Goal: Task Accomplishment & Management: Manage account settings

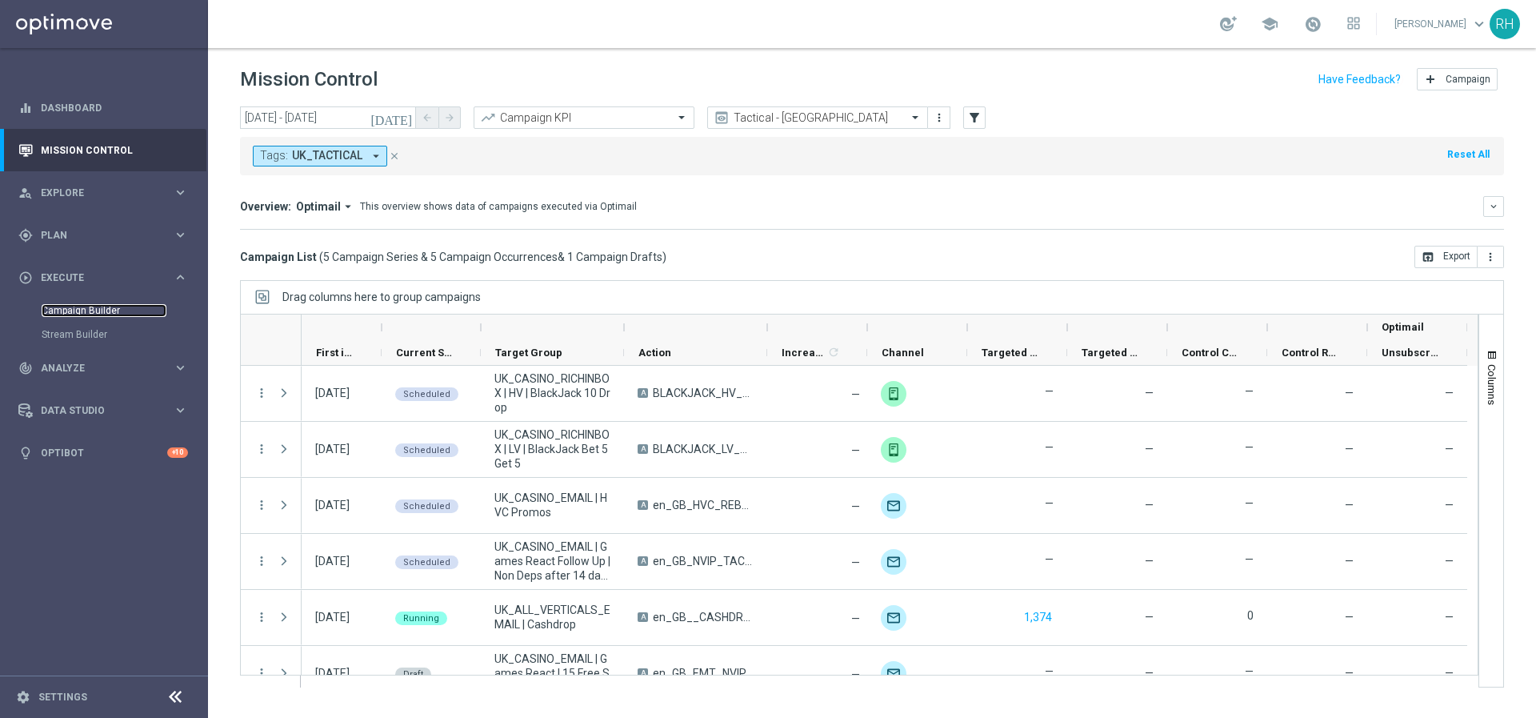
click at [85, 310] on link "Campaign Builder" at bounding box center [104, 310] width 125 height 13
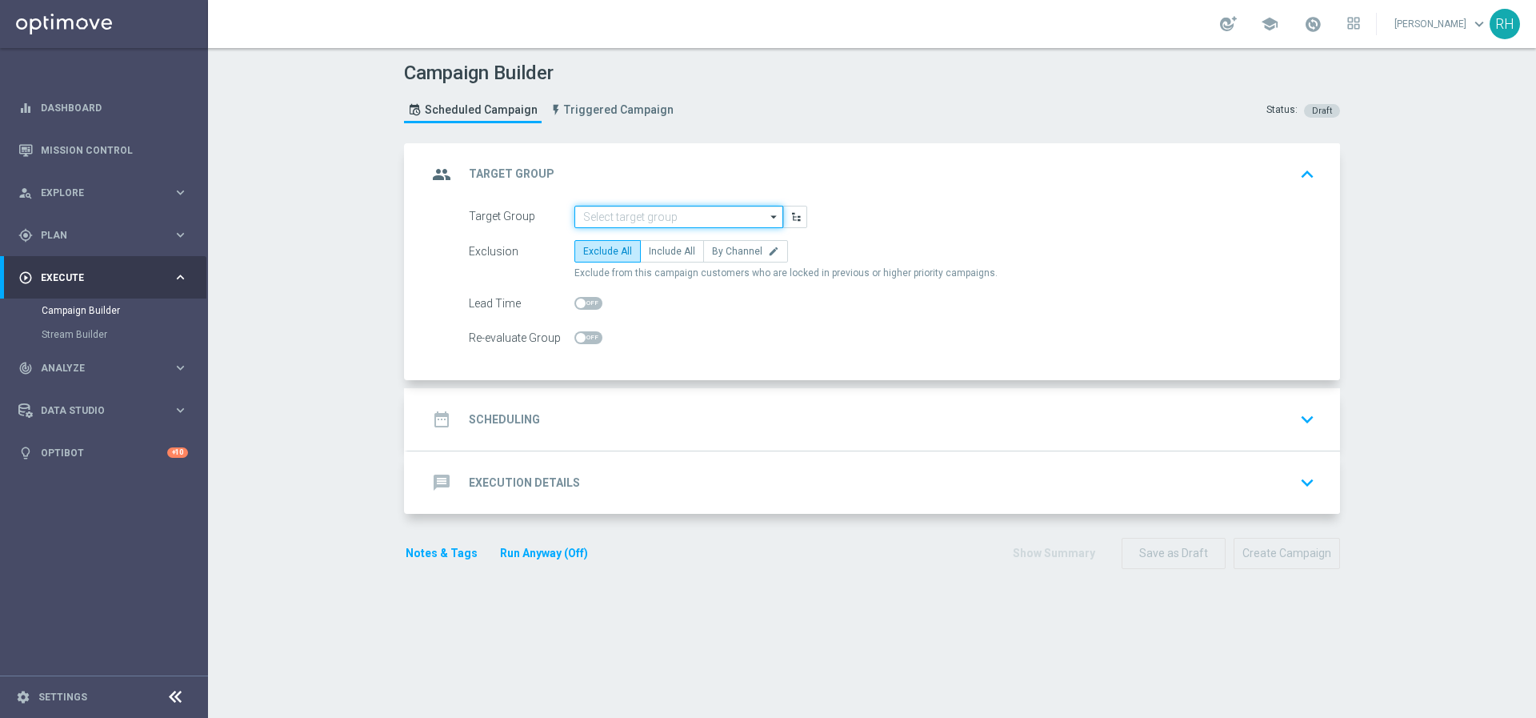
click at [663, 207] on input at bounding box center [679, 217] width 209 height 22
paste input "KFS0NUIOKXF99BEKBKFFNLF_UK_2025_A_OPTI"
type input "KFS0NUIOKXF99BEKBKFFNLF_UK_2025_A_OPTI"
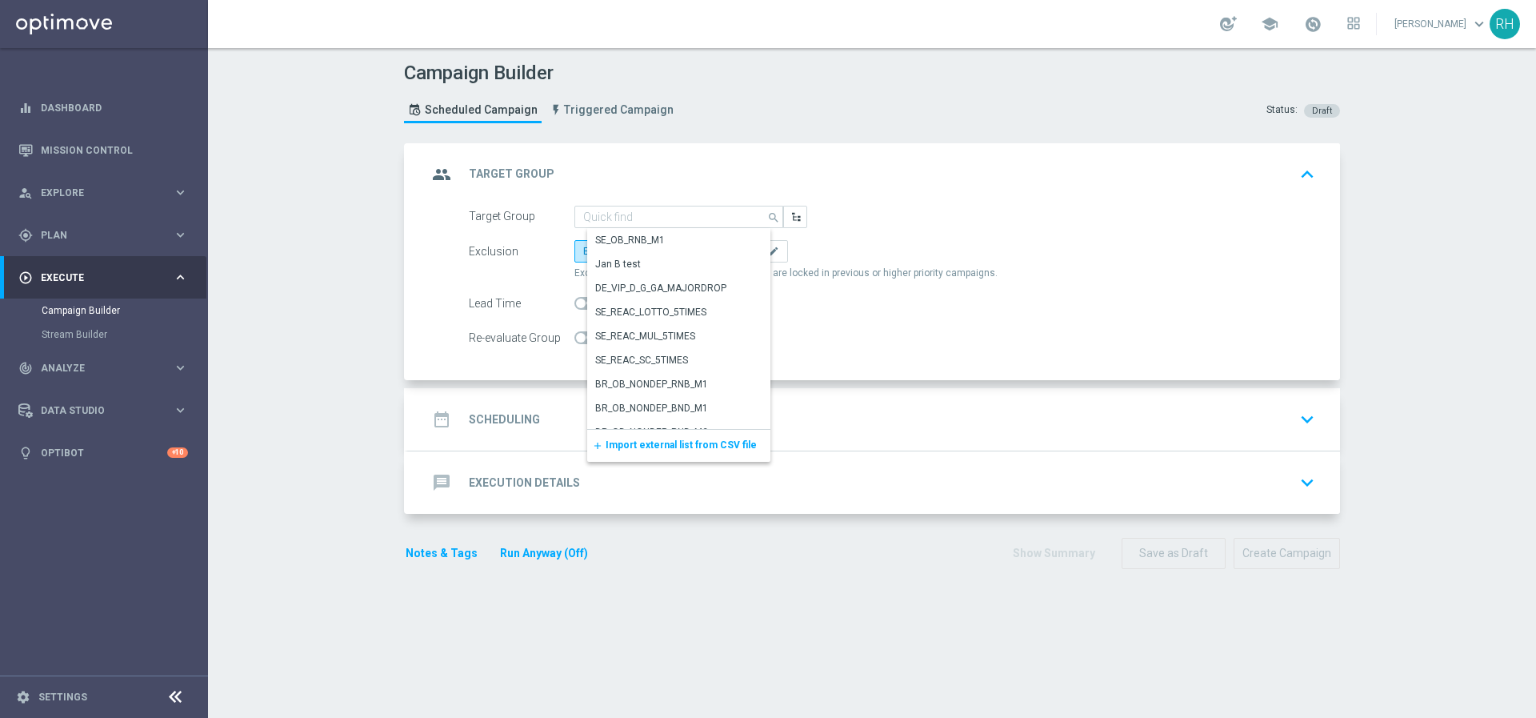
click at [871, 192] on div "group Target Group keyboard_arrow_up" at bounding box center [874, 174] width 932 height 62
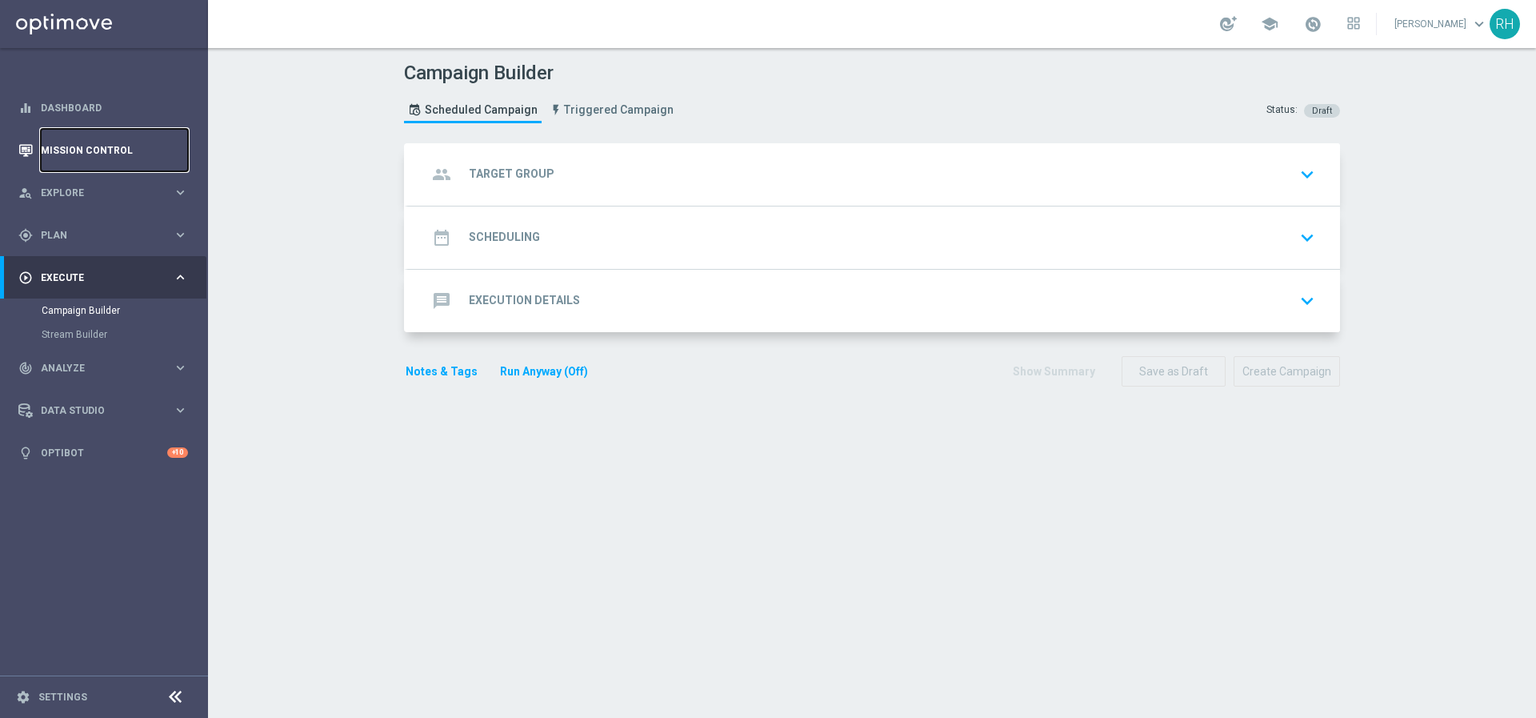
click at [83, 146] on link "Mission Control" at bounding box center [114, 150] width 147 height 42
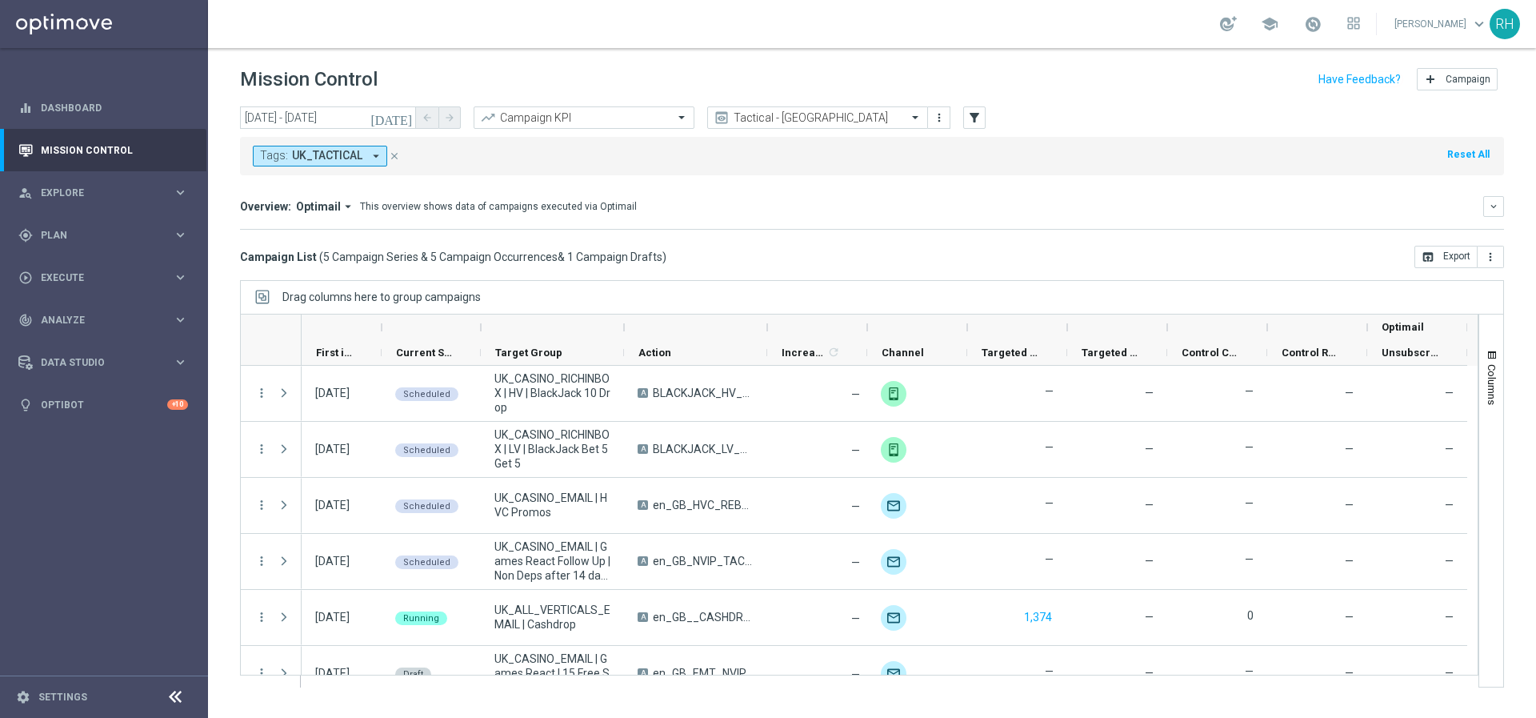
click at [1009, 219] on div "Overview: Optimail arrow_drop_down This overview shows data of campaigns execut…" at bounding box center [872, 213] width 1264 height 34
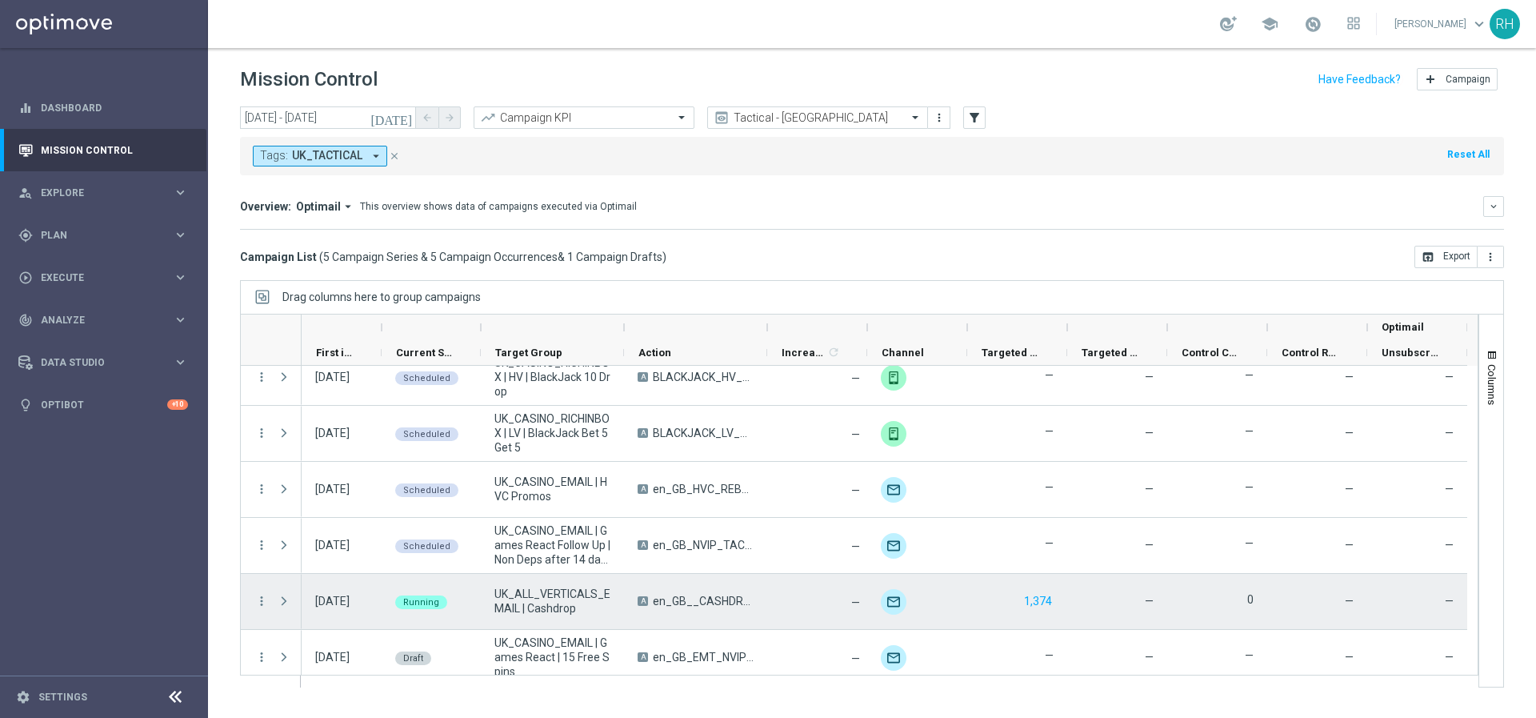
scroll to position [27, 0]
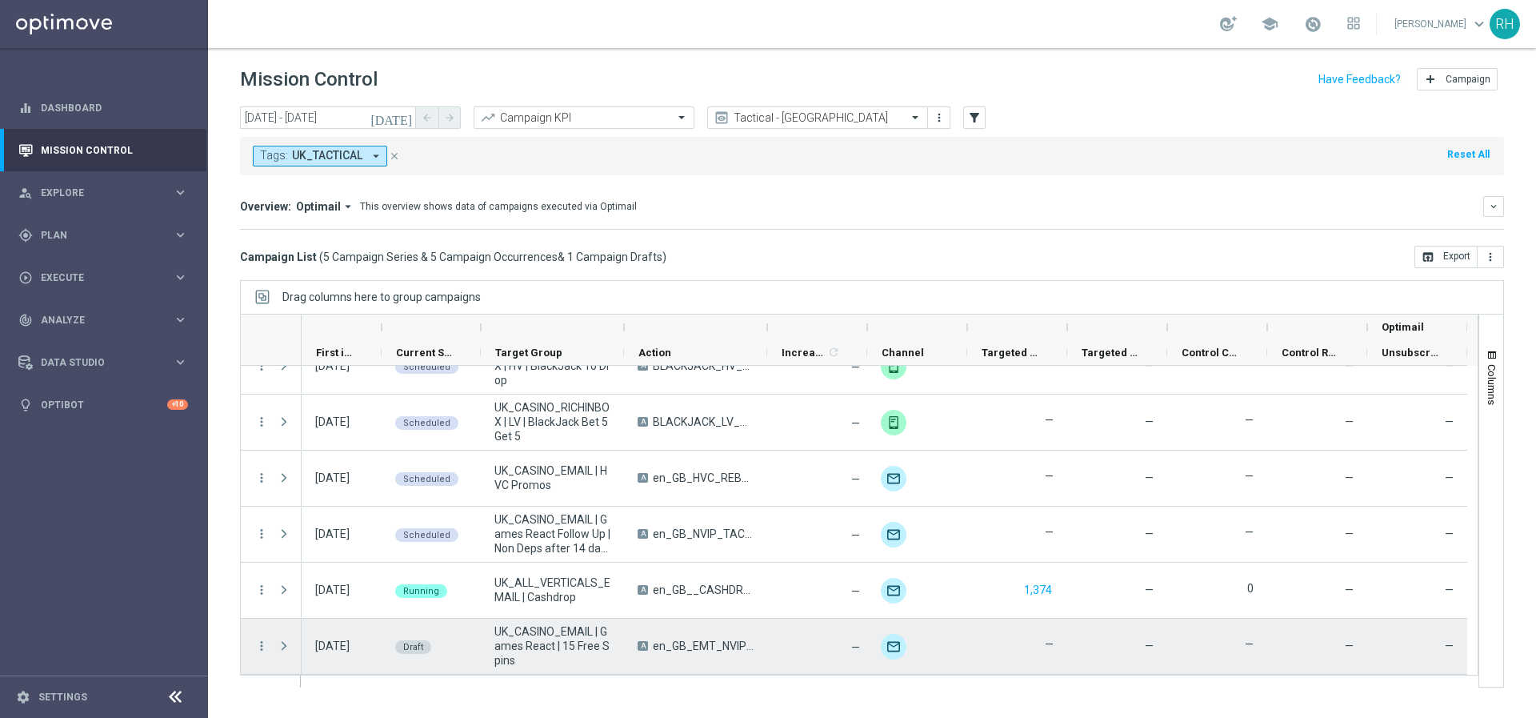
click at [701, 648] on span "en_GB_EMT_NVIP_EM_TAC_GM__WK33_2025_GAMESREACT_SHINOBI_SPIRIT_OPTI" at bounding box center [703, 646] width 101 height 14
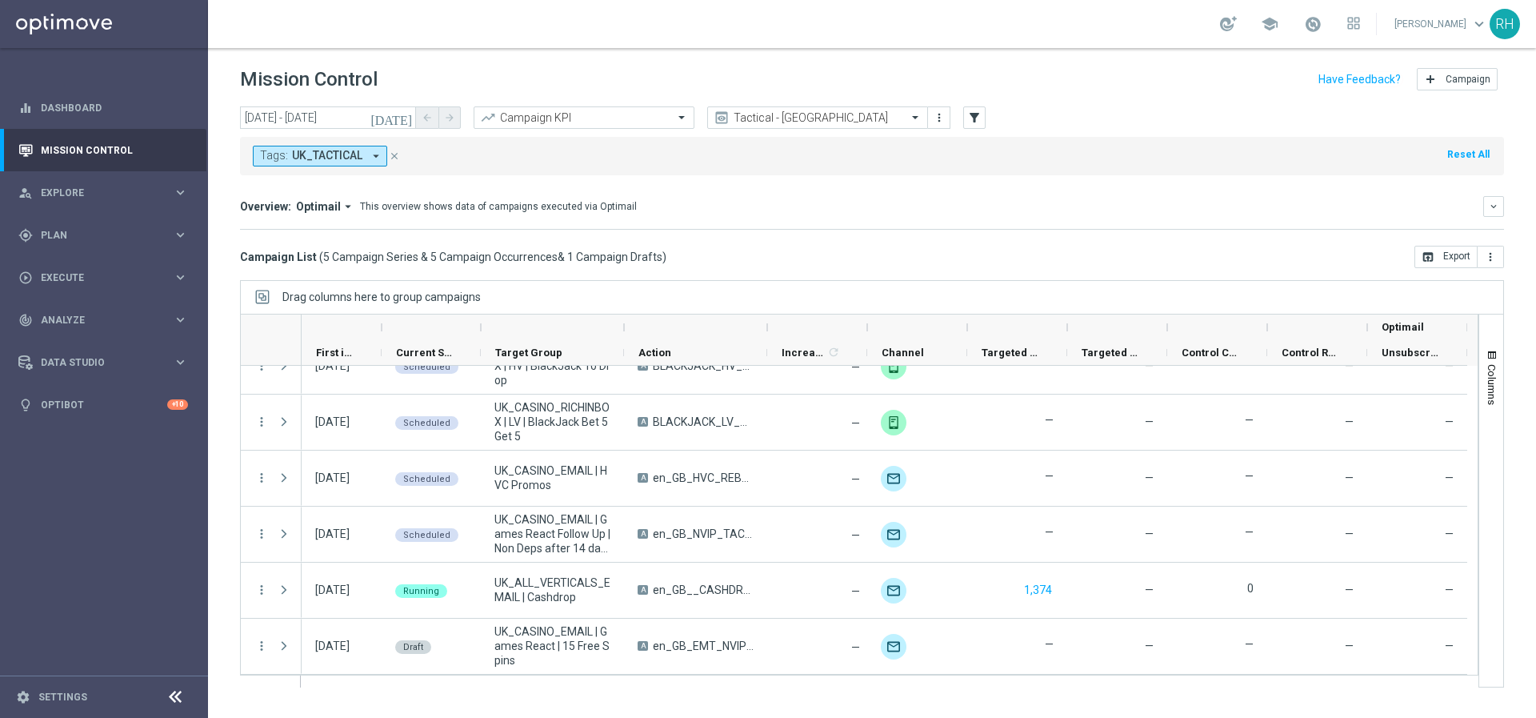
click at [839, 254] on div "Campaign List ( 5 Campaign Series & 5 Campaign Occurrences & 1 Campaign Drafts …" at bounding box center [872, 257] width 1264 height 22
click at [838, 254] on div "Campaign List ( 5 Campaign Series & 5 Campaign Occurrences & 1 Campaign Drafts …" at bounding box center [872, 257] width 1264 height 22
click at [403, 116] on icon "[DATE]" at bounding box center [392, 117] width 43 height 14
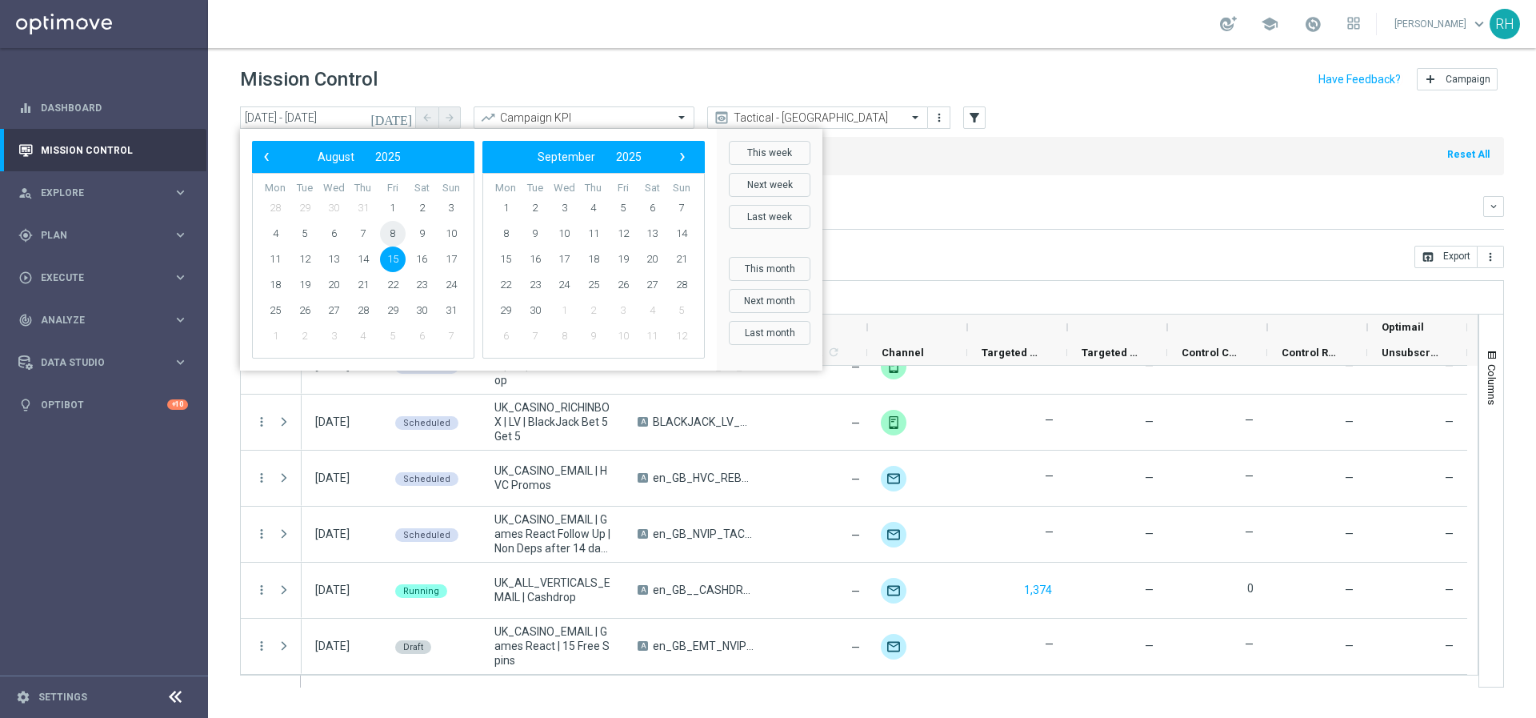
click at [398, 225] on span "8" at bounding box center [393, 234] width 26 height 26
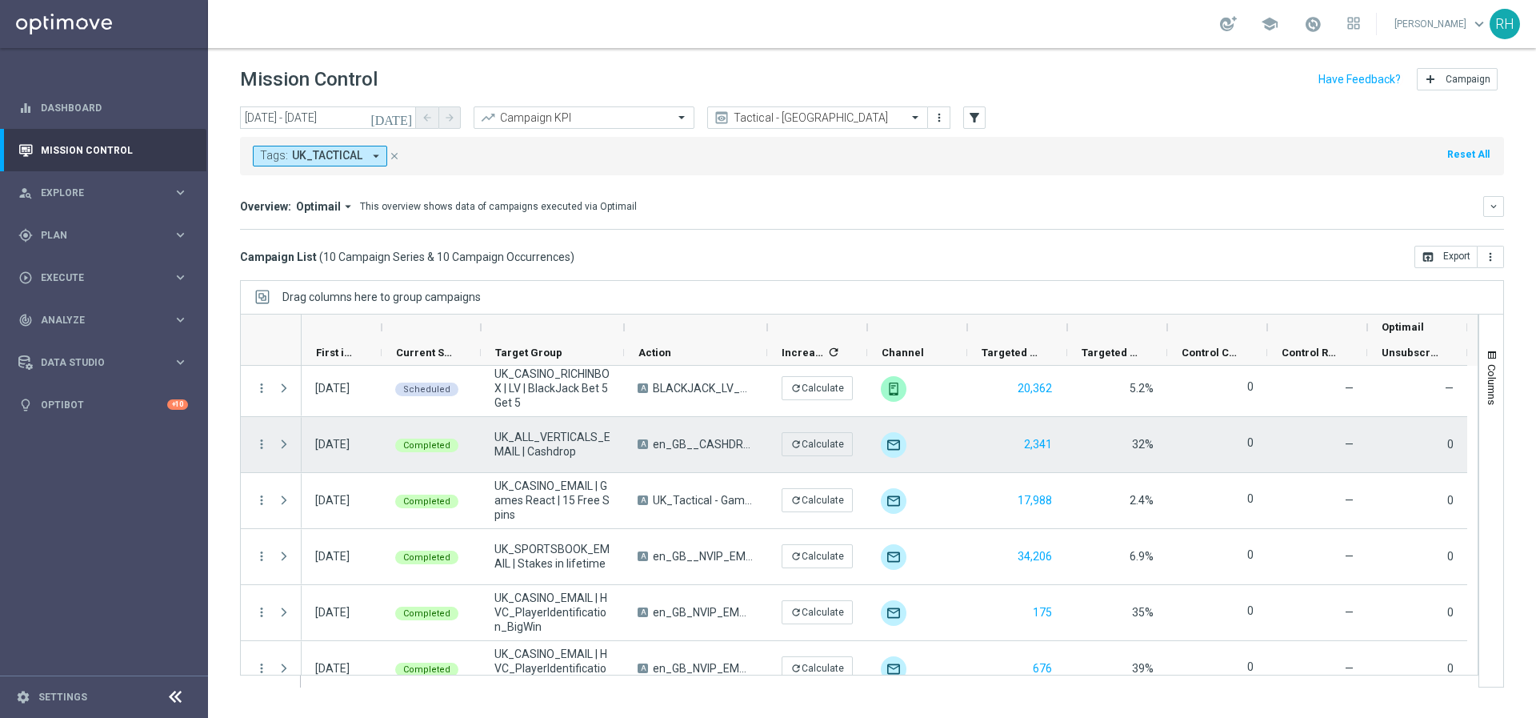
scroll to position [228, 0]
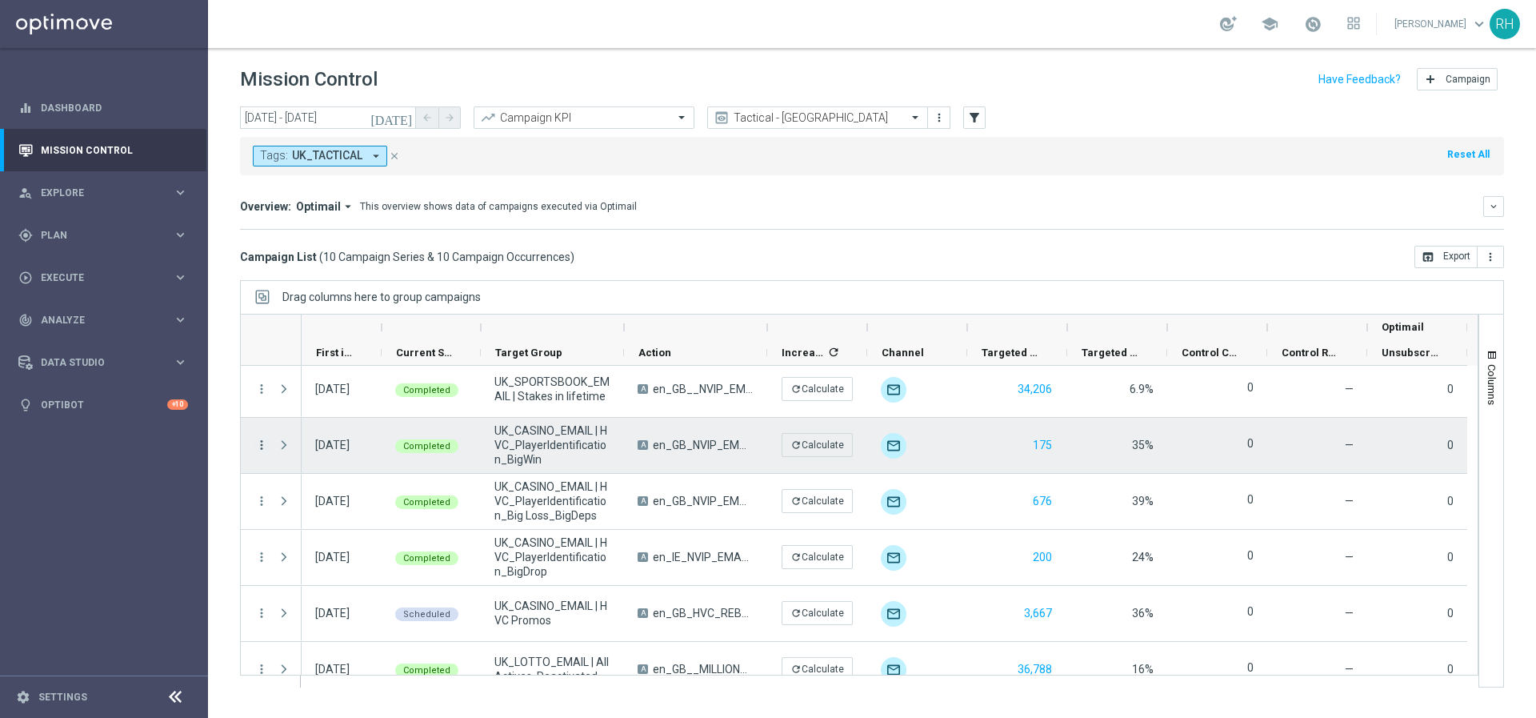
click at [260, 446] on icon "more_vert" at bounding box center [261, 445] width 14 height 14
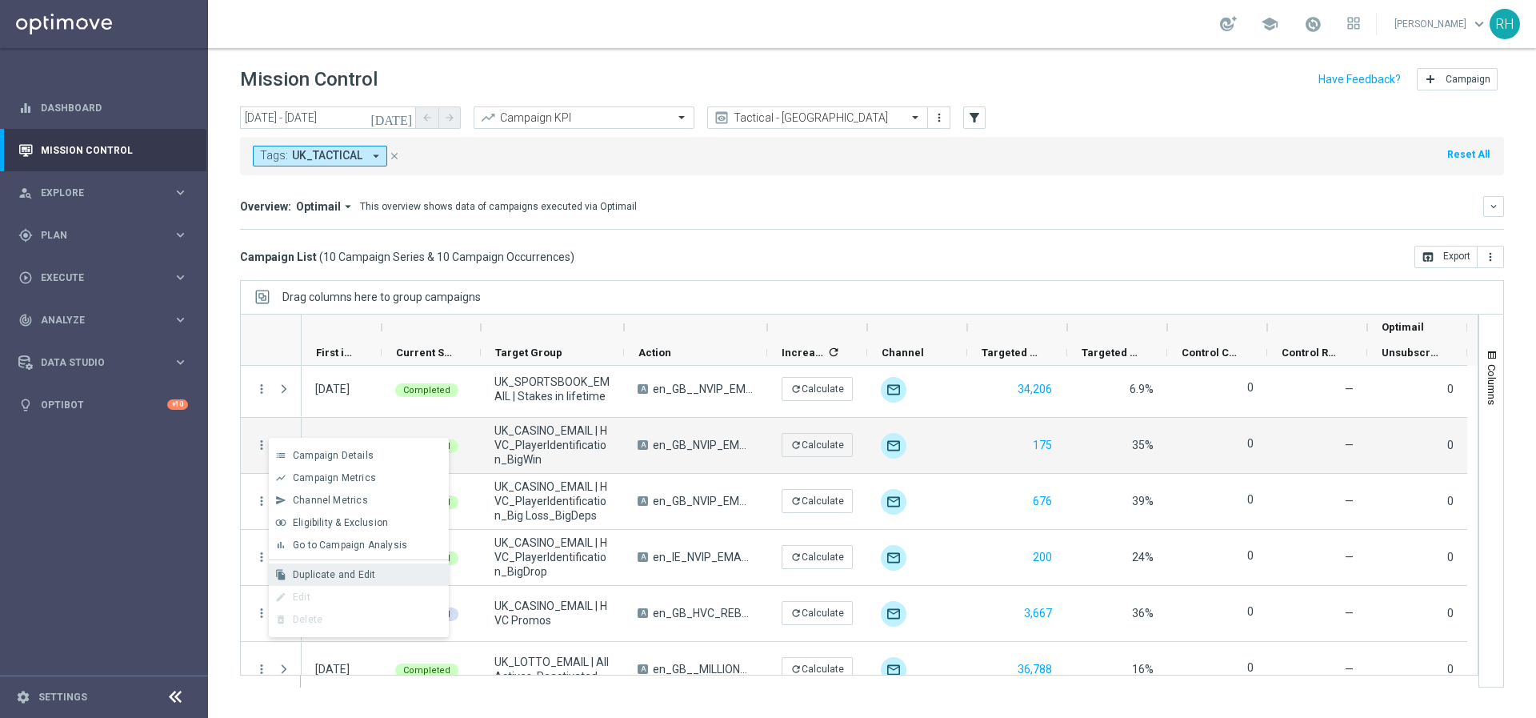
click at [323, 580] on div "file_copy Duplicate and Edit" at bounding box center [359, 574] width 180 height 22
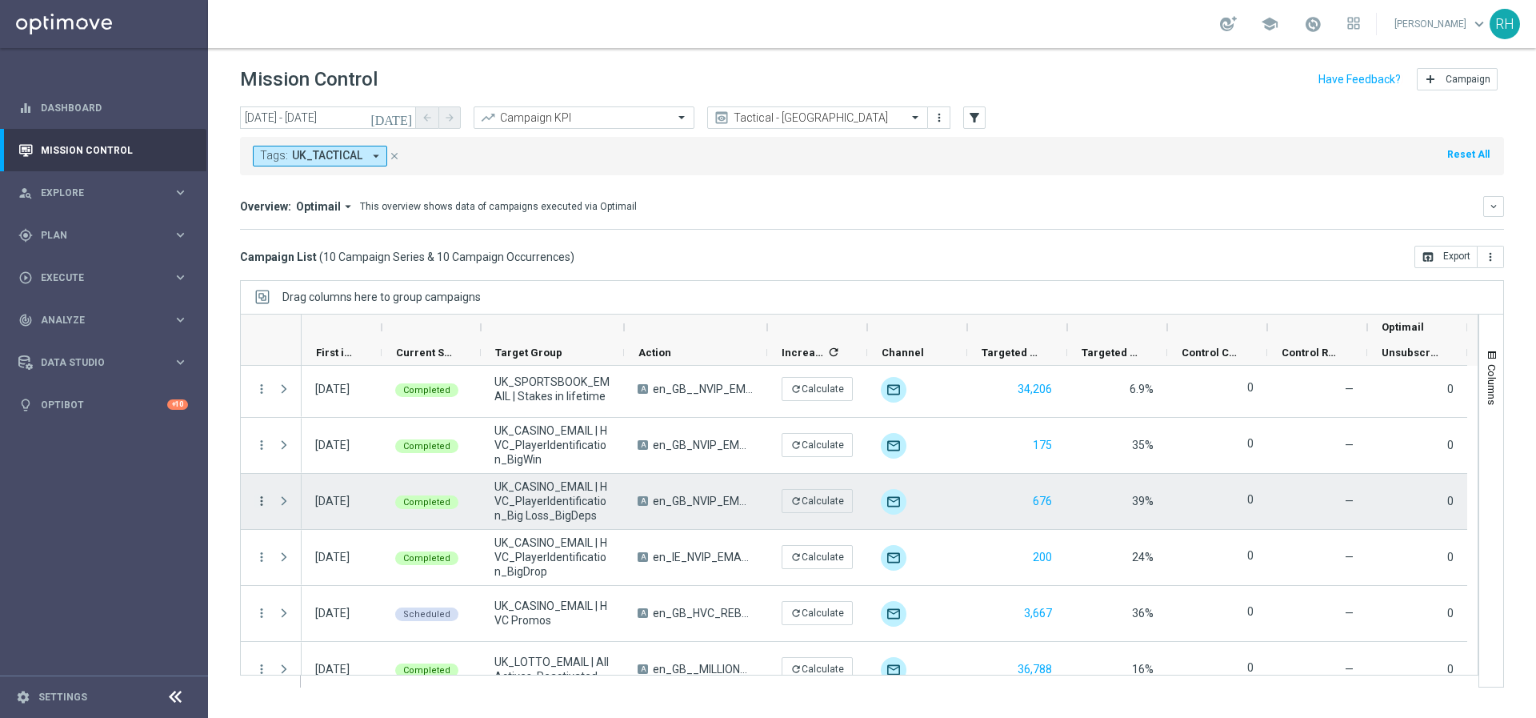
click at [265, 498] on icon "more_vert" at bounding box center [261, 501] width 14 height 14
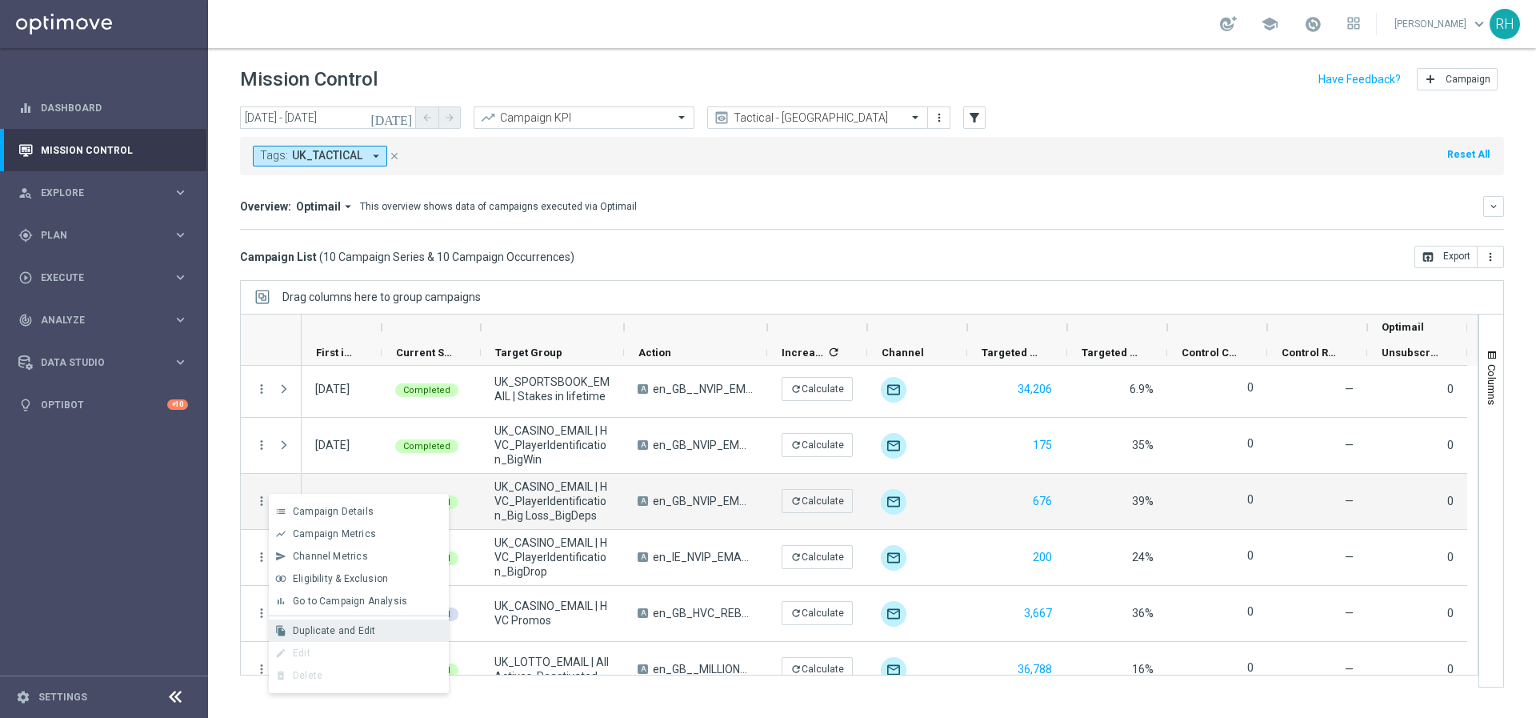
click at [353, 625] on span "Duplicate and Edit" at bounding box center [334, 630] width 82 height 11
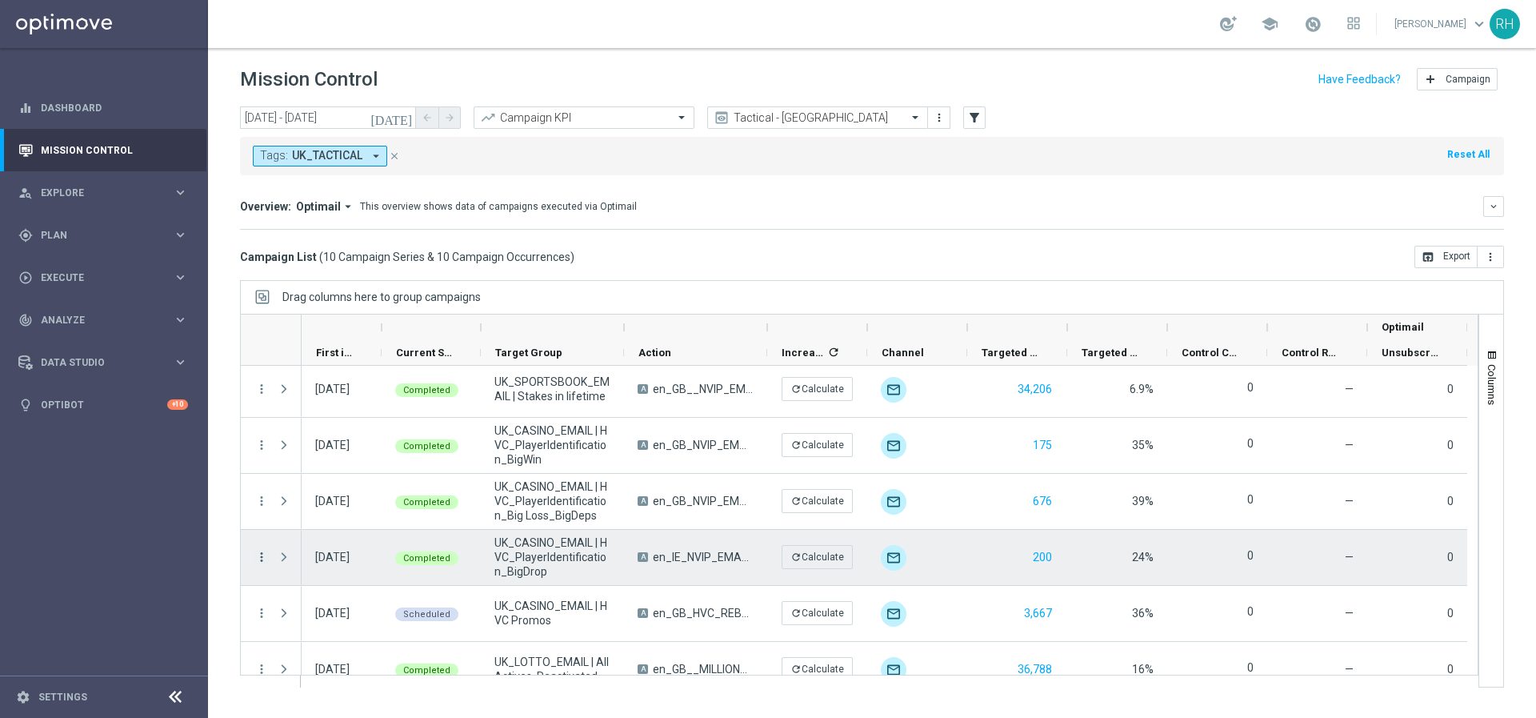
click at [266, 555] on icon "more_vert" at bounding box center [261, 557] width 14 height 14
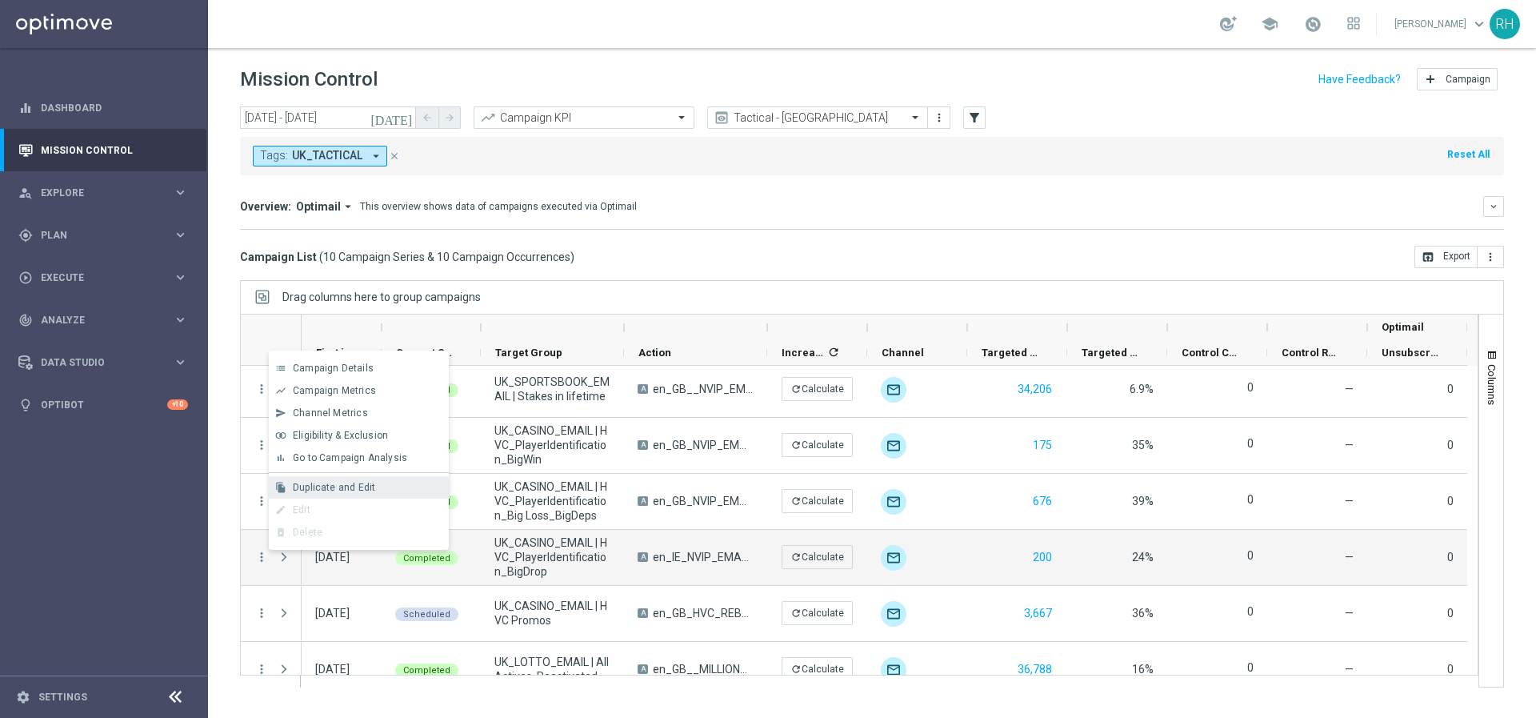
click at [332, 496] on div "file_copy Duplicate and Edit" at bounding box center [359, 487] width 180 height 22
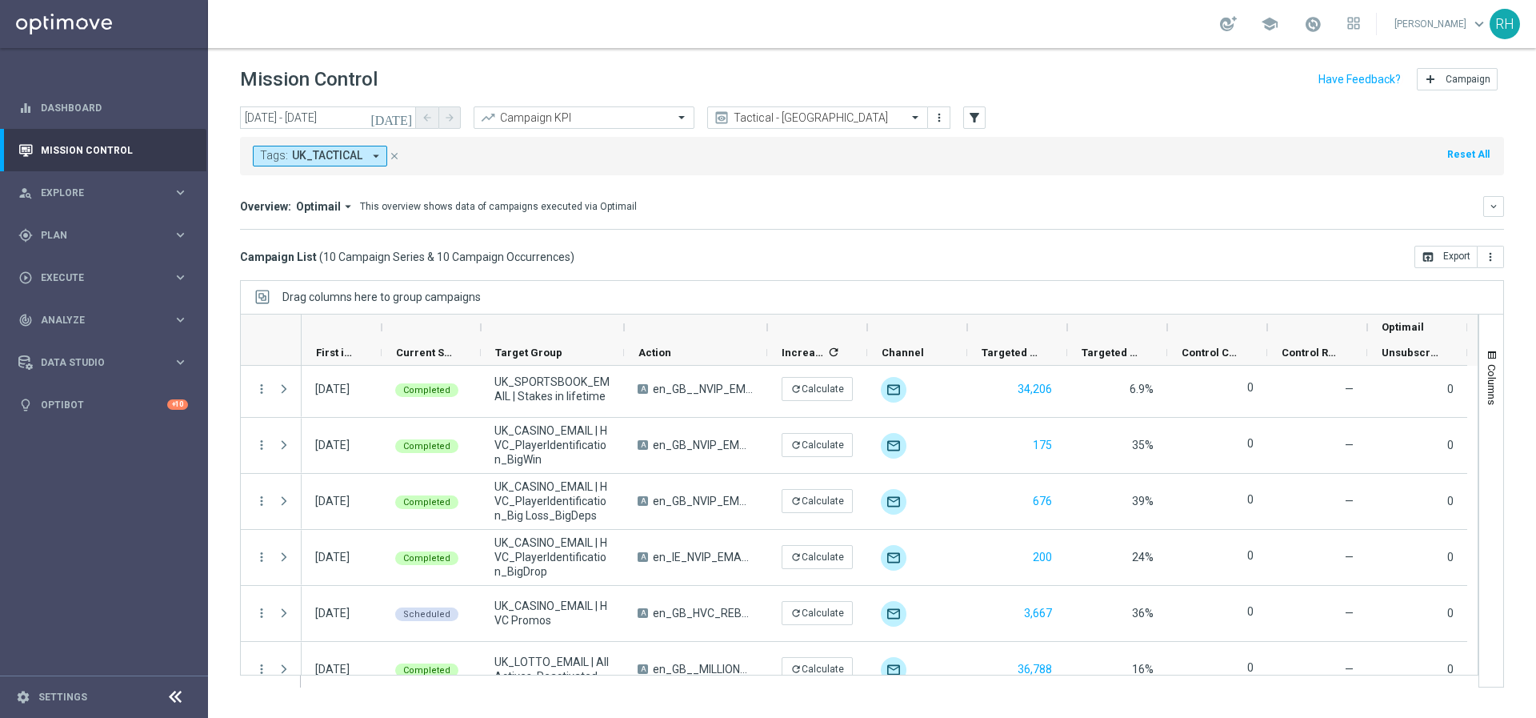
click at [403, 118] on icon "[DATE]" at bounding box center [392, 117] width 43 height 14
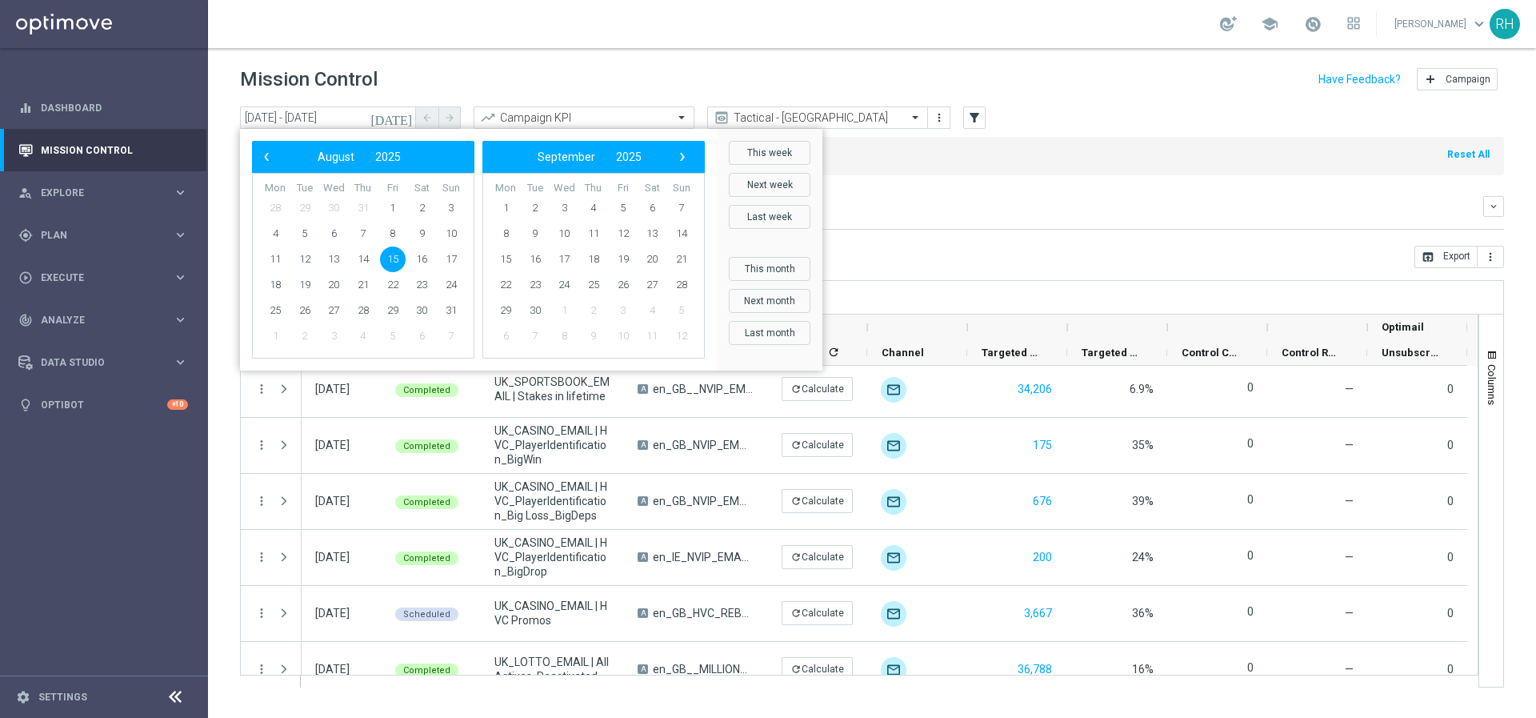
click at [398, 256] on span "15" at bounding box center [393, 259] width 26 height 26
type input "[DATE] - [DATE]"
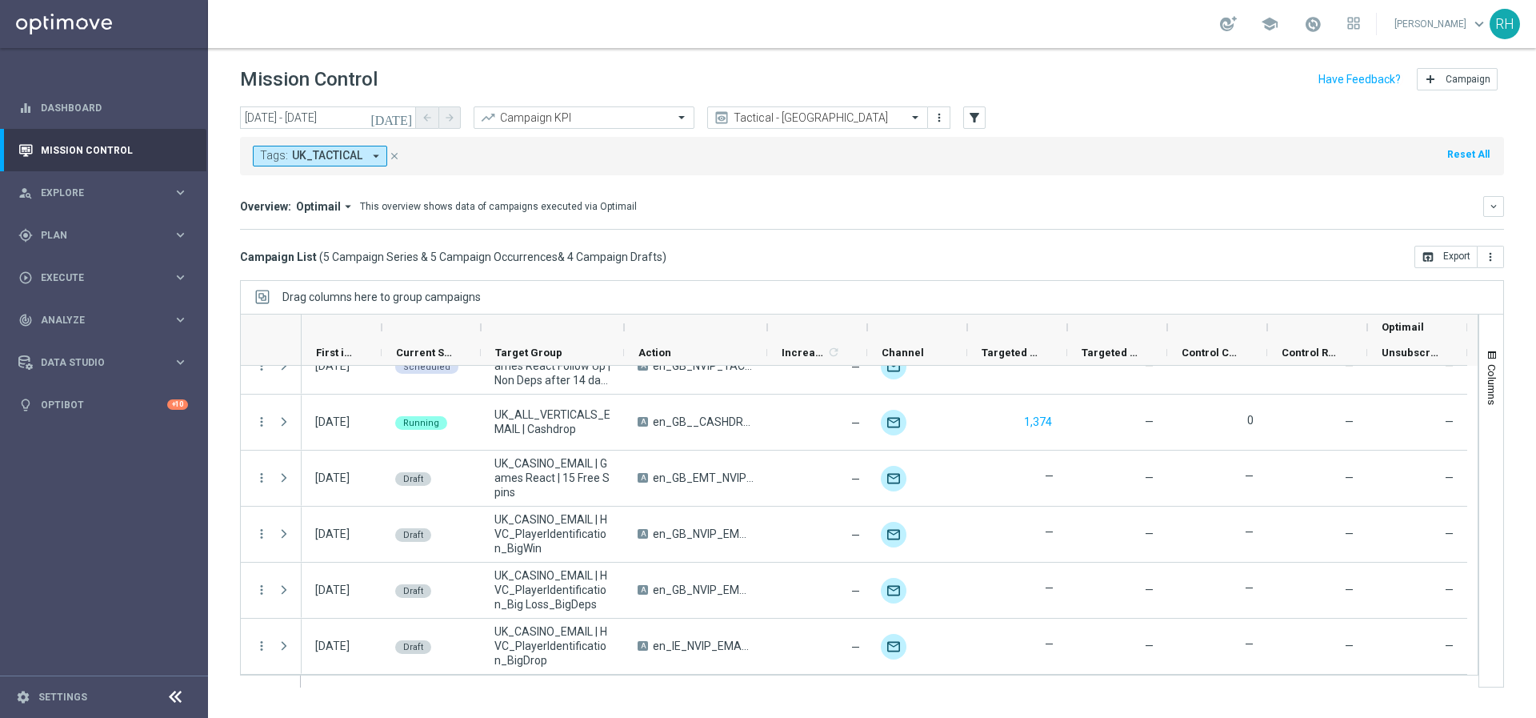
scroll to position [0, 0]
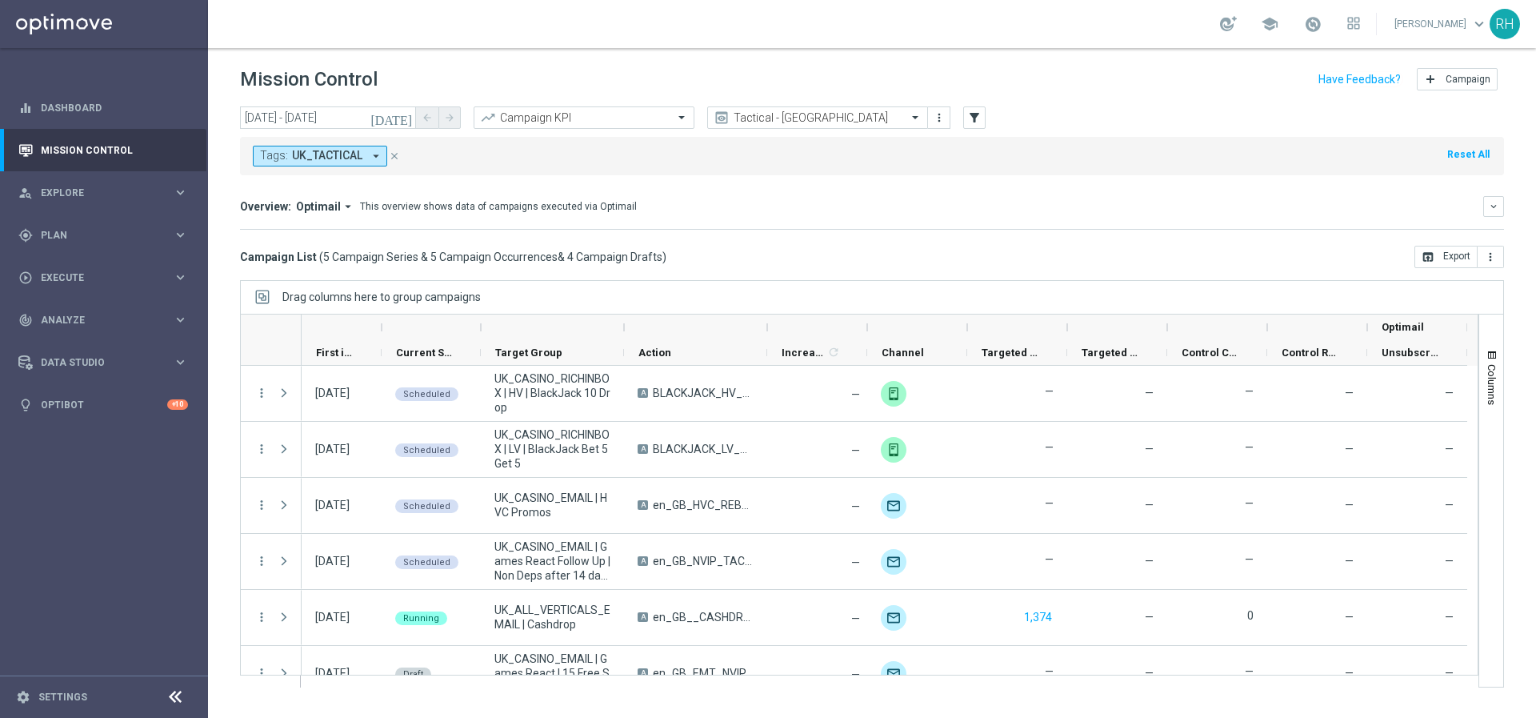
drag, startPoint x: 670, startPoint y: 209, endPoint x: 475, endPoint y: 306, distance: 217.9
click at [670, 209] on div "Overview: Optimail arrow_drop_down This overview shows data of campaigns execut…" at bounding box center [862, 206] width 1244 height 14
click at [102, 282] on div "play_circle_outline Execute" at bounding box center [95, 277] width 154 height 14
click at [99, 314] on link "Campaign Builder" at bounding box center [104, 310] width 125 height 13
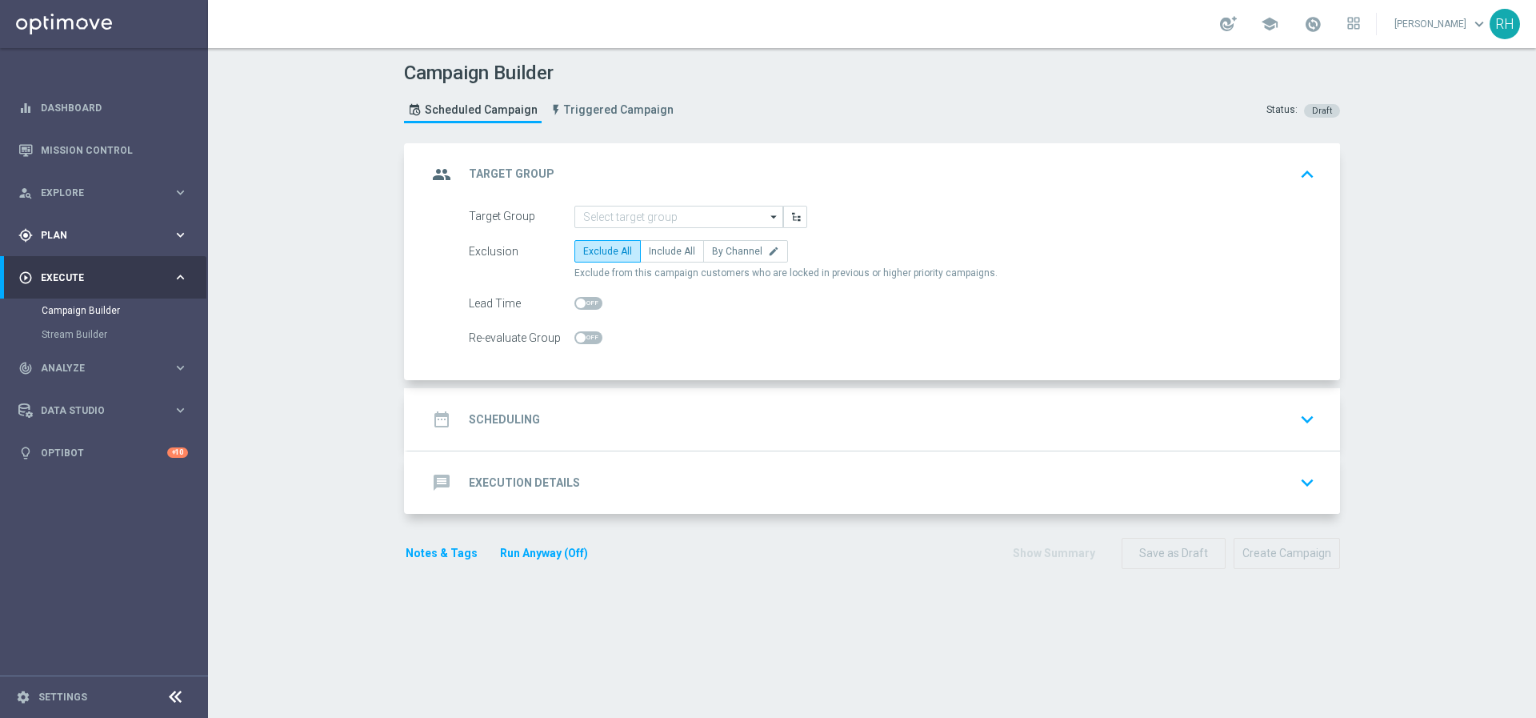
click at [126, 243] on div "gps_fixed Plan keyboard_arrow_right" at bounding box center [103, 235] width 206 height 42
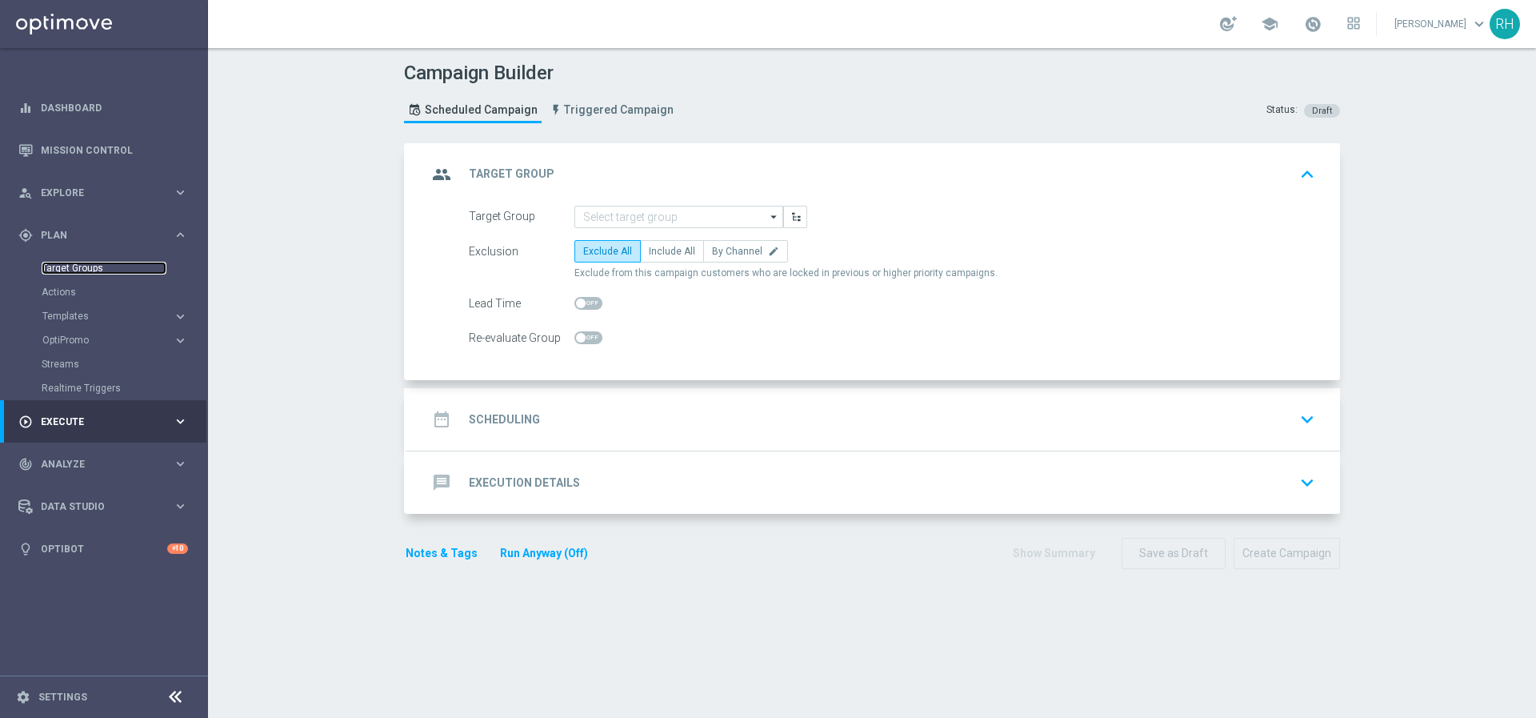
click at [99, 265] on link "Target Groups" at bounding box center [104, 268] width 125 height 13
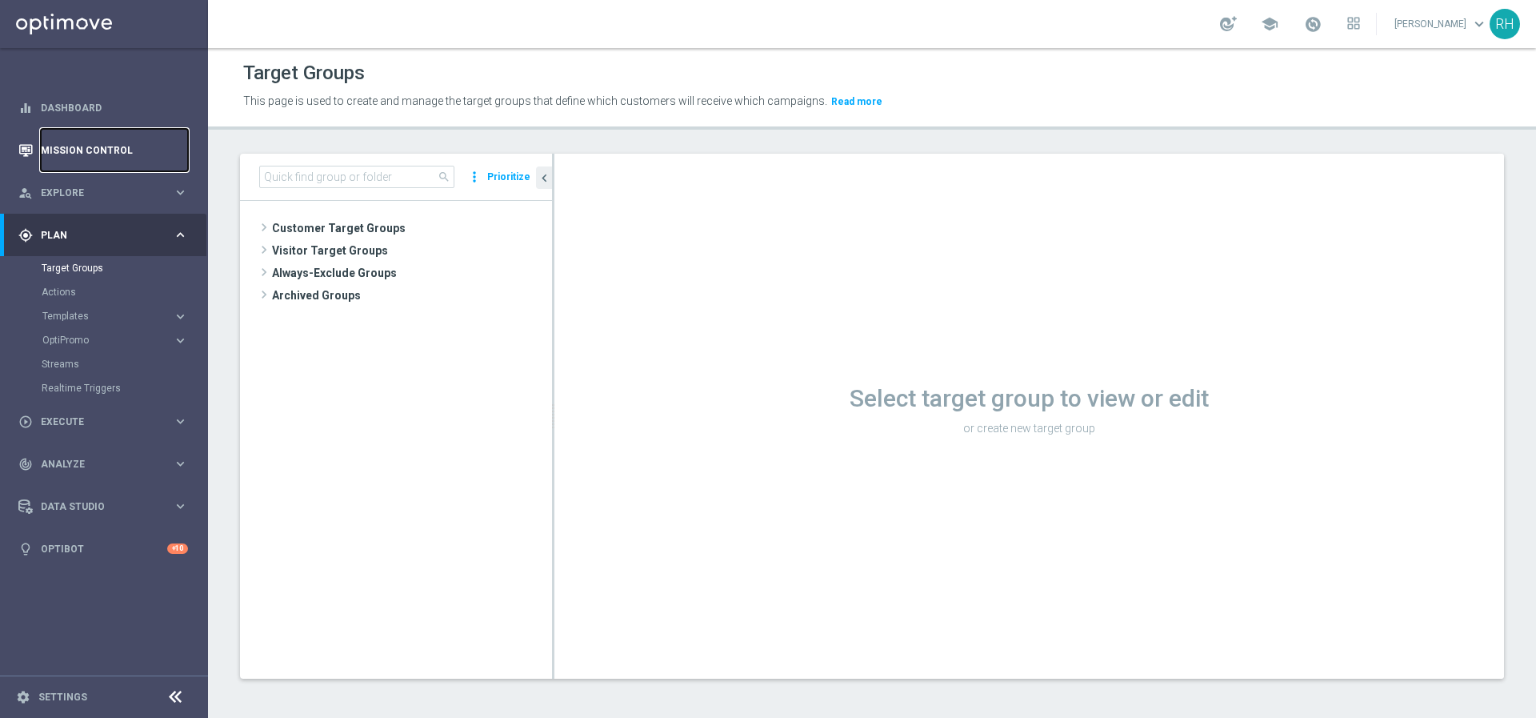
click at [113, 160] on link "Mission Control" at bounding box center [114, 150] width 147 height 42
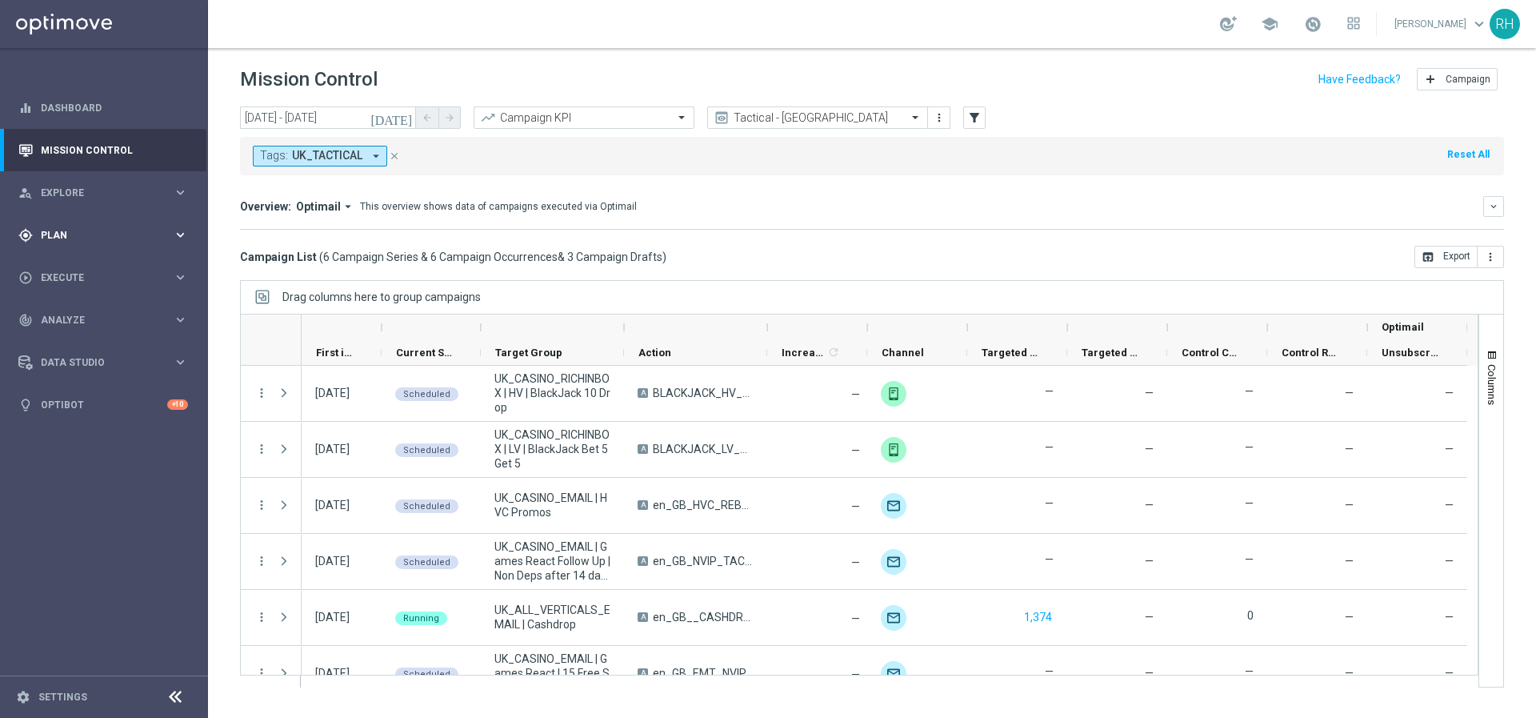
click at [115, 237] on span "Plan" at bounding box center [107, 235] width 132 height 10
click at [103, 270] on link "Target Groups" at bounding box center [104, 268] width 125 height 13
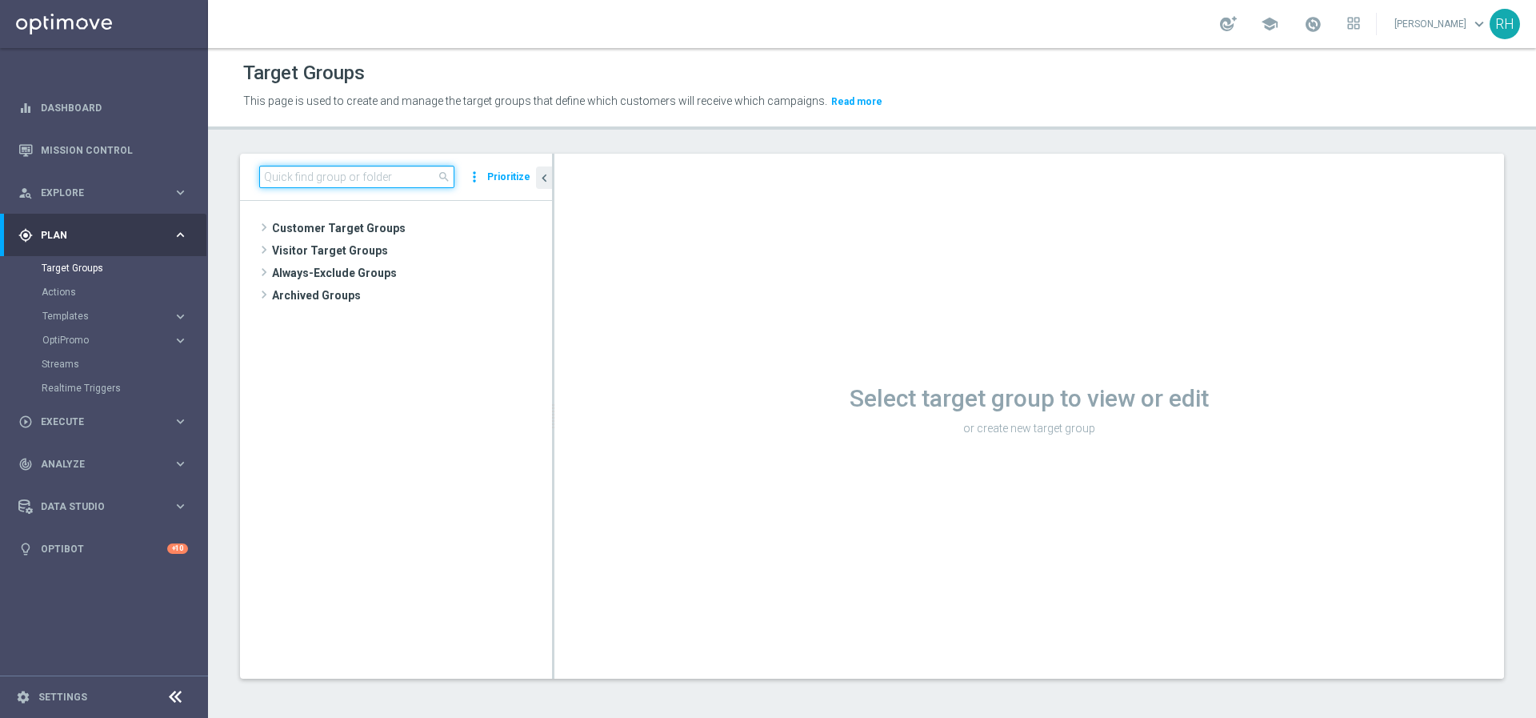
click at [368, 175] on input at bounding box center [356, 177] width 195 height 22
paste input "UK_SERVICE_EMAIL_ONB_D6"
type input "UK_SERVICE_EMAIL_ONB_D1"
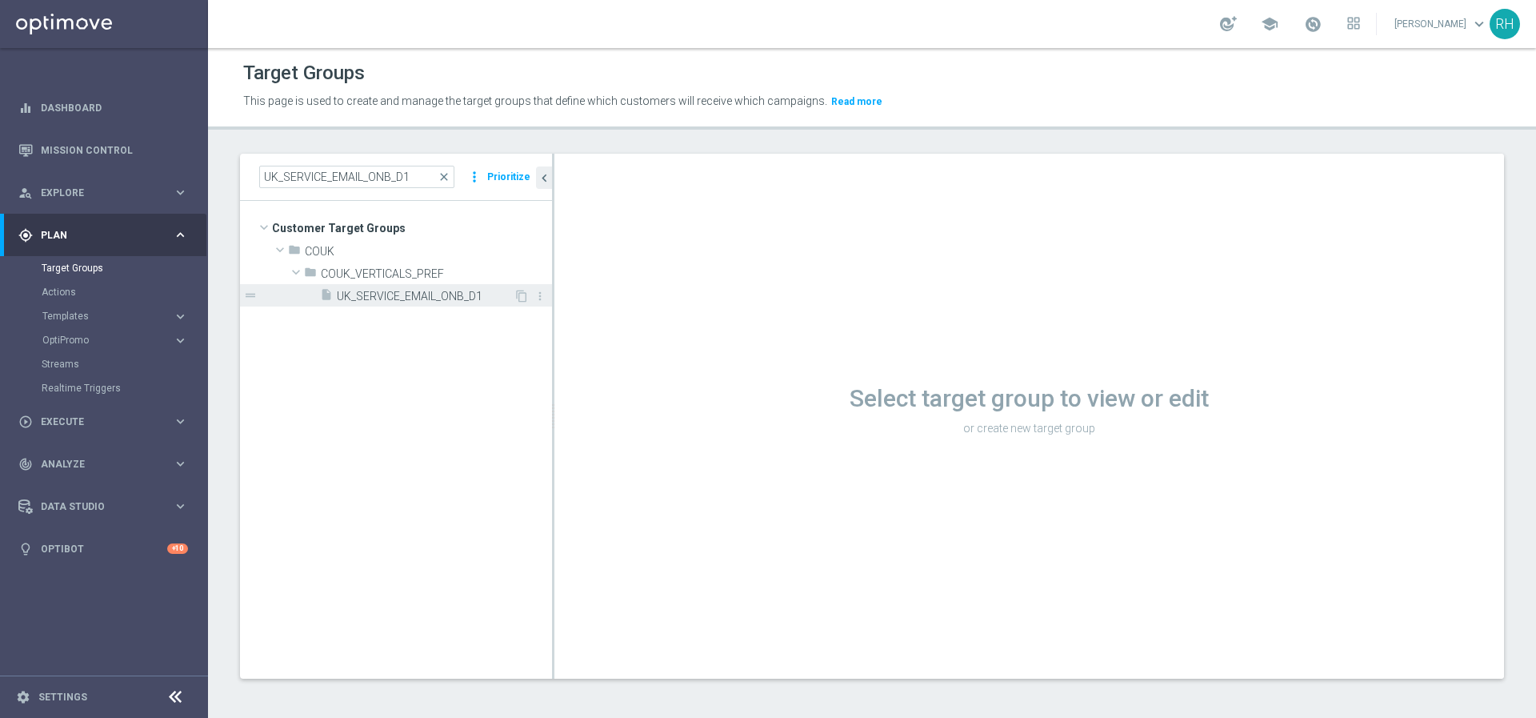
click at [381, 291] on span "UK_SERVICE_EMAIL_ONB_D1" at bounding box center [425, 297] width 177 height 14
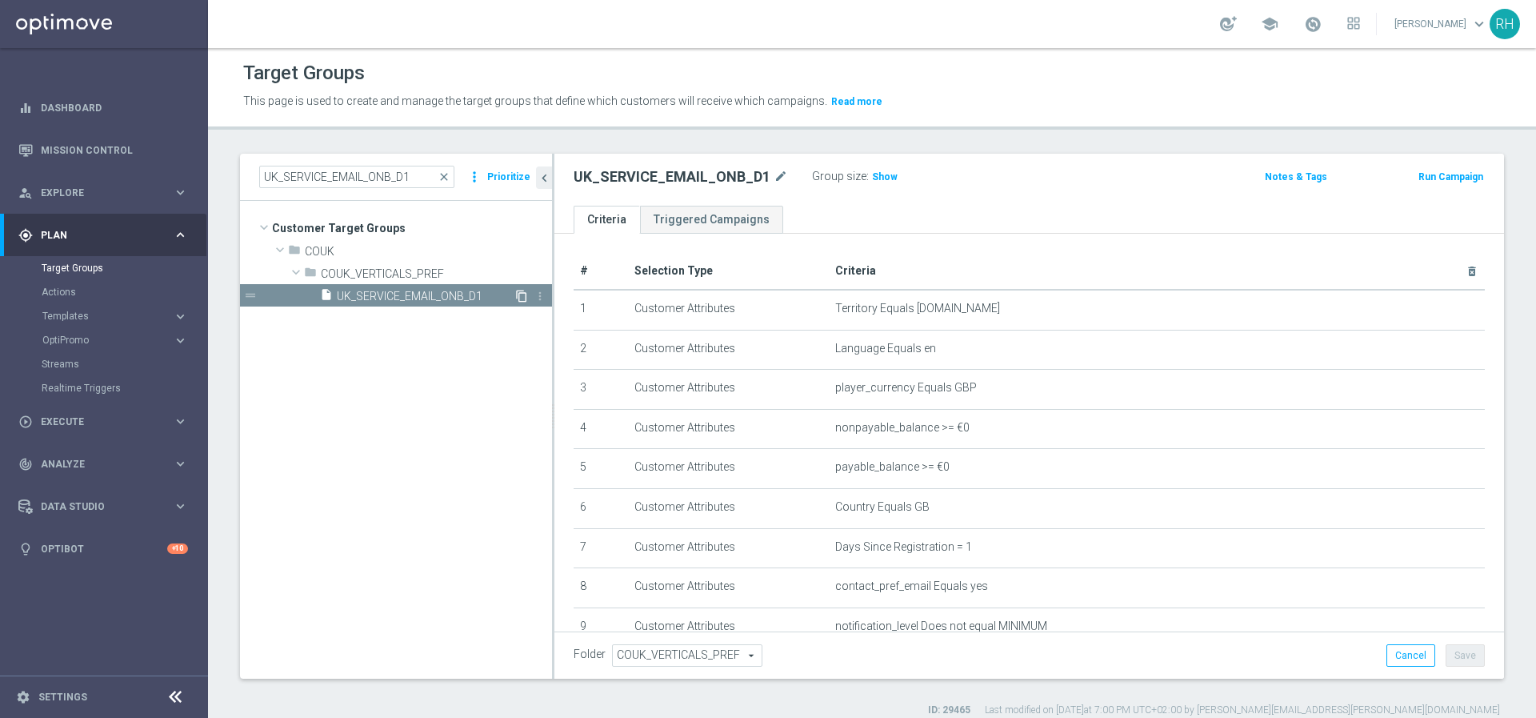
click at [516, 294] on icon "content_copy" at bounding box center [521, 296] width 13 height 13
click at [783, 178] on icon "mode_edit" at bounding box center [782, 176] width 14 height 19
click at [729, 179] on input "Copy of UK_SERVICE_EMAIL_ONB_D1" at bounding box center [682, 178] width 216 height 22
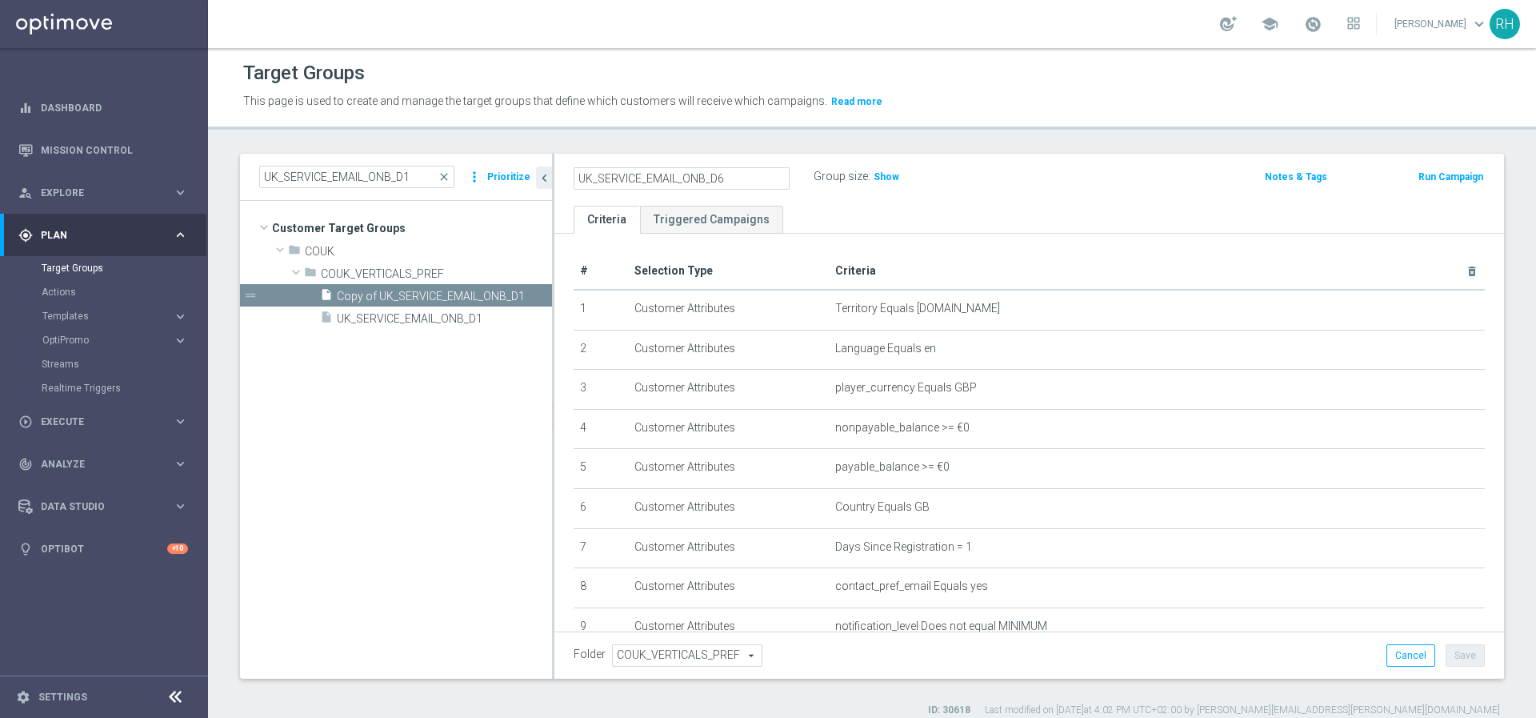
type input "UK_SERVICE_EMAIL_ONB_D6"
click at [985, 156] on div "UK_SERVICE_EMAIL_ONB_D6 Group size : Show Notes & Tags Run Campaign" at bounding box center [1030, 180] width 950 height 52
click at [1070, 182] on div "UK_SERVICE_EMAIL_ONB_D6 mode_edit Group size : Show" at bounding box center [873, 177] width 623 height 22
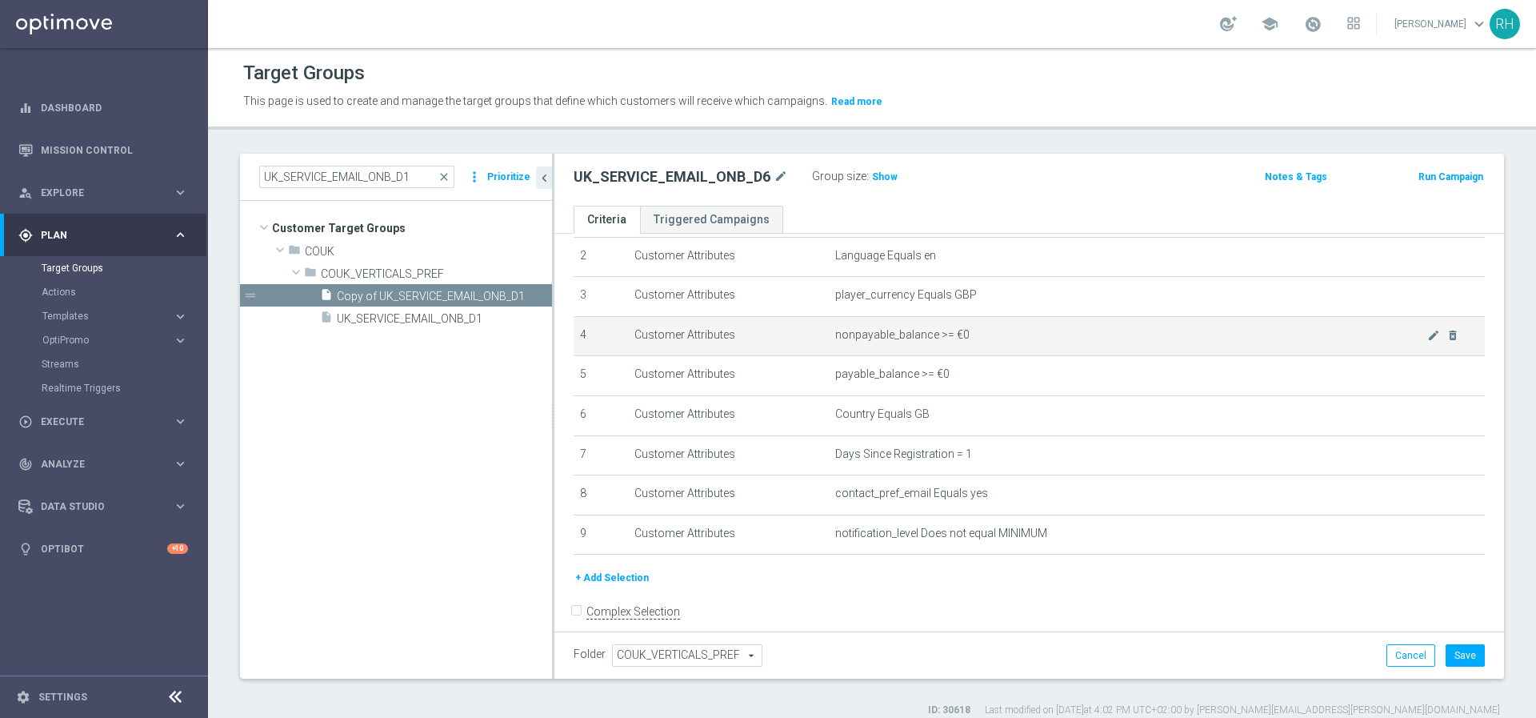
scroll to position [106, 0]
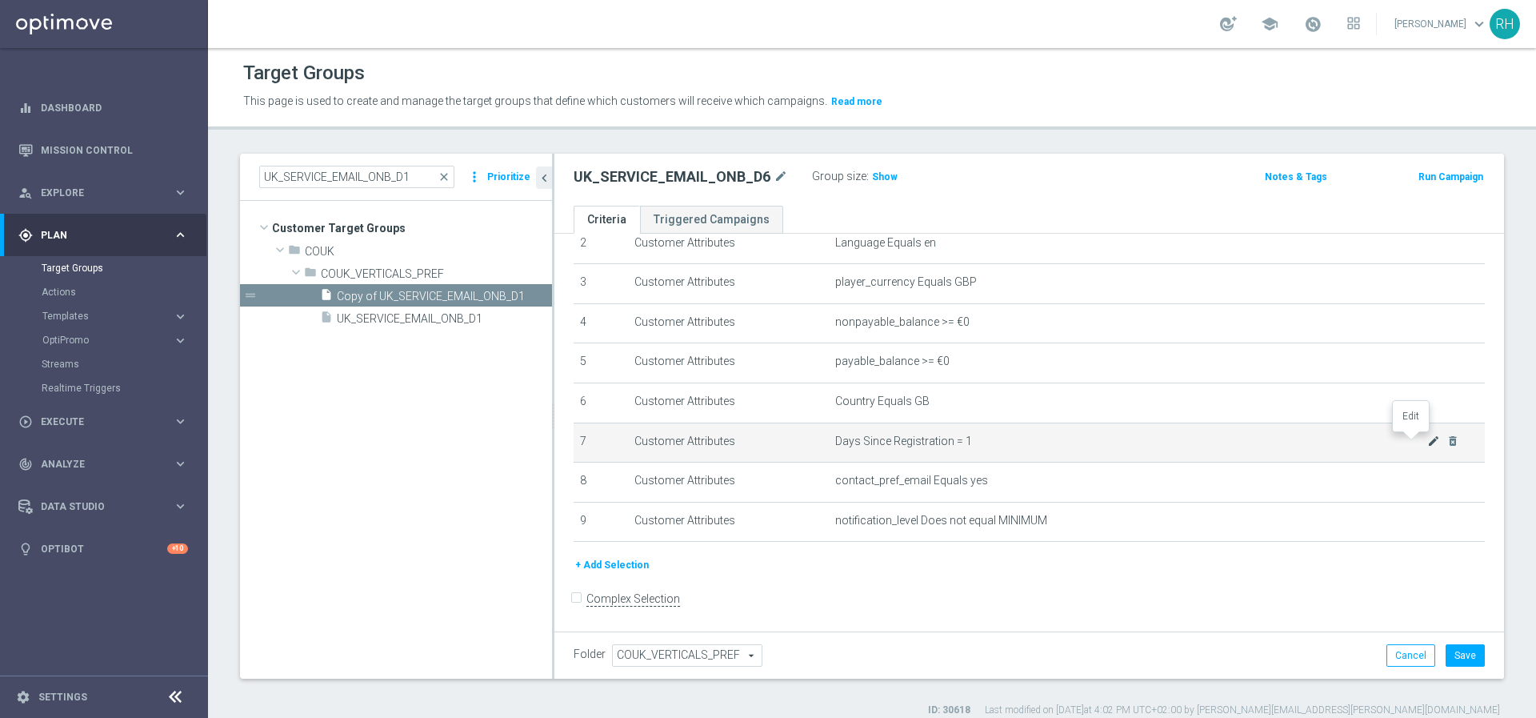
click at [1428, 441] on icon "mode_edit" at bounding box center [1434, 441] width 13 height 13
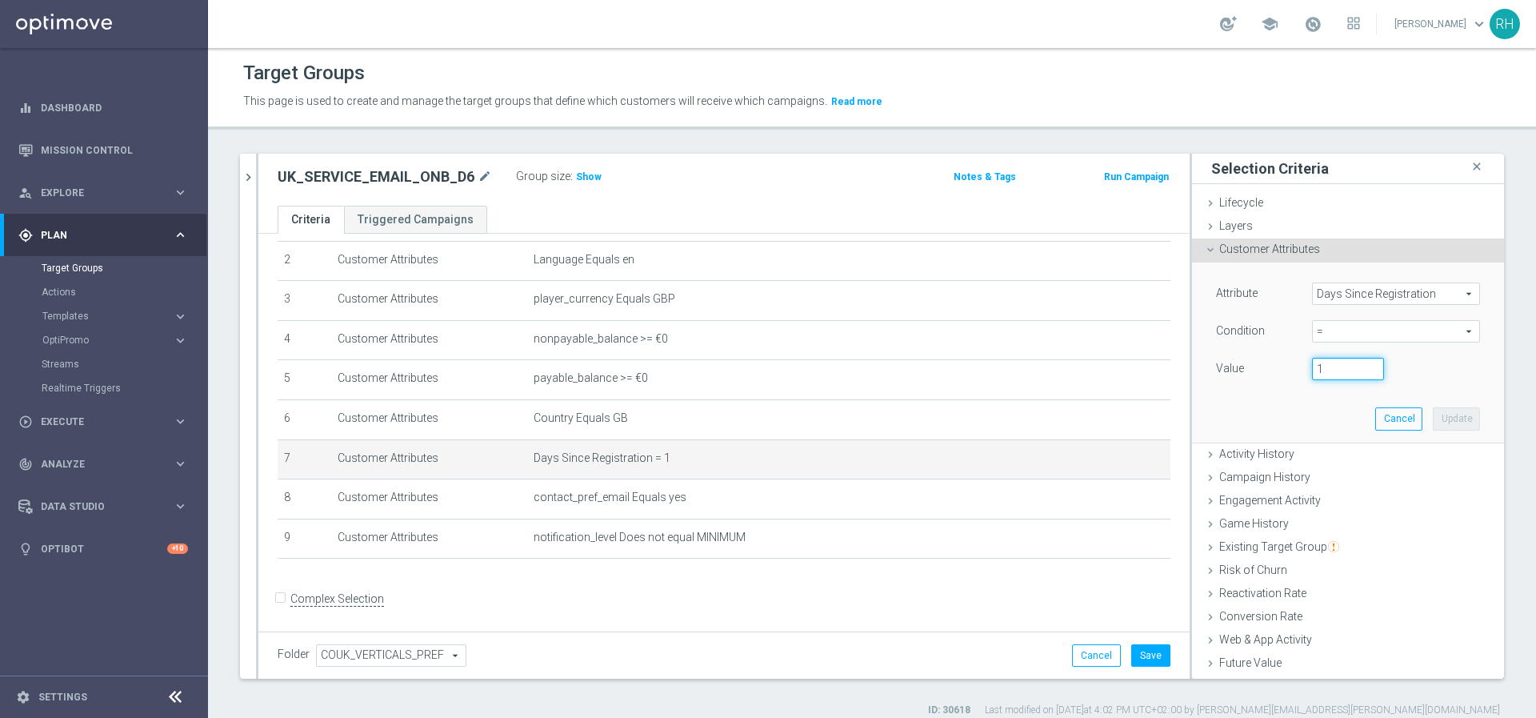
click at [1332, 375] on input "1" at bounding box center [1348, 369] width 72 height 22
type input "6"
click at [1433, 411] on button "Update" at bounding box center [1456, 418] width 47 height 22
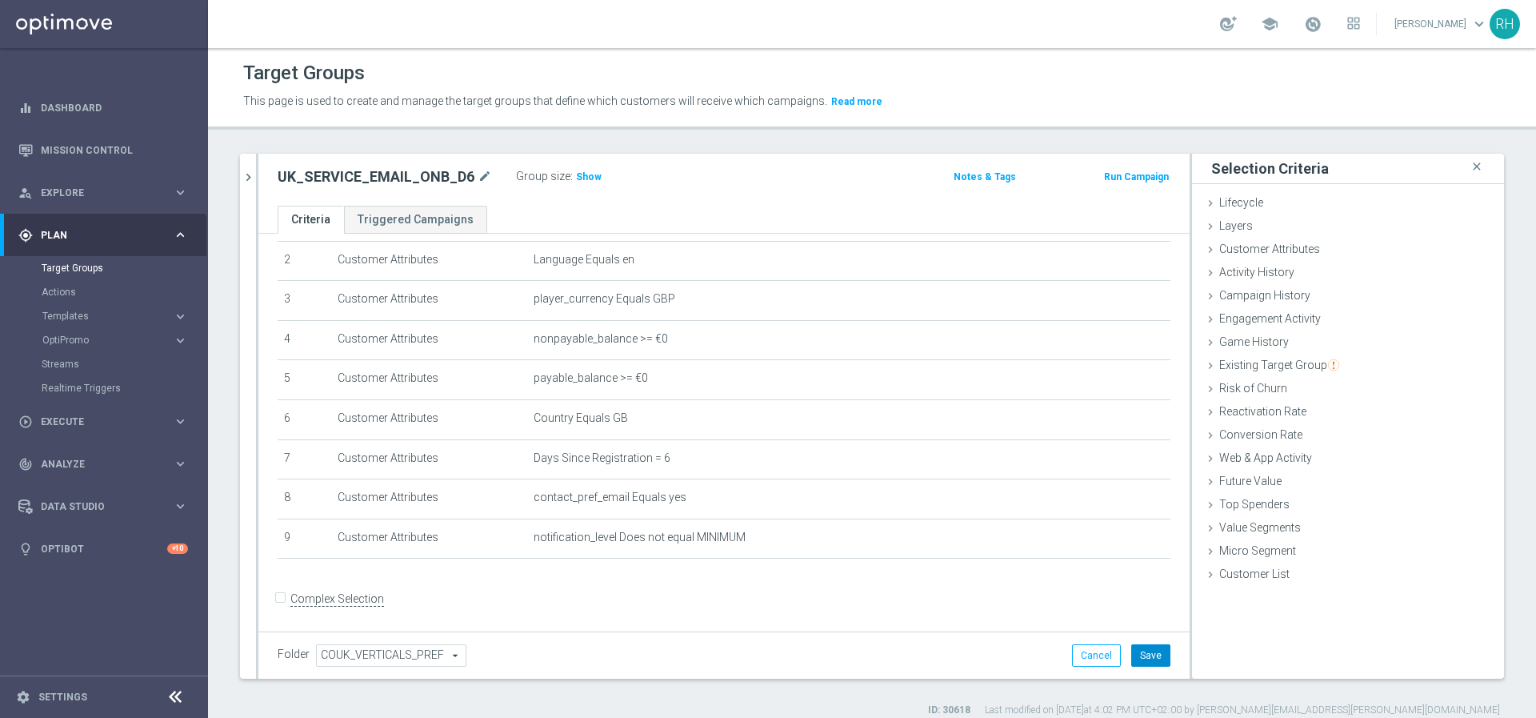
click at [1150, 651] on button "Save" at bounding box center [1151, 655] width 39 height 22
click at [587, 175] on span "Show" at bounding box center [589, 176] width 26 height 11
click at [246, 178] on icon "chevron_right" at bounding box center [248, 177] width 15 height 15
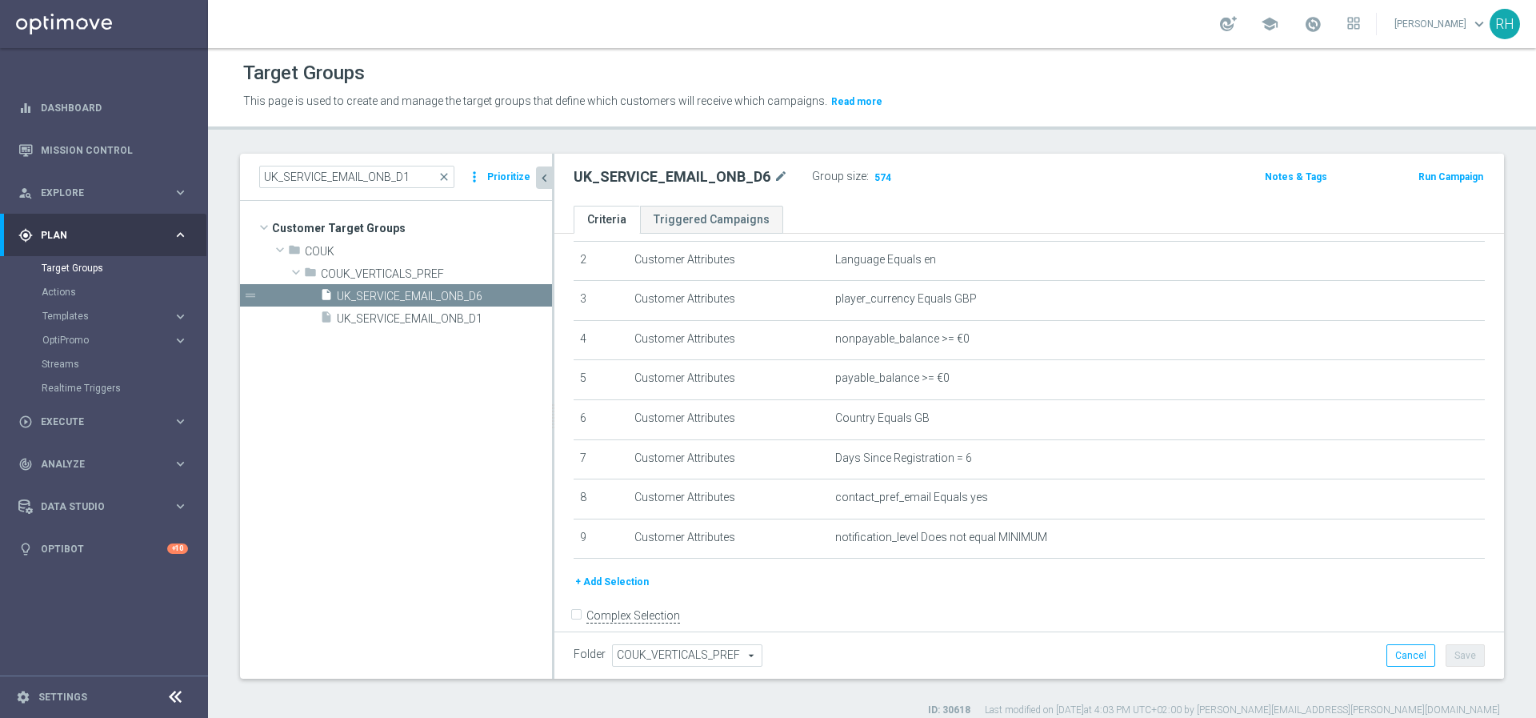
scroll to position [106, 0]
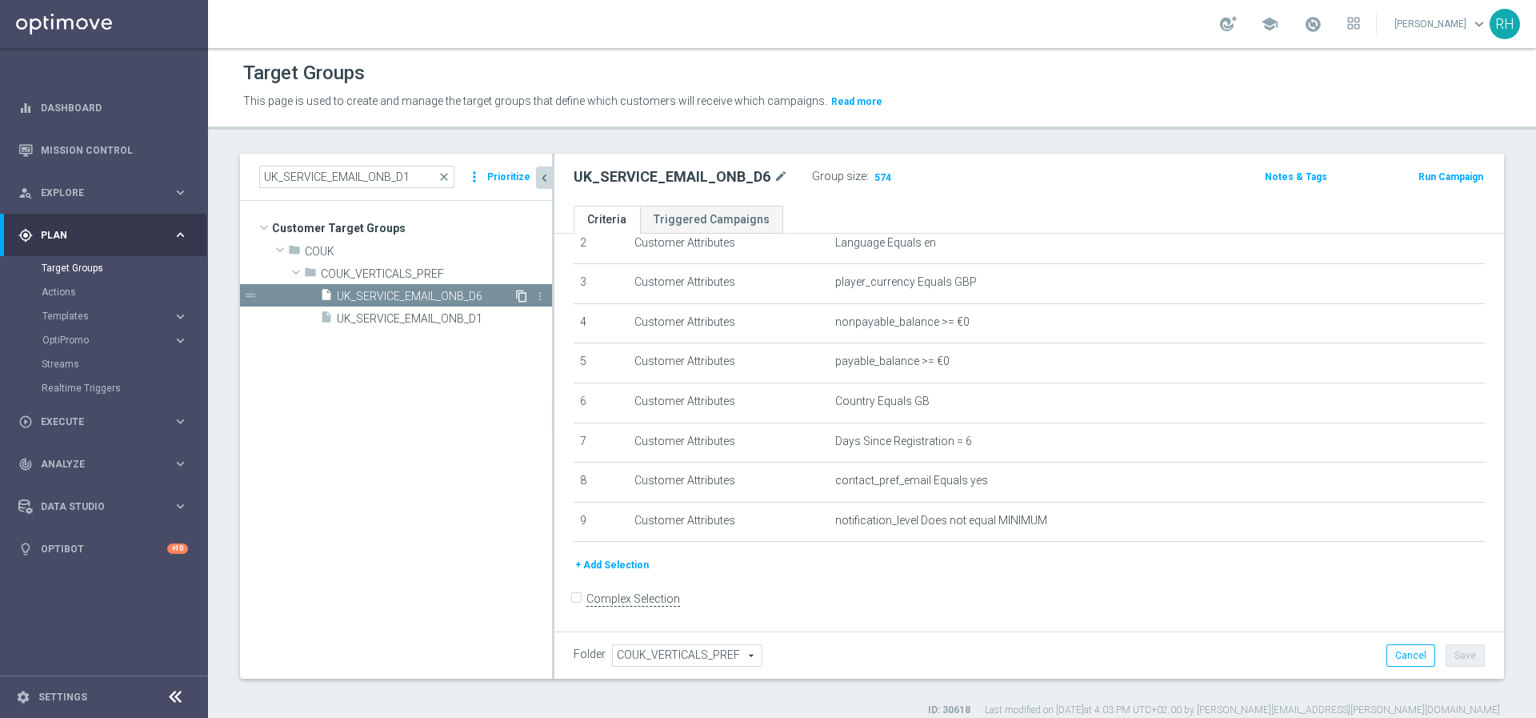
click at [519, 295] on icon "content_copy" at bounding box center [521, 296] width 13 height 13
click at [774, 175] on div "Copy of UK_SERVICE_EMAIL_ONB_D6 mode_edit" at bounding box center [682, 176] width 216 height 19
click at [777, 176] on icon "mode_edit" at bounding box center [782, 176] width 14 height 19
click at [758, 178] on input "Copy of UK_SERVICE_EMAIL_ONB_D6" at bounding box center [682, 178] width 216 height 22
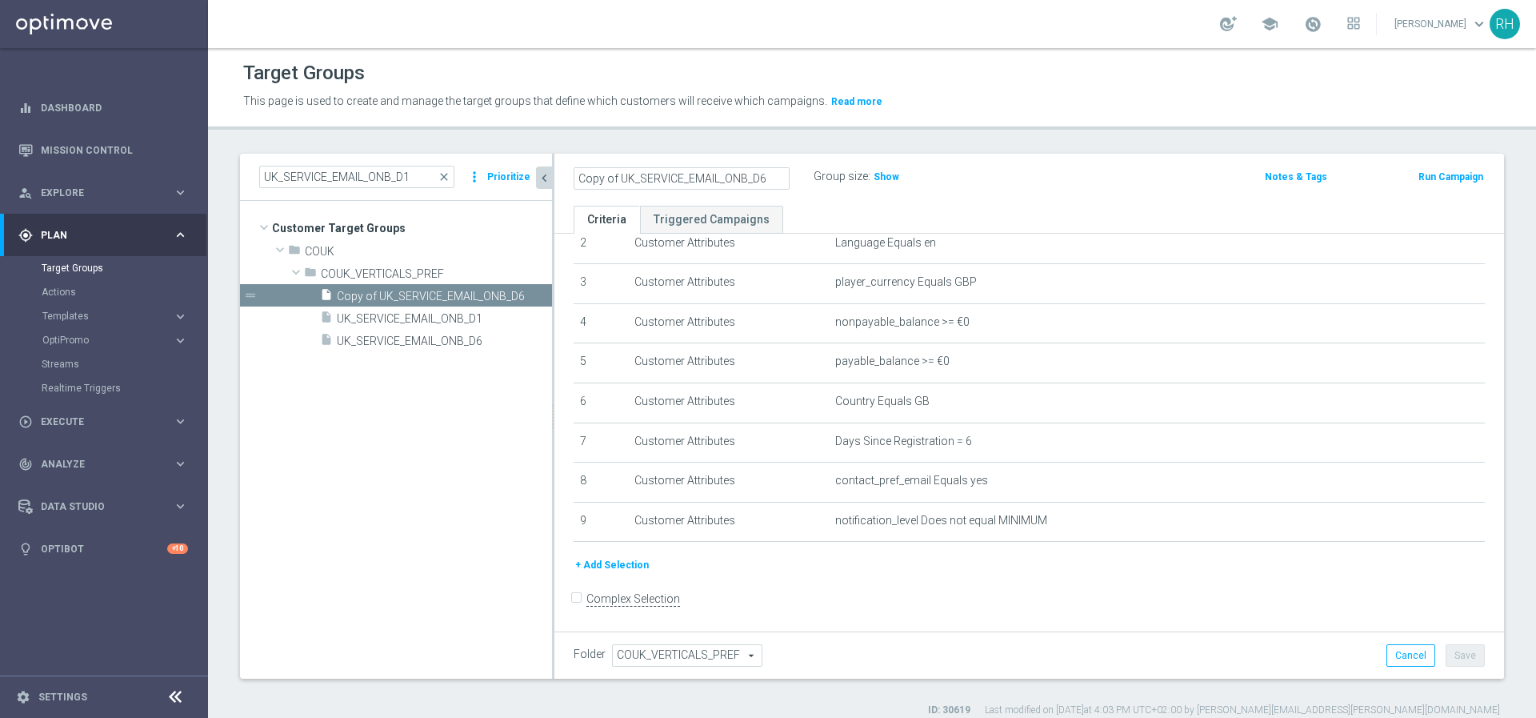
click at [758, 178] on input "Copy of UK_SERVICE_EMAIL_ONB_D6" at bounding box center [682, 178] width 216 height 22
type input "UK_SERVICE_EMAIL_ONB_D7"
click at [861, 150] on div "Target Groups This page is used to create and manage the target groups that def…" at bounding box center [872, 383] width 1328 height 670
click at [1446, 651] on button "Save" at bounding box center [1465, 655] width 39 height 22
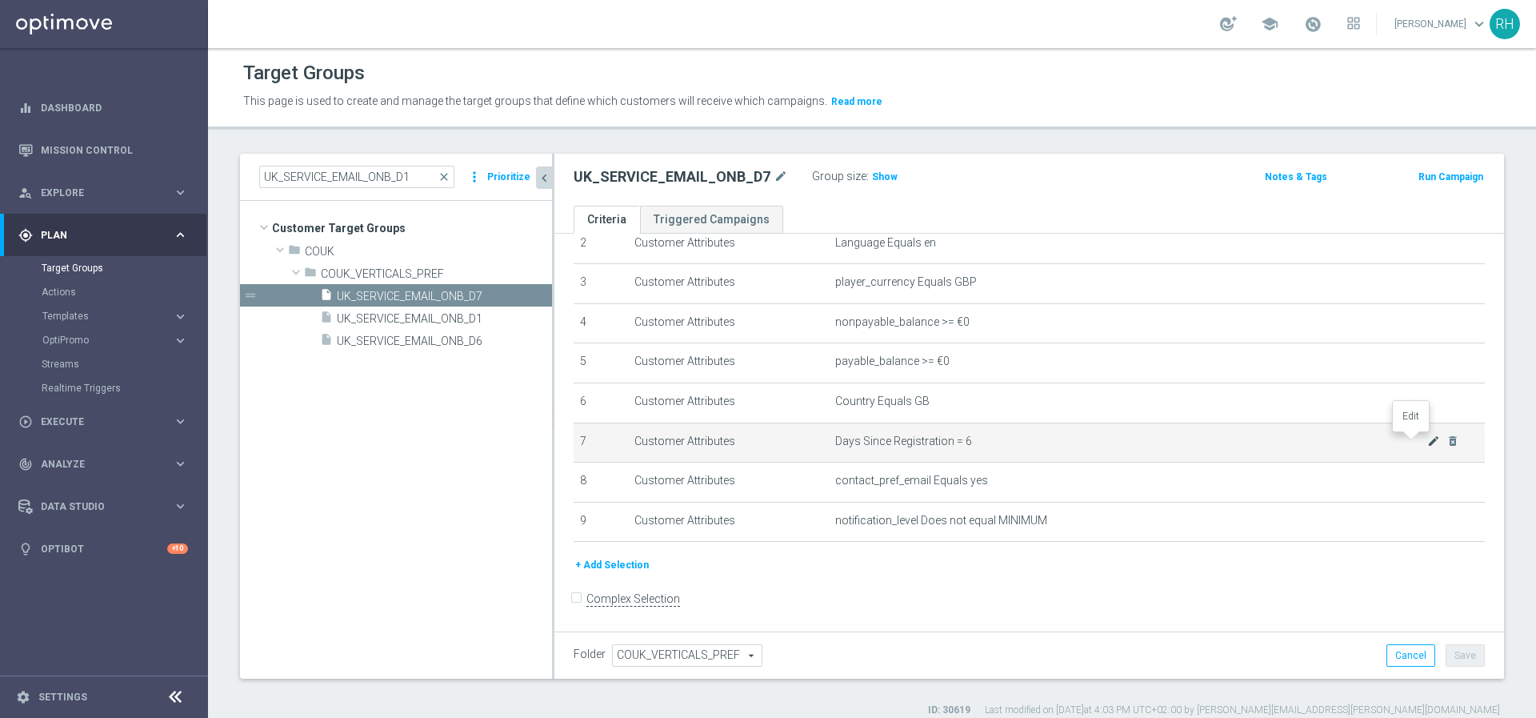
click at [1428, 443] on icon "mode_edit" at bounding box center [1434, 441] width 13 height 13
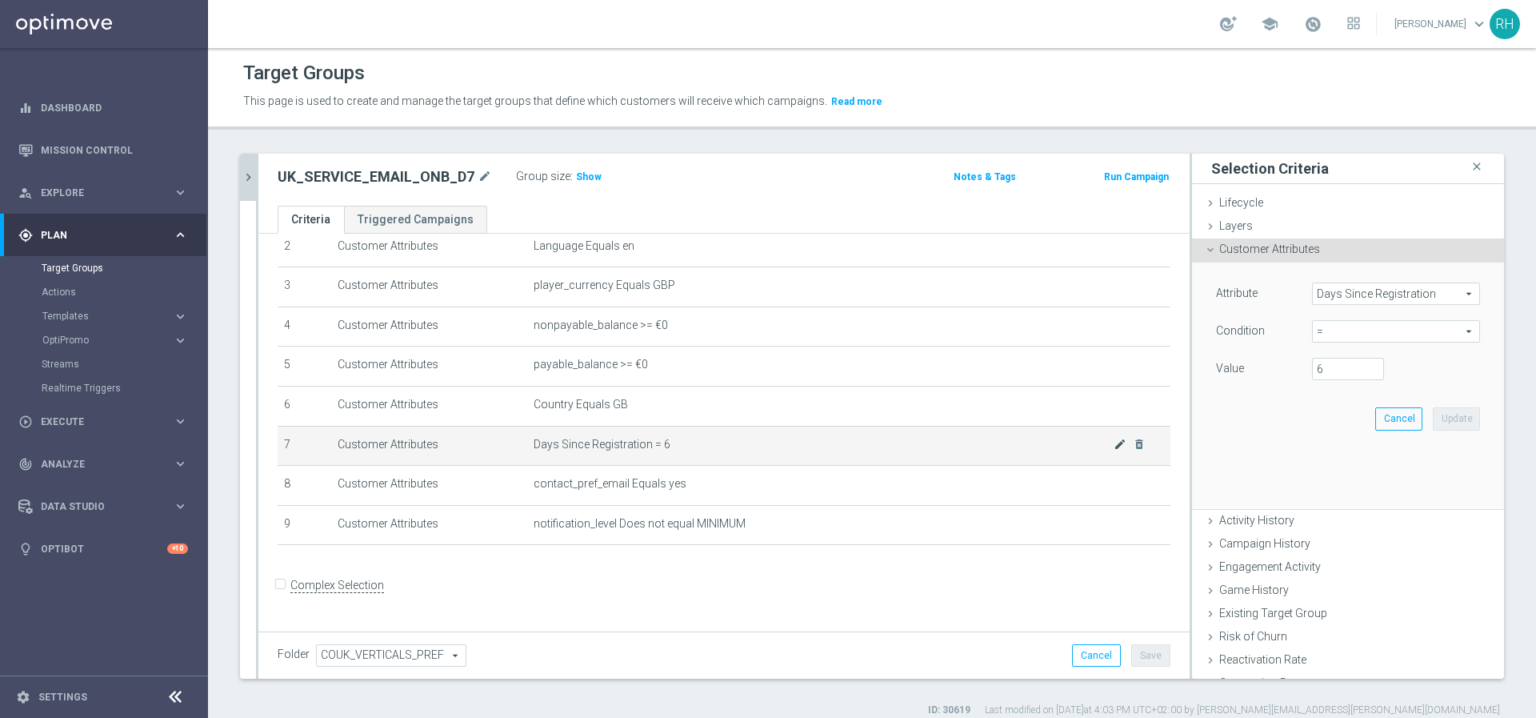
scroll to position [89, 0]
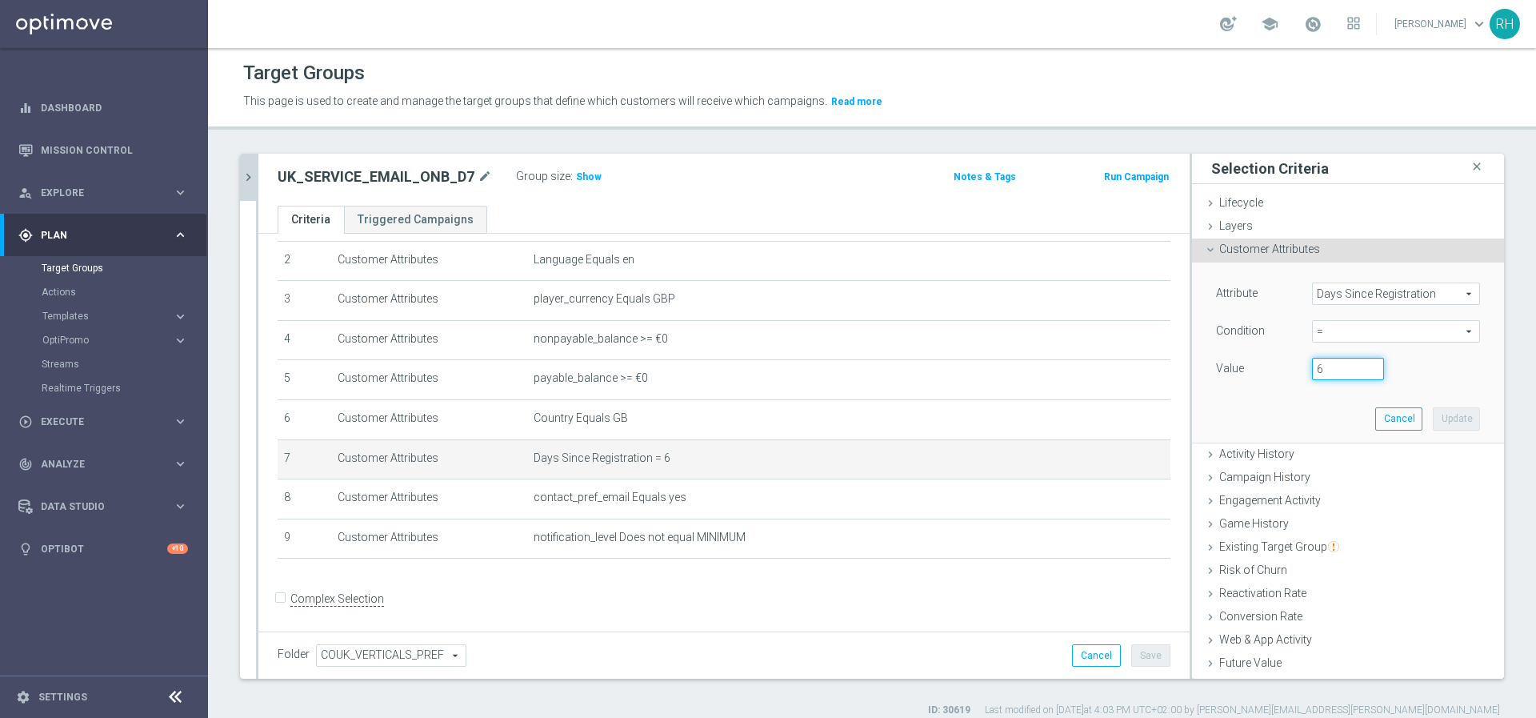
click at [1328, 375] on input "6" at bounding box center [1348, 369] width 72 height 22
type input "7"
click at [1433, 421] on button "Update" at bounding box center [1456, 418] width 47 height 22
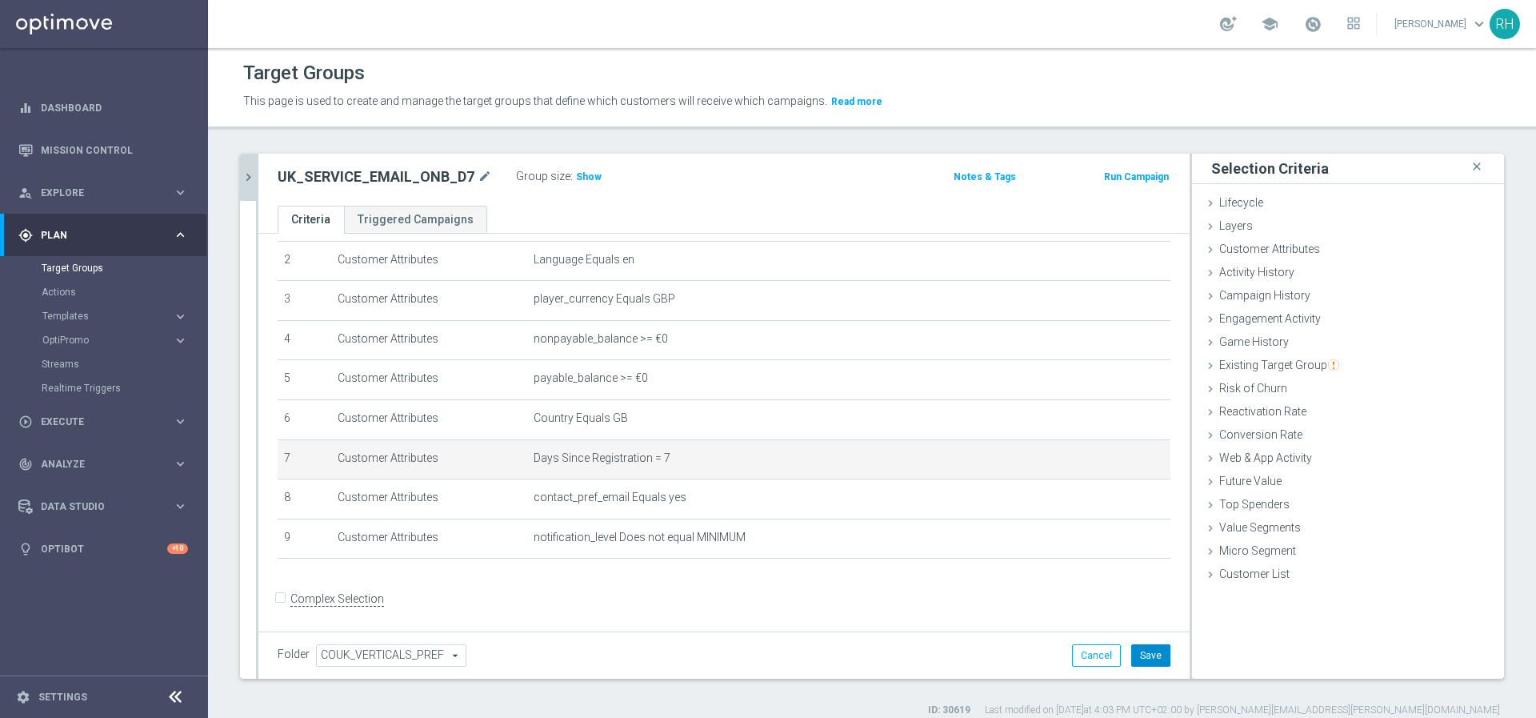
click at [1156, 664] on button "Save" at bounding box center [1151, 655] width 39 height 22
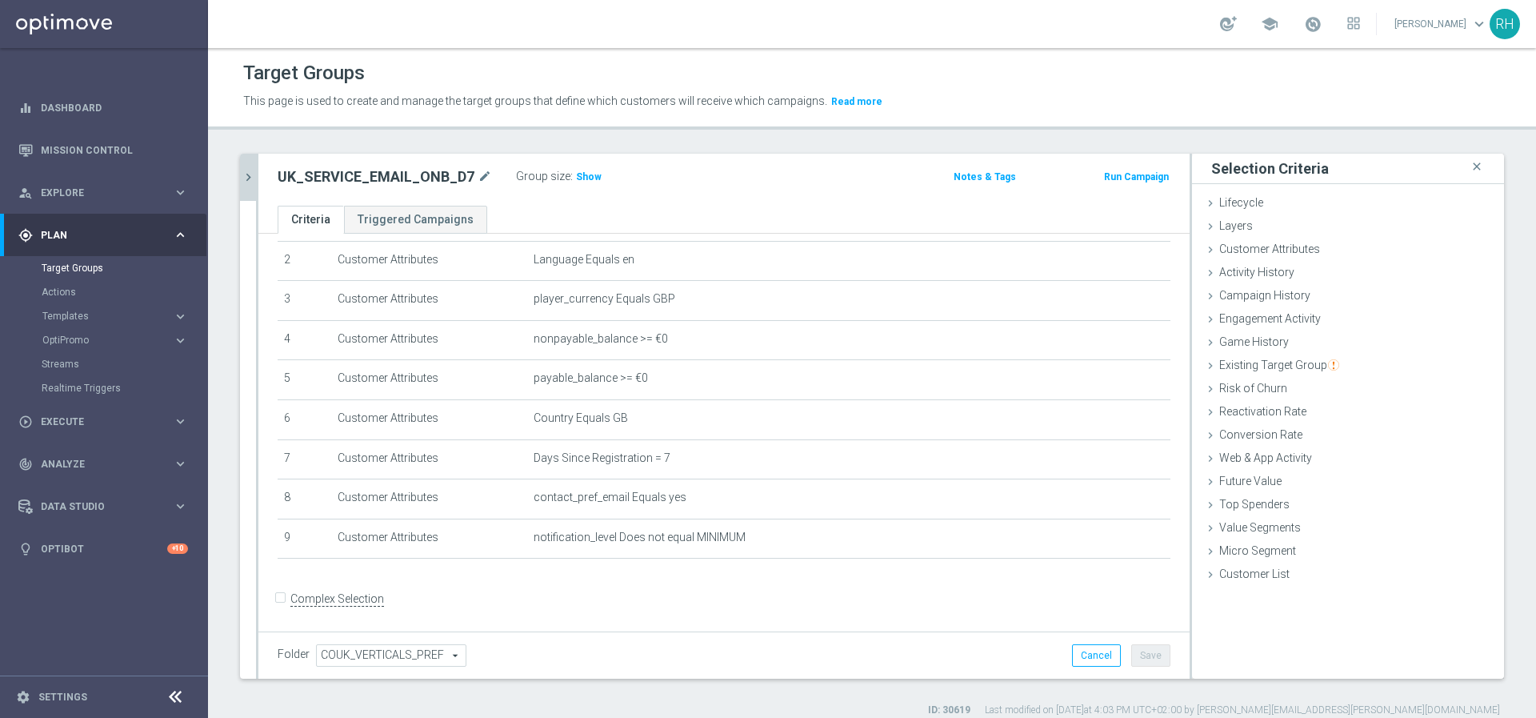
click at [246, 186] on button "chevron_right" at bounding box center [248, 177] width 16 height 47
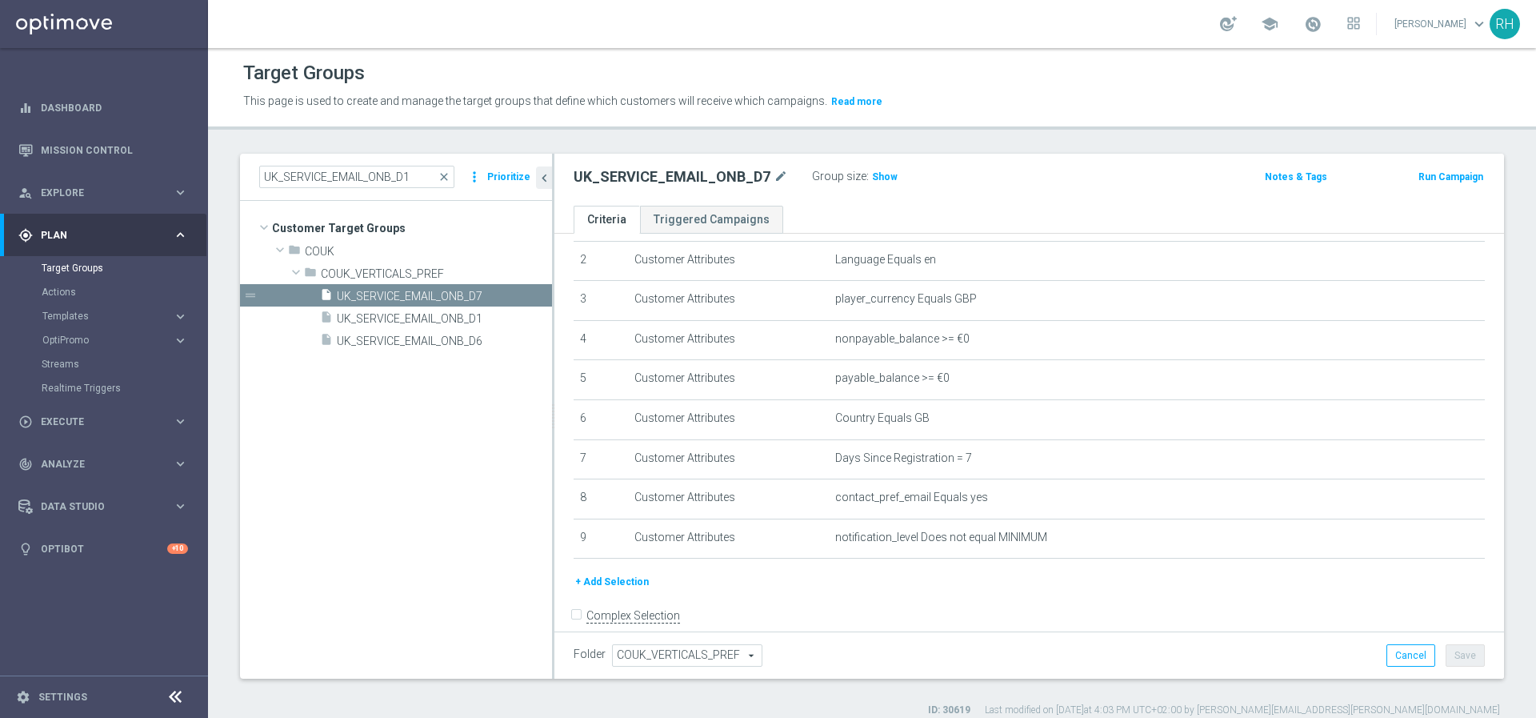
scroll to position [106, 0]
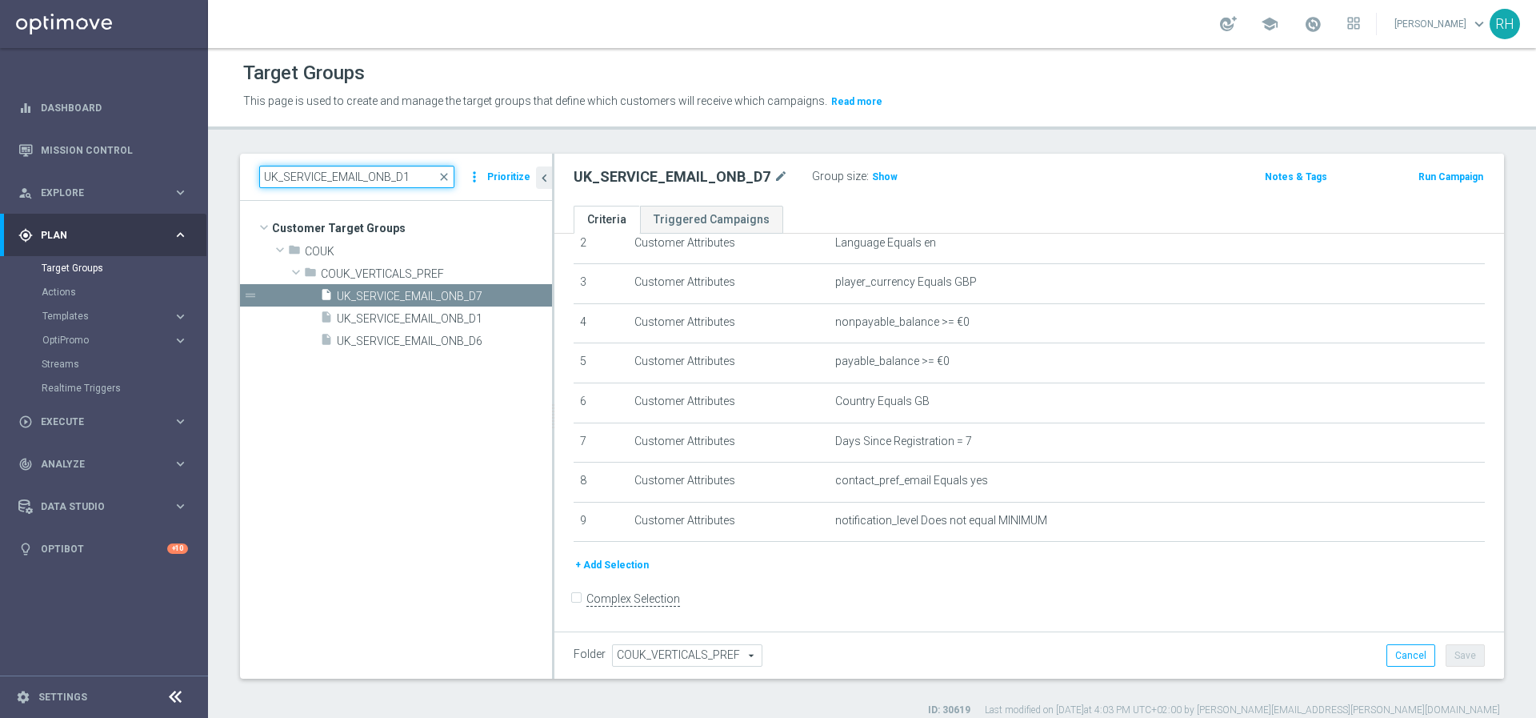
click at [375, 167] on input "UK_SERVICE_EMAIL_ONB_D1" at bounding box center [356, 177] width 195 height 22
paste input "ALL_VERTICALS_PROD_CASINO_EMAIL_ONB_D4_5GBP_BONUS"
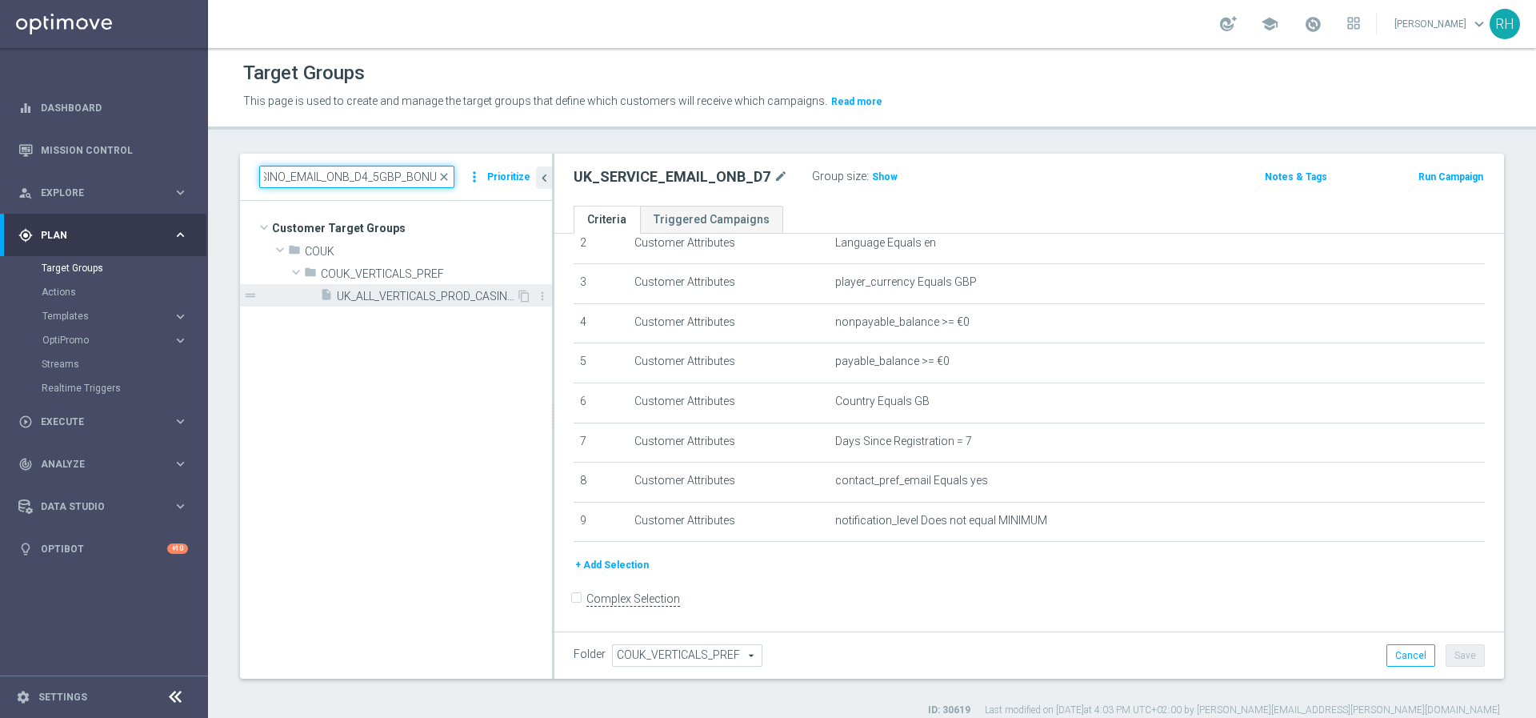
type input "UK_ALL_VERTICALS_PROD_CASINO_EMAIL_ONB_D4_5GBP_BONUS"
click at [402, 294] on span "UK_ALL_VERTICALS_PROD_CASINO_EMAIL_ONB_D4_5GBP_BONUS" at bounding box center [426, 297] width 179 height 14
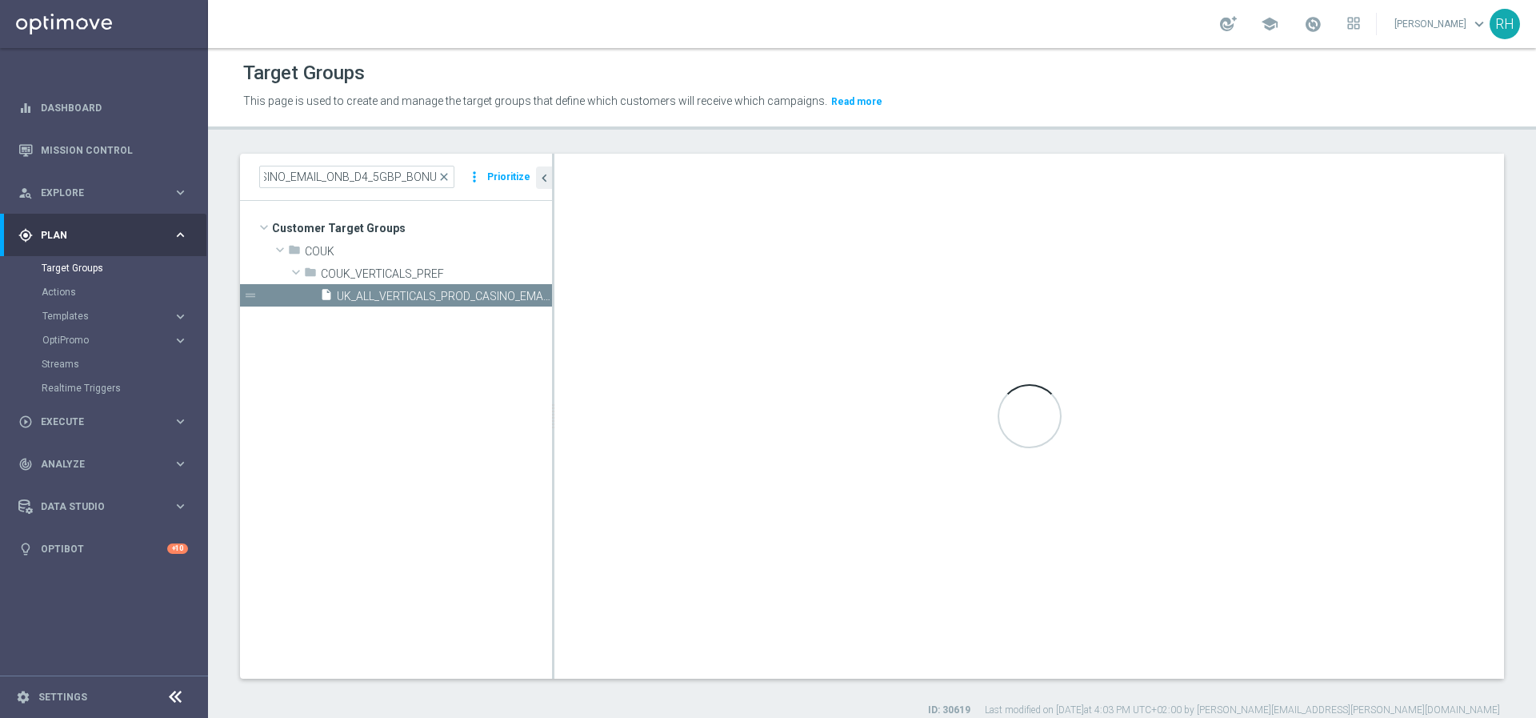
scroll to position [0, 0]
checkbox input "true"
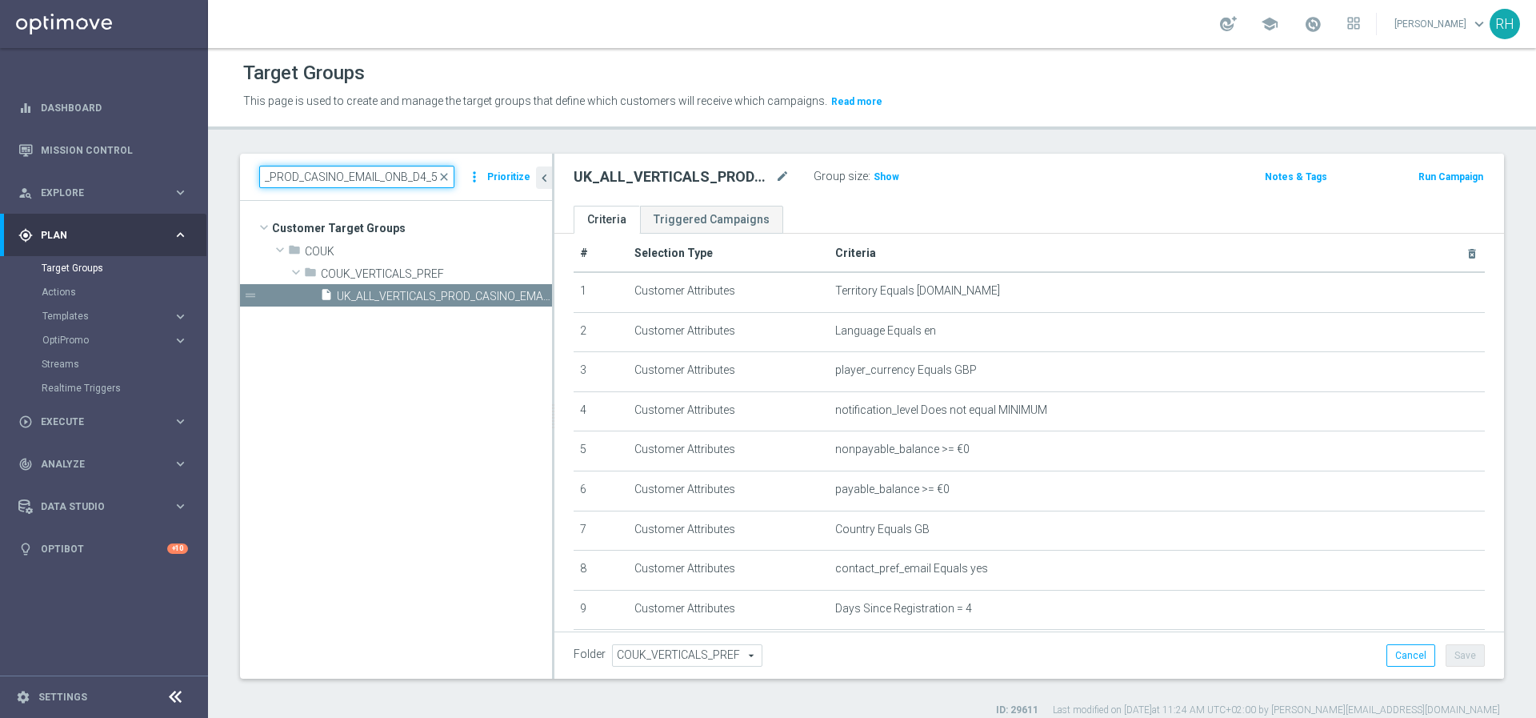
scroll to position [0, 157]
drag, startPoint x: 405, startPoint y: 178, endPoint x: 435, endPoint y: 178, distance: 29.6
click at [435, 178] on input "UK_ALL_VERTICALS_PROD_CASINO_EMAIL_ONB_D4_5GBP_BONUS" at bounding box center [356, 177] width 195 height 22
click at [416, 179] on input "UK_ALL_VERTICALS_PROD_CASINO_EMAIL_ONB_D4_5GBP_BONUS" at bounding box center [356, 177] width 195 height 22
drag, startPoint x: 371, startPoint y: 179, endPoint x: 446, endPoint y: 178, distance: 74.4
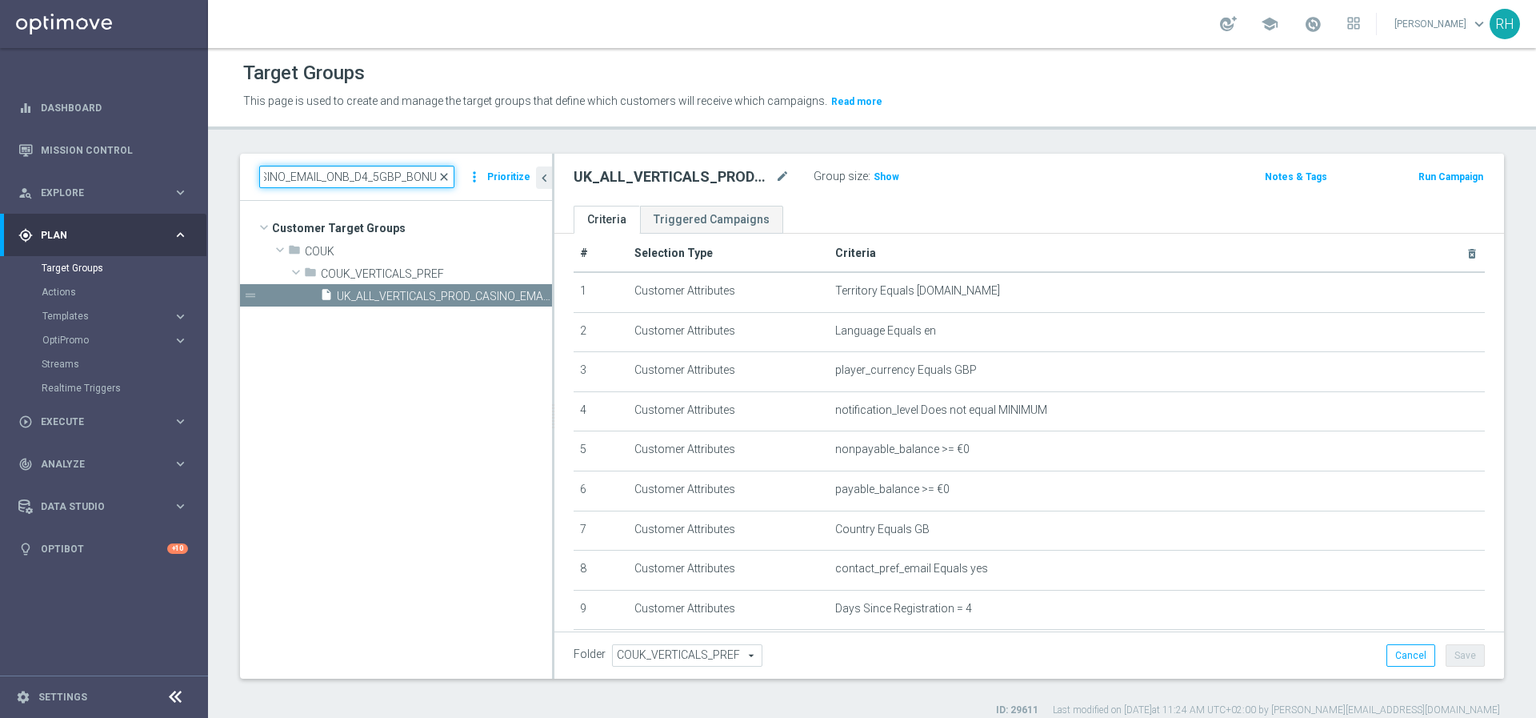
click at [446, 178] on div "UK_ALL_VERTICALS_PROD_CASINO_EMAIL_ONB_D4_5GBP_BONUS close" at bounding box center [356, 177] width 195 height 22
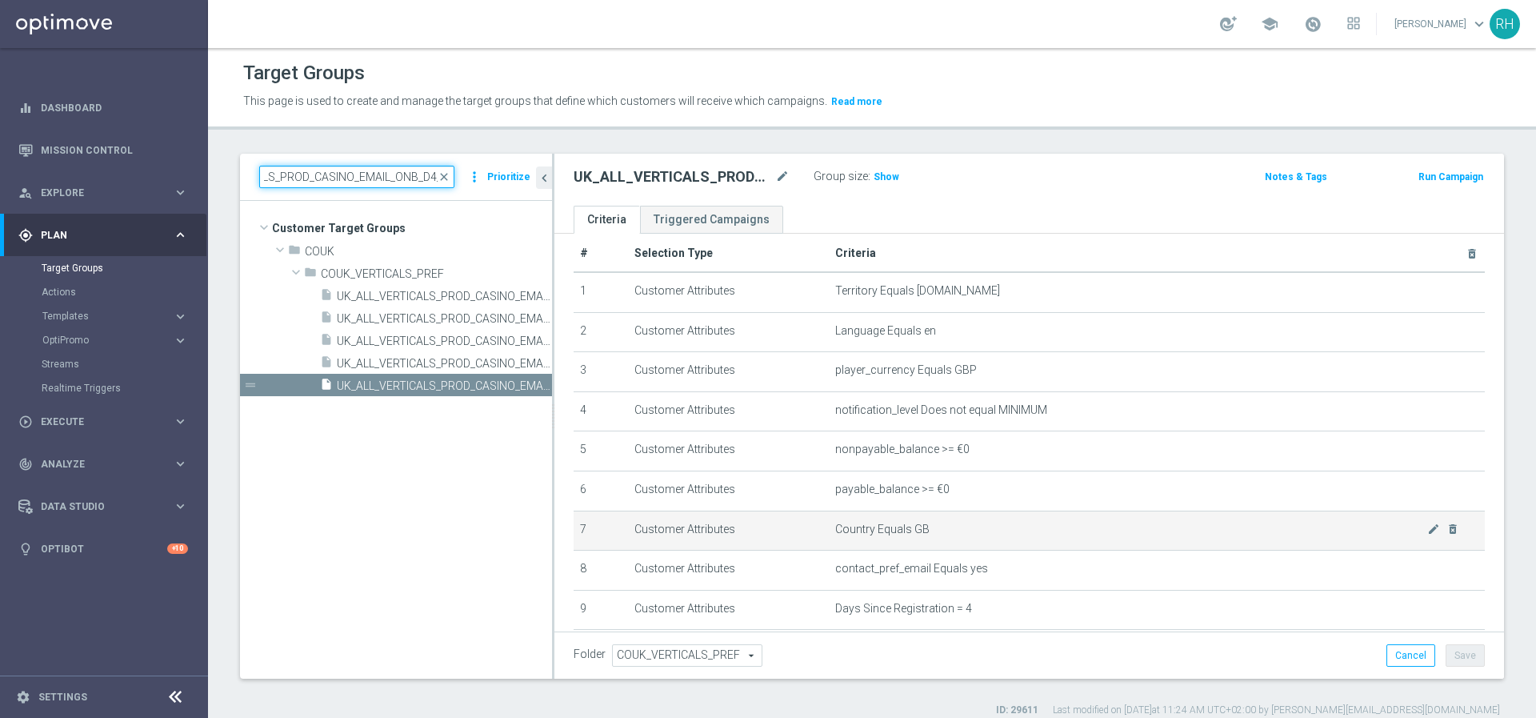
scroll to position [386, 0]
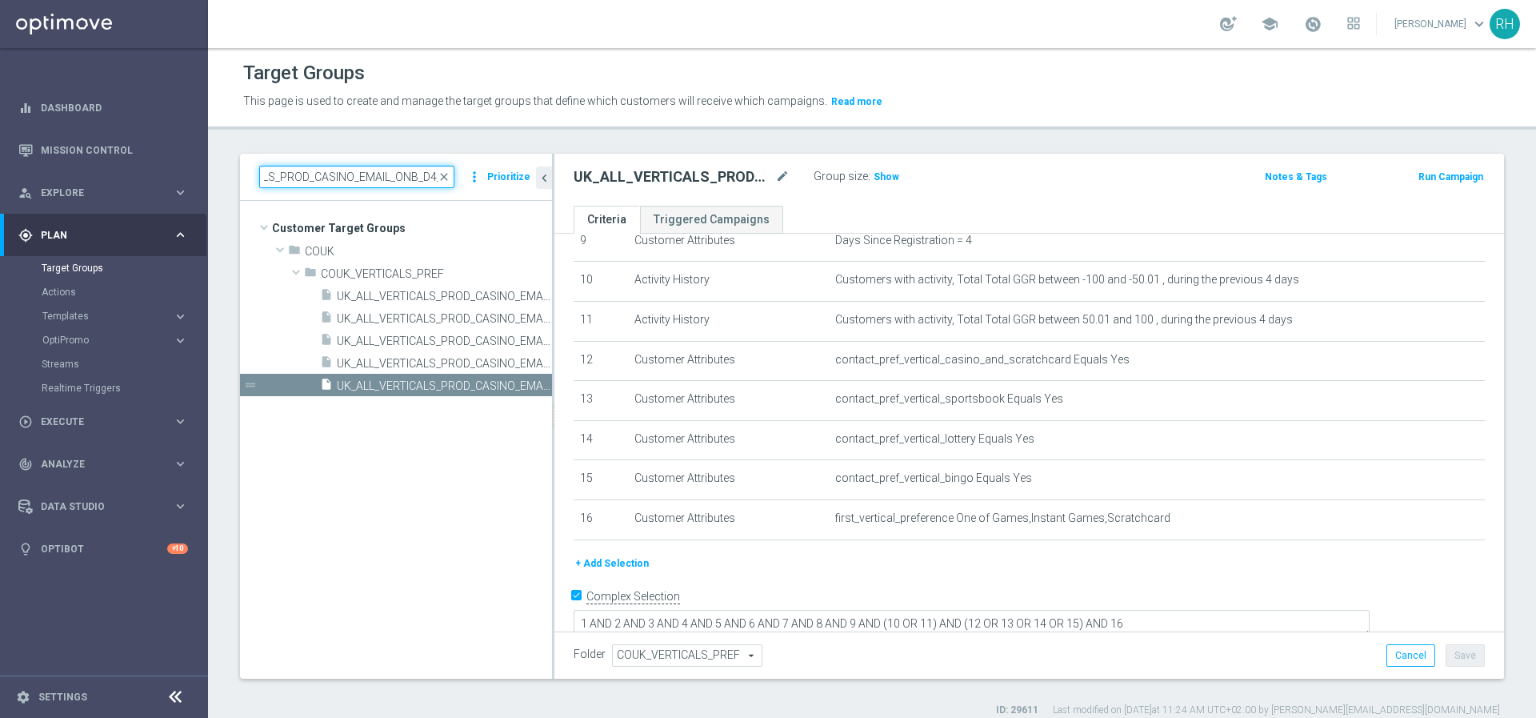
type input "UK_ALL_VERTICALS_PROD_CASINO_EMAIL_ONB_D4_"
click at [1228, 563] on div "+ Add Selection" at bounding box center [1029, 564] width 935 height 18
click at [1232, 562] on div "+ Add Selection" at bounding box center [1029, 564] width 935 height 18
click at [887, 571] on div "+ Add Selection" at bounding box center [1029, 564] width 935 height 18
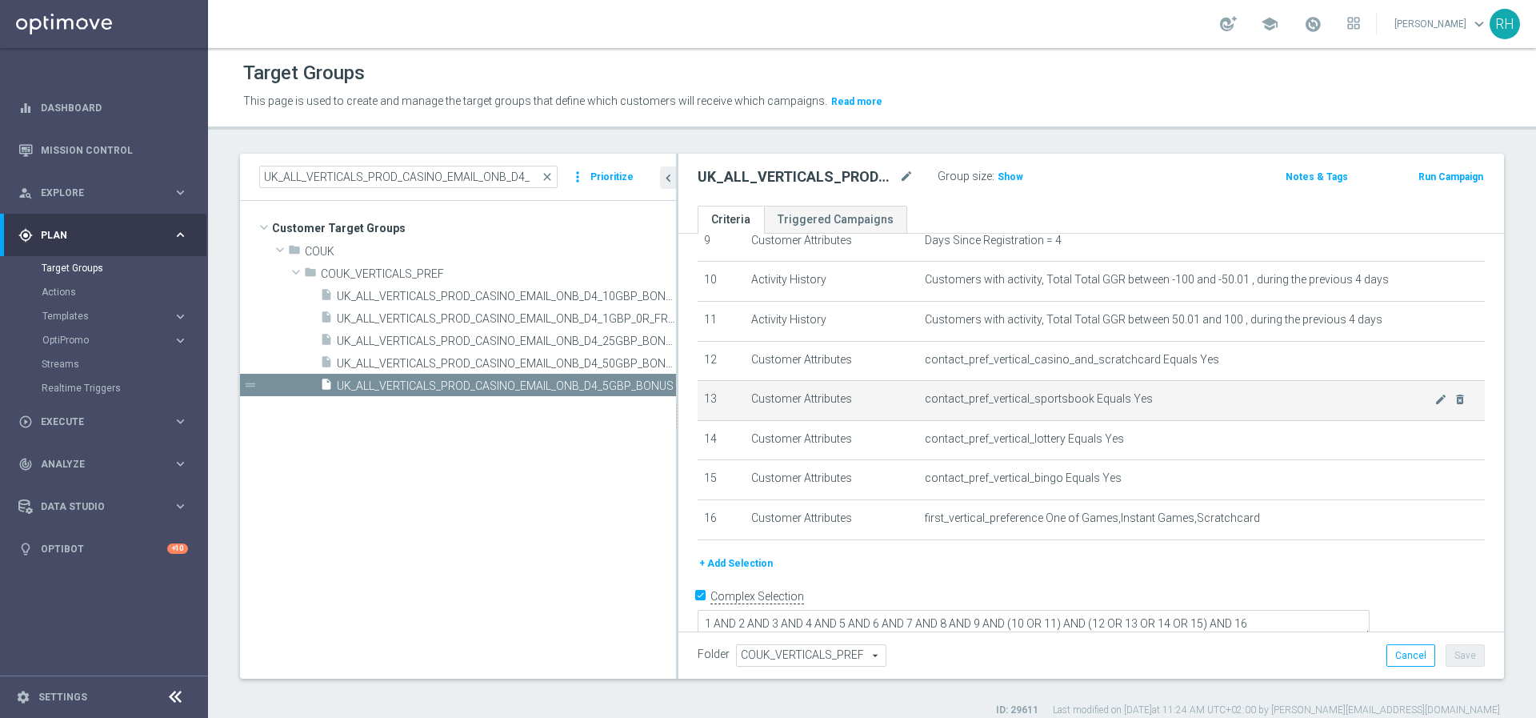
drag, startPoint x: 553, startPoint y: 401, endPoint x: 751, endPoint y: 401, distance: 197.7
click at [751, 401] on as-split "UK_ALL_VERTICALS_PROD_CASINO_EMAIL_ONB_D4_ close more_vert Prioritize Customer …" at bounding box center [872, 416] width 1264 height 525
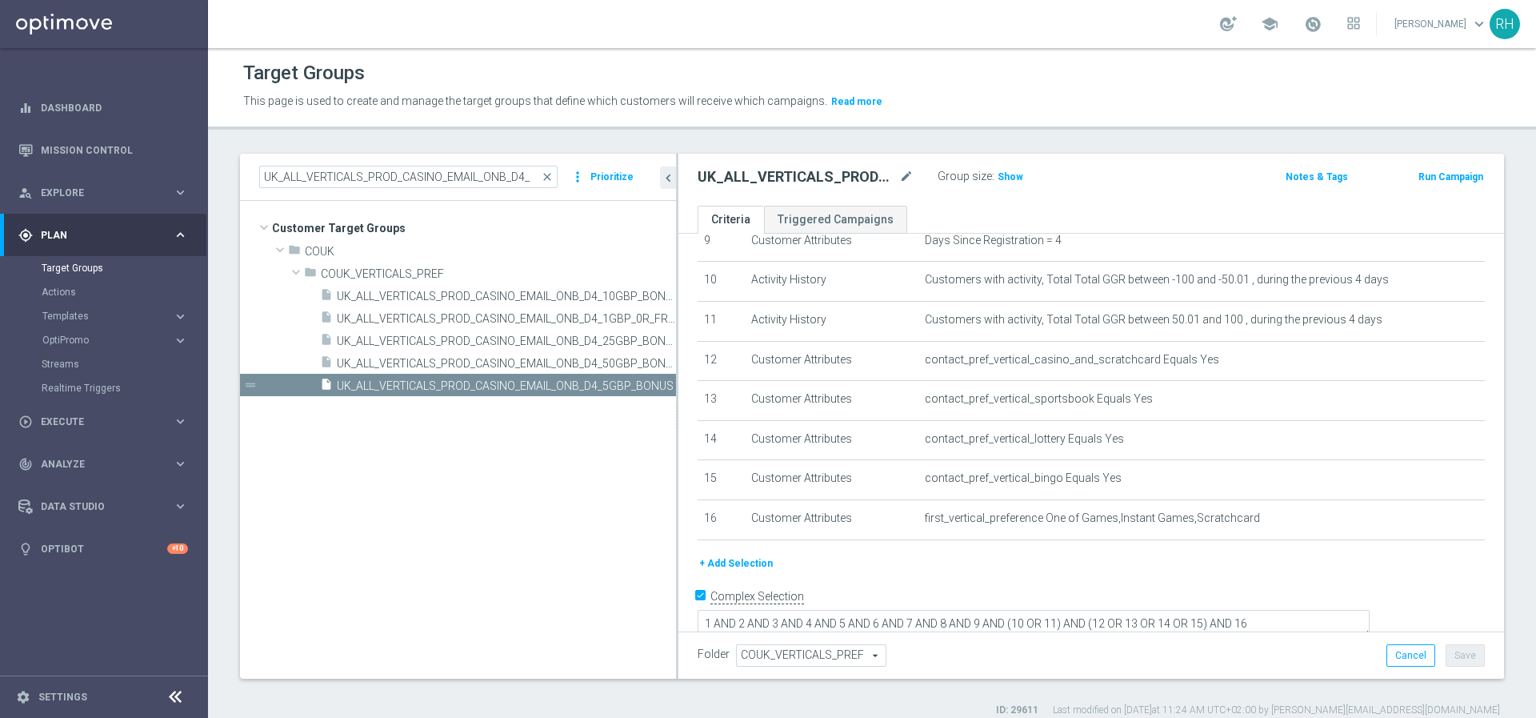
click at [547, 459] on tree-viewport "Customer Target Groups library_add create_new_folder folder" at bounding box center [458, 439] width 436 height 477
click at [566, 319] on span "UK_ALL_VERTICALS_PROD_CASINO_EMAIL_ONB_D4_1GBP_0R_FREE_SPINS_BONUS" at bounding box center [488, 319] width 303 height 14
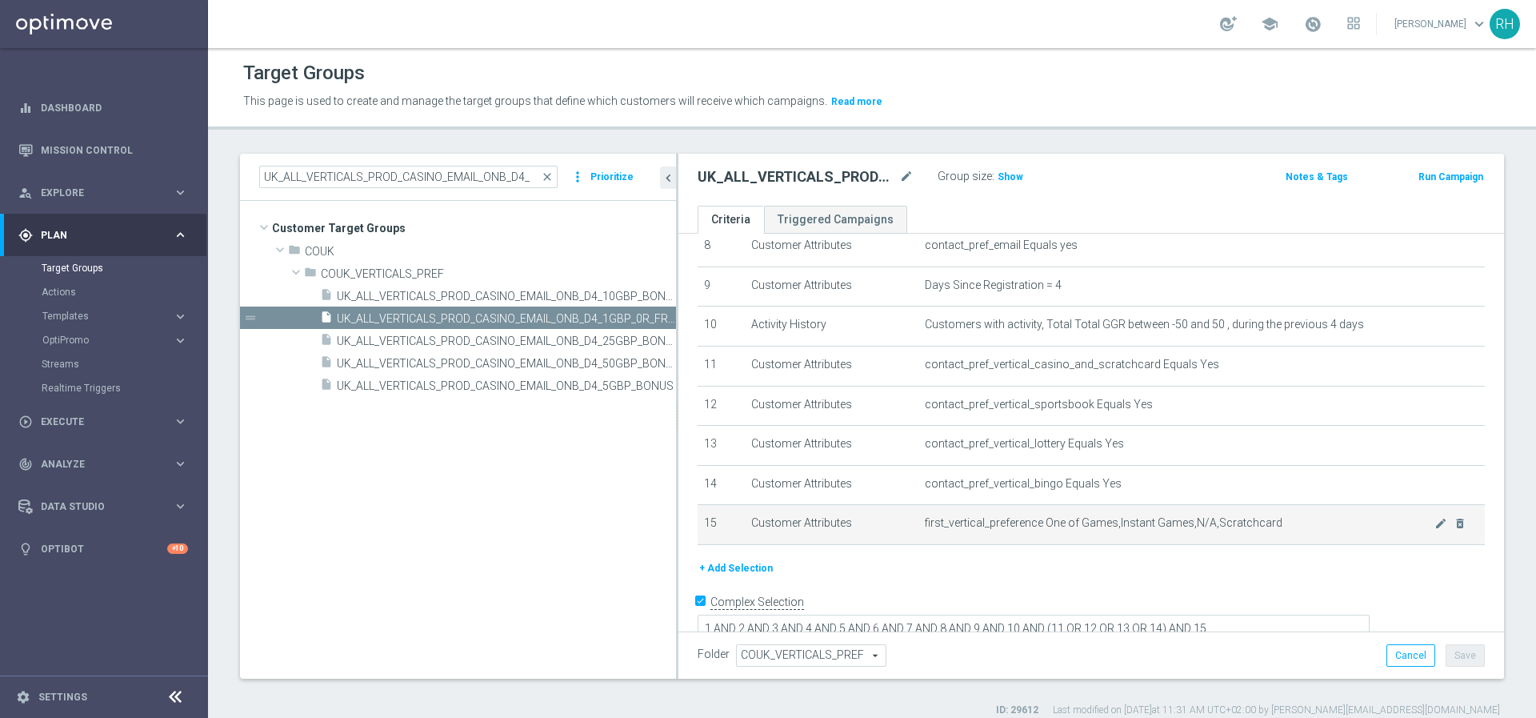
scroll to position [346, 0]
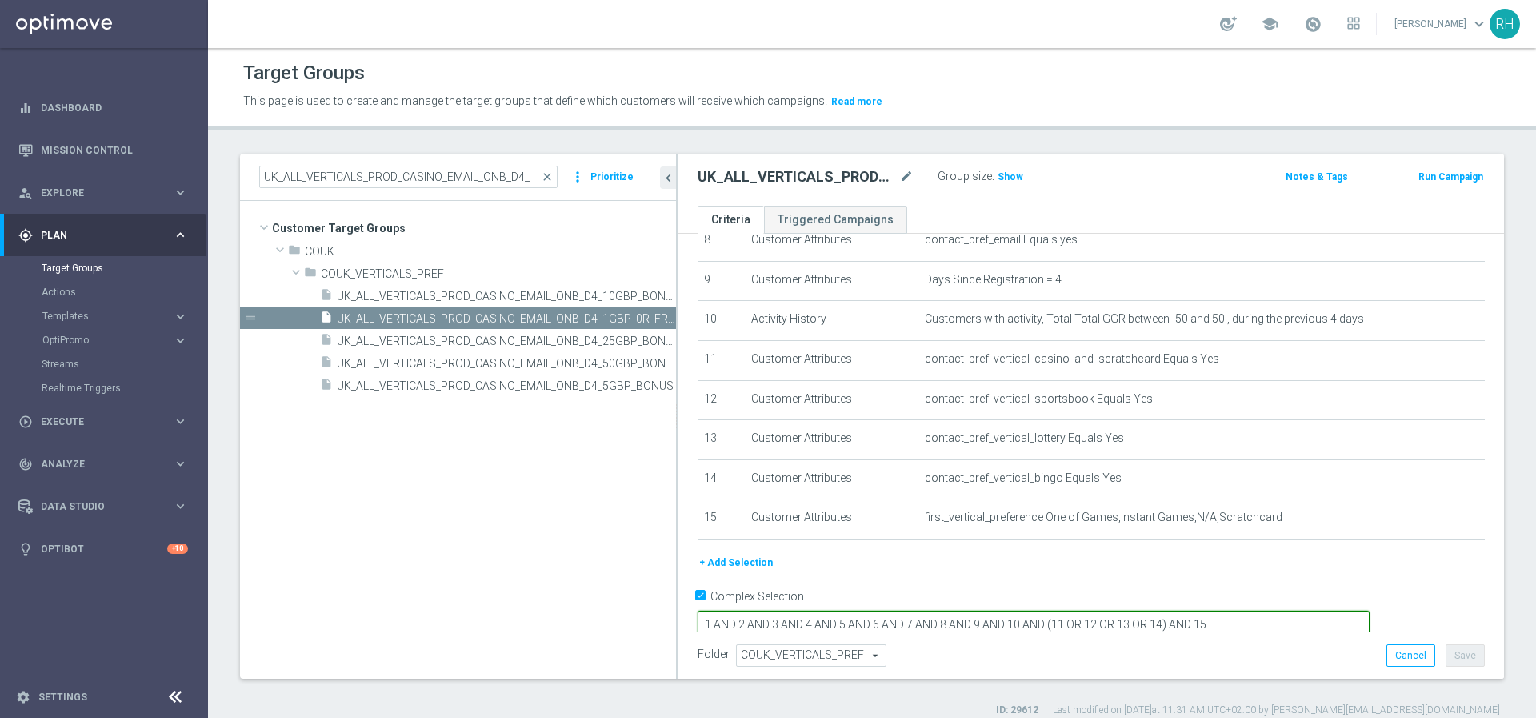
click at [1342, 611] on textarea "1 AND 2 AND 3 AND 4 AND 5 AND 6 AND 7 AND 8 AND 9 AND 10 AND (11 OR 12 OR 13 OR…" at bounding box center [1034, 625] width 672 height 28
type textarea "1 AND 2 AND 3 AND 4 AND 5 AND 6 AND 7 AND 8 AND 9 AND 10 AND (11 OR 12 OR 13 OR…"
click at [1128, 556] on div "+ Add Selection" at bounding box center [1091, 563] width 811 height 18
click at [762, 559] on button "+ Add Selection" at bounding box center [736, 563] width 77 height 18
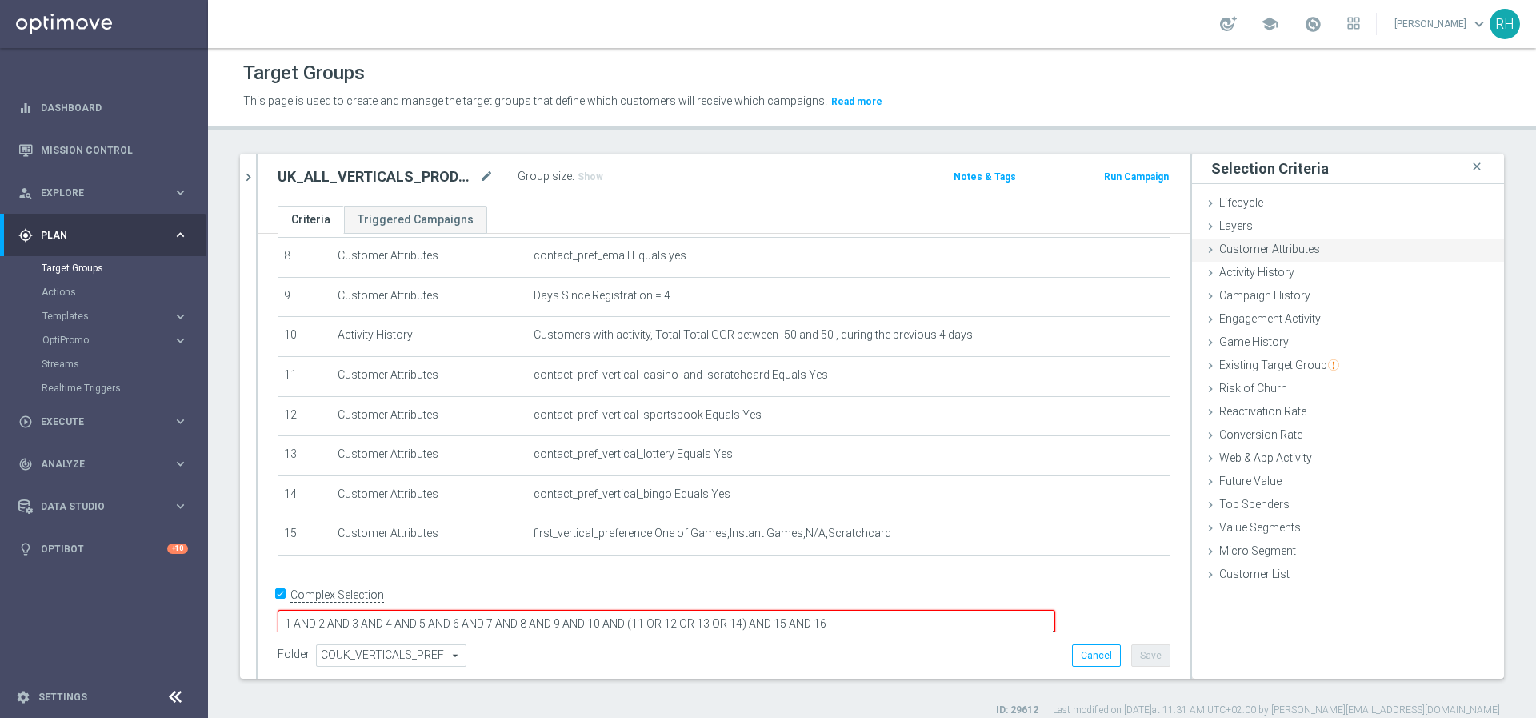
click at [1272, 252] on span "Customer Attributes" at bounding box center [1270, 248] width 101 height 13
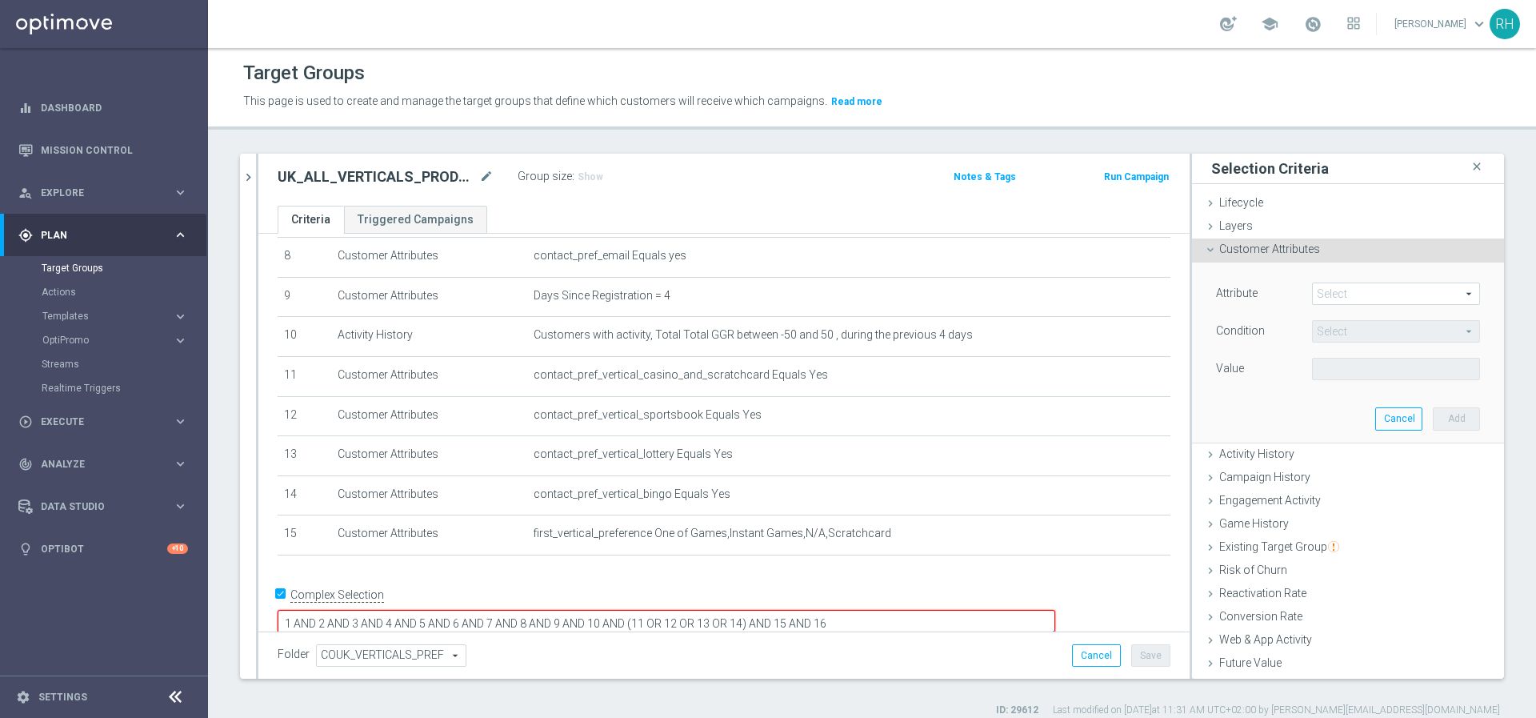
click at [1318, 288] on span at bounding box center [1396, 293] width 166 height 21
click at [0, 0] on input "search" at bounding box center [0, 0] width 0 height 0
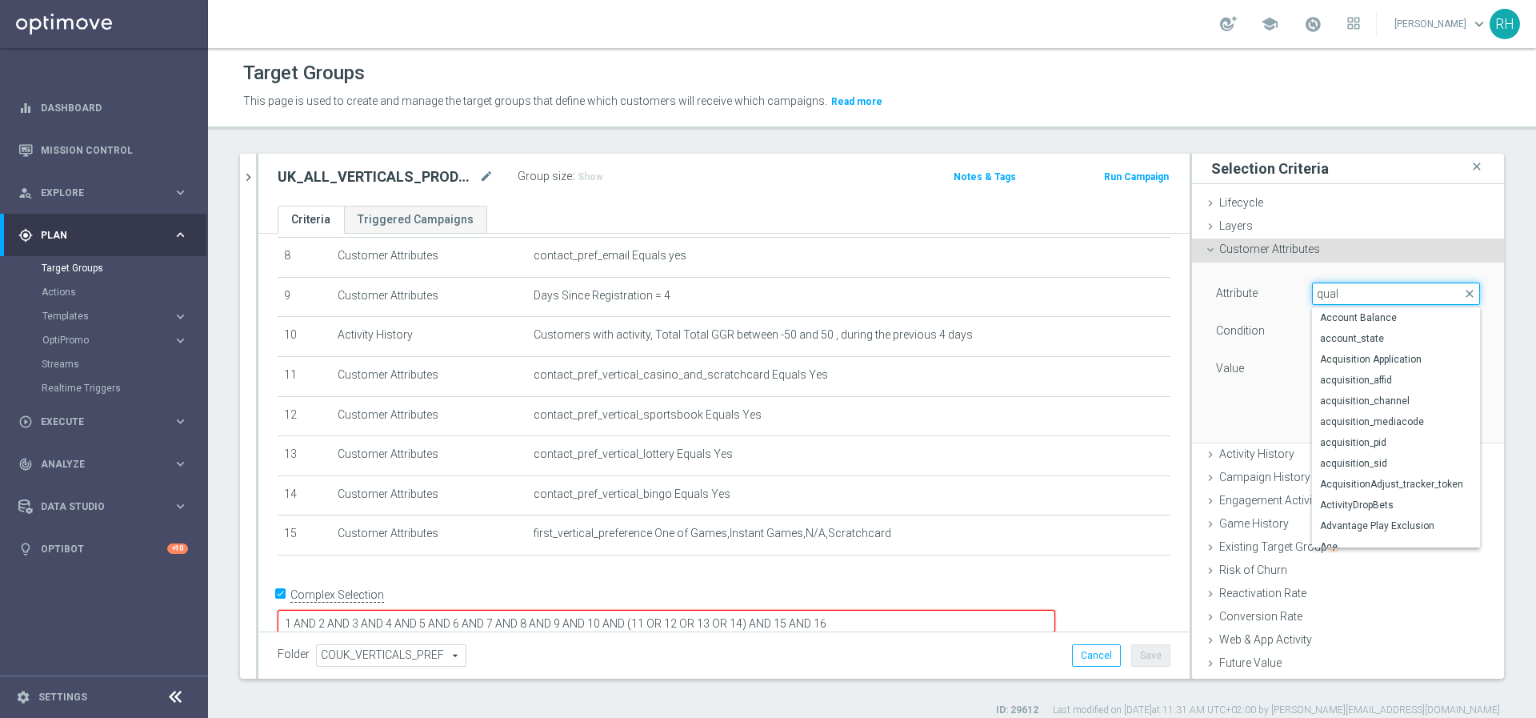
type input "quali"
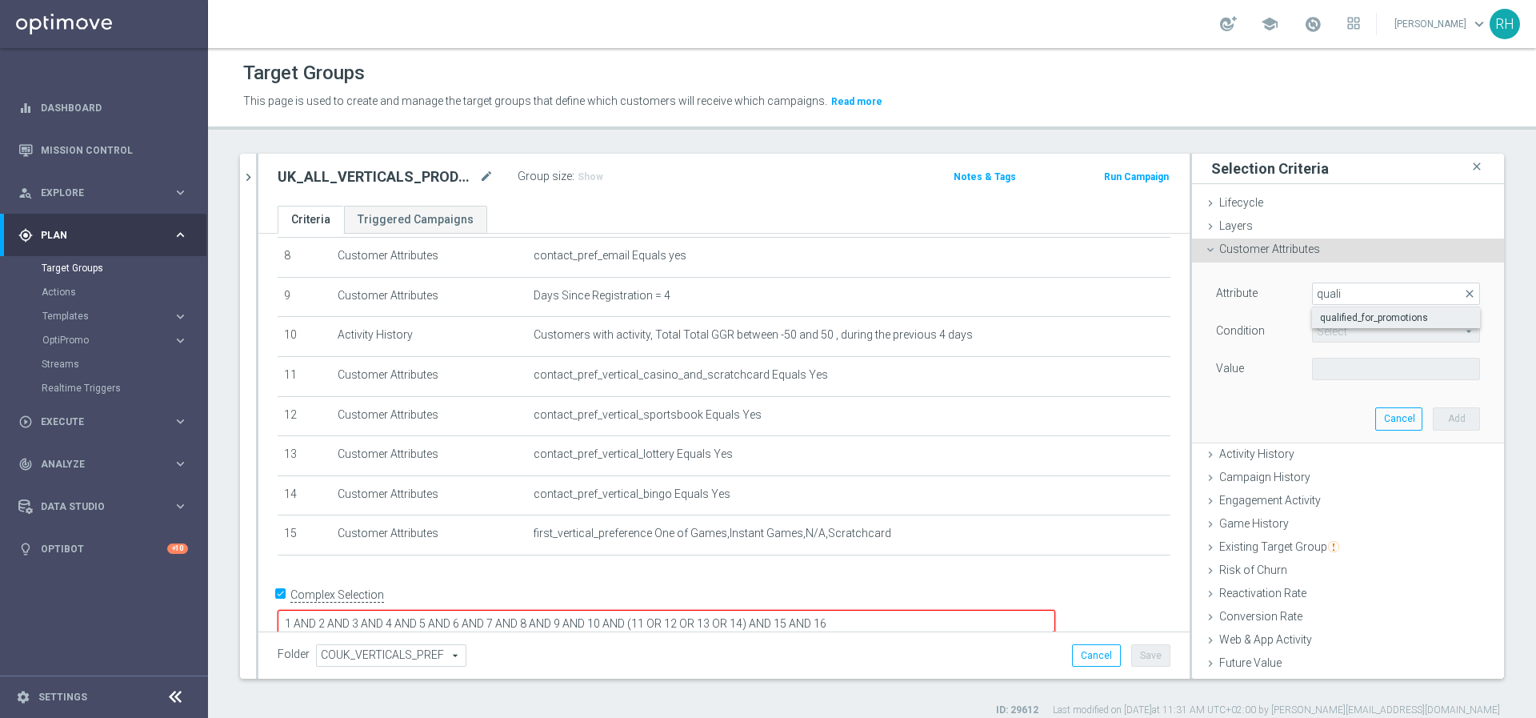
click at [1324, 315] on span "qualified_for_promotions" at bounding box center [1396, 317] width 152 height 13
type input "qualified_for_promotions"
type input "Equals"
click at [1328, 365] on span at bounding box center [1396, 369] width 166 height 21
click at [1321, 419] on span "true" at bounding box center [1396, 413] width 152 height 13
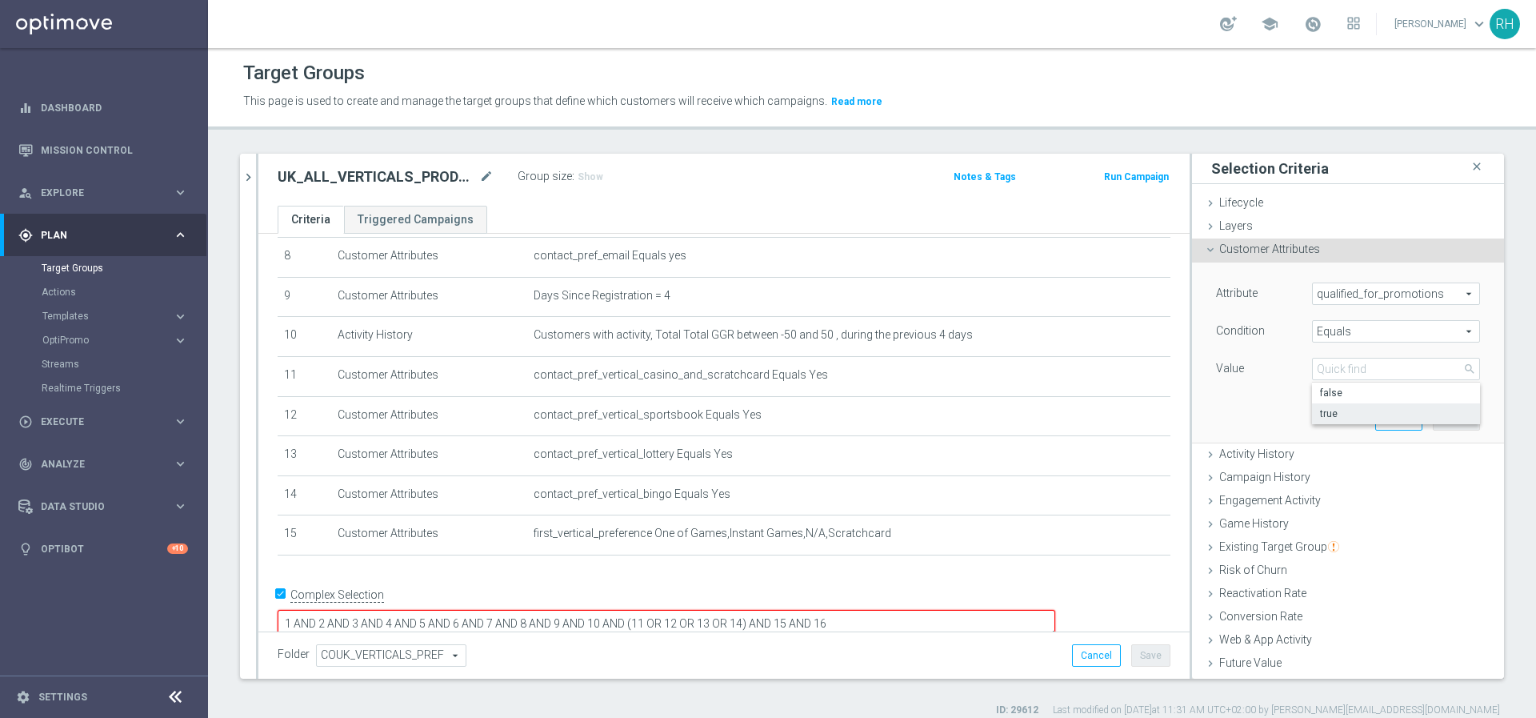
type input "true"
click at [1433, 420] on button "Add" at bounding box center [1456, 418] width 47 height 22
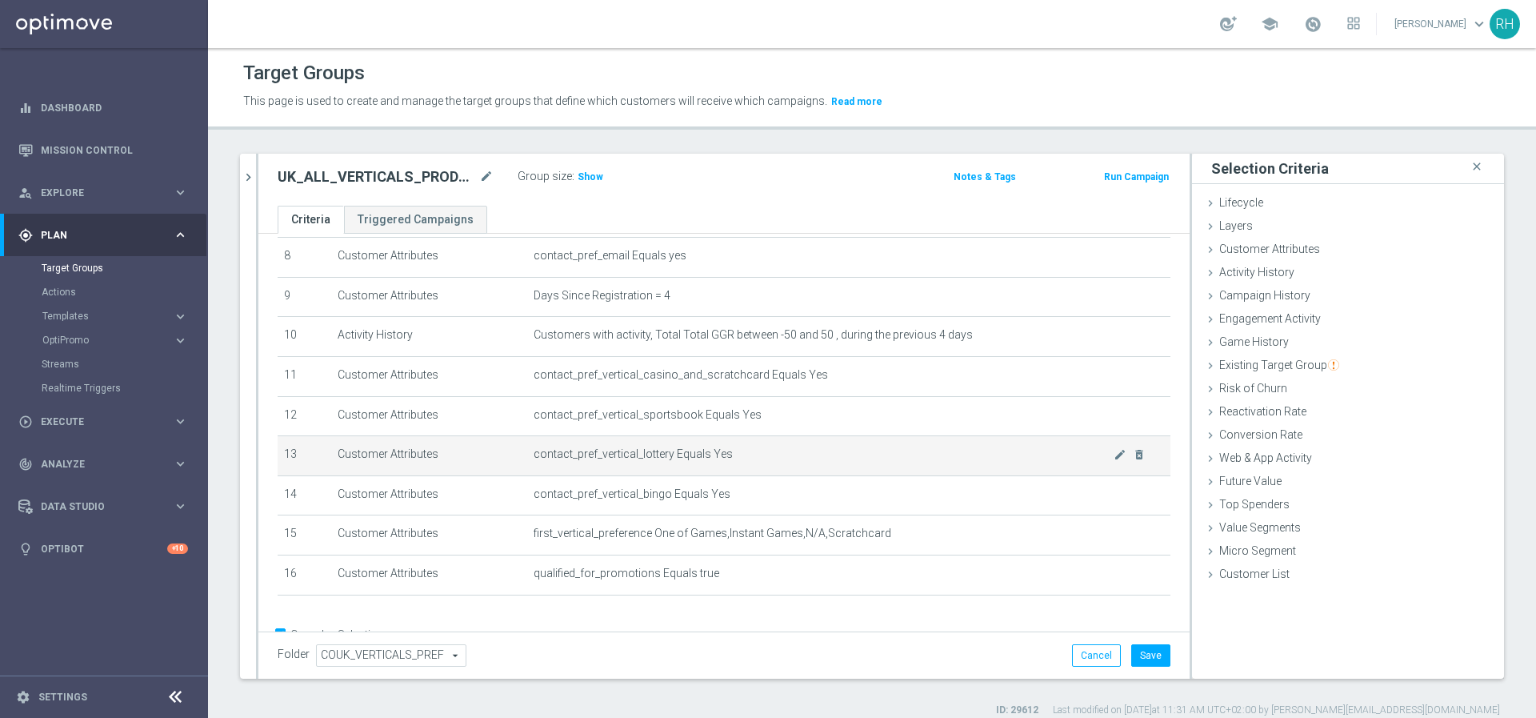
scroll to position [369, 0]
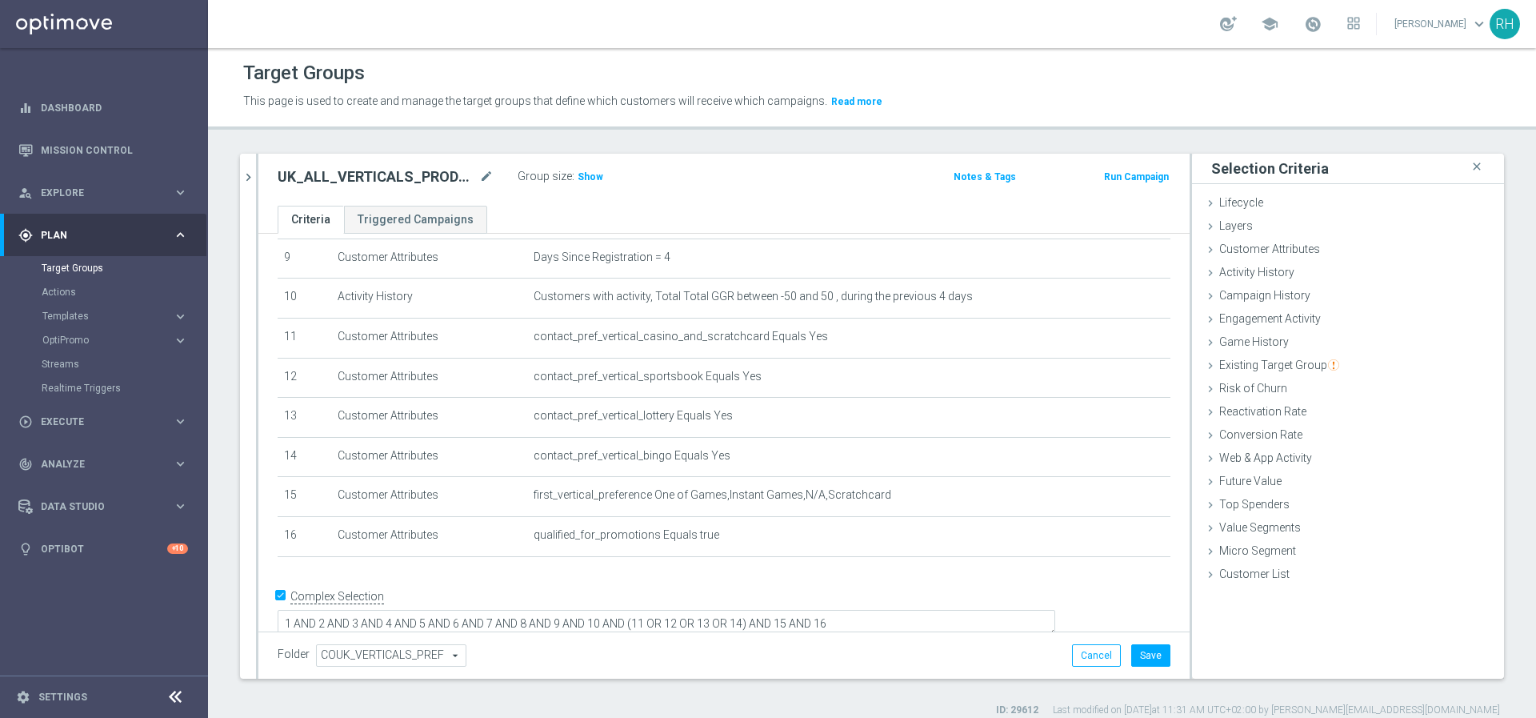
click at [951, 559] on div "# Selection Type Criteria delete_forever 1 Customer Attributes Territory Equals…" at bounding box center [724, 227] width 917 height 687
click at [1148, 655] on button "Save" at bounding box center [1151, 655] width 39 height 22
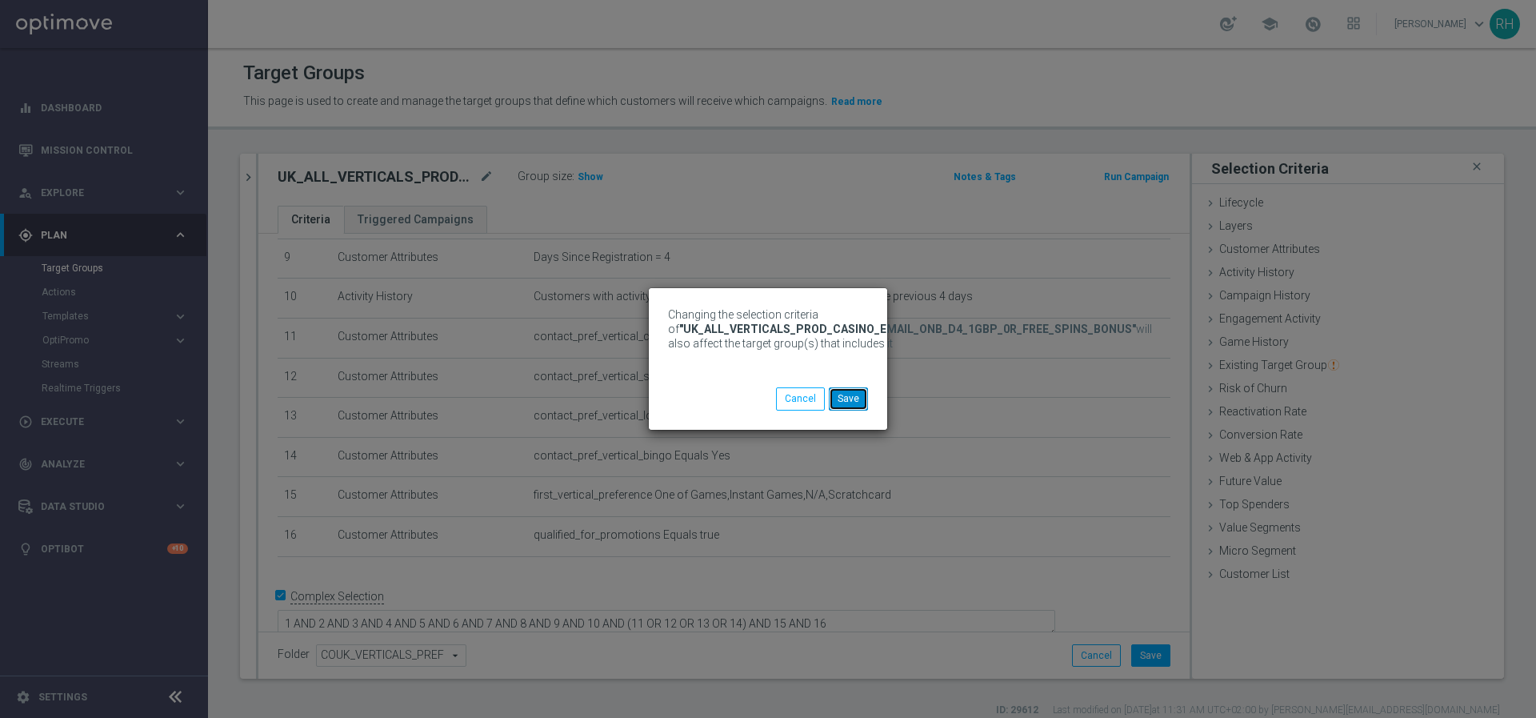
click at [841, 405] on button "Save" at bounding box center [848, 398] width 39 height 22
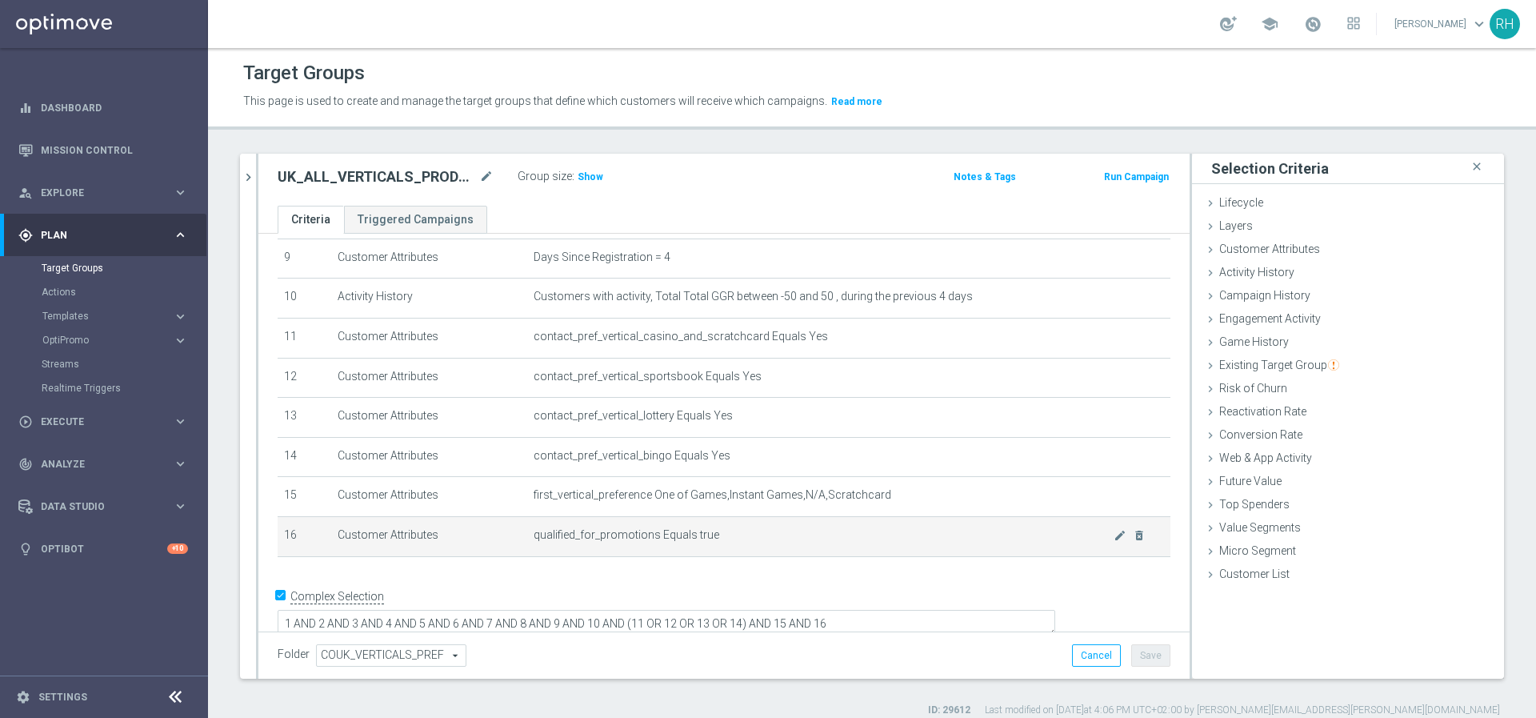
click at [546, 535] on span "qualified_for_promotions Equals true" at bounding box center [824, 535] width 580 height 14
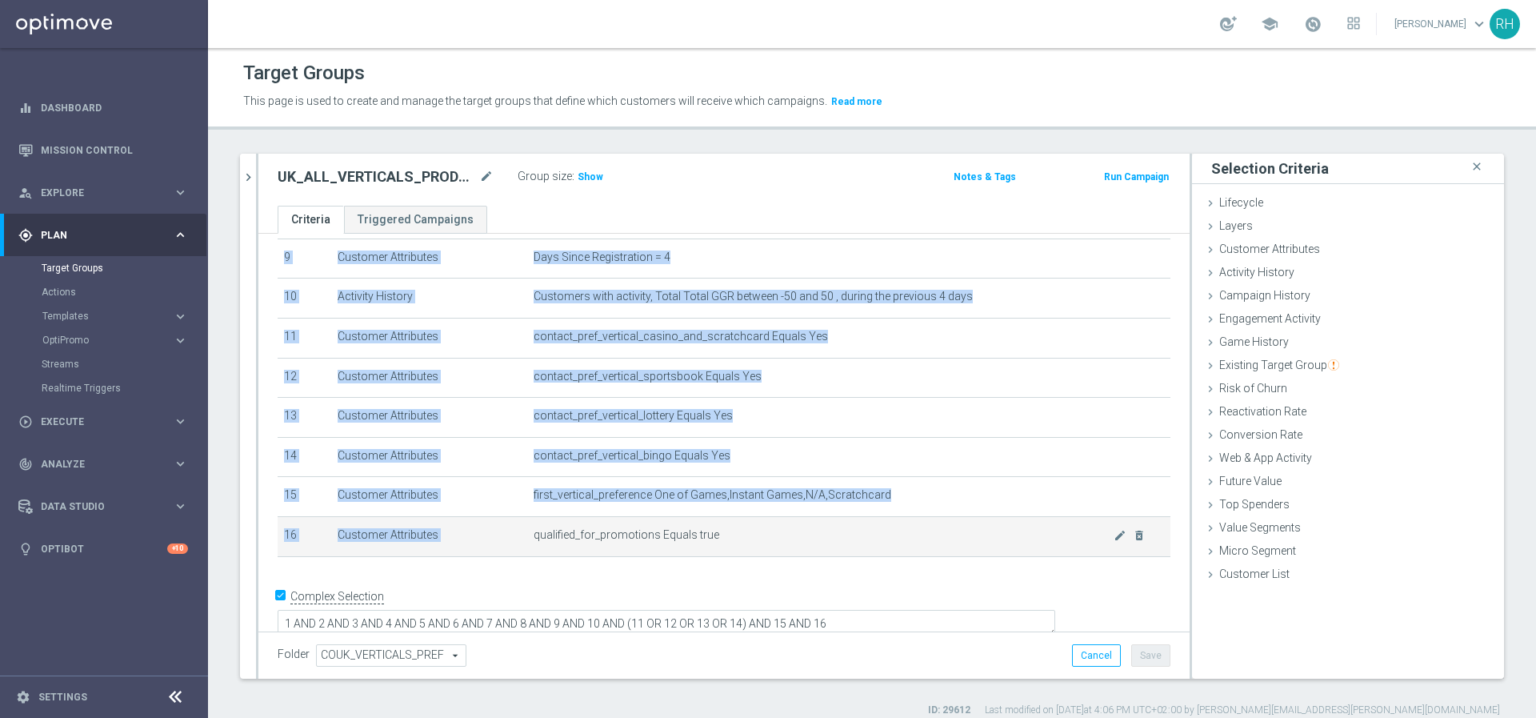
click at [546, 535] on span "qualified_for_promotions Equals true" at bounding box center [824, 535] width 580 height 14
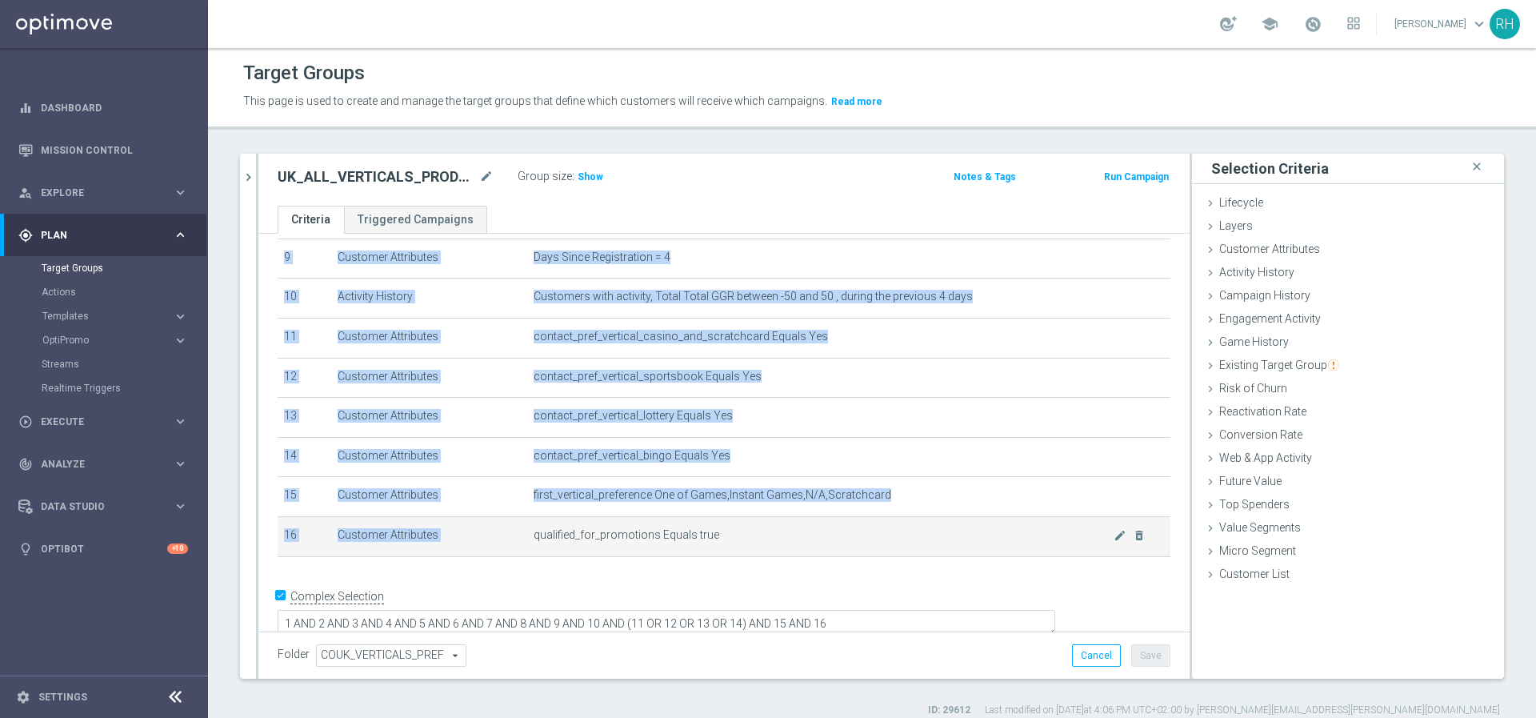
click at [546, 535] on span "qualified_for_promotions Equals true" at bounding box center [824, 535] width 580 height 14
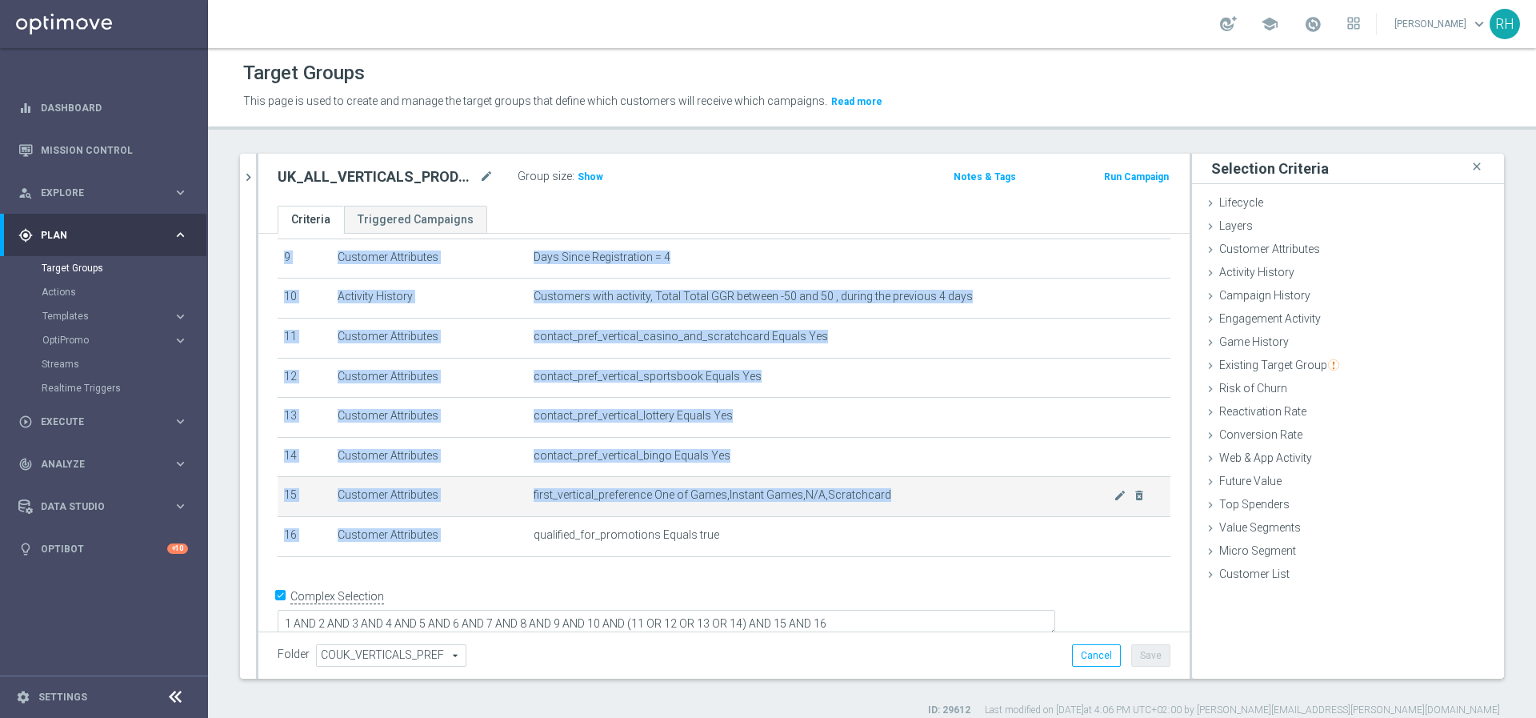
click at [559, 489] on span "first_vertical_preference One of Games,Instant Games,N/A,Scratchcard" at bounding box center [824, 495] width 580 height 14
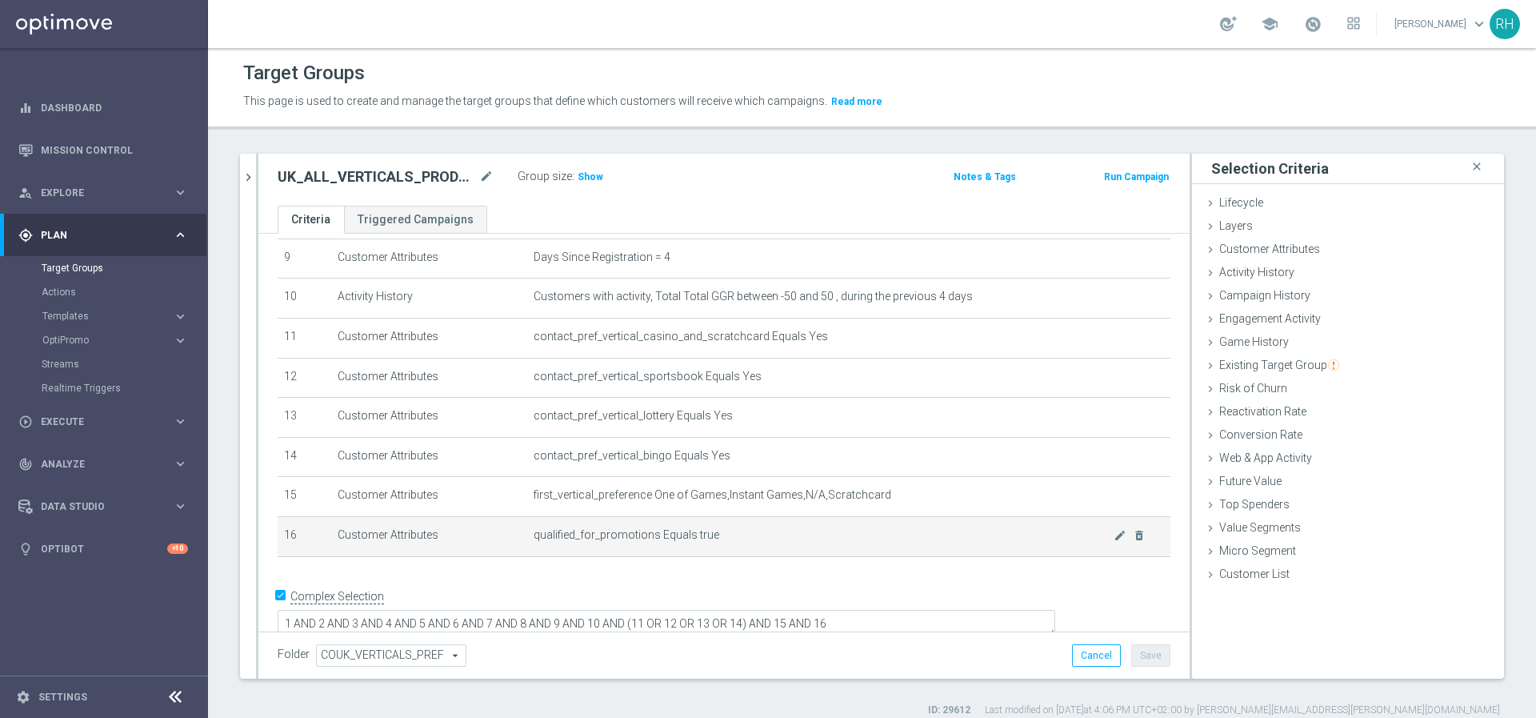
click at [555, 539] on span "qualified_for_promotions Equals true" at bounding box center [824, 535] width 580 height 14
copy span "qualified_for_promotions"
click at [251, 178] on icon "chevron_right" at bounding box center [248, 177] width 15 height 15
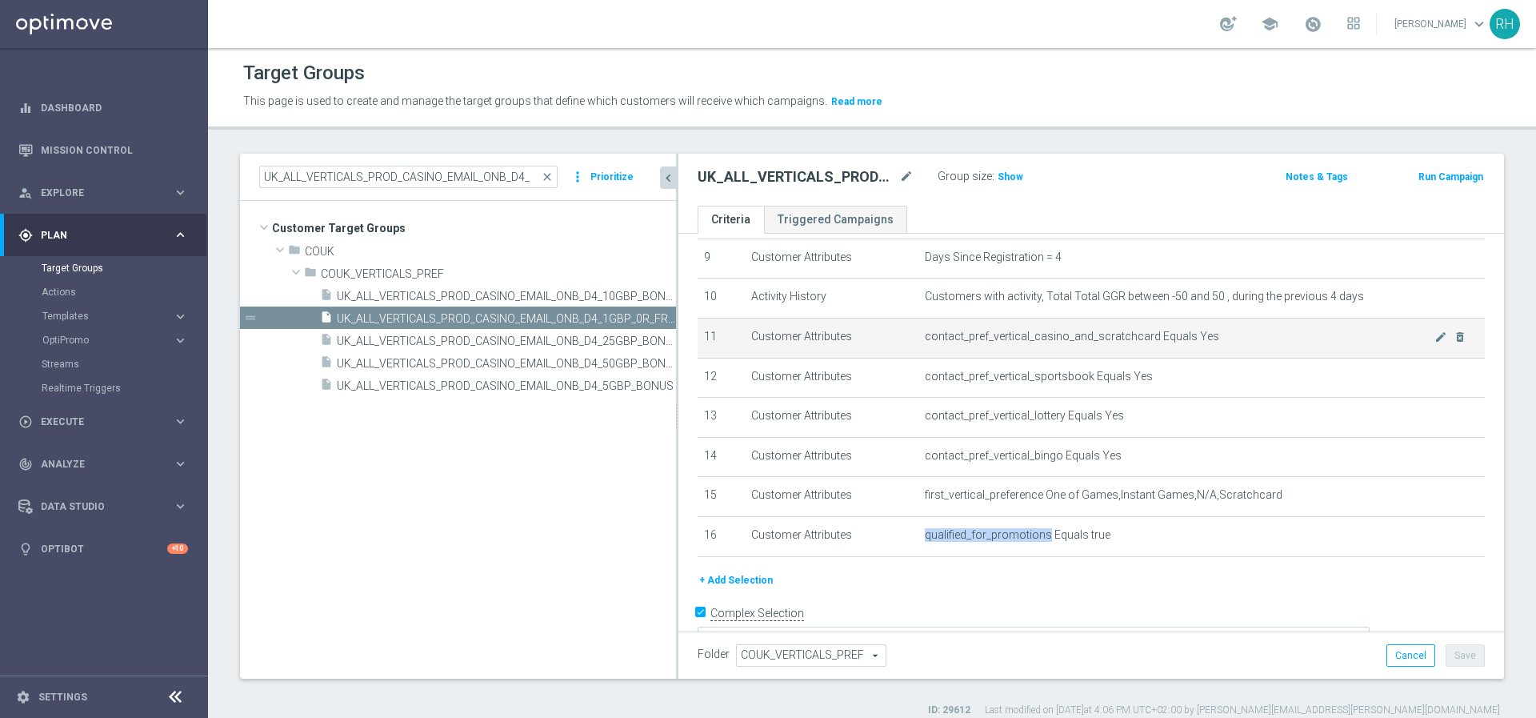
drag, startPoint x: 552, startPoint y: 346, endPoint x: 787, endPoint y: 346, distance: 235.3
click at [787, 346] on as-split "UK_ALL_VERTICALS_PROD_CASINO_EMAIL_ONB_D4_ close more_vert Prioritize Customer …" at bounding box center [872, 416] width 1264 height 525
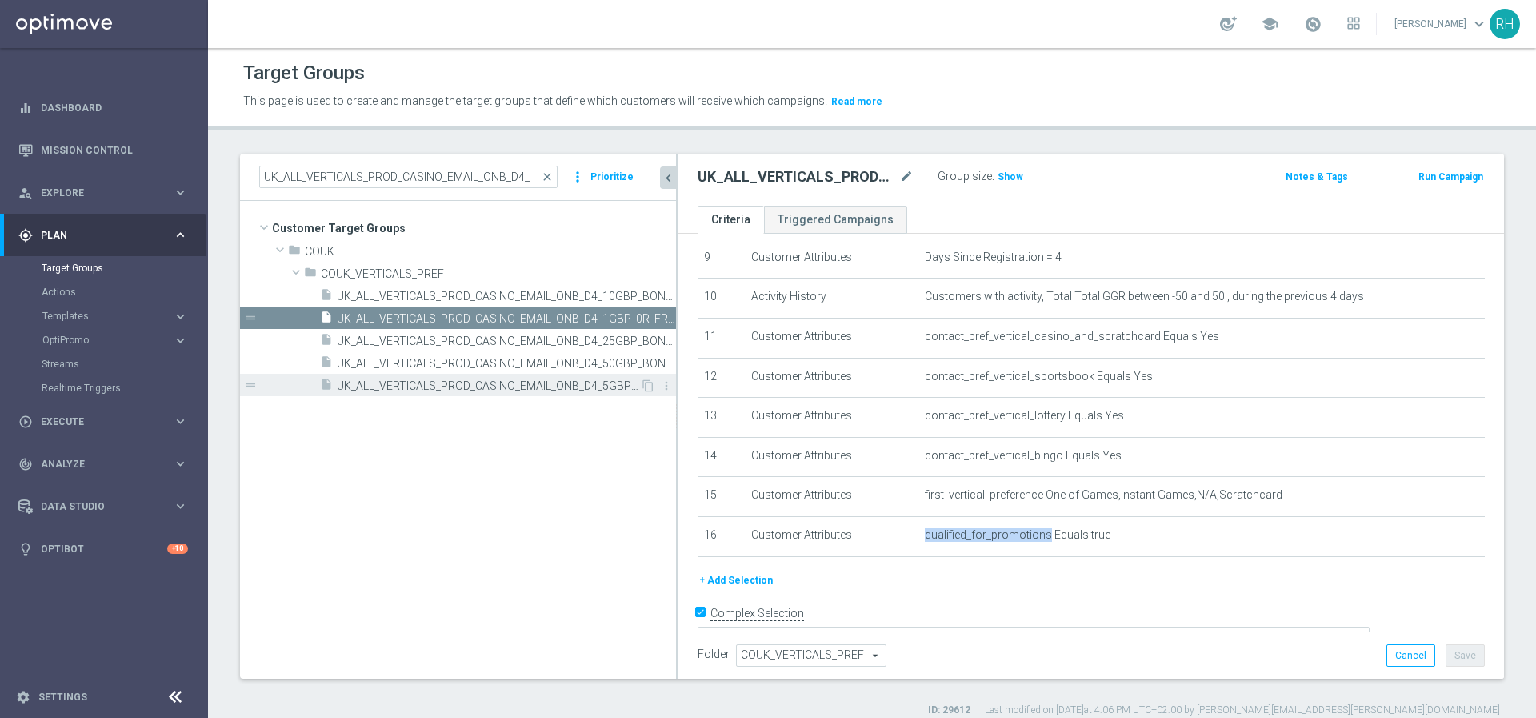
click at [607, 391] on span "UK_ALL_VERTICALS_PROD_CASINO_EMAIL_ONB_D4_5GBP_BONUS" at bounding box center [488, 386] width 303 height 14
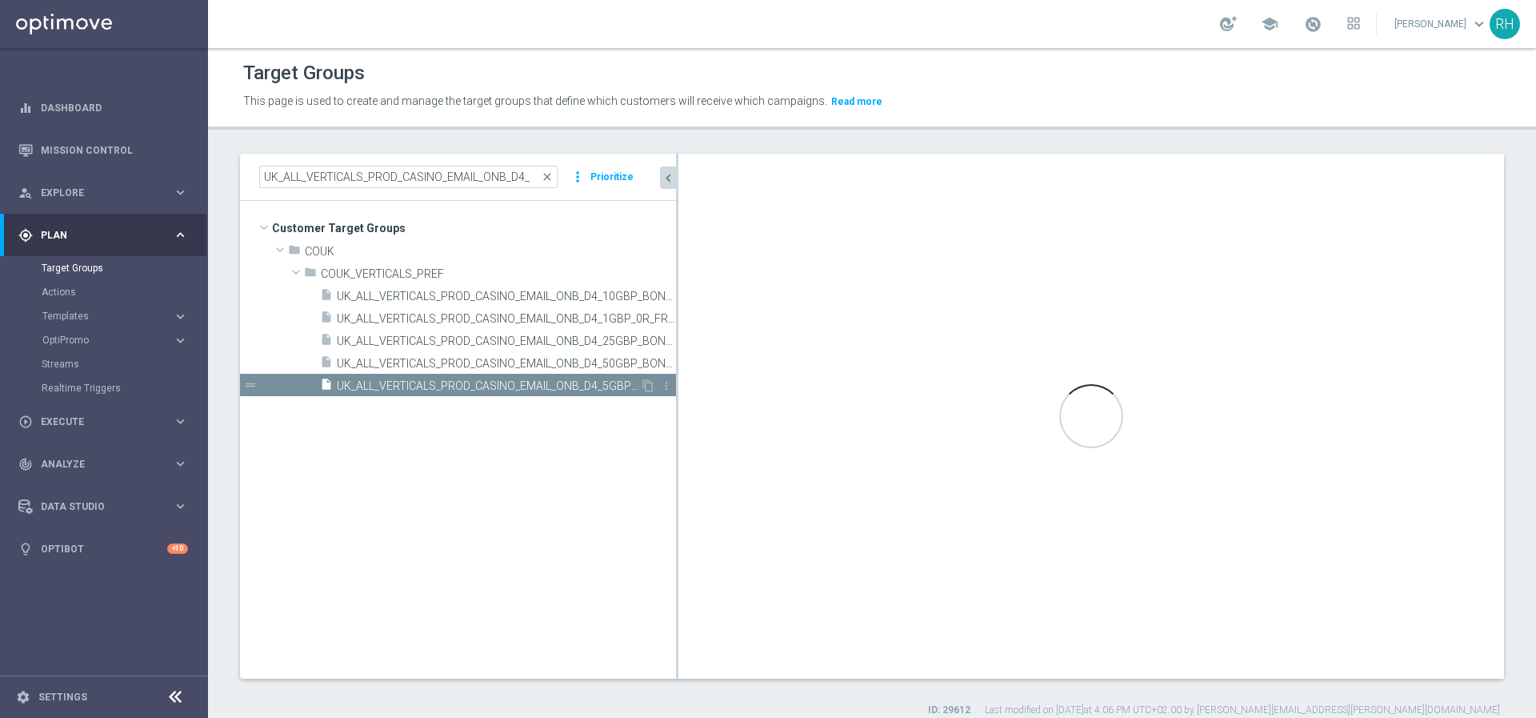
type textarea "1 AND 2 AND 3 AND 4 AND 5 AND 6 AND 7 AND 8 AND 9 AND (10 OR 11) AND (12 OR 13 …"
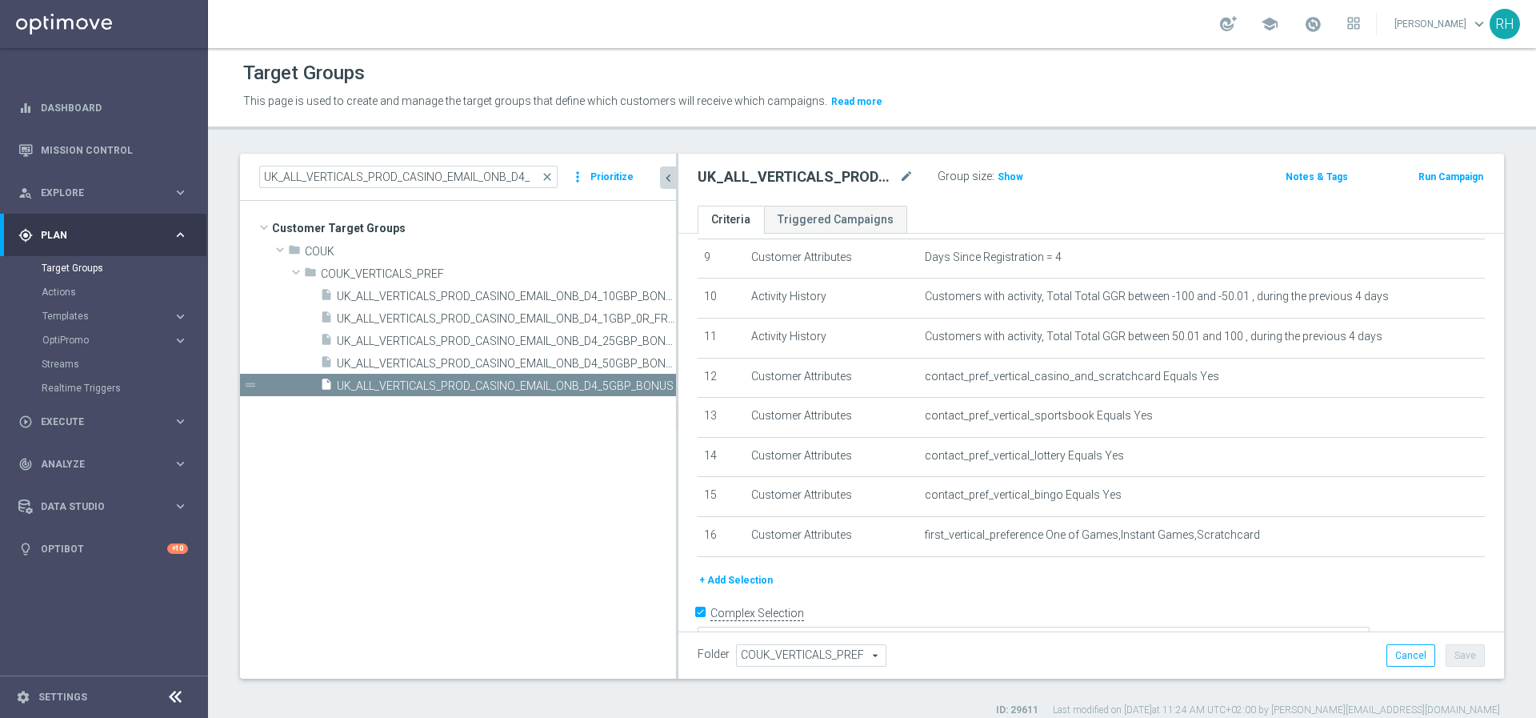
click at [743, 579] on button "+ Add Selection" at bounding box center [736, 580] width 77 height 18
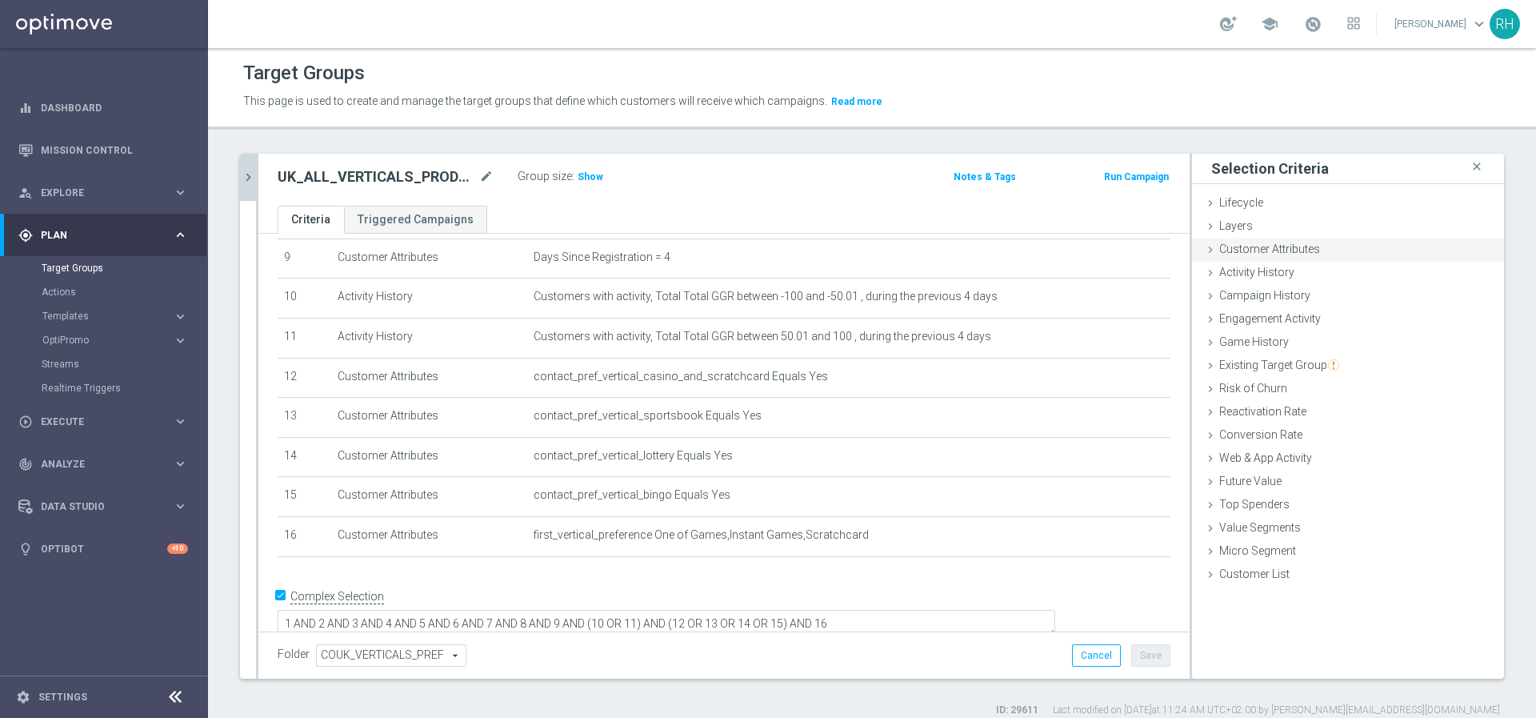
click at [1232, 250] on span "Customer Attributes" at bounding box center [1270, 248] width 101 height 13
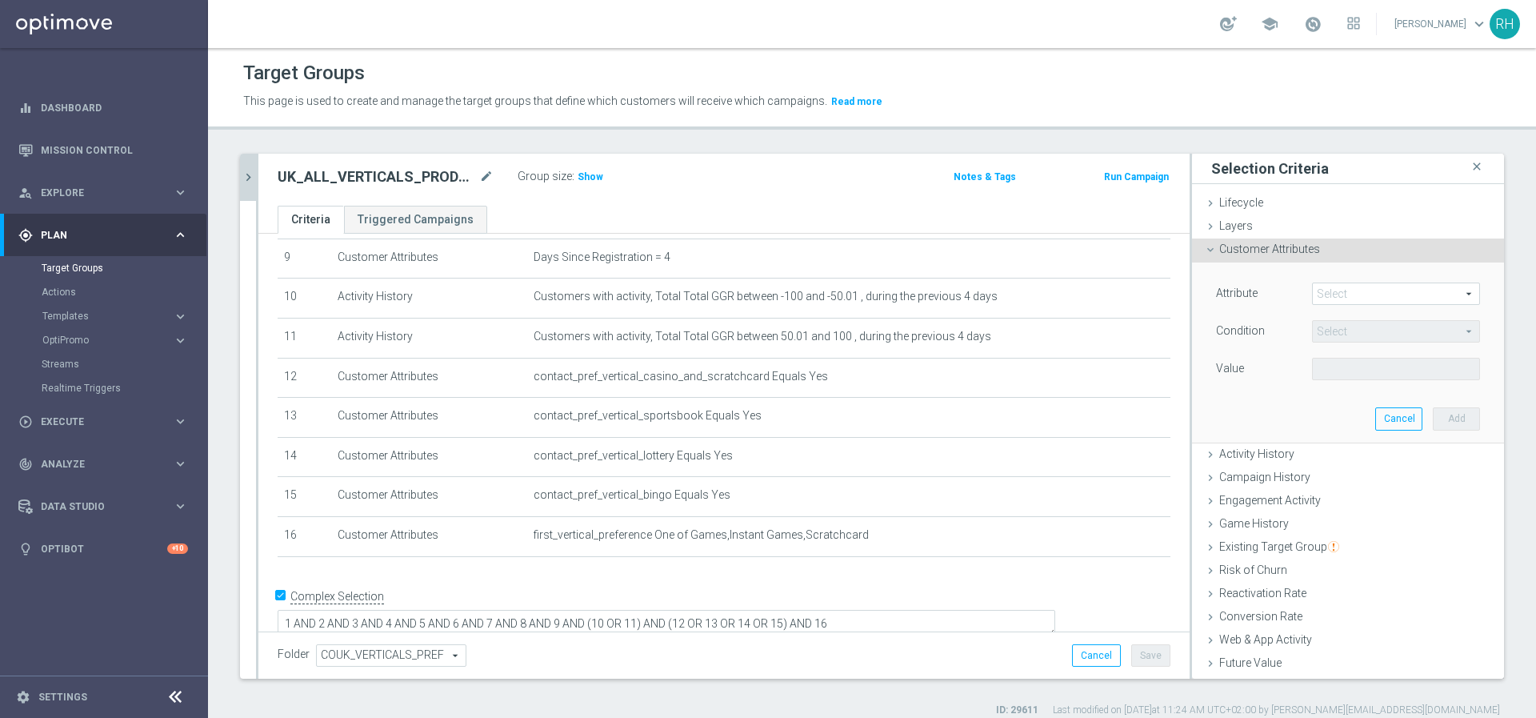
click at [1313, 290] on span at bounding box center [1396, 293] width 166 height 21
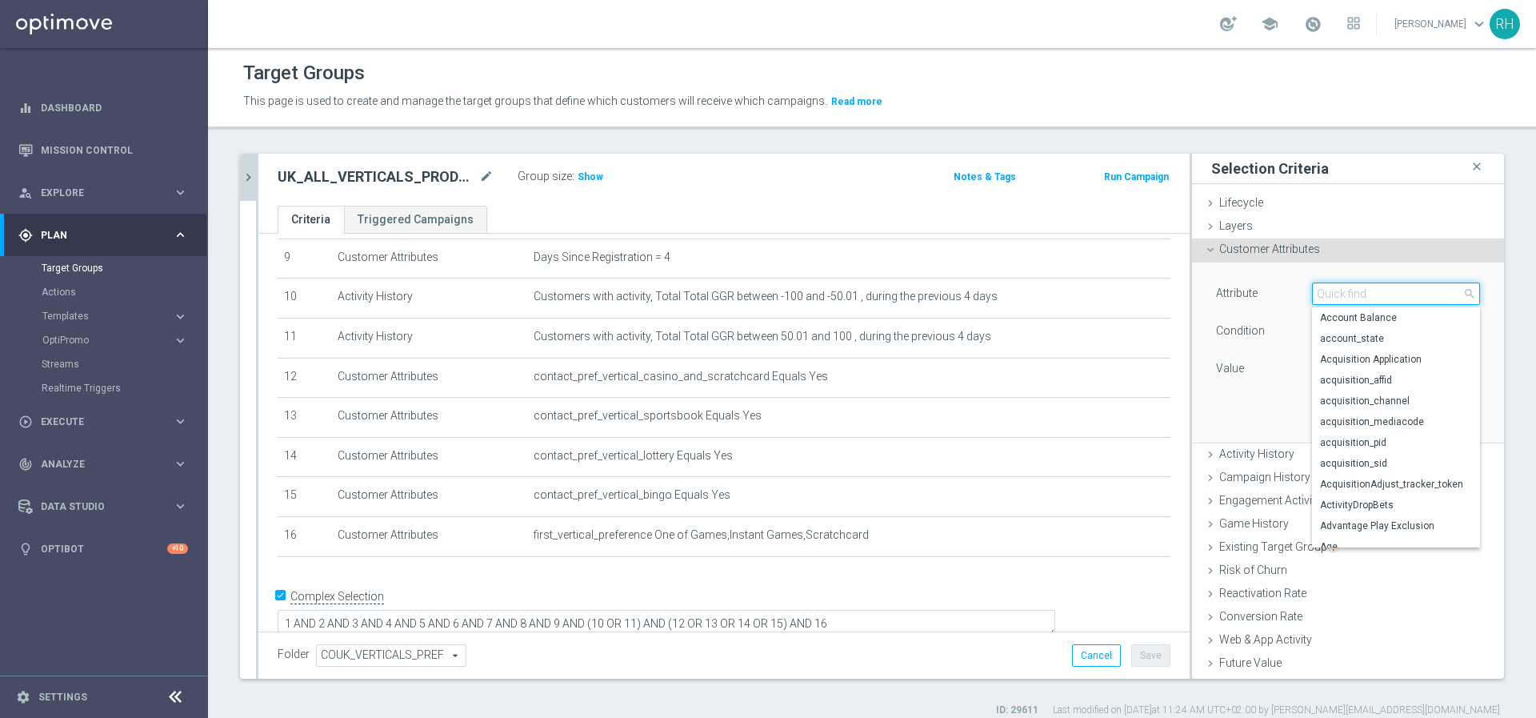
click at [1312, 290] on input "search" at bounding box center [1396, 293] width 168 height 22
paste input "qualified_for_promotions"
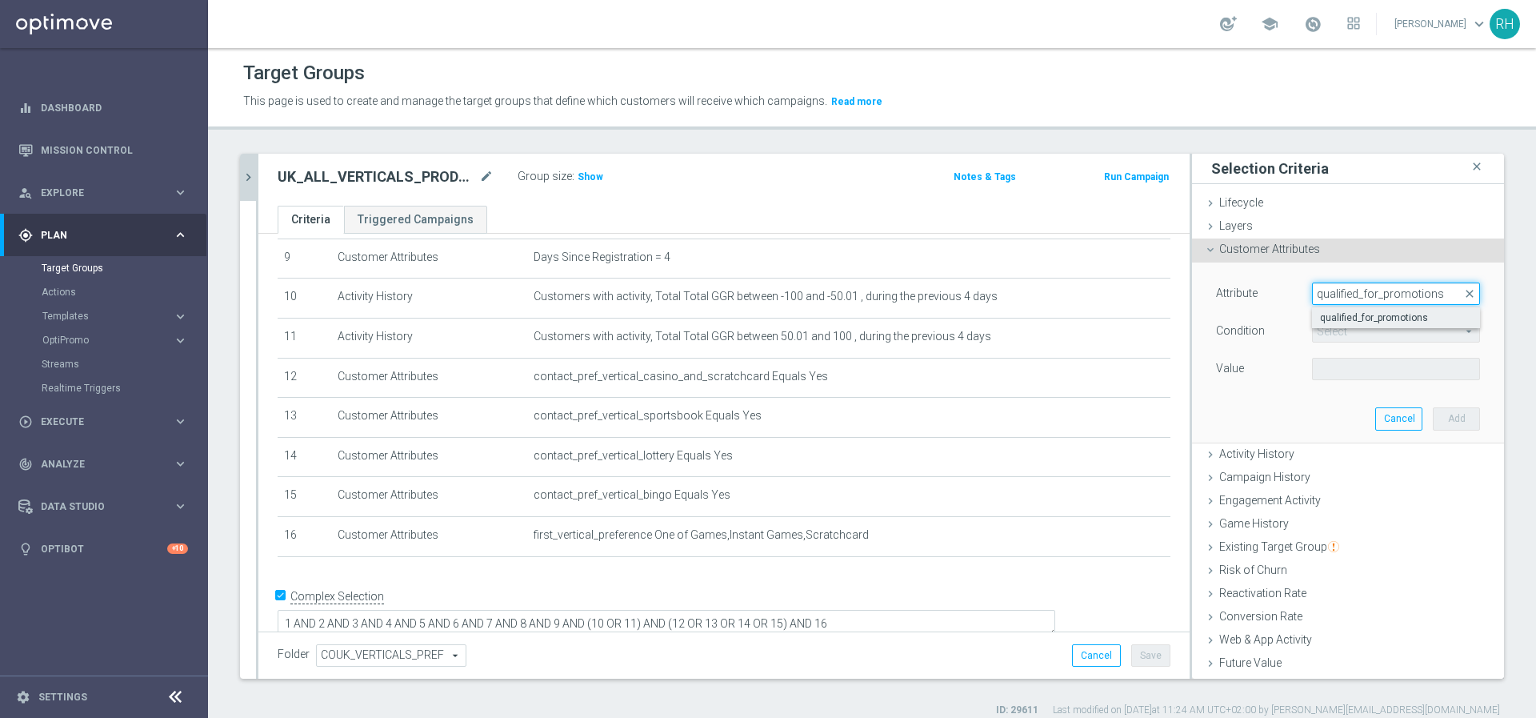
type input "qualified_for_promotions"
click at [1324, 318] on span "qualified_for_promotions" at bounding box center [1396, 317] width 152 height 13
type input "qualified_for_promotions"
type input "Equals"
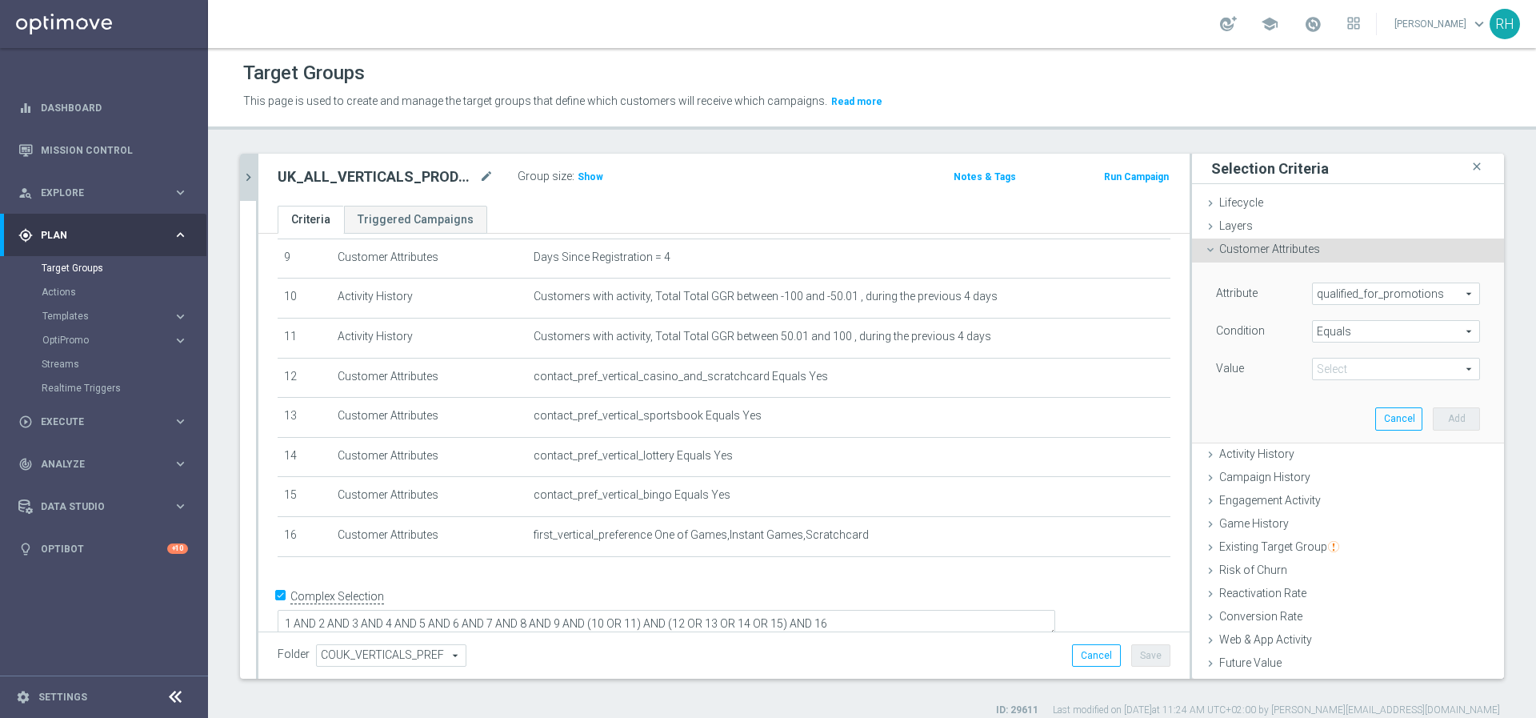
click at [1335, 363] on span at bounding box center [1396, 369] width 166 height 21
click at [1340, 409] on span "true" at bounding box center [1396, 413] width 152 height 13
type input "true"
click at [1433, 417] on button "Add" at bounding box center [1456, 418] width 47 height 22
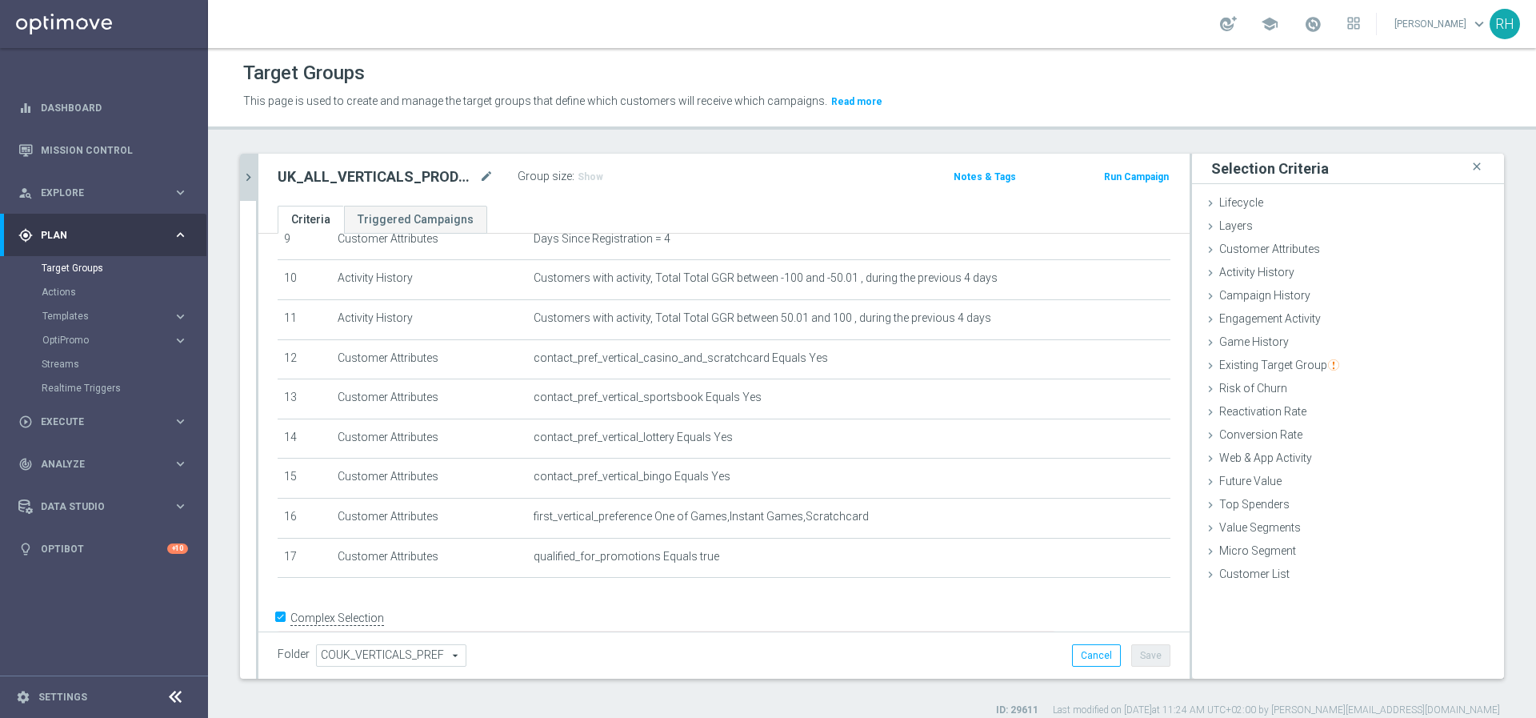
scroll to position [410, 0]
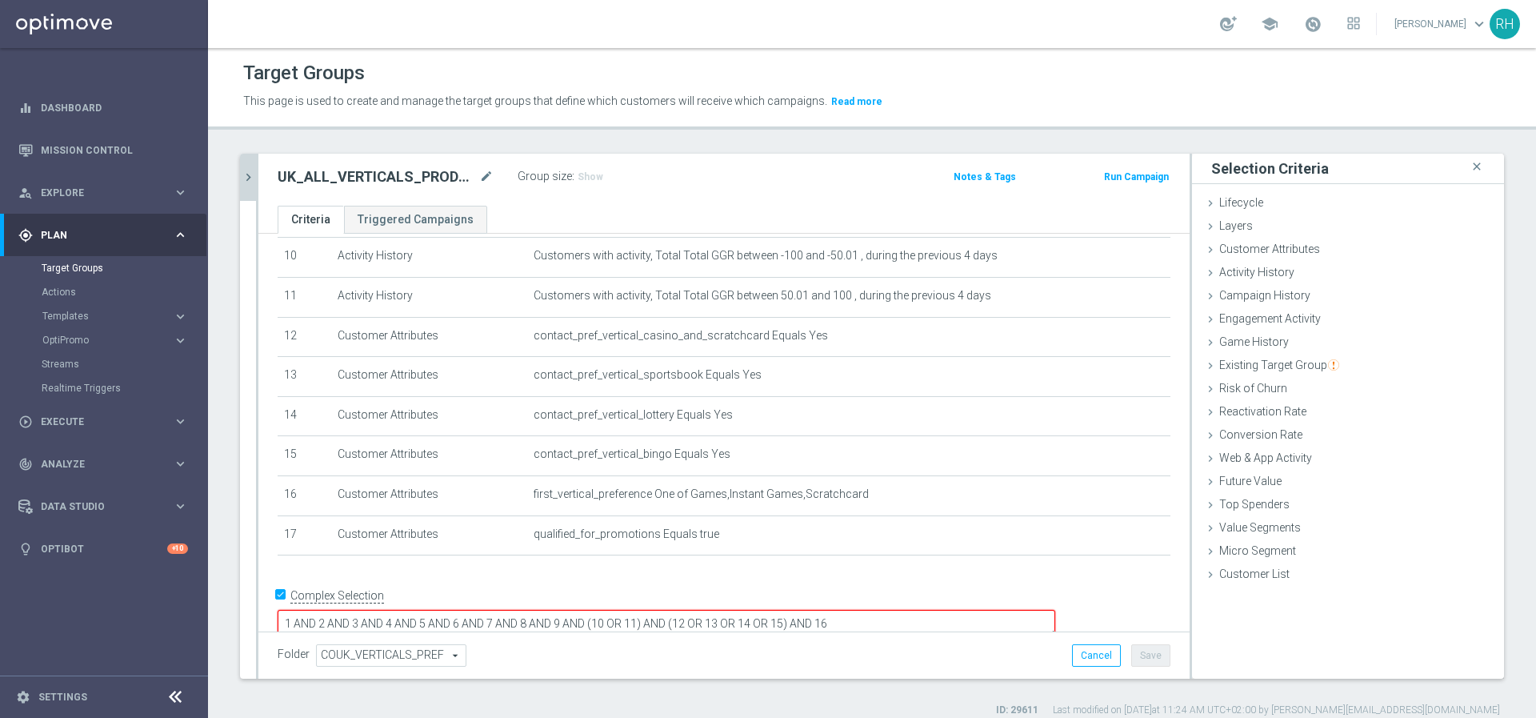
click at [1027, 610] on textarea "1 AND 2 AND 3 AND 4 AND 5 AND 6 AND 7 AND 8 AND 9 AND (10 OR 11) AND (12 OR 13 …" at bounding box center [667, 624] width 778 height 28
click at [1141, 656] on button "Save" at bounding box center [1151, 655] width 39 height 22
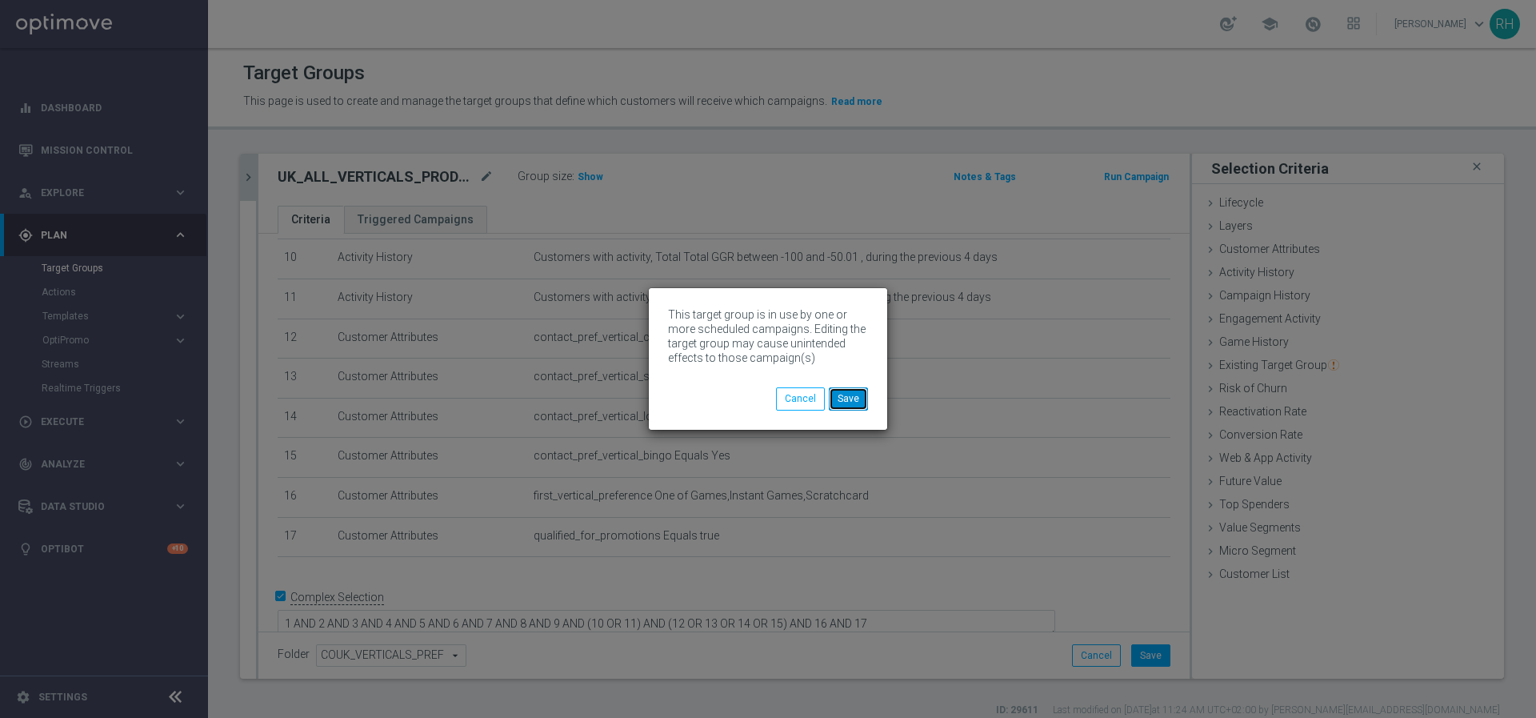
click at [838, 409] on button "Save" at bounding box center [848, 398] width 39 height 22
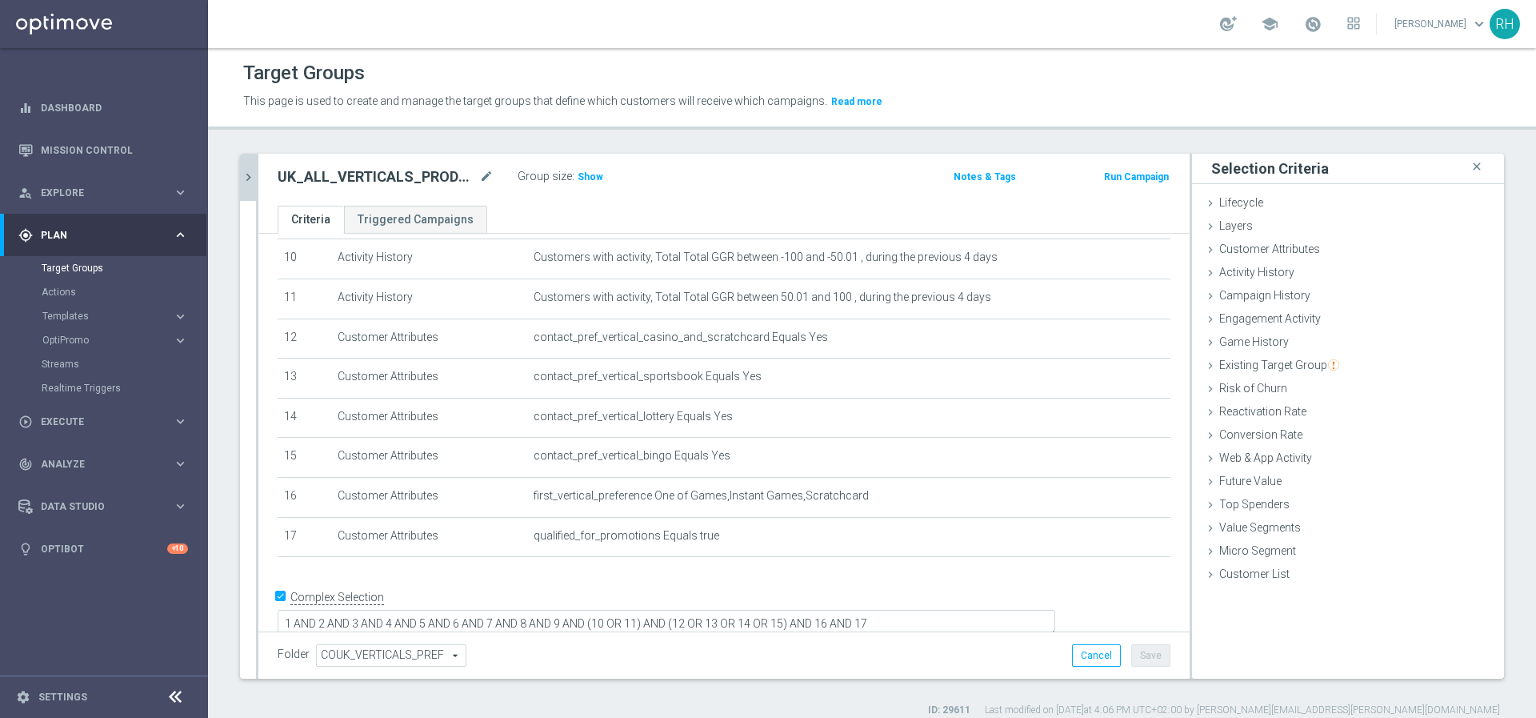
click at [249, 183] on icon "chevron_right" at bounding box center [248, 177] width 15 height 15
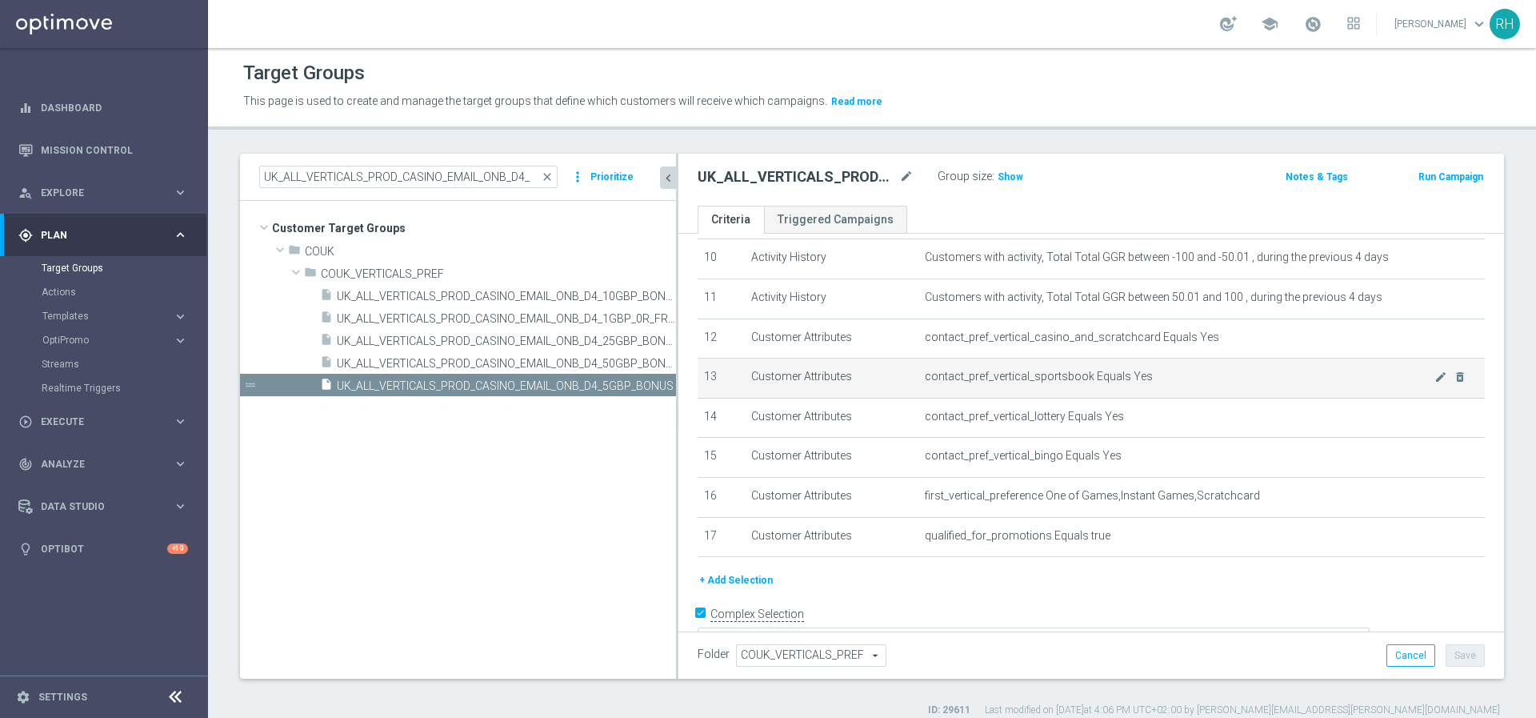
drag, startPoint x: 552, startPoint y: 366, endPoint x: 719, endPoint y: 368, distance: 167.3
click at [719, 368] on as-split "UK_ALL_VERTICALS_PROD_CASINO_EMAIL_ONB_D4_ close more_vert Prioritize Customer …" at bounding box center [872, 416] width 1264 height 525
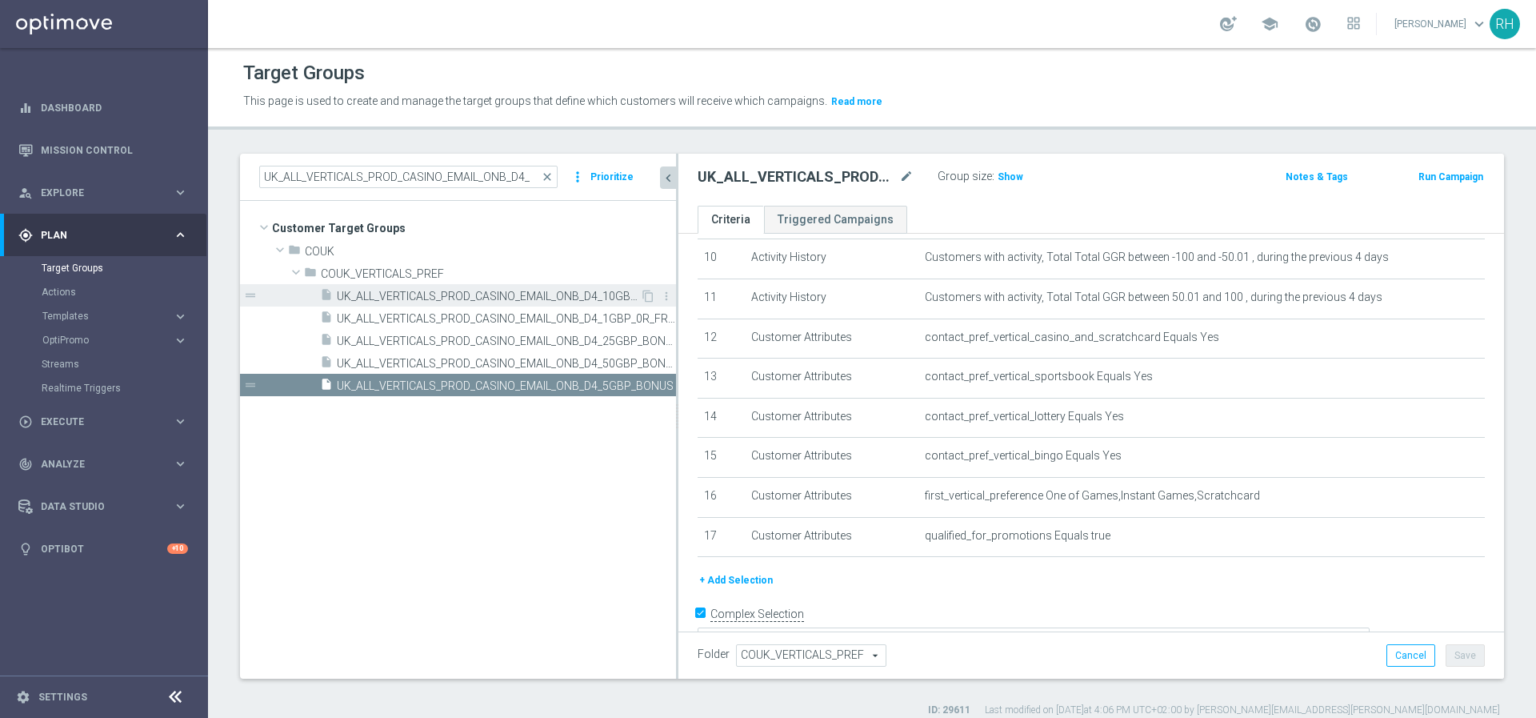
click at [603, 299] on span "UK_ALL_VERTICALS_PROD_CASINO_EMAIL_ONB_D4_10GBP_BONUS" at bounding box center [488, 297] width 303 height 14
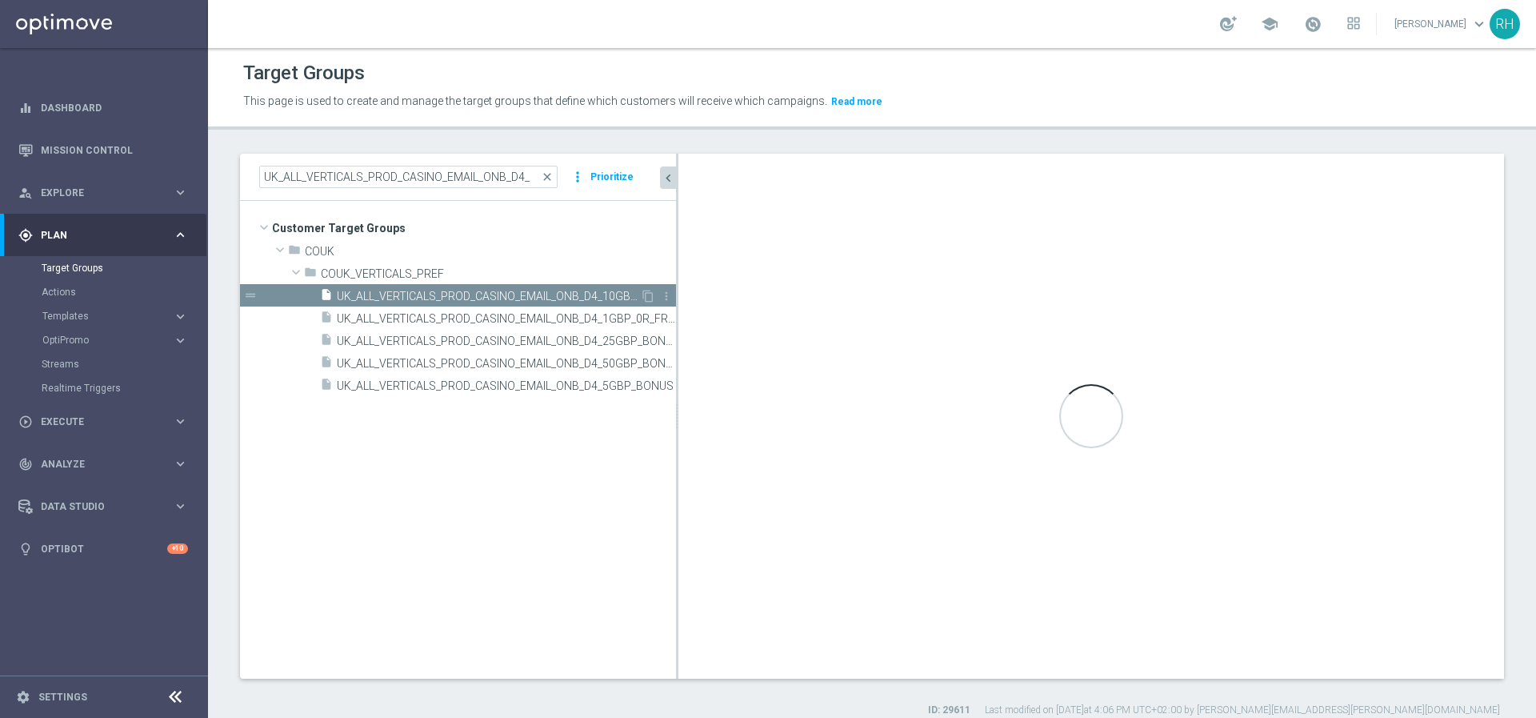
type textarea "1 AND 2 AND 3 AND 4 AND 5 AND 6 AND 7 AND 8 AND 9 AND (10 OR 11) AND (12 OR 13 …"
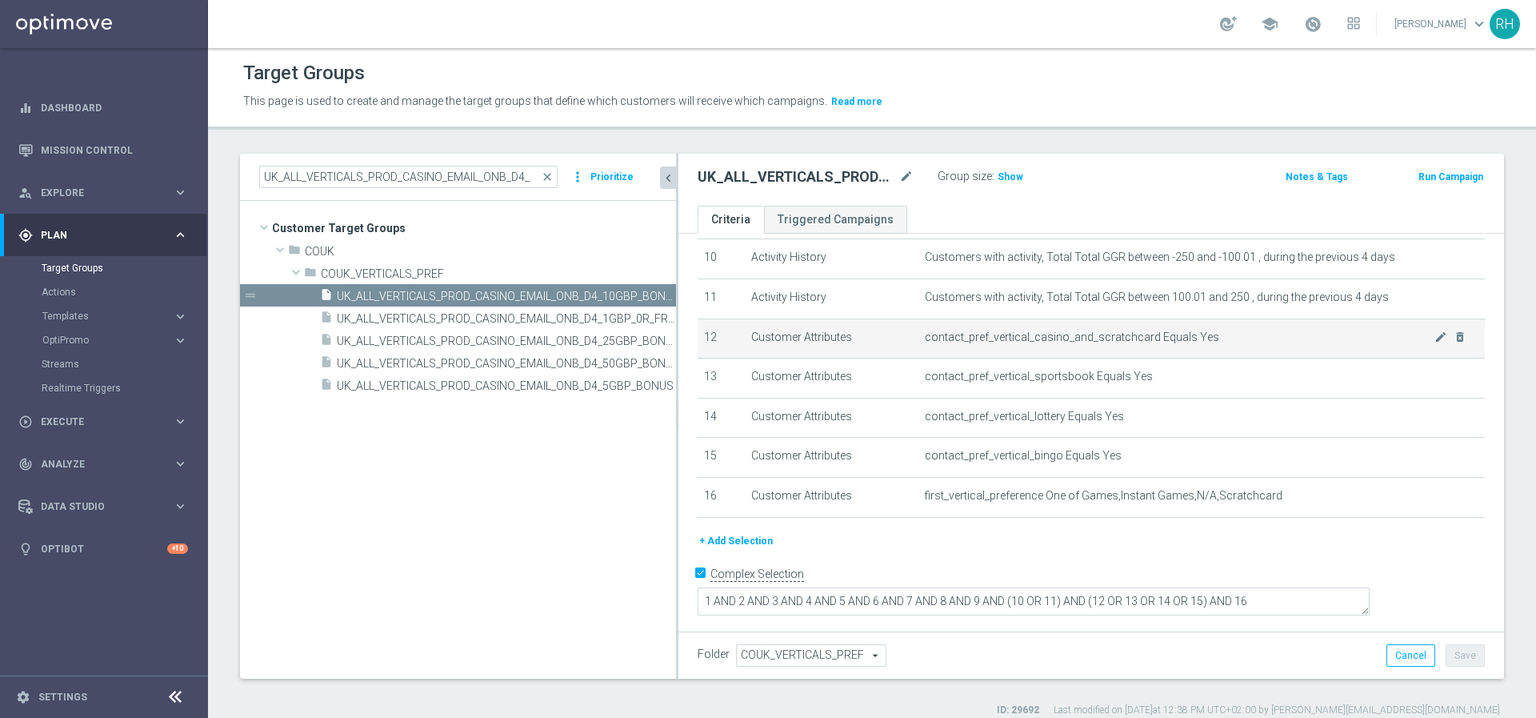
scroll to position [386, 0]
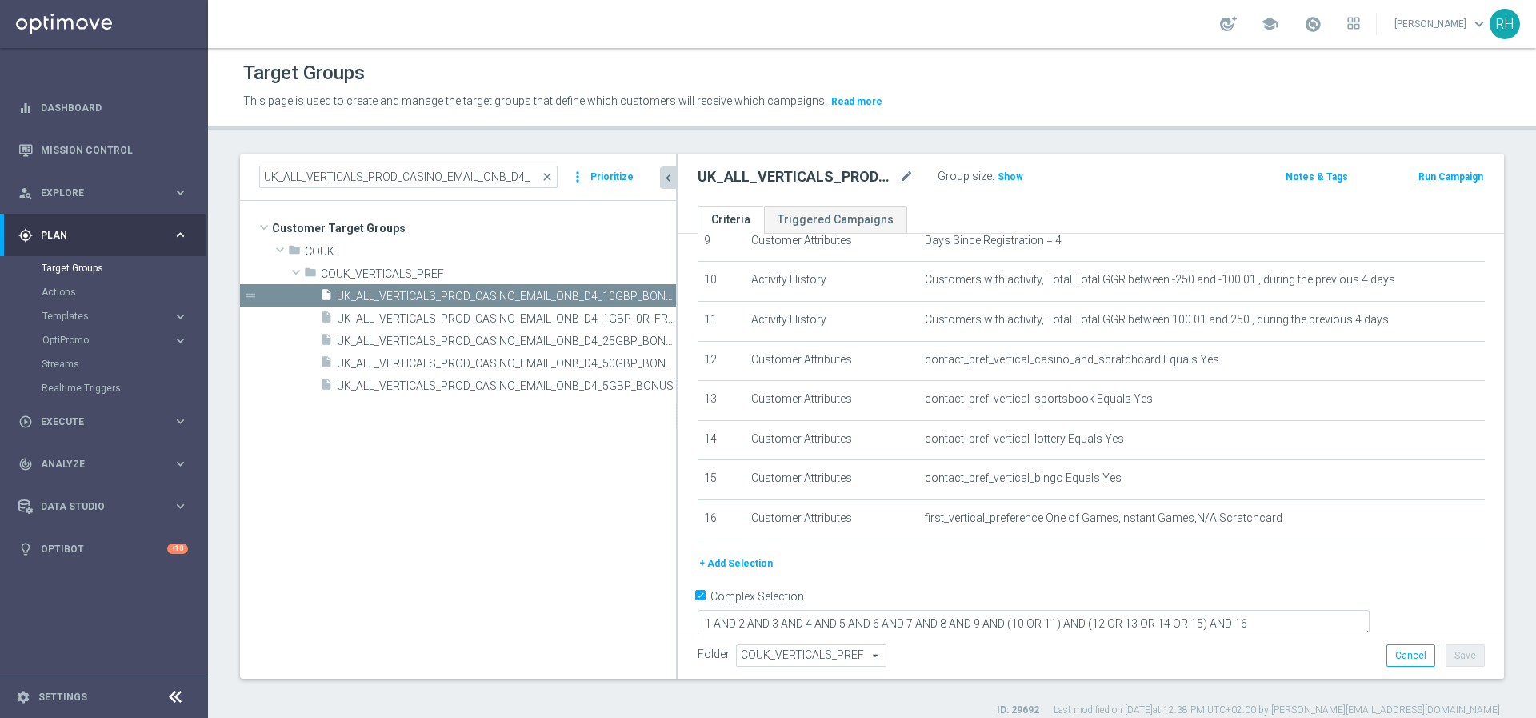
click at [761, 549] on div "# Selection Type Criteria delete_forever 1 Customer Attributes Territory Equals…" at bounding box center [1091, 210] width 811 height 687
click at [744, 556] on button "+ Add Selection" at bounding box center [736, 564] width 77 height 18
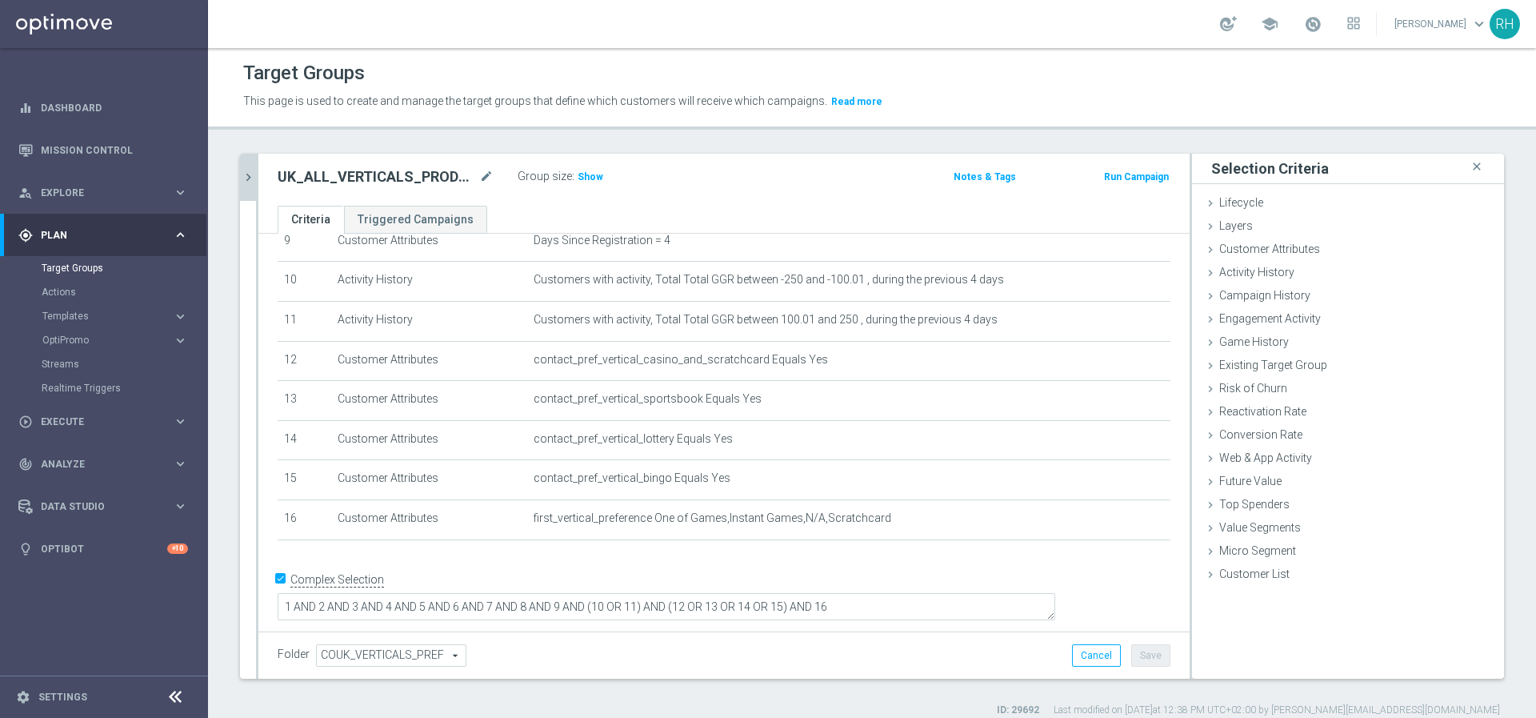
scroll to position [369, 0]
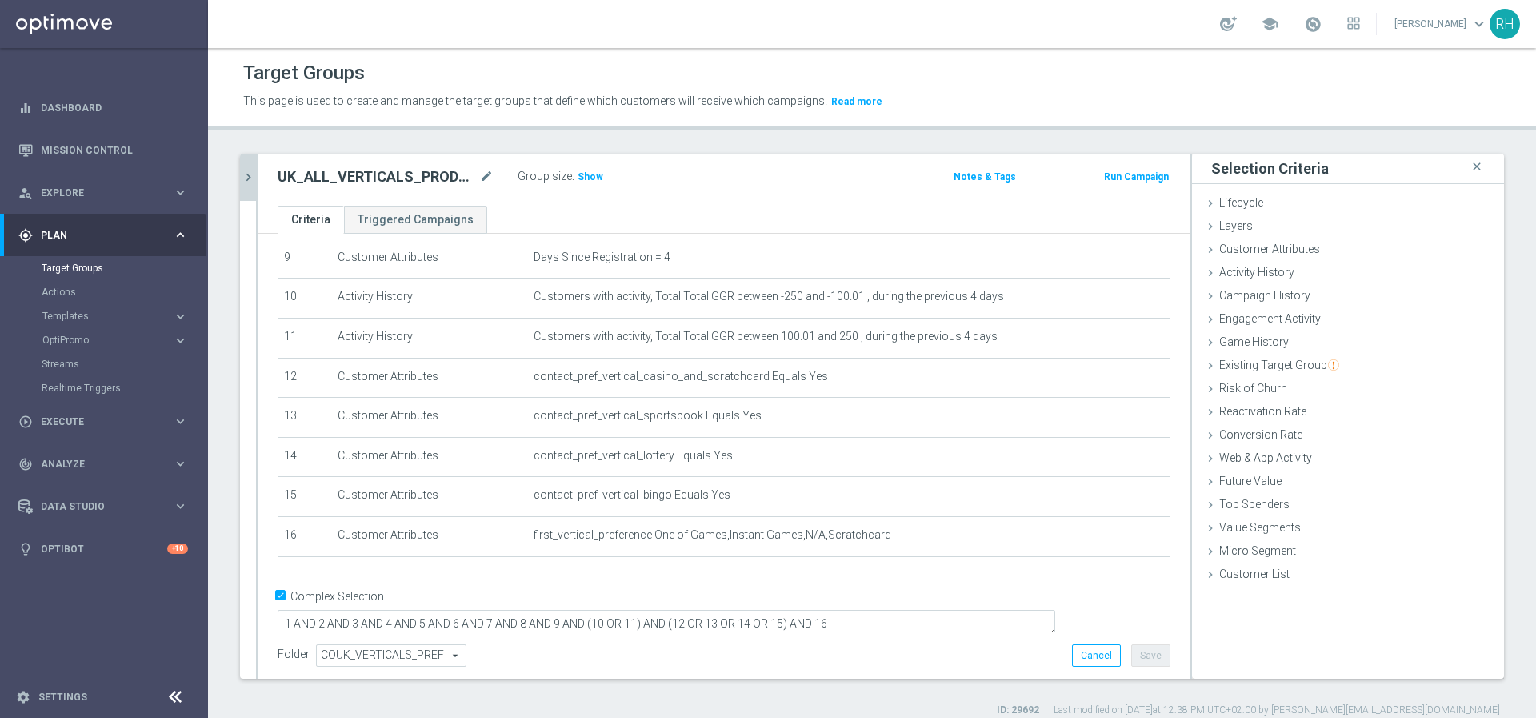
click at [1231, 251] on span "Customer Attributes" at bounding box center [1270, 248] width 101 height 13
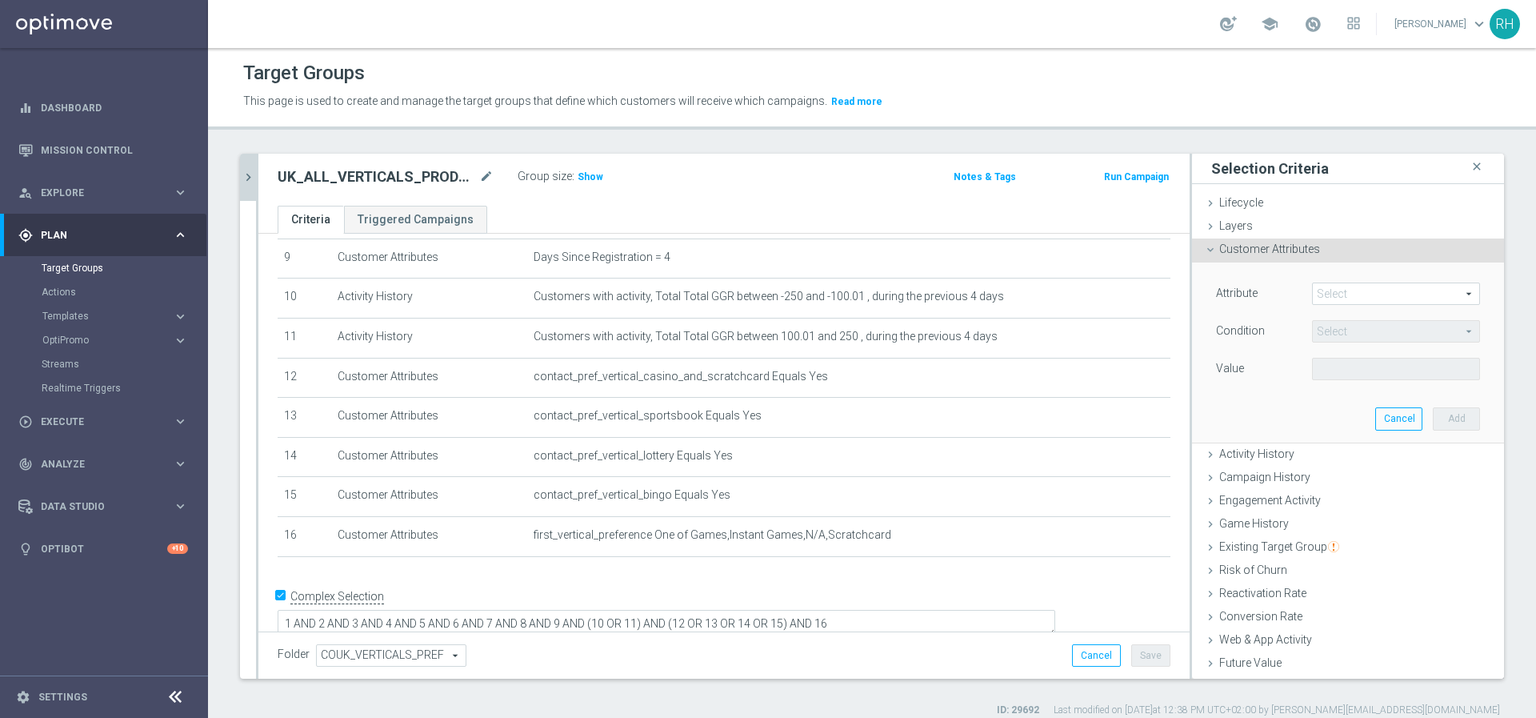
click at [1318, 295] on span at bounding box center [1396, 293] width 166 height 21
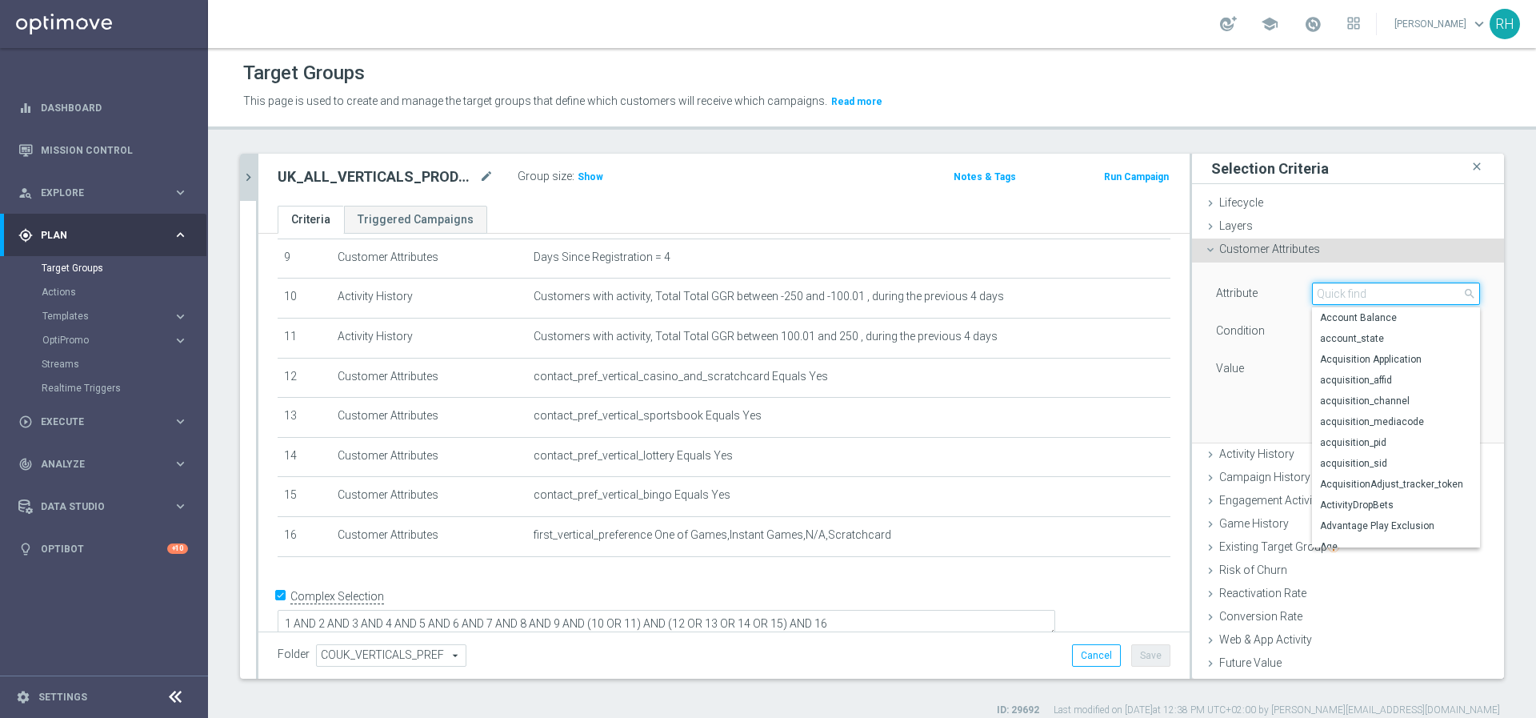
click at [1318, 295] on input "search" at bounding box center [1396, 293] width 168 height 22
paste input "qualified_for_promotions"
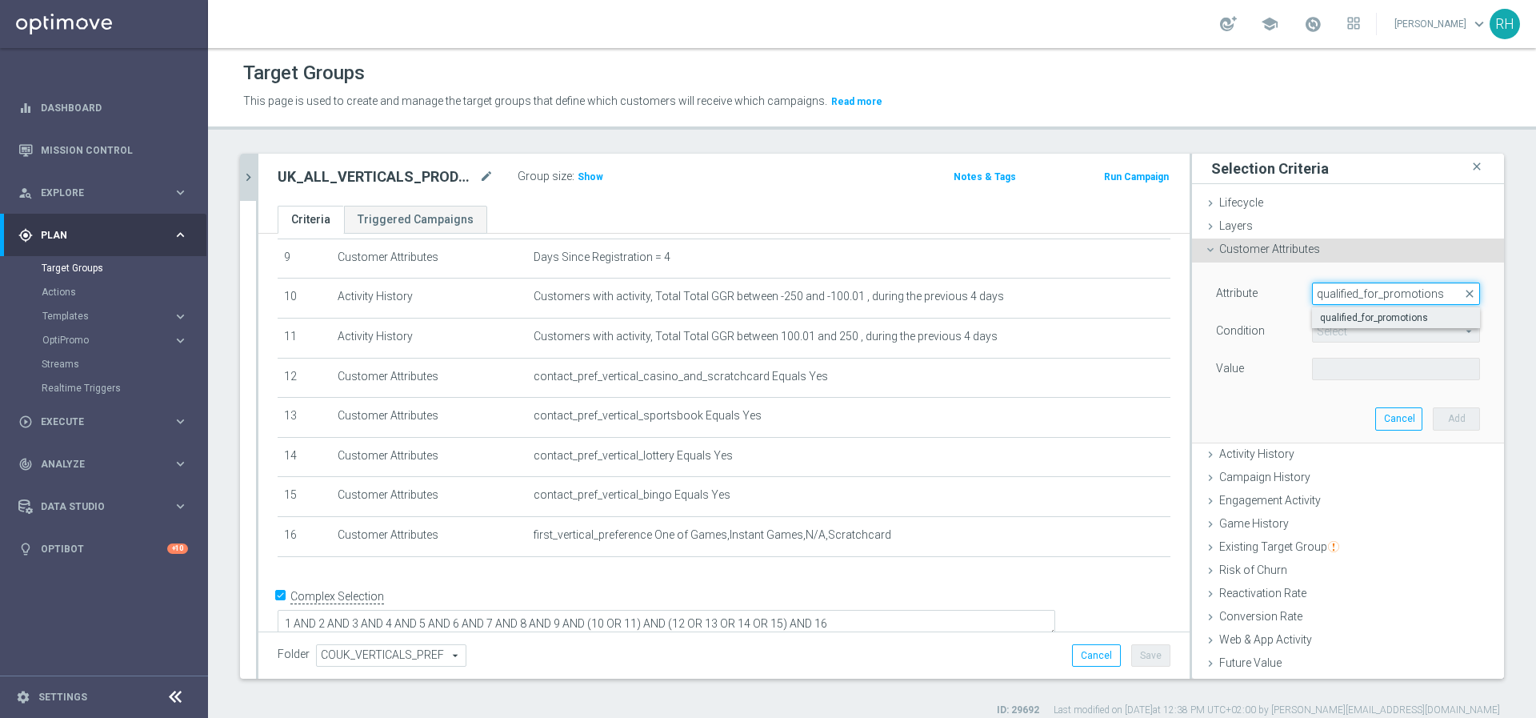
type input "qualified_for_promotions"
click at [1323, 310] on label "qualified_for_promotions" at bounding box center [1396, 317] width 168 height 21
type input "qualified_for_promotions"
type input "Equals"
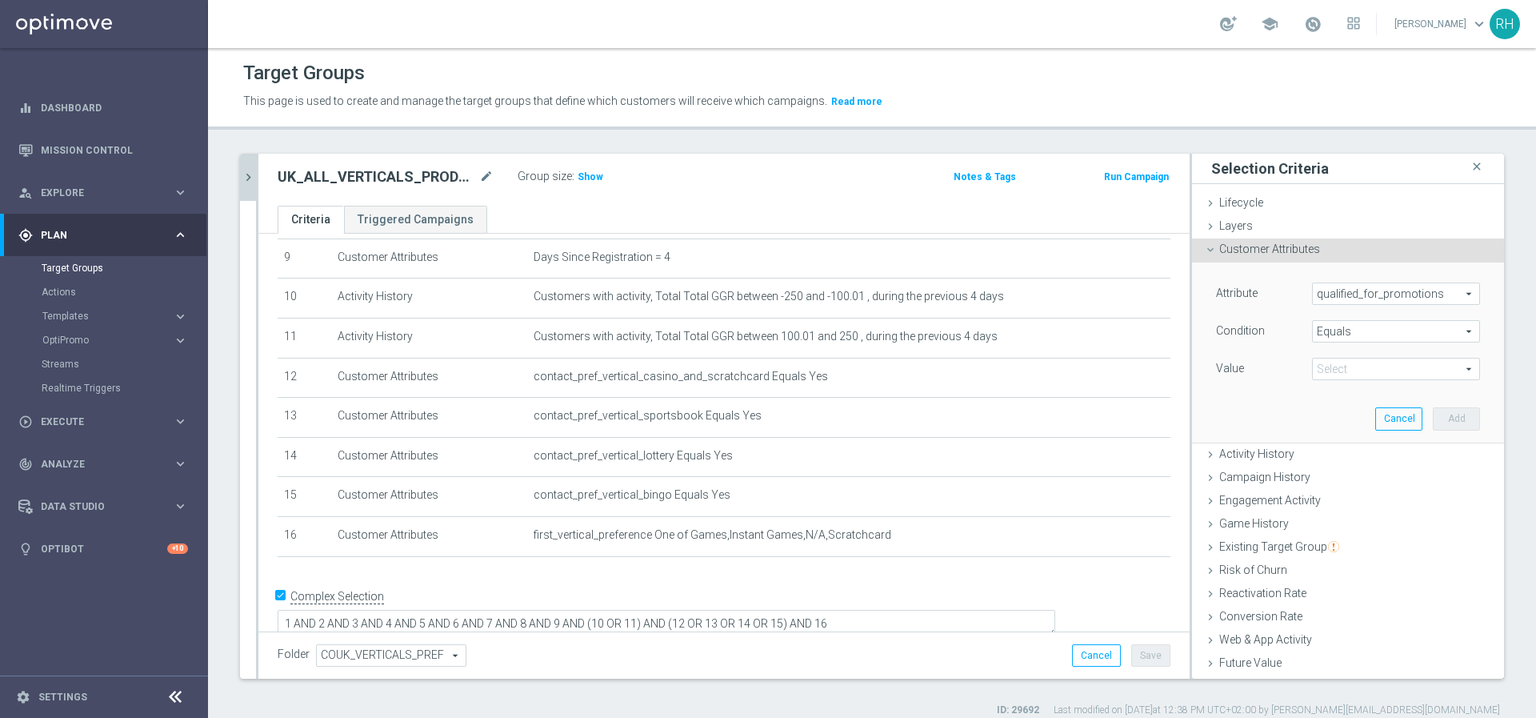
click at [1334, 373] on span at bounding box center [1396, 369] width 166 height 21
click at [1335, 414] on span "true" at bounding box center [1396, 413] width 152 height 13
type input "true"
click at [1433, 424] on button "Add" at bounding box center [1456, 418] width 47 height 22
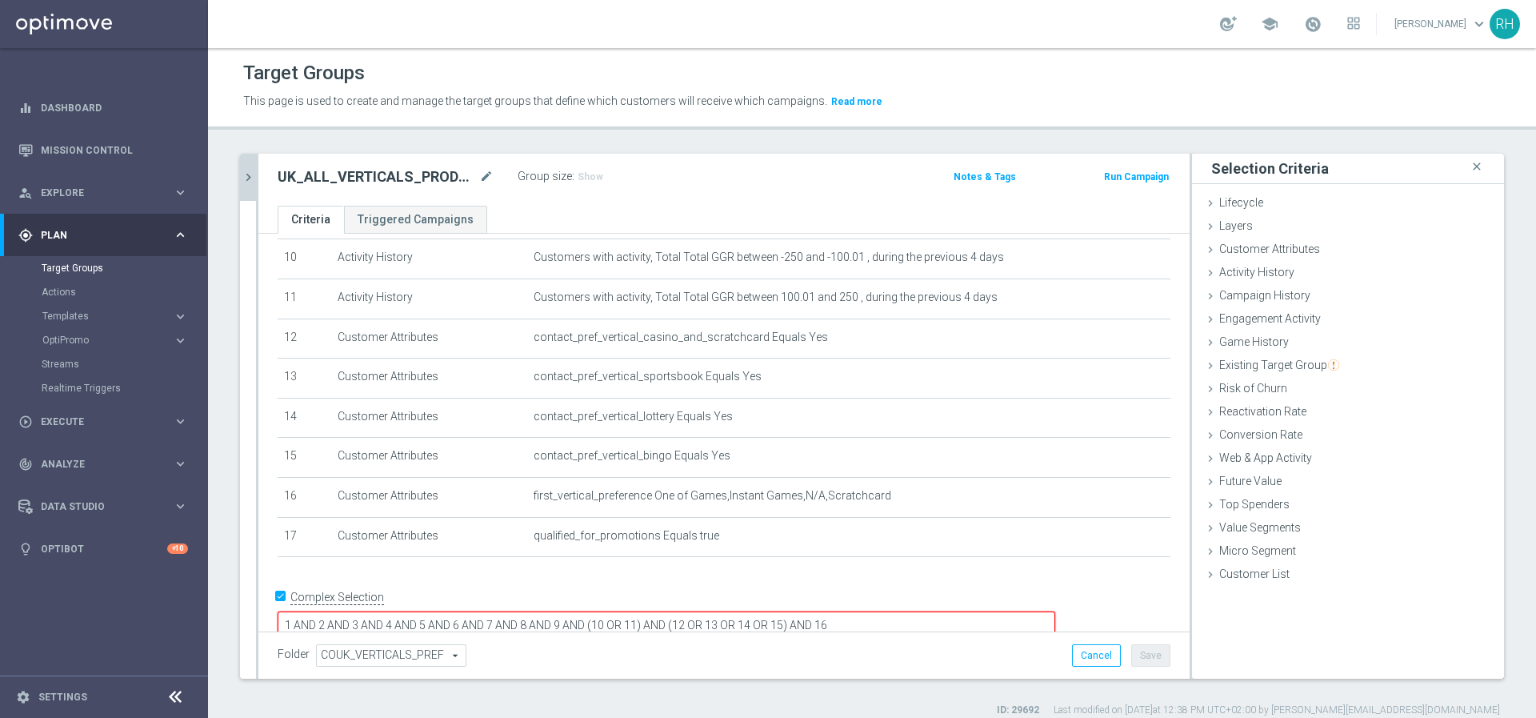
scroll to position [410, 0]
click at [1051, 610] on textarea "1 AND 2 AND 3 AND 4 AND 5 AND 6 AND 7 AND 8 AND 9 AND (10 OR 11) AND (12 OR 13 …" at bounding box center [667, 624] width 778 height 28
click at [1040, 610] on textarea "1 AND 2 AND 3 AND 4 AND 5 AND 6 AND 7 AND 8 AND 9 AND (10 OR 11) AND (12 OR 13 …" at bounding box center [667, 624] width 778 height 28
click at [1137, 654] on button "Save" at bounding box center [1151, 655] width 39 height 22
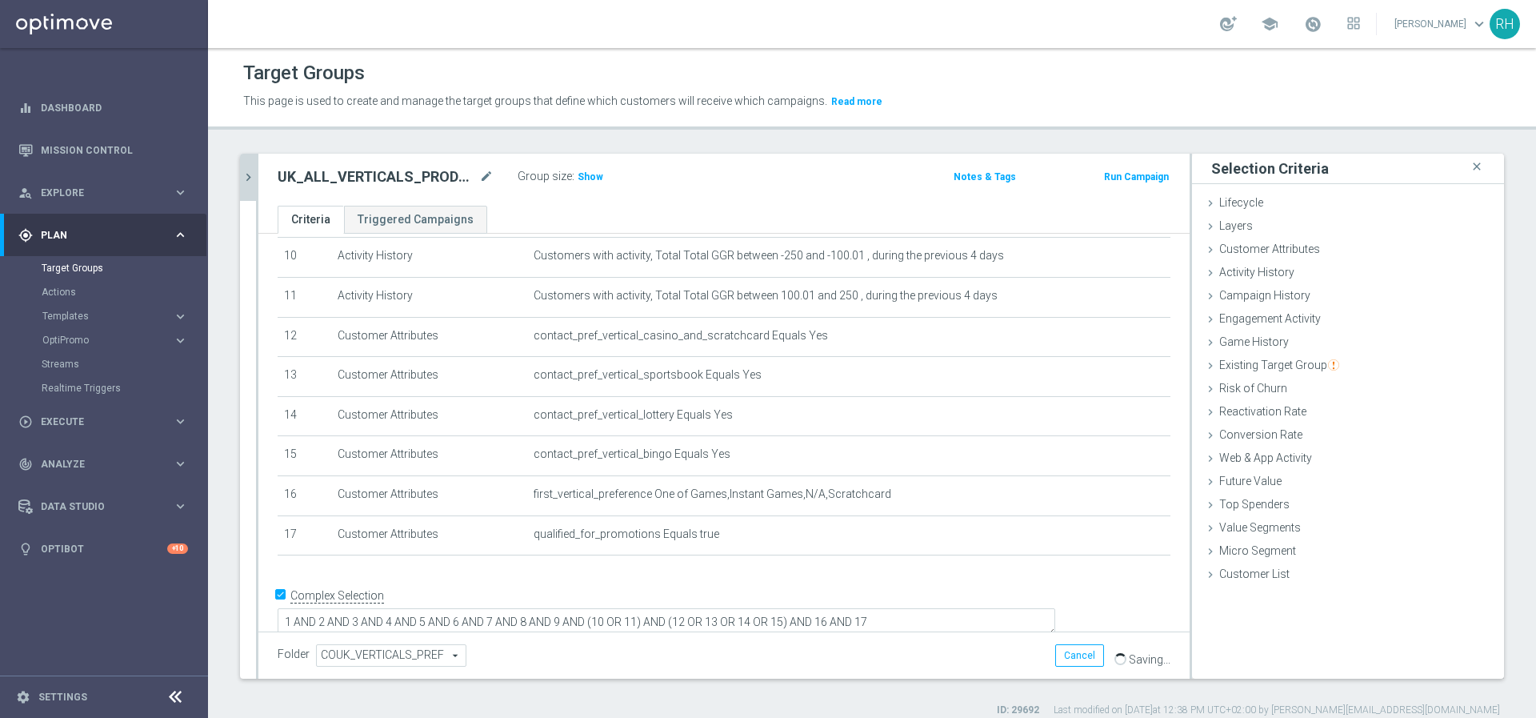
scroll to position [408, 0]
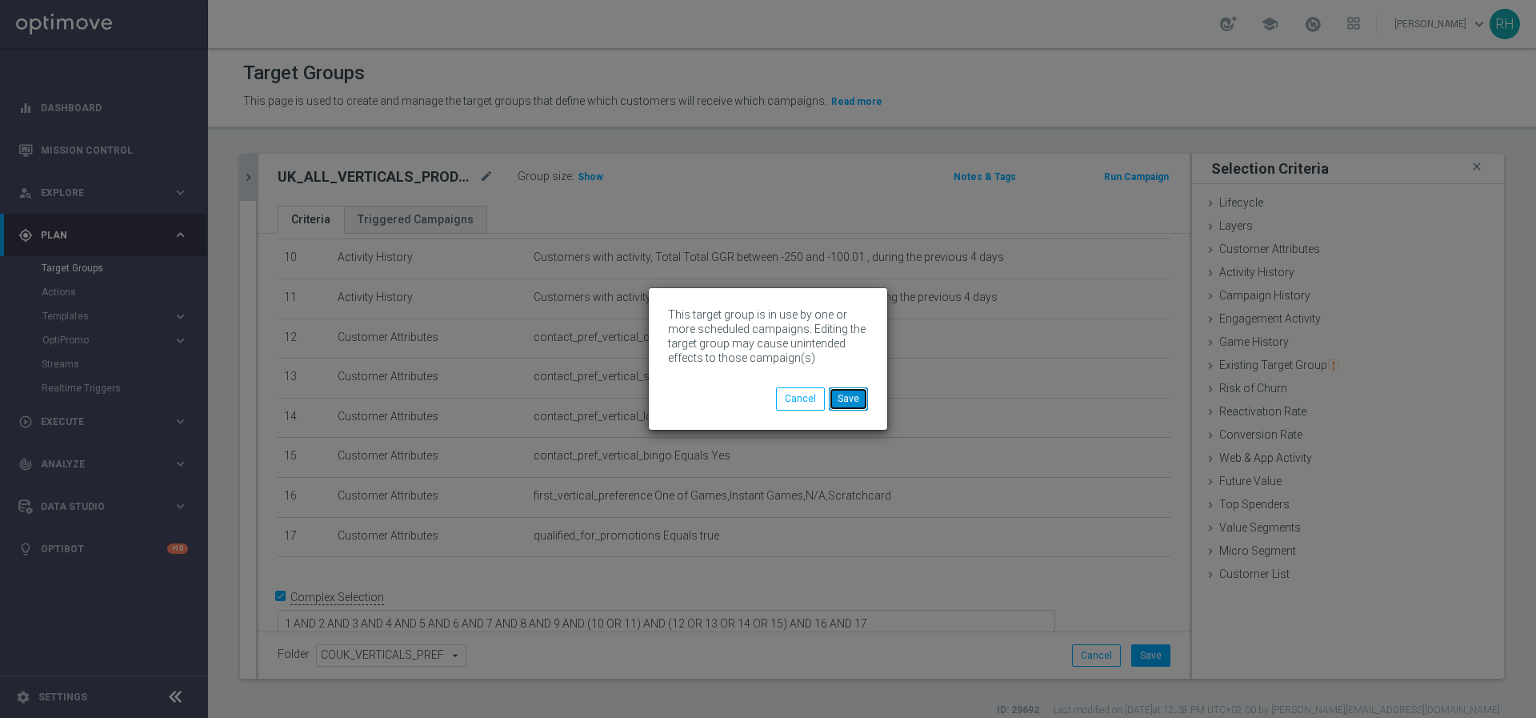
click at [863, 403] on button "Save" at bounding box center [848, 398] width 39 height 22
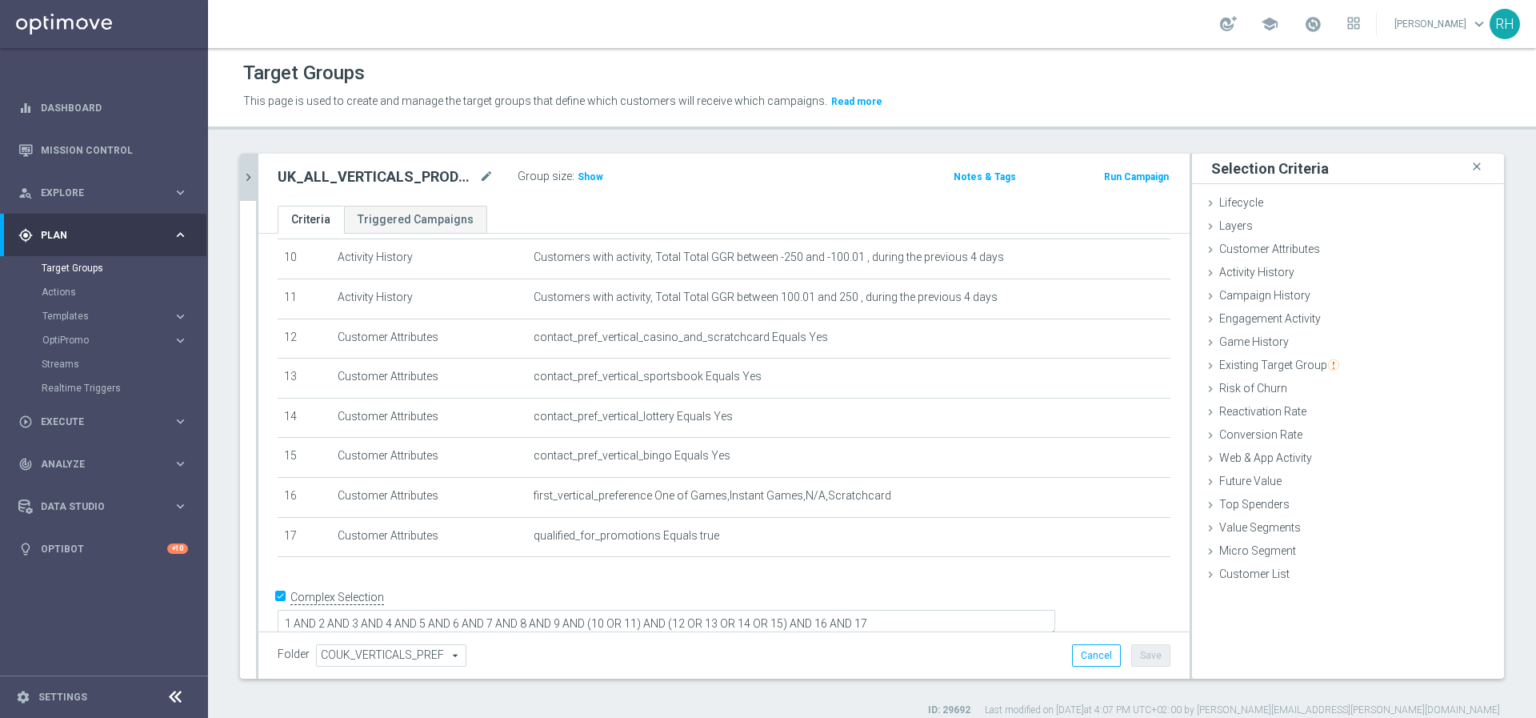
click at [250, 172] on icon "chevron_right" at bounding box center [248, 177] width 15 height 15
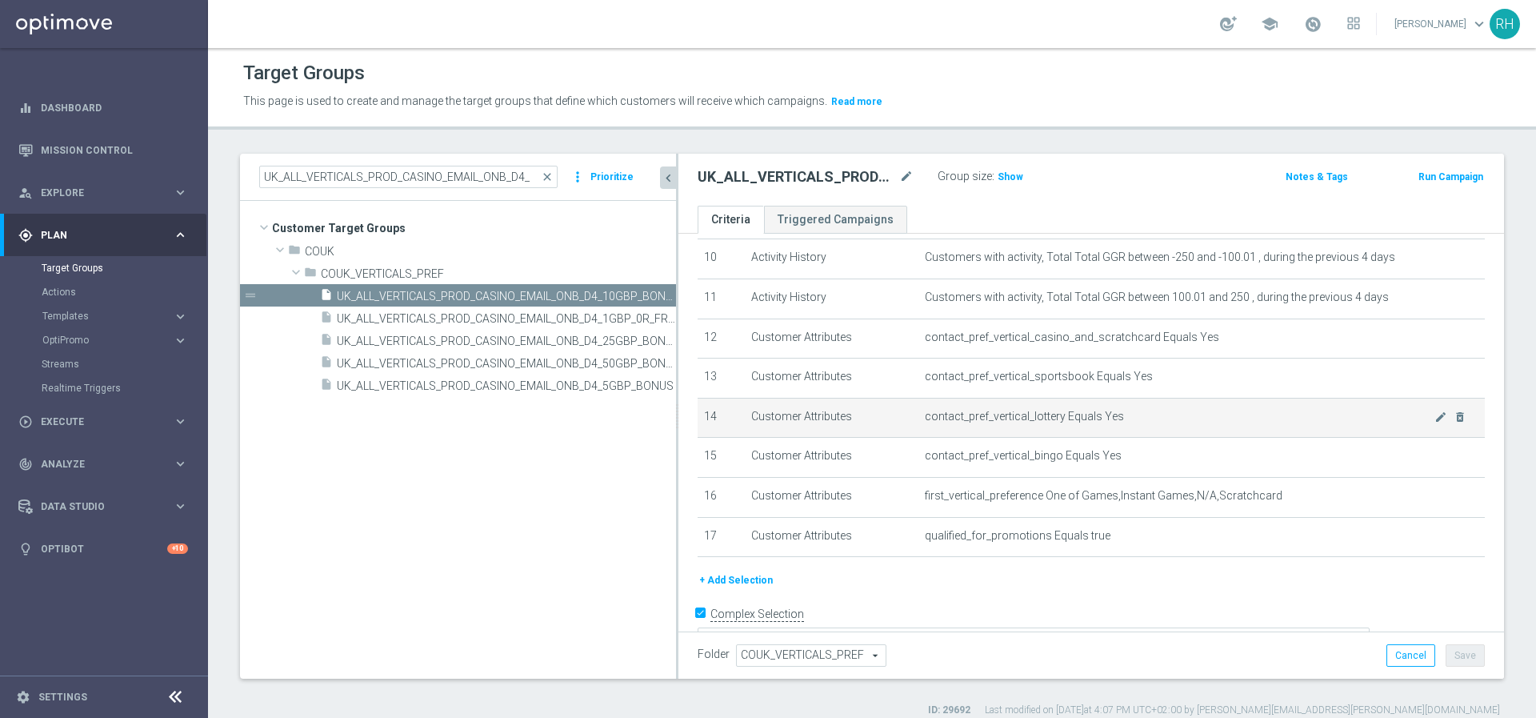
drag, startPoint x: 552, startPoint y: 428, endPoint x: 771, endPoint y: 434, distance: 218.5
click at [771, 434] on as-split "UK_ALL_VERTICALS_PROD_CASINO_EMAIL_ONB_D4_ close more_vert Prioritize Customer …" at bounding box center [872, 416] width 1264 height 525
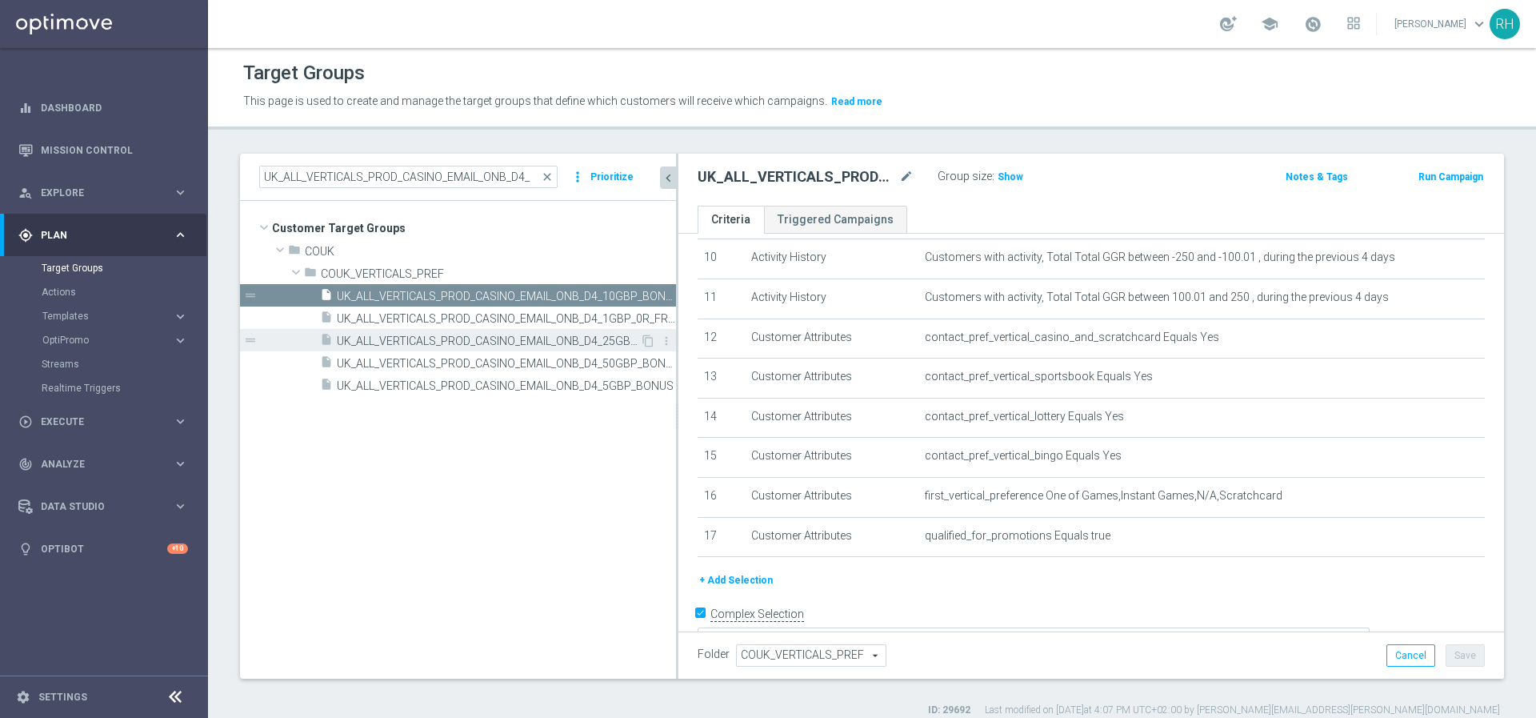
click at [609, 342] on span "UK_ALL_VERTICALS_PROD_CASINO_EMAIL_ONB_D4_25GBP_BONUS" at bounding box center [488, 341] width 303 height 14
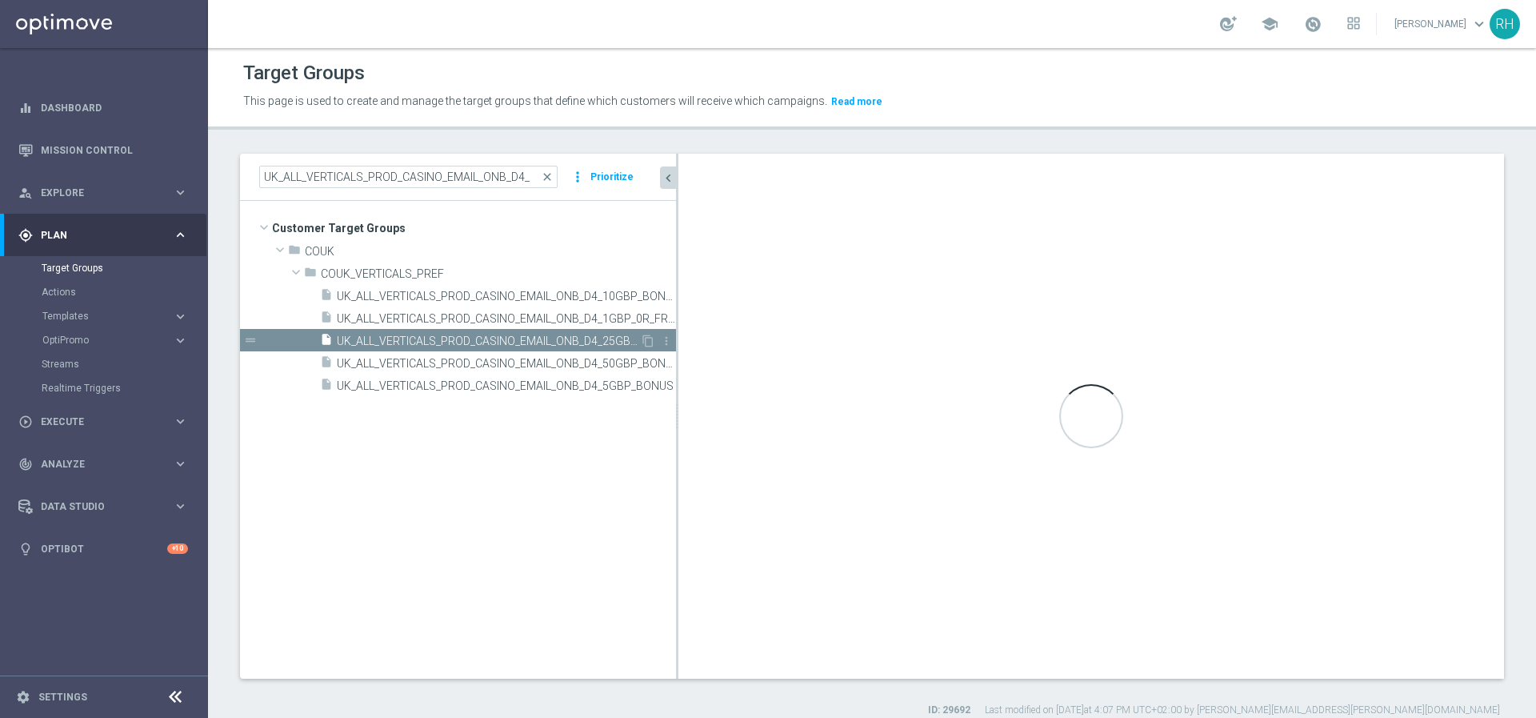
type textarea "1 AND 2 AND 3 AND 4 AND 5 AND 6 AND 7 AND 8 AND 9 AND (10 OR 11) AND (12 OR 13 …"
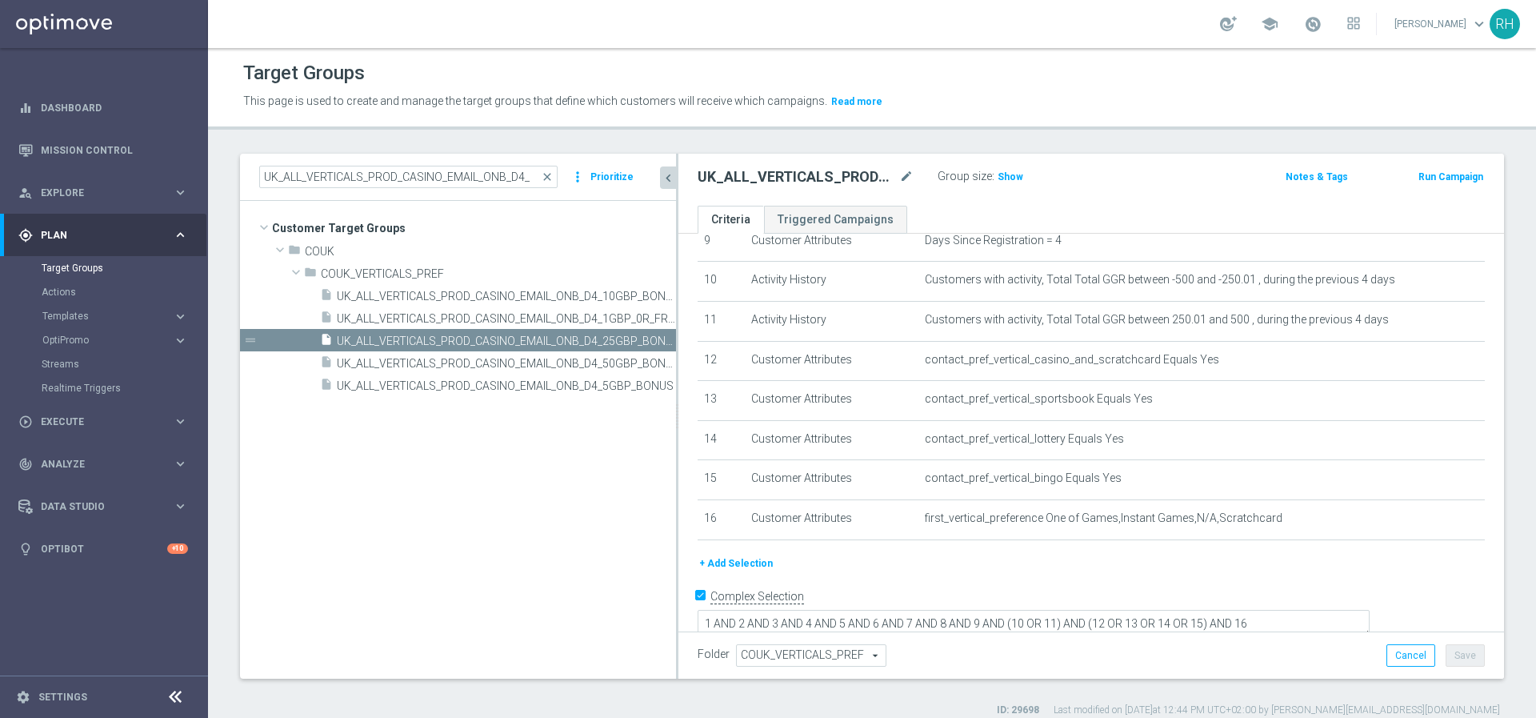
click at [735, 560] on button "+ Add Selection" at bounding box center [736, 564] width 77 height 18
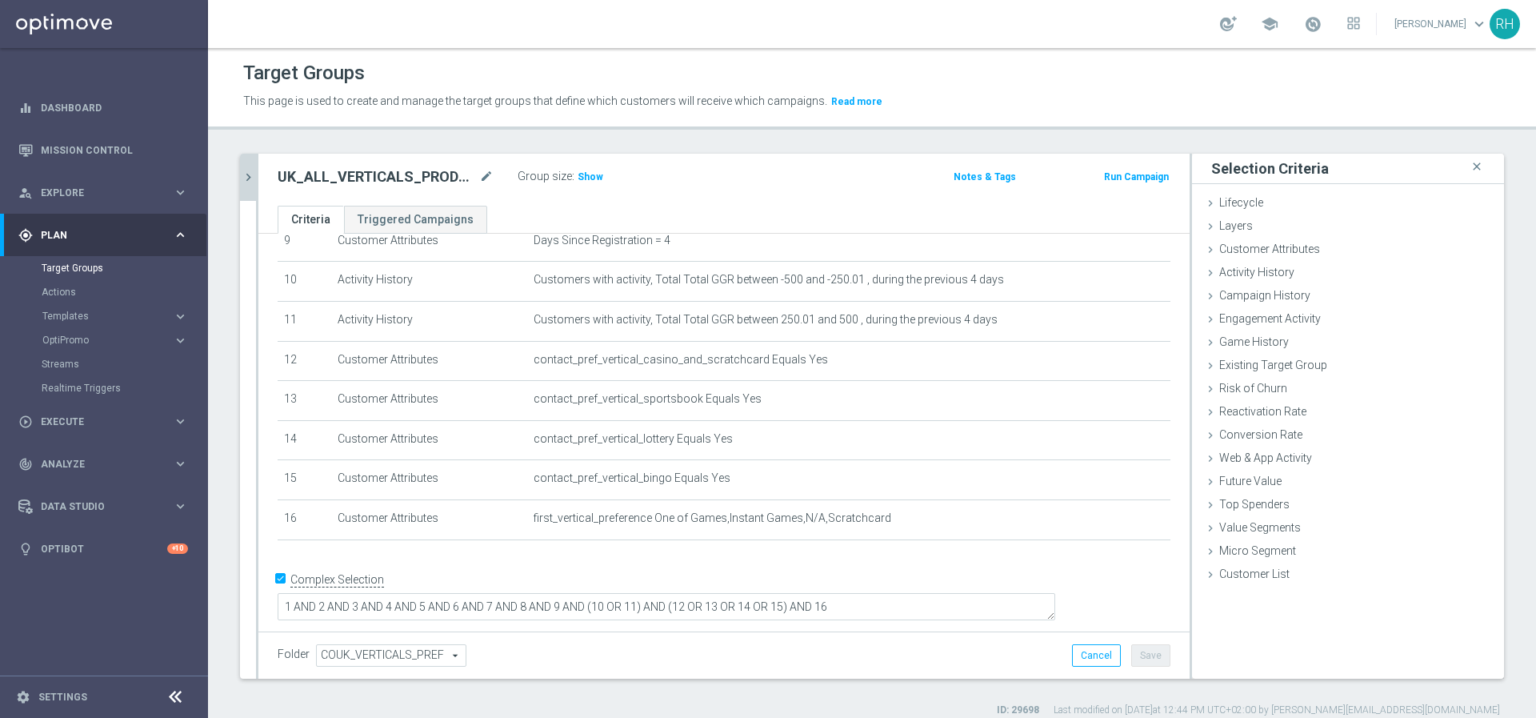
scroll to position [369, 0]
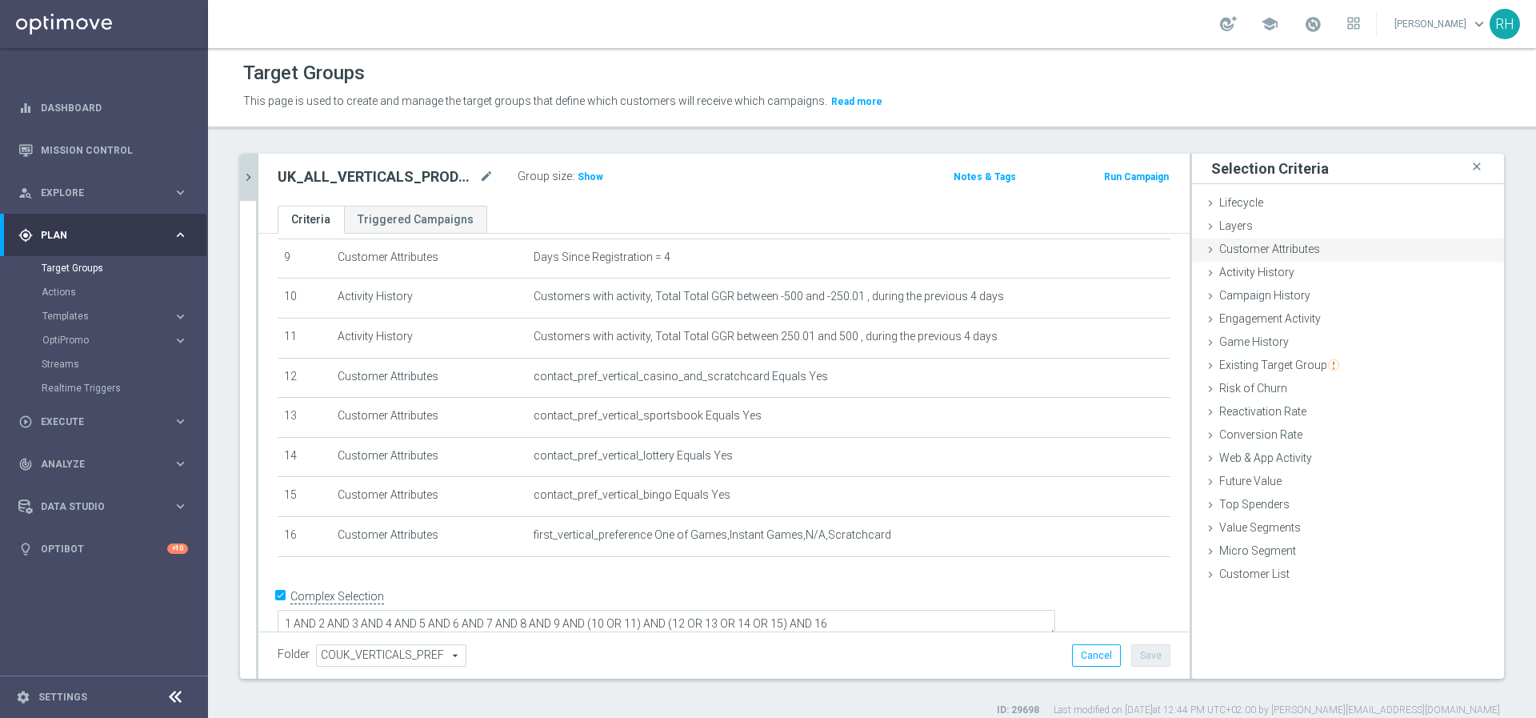
click at [1316, 239] on div "Customer Attributes done selection saved" at bounding box center [1348, 250] width 312 height 24
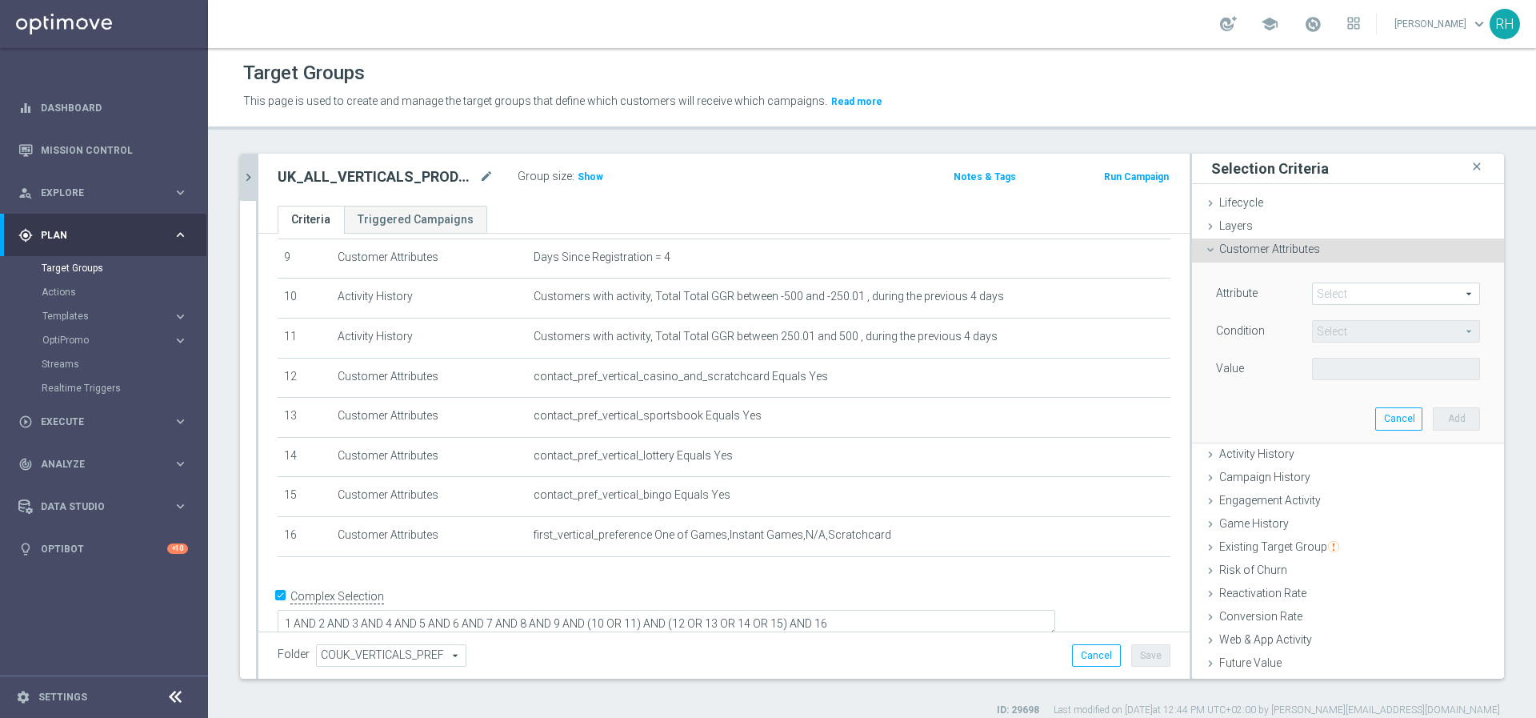
click at [1368, 293] on span at bounding box center [1396, 293] width 166 height 21
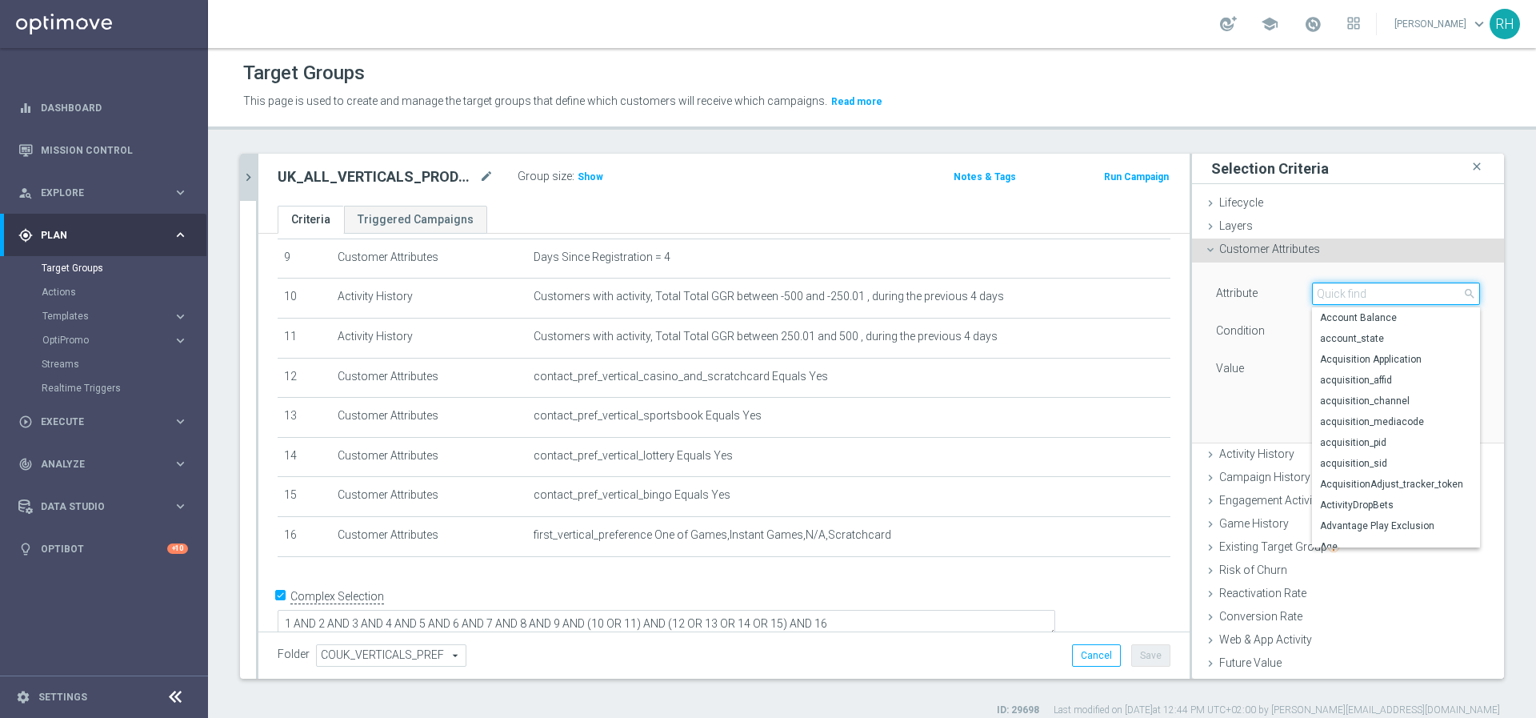
click at [1368, 293] on input "search" at bounding box center [1396, 293] width 168 height 22
paste input "qualified_for_promotions"
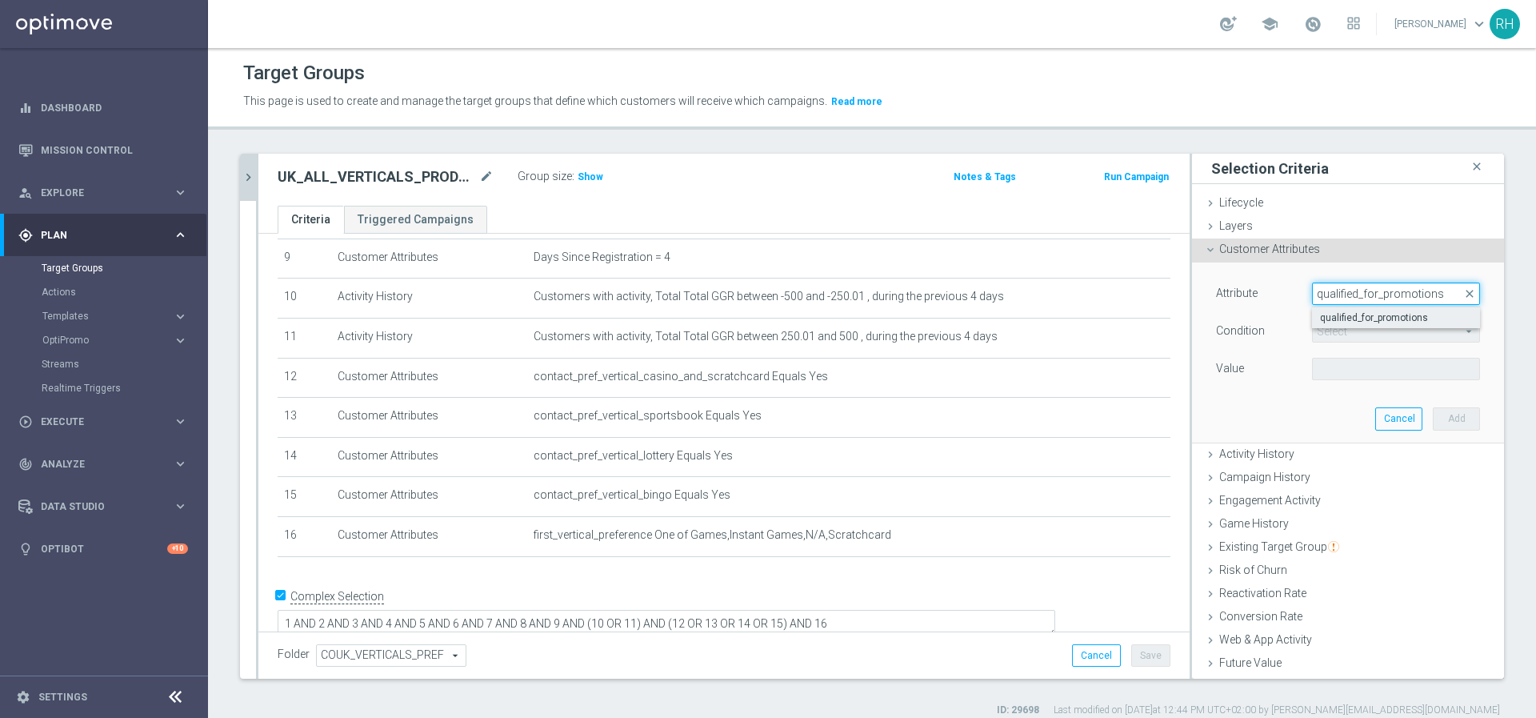
type input "qualified_for_promotions"
click at [1363, 313] on span "qualified_for_promotions" at bounding box center [1396, 317] width 152 height 13
type input "qualified_for_promotions"
type input "Equals"
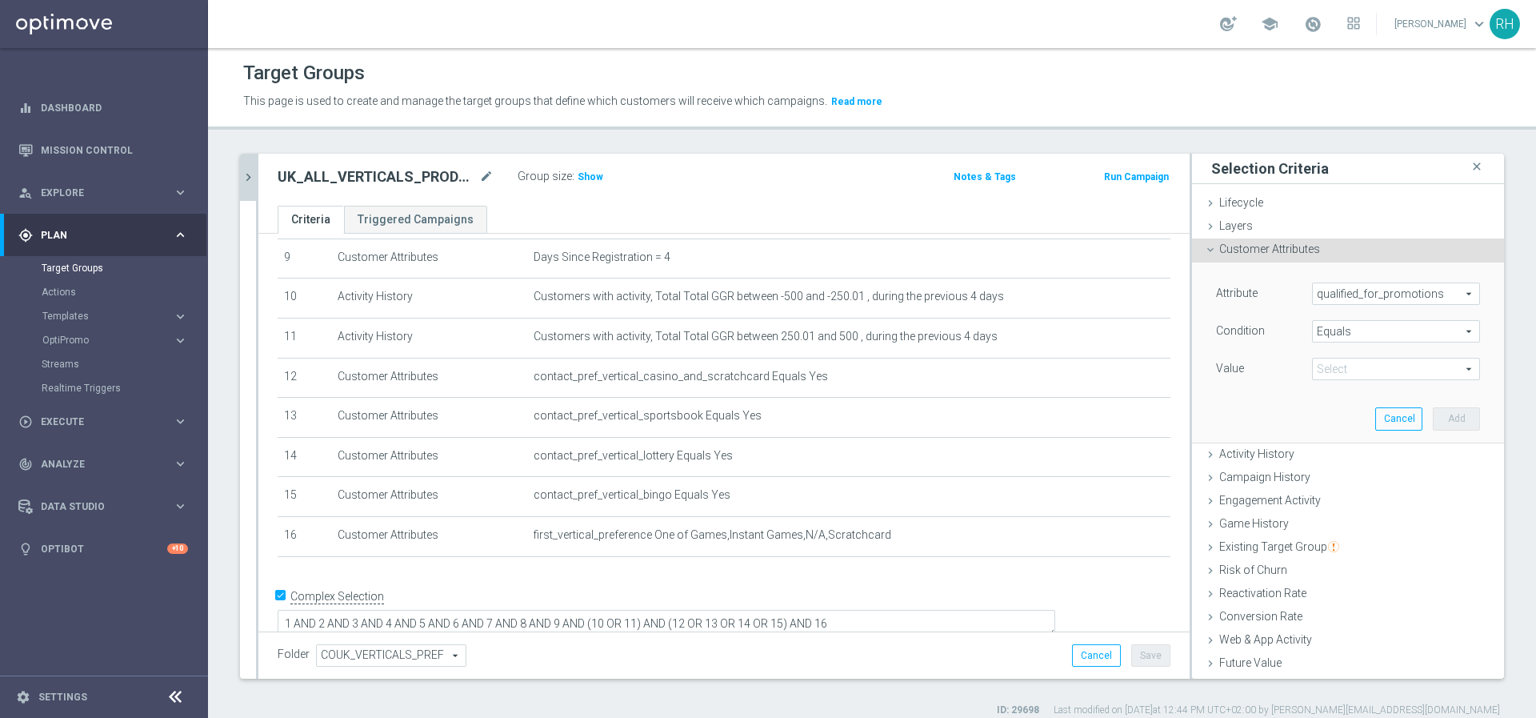
click at [1354, 363] on span at bounding box center [1396, 369] width 166 height 21
click at [1344, 411] on span "true" at bounding box center [1396, 413] width 152 height 13
type input "true"
click at [1444, 424] on button "Add" at bounding box center [1456, 418] width 47 height 22
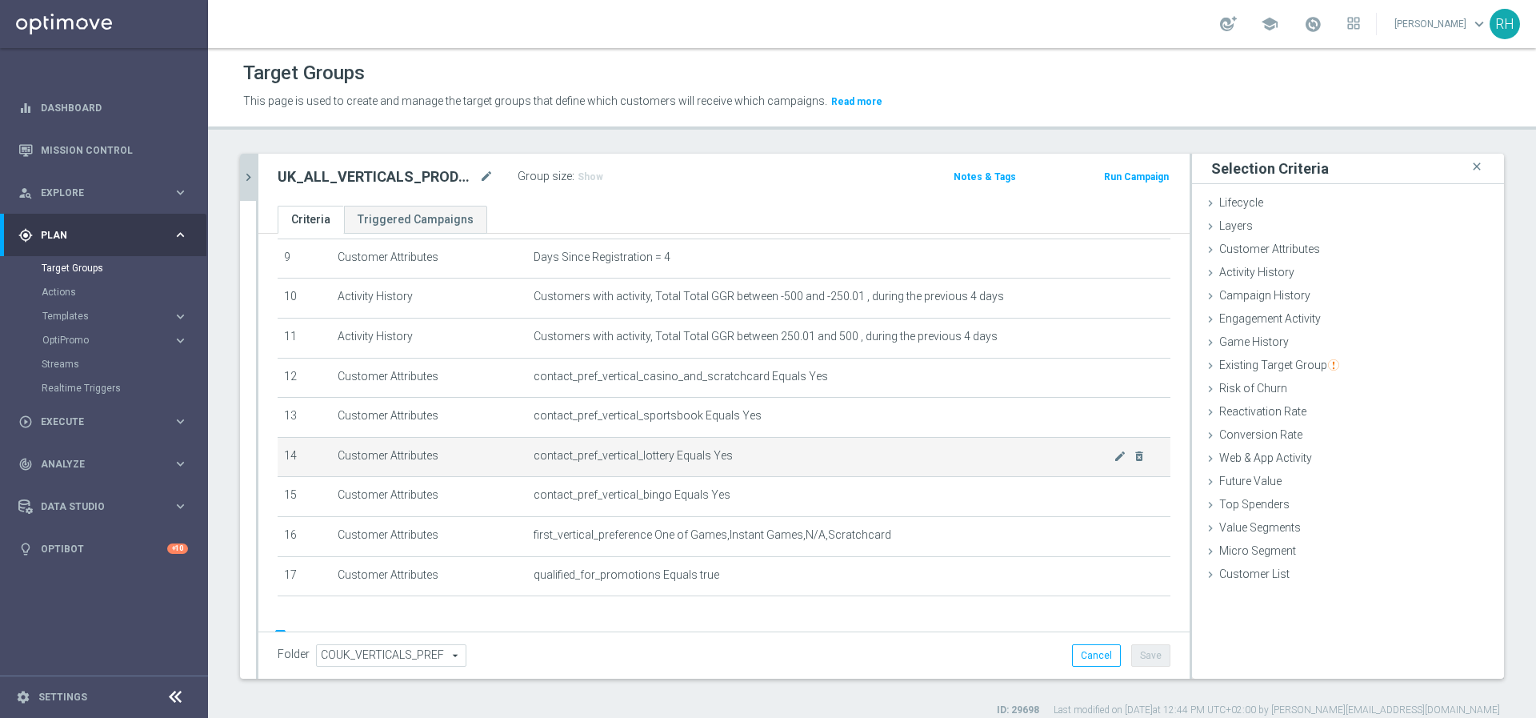
scroll to position [410, 0]
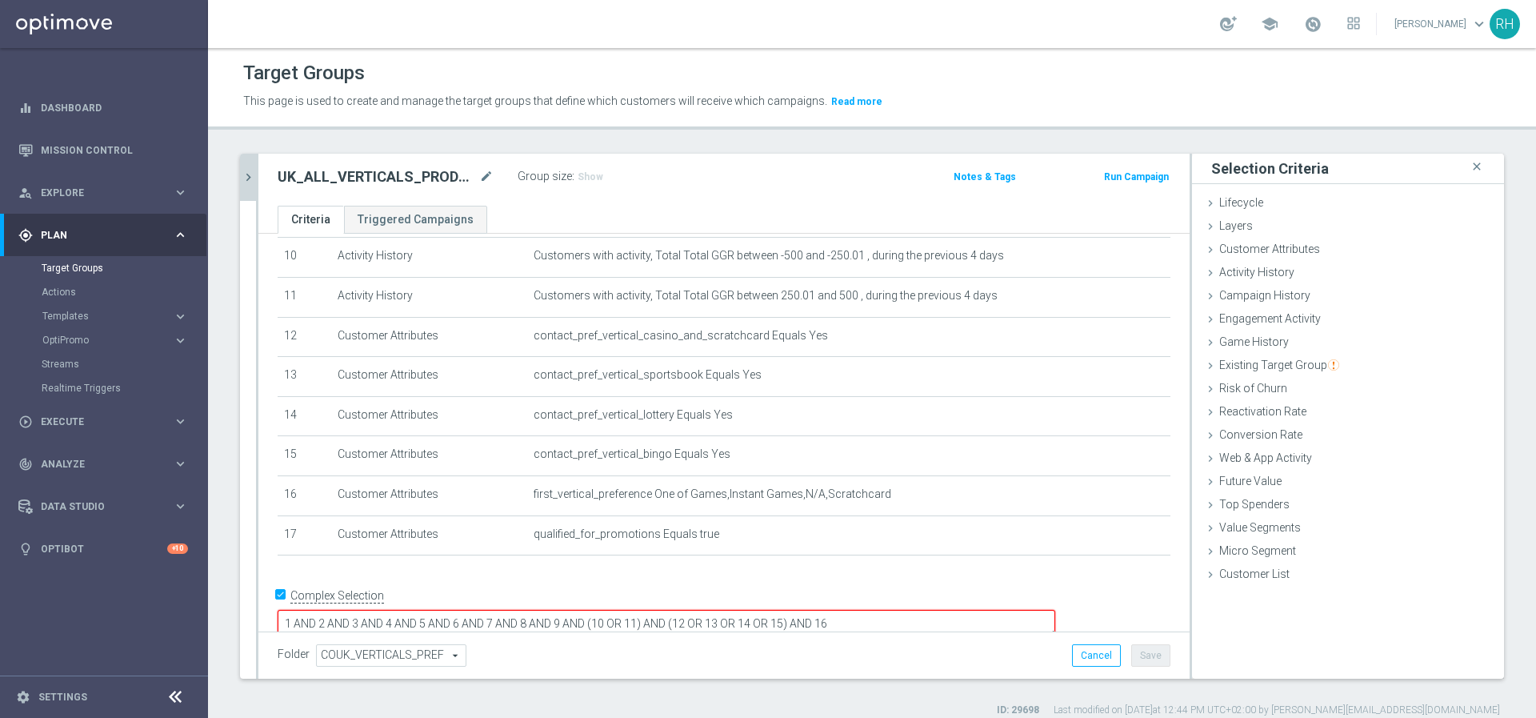
click at [963, 610] on textarea "1 AND 2 AND 3 AND 4 AND 5 AND 6 AND 7 AND 8 AND 9 AND (10 OR 11) AND (12 OR 13 …" at bounding box center [667, 624] width 778 height 28
click at [1144, 661] on button "Save" at bounding box center [1151, 655] width 39 height 22
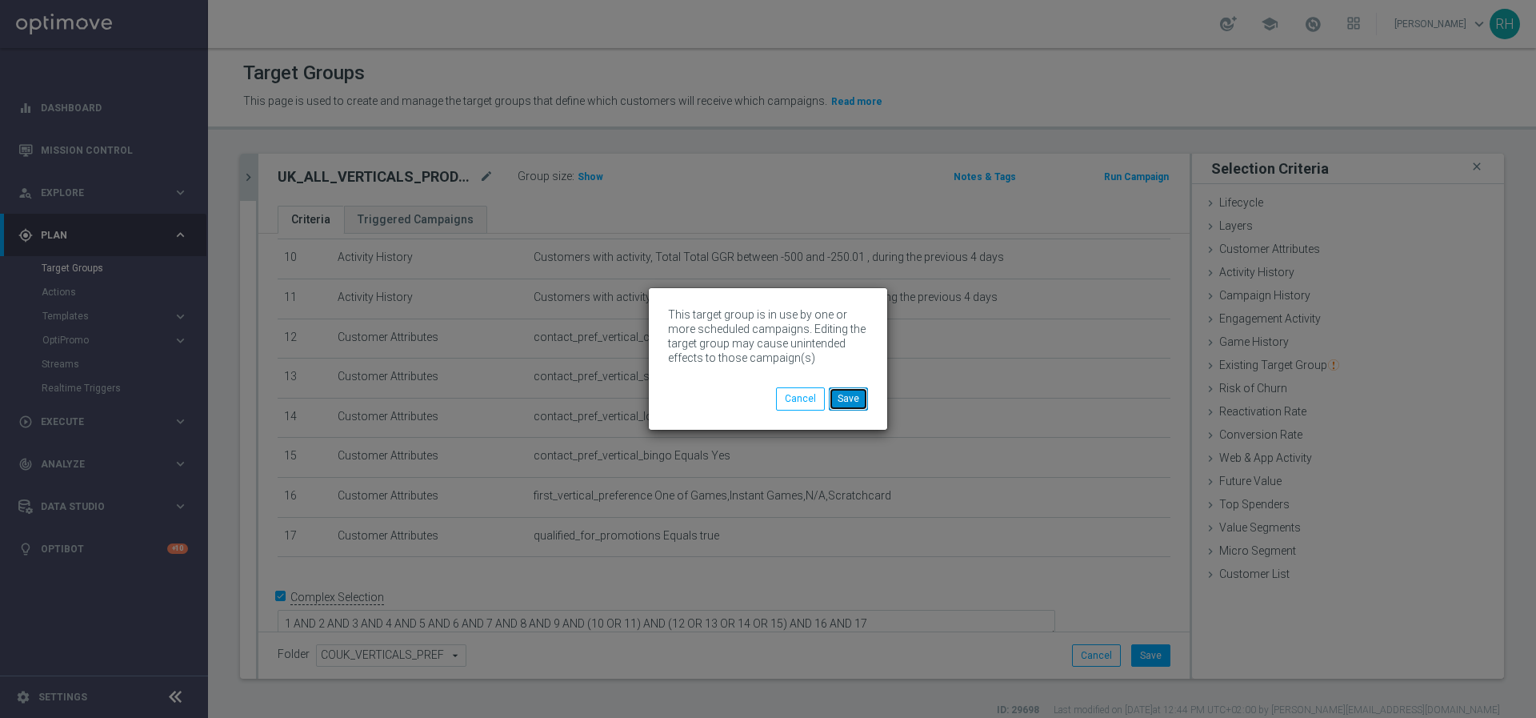
click at [855, 397] on button "Save" at bounding box center [848, 398] width 39 height 22
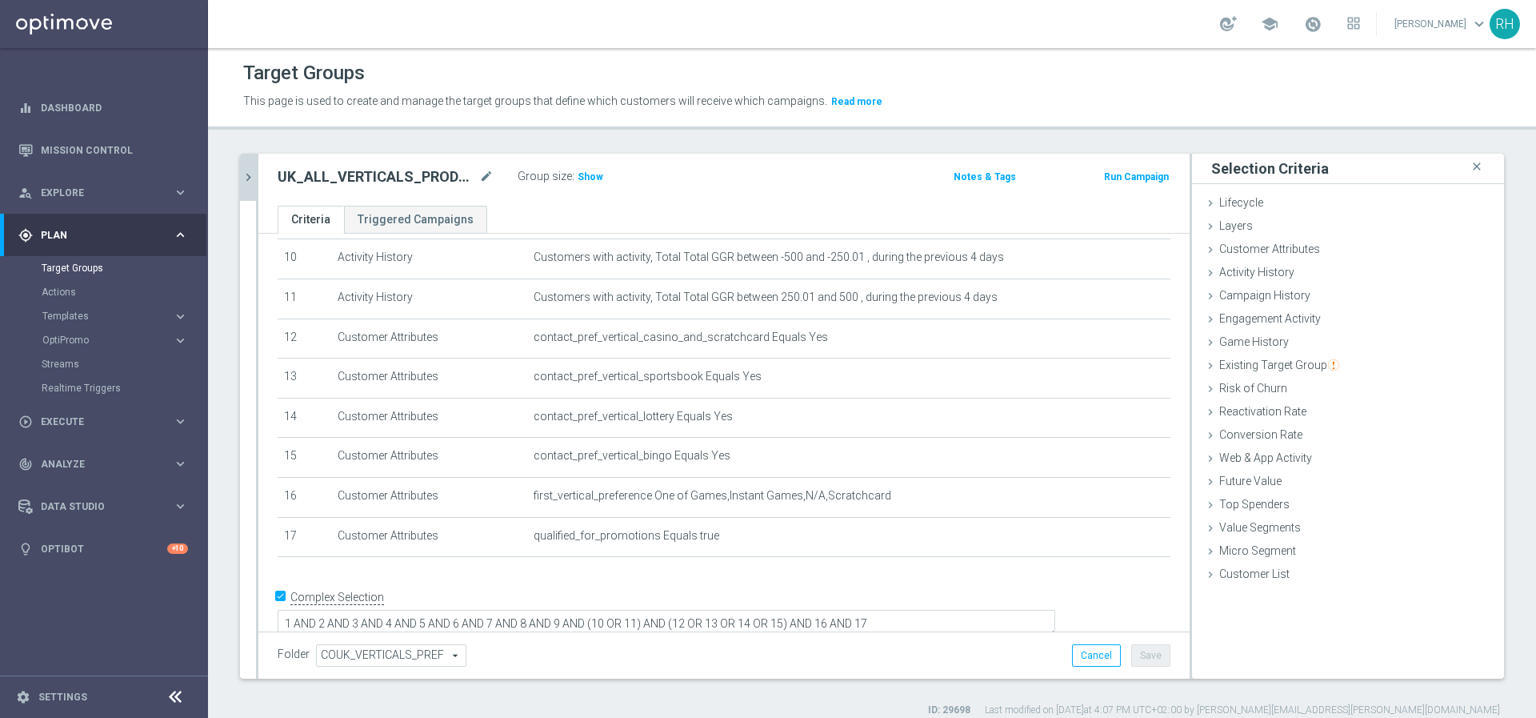
click at [256, 178] on div at bounding box center [257, 416] width 2 height 525
click at [254, 177] on icon "chevron_right" at bounding box center [248, 177] width 15 height 15
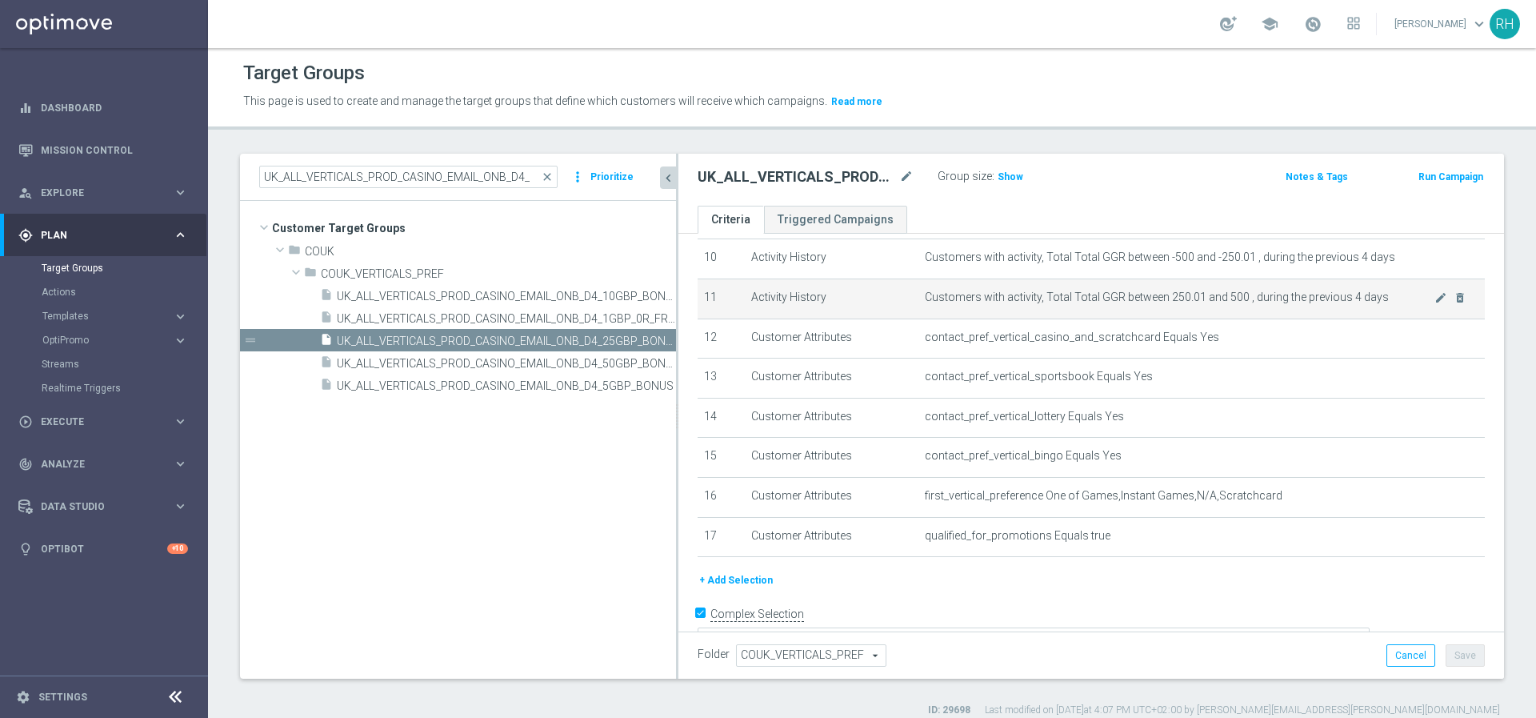
drag, startPoint x: 552, startPoint y: 274, endPoint x: 781, endPoint y: 286, distance: 229.1
click at [781, 286] on as-split "UK_ALL_VERTICALS_PROD_CASINO_EMAIL_ONB_D4_ close more_vert Prioritize Customer …" at bounding box center [872, 416] width 1264 height 525
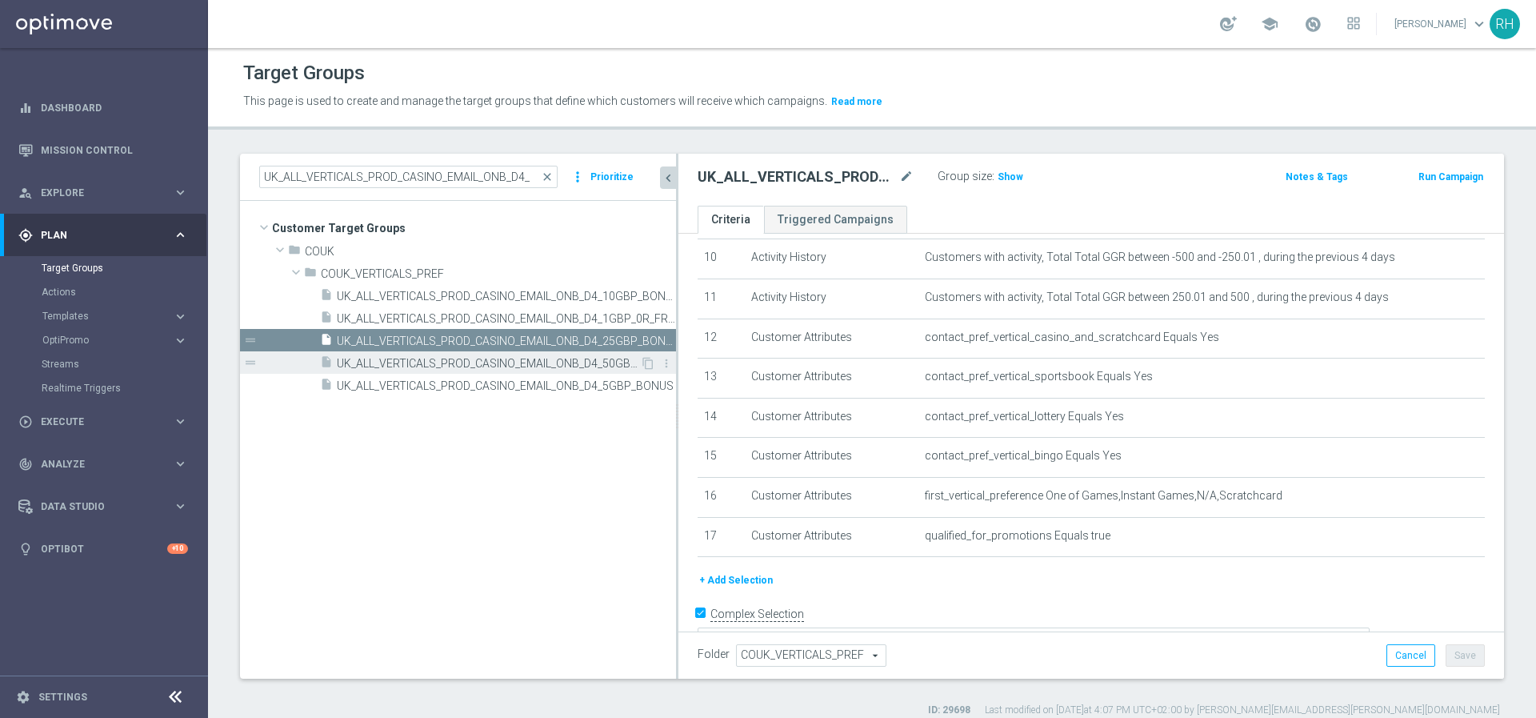
click at [539, 366] on span "UK_ALL_VERTICALS_PROD_CASINO_EMAIL_ONB_D4_50GBP_BONUS" at bounding box center [488, 364] width 303 height 14
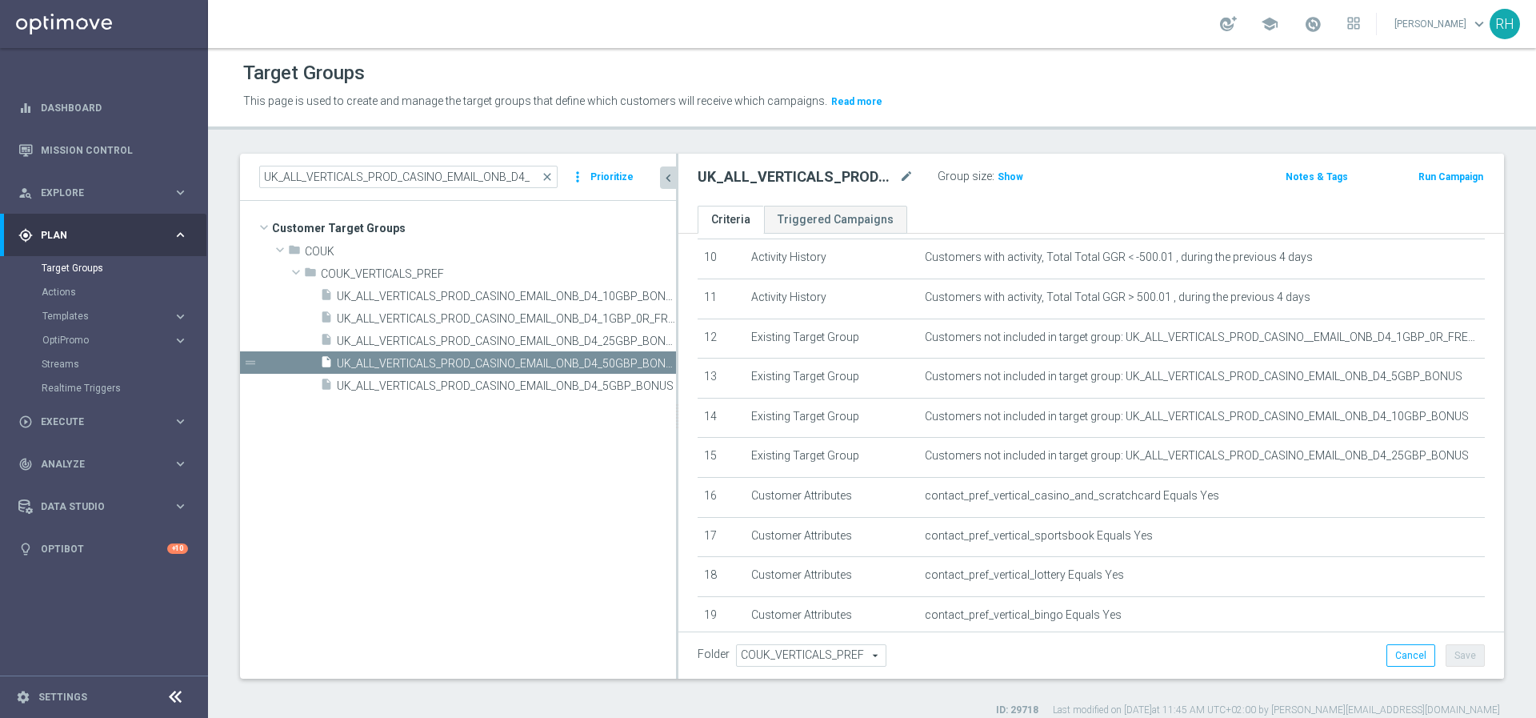
click at [670, 177] on icon "chevron_left" at bounding box center [668, 177] width 15 height 15
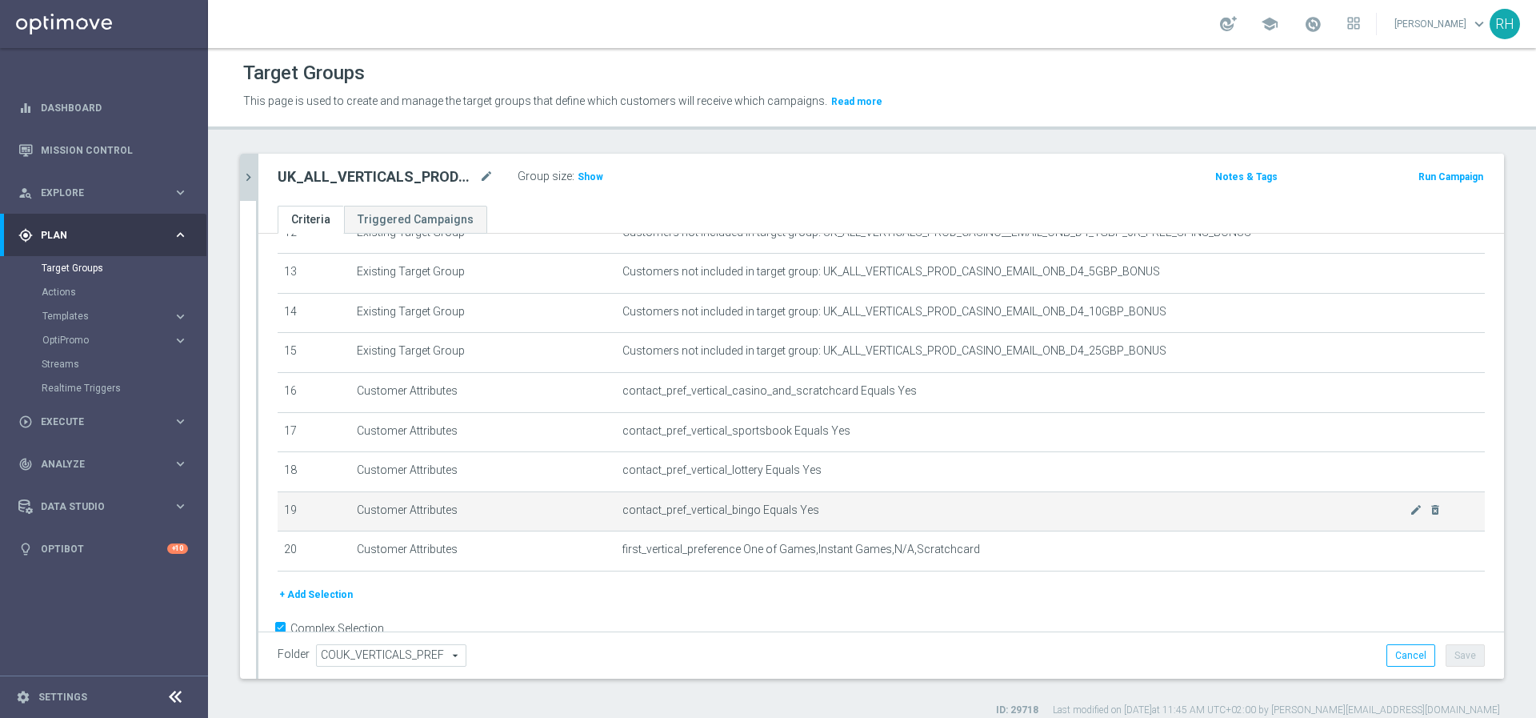
scroll to position [545, 0]
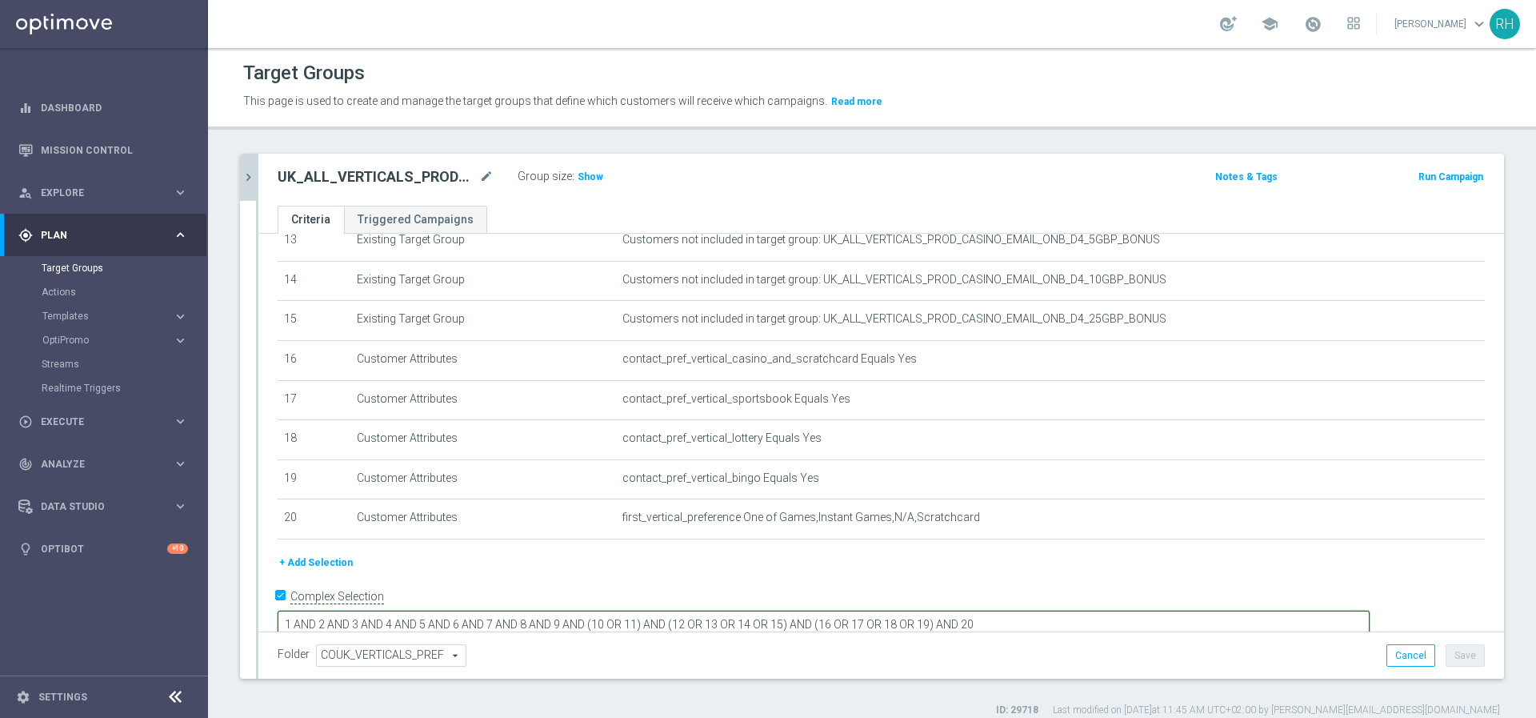
click at [1119, 611] on textarea "1 AND 2 AND 3 AND 4 AND 5 AND 6 AND 7 AND 8 AND 9 AND (10 OR 11) AND (12 OR 13 …" at bounding box center [824, 625] width 1092 height 28
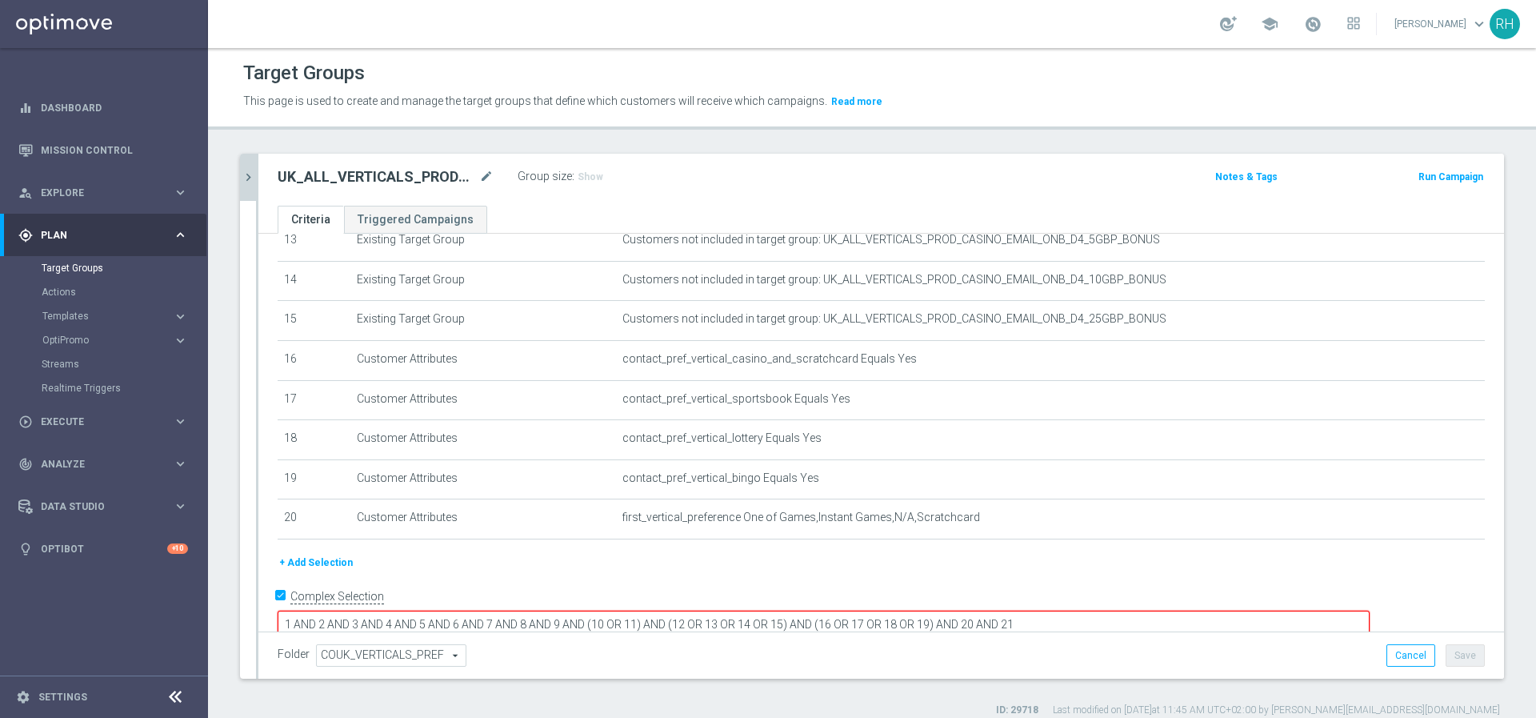
type textarea "1 AND 2 AND 3 AND 4 AND 5 AND 6 AND 7 AND 8 AND 9 AND (10 OR 11) AND (12 OR 13 …"
click at [1192, 564] on div "+ Add Selection" at bounding box center [882, 563] width 1232 height 18
click at [318, 563] on button "+ Add Selection" at bounding box center [316, 563] width 77 height 18
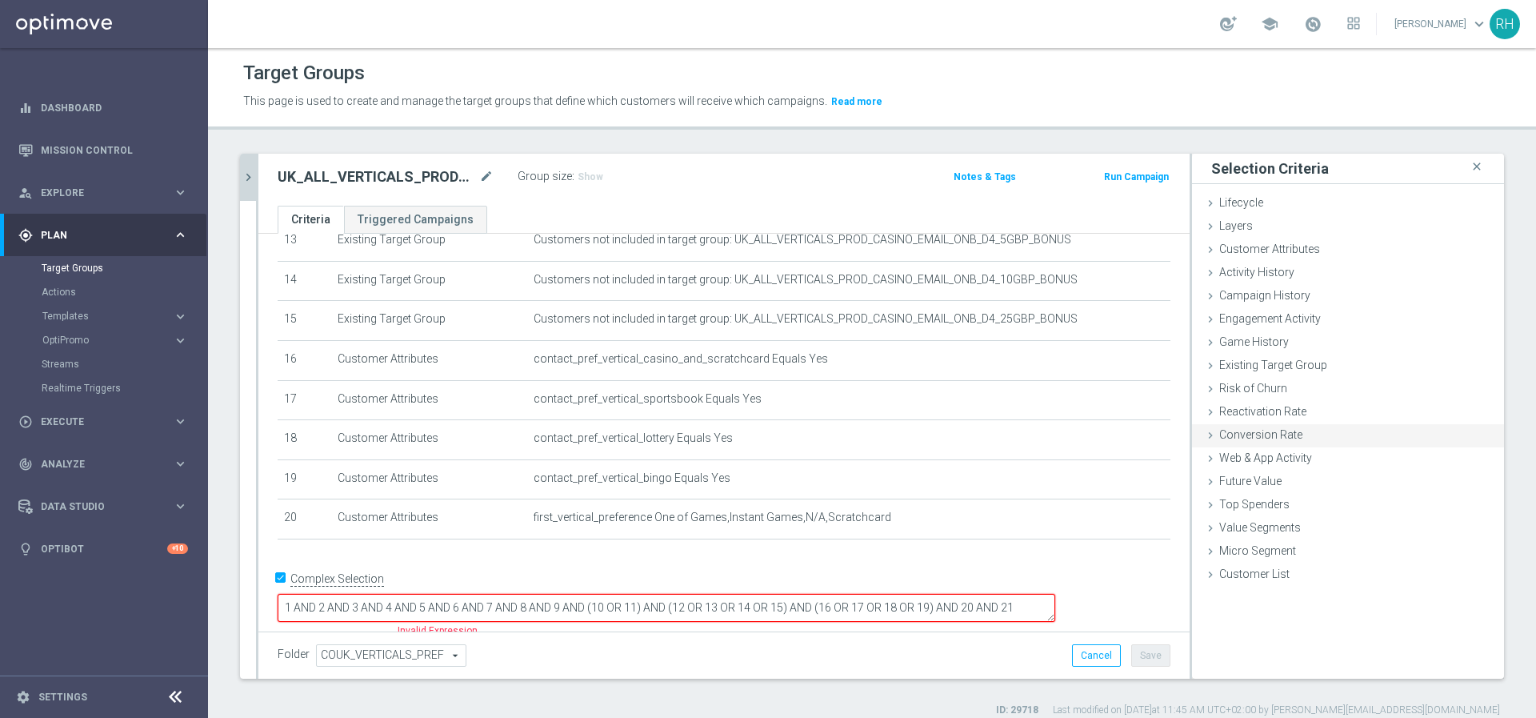
scroll to position [529, 0]
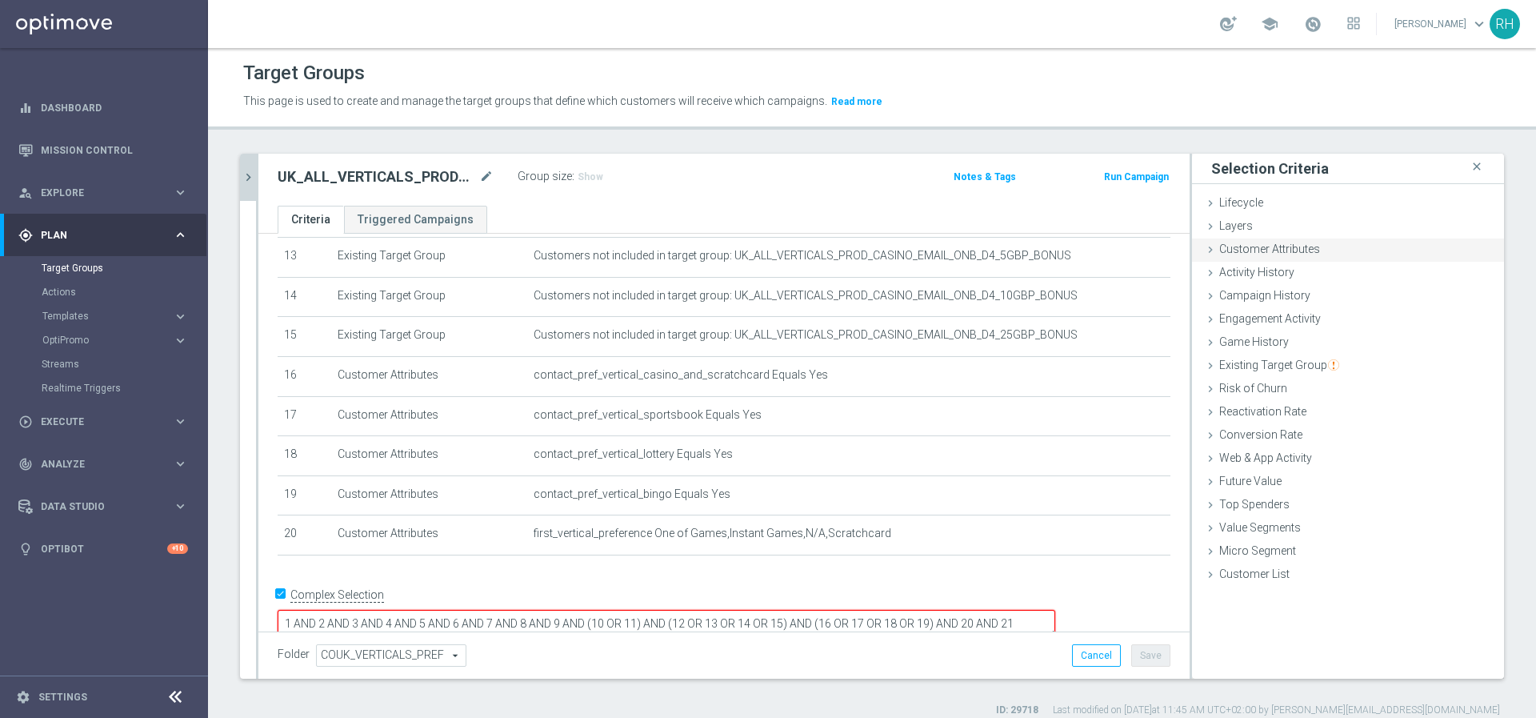
click at [1312, 258] on div "Customer Attributes done selection saved" at bounding box center [1348, 250] width 312 height 24
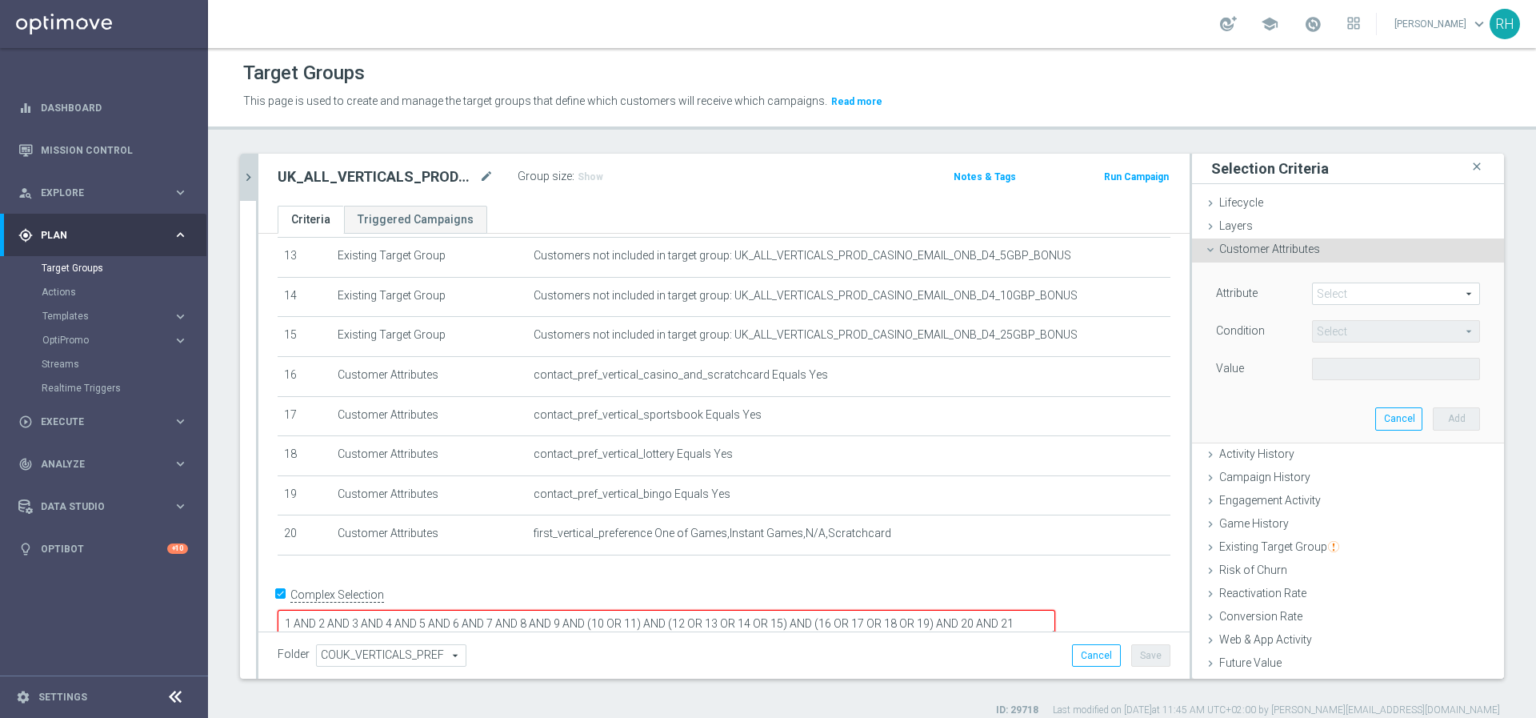
click at [1349, 288] on span at bounding box center [1396, 293] width 166 height 21
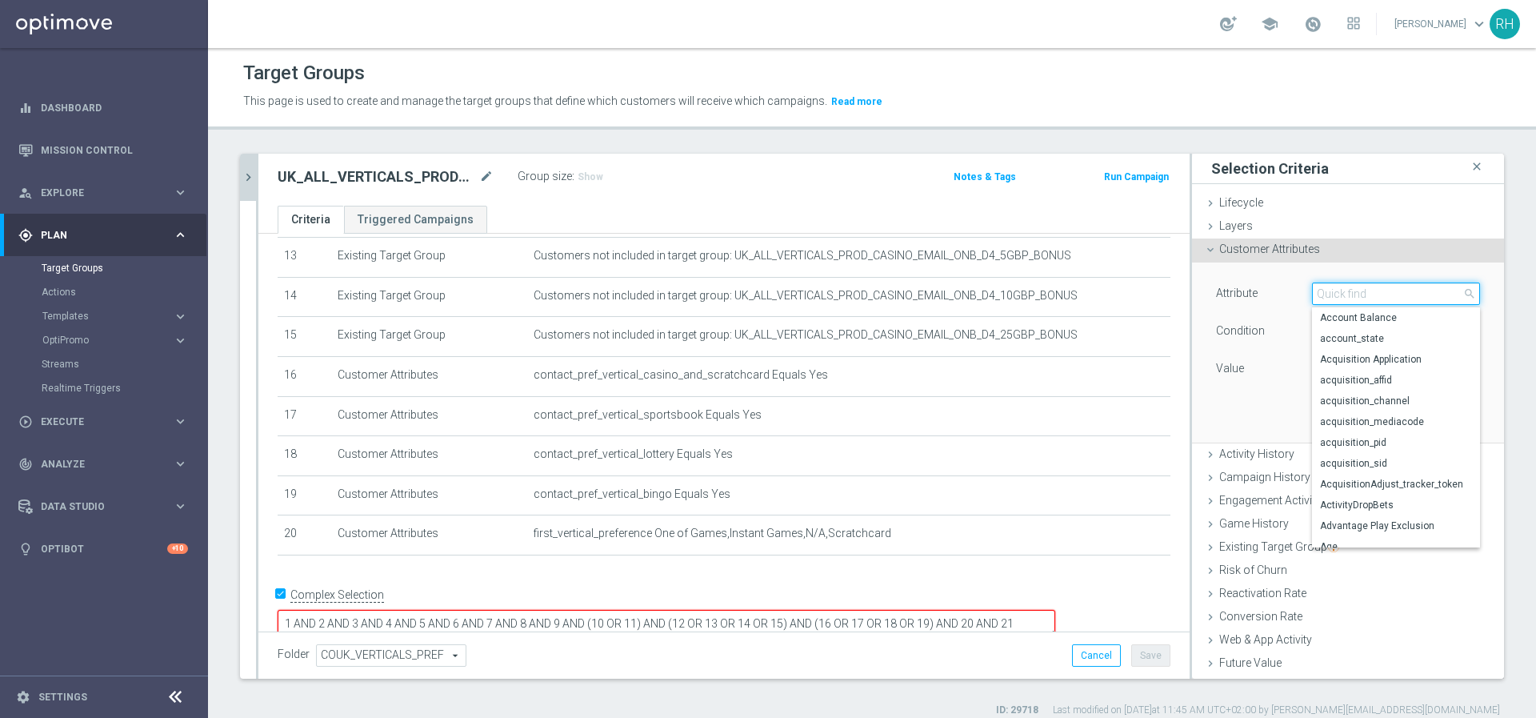
click at [1349, 288] on input "search" at bounding box center [1396, 293] width 168 height 22
type input "QUAL"
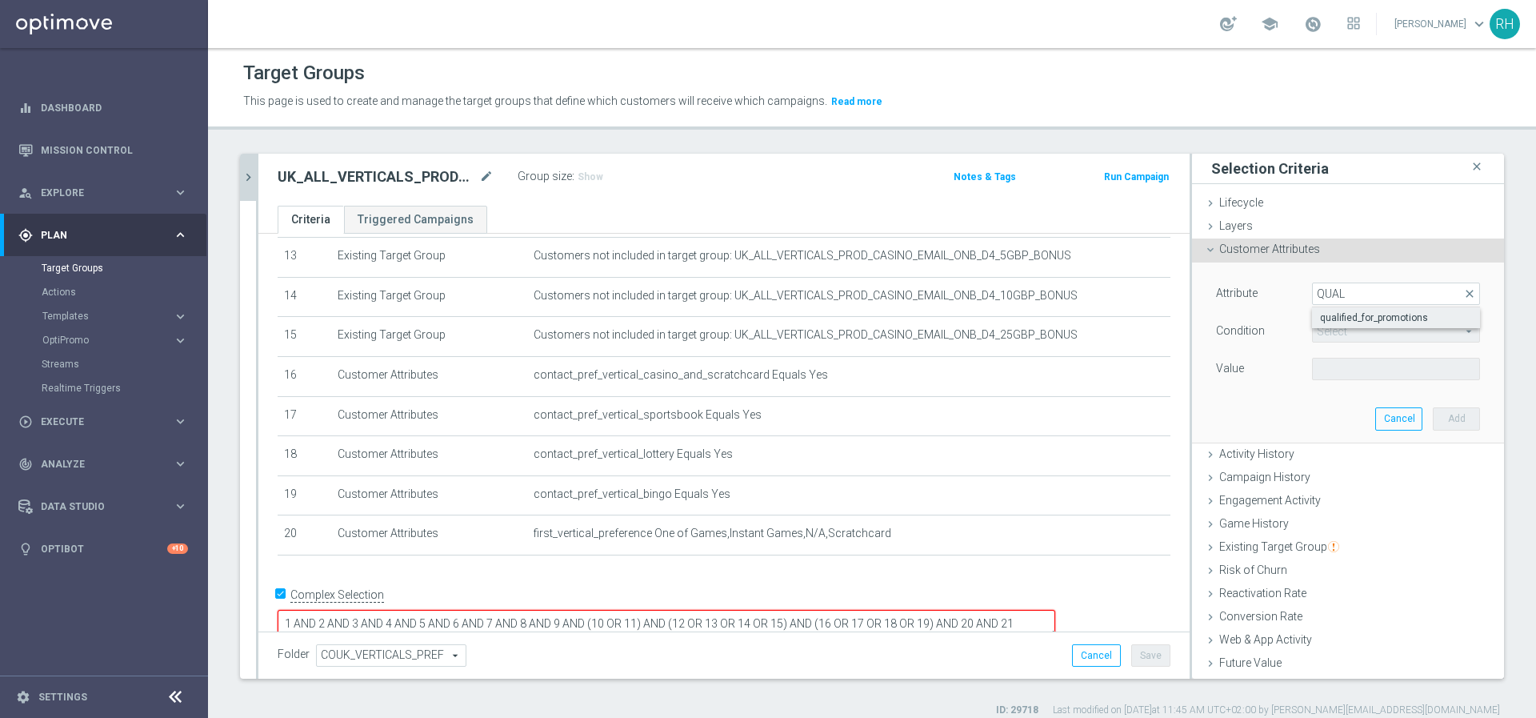
click at [1351, 310] on label "qualified_for_promotions" at bounding box center [1396, 317] width 168 height 21
type input "qualified_for_promotions"
type input "Equals"
click at [1360, 364] on span at bounding box center [1396, 369] width 166 height 21
click at [1354, 412] on span "true" at bounding box center [1396, 413] width 152 height 13
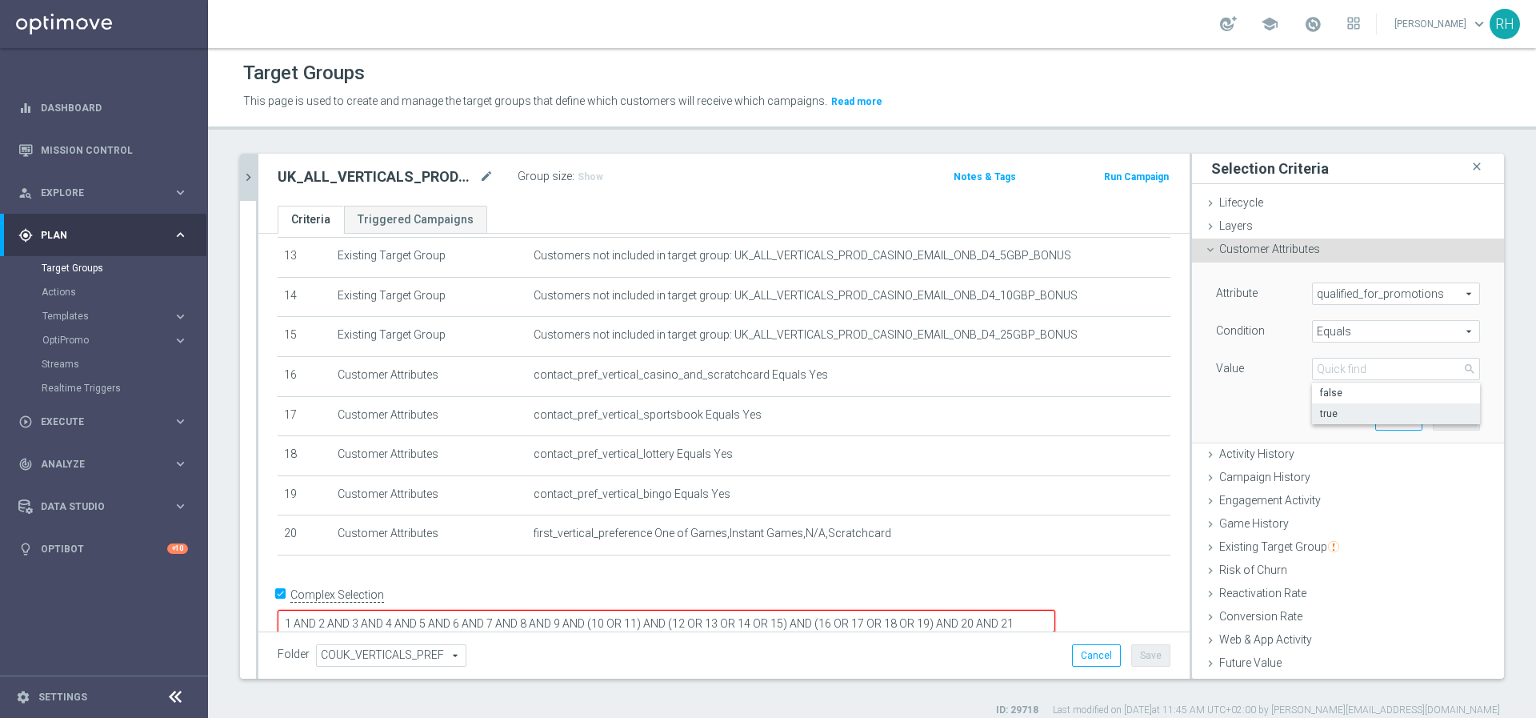
type input "true"
click at [1433, 421] on button "Add" at bounding box center [1456, 418] width 47 height 22
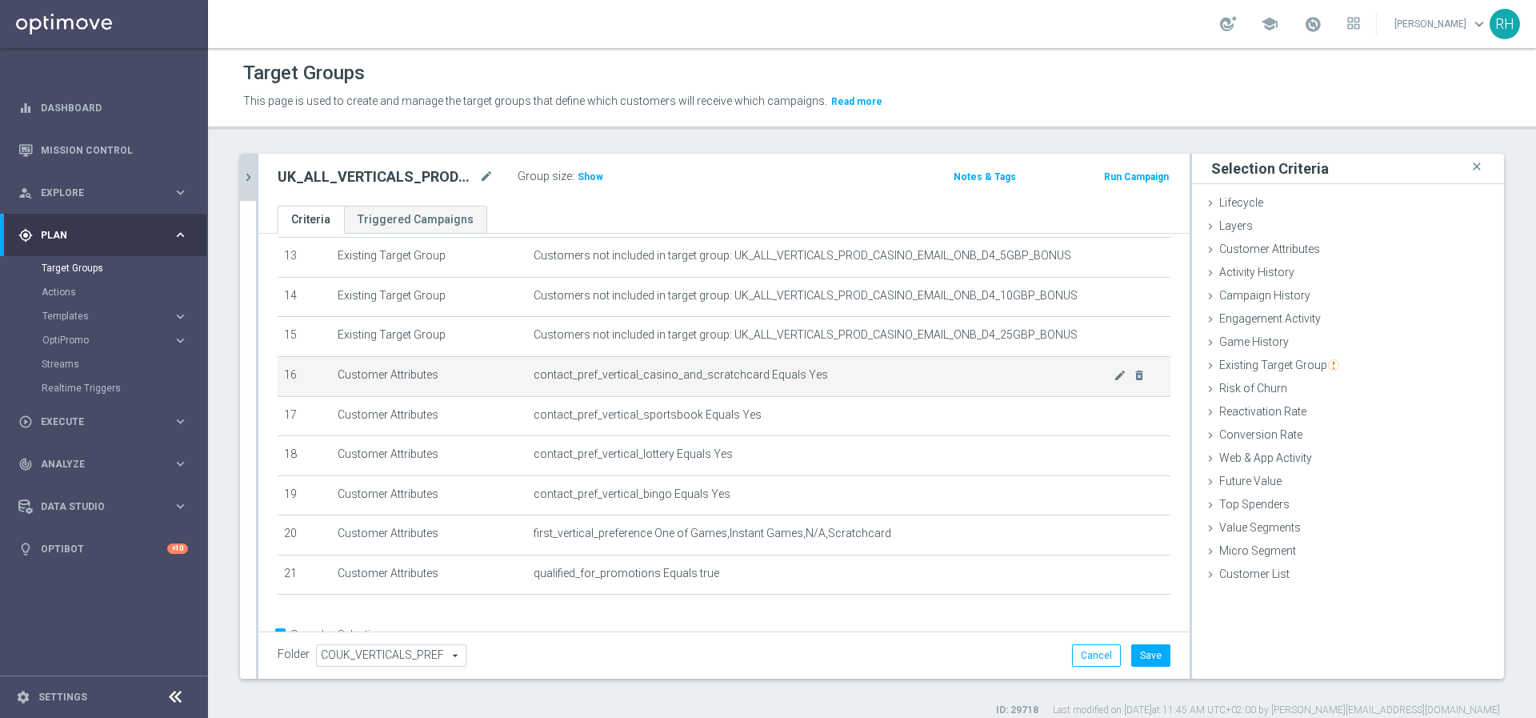
scroll to position [567, 0]
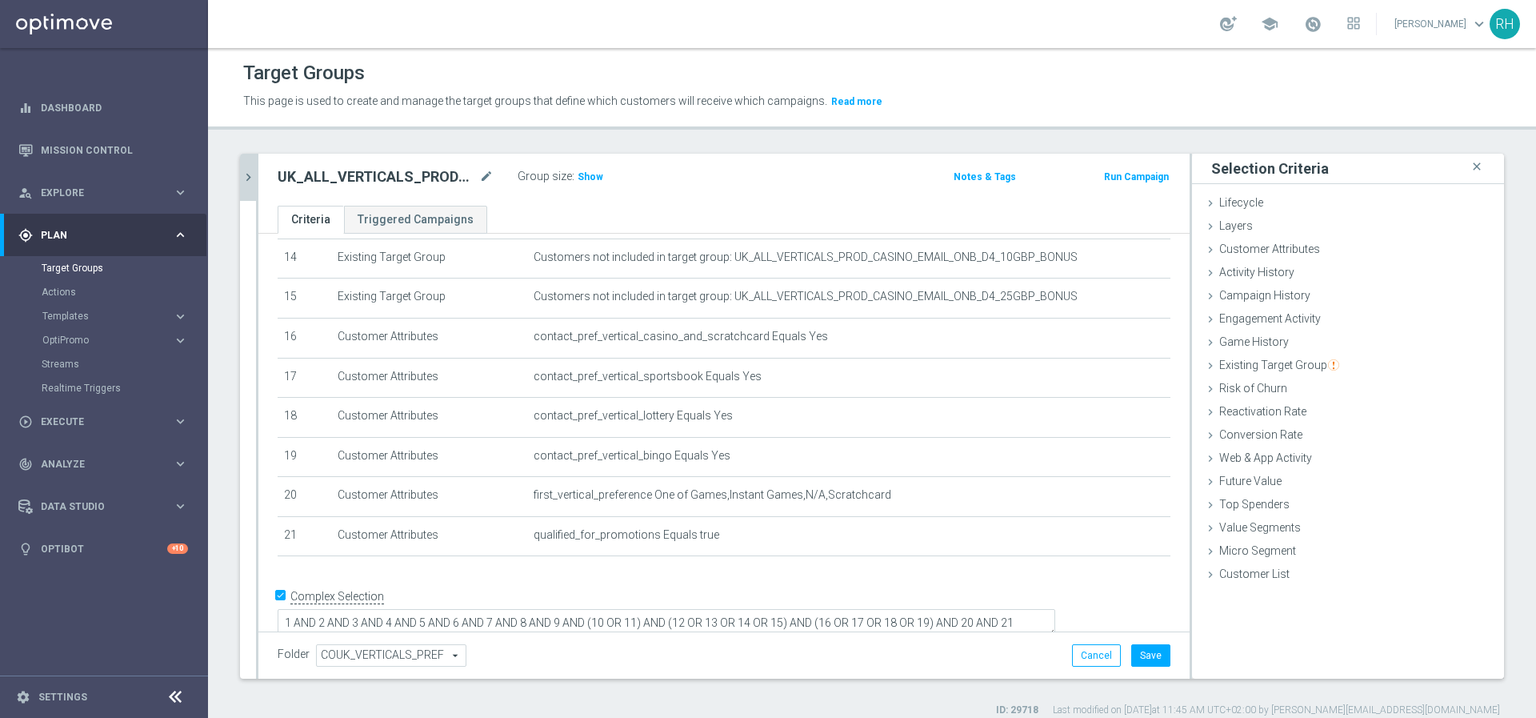
click at [1126, 640] on div "Folder COUK_VERTICALS_PREF COUK_VERTICALS_PREF arrow_drop_down search Cancel Sa…" at bounding box center [723, 654] width 931 height 47
click at [1132, 650] on button "Save" at bounding box center [1151, 655] width 39 height 22
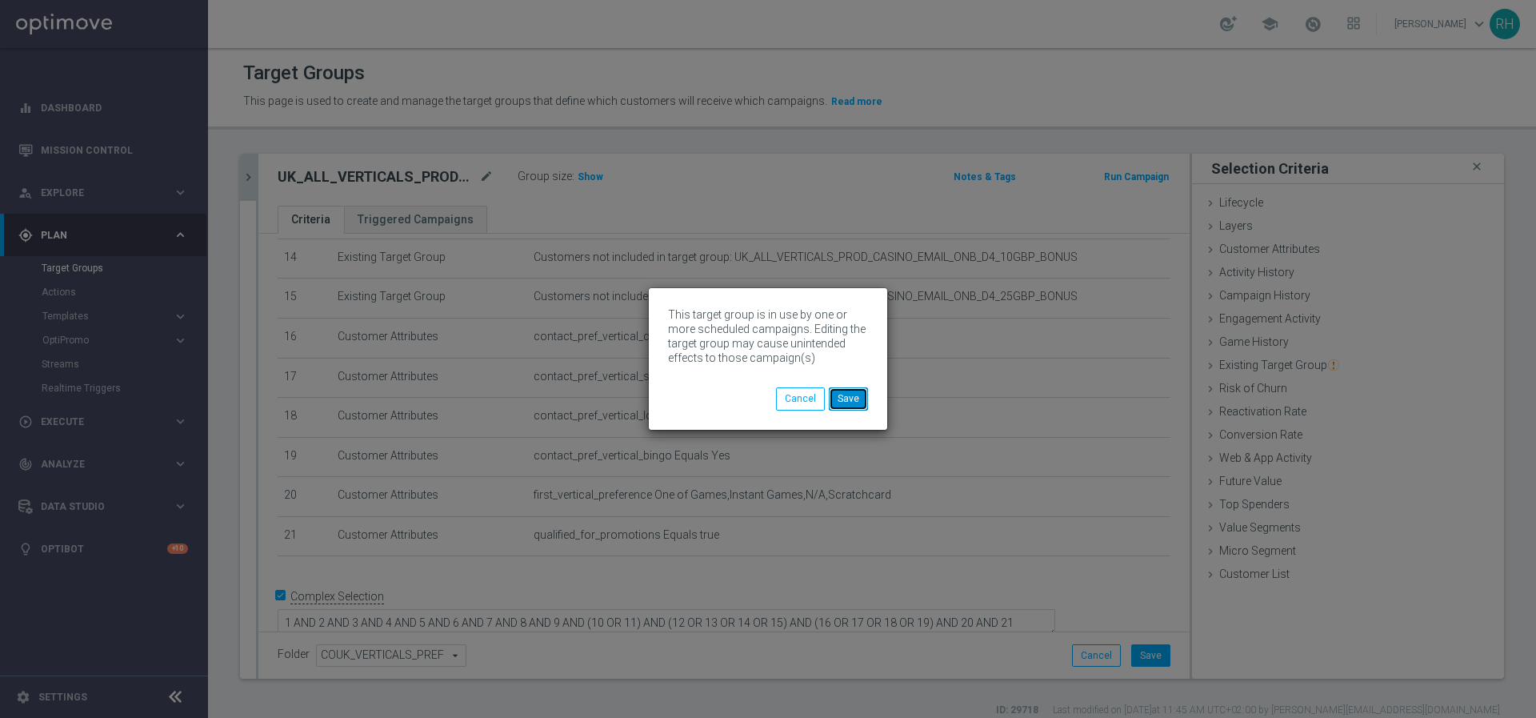
click at [850, 397] on button "Save" at bounding box center [848, 398] width 39 height 22
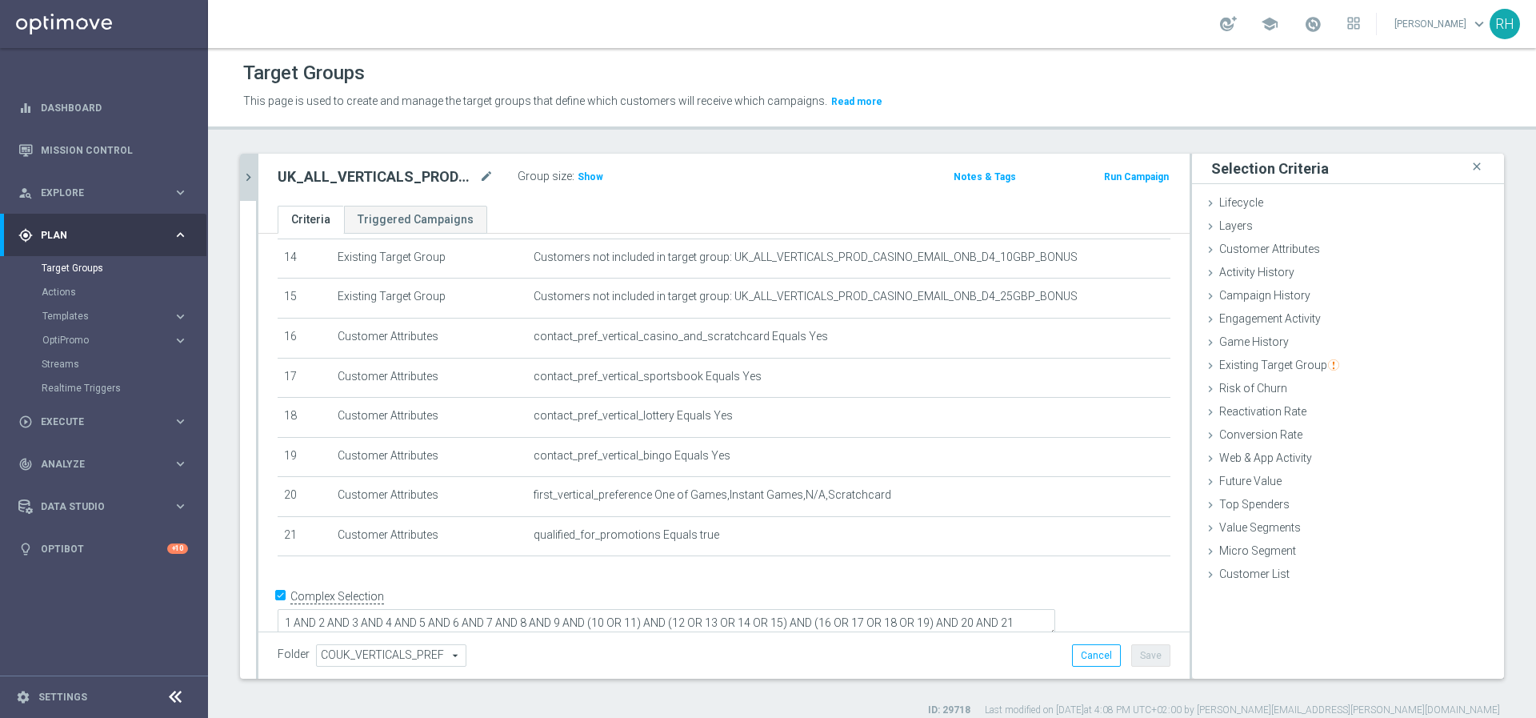
click at [253, 170] on icon "chevron_right" at bounding box center [248, 177] width 15 height 15
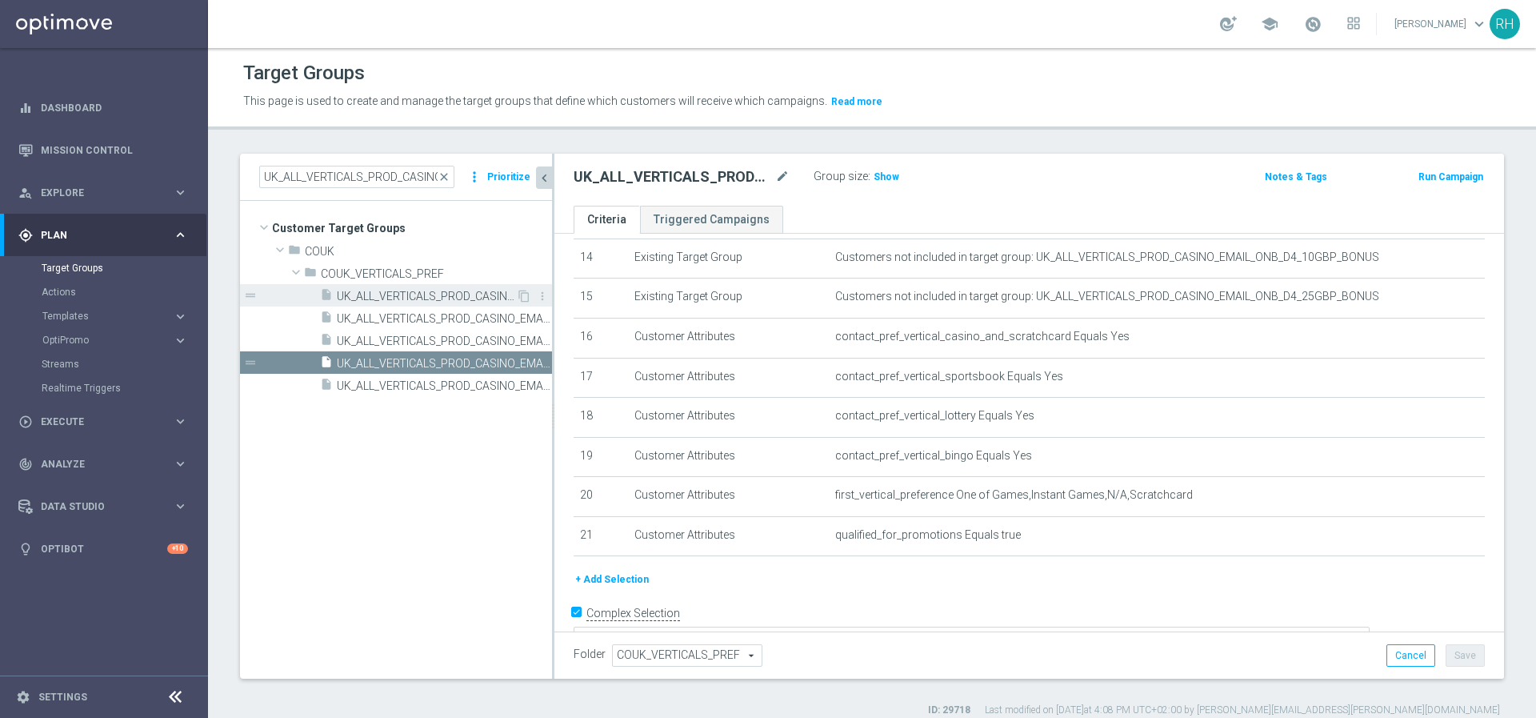
click at [463, 297] on span "UK_ALL_VERTICALS_PROD_CASINO_EMAIL_ONB_D4_10GBP_BONUS" at bounding box center [426, 297] width 179 height 14
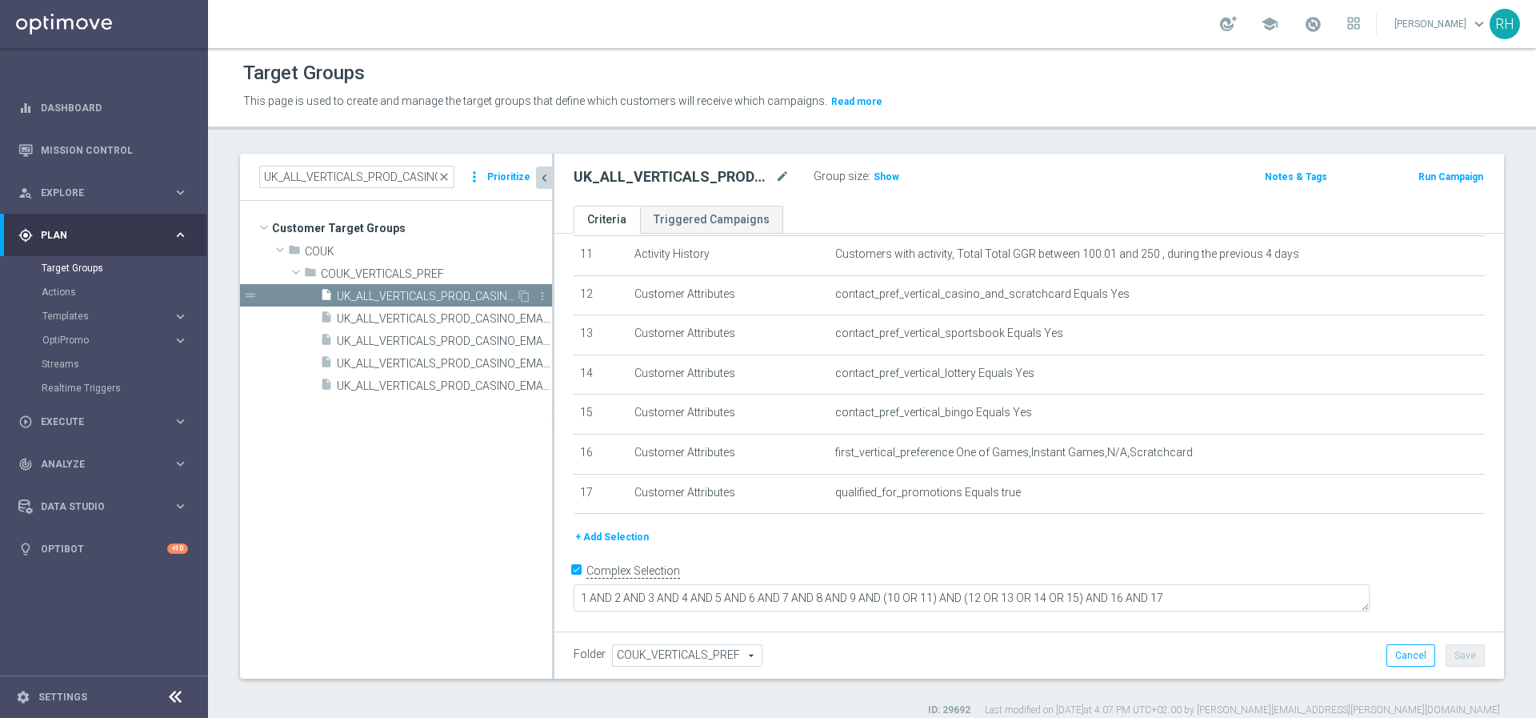
scroll to position [426, 0]
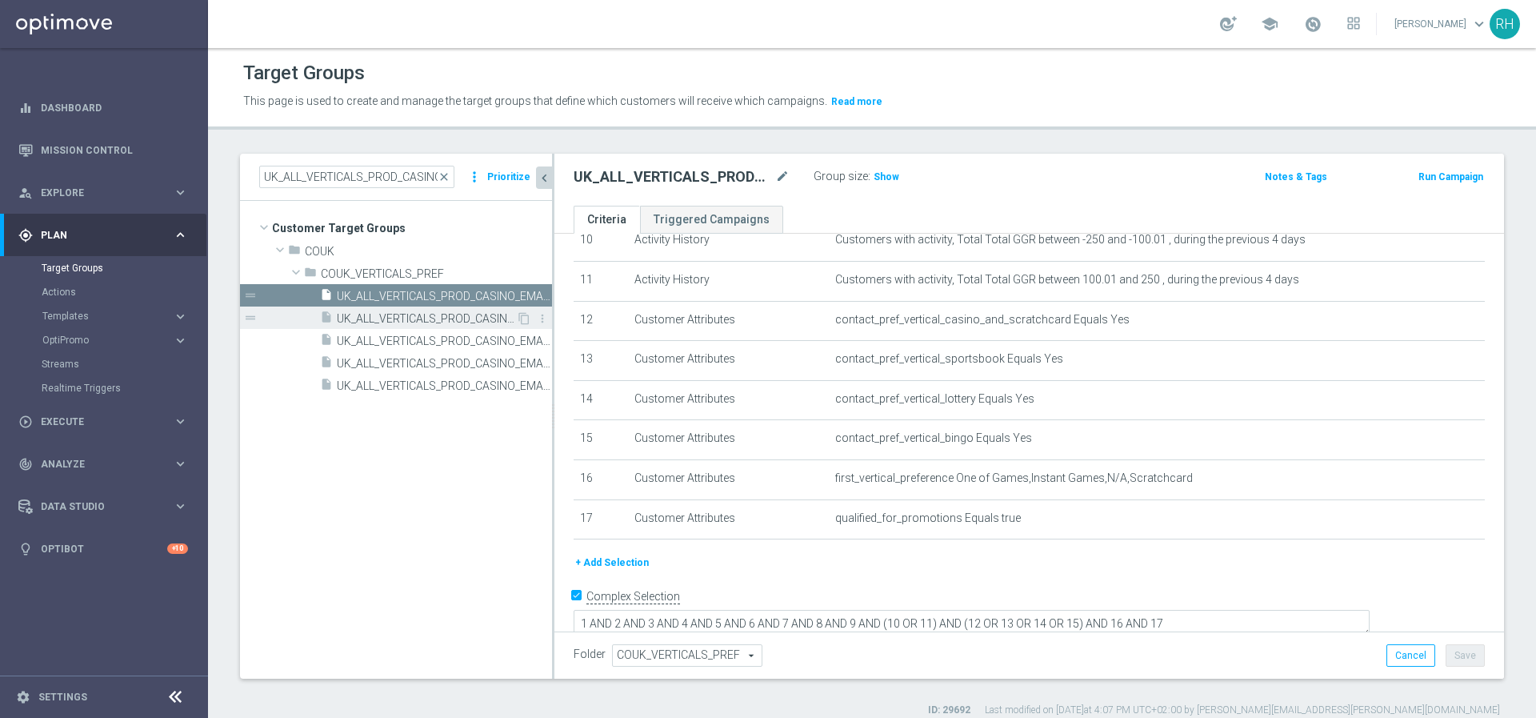
click at [456, 313] on span "UK_ALL_VERTICALS_PROD_CASINO_EMAIL_ONB_D4_1GBP_0R_FREE_SPINS_BONUS" at bounding box center [426, 319] width 179 height 14
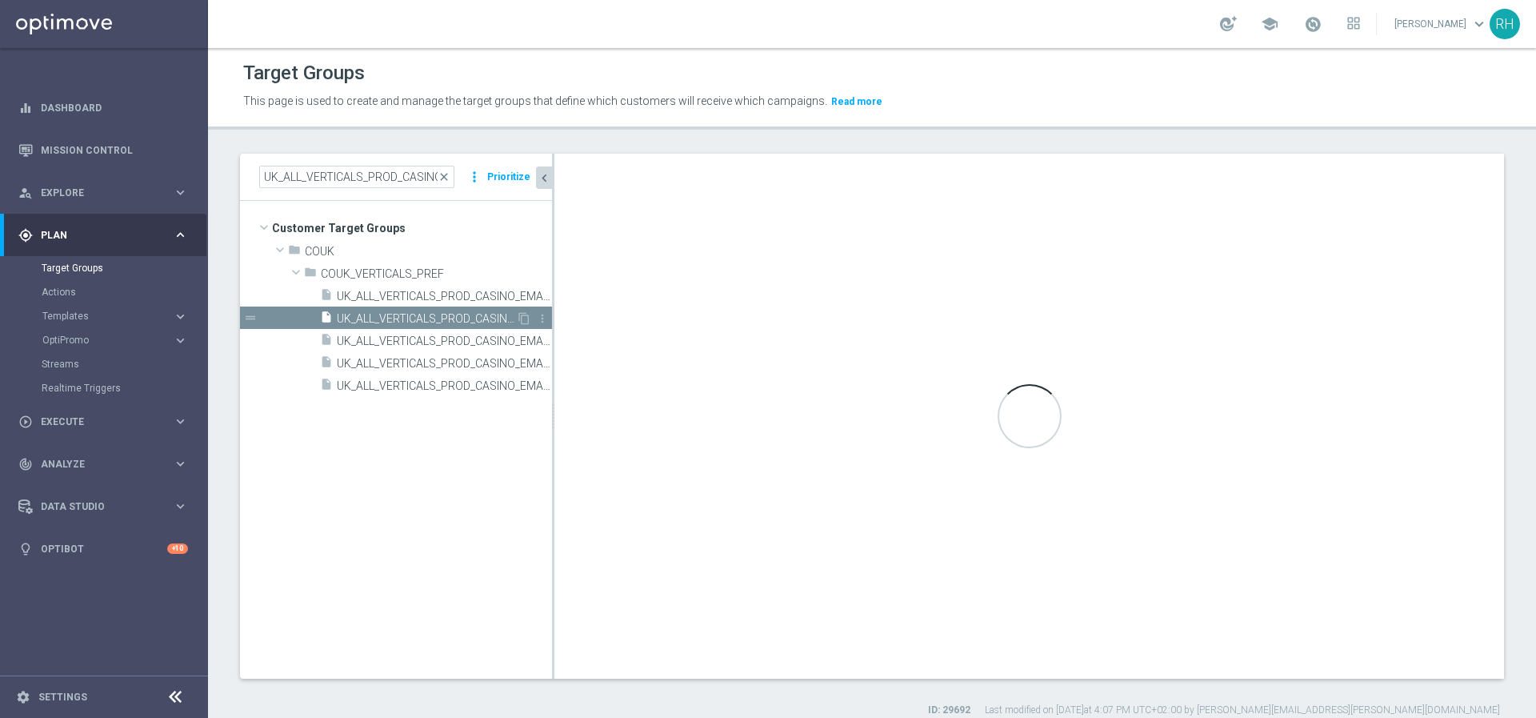
scroll to position [386, 0]
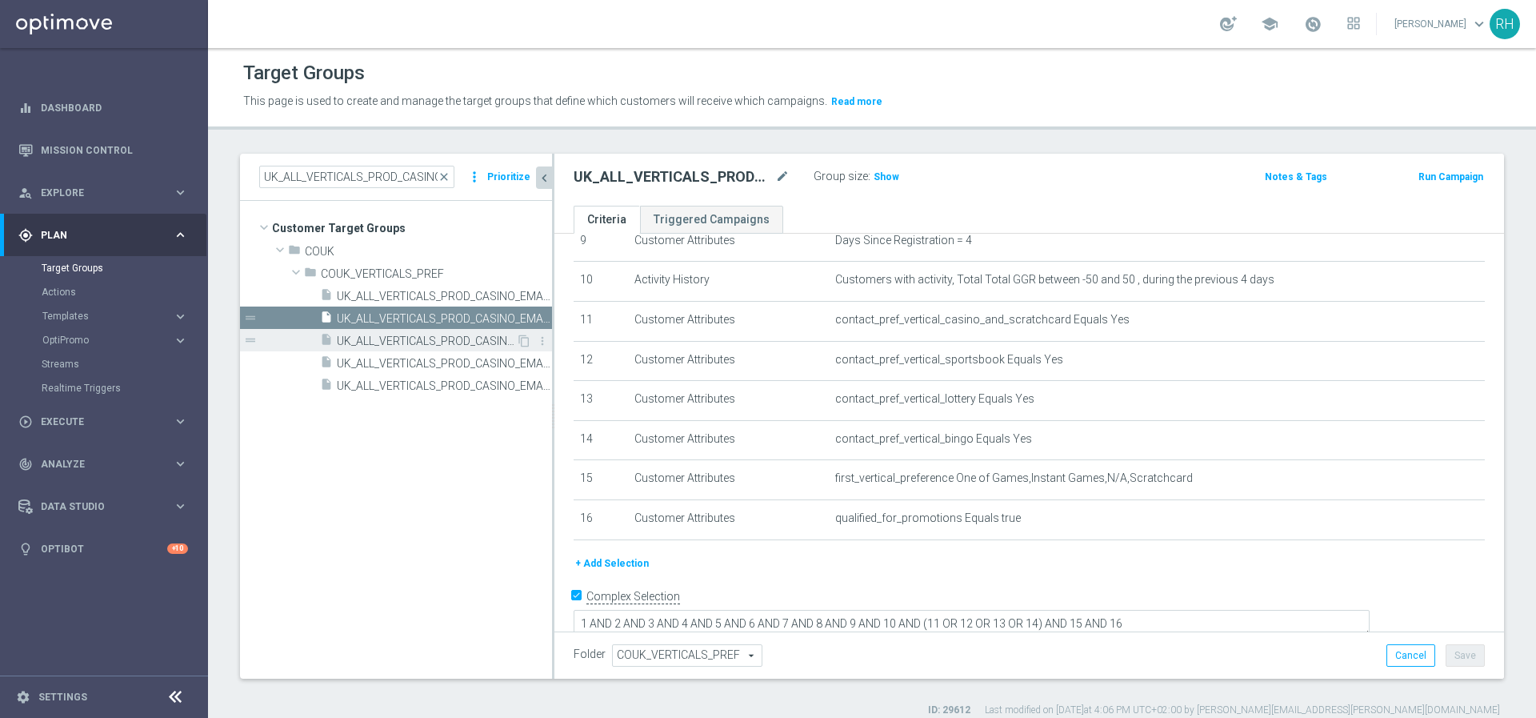
click at [451, 334] on span "UK_ALL_VERTICALS_PROD_CASINO_EMAIL_ONB_D4_25GBP_BONUS" at bounding box center [426, 341] width 179 height 14
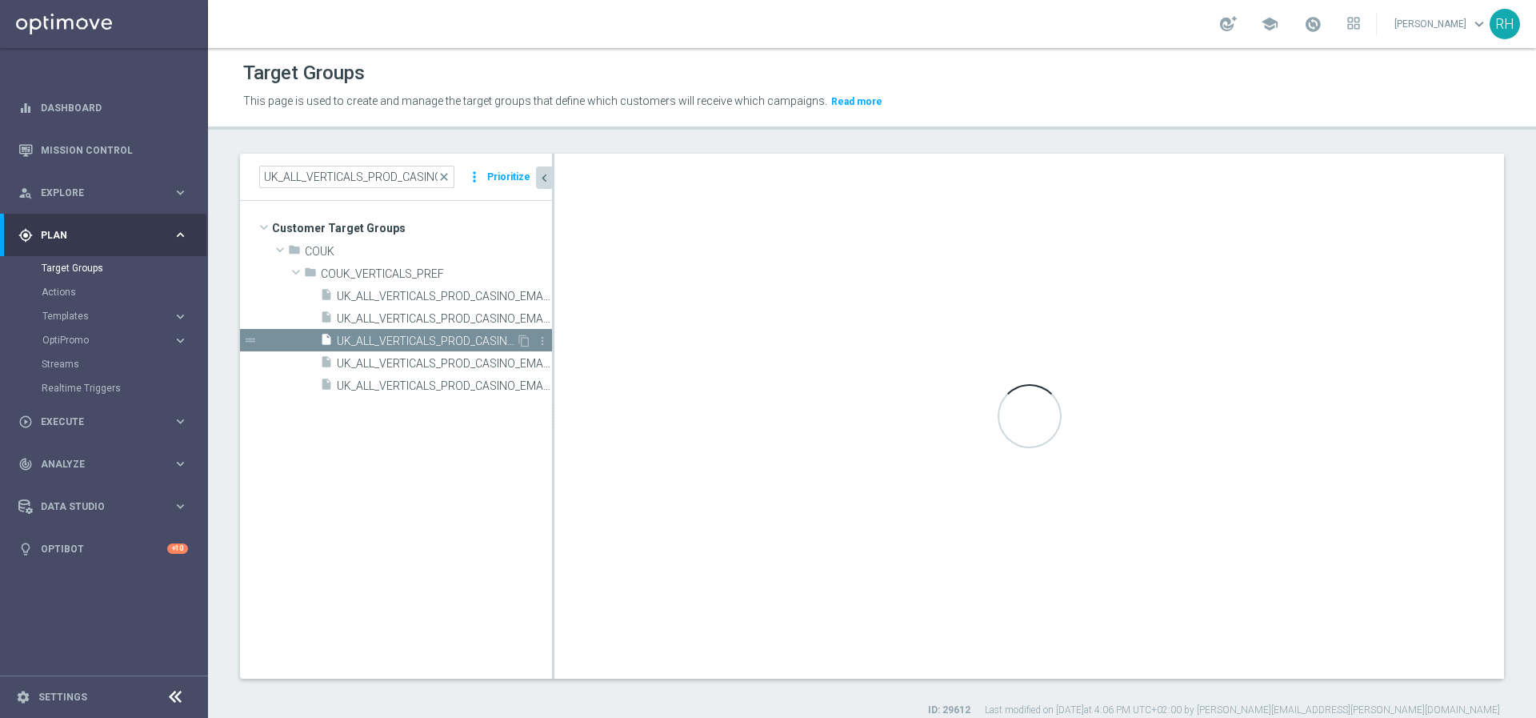
scroll to position [426, 0]
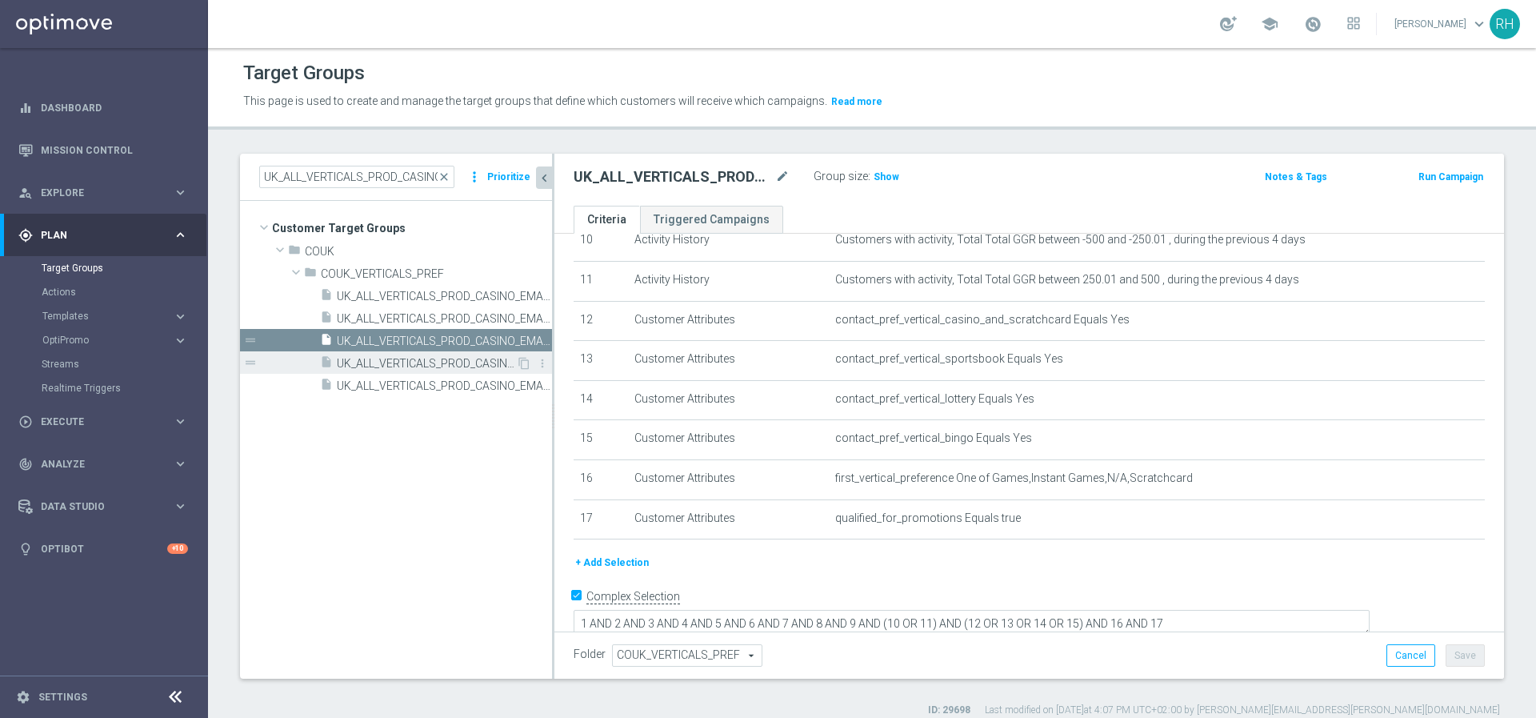
click at [443, 359] on span "UK_ALL_VERTICALS_PROD_CASINO_EMAIL_ONB_D4_50GBP_BONUS" at bounding box center [426, 364] width 179 height 14
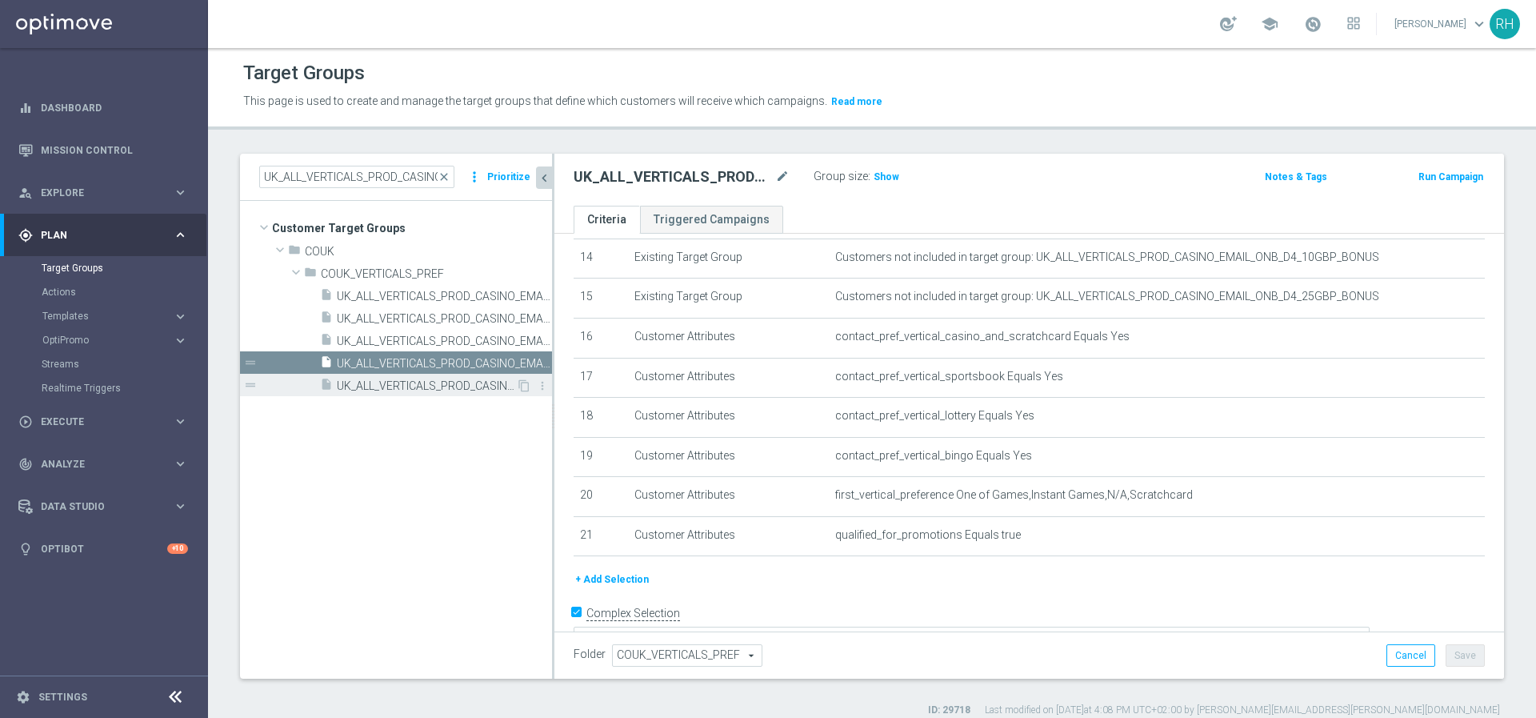
click at [443, 379] on span "UK_ALL_VERTICALS_PROD_CASINO_EMAIL_ONB_D4_5GBP_BONUS" at bounding box center [426, 386] width 179 height 14
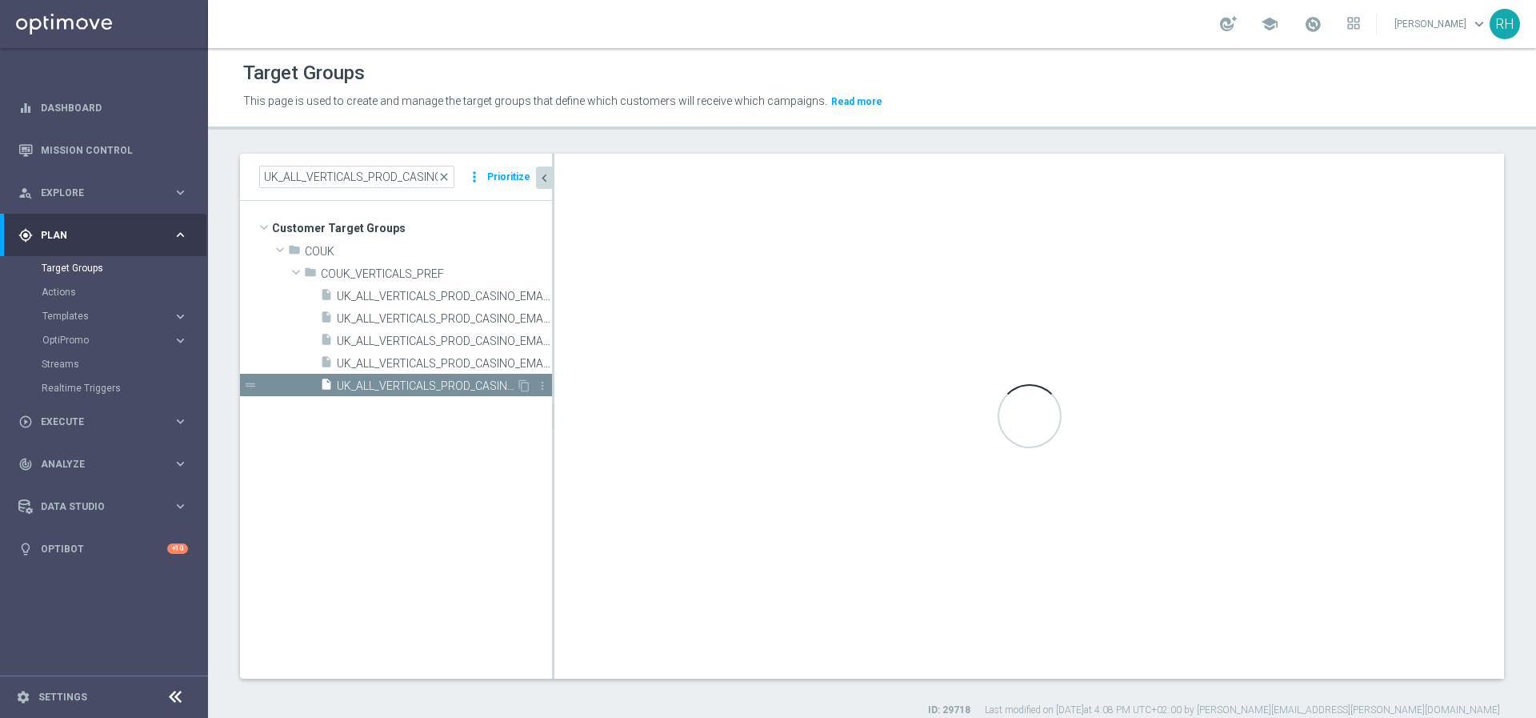
type textarea "1 AND 2 AND 3 AND 4 AND 5 AND 6 AND 7 AND 8 AND 9 AND (10 OR 11) AND (12 OR 13 …"
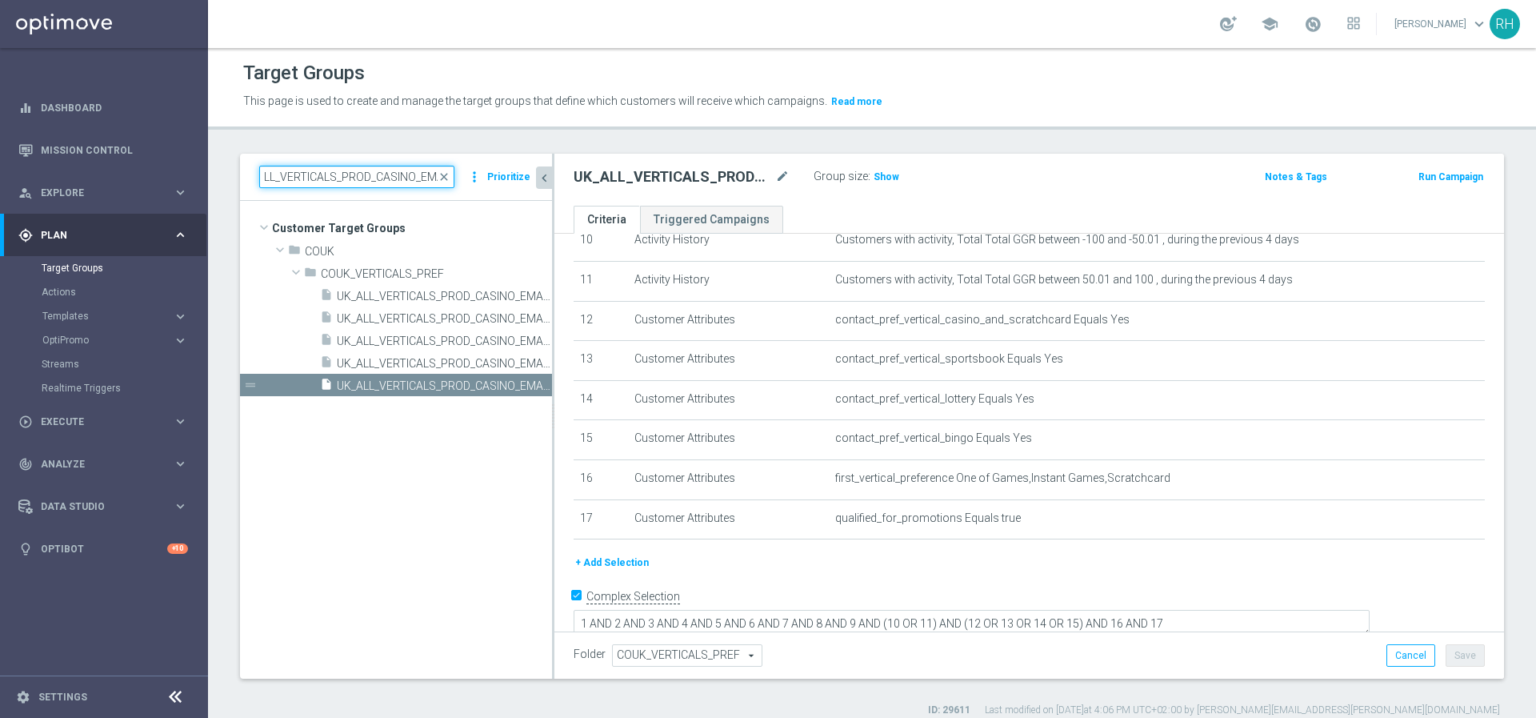
scroll to position [0, 88]
drag, startPoint x: 402, startPoint y: 180, endPoint x: 351, endPoint y: 174, distance: 50.7
click at [351, 174] on input "UK_ALL_VERTICALS_PROD_CASINO_EMAIL_ONB_D4_" at bounding box center [356, 177] width 195 height 22
type input "UK_ALL_VERTICALS_PROD_LOTTO_EMAIL_ONB_D4_"
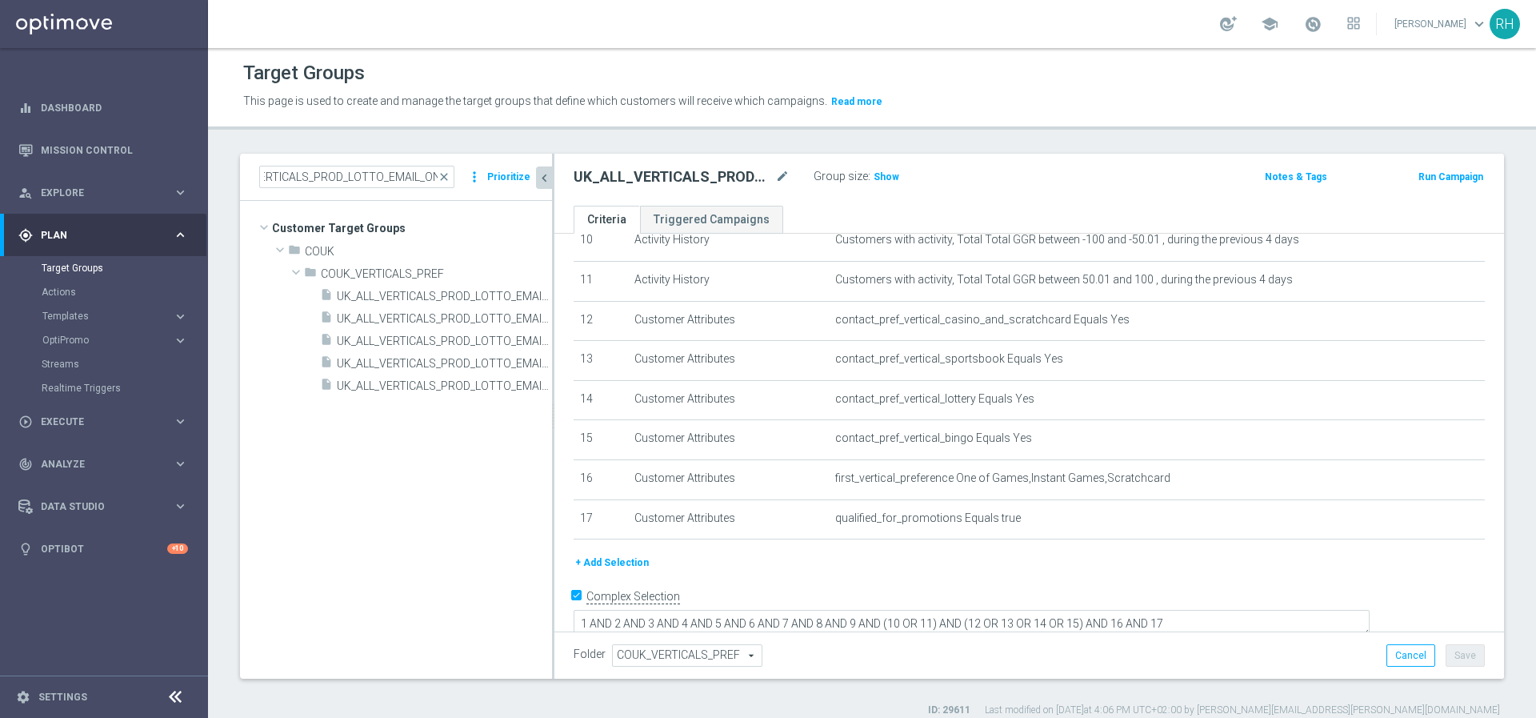
click at [979, 102] on p "This page is used to create and manage the target groups that define which cust…" at bounding box center [712, 102] width 938 height 18
click at [463, 288] on div "insert_drive_file UK_ALL_VERTICALS_PROD_LOTTO_EMAIL_ONB_D4_10GBP_BONUS" at bounding box center [418, 295] width 196 height 22
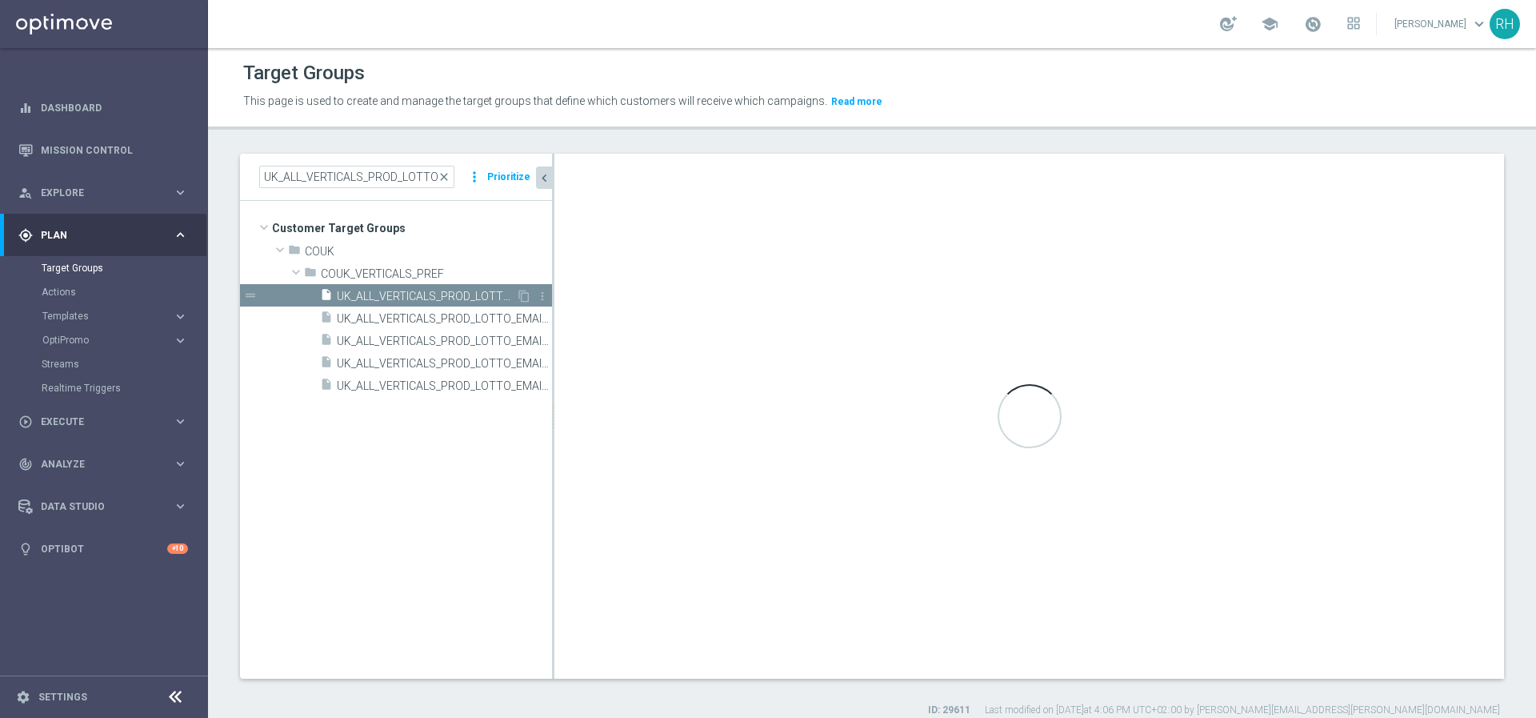
type textarea "1 AND 2 AND 3 AND 4 AND 5 AND 6 AND 7 AND 8 AND 9 AND (10 OR 11) AND (12 OR 13 …"
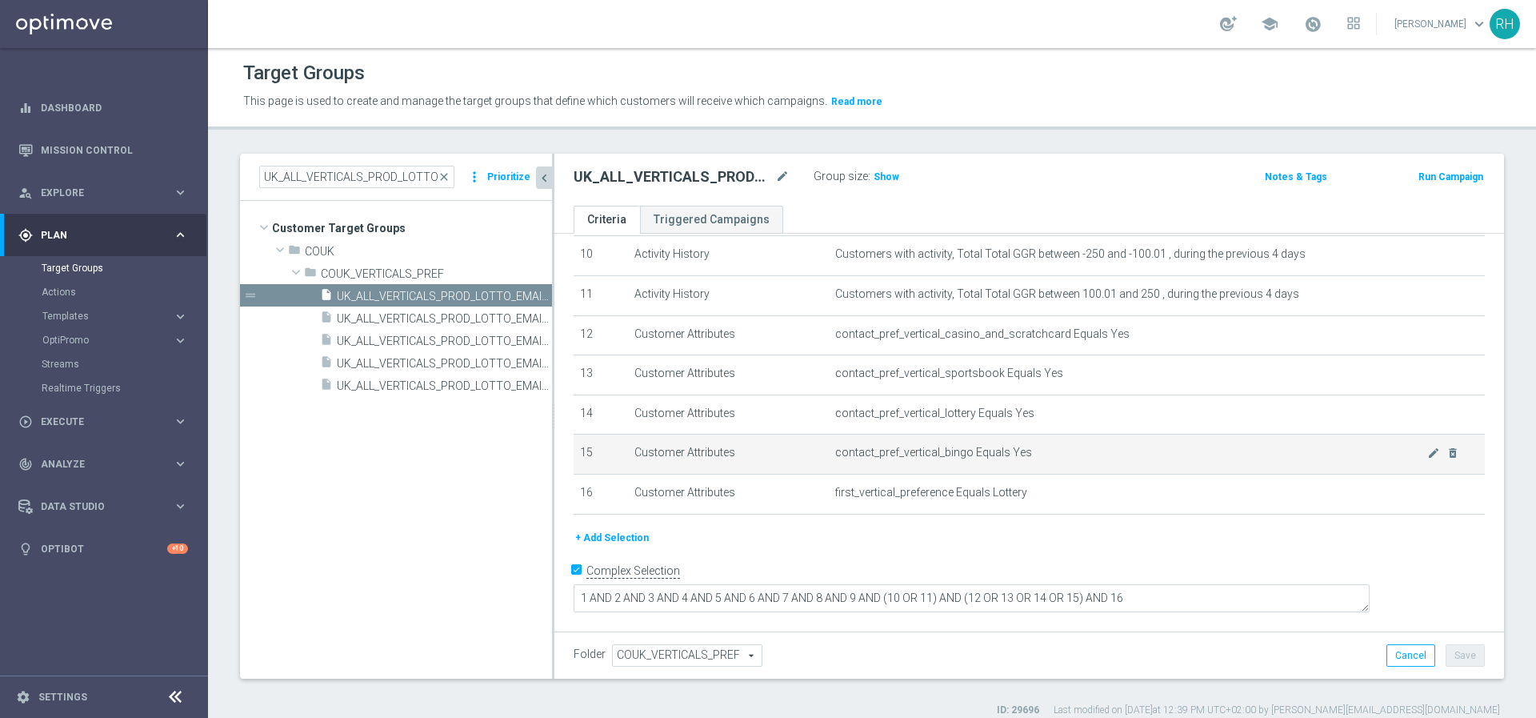
scroll to position [386, 0]
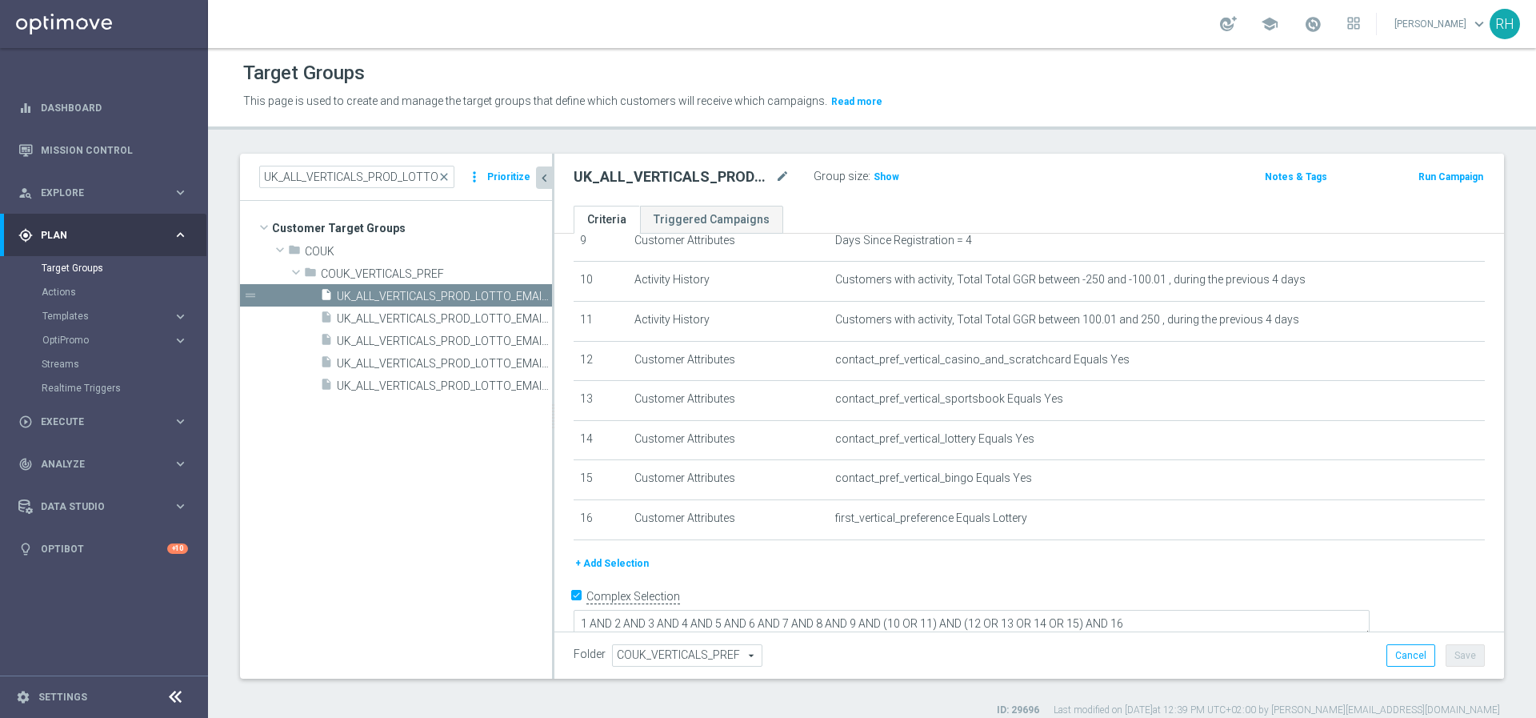
click at [630, 565] on button "+ Add Selection" at bounding box center [612, 564] width 77 height 18
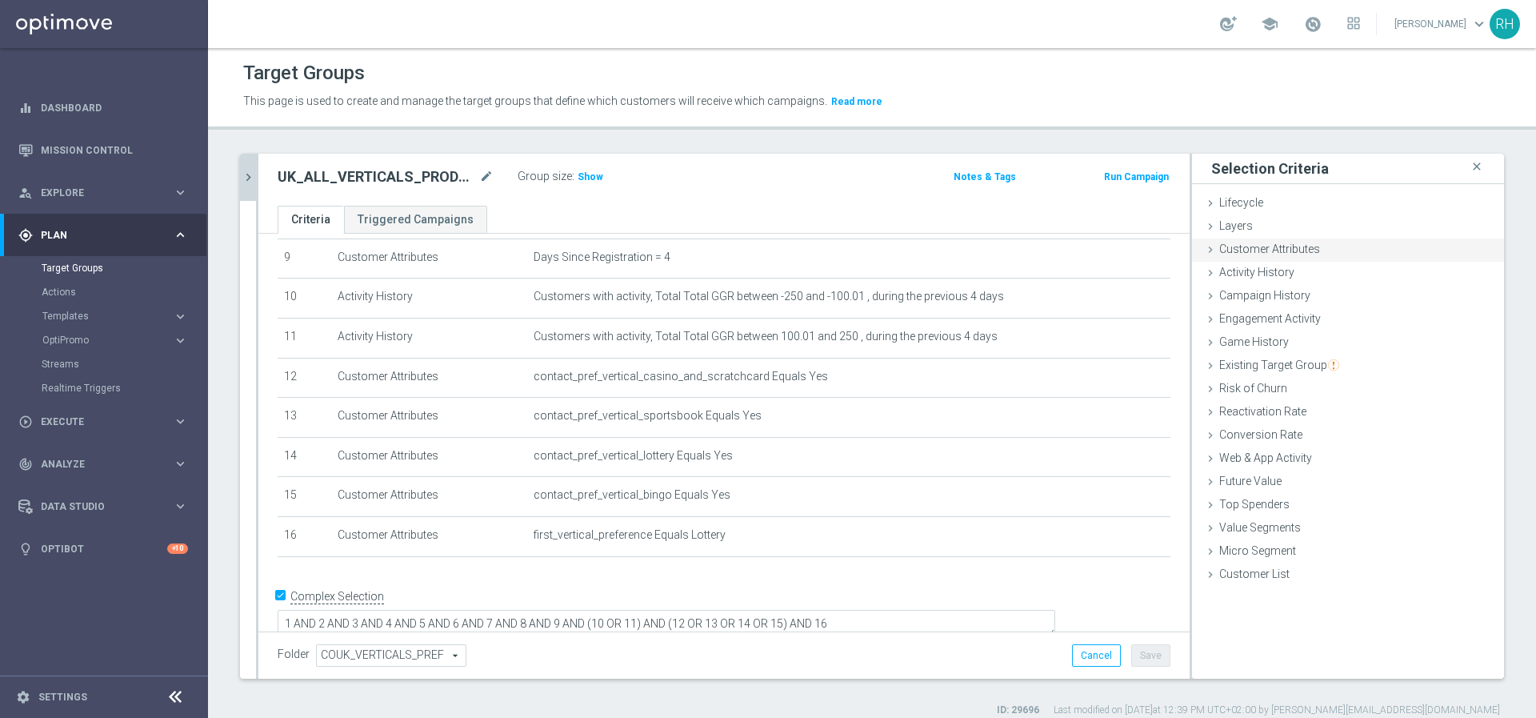
click at [1226, 252] on span "Customer Attributes" at bounding box center [1270, 248] width 101 height 13
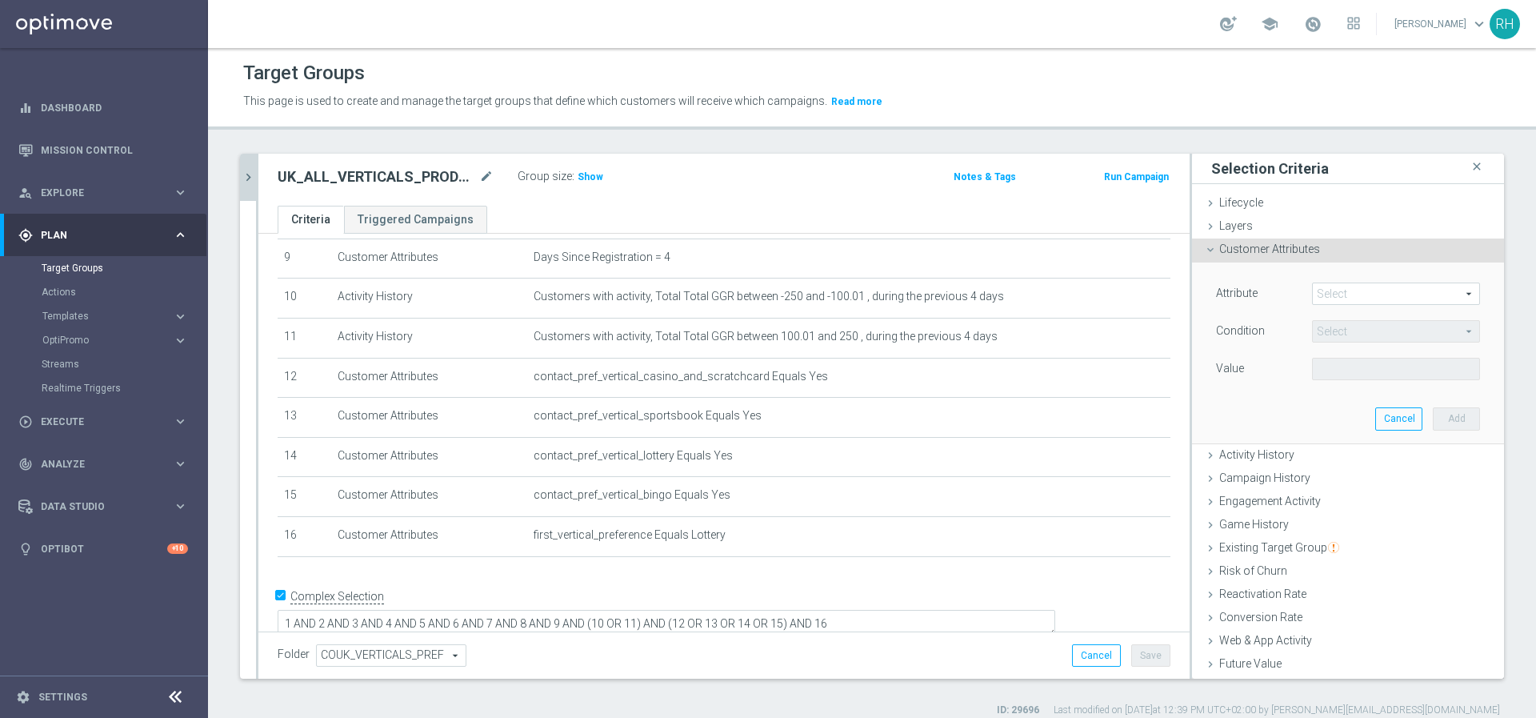
click at [1313, 296] on span at bounding box center [1396, 293] width 166 height 21
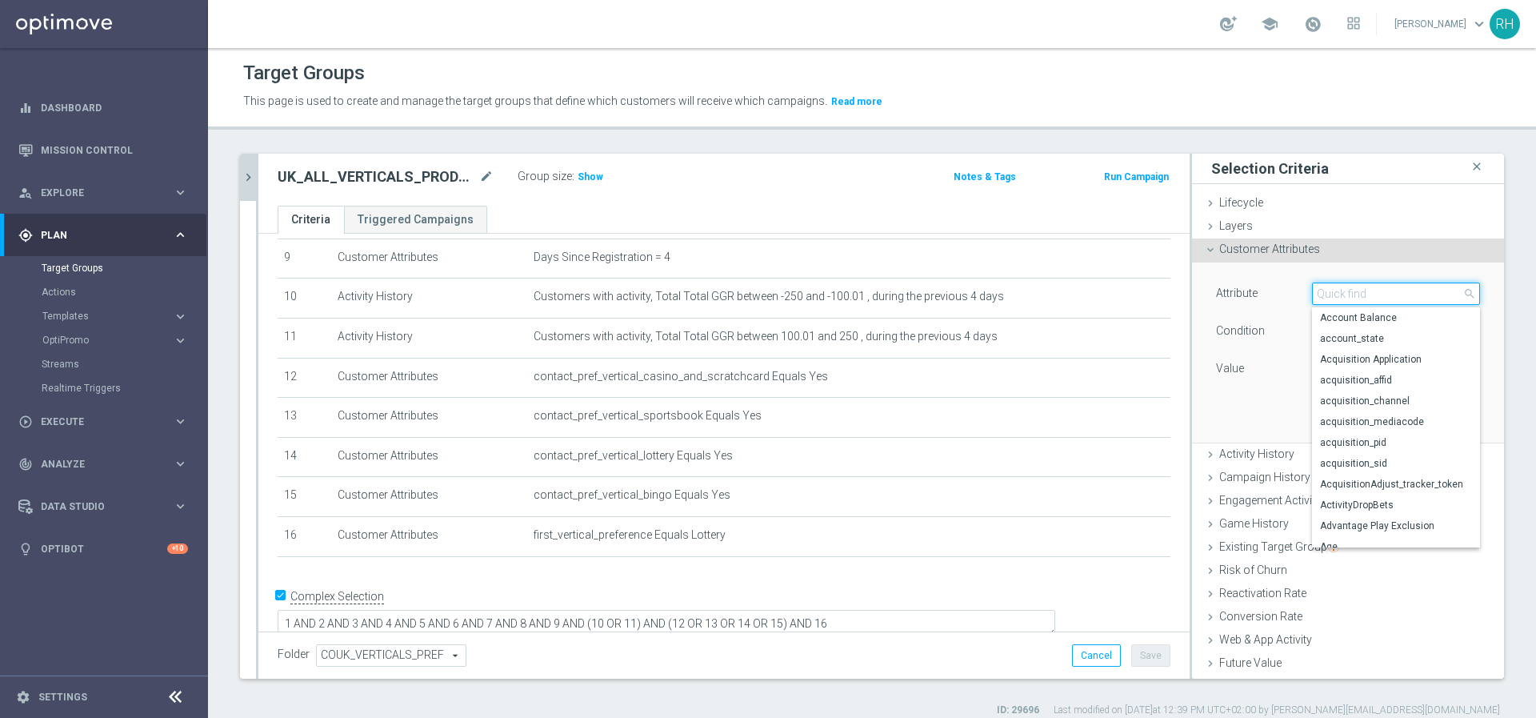
click at [1312, 294] on input "search" at bounding box center [1396, 293] width 168 height 22
paste input "qualified_for_promotions"
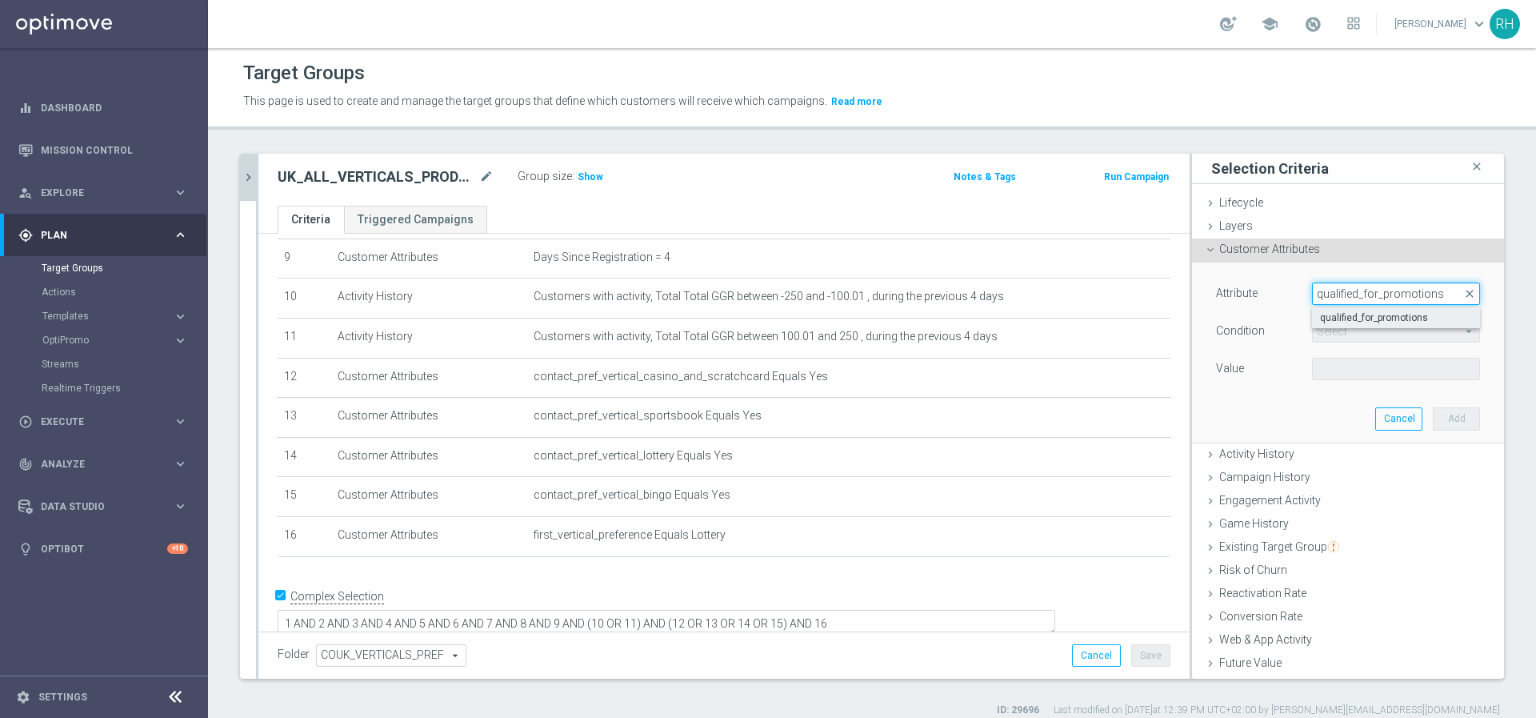
type input "qualified_for_promotions"
click at [1328, 316] on span "qualified_for_promotions" at bounding box center [1396, 317] width 152 height 13
type input "qualified_for_promotions"
type input "Equals"
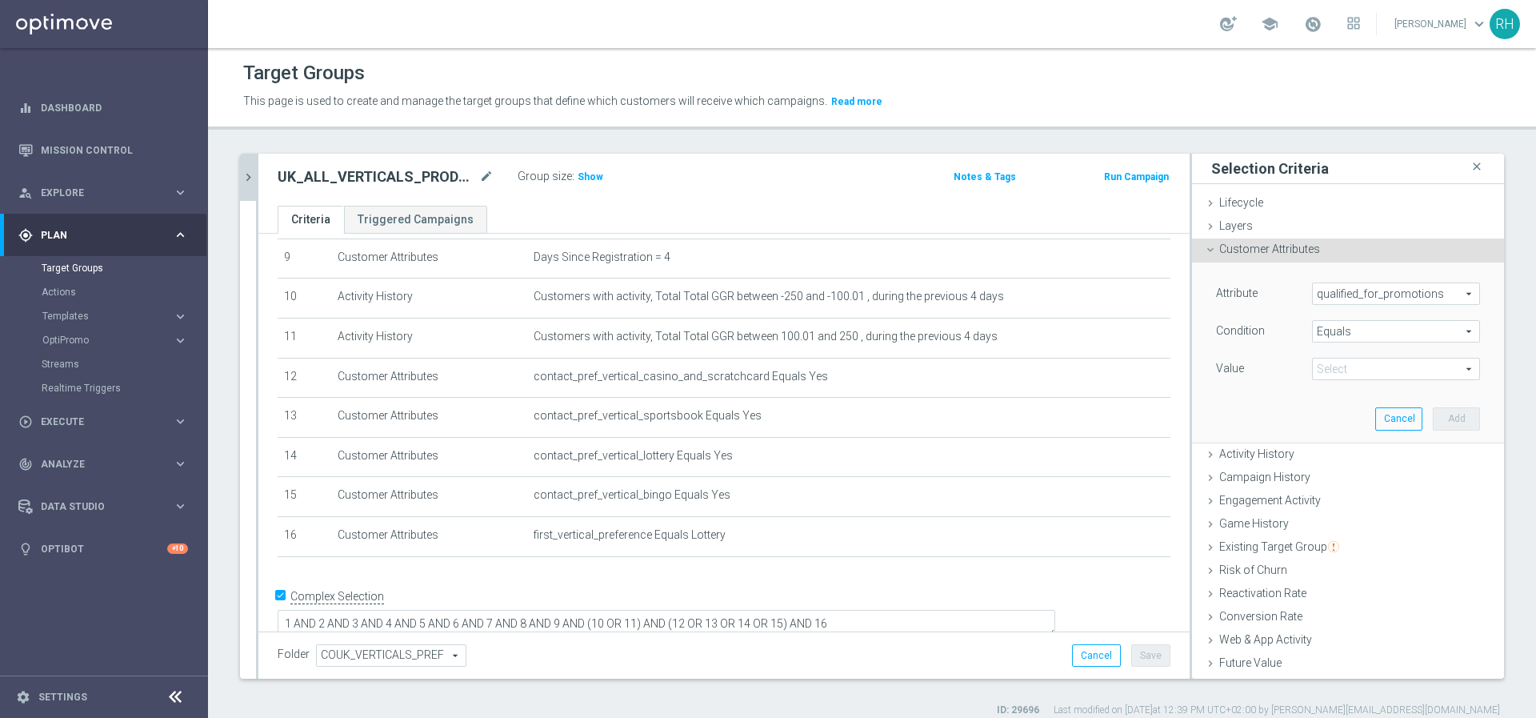
click at [1329, 372] on span at bounding box center [1396, 369] width 166 height 21
click at [1334, 411] on span "true" at bounding box center [1396, 413] width 152 height 13
type input "true"
click at [1433, 420] on button "Add" at bounding box center [1456, 418] width 47 height 22
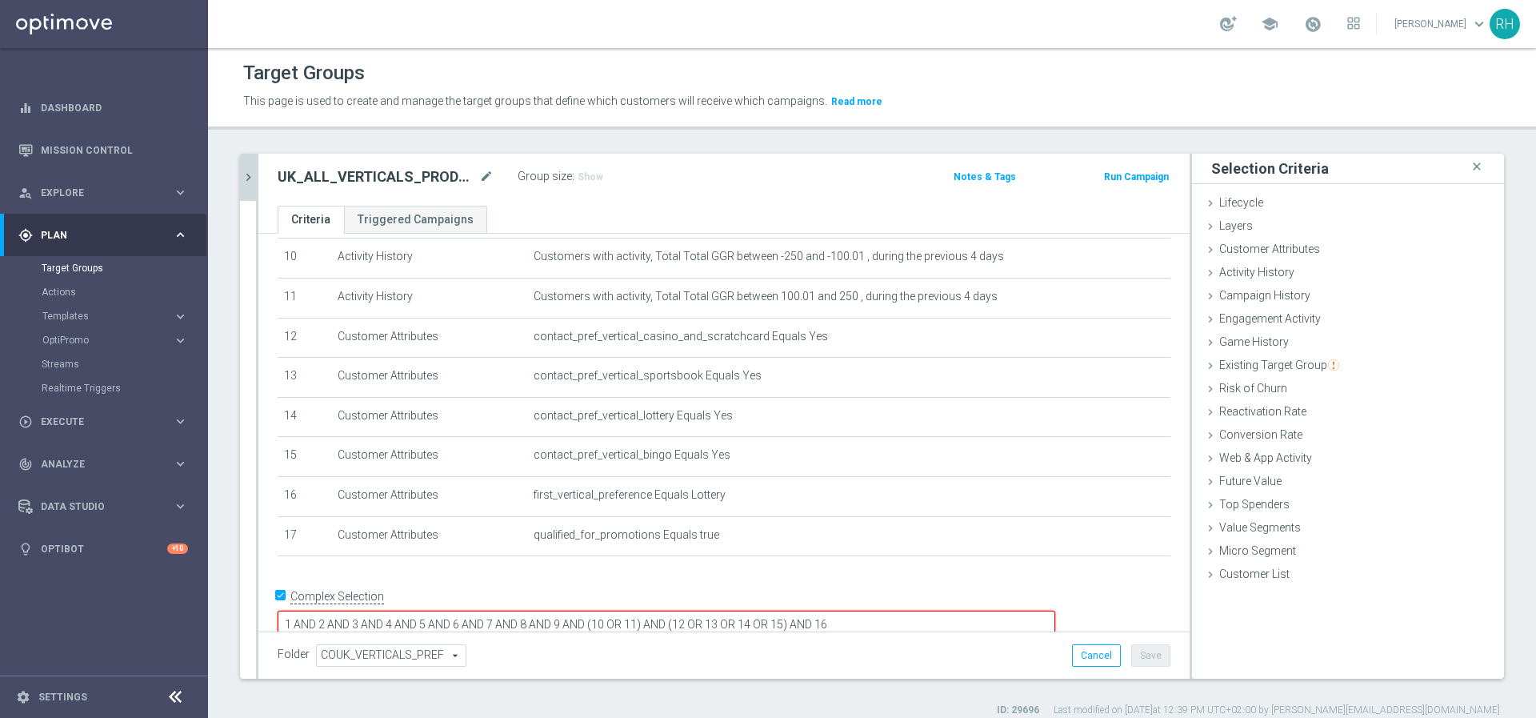
scroll to position [410, 0]
click at [1015, 610] on textarea "1 AND 2 AND 3 AND 4 AND 5 AND 6 AND 7 AND 8 AND 9 AND (10 OR 11) AND (12 OR 13 …" at bounding box center [667, 624] width 778 height 28
click at [1140, 659] on button "Save" at bounding box center [1151, 655] width 39 height 22
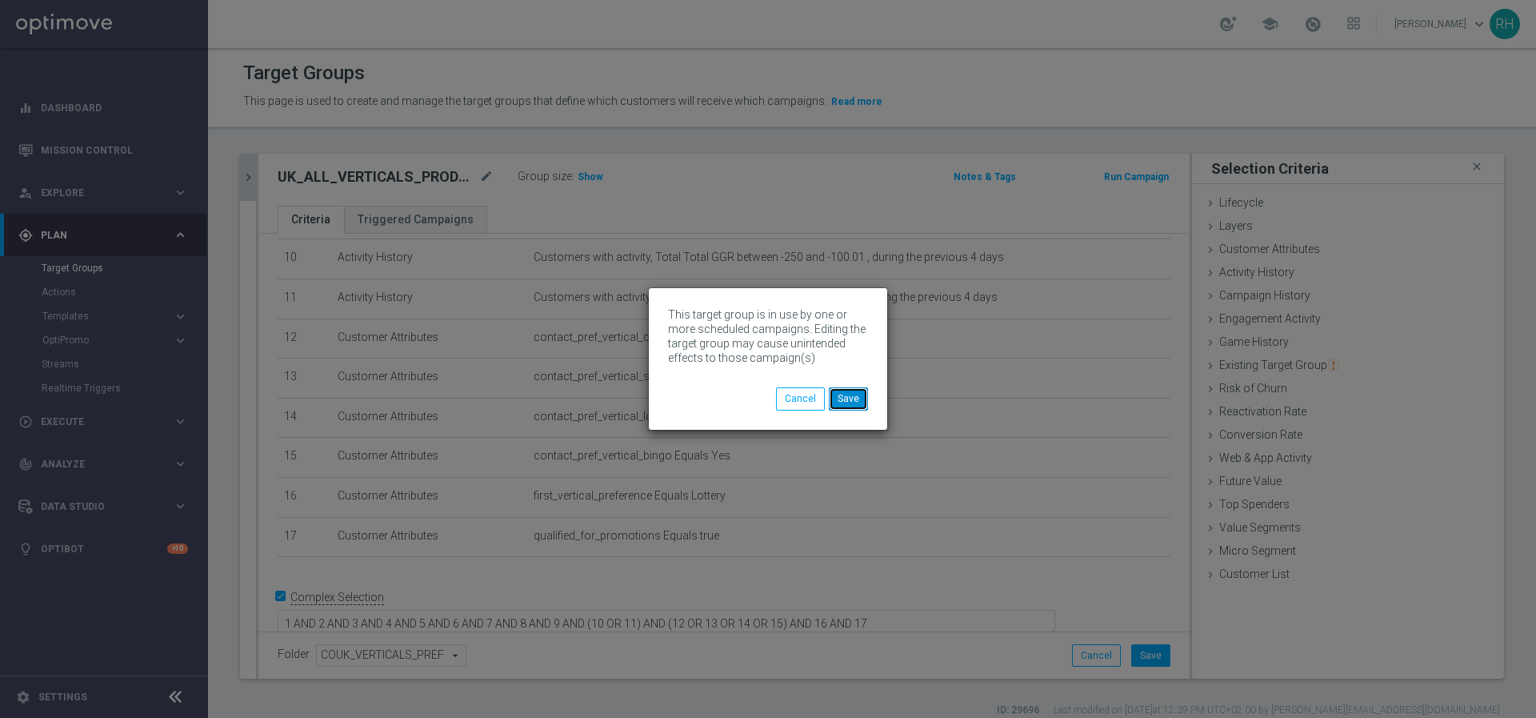
click at [860, 399] on button "Save" at bounding box center [848, 398] width 39 height 22
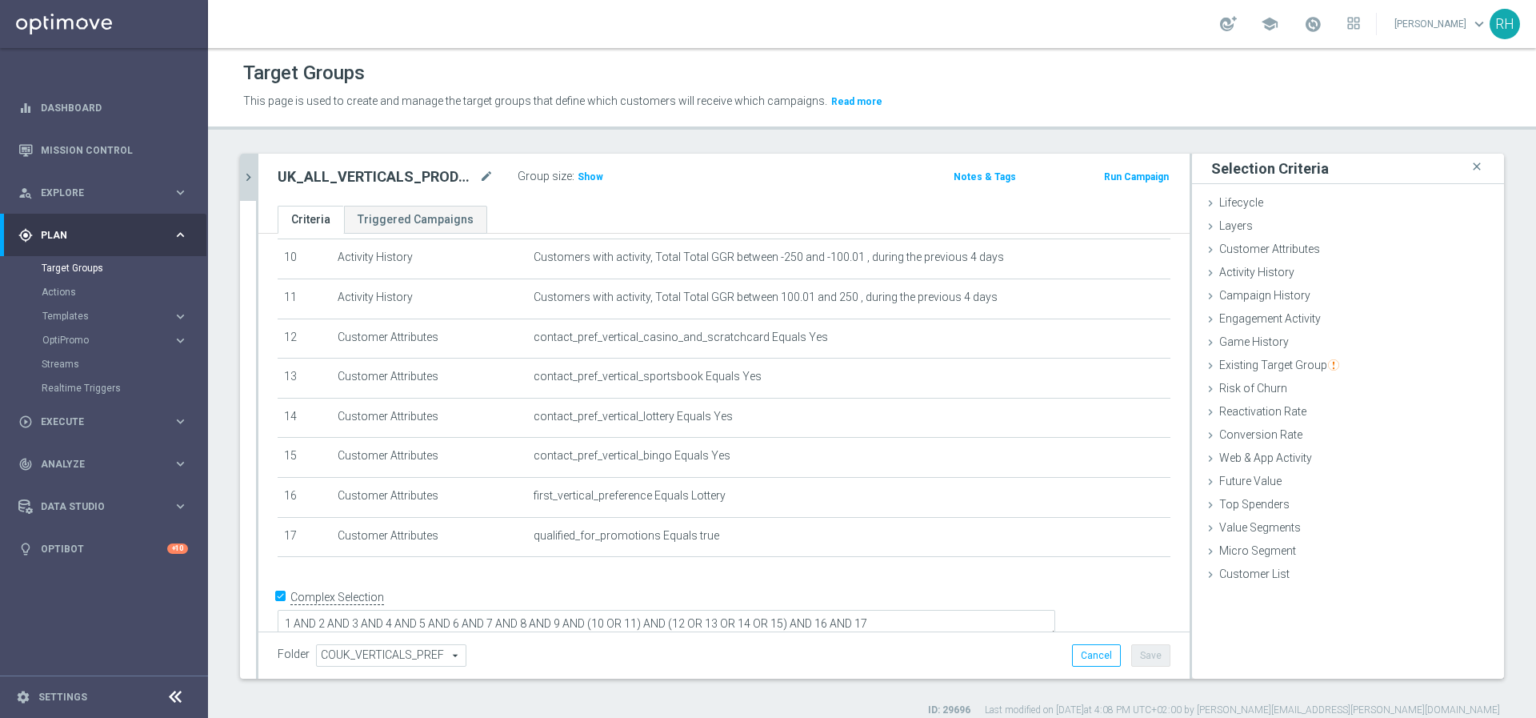
click at [246, 178] on icon "chevron_right" at bounding box center [248, 177] width 15 height 15
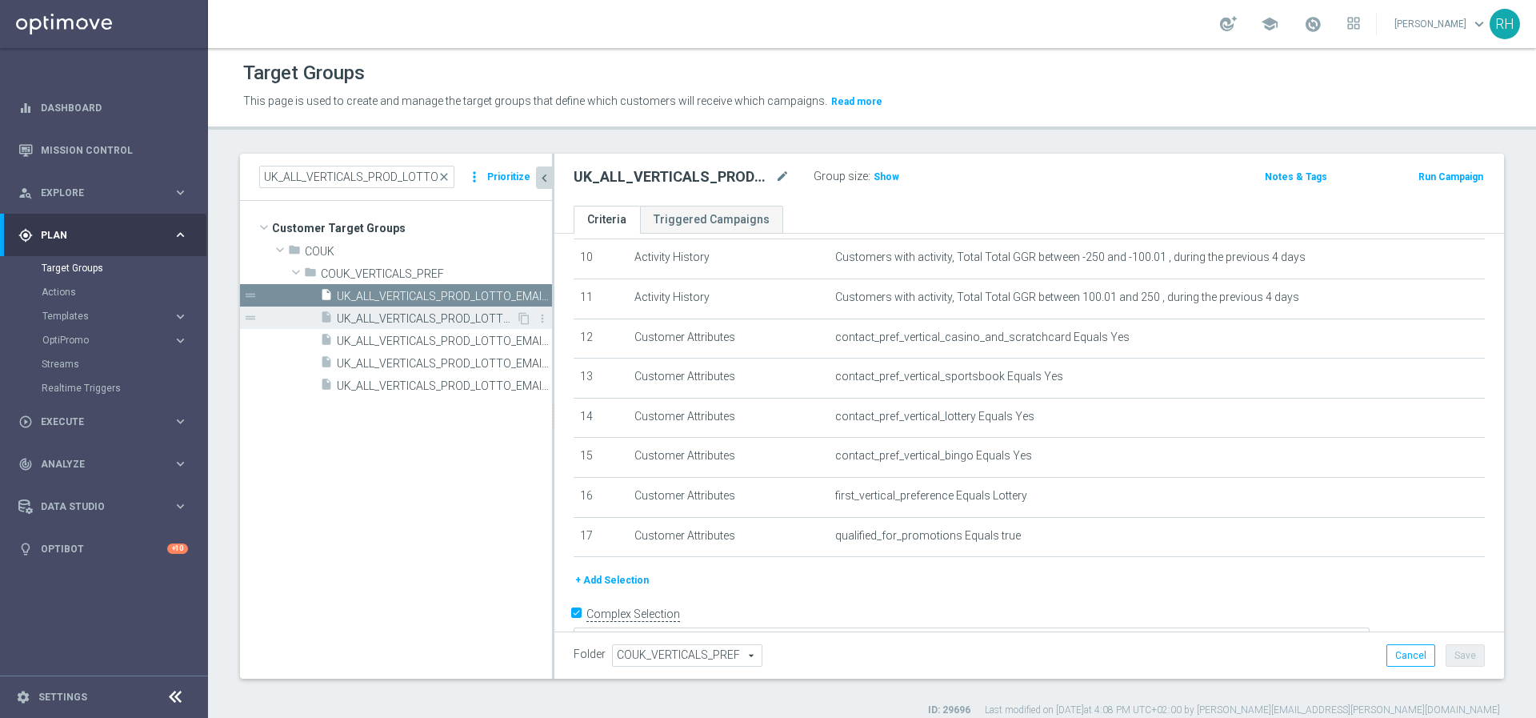
click at [364, 323] on span "UK_ALL_VERTICALS_PROD_LOTTO_EMAIL_ONB_D4_1GBP_0R_FREE_SPINS_BONUS" at bounding box center [426, 319] width 179 height 14
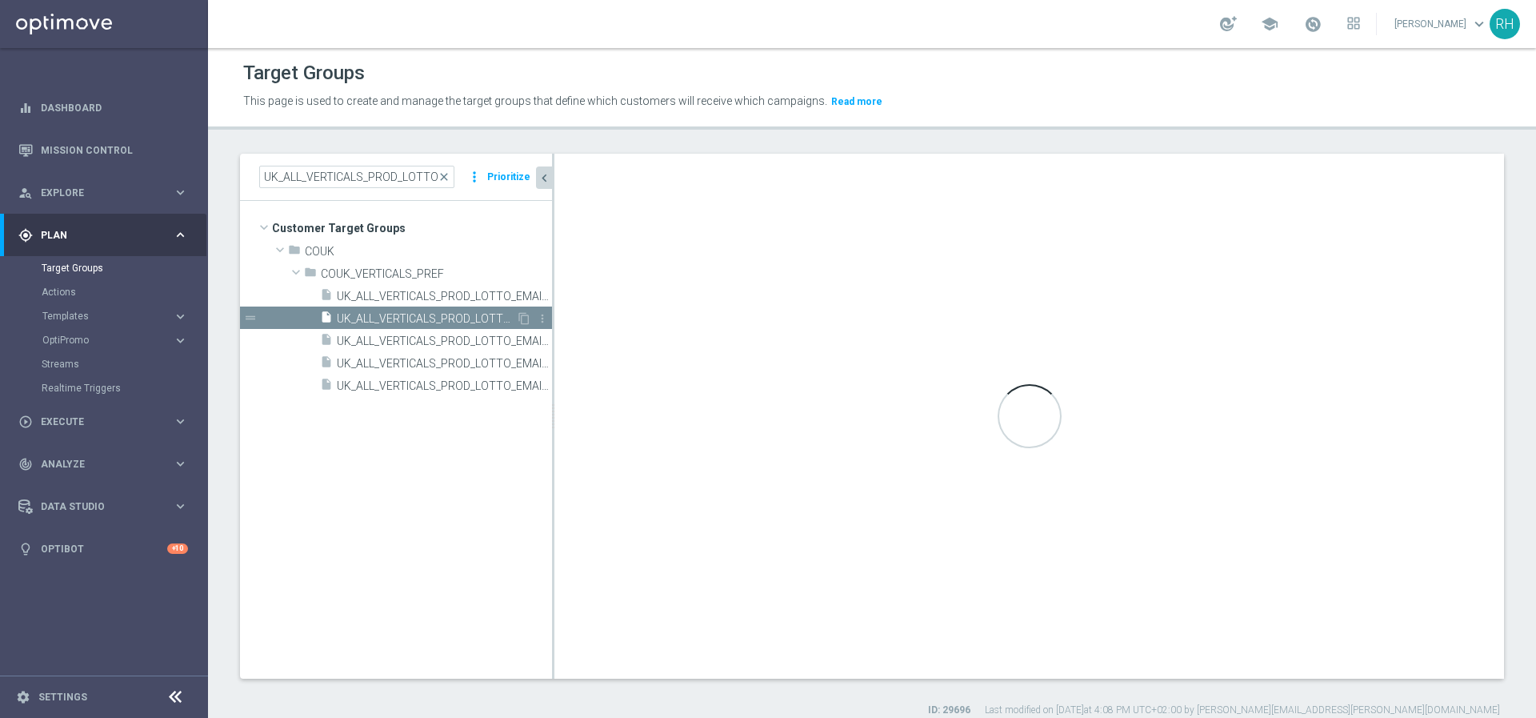
type textarea "1 AND 2 AND 3 AND 4 AND 5 AND 6 AND 7 AND 8 AND 9 AND 10 AND (11 OR 12 OR 13 OR…"
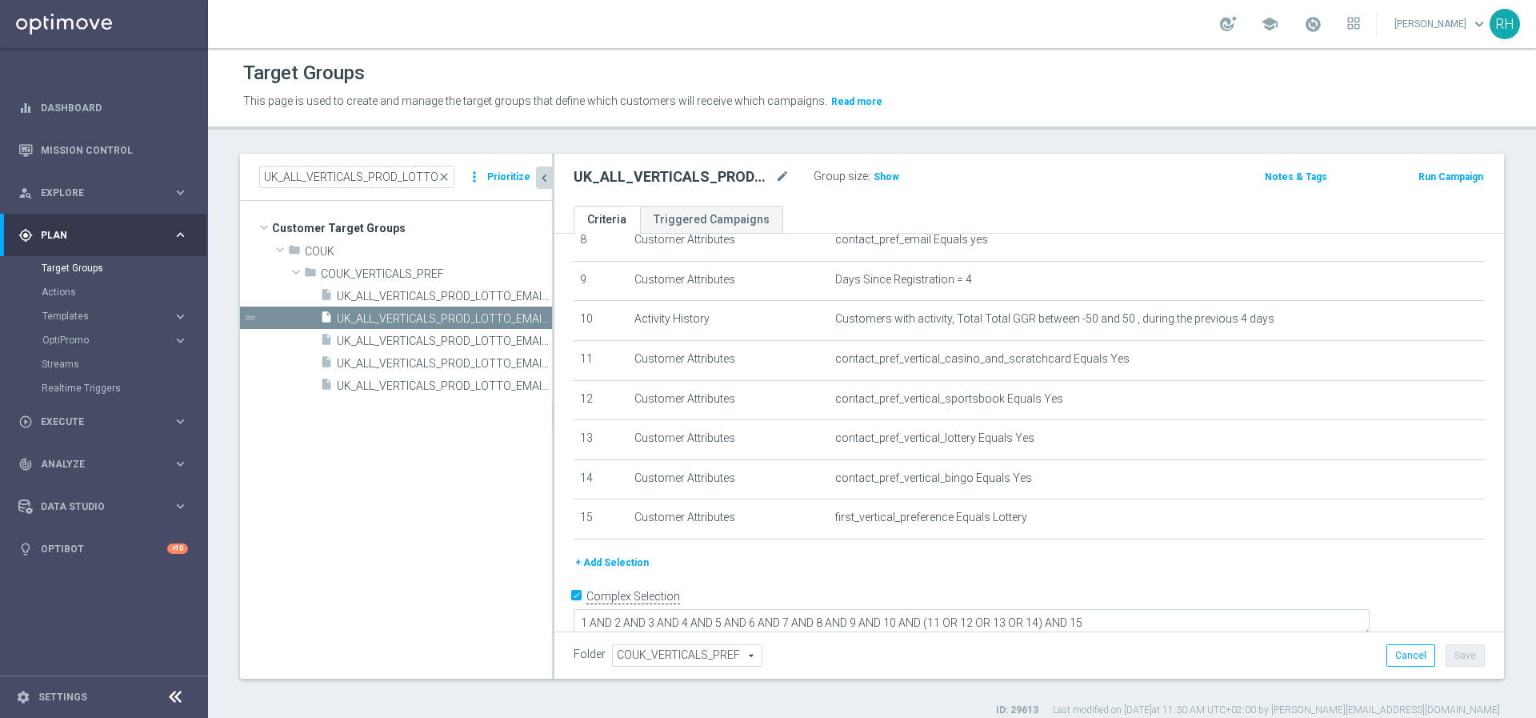
click at [634, 563] on button "+ Add Selection" at bounding box center [612, 563] width 77 height 18
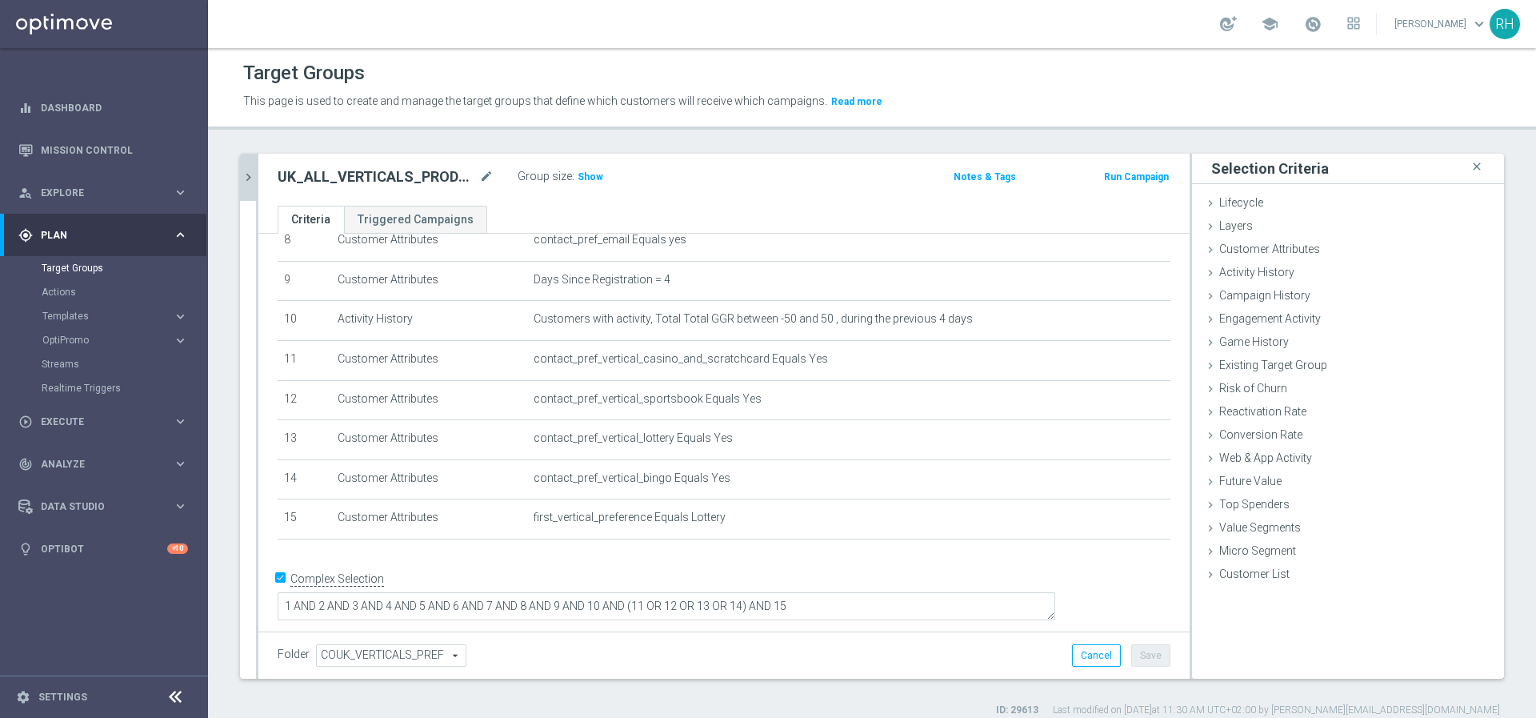
scroll to position [329, 0]
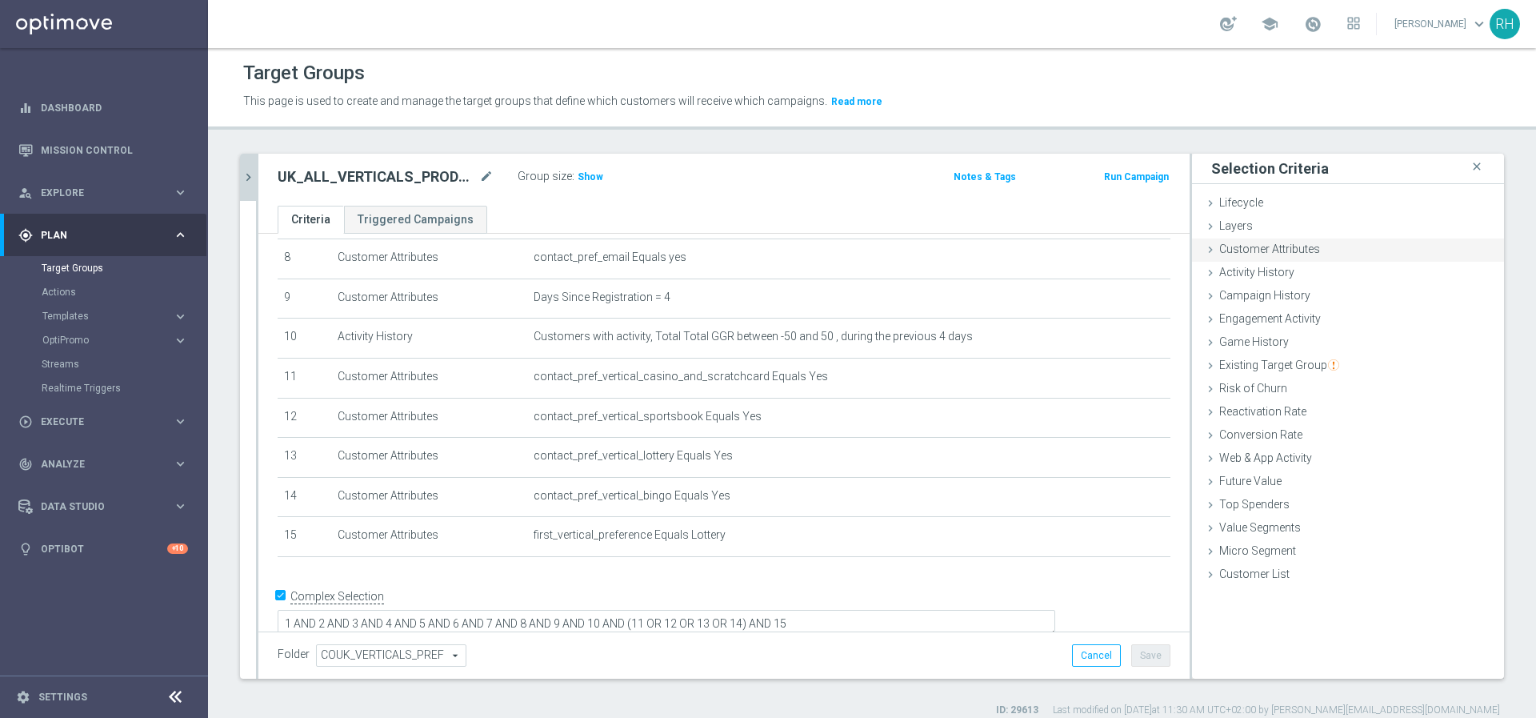
click at [1220, 254] on span "Customer Attributes" at bounding box center [1270, 248] width 101 height 13
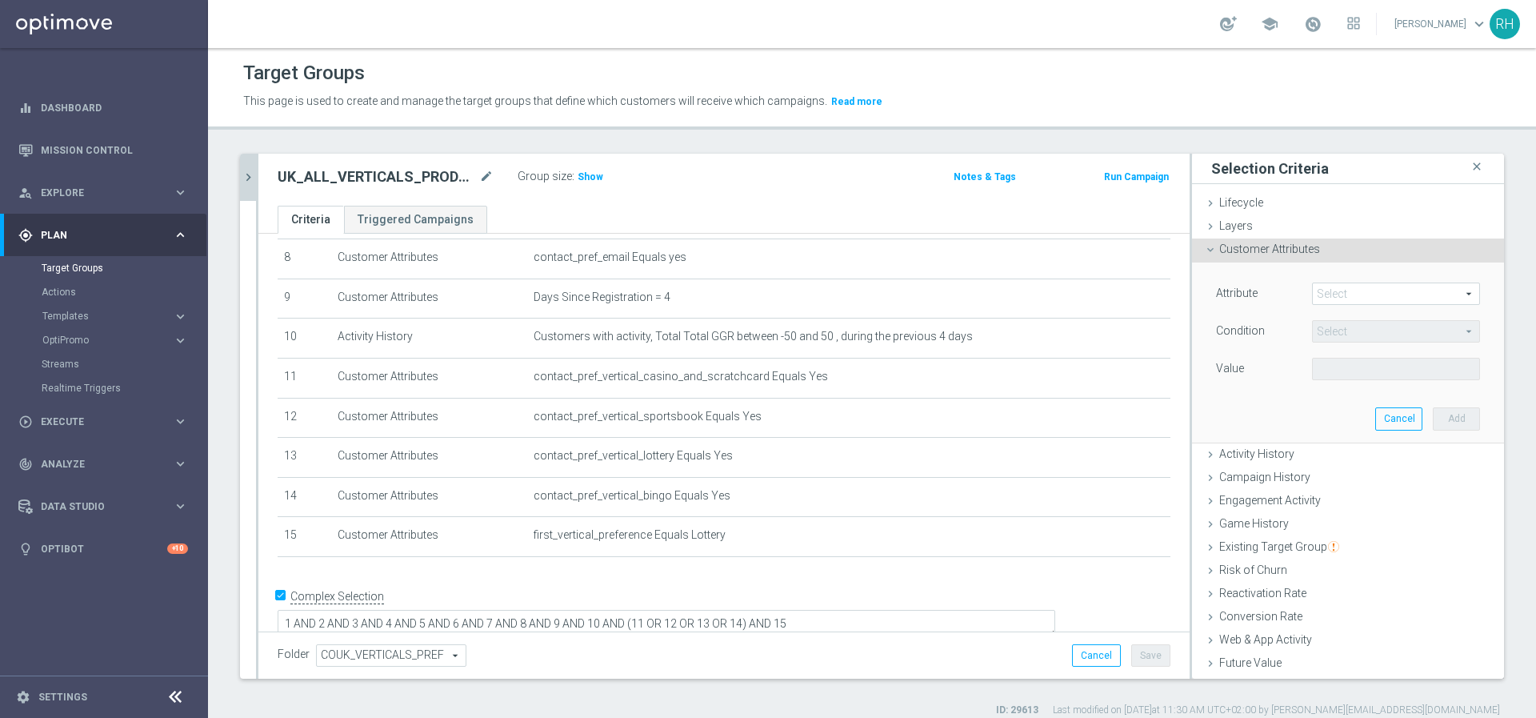
click at [1341, 291] on span at bounding box center [1396, 293] width 166 height 21
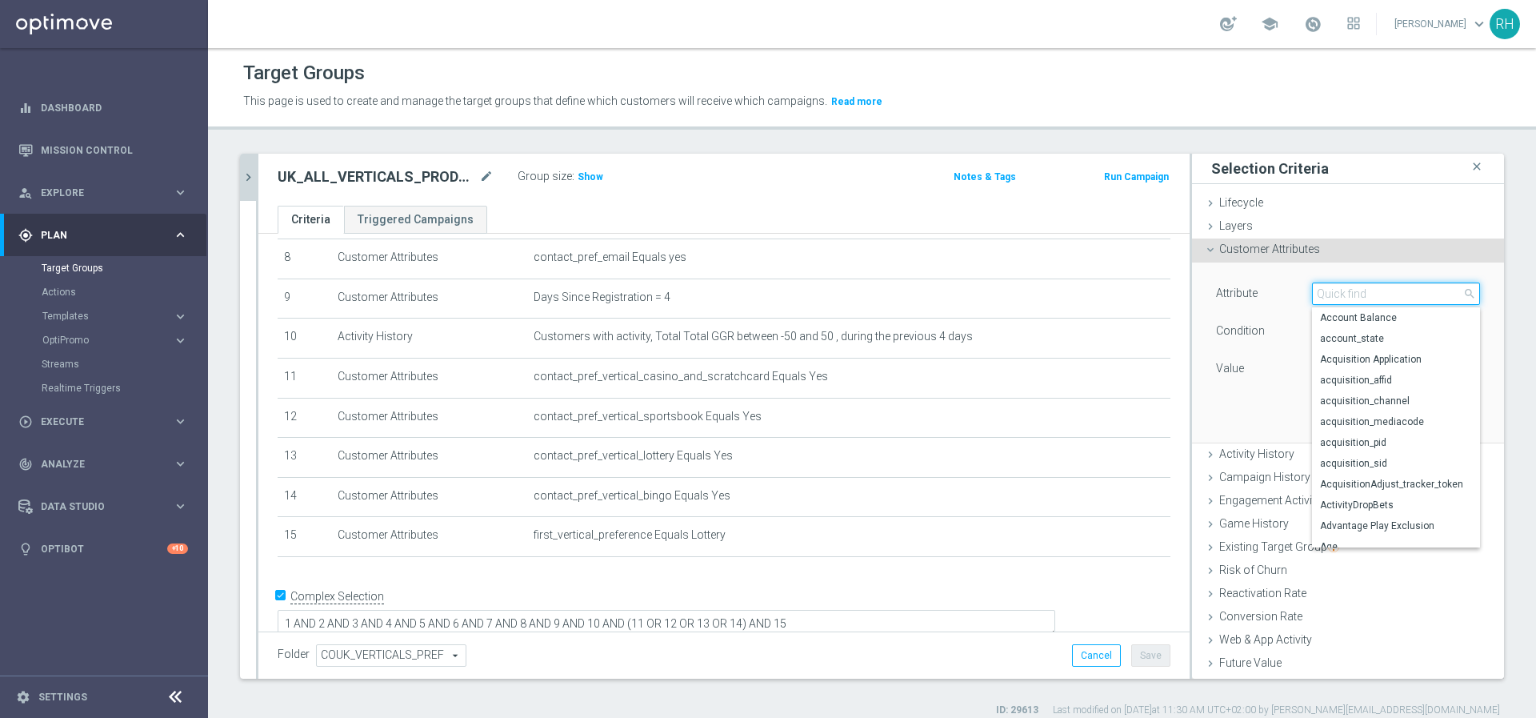
click at [1342, 291] on input "search" at bounding box center [1396, 293] width 168 height 22
paste input "qualified_for_promotions"
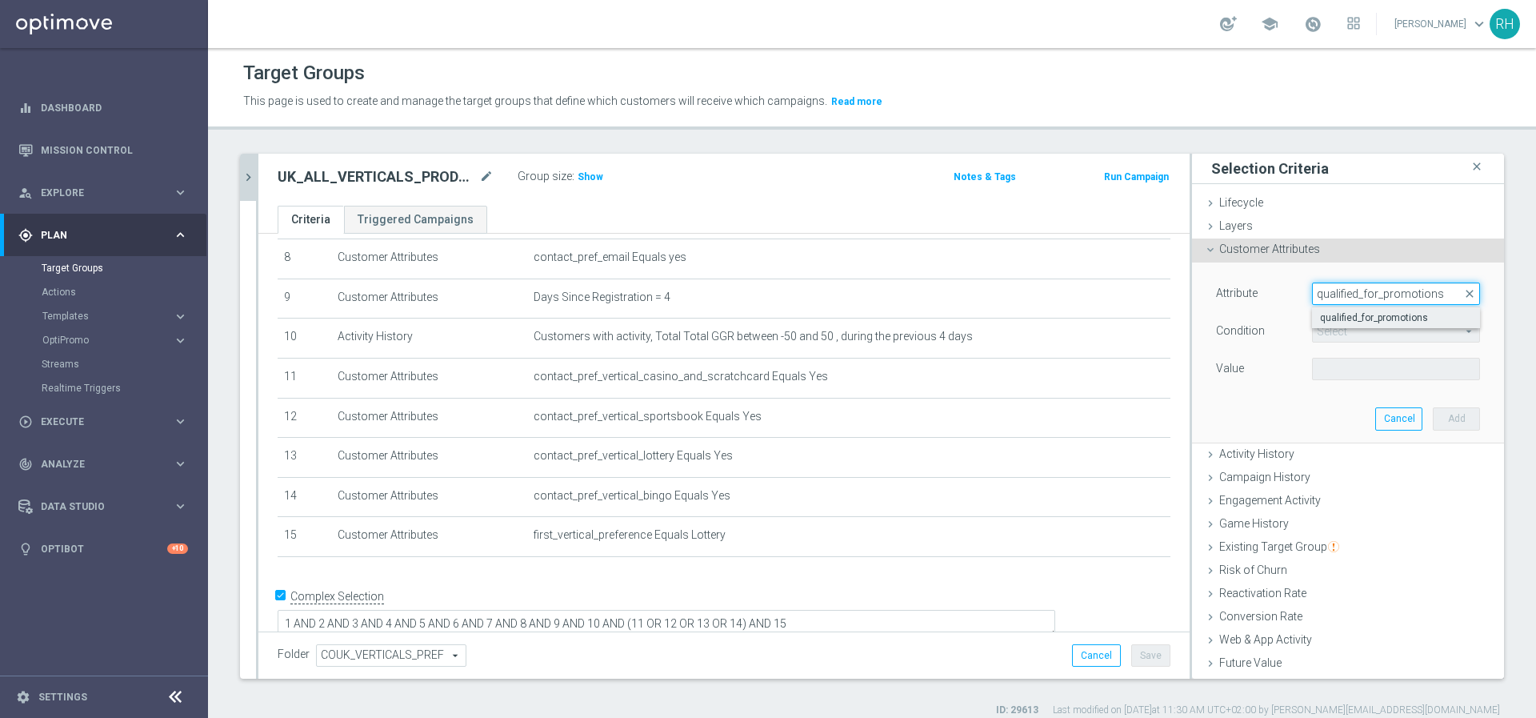
type input "qualified_for_promotions"
click at [1343, 312] on span "qualified_for_promotions" at bounding box center [1396, 317] width 152 height 13
type input "qualified_for_promotions"
type input "Equals"
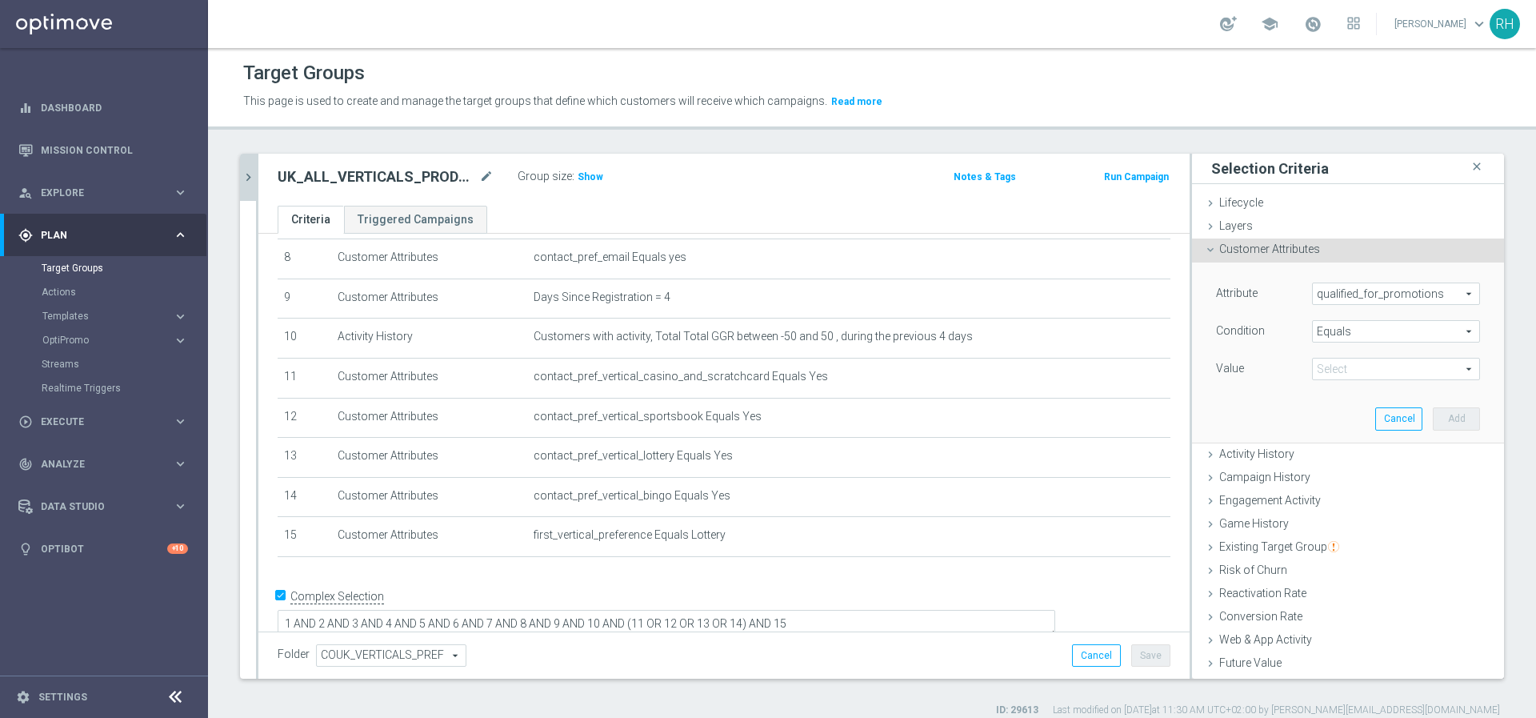
click at [1343, 371] on span at bounding box center [1396, 369] width 166 height 21
click at [1343, 407] on label "true" at bounding box center [1396, 413] width 168 height 21
type input "true"
click at [1433, 413] on button "Add" at bounding box center [1456, 418] width 47 height 22
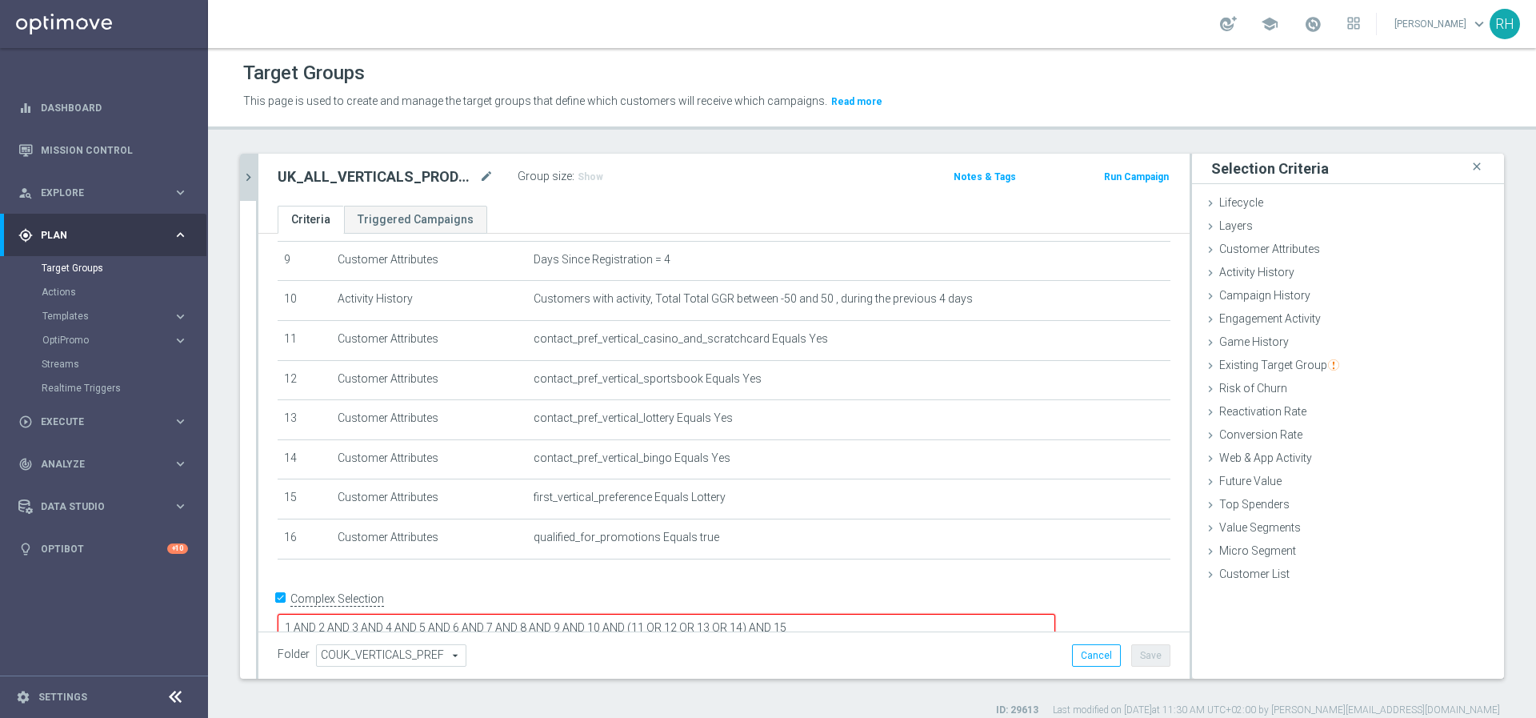
scroll to position [371, 0]
click at [1036, 610] on textarea "1 AND 2 AND 3 AND 4 AND 5 AND 6 AND 7 AND 8 AND 9 AND 10 AND (11 OR 12 OR 13 OR…" at bounding box center [667, 624] width 778 height 28
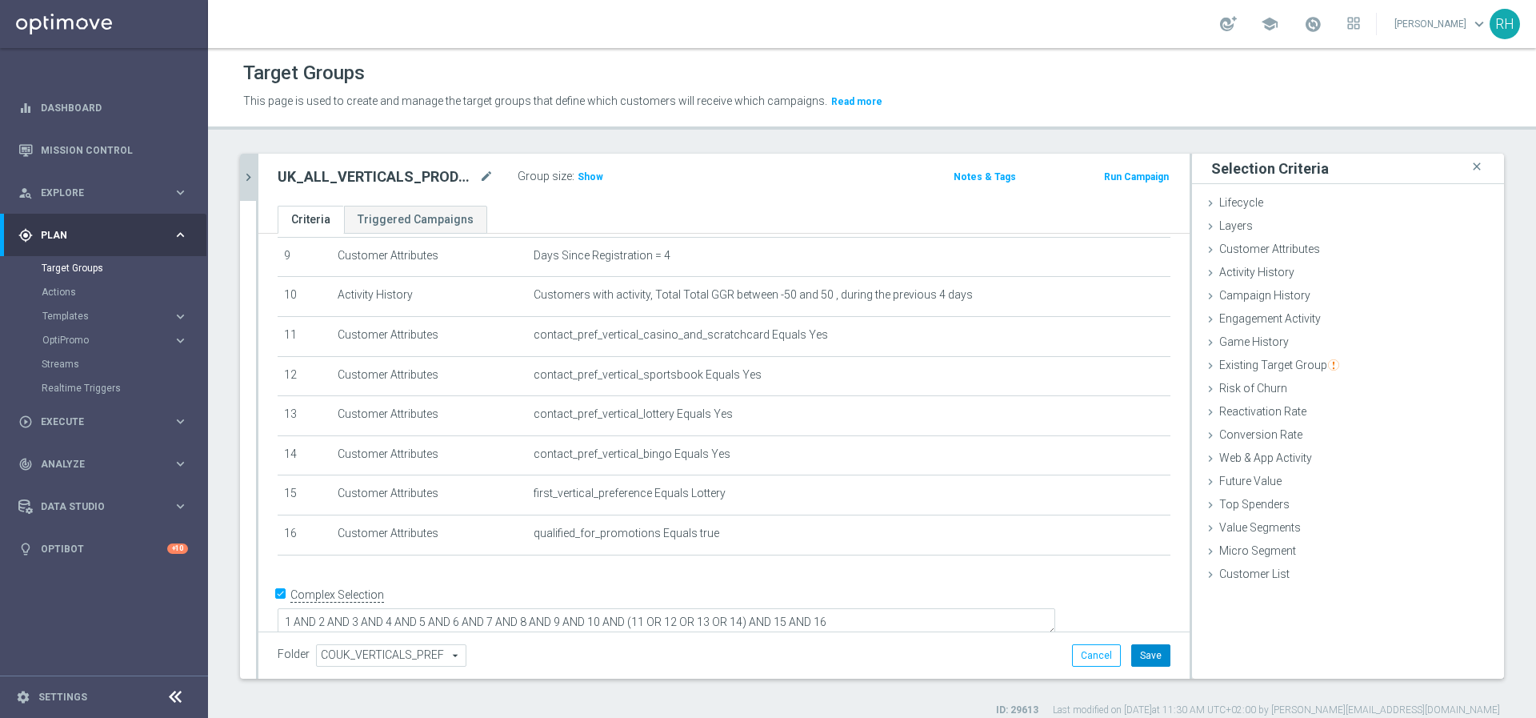
click at [1141, 652] on button "Save" at bounding box center [1151, 655] width 39 height 22
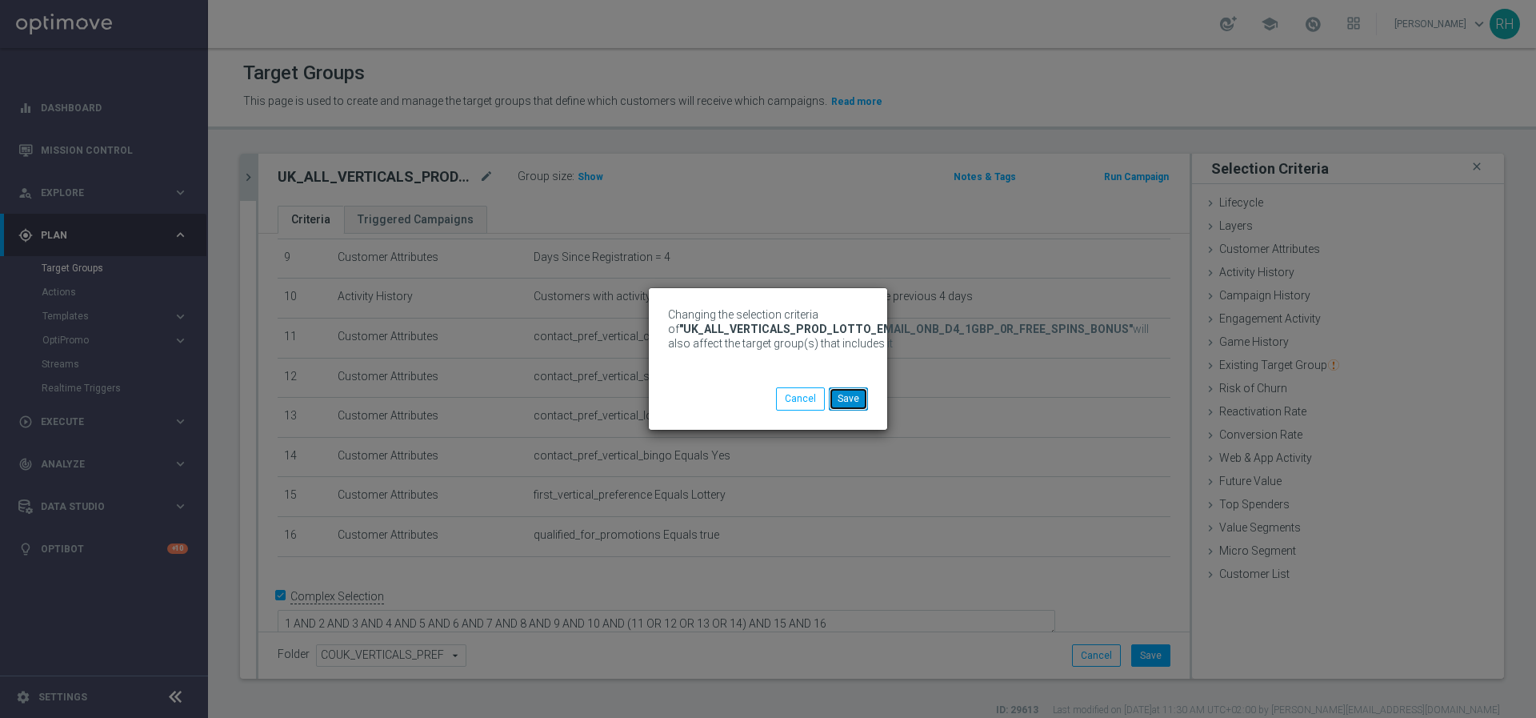
click at [847, 401] on button "Save" at bounding box center [848, 398] width 39 height 22
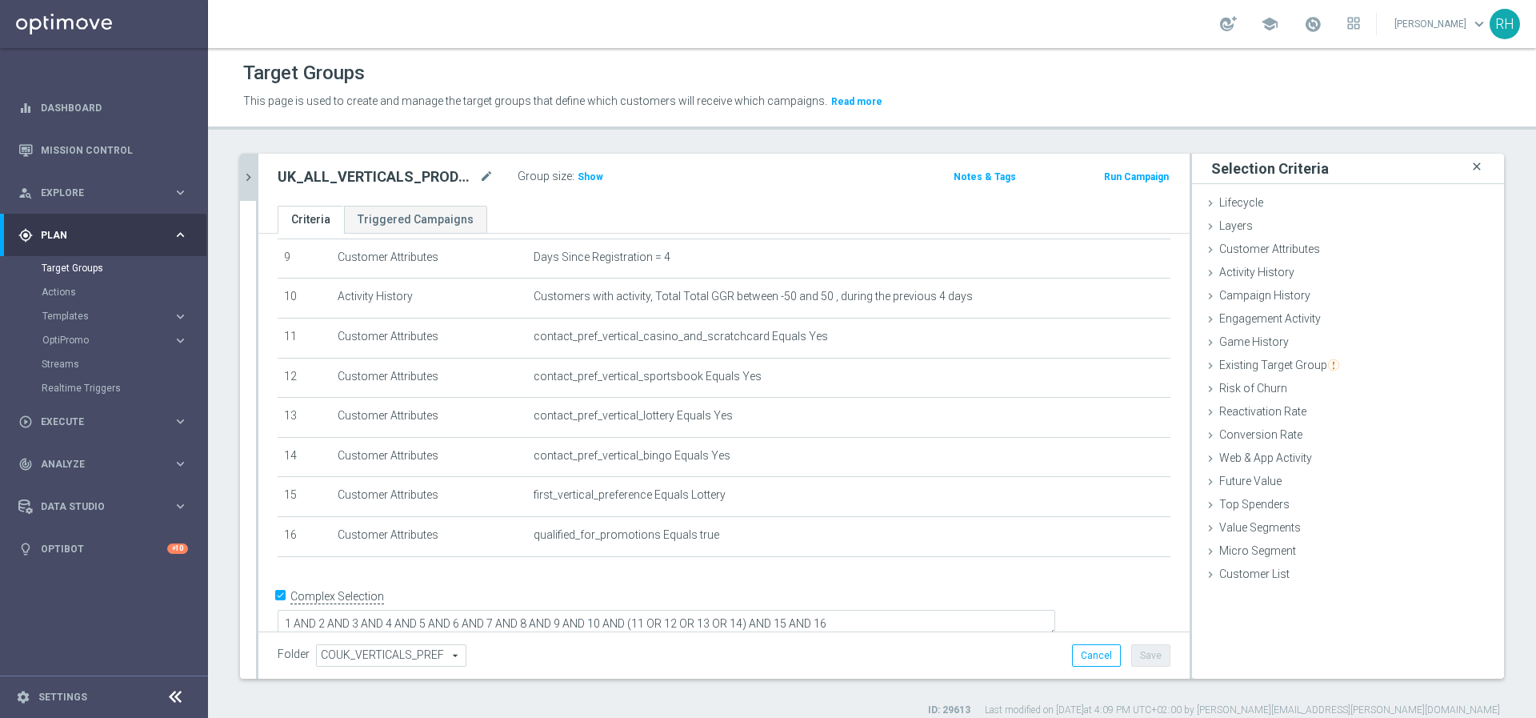
click at [1469, 169] on icon "close" at bounding box center [1477, 167] width 16 height 22
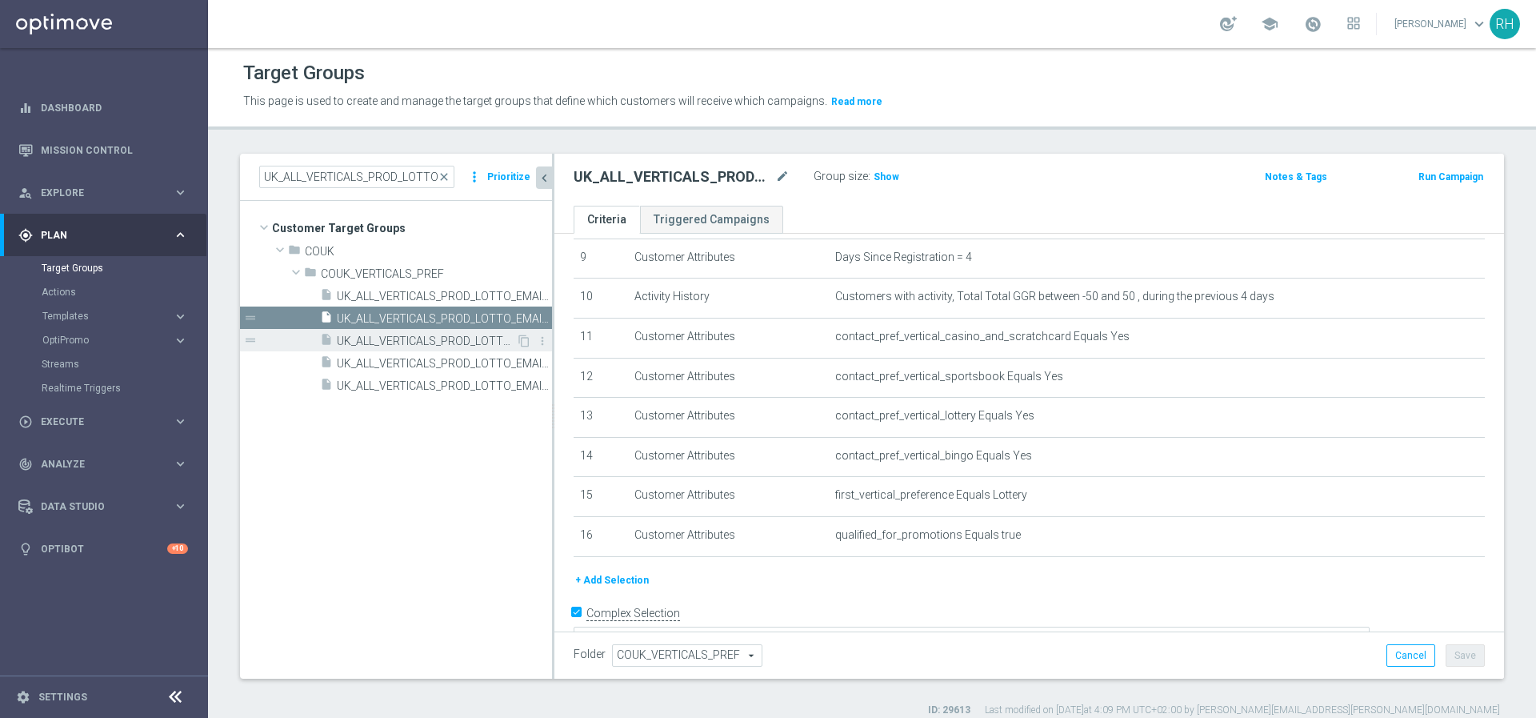
click at [457, 338] on span "UK_ALL_VERTICALS_PROD_LOTTO_EMAIL_ONB_D4_25GBP_BONUS" at bounding box center [426, 341] width 179 height 14
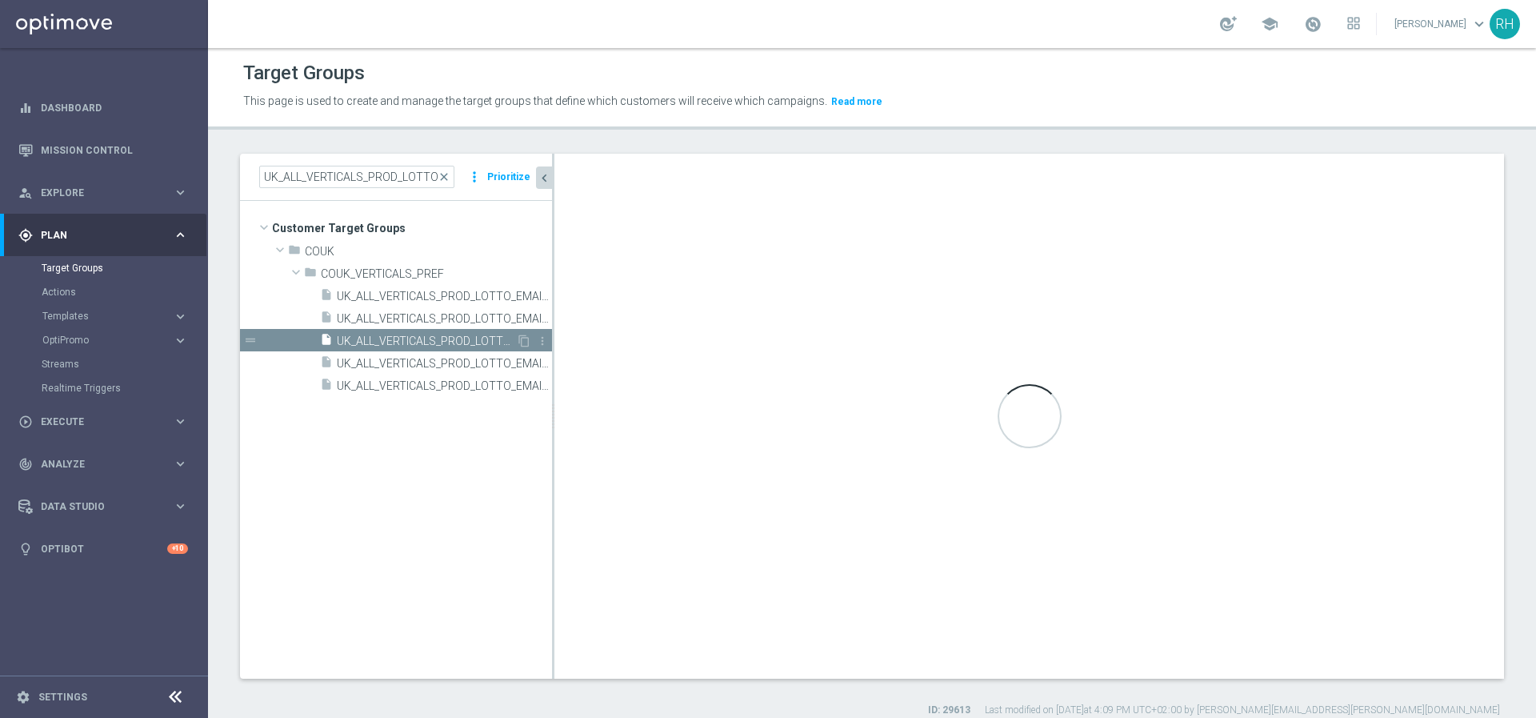
type textarea "1 AND 2 AND 3 AND 4 AND 5 AND 6 AND 7 AND 8 AND 9 AND (10 OR 11) AND (12 OR 13 …"
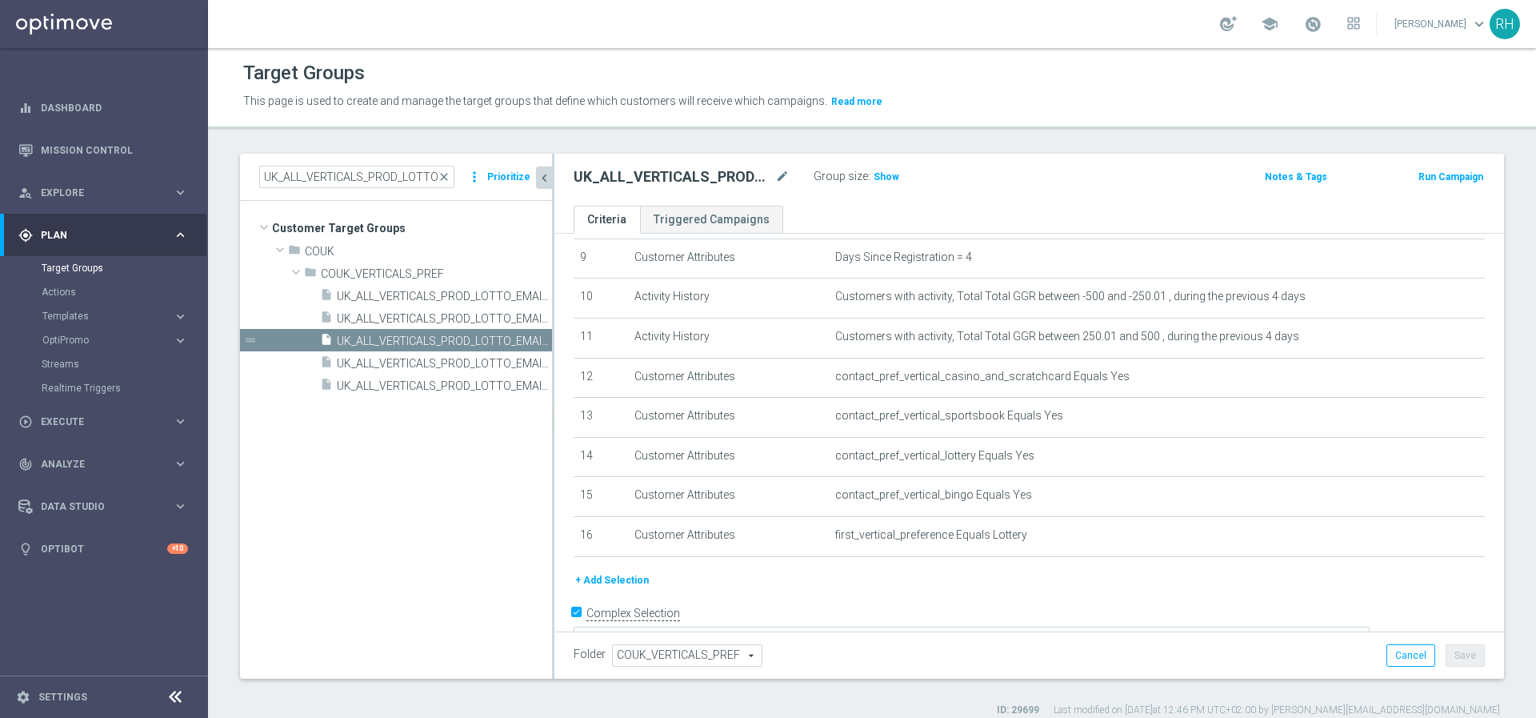
click at [619, 582] on button "+ Add Selection" at bounding box center [612, 580] width 77 height 18
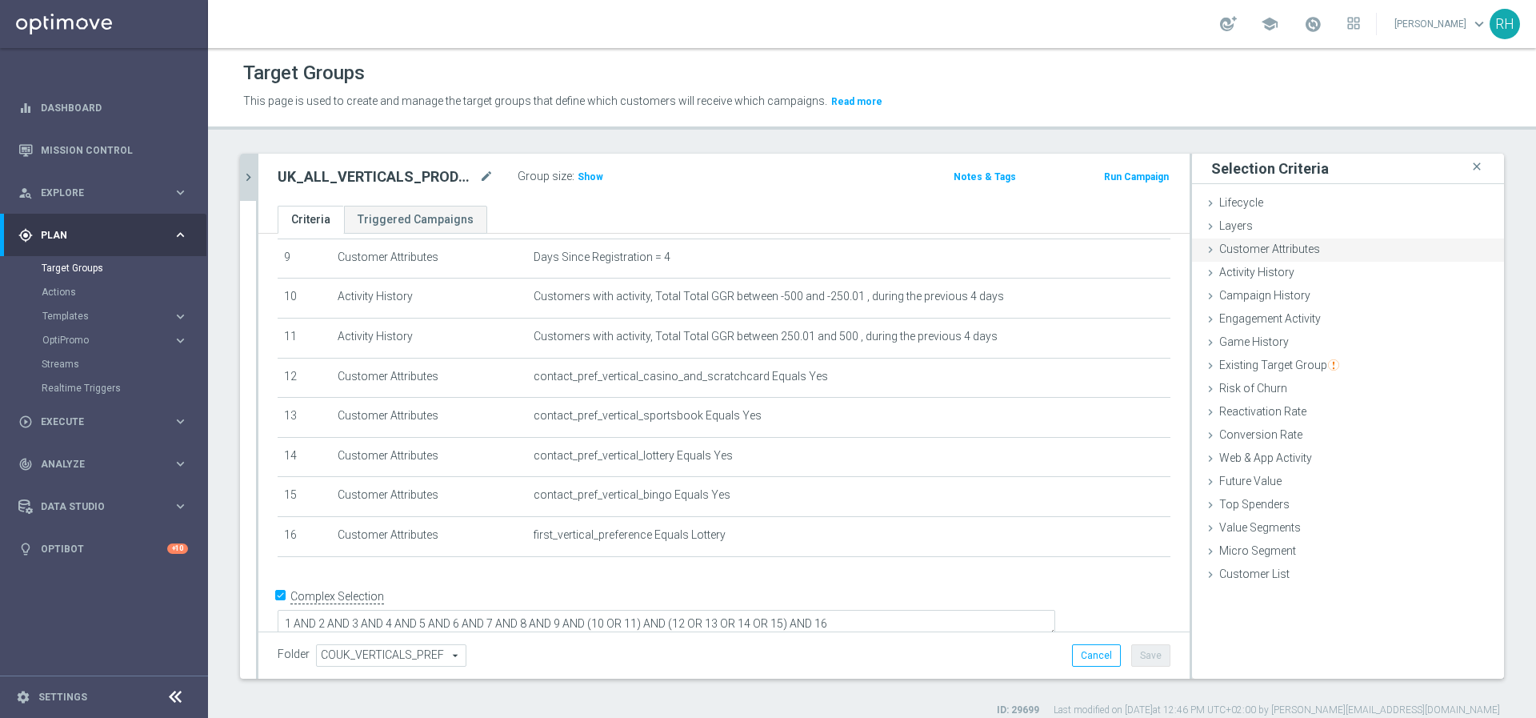
click at [1241, 257] on div "Customer Attributes done selection saved" at bounding box center [1348, 250] width 312 height 24
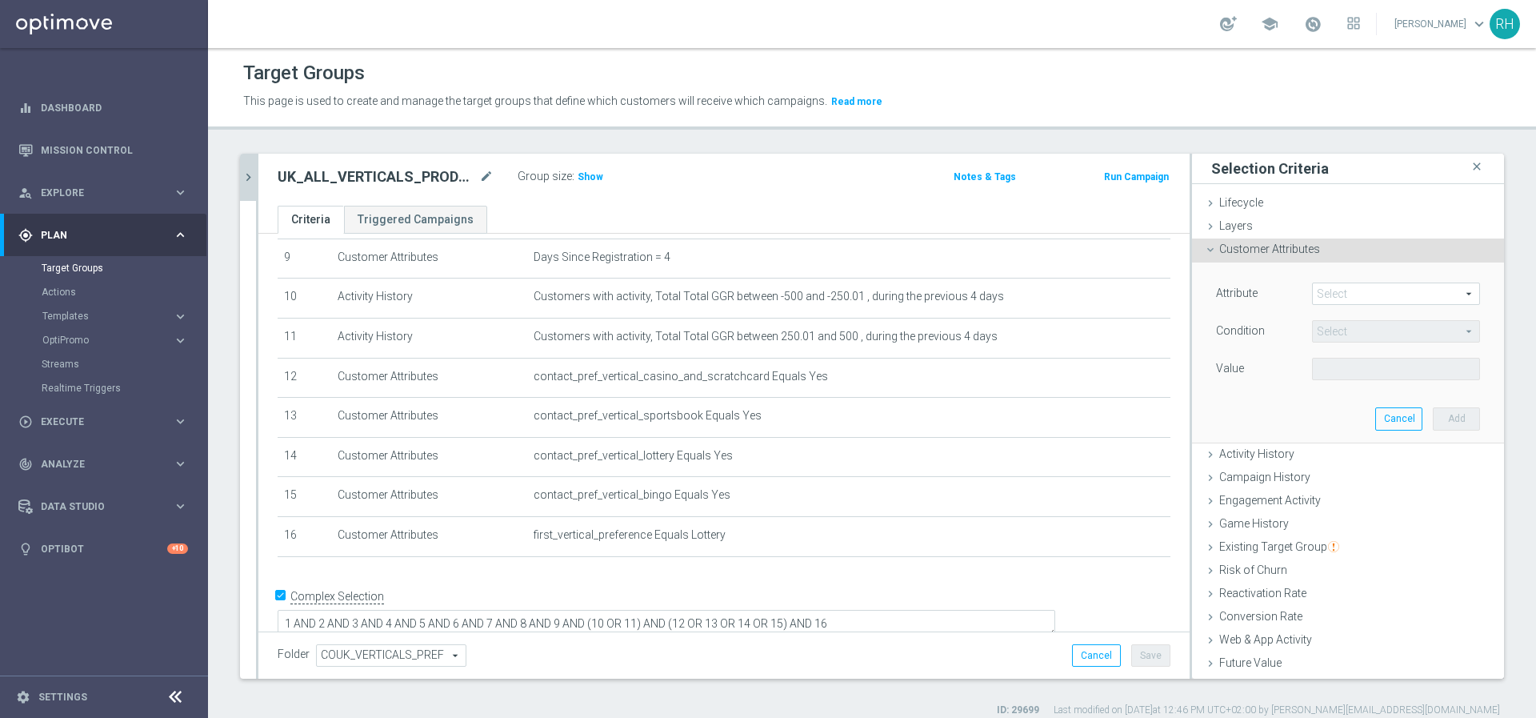
click at [1318, 296] on span at bounding box center [1396, 293] width 166 height 21
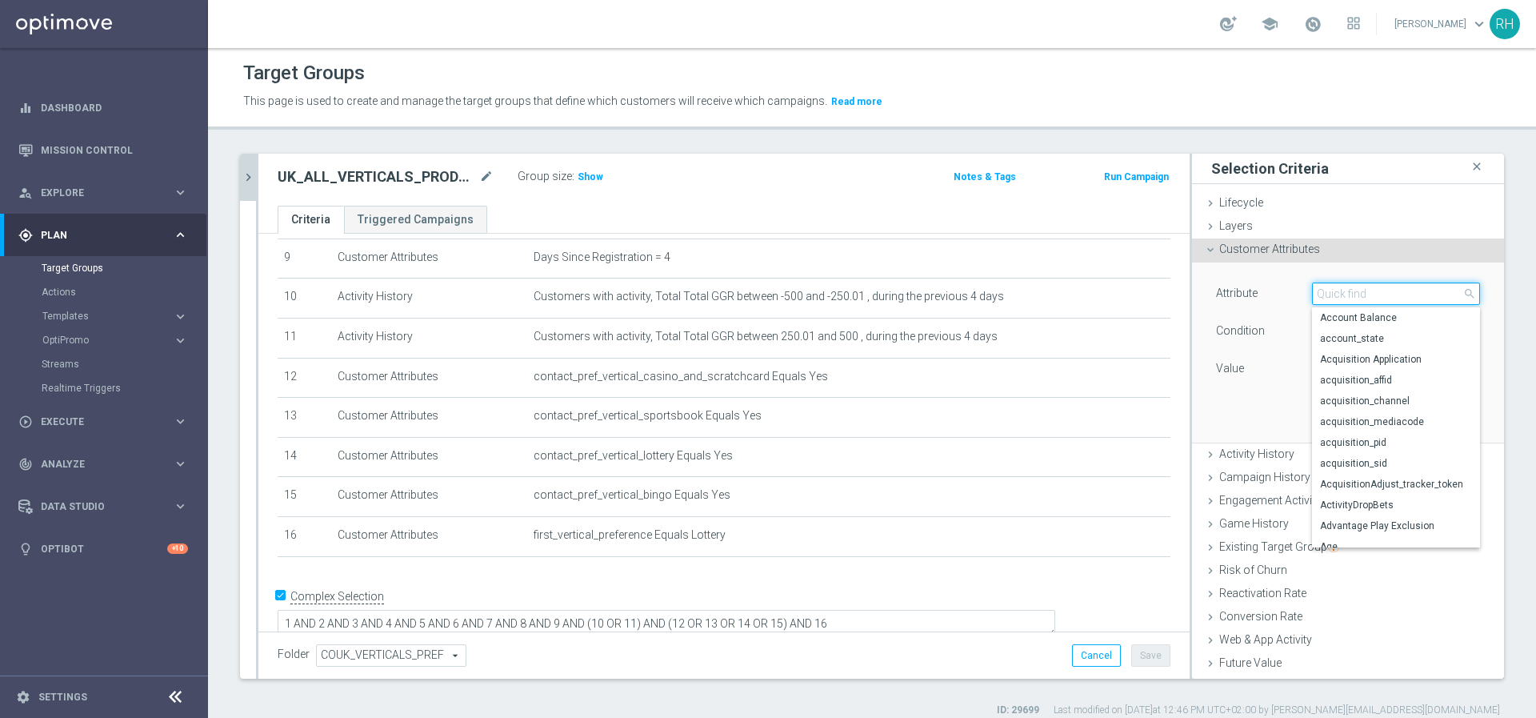
click at [1318, 294] on input "search" at bounding box center [1396, 293] width 168 height 22
paste input "qualified_for_promotions"
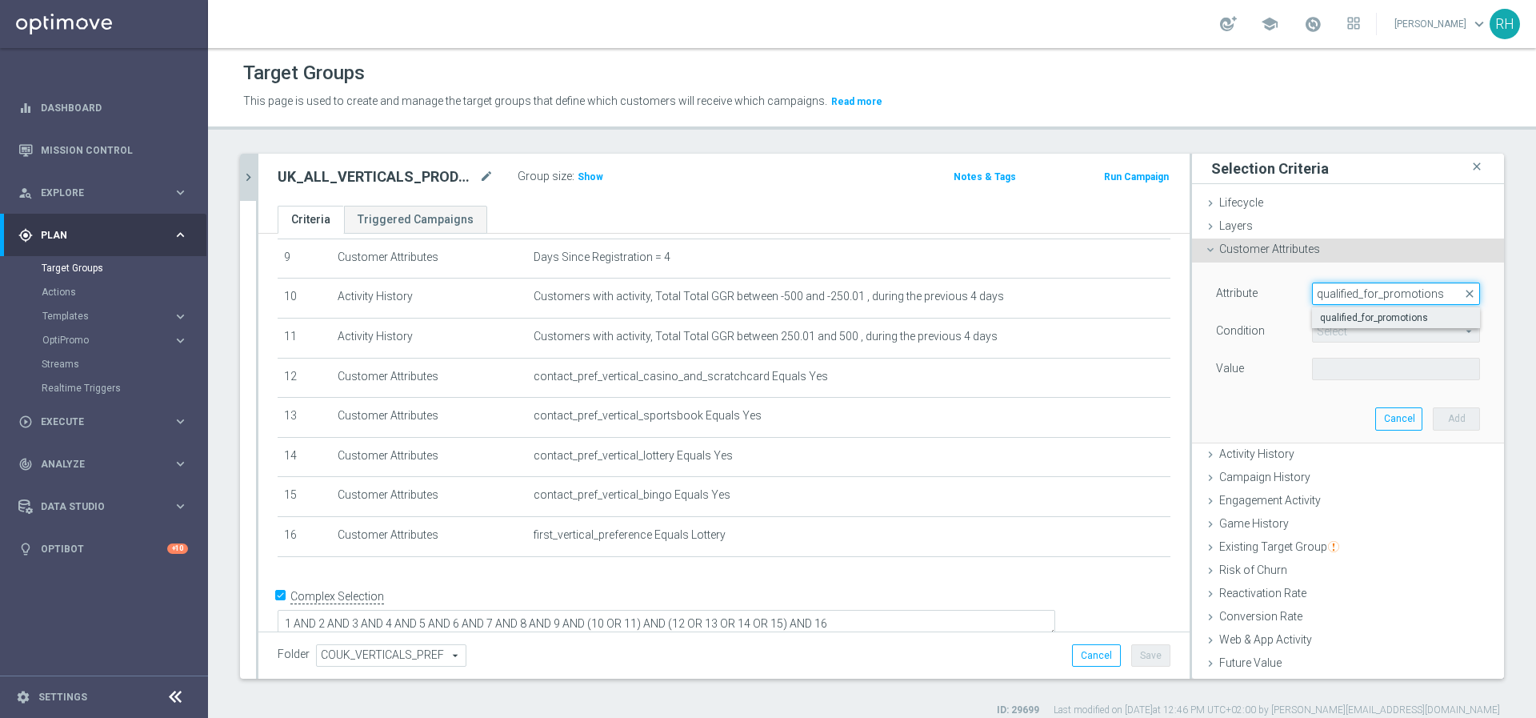
type input "qualified_for_promotions"
click at [1325, 314] on span "qualified_for_promotions" at bounding box center [1396, 317] width 152 height 13
type input "qualified_for_promotions"
type input "Equals"
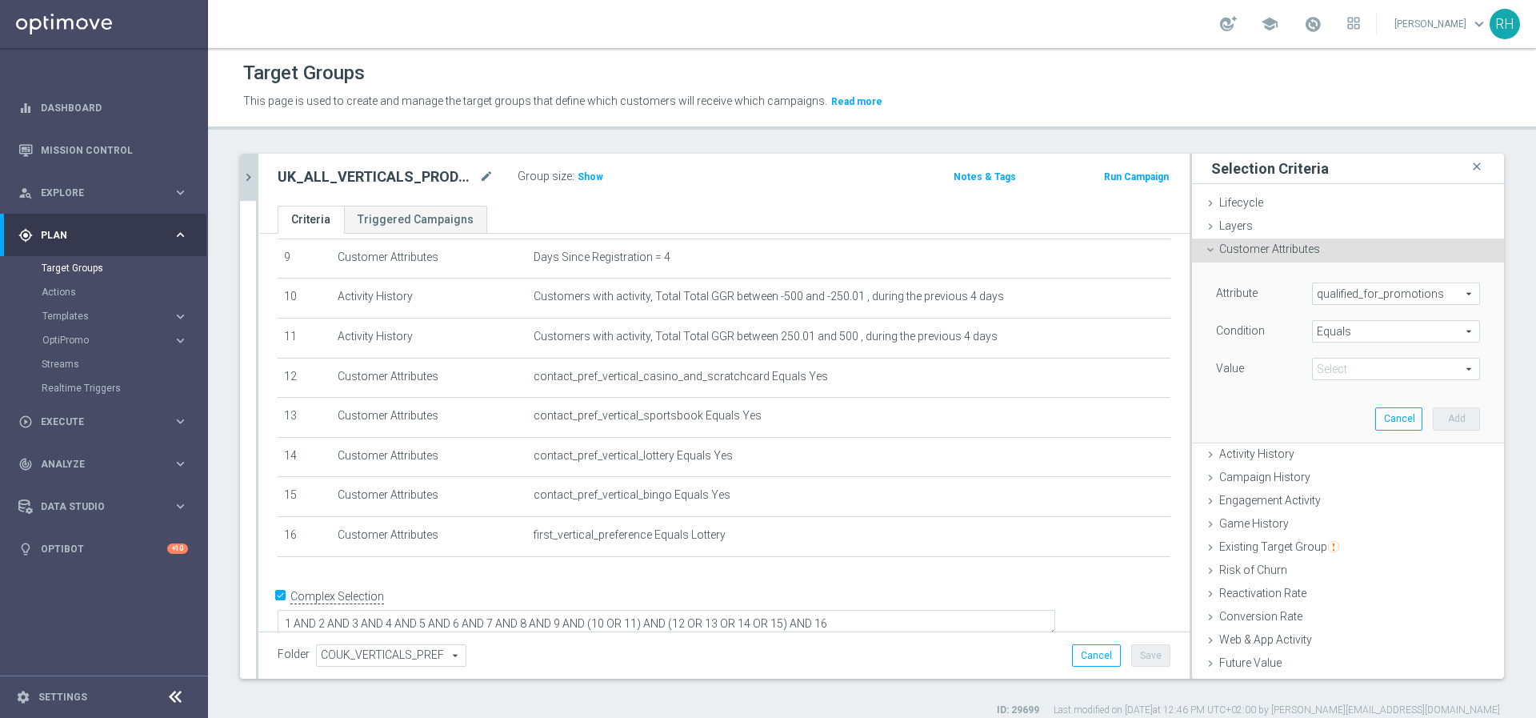
click at [1331, 367] on span at bounding box center [1396, 369] width 166 height 21
click at [1336, 411] on span "true" at bounding box center [1396, 413] width 152 height 13
type input "true"
click at [1433, 416] on button "Add" at bounding box center [1456, 418] width 47 height 22
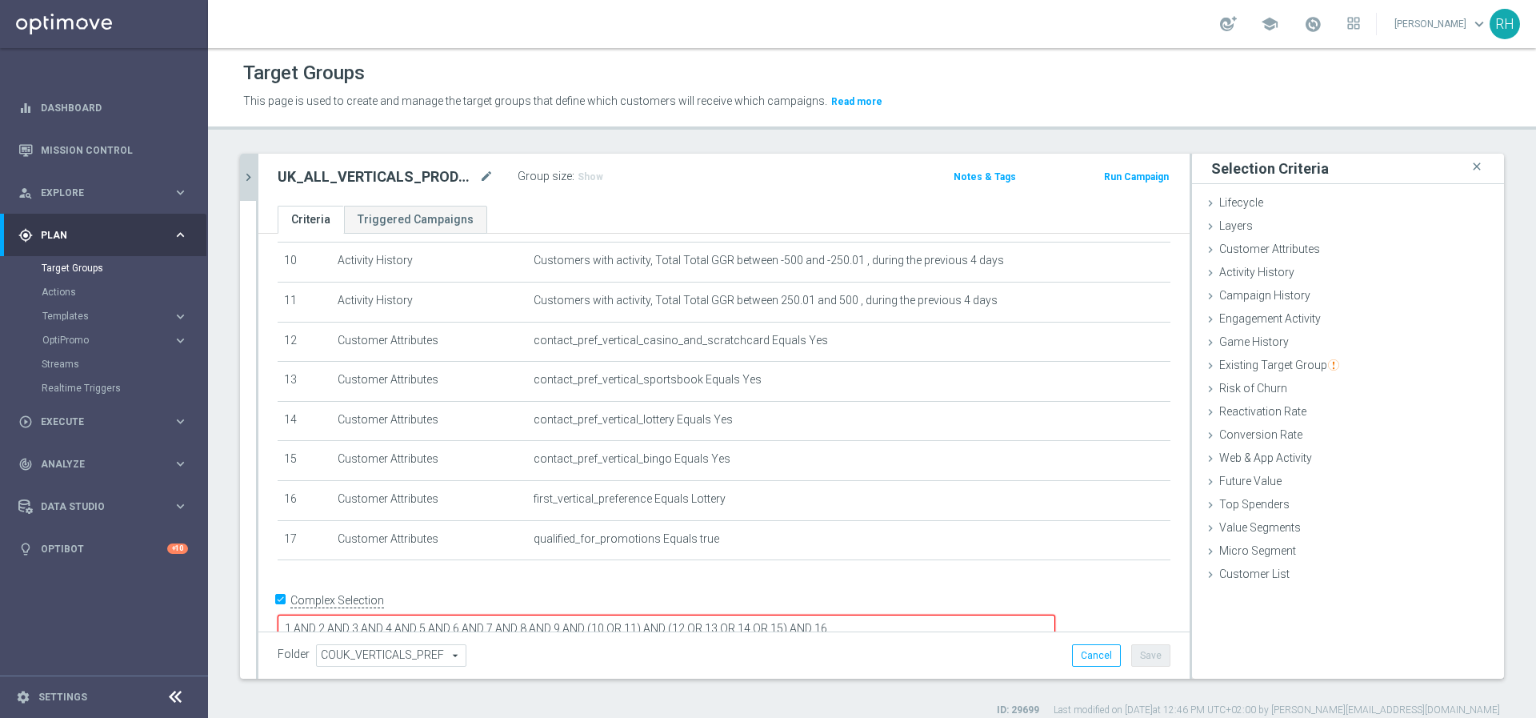
scroll to position [410, 0]
click at [954, 610] on textarea "1 AND 2 AND 3 AND 4 AND 5 AND 6 AND 7 AND 8 AND 9 AND (10 OR 11) AND (12 OR 13 …" at bounding box center [667, 624] width 778 height 28
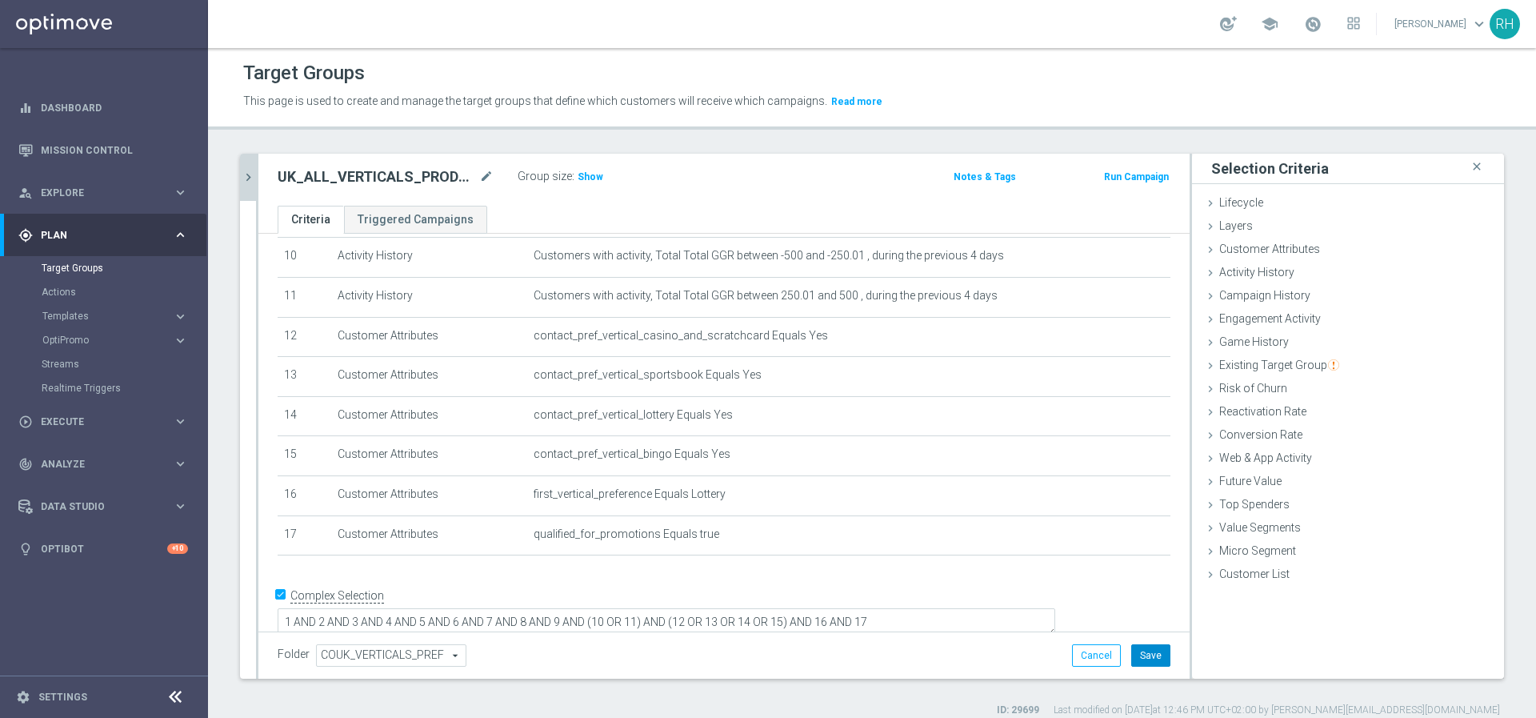
click at [1132, 651] on button "Save" at bounding box center [1151, 655] width 39 height 22
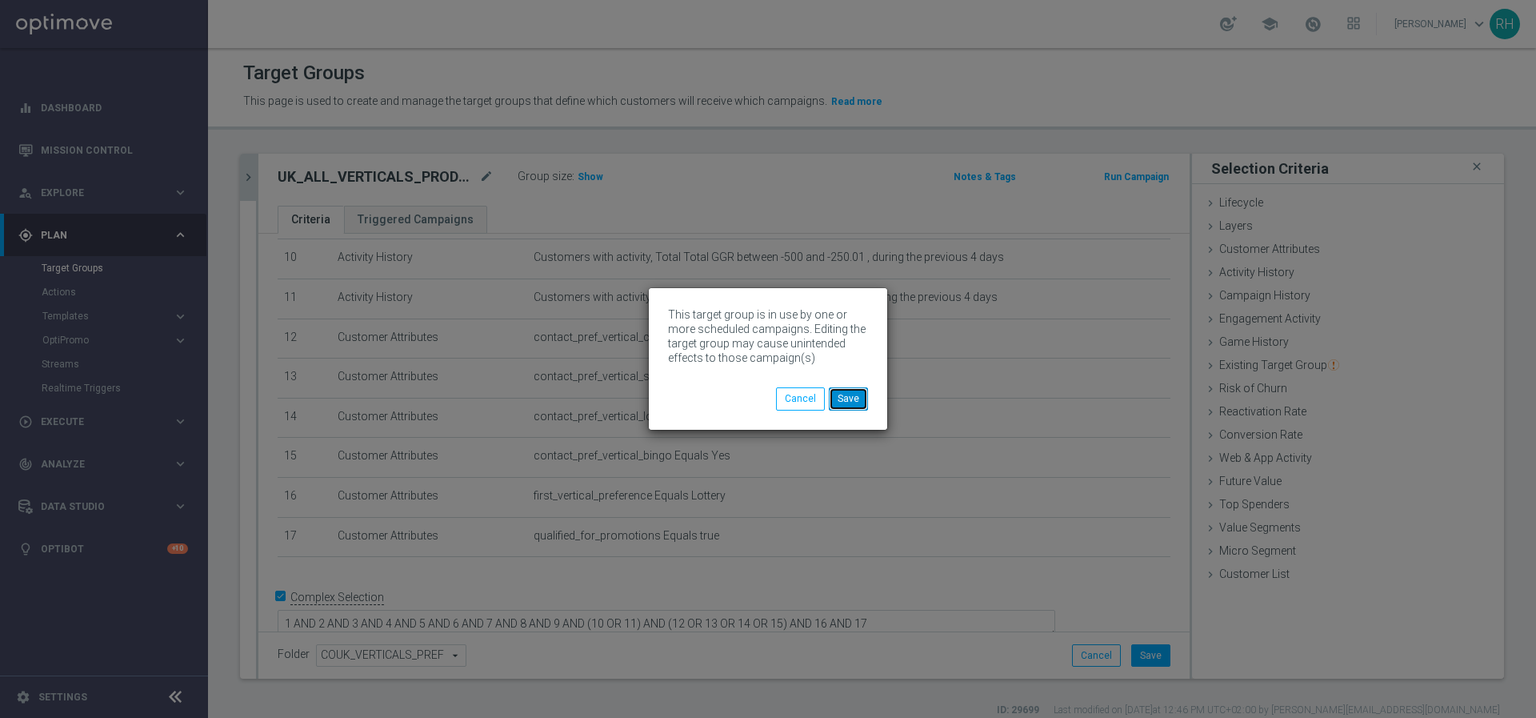
click at [847, 394] on button "Save" at bounding box center [848, 398] width 39 height 22
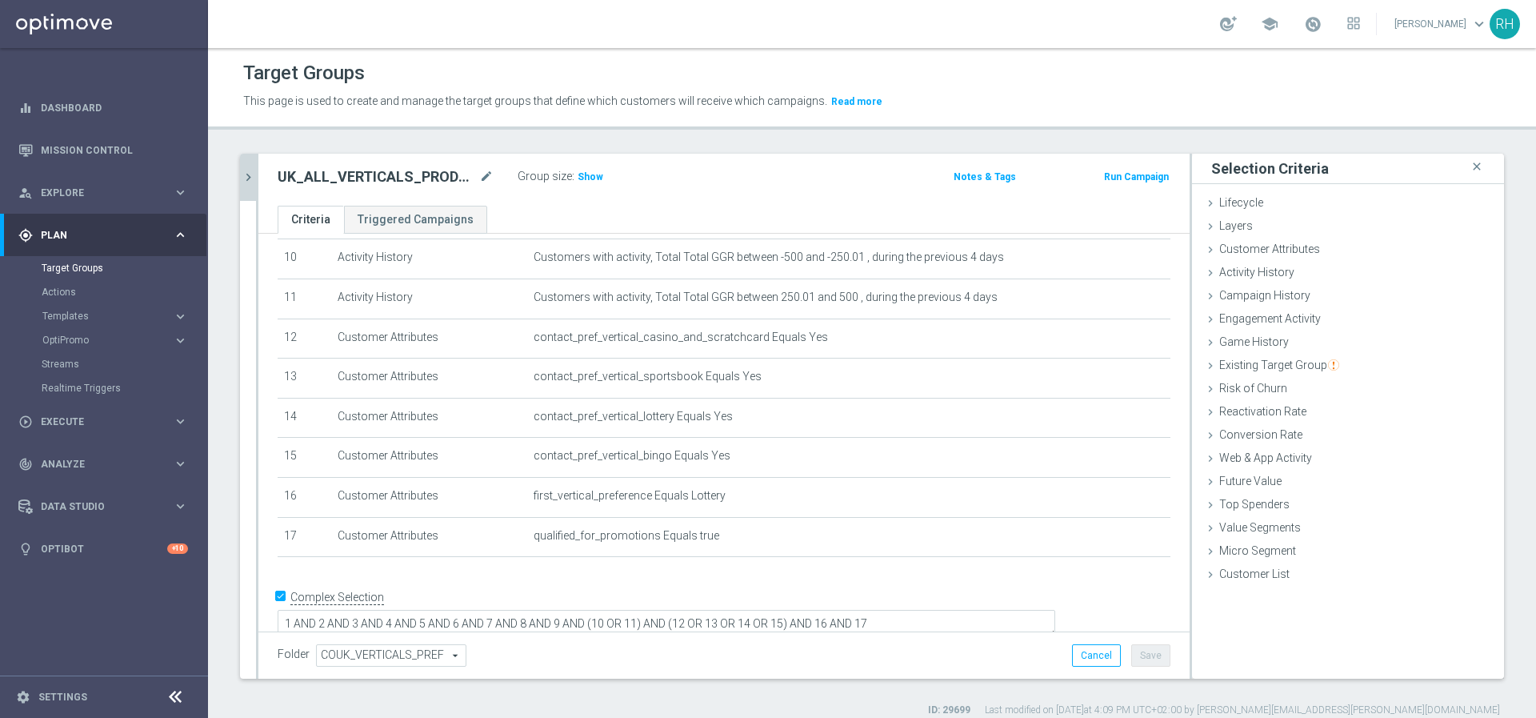
click at [246, 174] on icon "chevron_right" at bounding box center [248, 177] width 15 height 15
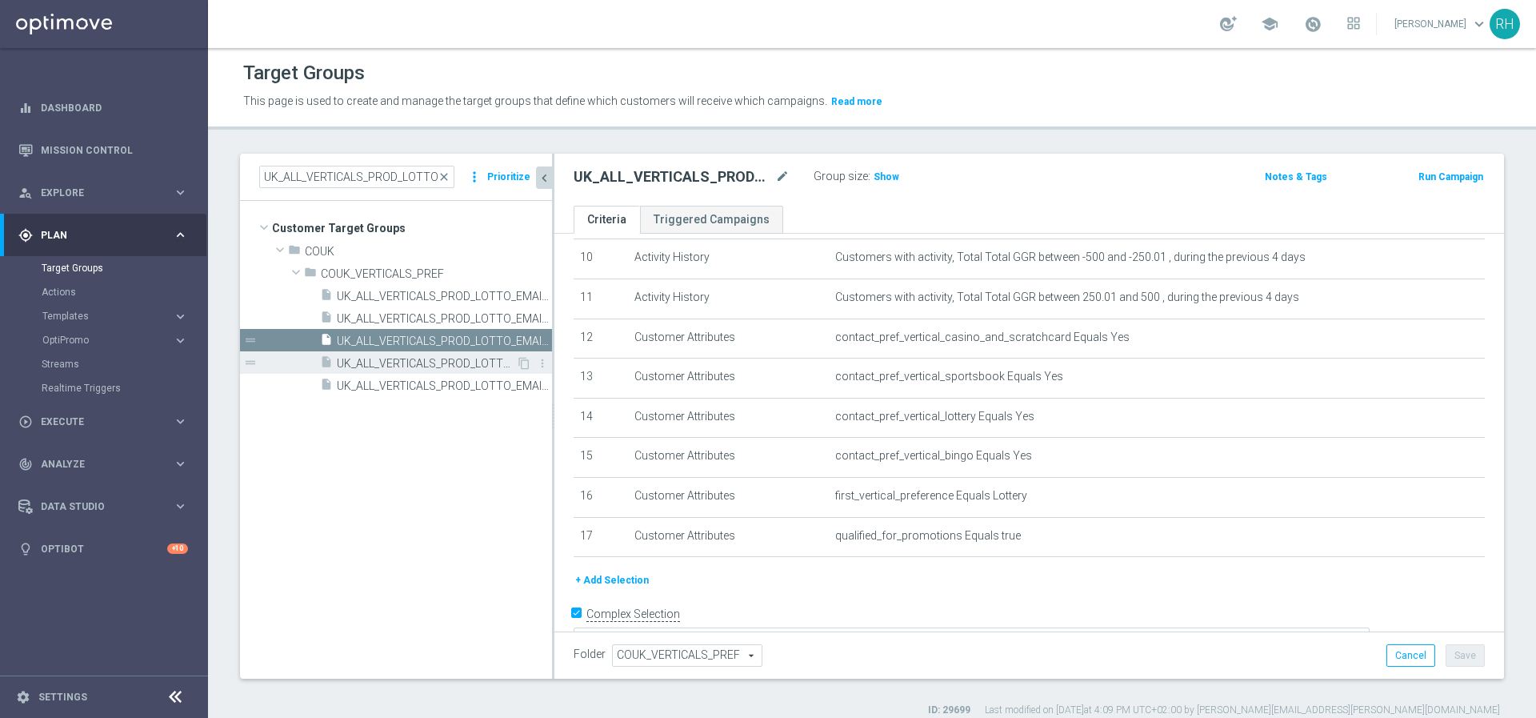
click at [471, 359] on span "UK_ALL_VERTICALS_PROD_LOTTO_EMAIL_ONB_D4_50GBP_BONUS" at bounding box center [426, 364] width 179 height 14
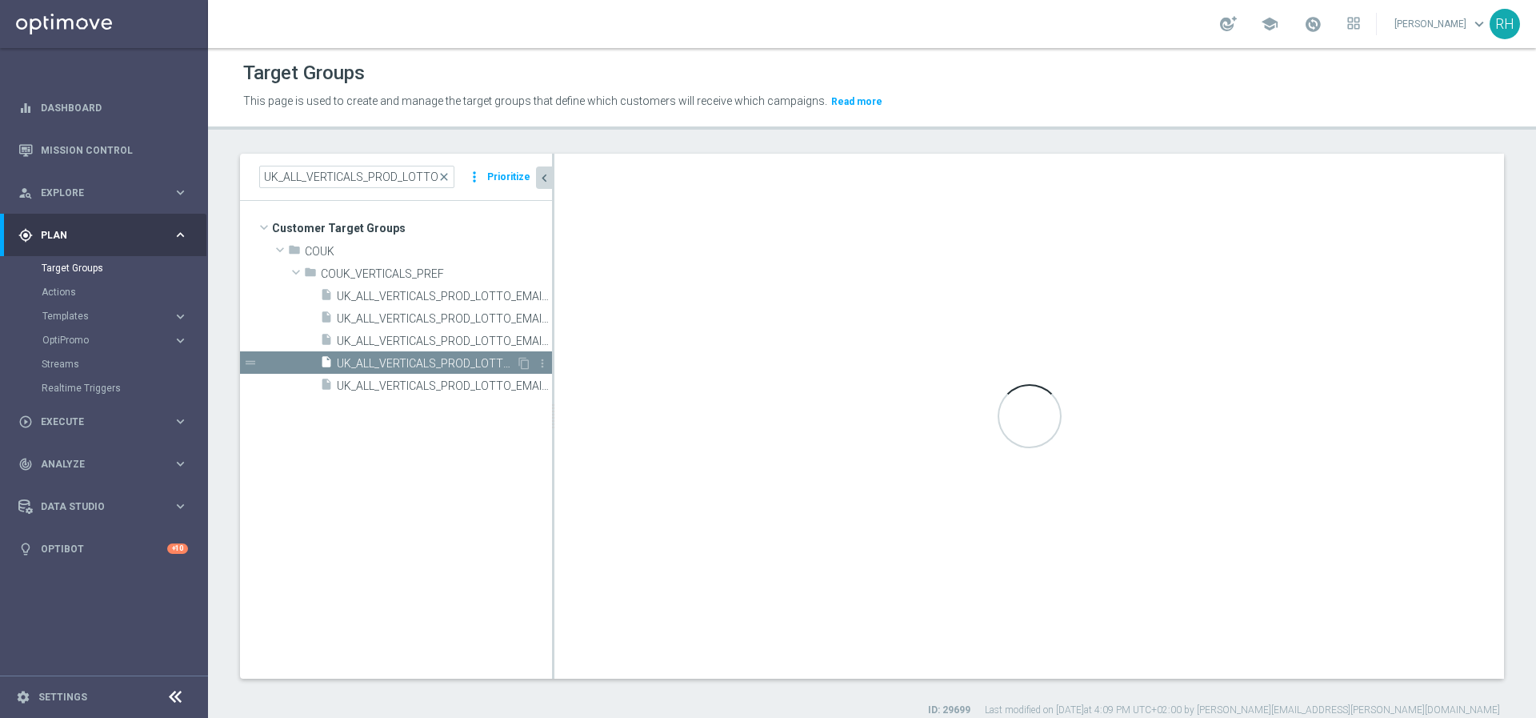
type textarea "1 AND 2 AND 3 AND 4 AND 5 AND 6 AND 7 AND 8 AND 9 AND (10 OR 11) AND (12 OR 13 …"
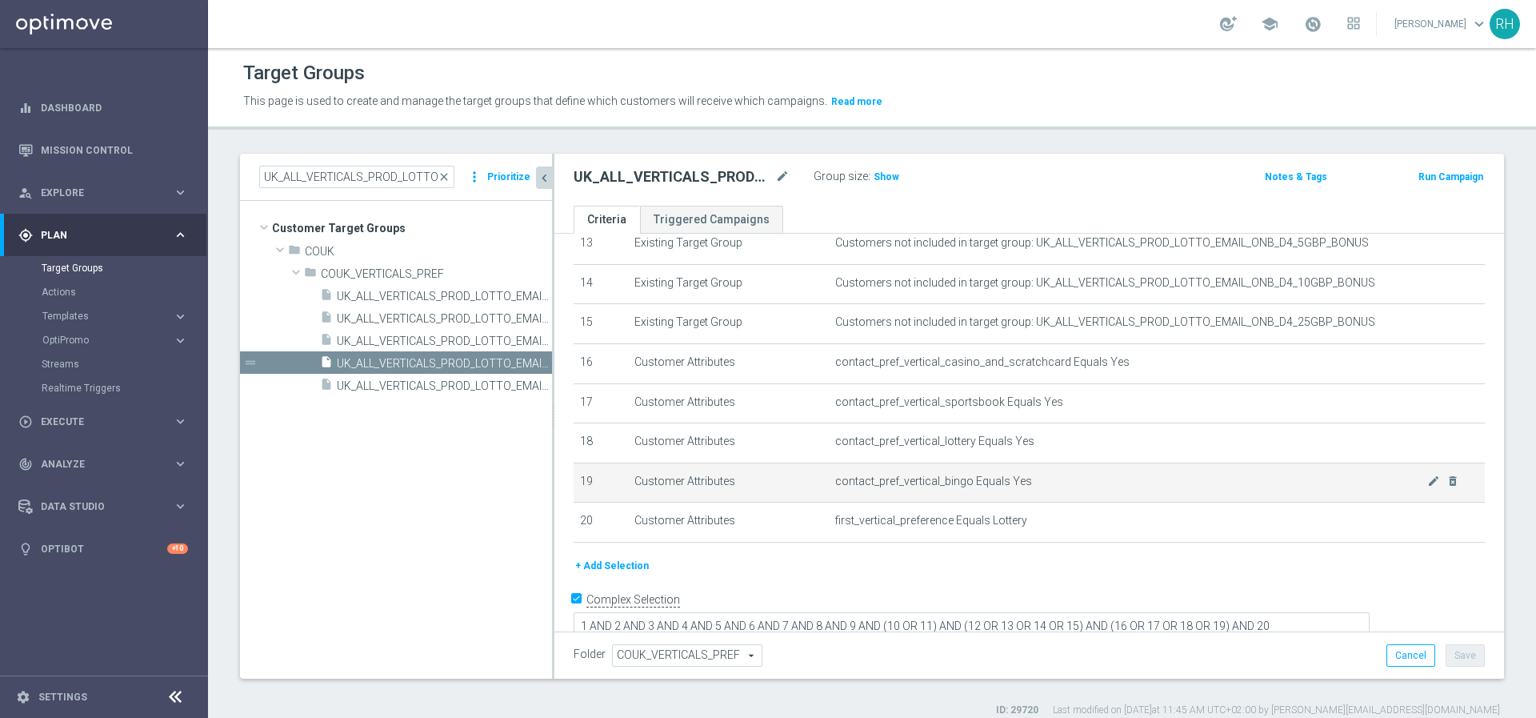
scroll to position [545, 0]
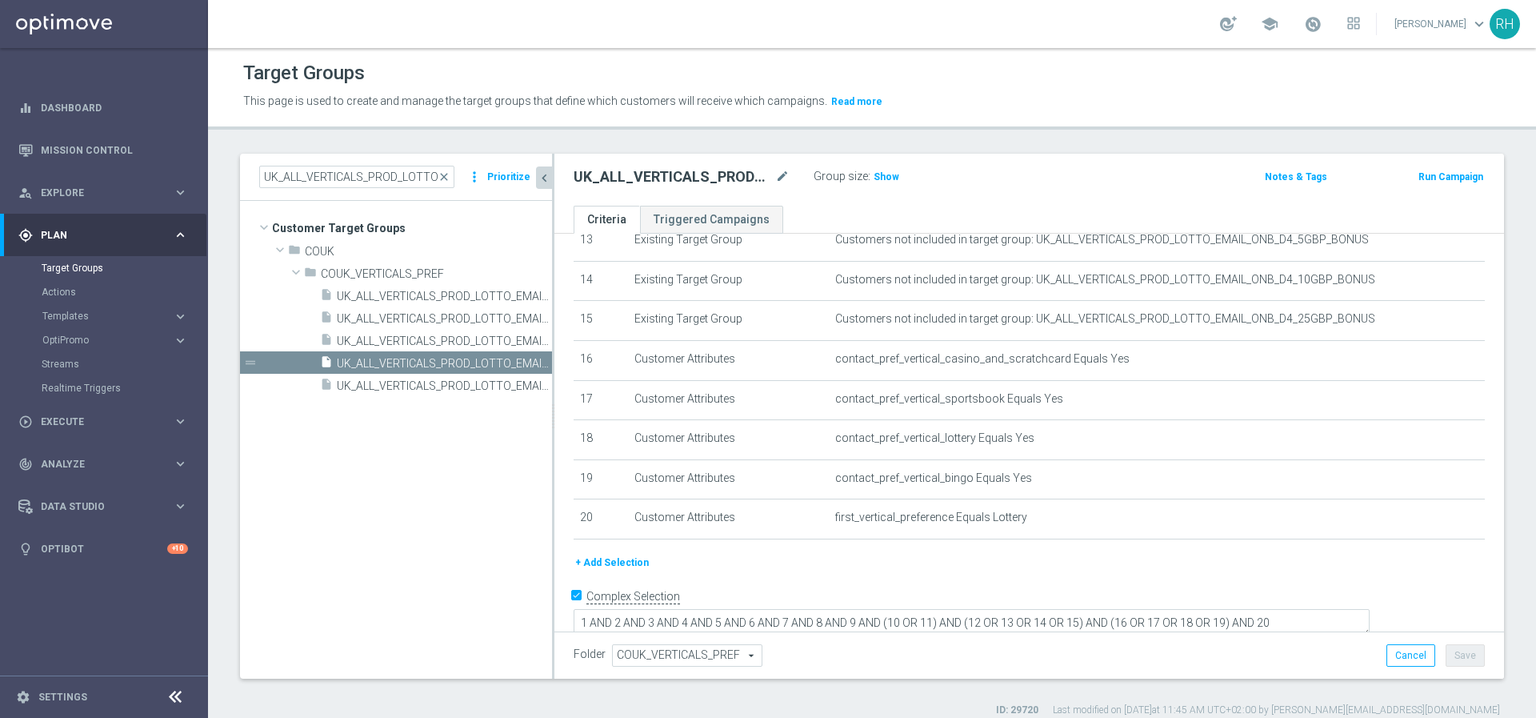
click at [617, 559] on button "+ Add Selection" at bounding box center [612, 563] width 77 height 18
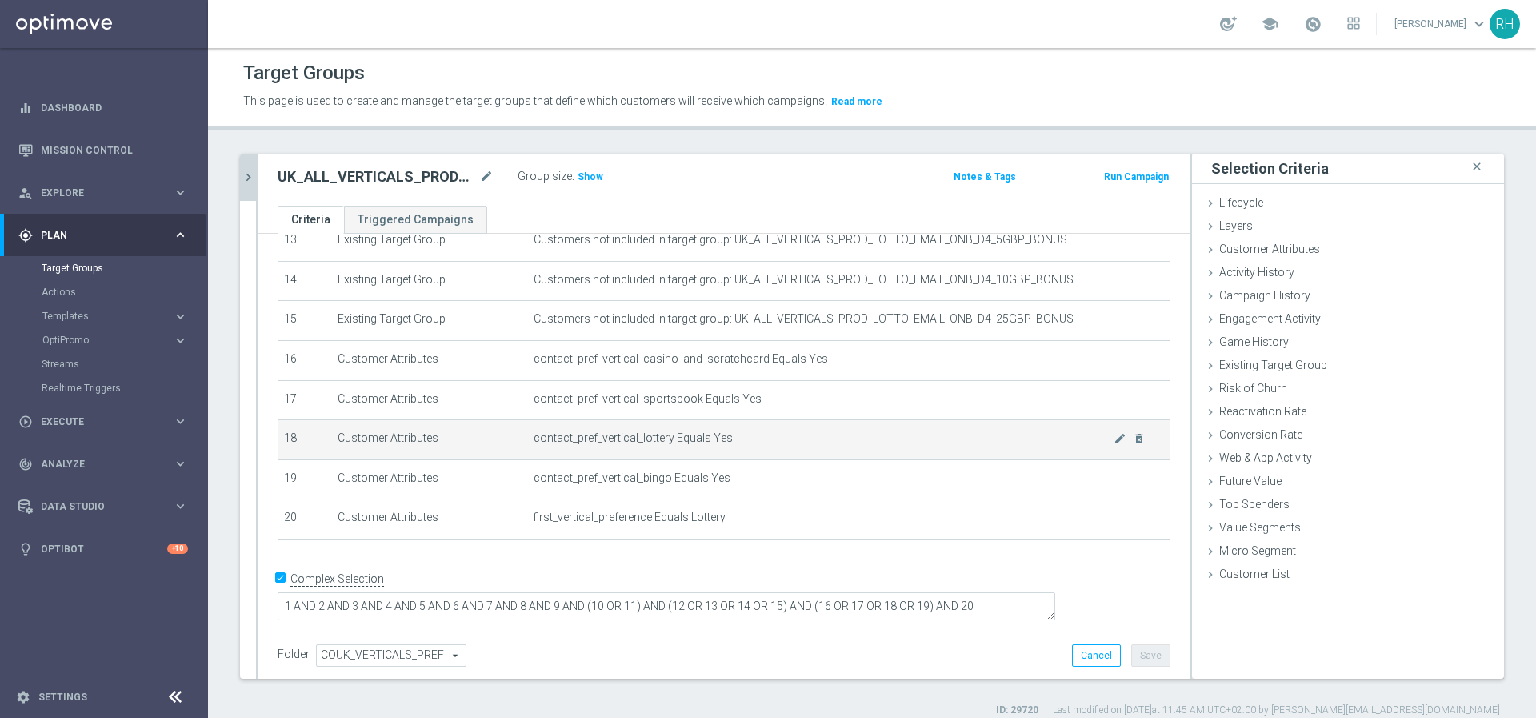
scroll to position [527, 0]
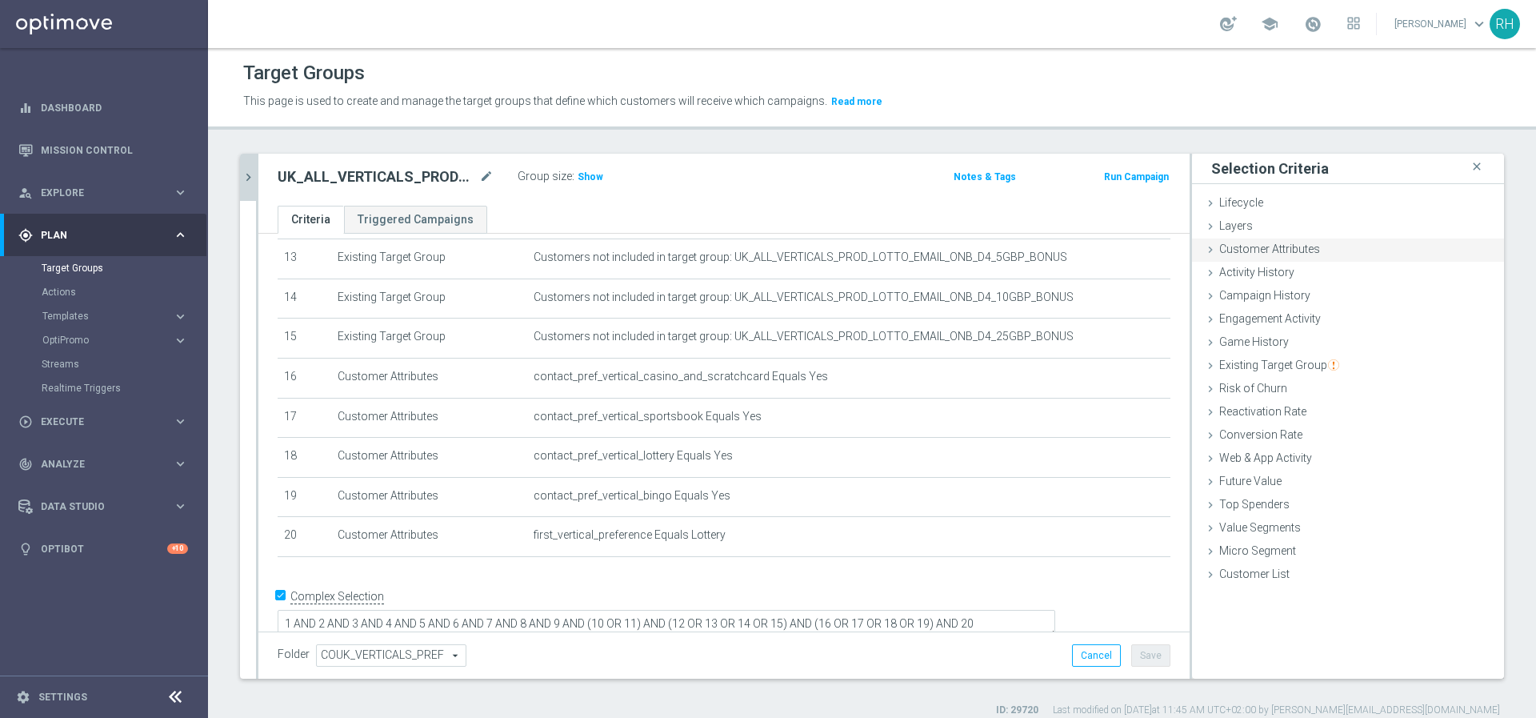
click at [1230, 252] on span "Customer Attributes" at bounding box center [1270, 248] width 101 height 13
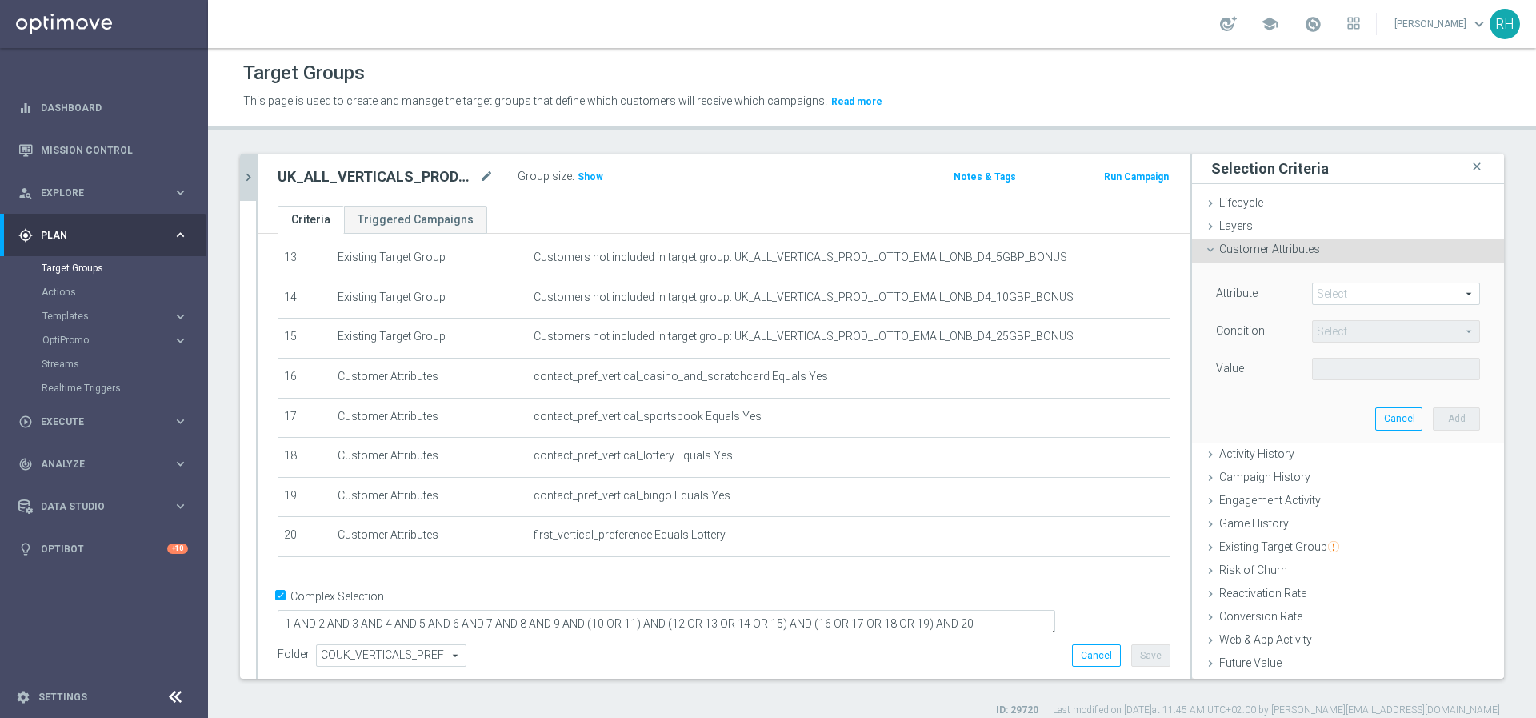
click at [1313, 296] on span at bounding box center [1396, 293] width 166 height 21
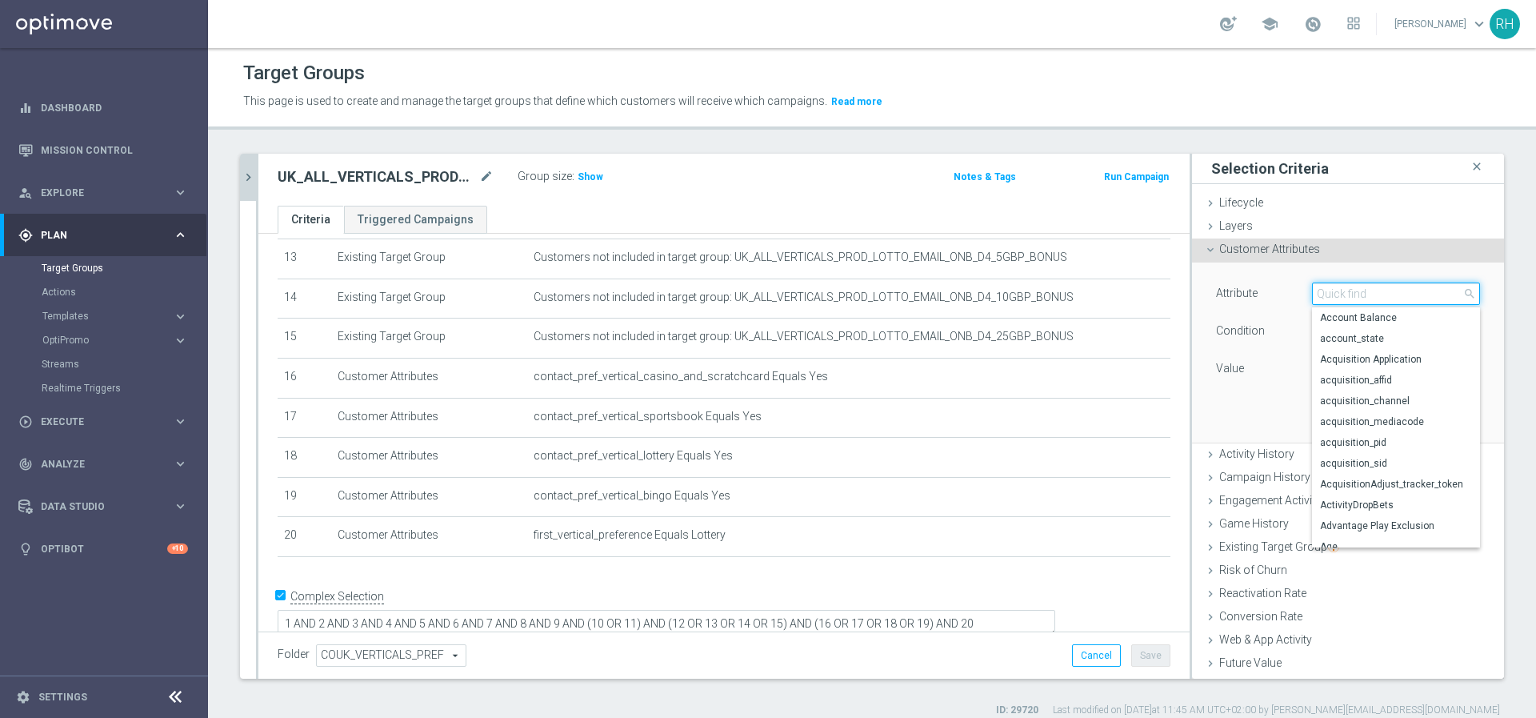
click at [1312, 297] on input "search" at bounding box center [1396, 293] width 168 height 22
paste input "qualified_for_promotions"
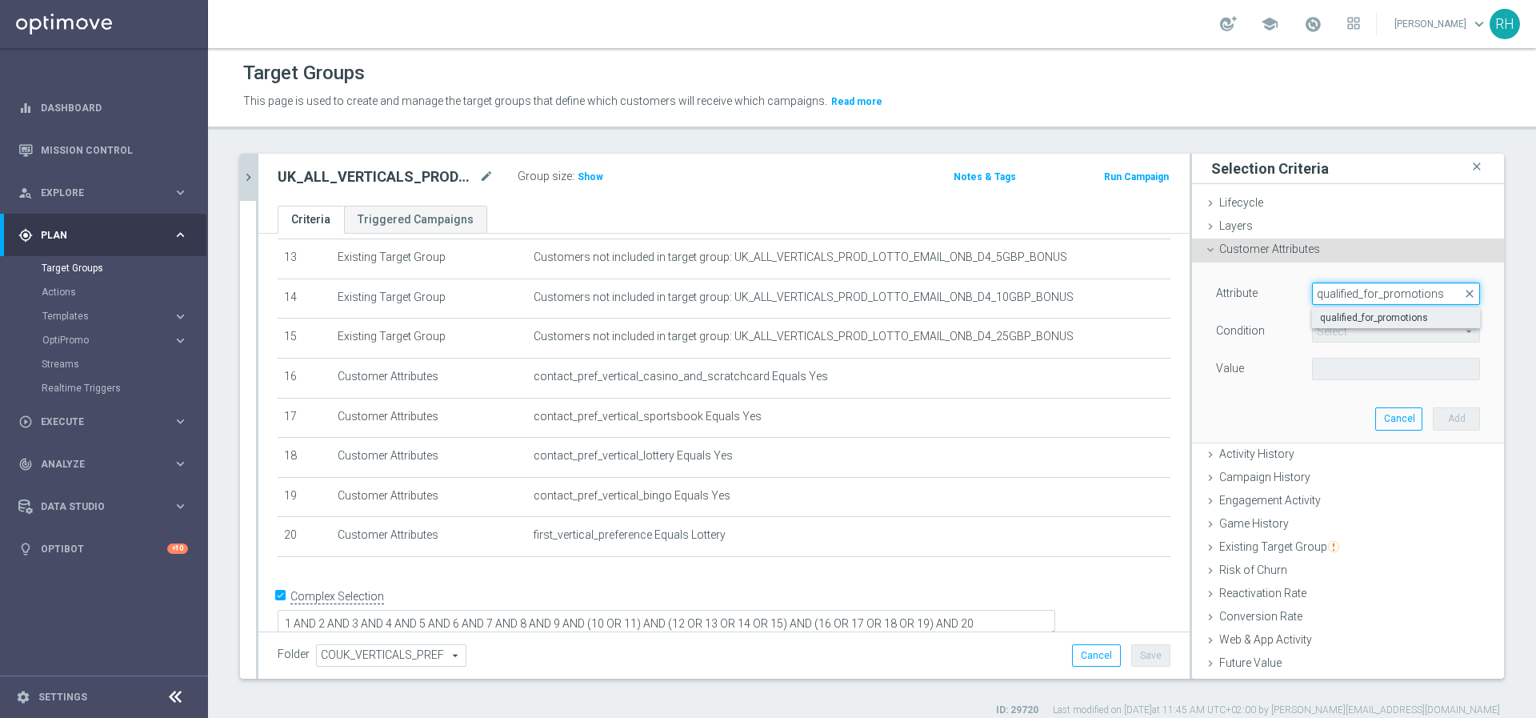
type input "qualified_for_promotions"
click at [1330, 319] on span "qualified_for_promotions" at bounding box center [1396, 317] width 152 height 13
type input "qualified_for_promotions"
type input "Equals"
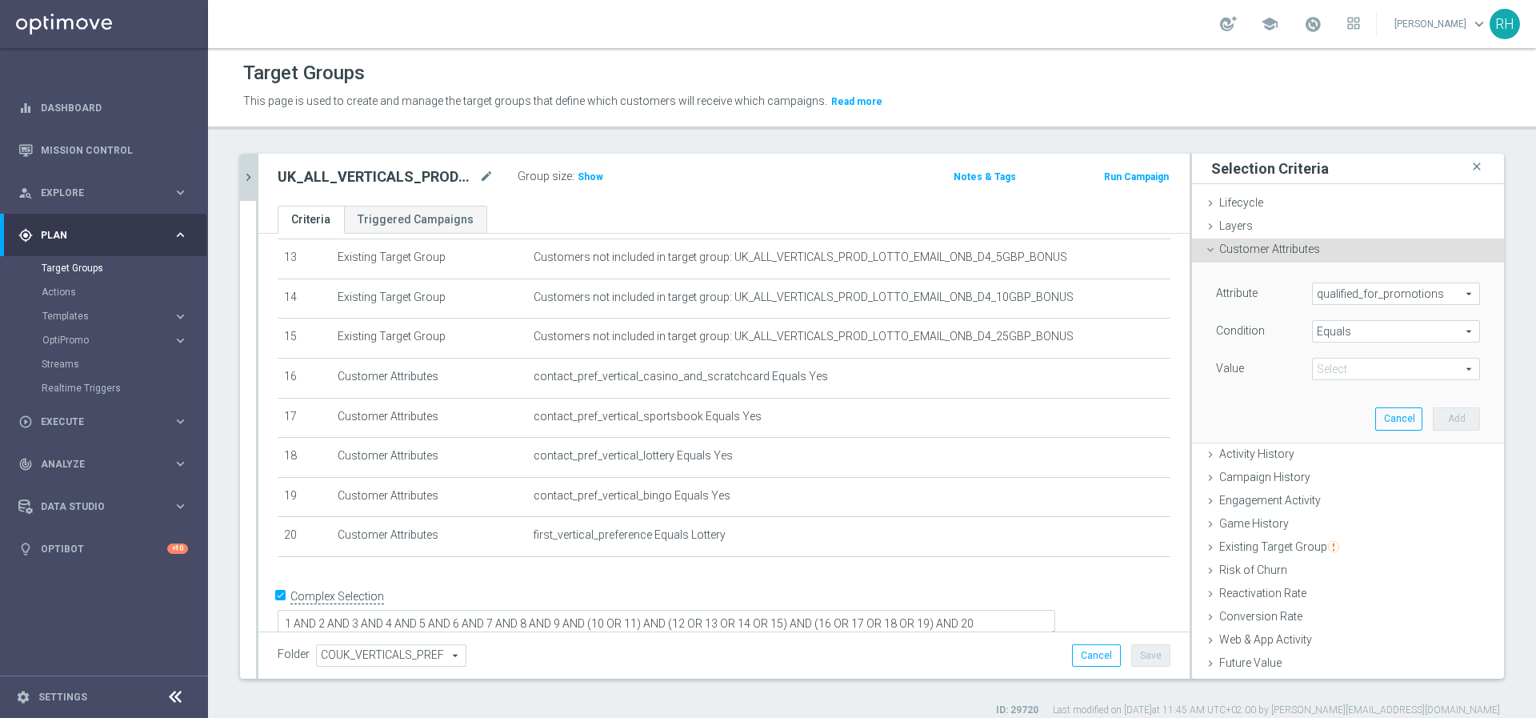
click at [1345, 364] on span at bounding box center [1396, 369] width 166 height 21
click at [1340, 410] on span "true" at bounding box center [1396, 413] width 152 height 13
type input "true"
click at [1433, 419] on button "Add" at bounding box center [1456, 418] width 47 height 22
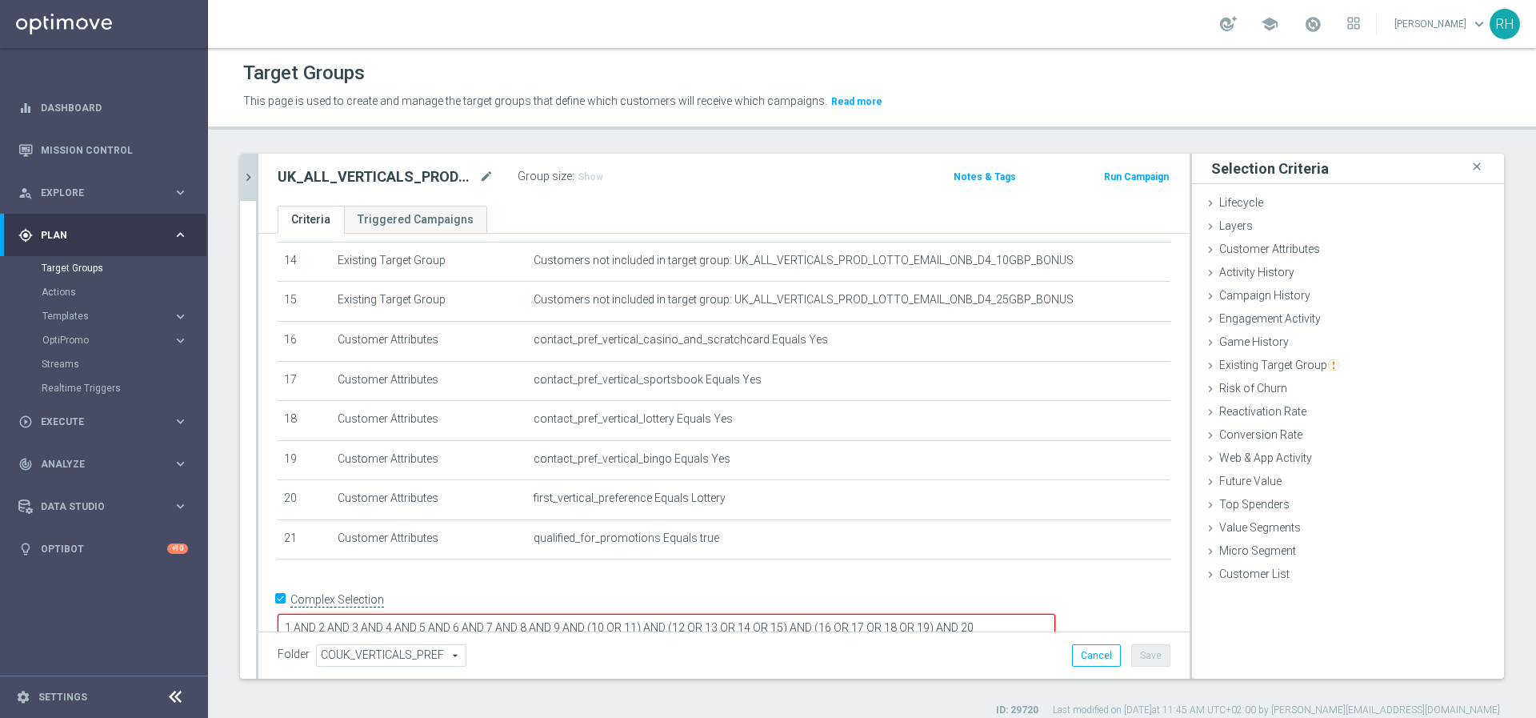
scroll to position [565, 0]
click at [1055, 613] on textarea "1 AND 2 AND 3 AND 4 AND 5 AND 6 AND 7 AND 8 AND 9 AND (10 OR 11) AND (12 OR 13 …" at bounding box center [667, 627] width 778 height 28
click at [1135, 655] on button "Save" at bounding box center [1151, 655] width 39 height 22
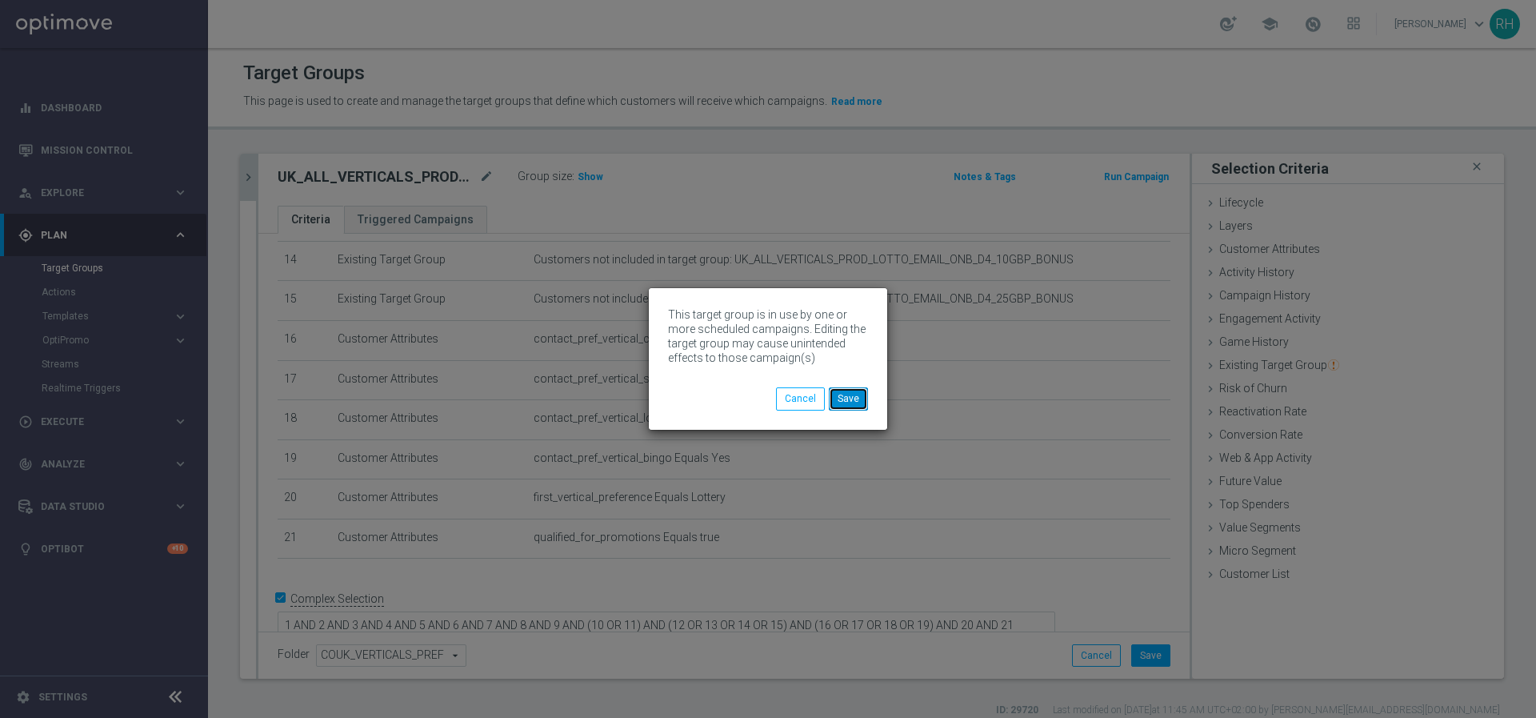
click at [851, 402] on button "Save" at bounding box center [848, 398] width 39 height 22
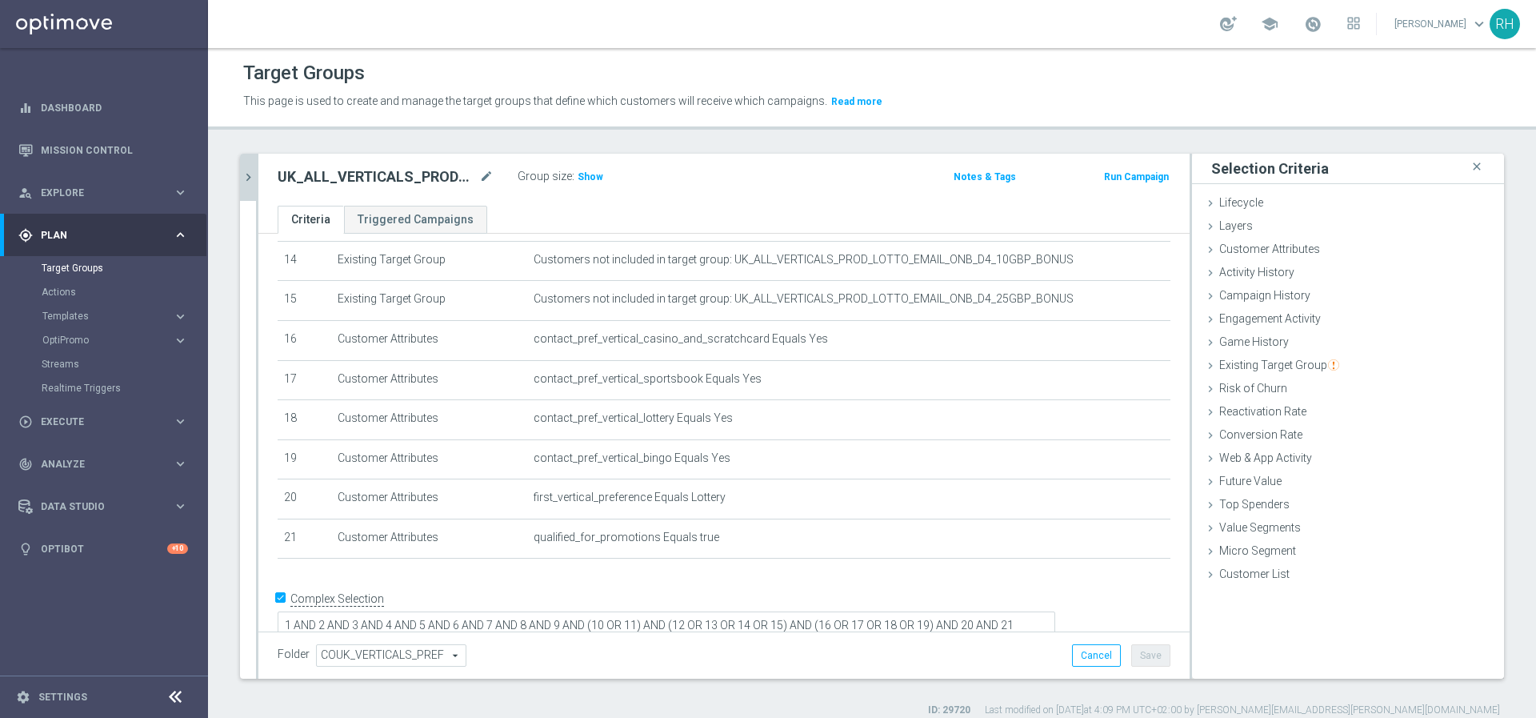
click at [251, 174] on icon "chevron_right" at bounding box center [248, 177] width 15 height 15
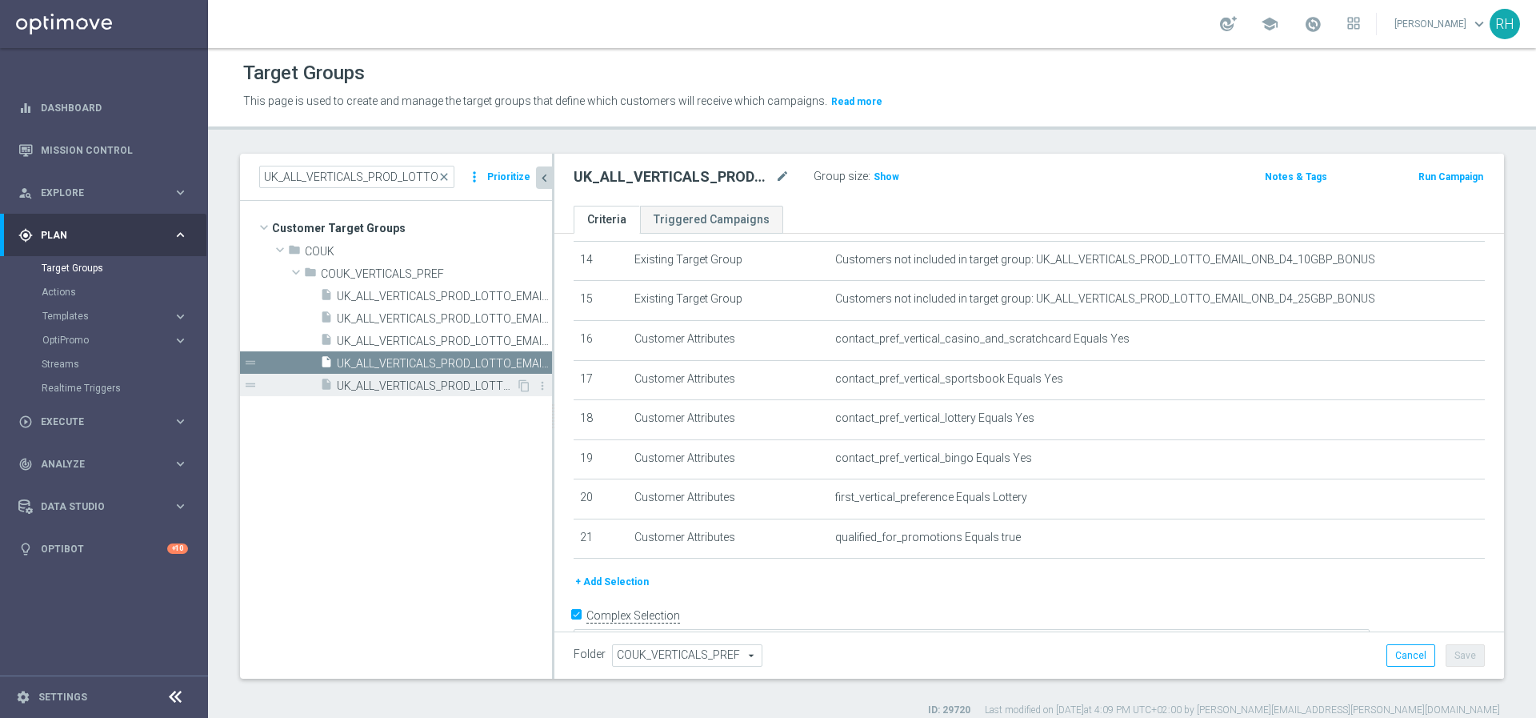
click at [412, 388] on span "UK_ALL_VERTICALS_PROD_LOTTO_EMAIL_ONB_D4_5GBP_BONUS" at bounding box center [426, 386] width 179 height 14
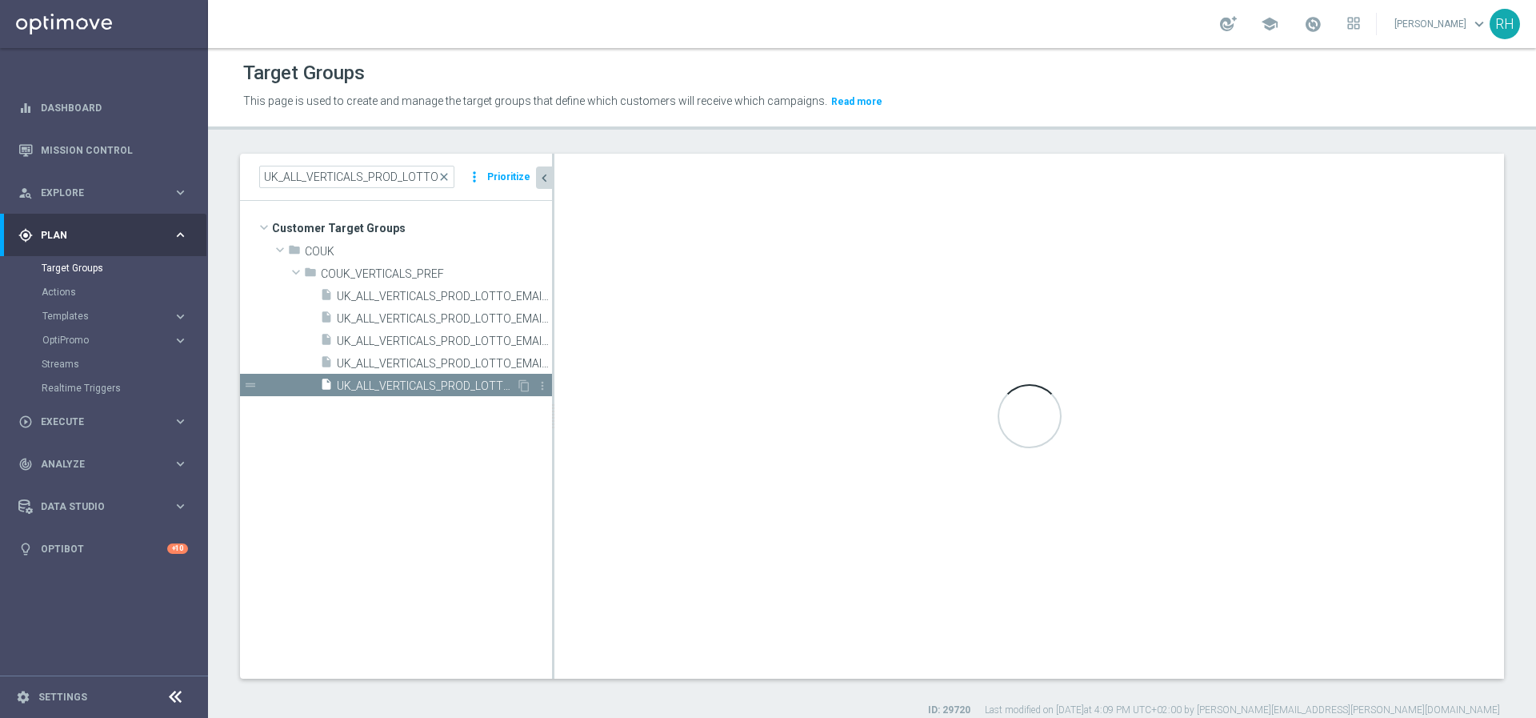
scroll to position [386, 0]
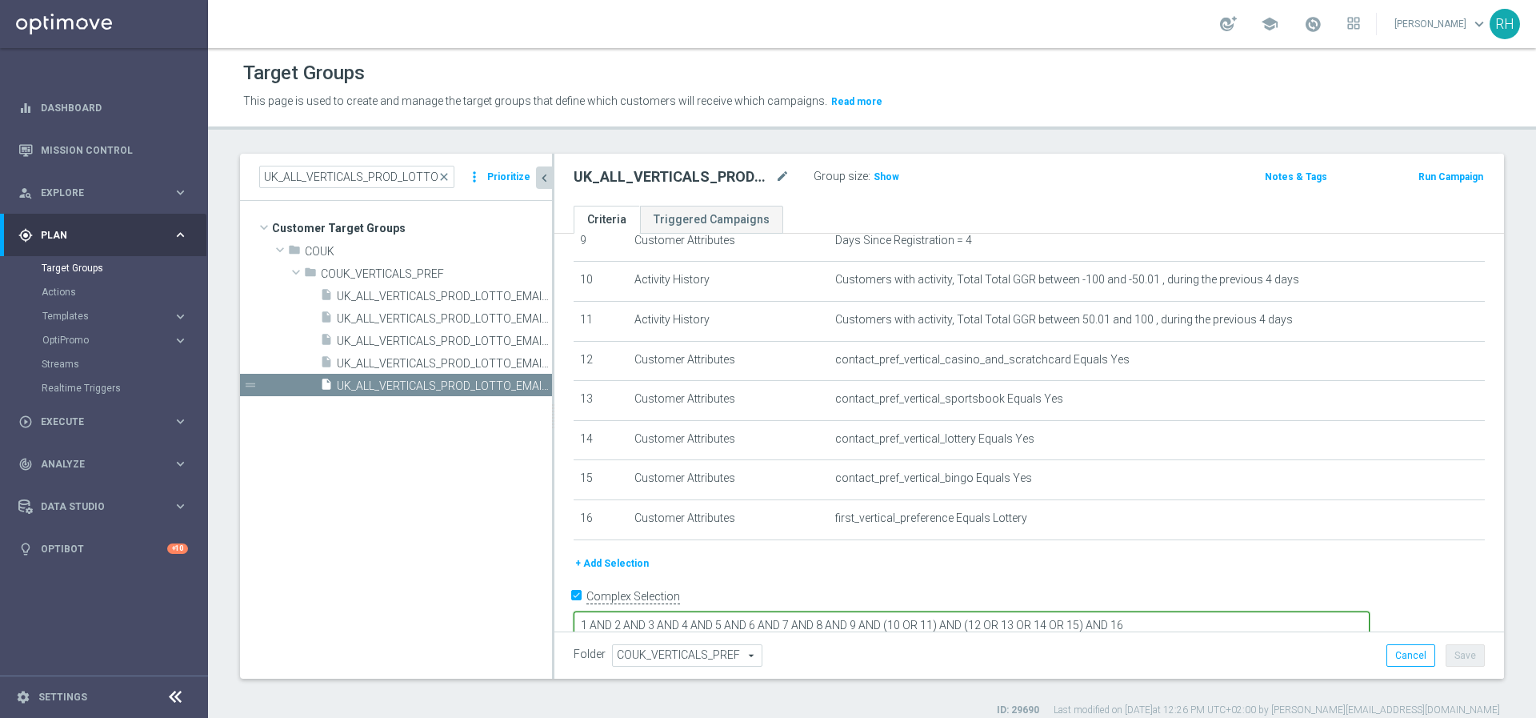
click at [1284, 611] on textarea "1 AND 2 AND 3 AND 4 AND 5 AND 6 AND 7 AND 8 AND 9 AND (10 OR 11) AND (12 OR 13 …" at bounding box center [972, 625] width 796 height 28
type textarea "1 AND 2 AND 3 AND 4 AND 5 AND 6 AND 7 AND 8 AND 9 AND (10 OR 11) AND (12 OR 13 …"
click at [625, 567] on button "+ Add Selection" at bounding box center [612, 562] width 77 height 18
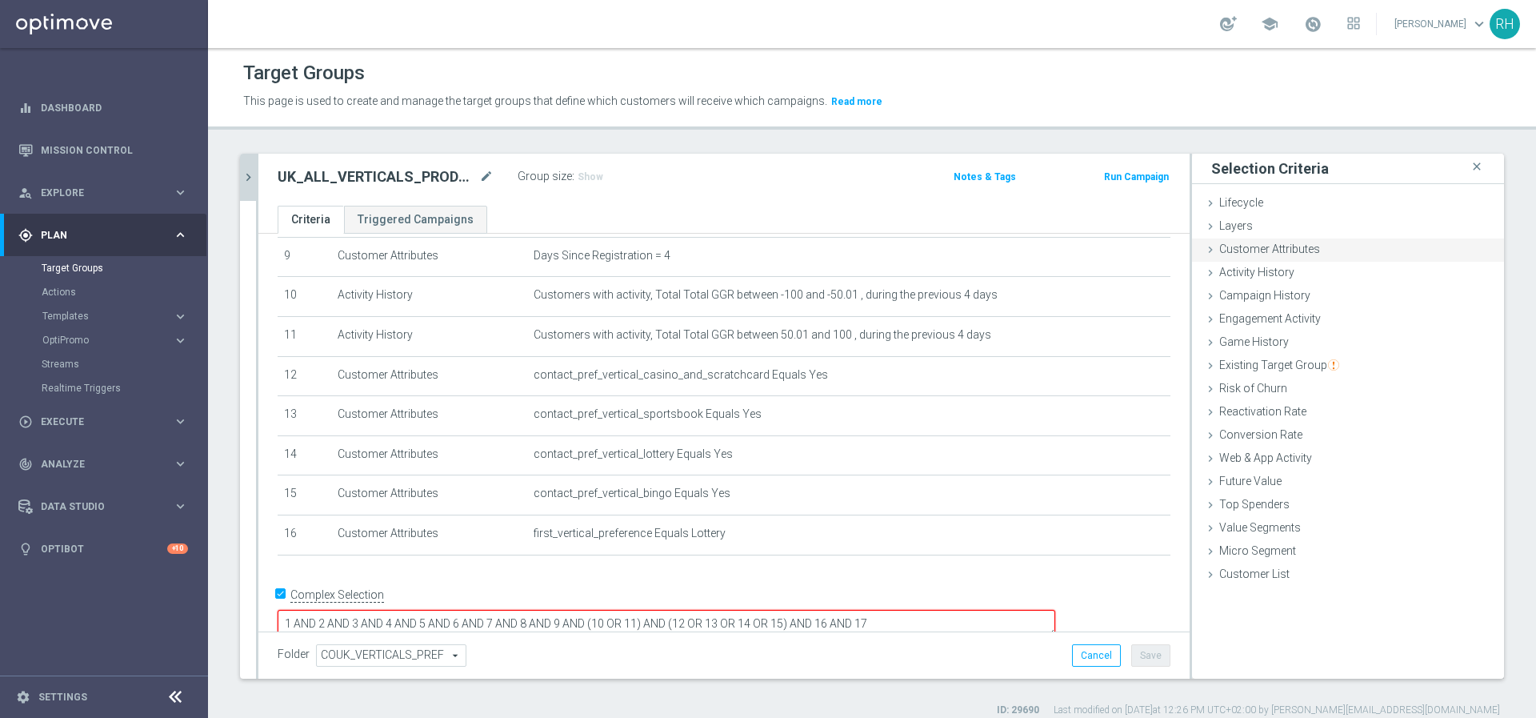
click at [1228, 242] on span "Customer Attributes" at bounding box center [1270, 248] width 101 height 13
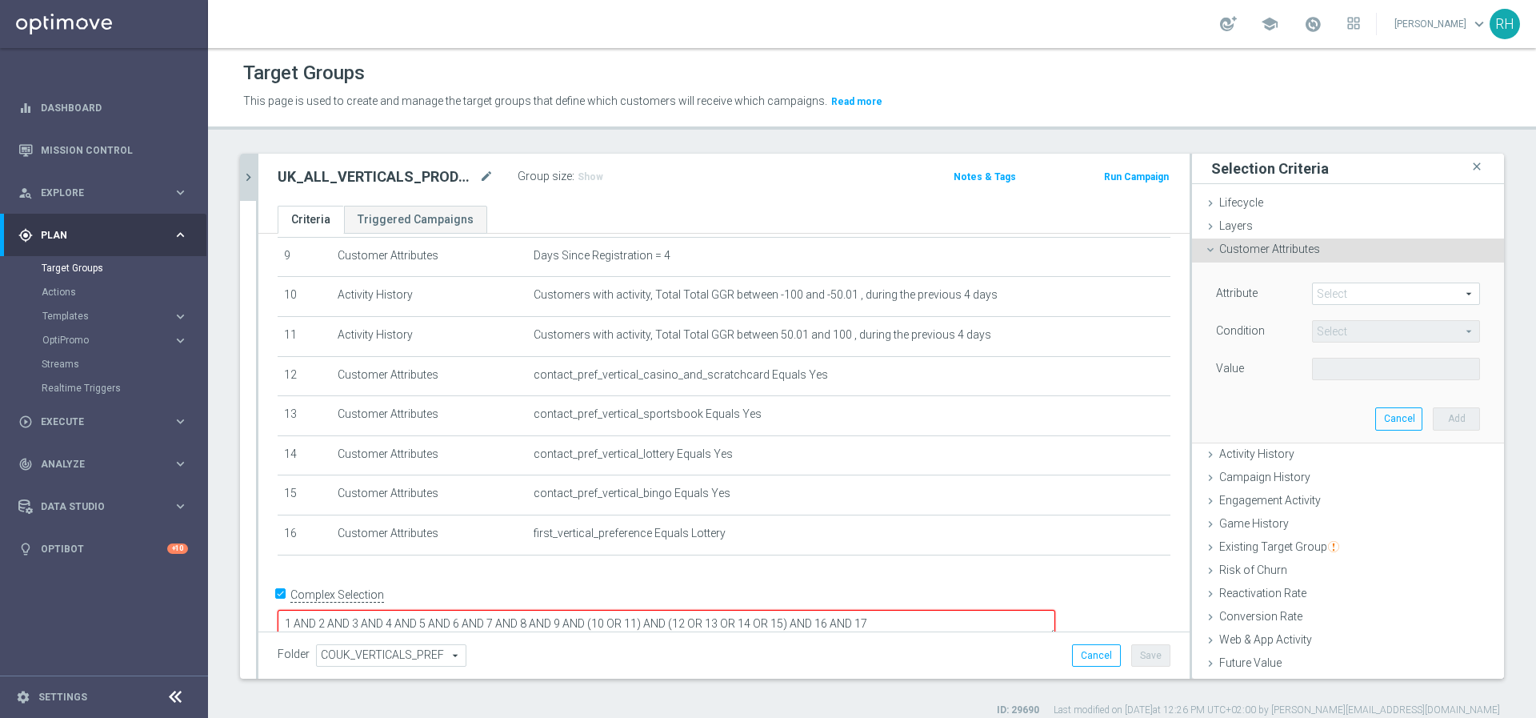
click at [1345, 297] on span at bounding box center [1396, 293] width 166 height 21
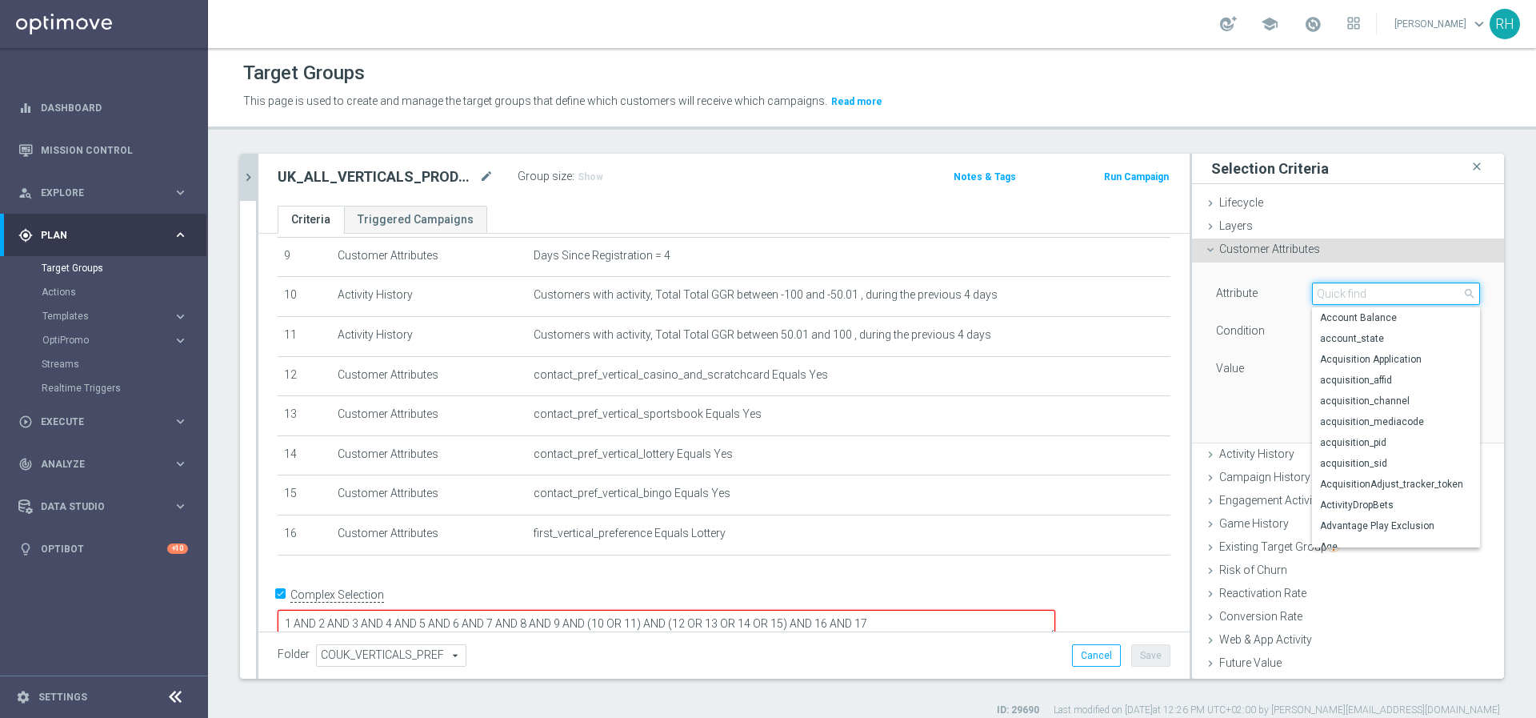
click at [1312, 299] on input "search" at bounding box center [1396, 293] width 168 height 22
paste input "qualified_for_promotions"
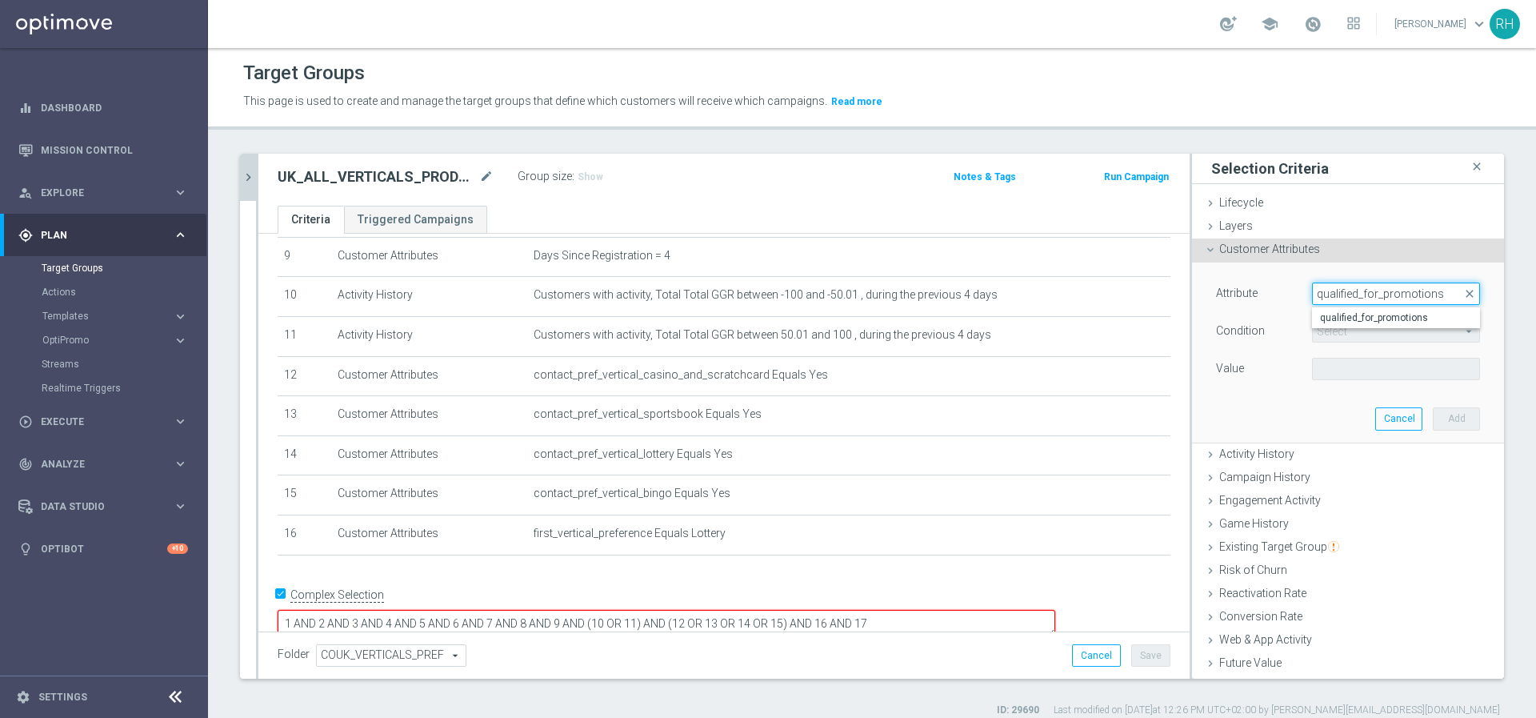
type input "qualified_for_promotions"
click at [1320, 314] on span "qualified_for_promotions" at bounding box center [1396, 317] width 152 height 13
type input "qualified_for_promotions"
type input "Equals"
click at [1353, 377] on span at bounding box center [1396, 369] width 166 height 21
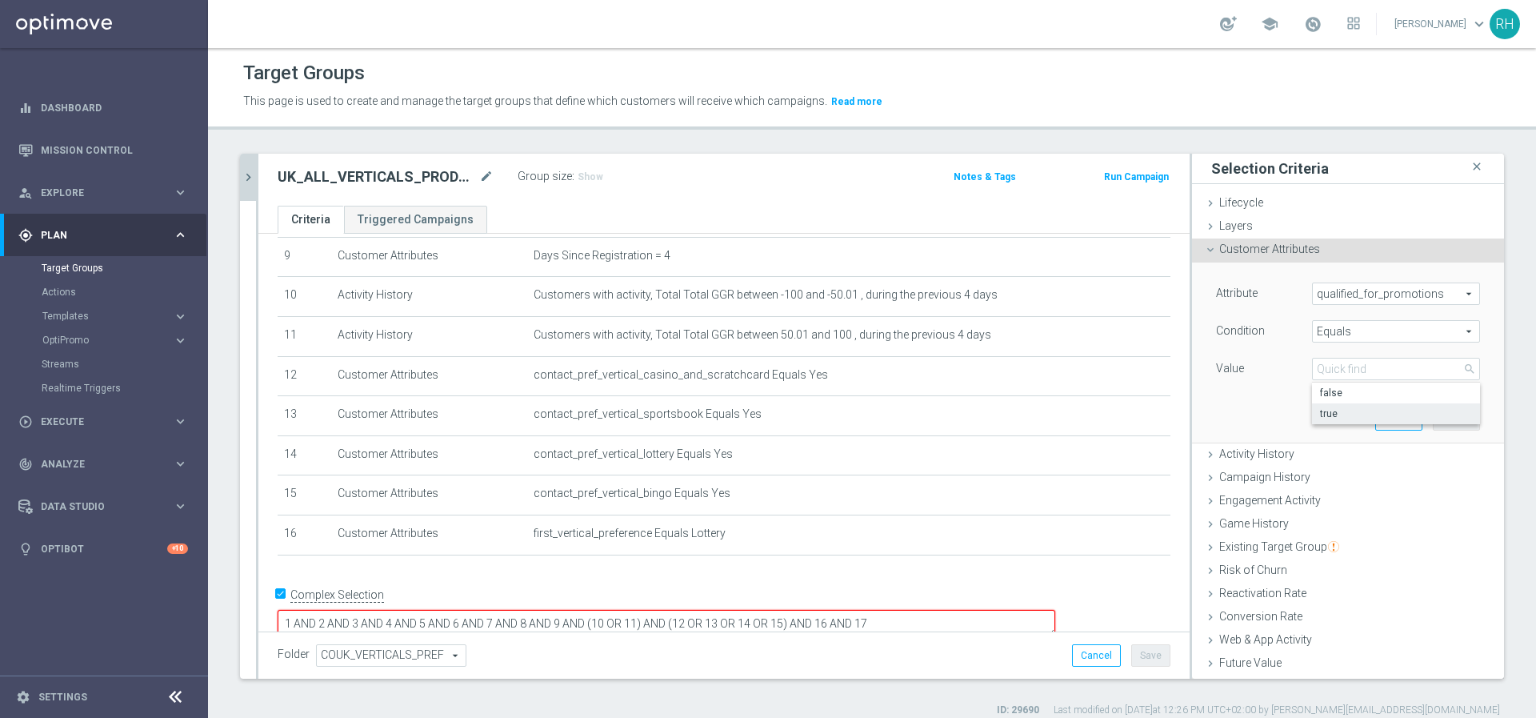
click at [1356, 407] on span "true" at bounding box center [1396, 413] width 152 height 13
type input "true"
click at [1433, 422] on button "Add" at bounding box center [1456, 418] width 47 height 22
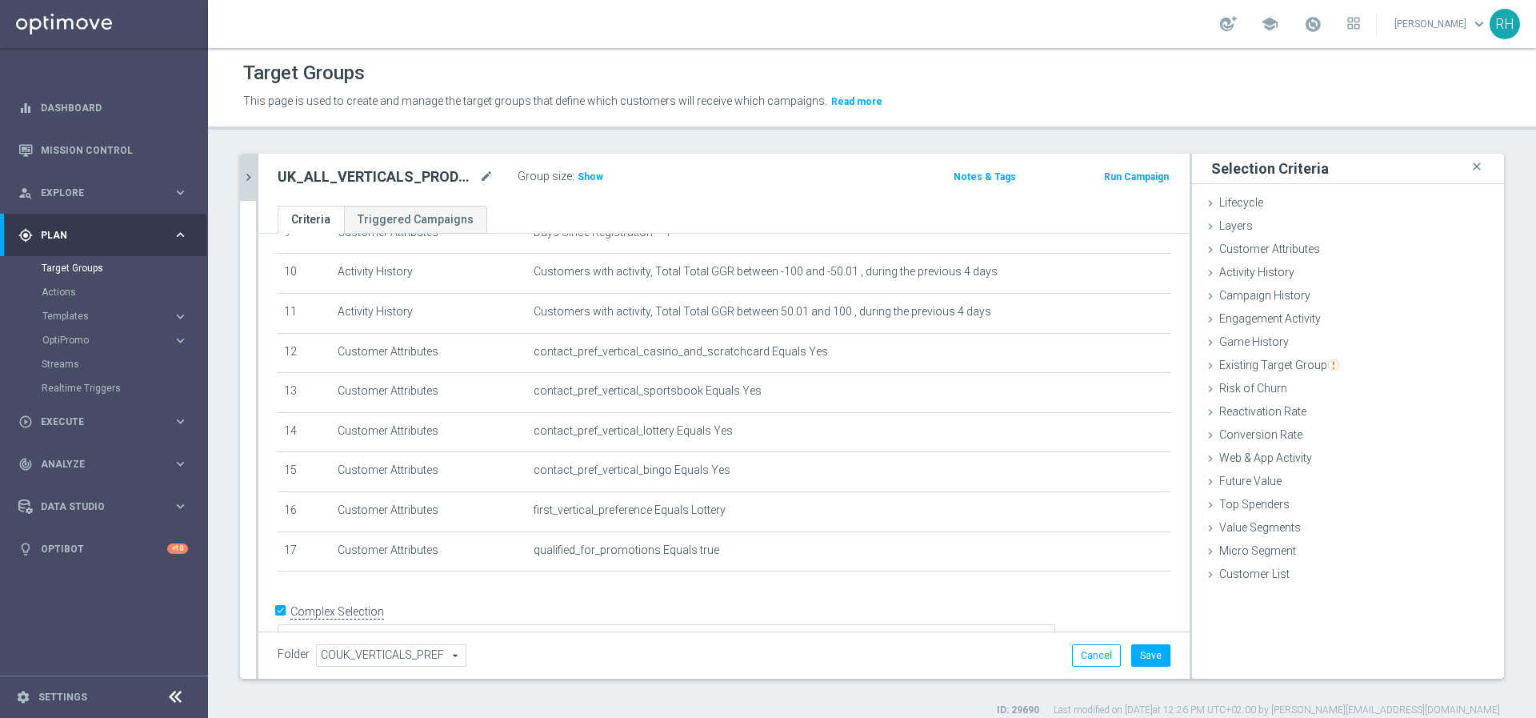
scroll to position [408, 0]
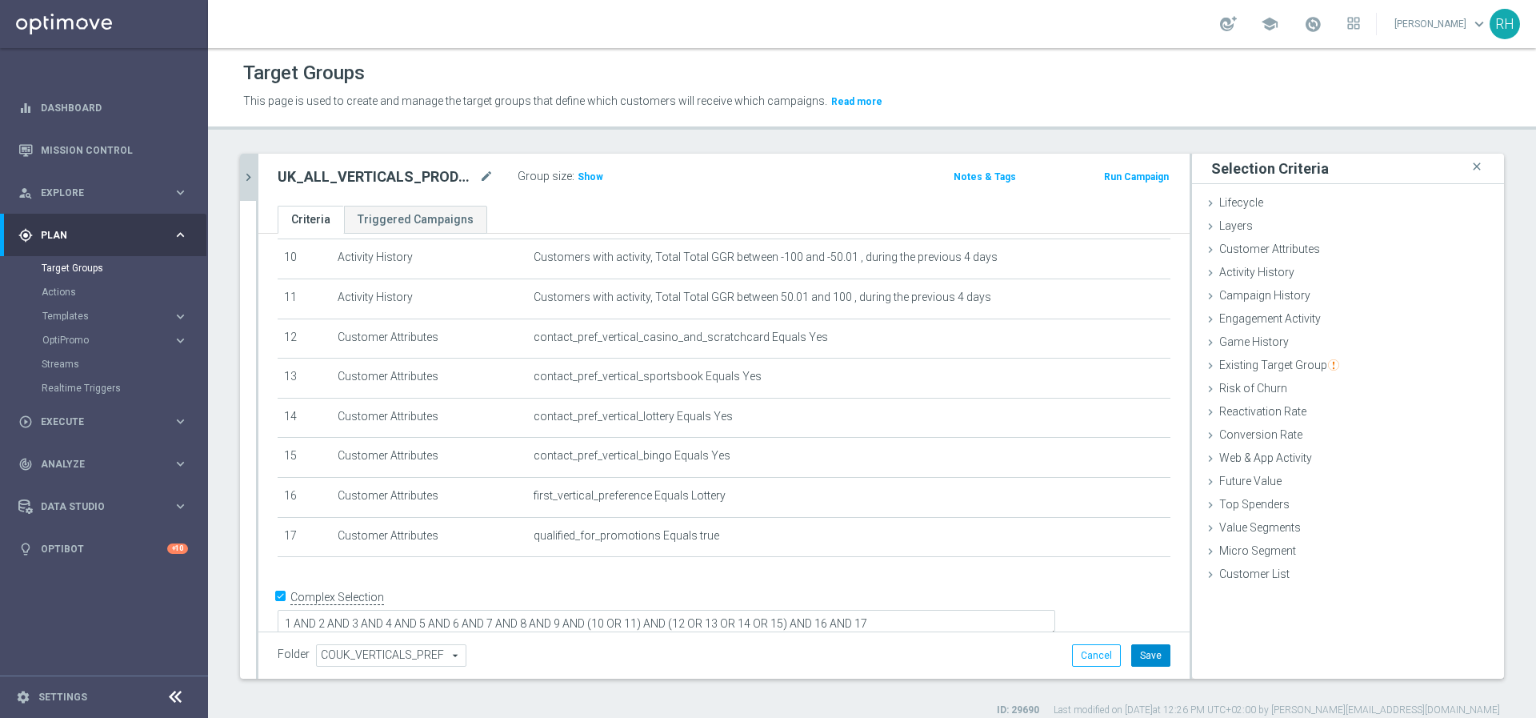
click at [1135, 655] on button "Save" at bounding box center [1151, 655] width 39 height 22
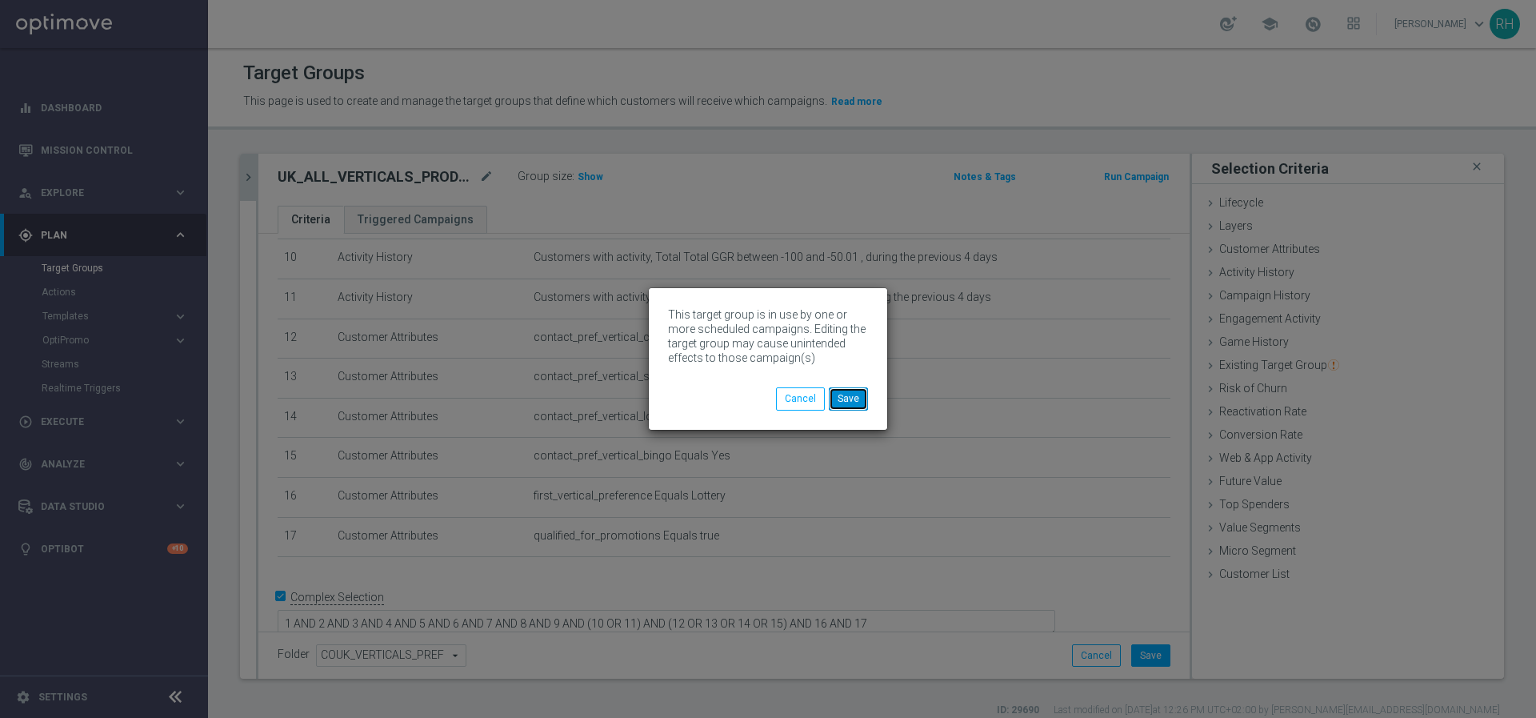
click at [847, 402] on button "Save" at bounding box center [848, 398] width 39 height 22
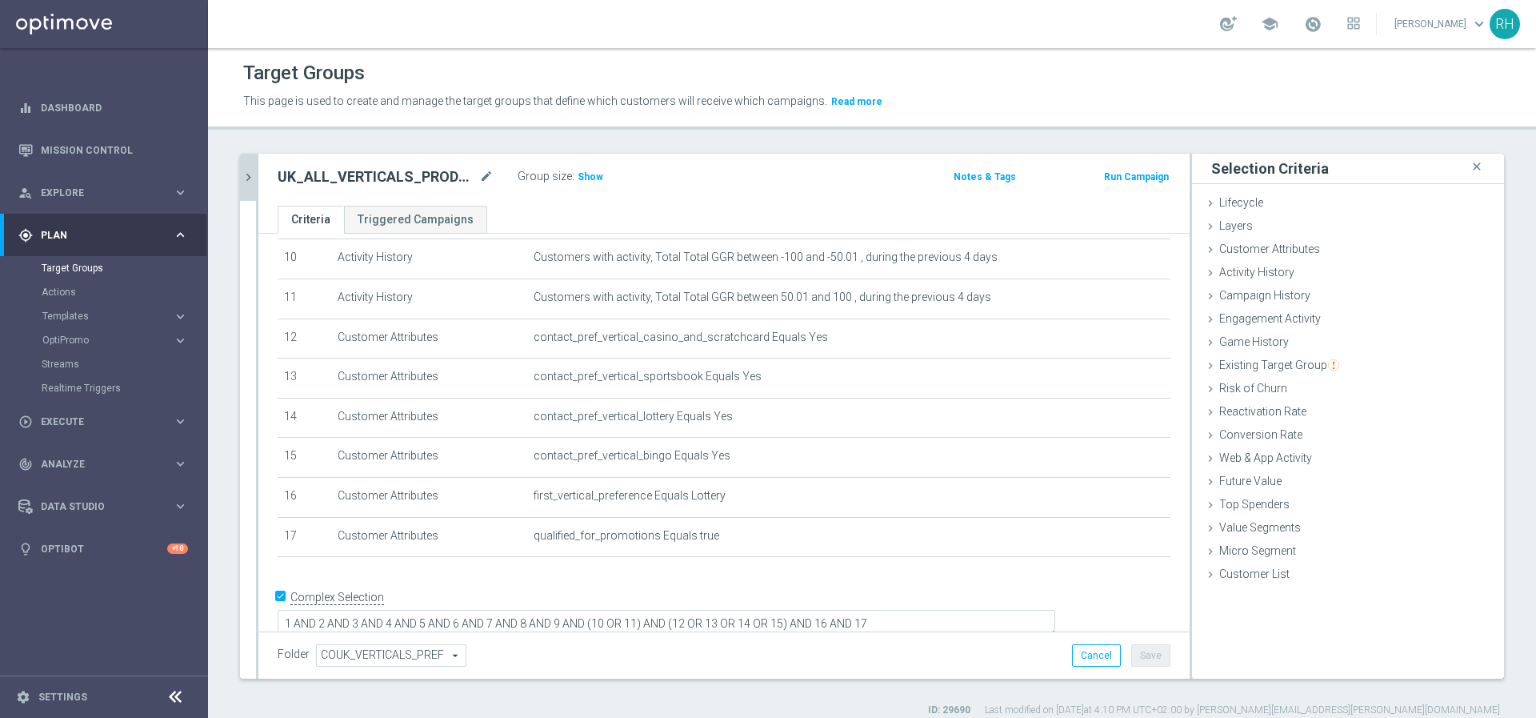
click at [247, 176] on icon "chevron_right" at bounding box center [248, 177] width 15 height 15
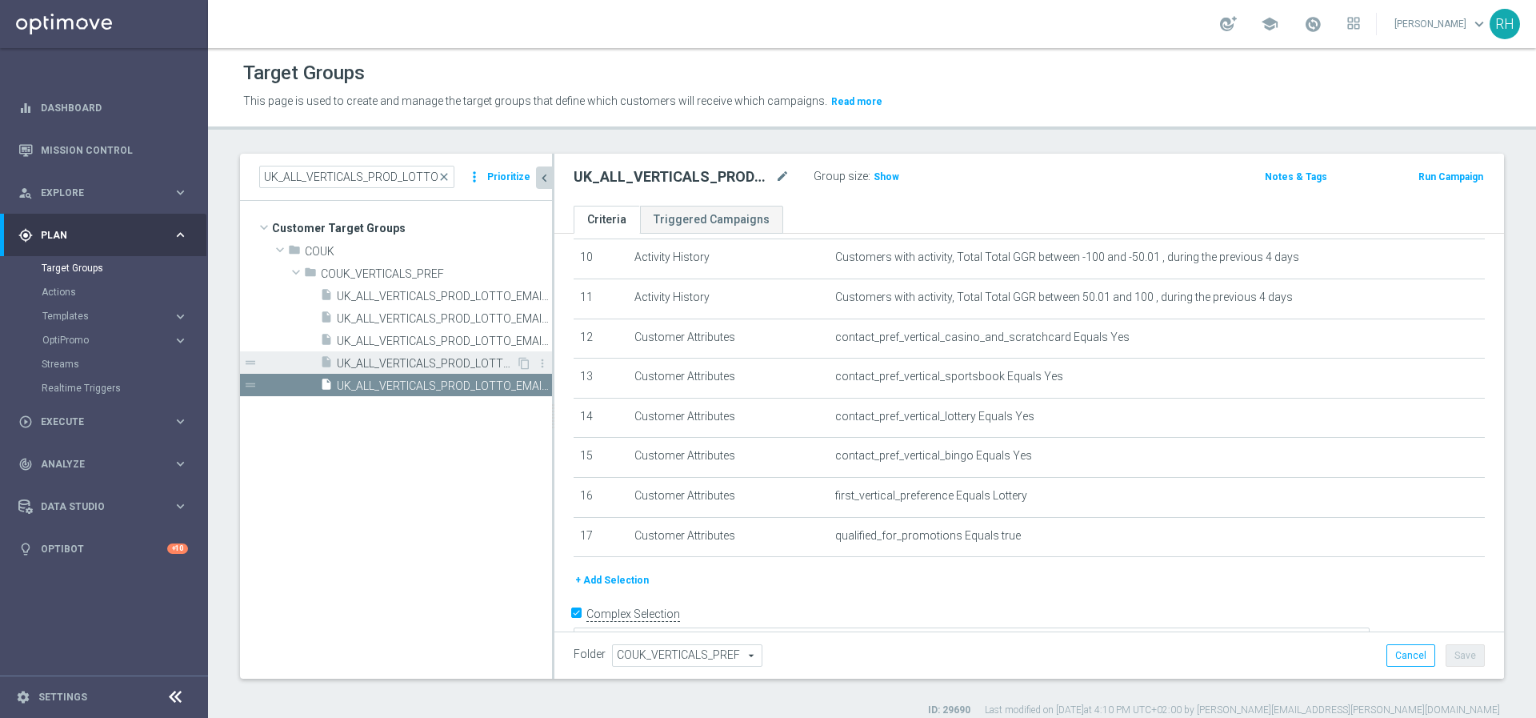
click at [415, 366] on span "UK_ALL_VERTICALS_PROD_LOTTO_EMAIL_ONB_D4_50GBP_BONUS" at bounding box center [426, 364] width 179 height 14
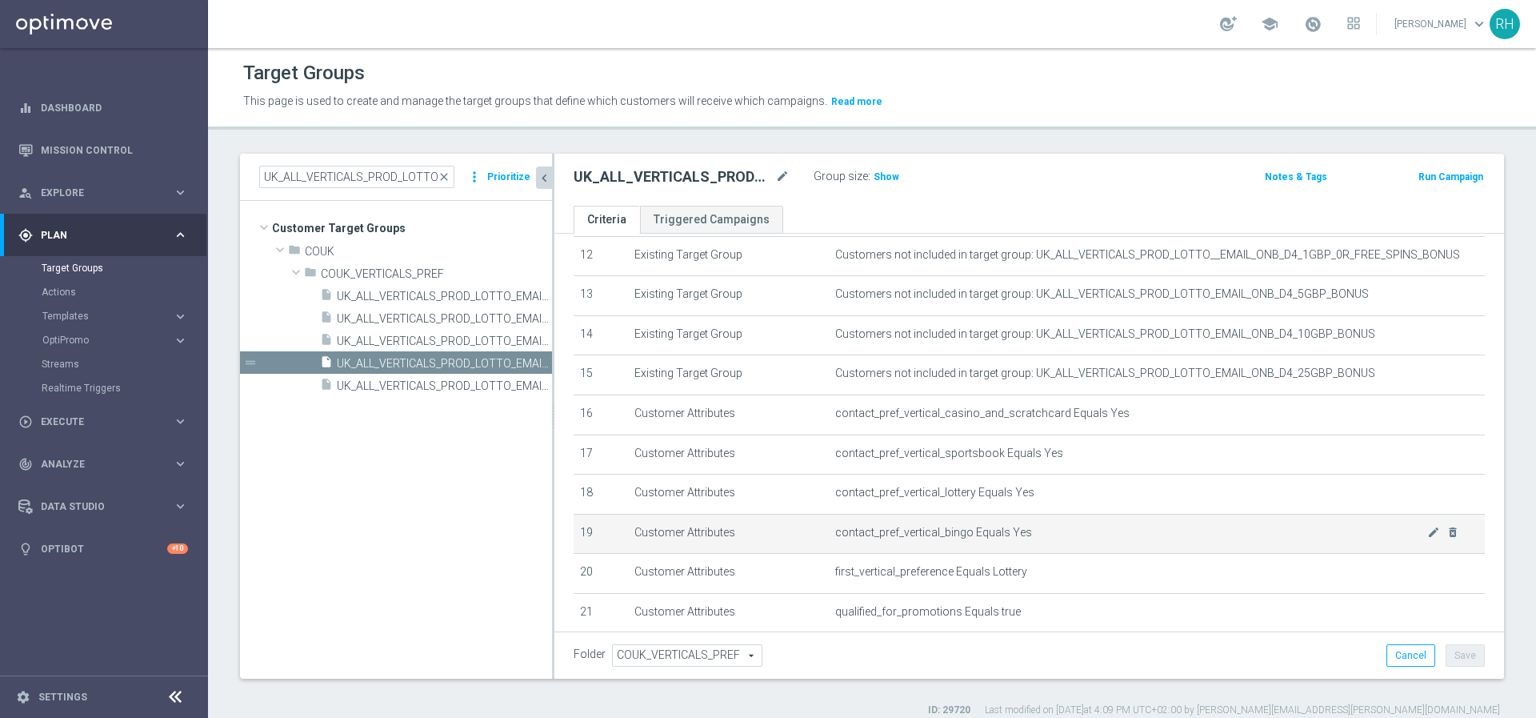
scroll to position [584, 0]
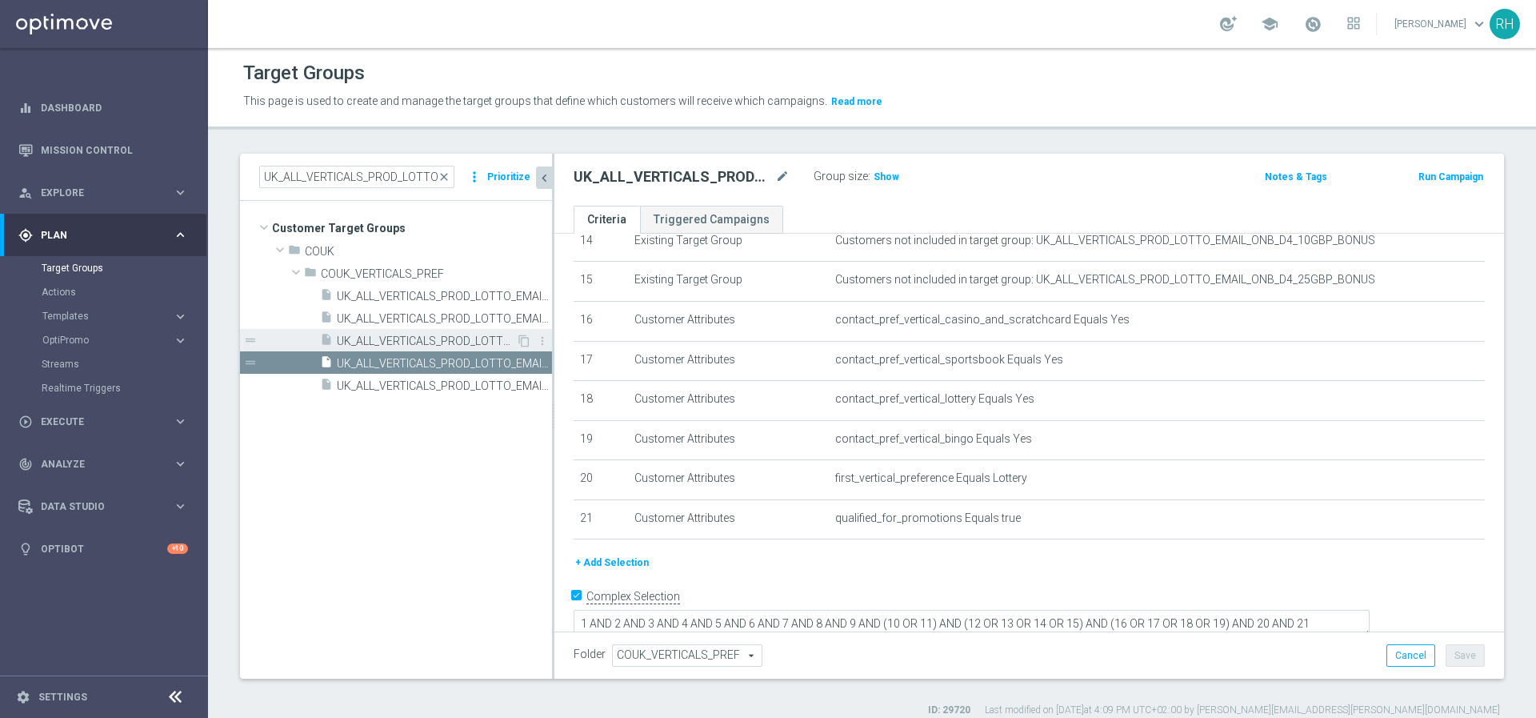
click at [403, 341] on span "UK_ALL_VERTICALS_PROD_LOTTO_EMAIL_ONB_D4_25GBP_BONUS" at bounding box center [426, 341] width 179 height 14
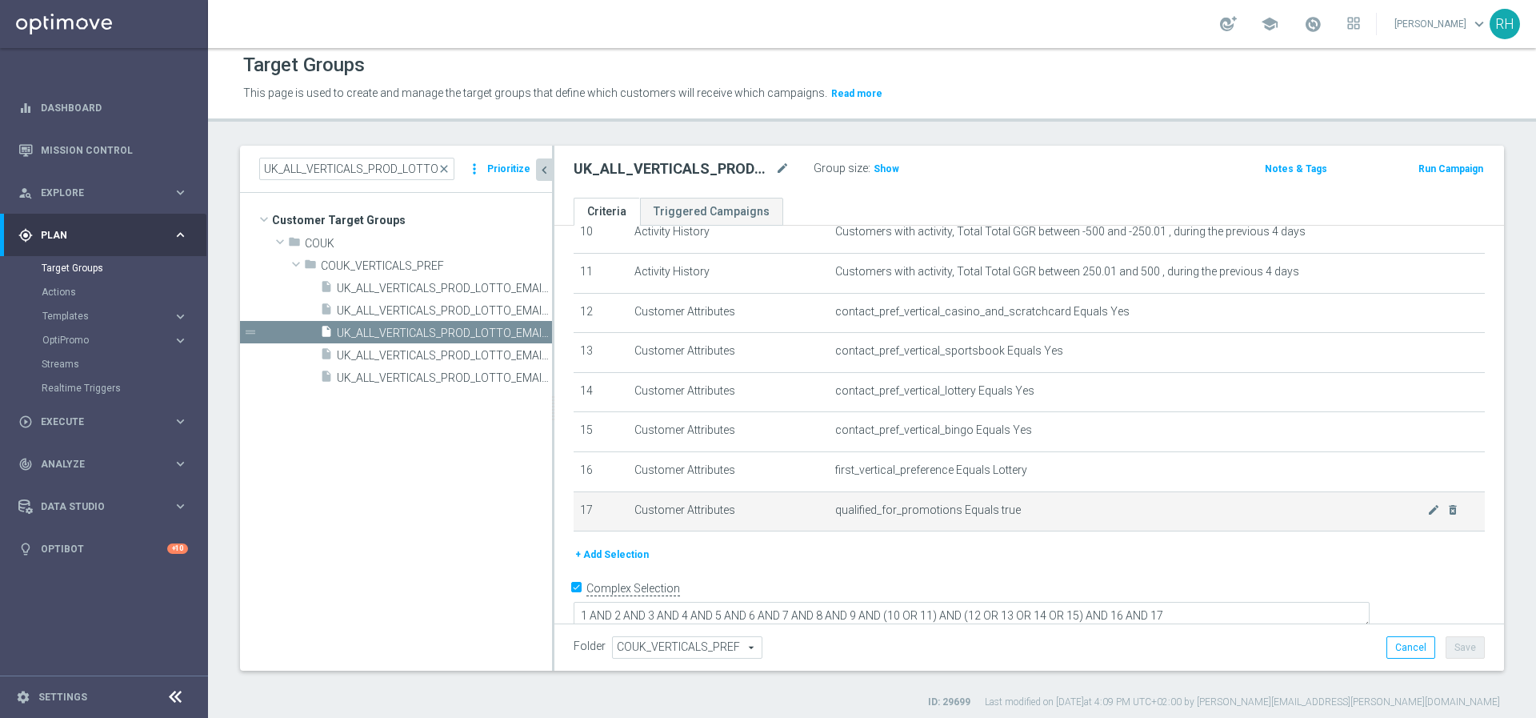
scroll to position [15, 0]
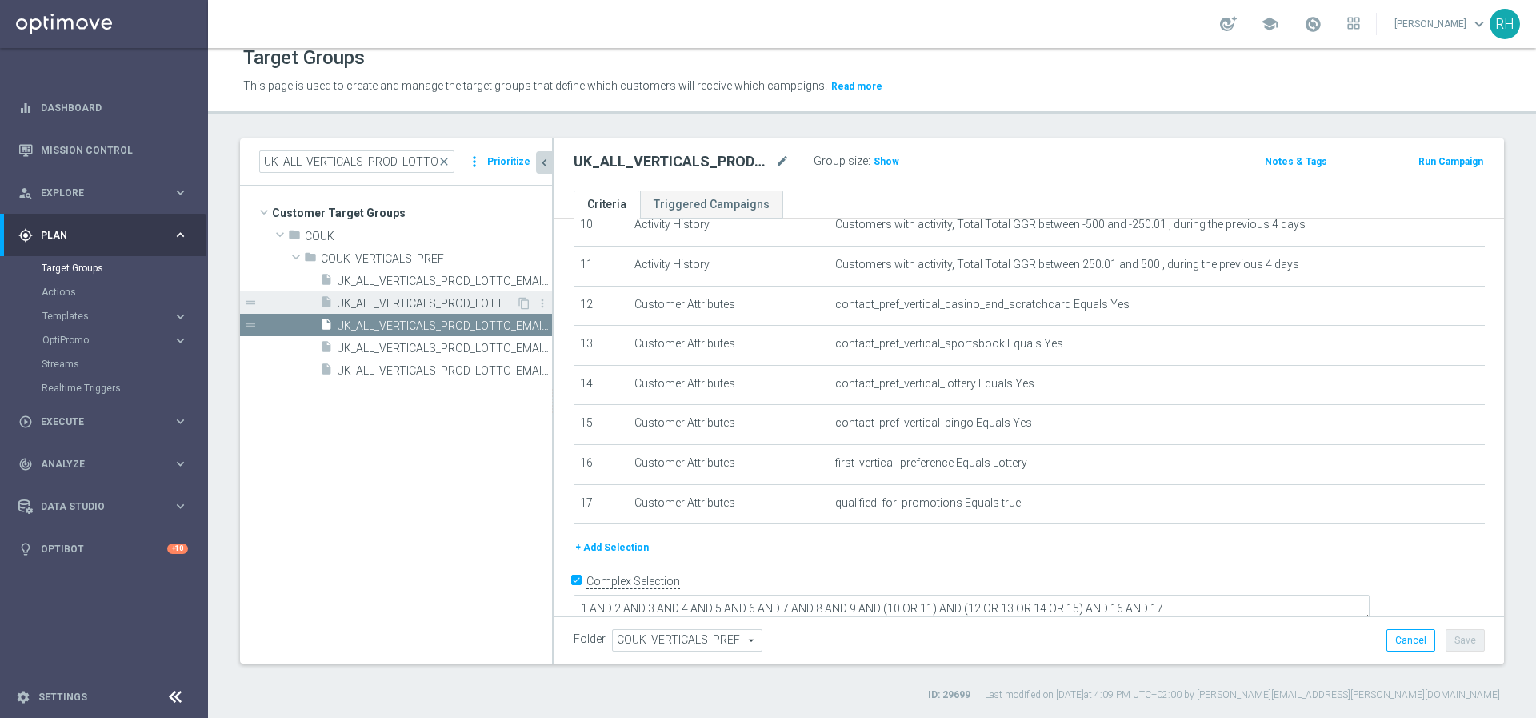
click at [427, 306] on span "UK_ALL_VERTICALS_PROD_LOTTO_EMAIL_ONB_D4_1GBP_0R_FREE_SPINS_BONUS" at bounding box center [426, 304] width 179 height 14
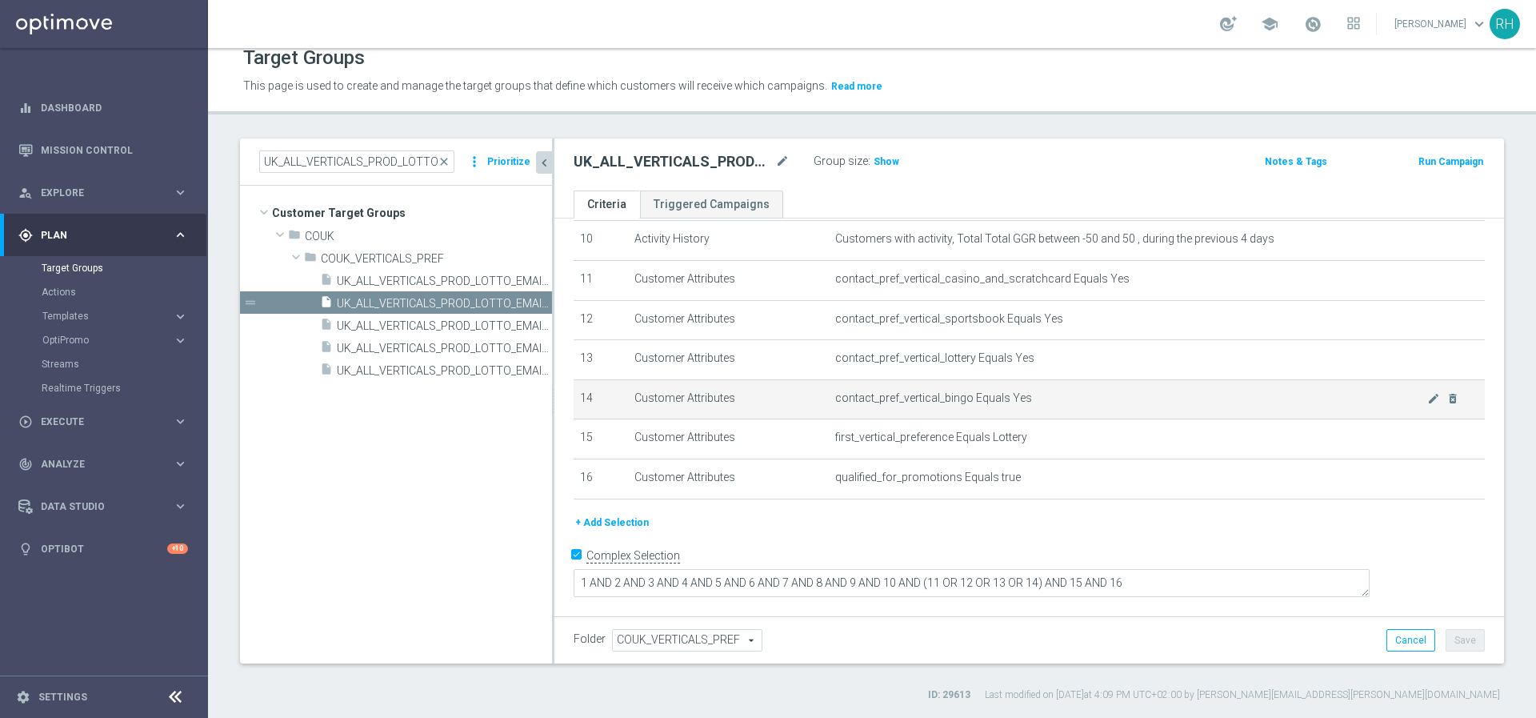
scroll to position [386, 0]
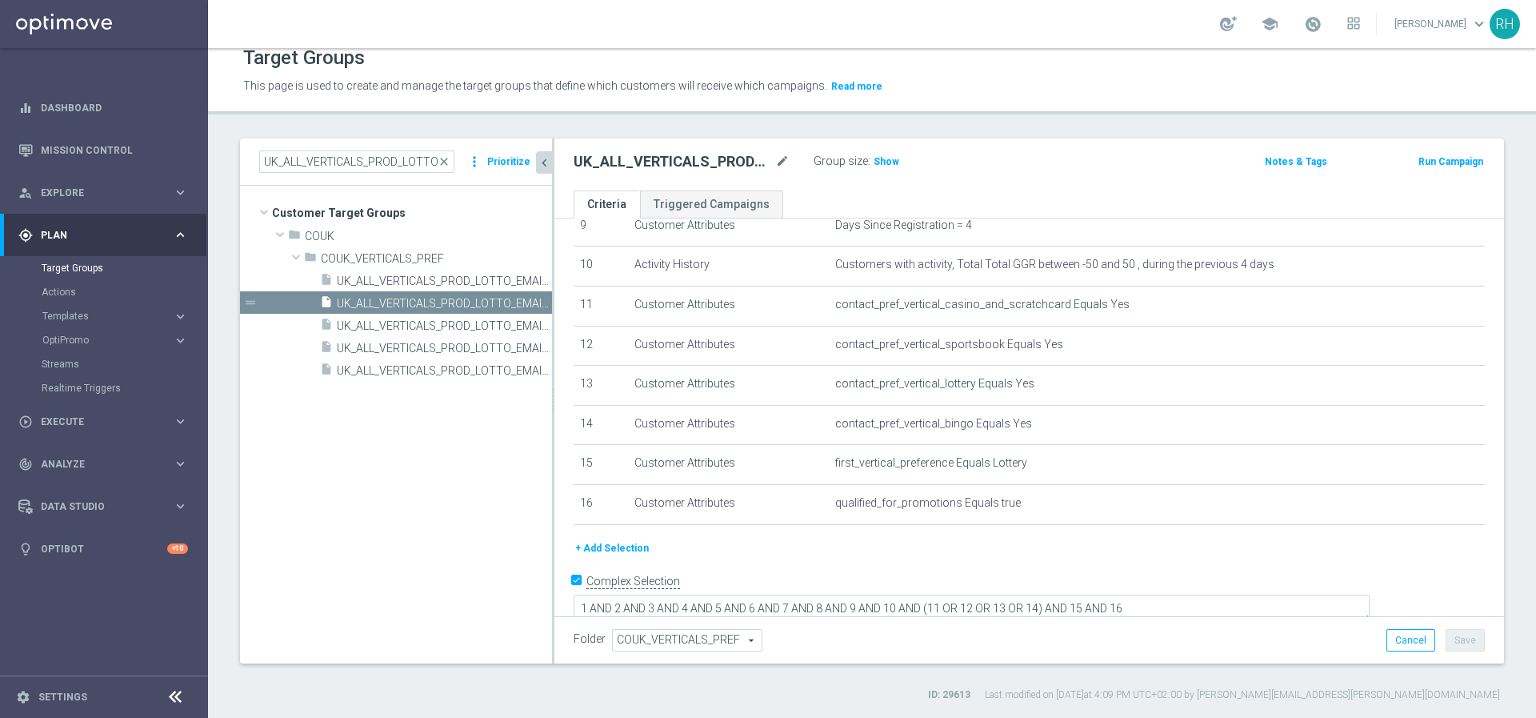
click at [435, 281] on span "UK_ALL_VERTICALS_PROD_LOTTO_EMAIL_ONB_D4_10GBP_BONUS" at bounding box center [444, 281] width 215 height 14
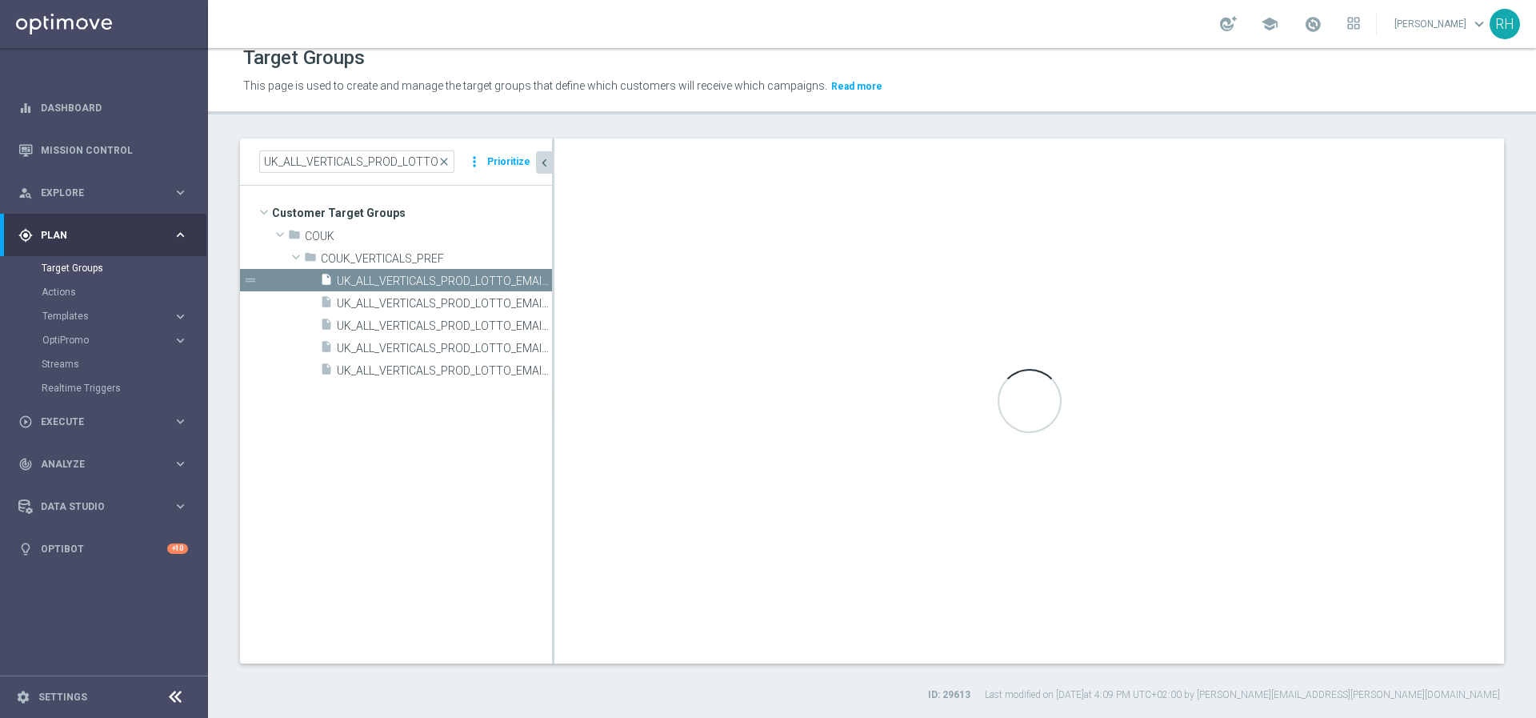
type textarea "1 AND 2 AND 3 AND 4 AND 5 AND 6 AND 7 AND 8 AND 9 AND (10 OR 11) AND (12 OR 13 …"
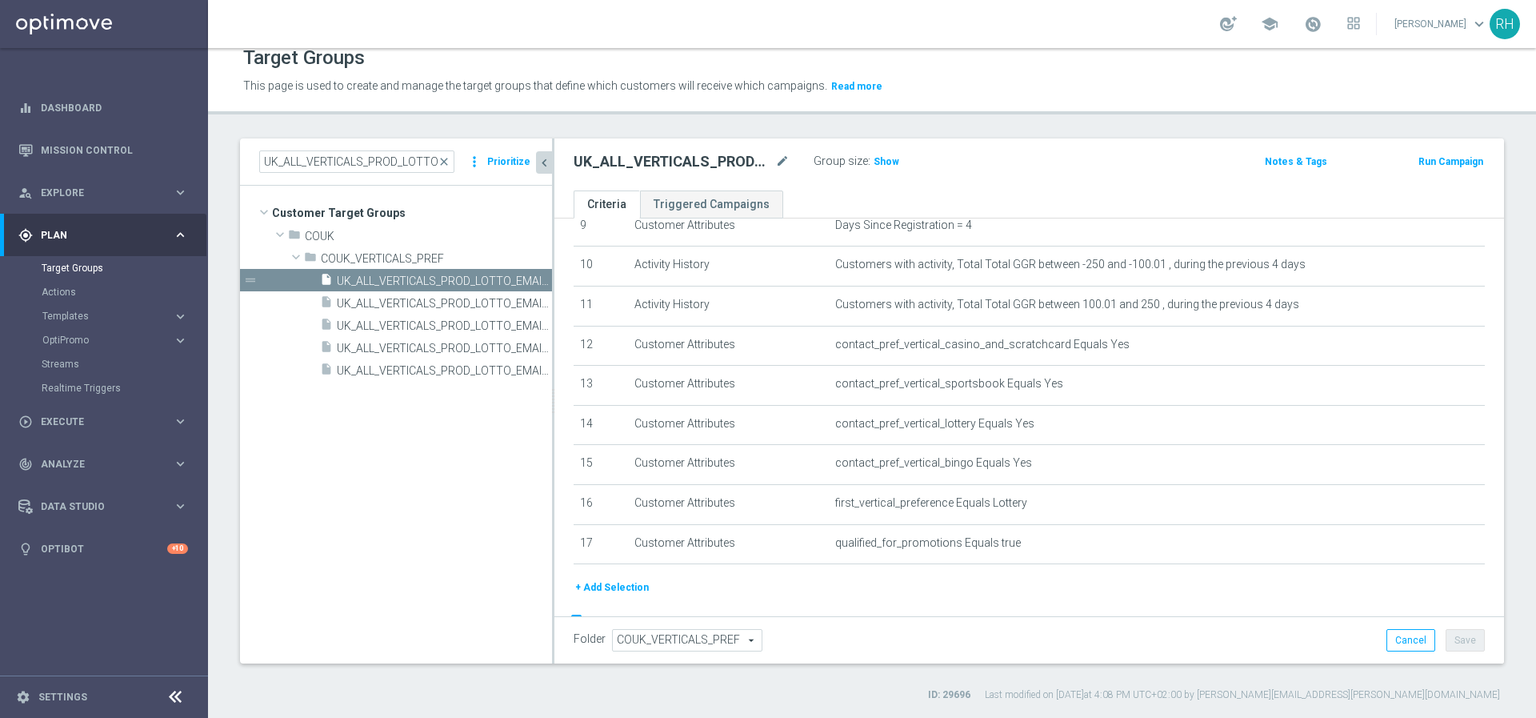
scroll to position [426, 0]
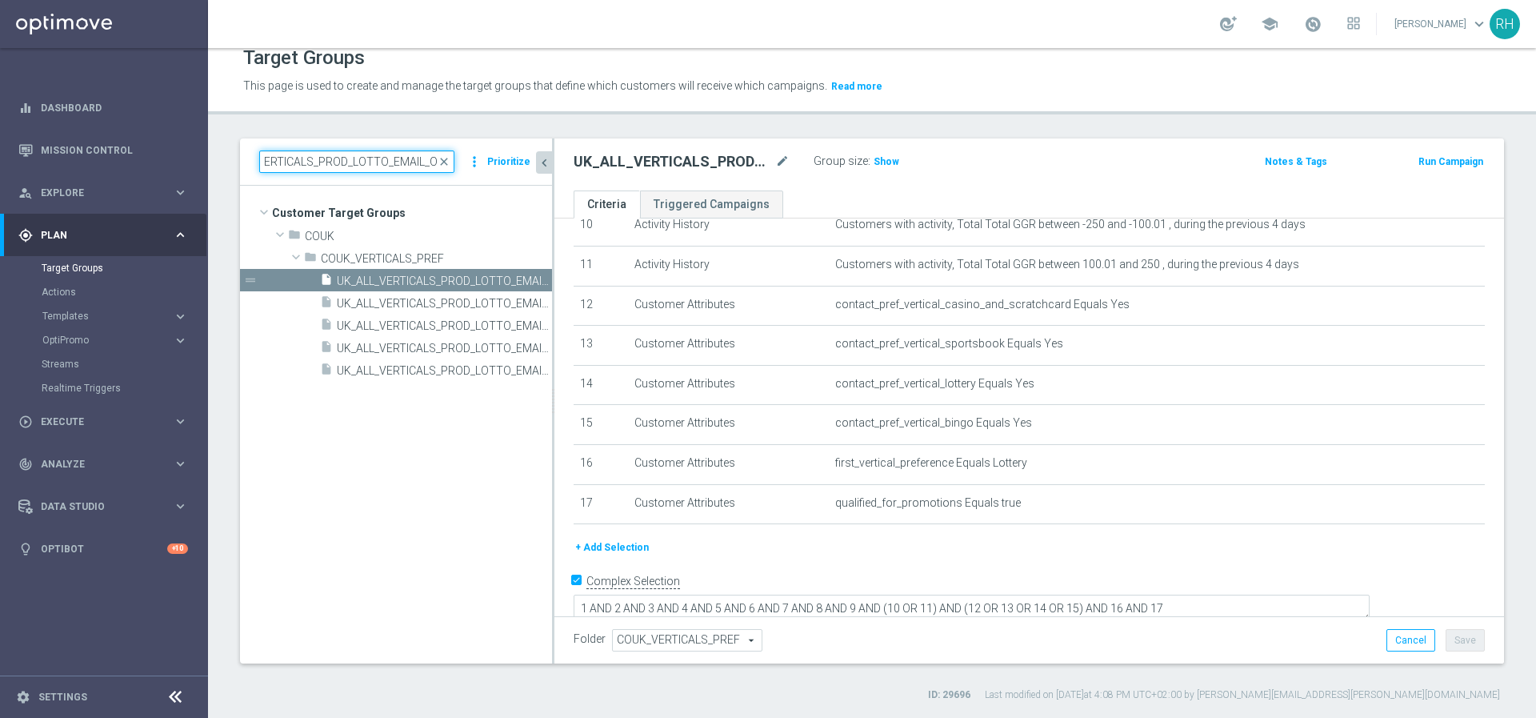
drag, startPoint x: 401, startPoint y: 162, endPoint x: 427, endPoint y: 162, distance: 25.6
click at [427, 162] on input "UK_ALL_VERTICALS_PROD_LOTTO_EMAIL_ONB_D4_" at bounding box center [356, 161] width 195 height 22
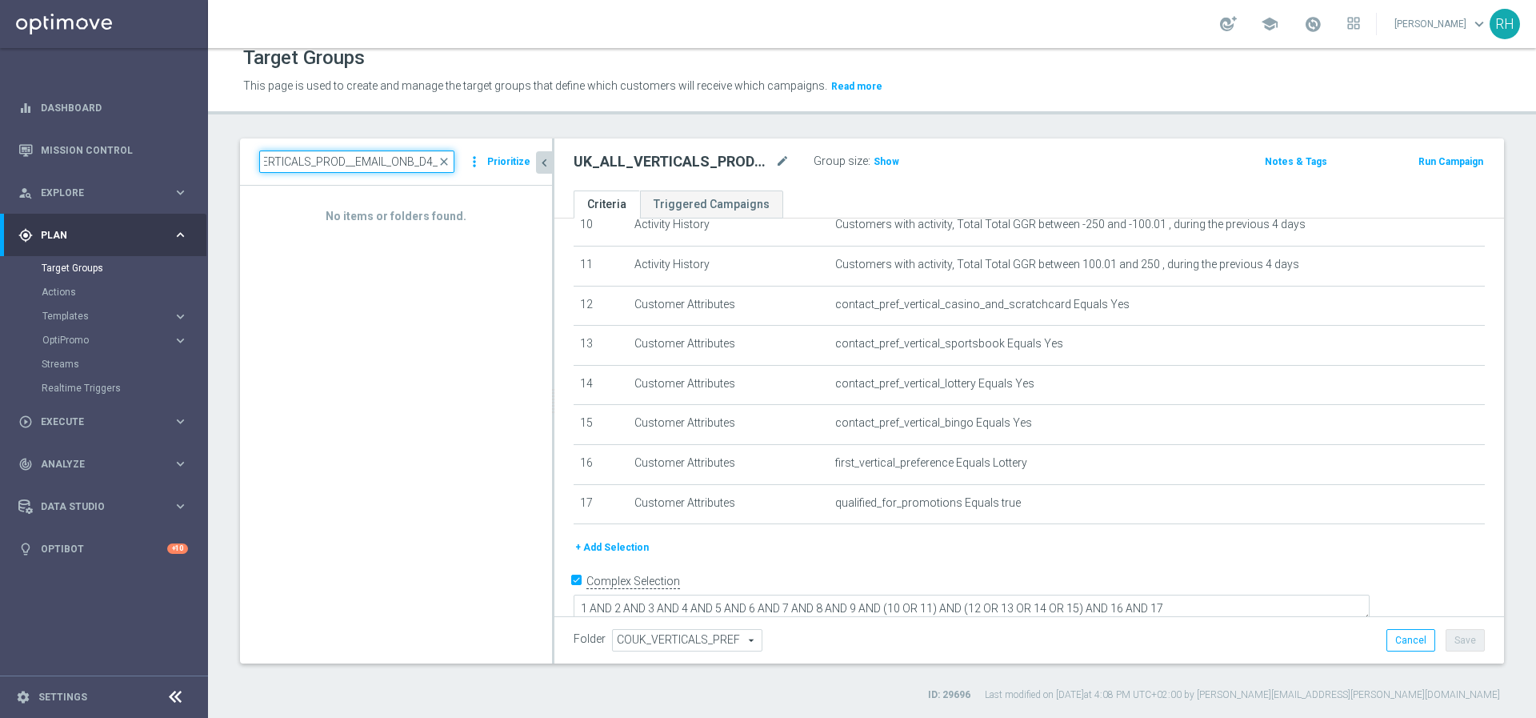
scroll to position [0, 49]
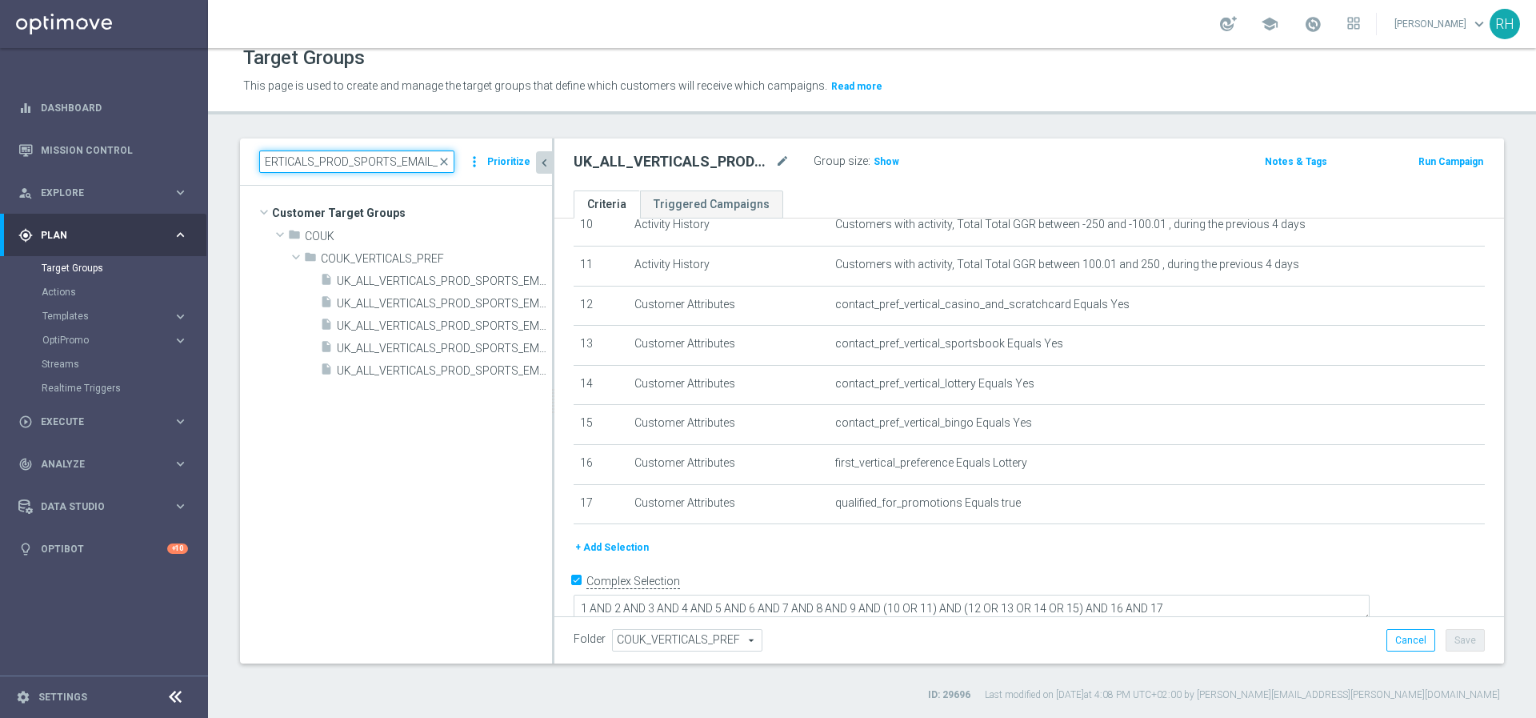
type input "UK_ALL_VERTICALS_PROD_SPORTS_EMAIL_ONB_D4_"
click at [443, 98] on div "This page is used to create and manage the target groups that define which cust…" at bounding box center [712, 87] width 962 height 26
click at [430, 275] on span "UK_ALL_VERTICALS_PROD_SPORTS_EMAIL_ONB_D4_10GBP_BONUS" at bounding box center [426, 281] width 179 height 14
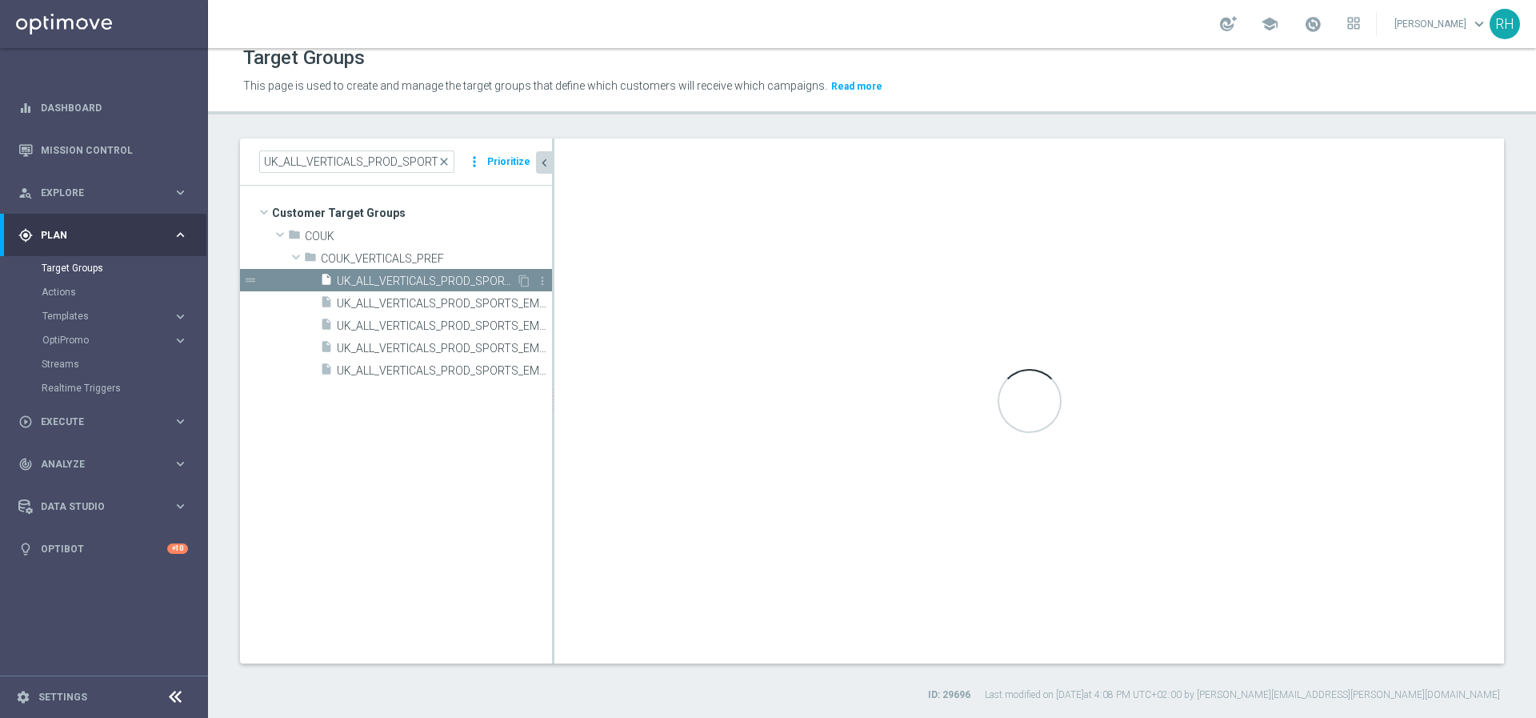
type textarea "1 AND 2 AND 3 AND 4 AND 5 AND 6 AND 7 AND 8 AND 9 AND (10 OR 11) AND (12 OR 13 …"
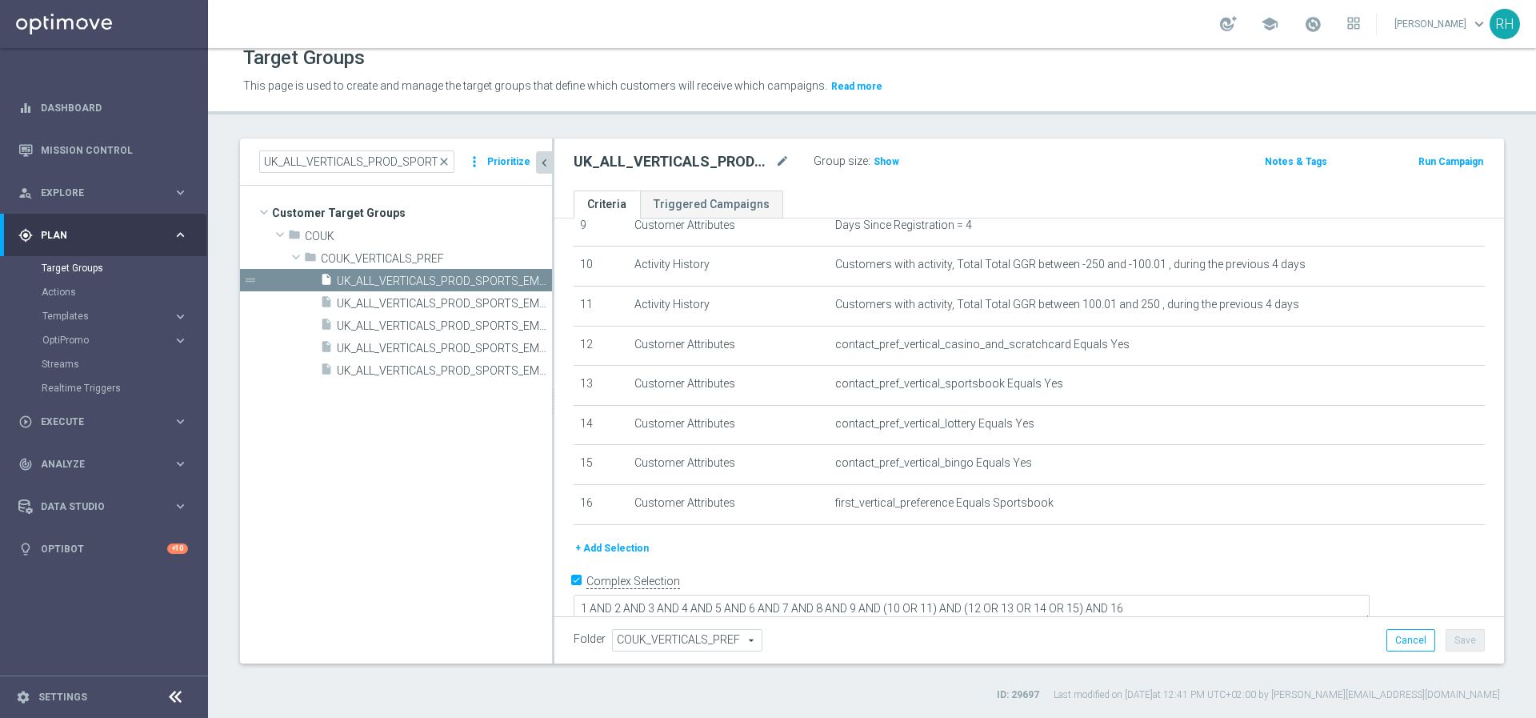
click at [631, 540] on button "+ Add Selection" at bounding box center [612, 548] width 77 height 18
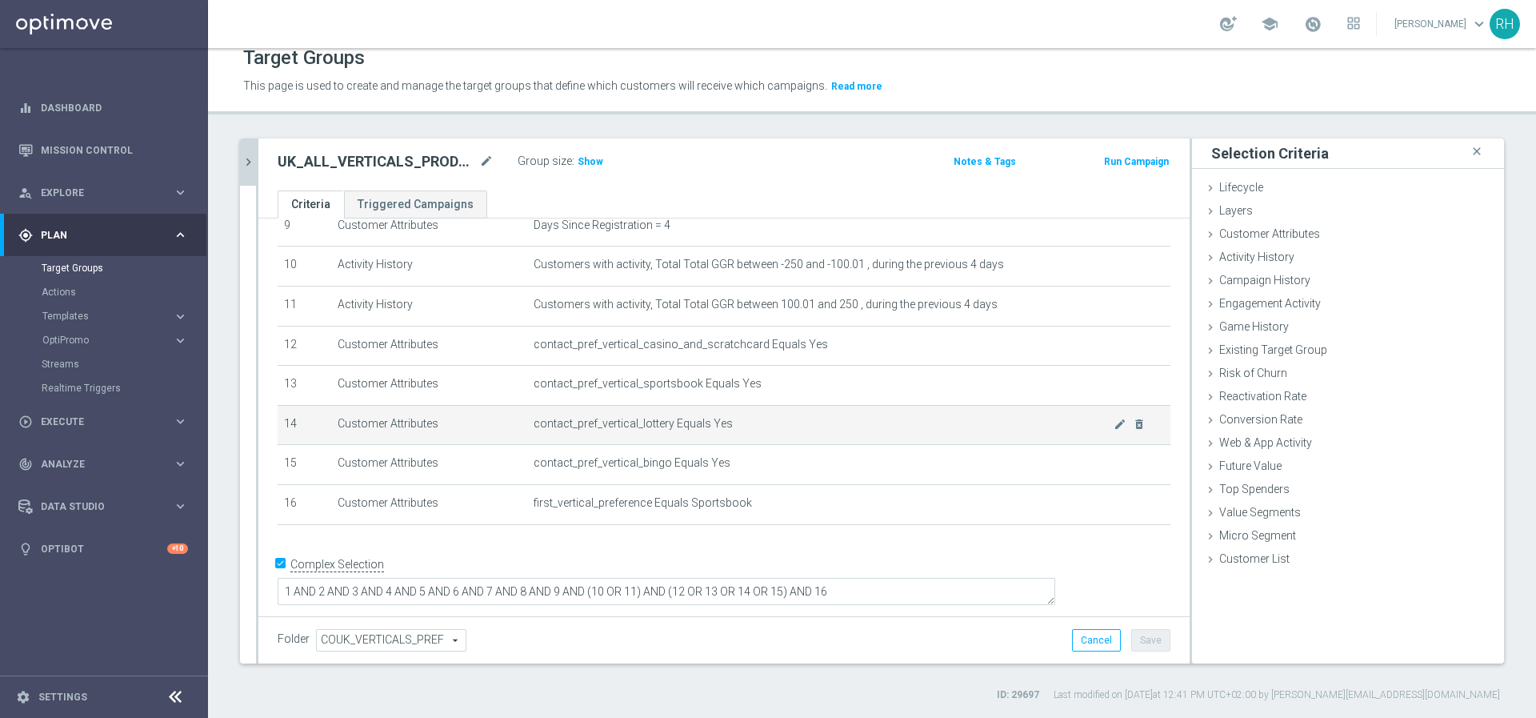
scroll to position [369, 0]
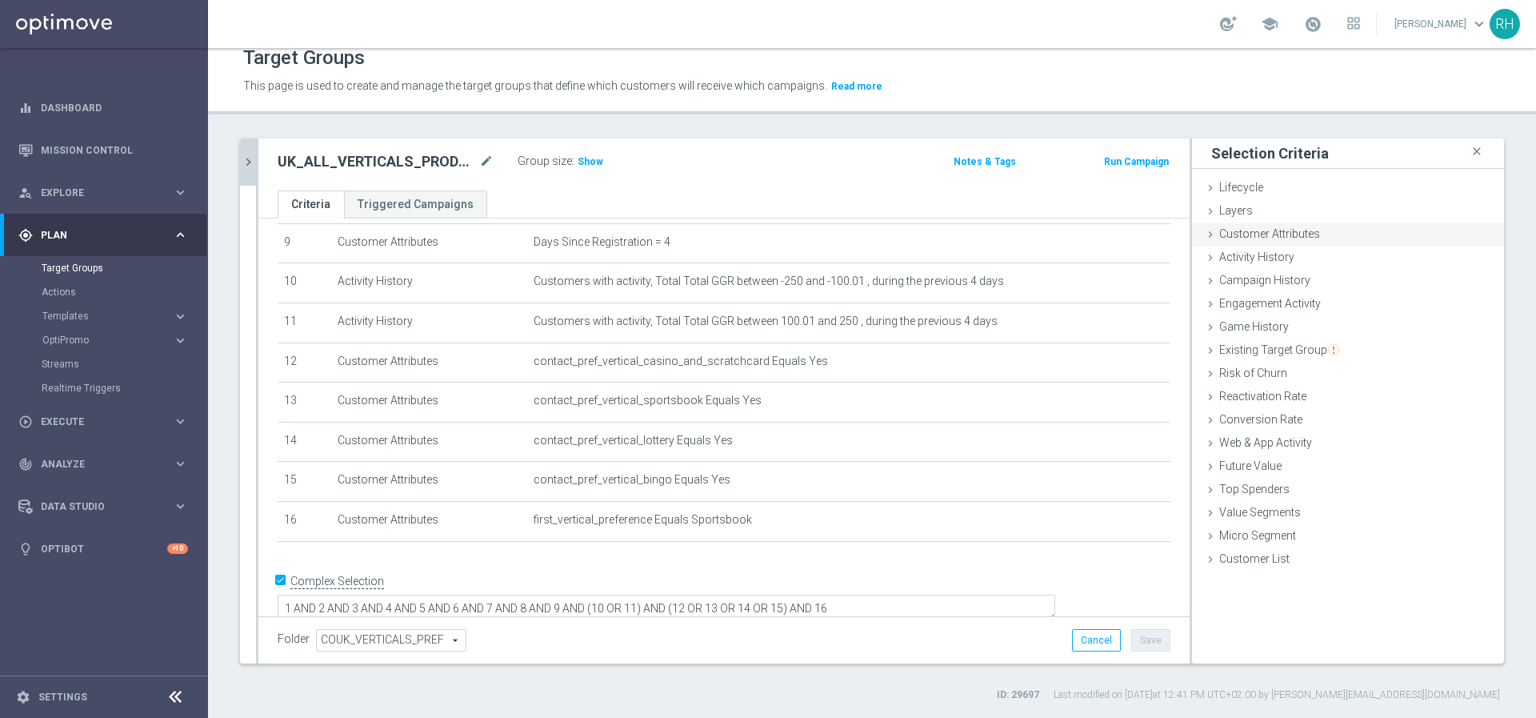
click at [1245, 237] on span "Customer Attributes" at bounding box center [1270, 233] width 101 height 13
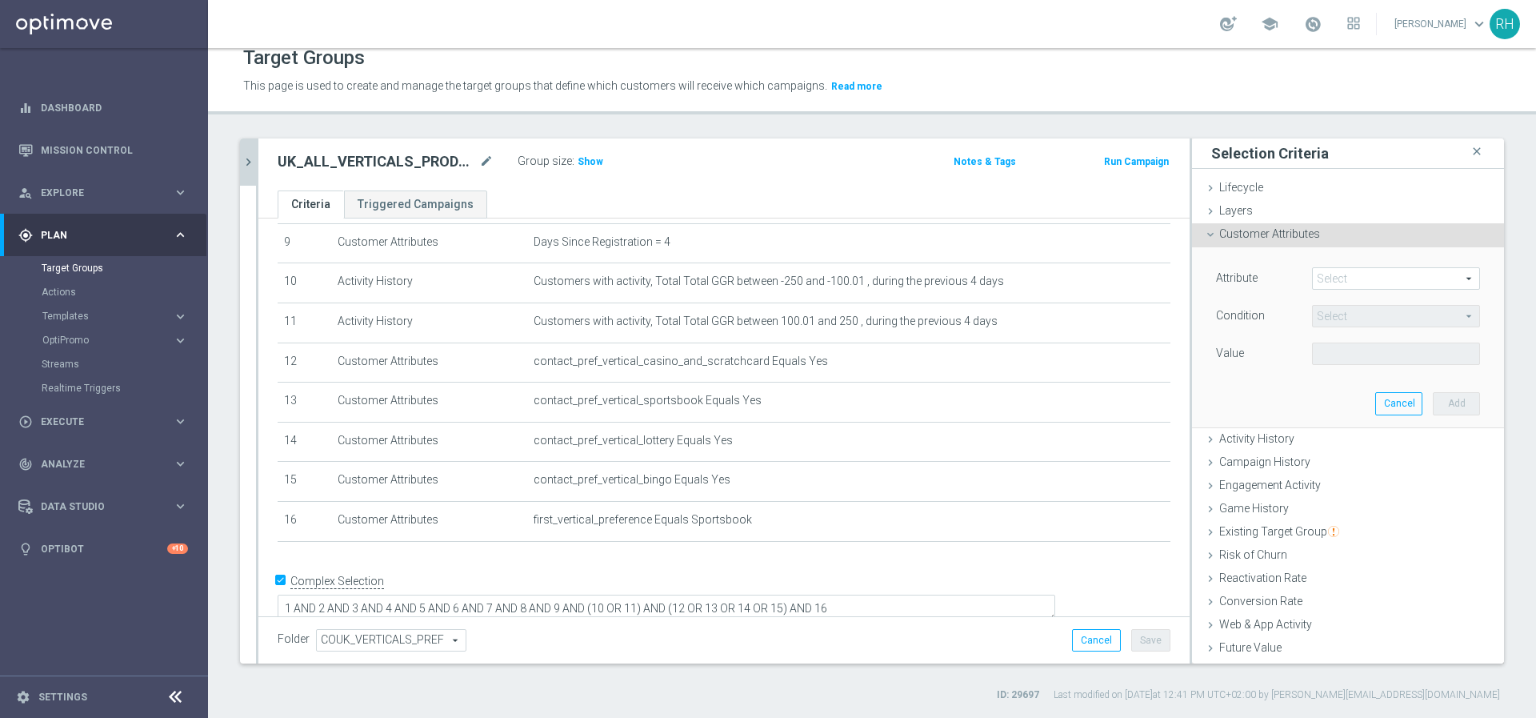
click at [1325, 277] on span at bounding box center [1396, 278] width 166 height 21
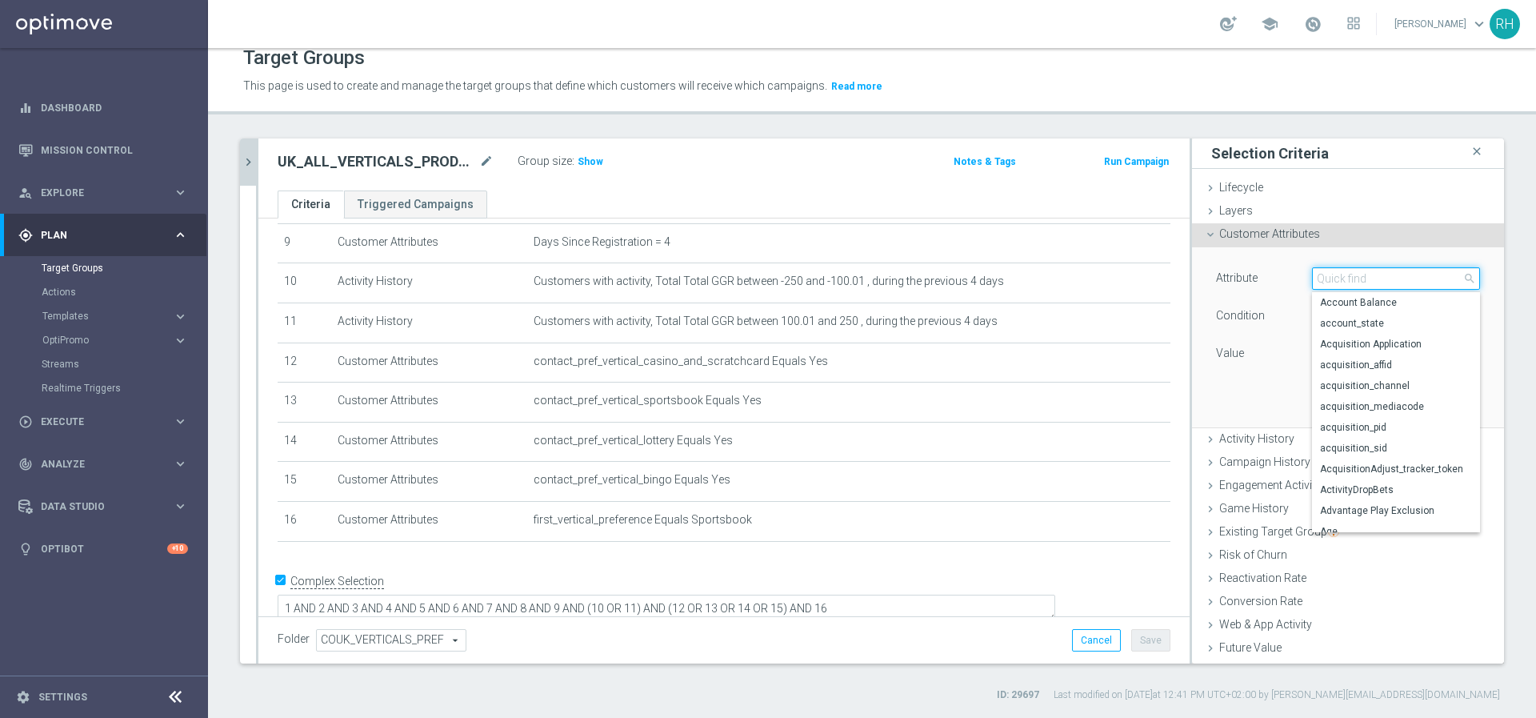
click at [1325, 277] on input "search" at bounding box center [1396, 278] width 168 height 22
paste input "qualified_for_promotions"
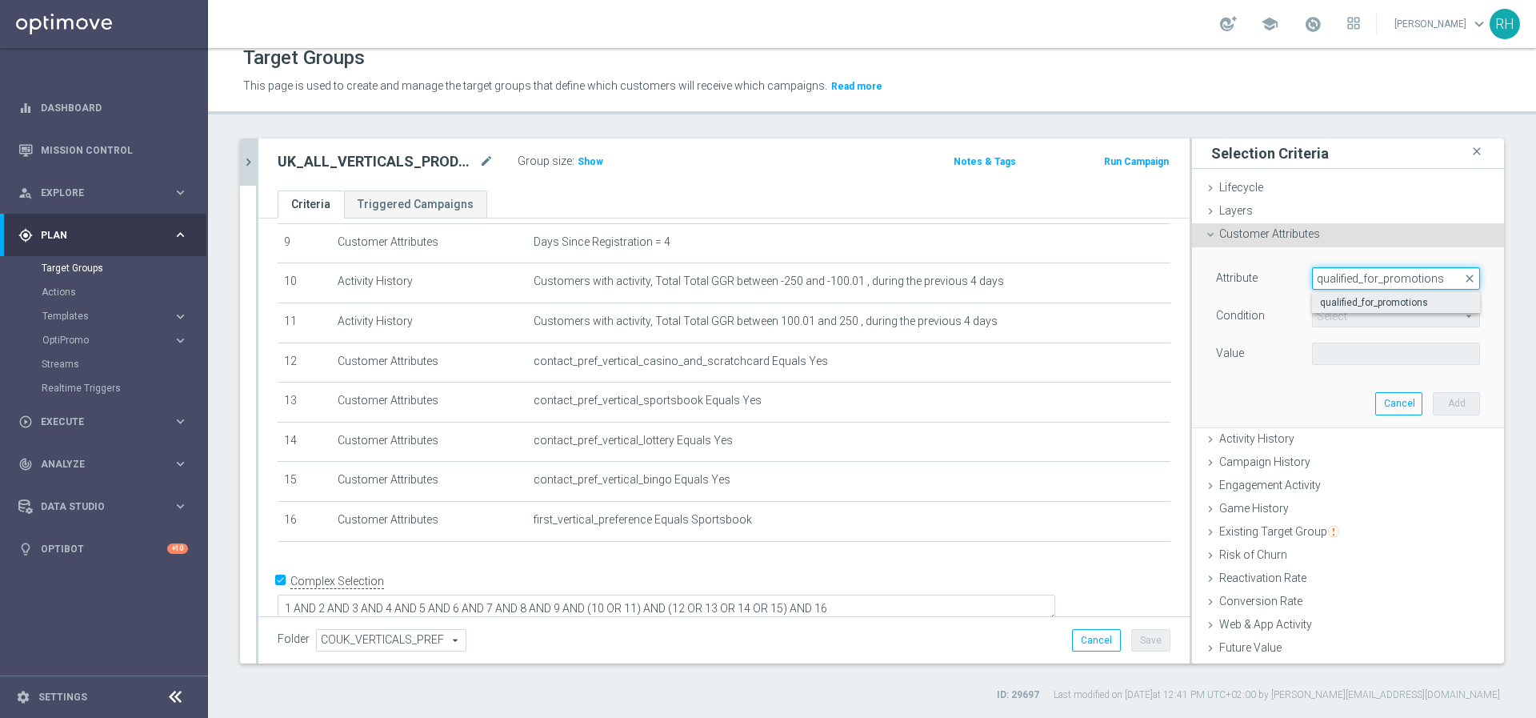
type input "qualified_for_promotions"
click at [1328, 294] on label "qualified_for_promotions" at bounding box center [1396, 302] width 168 height 21
type input "qualified_for_promotions"
type input "Equals"
click at [1334, 362] on span at bounding box center [1396, 353] width 166 height 21
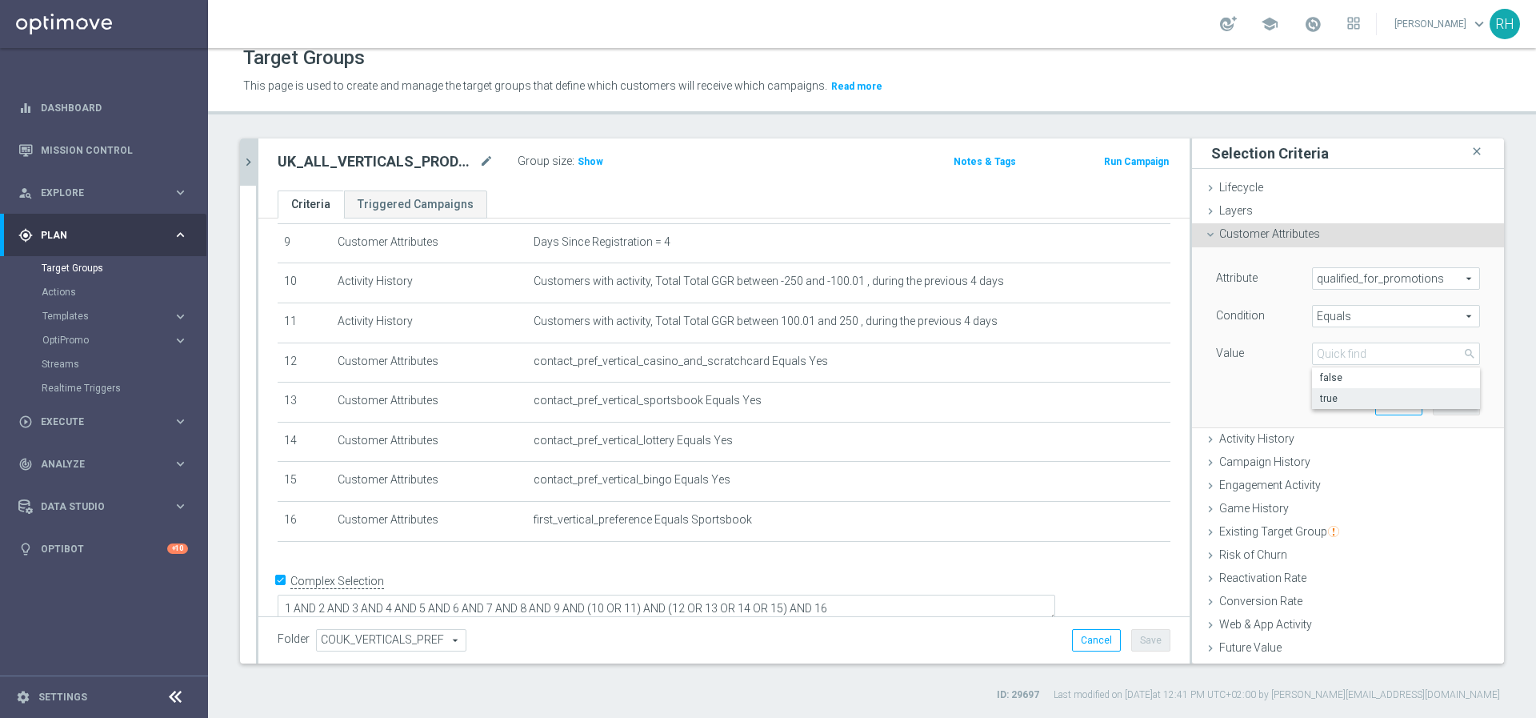
click at [1336, 394] on span "true" at bounding box center [1396, 398] width 152 height 13
type input "true"
click at [1433, 405] on button "Add" at bounding box center [1456, 403] width 47 height 22
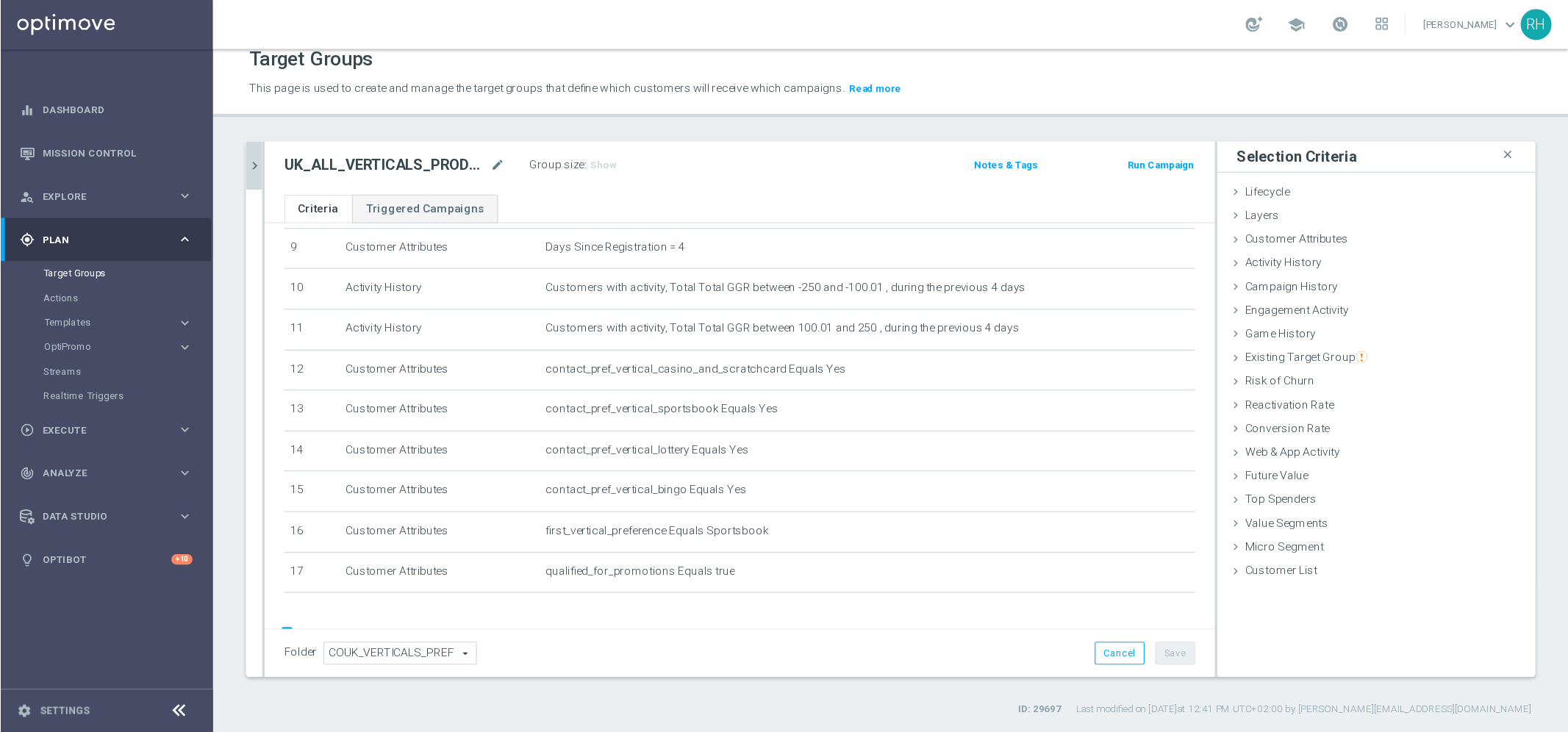
scroll to position [377, 0]
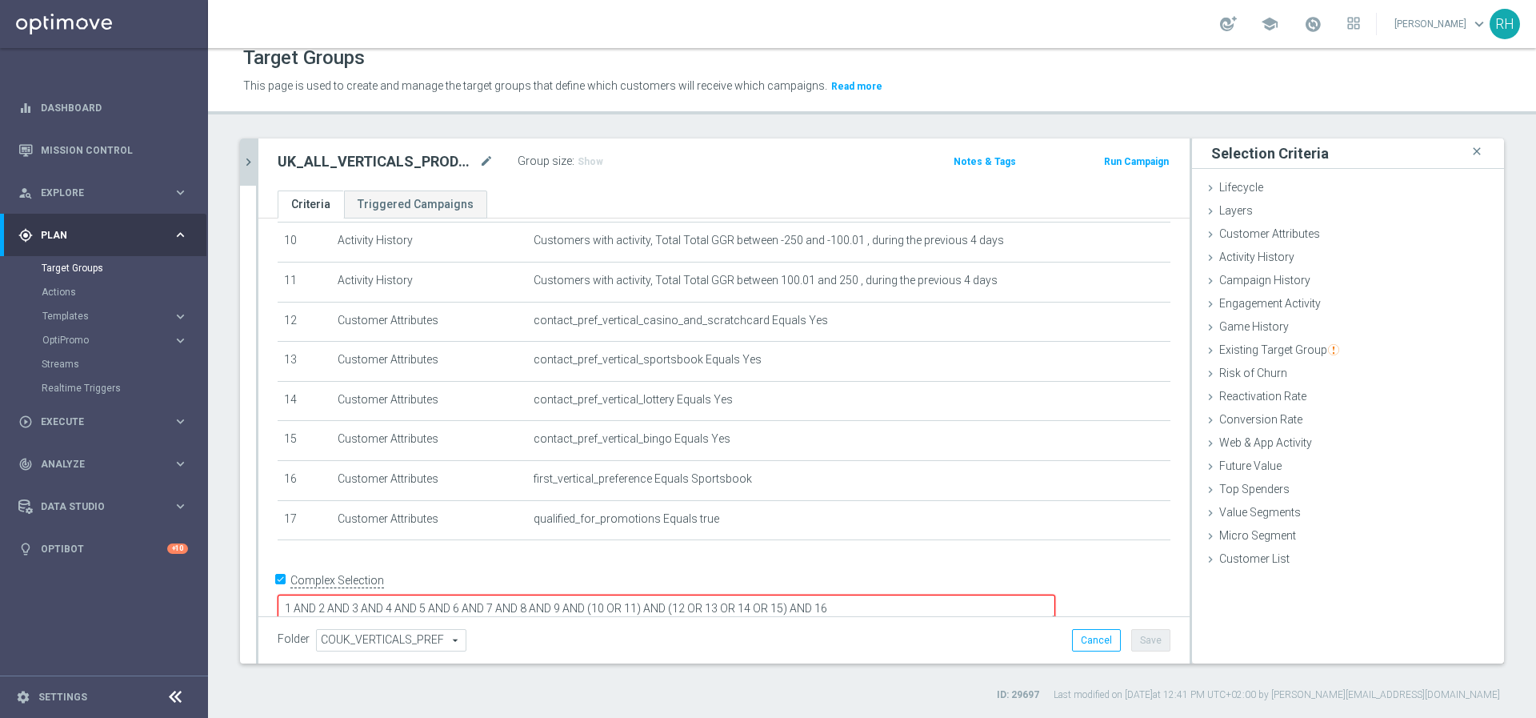
click at [995, 595] on textarea "1 AND 2 AND 3 AND 4 AND 5 AND 6 AND 7 AND 8 AND 9 AND (10 OR 11) AND (12 OR 13 …" at bounding box center [667, 609] width 778 height 28
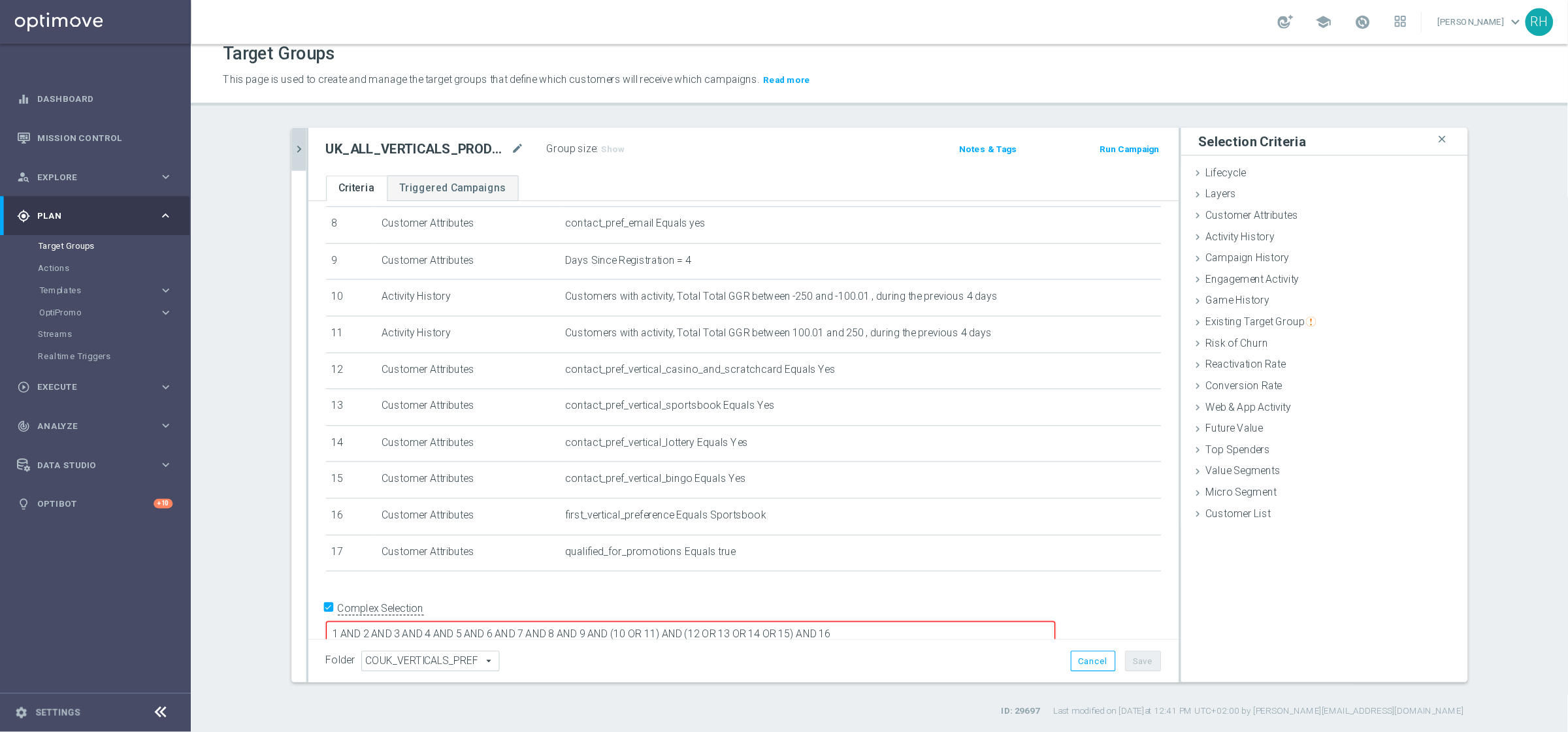
scroll to position [197, 0]
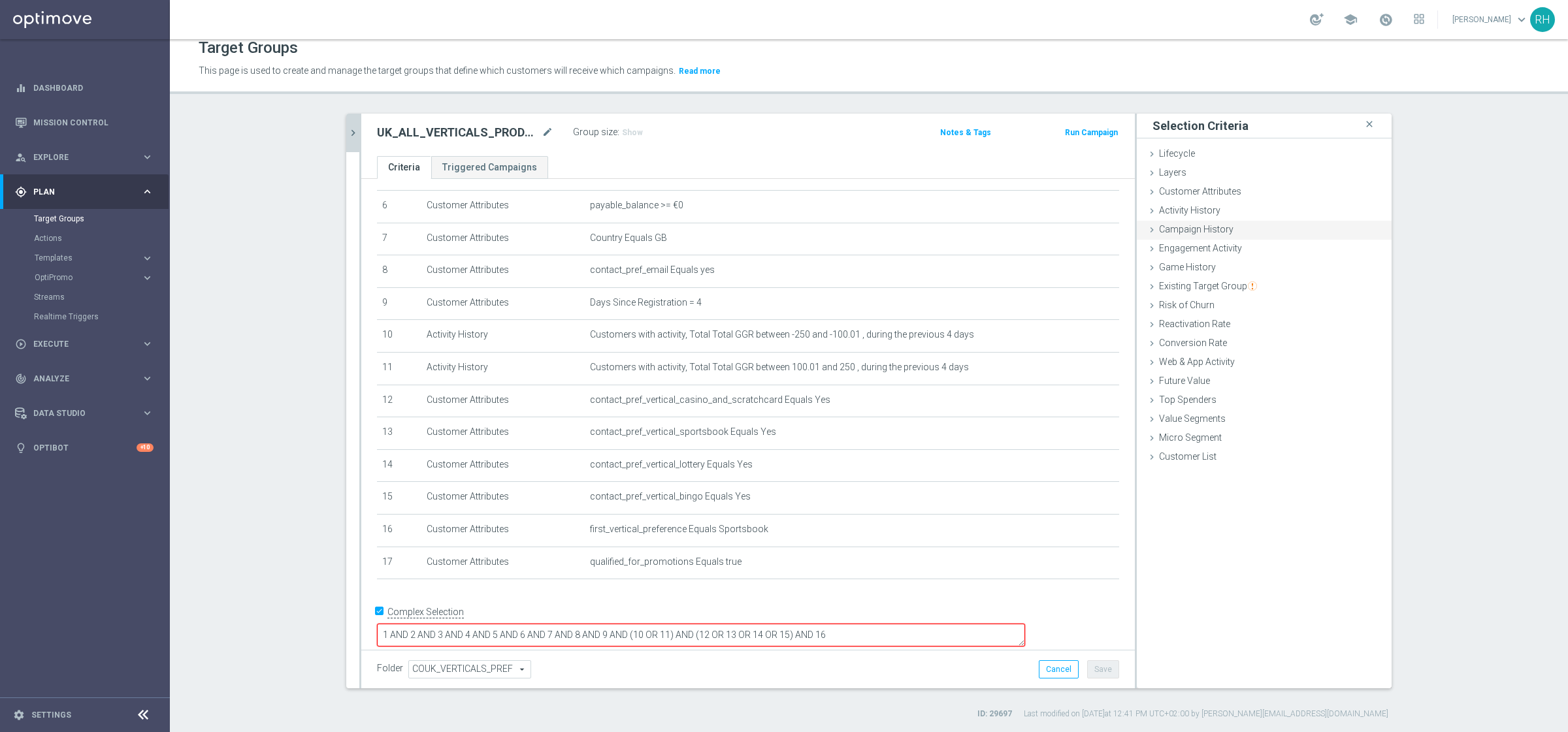
click at [1025, 585] on textarea "1 AND 2 AND 3 AND 4 AND 5 AND 6 AND 7 AND 8 AND 9 AND (10 OR 11) AND (12 OR 13 …" at bounding box center [701, 635] width 648 height 23
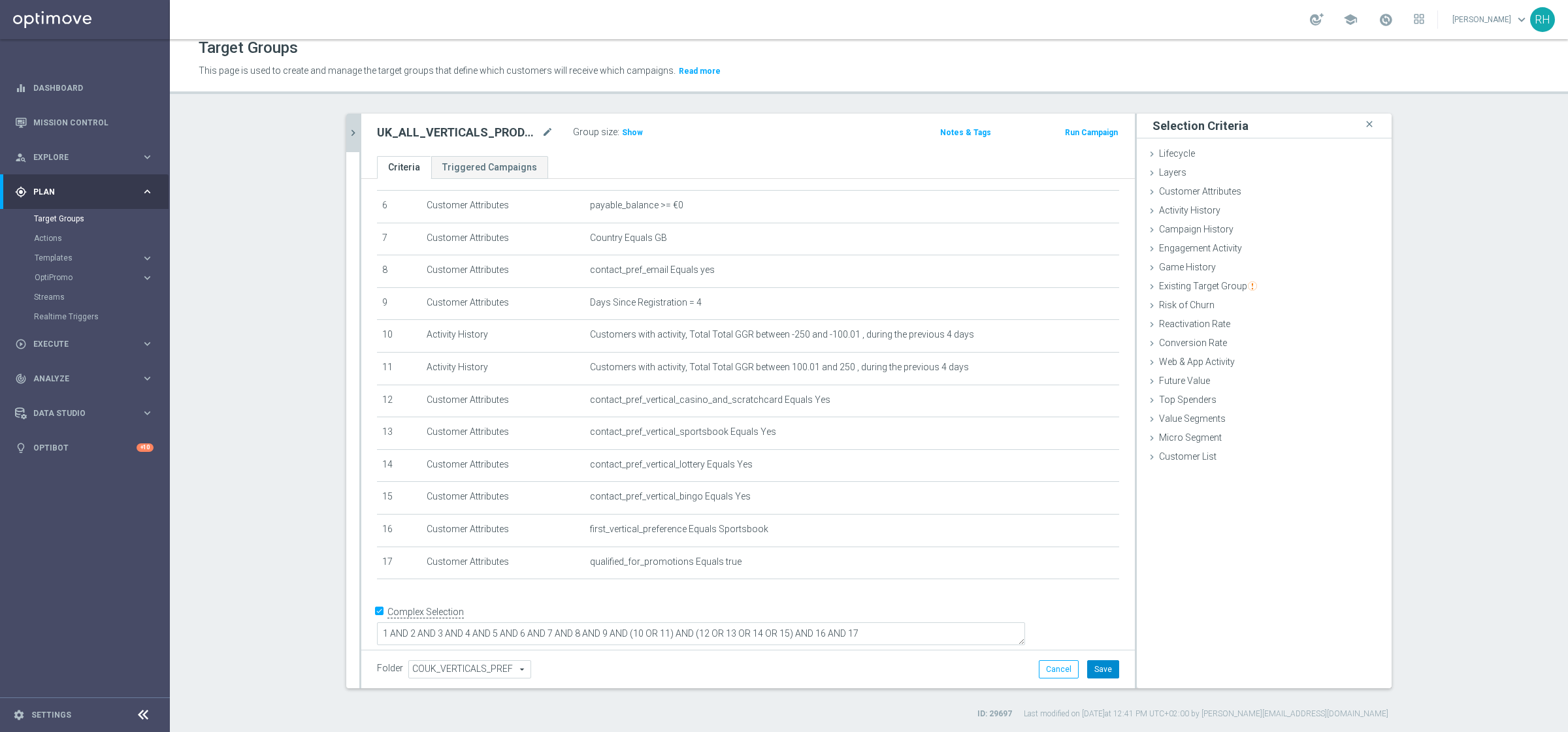
click at [1103, 585] on button "Save" at bounding box center [1103, 669] width 32 height 18
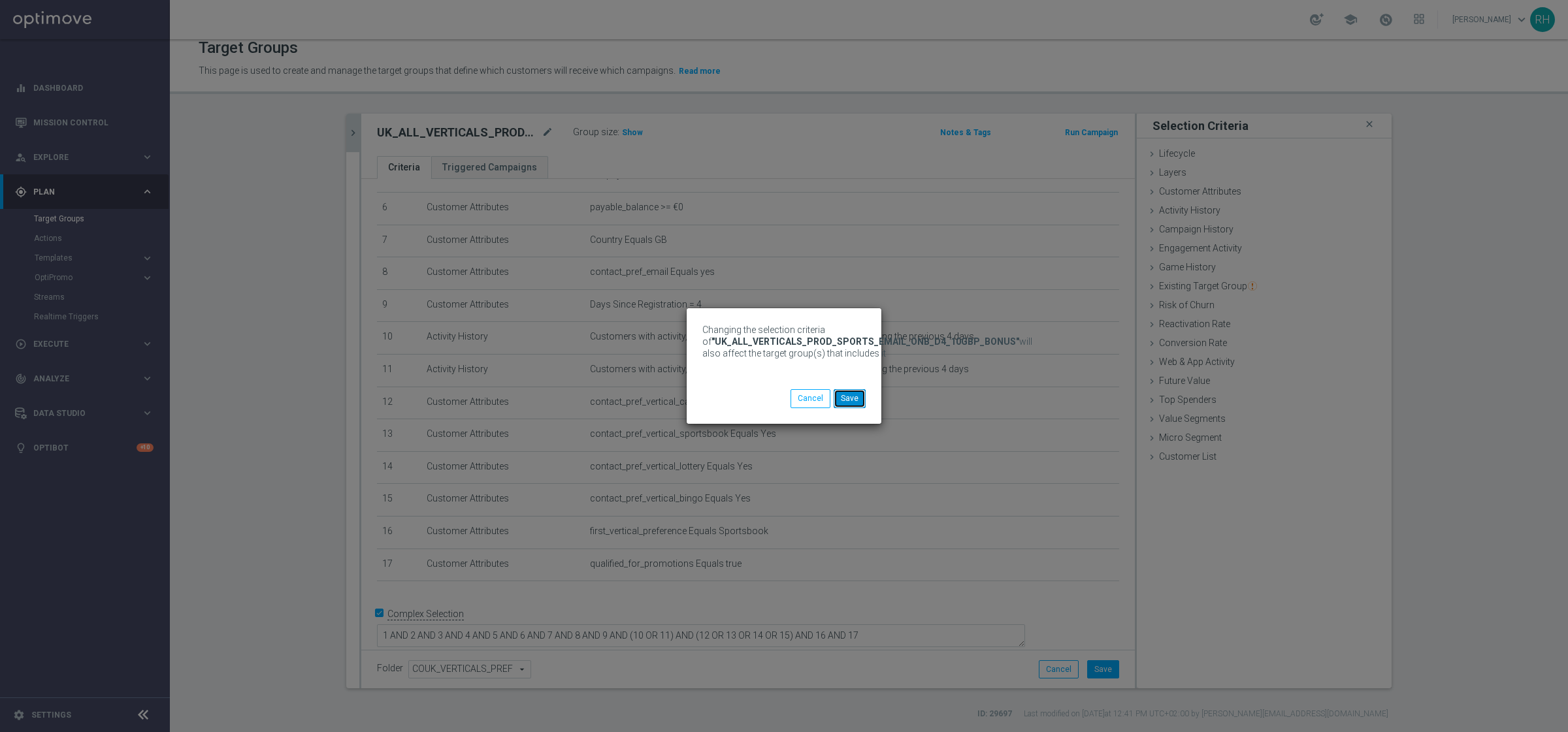
click at [859, 403] on button "Save" at bounding box center [849, 398] width 32 height 18
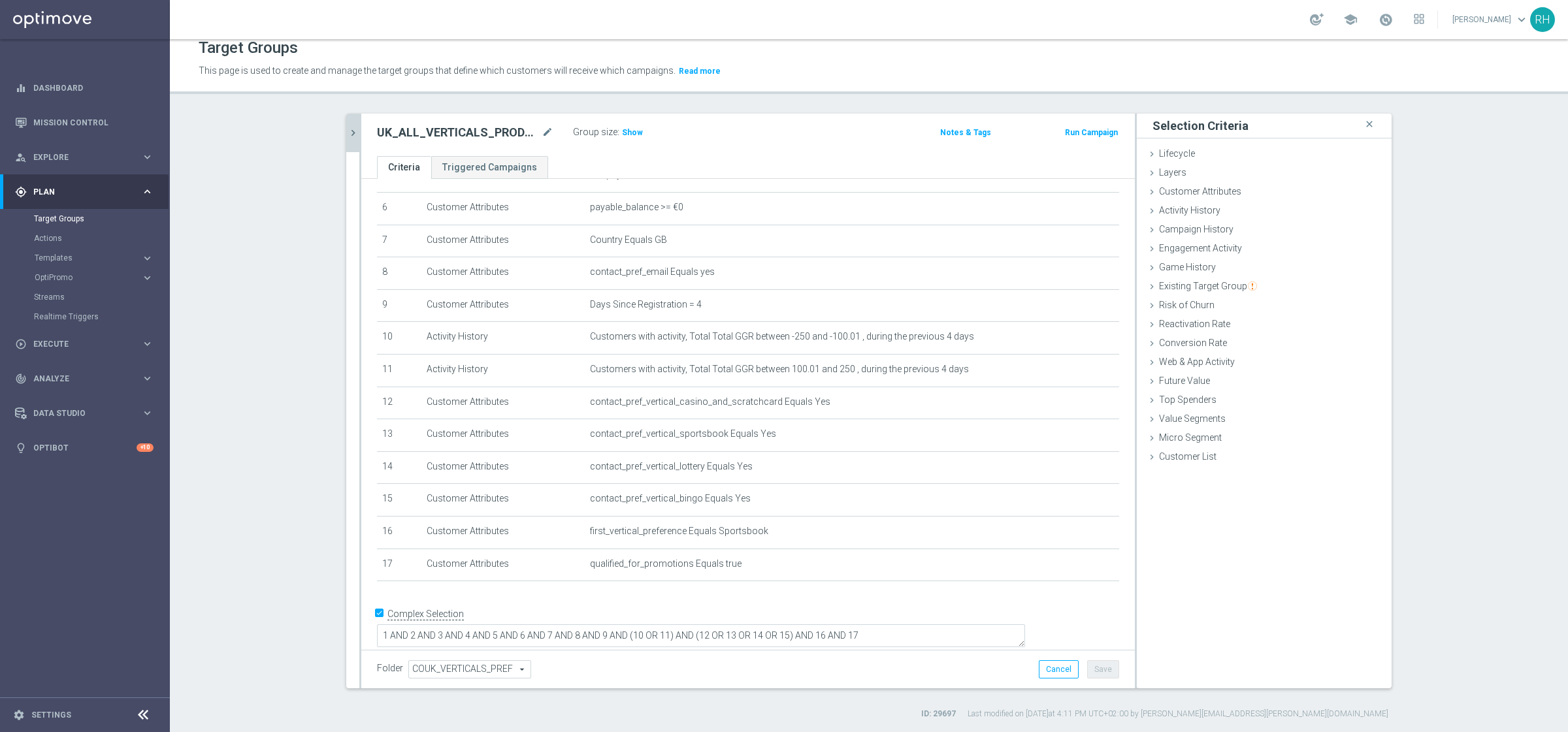
click at [362, 139] on div "UK_ALL_VERTICALS_PROD_SPORTS_EMAIL_ONB_D4_10GBP_BONUS mode_edit Group size : Sh…" at bounding box center [748, 135] width 773 height 42
click at [351, 135] on icon "chevron_right" at bounding box center [353, 132] width 12 height 12
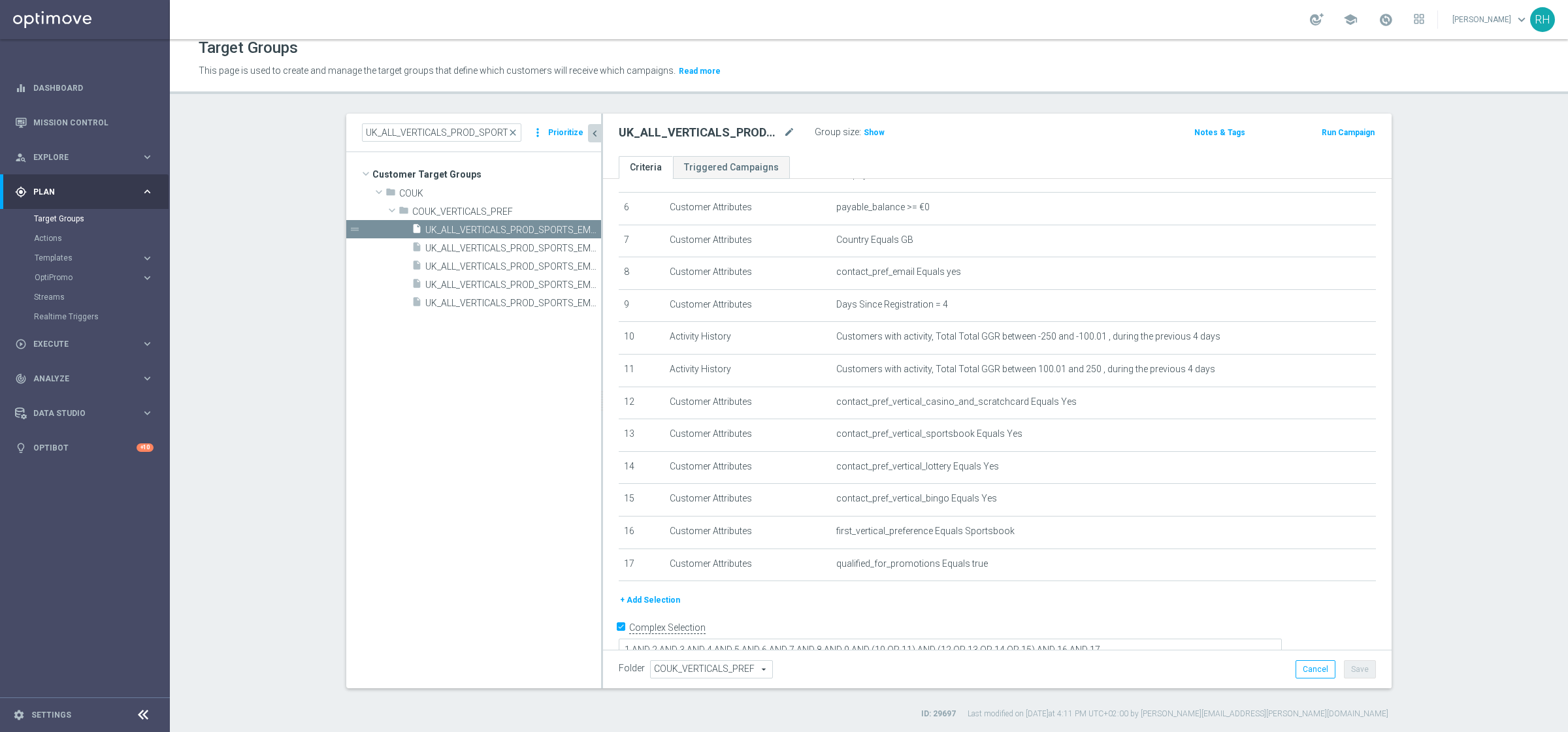
click at [453, 249] on span "UK_ALL_VERTICALS_PROD_SPORTS_EMAIL_ONB_D4_1GBP_0R_FREE_SPINS_BONUS" at bounding box center [513, 249] width 175 height 11
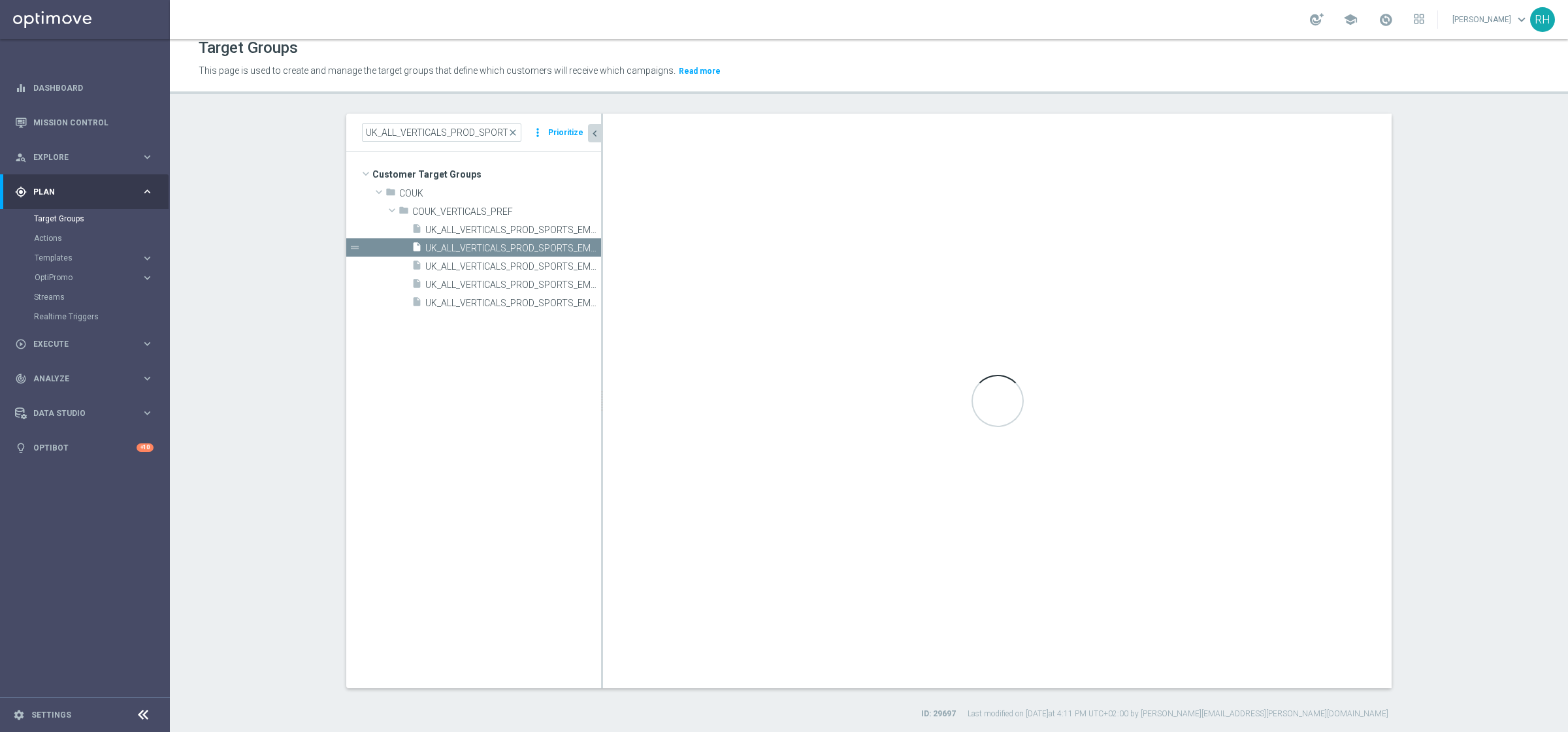
type textarea "1 AND 2 AND 3 AND 4 AND 5 AND 6 AND 7 AND 8 AND 9 AND 10 AND (11 OR 12 OR 13 OR…"
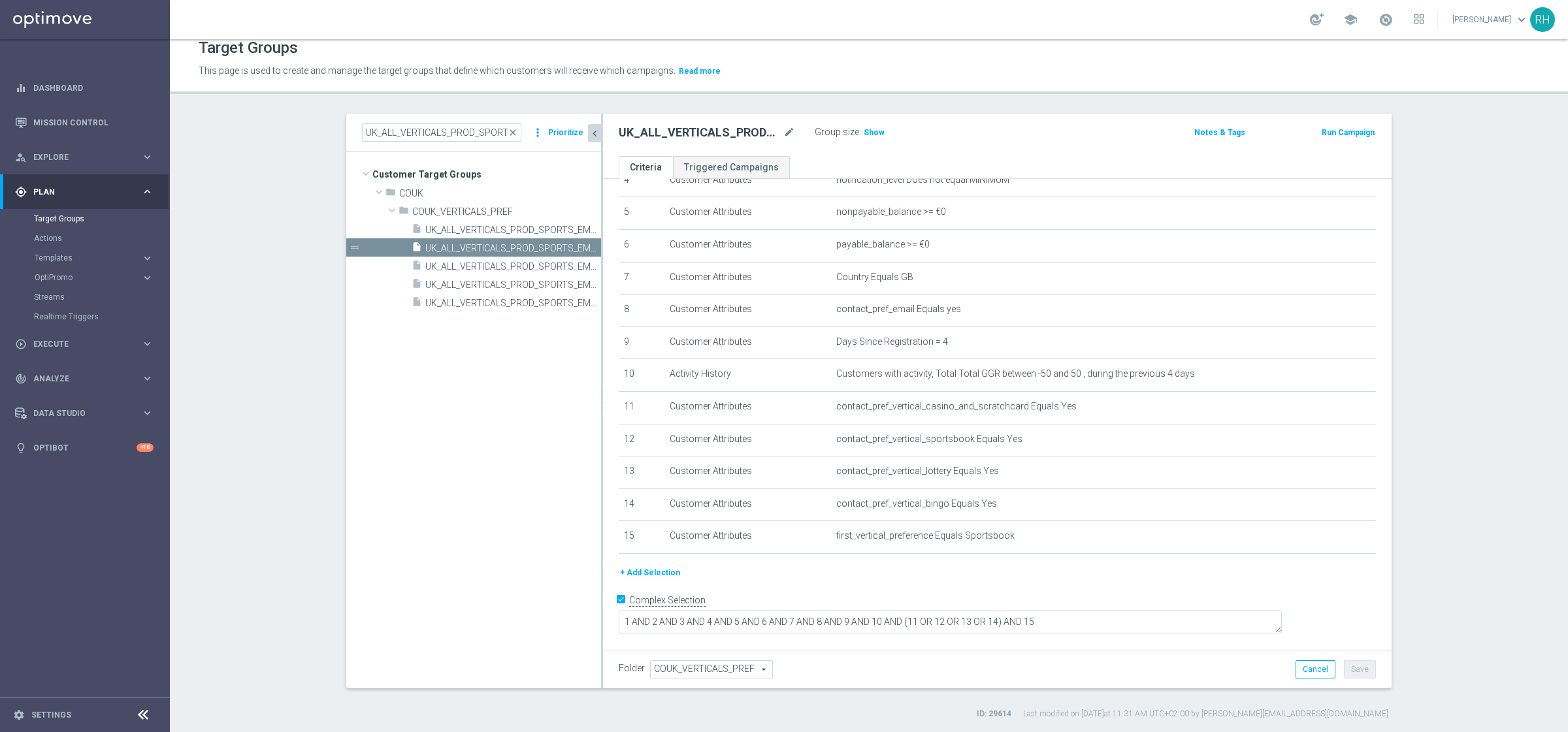
scroll to position [144, 0]
click at [659, 585] on button "+ Add Selection" at bounding box center [650, 587] width 63 height 15
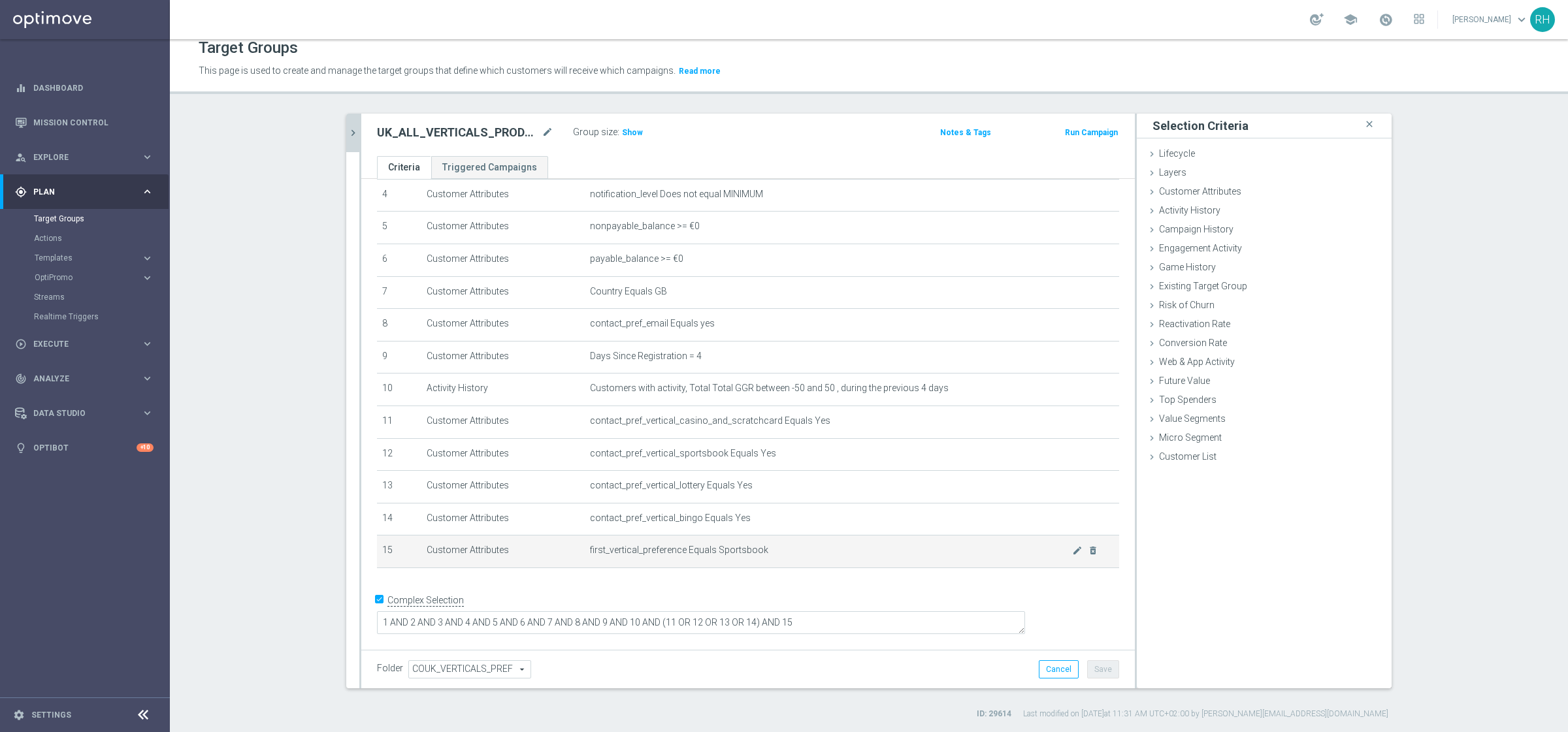
scroll to position [129, 0]
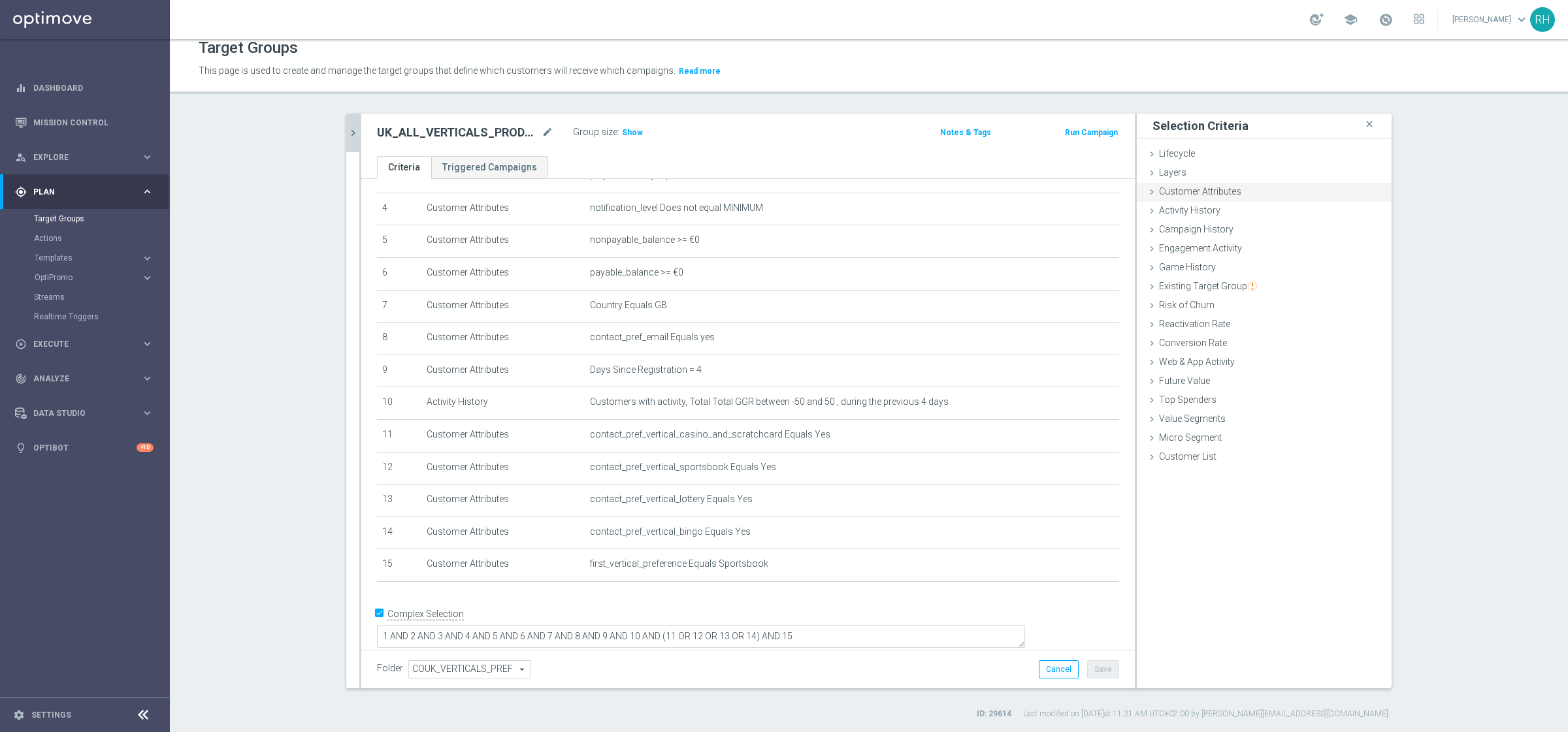
click at [1184, 192] on span "Customer Attributes" at bounding box center [1200, 191] width 82 height 11
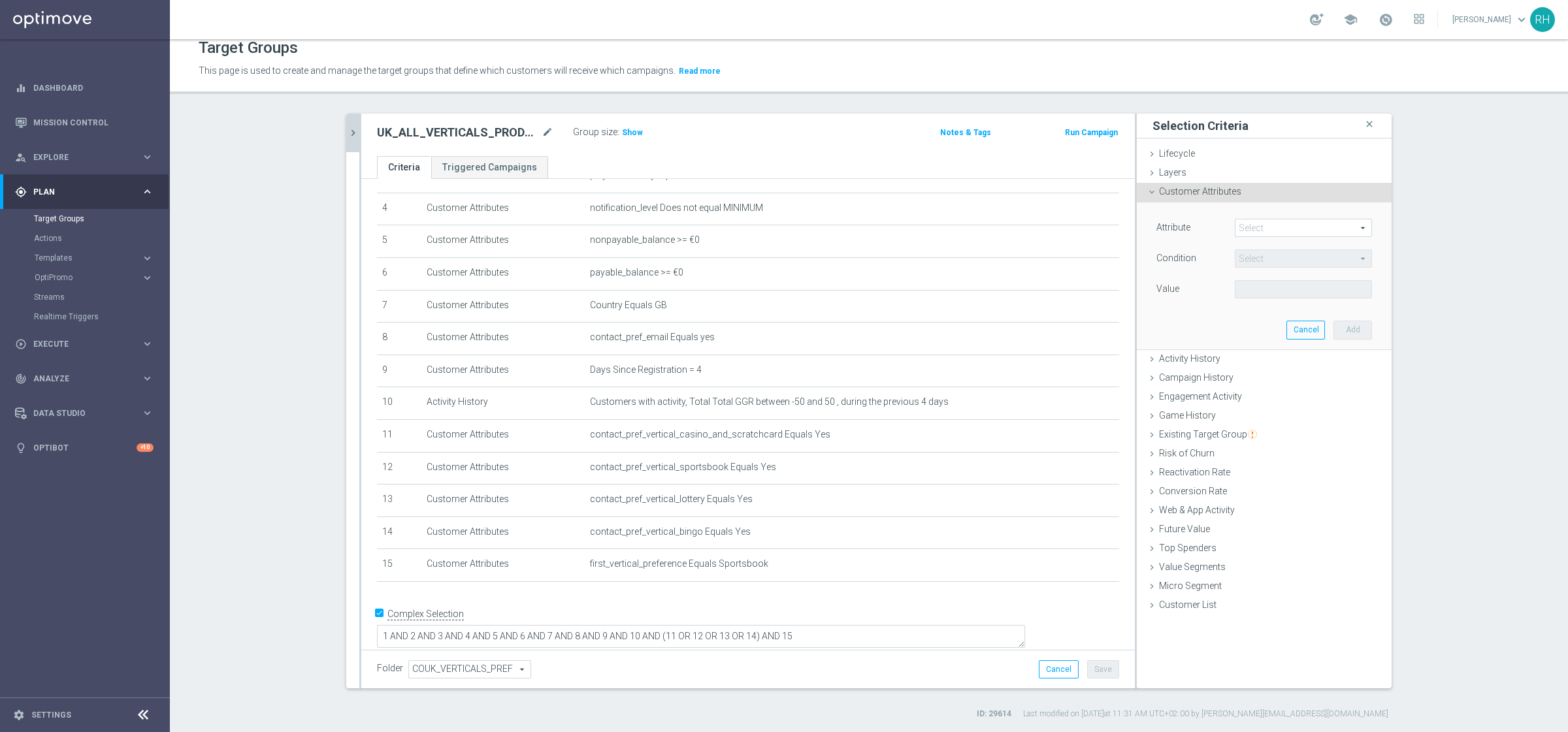
click at [1254, 235] on span at bounding box center [1303, 228] width 135 height 17
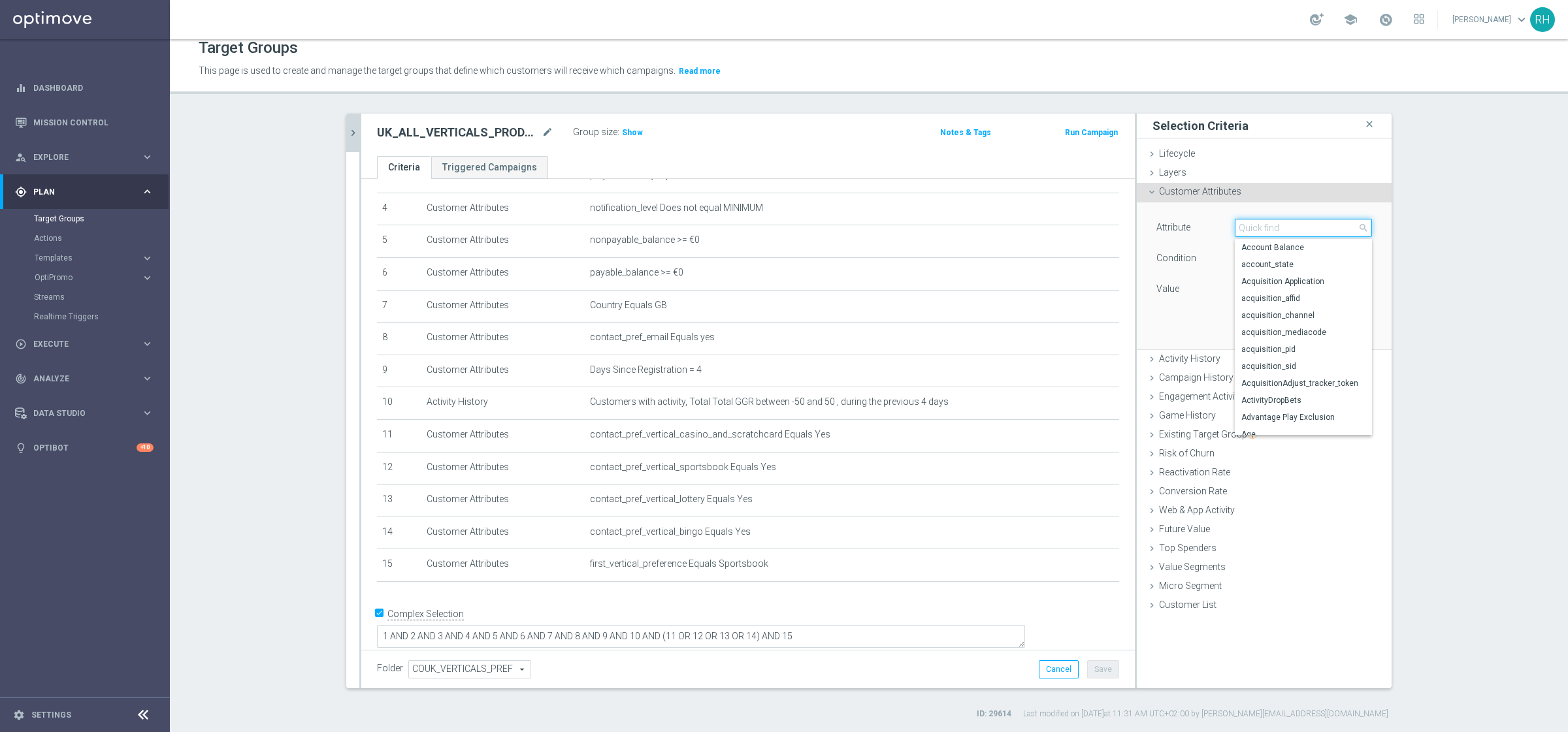
click at [1254, 230] on input "search" at bounding box center [1303, 228] width 137 height 18
paste input "qualified_for_promotions"
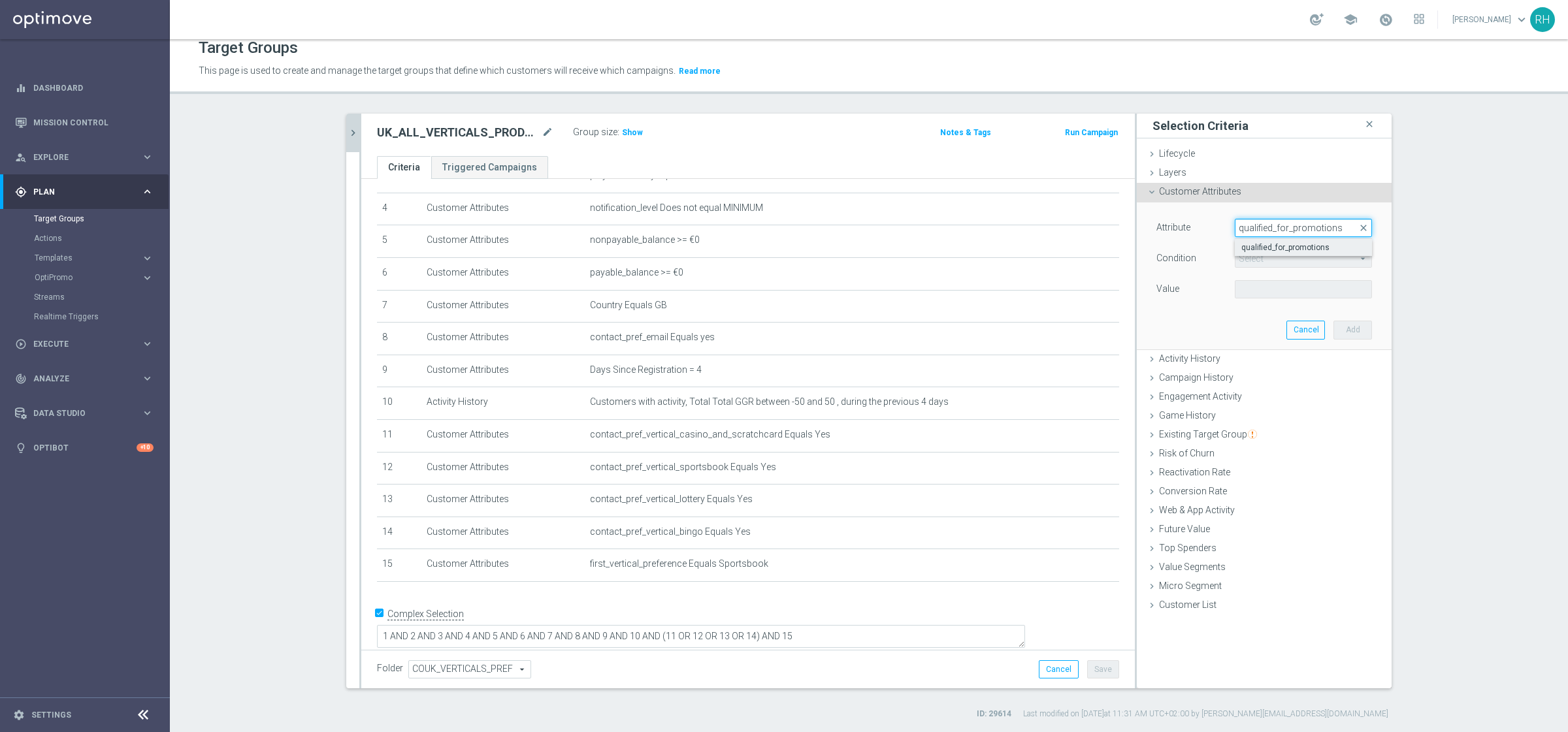
type input "qualified_for_promotions"
click at [1254, 250] on span "qualified_for_promotions" at bounding box center [1303, 247] width 124 height 11
type input "qualified_for_promotions"
type input "Equals"
click at [1254, 286] on span at bounding box center [1303, 289] width 135 height 17
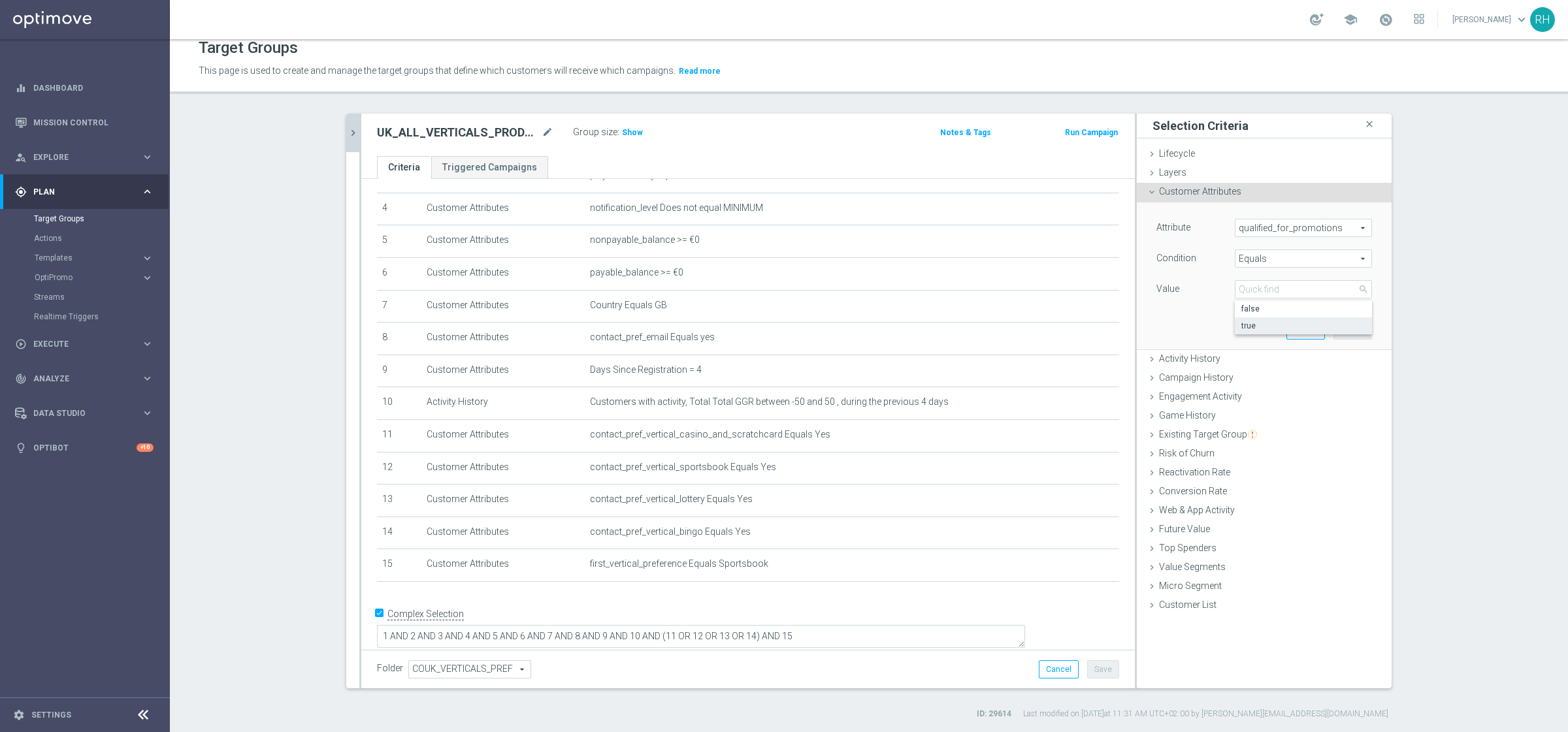
click at [1254, 326] on span "true" at bounding box center [1303, 326] width 124 height 11
type input "true"
click at [1254, 331] on button "Add" at bounding box center [1352, 330] width 38 height 18
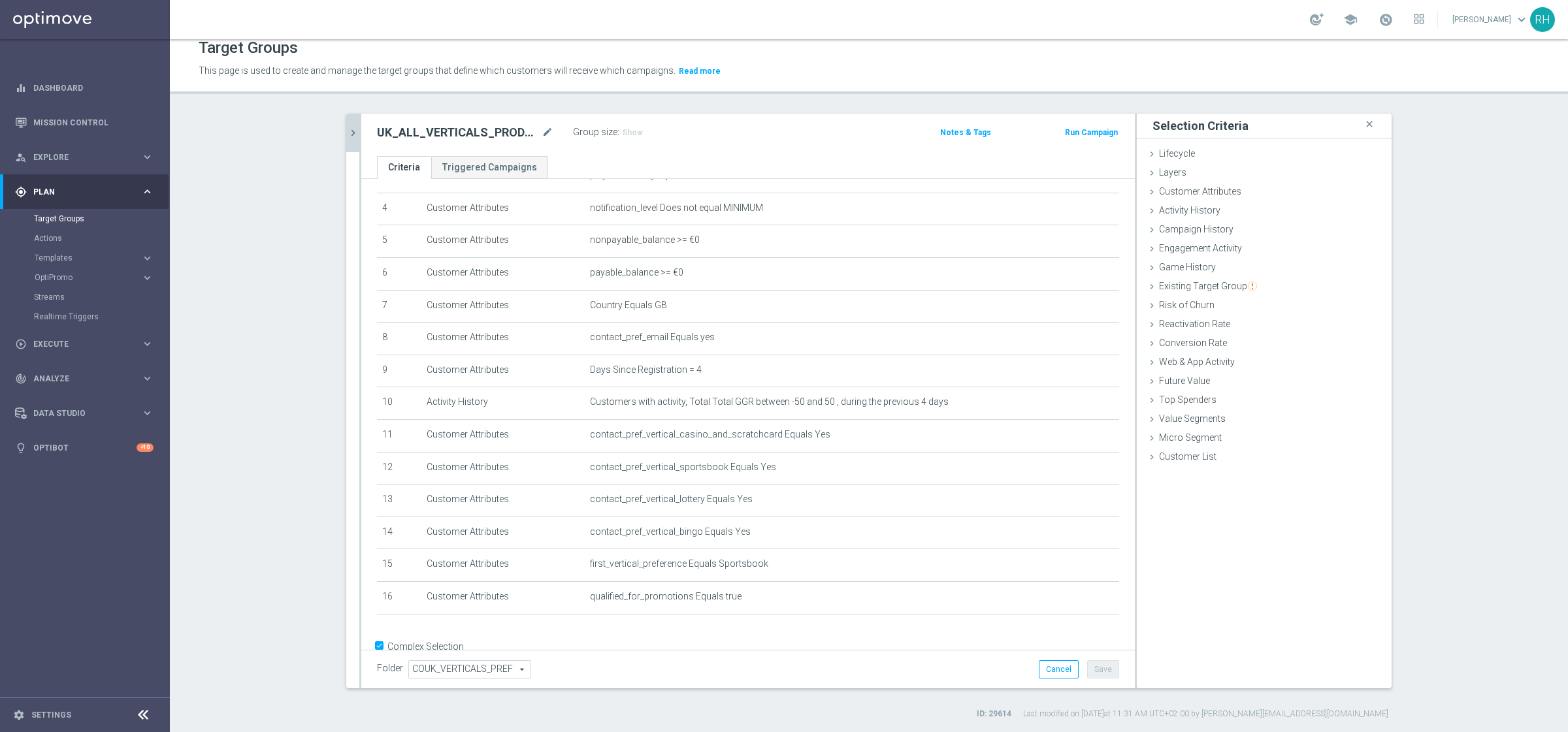
scroll to position [164, 0]
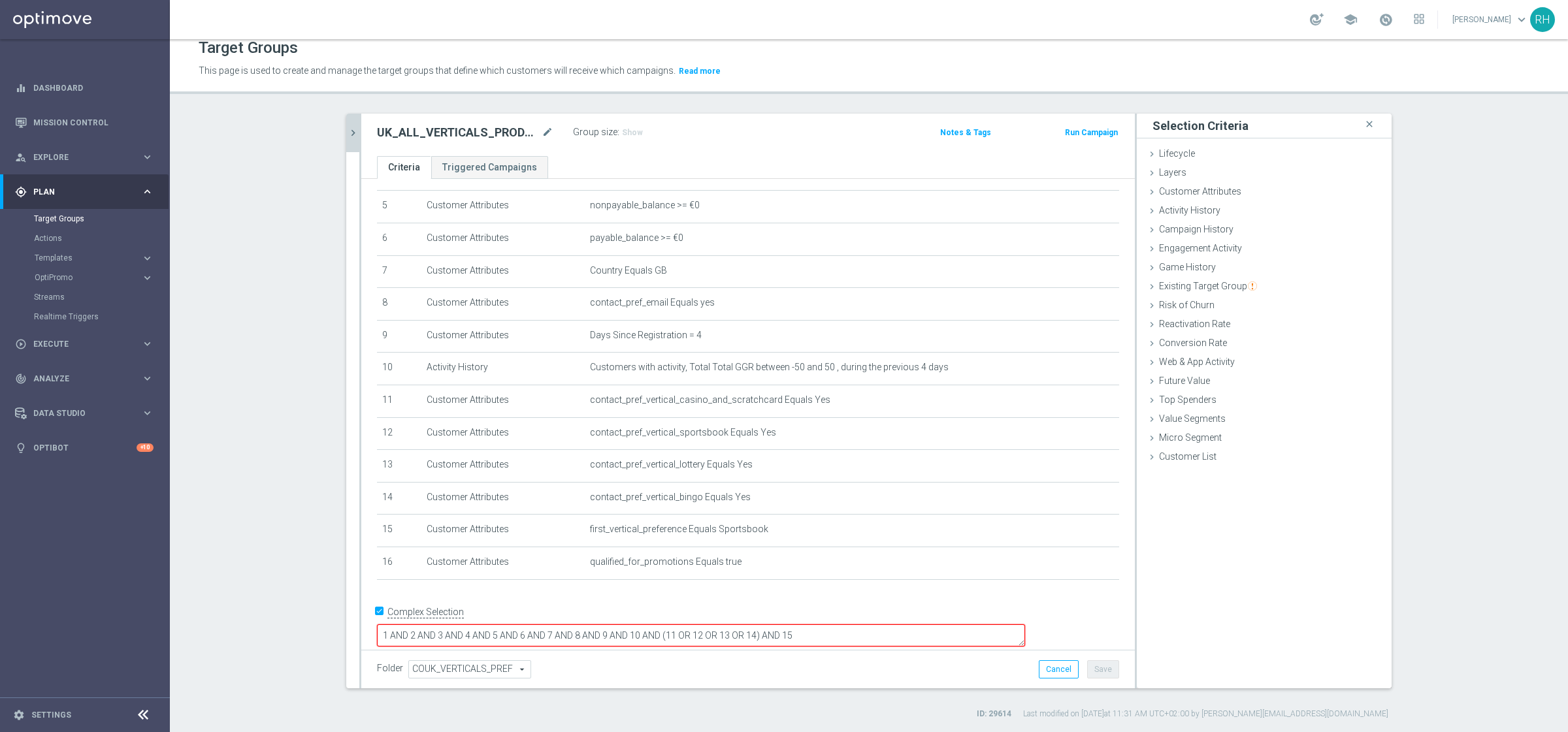
click at [984, 585] on textarea "1 AND 2 AND 3 AND 4 AND 5 AND 6 AND 7 AND 8 AND 9 AND 10 AND (11 OR 12 OR 13 OR…" at bounding box center [701, 636] width 648 height 23
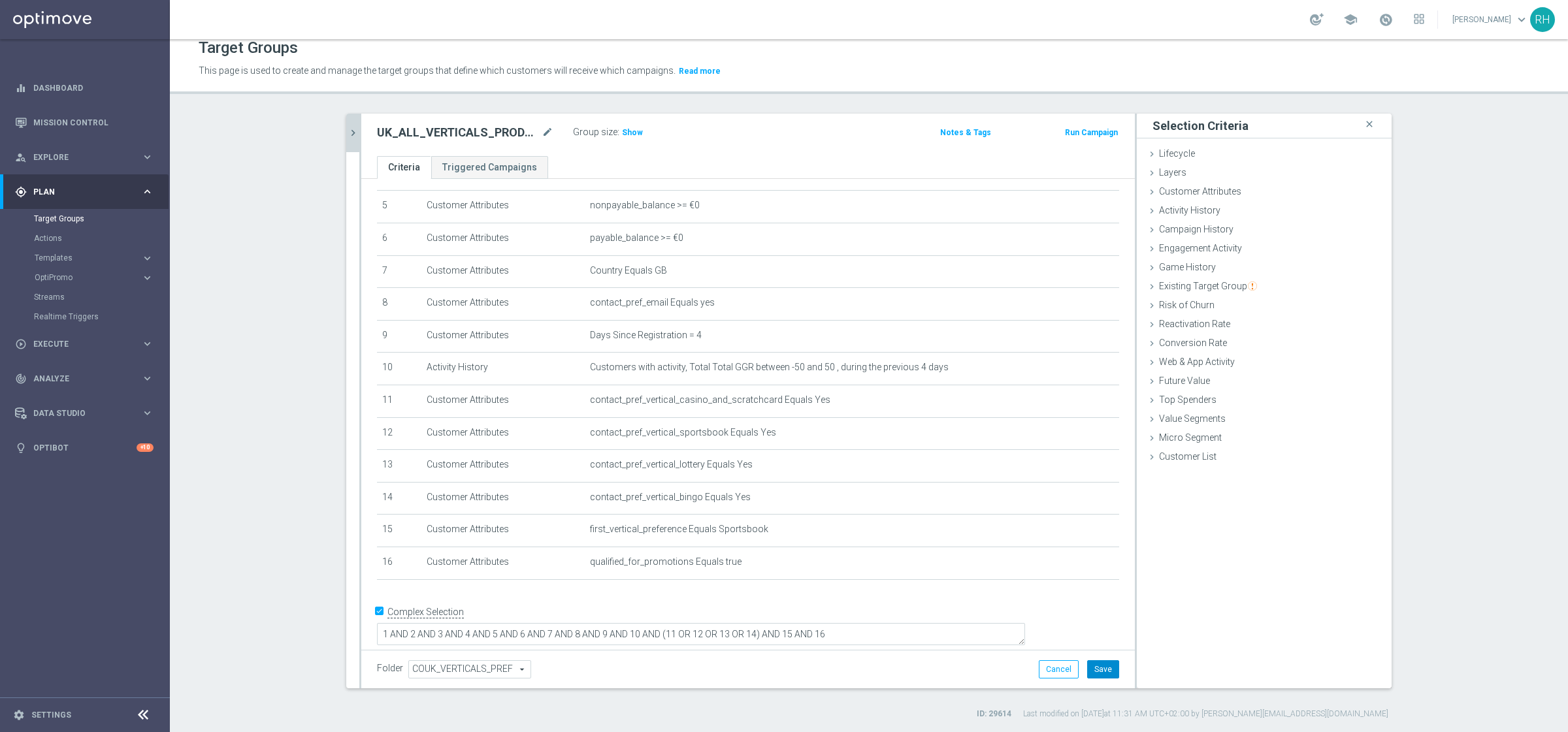
click at [1097, 585] on button "Save" at bounding box center [1103, 669] width 32 height 18
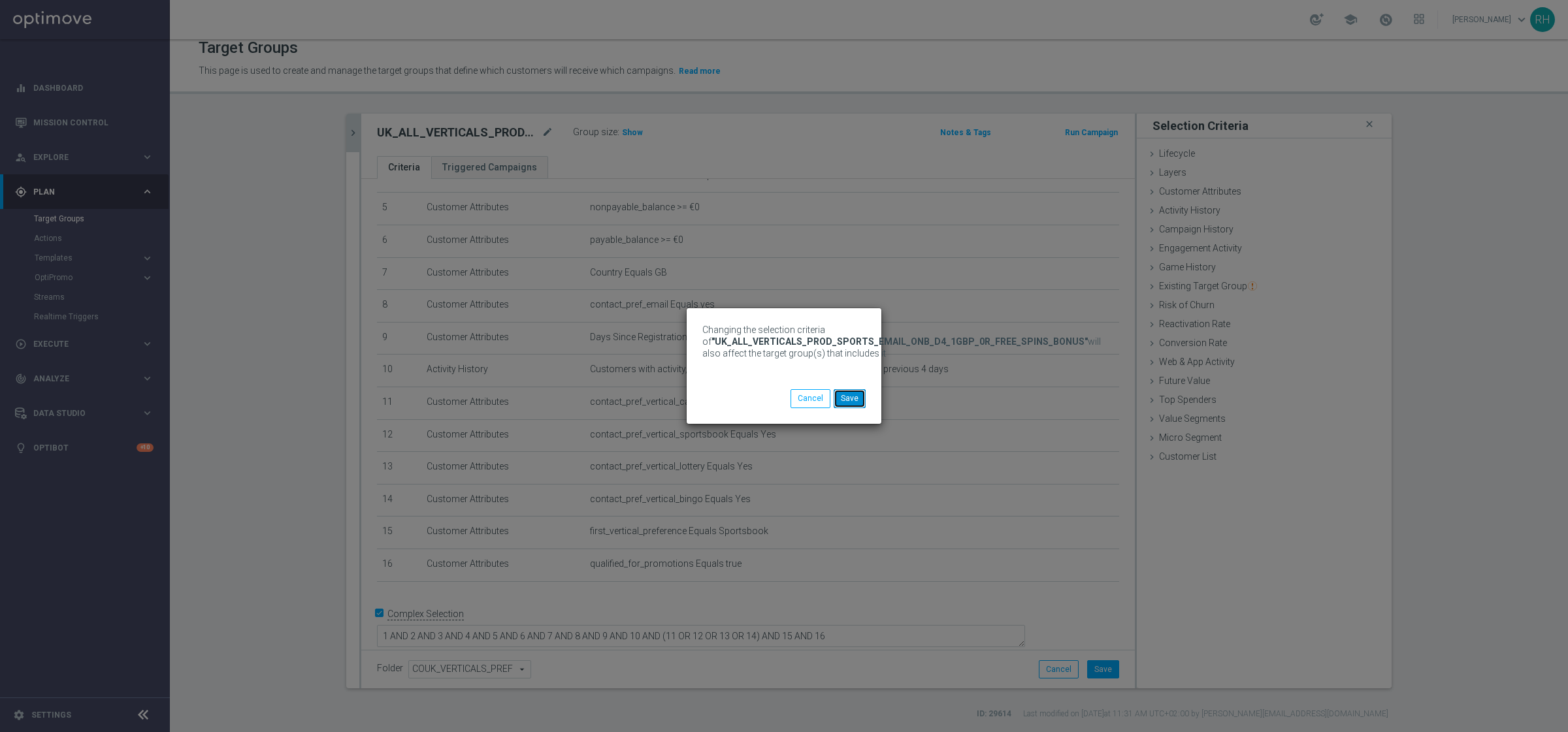
click at [855, 407] on button "Save" at bounding box center [849, 398] width 32 height 18
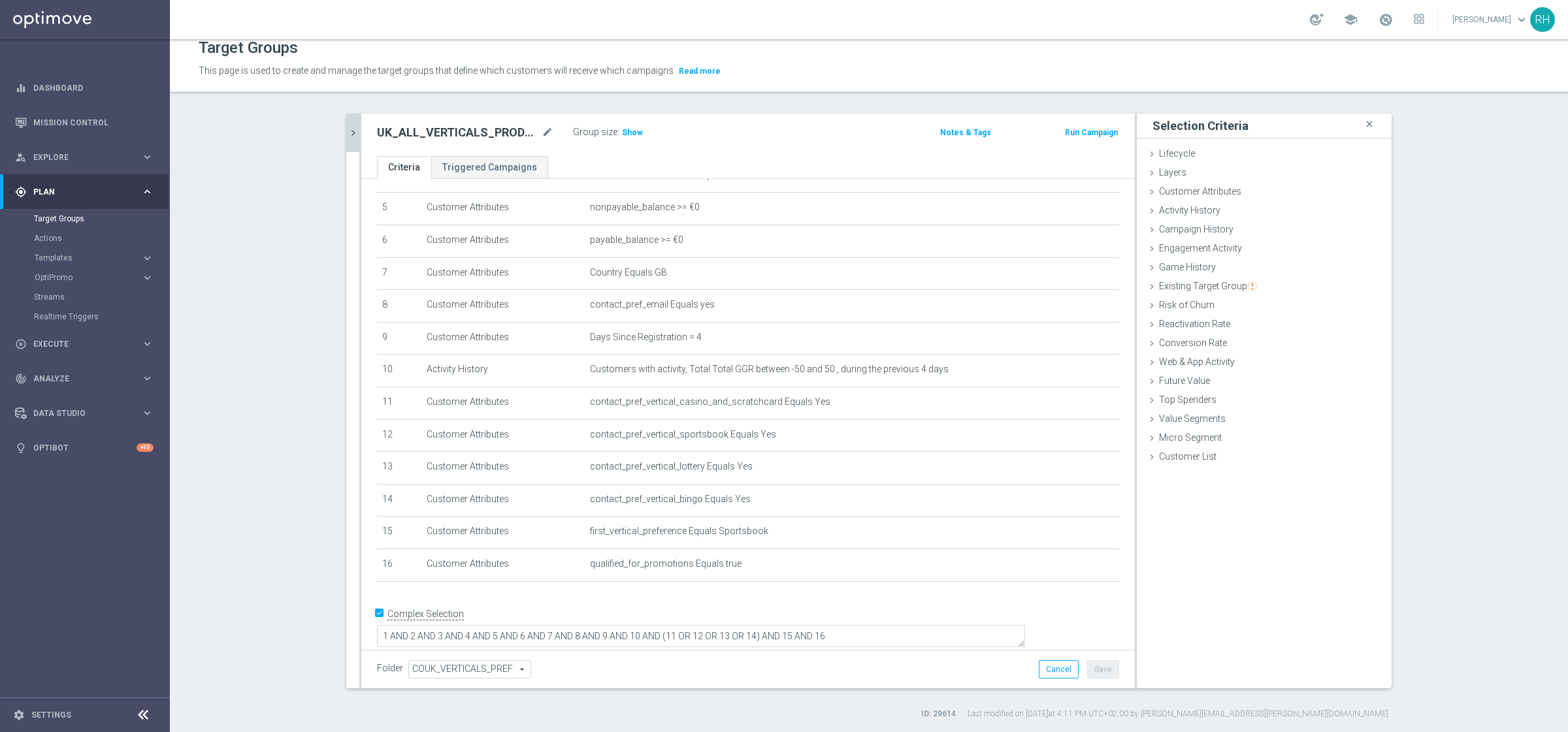
click at [349, 131] on icon "chevron_right" at bounding box center [353, 132] width 12 height 12
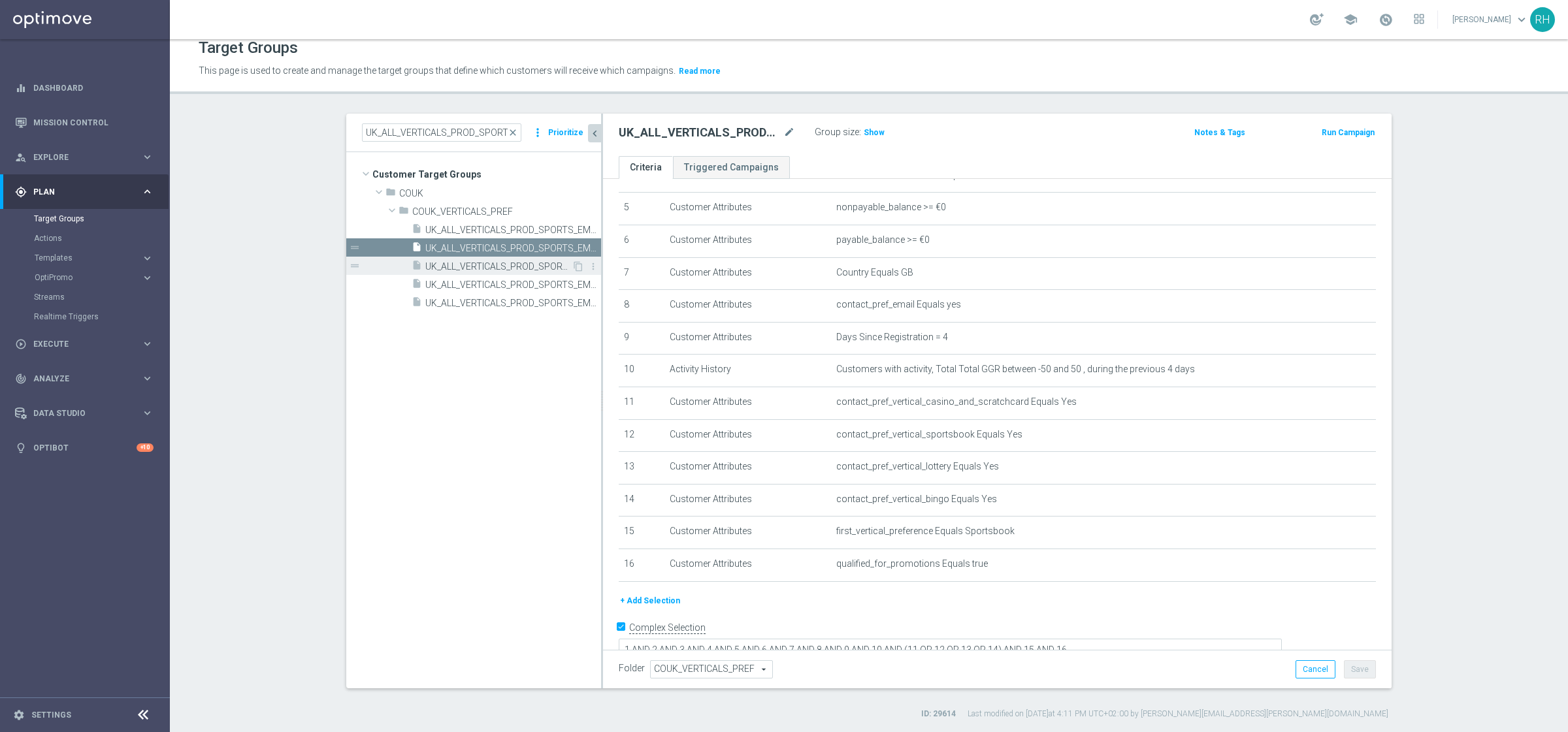
click at [495, 267] on span "UK_ALL_VERTICALS_PROD_SPORTS_EMAIL_ONB_D4_25GBP_BONUS" at bounding box center [498, 267] width 146 height 11
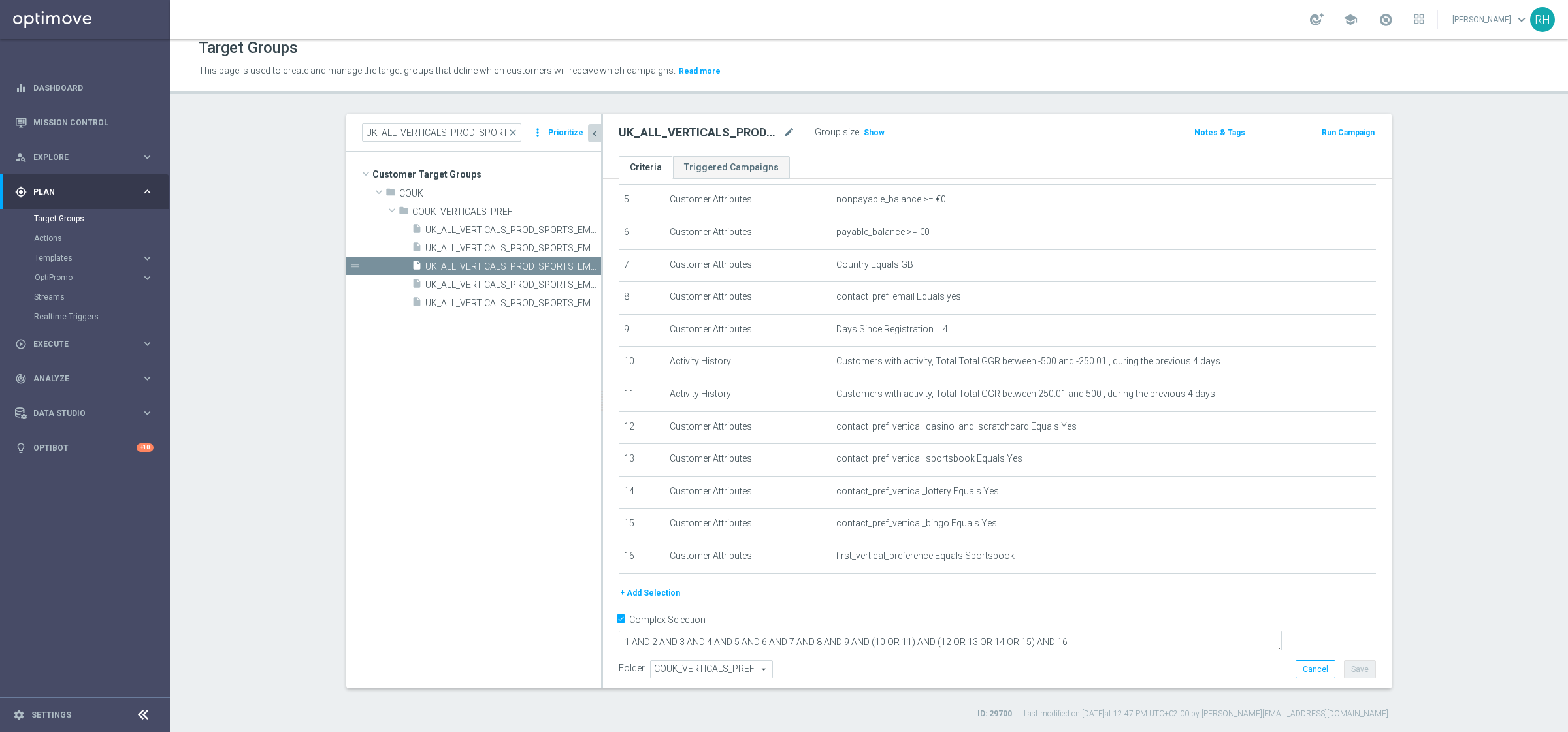
scroll to position [177, 0]
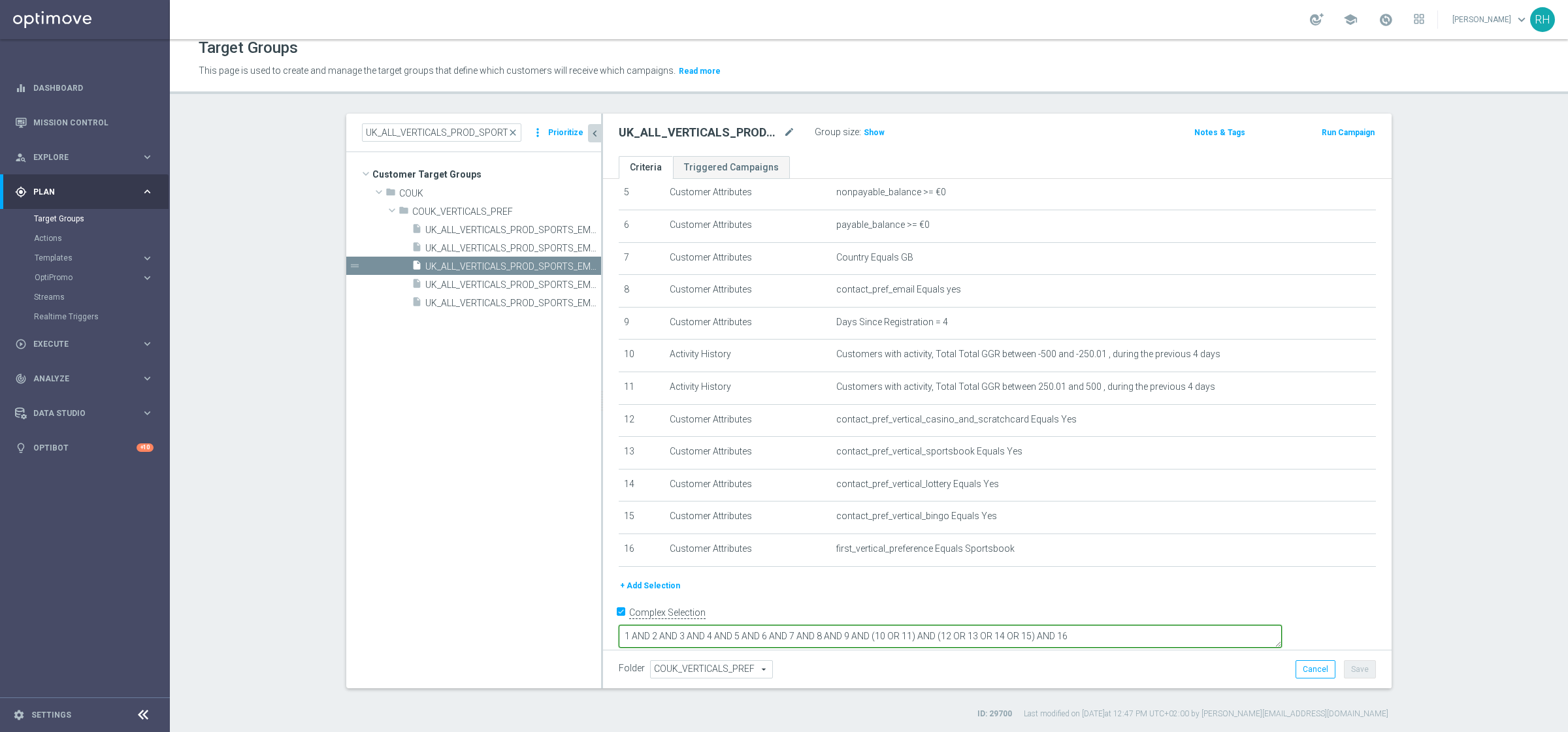
click at [1172, 585] on textarea "1 AND 2 AND 3 AND 4 AND 5 AND 6 AND 7 AND 8 AND 9 AND (10 OR 11) AND (12 OR 13 …" at bounding box center [950, 637] width 663 height 23
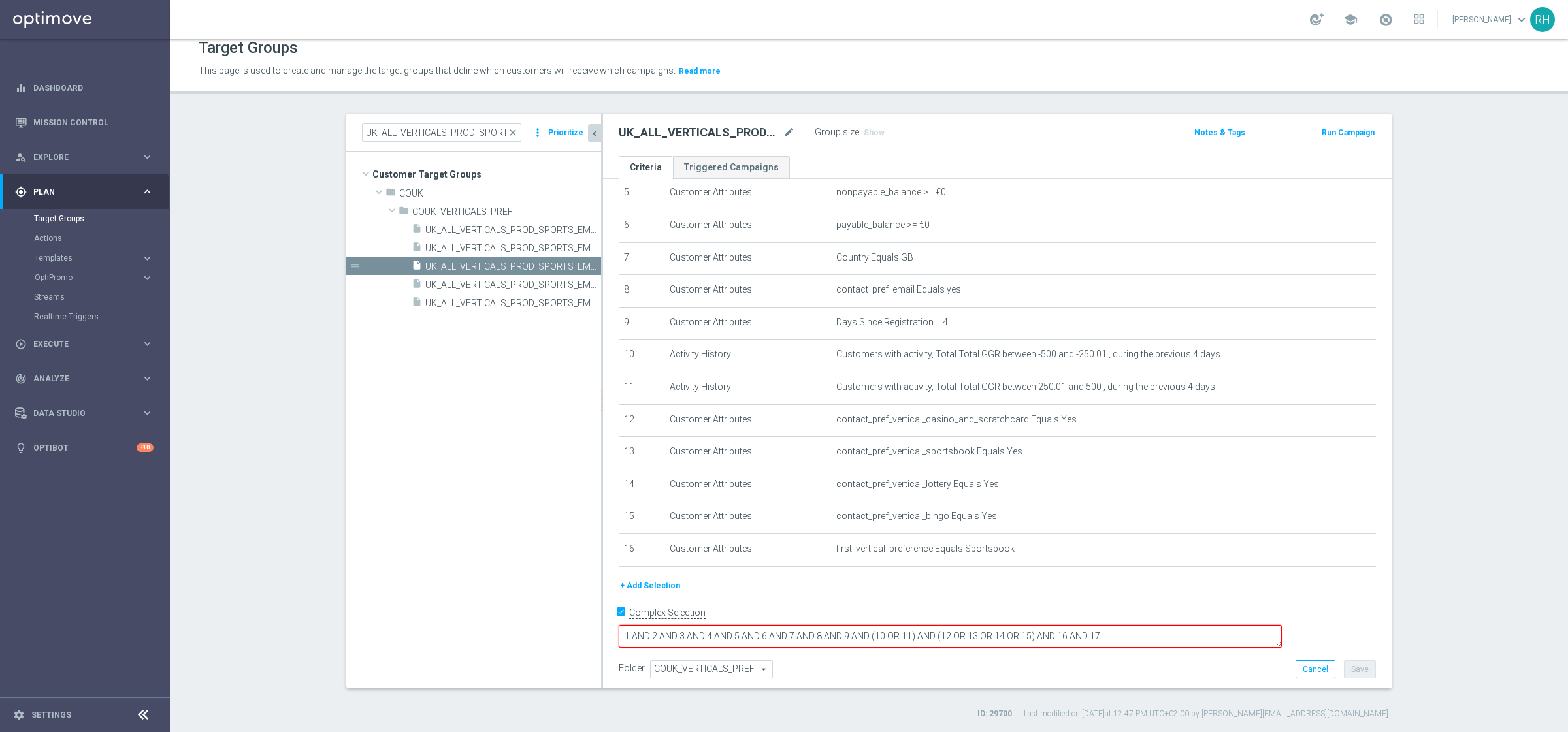
type textarea "1 AND 2 AND 3 AND 4 AND 5 AND 6 AND 7 AND 8 AND 9 AND (10 OR 11) AND (12 OR 13 …"
click at [1084, 585] on div "+ Add Selection" at bounding box center [997, 586] width 776 height 15
click at [664, 585] on button "+ Add Selection" at bounding box center [650, 586] width 63 height 15
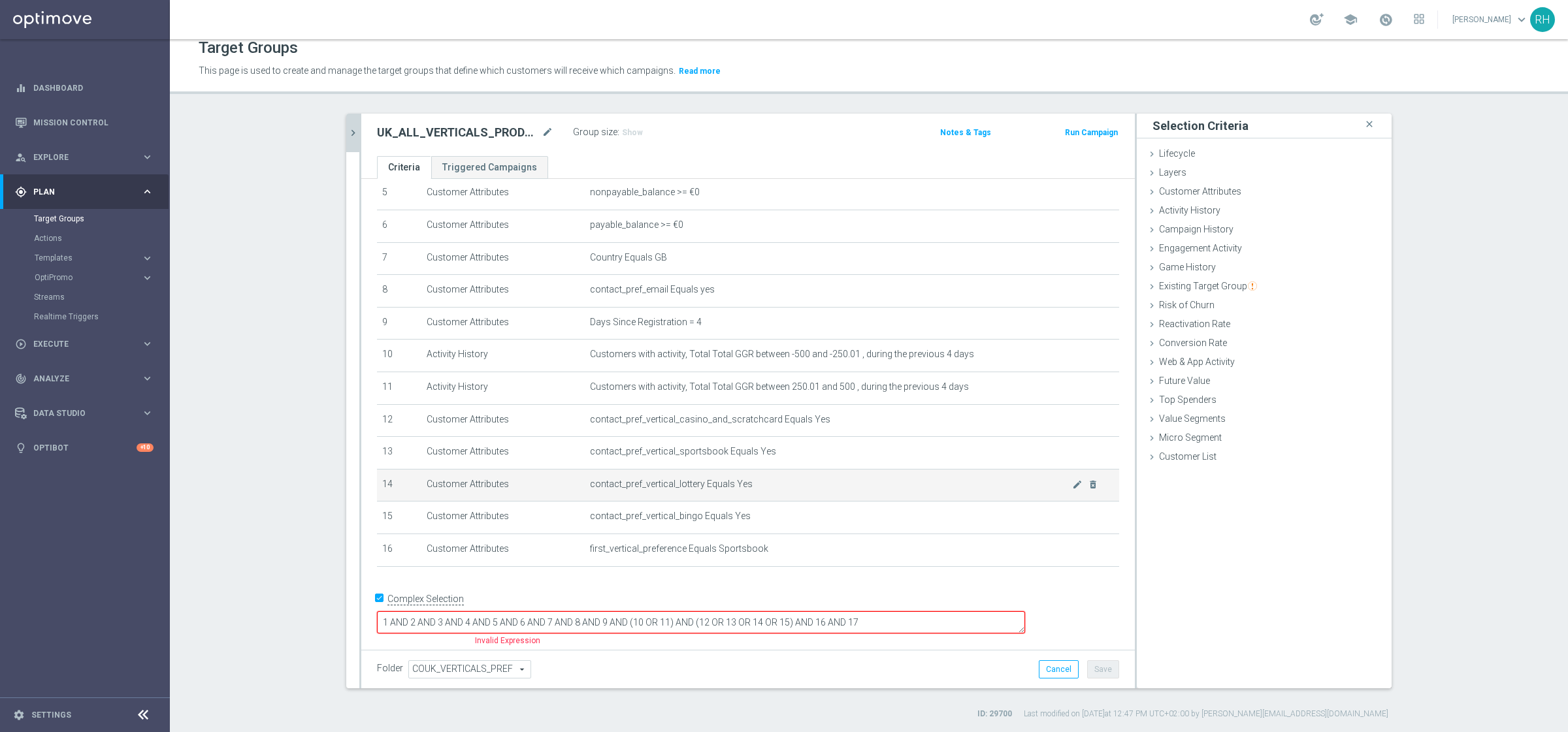
scroll to position [164, 0]
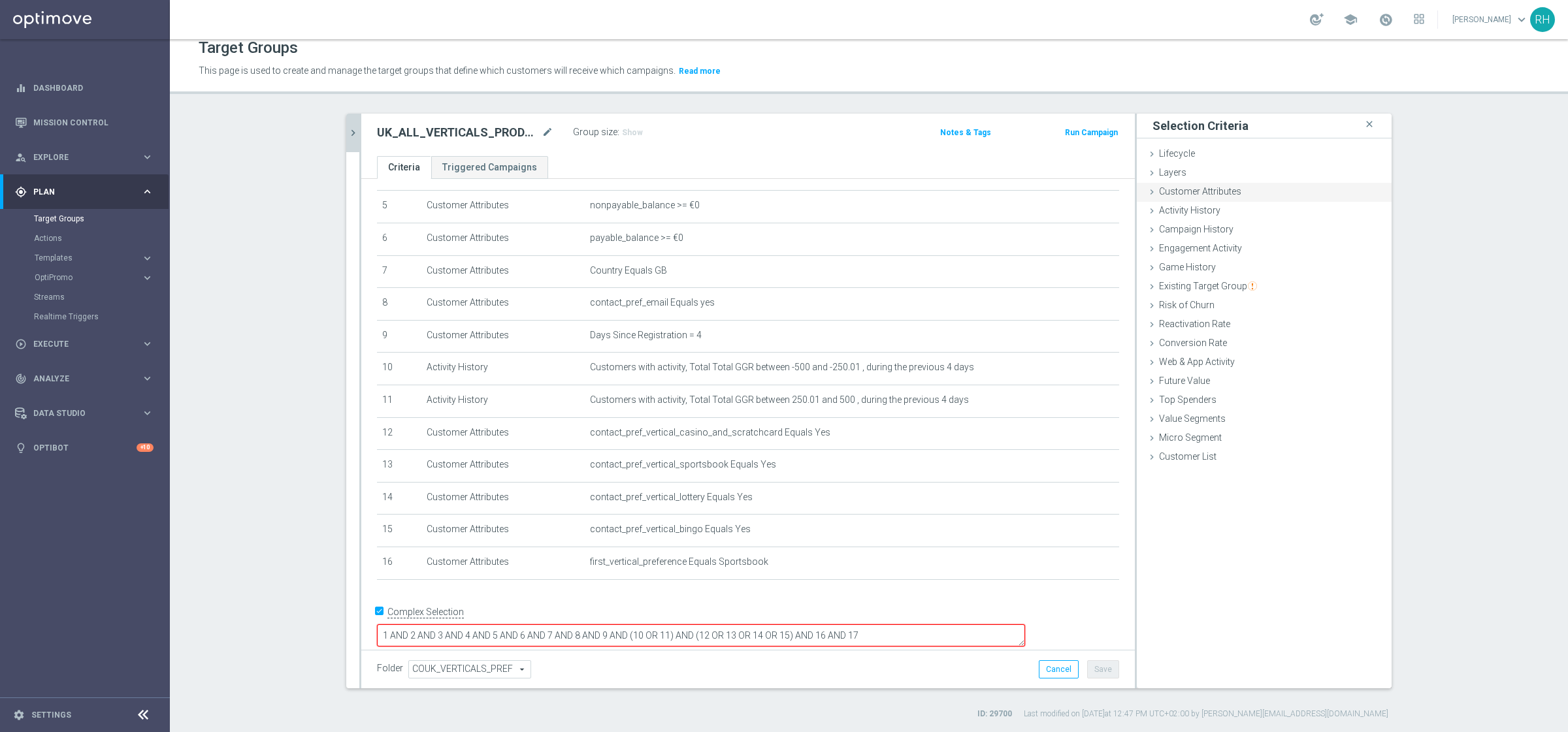
click at [1185, 191] on span "Customer Attributes" at bounding box center [1200, 191] width 82 height 11
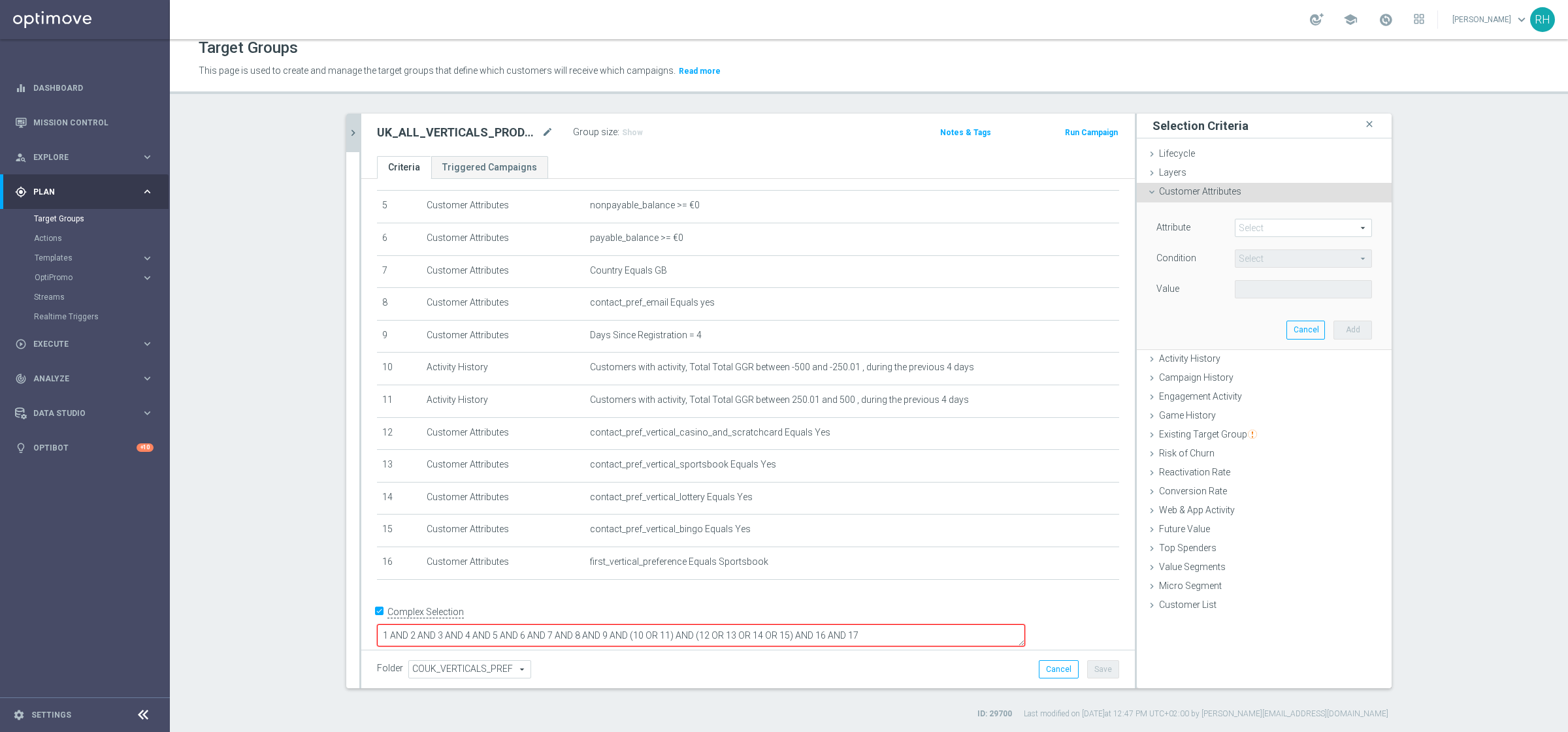
click at [1246, 227] on span at bounding box center [1303, 228] width 135 height 17
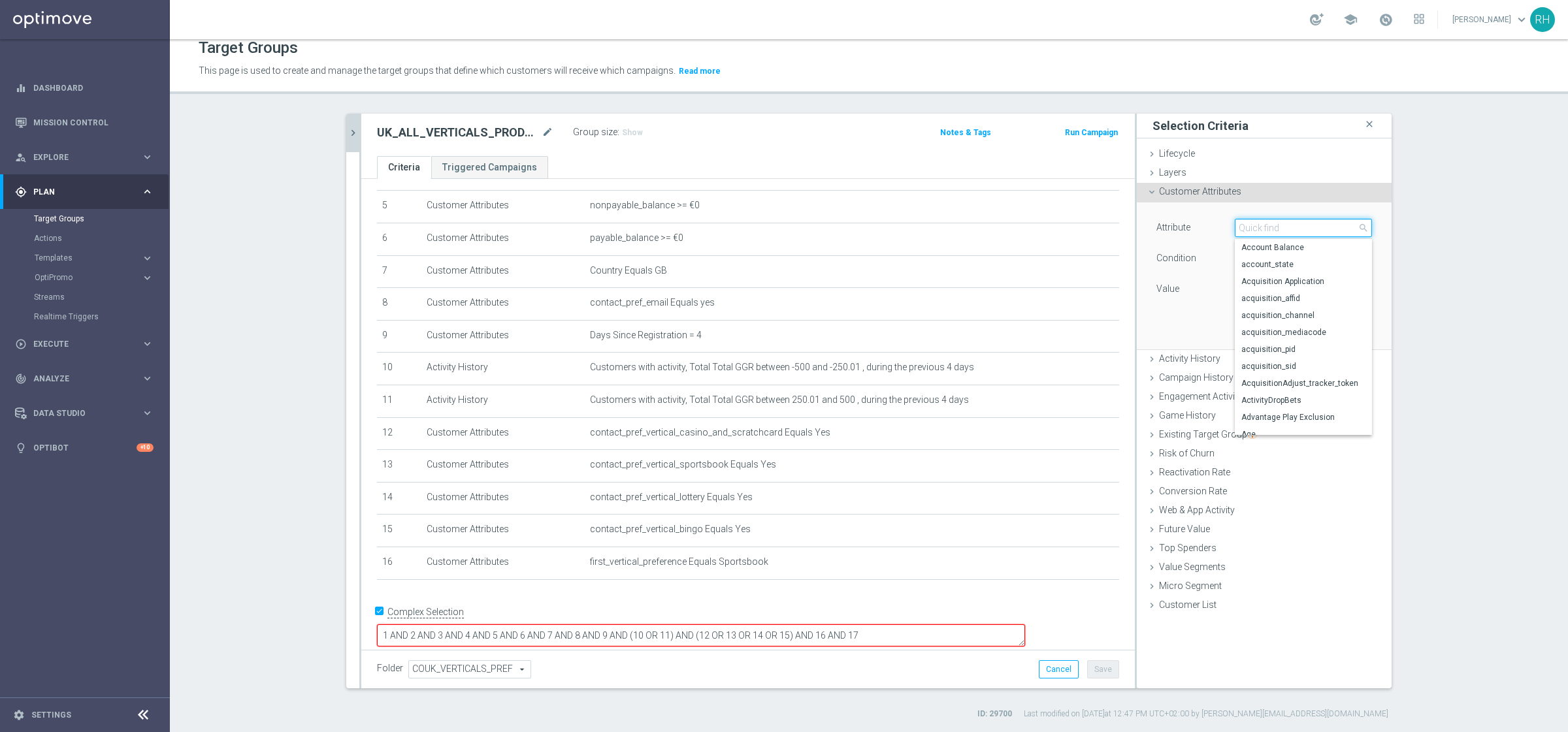
click at [1246, 227] on input "search" at bounding box center [1303, 228] width 137 height 18
paste input "qualified_for_promotions"
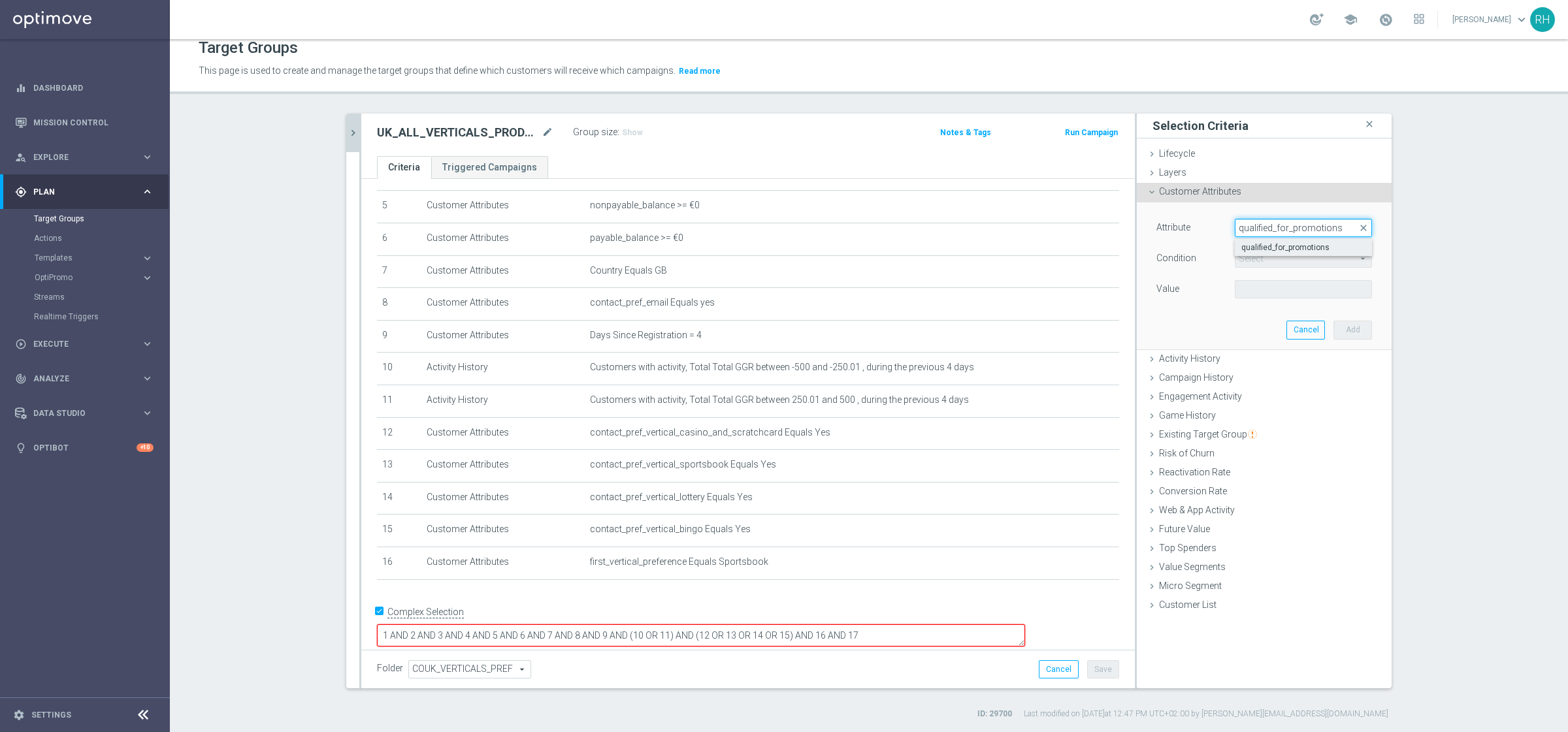
type input "qualified_for_promotions"
click at [1253, 240] on label "qualified_for_promotions" at bounding box center [1303, 247] width 137 height 17
type input "qualified_for_promotions"
type input "Equals"
click at [1254, 284] on span at bounding box center [1303, 289] width 135 height 17
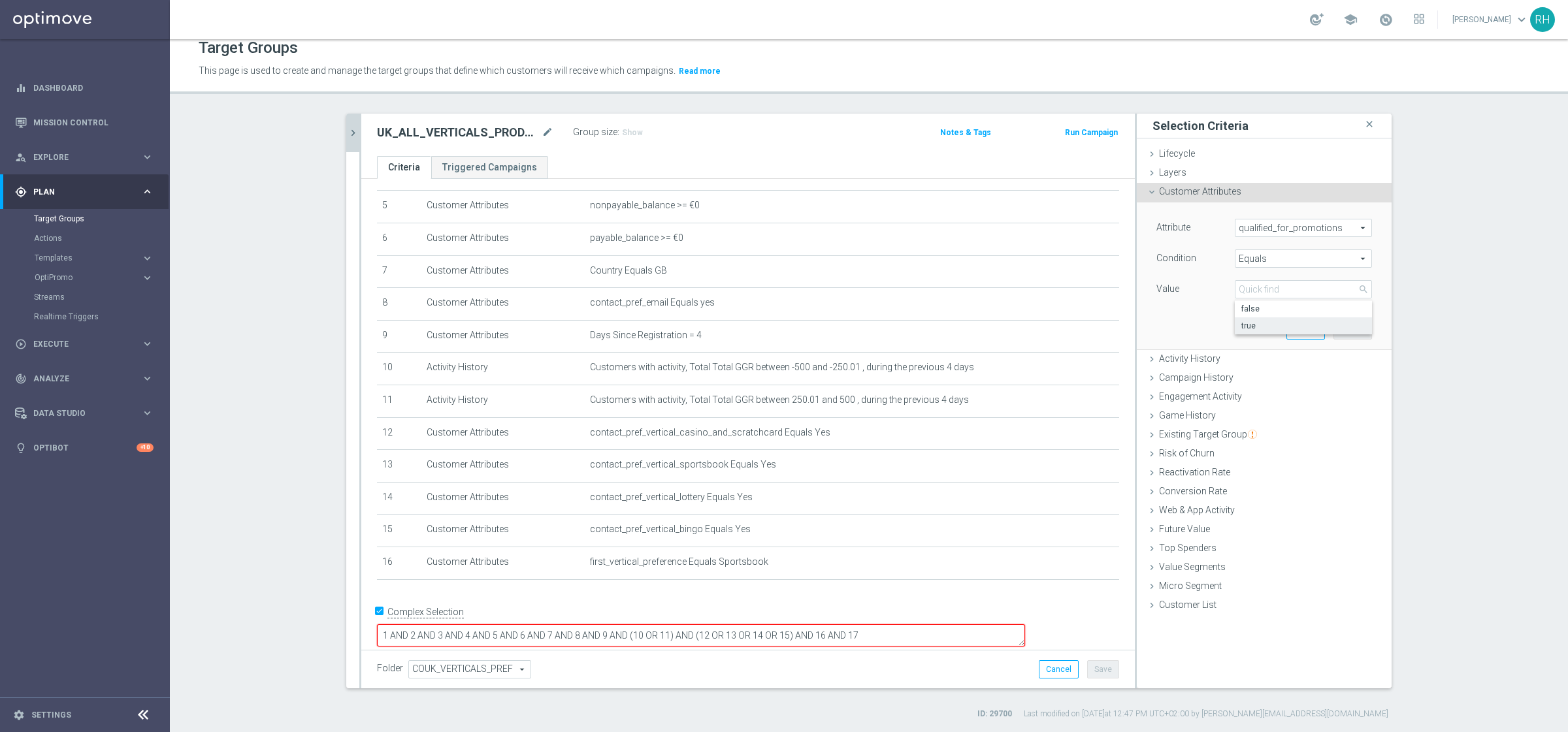
click at [1254, 321] on span "true" at bounding box center [1303, 326] width 124 height 11
type input "true"
click at [1254, 329] on button "Add" at bounding box center [1352, 330] width 38 height 18
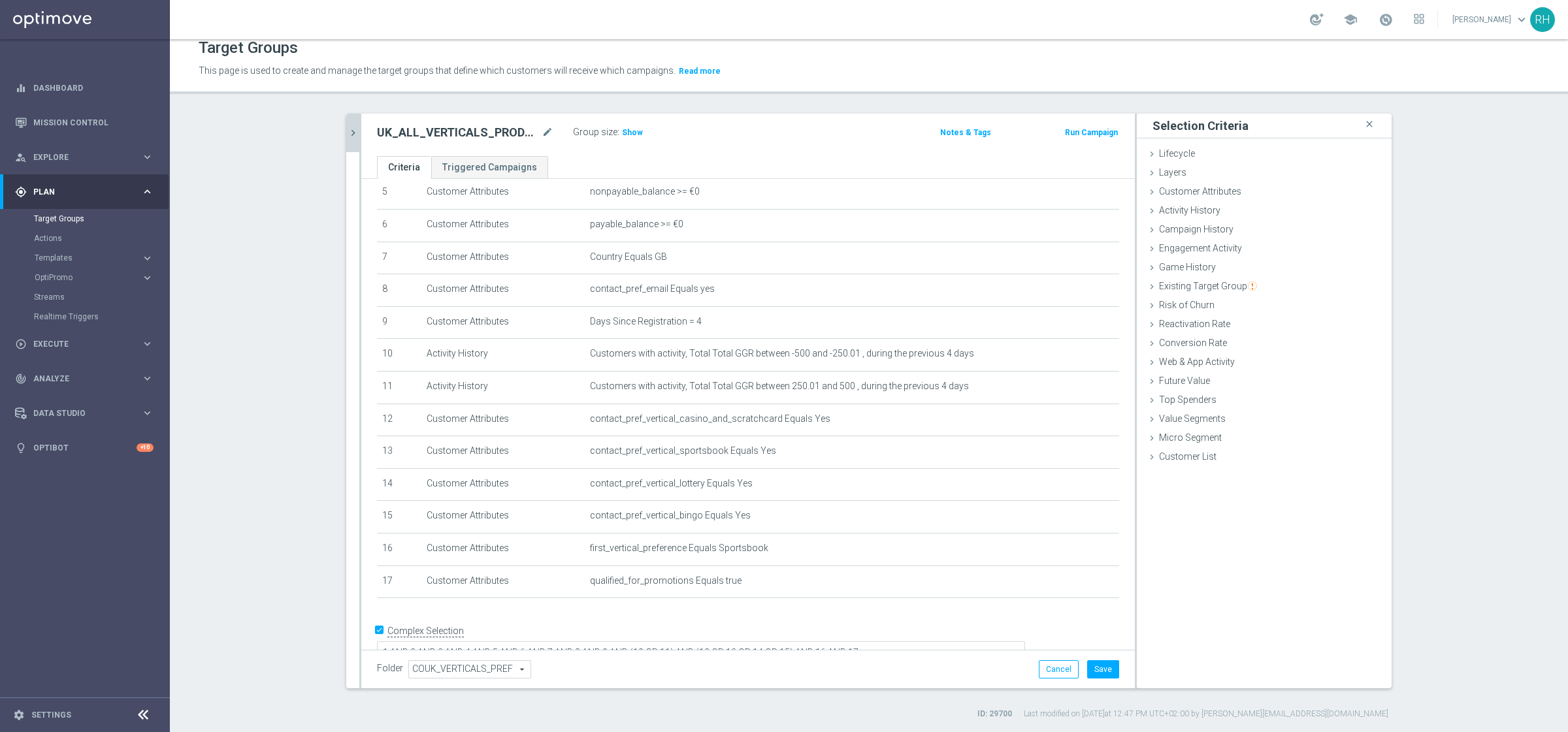
scroll to position [194, 0]
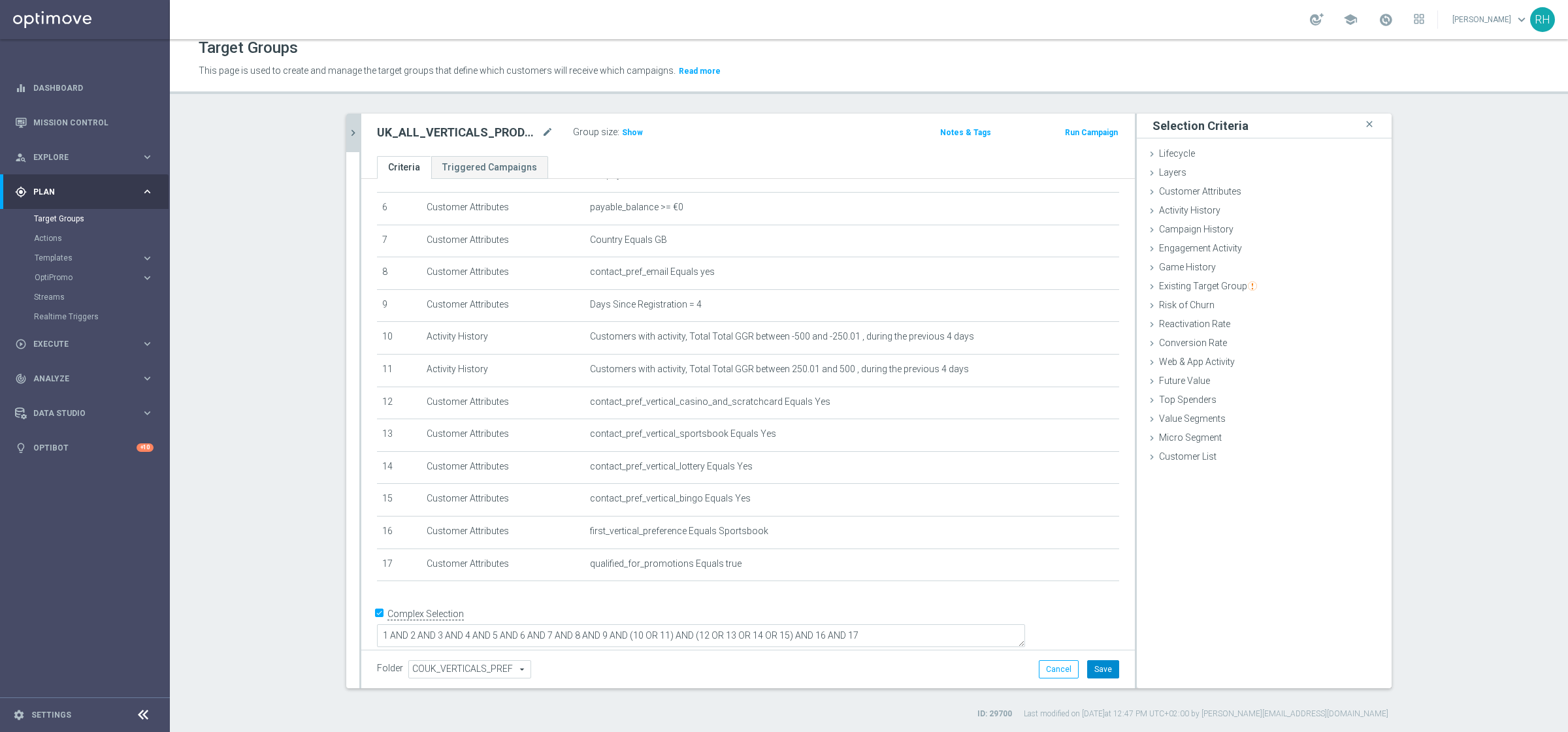
click at [1102, 585] on button "Save" at bounding box center [1103, 669] width 32 height 18
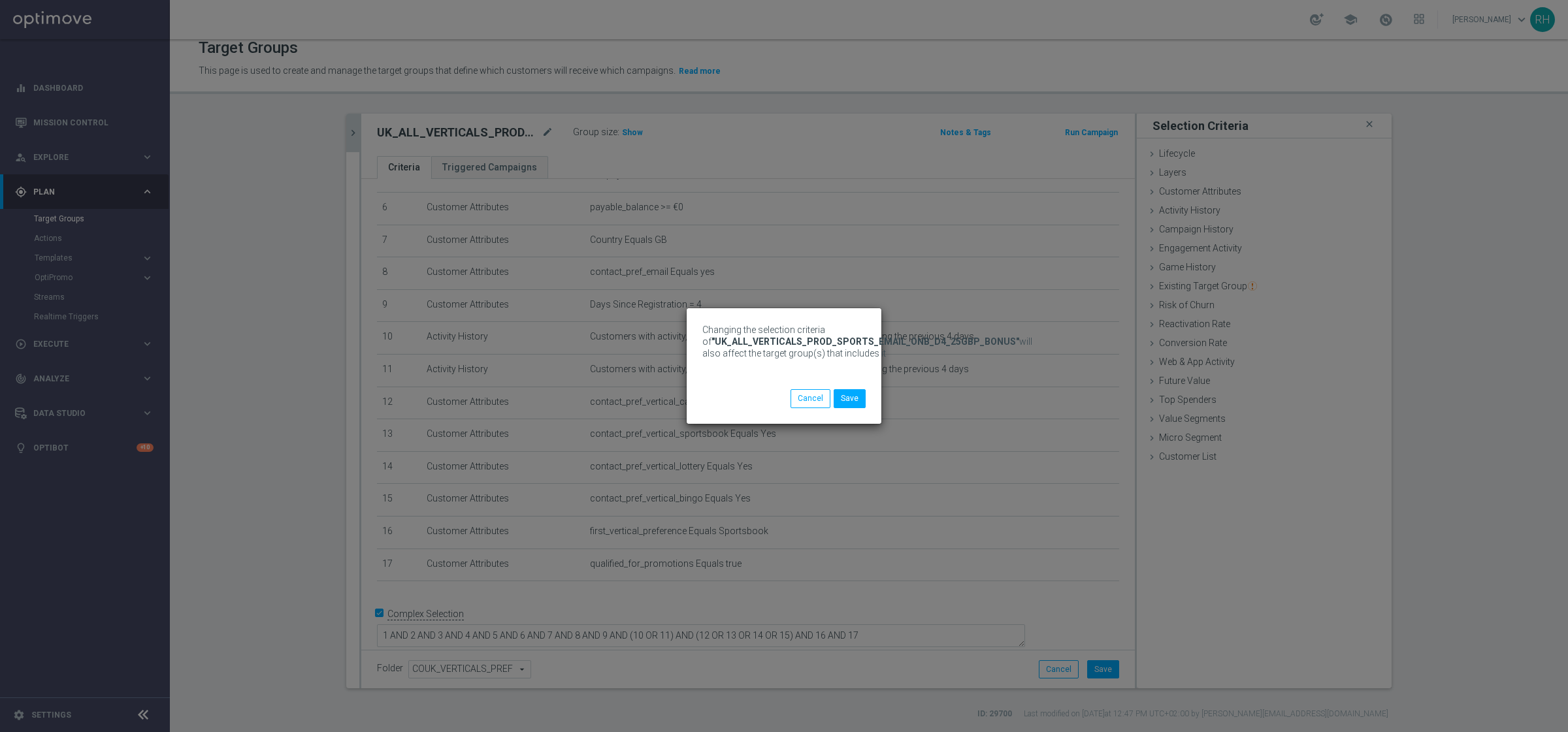
click at [845, 408] on div "Changing the selection criteria of "UK_ALL_VERTICALS_PROD_SPORTS_EMAIL_ONB_D4_2…" at bounding box center [784, 366] width 194 height 115
click at [845, 405] on button "Save" at bounding box center [849, 398] width 32 height 18
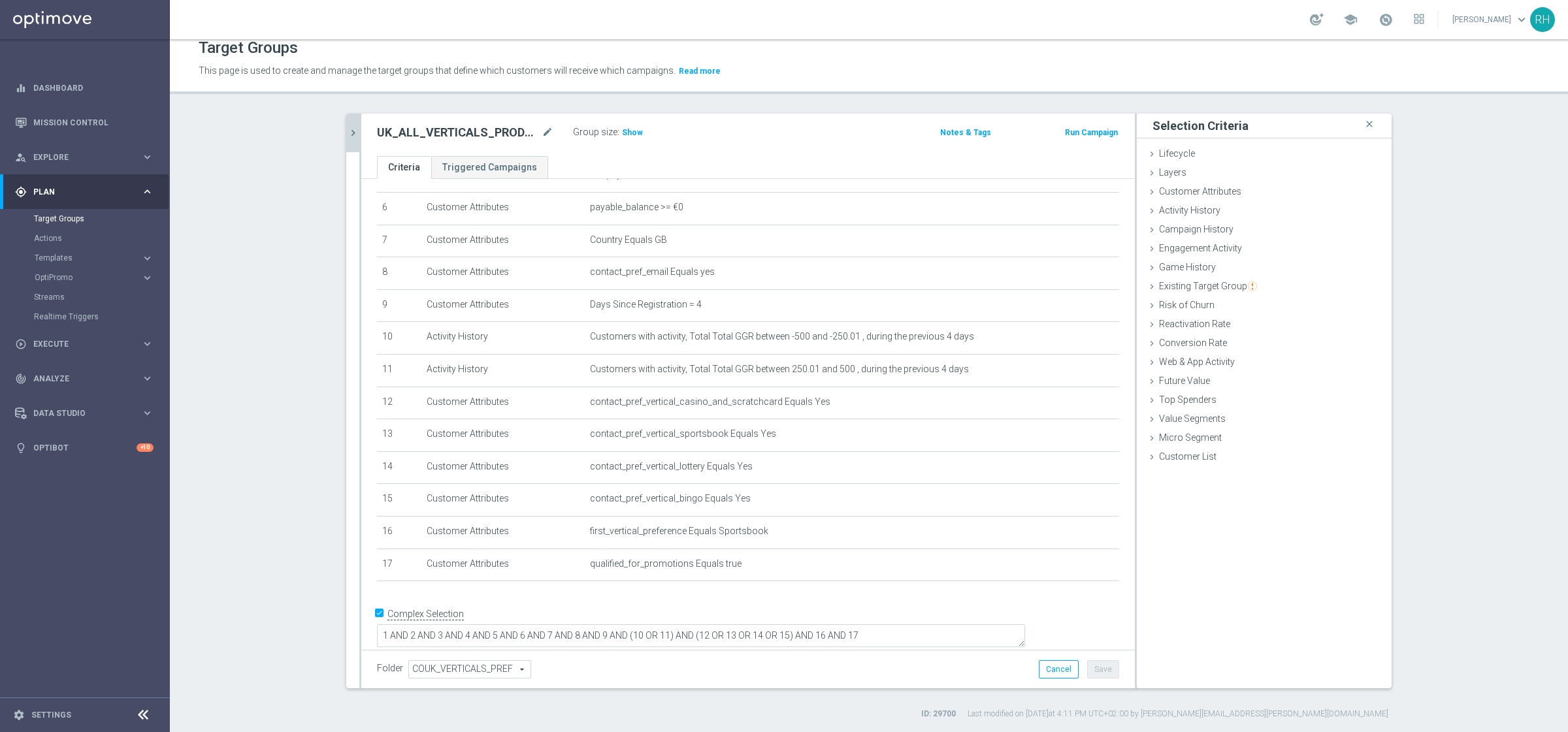
click at [347, 129] on icon "chevron_right" at bounding box center [353, 132] width 12 height 12
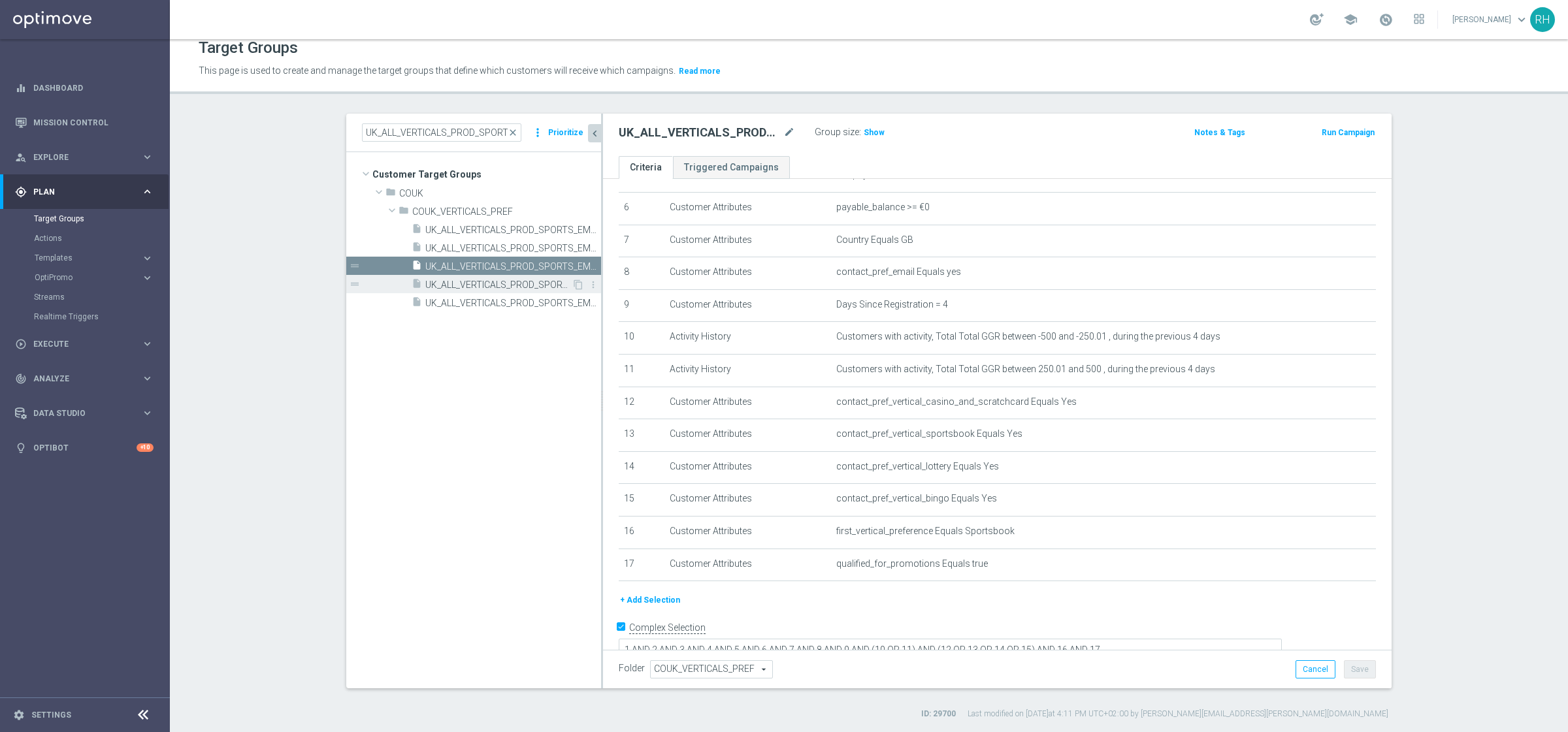
click at [478, 288] on span "UK_ALL_VERTICALS_PROD_SPORTS_EMAIL_ONB_D4_50GBP_BONUS" at bounding box center [498, 285] width 146 height 11
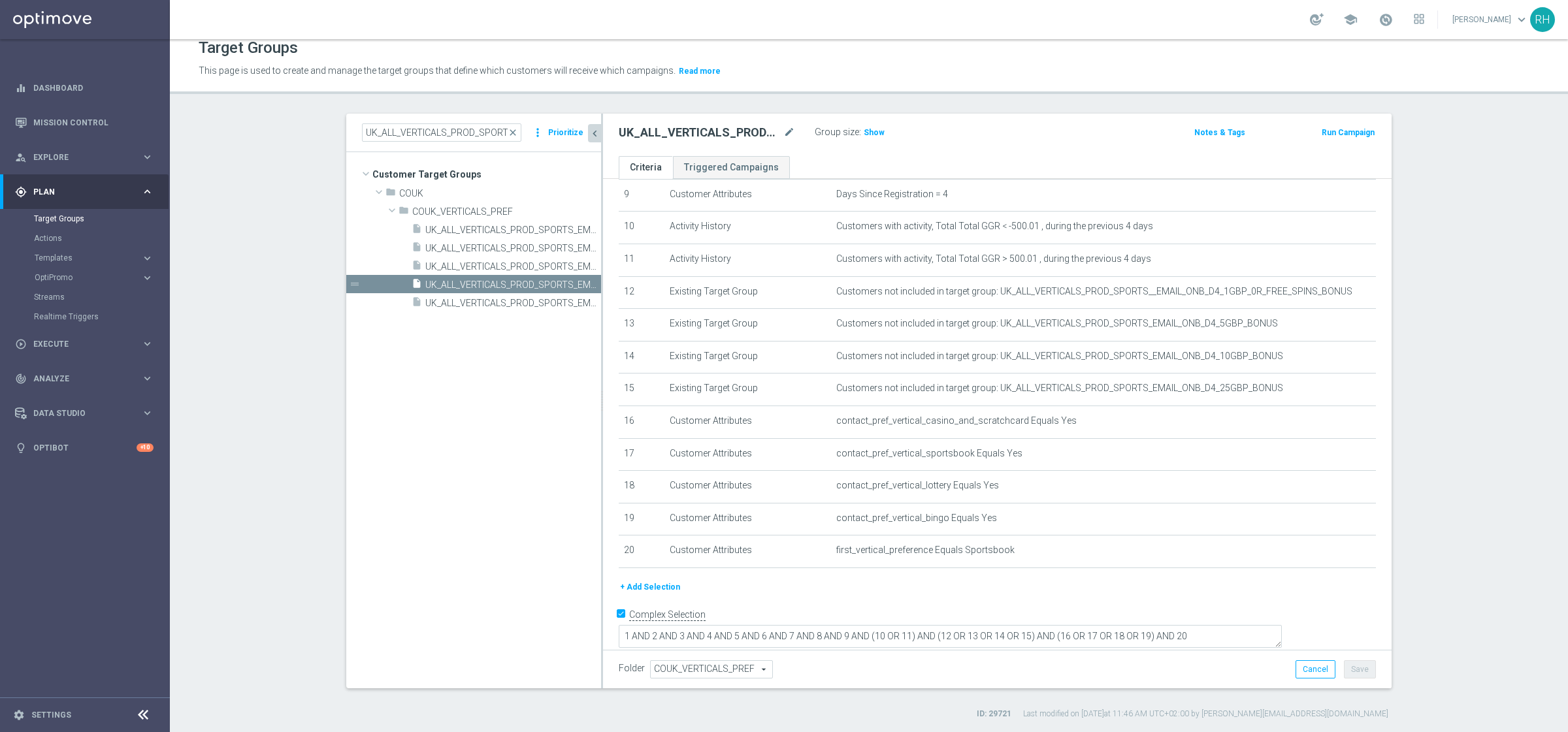
scroll to position [308, 0]
click at [624, 585] on button "+ Add Selection" at bounding box center [650, 584] width 63 height 15
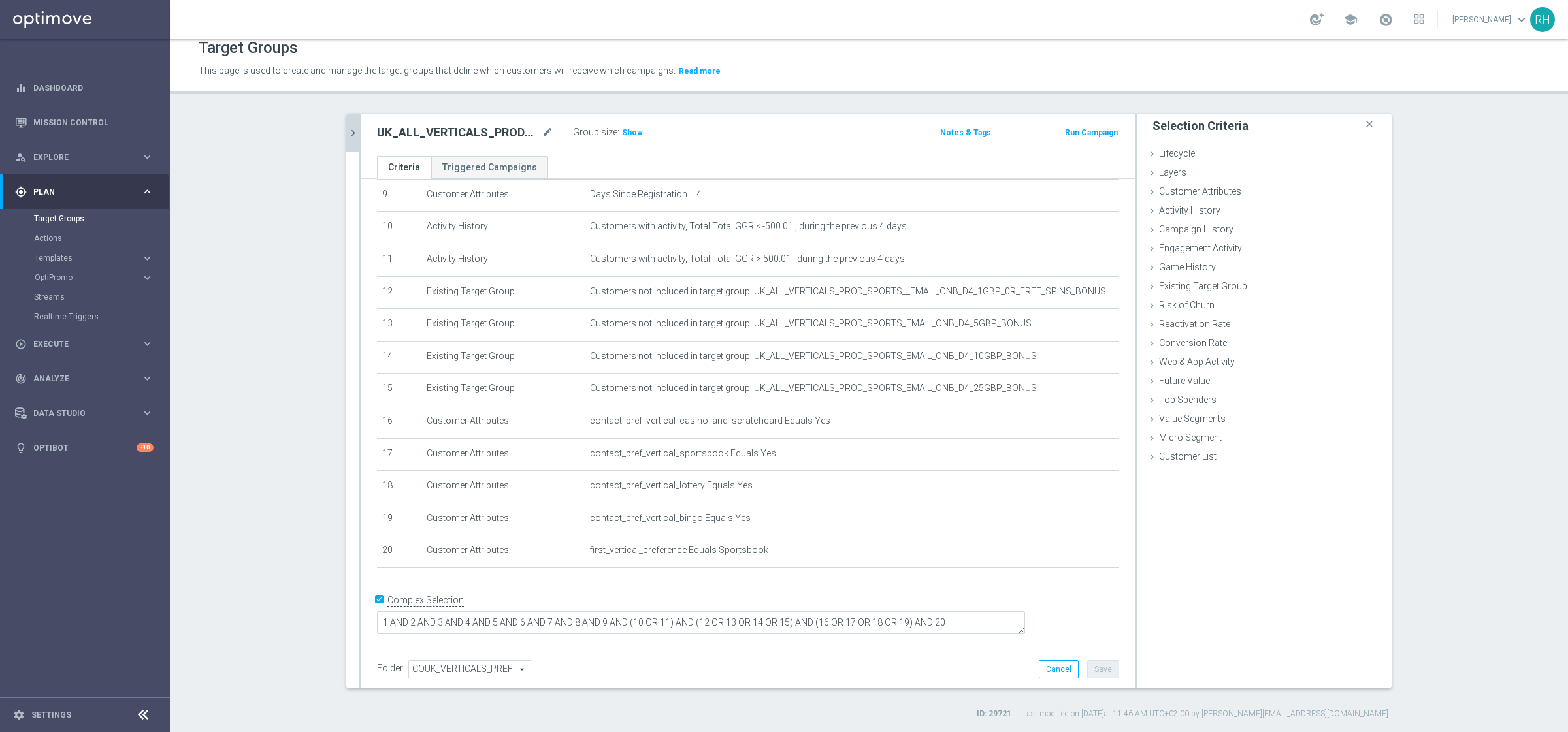
scroll to position [294, 0]
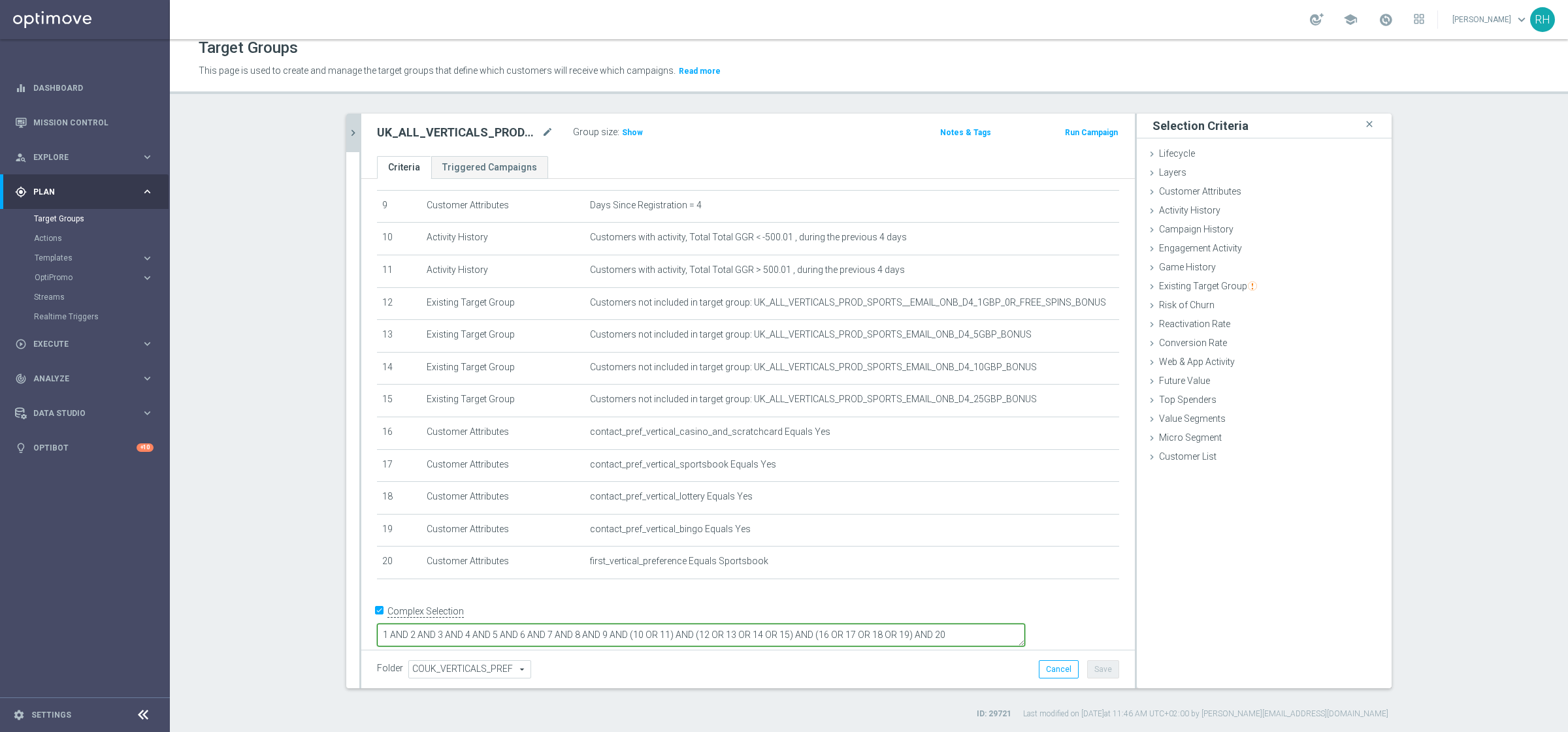
click at [1025, 585] on textarea "1 AND 2 AND 3 AND 4 AND 5 AND 6 AND 7 AND 8 AND 9 AND (10 OR 11) AND (12 OR 13 …" at bounding box center [701, 635] width 648 height 23
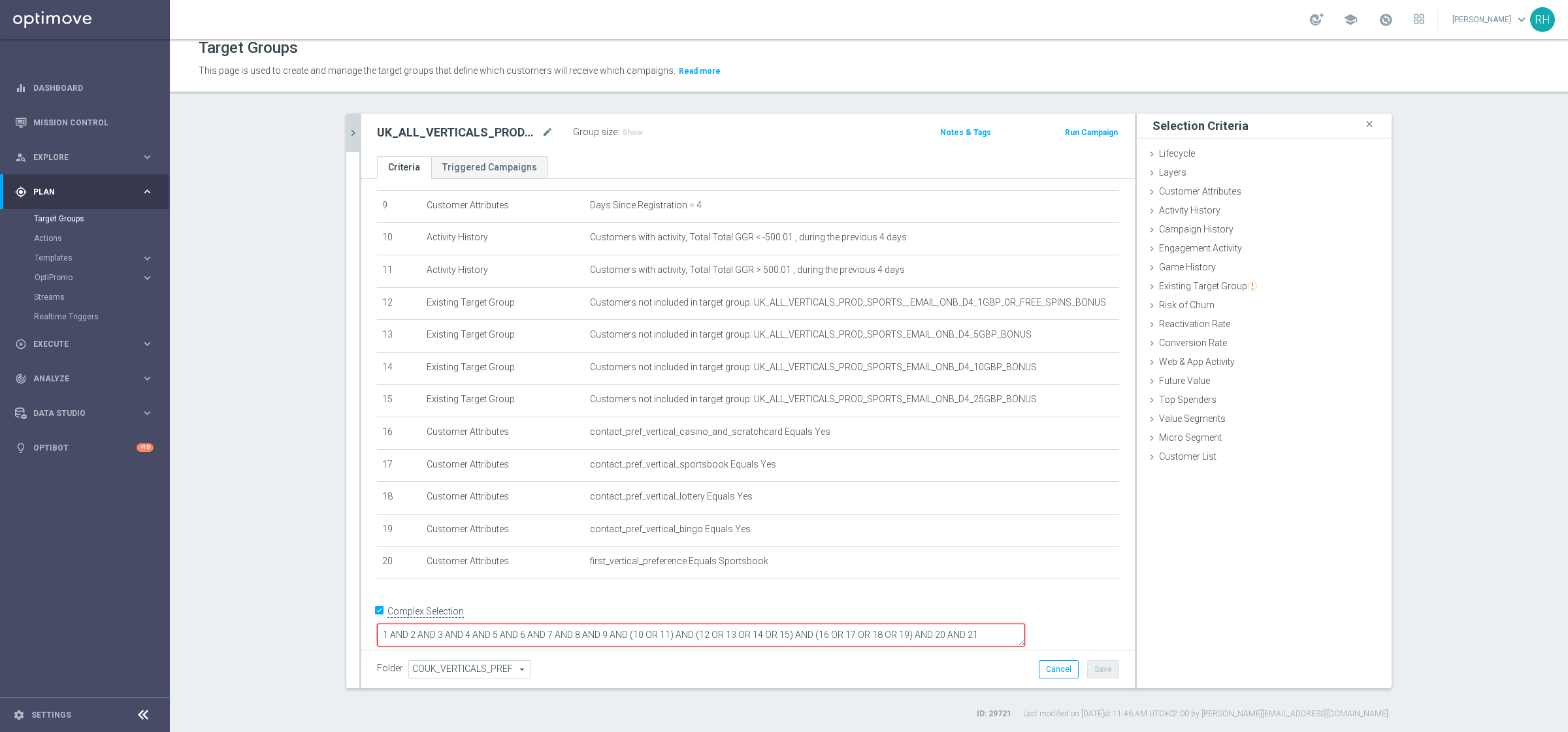
type textarea "1 AND 2 AND 3 AND 4 AND 5 AND 6 AND 7 AND 8 AND 9 AND (10 OR 11) AND (12 OR 13 …"
click at [939, 585] on div "+ Add Selection" at bounding box center [748, 596] width 762 height 11
click at [1184, 198] on ul "Lifecycle done Cancel Add Layers done Cancel Add Customer Attributes done" at bounding box center [1264, 306] width 255 height 322
click at [1184, 197] on div "Customer Attributes done selection saved" at bounding box center [1264, 193] width 255 height 20
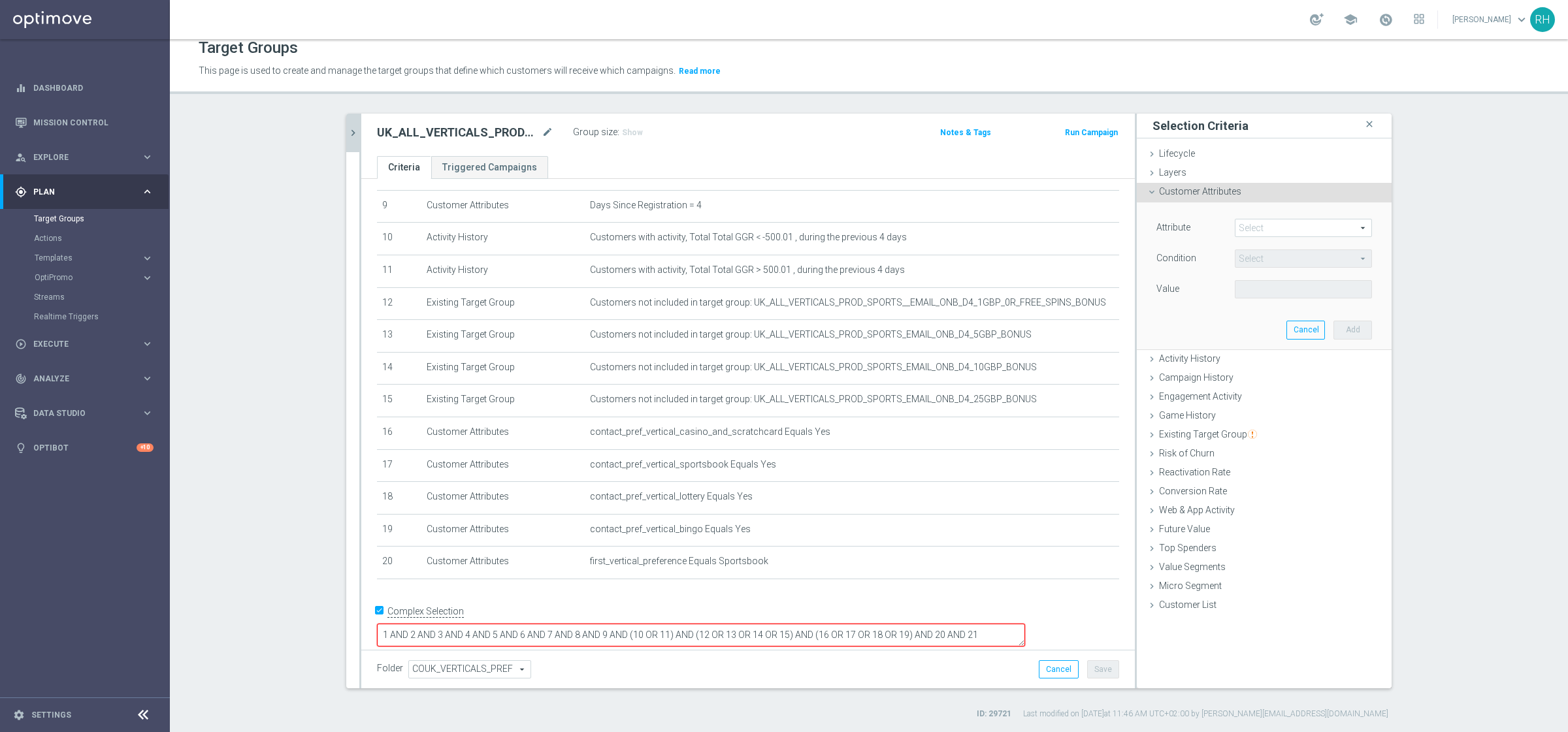
click at [1254, 231] on span at bounding box center [1303, 228] width 135 height 17
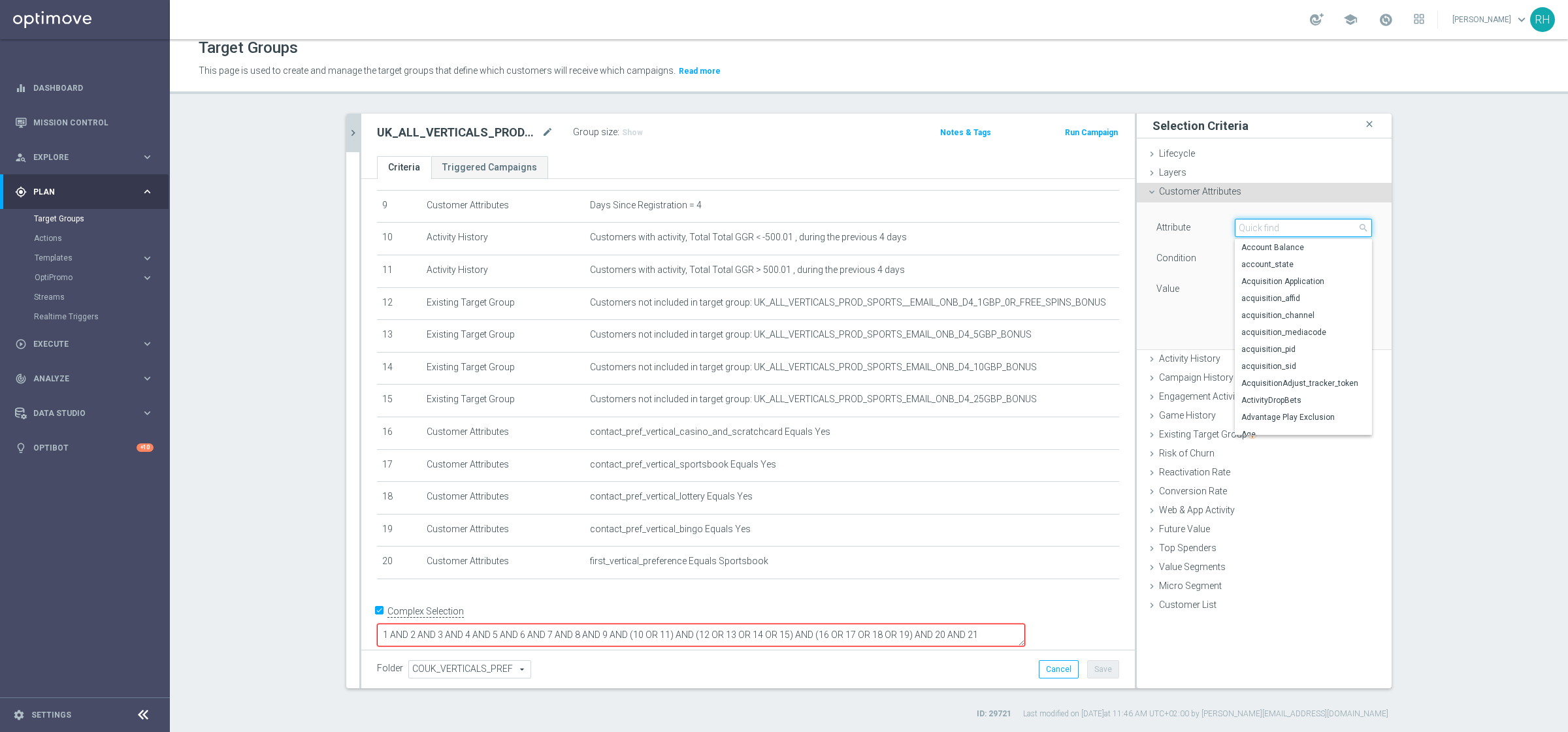
click at [1254, 223] on input "search" at bounding box center [1303, 228] width 137 height 18
paste input "qualified_for_promotions"
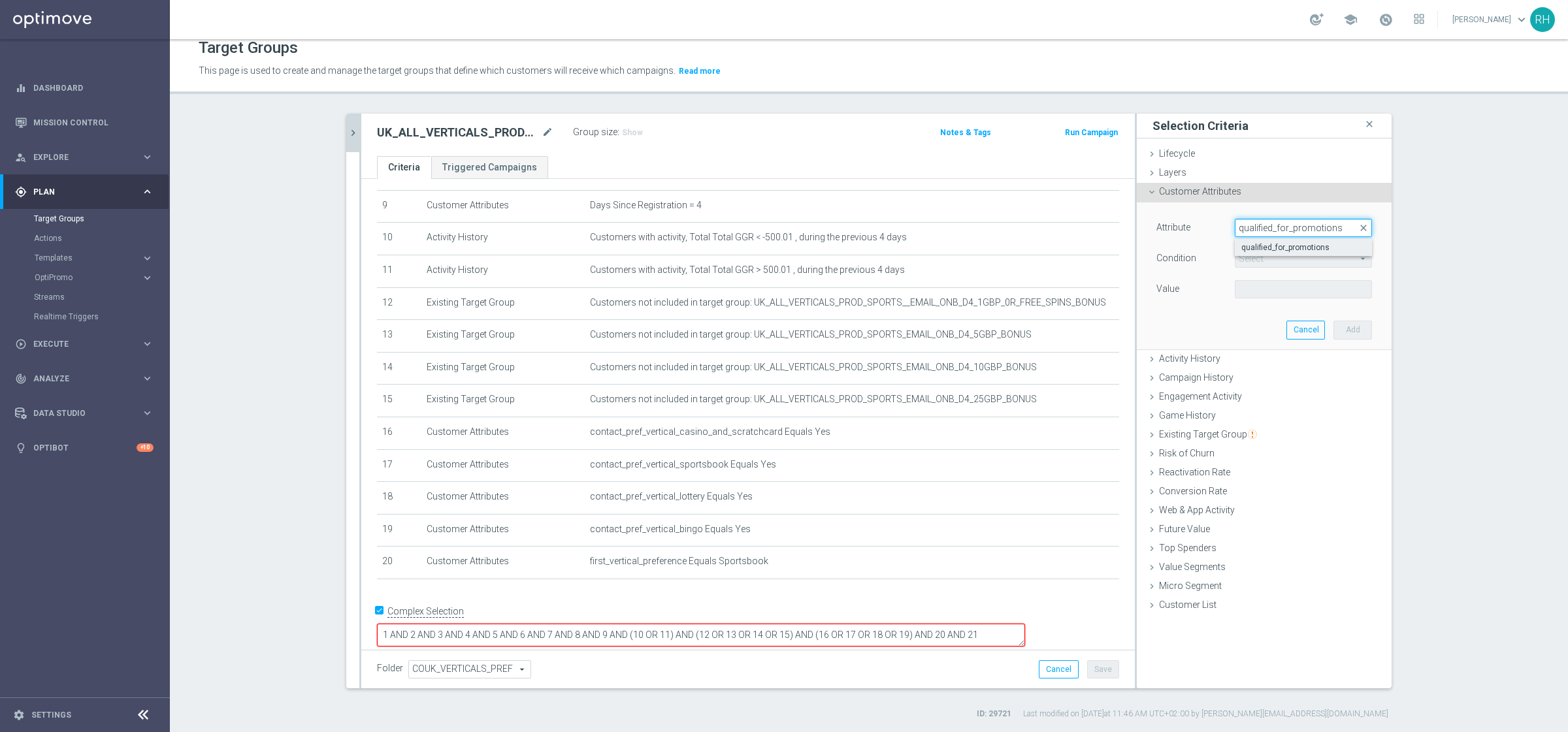
type input "qualified_for_promotions"
click at [1254, 243] on span "qualified_for_promotions" at bounding box center [1303, 247] width 124 height 11
type input "qualified_for_promotions"
type input "Equals"
click at [1254, 284] on span at bounding box center [1303, 289] width 135 height 17
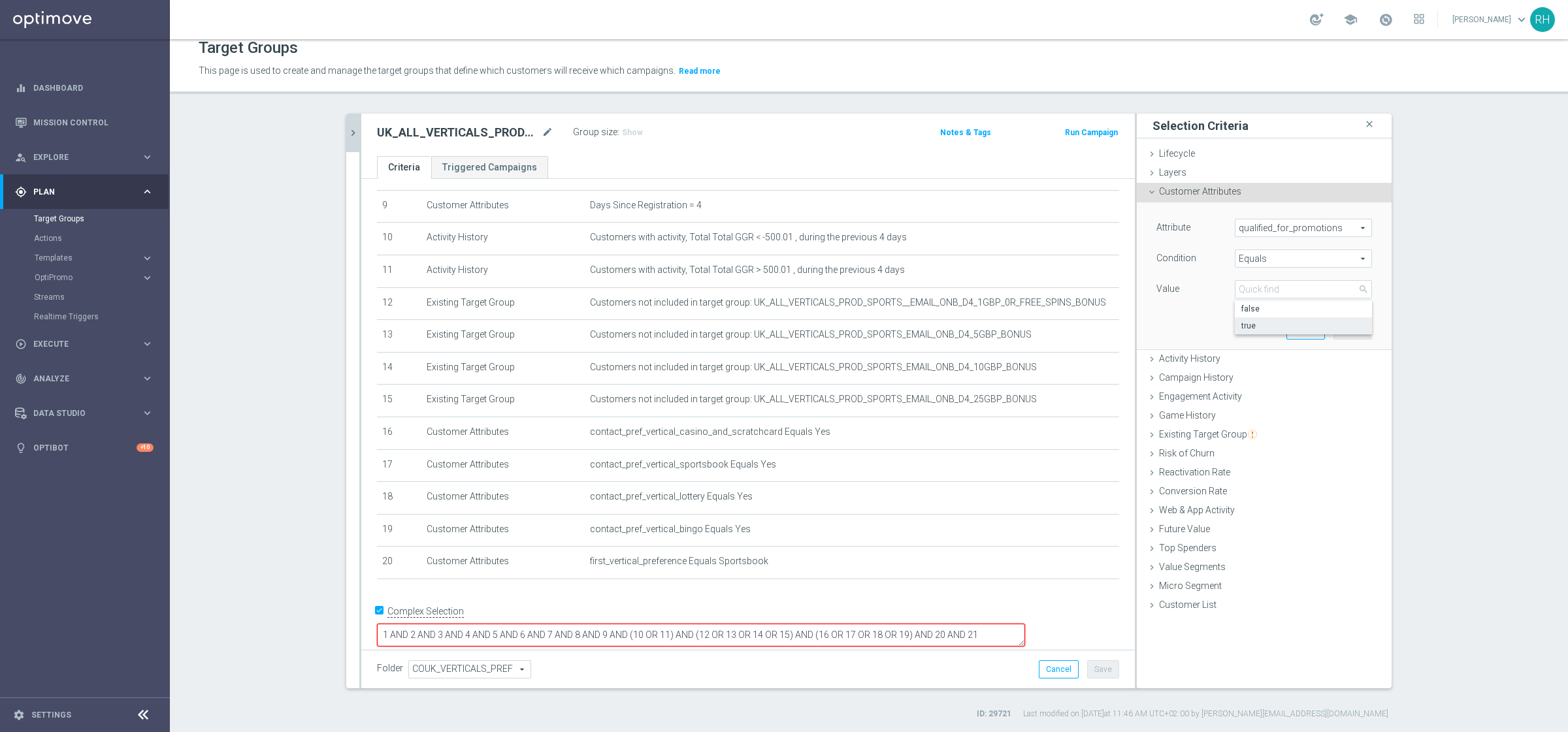
click at [1254, 318] on label "true" at bounding box center [1303, 326] width 137 height 17
type input "true"
click at [1254, 330] on div "Cancel Add" at bounding box center [1329, 330] width 86 height 18
click at [1254, 331] on button "Add" at bounding box center [1352, 330] width 38 height 18
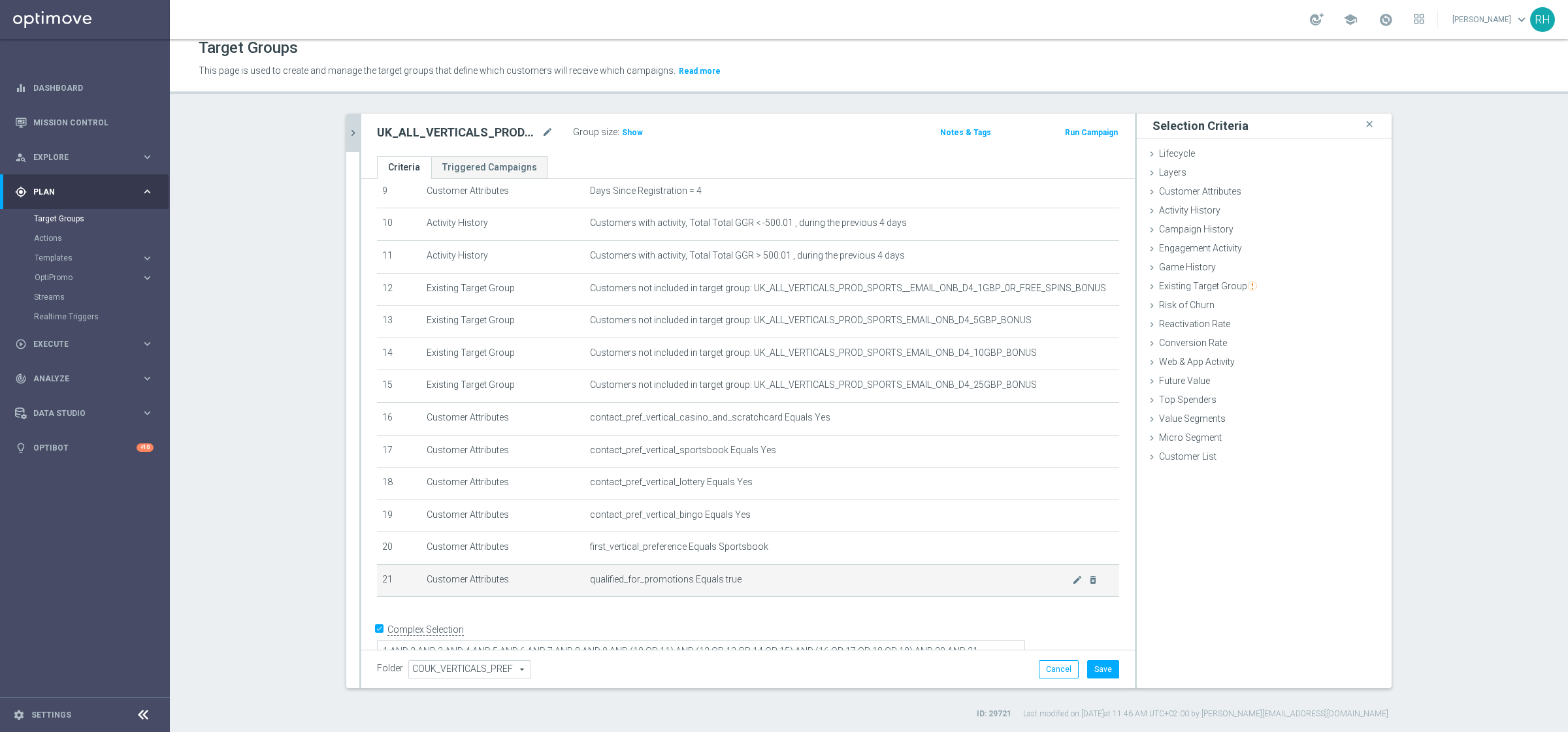
scroll to position [326, 0]
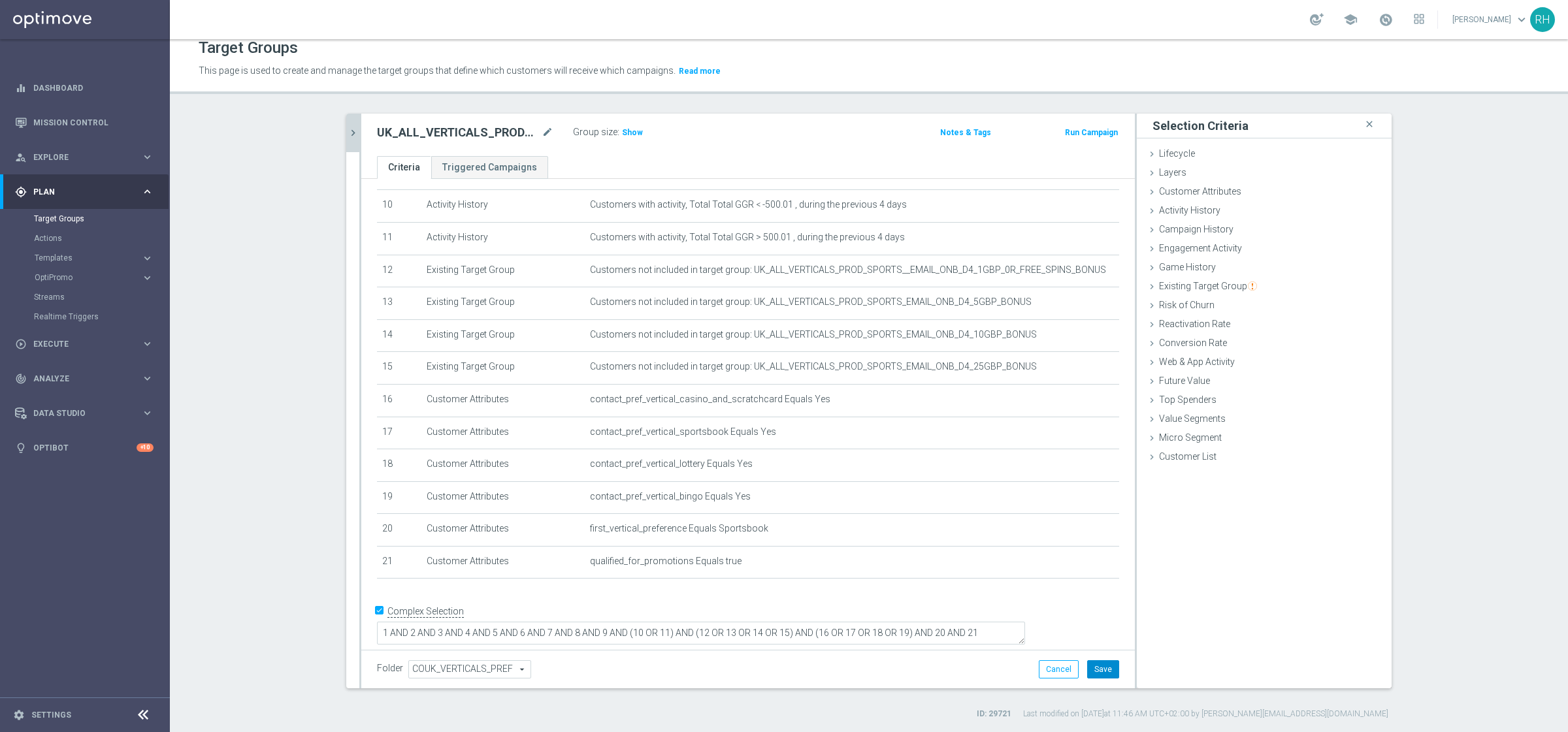
click at [1091, 585] on button "Save" at bounding box center [1103, 669] width 32 height 18
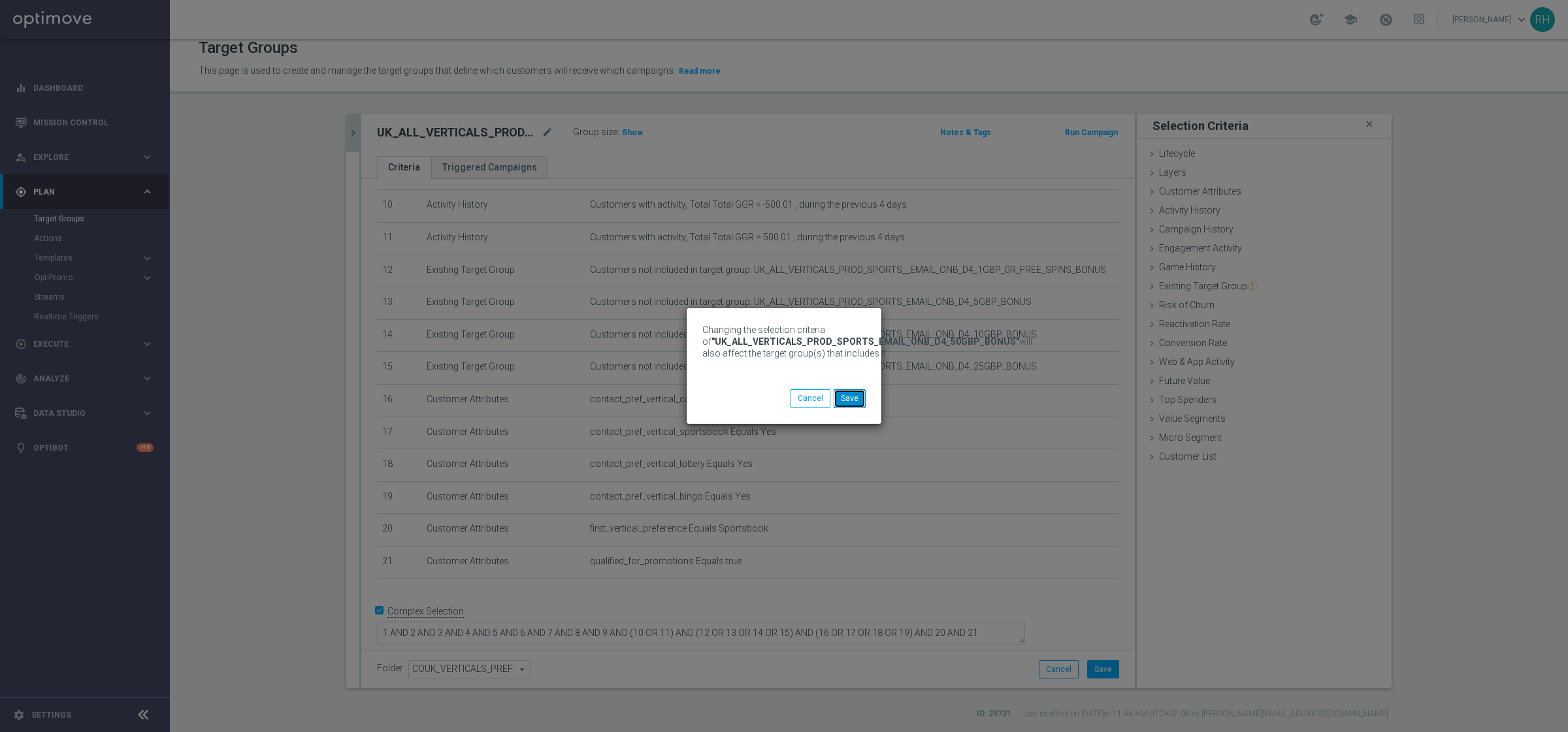
click at [845, 406] on button "Save" at bounding box center [849, 398] width 32 height 18
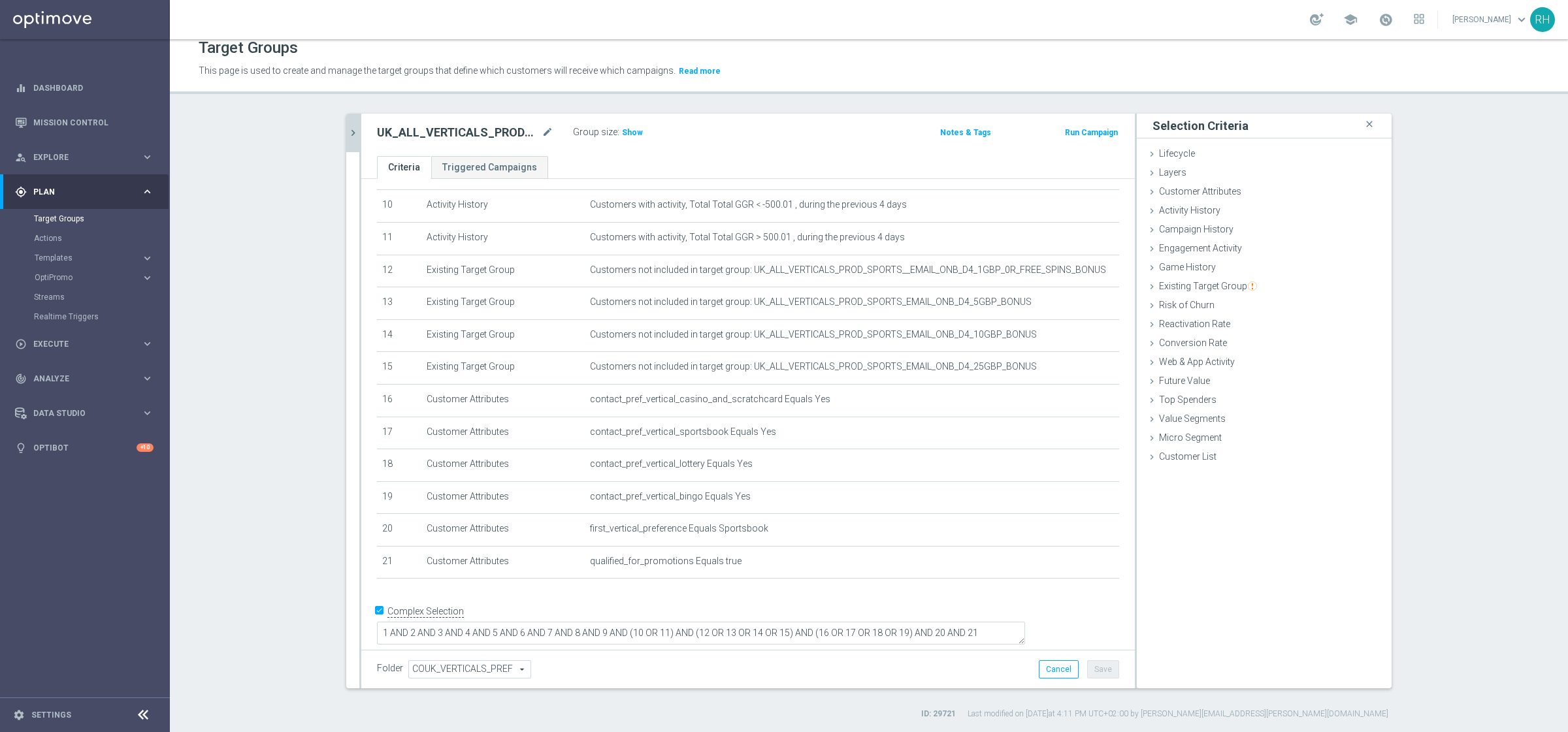
click at [352, 135] on icon "chevron_right" at bounding box center [353, 132] width 12 height 12
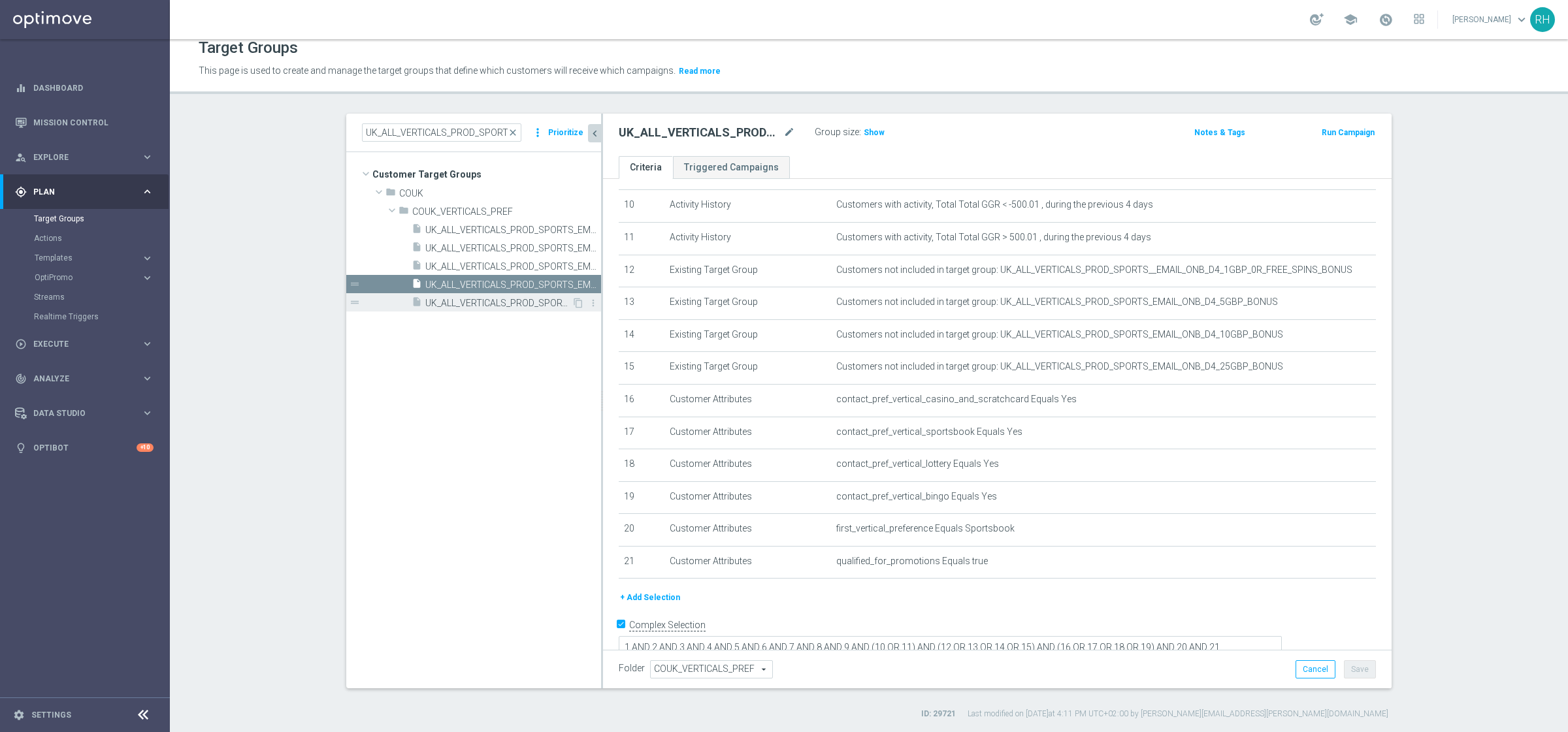
click at [486, 306] on span "UK_ALL_VERTICALS_PROD_SPORTS_EMAIL_ONB_D4_5GBP_BONUS" at bounding box center [498, 304] width 146 height 11
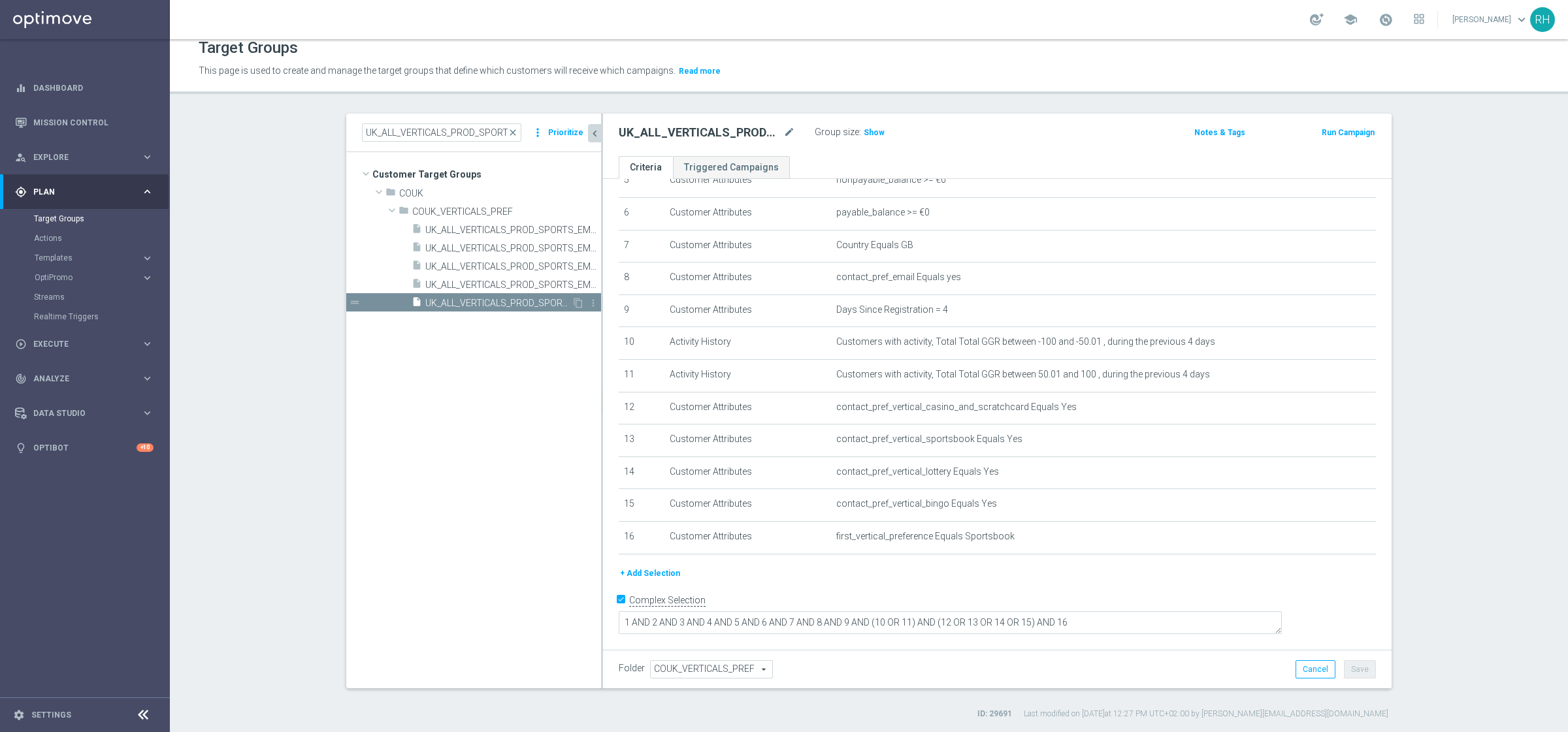
scroll to position [177, 0]
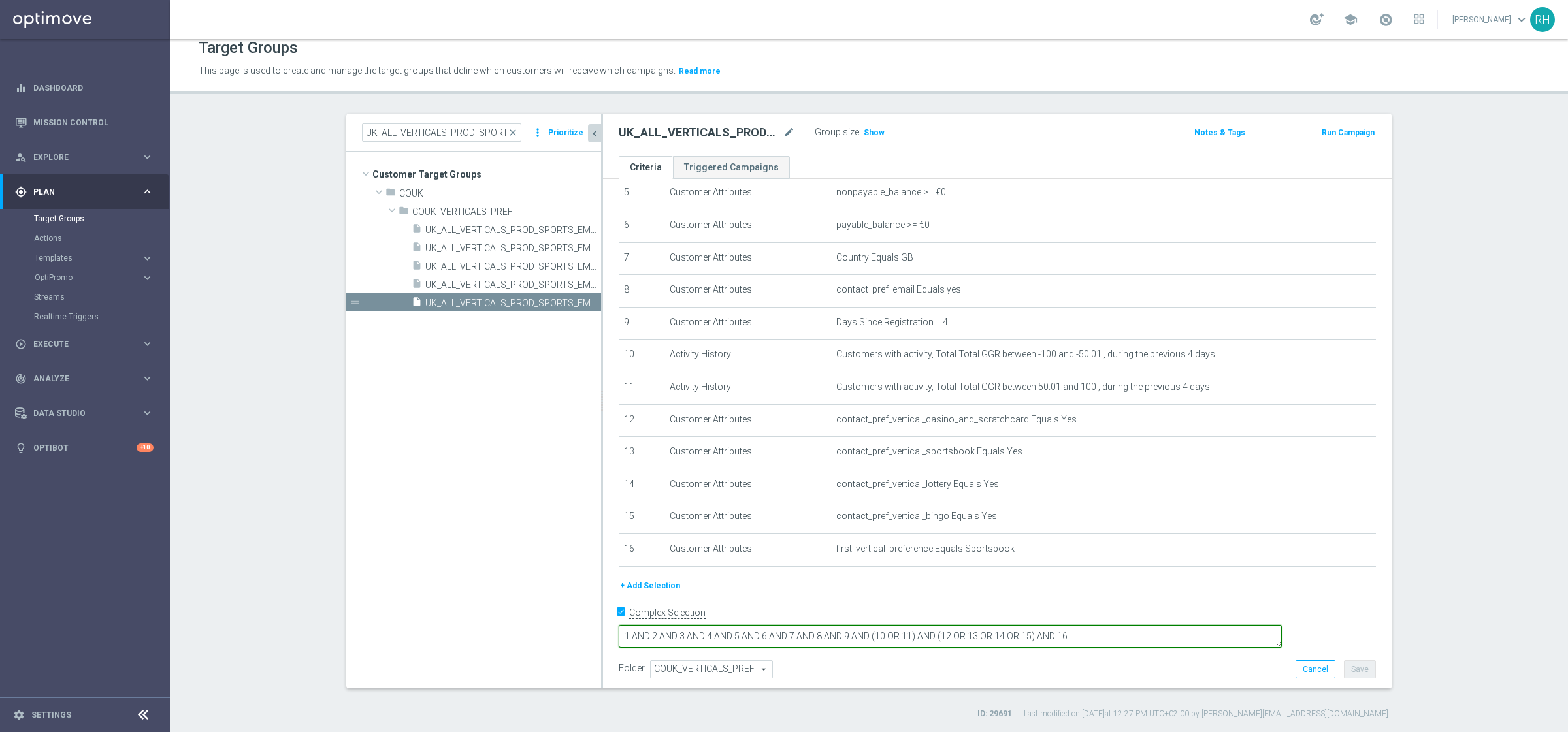
click at [1197, 585] on textarea "1 AND 2 AND 3 AND 4 AND 5 AND 6 AND 7 AND 8 AND 9 AND (10 OR 11) AND (12 OR 13 …" at bounding box center [950, 637] width 663 height 23
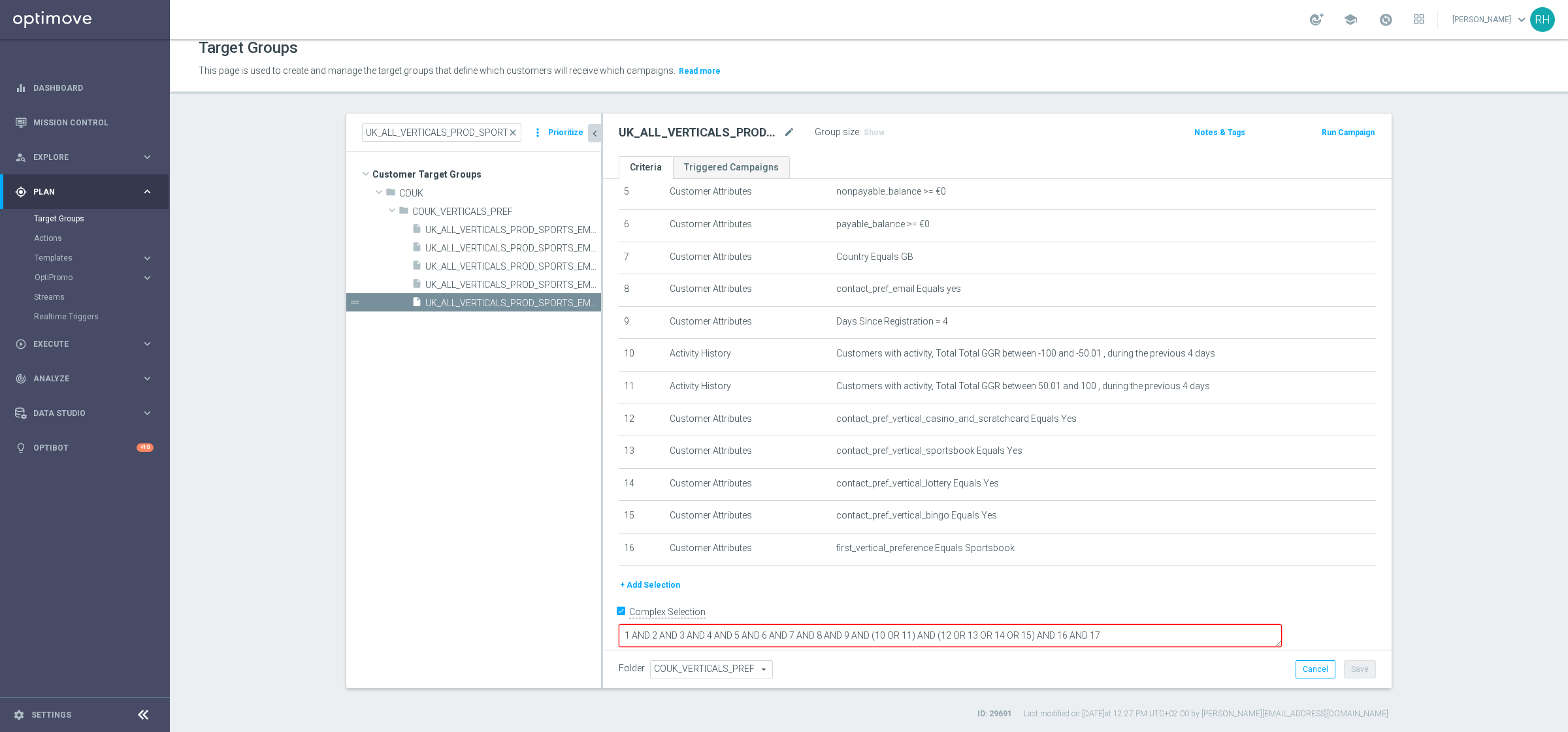
type textarea "1 AND 2 AND 3 AND 4 AND 5 AND 6 AND 7 AND 8 AND 9 AND (10 OR 11) AND (12 OR 13 …"
click at [797, 585] on div "+ Add Selection" at bounding box center [997, 585] width 776 height 15
click at [634, 585] on button "+ Add Selection" at bounding box center [650, 585] width 63 height 15
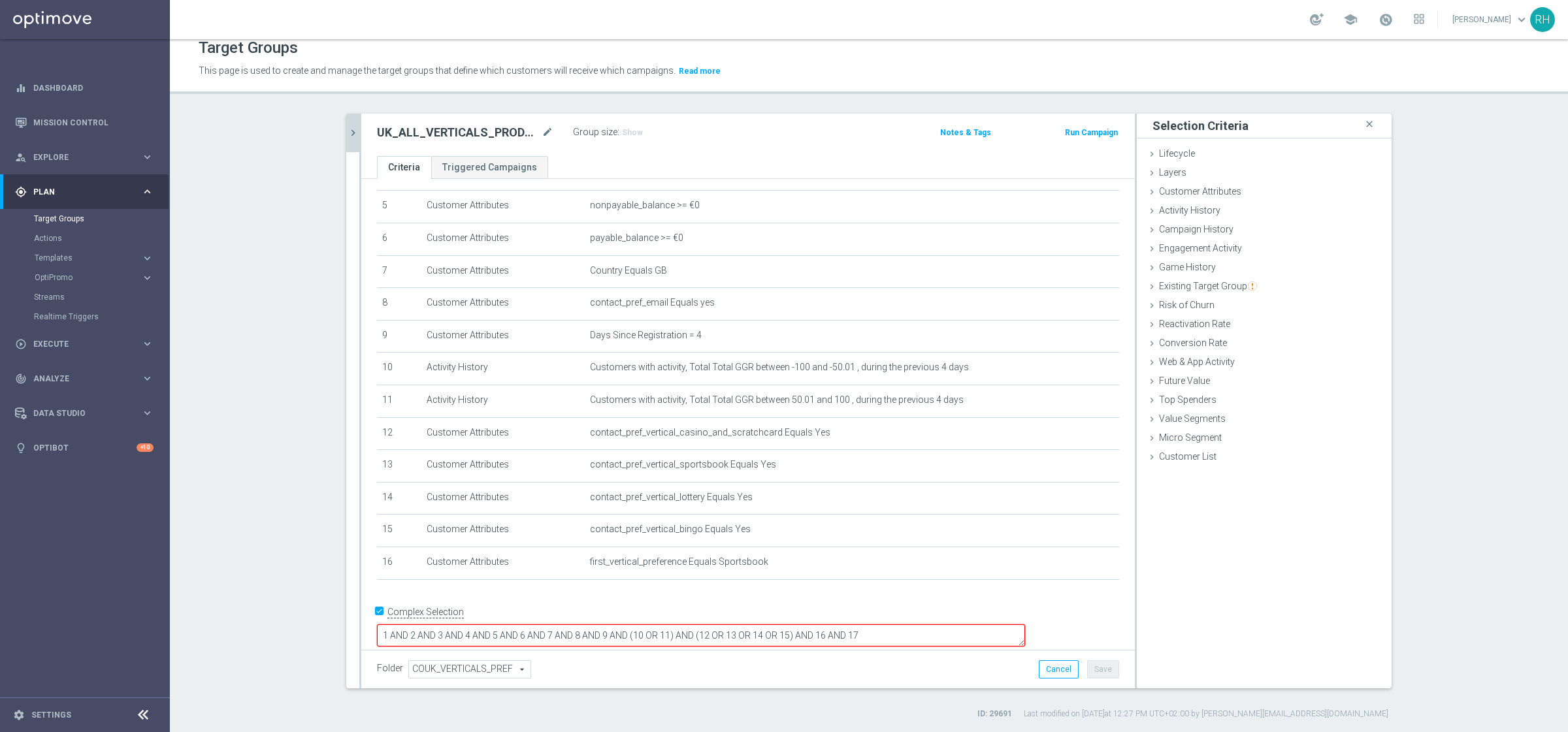
click at [963, 585] on textarea "1 AND 2 AND 3 AND 4 AND 5 AND 6 AND 7 AND 8 AND 9 AND (10 OR 11) AND (12 OR 13 …" at bounding box center [701, 636] width 648 height 23
click at [1231, 191] on span "Customer Attributes" at bounding box center [1200, 191] width 82 height 11
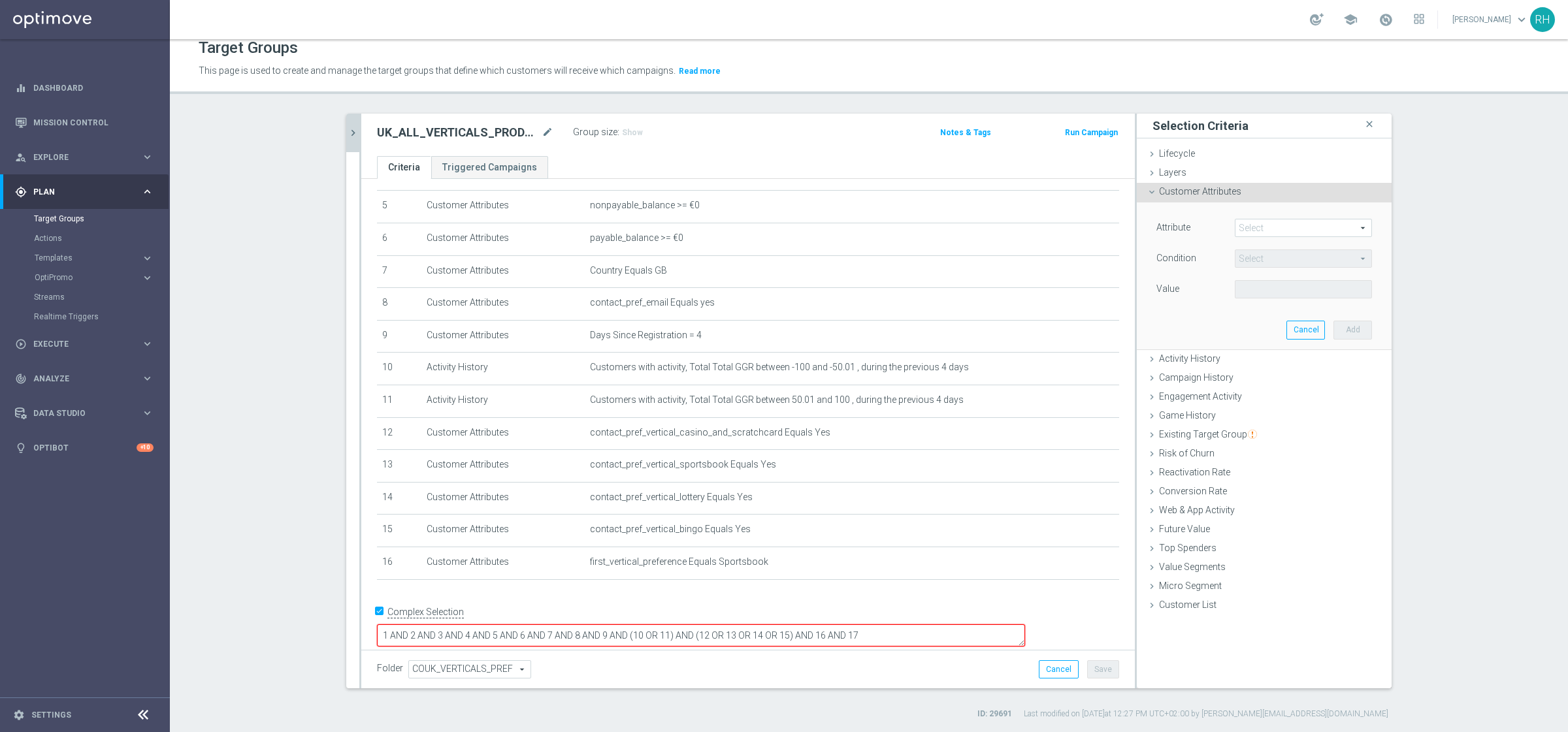
click at [1254, 227] on span at bounding box center [1303, 228] width 135 height 17
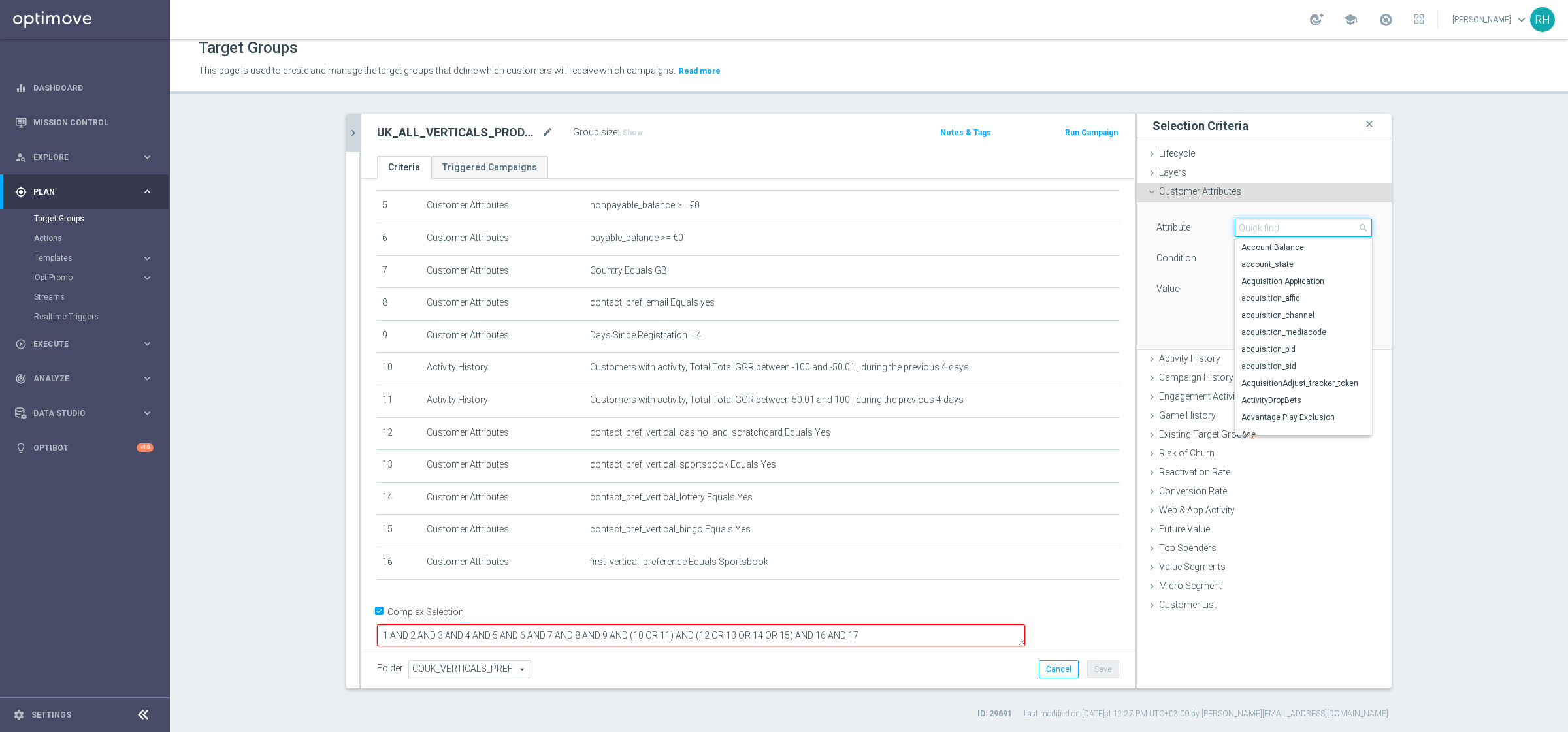
click at [1254, 227] on input "search" at bounding box center [1303, 228] width 137 height 18
paste input "qualified_for_promotions"
type input "qualified_for_promotions"
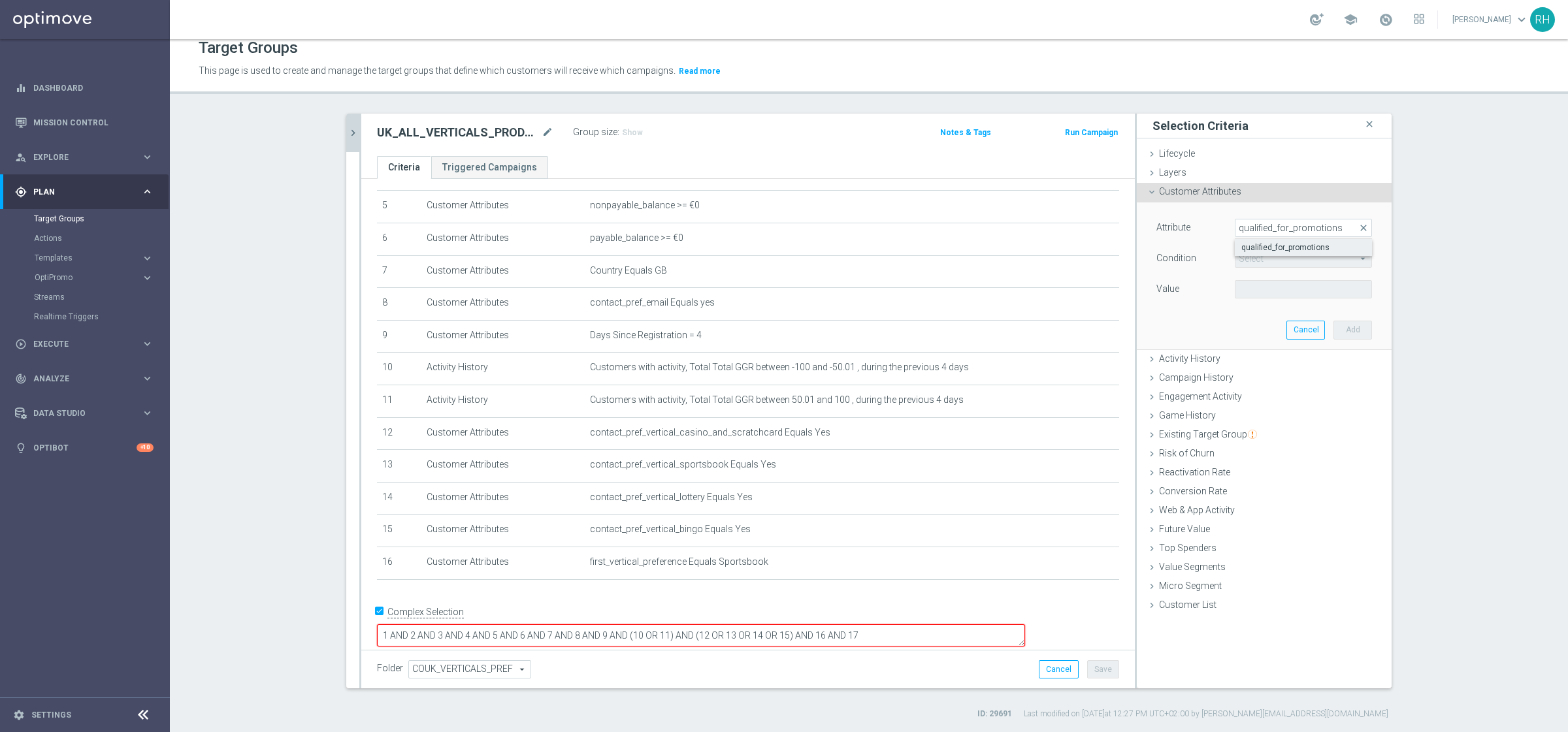
click at [1254, 243] on span "qualified_for_promotions" at bounding box center [1303, 247] width 124 height 11
type input "qualified_for_promotions"
type input "Equals"
click at [1254, 293] on span at bounding box center [1303, 289] width 135 height 17
click at [1254, 323] on span "true" at bounding box center [1303, 326] width 124 height 11
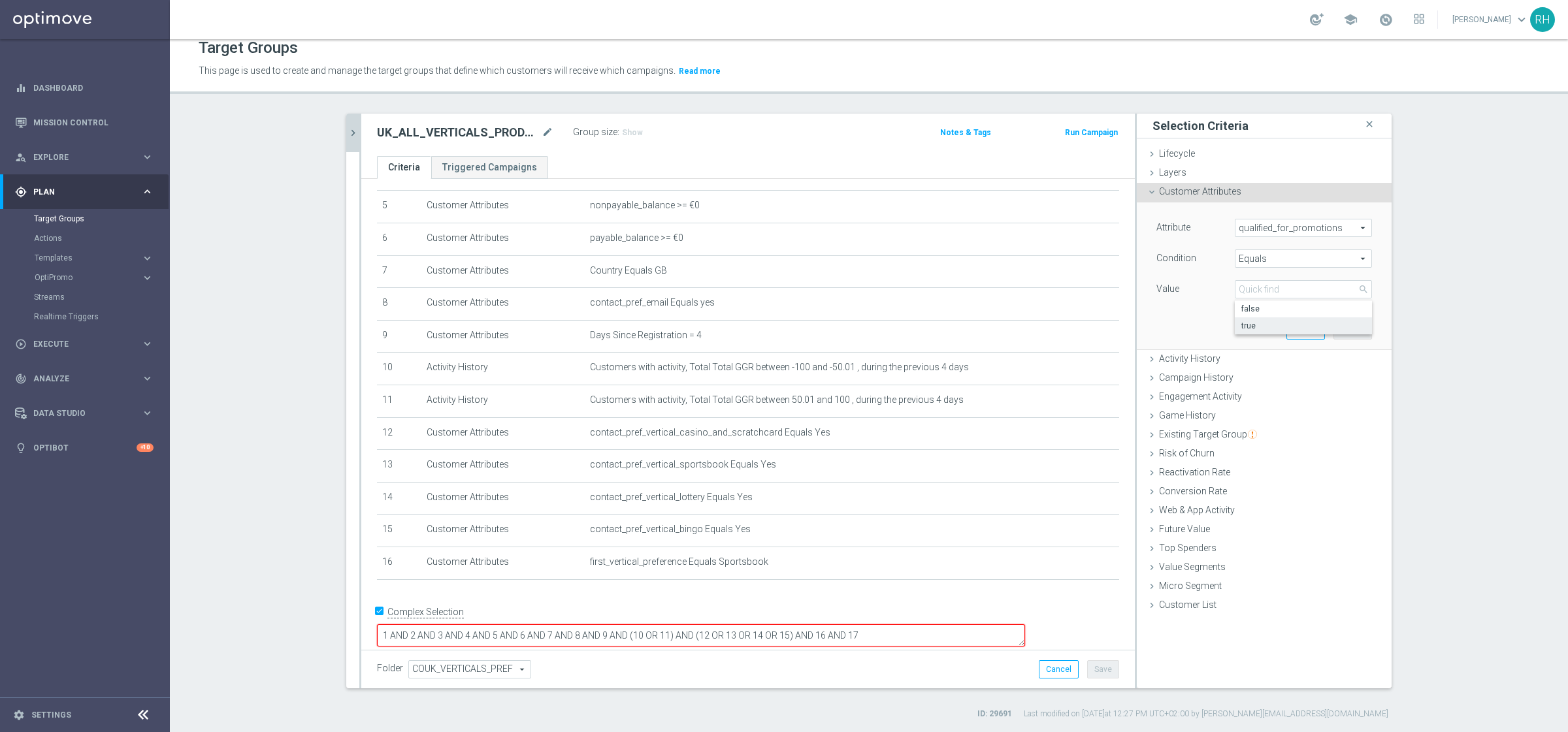
type input "true"
click at [1254, 321] on button "Add" at bounding box center [1352, 330] width 38 height 18
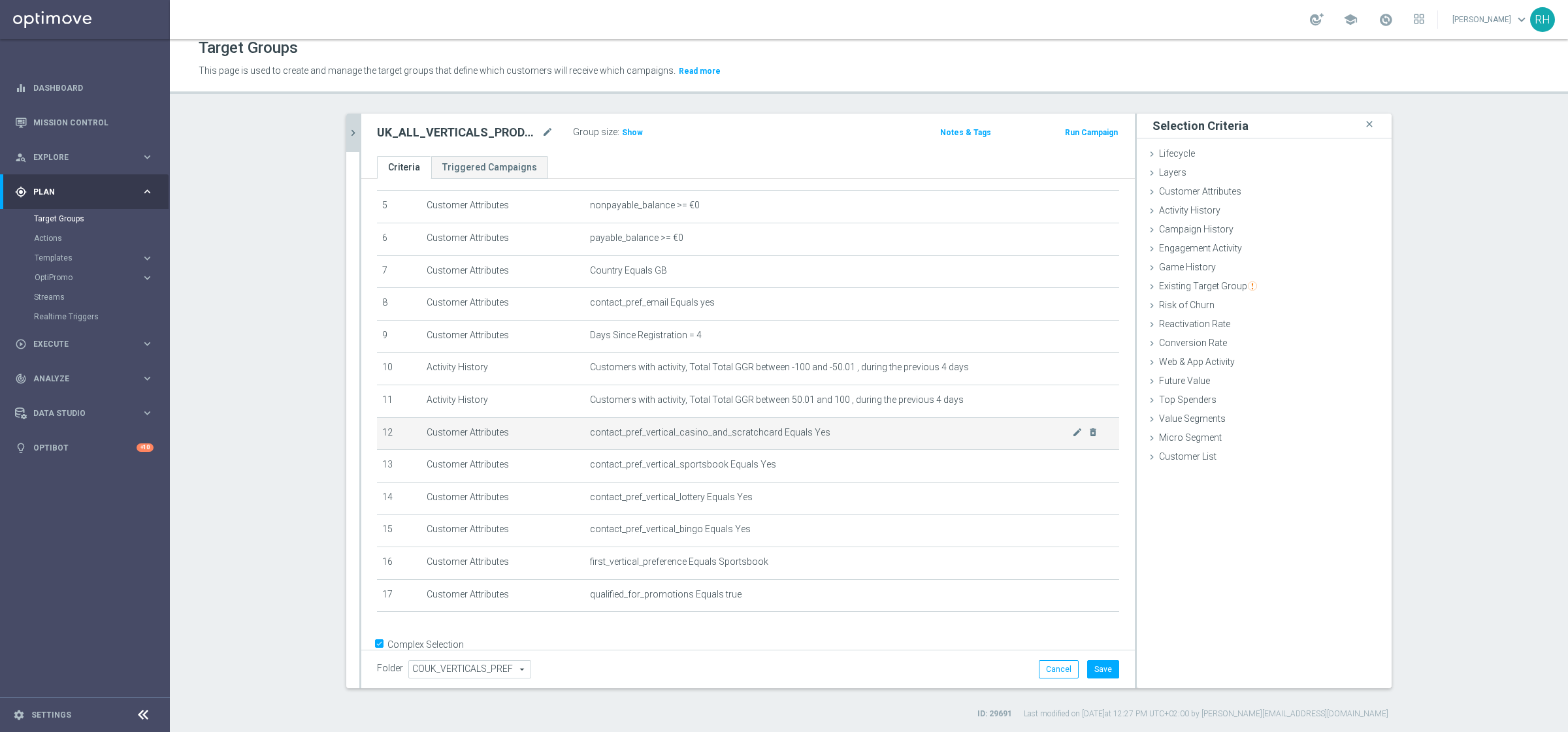
scroll to position [194, 0]
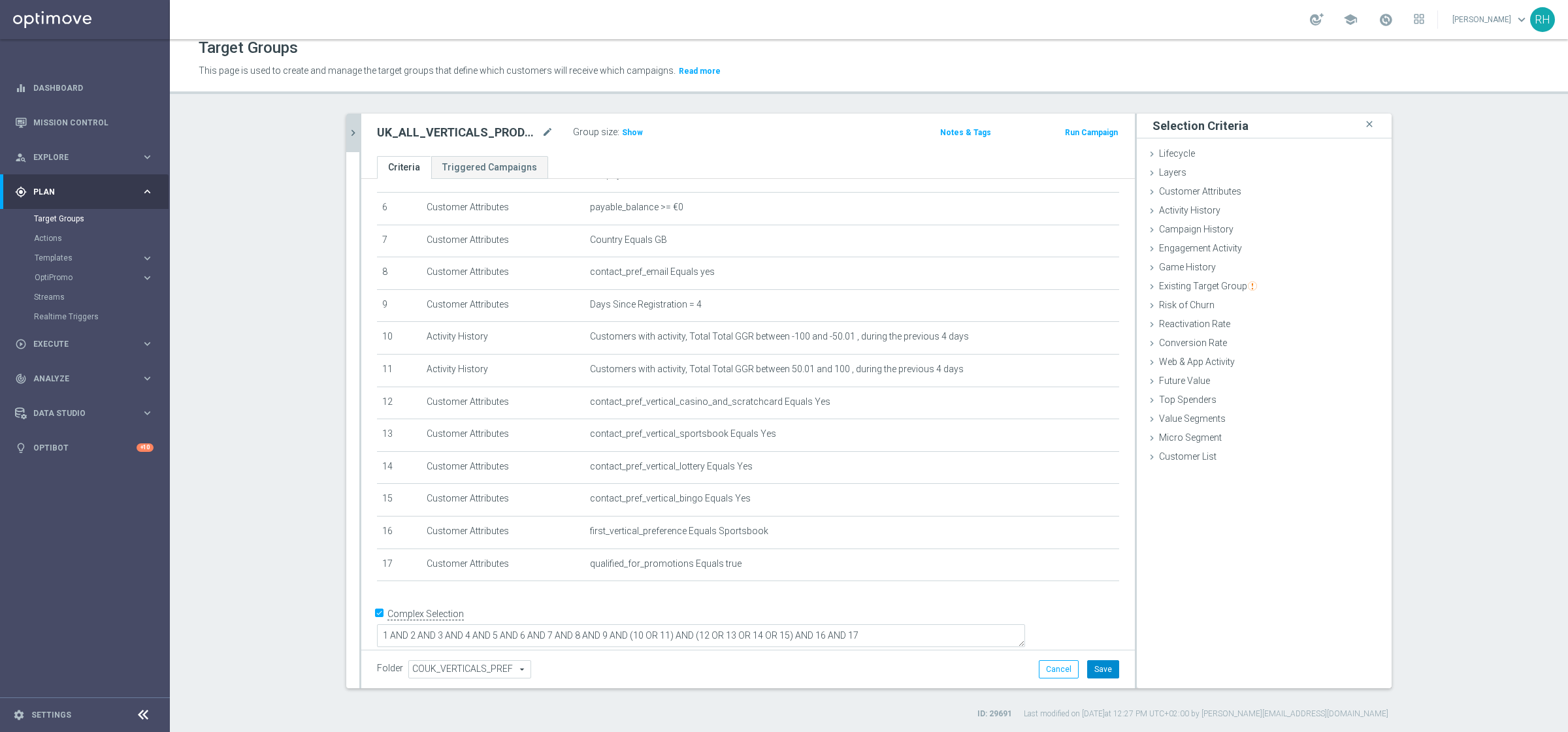
click at [1087, 585] on button "Save" at bounding box center [1103, 669] width 32 height 18
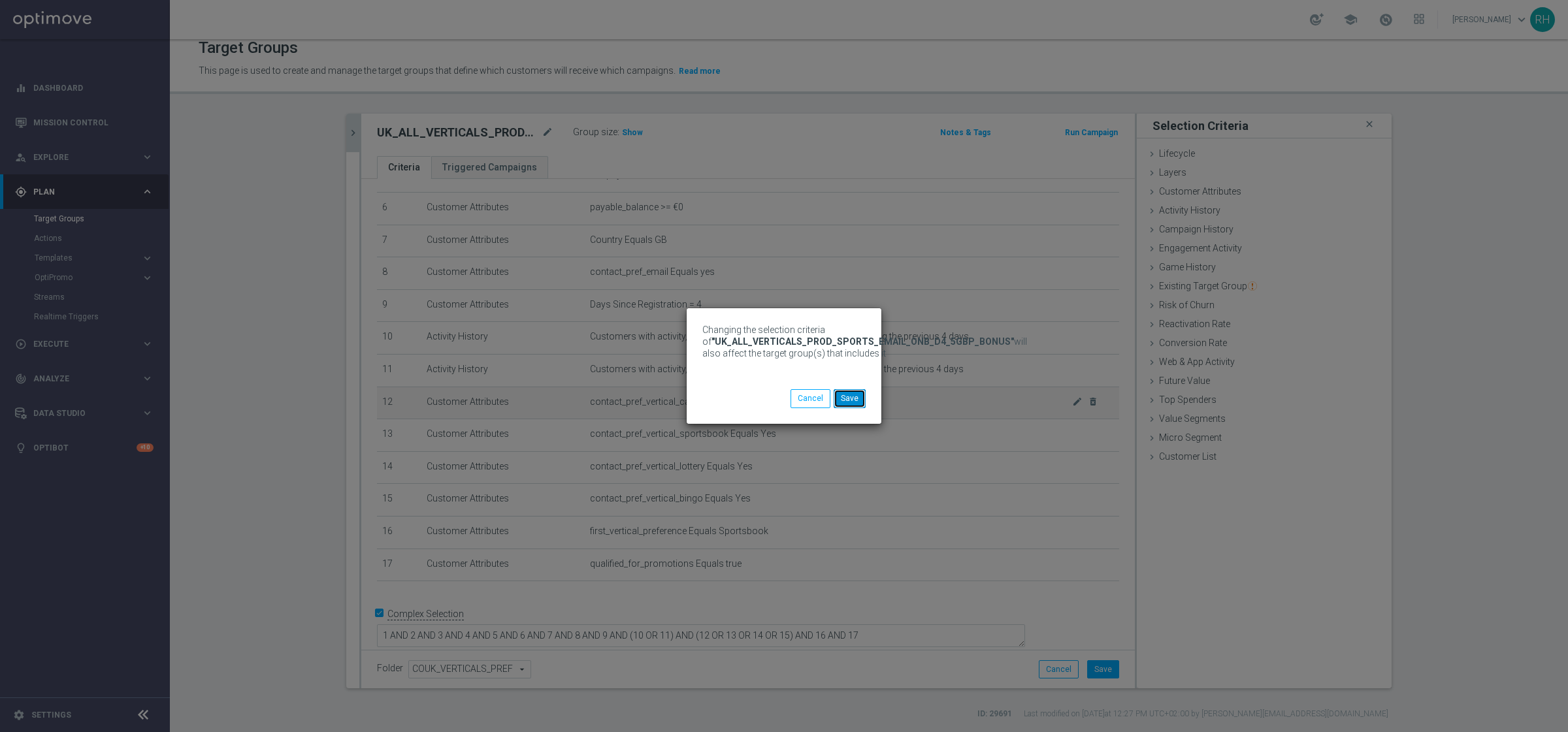
click at [849, 397] on button "Save" at bounding box center [849, 398] width 32 height 18
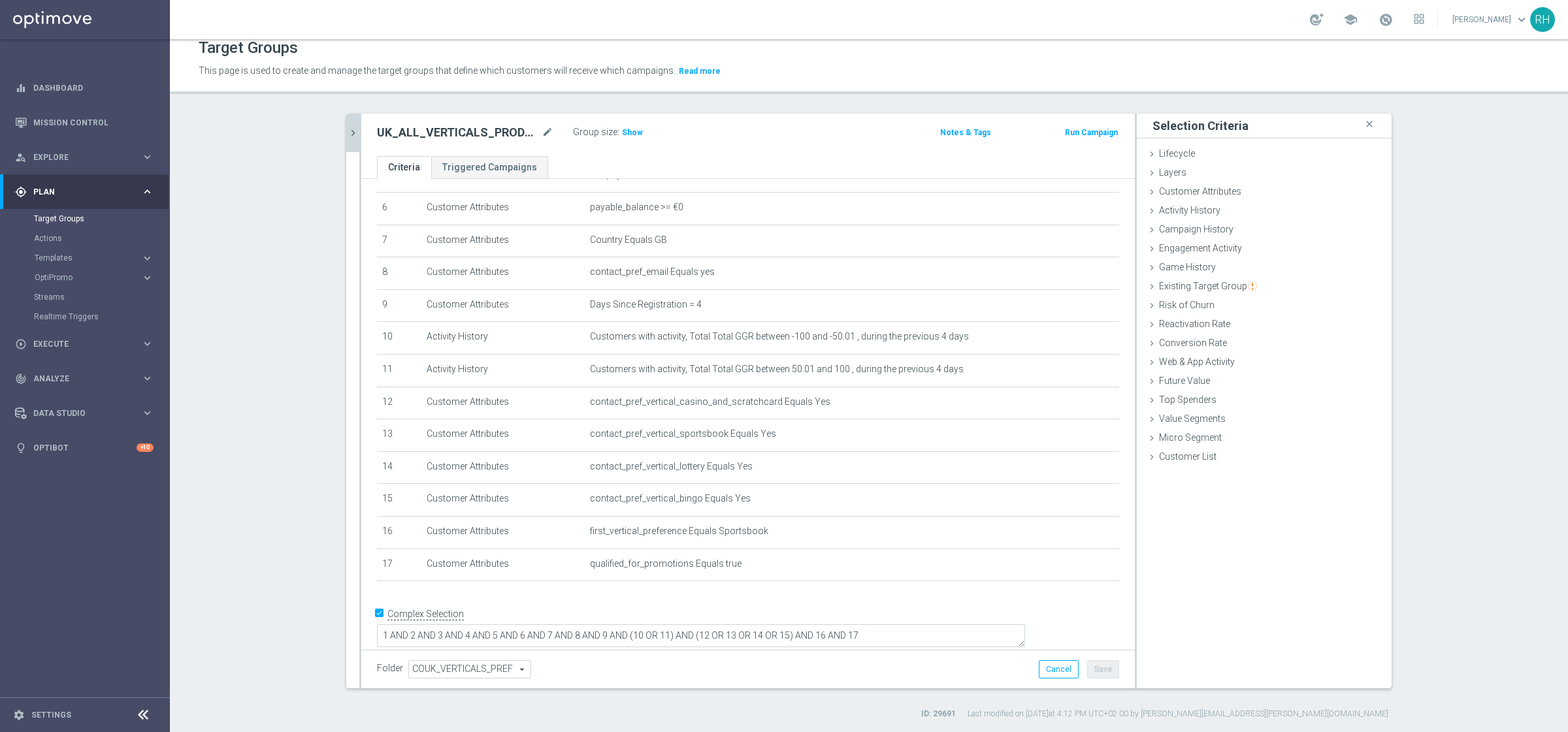
click at [339, 130] on div "UK_ALL_VERTICALS_PROD_SPORTS_EMAIL_ONB_D4_ close more_vert Prioritize Customer …" at bounding box center [868, 416] width 1097 height 606
click at [348, 130] on icon "chevron_right" at bounding box center [353, 132] width 12 height 12
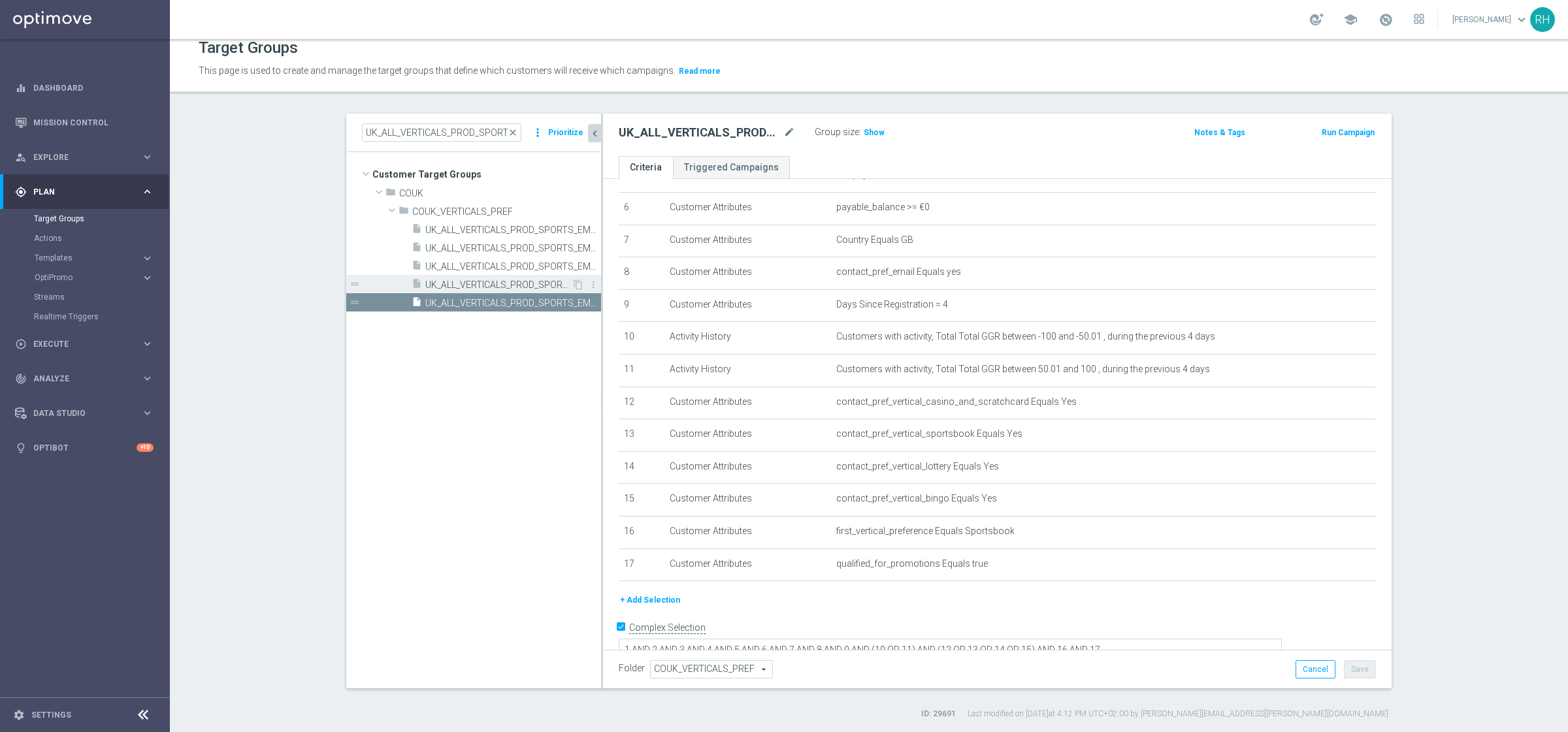
click at [506, 279] on span "UK_ALL_VERTICALS_PROD_SPORTS_EMAIL_ONB_D4_50GBP_BONUS" at bounding box center [498, 285] width 146 height 11
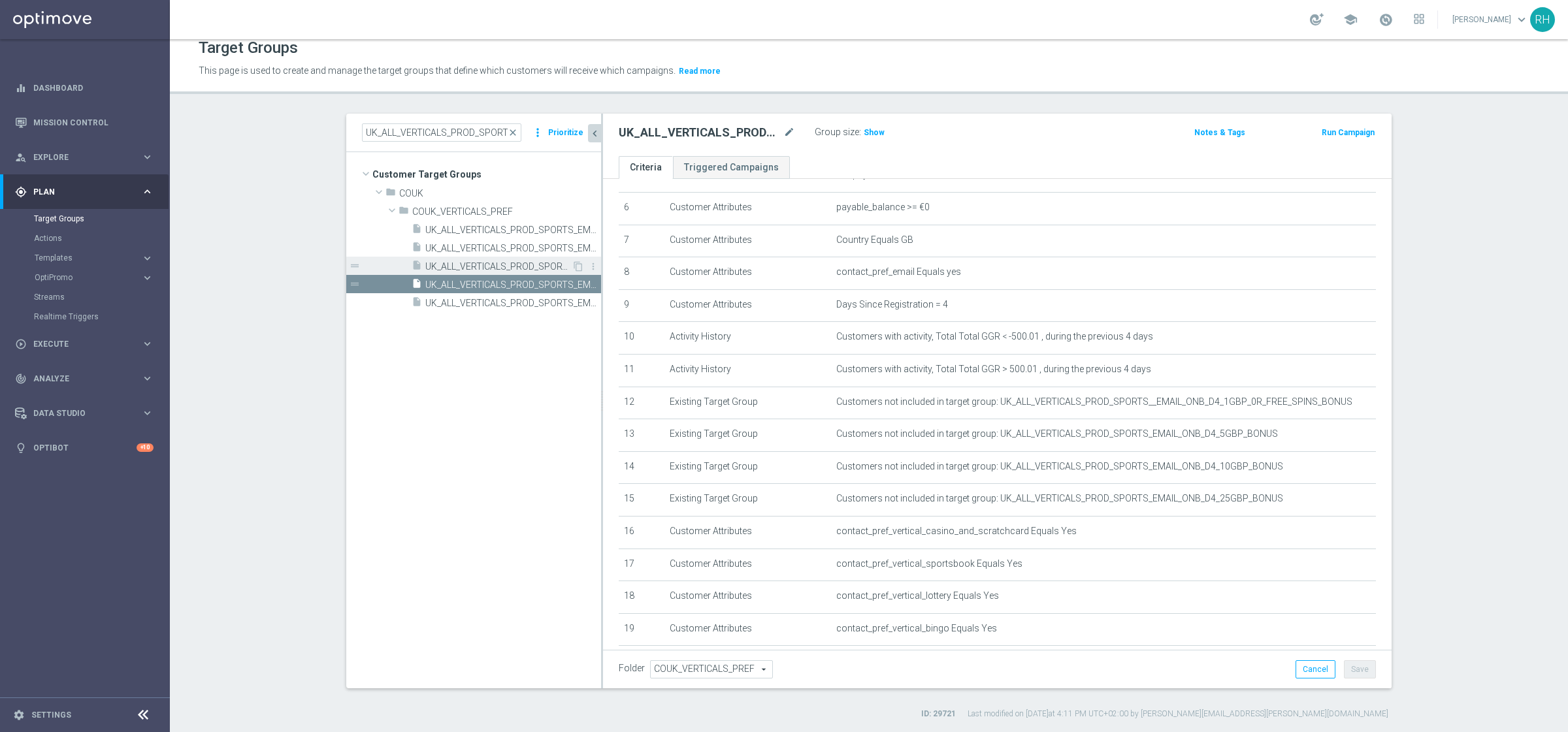
click at [506, 262] on span "UK_ALL_VERTICALS_PROD_SPORTS_EMAIL_ONB_D4_25GBP_BONUS" at bounding box center [498, 267] width 146 height 11
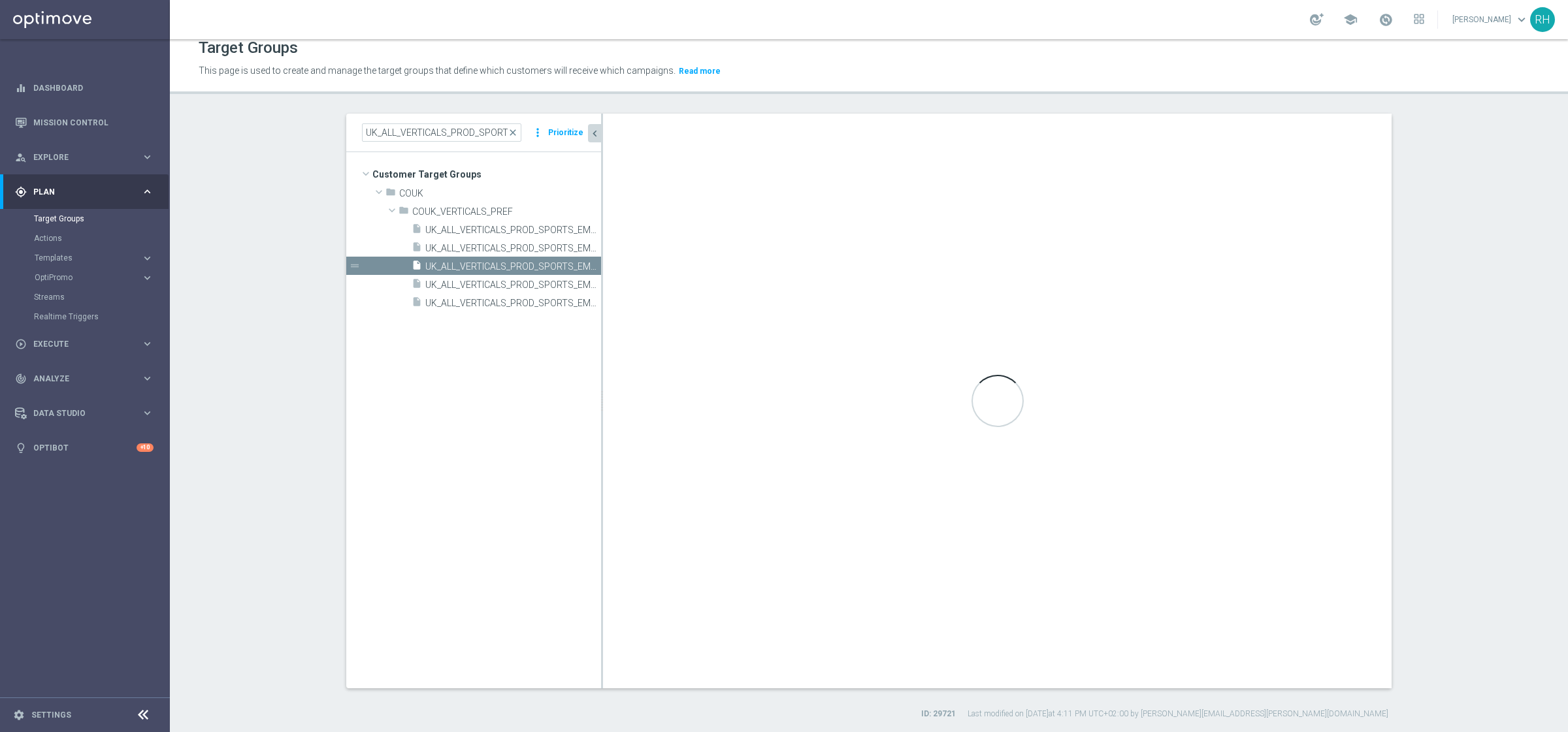
type textarea "1 AND 2 AND 3 AND 4 AND 5 AND 6 AND 7 AND 8 AND 9 AND (10 OR 11) AND (12 OR 13 …"
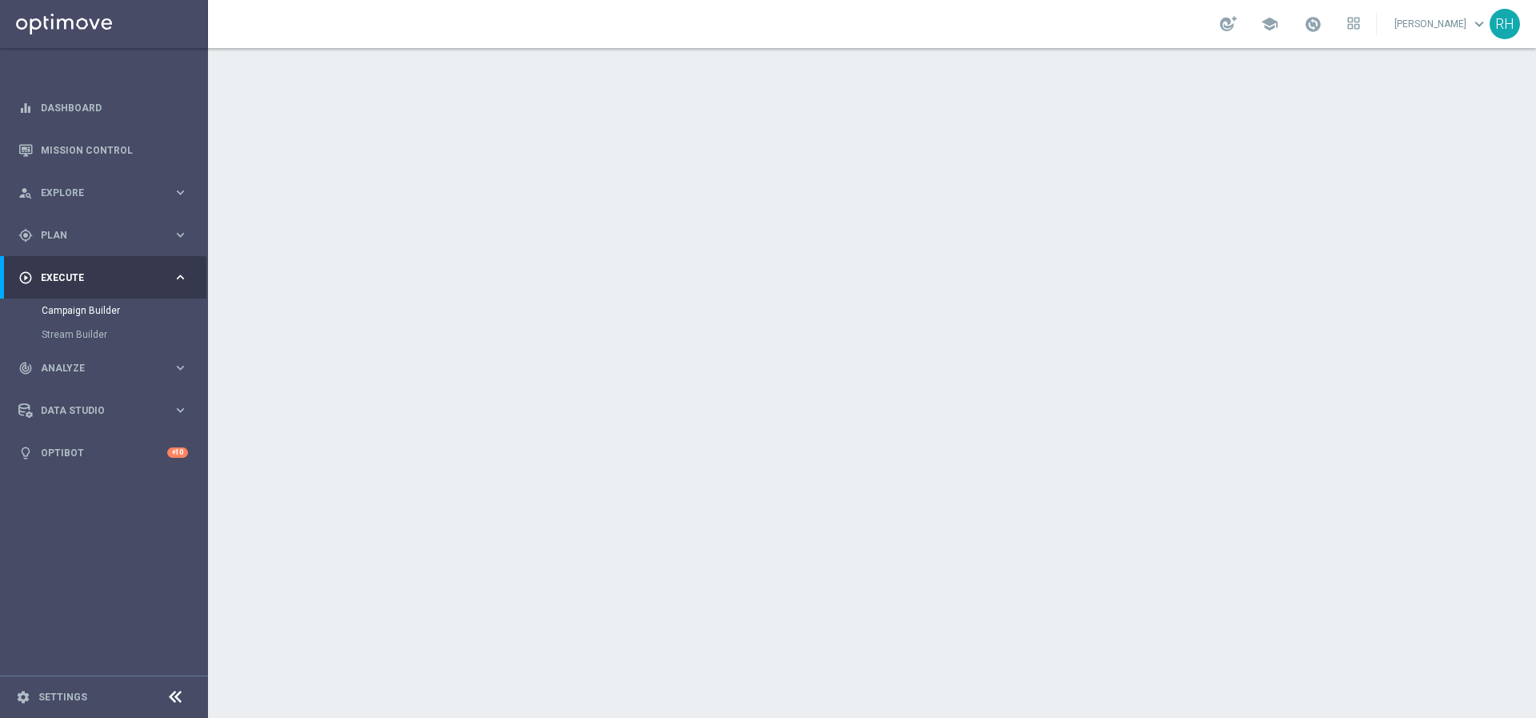
click at [1071, 292] on div "date_range Scheduling keyboard_arrow_down" at bounding box center [874, 293] width 894 height 30
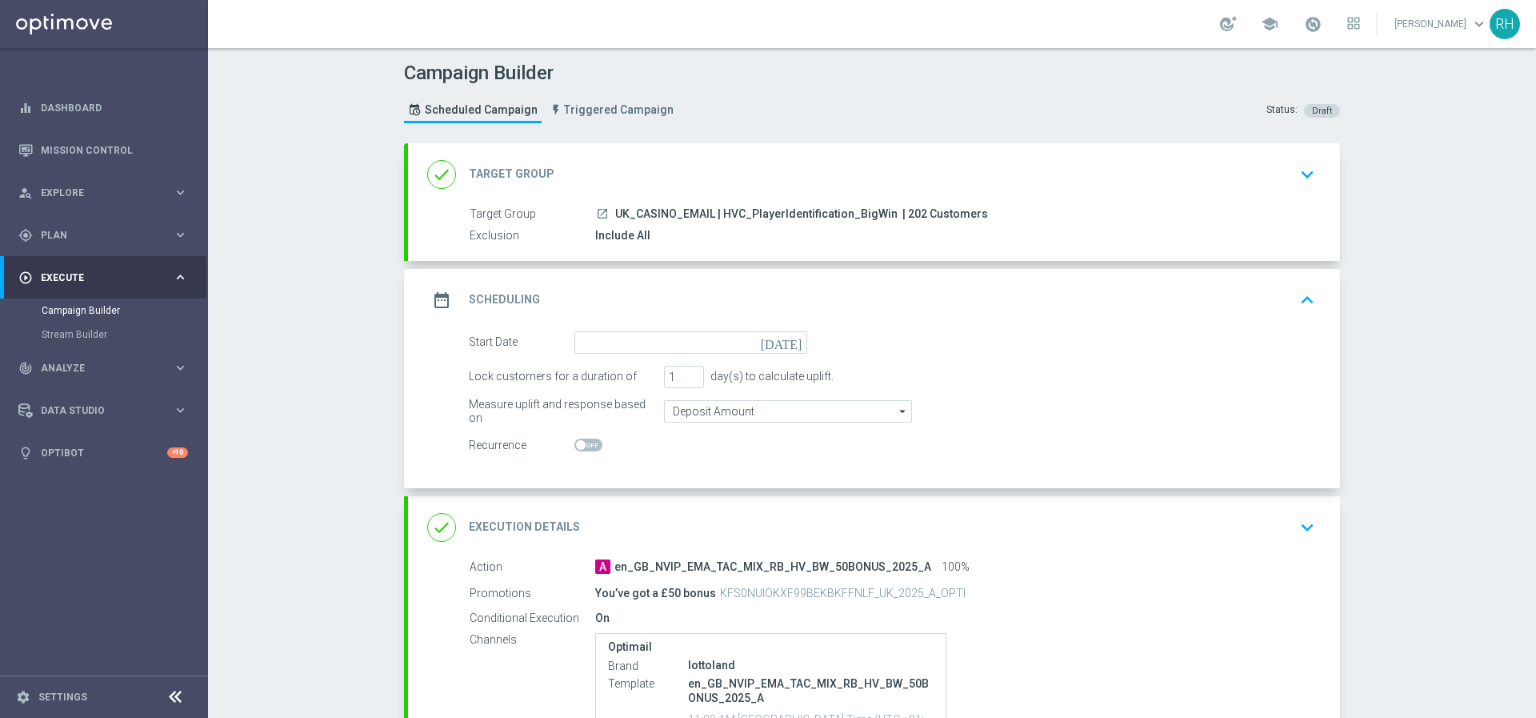
click at [787, 339] on icon "[DATE]" at bounding box center [784, 340] width 47 height 18
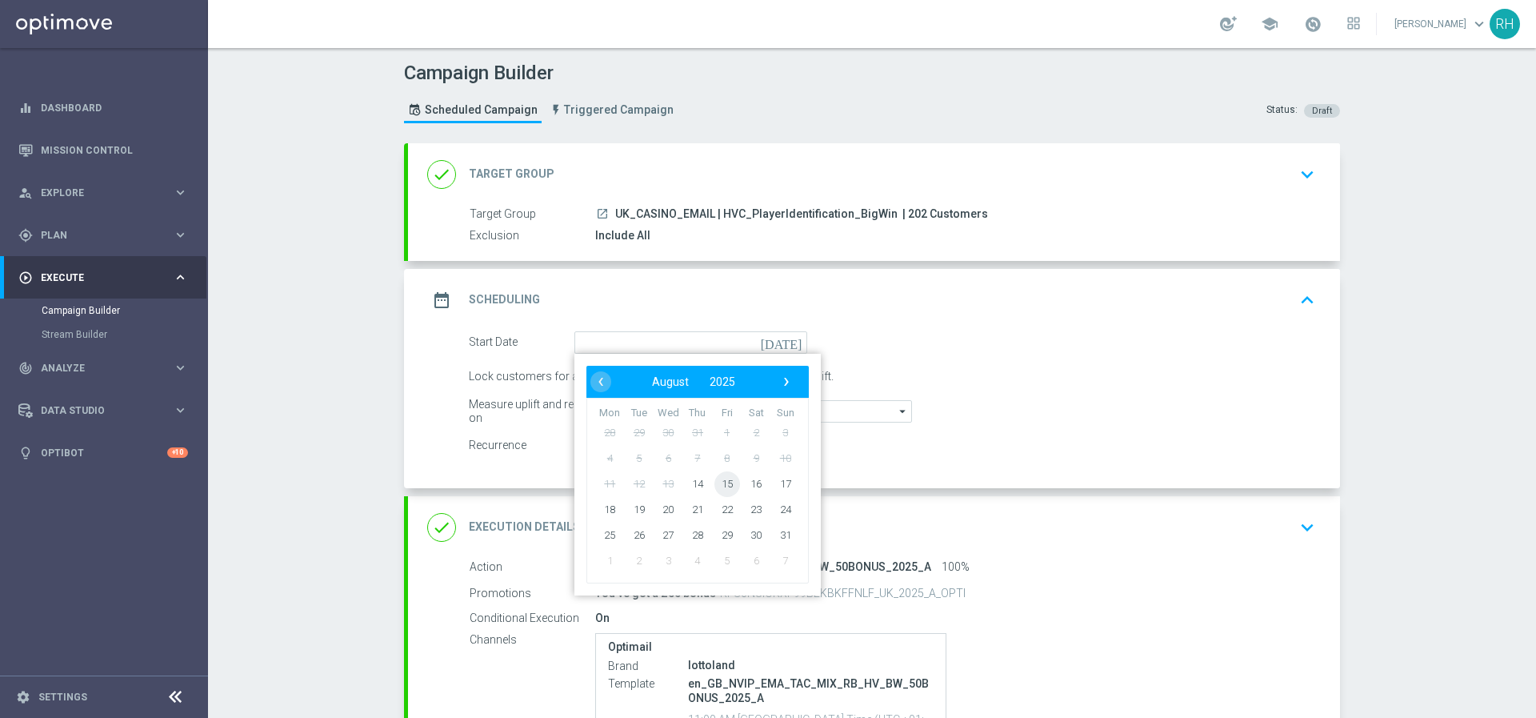
click at [715, 483] on span "15" at bounding box center [728, 484] width 26 height 26
type input "[DATE]"
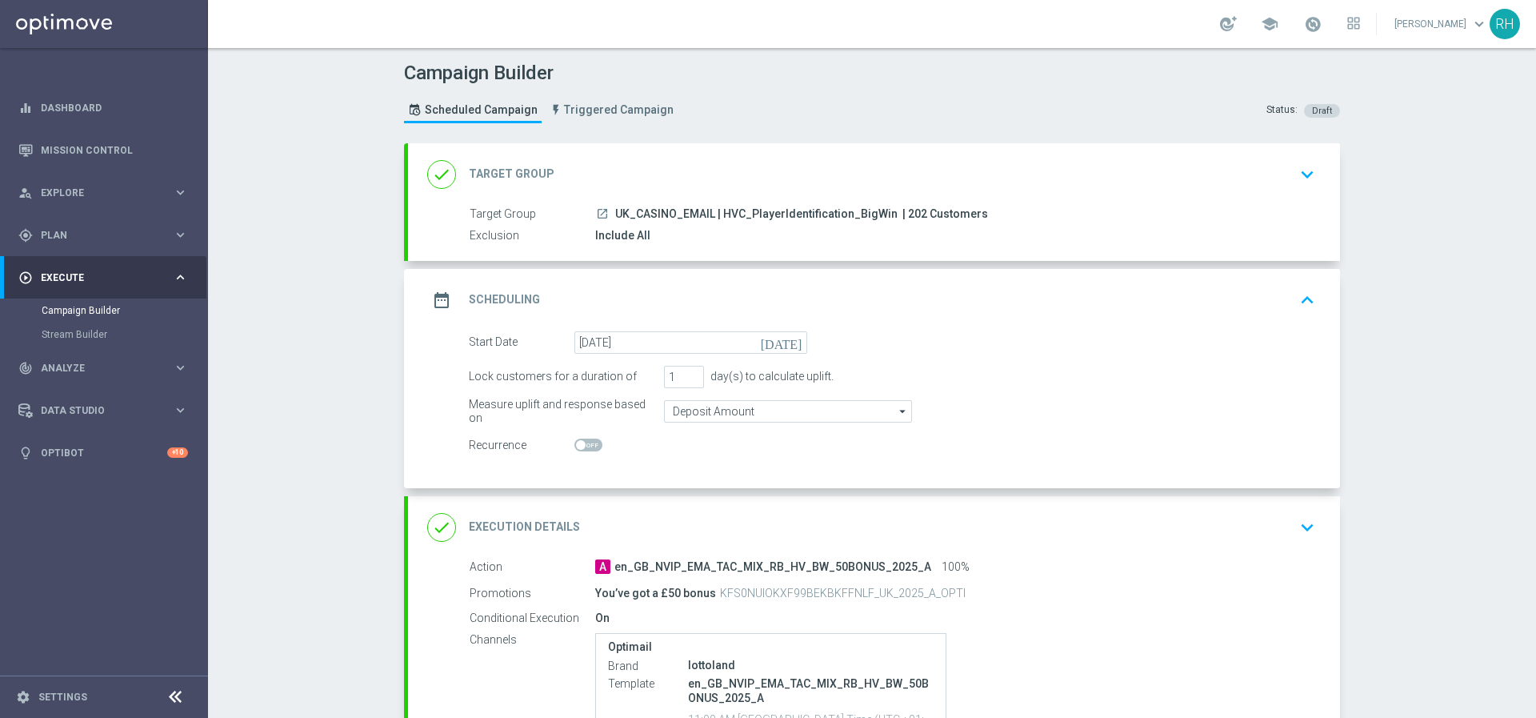
click at [1317, 295] on div "date_range Scheduling keyboard_arrow_up" at bounding box center [874, 300] width 932 height 62
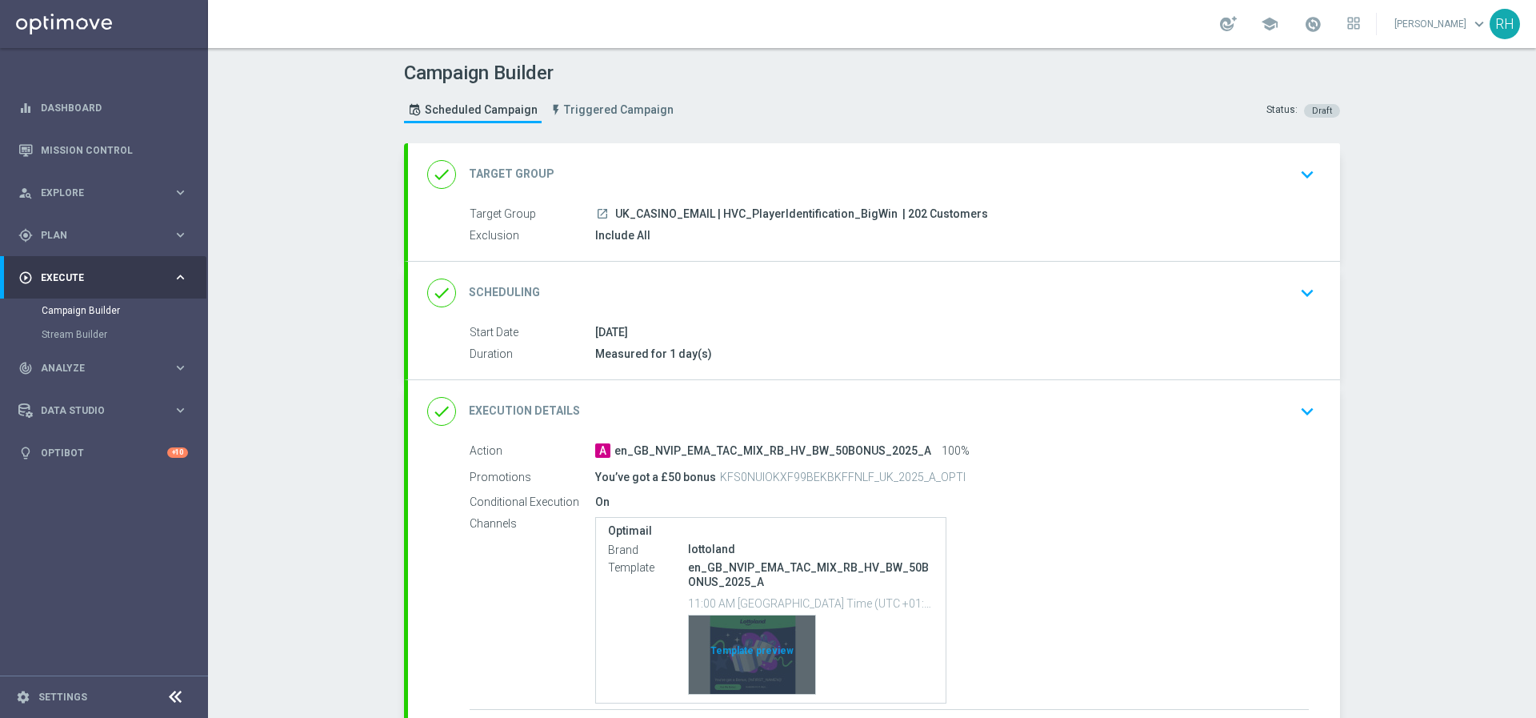
click at [744, 656] on div "Template preview" at bounding box center [752, 654] width 126 height 78
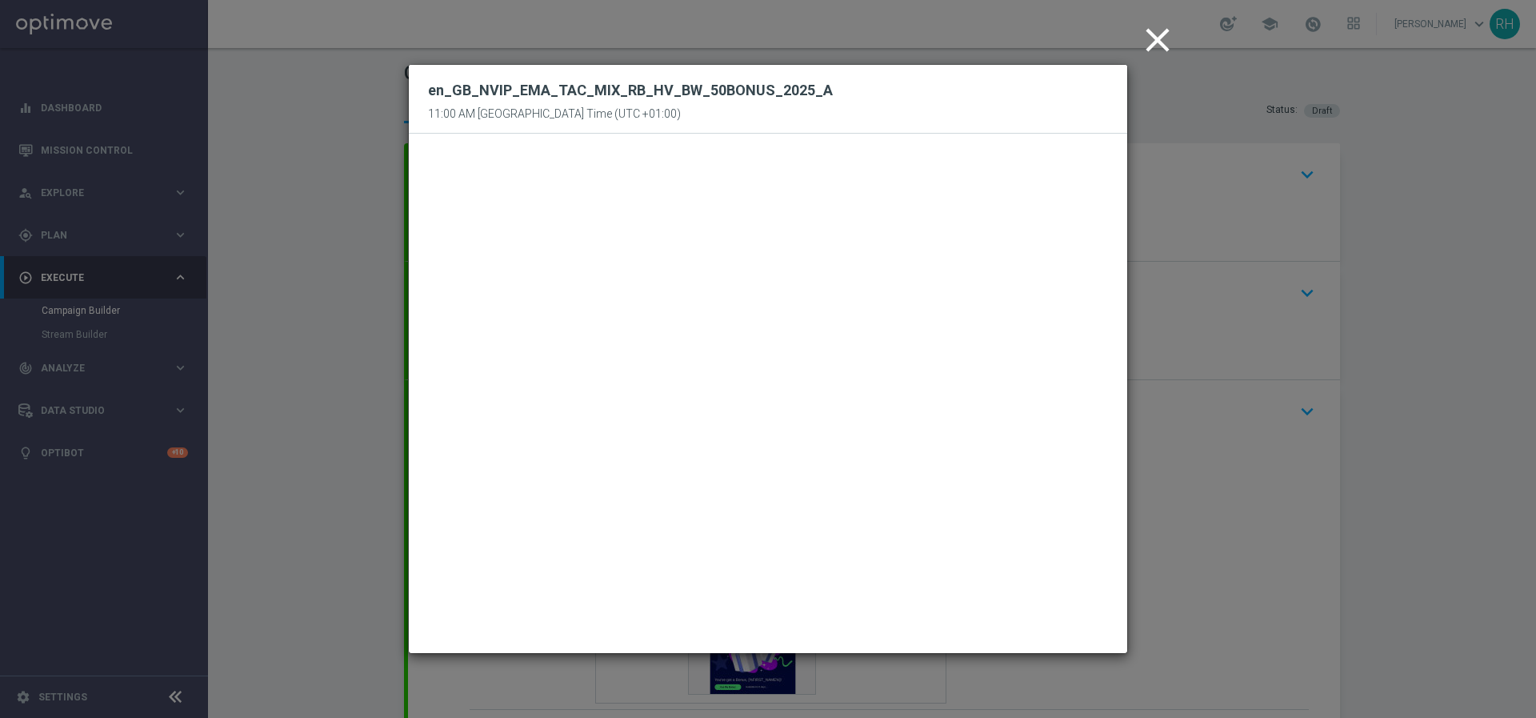
click at [1160, 34] on icon "close" at bounding box center [1158, 40] width 40 height 40
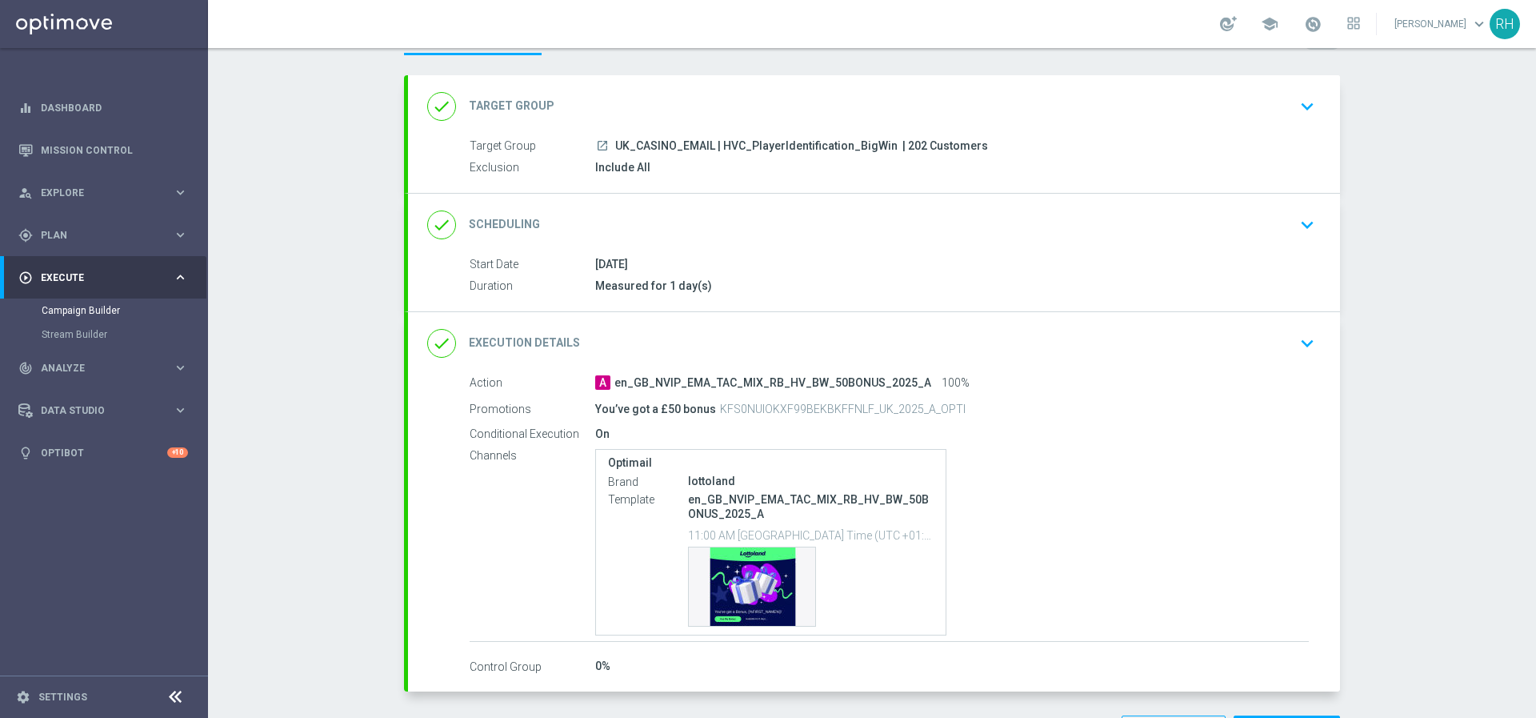
scroll to position [69, 0]
click at [1304, 348] on icon "keyboard_arrow_down" at bounding box center [1308, 342] width 24 height 24
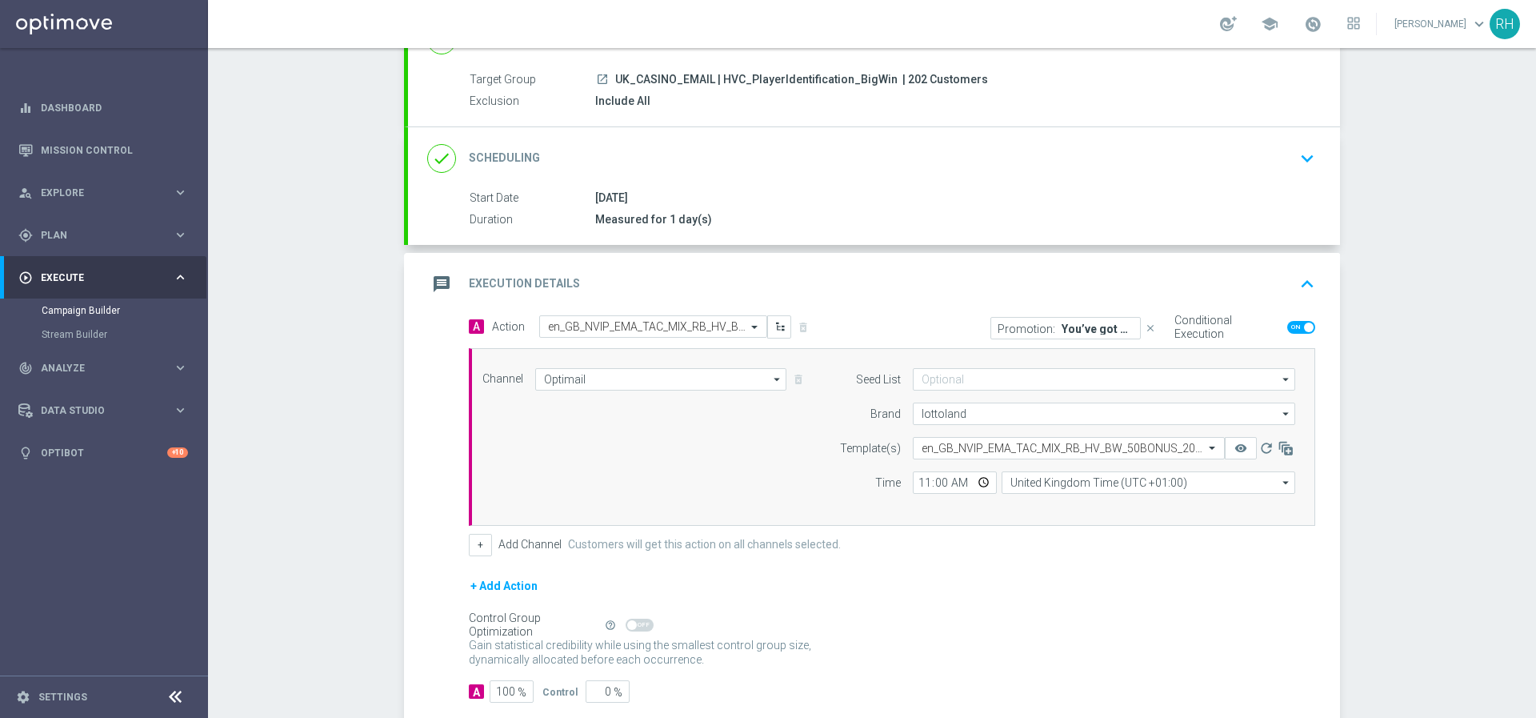
scroll to position [226, 0]
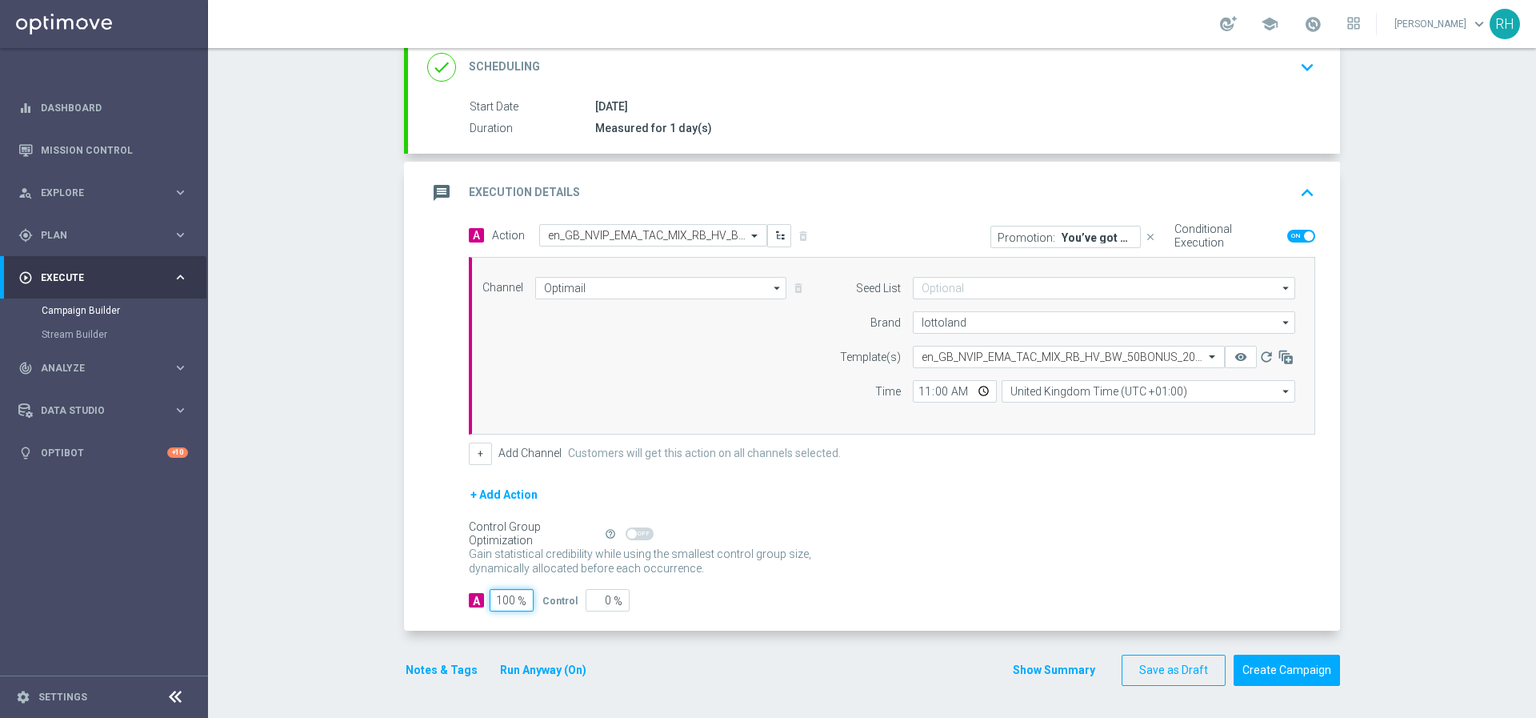
click at [507, 600] on input "100" at bounding box center [512, 600] width 44 height 22
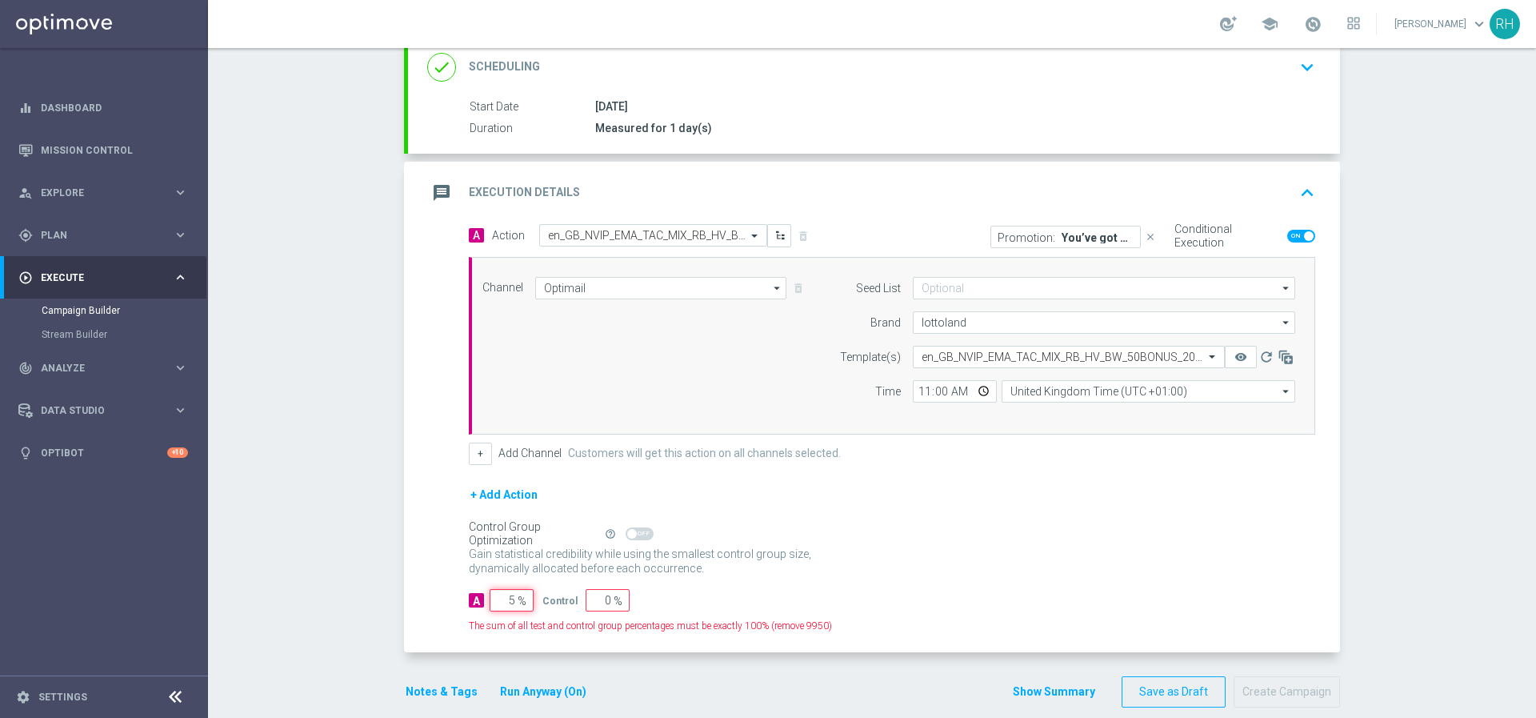
type input "50"
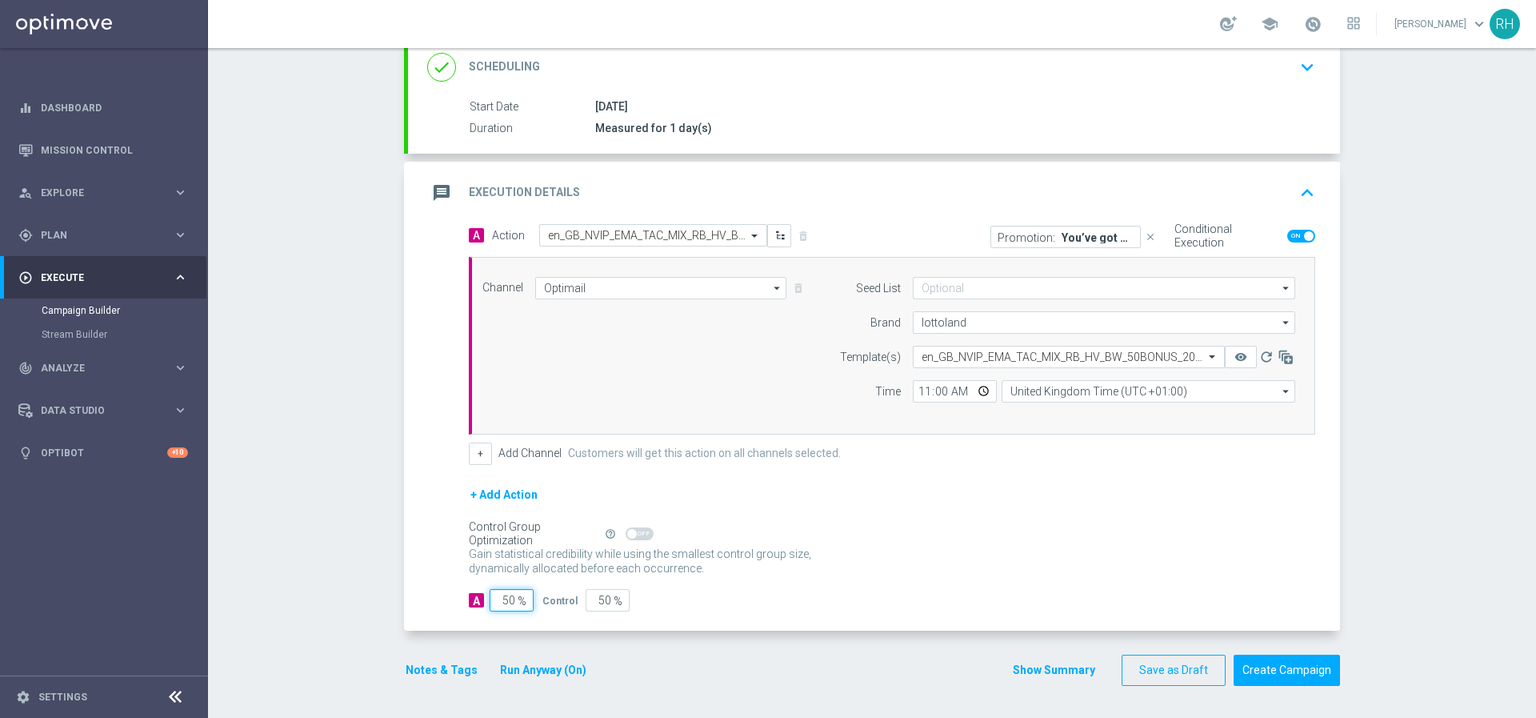
type input "50"
click at [1336, 578] on section "done Target Group keyboard_arrow_down Target Group launch UK_CASINO_EMAIL | HVC…" at bounding box center [872, 310] width 960 height 784
click at [1347, 572] on div "Campaign Builder Scheduled Campaign Triggered Campaign Status: Draft done Targe…" at bounding box center [872, 383] width 1328 height 670
click at [1190, 663] on button "Save as Draft" at bounding box center [1174, 670] width 104 height 31
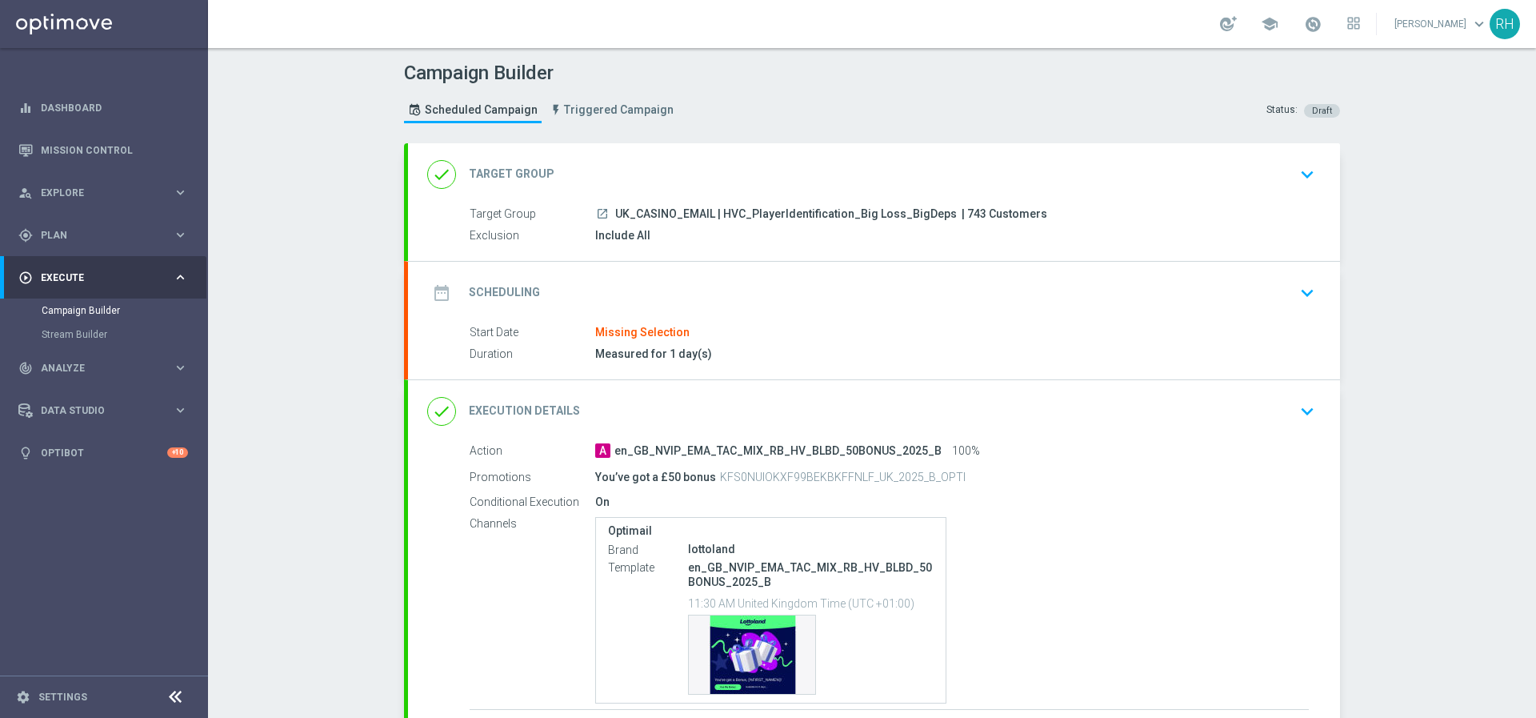
click at [765, 298] on div "date_range Scheduling keyboard_arrow_down" at bounding box center [874, 293] width 894 height 30
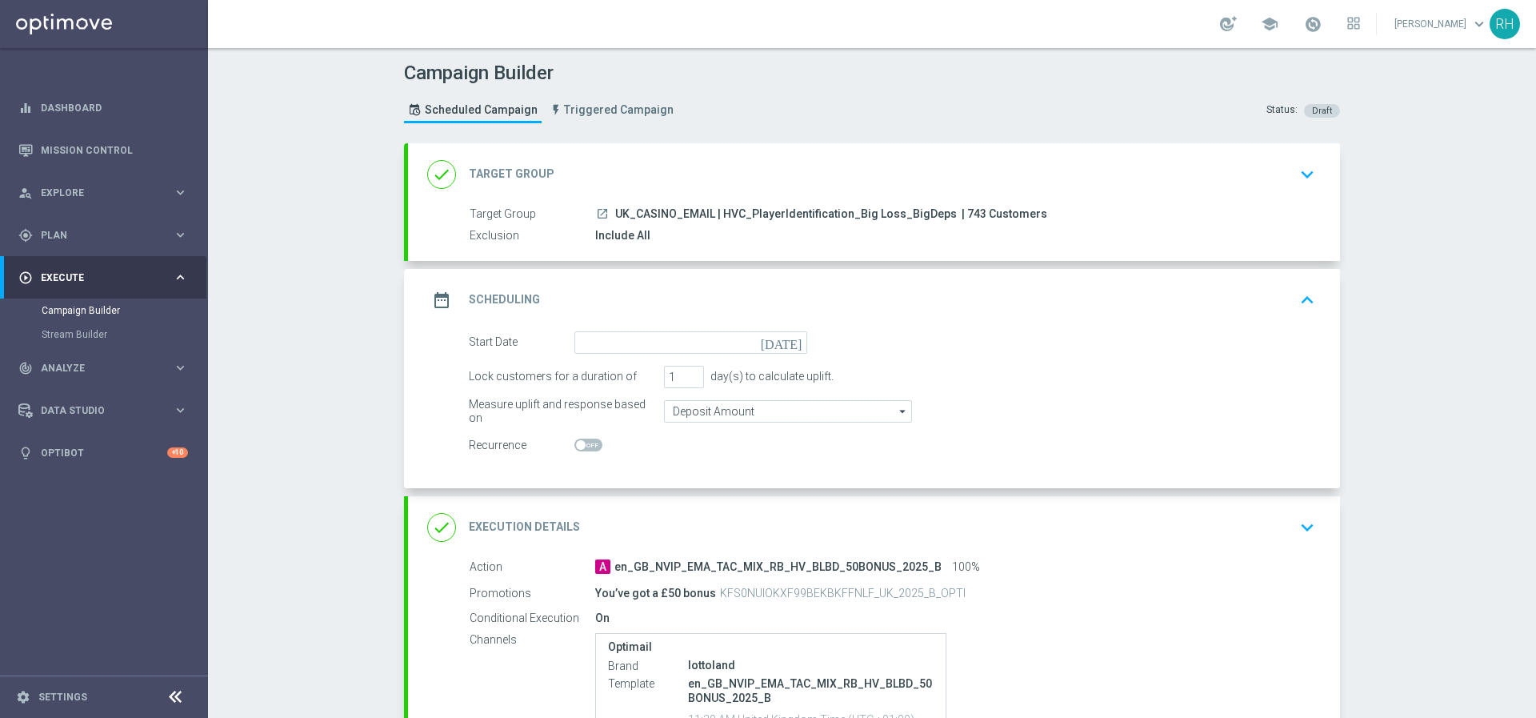
click at [787, 342] on icon "[DATE]" at bounding box center [784, 340] width 47 height 18
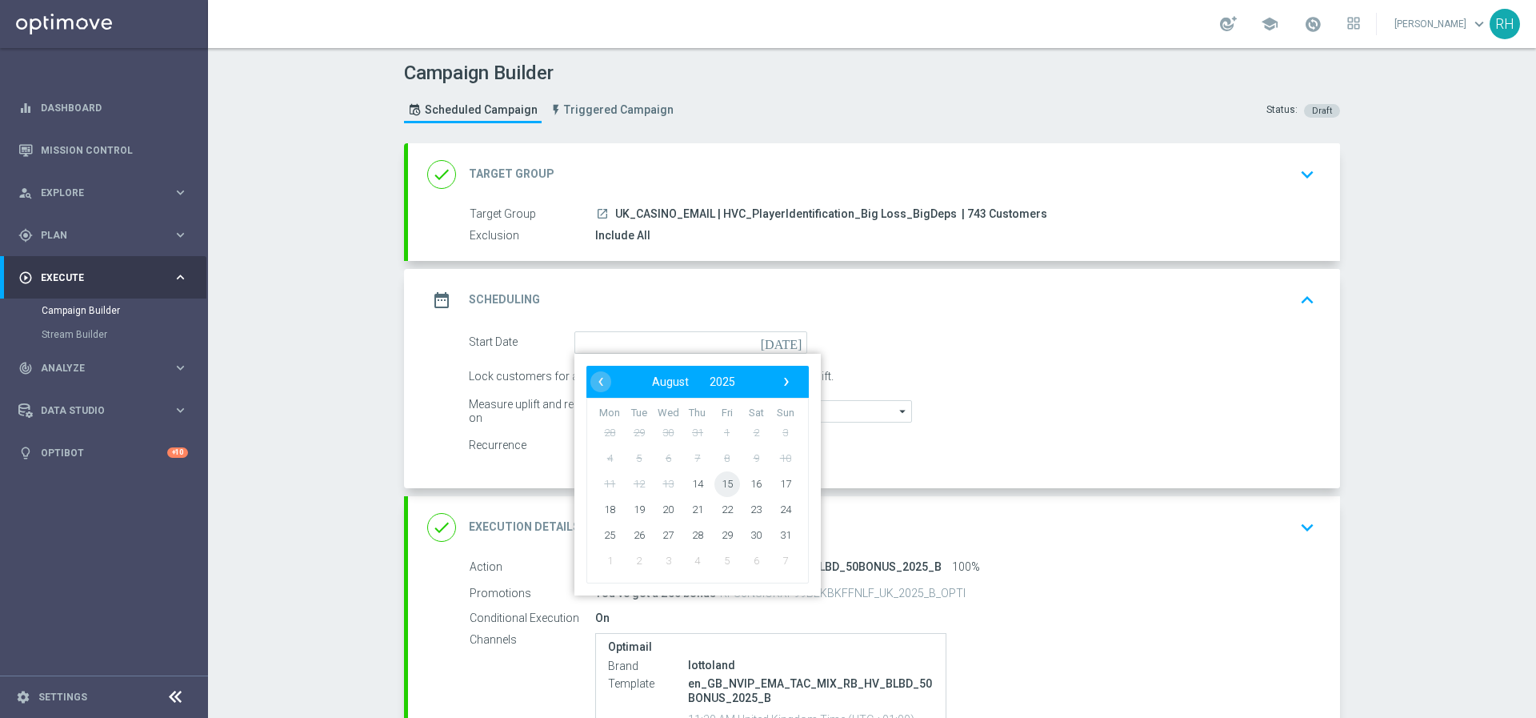
click at [715, 485] on span "15" at bounding box center [728, 484] width 26 height 26
type input "[DATE]"
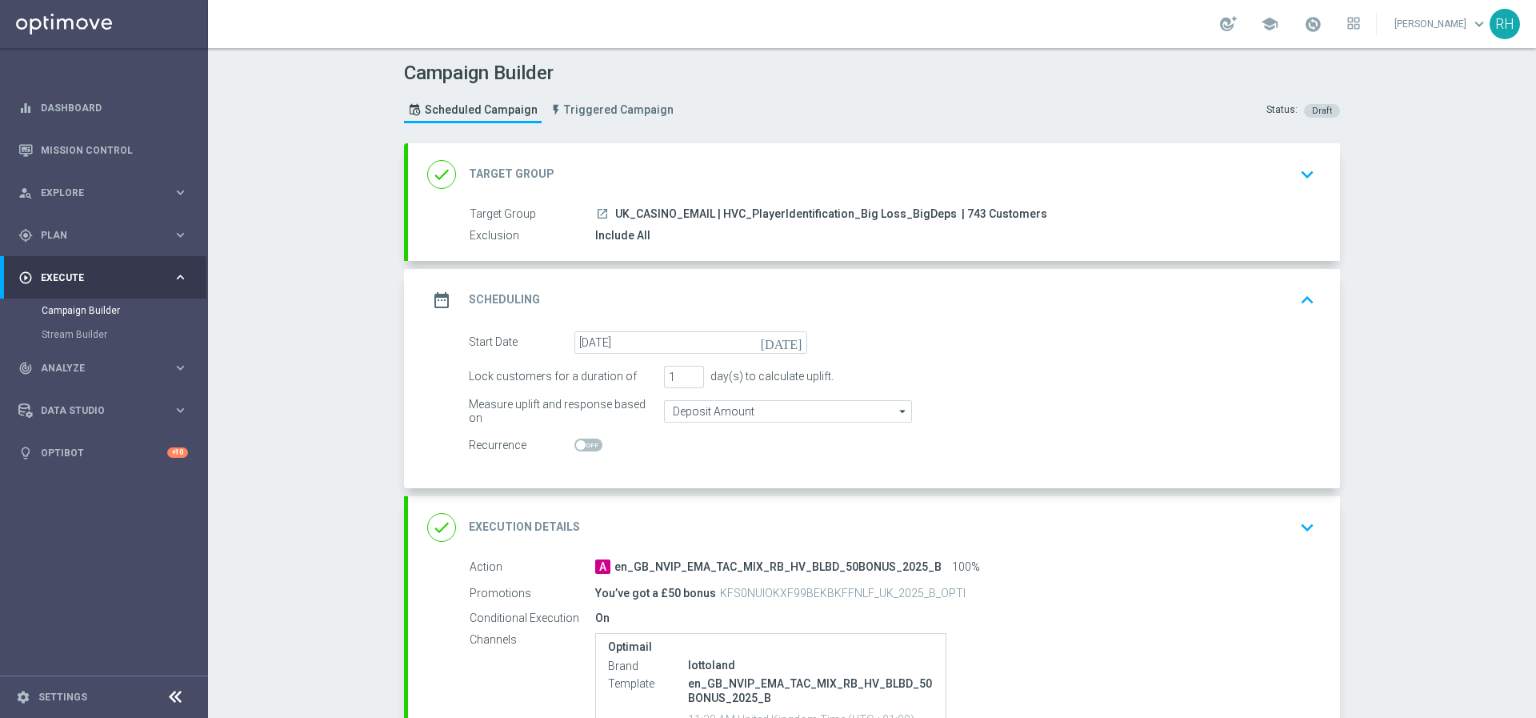
click at [1271, 290] on div "date_range Scheduling keyboard_arrow_up" at bounding box center [874, 300] width 894 height 30
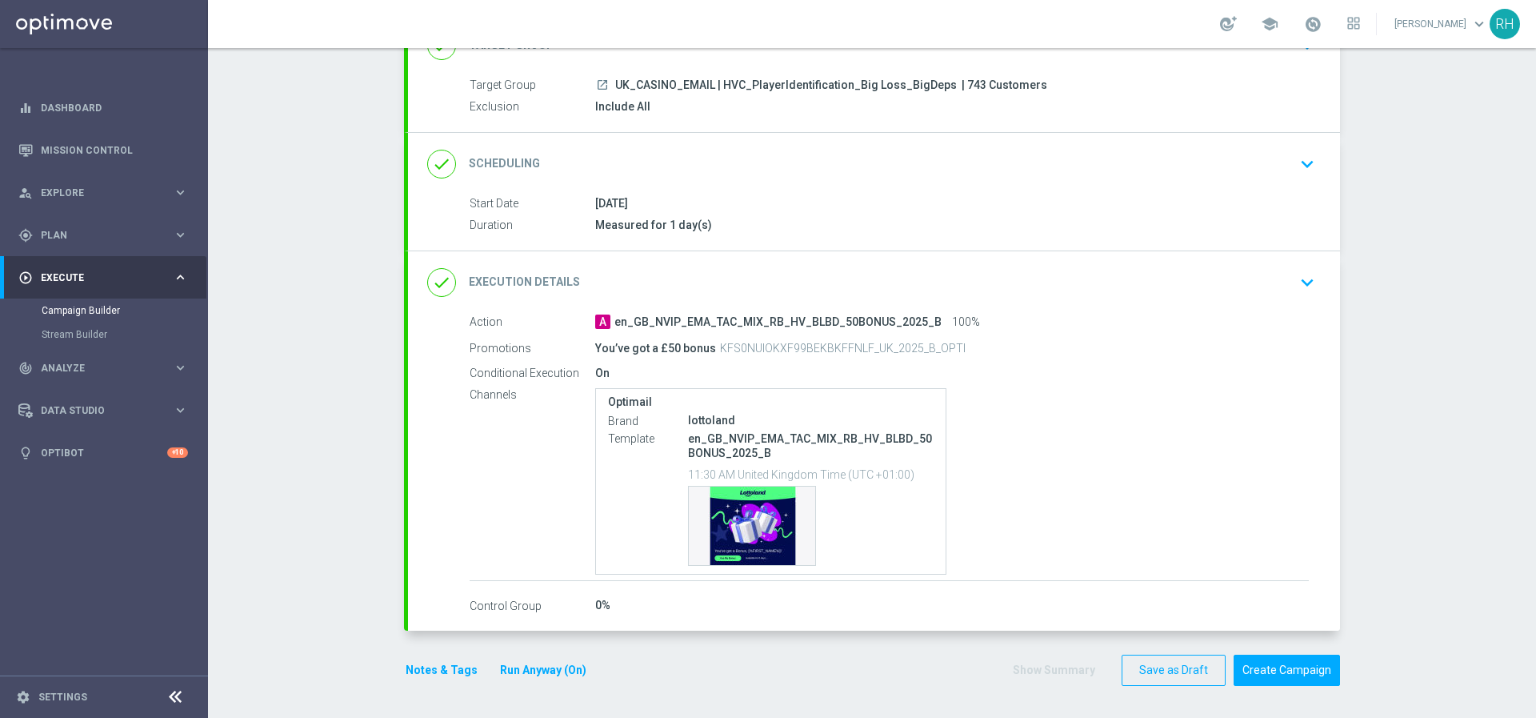
click at [1300, 292] on icon "keyboard_arrow_down" at bounding box center [1308, 282] width 24 height 24
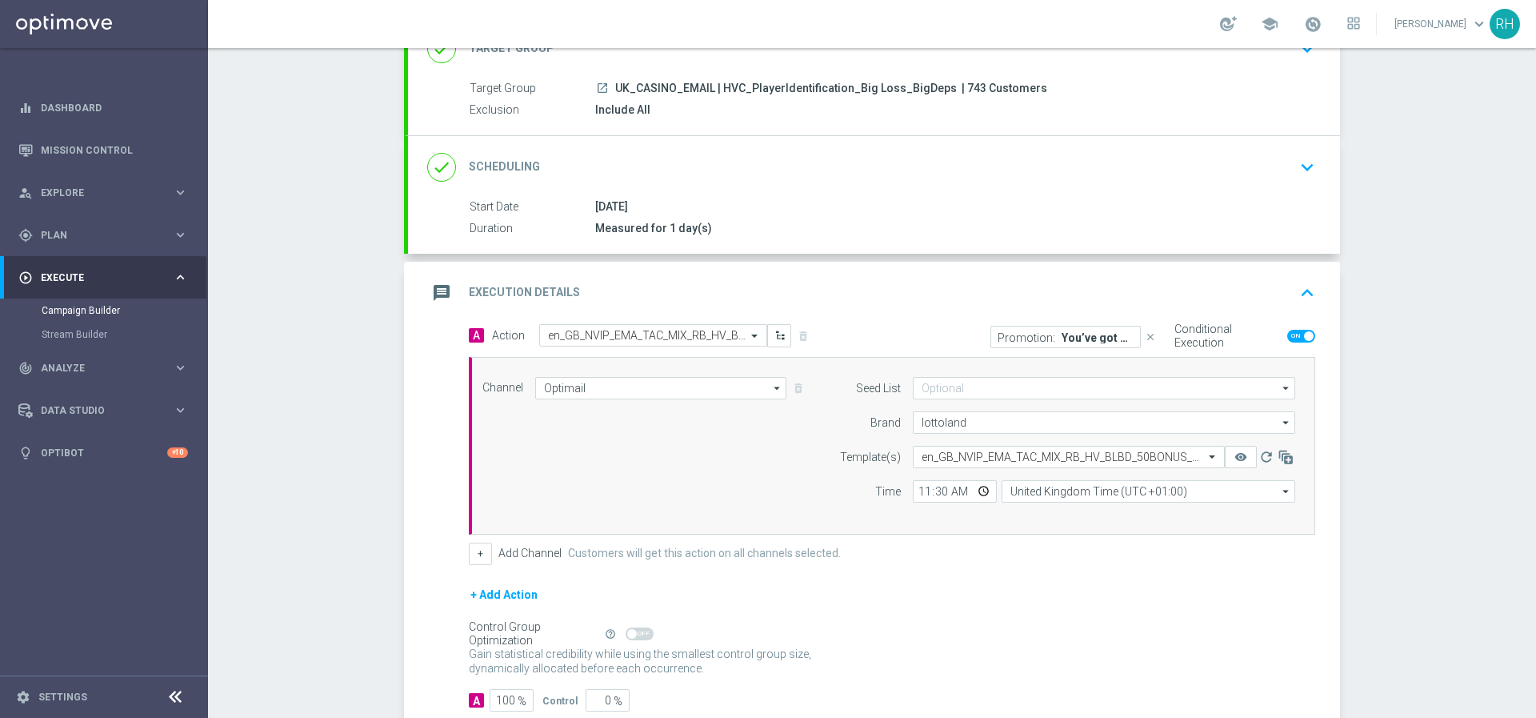
scroll to position [129, 0]
click at [497, 701] on input "100" at bounding box center [512, 697] width 44 height 22
type input "50"
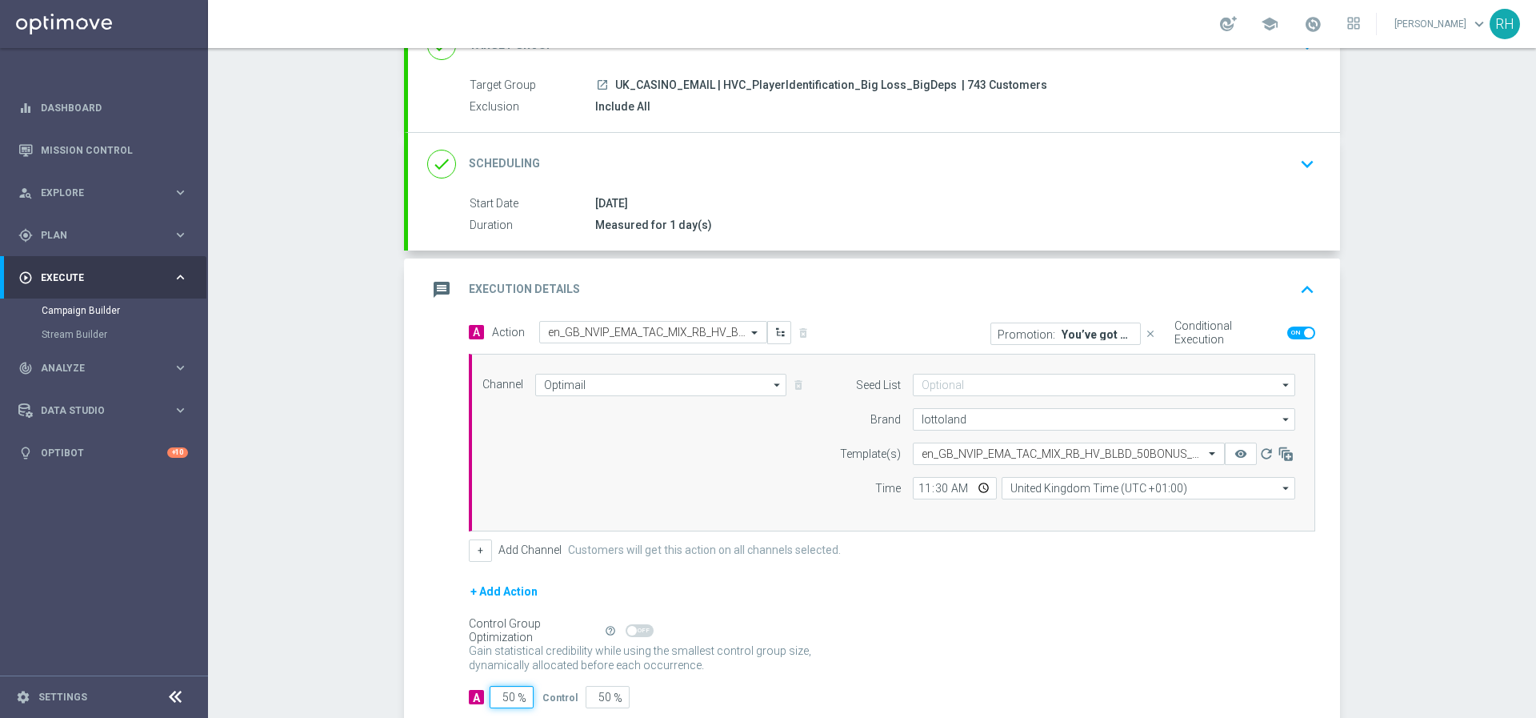
type input "50"
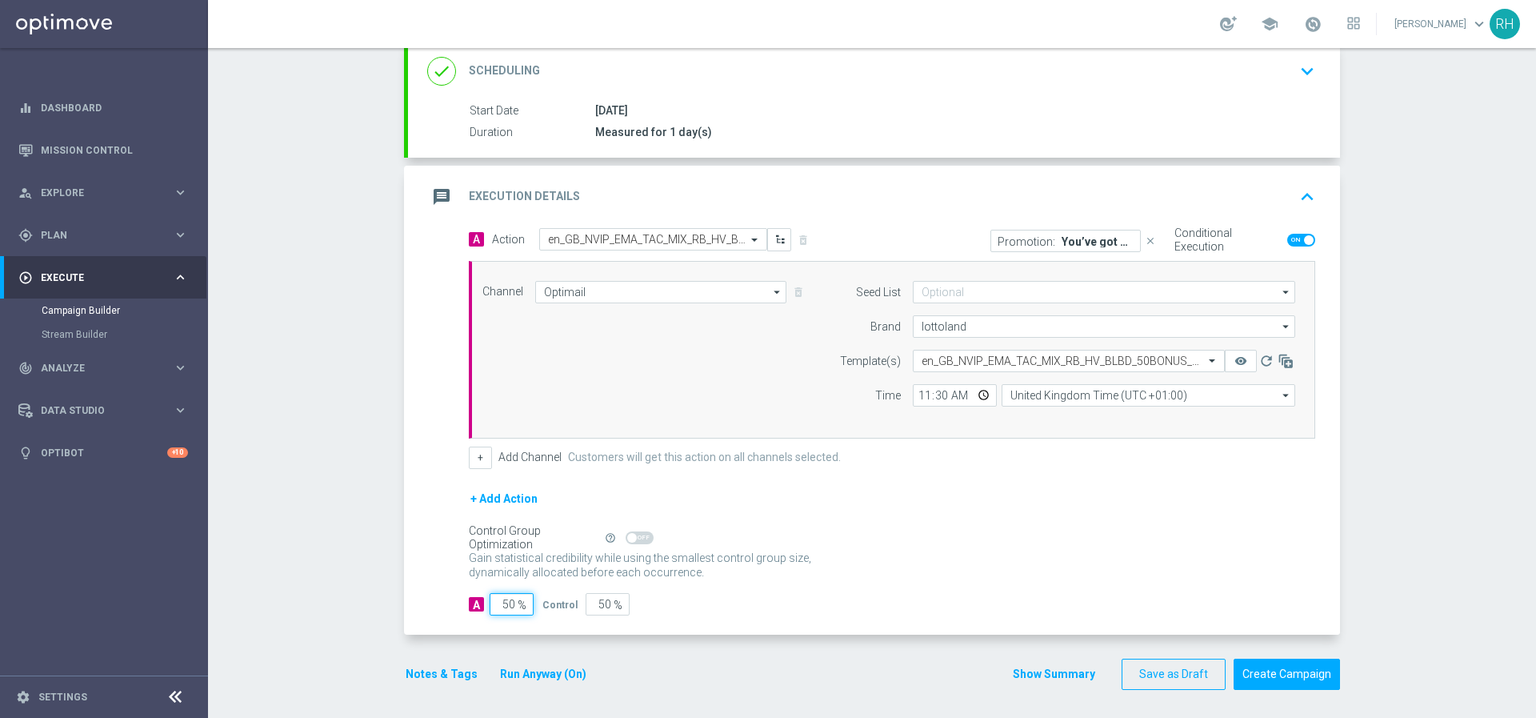
scroll to position [226, 0]
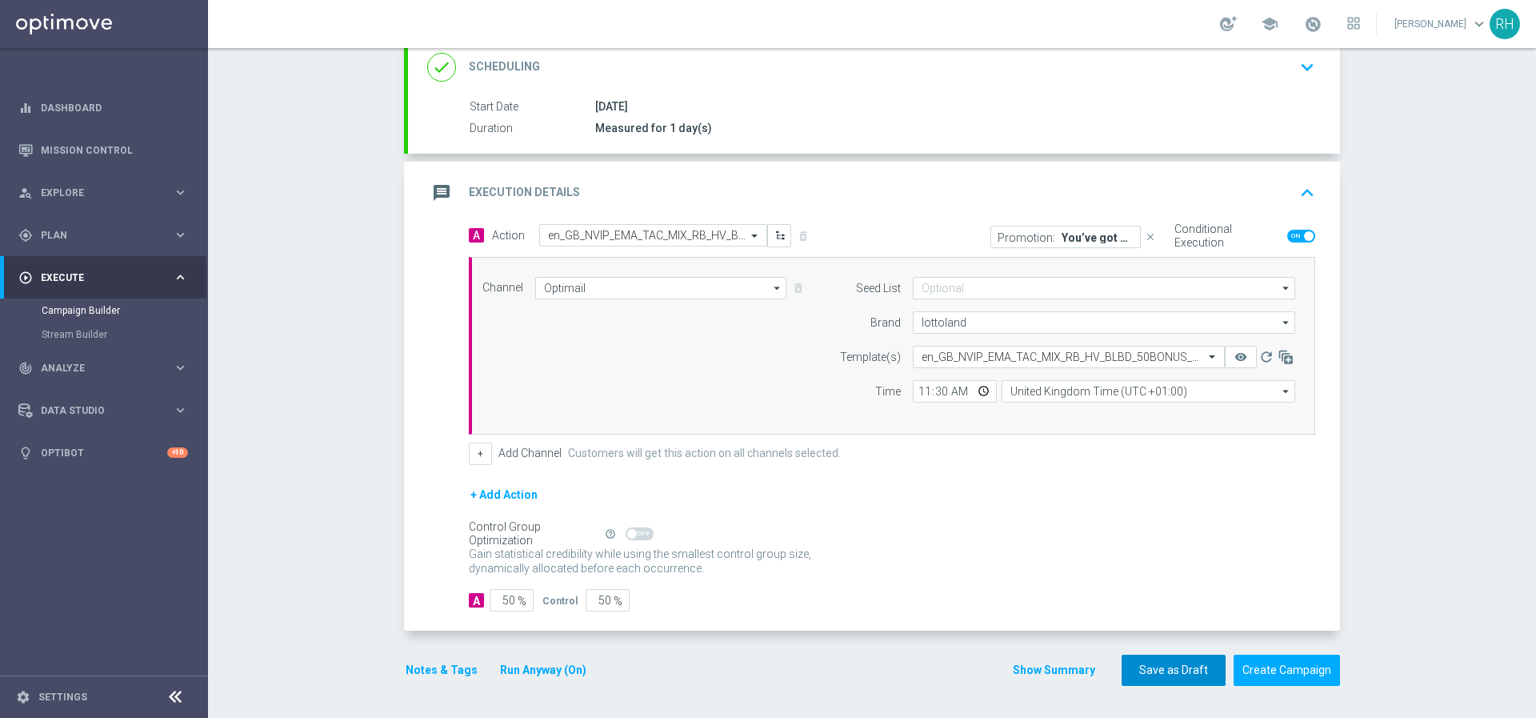
click at [1191, 666] on button "Save as Draft" at bounding box center [1174, 670] width 104 height 31
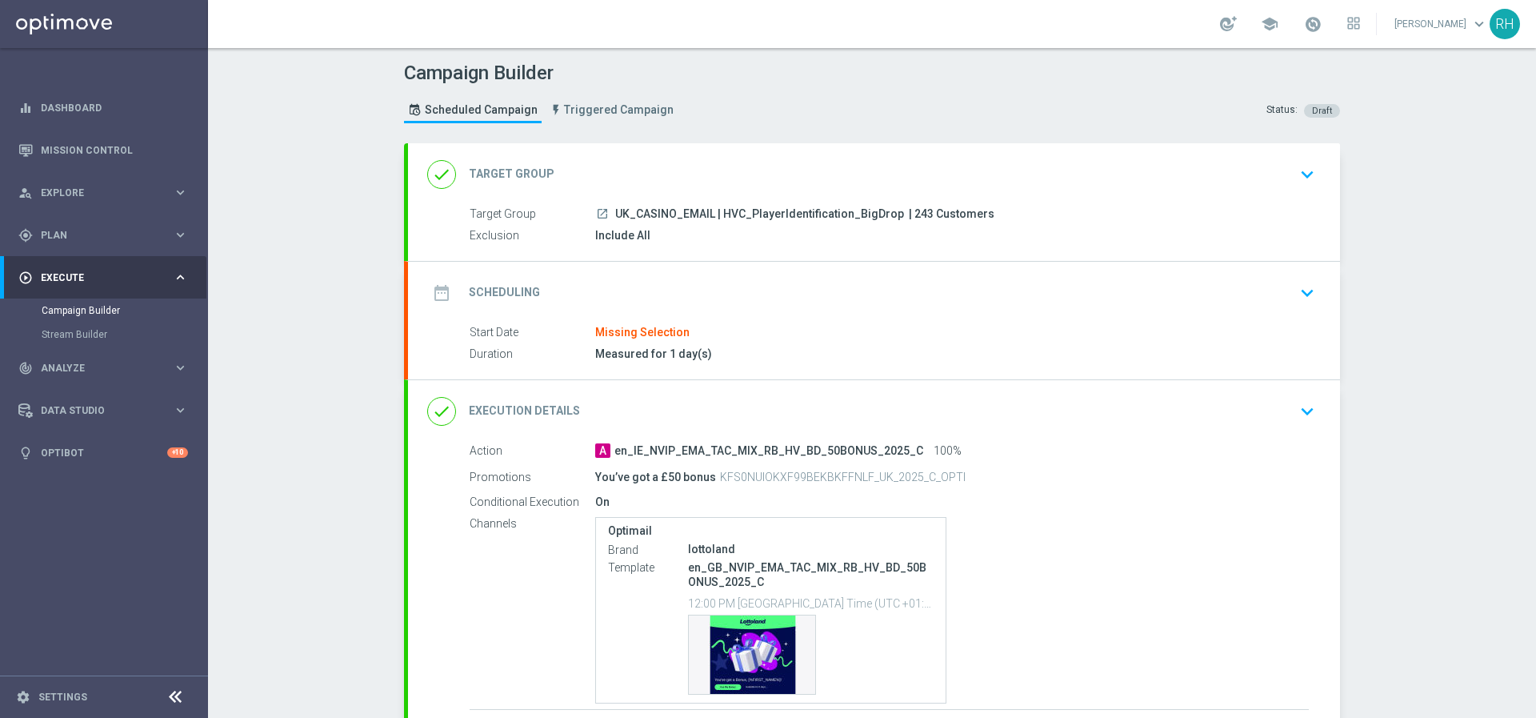
click at [771, 271] on div "date_range Scheduling keyboard_arrow_down" at bounding box center [874, 293] width 932 height 62
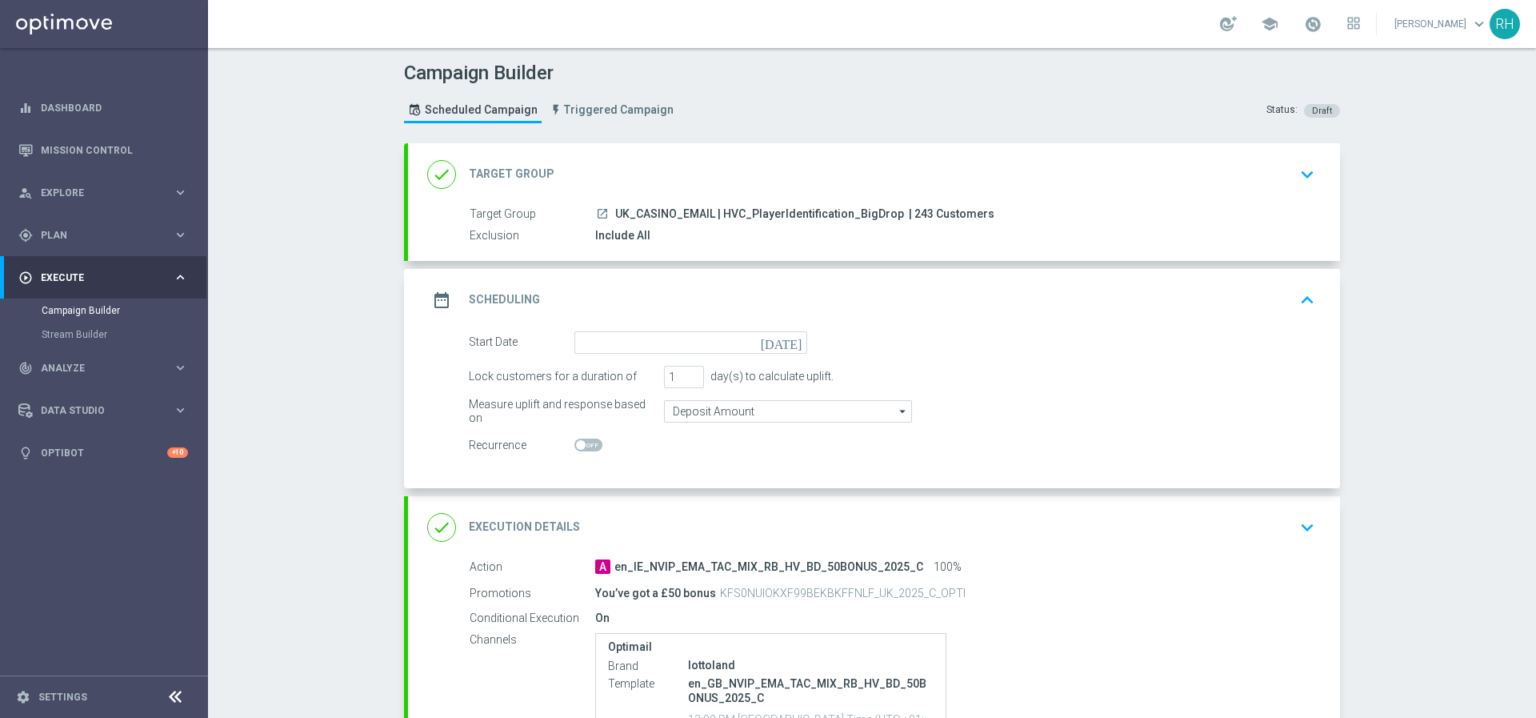
click at [787, 342] on icon "[DATE]" at bounding box center [784, 340] width 47 height 18
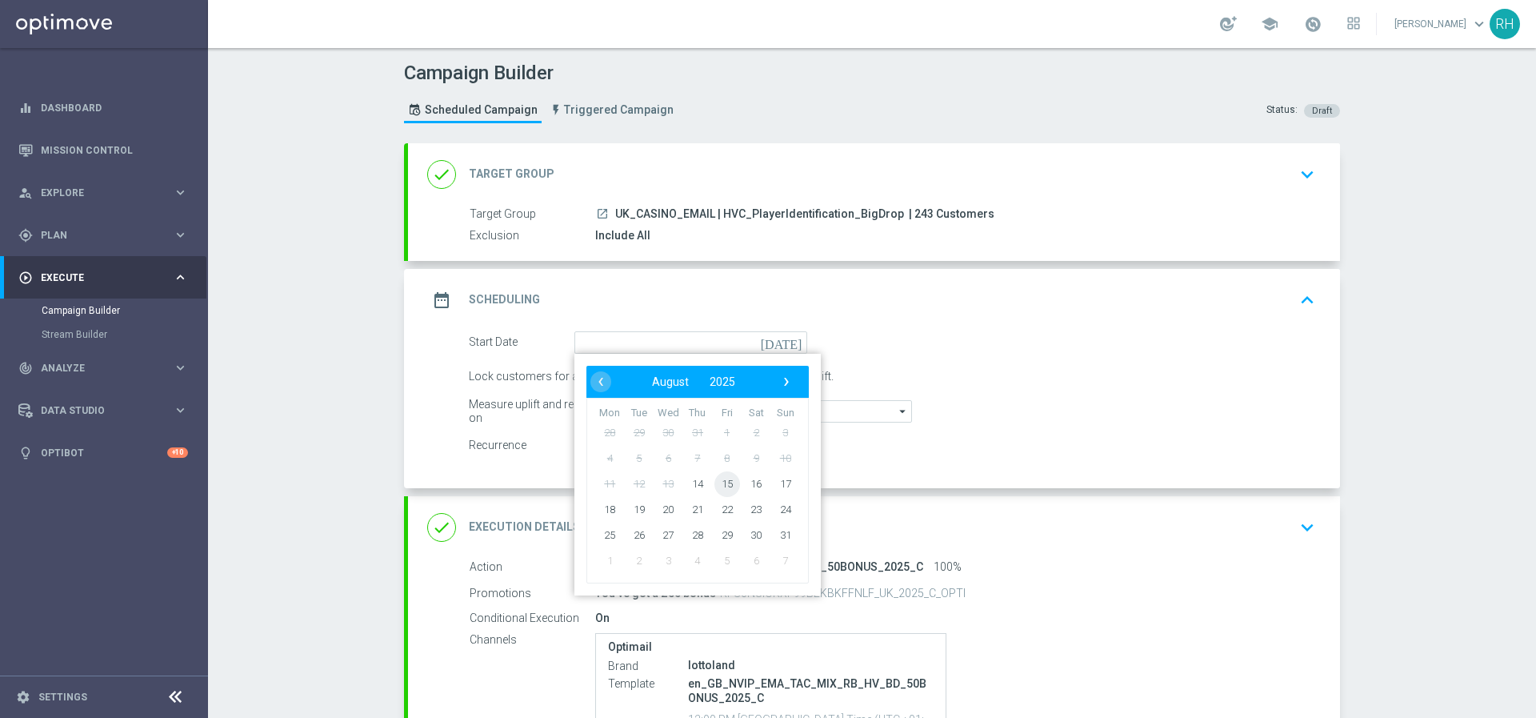
click at [724, 475] on span "15" at bounding box center [728, 484] width 26 height 26
type input "[DATE]"
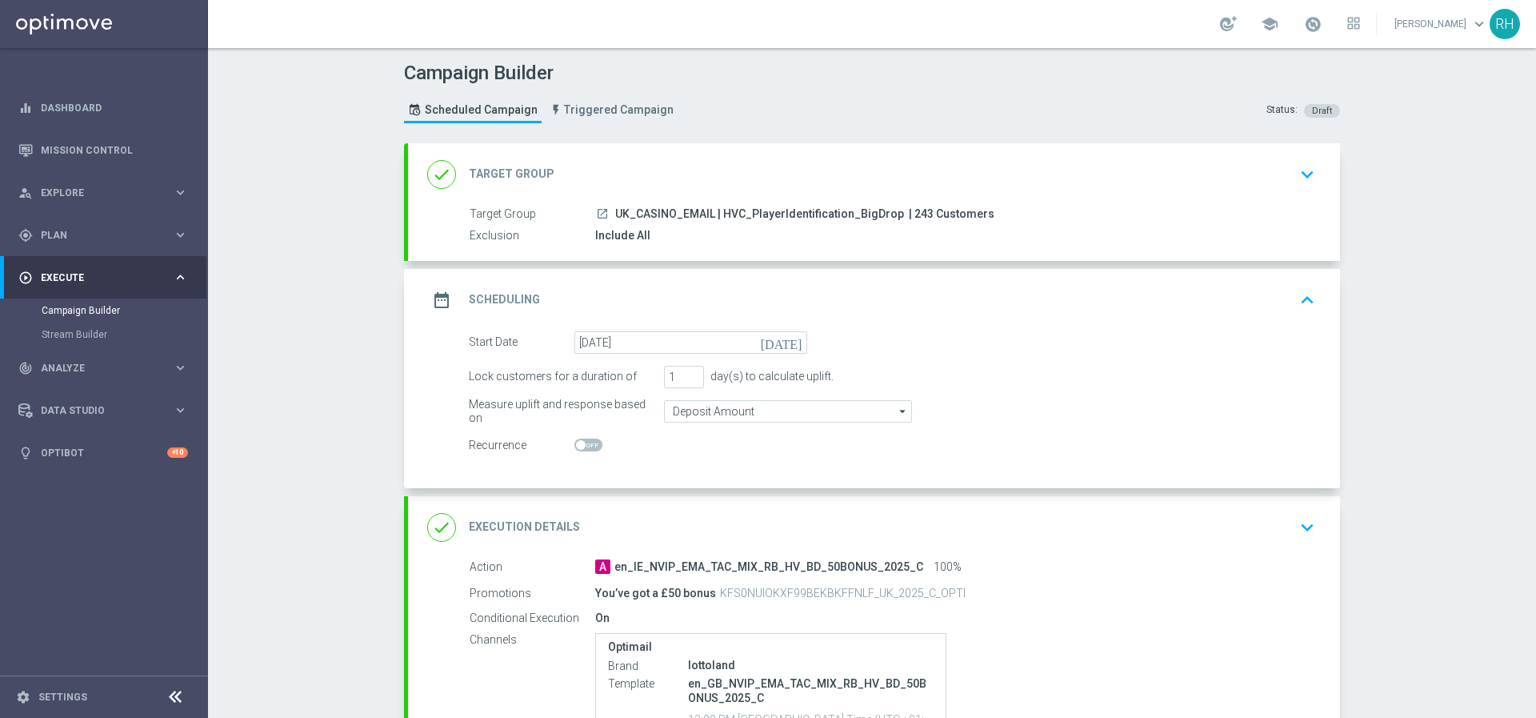
click at [1264, 283] on div "date_range Scheduling keyboard_arrow_up" at bounding box center [874, 300] width 932 height 62
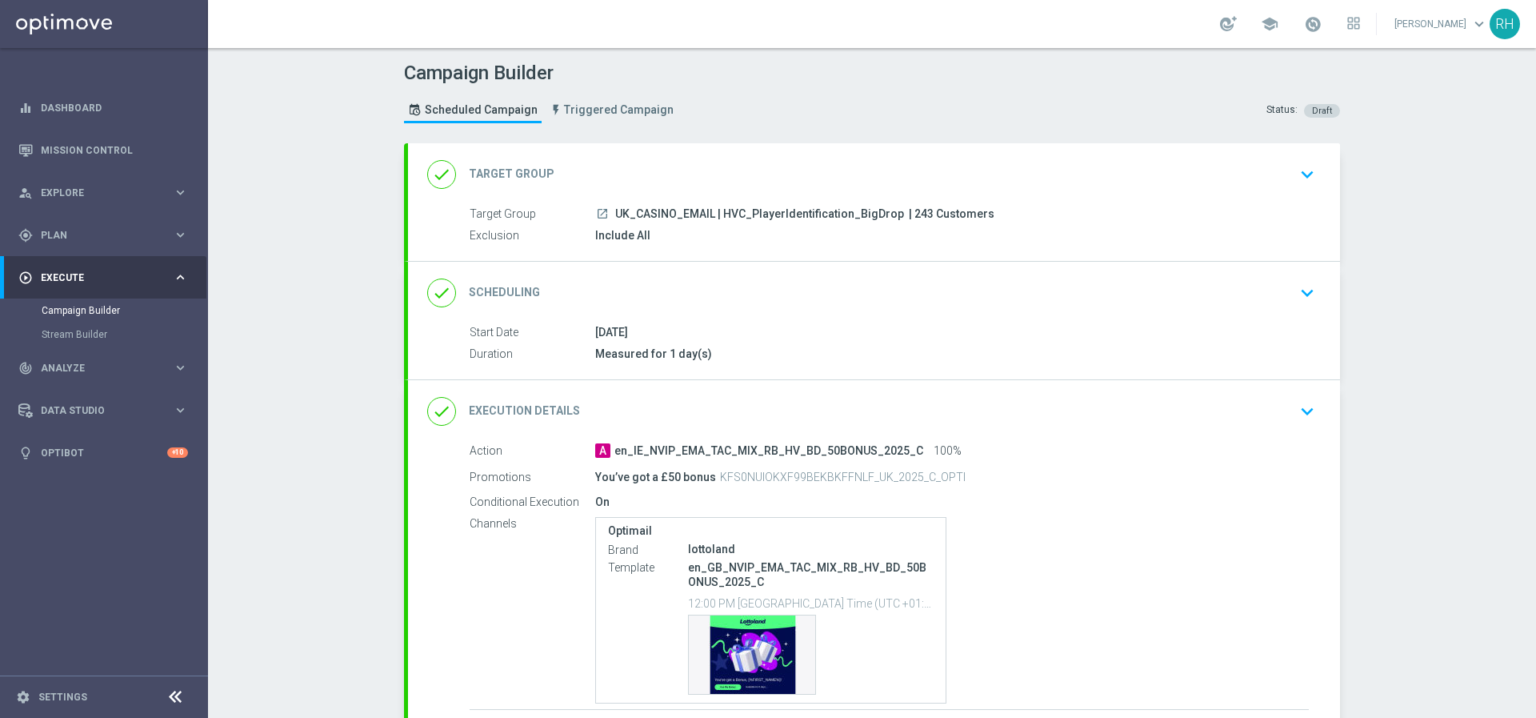
click at [1312, 419] on icon "keyboard_arrow_down" at bounding box center [1308, 411] width 24 height 24
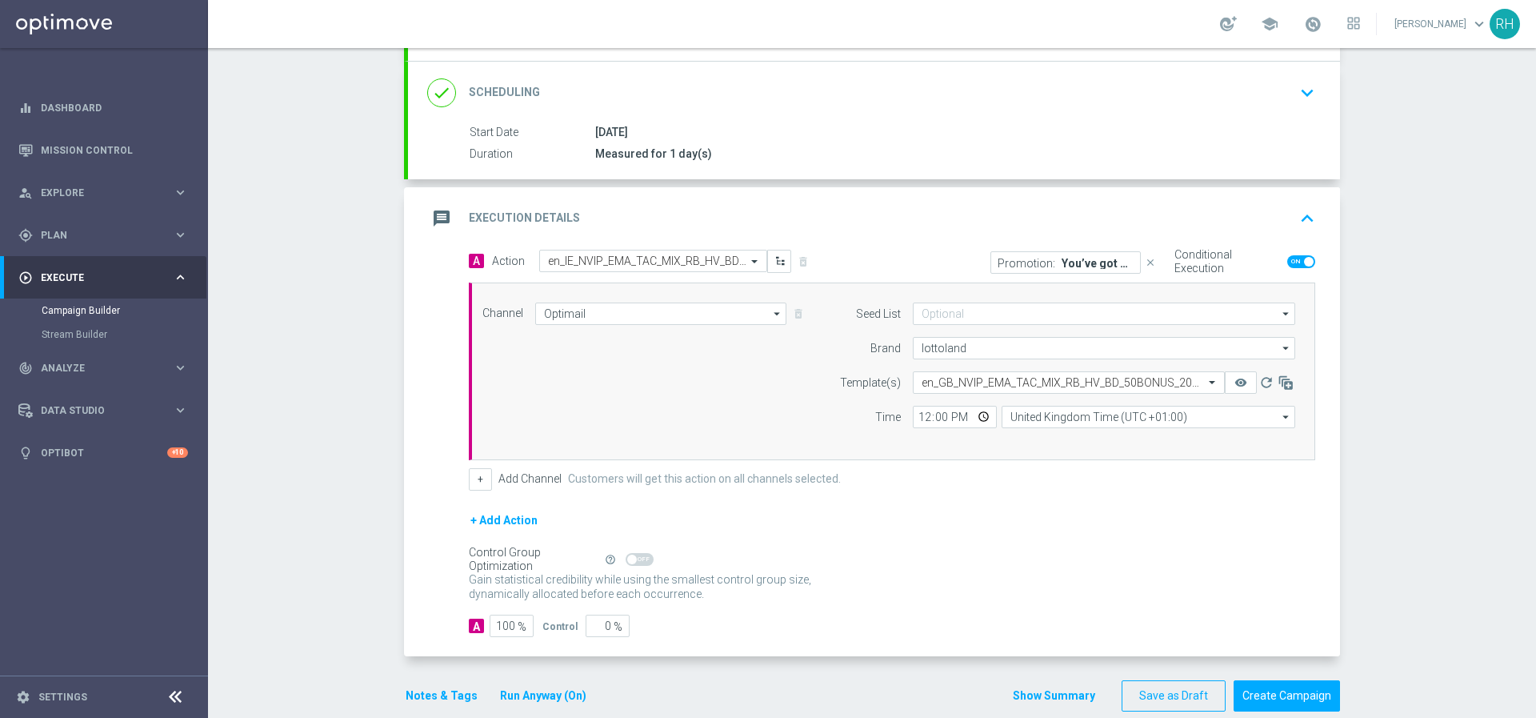
scroll to position [201, 0]
click at [1382, 491] on div "Campaign Builder Scheduled Campaign Triggered Campaign Status: Draft done Targe…" at bounding box center [872, 383] width 1328 height 670
click at [490, 620] on input "100" at bounding box center [512, 625] width 44 height 22
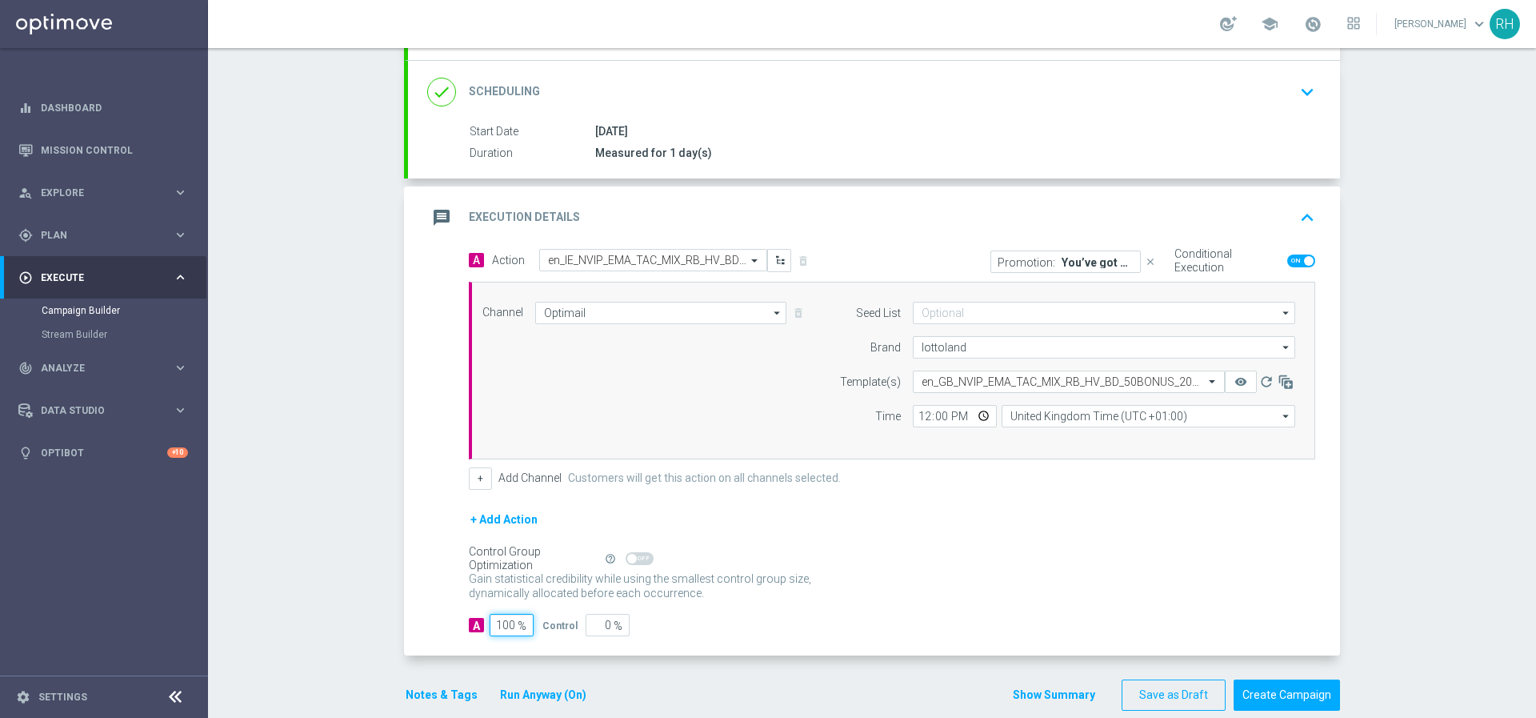
click at [490, 620] on input "100" at bounding box center [512, 625] width 44 height 22
type input "50"
click at [443, 559] on div "A Action Select action en_IE_NVIP_EMA_TAC_MIX_RB_HV_BD_50BONUS_2025_C delete_fo…" at bounding box center [874, 452] width 932 height 407
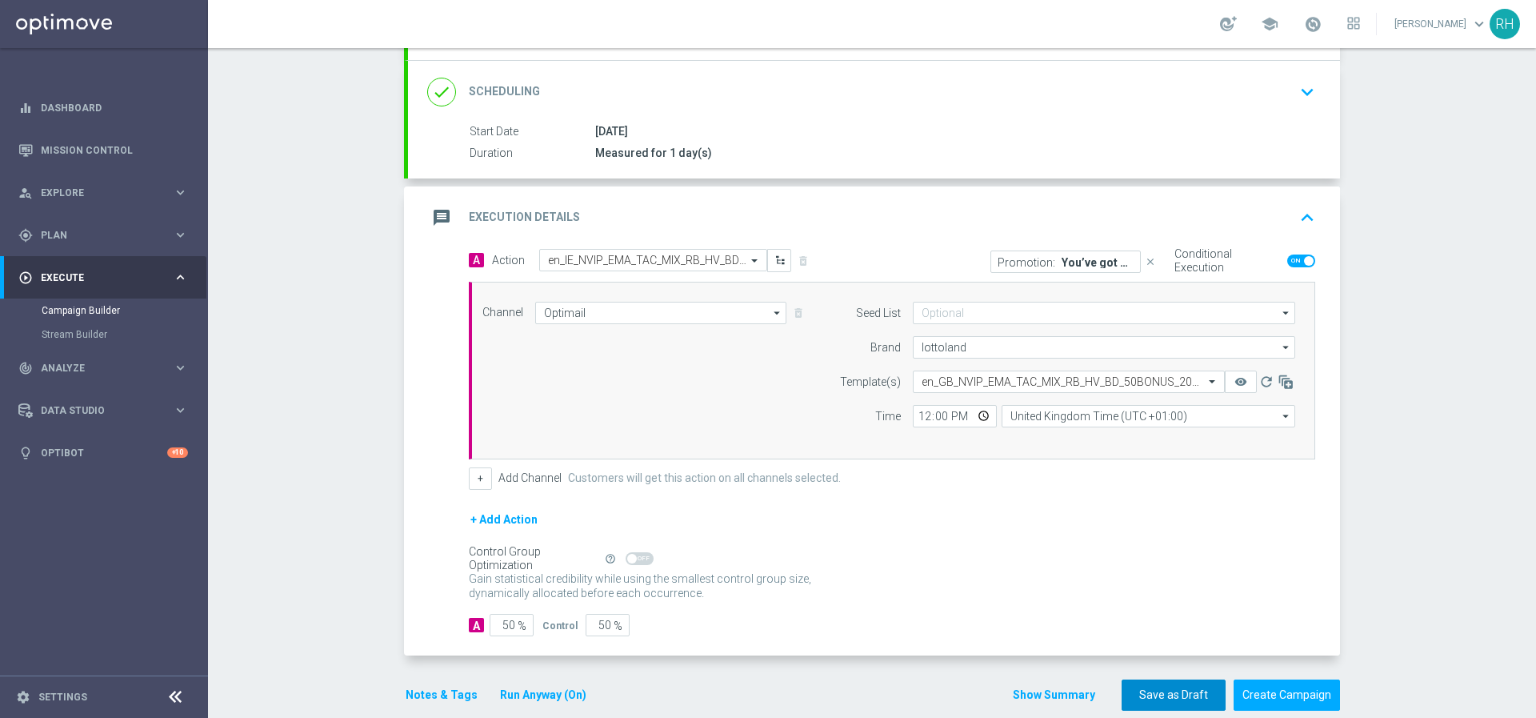
click at [1172, 694] on button "Save as Draft" at bounding box center [1174, 694] width 104 height 31
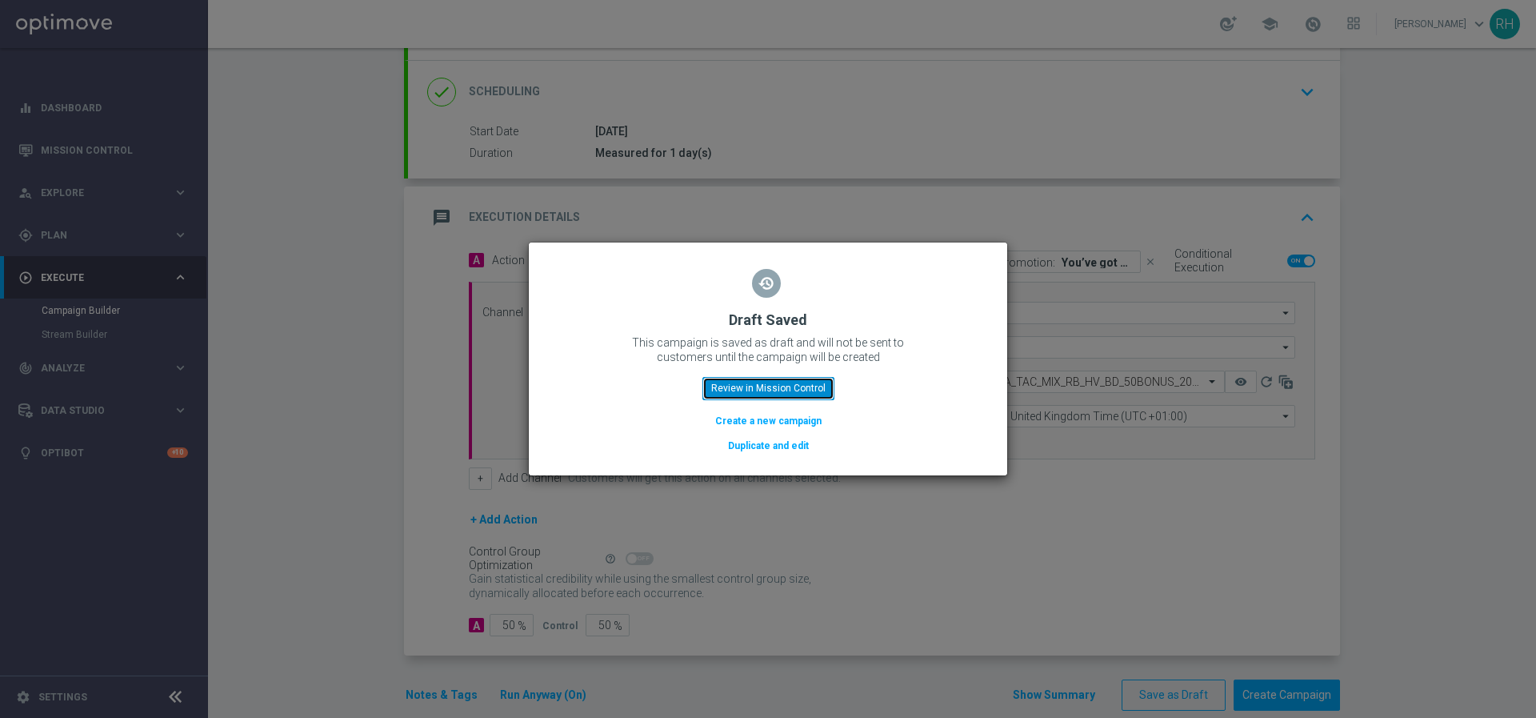
click at [818, 385] on button "Review in Mission Control" at bounding box center [769, 388] width 132 height 22
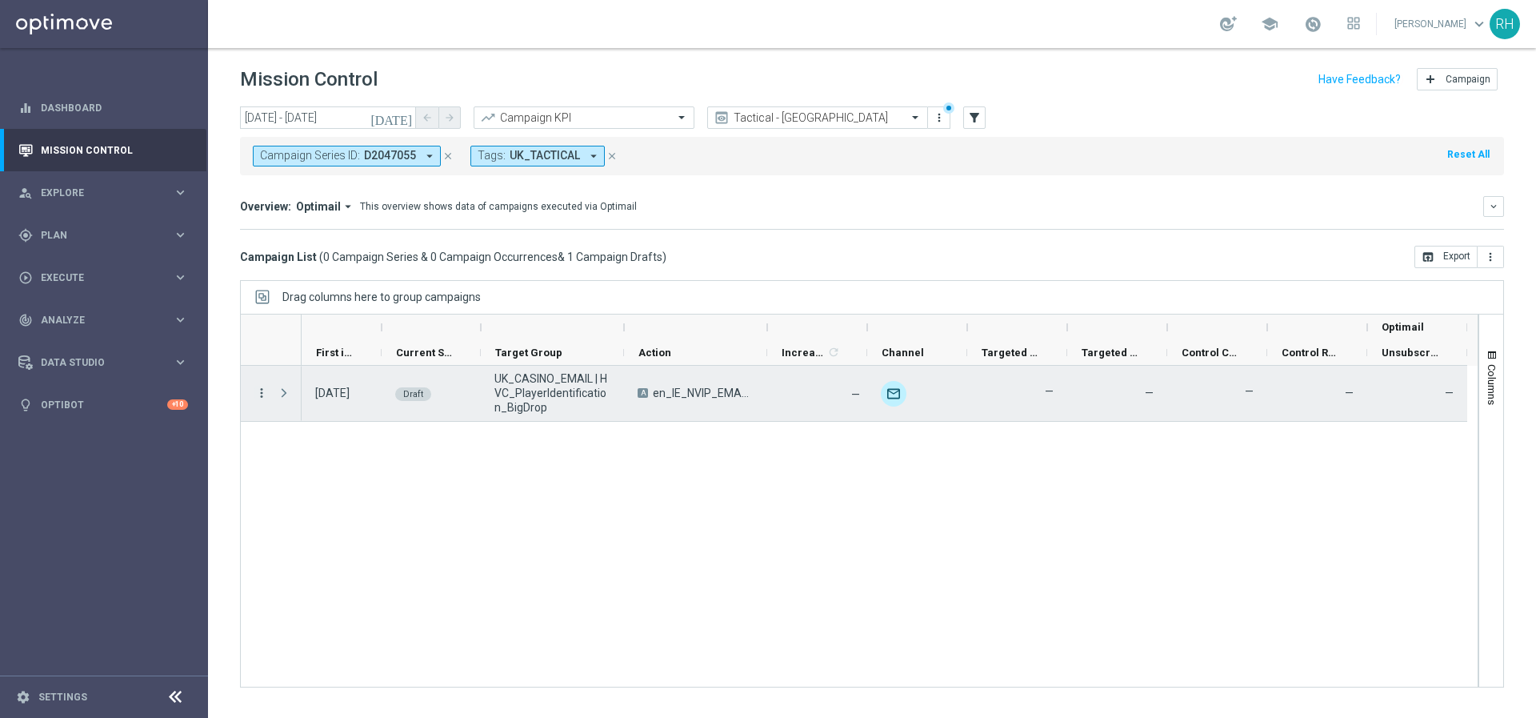
click at [258, 397] on icon "more_vert" at bounding box center [261, 393] width 14 height 14
click at [306, 407] on span "Campaign Details" at bounding box center [333, 403] width 81 height 11
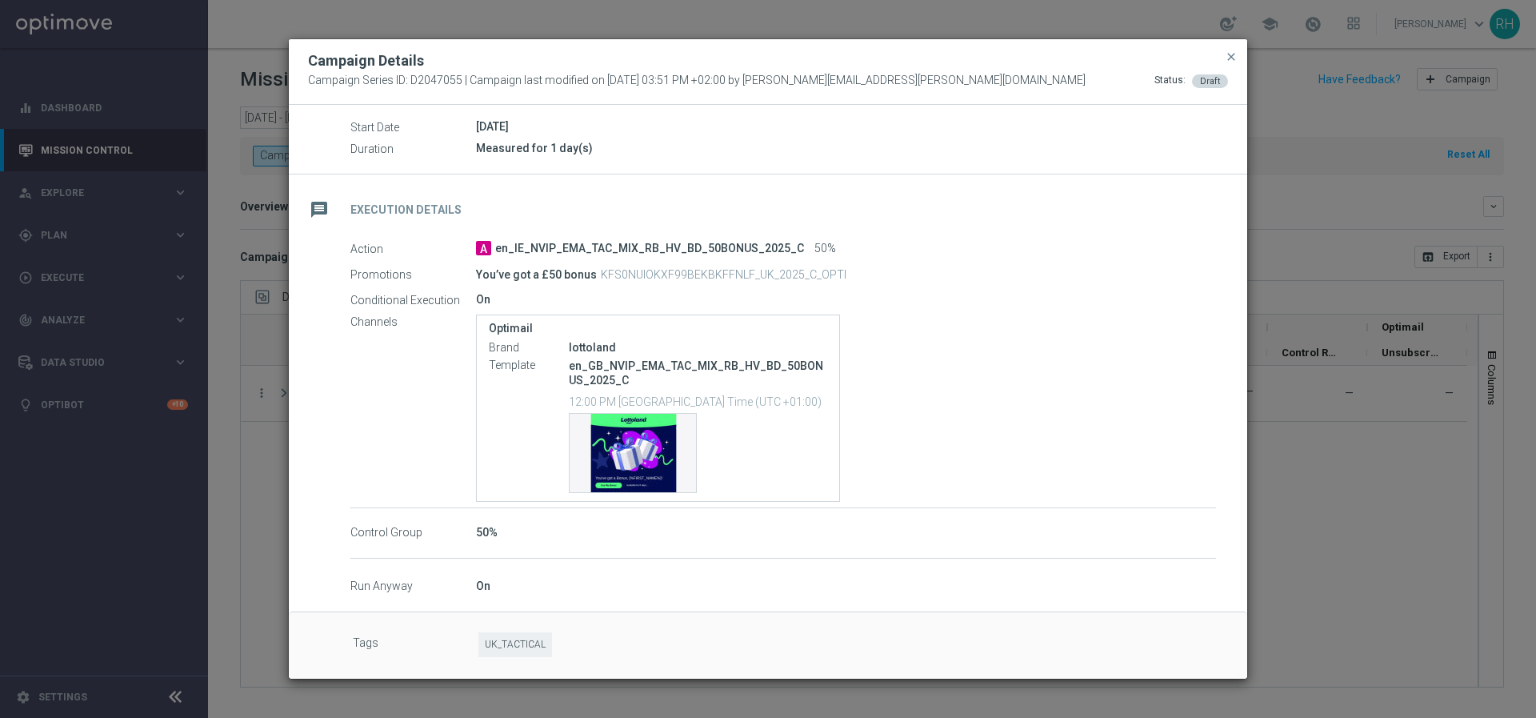
scroll to position [176, 0]
click at [1230, 57] on span "close" at bounding box center [1231, 56] width 13 height 13
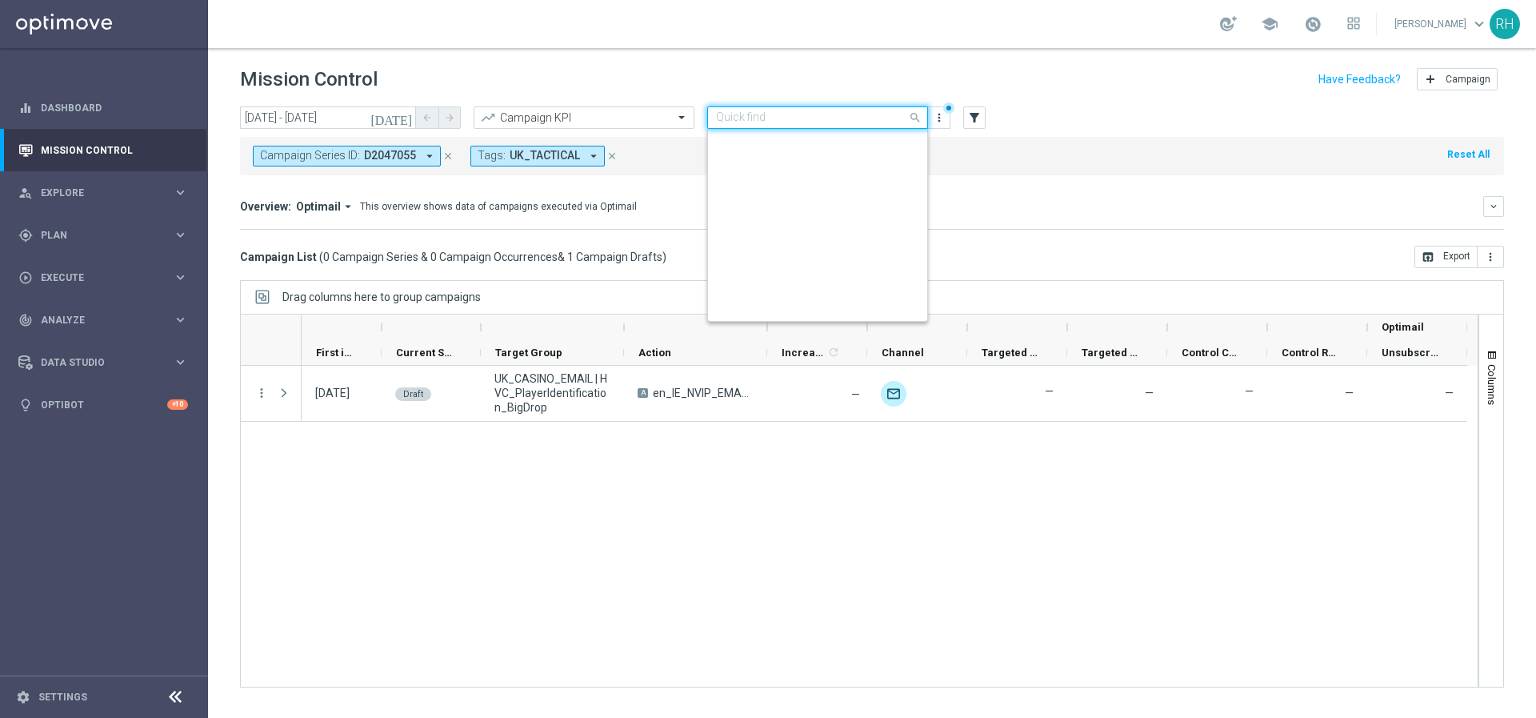
click at [831, 113] on input "text" at bounding box center [801, 118] width 171 height 14
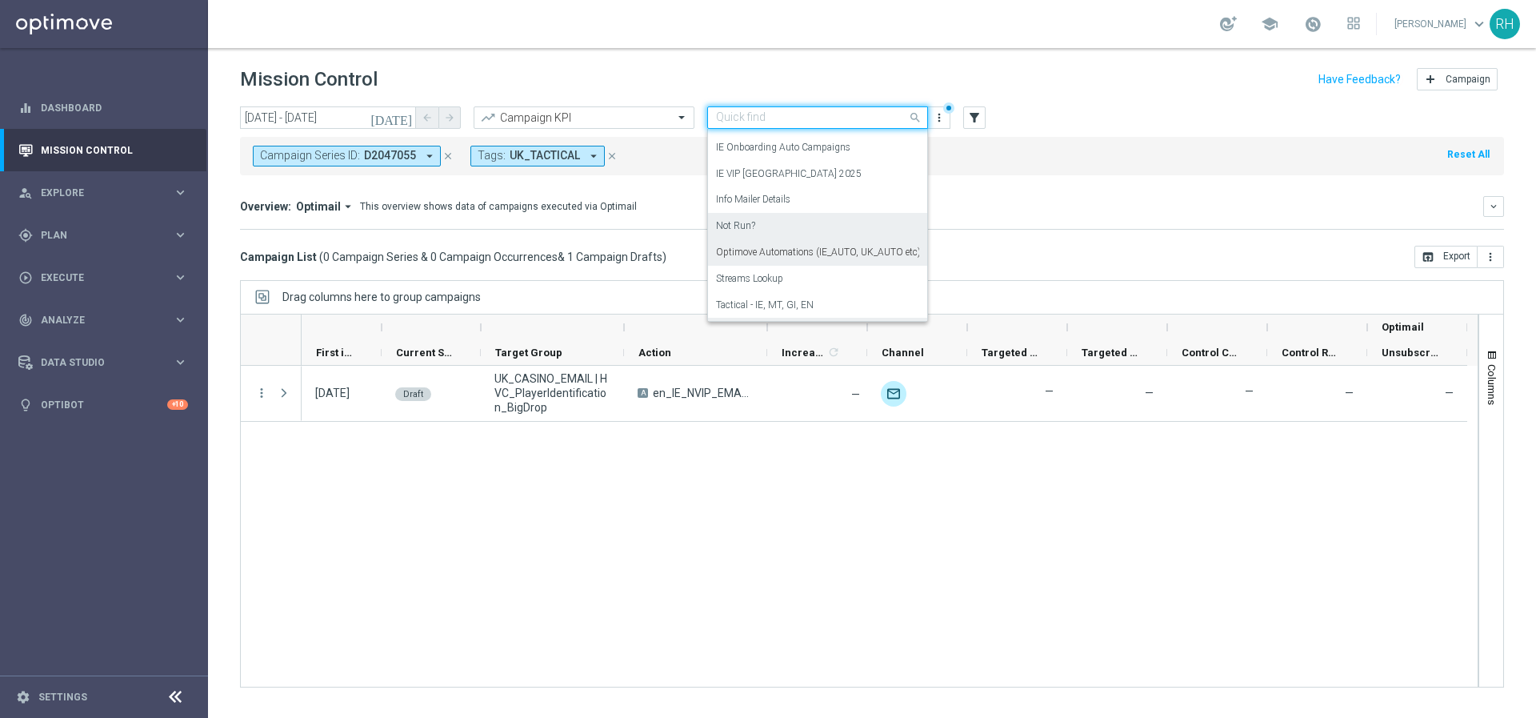
scroll to position [179, 0]
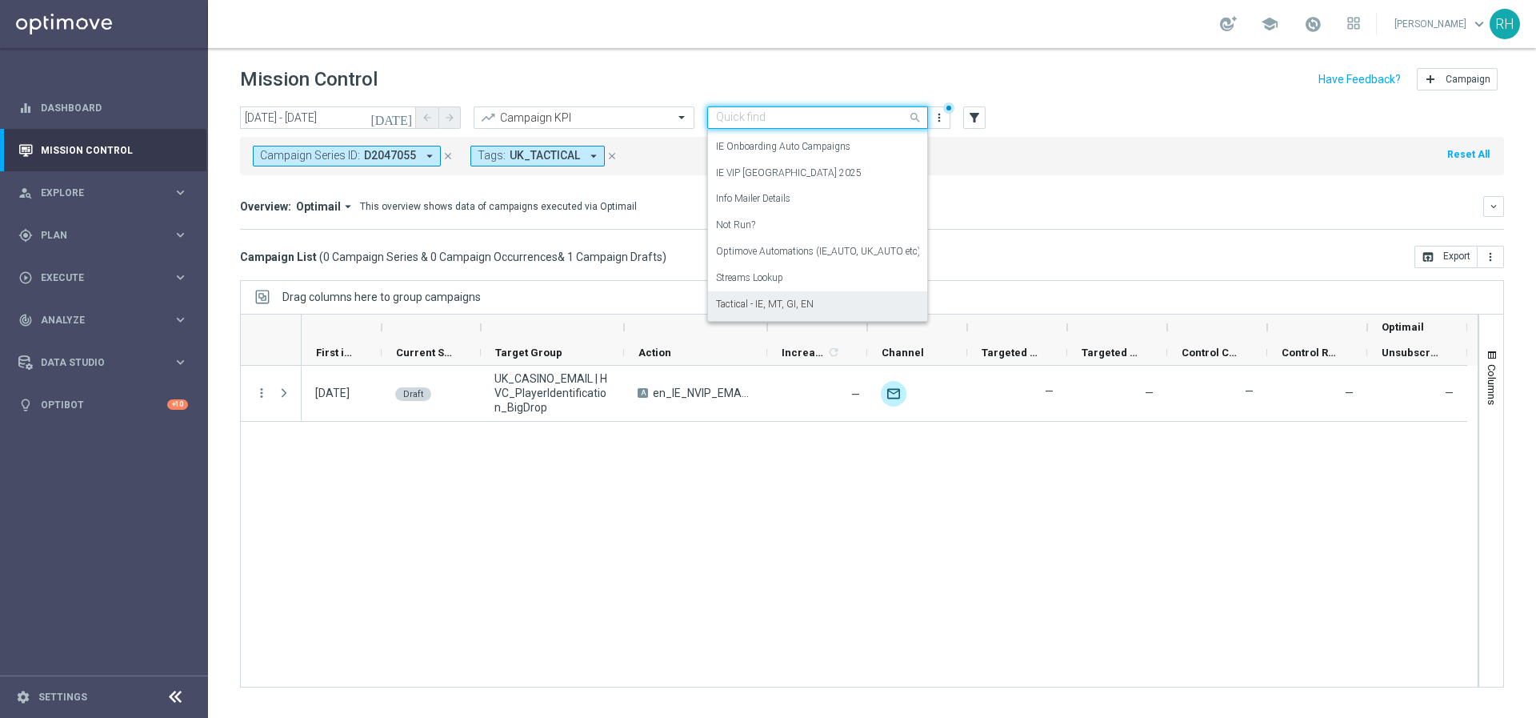
click at [835, 292] on div "Tactical - IE, MT, GI, EN" at bounding box center [817, 304] width 203 height 26
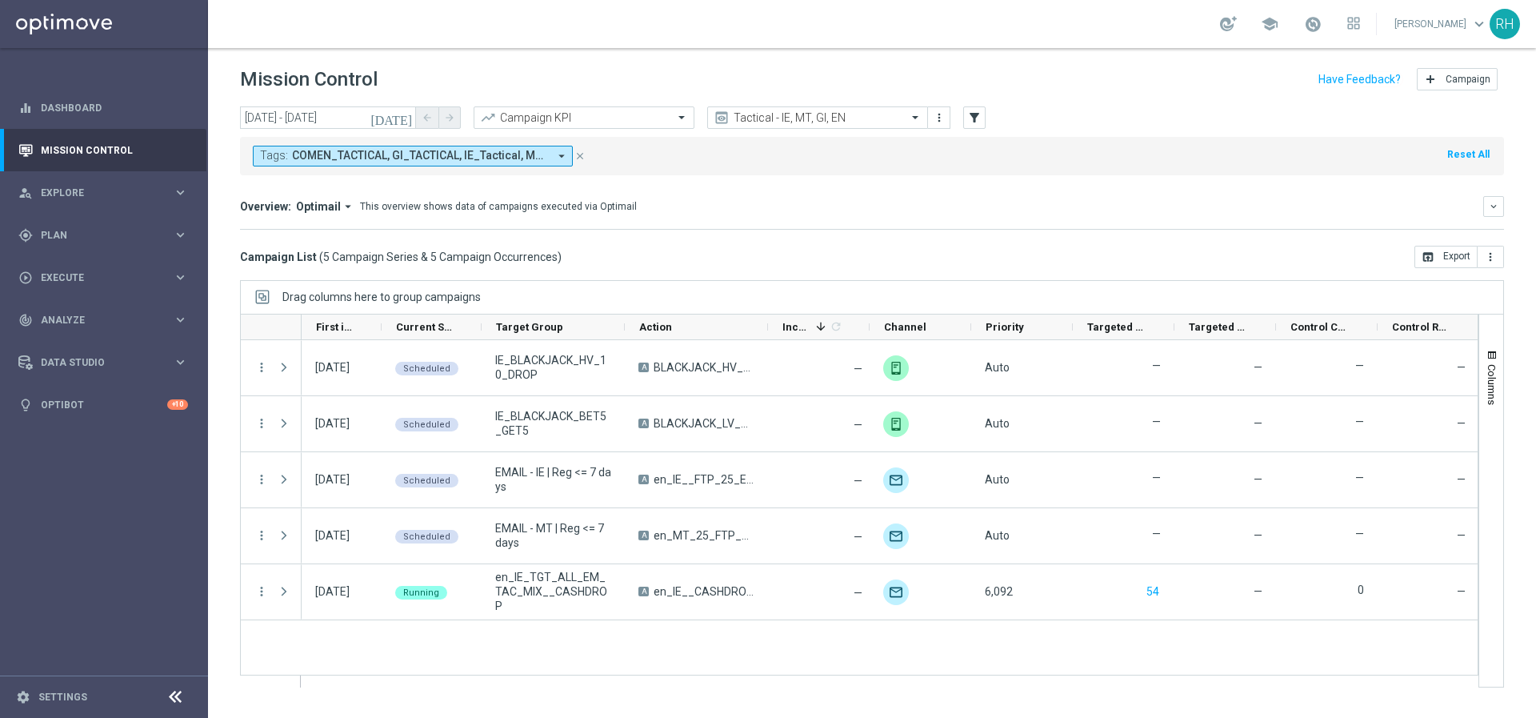
click at [407, 120] on icon "[DATE]" at bounding box center [392, 117] width 43 height 14
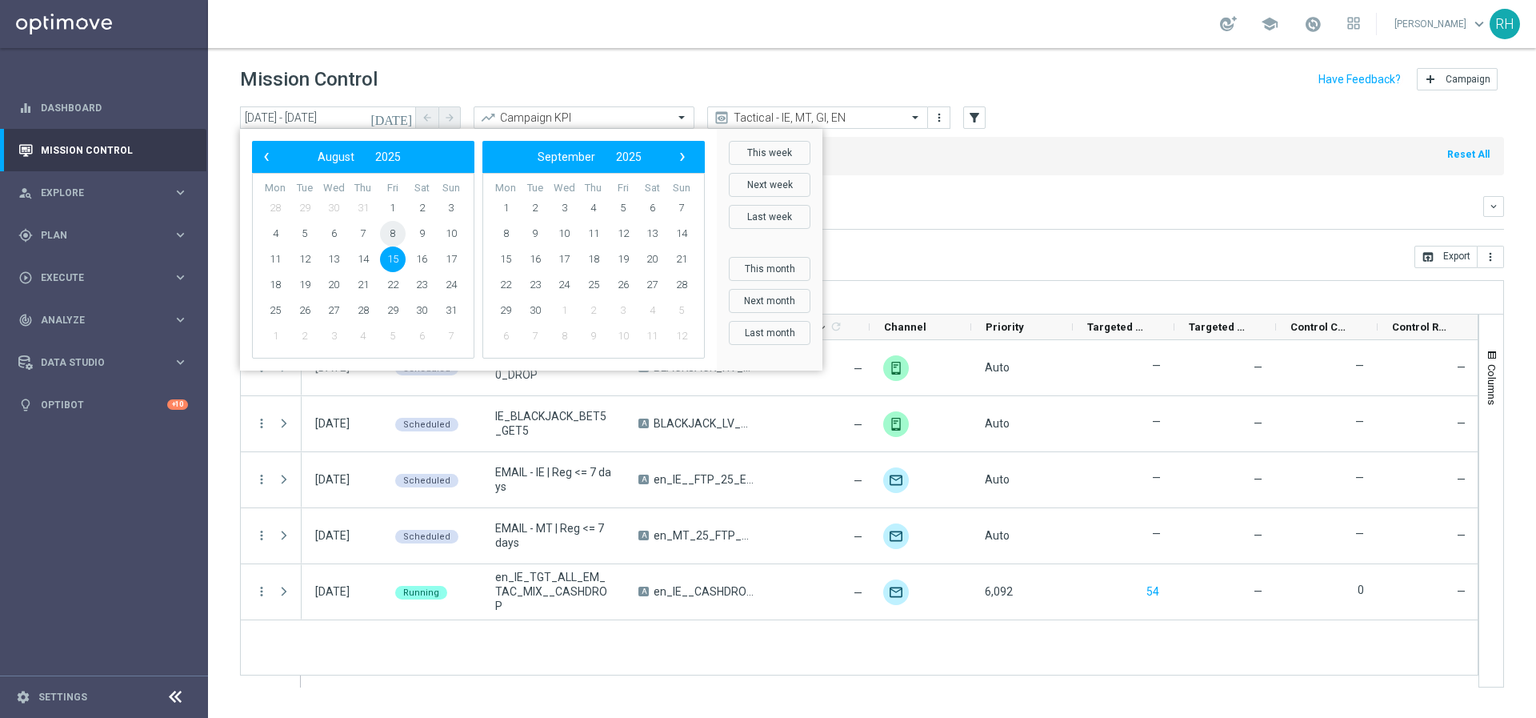
click at [395, 233] on span "8" at bounding box center [393, 234] width 26 height 26
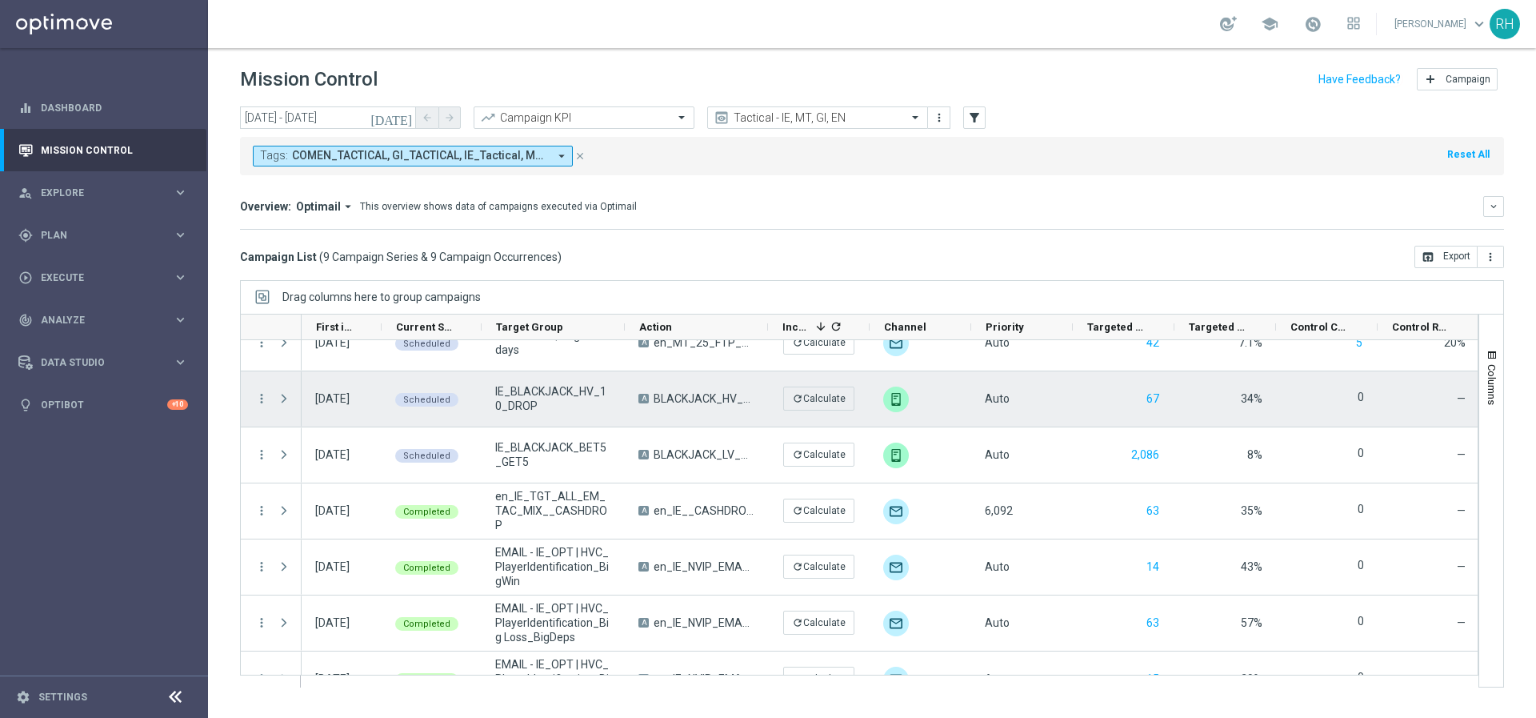
scroll to position [170, 0]
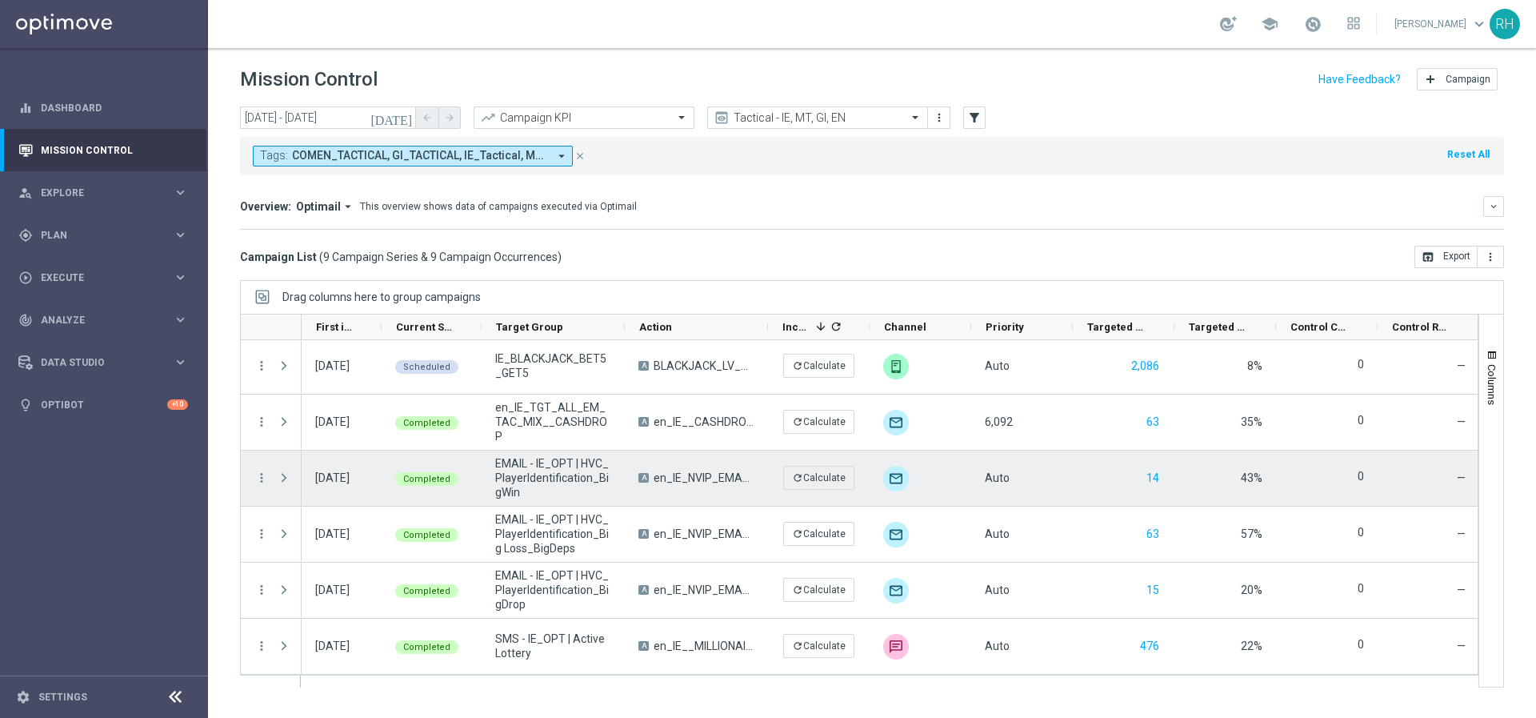
click at [259, 485] on menu-column "more_vert" at bounding box center [261, 478] width 14 height 15
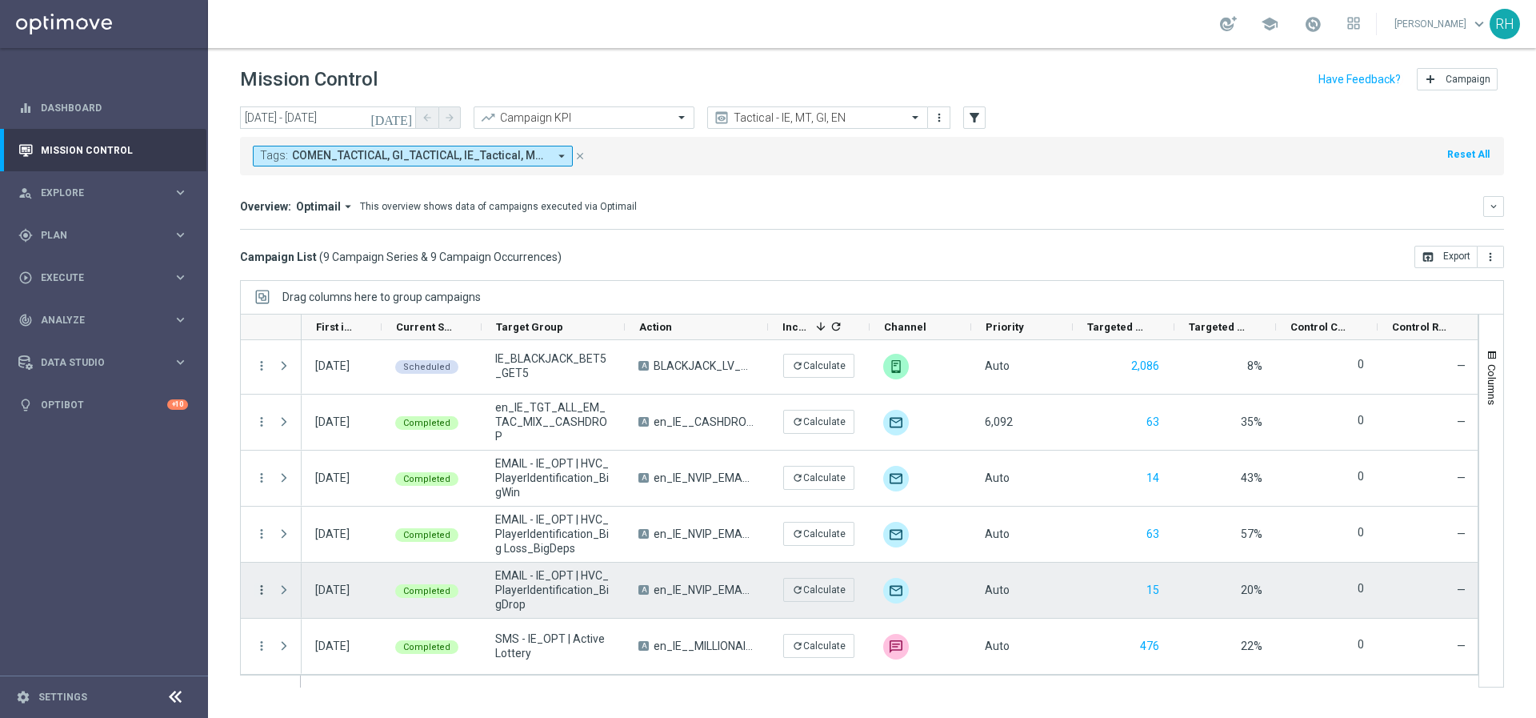
click at [266, 583] on icon "more_vert" at bounding box center [261, 590] width 14 height 14
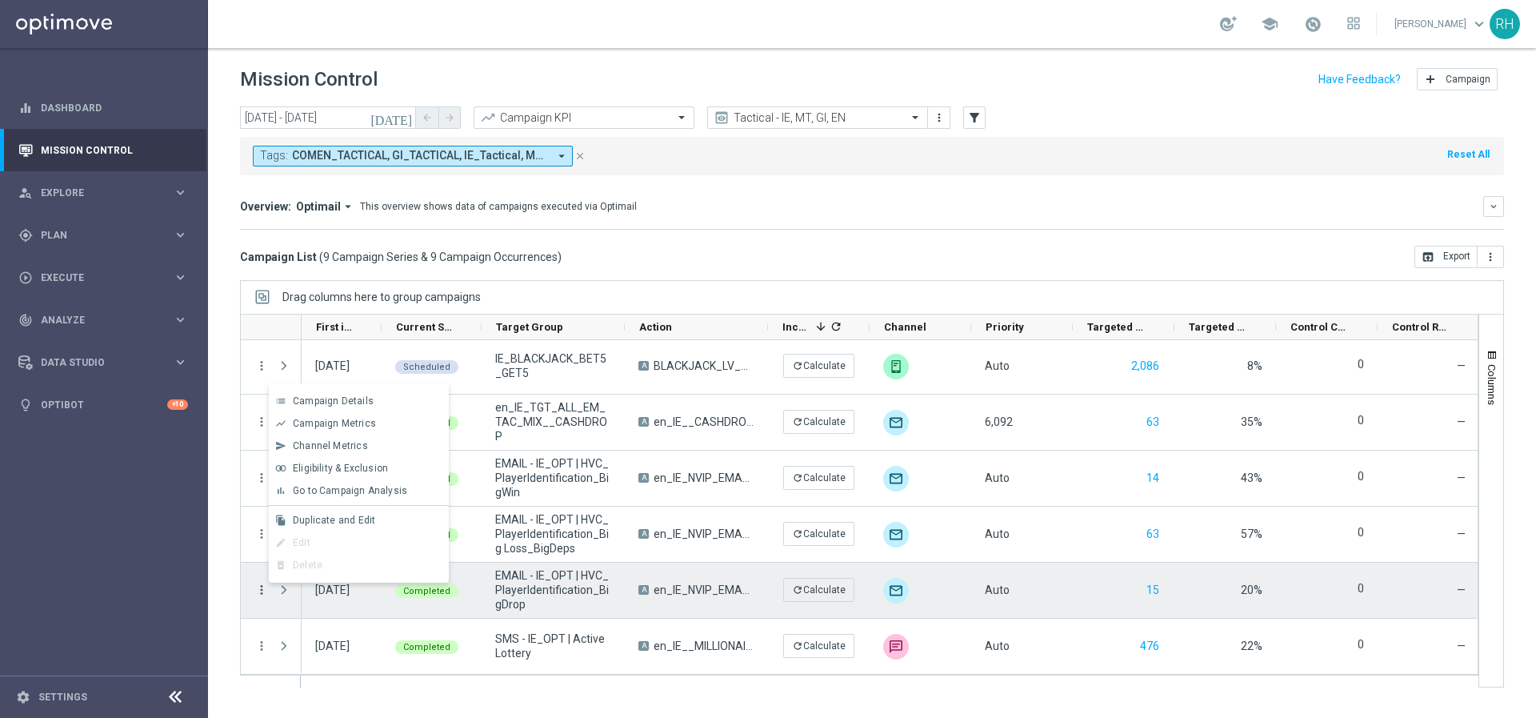
click at [263, 587] on icon "more_vert" at bounding box center [261, 590] width 14 height 14
click at [328, 522] on span "Duplicate and Edit" at bounding box center [334, 520] width 82 height 11
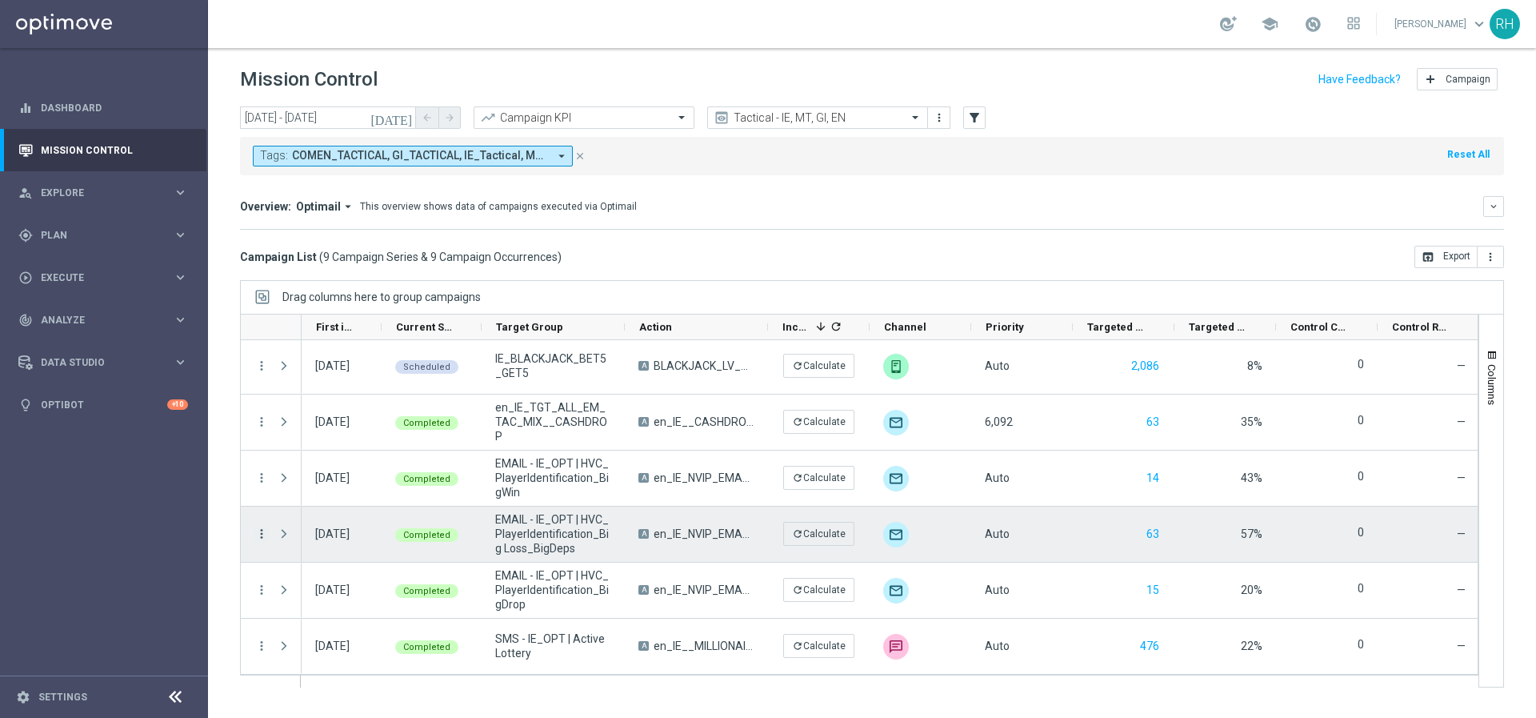
click at [257, 534] on icon "more_vert" at bounding box center [261, 534] width 14 height 14
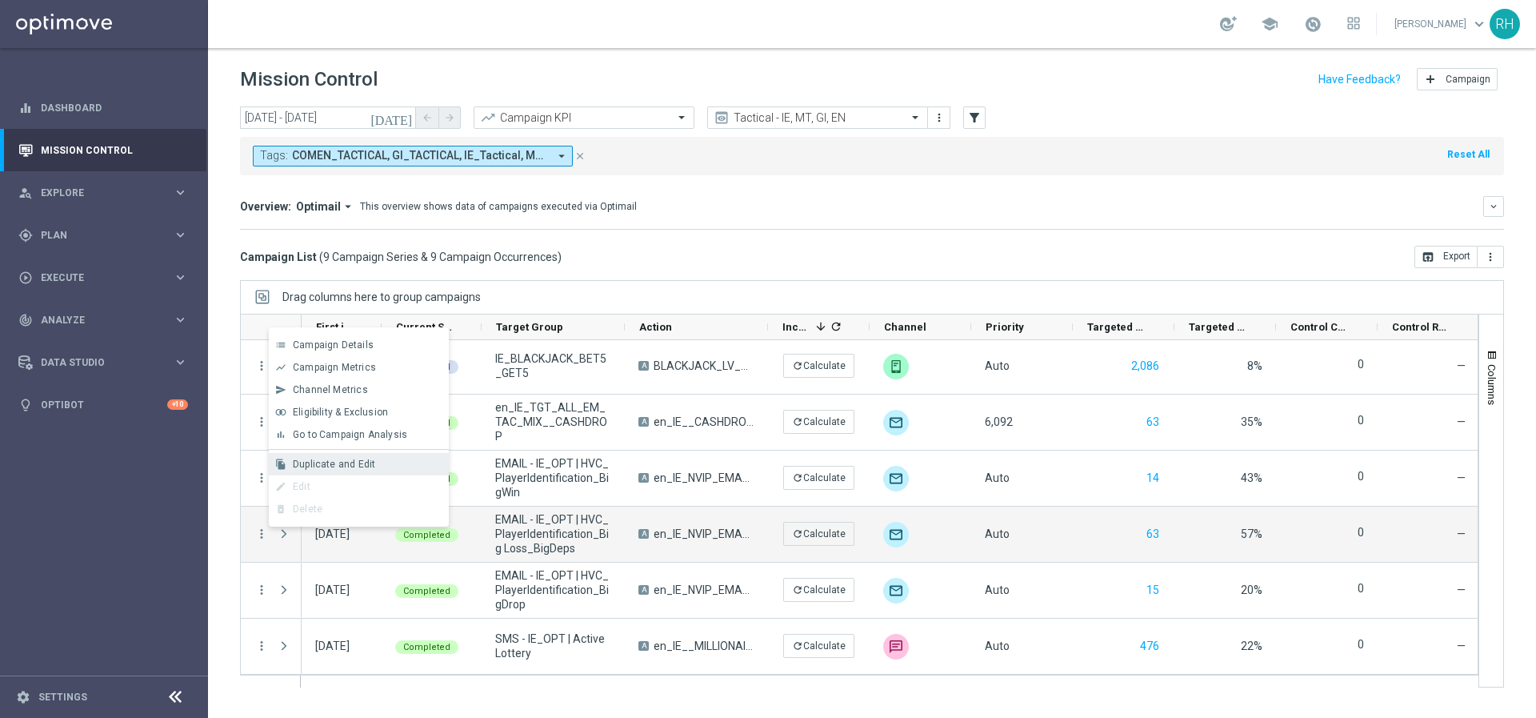
click at [346, 471] on div "file_copy Duplicate and Edit" at bounding box center [359, 464] width 180 height 22
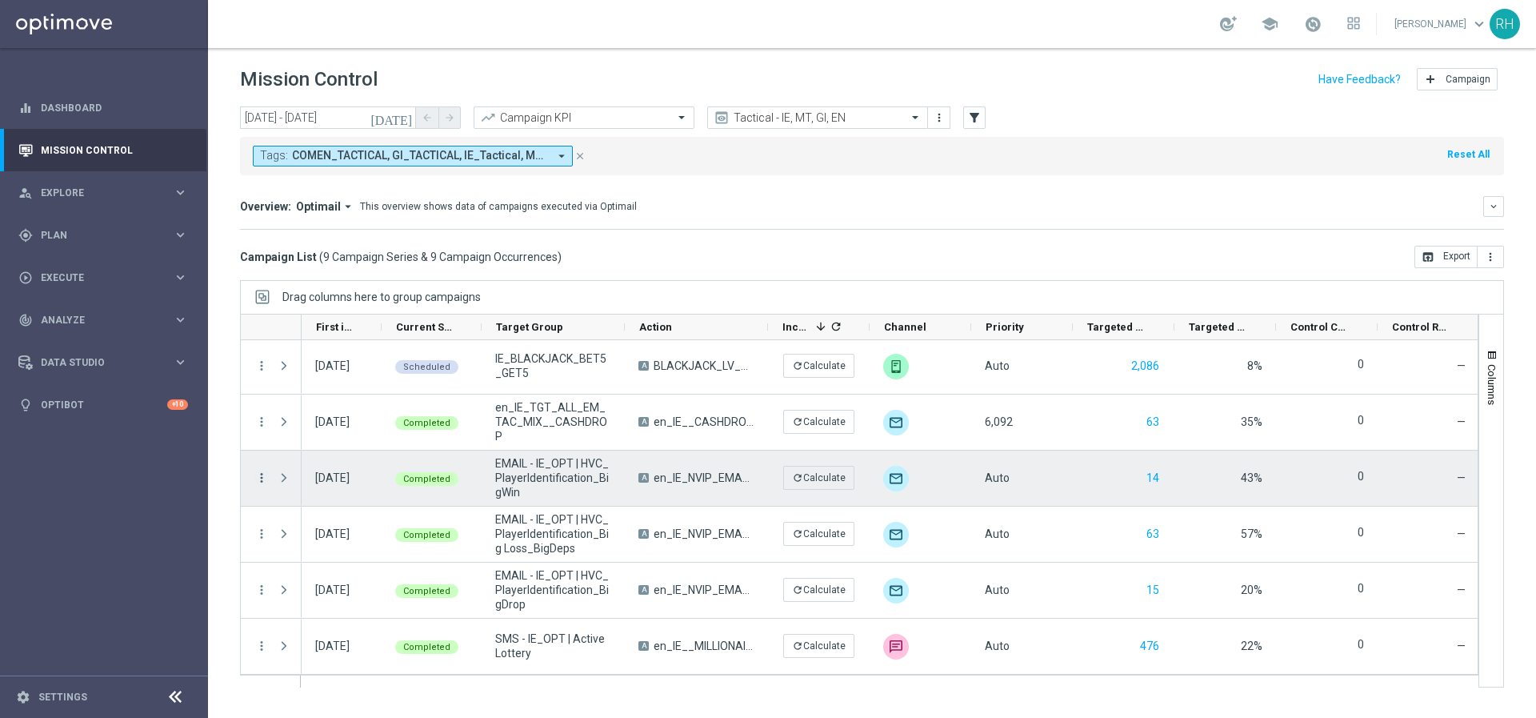
click at [261, 475] on icon "more_vert" at bounding box center [261, 478] width 14 height 14
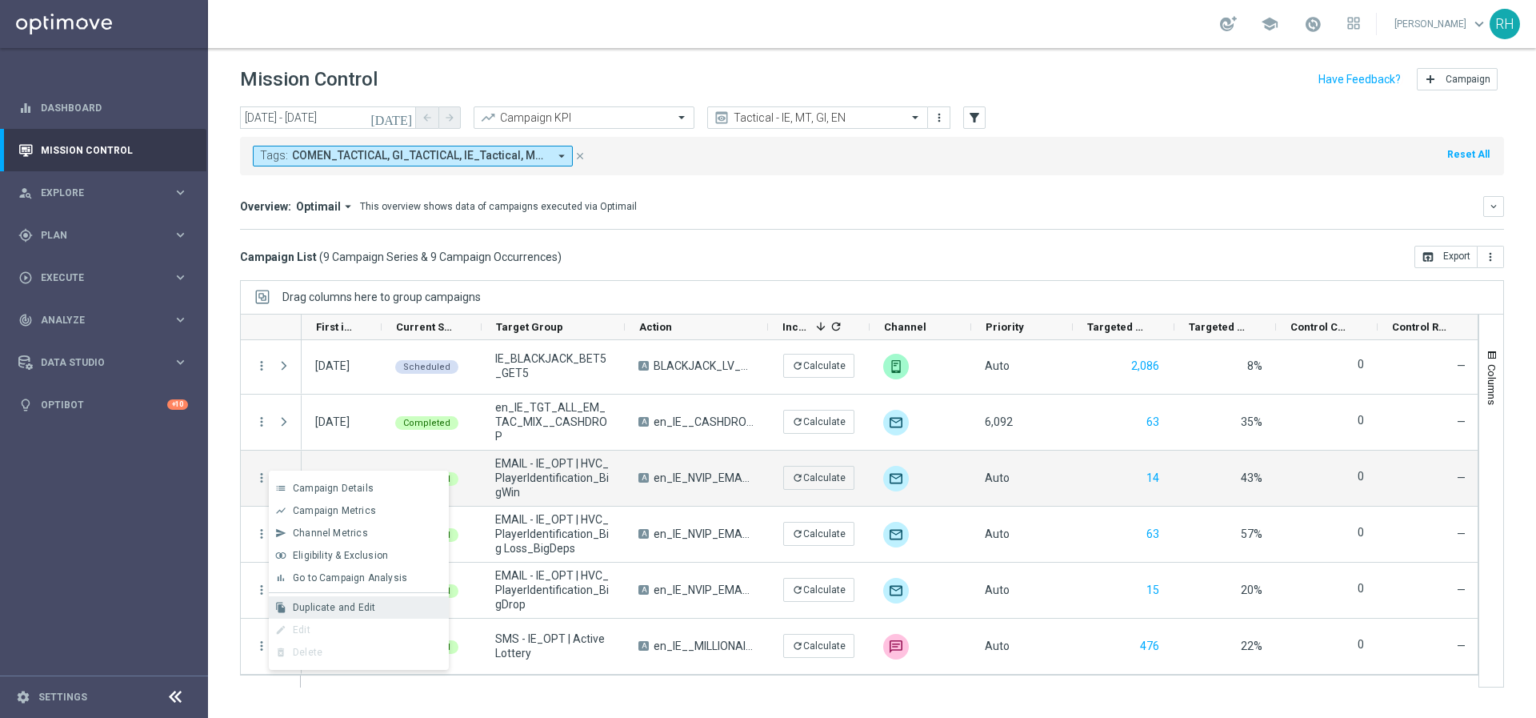
click at [354, 604] on span "Duplicate and Edit" at bounding box center [334, 607] width 82 height 11
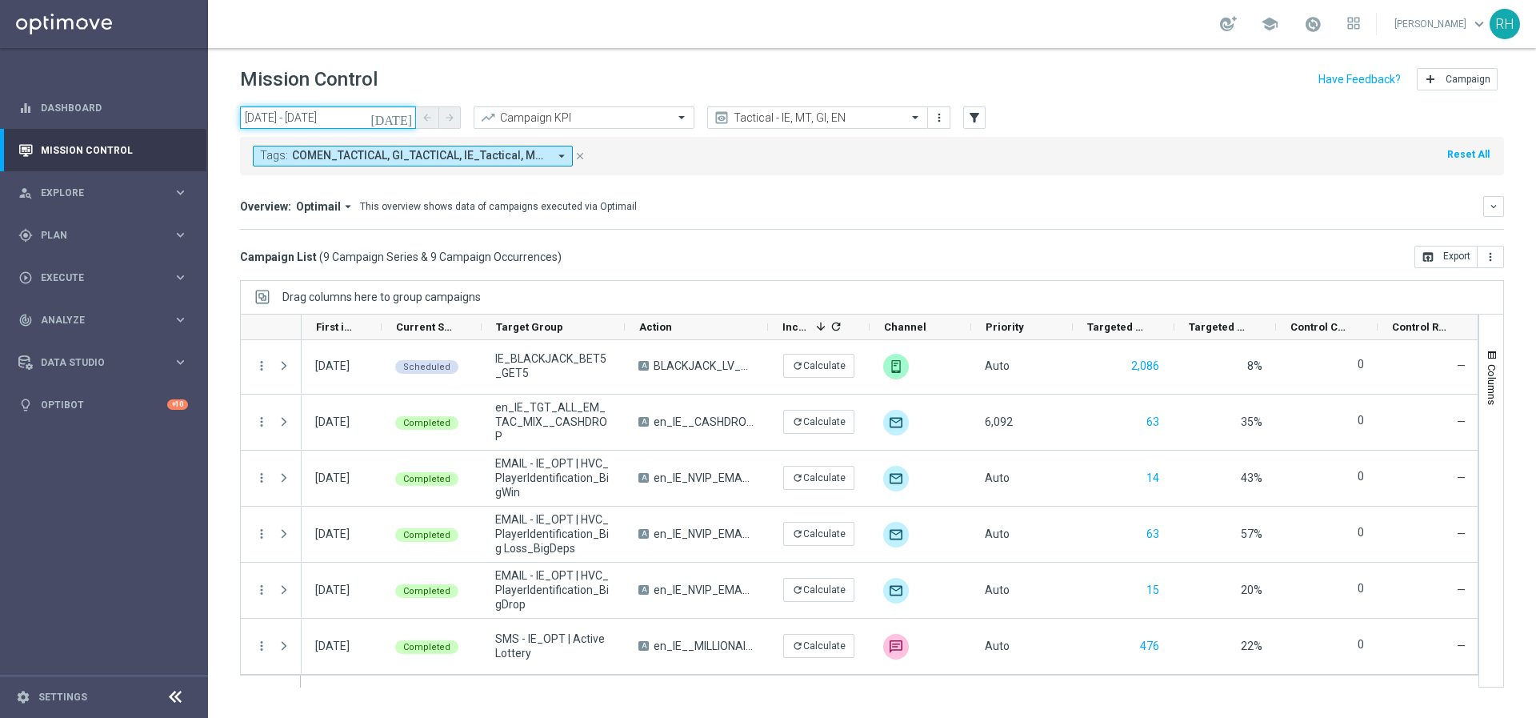
click at [393, 118] on input "08 Aug 2025 - 08 Aug 2025" at bounding box center [328, 117] width 176 height 22
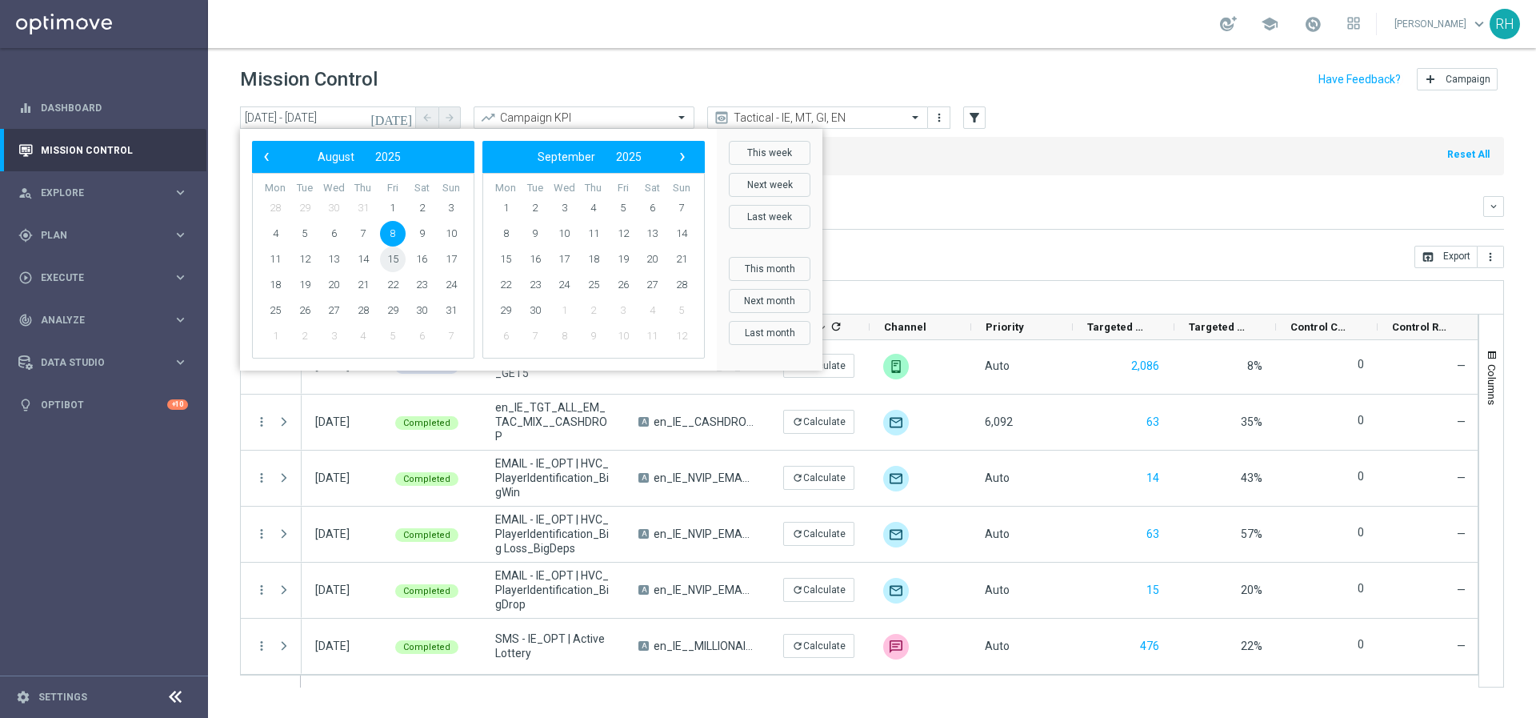
click at [399, 264] on span "15" at bounding box center [393, 259] width 26 height 26
type input "[DATE] - [DATE]"
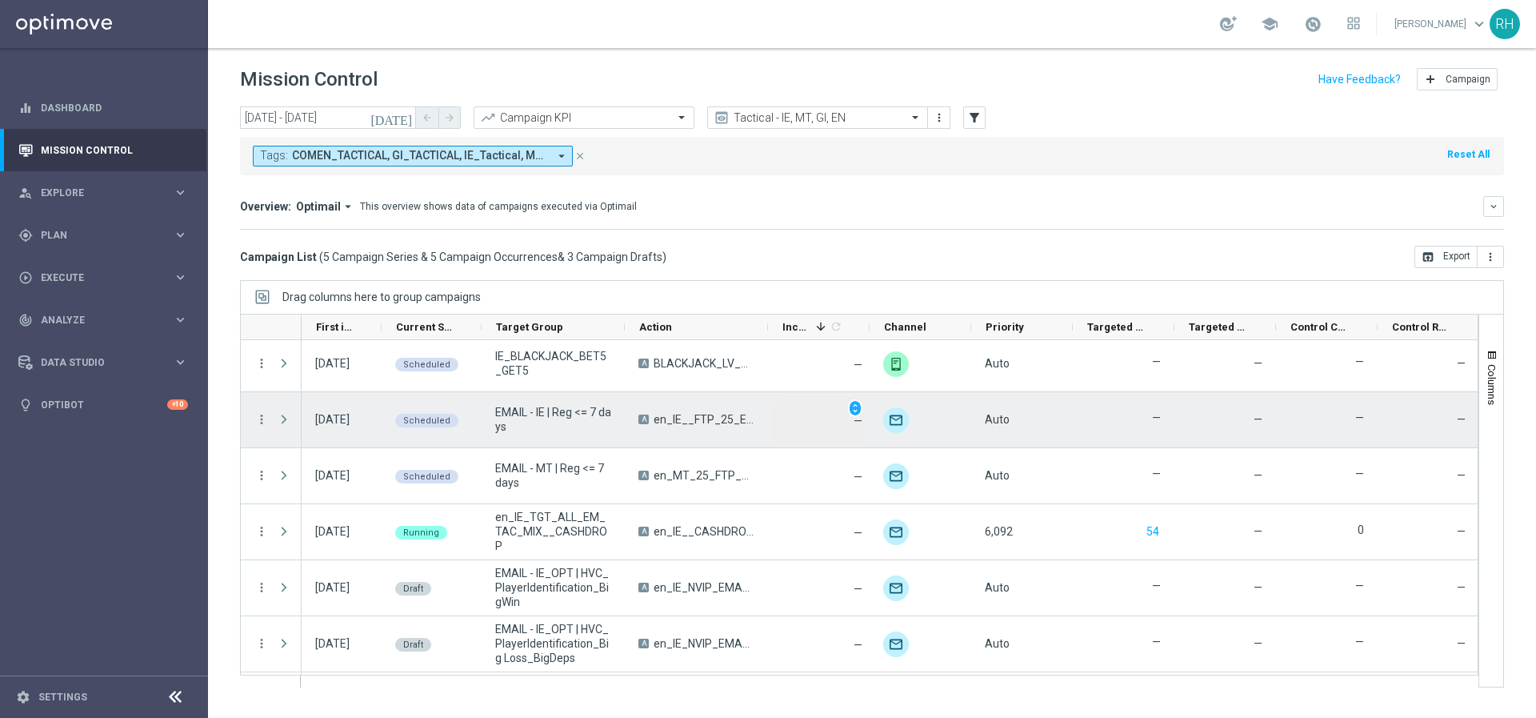
scroll to position [114, 0]
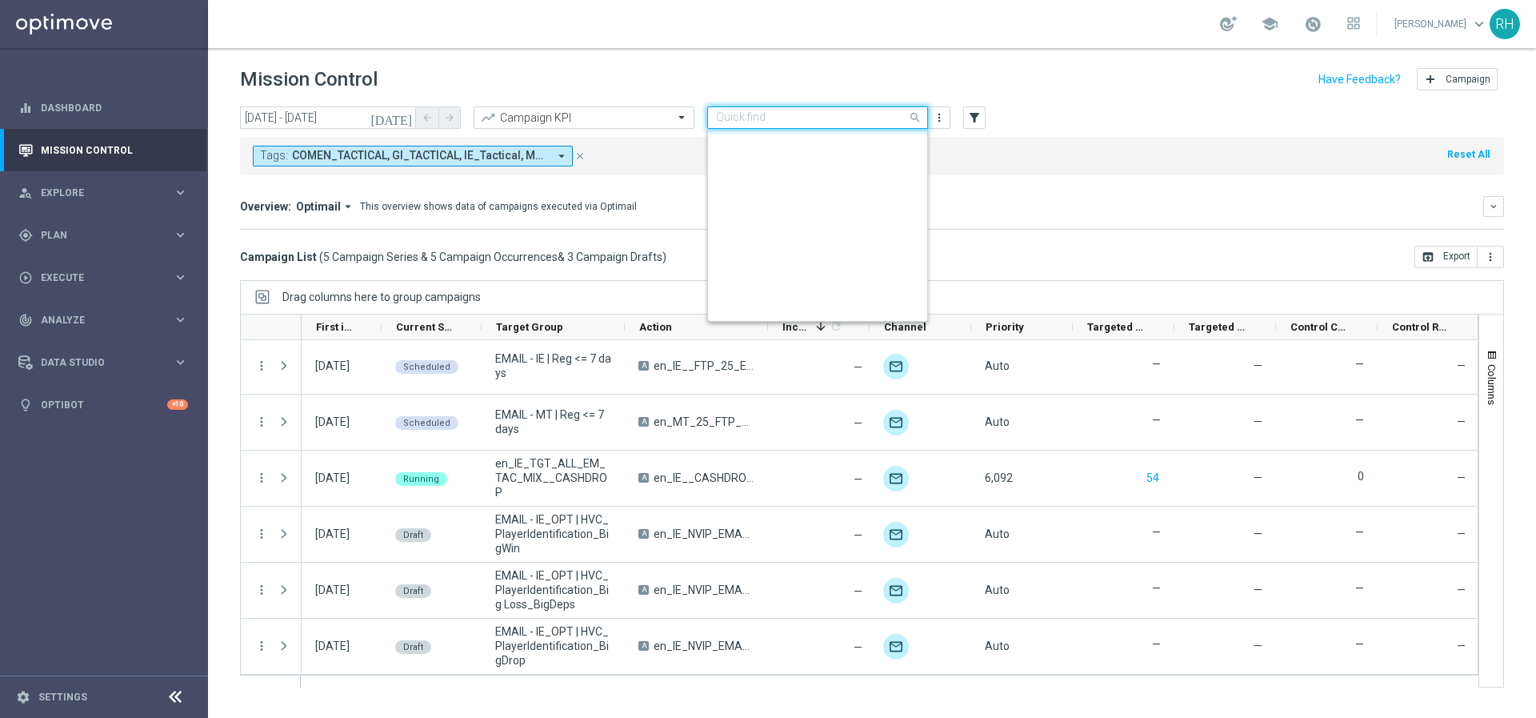
click at [796, 126] on div "Quick find Tactical - IE, MT, GI, EN" at bounding box center [817, 117] width 221 height 22
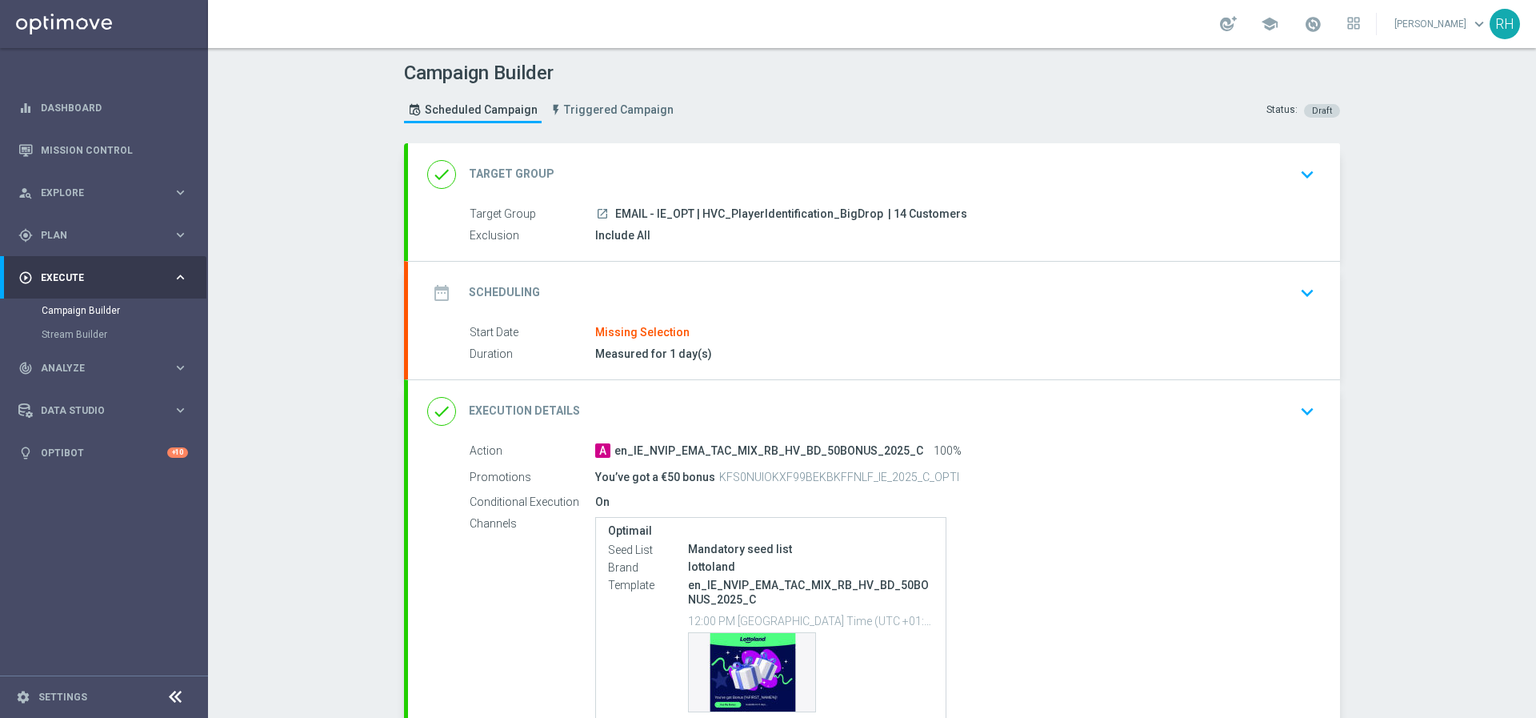
click at [845, 314] on div "date_range Scheduling keyboard_arrow_down" at bounding box center [874, 293] width 932 height 62
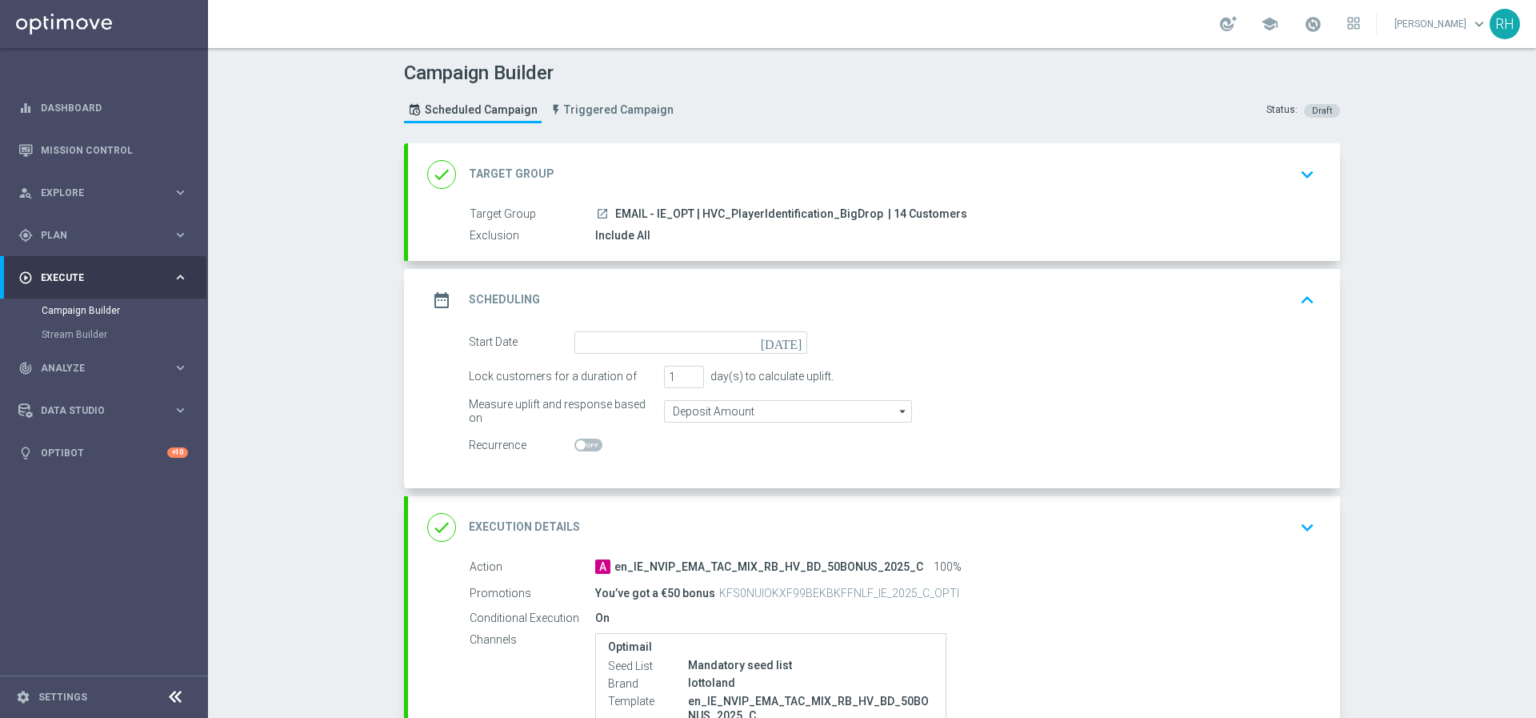
click at [784, 342] on icon "[DATE]" at bounding box center [784, 340] width 47 height 18
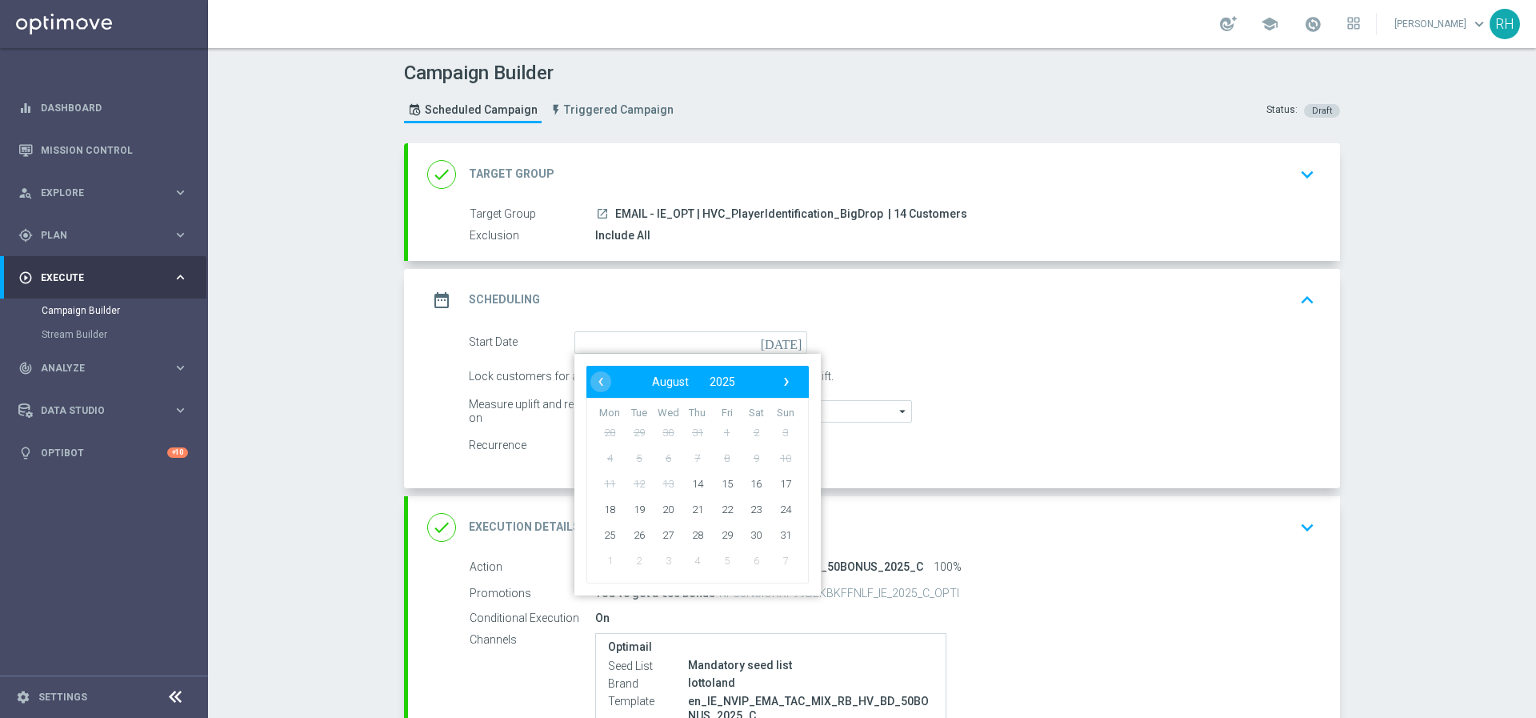
type input "[DATE]"
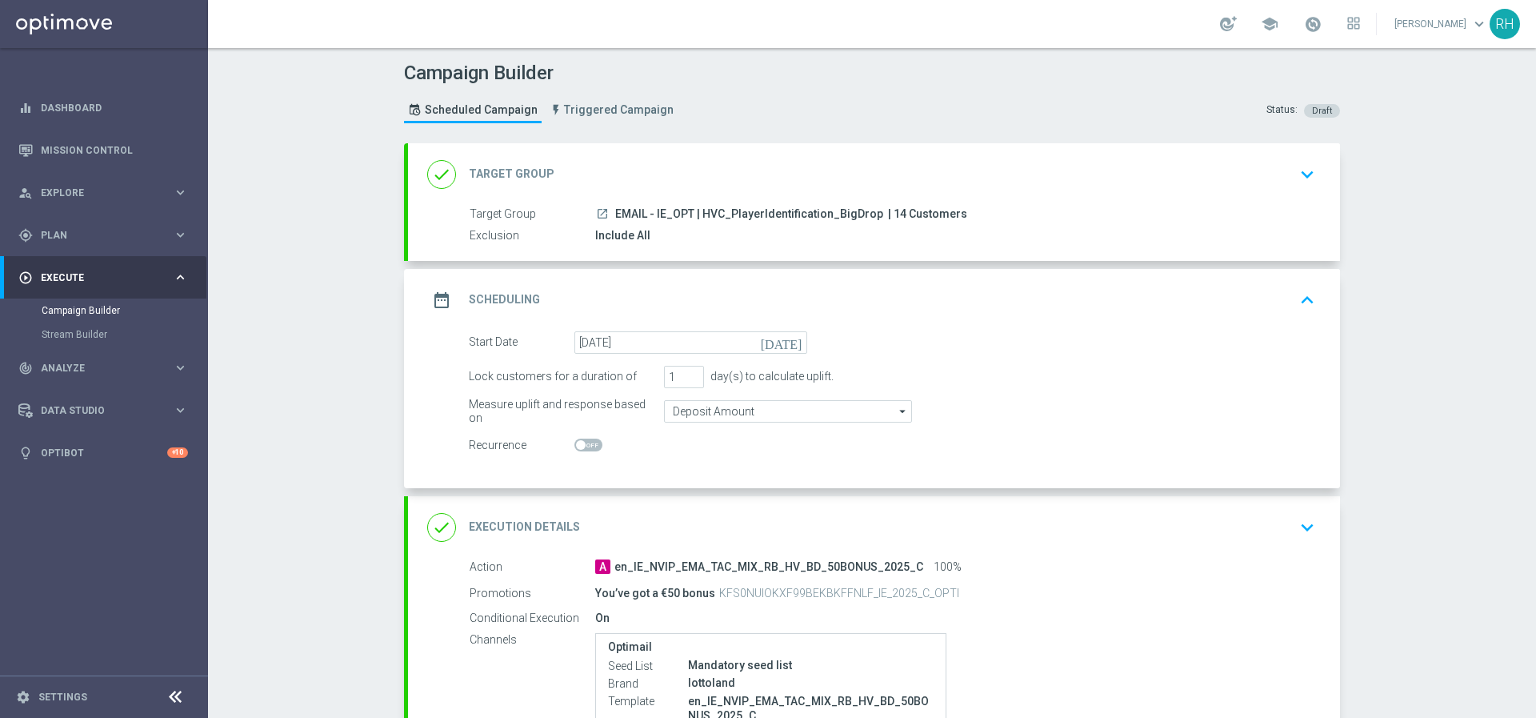
click at [1196, 300] on div "date_range Scheduling keyboard_arrow_up" at bounding box center [874, 300] width 894 height 30
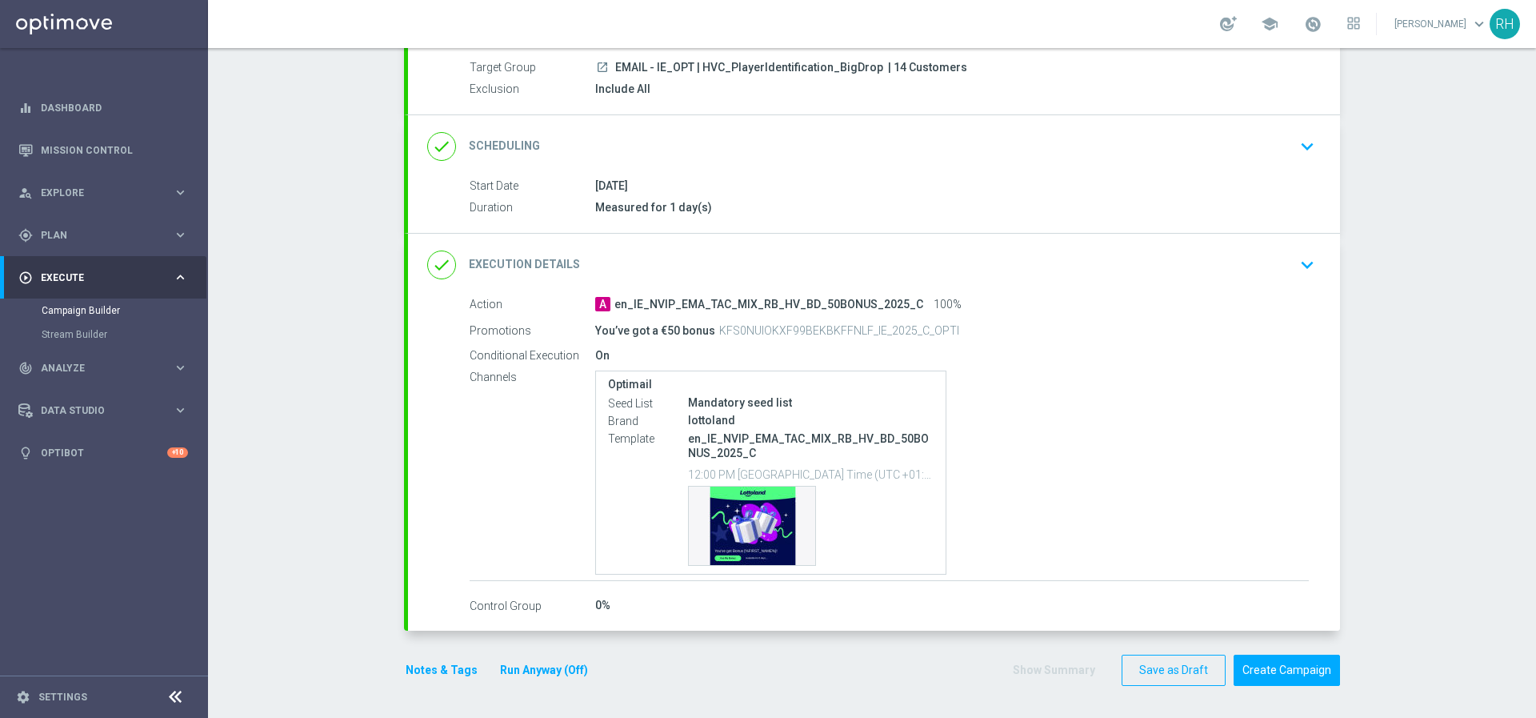
click at [1196, 253] on div "done Execution Details keyboard_arrow_down" at bounding box center [874, 265] width 894 height 30
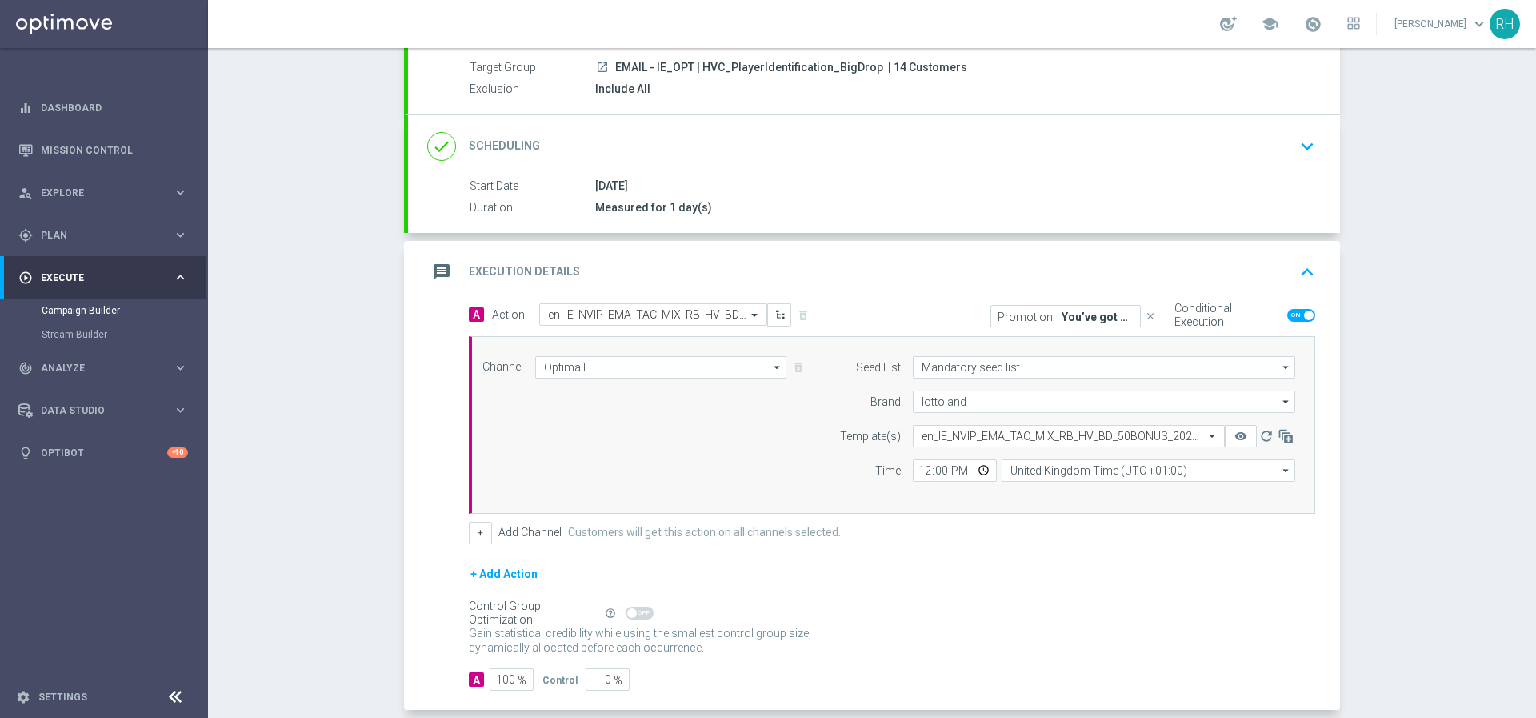
scroll to position [146, 0]
click at [503, 681] on input "100" at bounding box center [512, 679] width 44 height 22
type input "5"
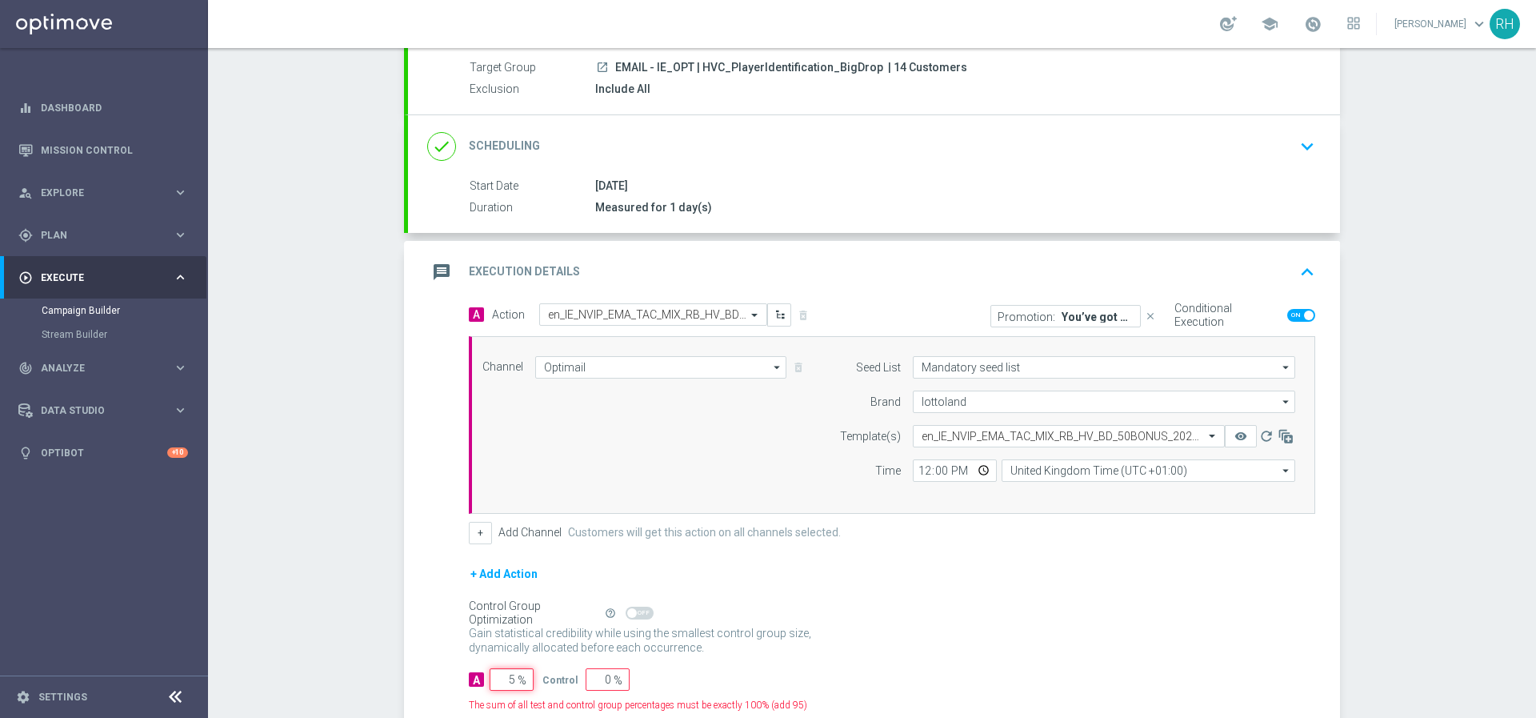
type input "95"
type input "50"
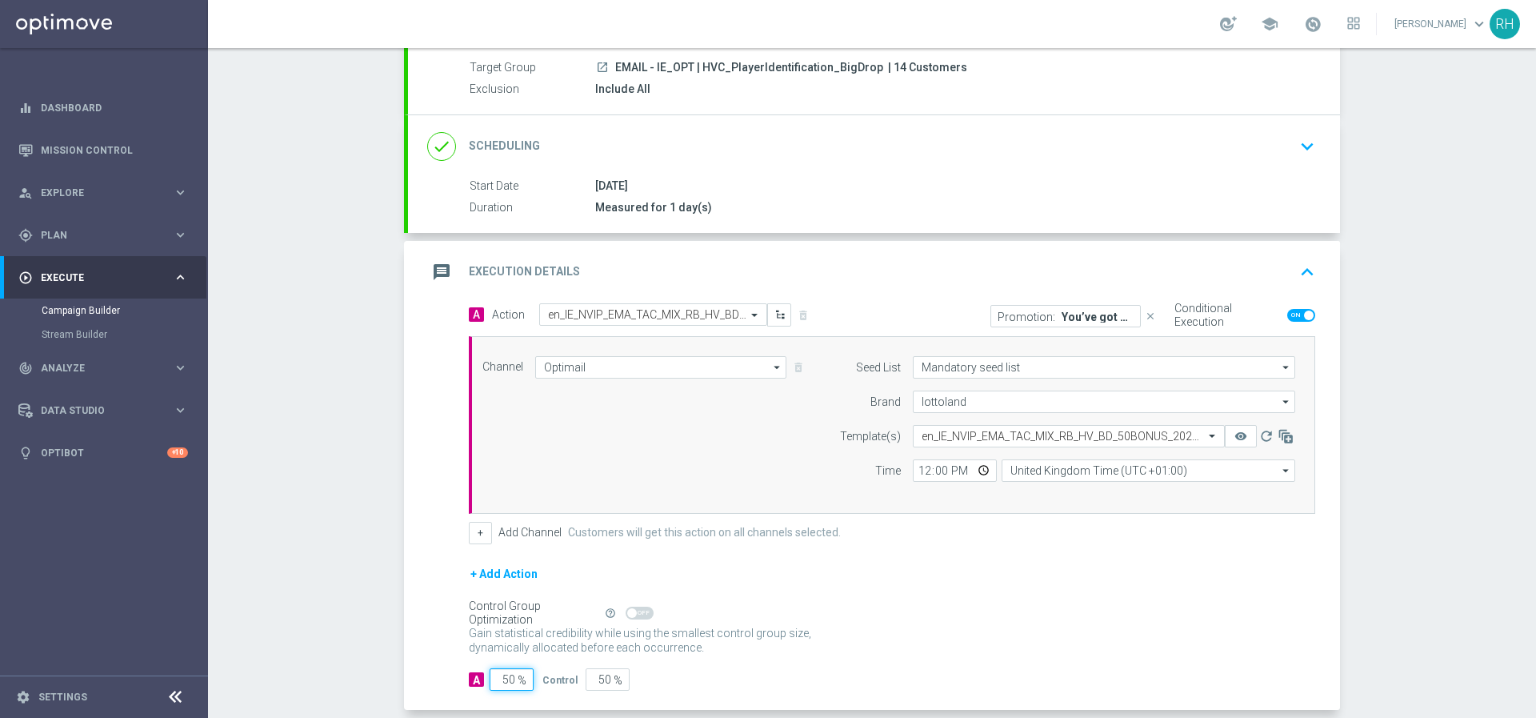
type input "50"
click at [1296, 265] on icon "keyboard_arrow_up" at bounding box center [1308, 272] width 24 height 24
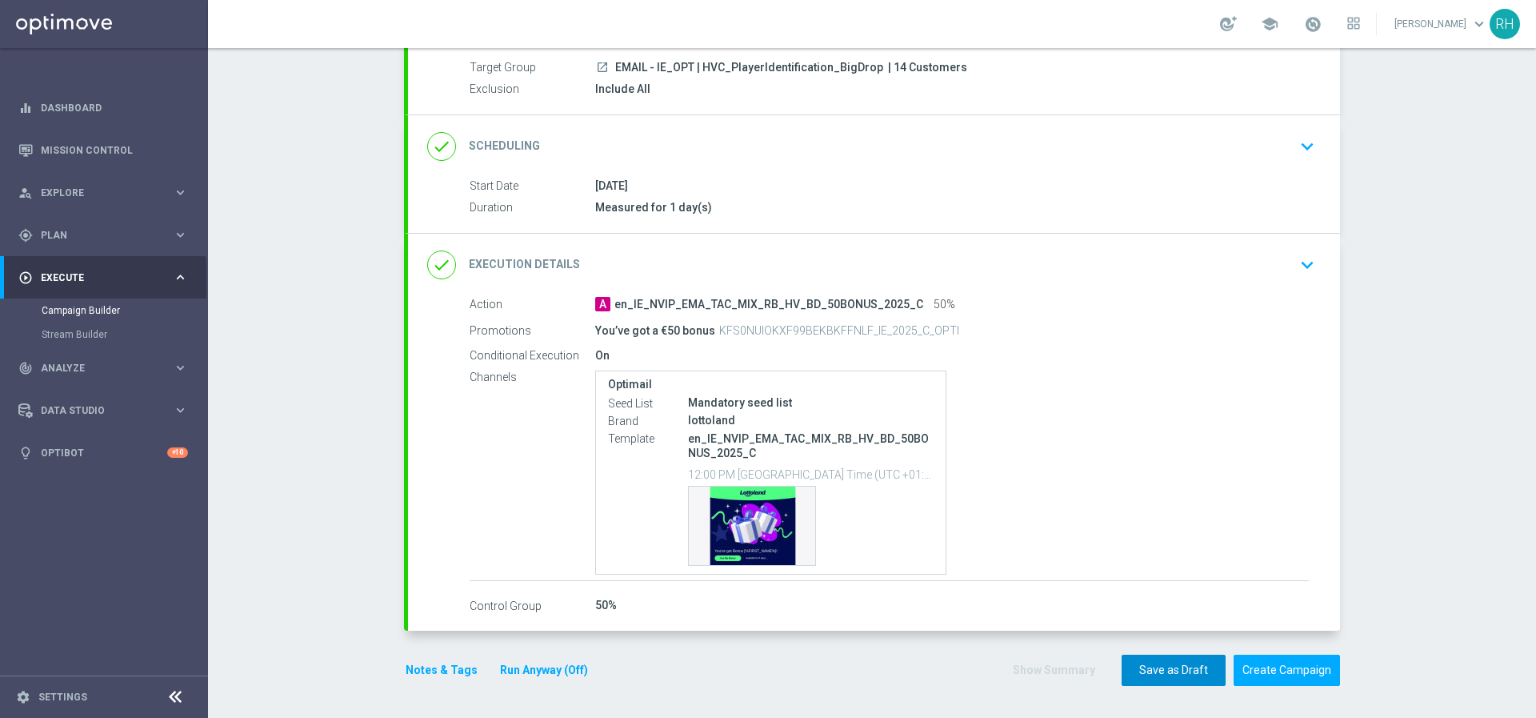
click at [1189, 668] on button "Save as Draft" at bounding box center [1174, 670] width 104 height 31
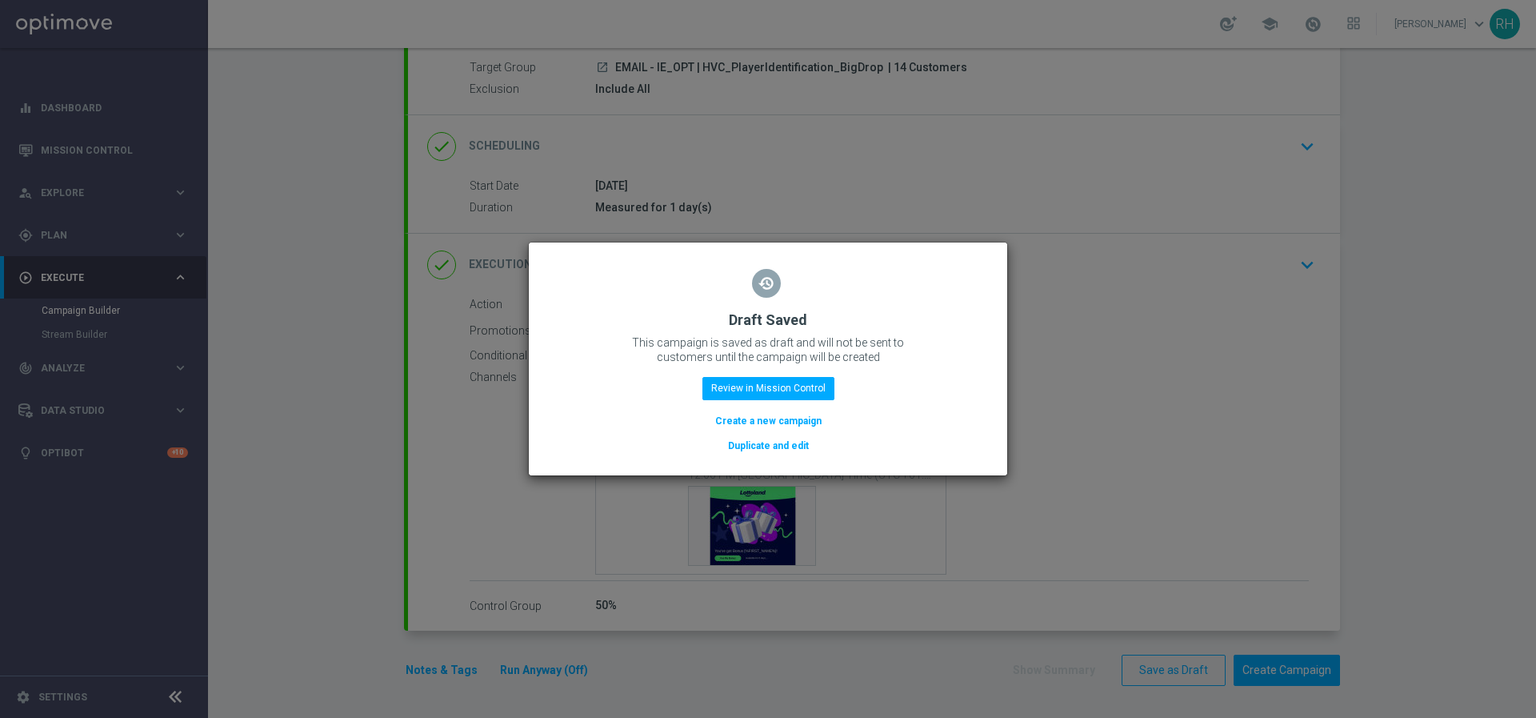
click at [1035, 326] on modal-container "restore Draft Saved This campaign is saved as draft and will not be sent to cus…" at bounding box center [768, 359] width 1536 height 718
click at [1012, 393] on modal-container "restore Draft Saved This campaign is saved as draft and will not be sent to cus…" at bounding box center [768, 359] width 1536 height 718
click at [1012, 395] on modal-container "restore Draft Saved This campaign is saved as draft and will not be sent to cus…" at bounding box center [768, 359] width 1536 height 718
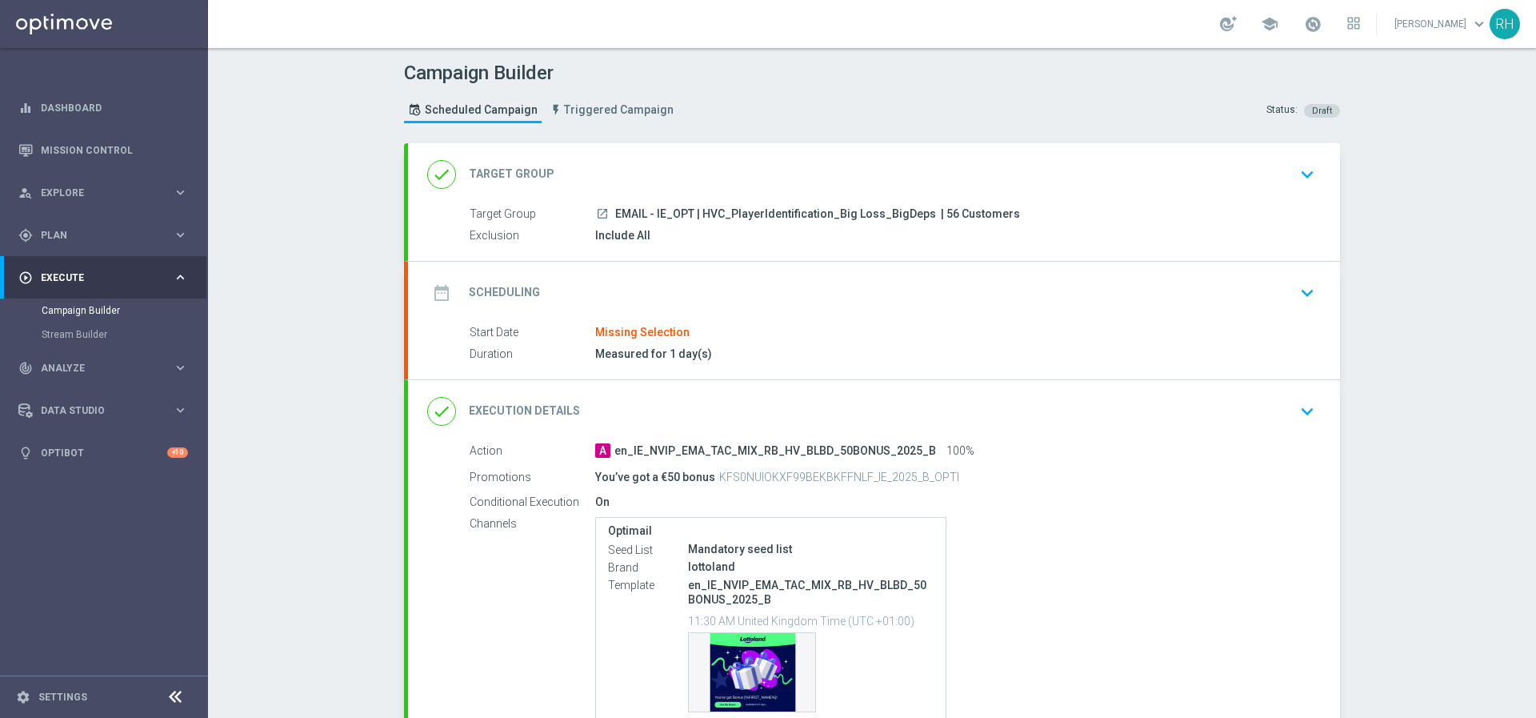
click at [936, 327] on div "Start Date Missing Selection" at bounding box center [889, 333] width 839 height 18
click at [949, 313] on div "date_range Scheduling keyboard_arrow_down" at bounding box center [874, 293] width 932 height 62
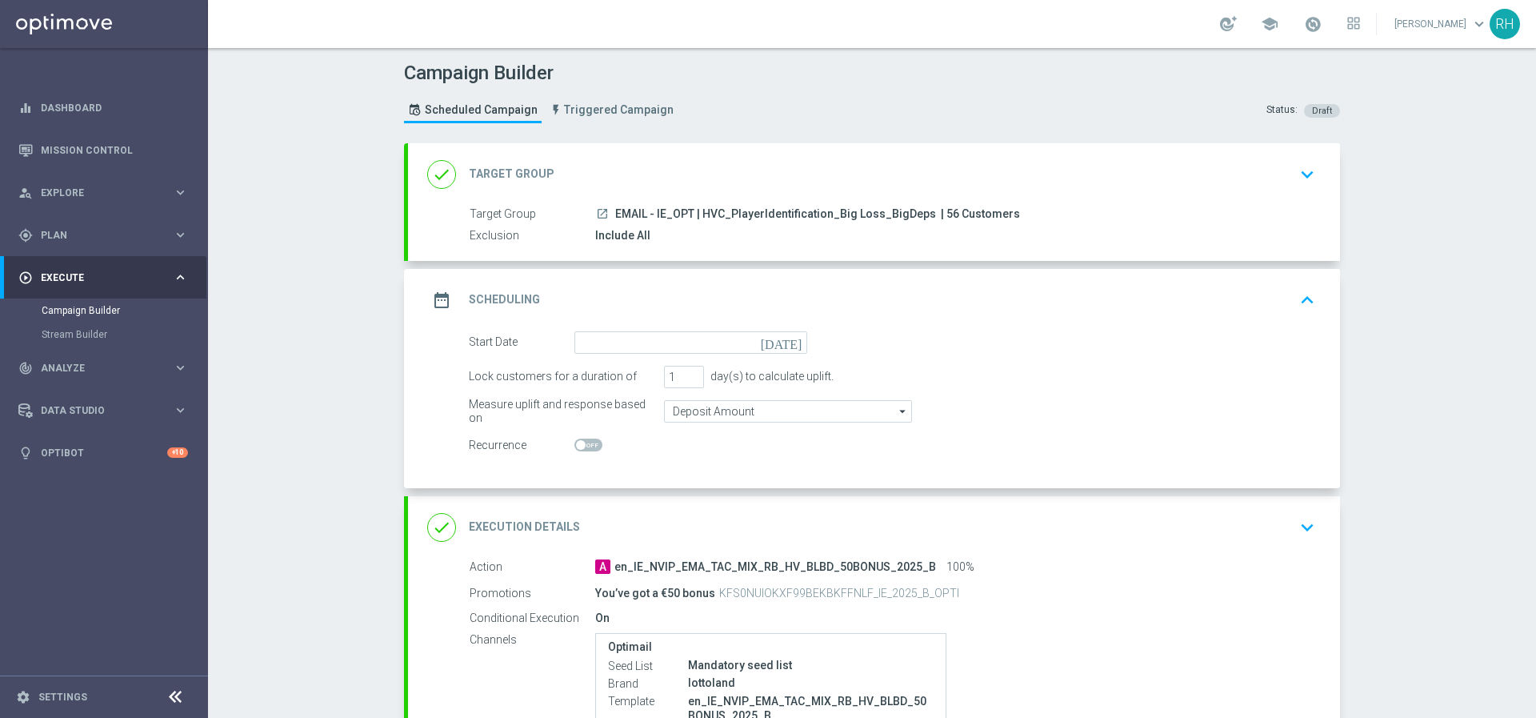
click at [791, 342] on icon "[DATE]" at bounding box center [784, 340] width 47 height 18
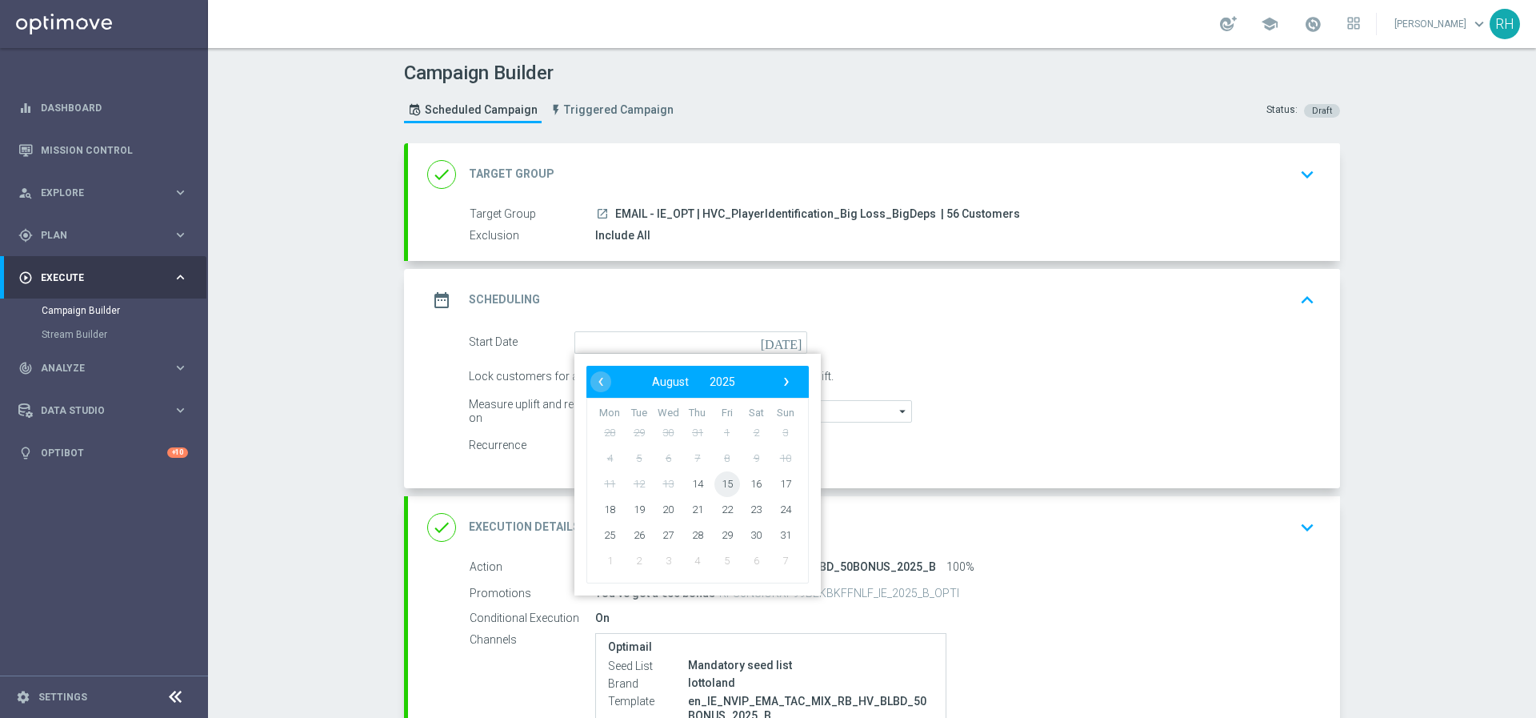
click at [723, 485] on span "15" at bounding box center [728, 484] width 26 height 26
type input "[DATE]"
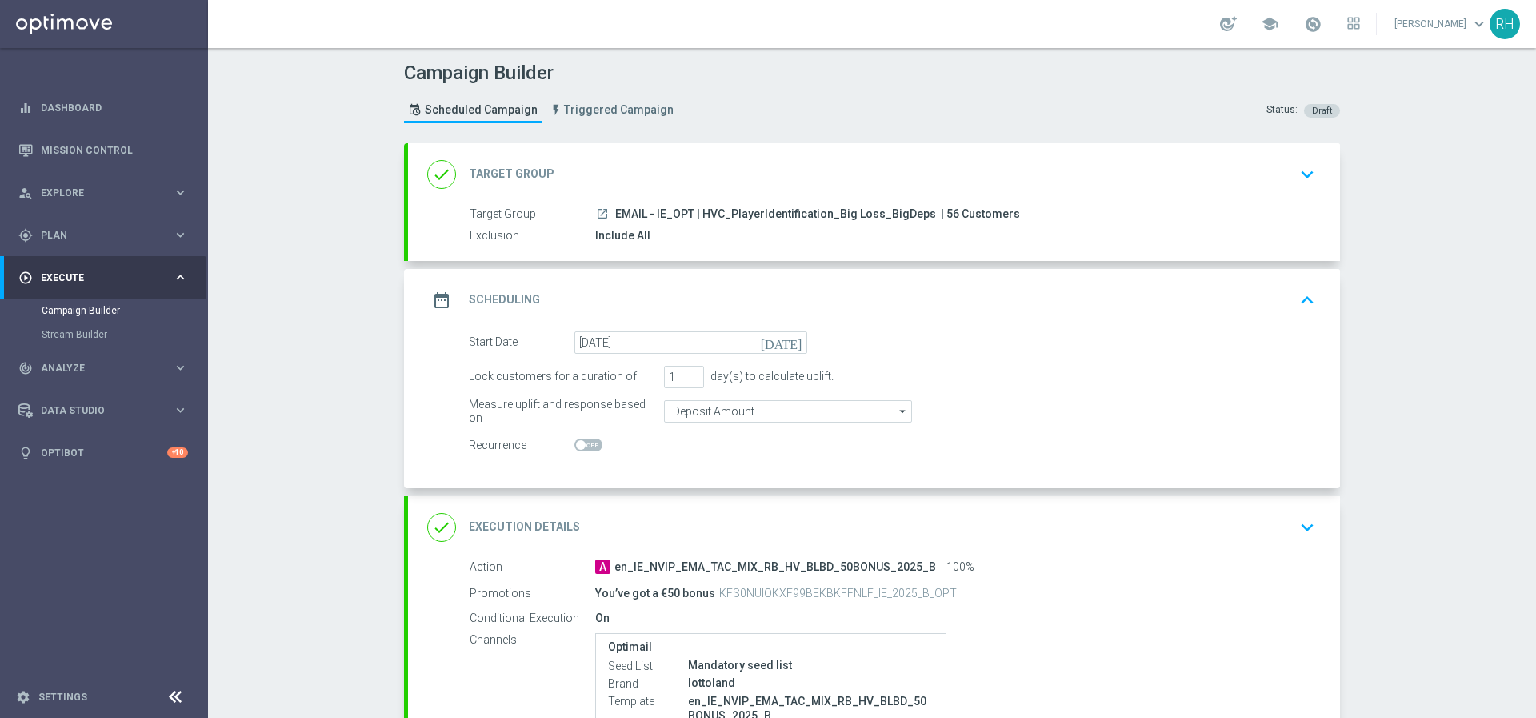
click at [1268, 302] on div "date_range Scheduling keyboard_arrow_up" at bounding box center [874, 300] width 894 height 30
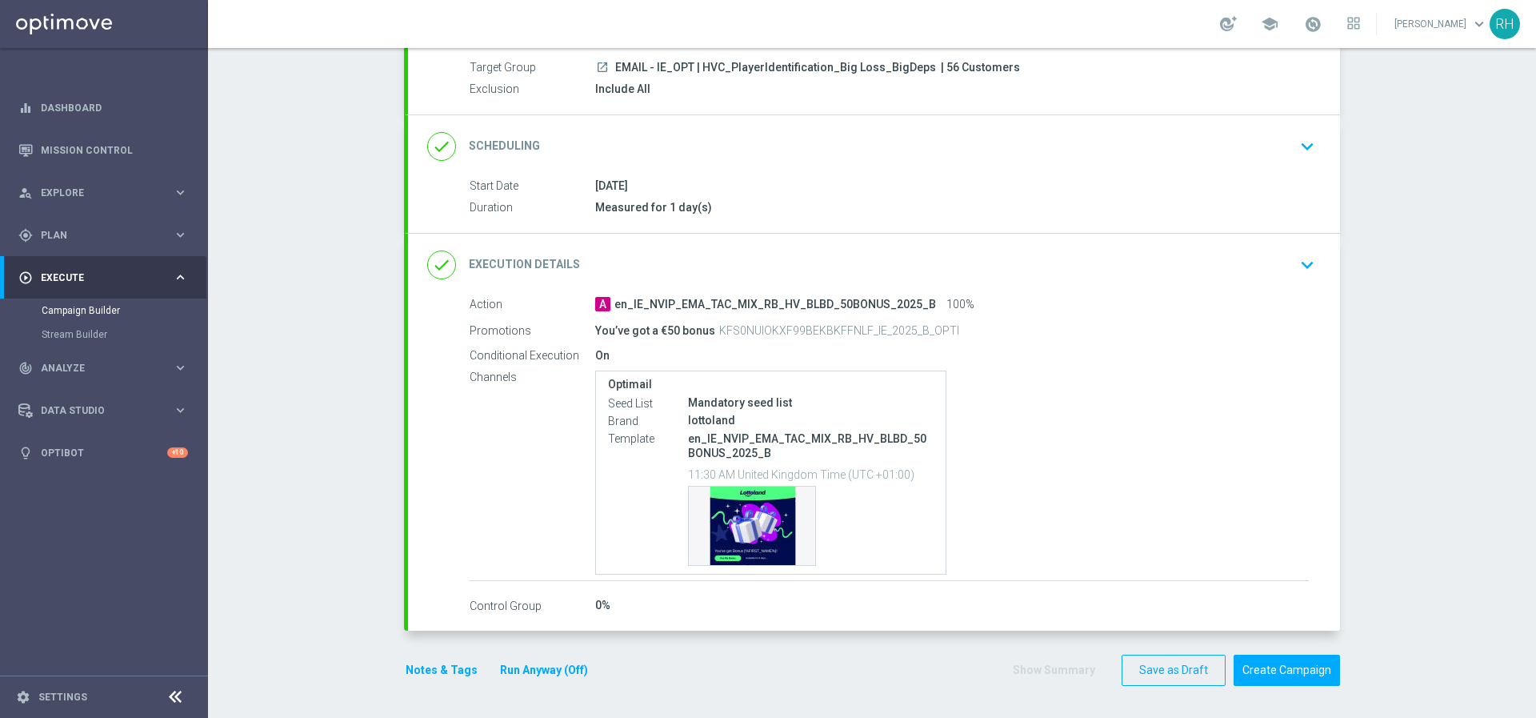
click at [1307, 263] on icon "keyboard_arrow_down" at bounding box center [1308, 265] width 24 height 24
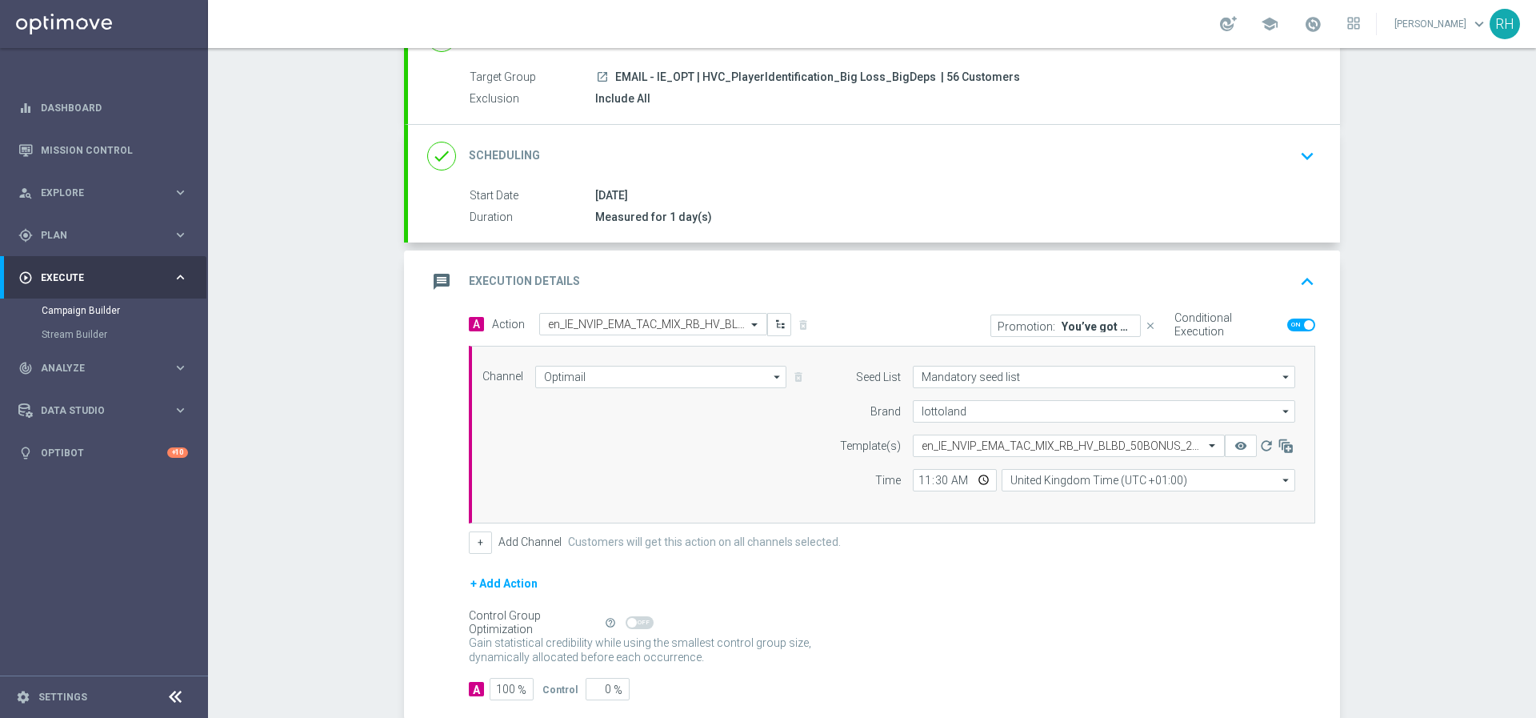
scroll to position [146, 0]
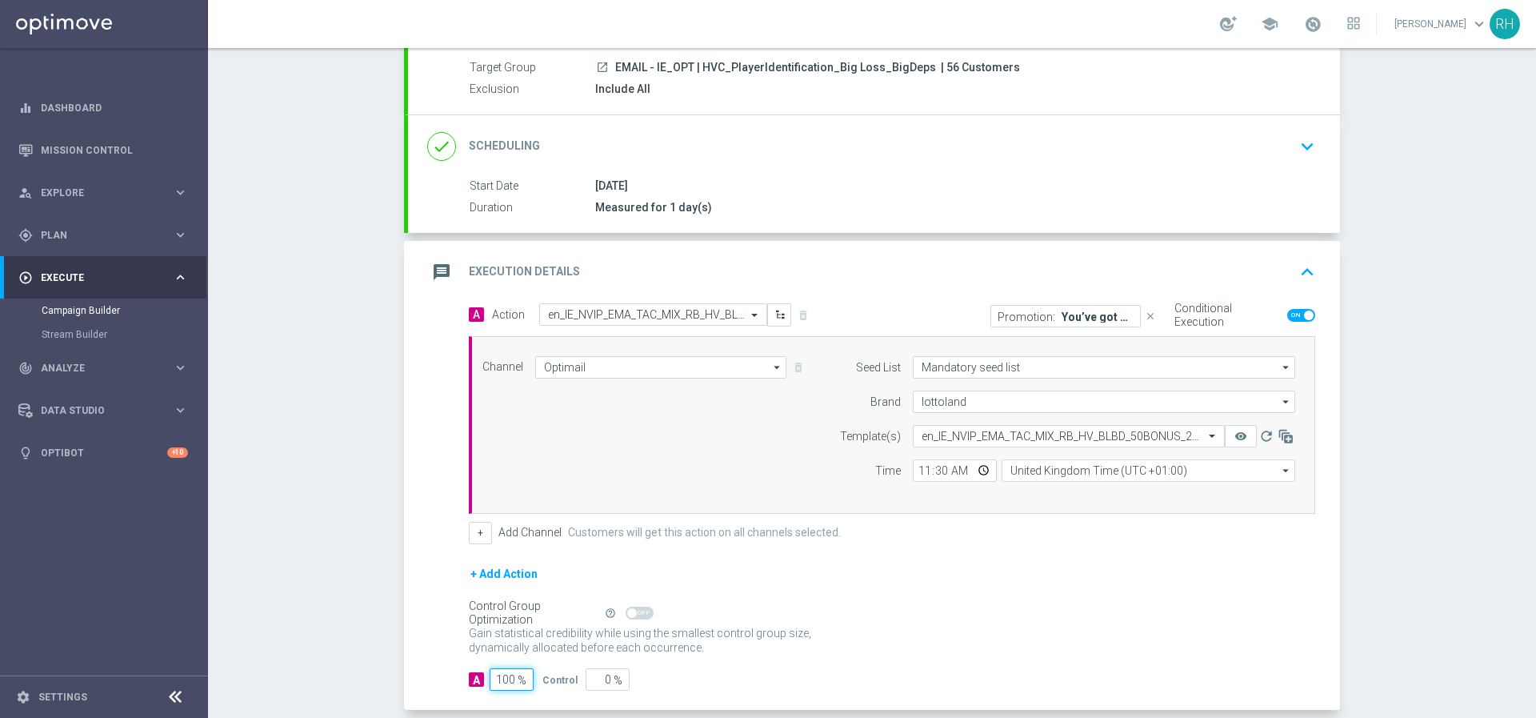
click at [505, 680] on input "100" at bounding box center [512, 679] width 44 height 22
type input "5"
type input "95"
type input "50"
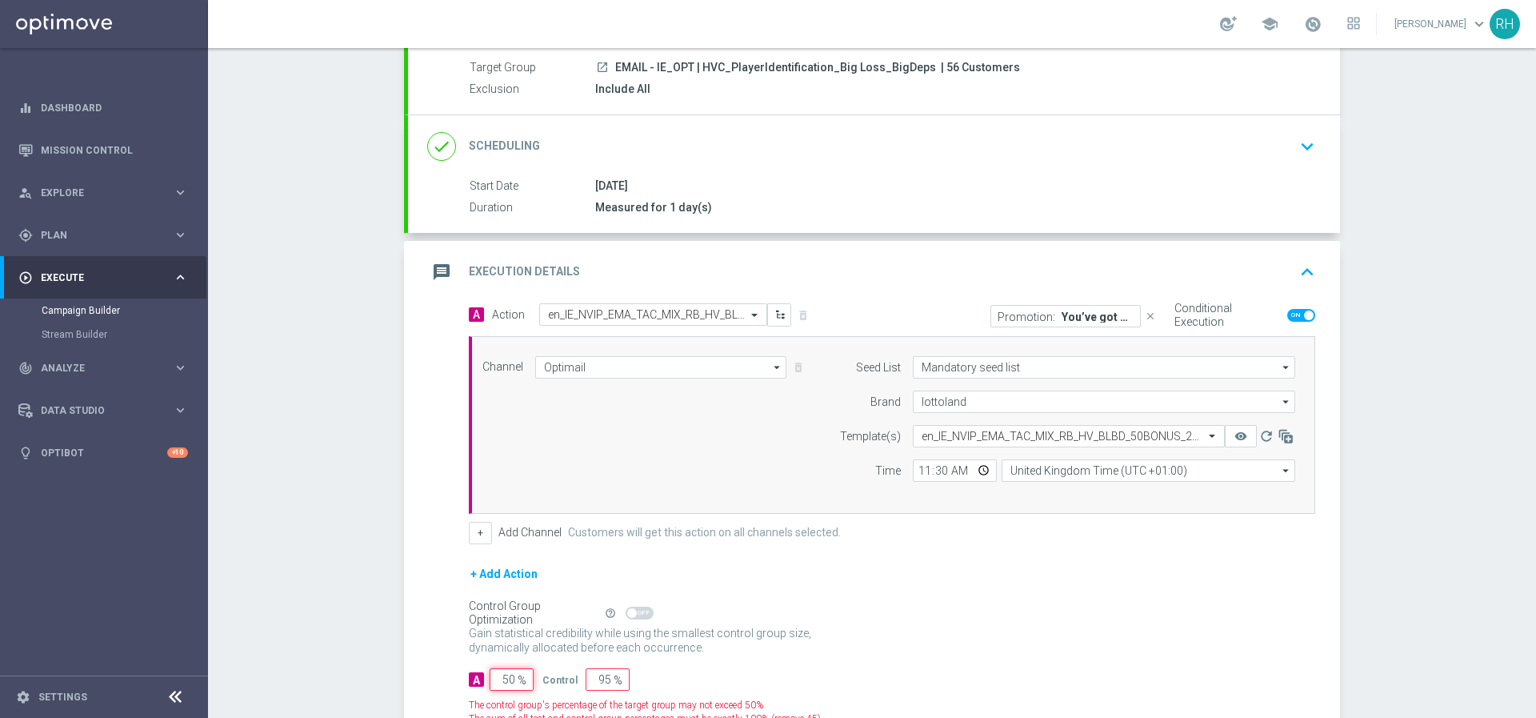
type input "50"
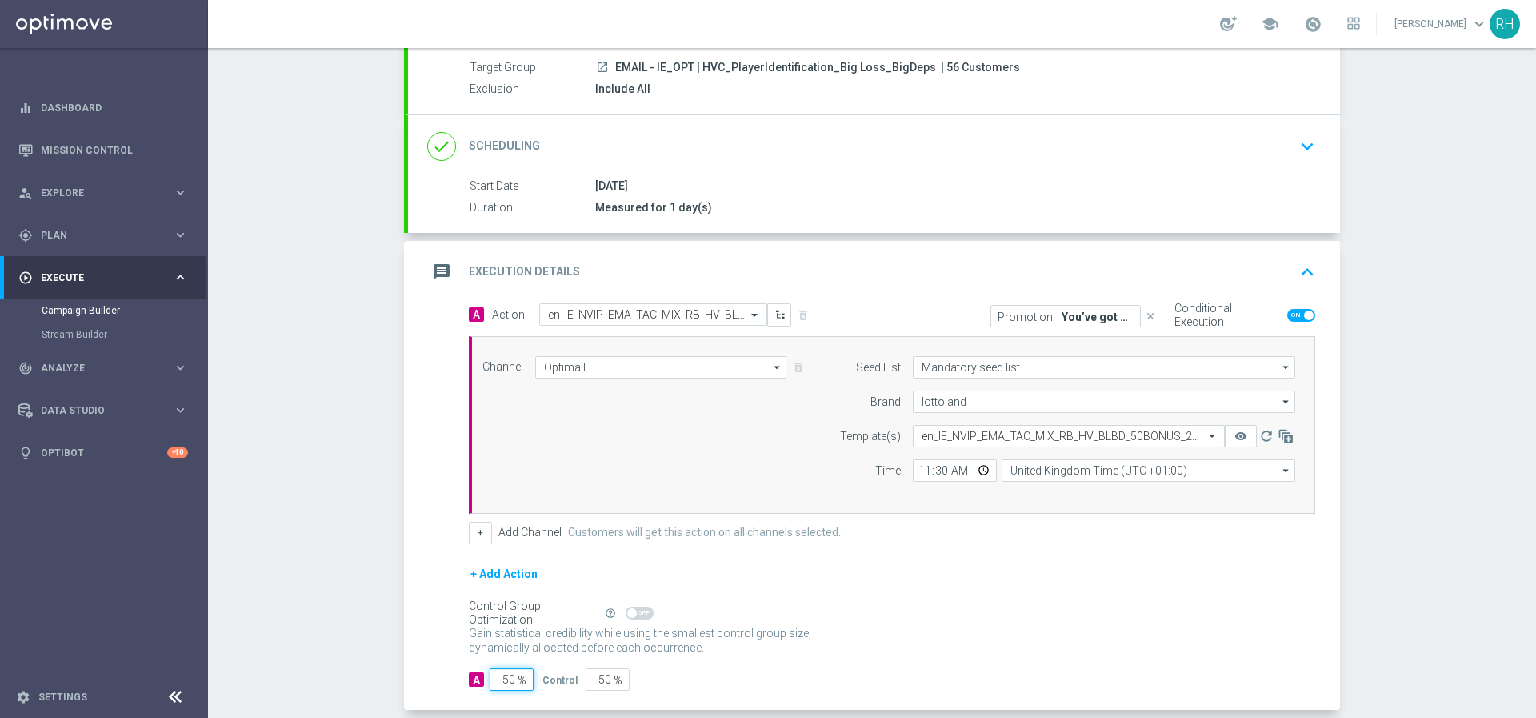
type input "50"
click at [903, 601] on div "+ Add Action" at bounding box center [892, 584] width 847 height 40
click at [1301, 279] on icon "keyboard_arrow_up" at bounding box center [1308, 272] width 24 height 24
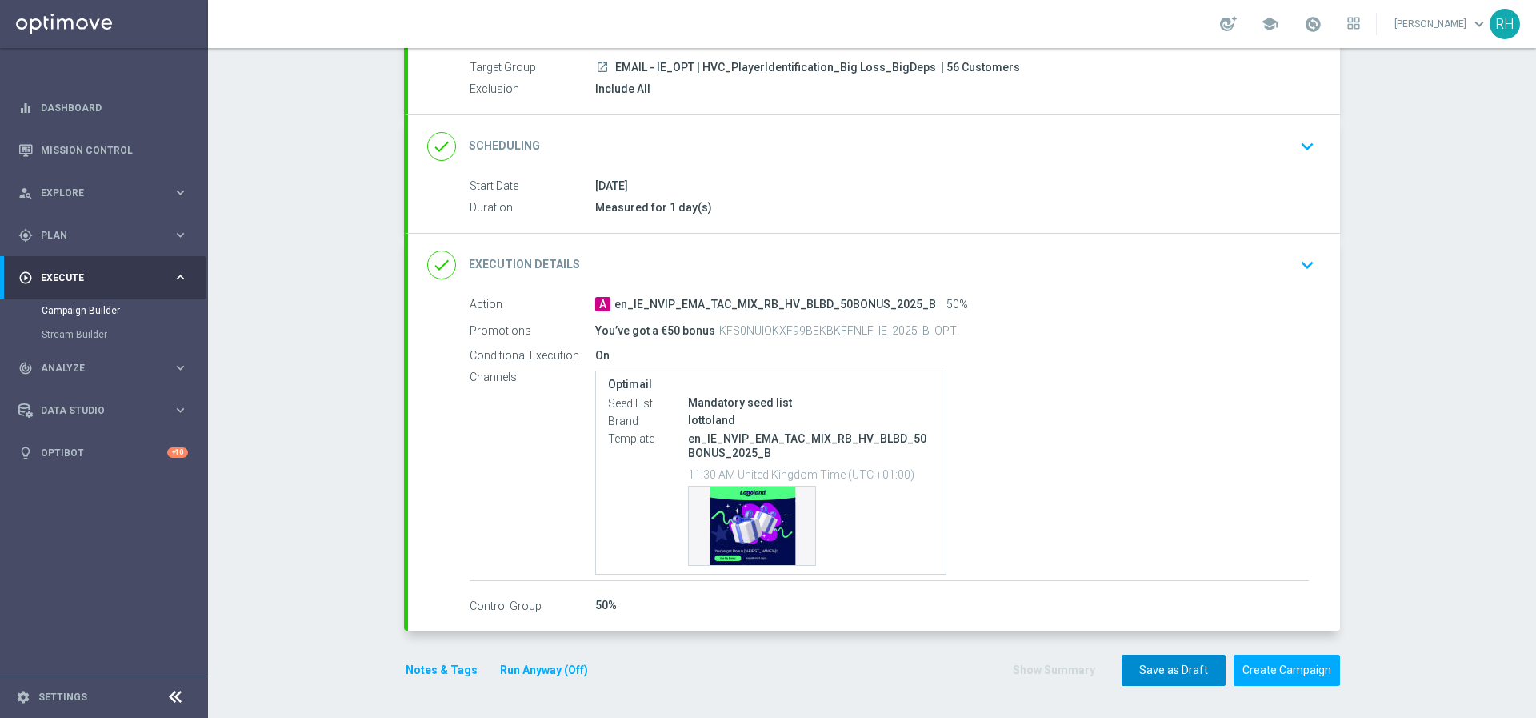
click at [1197, 673] on button "Save as Draft" at bounding box center [1174, 670] width 104 height 31
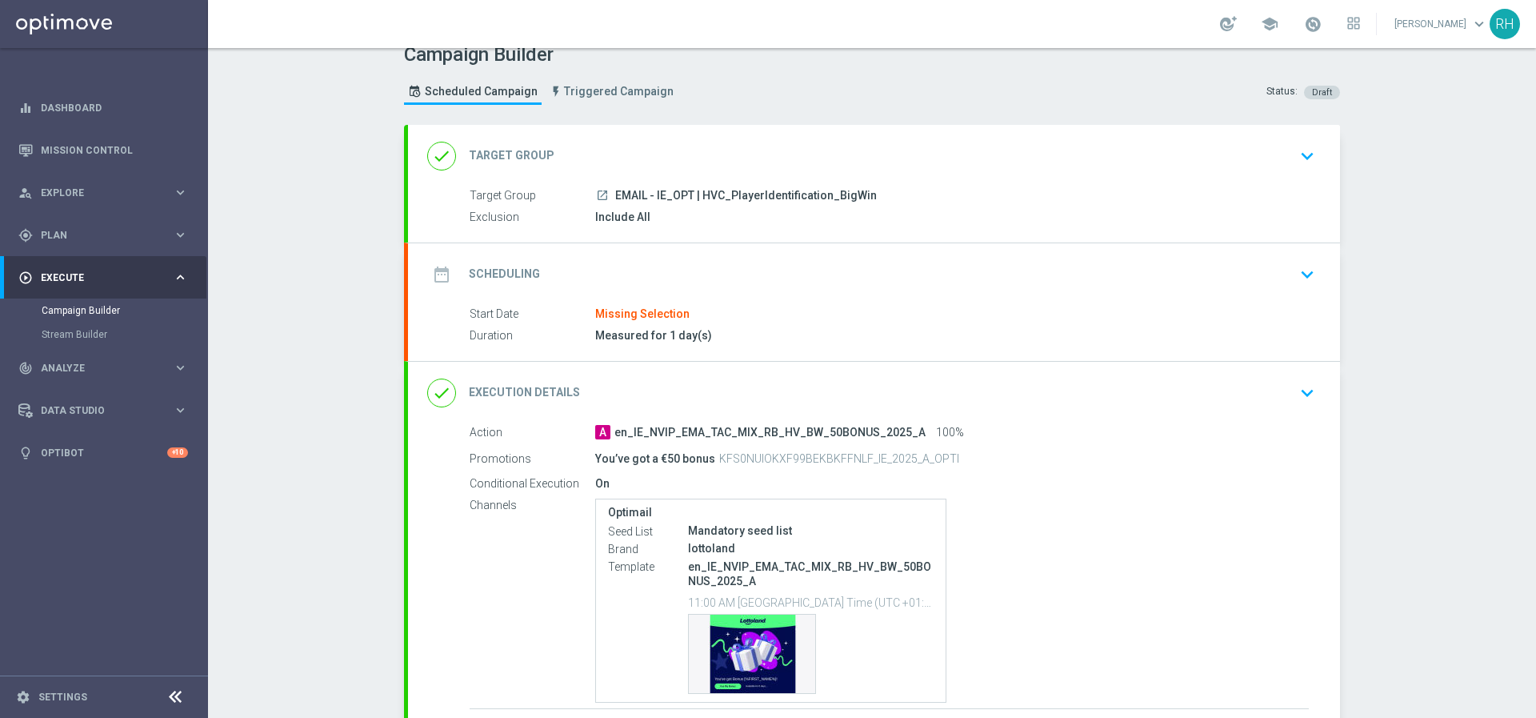
scroll to position [38, 0]
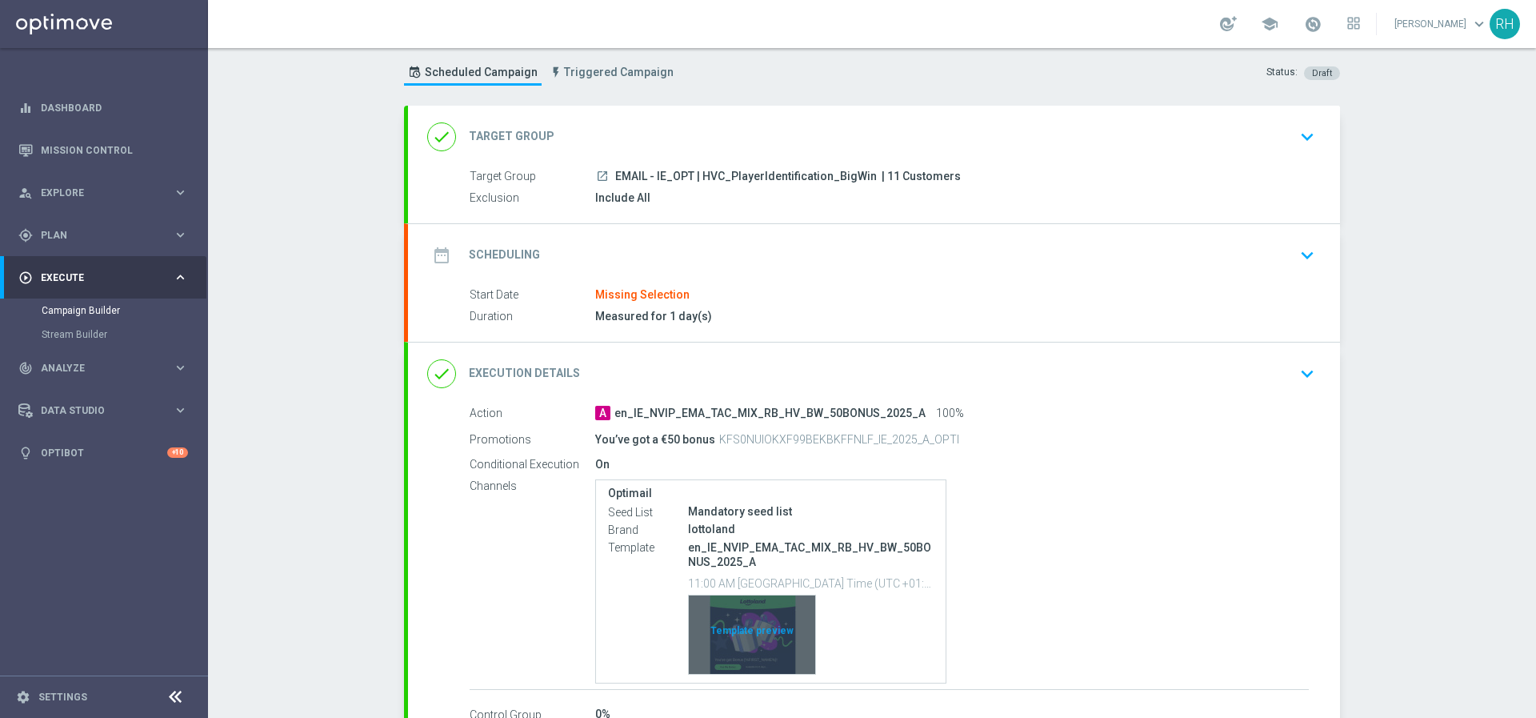
click at [748, 647] on div "Template preview" at bounding box center [752, 634] width 126 height 78
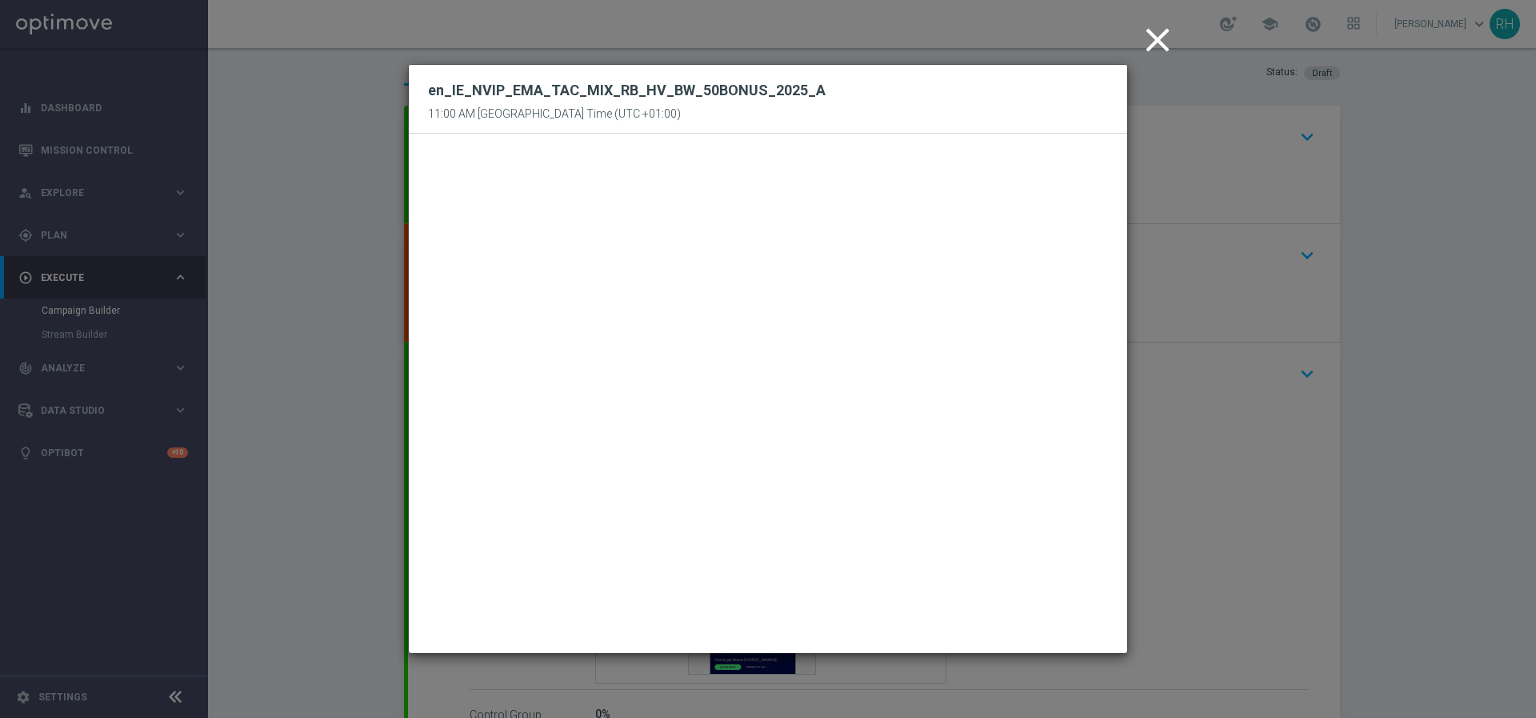
click at [1150, 44] on icon "close" at bounding box center [1158, 40] width 40 height 40
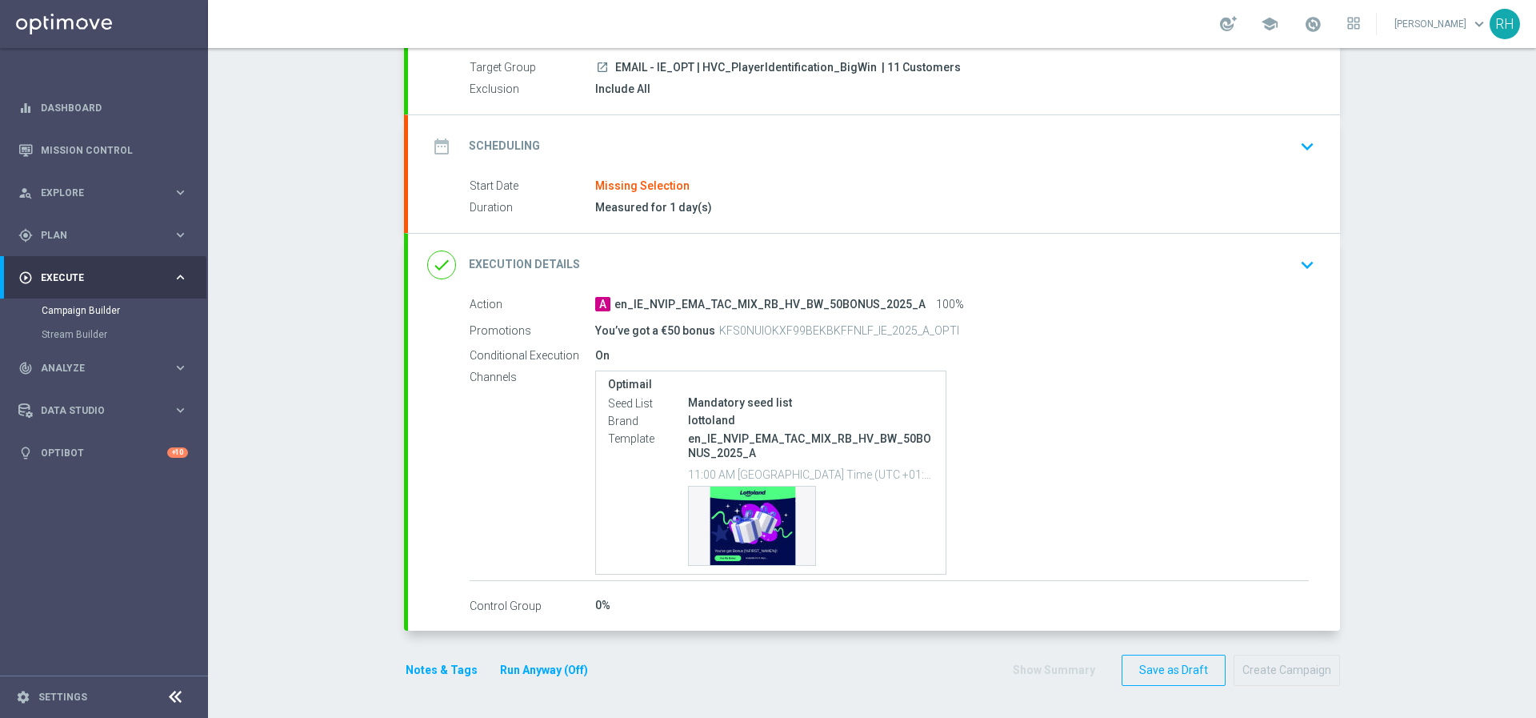
click at [1318, 150] on div "date_range Scheduling keyboard_arrow_down" at bounding box center [874, 146] width 932 height 62
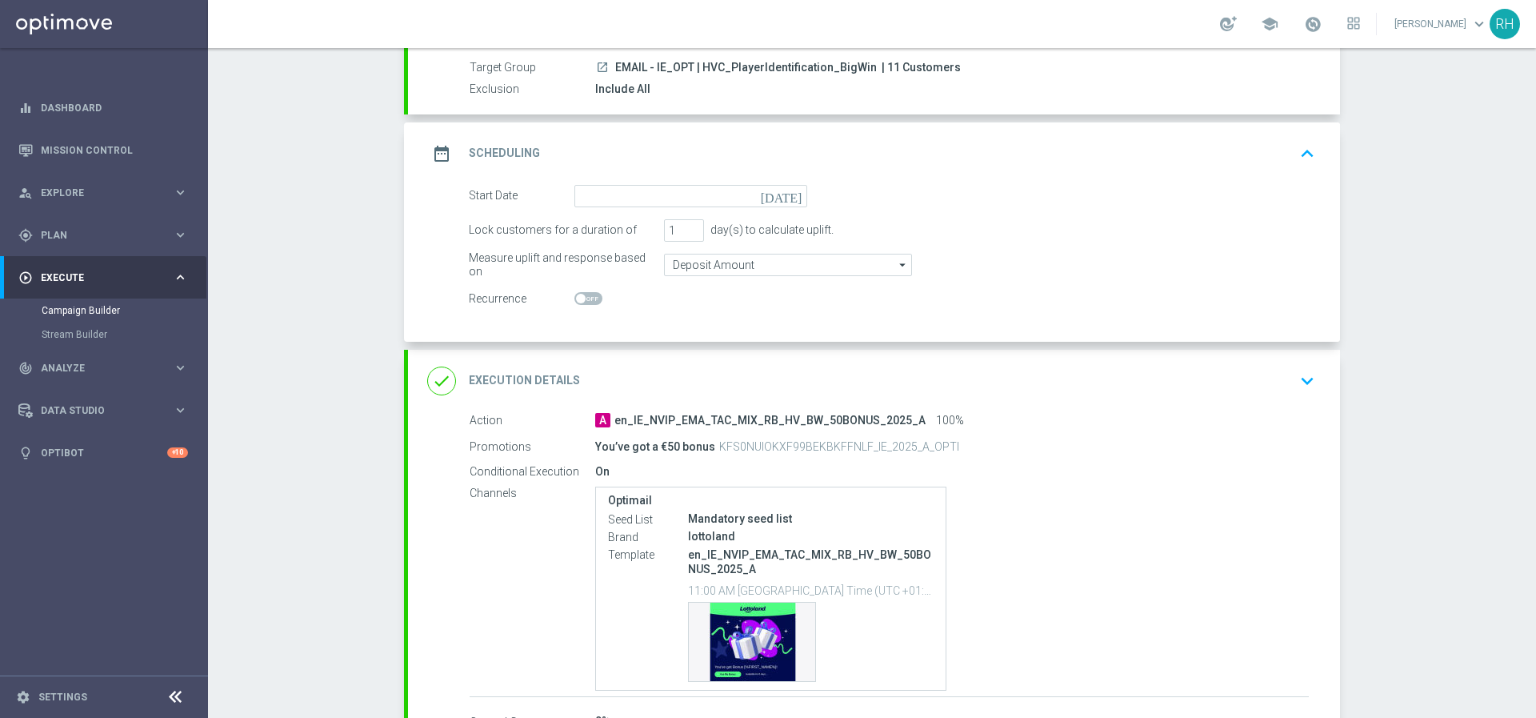
scroll to position [146, 0]
click at [788, 190] on icon "[DATE]" at bounding box center [784, 194] width 47 height 18
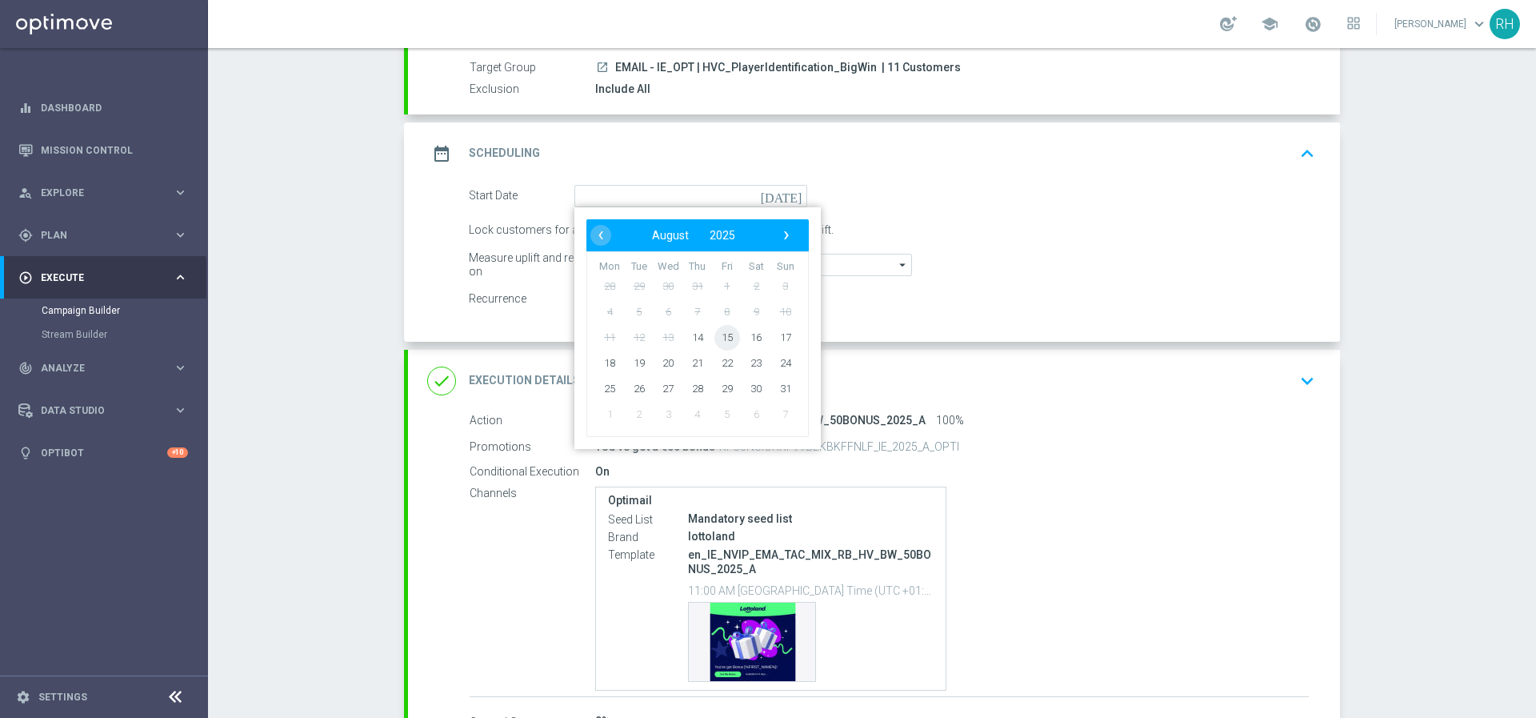
click at [725, 330] on span "15" at bounding box center [728, 337] width 26 height 26
type input "15 Aug 2025"
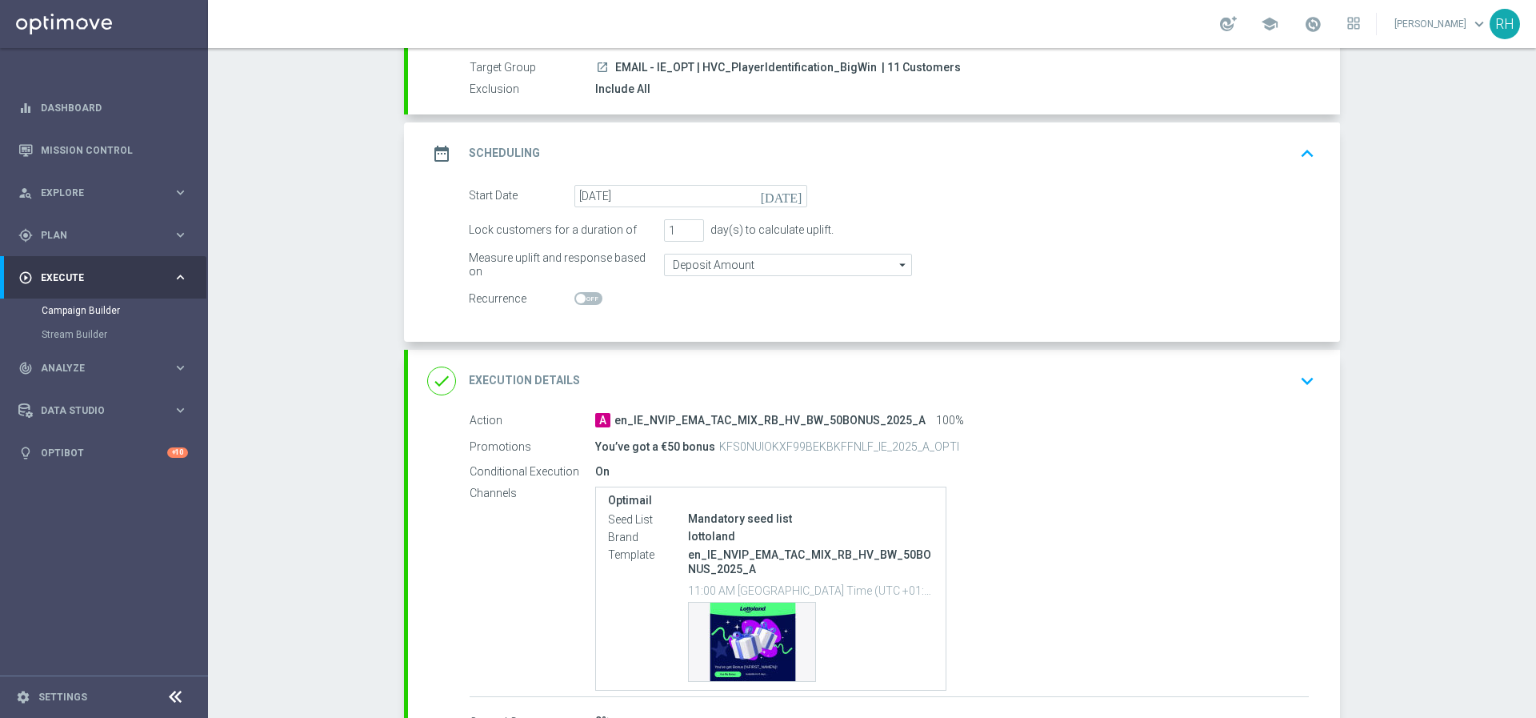
click at [1270, 145] on div "date_range Scheduling keyboard_arrow_up" at bounding box center [874, 153] width 894 height 30
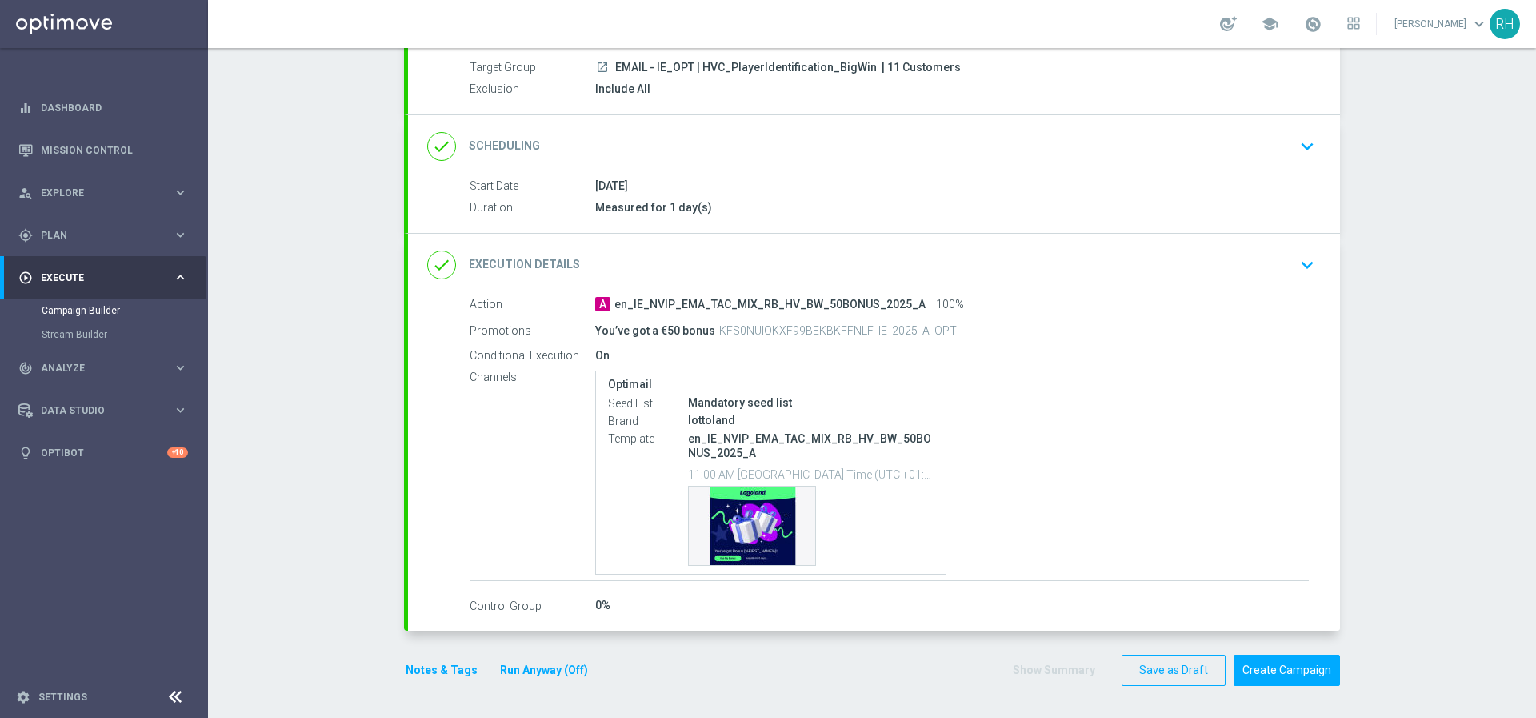
click at [1272, 265] on div "done Execution Details keyboard_arrow_down" at bounding box center [874, 265] width 894 height 30
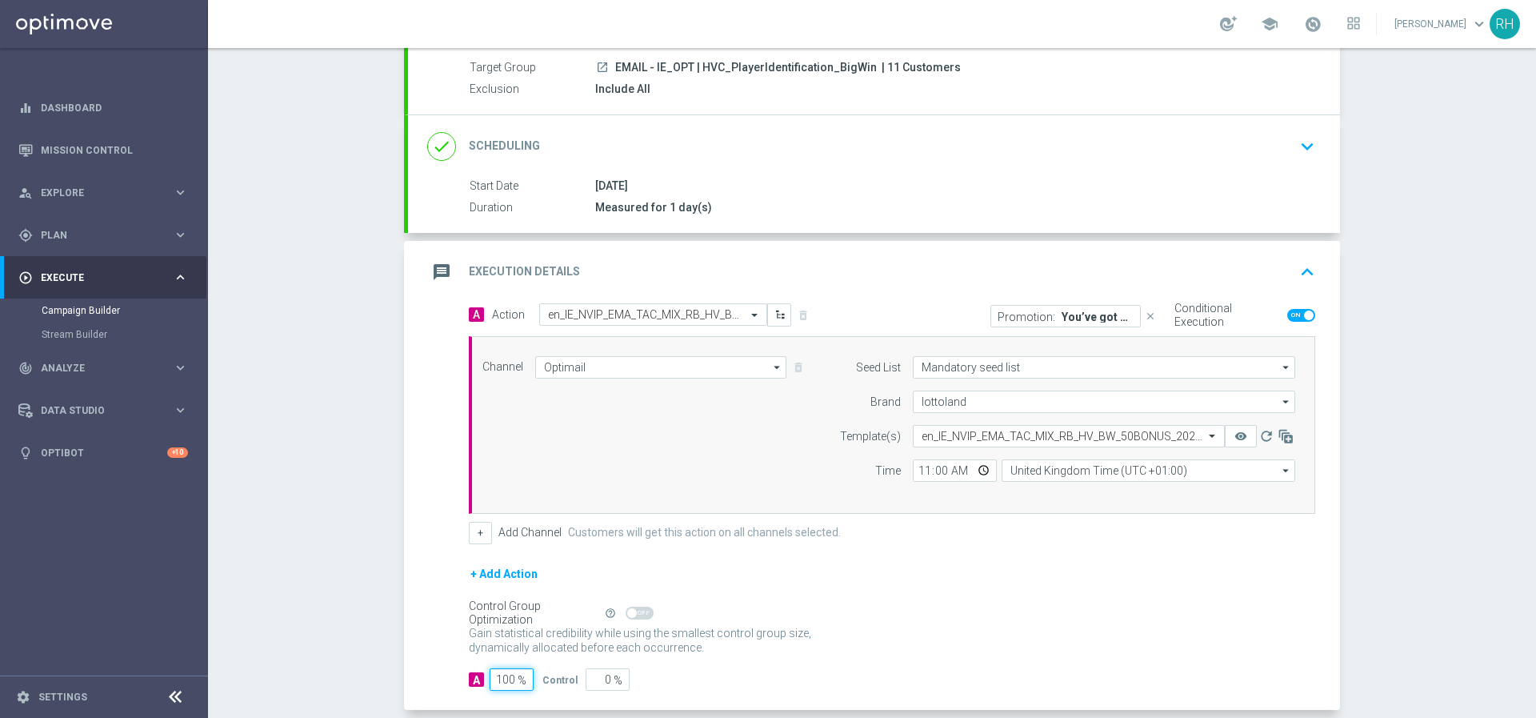
click at [504, 678] on input "100" at bounding box center [512, 679] width 44 height 22
type input "5"
type input "95"
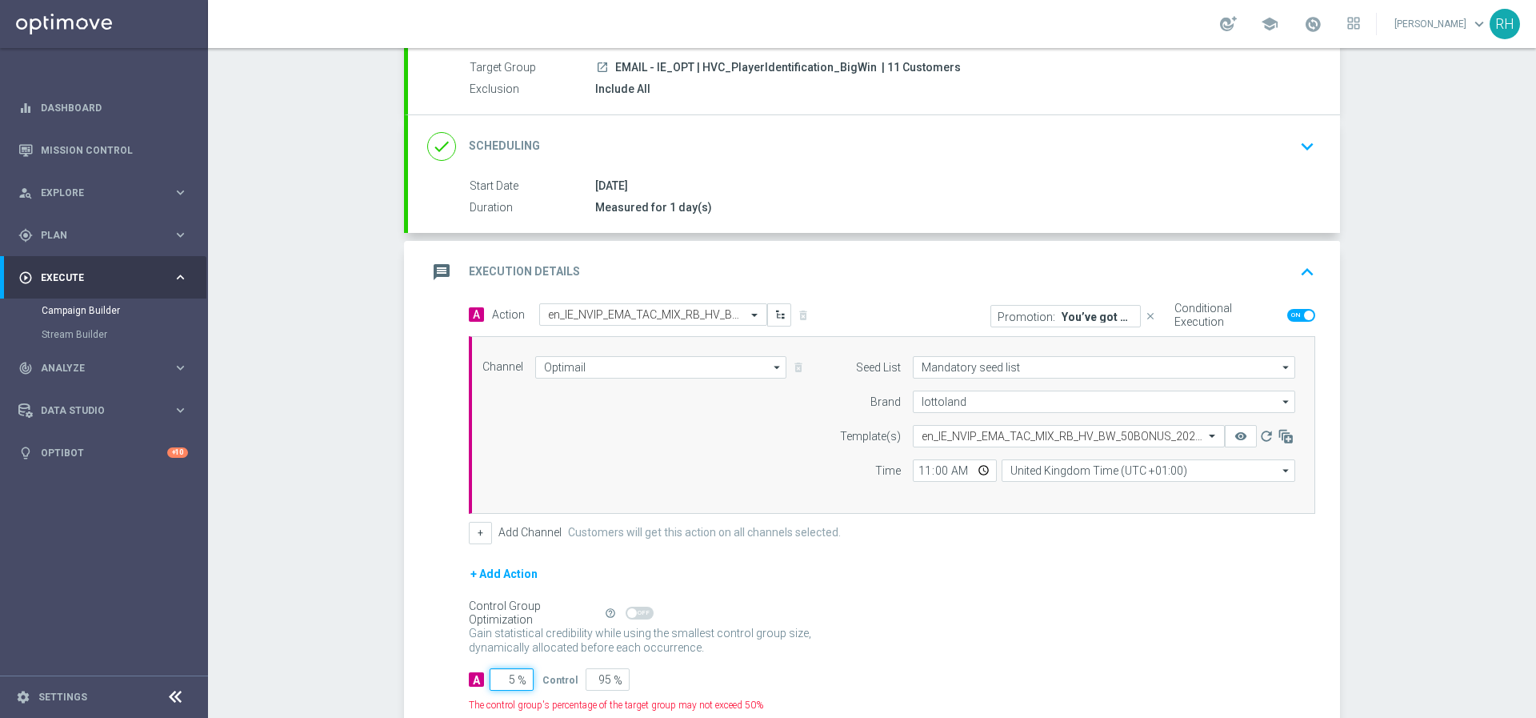
type input "50"
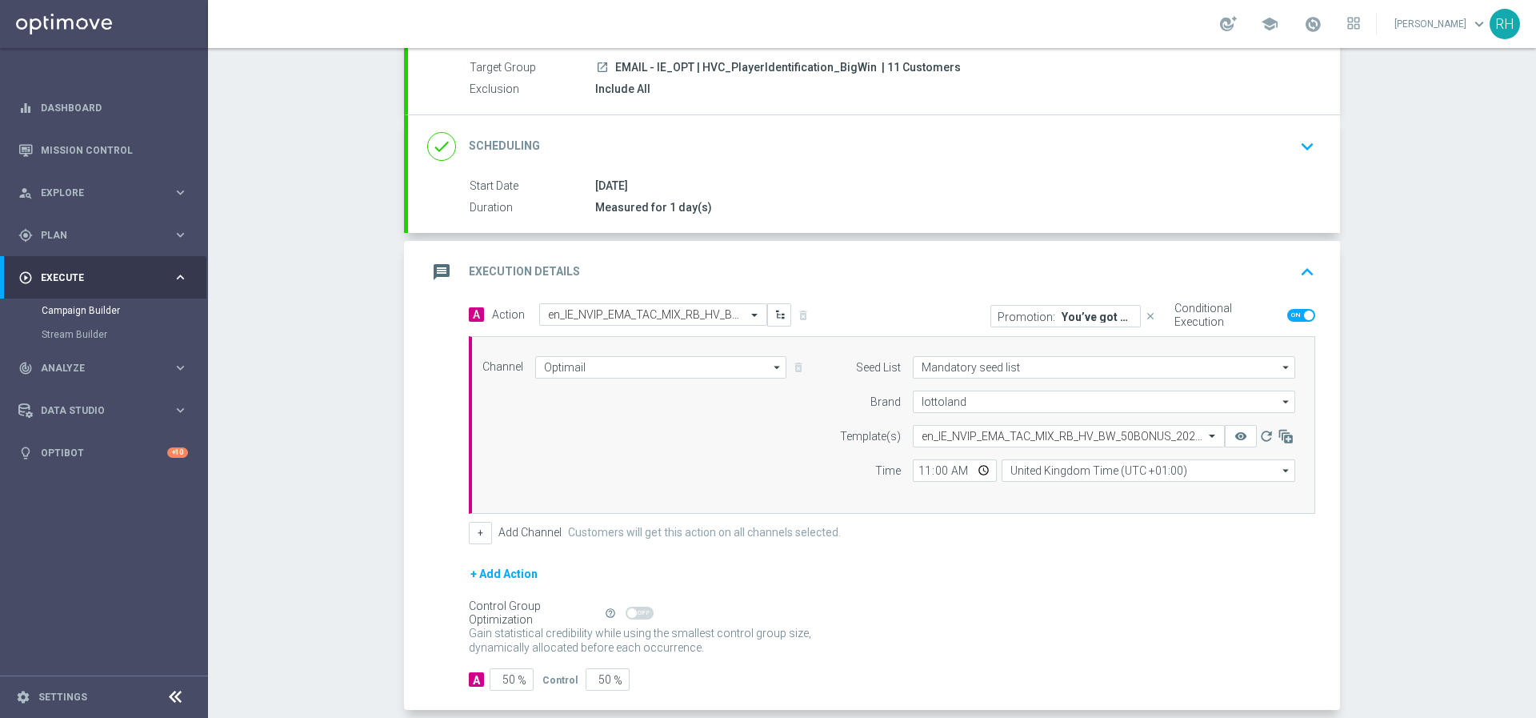
click at [974, 641] on div "Gain statistical credibility while using the smallest control group size, dynam…" at bounding box center [892, 641] width 847 height 38
click at [1312, 274] on icon "keyboard_arrow_up" at bounding box center [1308, 272] width 24 height 24
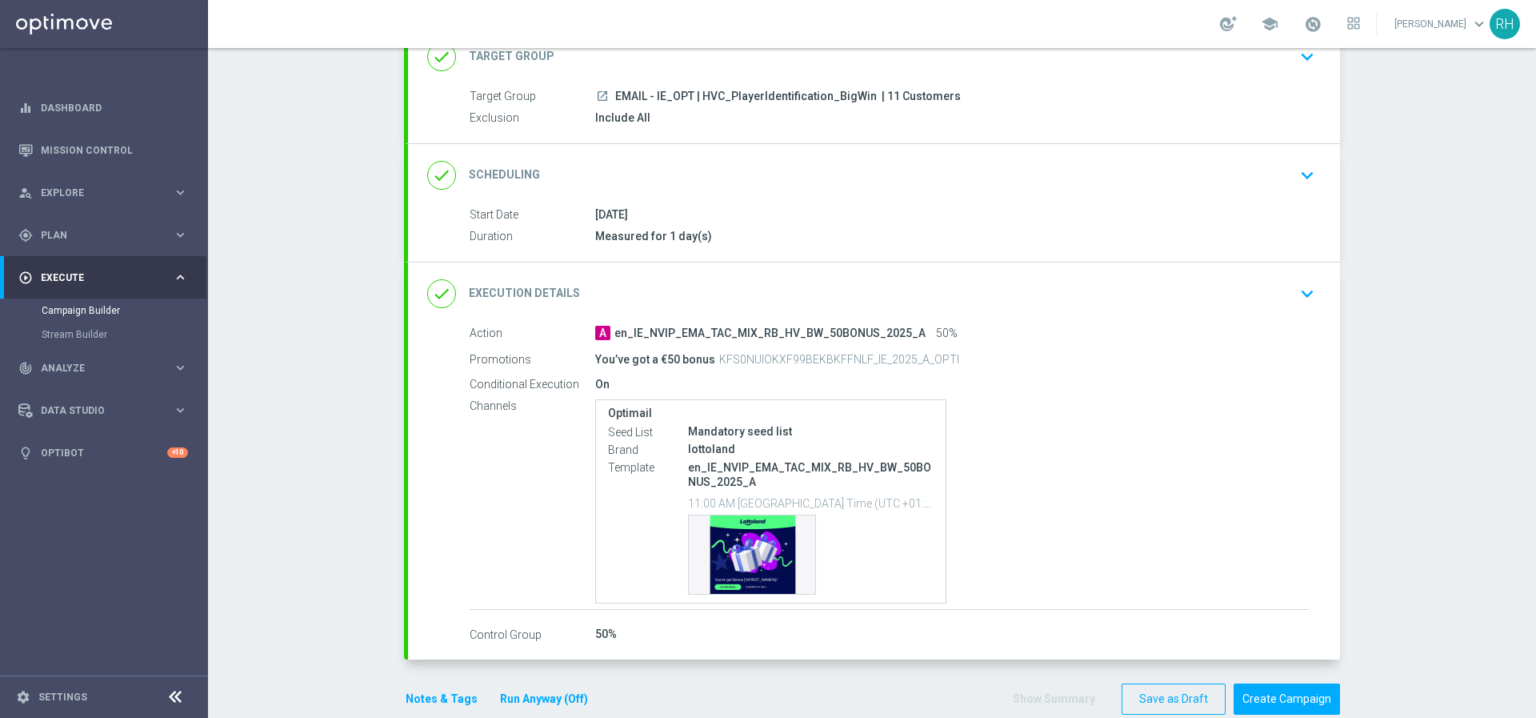
scroll to position [121, 0]
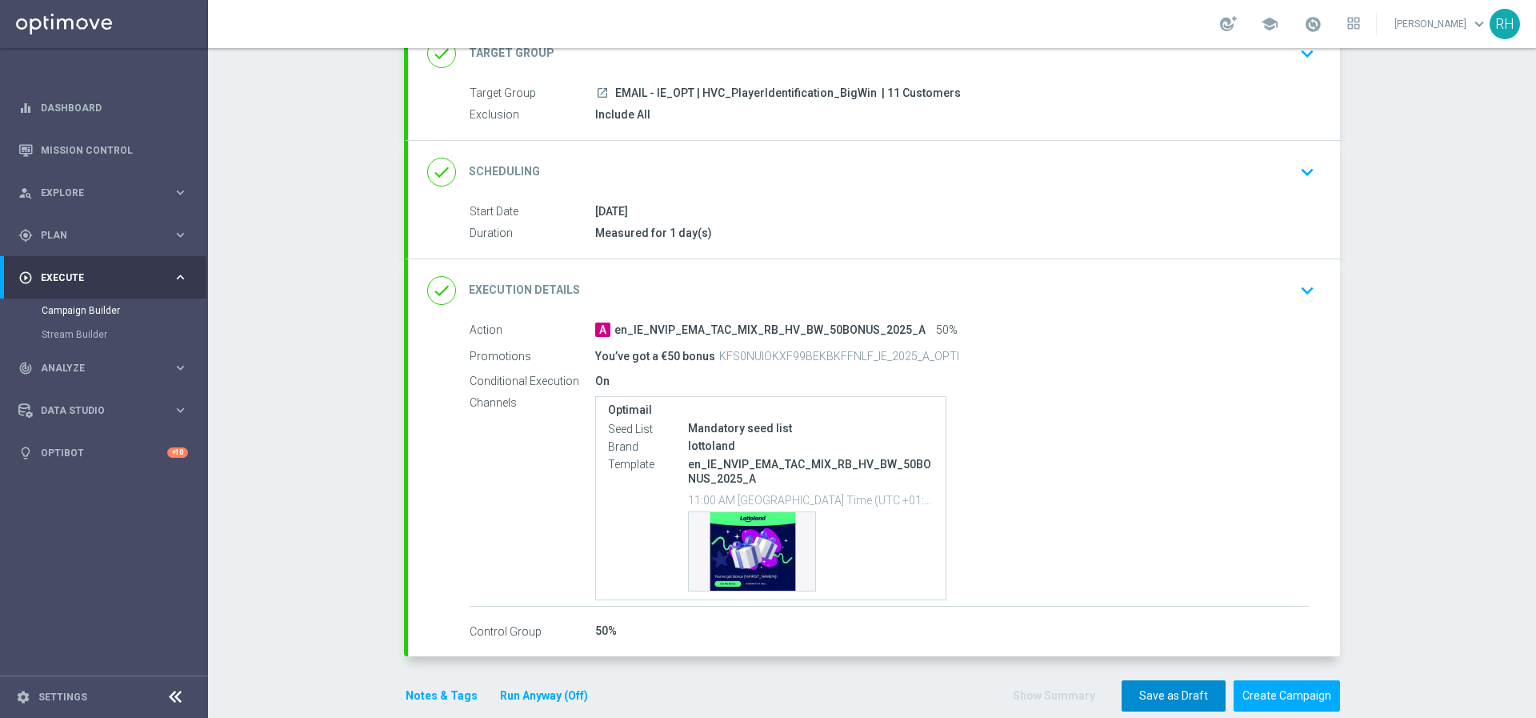
click at [1176, 699] on button "Save as Draft" at bounding box center [1174, 695] width 104 height 31
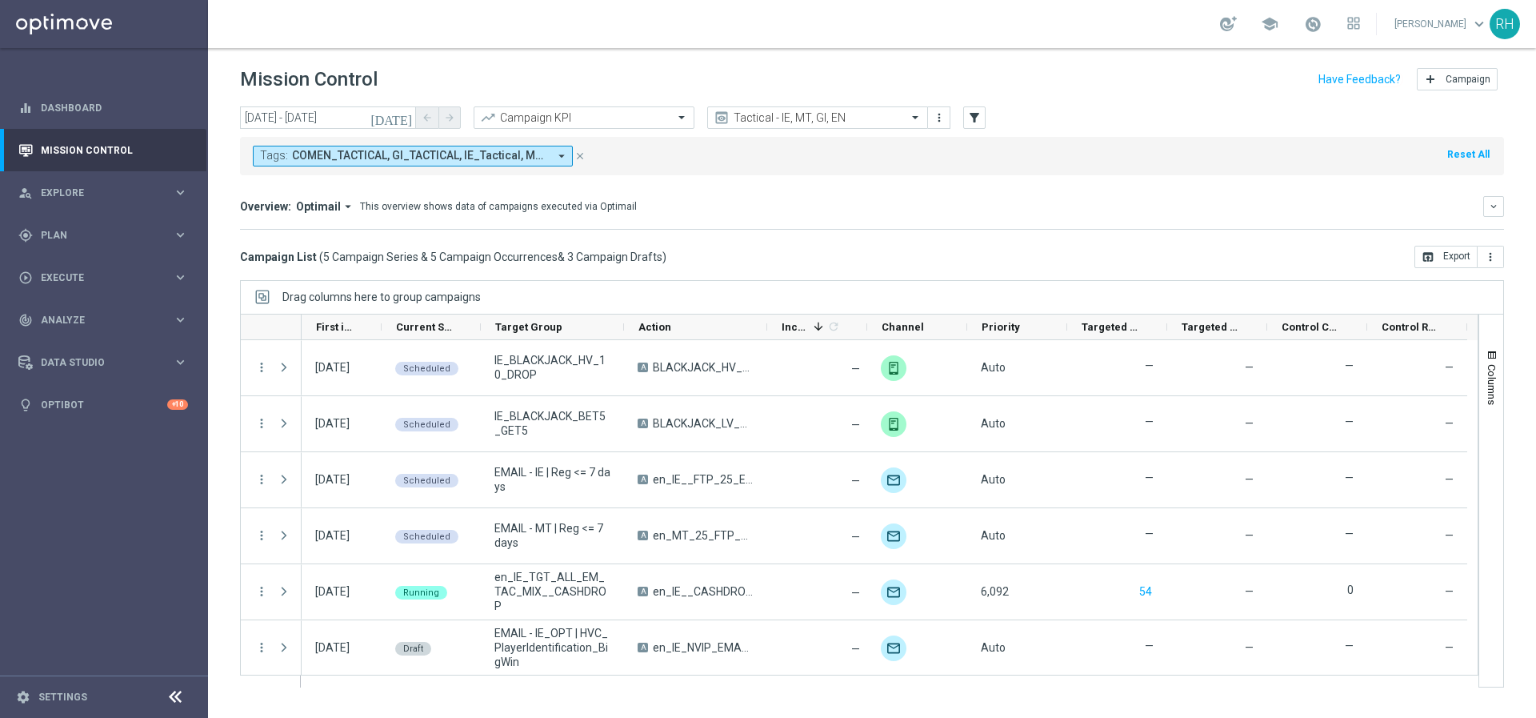
click at [1202, 222] on div "Overview: Optimail arrow_drop_down This overview shows data of campaigns execut…" at bounding box center [872, 213] width 1264 height 34
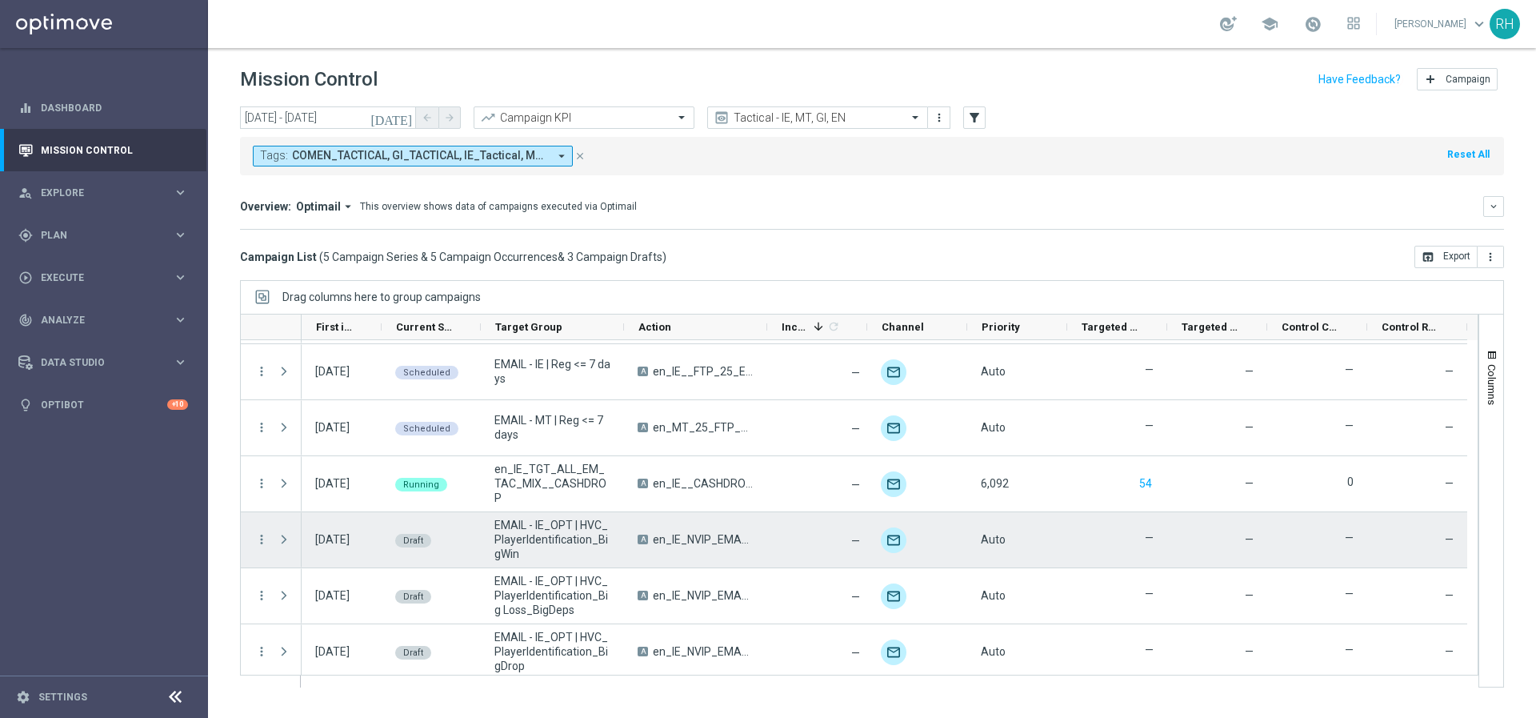
scroll to position [114, 0]
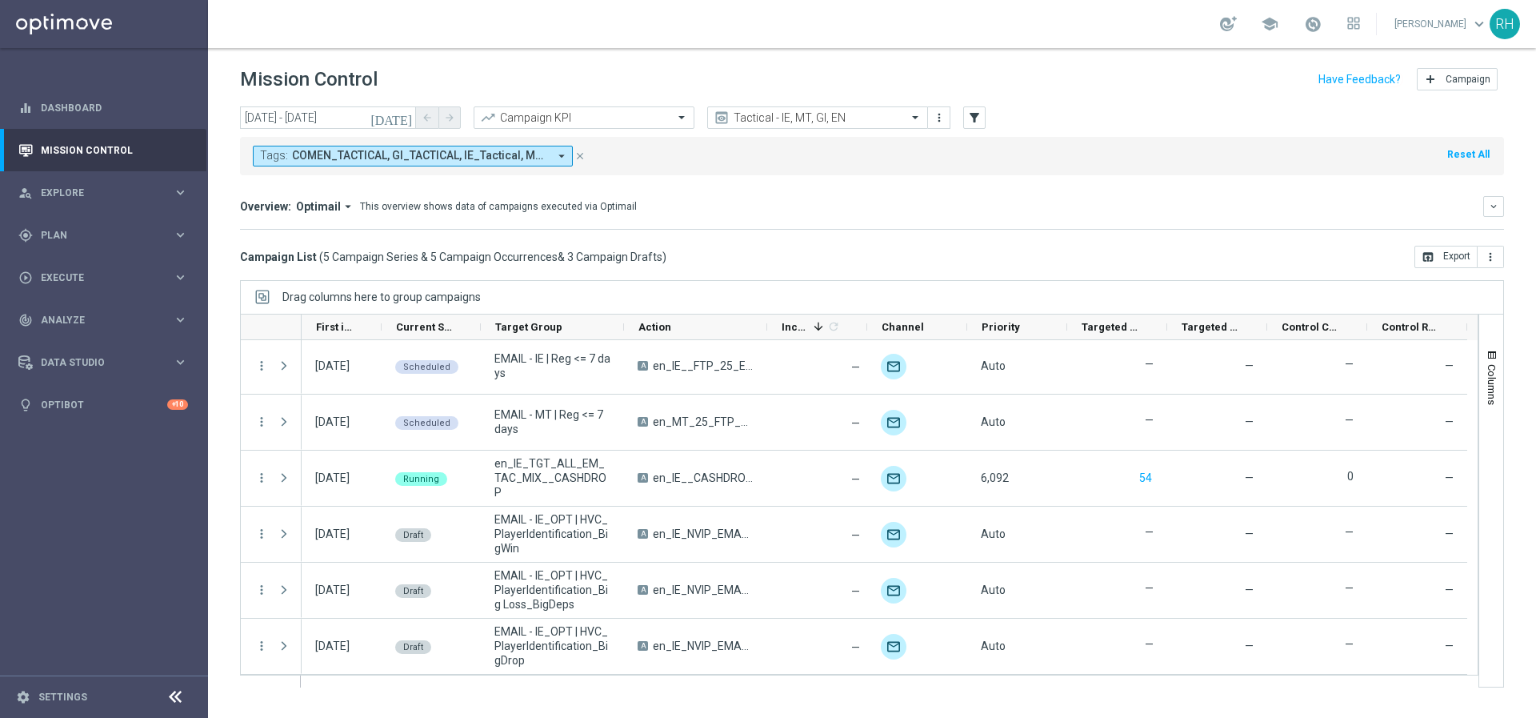
click at [725, 122] on icon "preview" at bounding box center [722, 118] width 16 height 16
click at [755, 117] on input "text" at bounding box center [801, 118] width 171 height 14
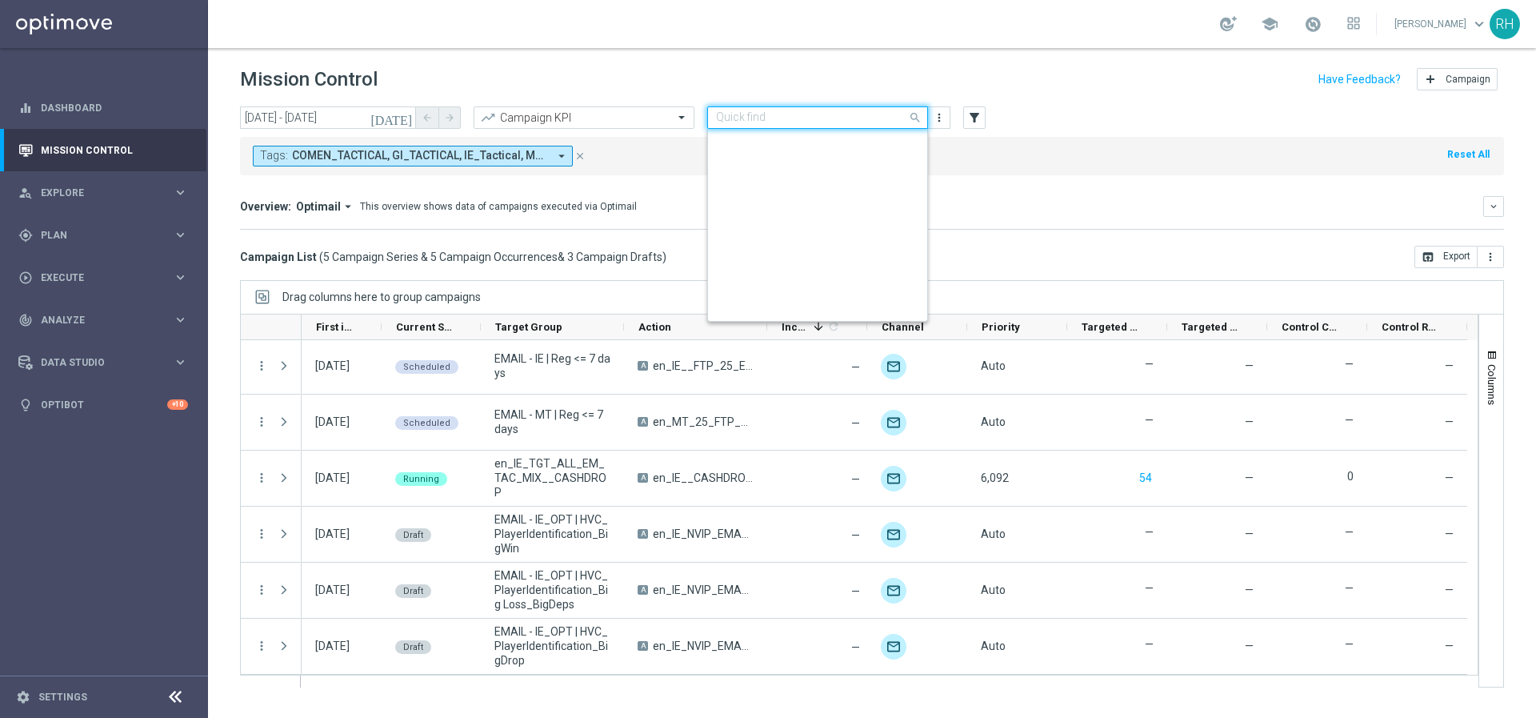
scroll to position [343, 0]
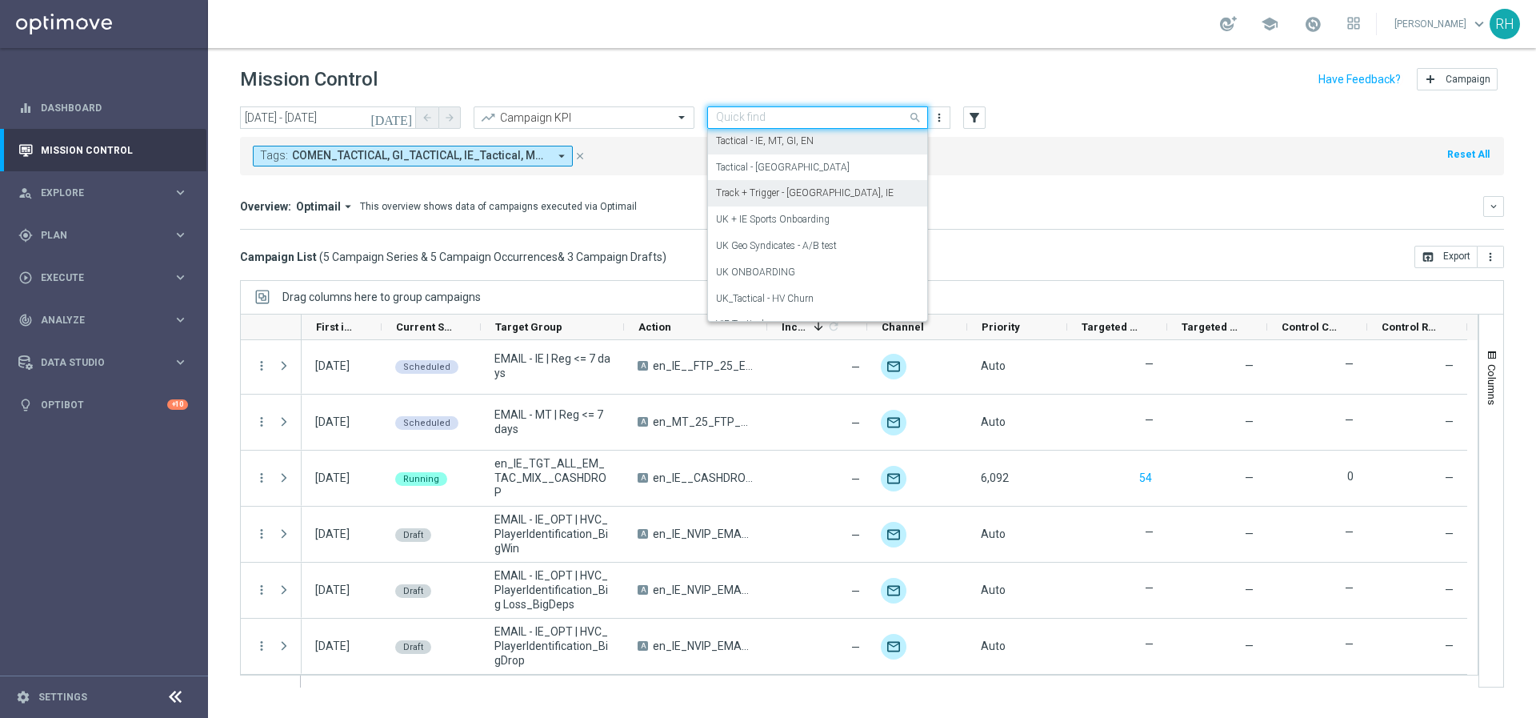
click at [763, 184] on div "Track + Trigger - [GEOGRAPHIC_DATA], IE" at bounding box center [817, 193] width 203 height 26
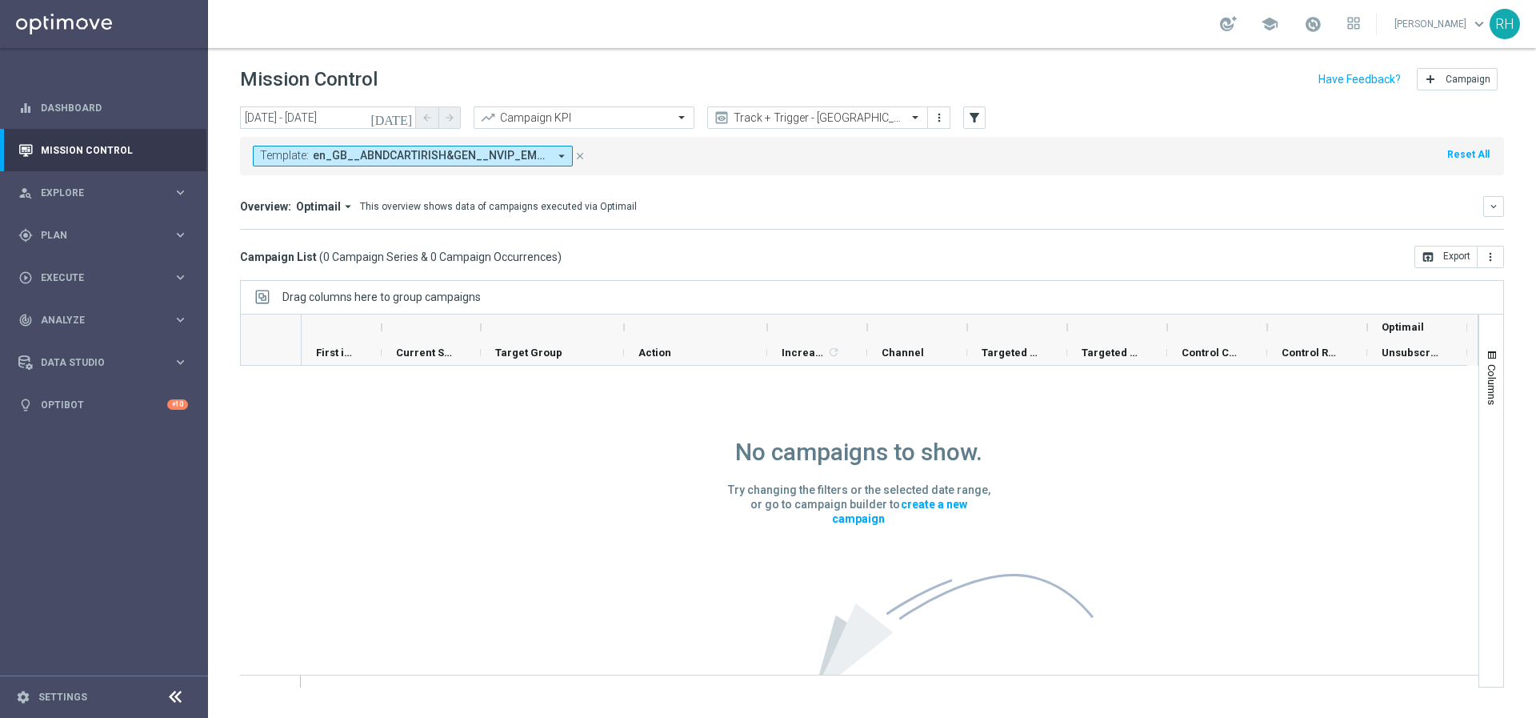
scroll to position [0, 0]
click at [776, 122] on input "text" at bounding box center [801, 118] width 171 height 14
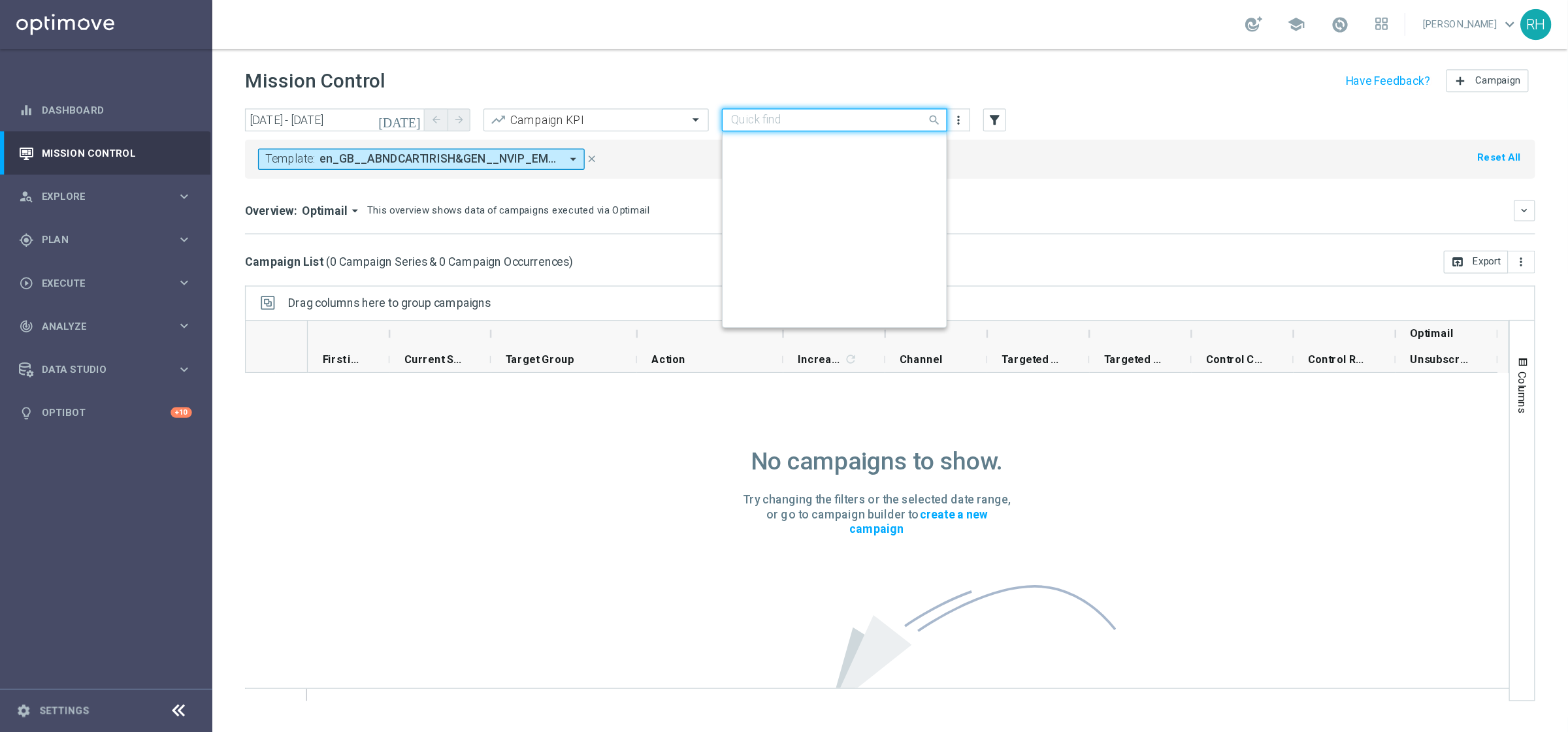
scroll to position [323, 0]
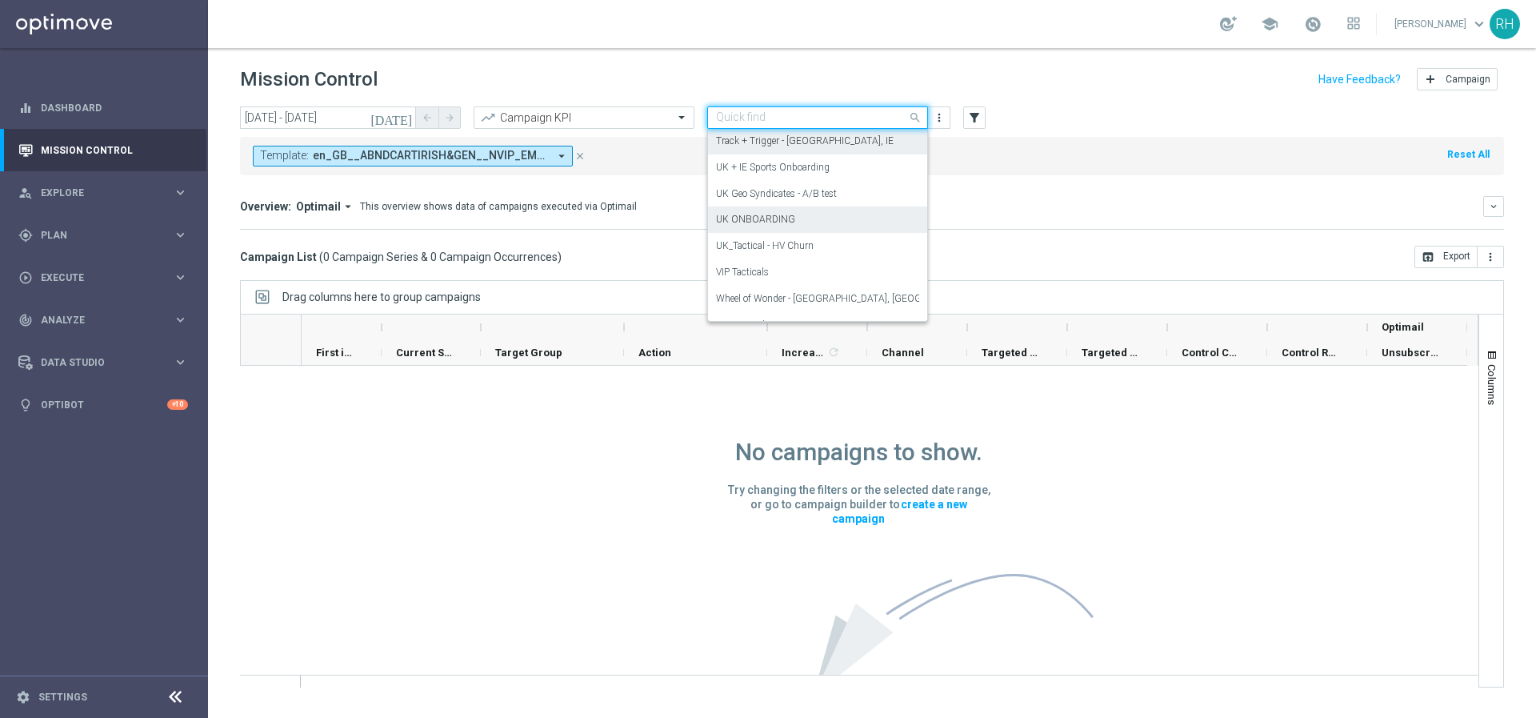
click at [885, 228] on div "UK ONBOARDING" at bounding box center [817, 219] width 203 height 26
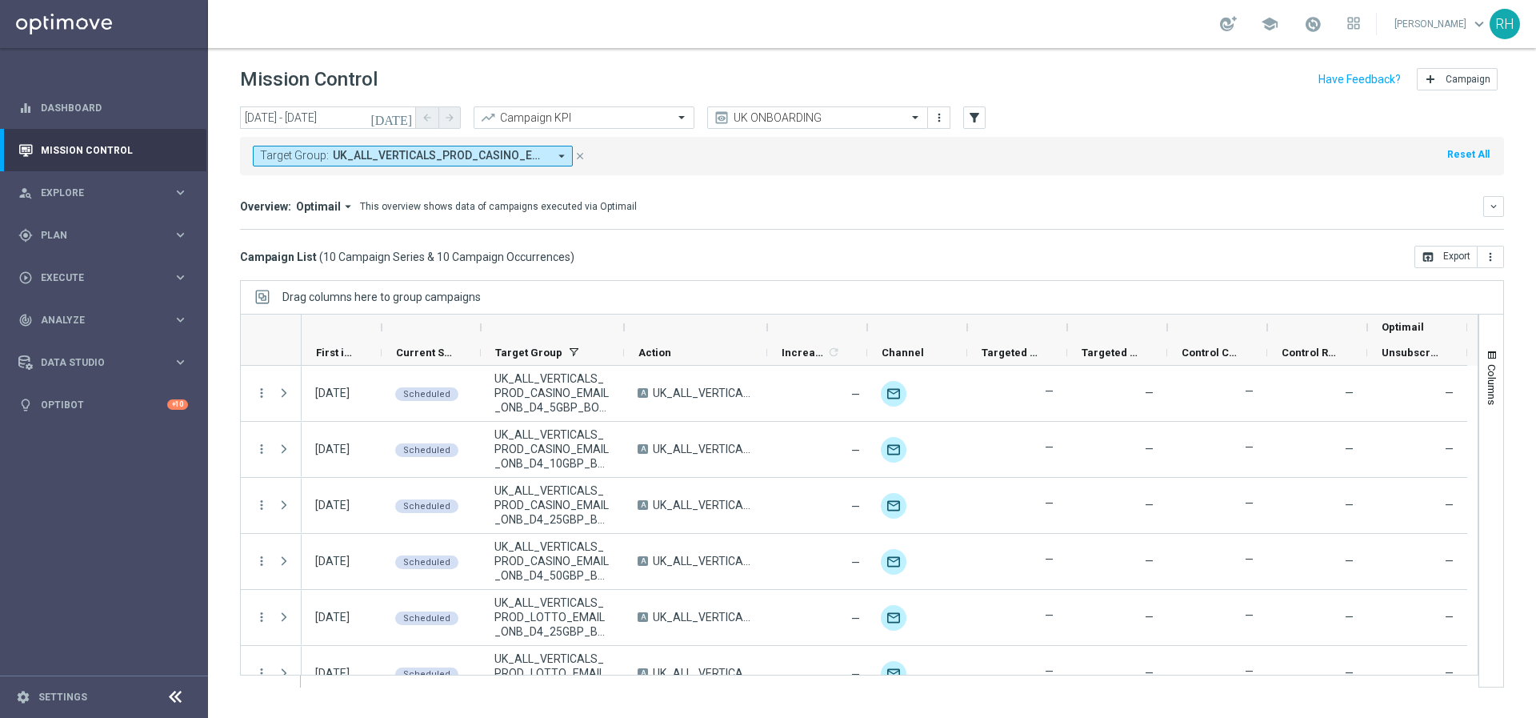
click at [403, 116] on icon "[DATE]" at bounding box center [392, 117] width 43 height 14
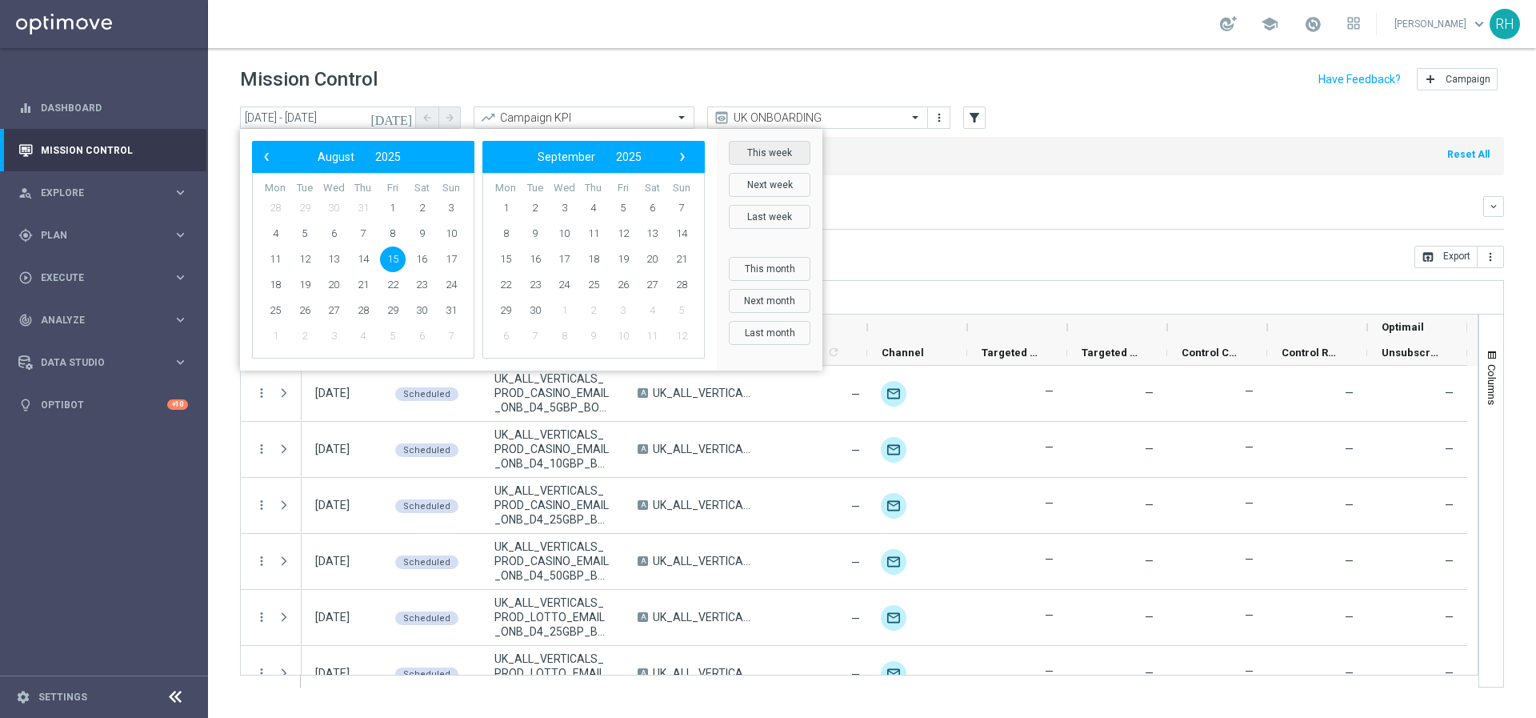
click at [749, 151] on button "This week" at bounding box center [770, 153] width 82 height 24
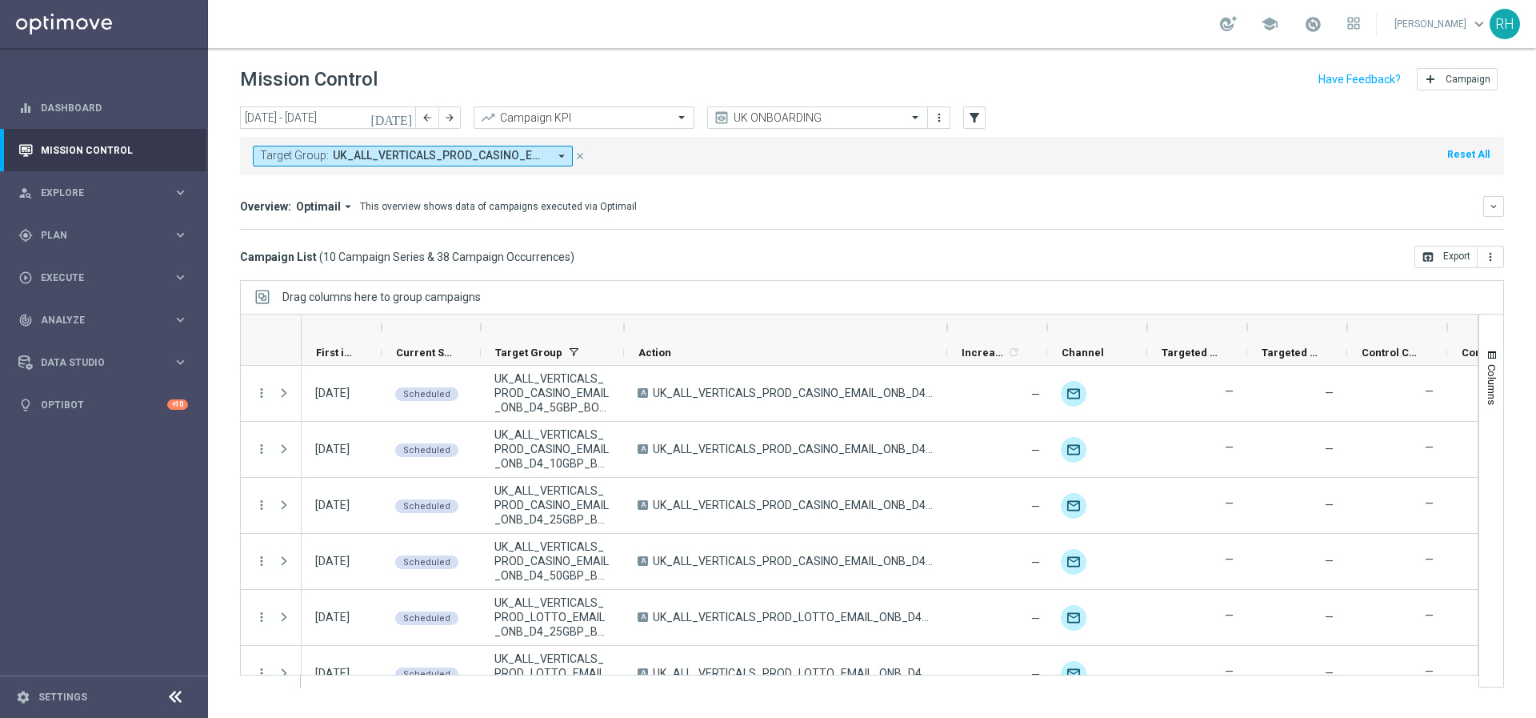
drag, startPoint x: 766, startPoint y: 329, endPoint x: 1088, endPoint y: 329, distance: 321.7
click at [951, 329] on div at bounding box center [947, 327] width 6 height 26
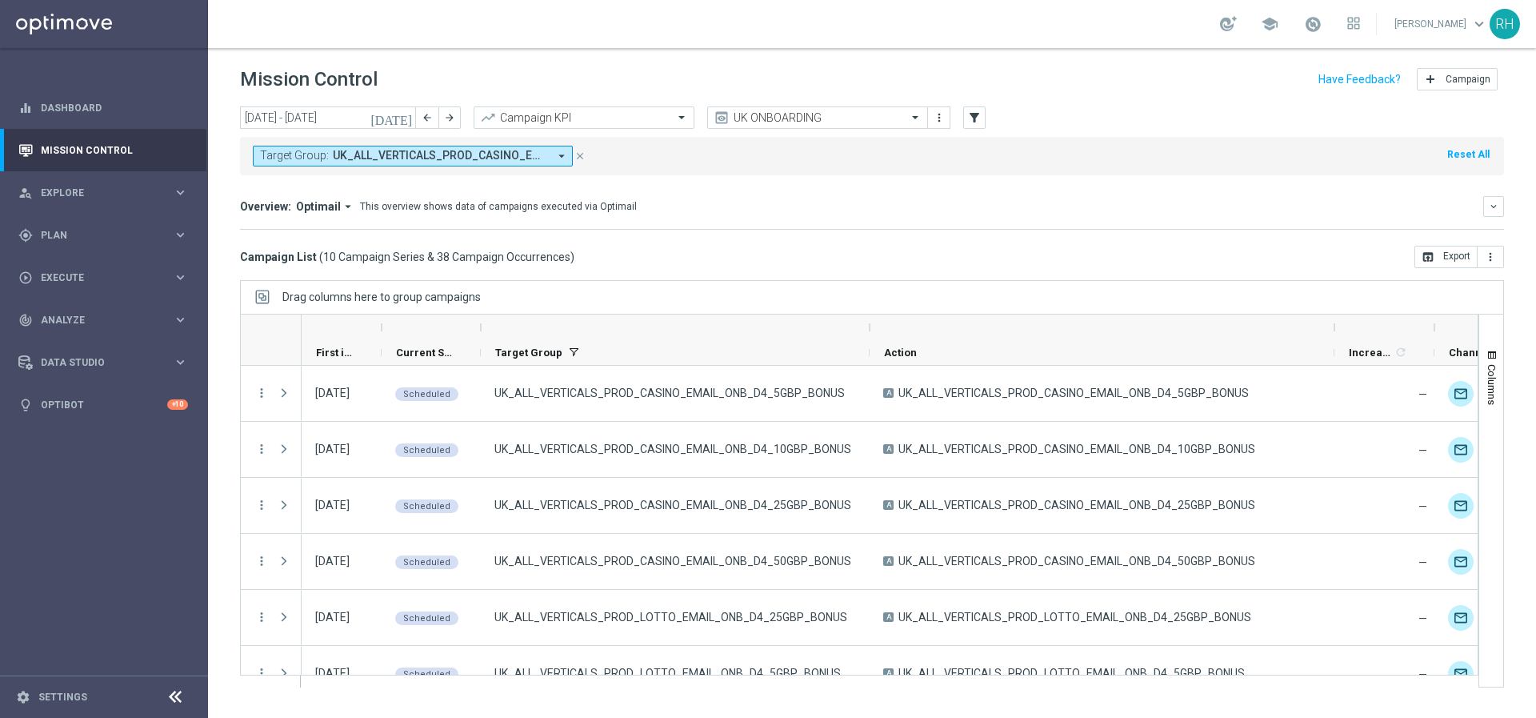
drag, startPoint x: 627, startPoint y: 325, endPoint x: 872, endPoint y: 322, distance: 245.7
click at [872, 322] on div at bounding box center [870, 327] width 6 height 26
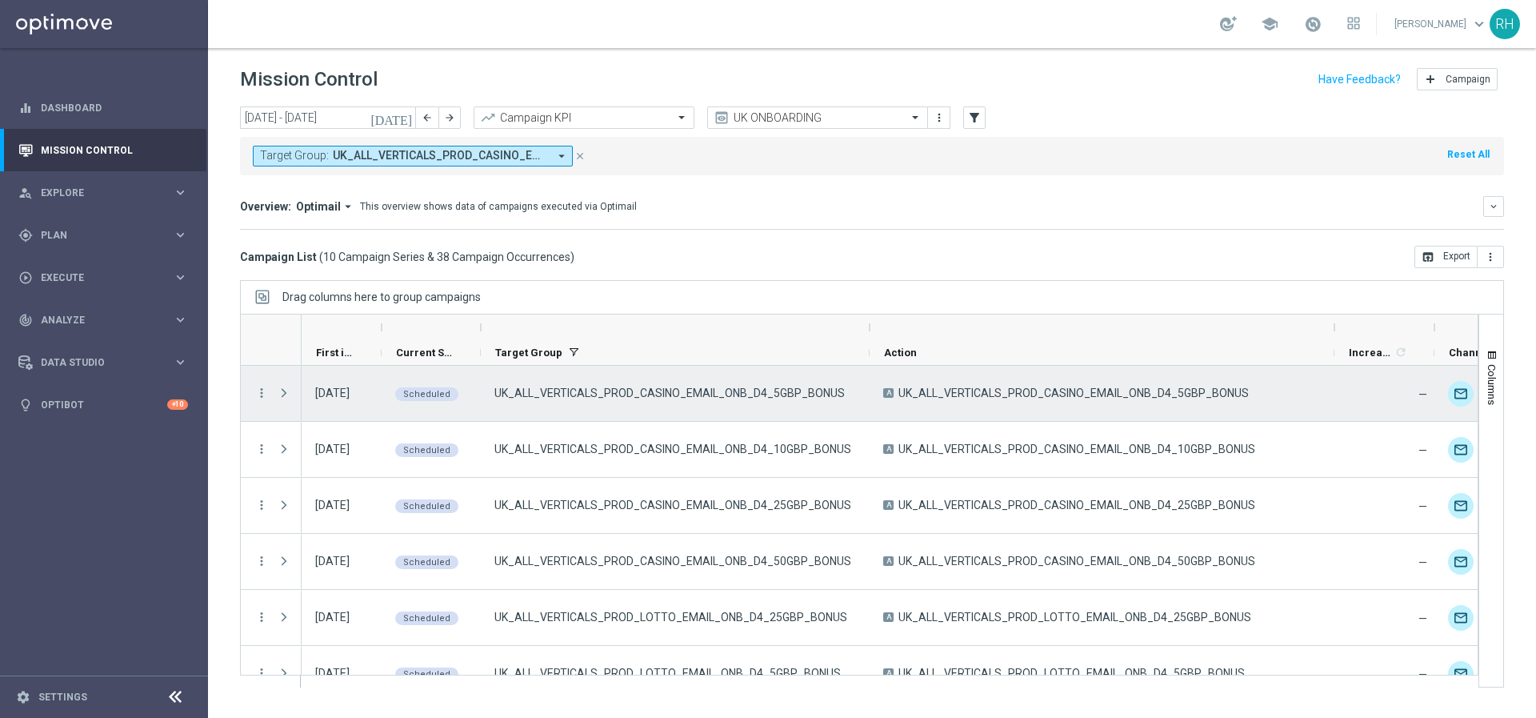
click at [1108, 391] on span "UK_ALL_VERTICALS_PROD_CASINO_EMAIL_ONB_D4_5GBP_BONUS" at bounding box center [1074, 393] width 350 height 14
click at [1150, 396] on span "UK_ALL_VERTICALS_PROD_CASINO_EMAIL_ONB_D4_5GBP_BONUS" at bounding box center [1074, 393] width 350 height 14
drag, startPoint x: 1161, startPoint y: 394, endPoint x: 902, endPoint y: 396, distance: 259.3
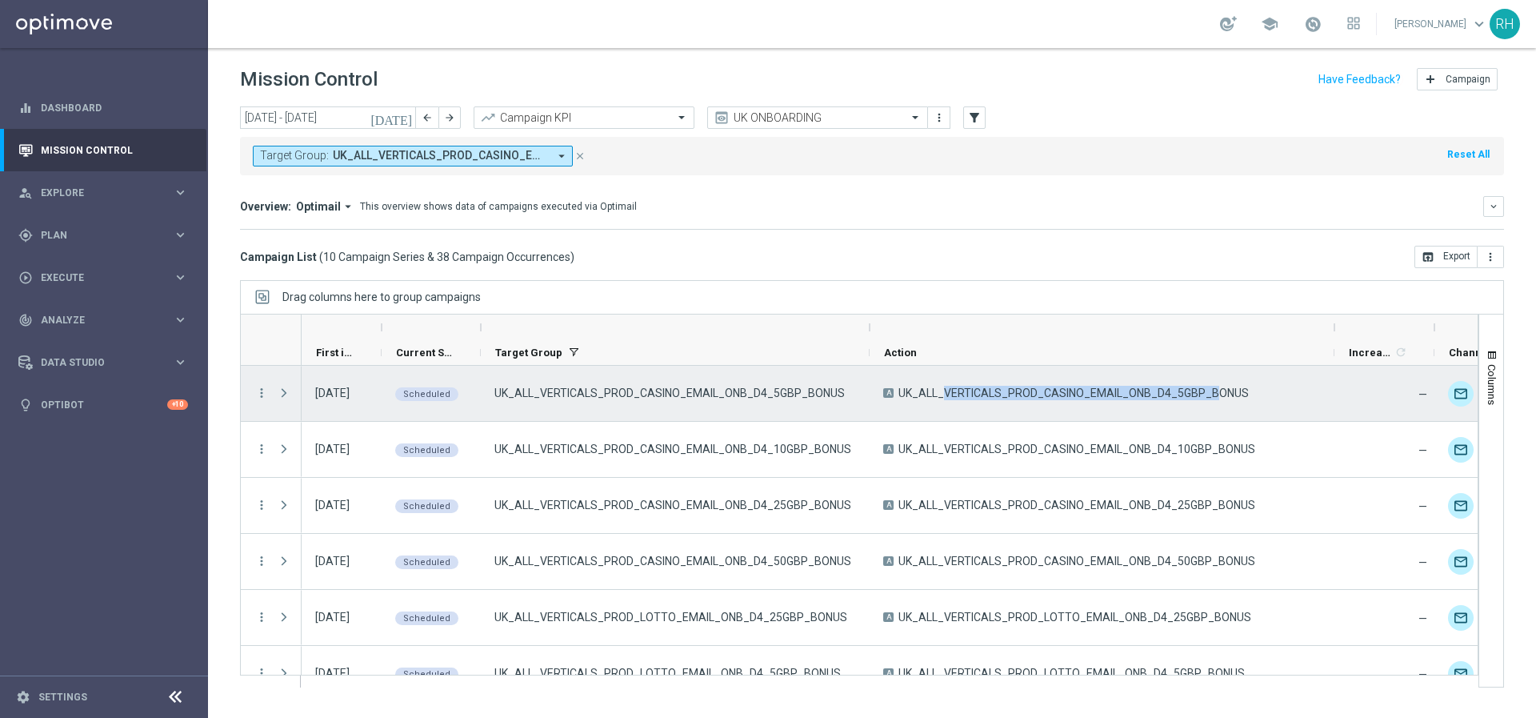
click at [902, 396] on span "UK_ALL_VERTICALS_PROD_CASINO_EMAIL_ONB_D4_5GBP_BONUS" at bounding box center [1074, 393] width 350 height 14
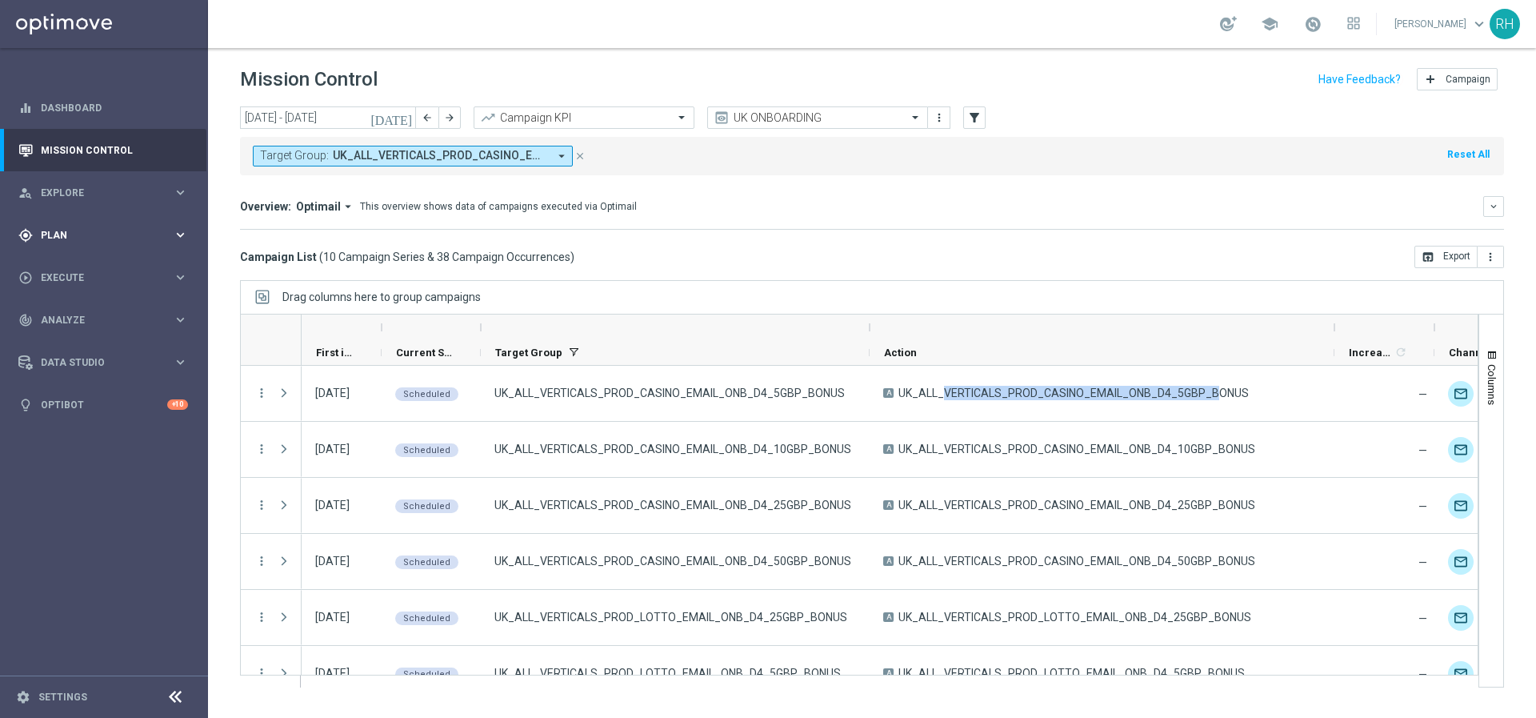
click at [122, 221] on div "gps_fixed Plan keyboard_arrow_right" at bounding box center [103, 235] width 206 height 42
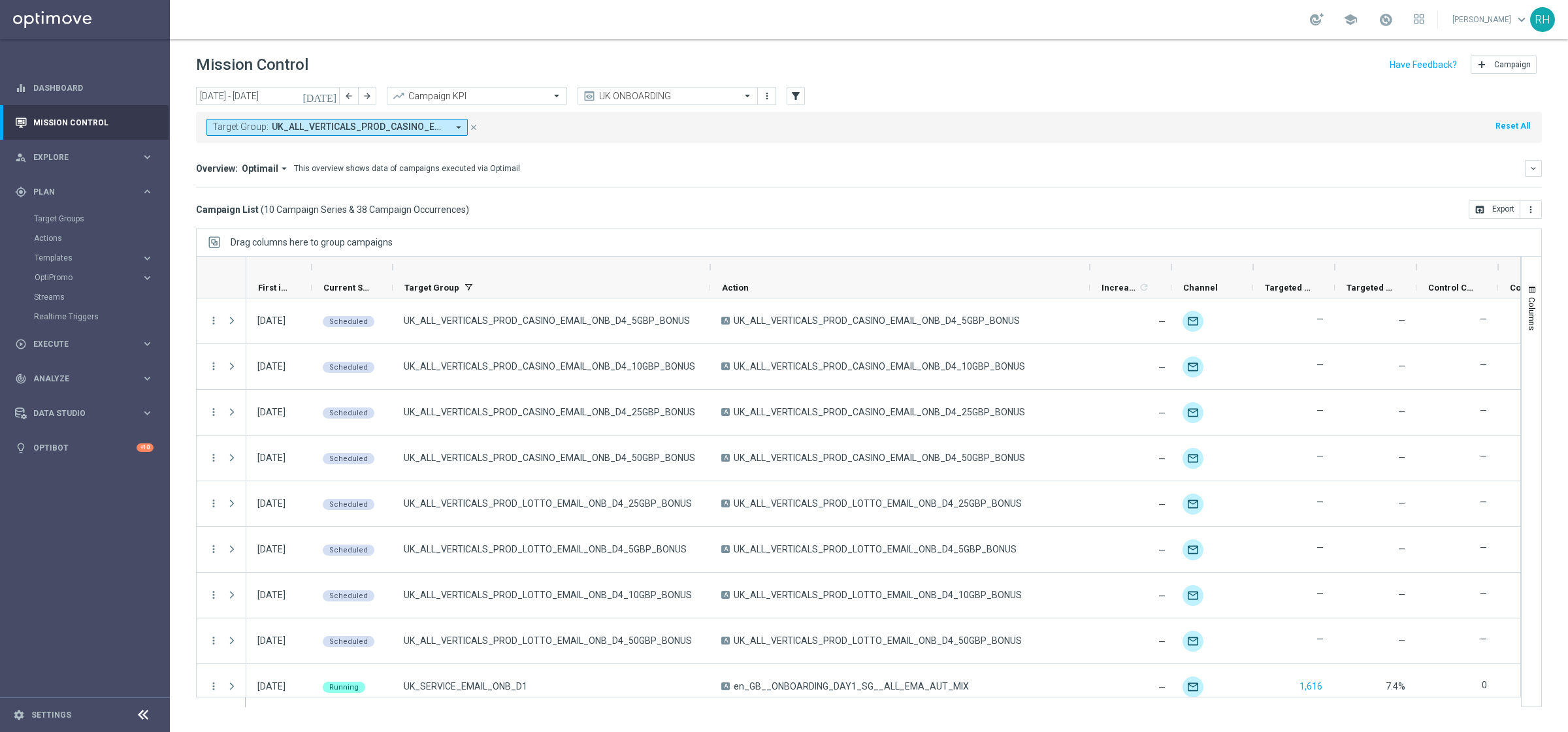
click at [760, 178] on div "Overview: Optimail arrow_drop_down This overview shows data of campaigns execut…" at bounding box center [868, 174] width 1345 height 28
click at [673, 93] on input "text" at bounding box center [654, 96] width 140 height 11
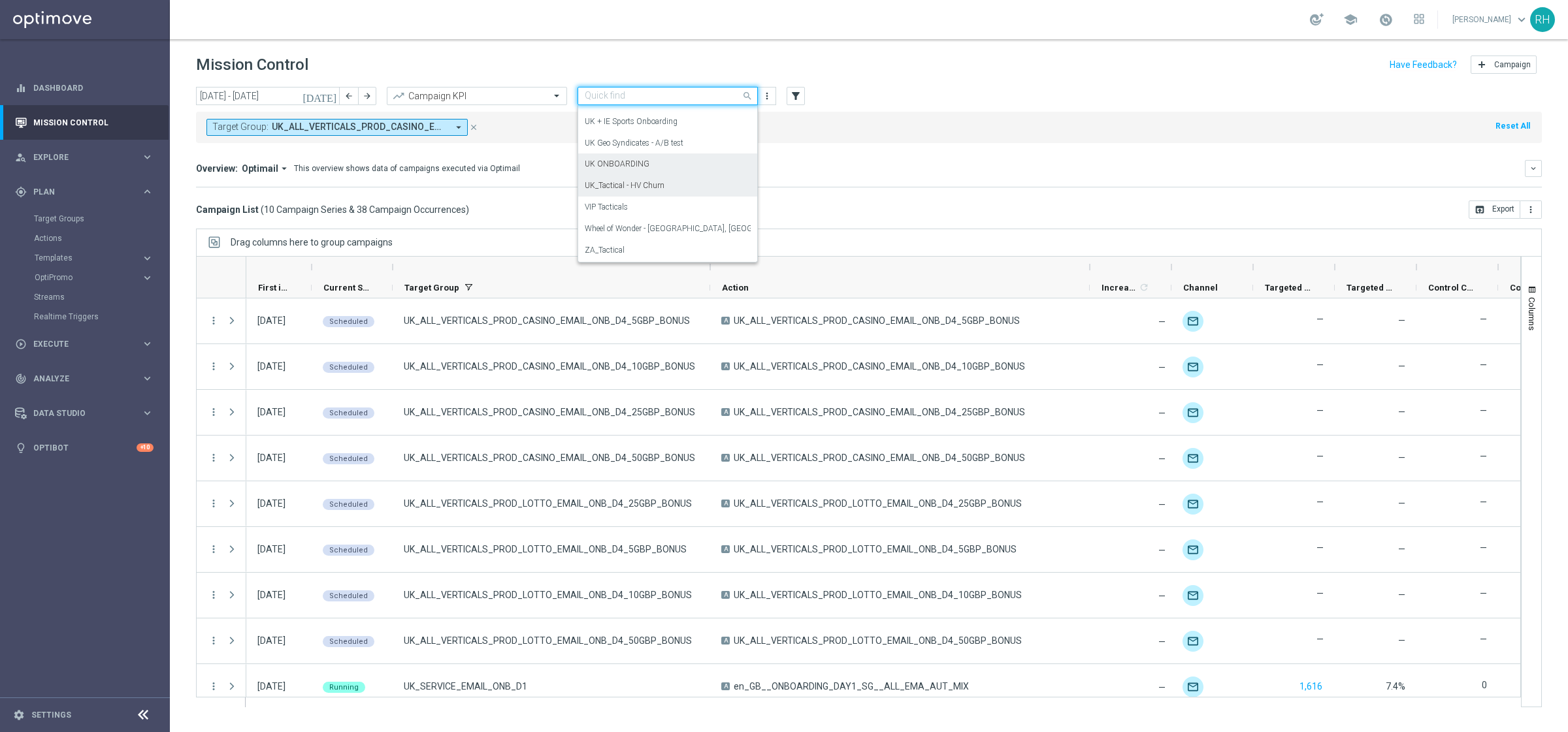
click at [325, 100] on button "[DATE]" at bounding box center [320, 96] width 39 height 20
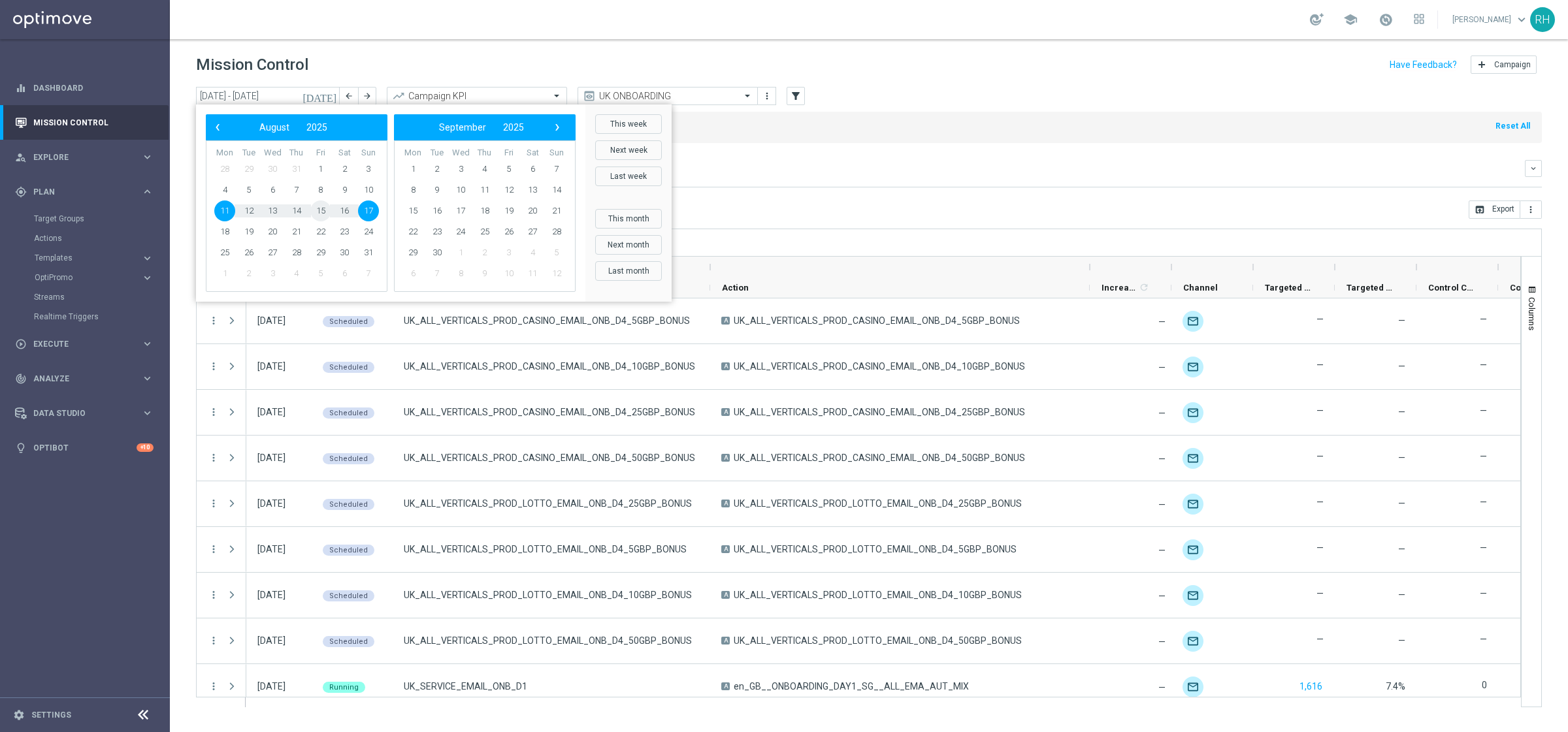
click at [326, 211] on span "15" at bounding box center [321, 211] width 21 height 21
type input "15 Aug 2025 - 15 Aug 2025"
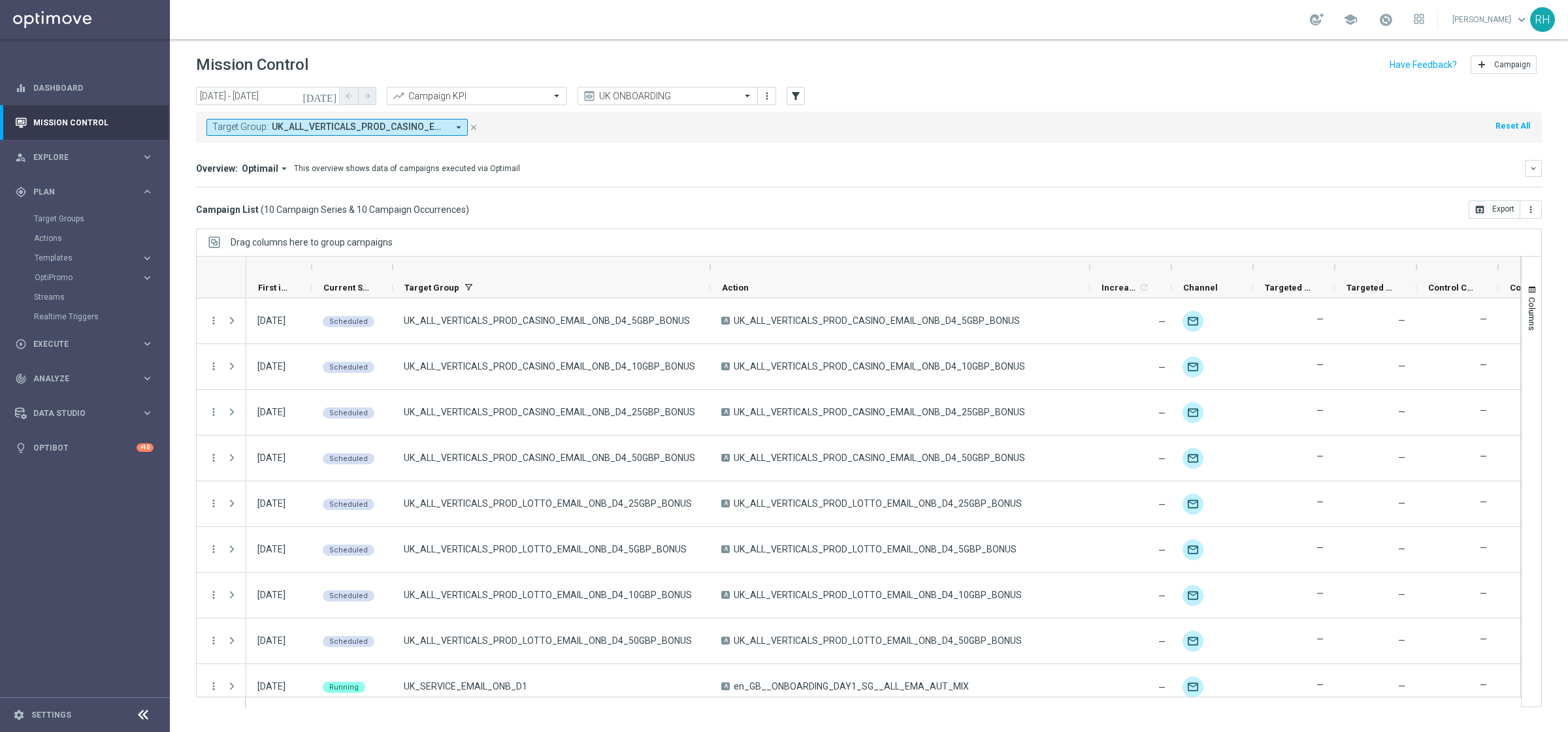
drag, startPoint x: 597, startPoint y: 171, endPoint x: 627, endPoint y: 126, distance: 54.1
click at [598, 171] on div "Overview: Optimail arrow_drop_down This overview shows data of campaigns execut…" at bounding box center [860, 168] width 1329 height 11
click at [648, 99] on input "text" at bounding box center [654, 96] width 140 height 11
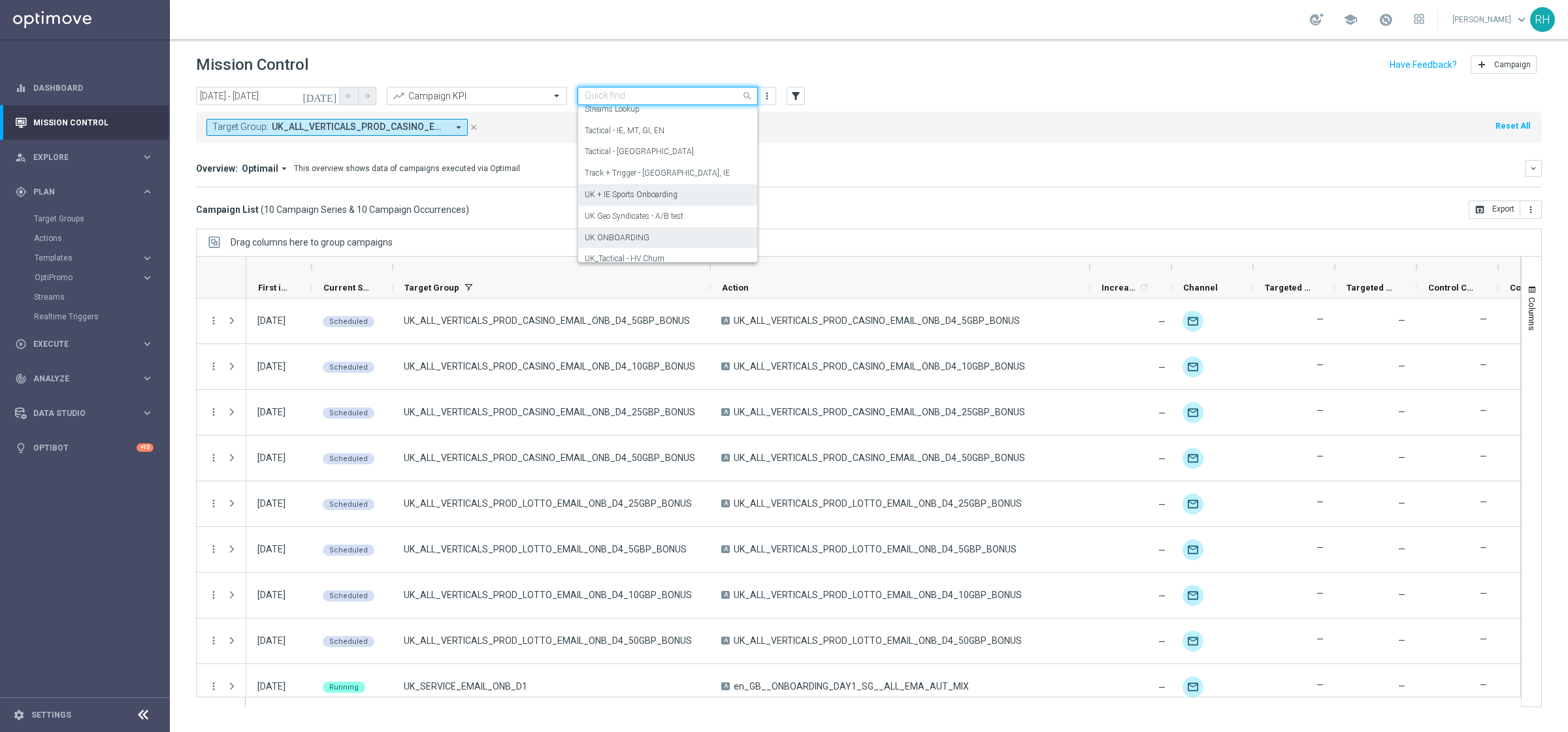
scroll to position [217, 0]
click at [660, 204] on div "Tactical - UK" at bounding box center [667, 198] width 166 height 21
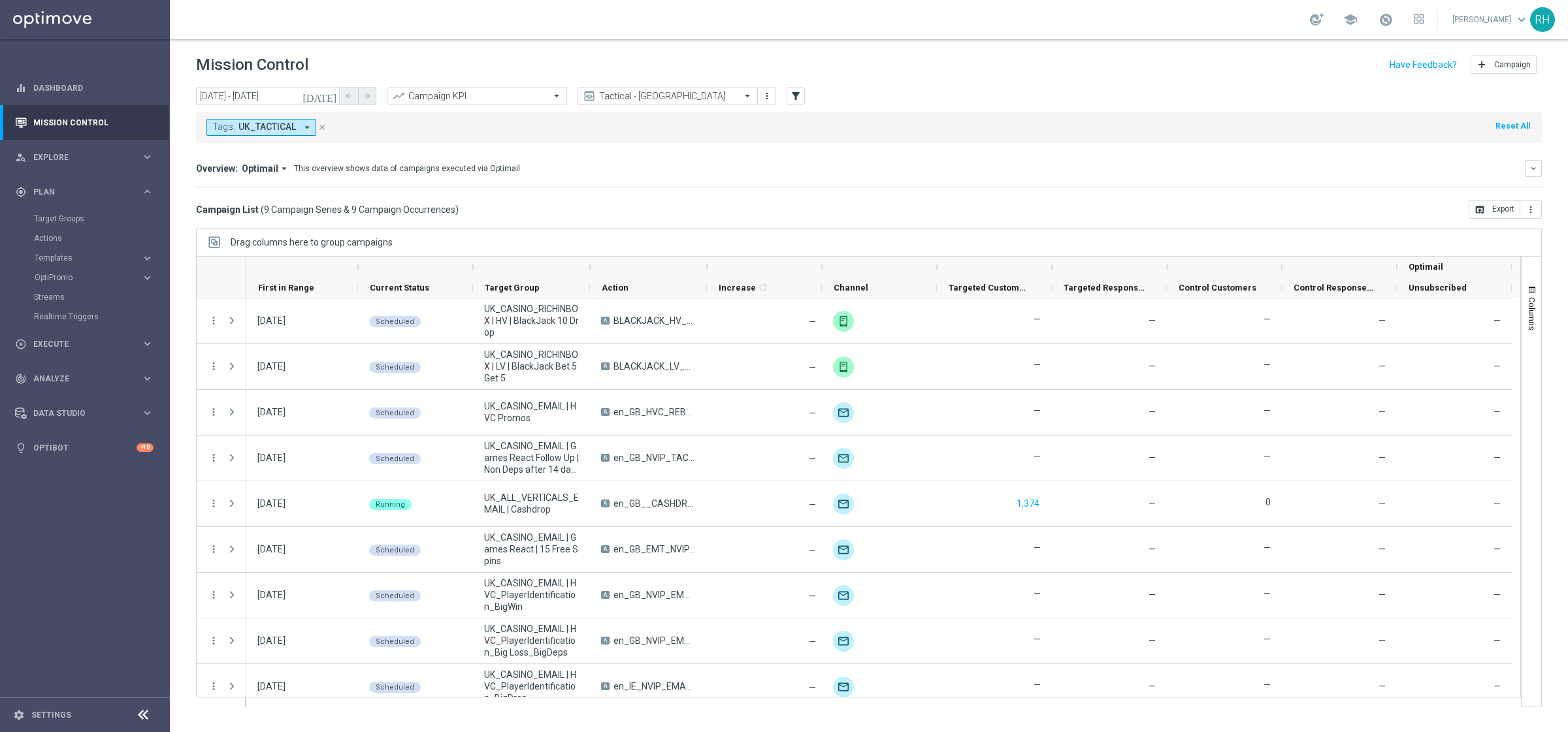
click at [633, 246] on div "Drag columns here to group campaigns" at bounding box center [868, 242] width 1345 height 28
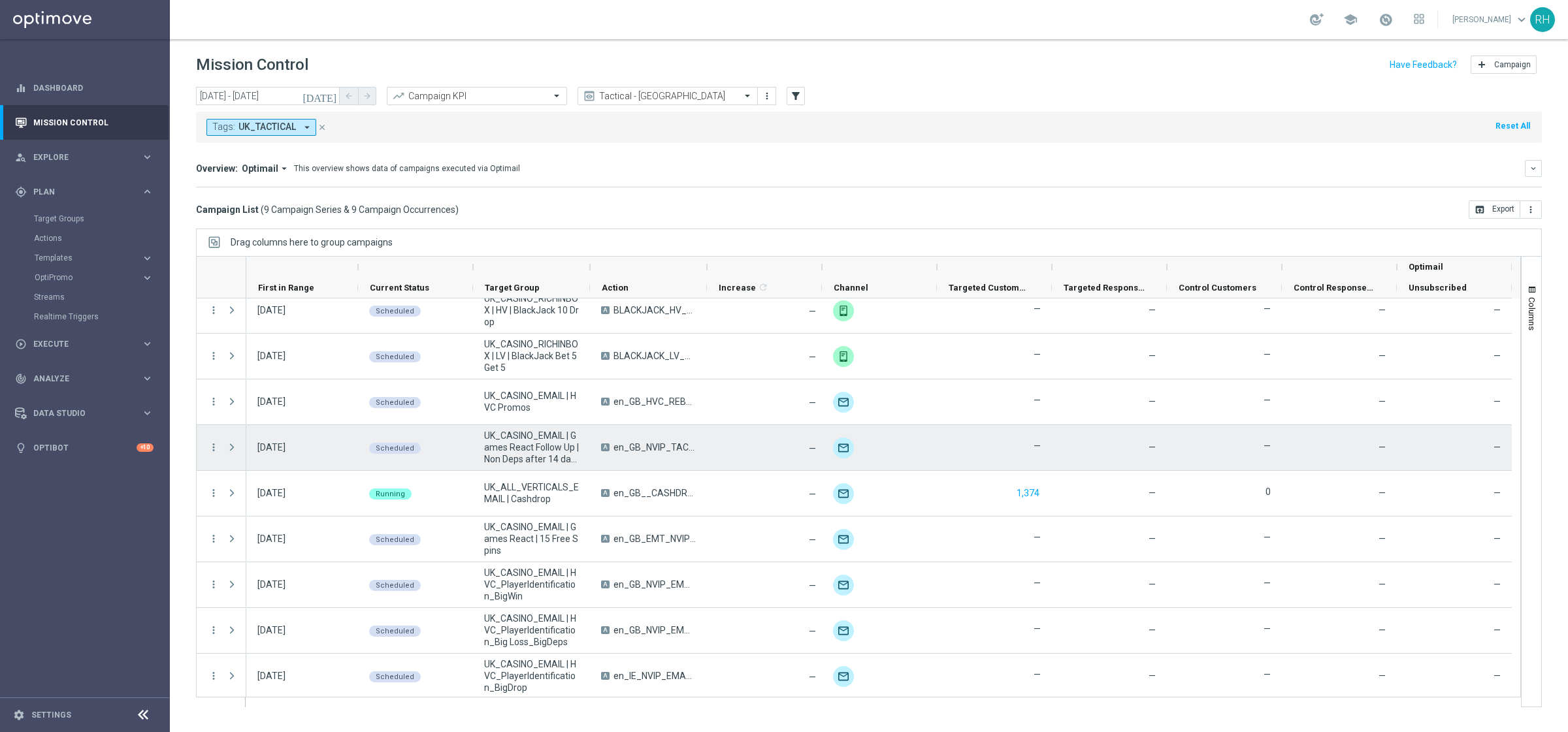
scroll to position [14, 0]
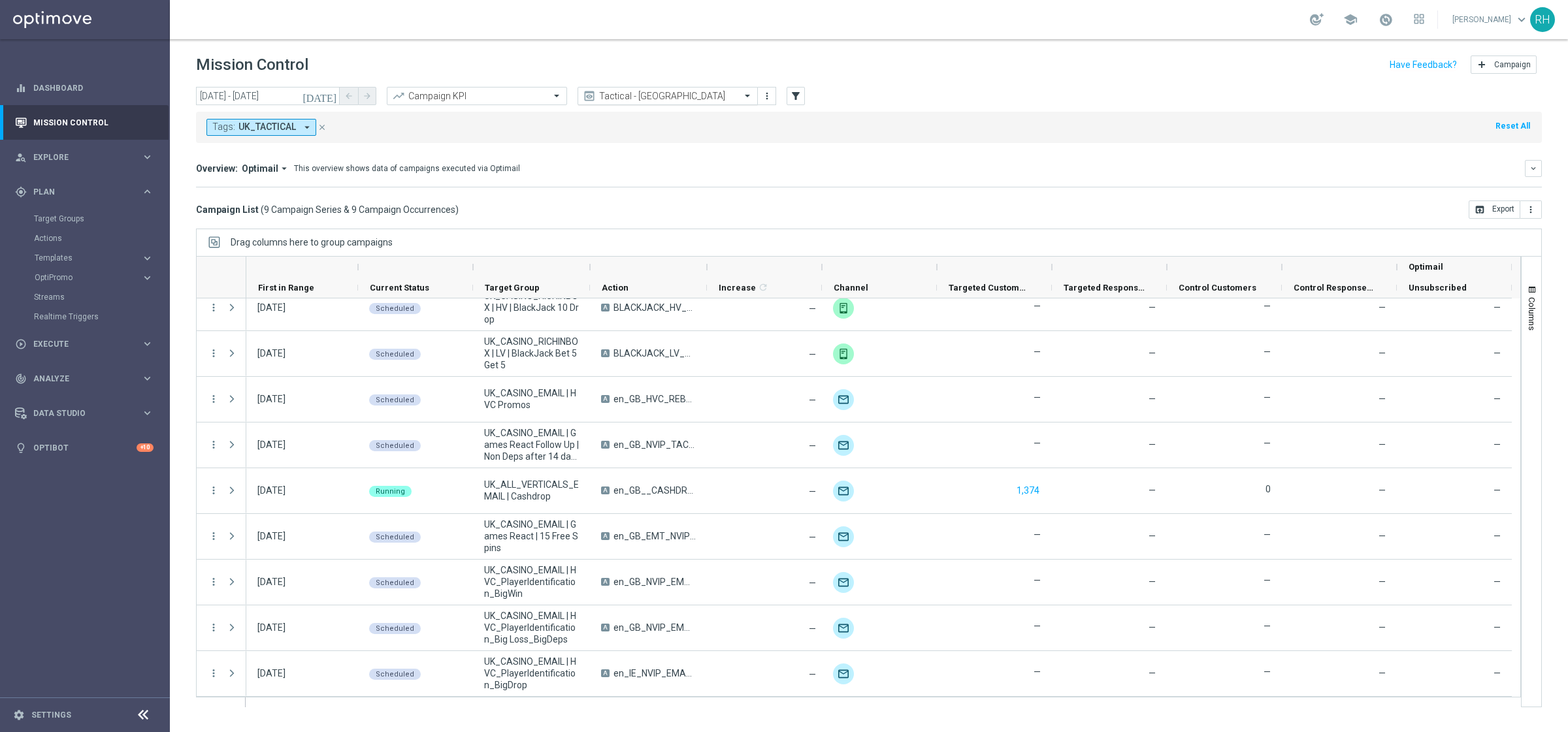
click at [641, 95] on input "text" at bounding box center [654, 96] width 140 height 11
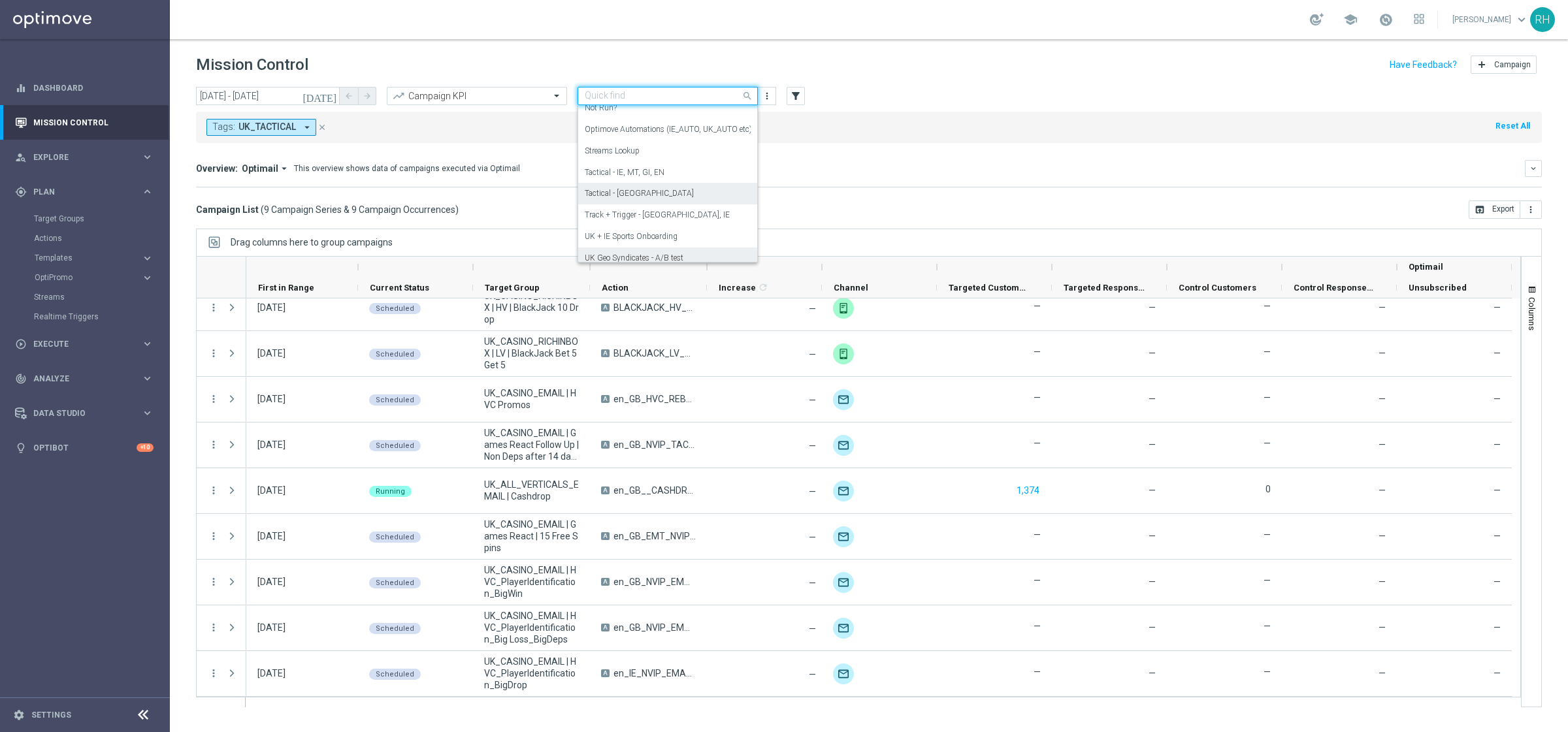
scroll to position [180, 0]
click at [656, 220] on label "Tactical - IE, MT, GI, EN" at bounding box center [624, 215] width 80 height 11
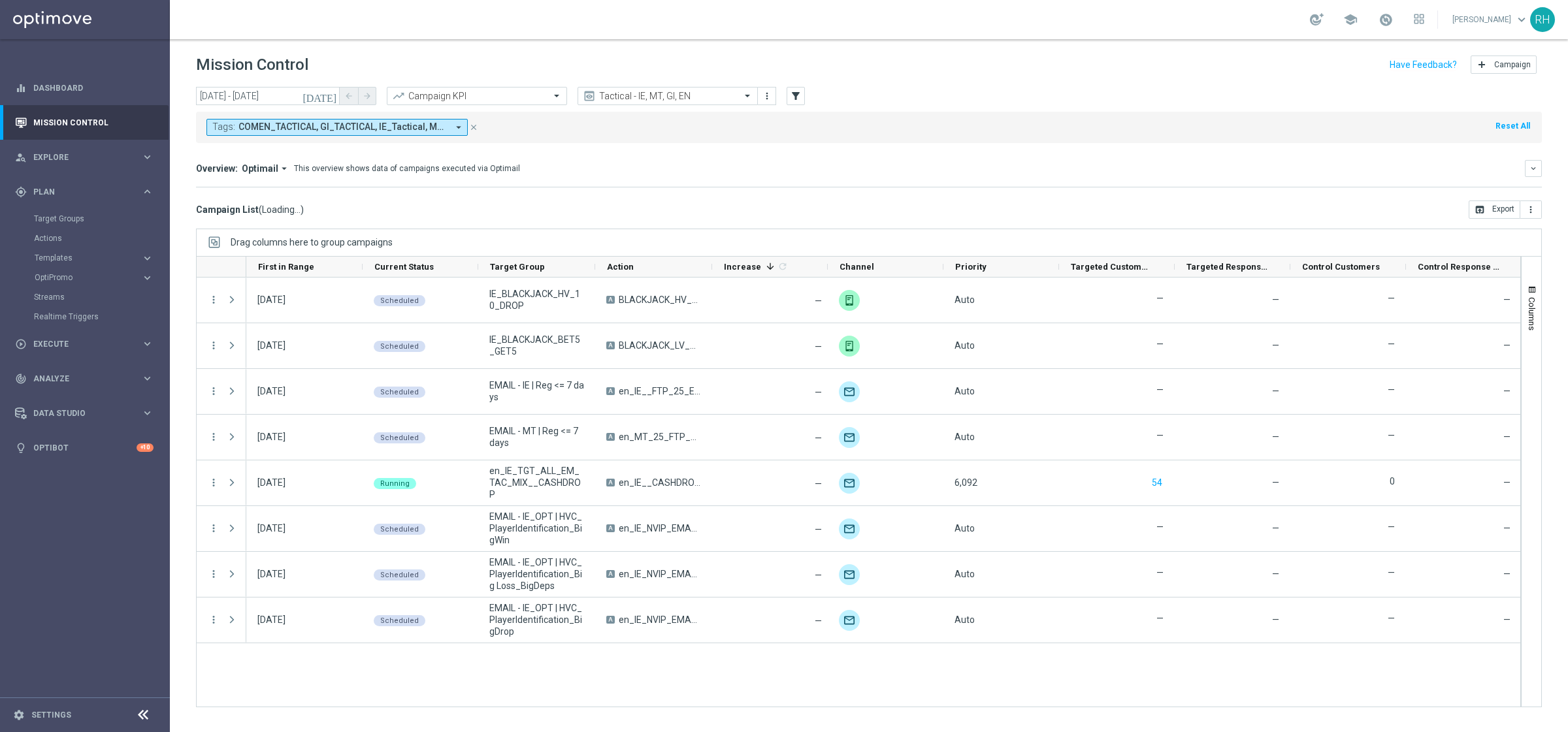
scroll to position [0, 0]
click at [904, 153] on mini-dashboard "Overview: Optimail arrow_drop_down This overview shows data of campaigns execut…" at bounding box center [868, 171] width 1345 height 57
click at [708, 100] on input "text" at bounding box center [654, 96] width 140 height 11
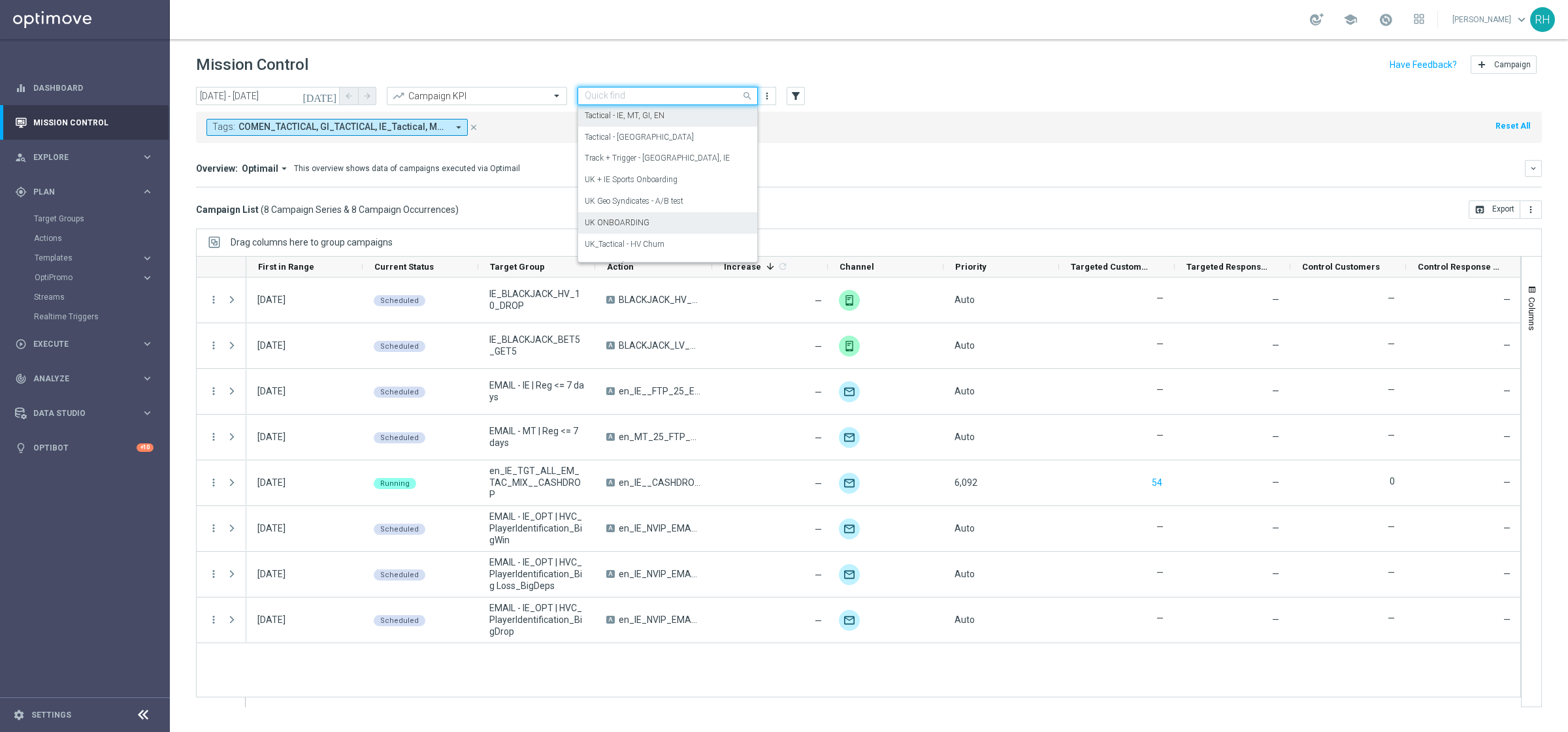
click at [691, 214] on div "UK ONBOARDING" at bounding box center [667, 223] width 166 height 21
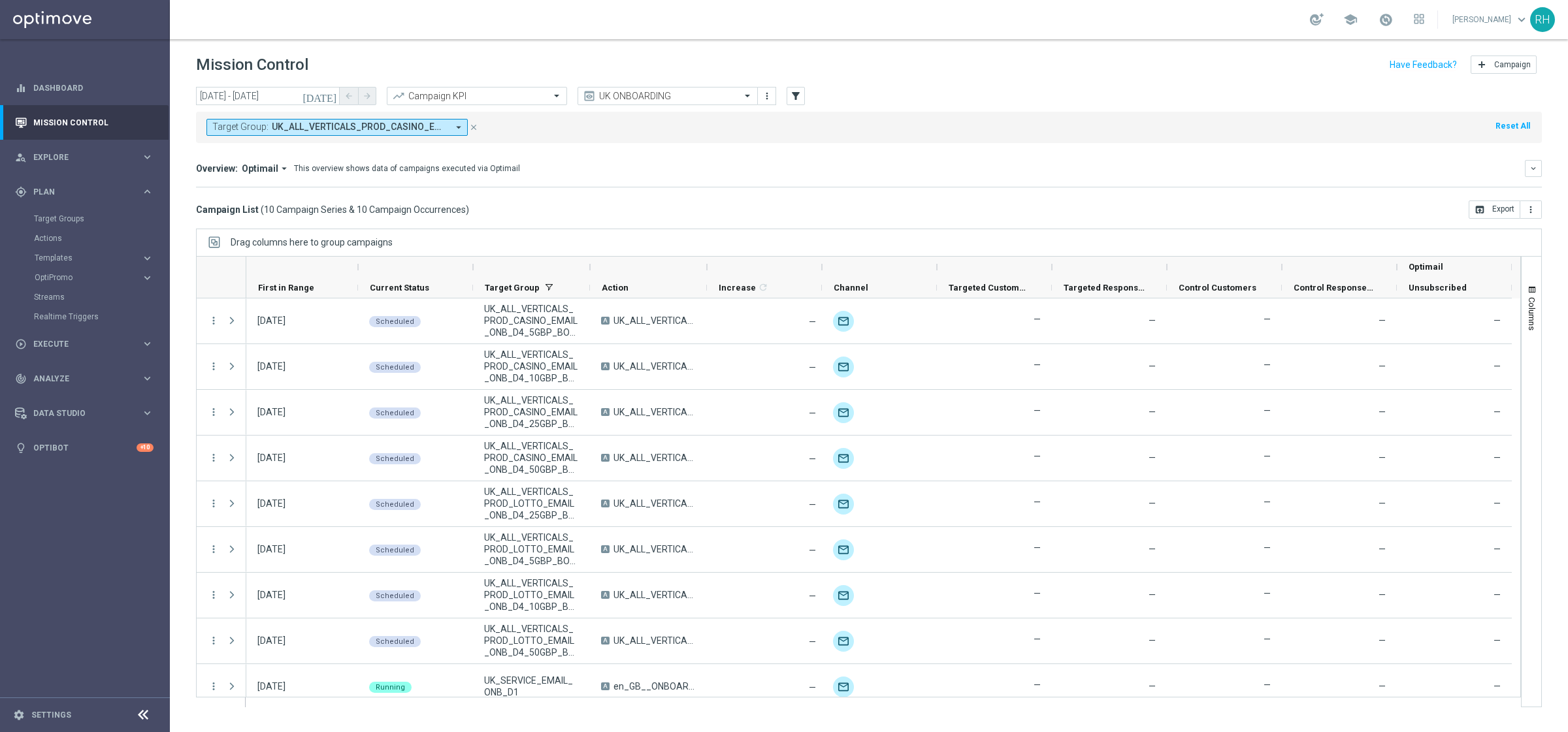
click at [901, 132] on div "Target Group: UK_ALL_VERTICALS_PROD_CASINO_EMAIL_ONB_D4_10GBP_BONUS, UK_ALL_VER…" at bounding box center [868, 127] width 1345 height 31
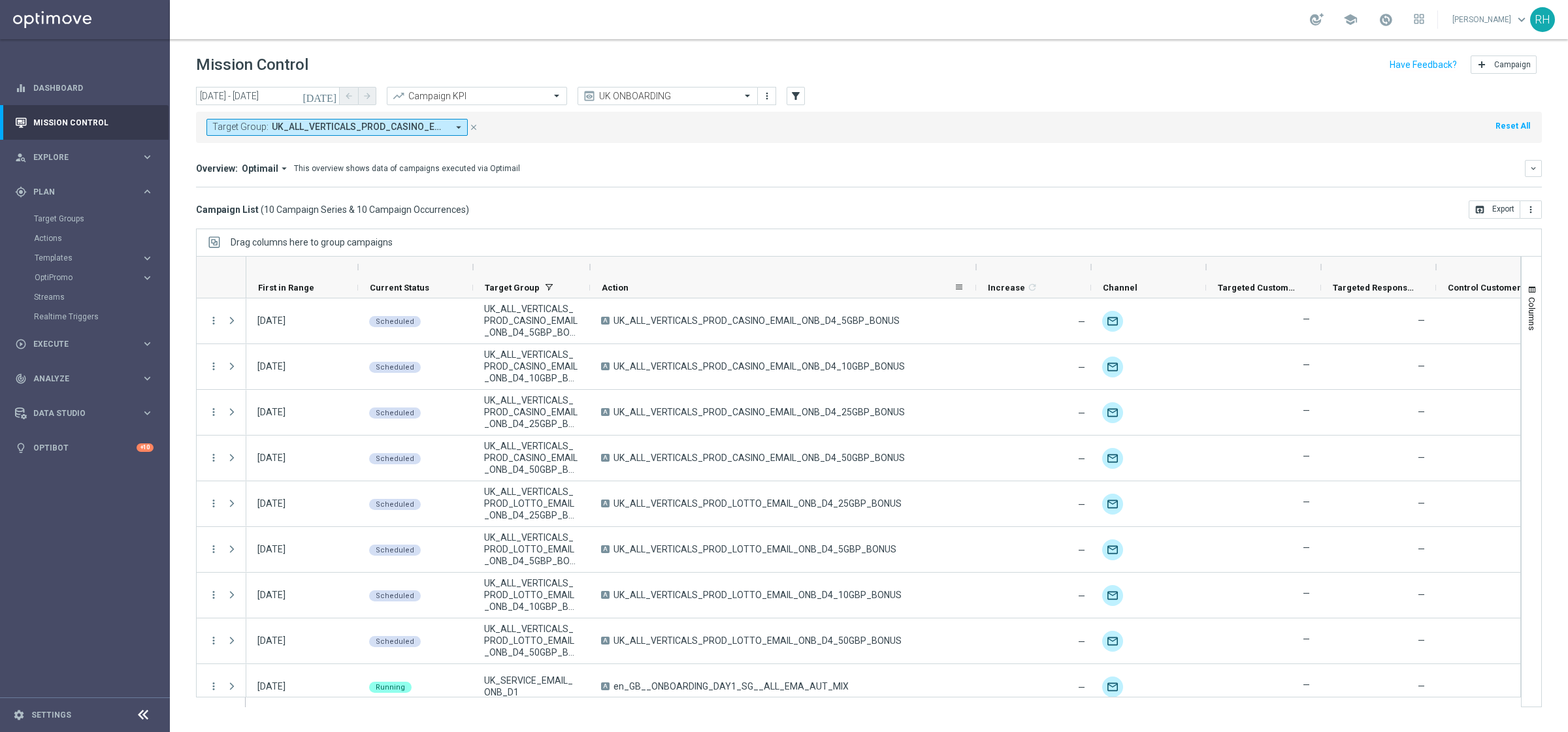
drag, startPoint x: 704, startPoint y: 266, endPoint x: 973, endPoint y: 277, distance: 269.2
click at [973, 277] on div "First in Range" at bounding box center [1014, 277] width 1535 height 42
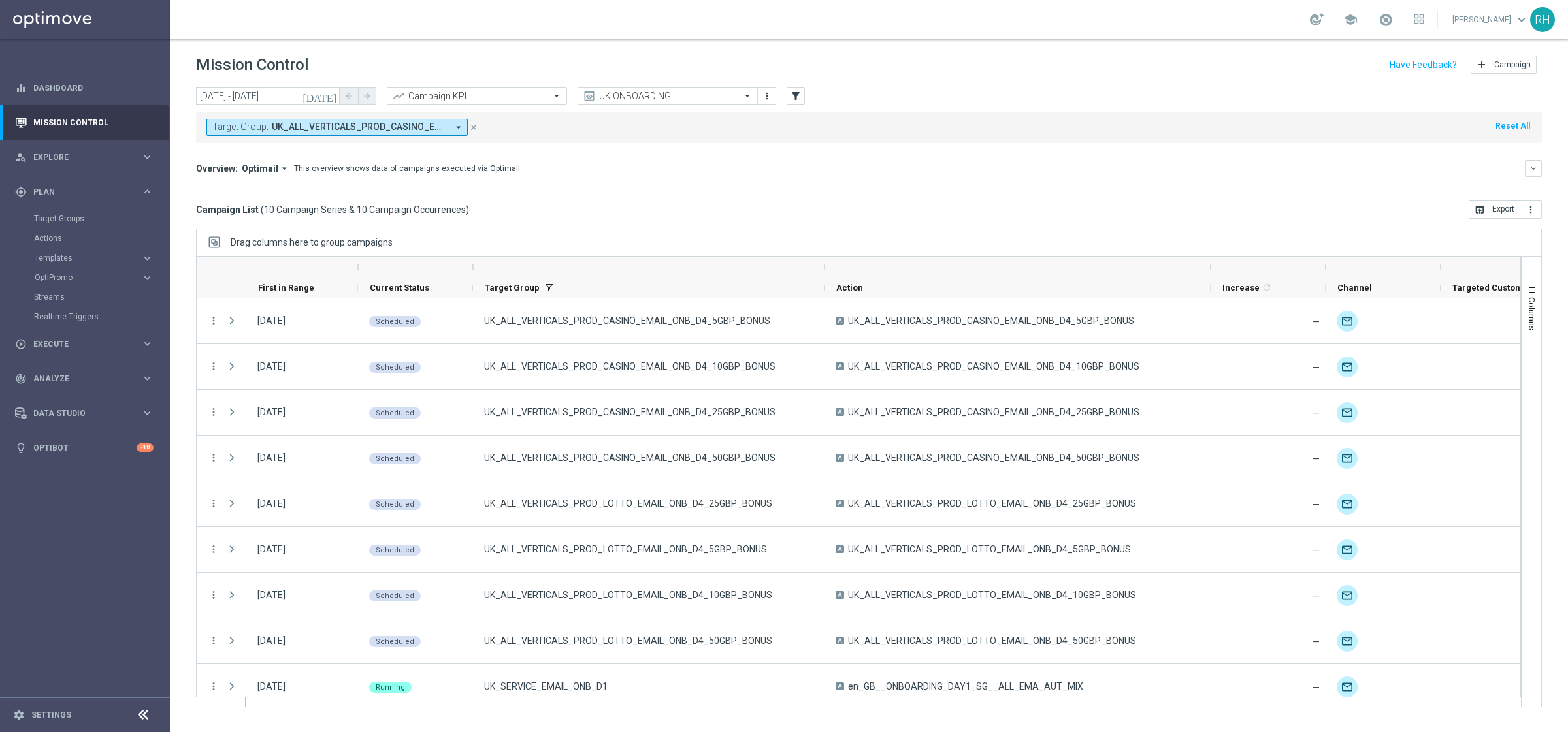
drag, startPoint x: 590, startPoint y: 266, endPoint x: 825, endPoint y: 261, distance: 235.1
click at [825, 261] on div at bounding box center [824, 267] width 5 height 21
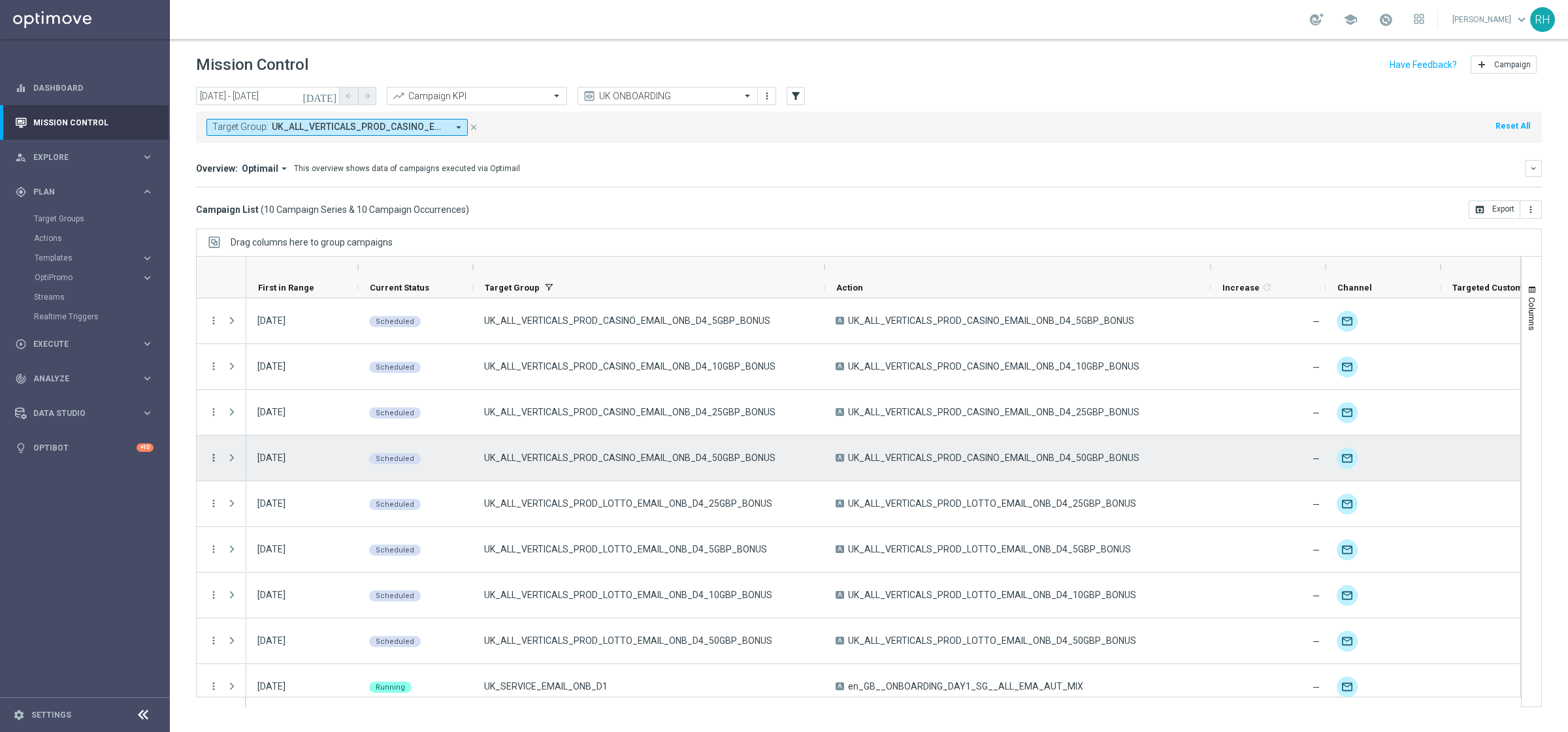
click at [212, 452] on icon "more_vert" at bounding box center [213, 458] width 11 height 11
click at [290, 579] on div "Edit" at bounding box center [300, 581] width 122 height 9
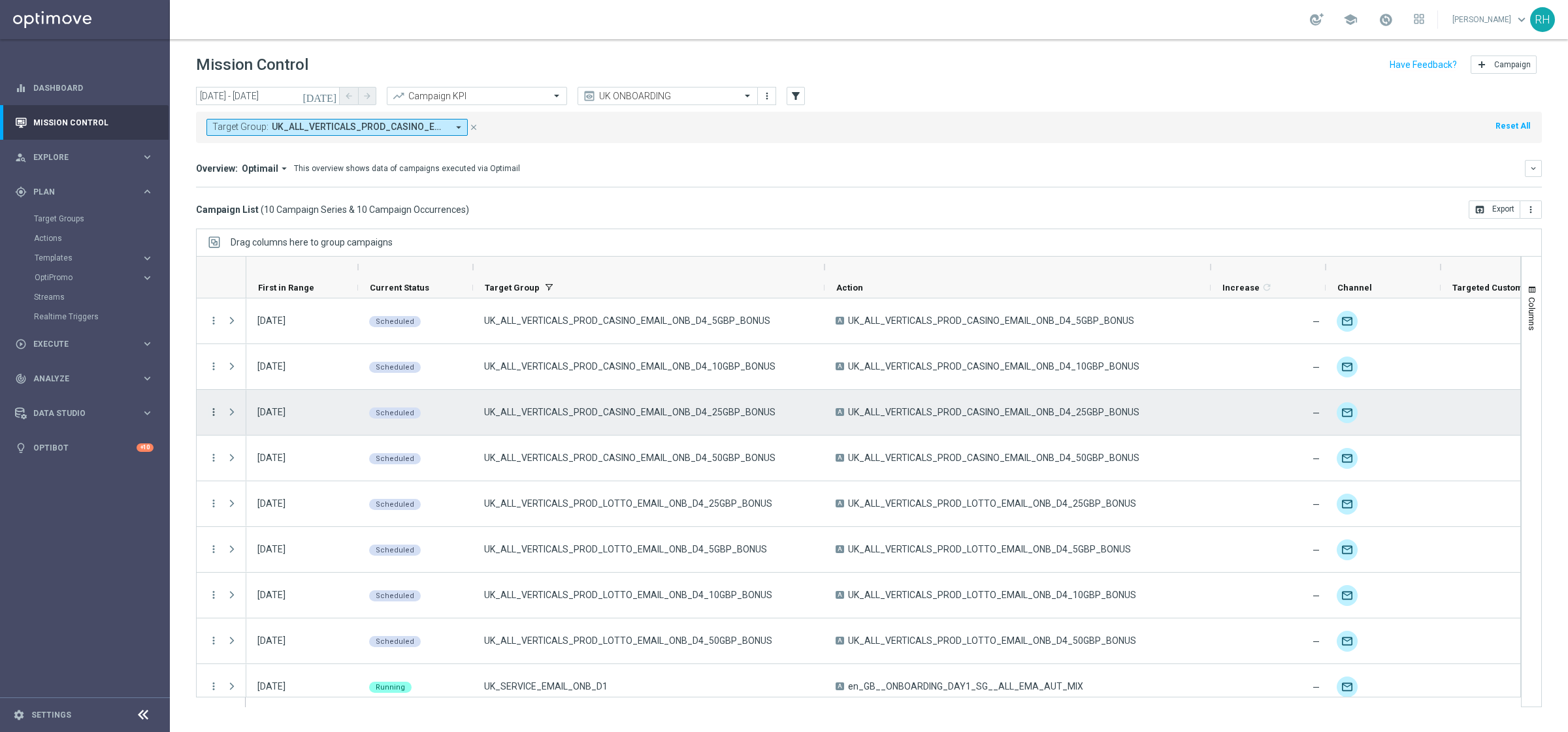
click at [216, 410] on icon "more_vert" at bounding box center [213, 412] width 11 height 11
click at [247, 531] on span "Edit" at bounding box center [247, 535] width 15 height 9
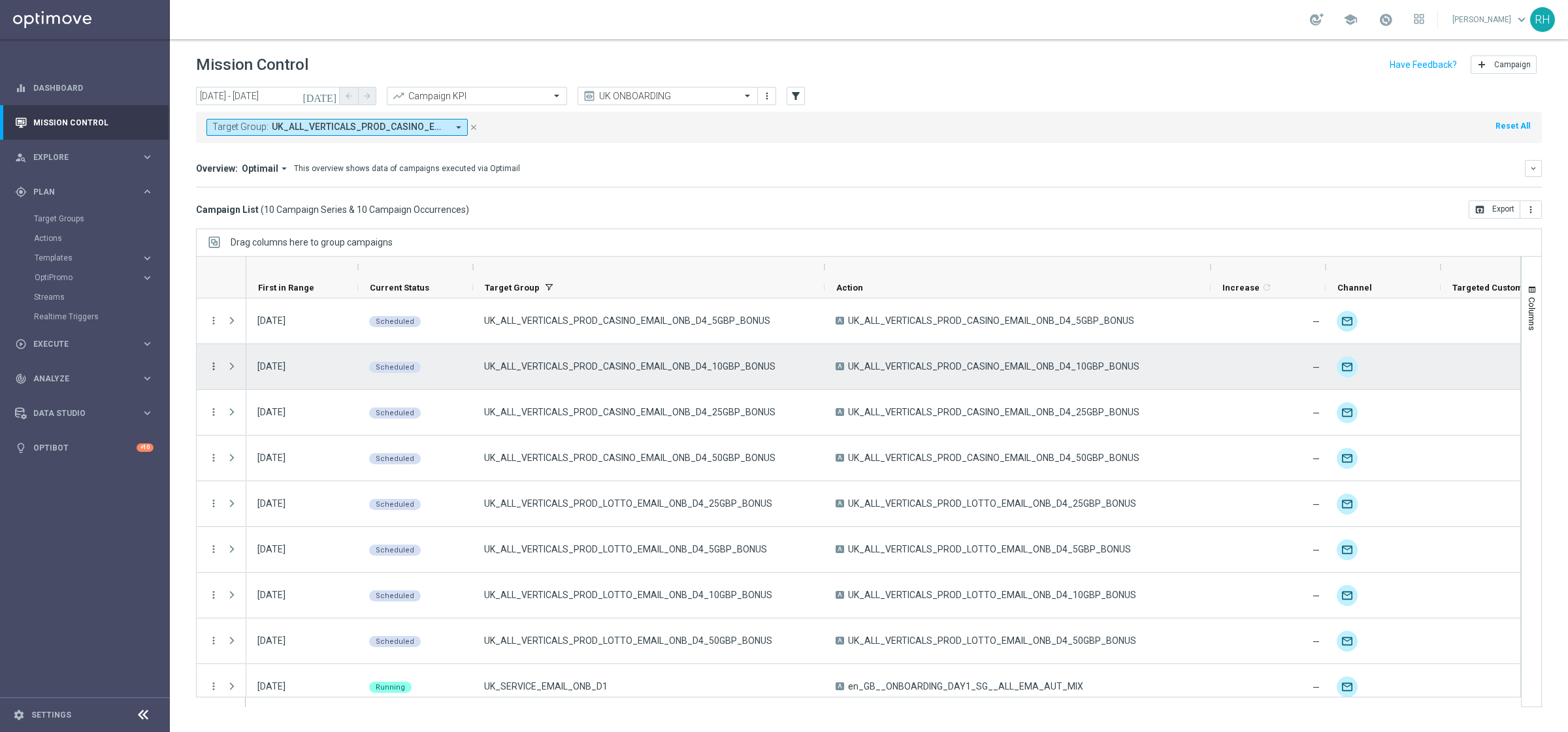
click at [216, 363] on icon "more_vert" at bounding box center [213, 366] width 11 height 11
click at [261, 484] on div "edit Edit" at bounding box center [293, 490] width 147 height 18
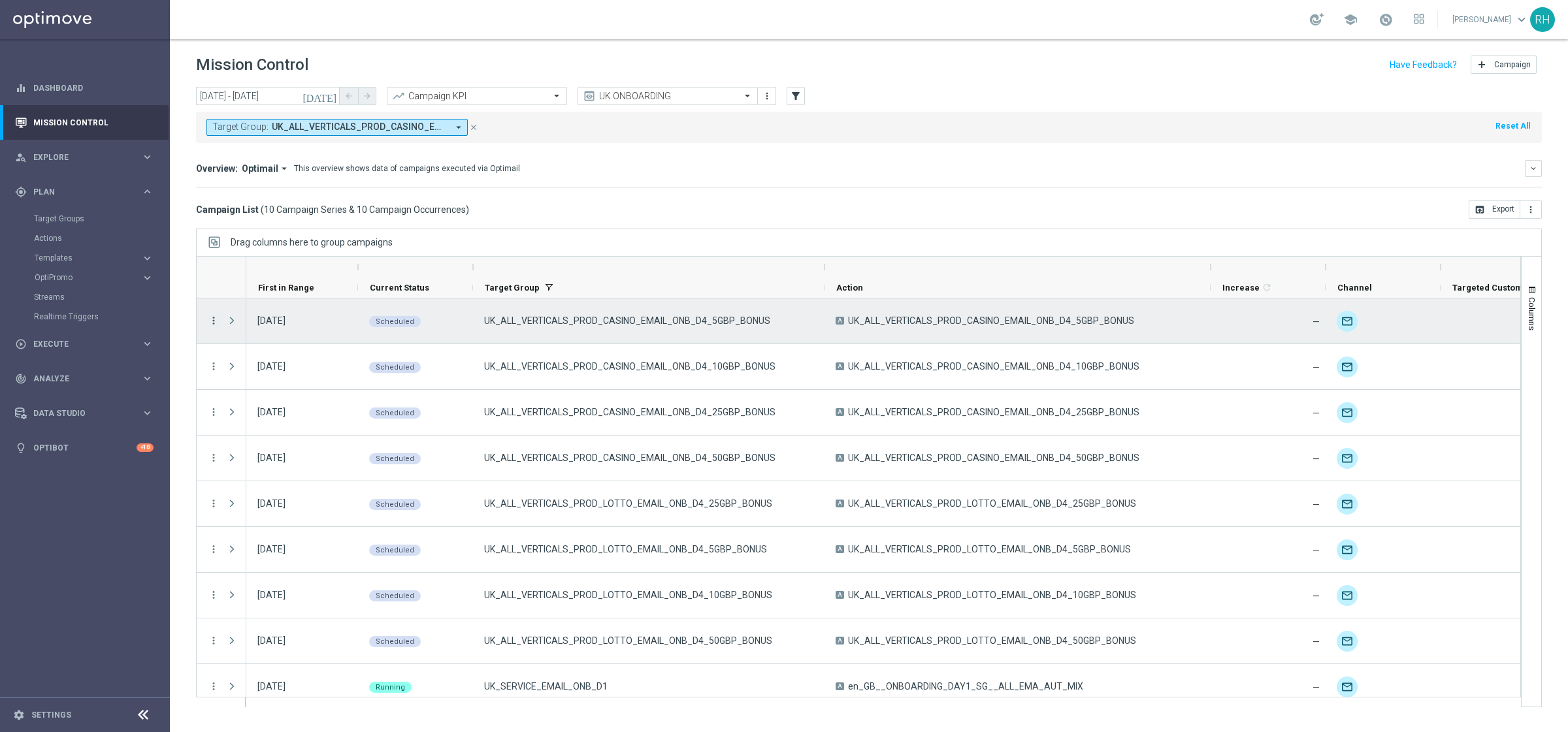
click at [214, 319] on icon "more_vert" at bounding box center [213, 321] width 11 height 11
click at [244, 440] on span "Edit" at bounding box center [247, 444] width 15 height 9
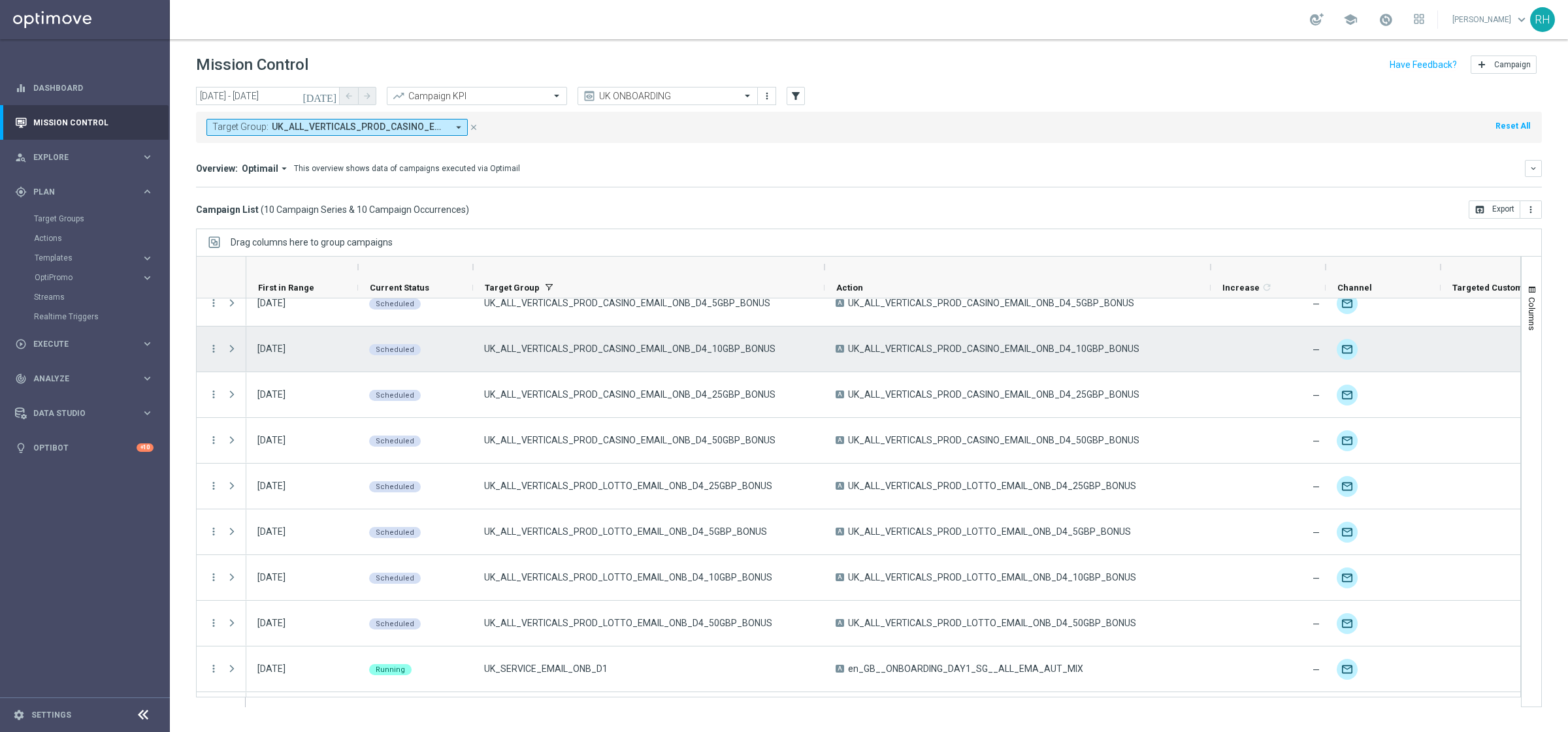
scroll to position [50, 0]
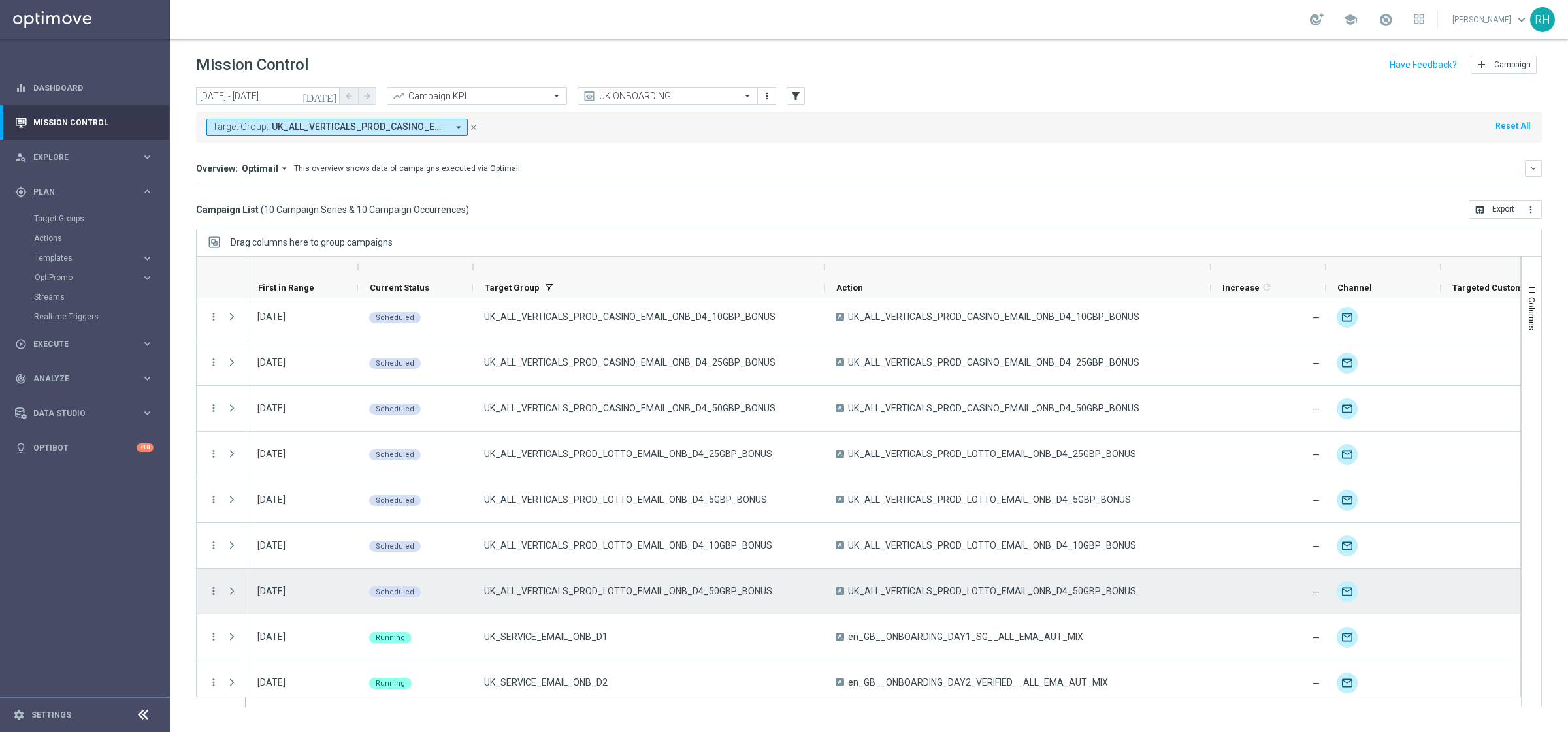
click at [211, 585] on icon "more_vert" at bounding box center [213, 591] width 11 height 11
click at [253, 551] on div "Edit" at bounding box center [300, 552] width 122 height 9
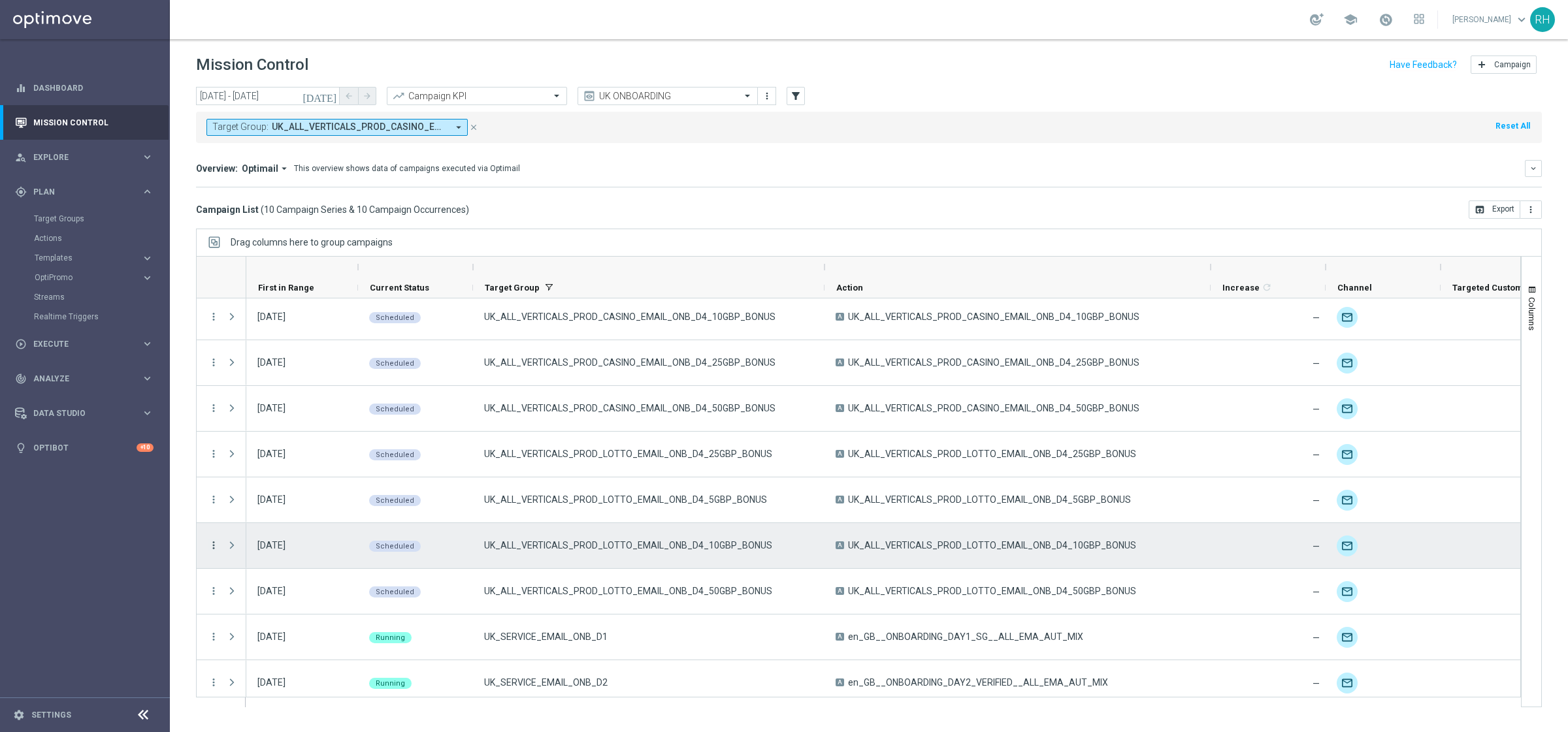
click at [212, 544] on icon "more_vert" at bounding box center [213, 545] width 11 height 11
click at [274, 585] on div "Edit" at bounding box center [300, 669] width 122 height 9
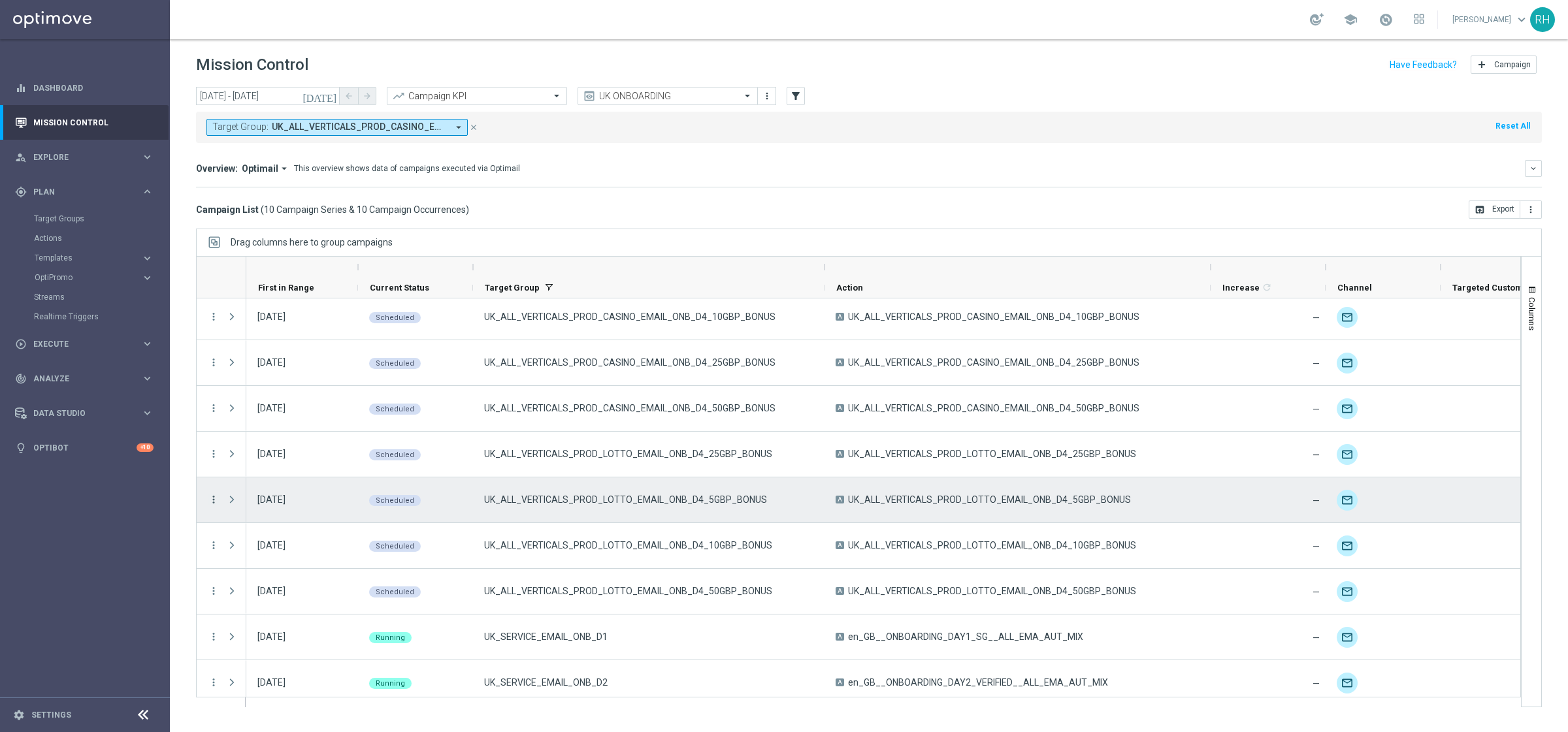
click at [214, 498] on icon "more_vert" at bounding box center [213, 499] width 11 height 11
click at [264, 585] on div "edit Edit" at bounding box center [293, 623] width 147 height 18
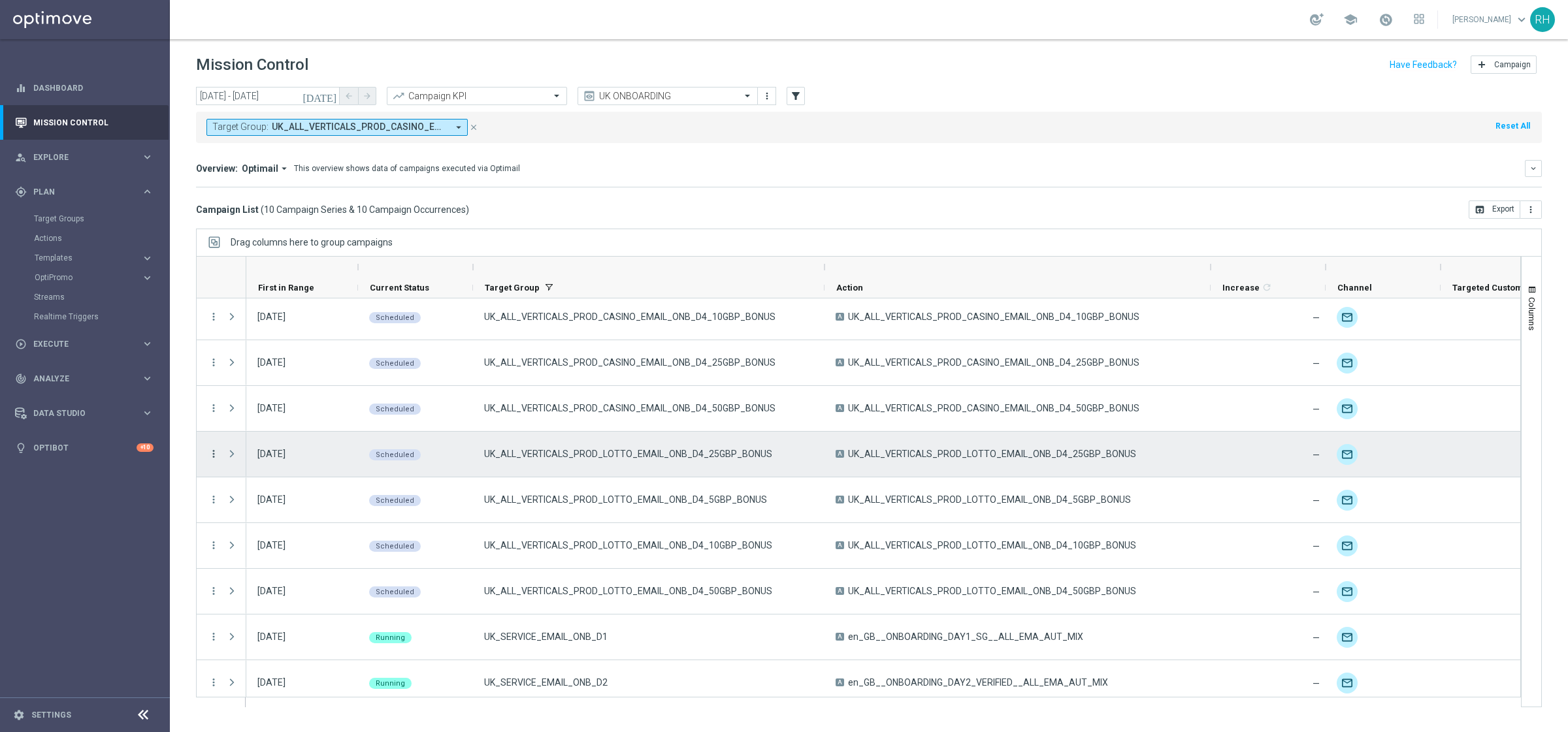
click at [216, 455] on icon "more_vert" at bounding box center [213, 454] width 11 height 11
click at [262, 570] on div "edit Edit" at bounding box center [293, 578] width 147 height 18
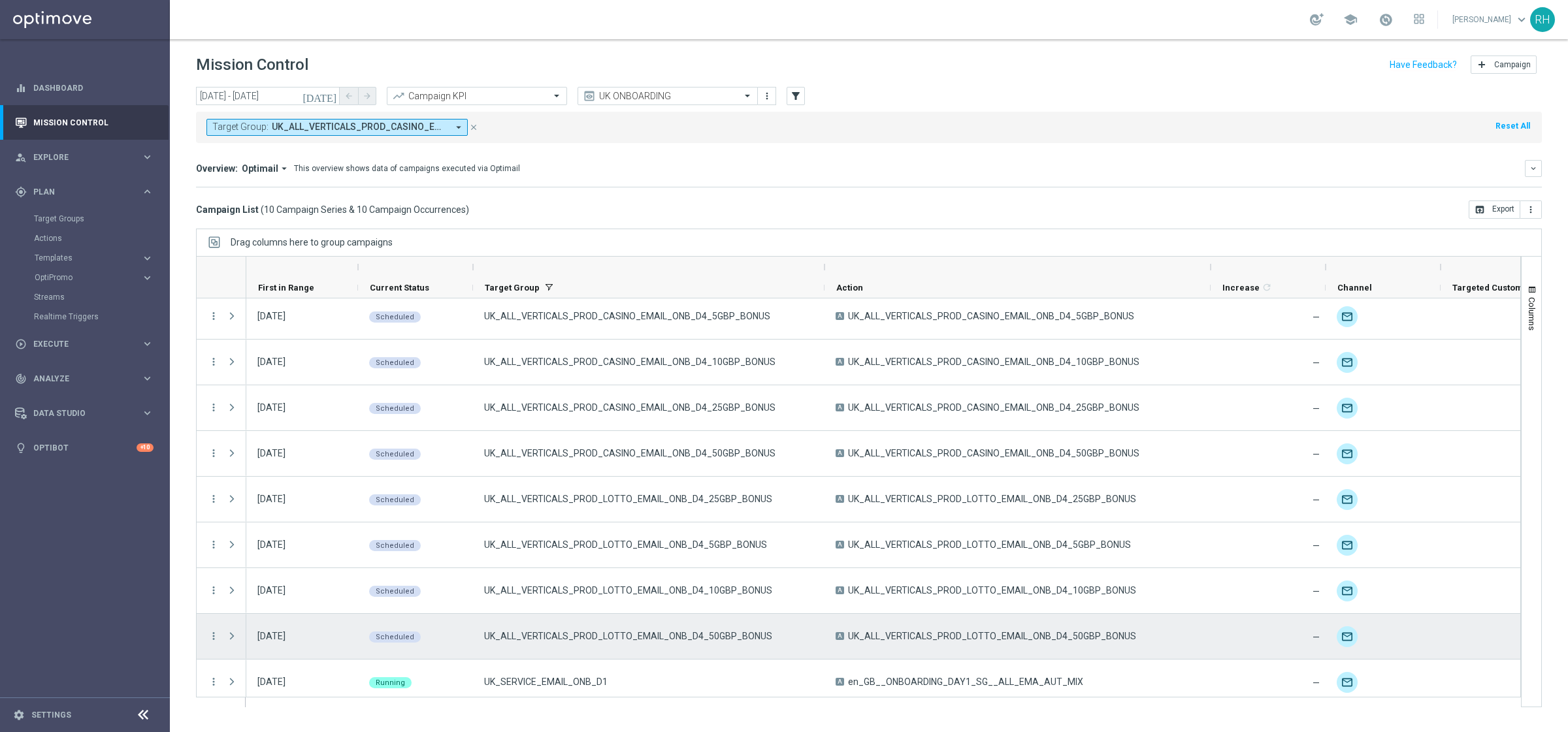
scroll to position [0, 0]
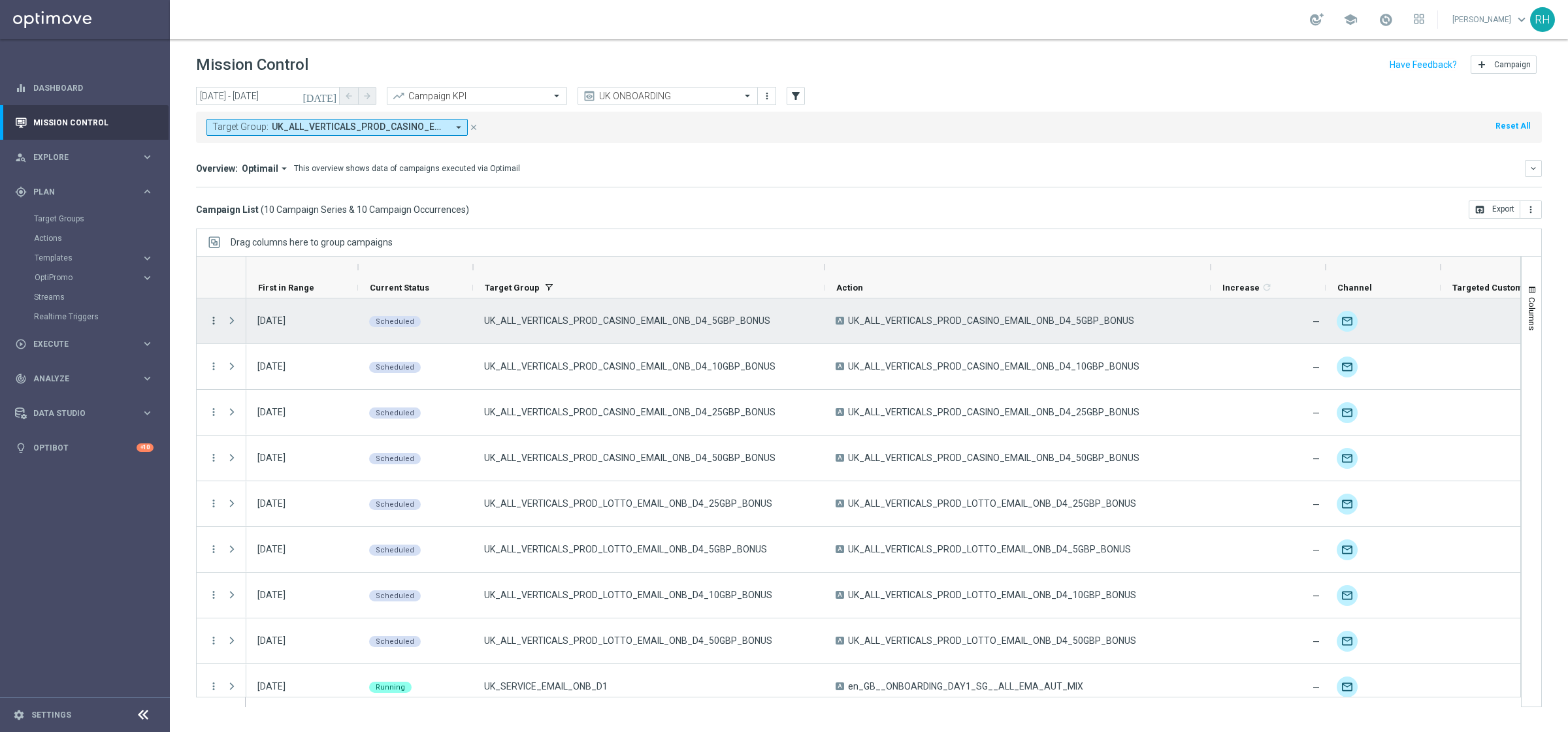
click at [211, 323] on icon "more_vert" at bounding box center [213, 321] width 11 height 11
click at [247, 327] on span "Campaign Details" at bounding box center [272, 329] width 66 height 9
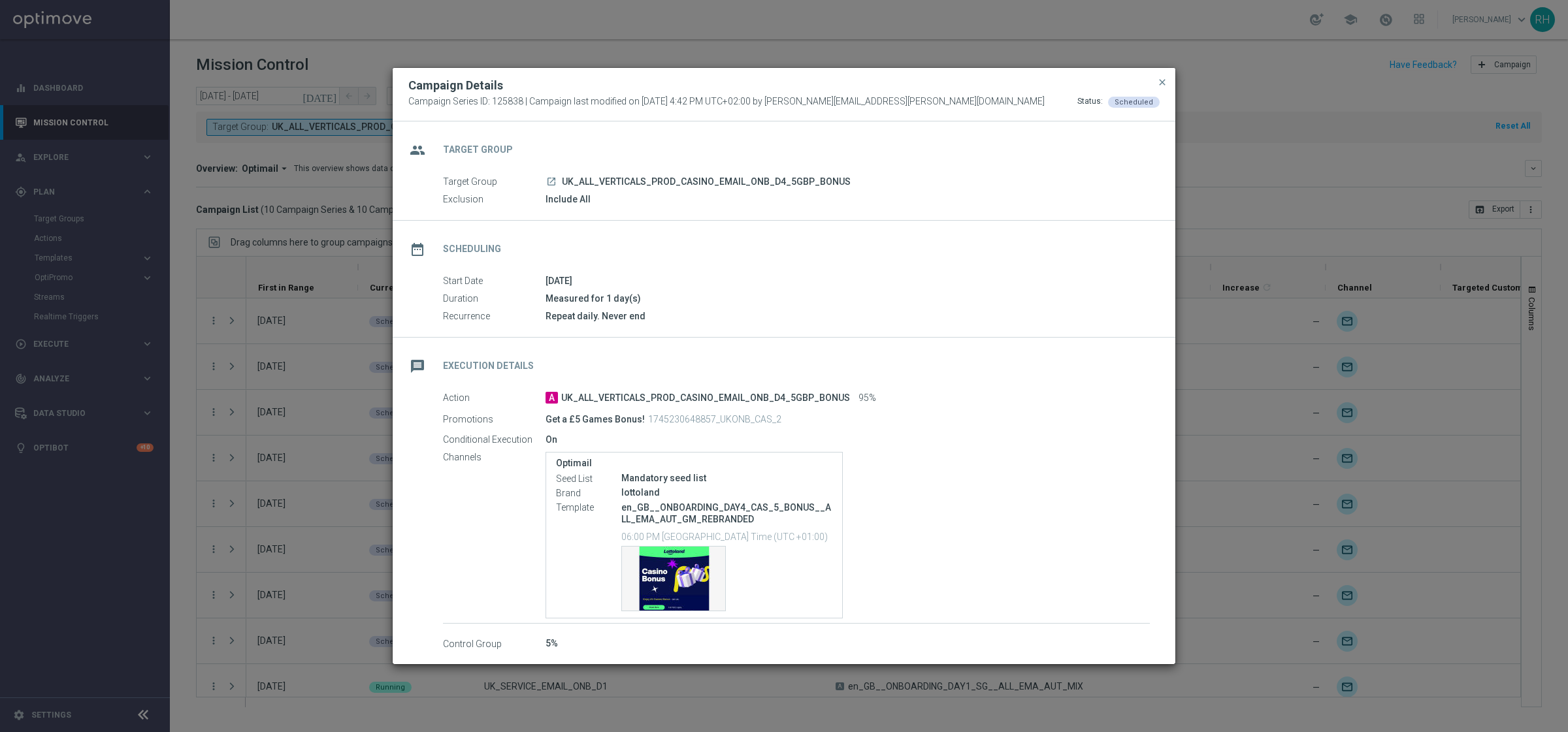
click at [460, 585] on div "Channels Optimail Seed List Mandatory seed list Brand lottoland Template en_GB_…" at bounding box center [797, 535] width 707 height 170
click at [1164, 80] on span "close" at bounding box center [1162, 82] width 11 height 11
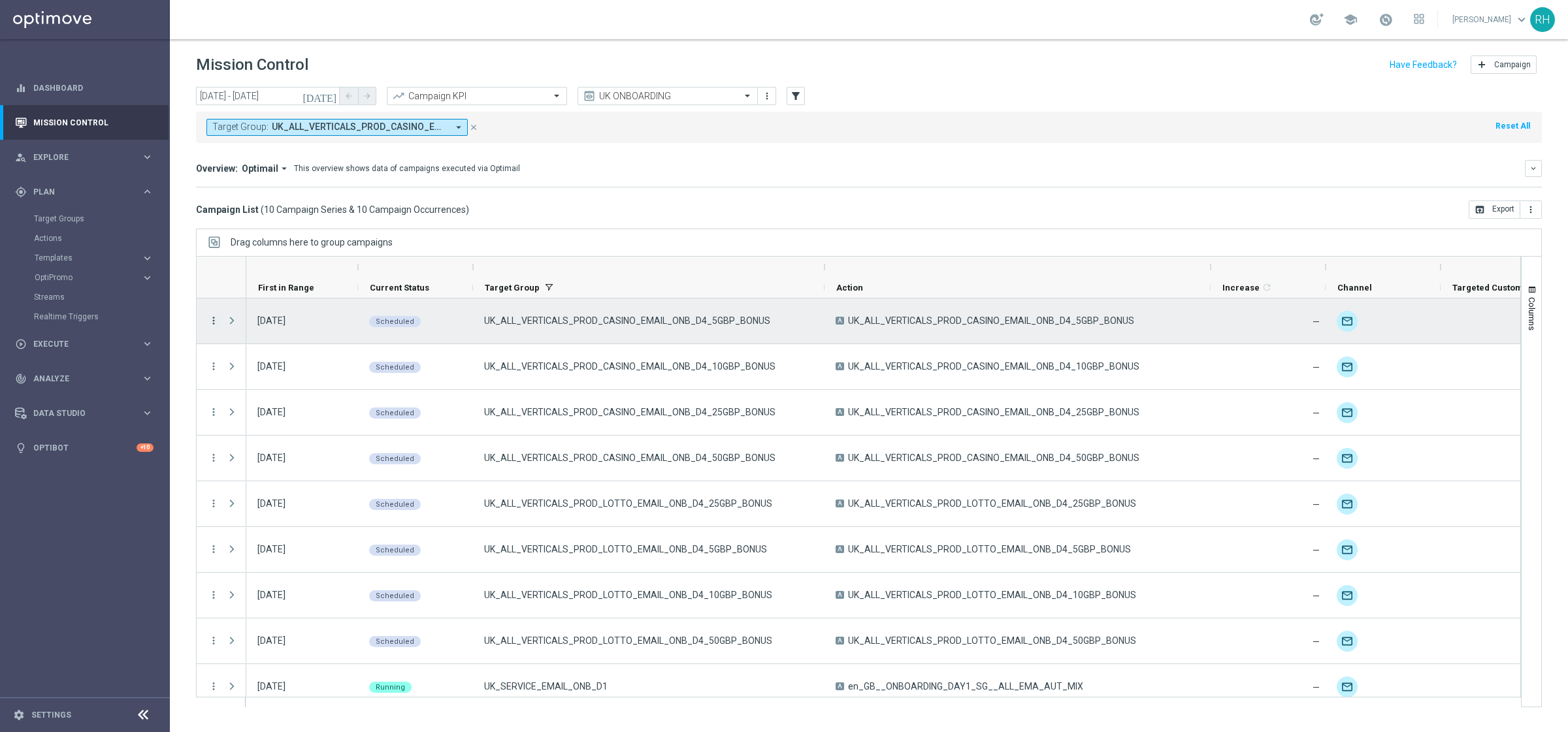
click at [209, 320] on icon "more_vert" at bounding box center [213, 321] width 11 height 11
click at [227, 327] on icon "list" at bounding box center [229, 329] width 9 height 9
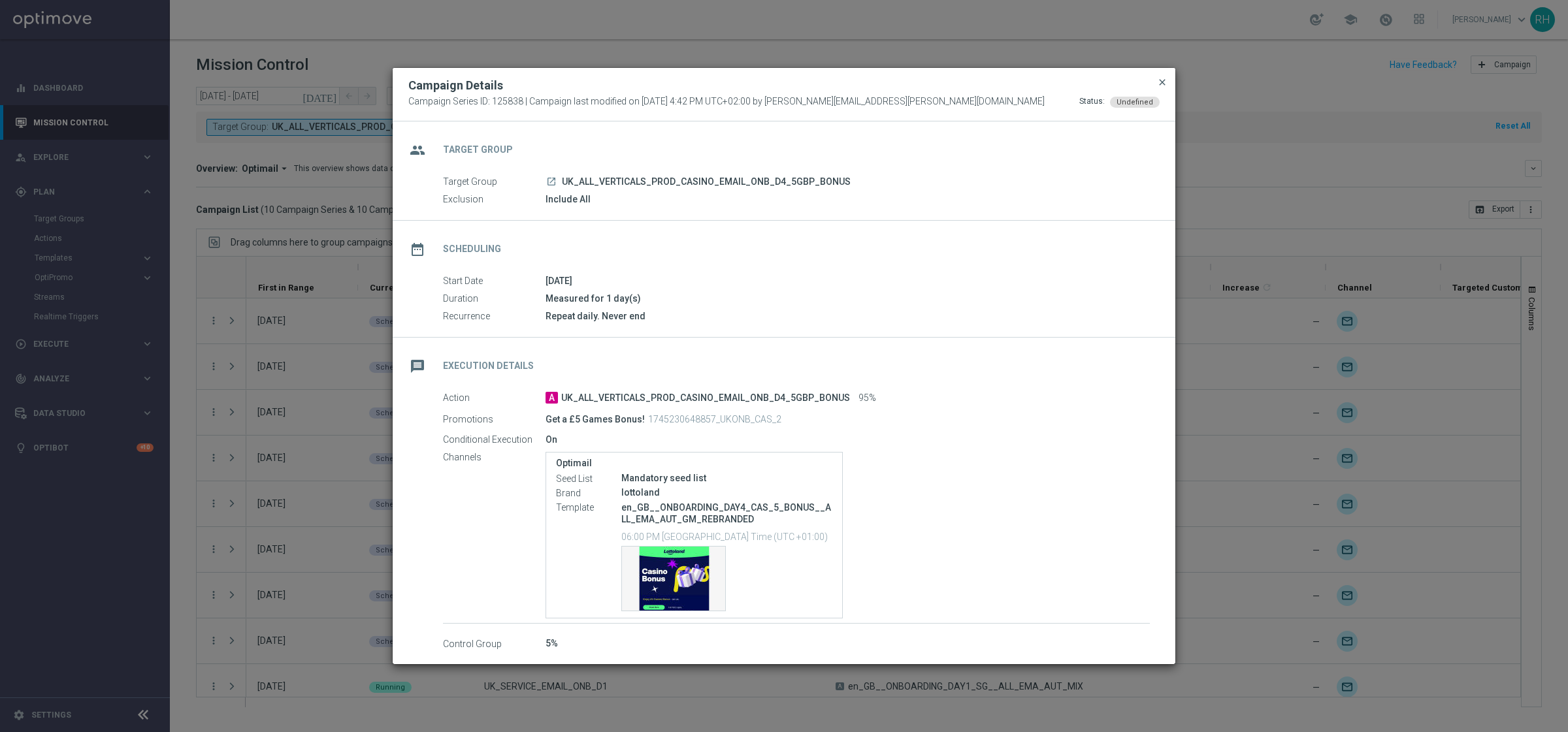
click at [1157, 87] on span "close" at bounding box center [1162, 82] width 11 height 11
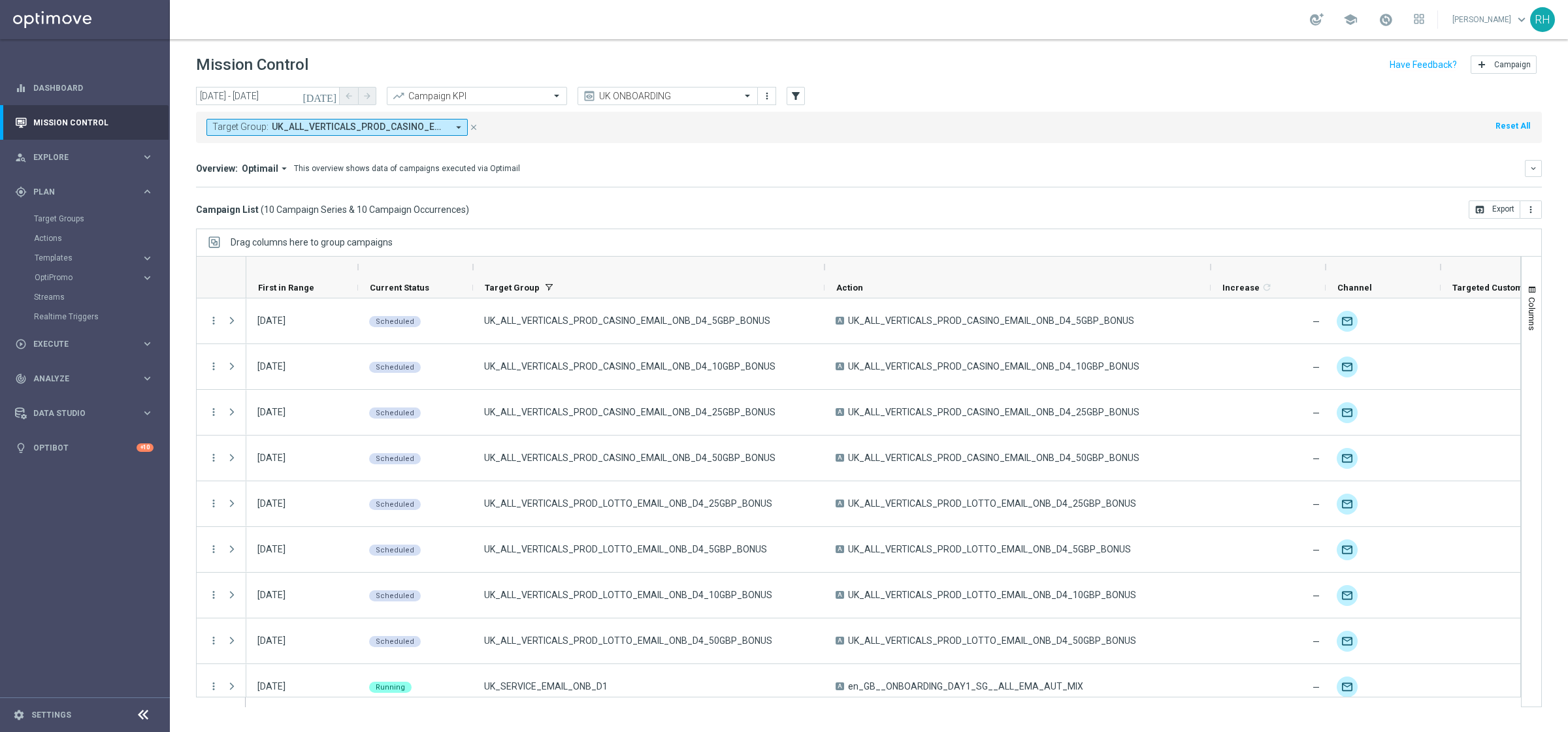
click at [1157, 87] on div "today 15 Aug 2025 - 15 Aug 2025 arrow_back arrow_forward Campaign KPI trending_…" at bounding box center [868, 96] width 1345 height 20
click at [345, 127] on span "UK_ALL_VERTICALS_PROD_CASINO_EMAIL_ONB_D4_10GBP_BONUS, UK_ALL_VERTICALS_PROD_CA…" at bounding box center [359, 127] width 175 height 11
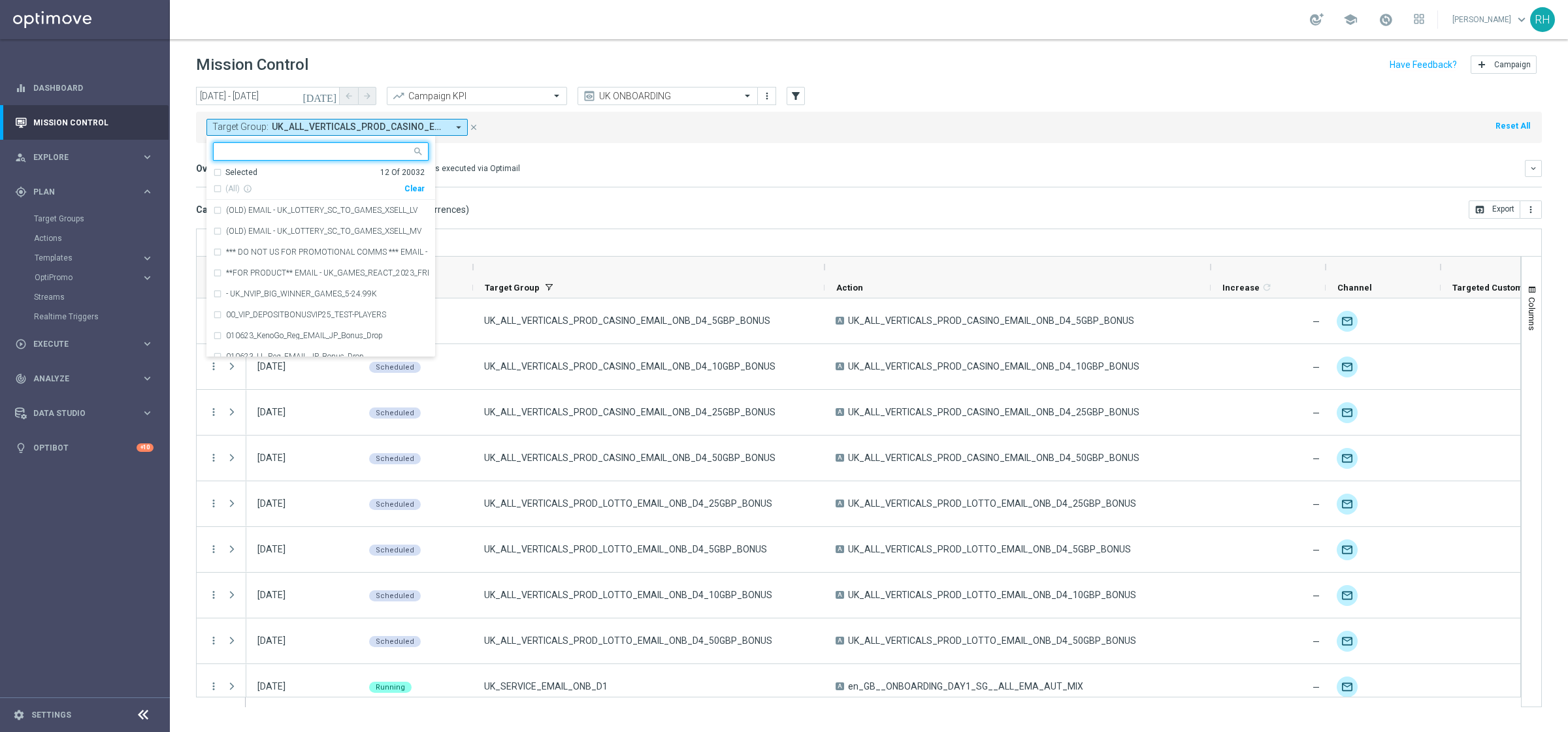
click at [330, 152] on input "text" at bounding box center [316, 152] width 191 height 11
click at [742, 164] on div "Overview: Optimail arrow_drop_down This overview shows data of campaigns execut…" at bounding box center [860, 168] width 1329 height 11
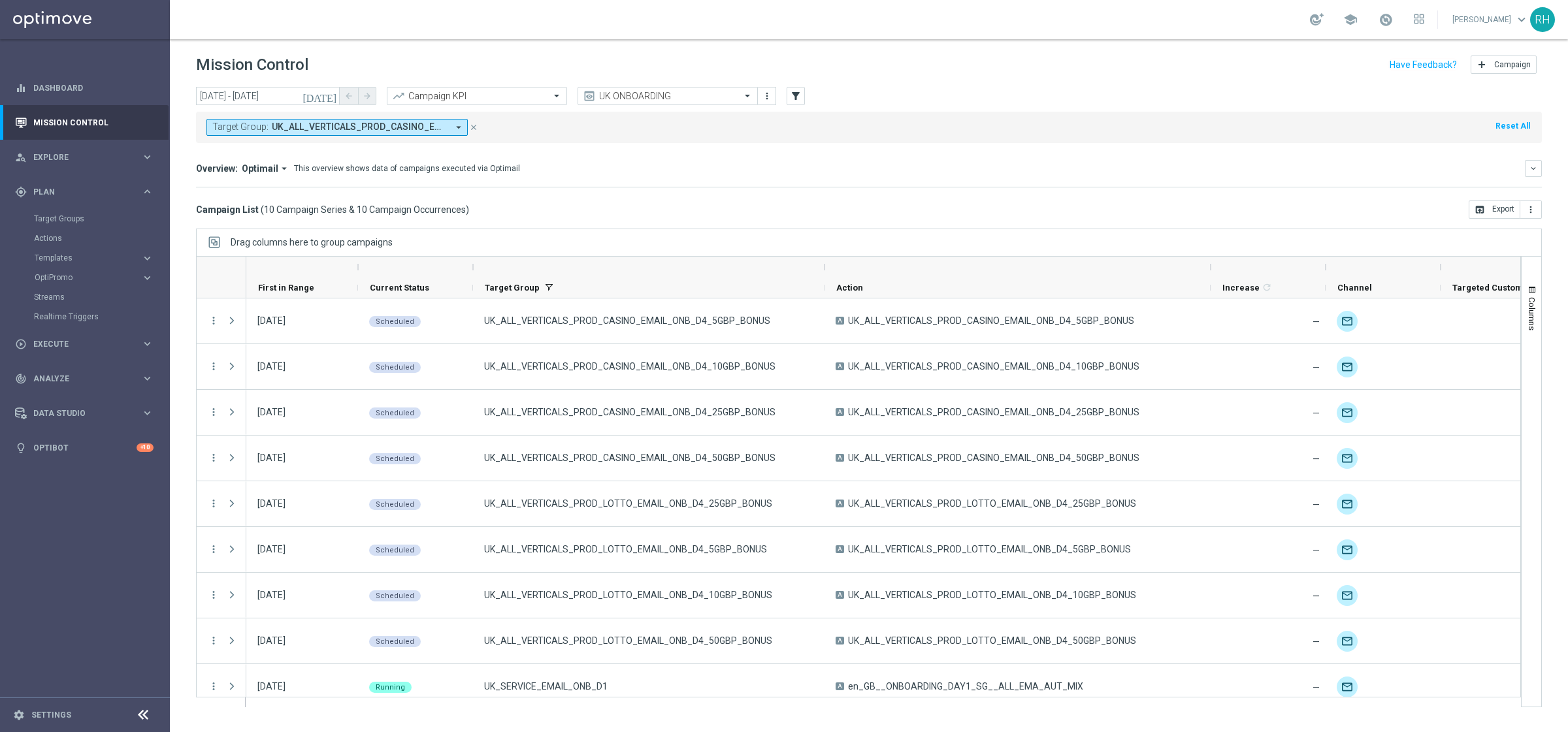
click at [404, 126] on span "UK_ALL_VERTICALS_PROD_CASINO_EMAIL_ONB_D4_10GBP_BONUS, UK_ALL_VERTICALS_PROD_CA…" at bounding box center [359, 127] width 175 height 11
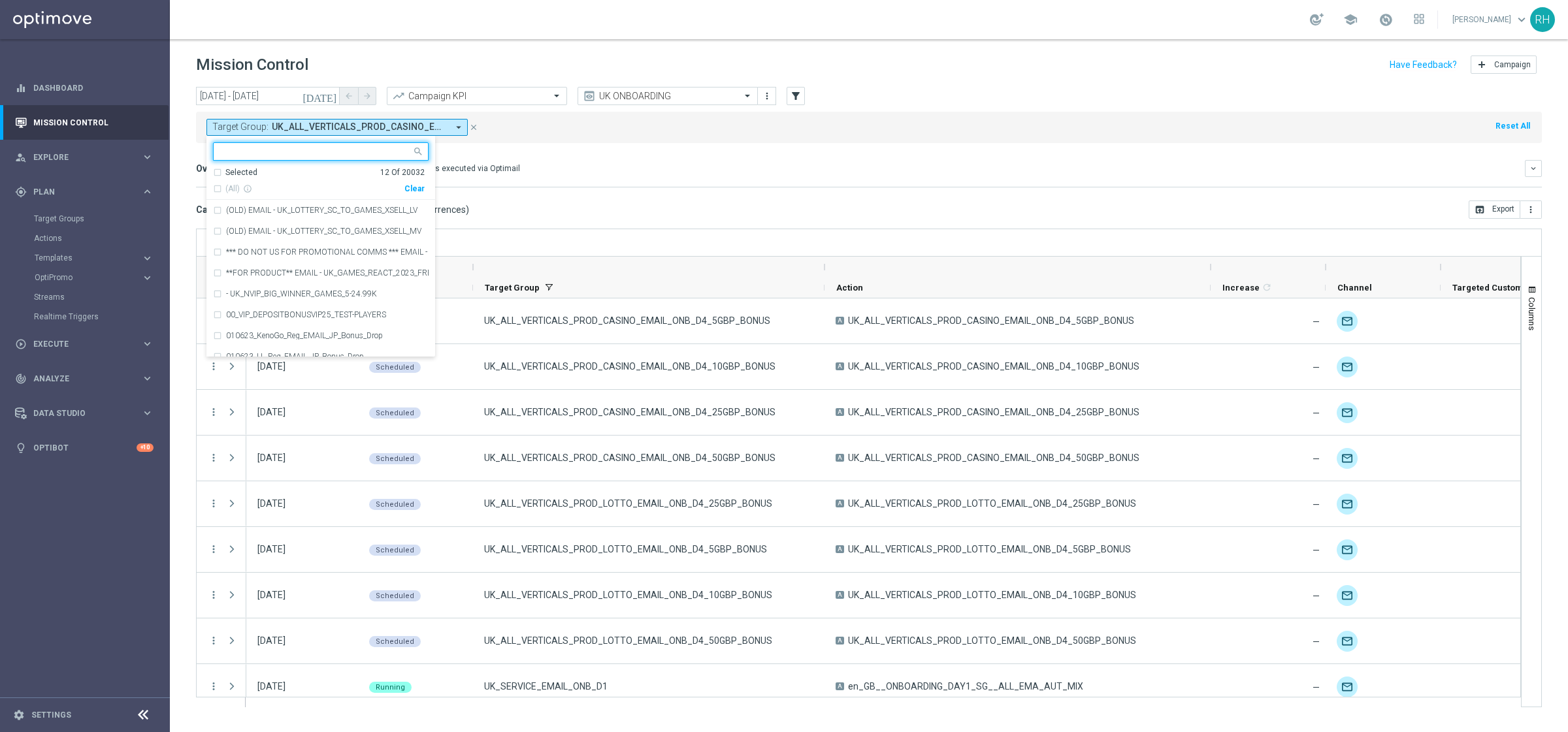
paste input "UK_ALL_VERTICALS_PROD_SPORTS_EMAIL_ONB_D4"
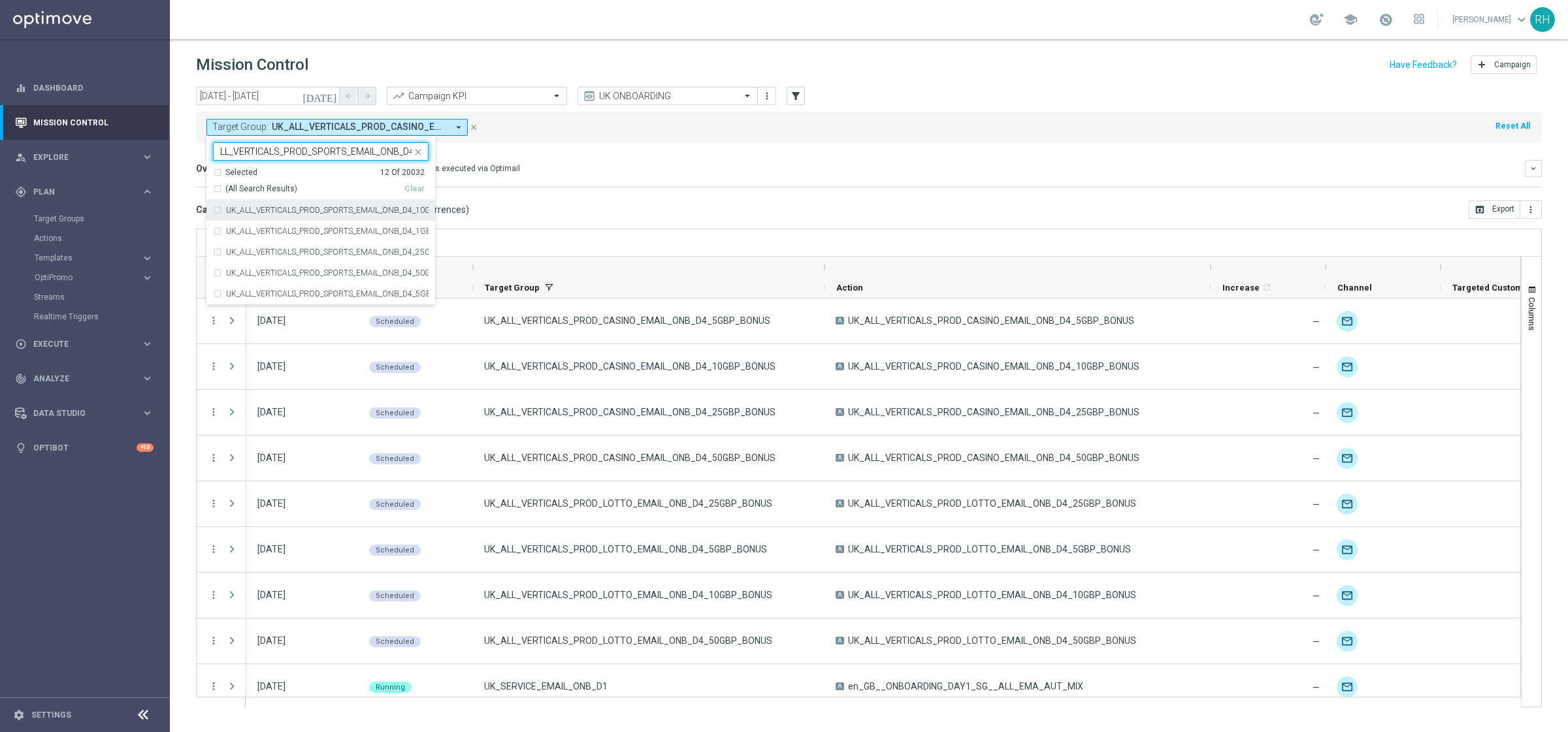
click at [216, 207] on div "UK_ALL_VERTICALS_PROD_SPORTS_EMAIL_ONB_D4_10GBP_BONUS" at bounding box center [321, 211] width 215 height 21
type input "UK_ALL_VERTICALS_PROD_SPORTS_EMAIL_ONB_D4"
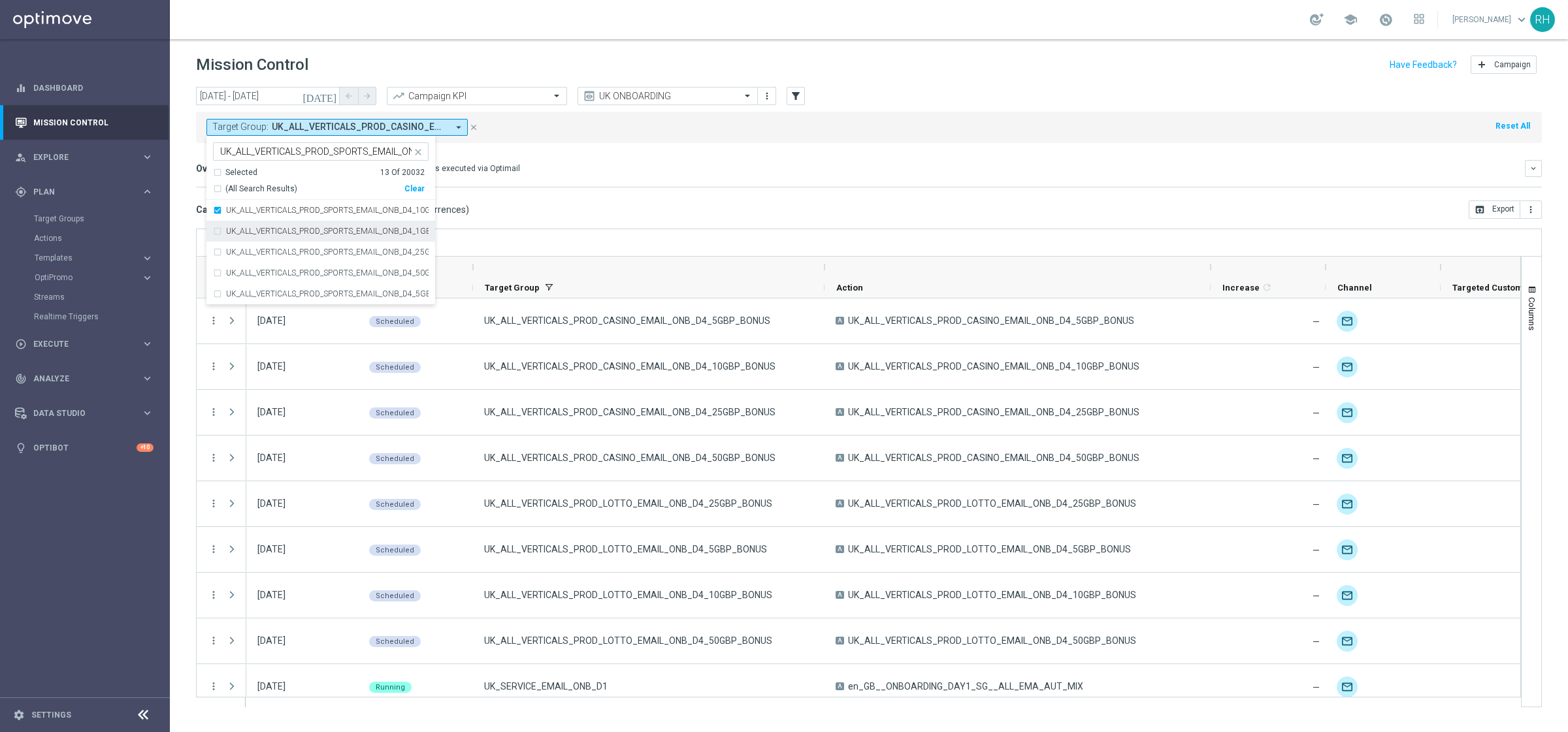
click at [220, 227] on div "UK_ALL_VERTICALS_PROD_SPORTS_EMAIL_ONB_D4_1GBP_0R_FREE_SPINS_BONUS" at bounding box center [321, 231] width 215 height 21
click at [217, 250] on div "UK_ALL_VERTICALS_PROD_SPORTS_EMAIL_ONB_D4_25GBP_BONUS" at bounding box center [321, 252] width 215 height 21
click at [218, 268] on div "UK_ALL_VERTICALS_PROD_SPORTS_EMAIL_ONB_D4_50GBP_BONUS" at bounding box center [321, 273] width 215 height 21
click at [217, 291] on div "UK_ALL_VERTICALS_PROD_SPORTS_EMAIL_ONB_D4_5GBP_BONUS" at bounding box center [321, 294] width 215 height 21
click at [687, 194] on mini-dashboard "Overview: Optimail arrow_drop_down This overview shows data of campaigns execut…" at bounding box center [868, 171] width 1345 height 57
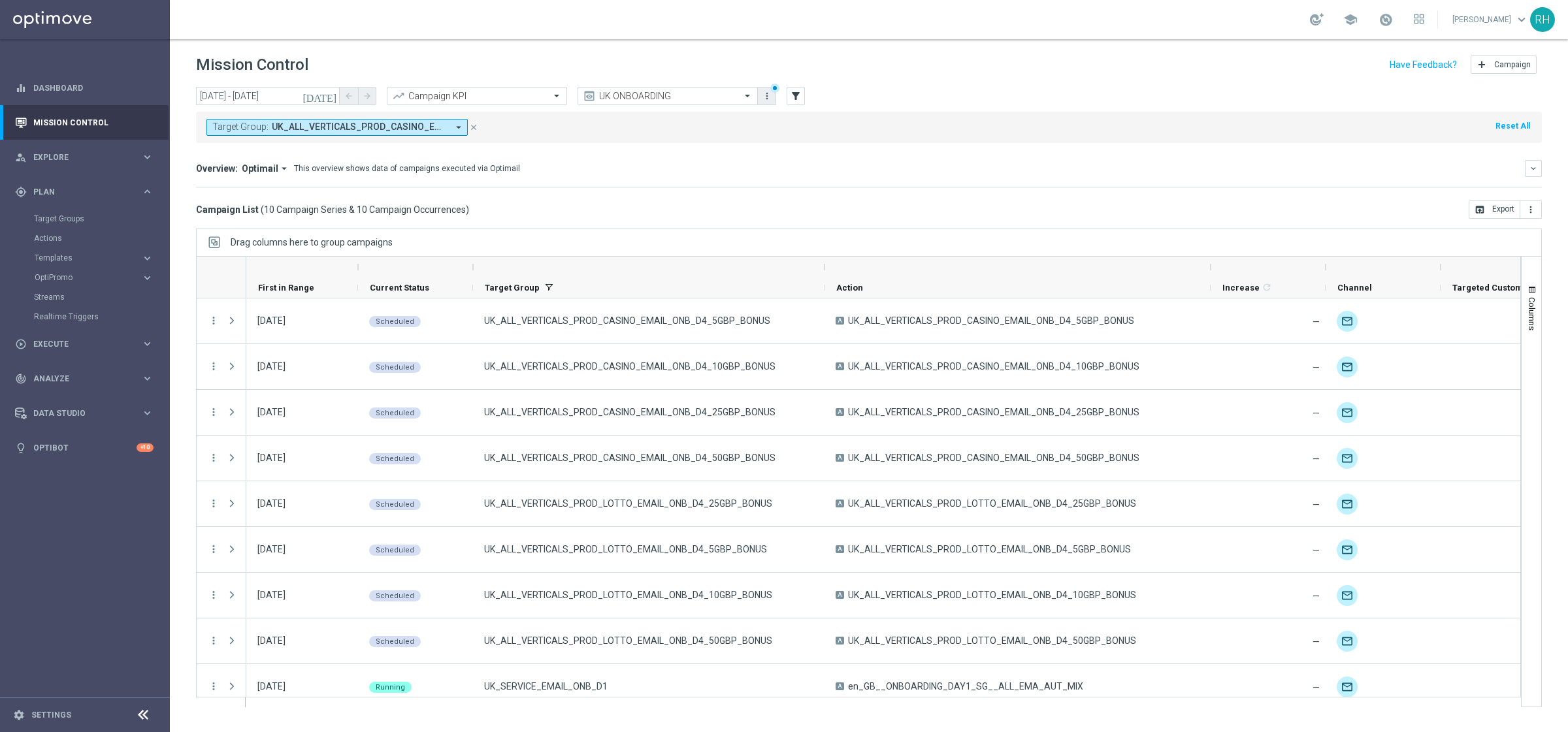
click at [768, 97] on icon "more_vert" at bounding box center [766, 95] width 11 height 11
click at [773, 116] on div "bookmark" at bounding box center [766, 120] width 20 height 9
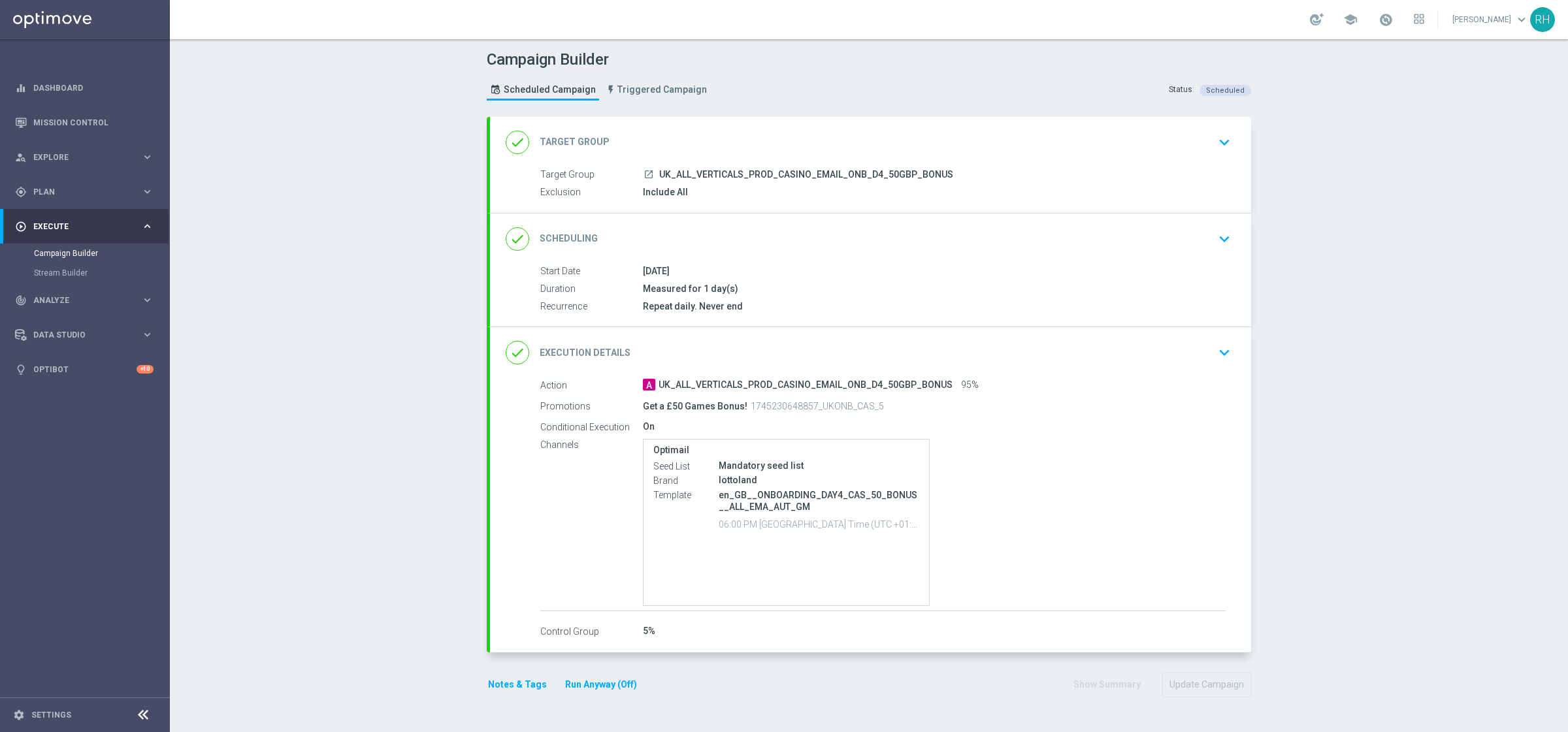
type input "UK_ALL_VERTICALS_PROD_CASINO_EMAIL_ONB_D4_50GBP_BONUS"
click at [1123, 352] on div "done Execution Details keyboard_arrow_down" at bounding box center [870, 353] width 730 height 24
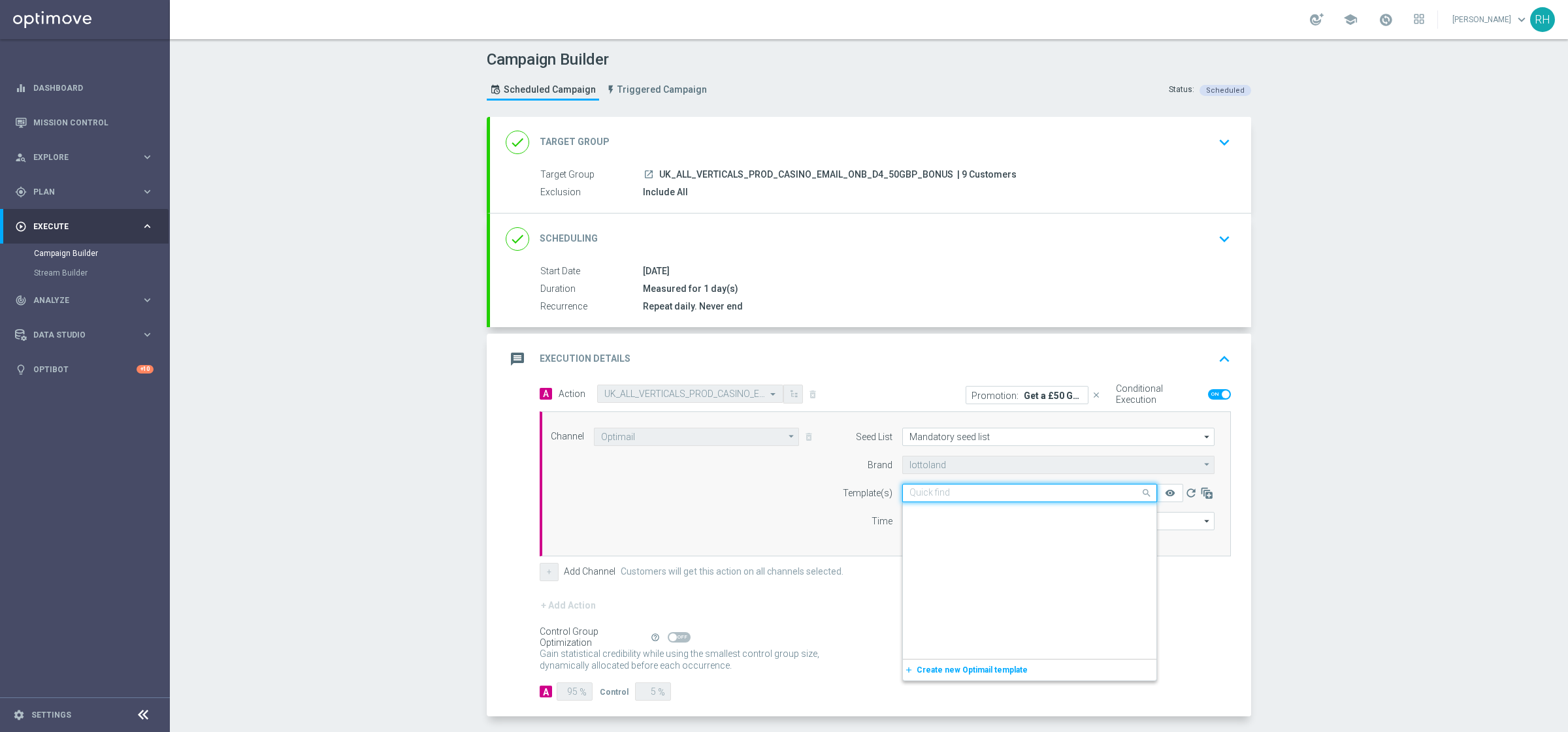
click at [1019, 486] on div "Quick find en_GB__ONBOARDING_DAY4_CAS_50_BONUS__ALL_EMA_AUT_GM" at bounding box center [1029, 493] width 255 height 18
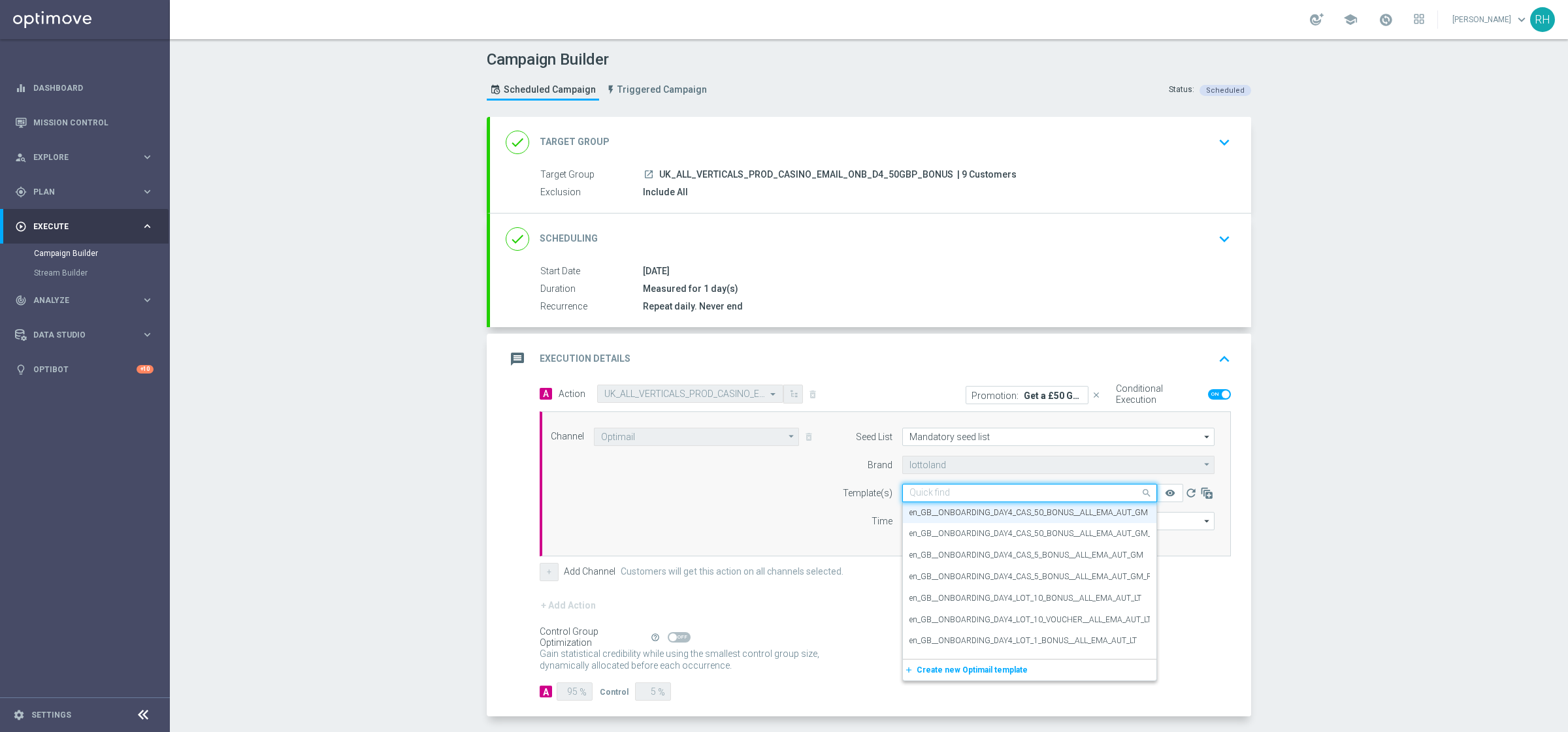
paste input "en_GB__ONBOARDING_DAY4_CAS_50_BONUS__ALL_EMA_AUT_GM_REBRANDED"
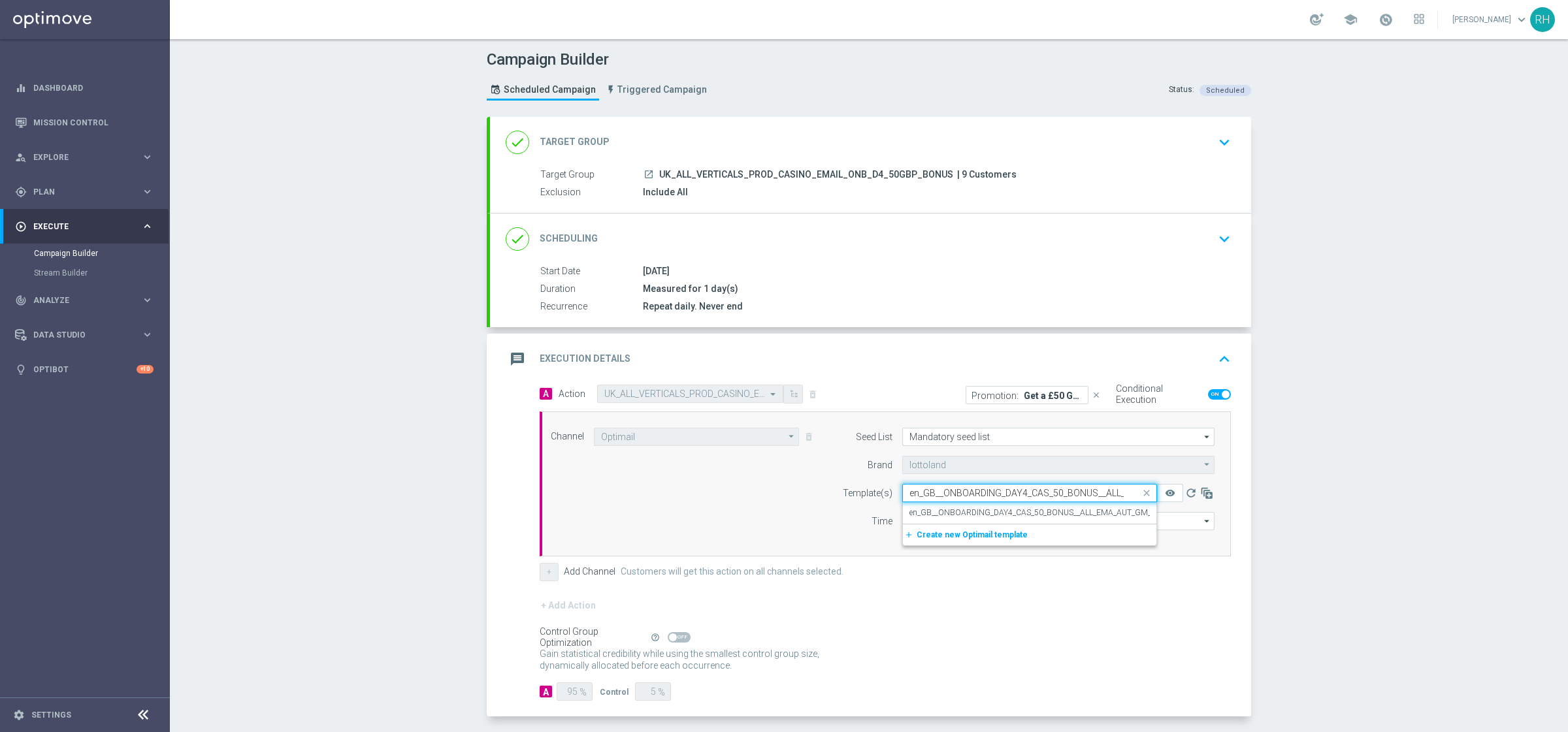
scroll to position [0, 112]
click at [1016, 508] on label "en_GB__ONBOARDING_DAY4_CAS_50_BONUS__ALL_EMA_AUT_GM_REBRANDED" at bounding box center [1053, 513] width 288 height 11
type input "en_GB__ONBOARDING_DAY4_CAS_50_BONUS__ALL_EMA_AUT_GM_REBRANDED"
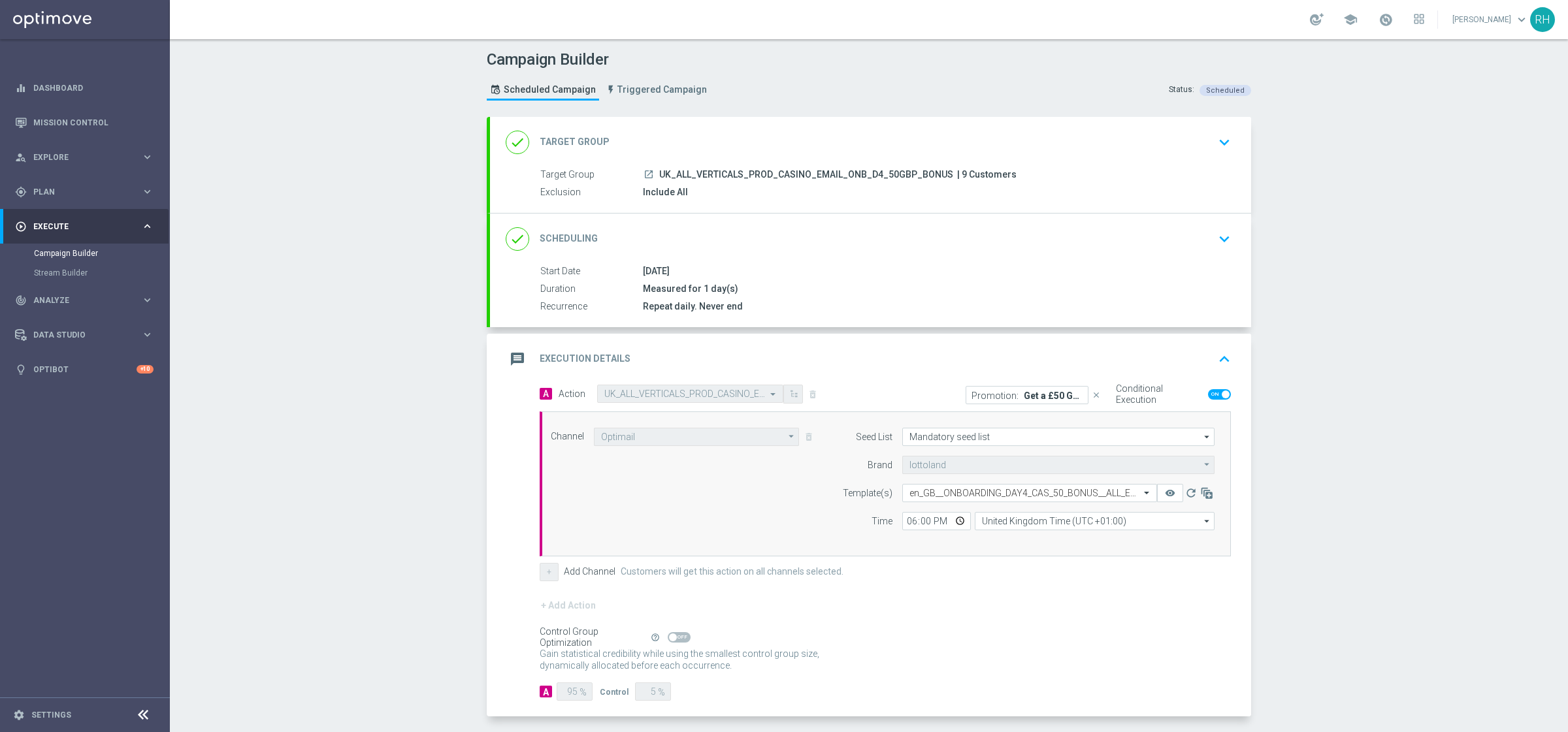
scroll to position [0, 0]
click at [1204, 347] on div "message Execution Details keyboard_arrow_up" at bounding box center [870, 359] width 730 height 24
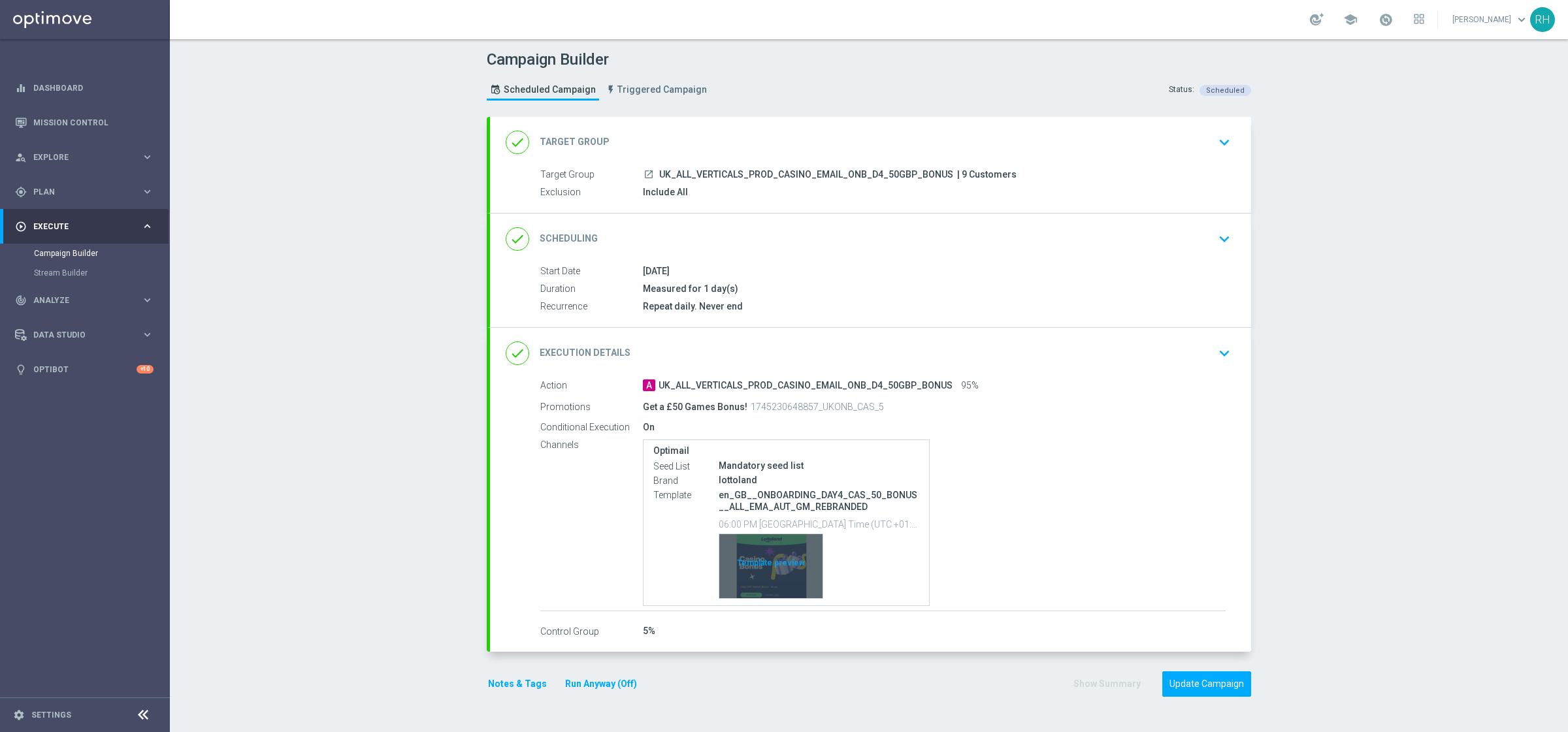
click at [803, 570] on div "Template preview" at bounding box center [771, 566] width 103 height 64
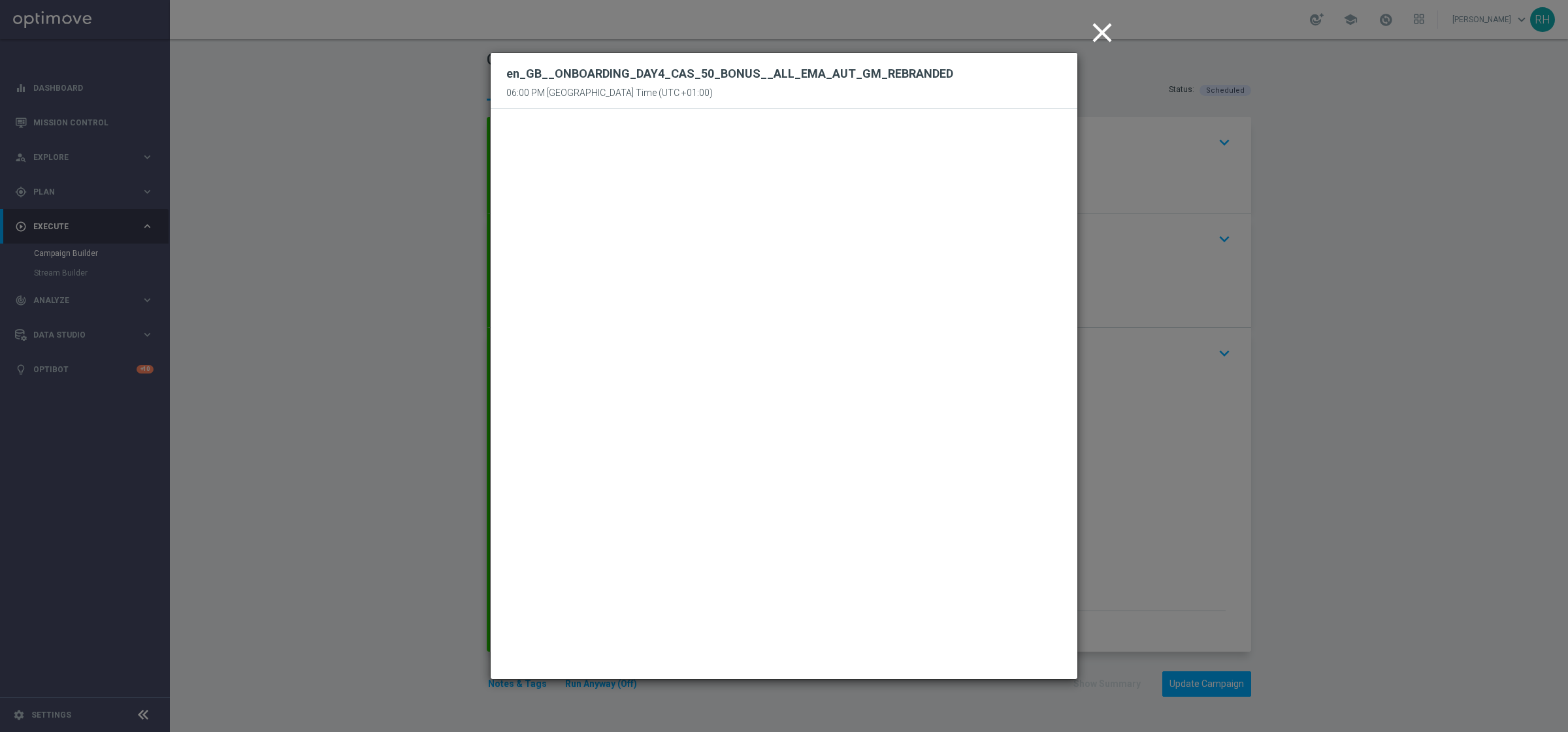
click at [1098, 44] on icon "close" at bounding box center [1102, 33] width 33 height 33
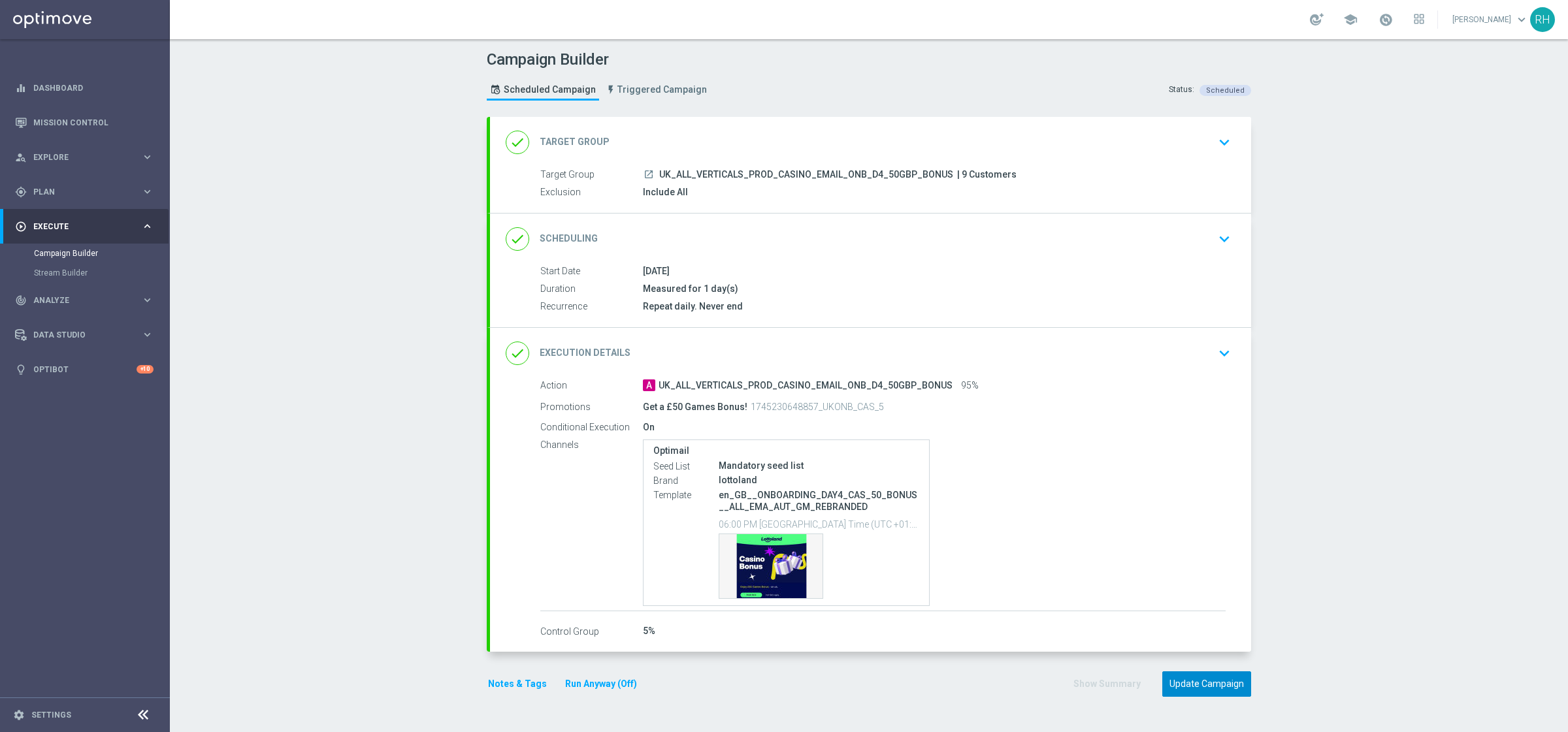
click at [1203, 680] on button "Update Campaign" at bounding box center [1206, 684] width 89 height 25
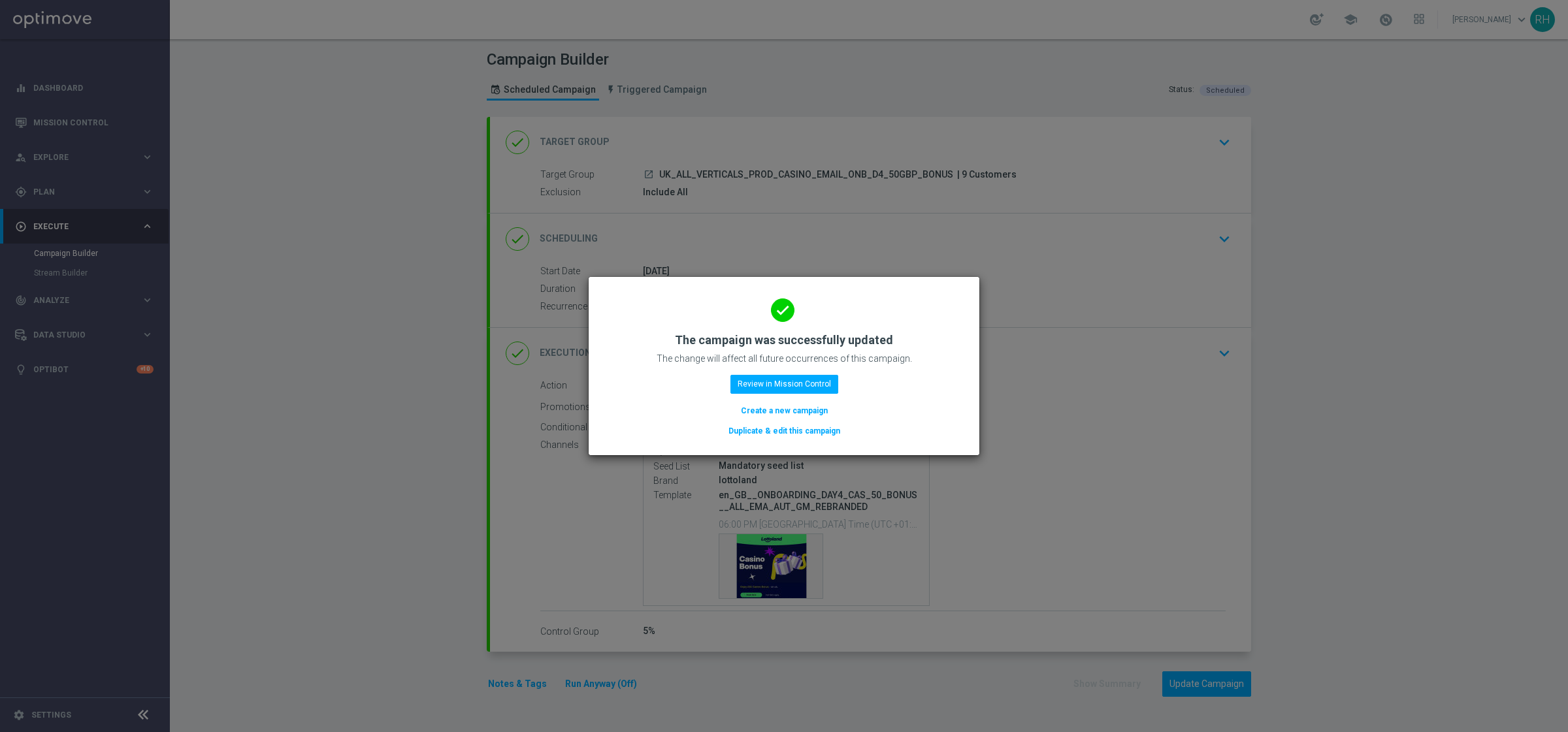
click at [1353, 216] on modal-container "done The campaign was successfully updated The change will affect all future oc…" at bounding box center [784, 366] width 1568 height 732
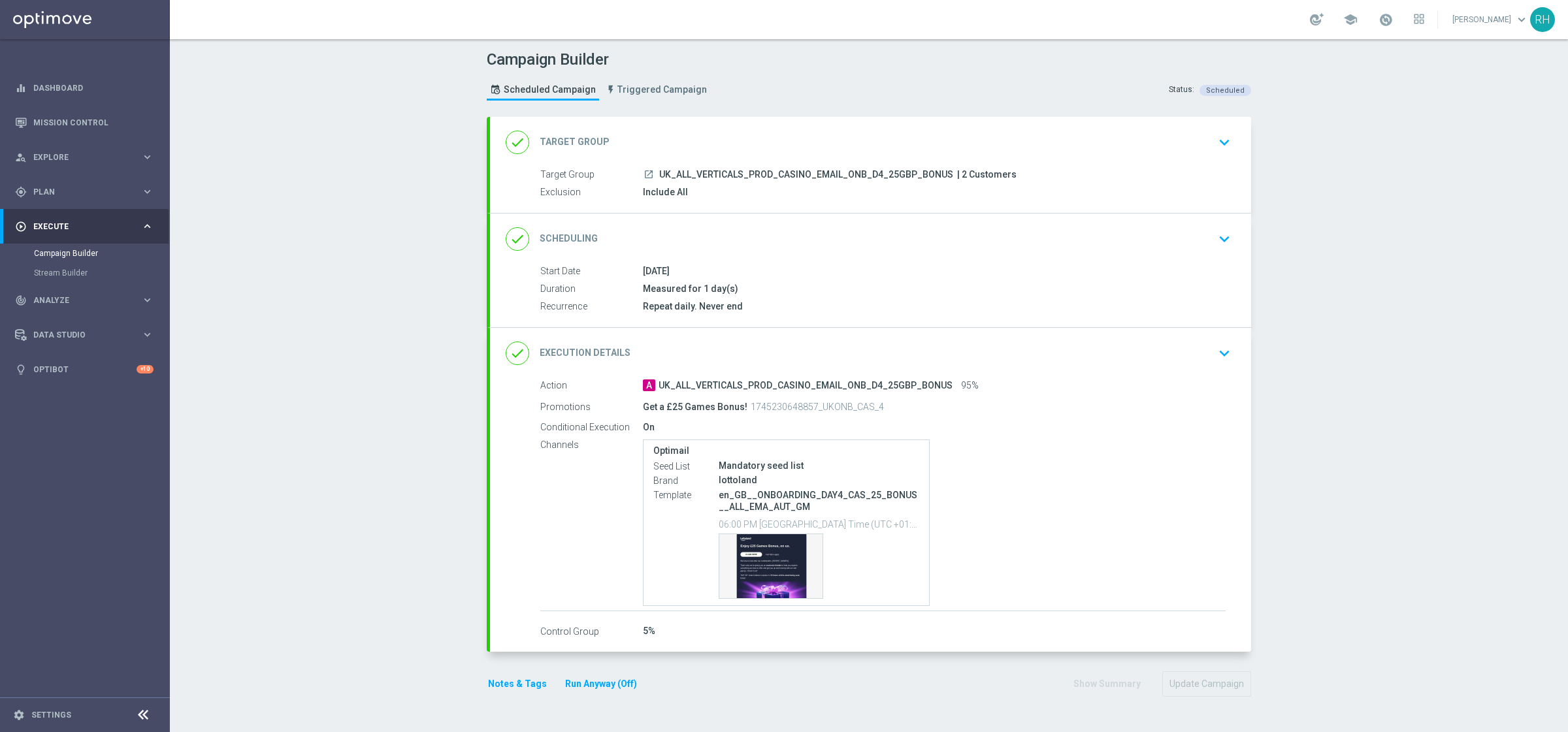
click at [1117, 367] on div "done Execution Details keyboard_arrow_down" at bounding box center [870, 353] width 761 height 51
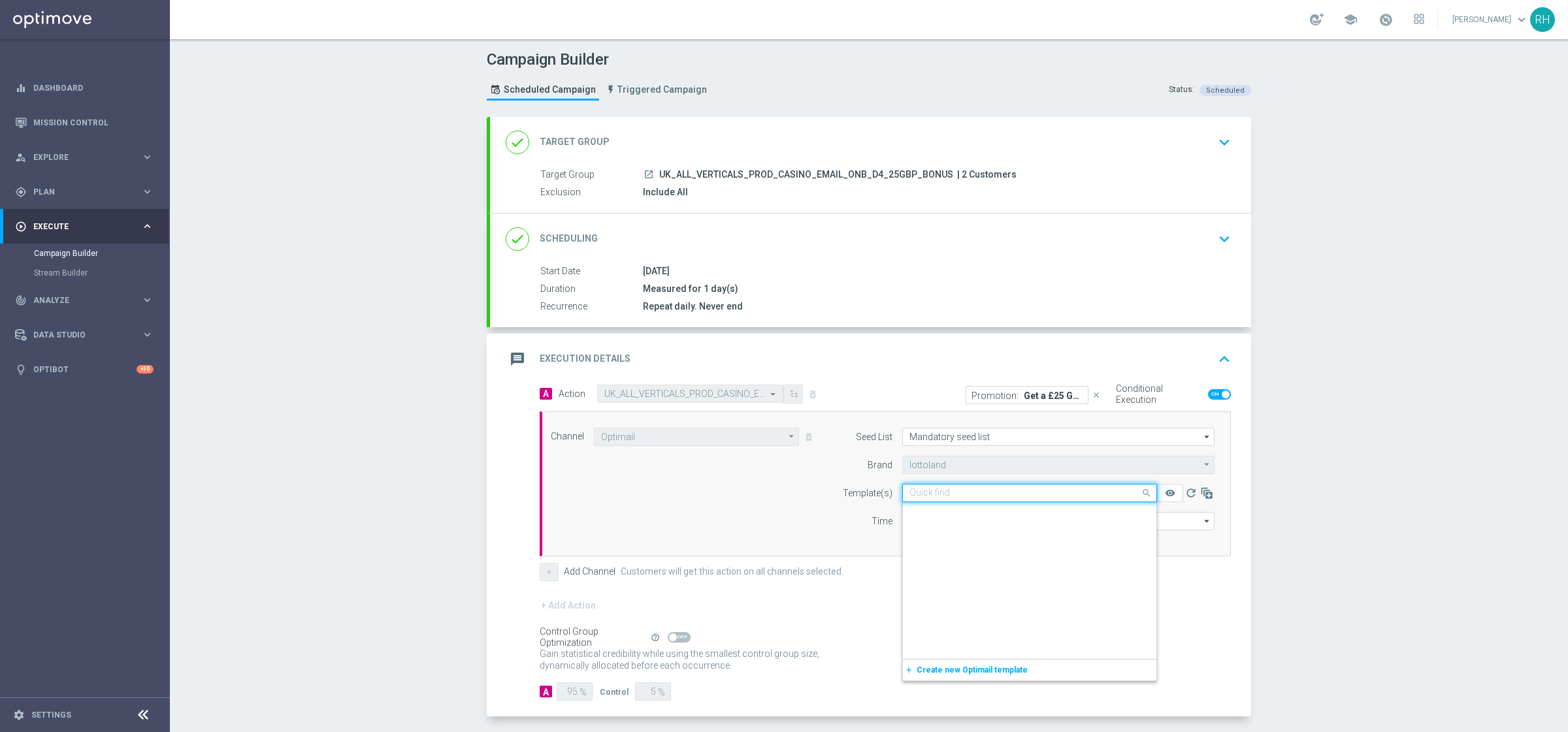
click at [1028, 495] on input "text" at bounding box center [1016, 494] width 214 height 11
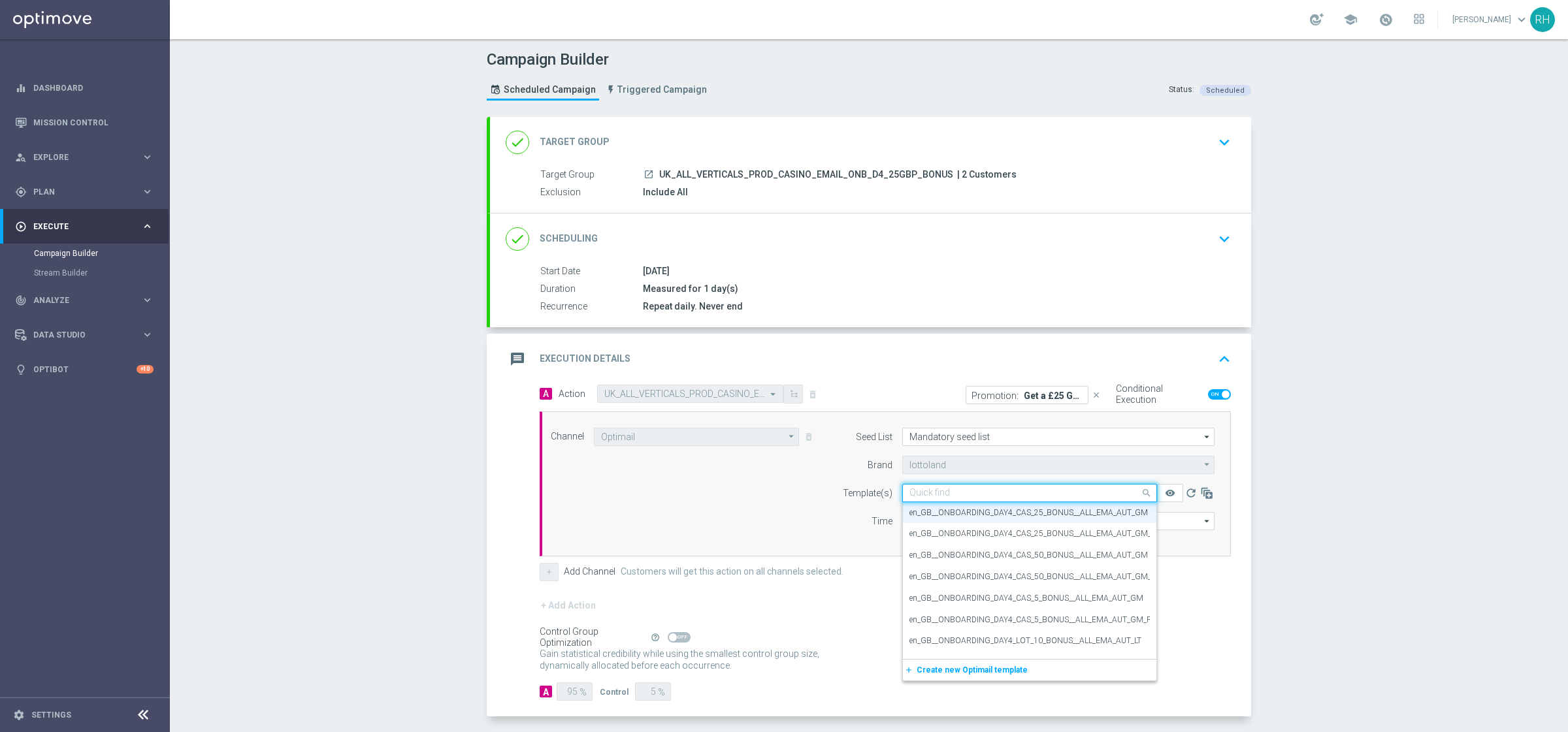
paste input "en_GB__ONBOARDING_DAY4_CAS_25_BONUS__ALL_EMA_AUT_GM_REBRANDED"
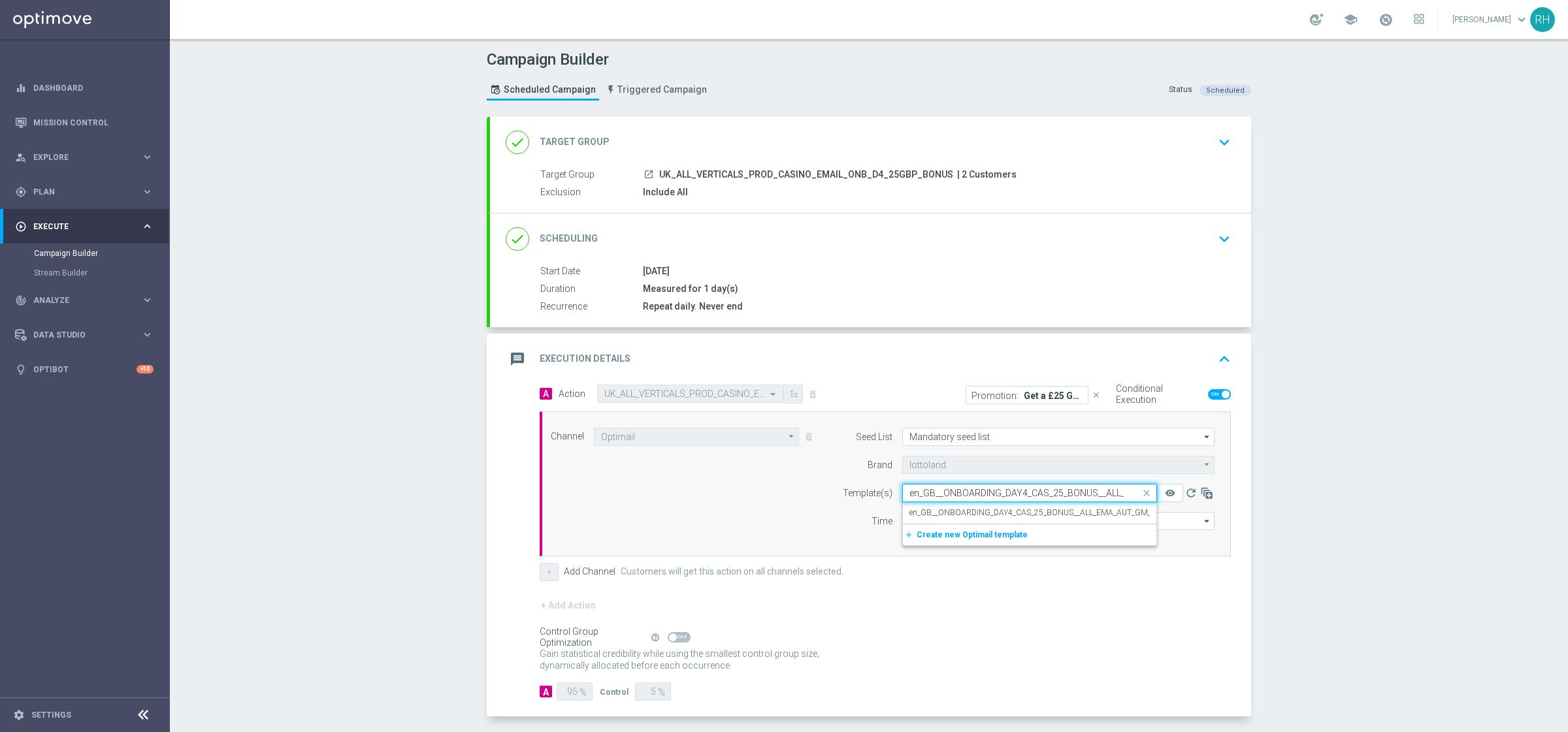
scroll to position [0, 112]
click at [1028, 512] on label "en_GB__ONBOARDING_DAY4_CAS_25_BONUS__ALL_EMA_AUT_GM_REBRANDED" at bounding box center [1053, 513] width 288 height 11
type input "en_GB__ONBOARDING_DAY4_CAS_25_BONUS__ALL_EMA_AUT_GM_REBRANDED"
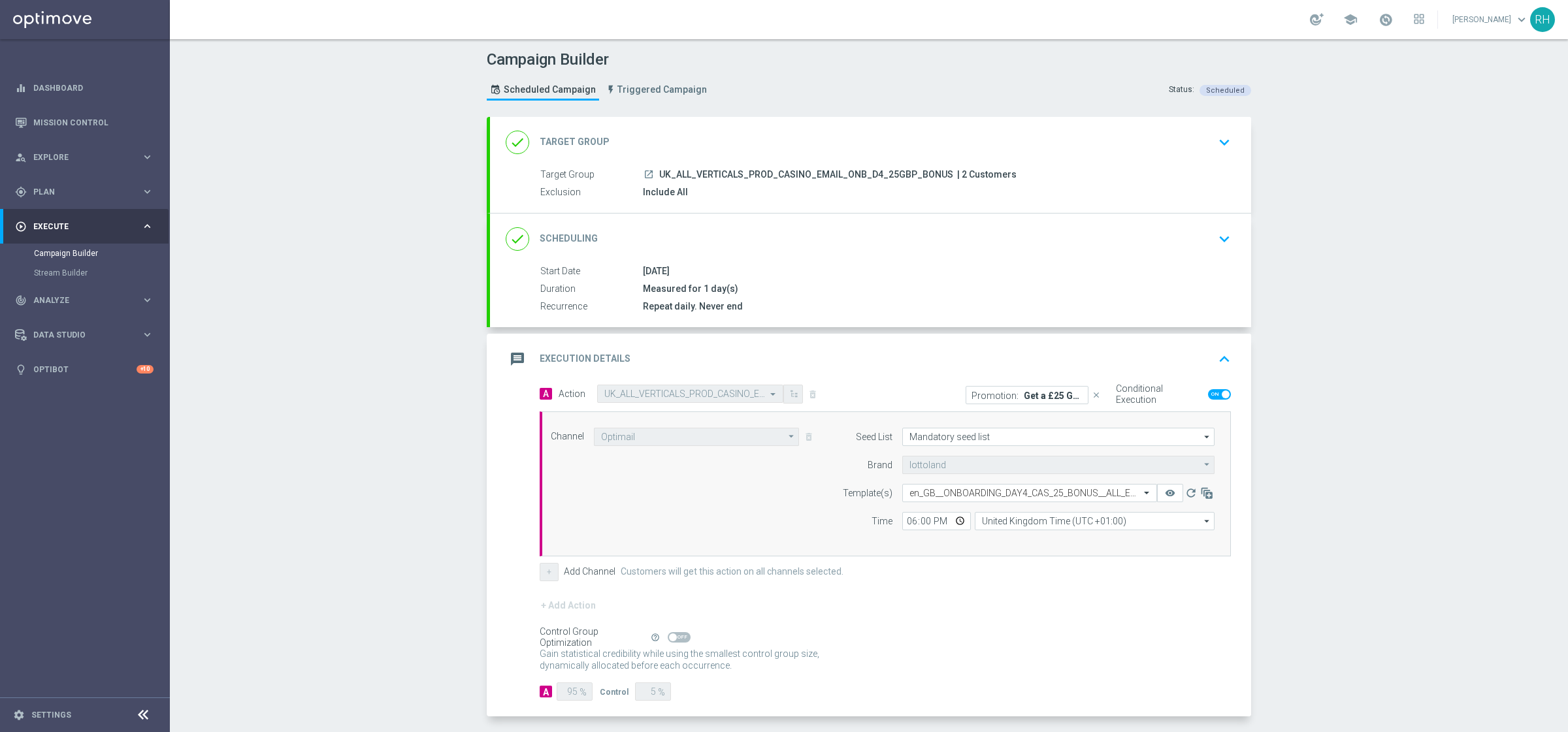
scroll to position [0, 0]
click at [1180, 345] on div "message Execution Details keyboard_arrow_up" at bounding box center [870, 359] width 761 height 51
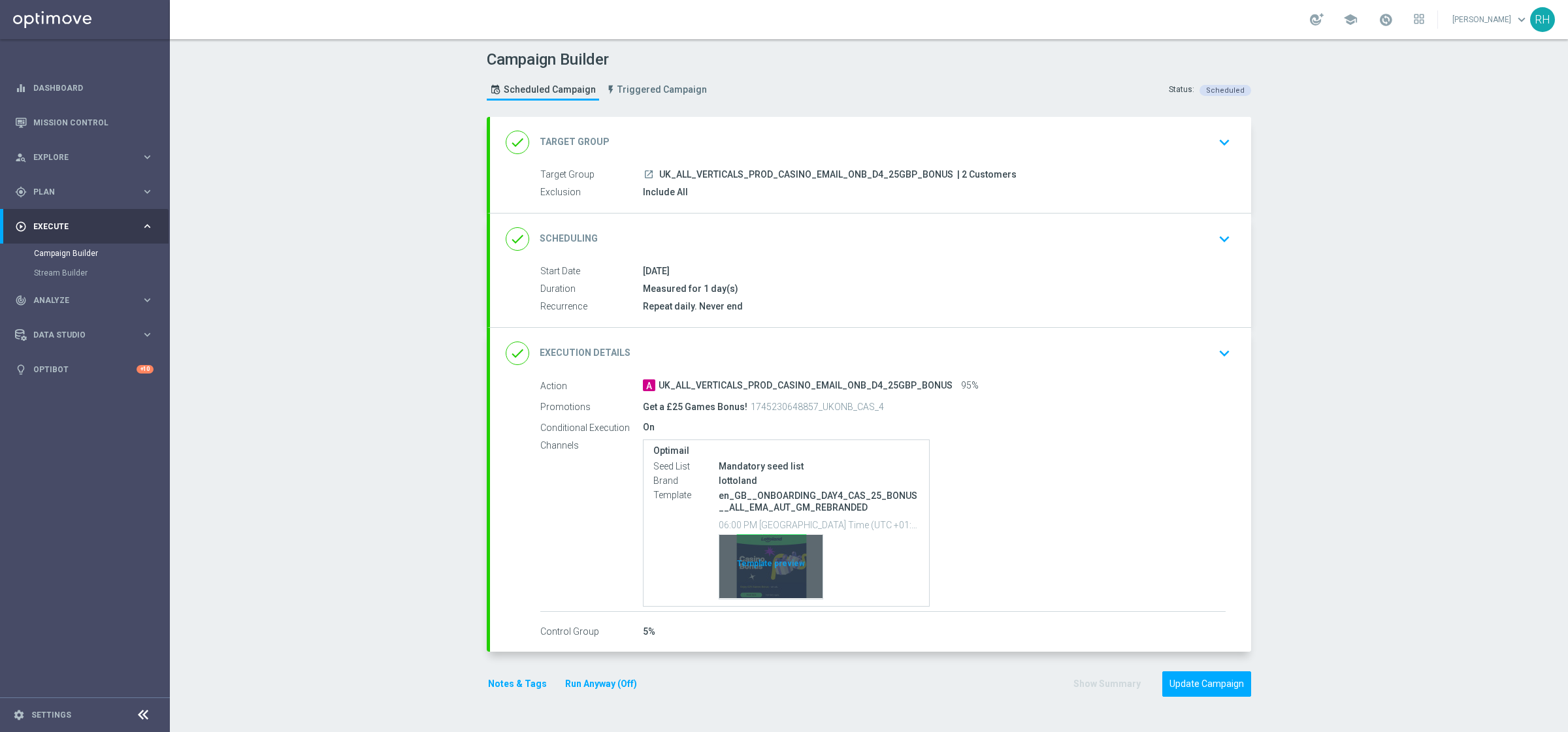
click at [775, 571] on div "Template preview" at bounding box center [771, 566] width 103 height 64
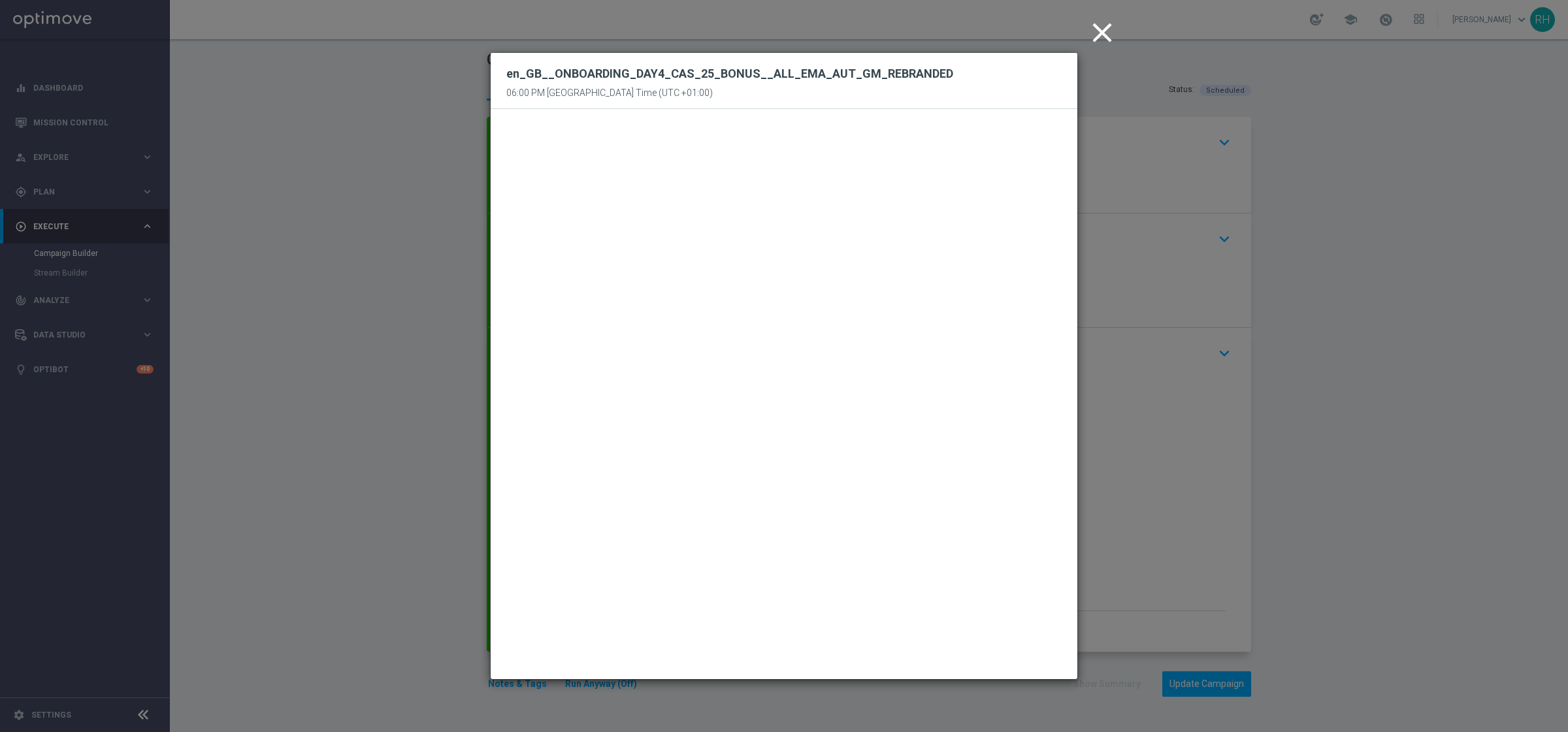
click at [1095, 41] on icon "close" at bounding box center [1102, 33] width 33 height 33
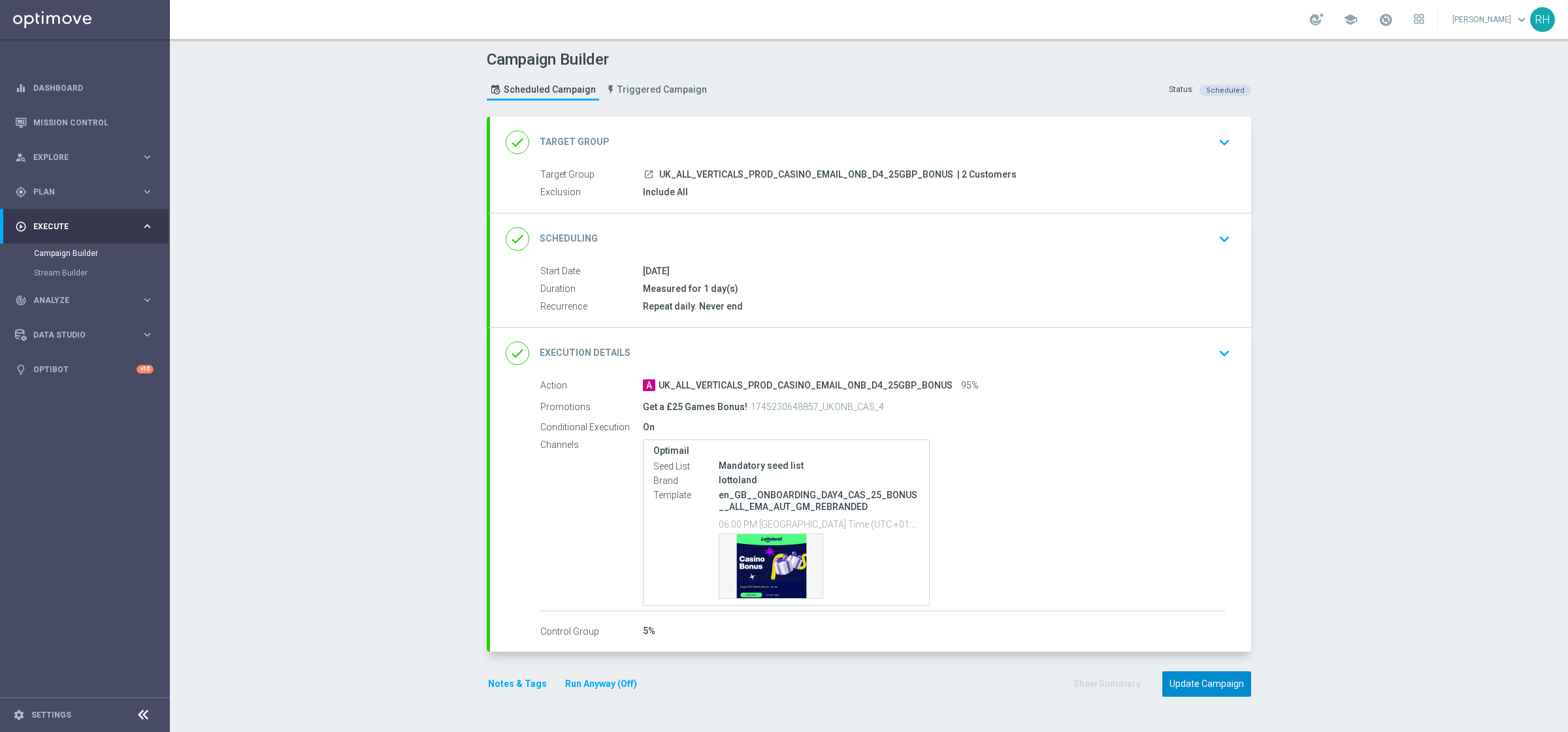
click at [1182, 684] on button "Update Campaign" at bounding box center [1206, 684] width 89 height 25
click at [1196, 368] on div "done Execution Details keyboard_arrow_down" at bounding box center [870, 353] width 761 height 51
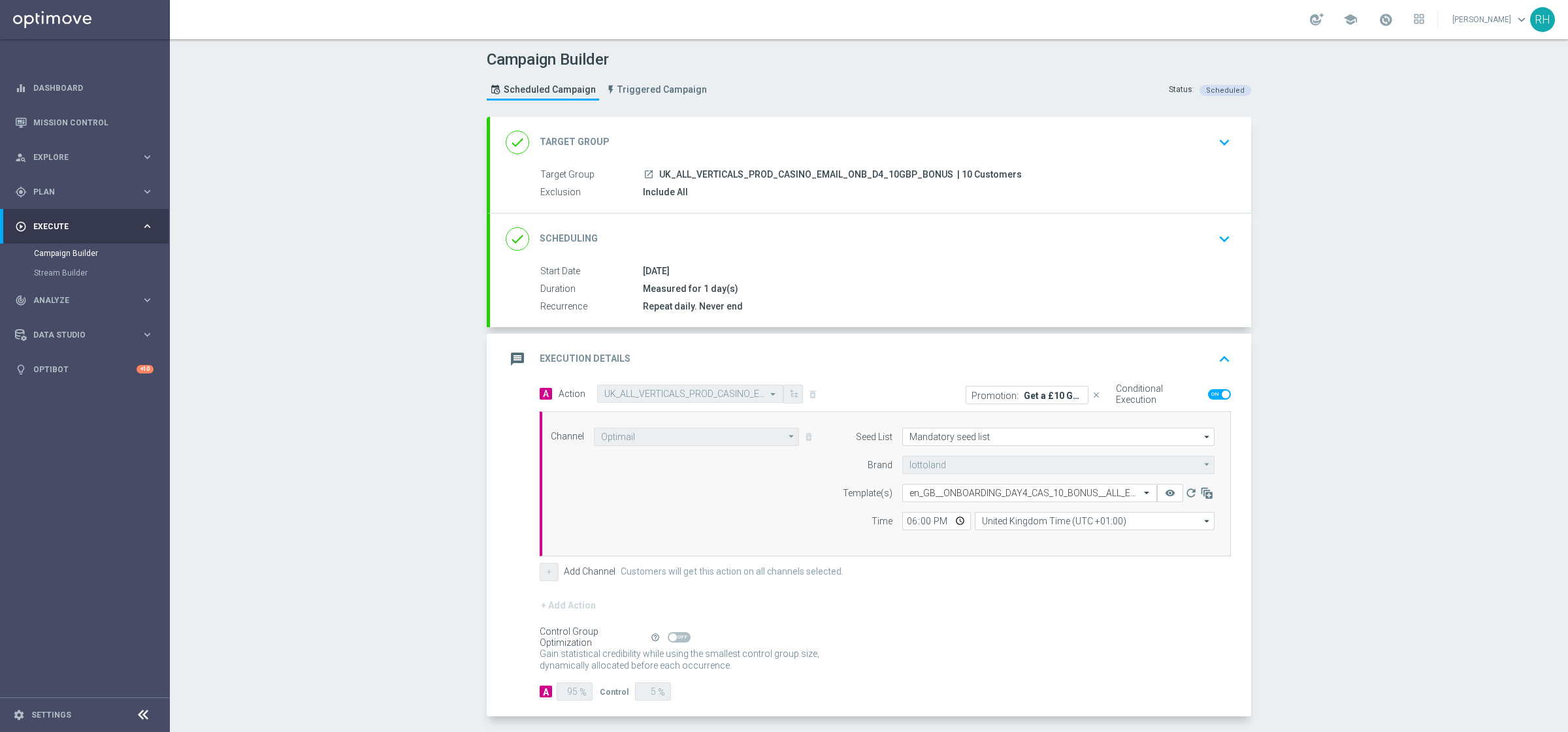
click at [1198, 357] on div "message Execution Details keyboard_arrow_up" at bounding box center [870, 359] width 730 height 24
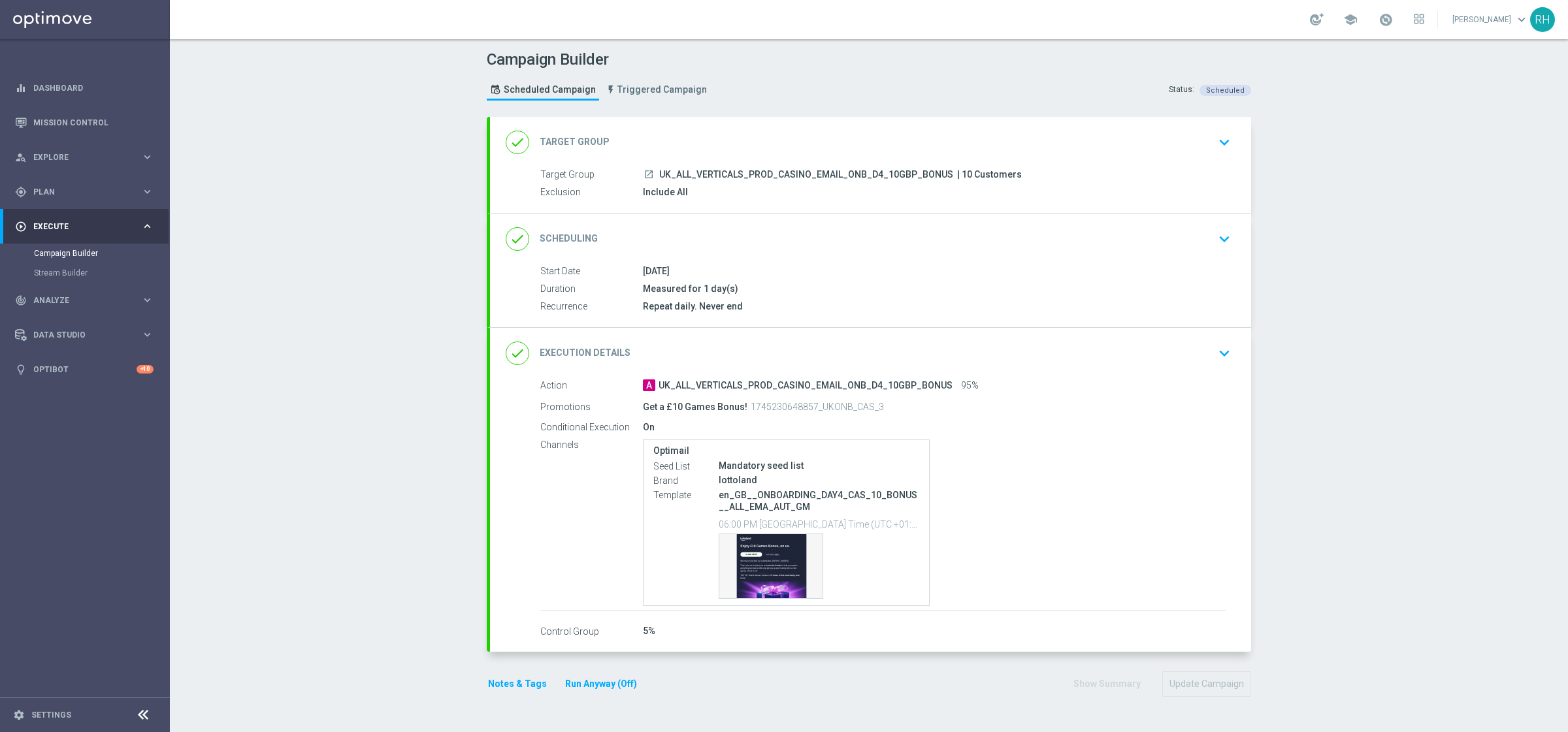
click at [1203, 356] on div "done Execution Details keyboard_arrow_down" at bounding box center [870, 353] width 730 height 24
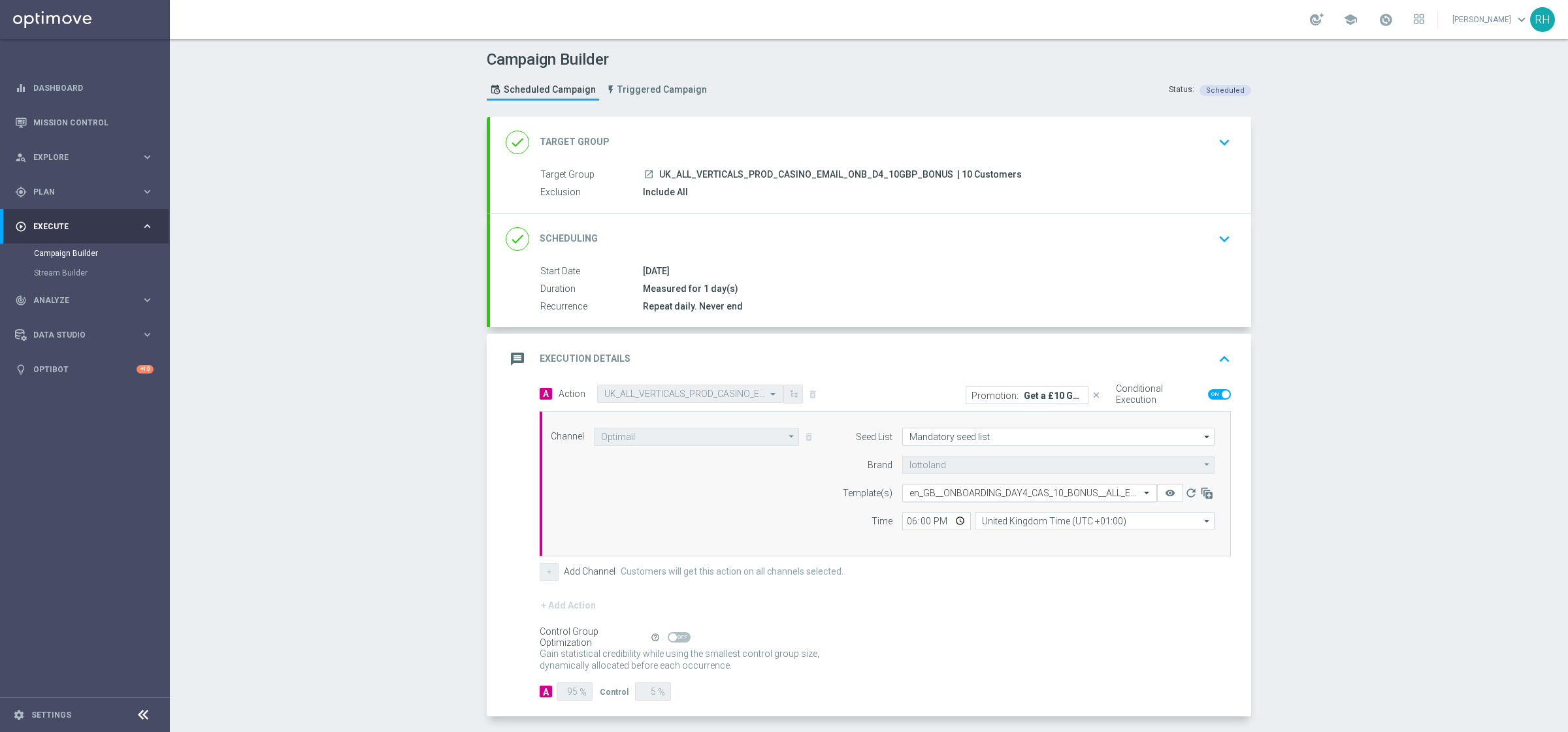
click at [1115, 490] on input "text" at bounding box center [1016, 494] width 214 height 11
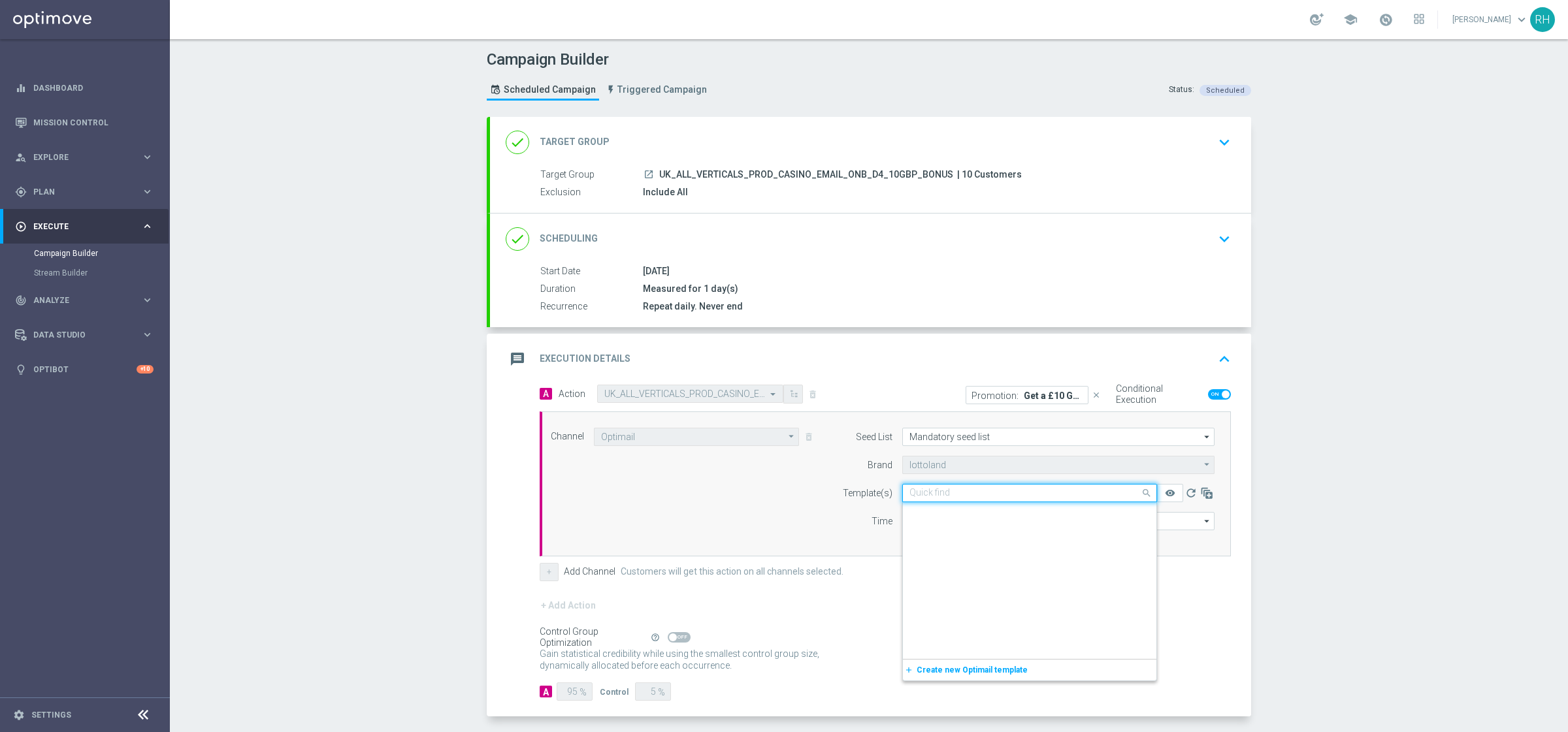
scroll to position [54672, 0]
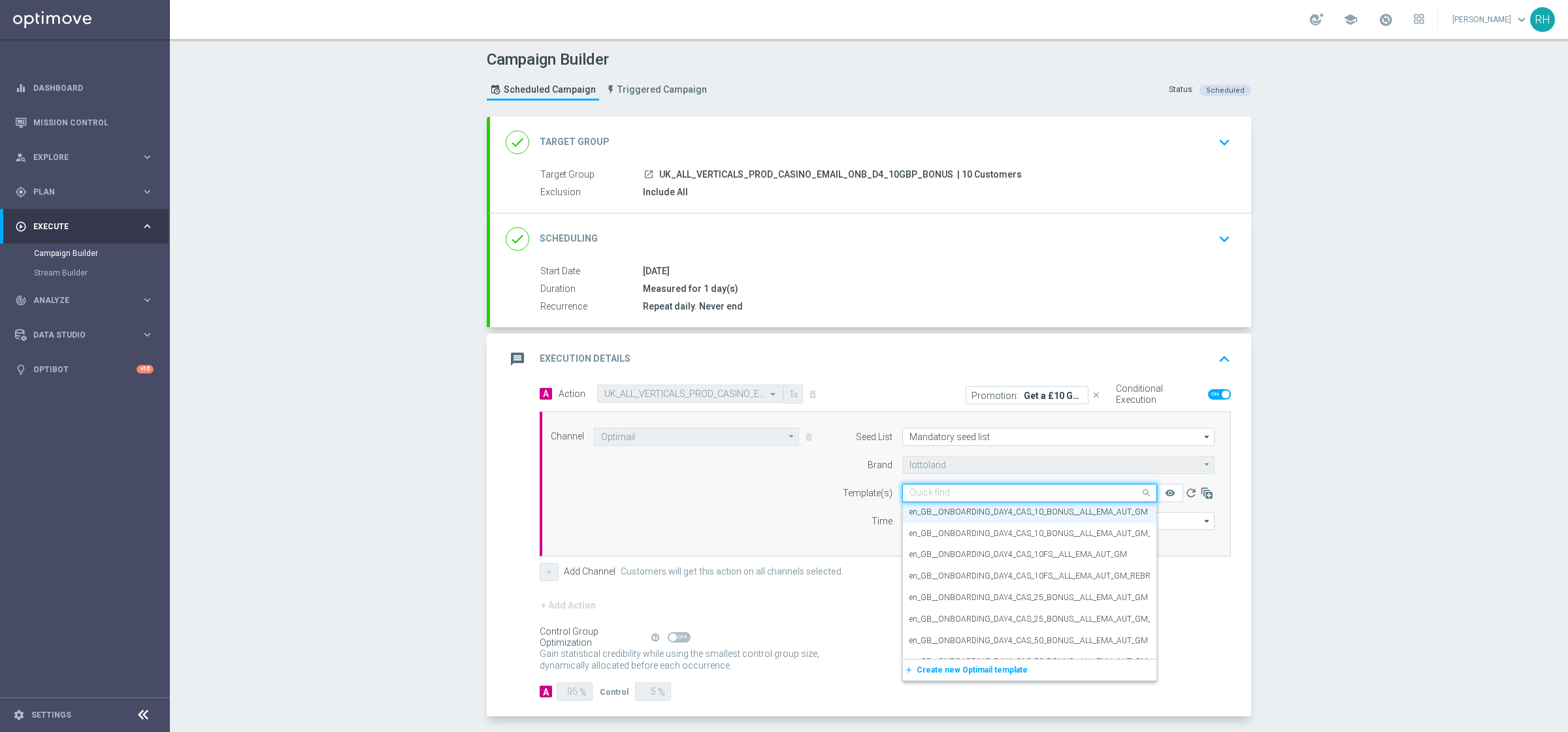
paste input "en_GB__ONBOARDING_DAY4_CAS_10_BONUS__ALL_EMA_AUT_GM_REBRANDED"
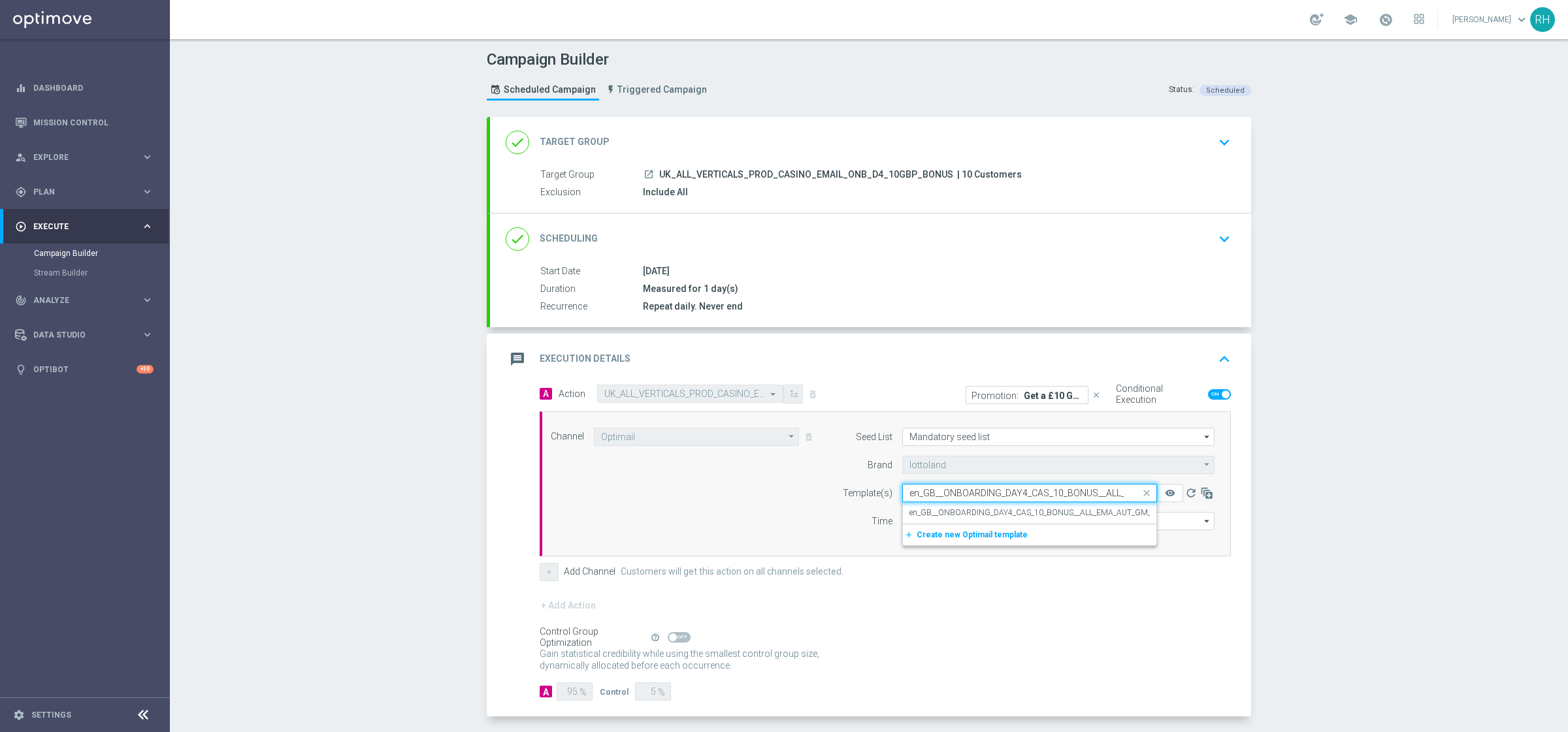
scroll to position [0, 112]
click at [1104, 505] on div "en_GB__ONBOARDING_DAY4_CAS_10_BONUS__ALL_EMA_AUT_GM_REBRANDED" at bounding box center [1029, 512] width 240 height 21
type input "en_GB__ONBOARDING_DAY4_CAS_10_BONUS__ALL_EMA_AUT_GM_REBRANDED"
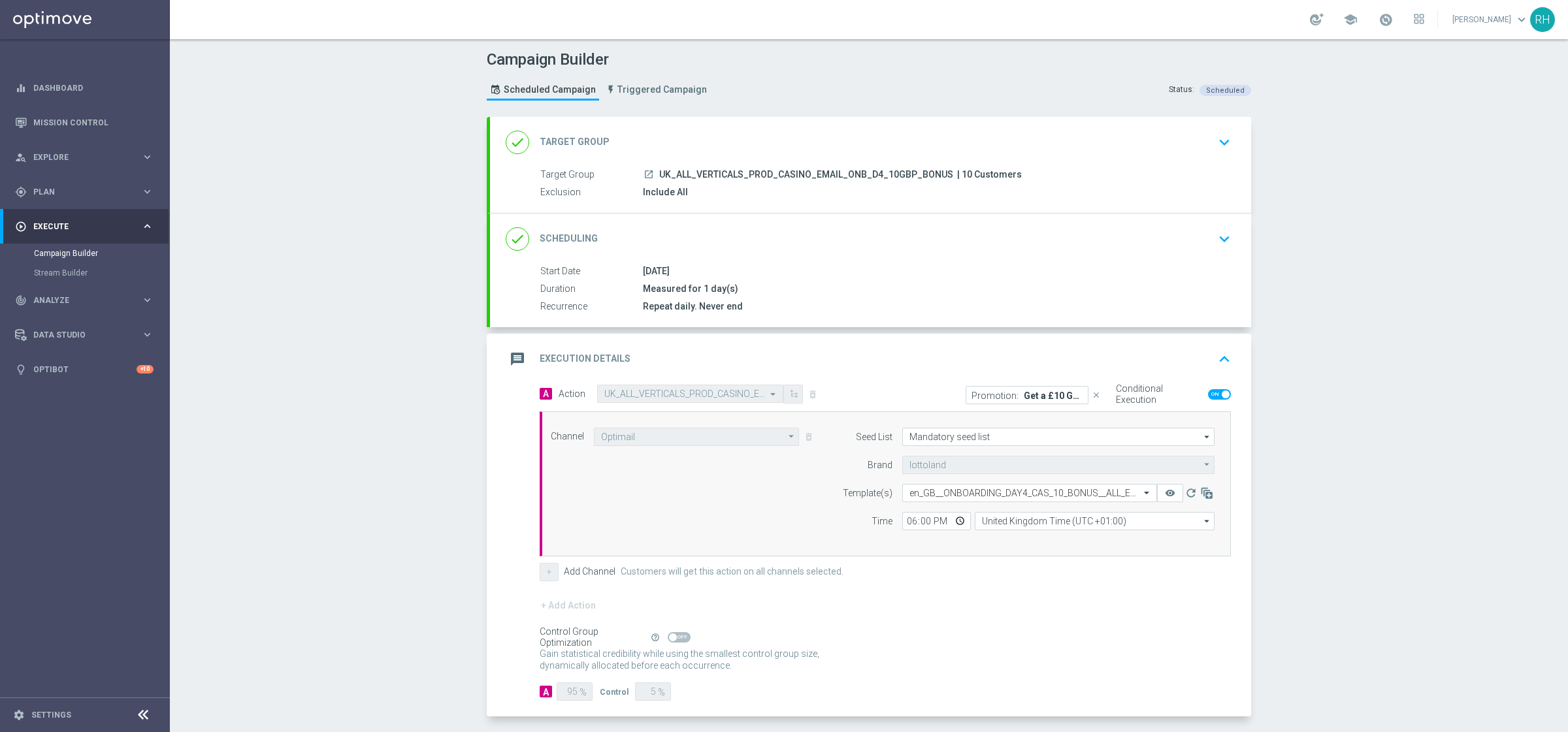
click at [1205, 360] on div "message Execution Details keyboard_arrow_up" at bounding box center [870, 359] width 730 height 24
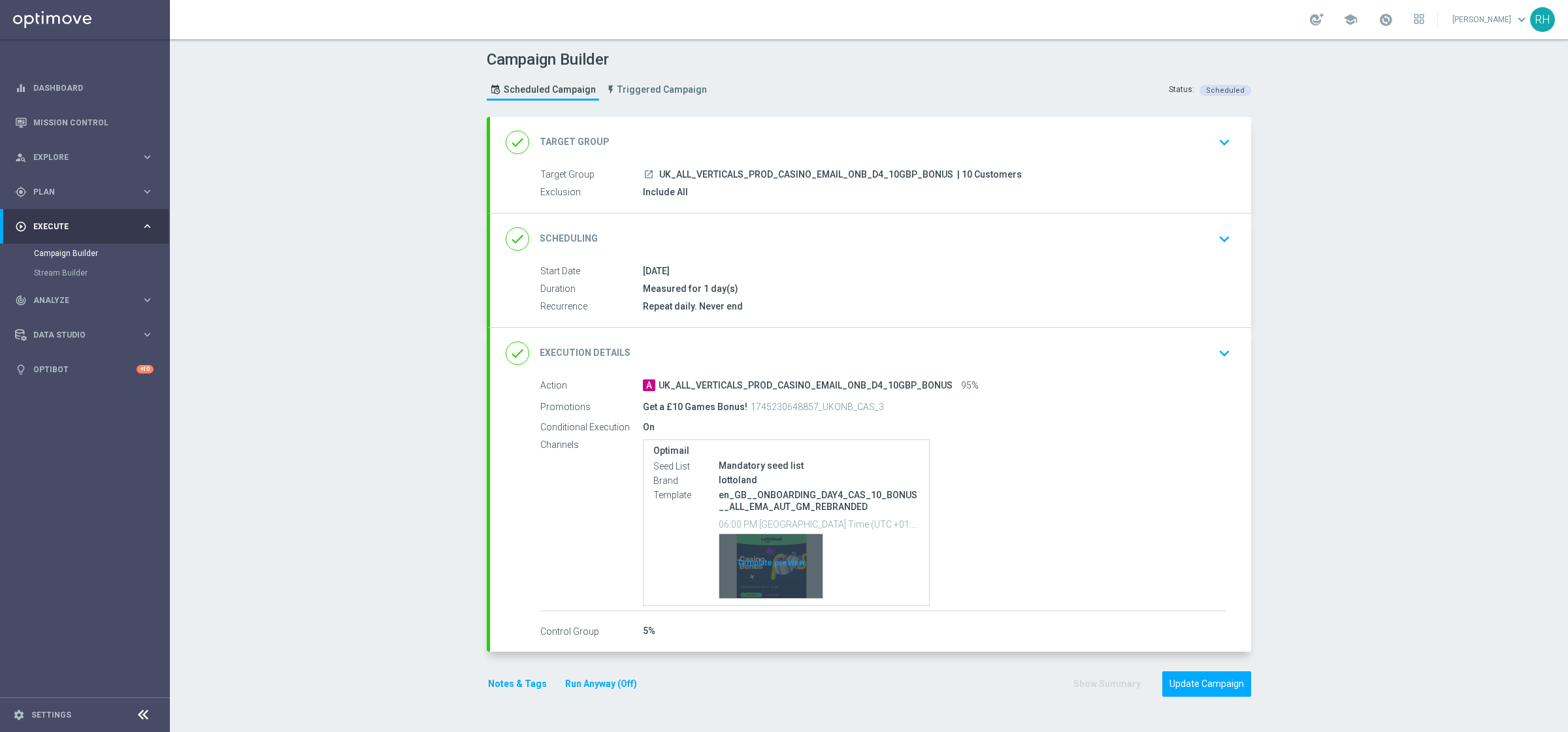
click at [780, 570] on div "Template preview" at bounding box center [771, 566] width 103 height 64
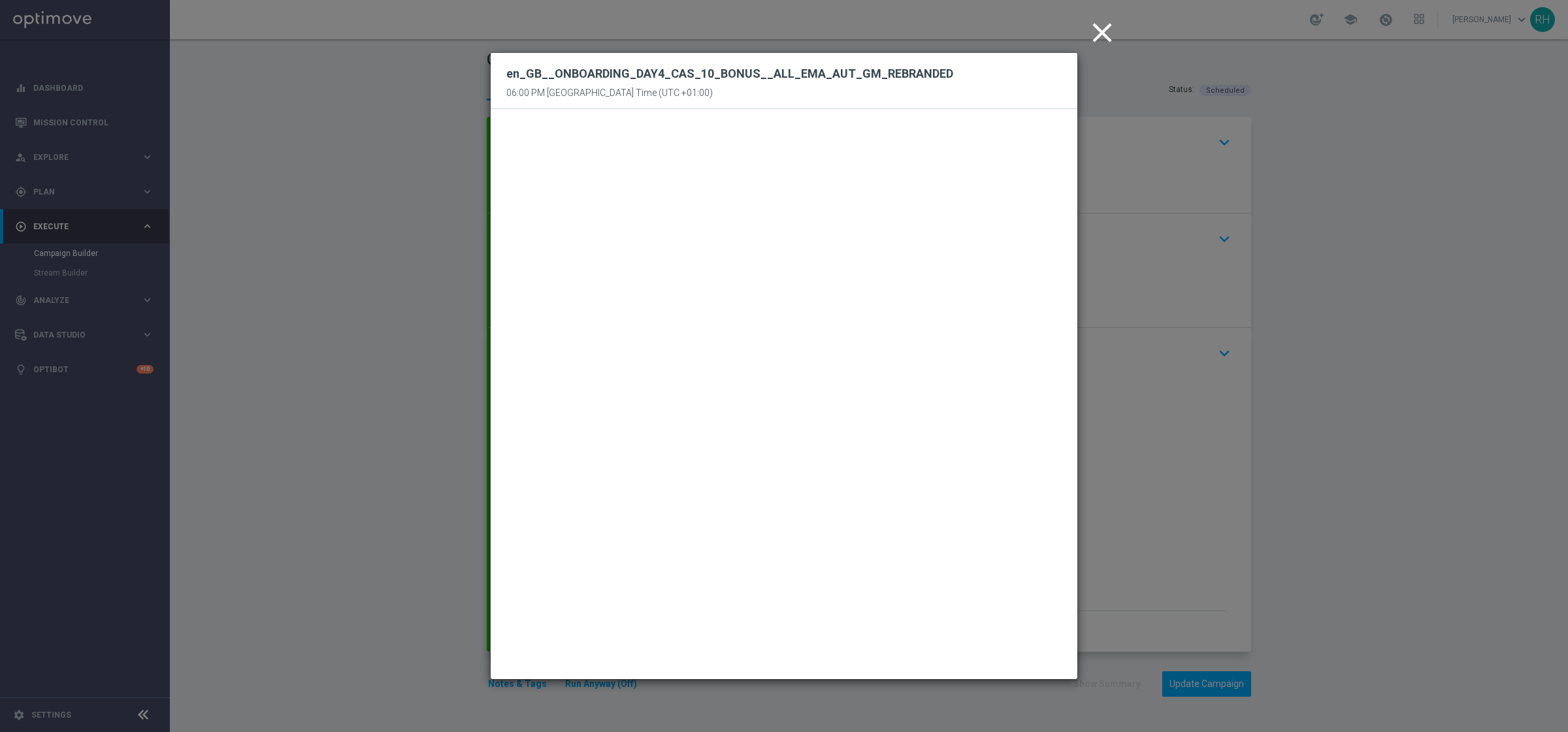
click at [1090, 38] on icon "close" at bounding box center [1102, 33] width 33 height 33
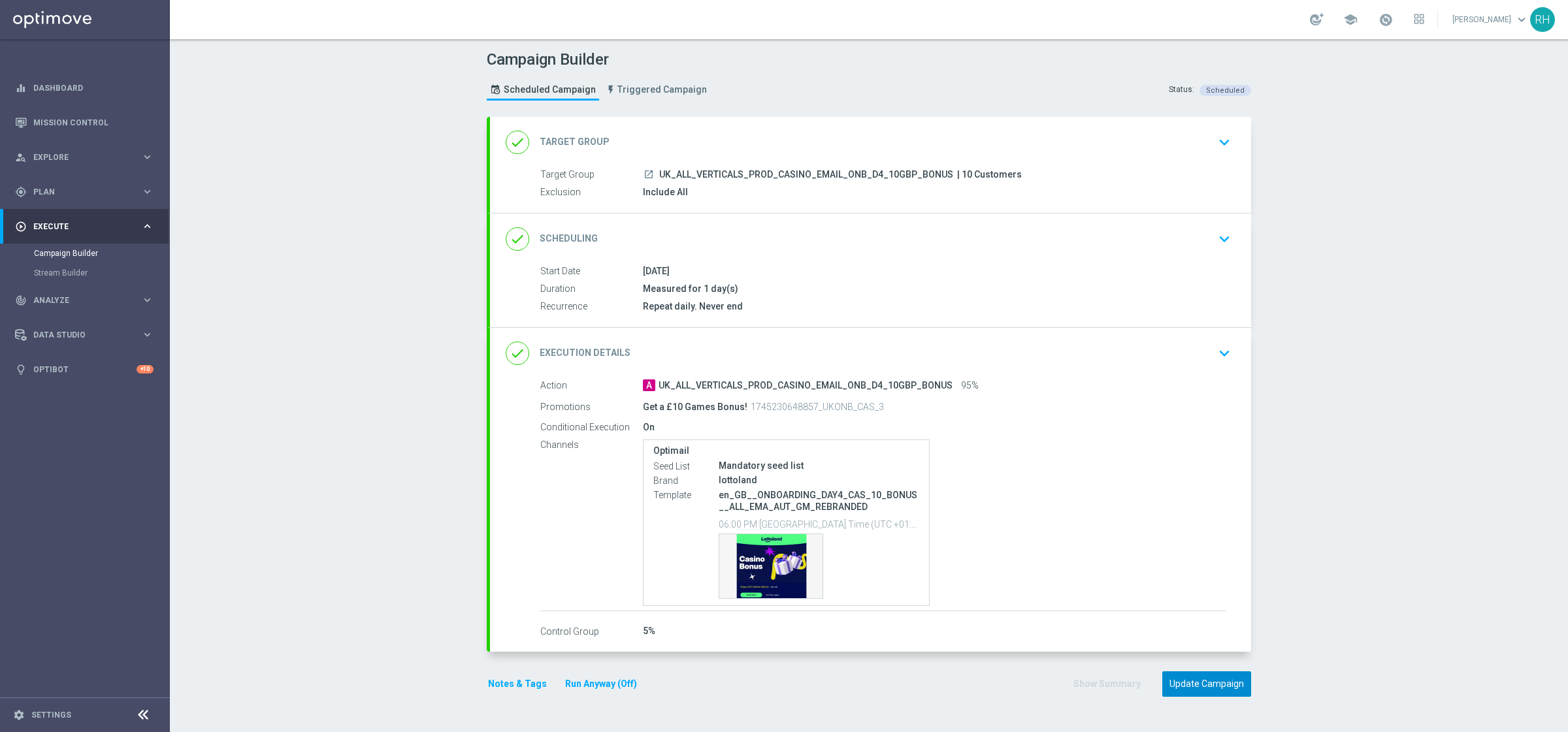
click at [1215, 679] on button "Update Campaign" at bounding box center [1206, 684] width 89 height 25
click at [1217, 353] on icon "keyboard_arrow_down" at bounding box center [1224, 353] width 20 height 20
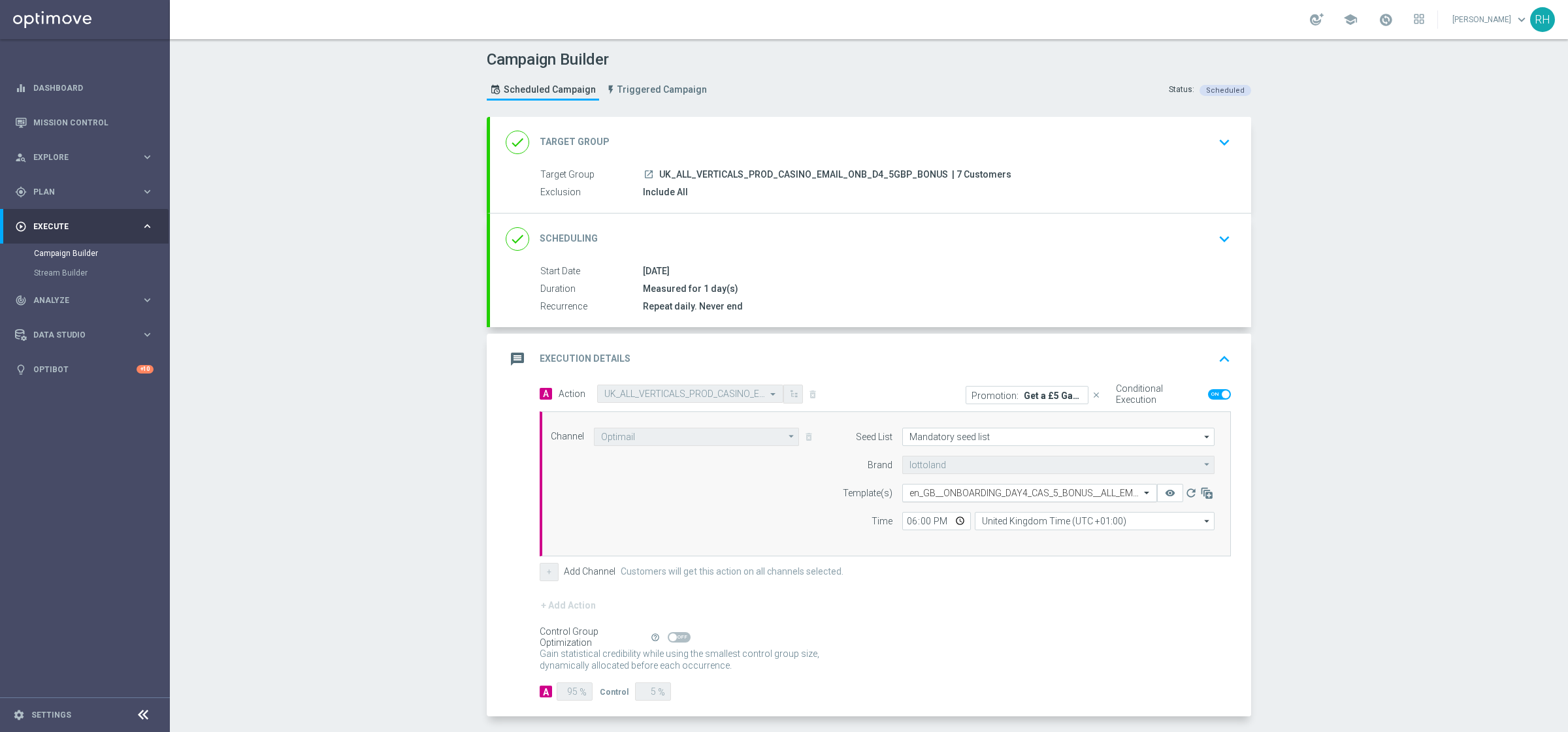
click at [979, 490] on input "text" at bounding box center [1016, 494] width 214 height 11
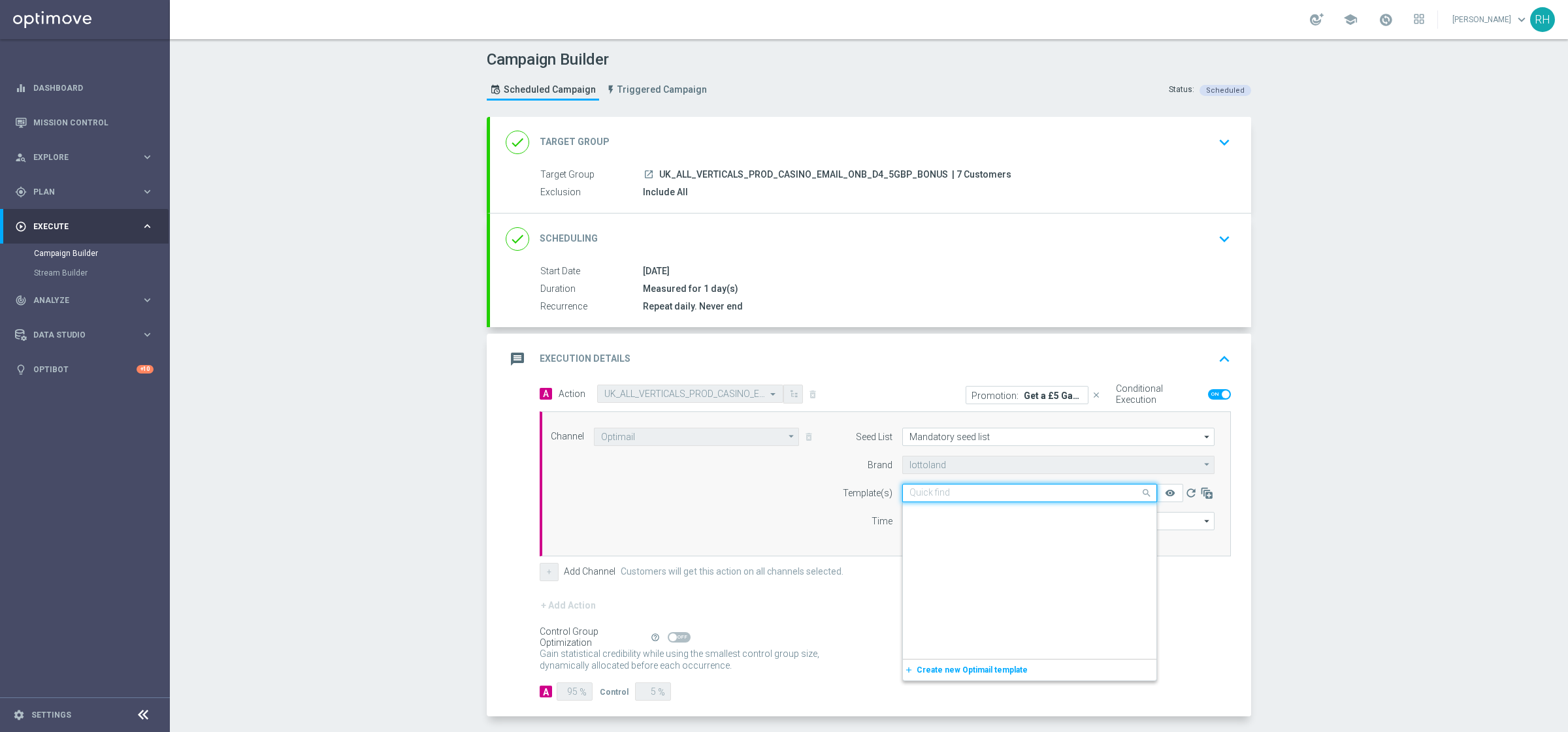
scroll to position [54845, 0]
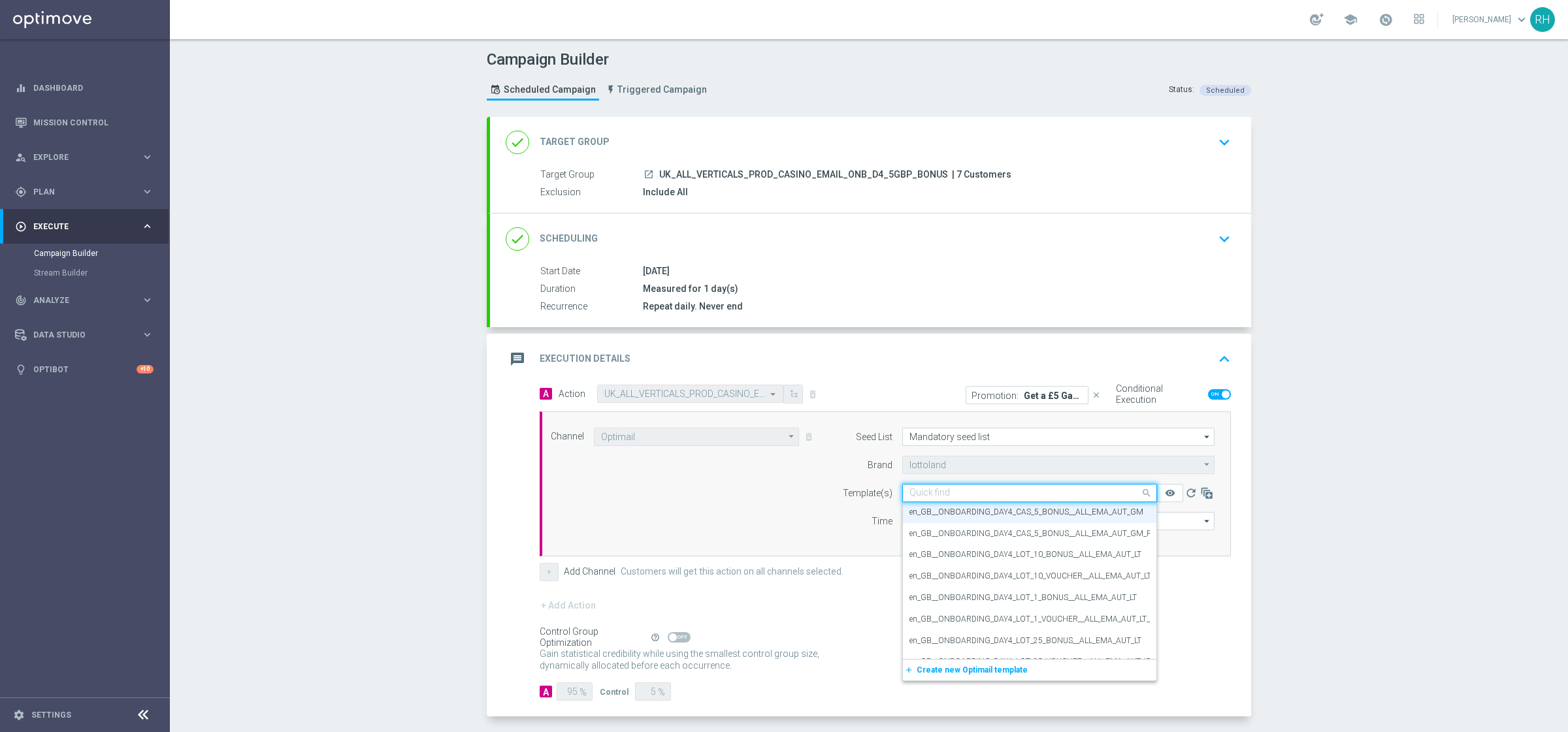
paste input "en_GB__ONBOARDING_DAY4_CAS_5_BONUS__ALL_EMA_AUT_GM_REBRANDED"
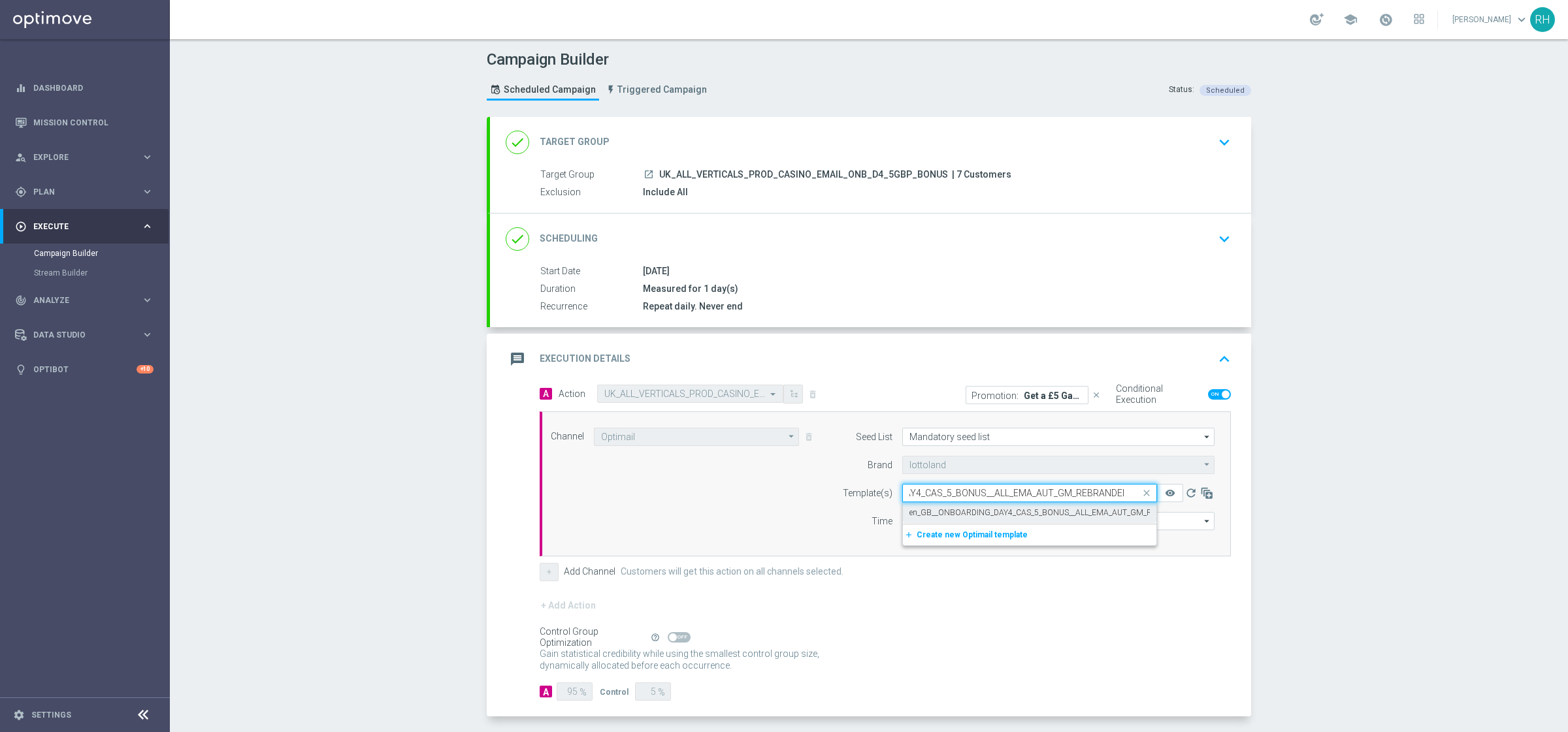
click at [981, 509] on label "en_GB__ONBOARDING_DAY4_CAS_5_BONUS__ALL_EMA_AUT_GM_REBRANDED" at bounding box center [1051, 513] width 283 height 11
type input "en_GB__ONBOARDING_DAY4_CAS_5_BONUS__ALL_EMA_AUT_GM_REBRANDED"
click at [1205, 354] on div "message Execution Details keyboard_arrow_up" at bounding box center [870, 359] width 730 height 24
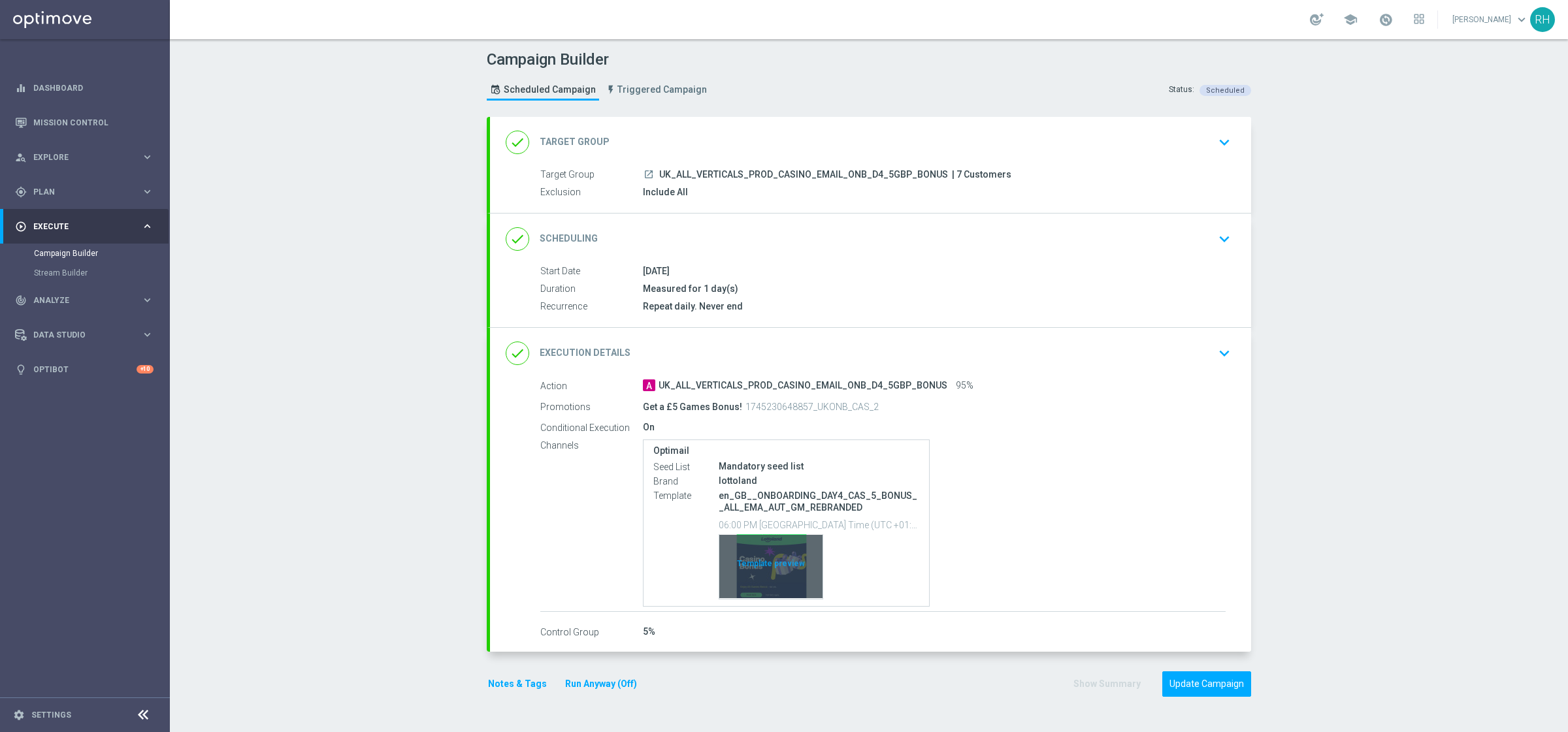
click at [770, 579] on div "Template preview" at bounding box center [771, 566] width 103 height 64
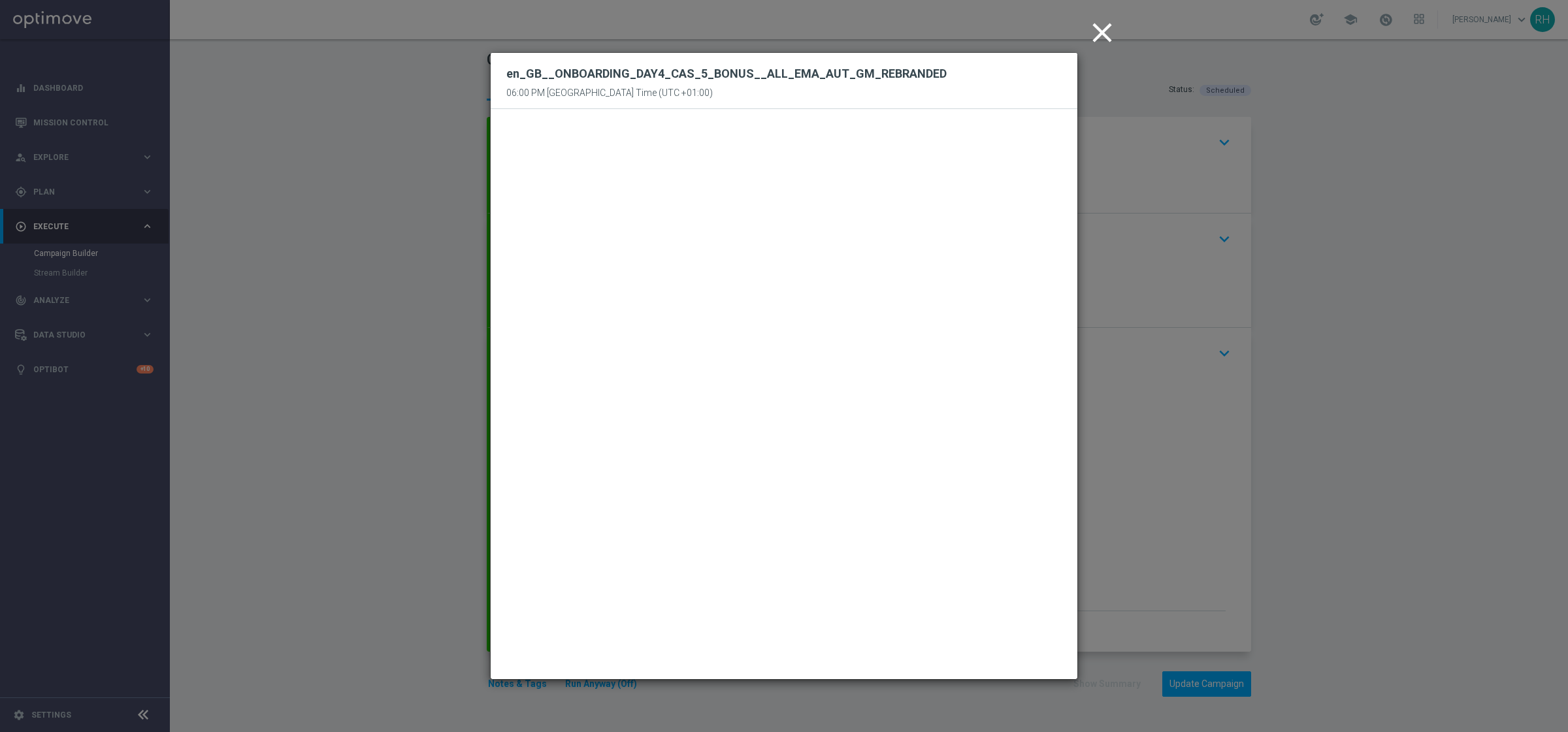
click at [1090, 32] on icon "close" at bounding box center [1102, 33] width 33 height 33
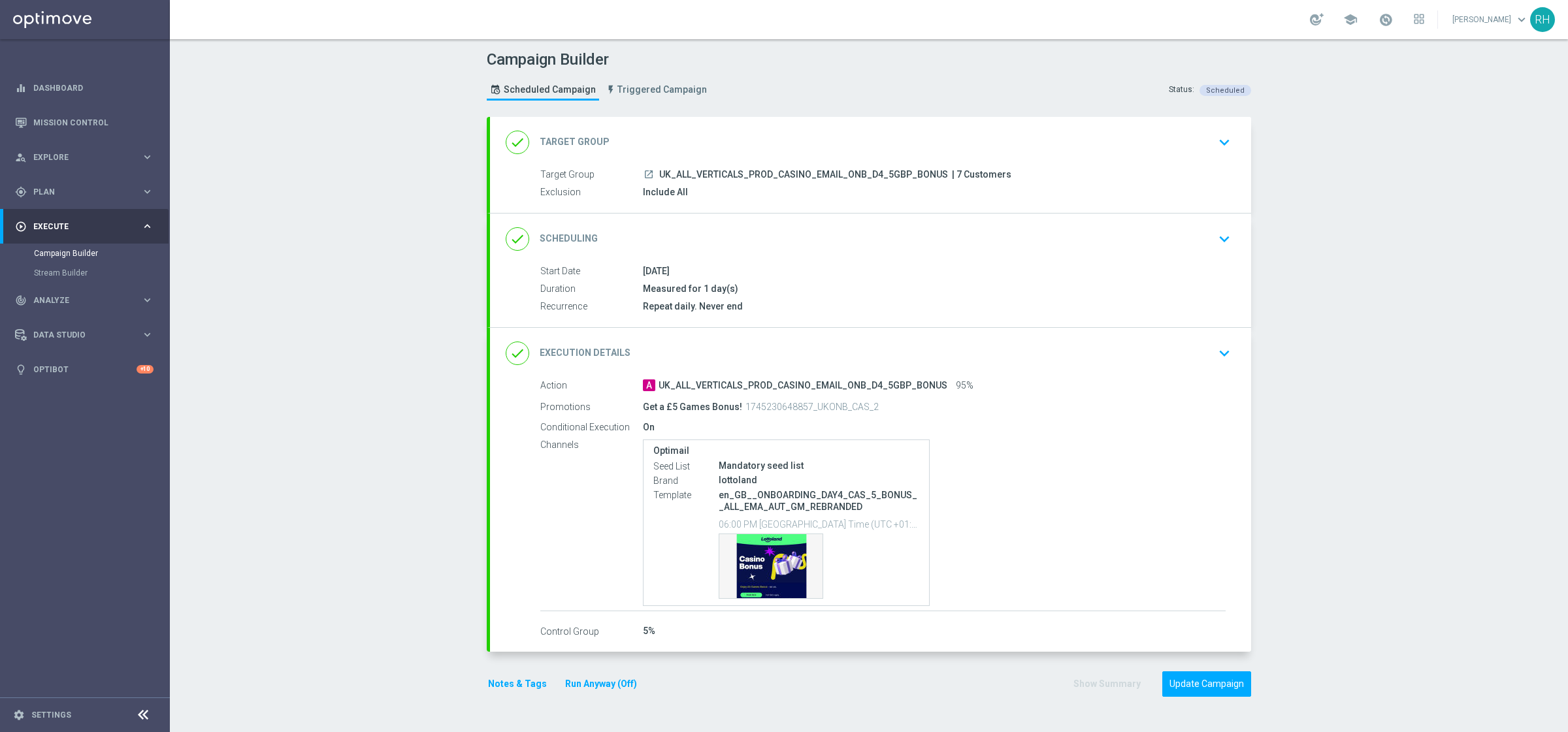
click at [1322, 549] on div "Campaign Builder Scheduled Campaign Triggered Campaign Status: Scheduled done T…" at bounding box center [868, 385] width 1397 height 693
click at [1183, 685] on button "Update Campaign" at bounding box center [1206, 684] width 89 height 25
click at [1126, 356] on div "done Execution Details keyboard_arrow_down" at bounding box center [870, 353] width 730 height 24
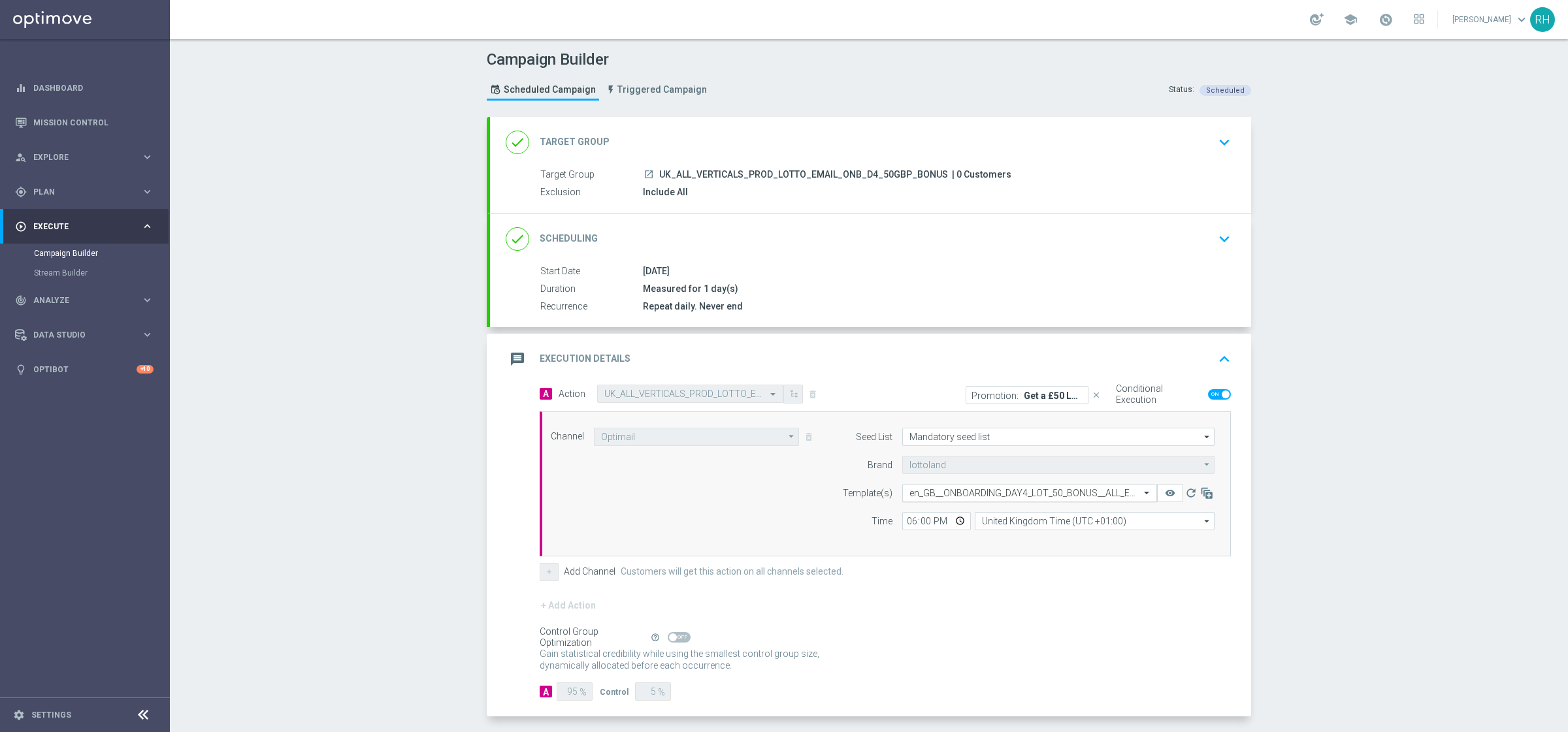
click at [1064, 489] on input "text" at bounding box center [1016, 494] width 214 height 11
paste input "en_GB__ONBOARDING_DAY4_LOT_50_VOUCHER__ALL_EMA_AUT_LT_REBRANDED"
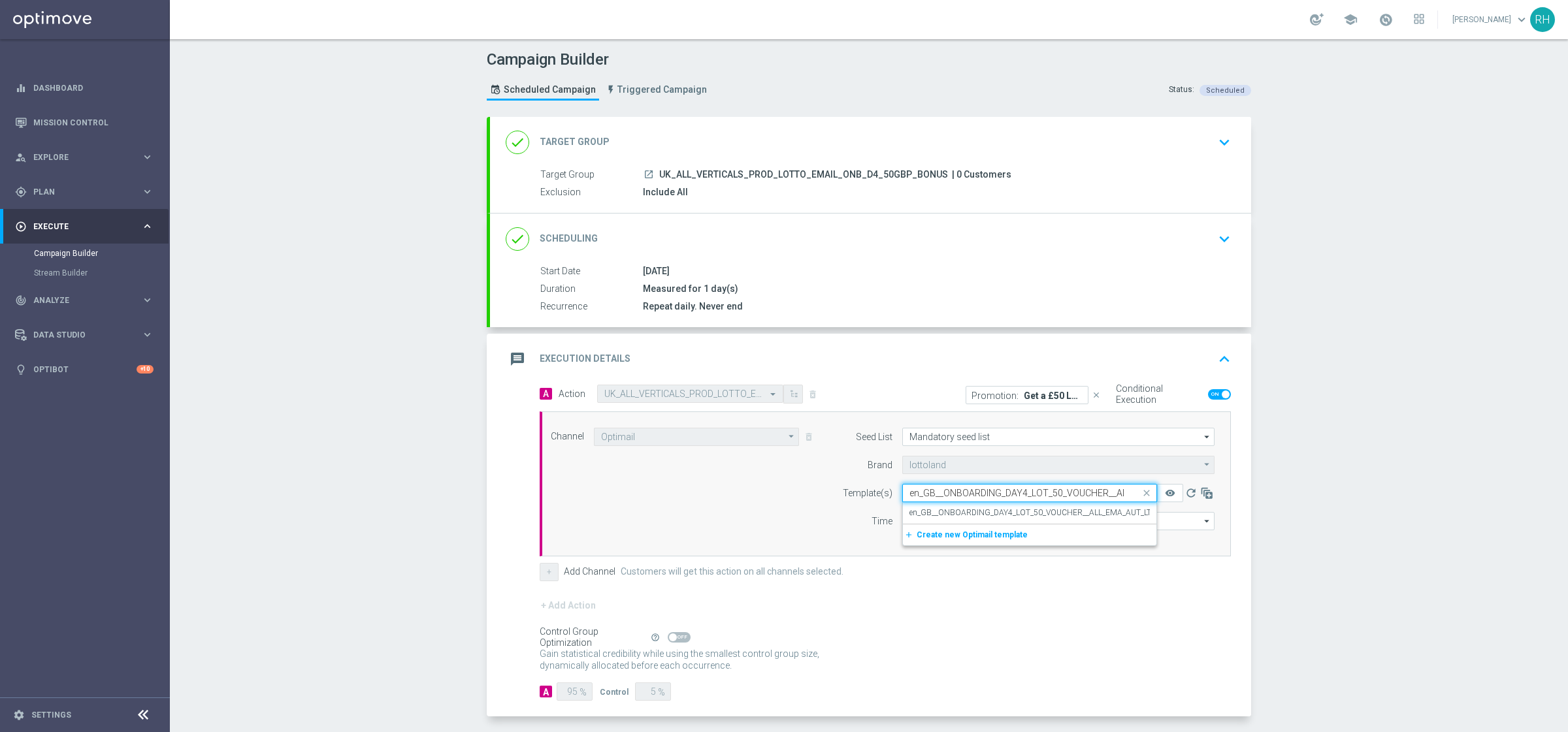
scroll to position [0, 118]
click at [1058, 507] on div "en_GB__ONBOARDING_DAY4_LOT_50_VOUCHER__ALL_EMA_AUT_LT_REBRANDED" at bounding box center [1029, 512] width 240 height 21
type input "en_GB__ONBOARDING_DAY4_LOT_50_VOUCHER__ALL_EMA_AUT_LT_REBRANDED"
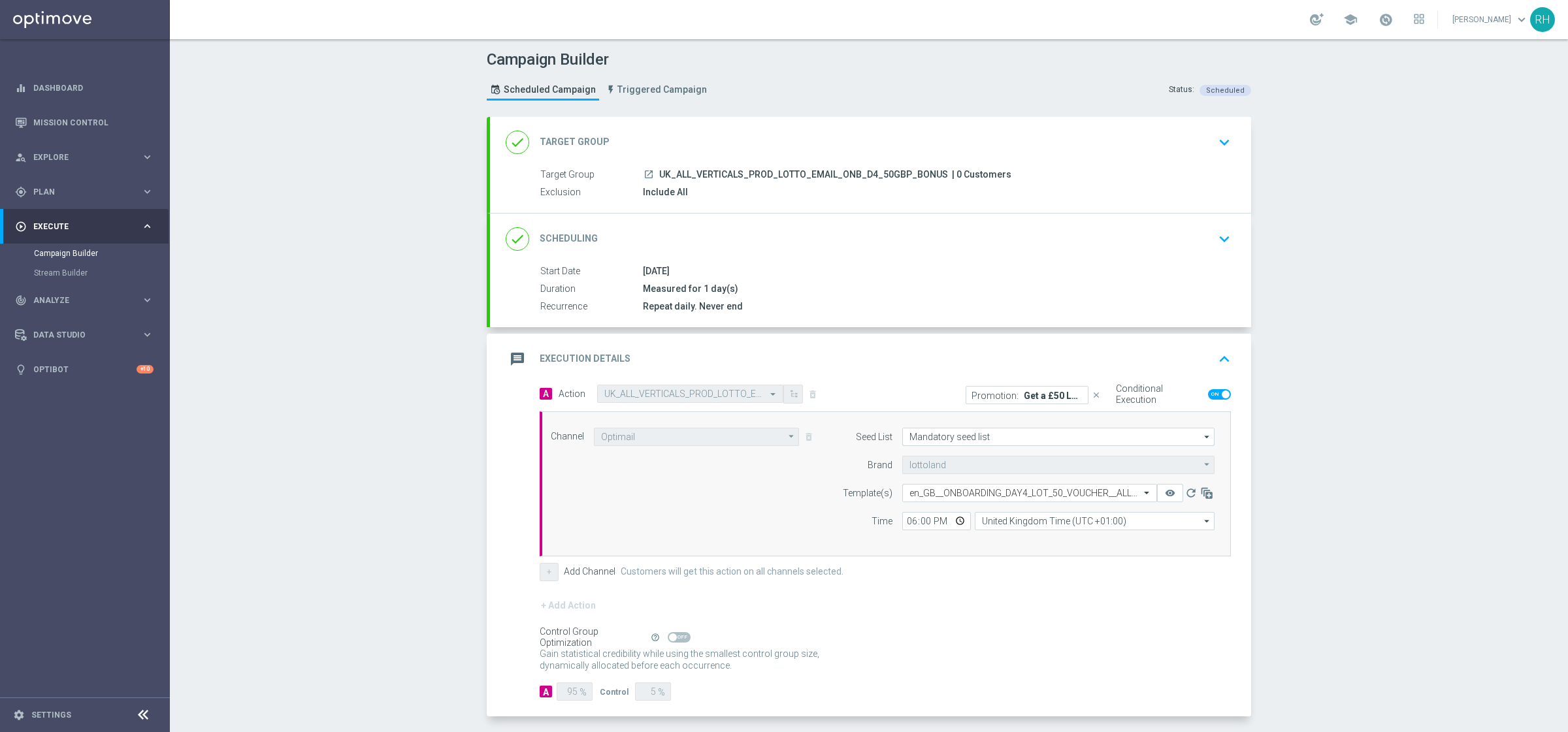
click at [1218, 367] on icon "keyboard_arrow_up" at bounding box center [1224, 359] width 20 height 20
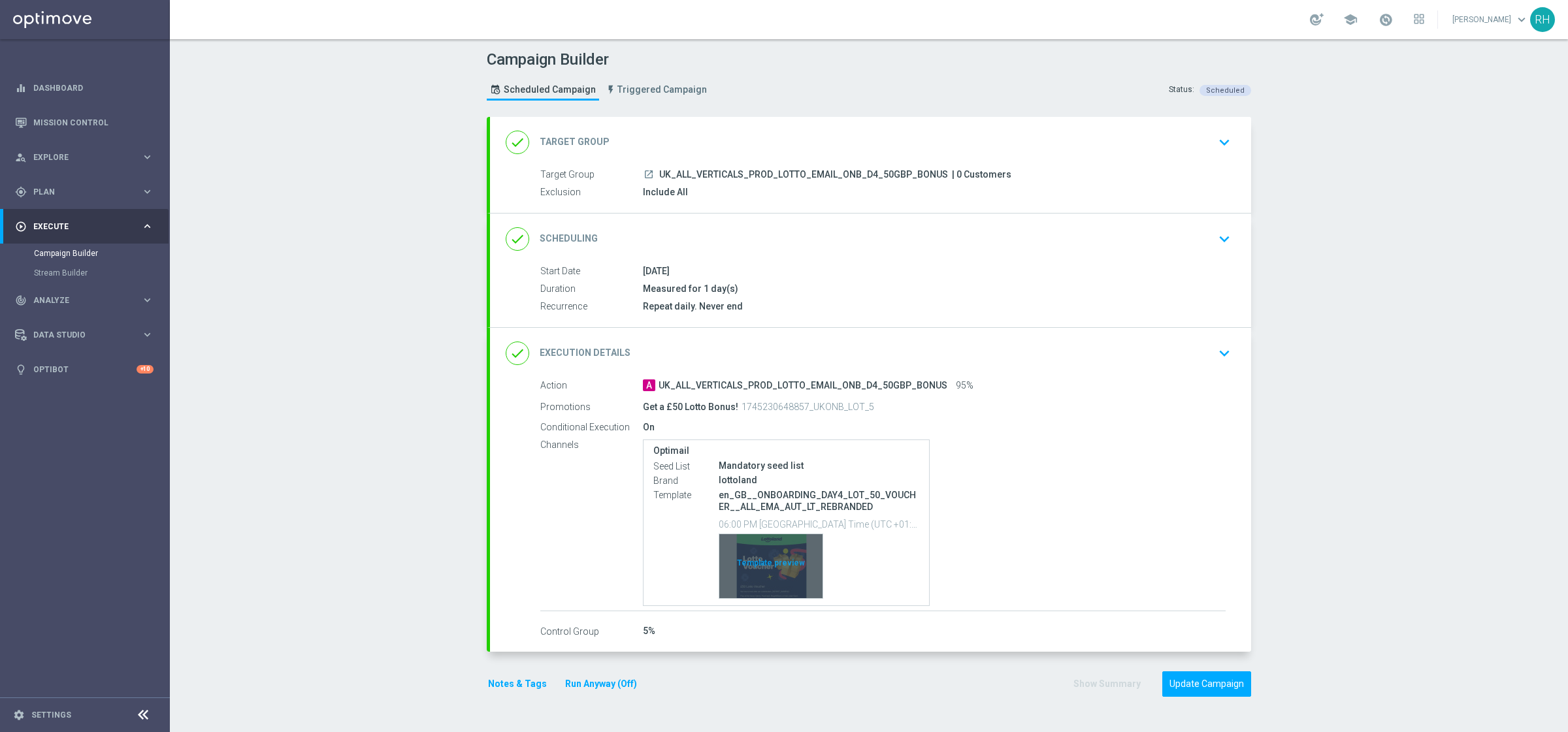
click at [770, 574] on div "Template preview" at bounding box center [771, 566] width 103 height 64
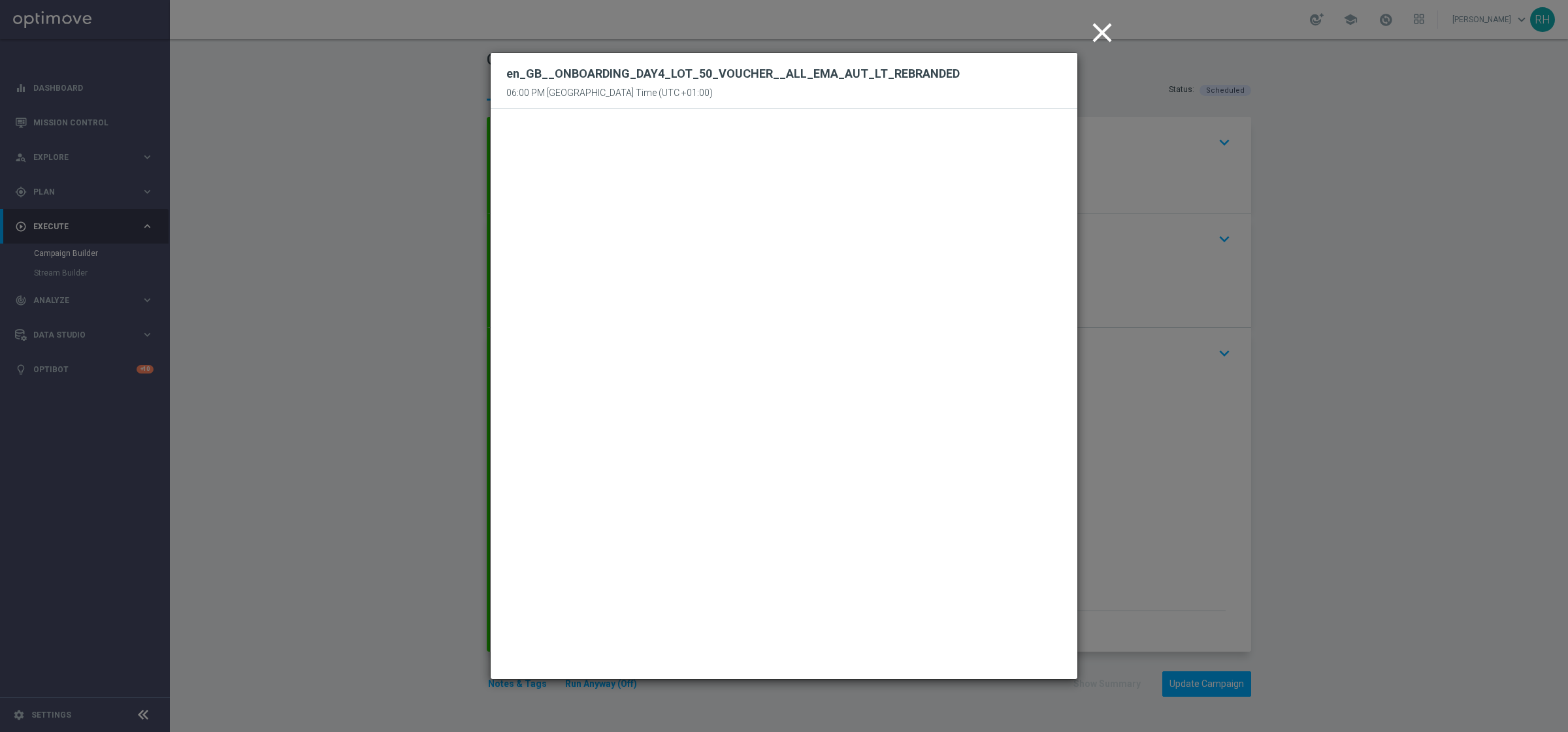
click at [1109, 40] on icon "close" at bounding box center [1102, 33] width 33 height 33
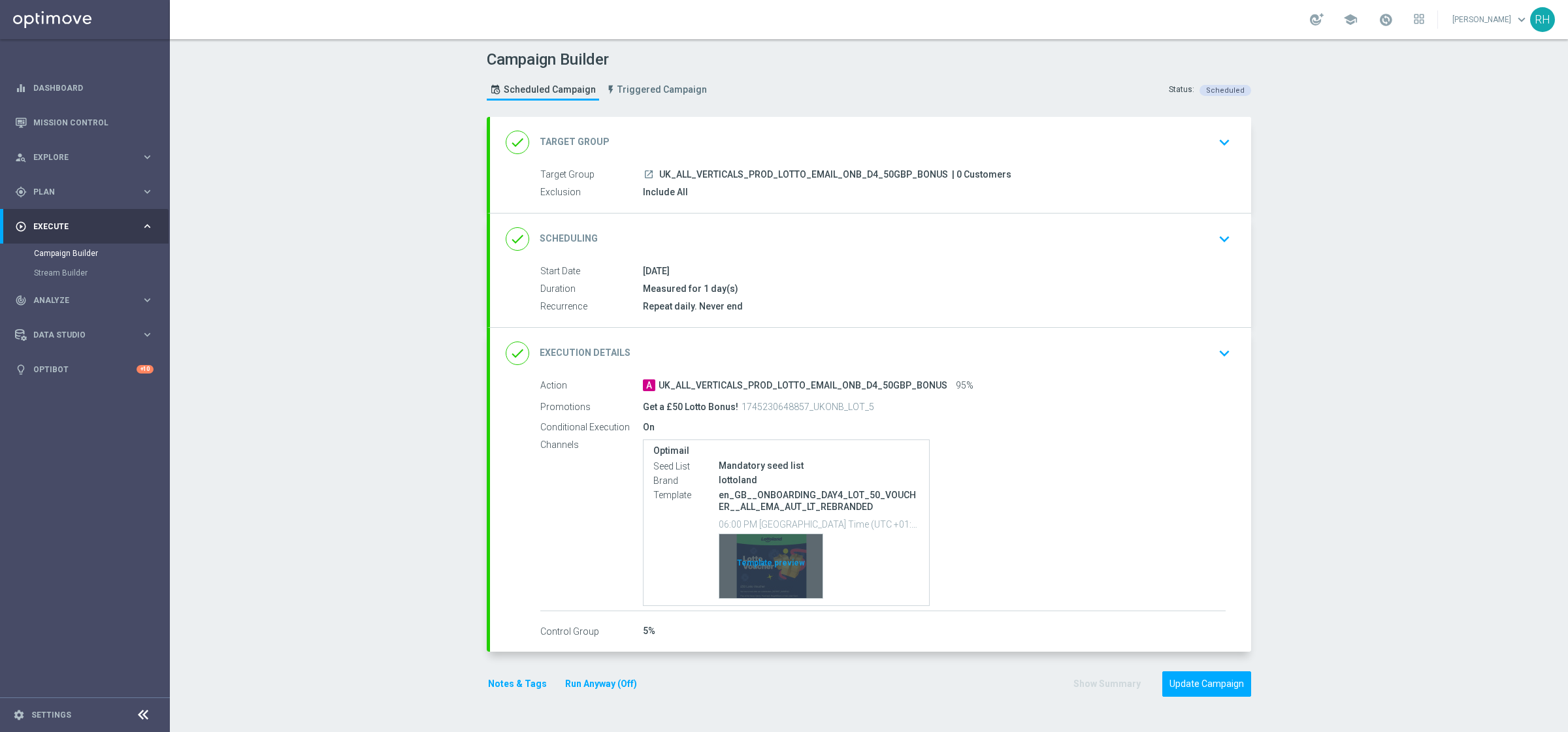
click at [766, 595] on div "Template preview" at bounding box center [771, 566] width 103 height 64
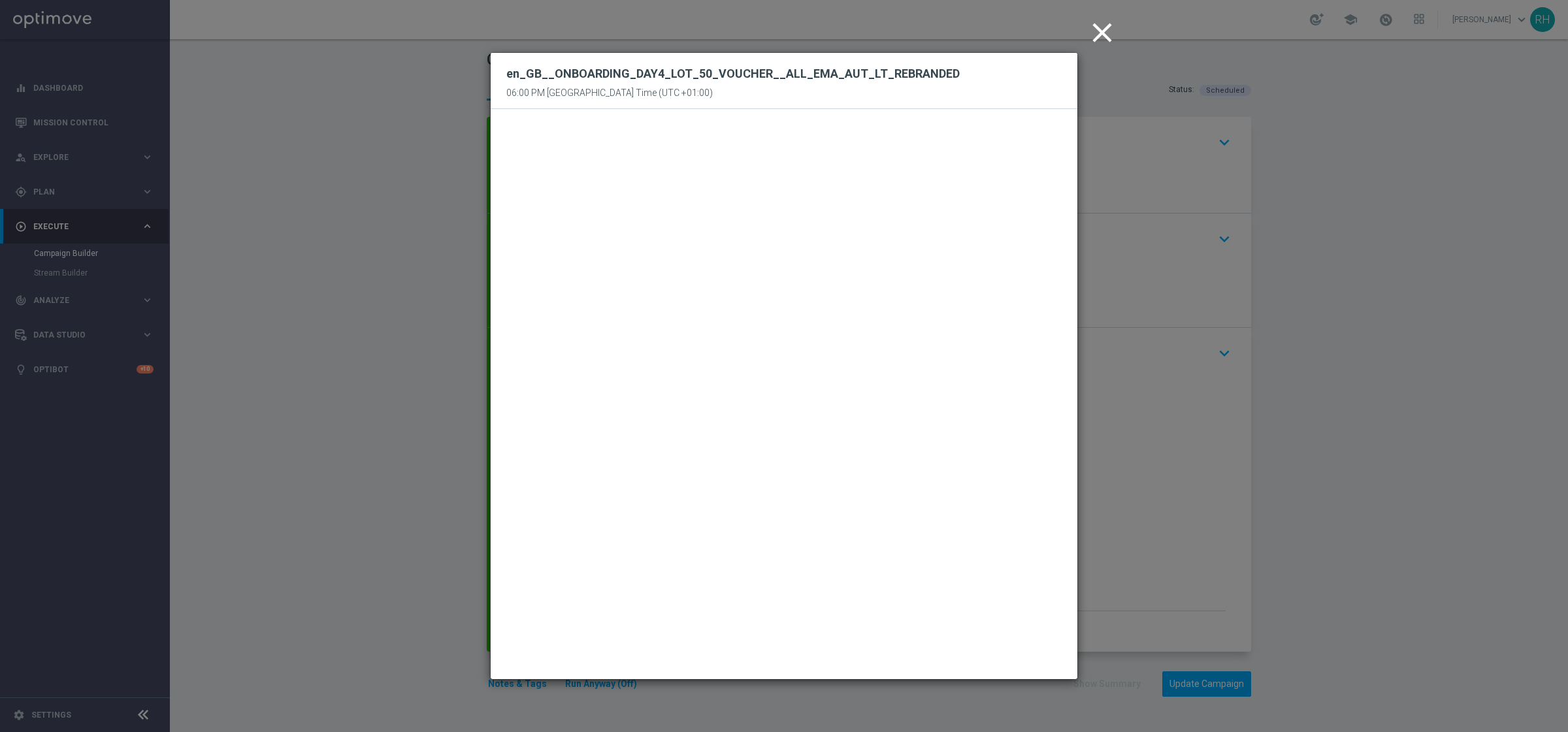
click at [1094, 38] on icon "close" at bounding box center [1102, 33] width 33 height 33
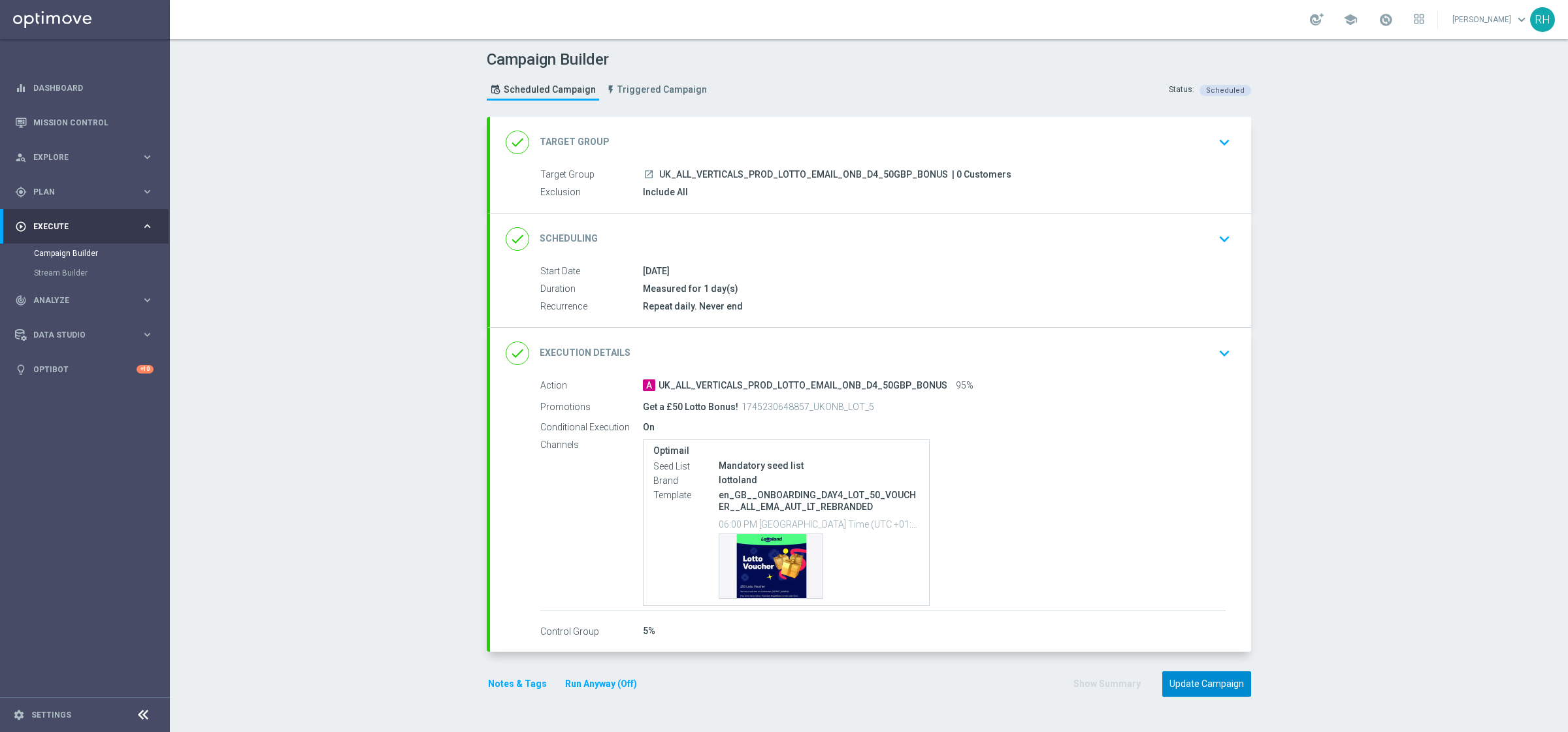
click at [1198, 681] on button "Update Campaign" at bounding box center [1206, 684] width 89 height 25
click at [1166, 358] on div "done Execution Details keyboard_arrow_down" at bounding box center [870, 353] width 730 height 24
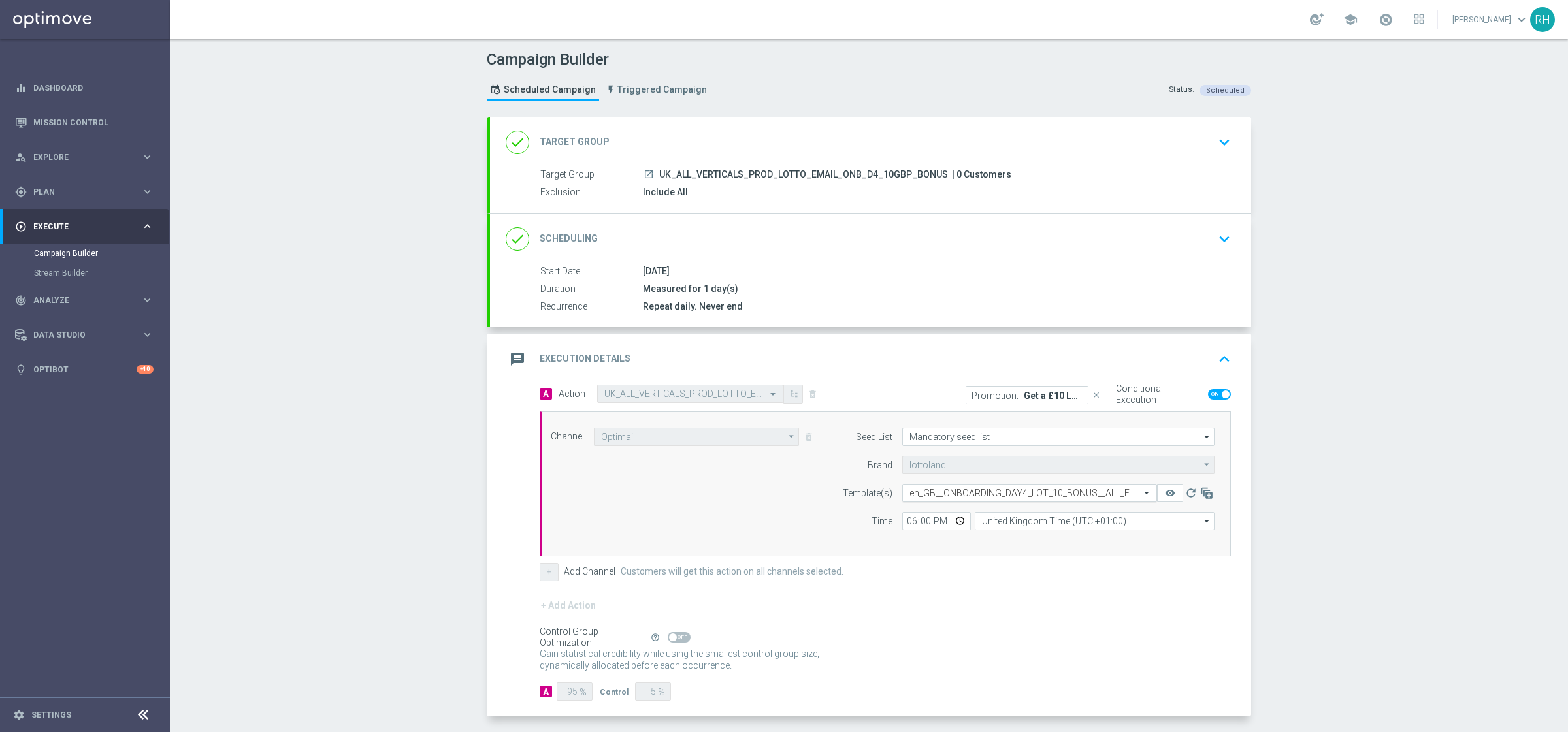
click at [1081, 496] on input "text" at bounding box center [1016, 494] width 214 height 11
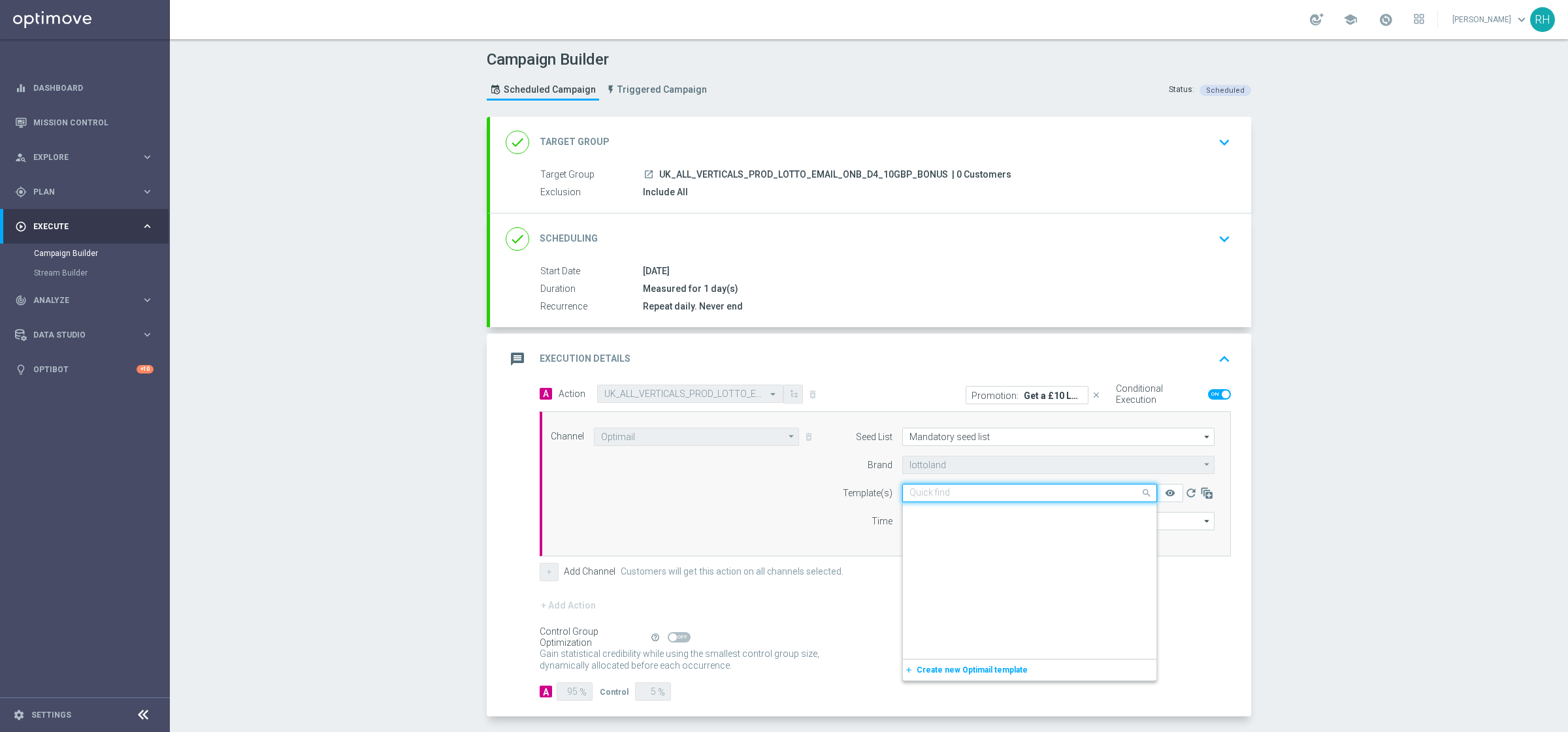
paste input "en_GB__ONBOARDING_DAY4_LOT_10_VOUCHER__ALL_EMA_AUT_LT_REBRANDED"
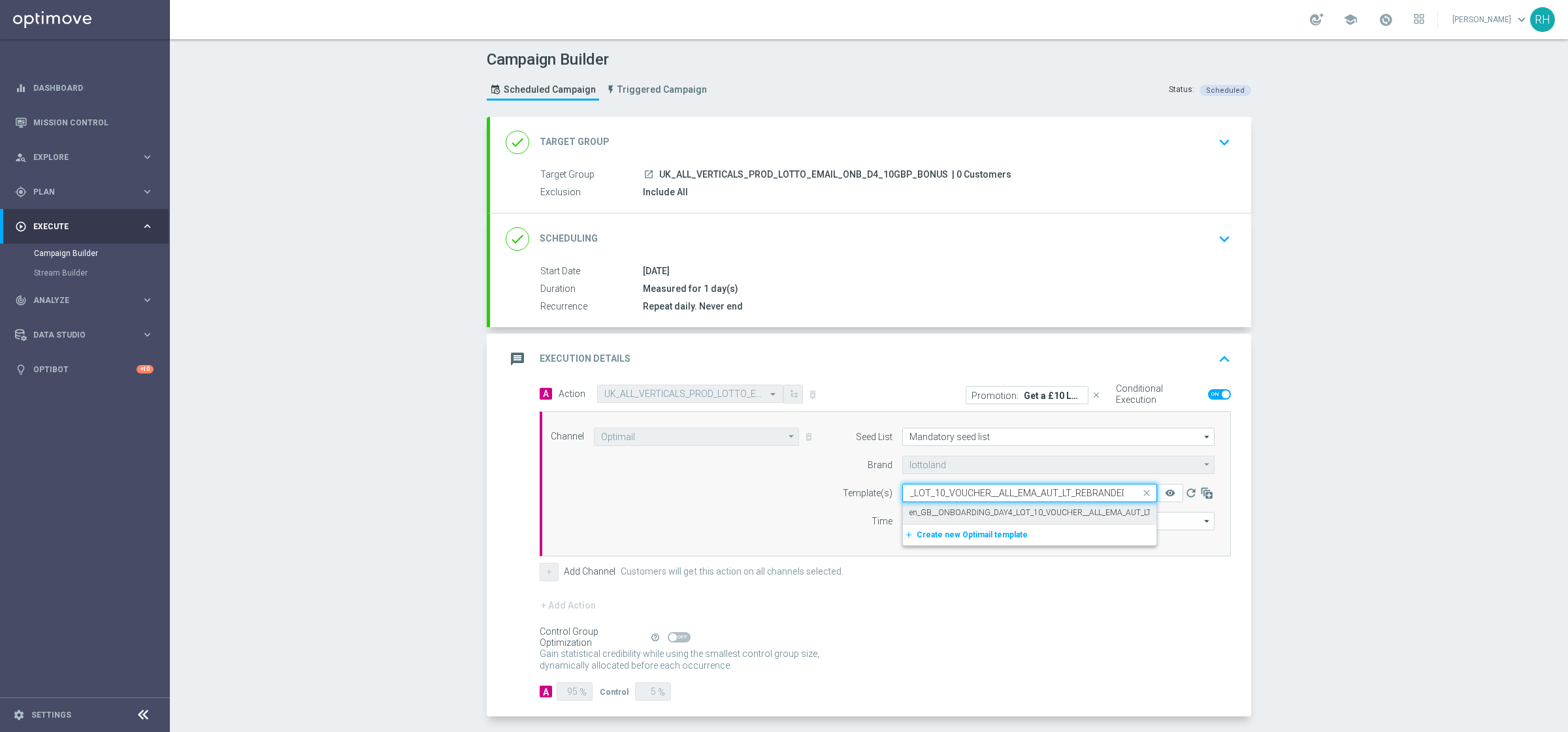
click at [1060, 514] on label "en_GB__ONBOARDING_DAY4_LOT_10_VOUCHER__ALL_EMA_AUT_LT_REBRANDED" at bounding box center [1055, 513] width 291 height 11
type input "en_GB__ONBOARDING_DAY4_LOT_10_VOUCHER__ALL_EMA_AUT_LT_REBRANDED"
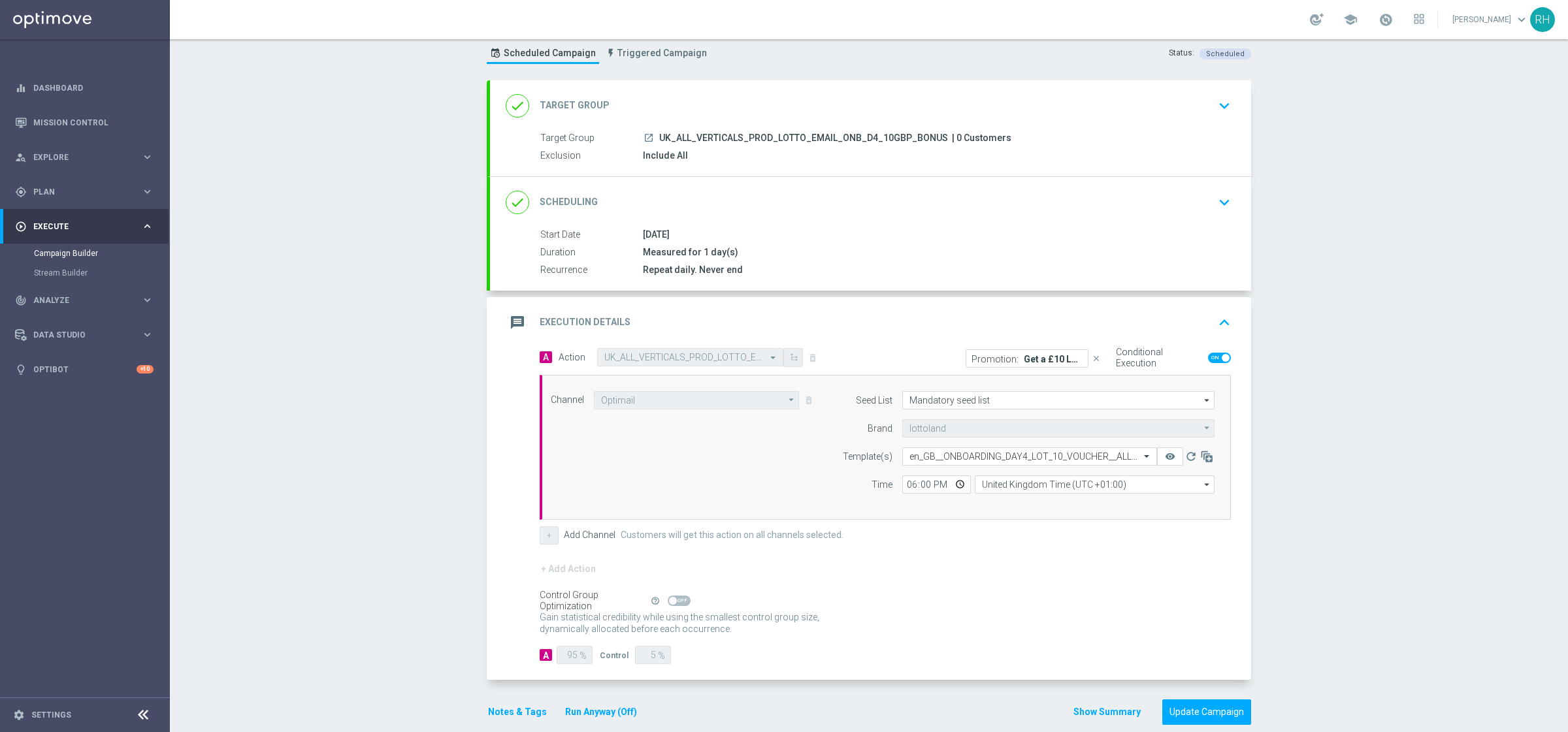
scroll to position [38, 0]
click at [1214, 712] on button "Update Campaign" at bounding box center [1206, 710] width 89 height 25
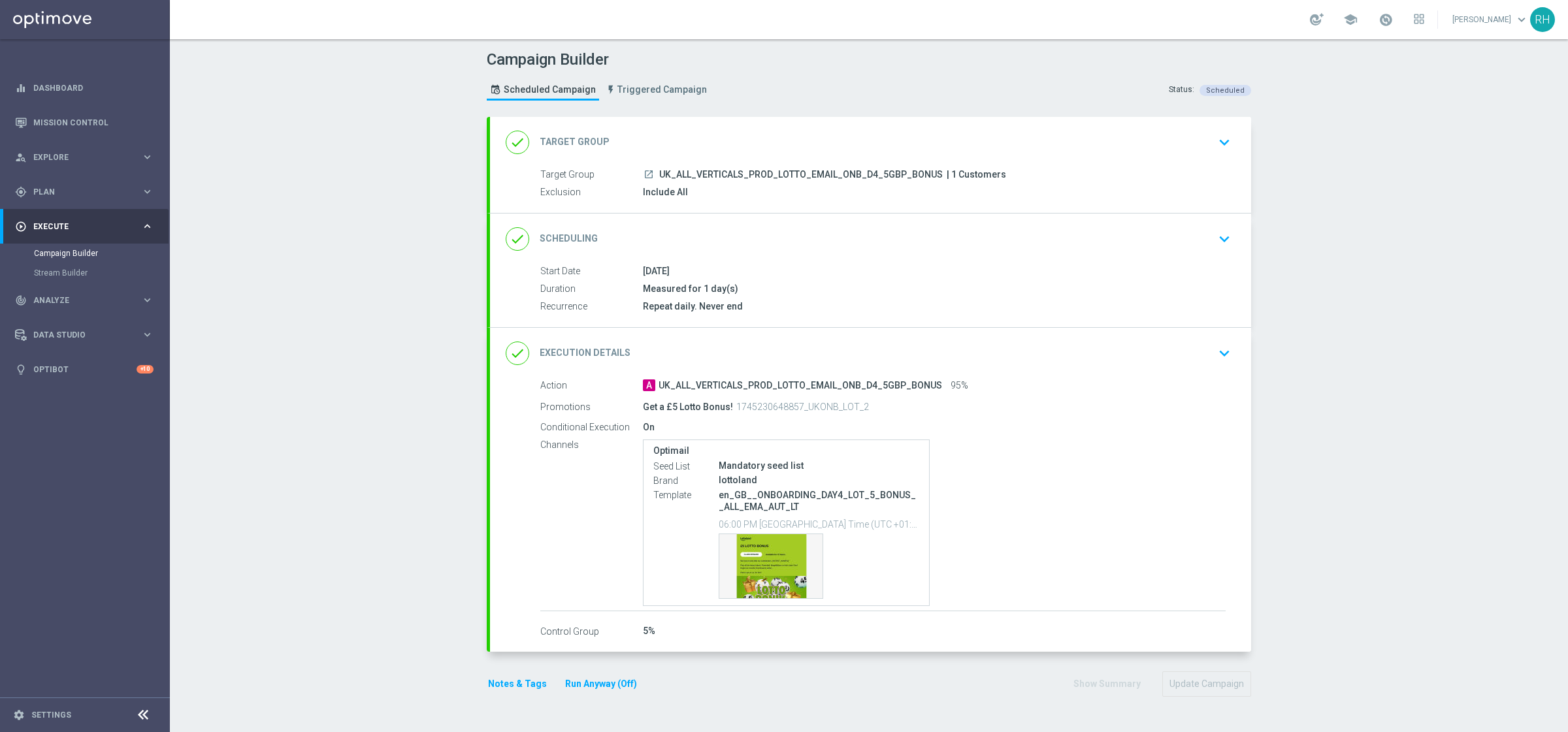
click at [1155, 362] on div "done Execution Details keyboard_arrow_down" at bounding box center [870, 353] width 730 height 24
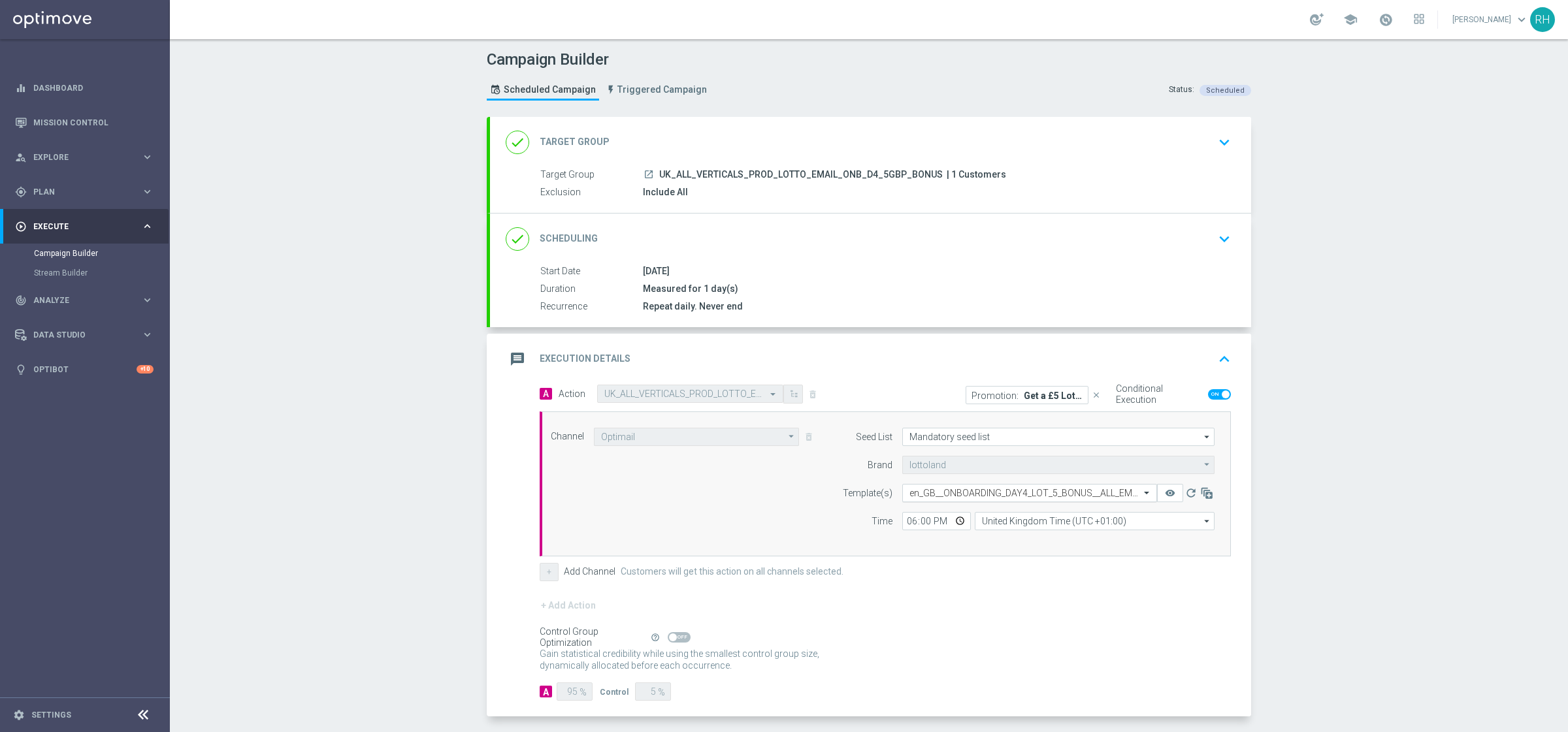
click at [1021, 495] on input "text" at bounding box center [1016, 494] width 214 height 11
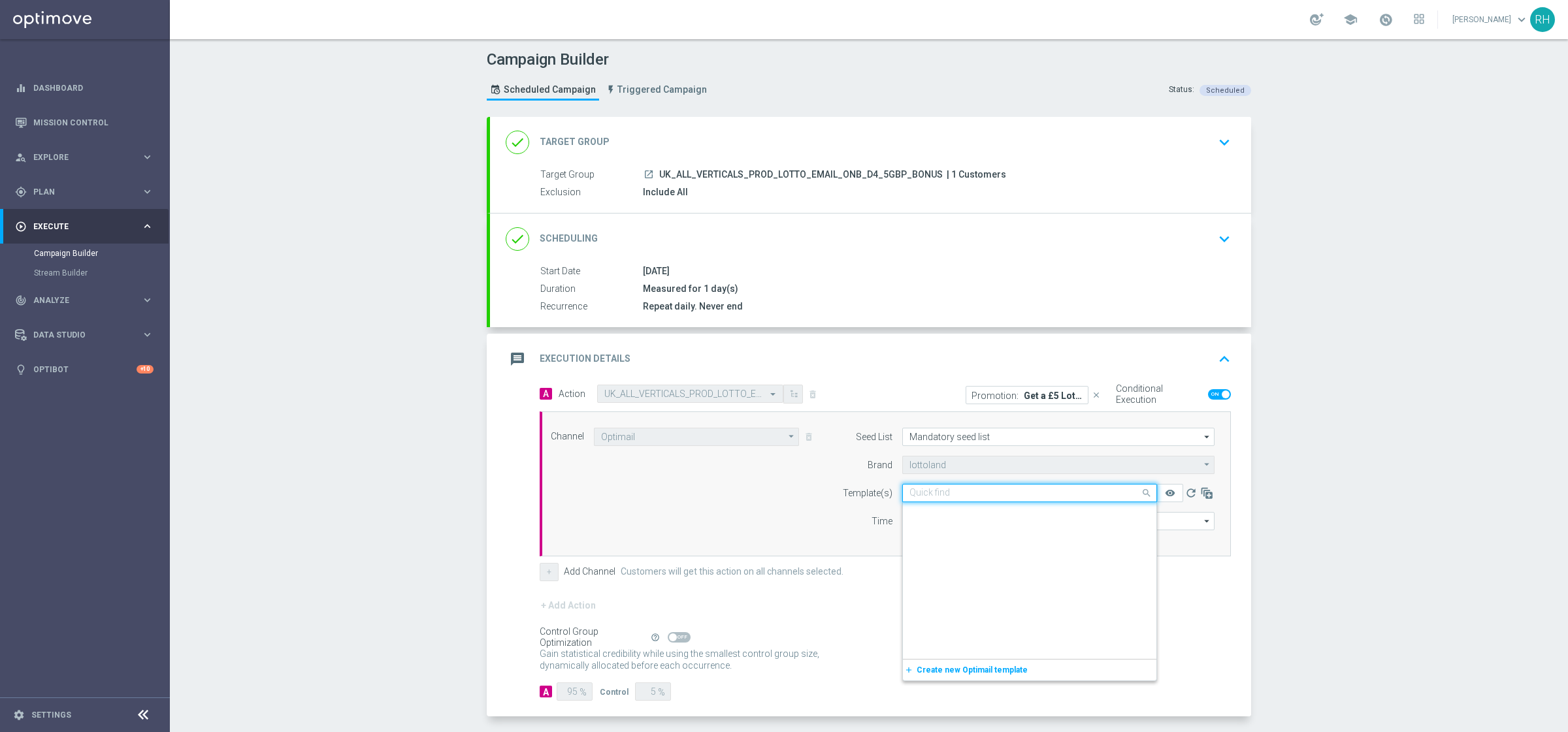
paste input "en_GB__ONBOARDING_DAY4_LOT_5_VOUCHER__ALL_EMA_AUT_LT_REBRANDED"
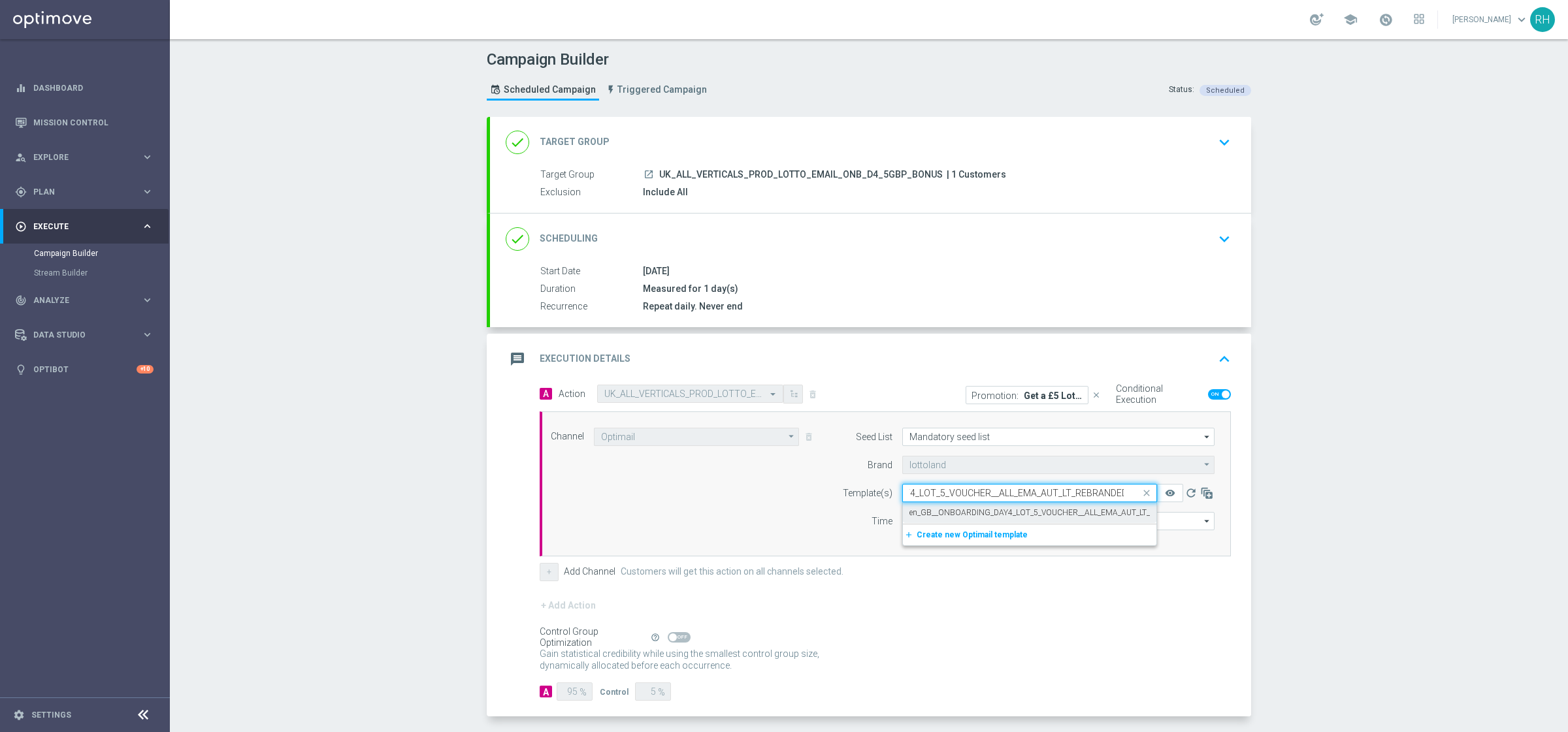
click at [1022, 505] on div "en_GB__ONBOARDING_DAY4_LOT_5_VOUCHER__ALL_EMA_AUT_LT_REBRANDED" at bounding box center [1029, 512] width 240 height 21
type input "en_GB__ONBOARDING_DAY4_LOT_5_VOUCHER__ALL_EMA_AUT_LT_REBRANDED"
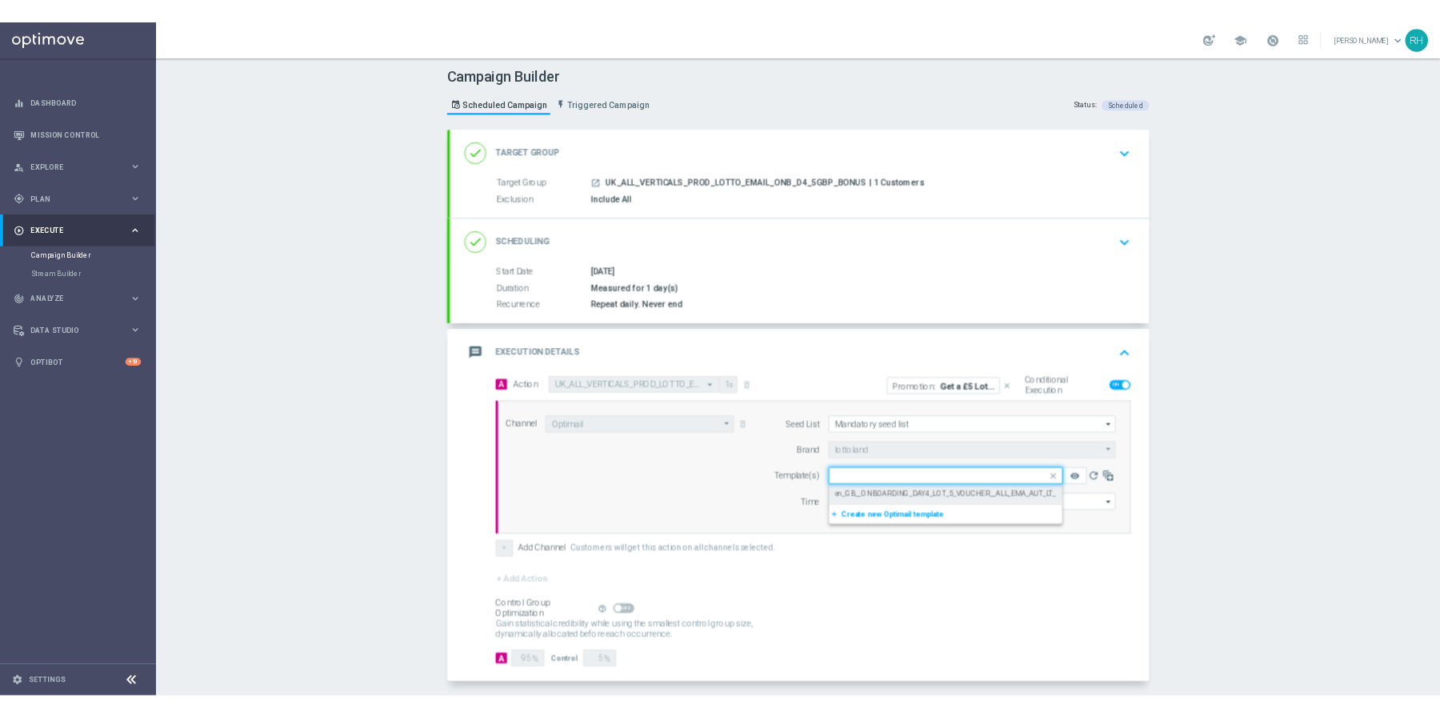
scroll to position [0, 0]
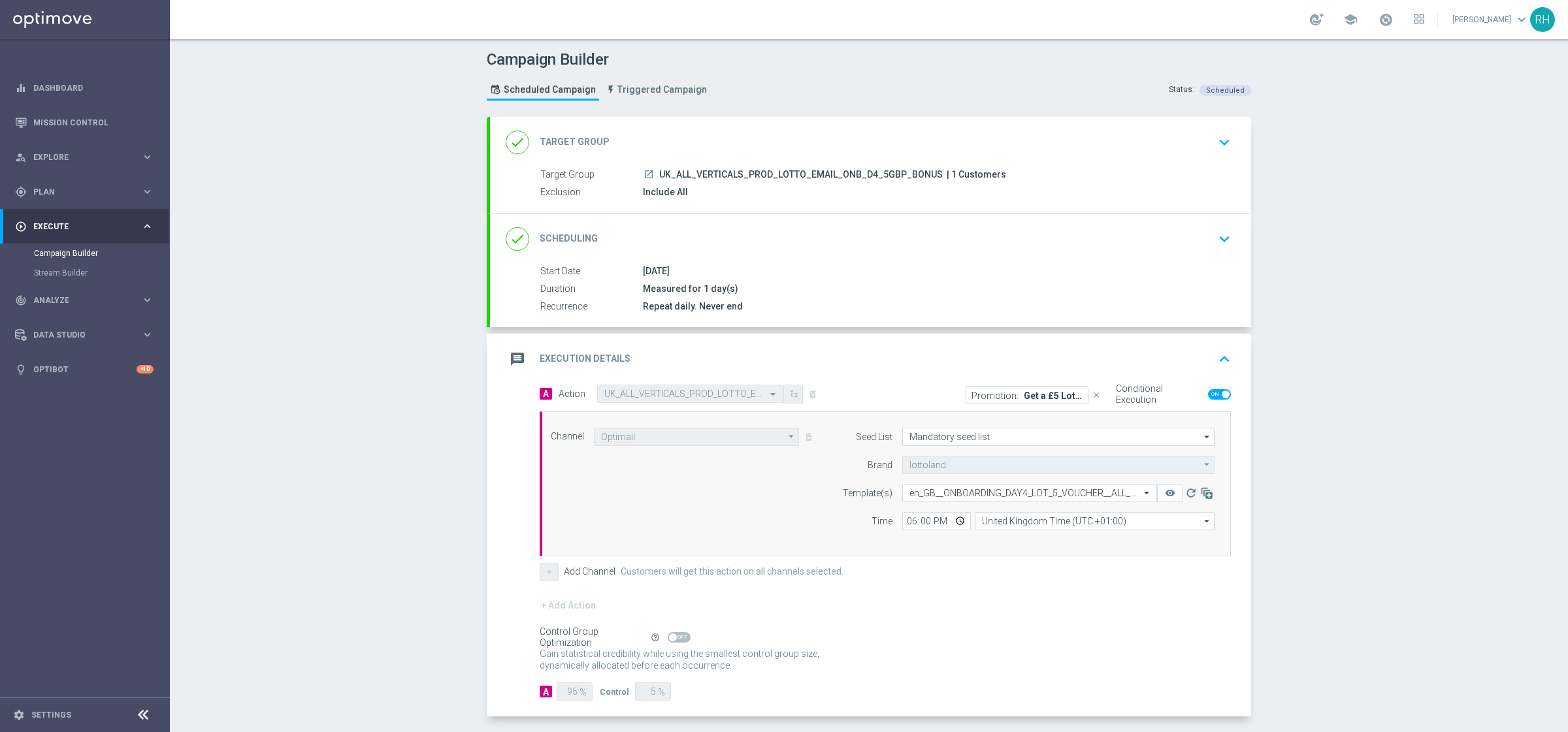
click at [1215, 358] on icon "keyboard_arrow_up" at bounding box center [1224, 359] width 20 height 20
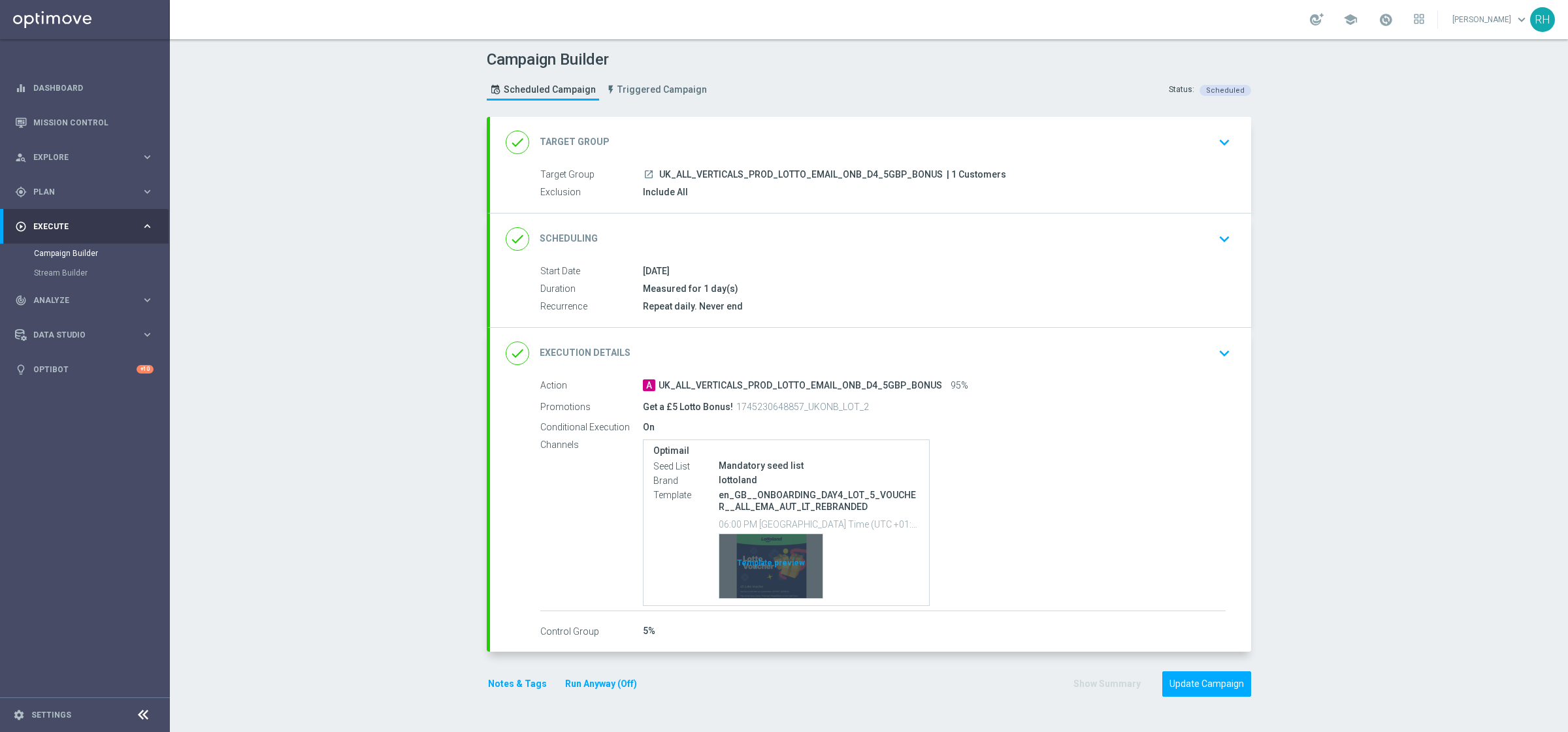
click at [786, 572] on div "Template preview" at bounding box center [771, 566] width 103 height 64
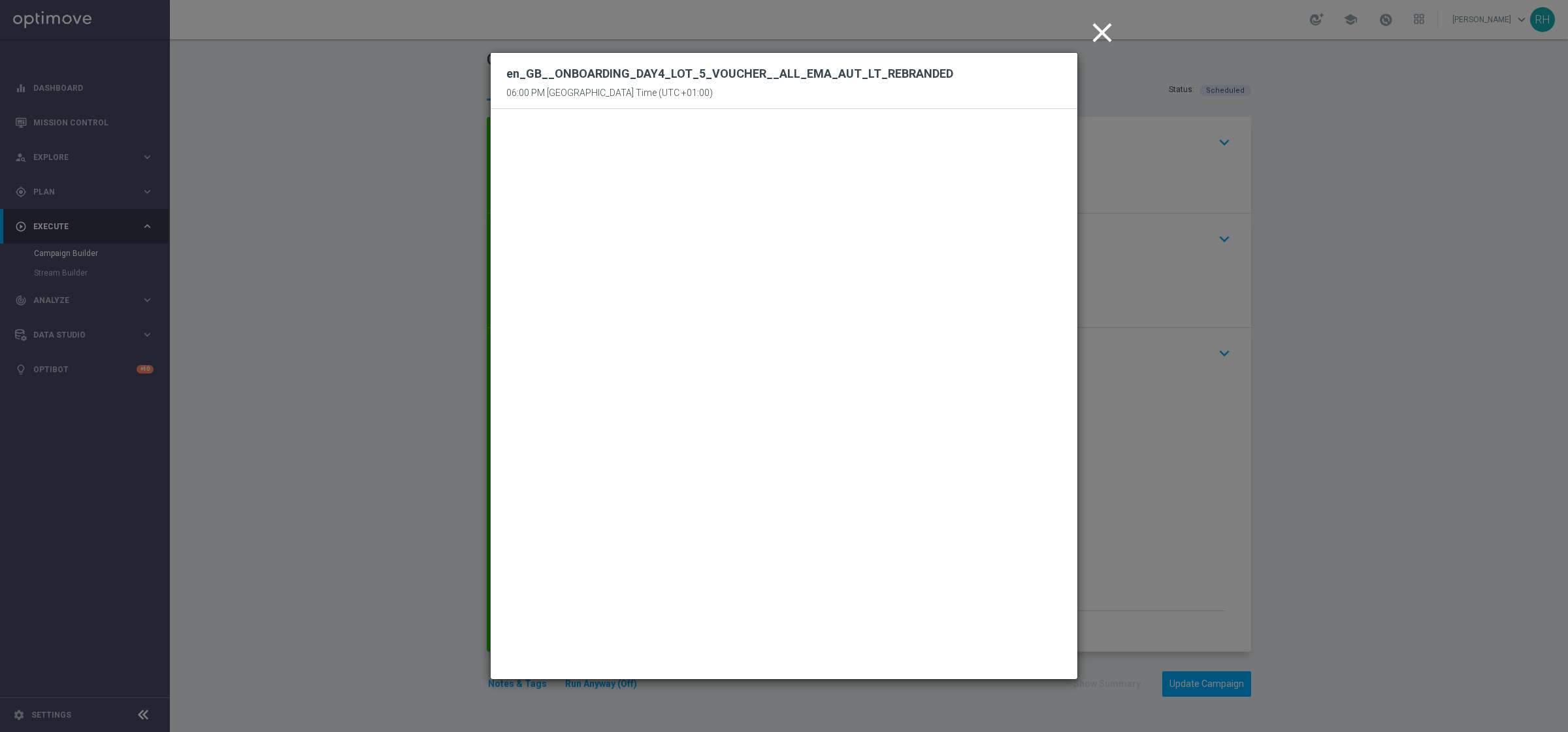
click at [1097, 38] on icon "close" at bounding box center [1102, 33] width 33 height 33
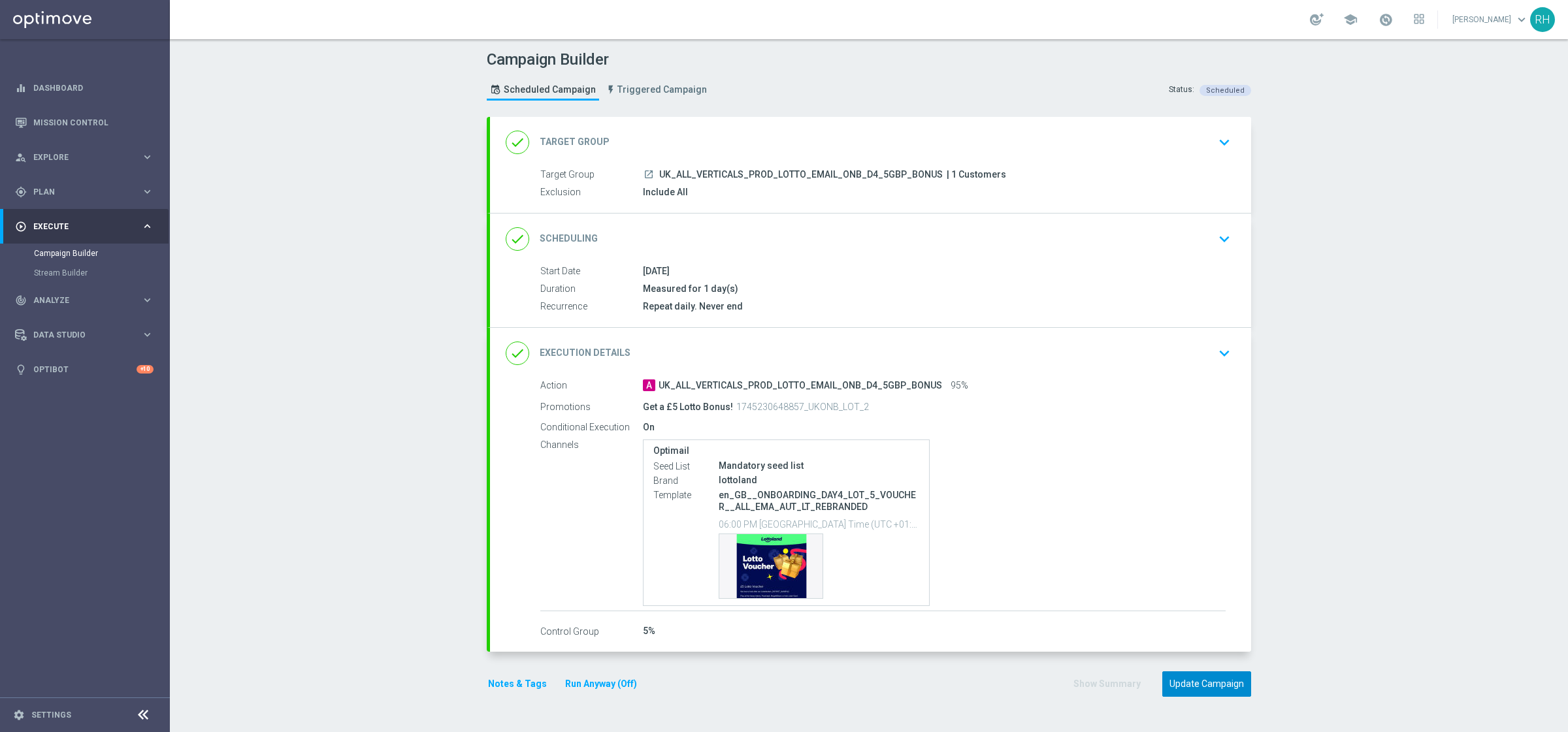
click at [1219, 674] on button "Update Campaign" at bounding box center [1206, 684] width 89 height 25
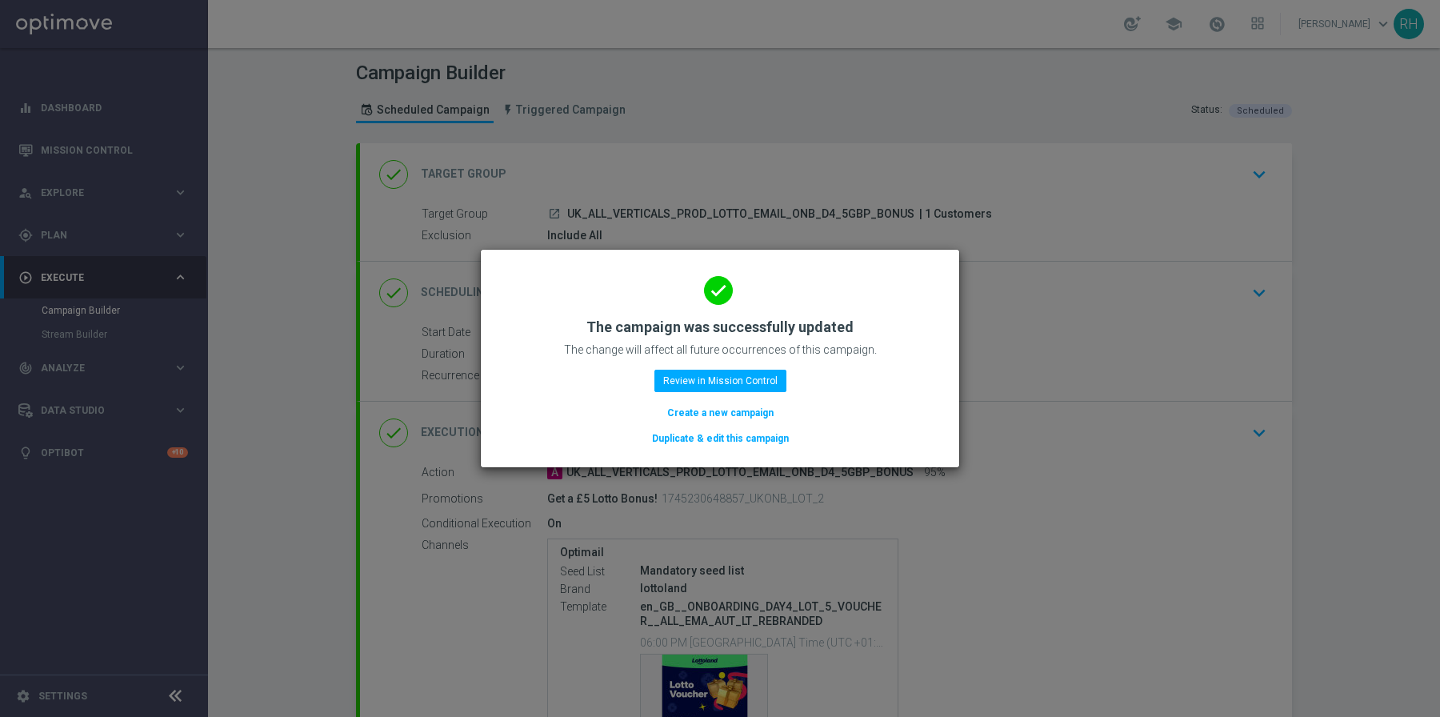
click at [743, 415] on button "Create a new campaign" at bounding box center [721, 413] width 110 height 18
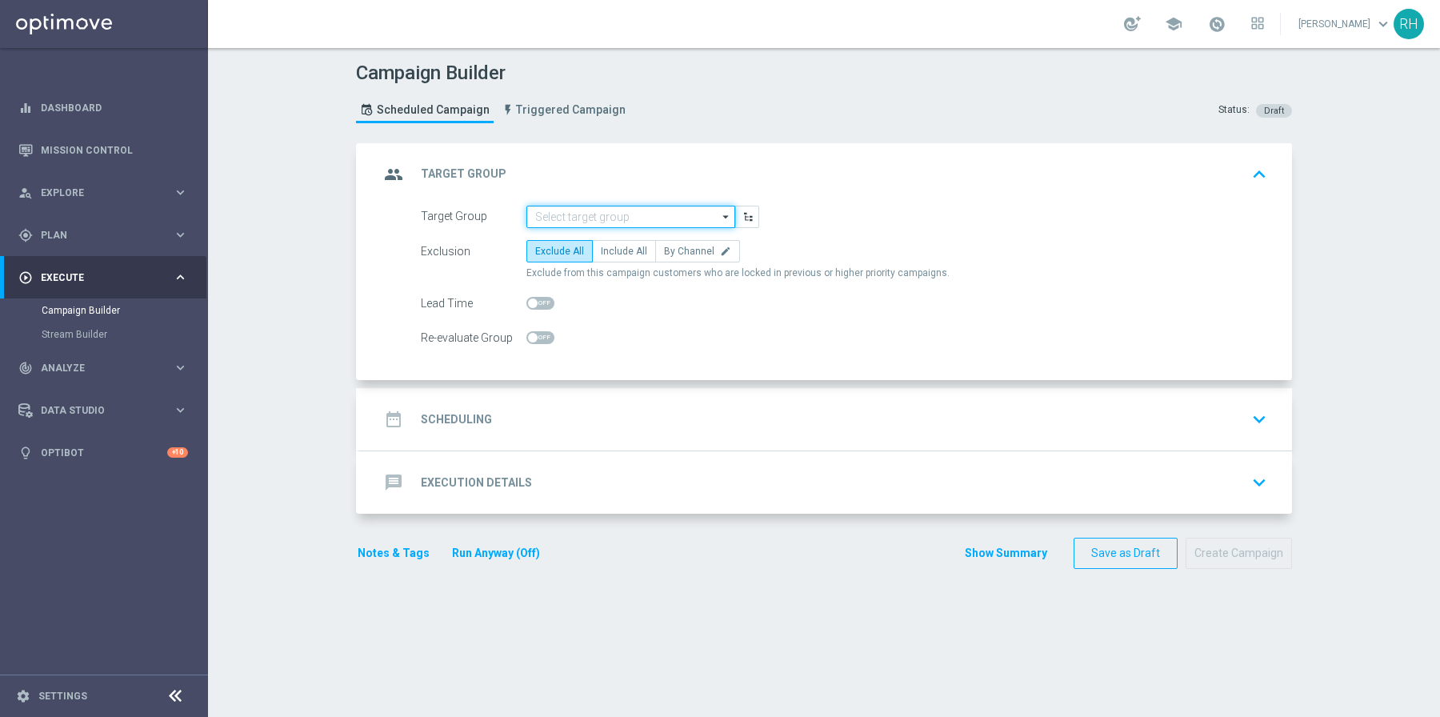
click at [585, 211] on input at bounding box center [631, 217] width 209 height 22
paste input "UK_ALL_VERTICALS_PROD_SPORTS_EMAIL_ONB_D4_5GBP_BONUS"
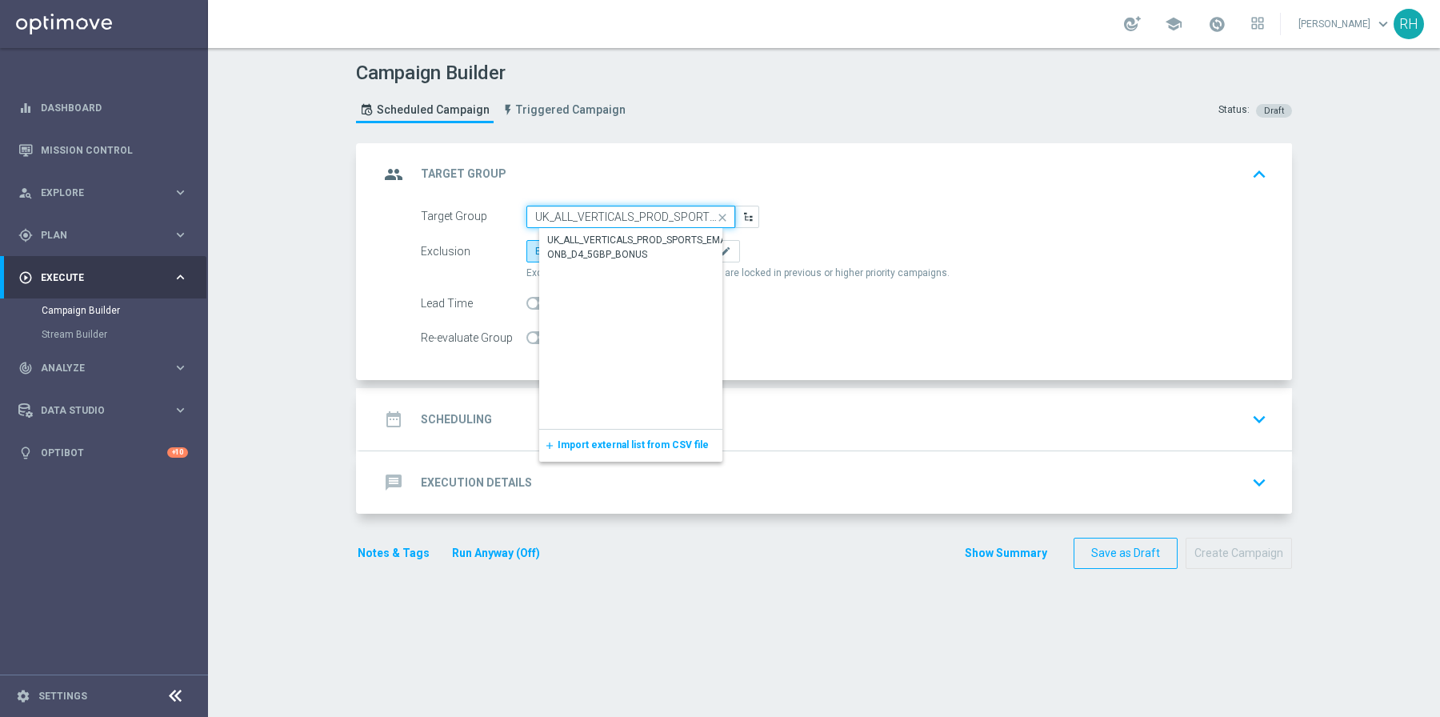
scroll to position [0, 150]
click at [603, 235] on div "UK_ALL_VERTICALS_PROD_SPORTS_EMAIL_ONB_D4_5GBP_BONUS" at bounding box center [643, 247] width 193 height 29
type input "UK_ALL_VERTICALS_PROD_SPORTS_EMAIL_ONB_D4_5GBP_BONUS"
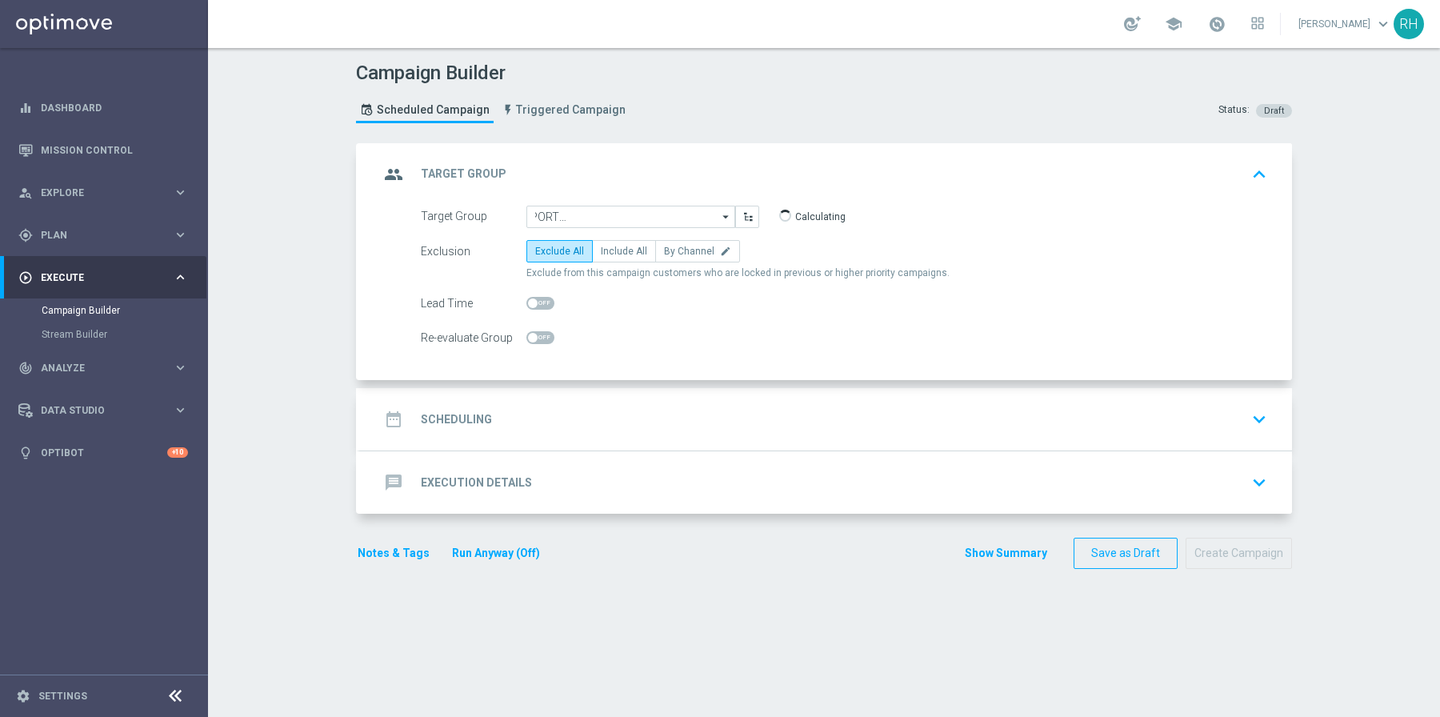
scroll to position [0, 0]
click at [611, 246] on span "Include All" at bounding box center [624, 251] width 46 height 11
click at [611, 249] on input "Include All" at bounding box center [606, 254] width 10 height 10
radio input "true"
click at [653, 408] on div "date_range Scheduling keyboard_arrow_down" at bounding box center [826, 419] width 894 height 30
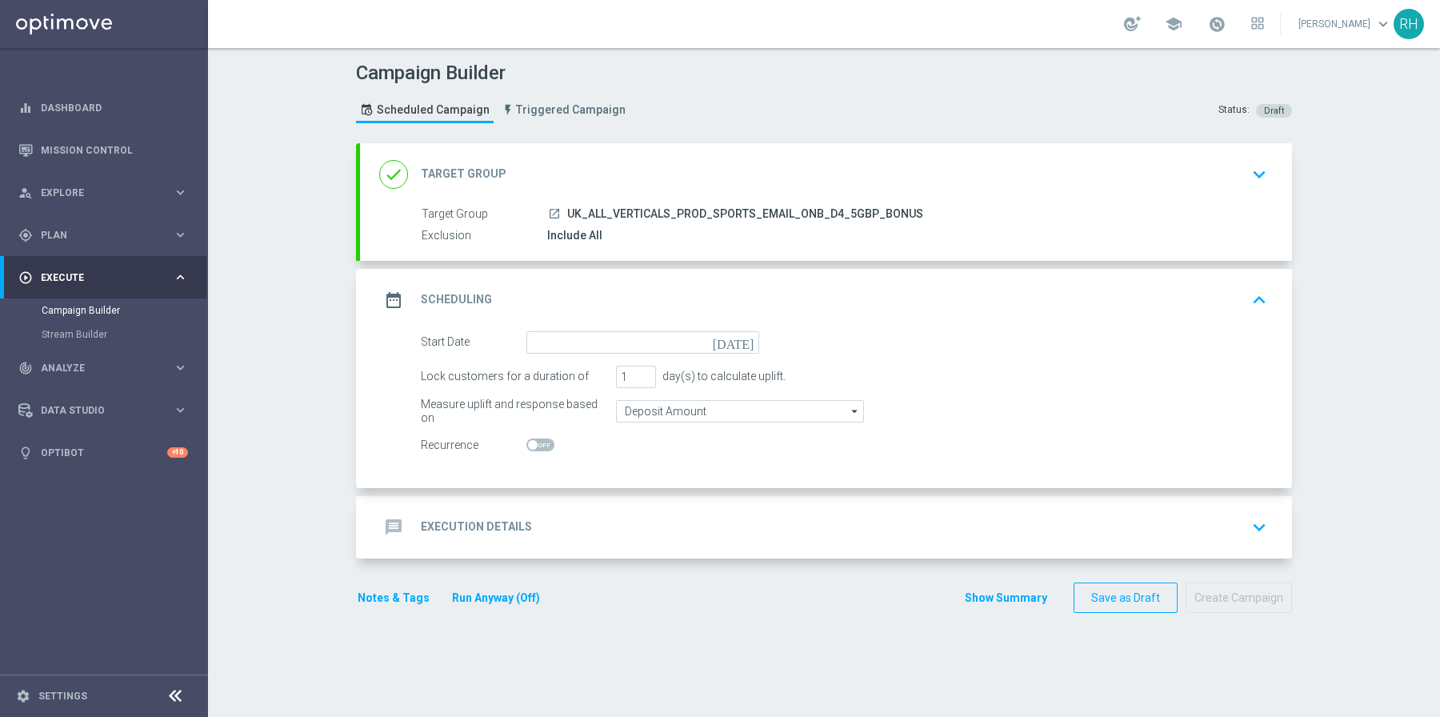
click at [736, 342] on icon "[DATE]" at bounding box center [736, 340] width 47 height 18
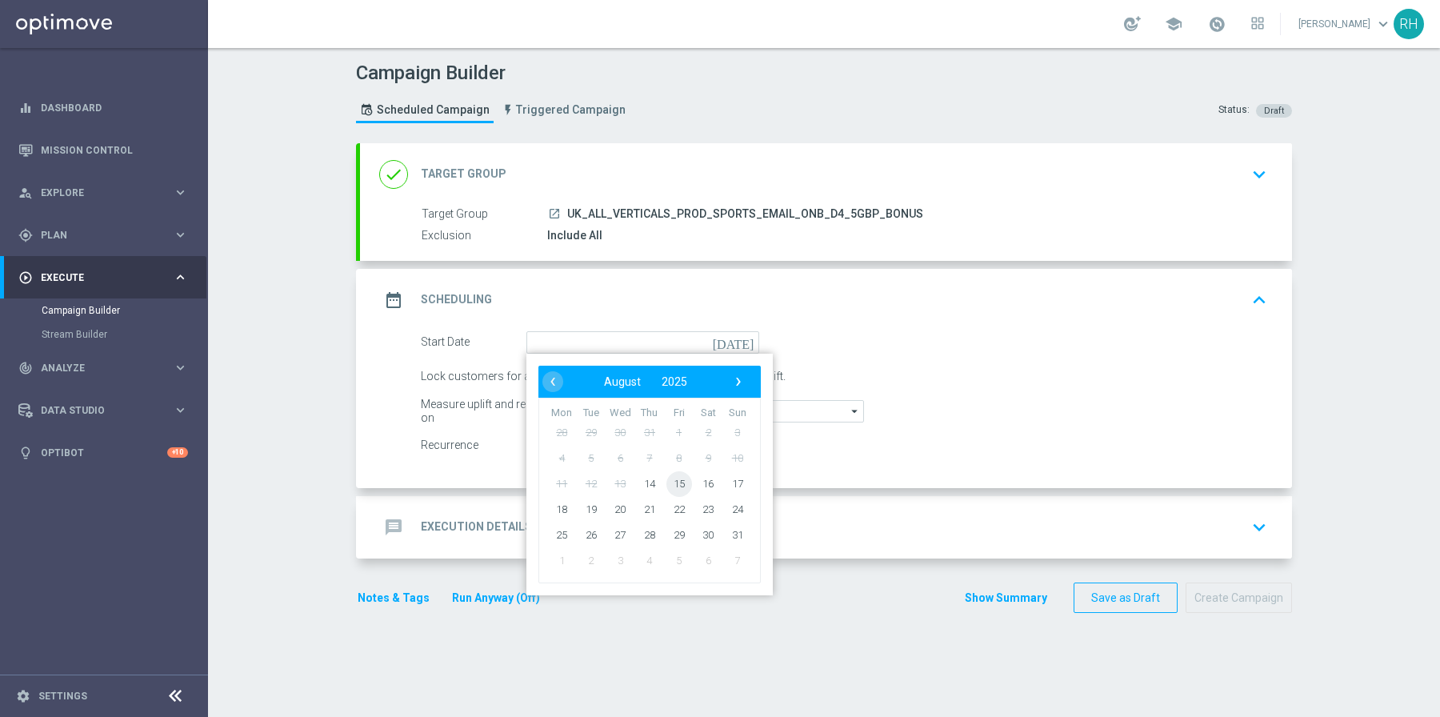
click at [669, 482] on span "15" at bounding box center [680, 484] width 26 height 26
type input "15 Aug 2025"
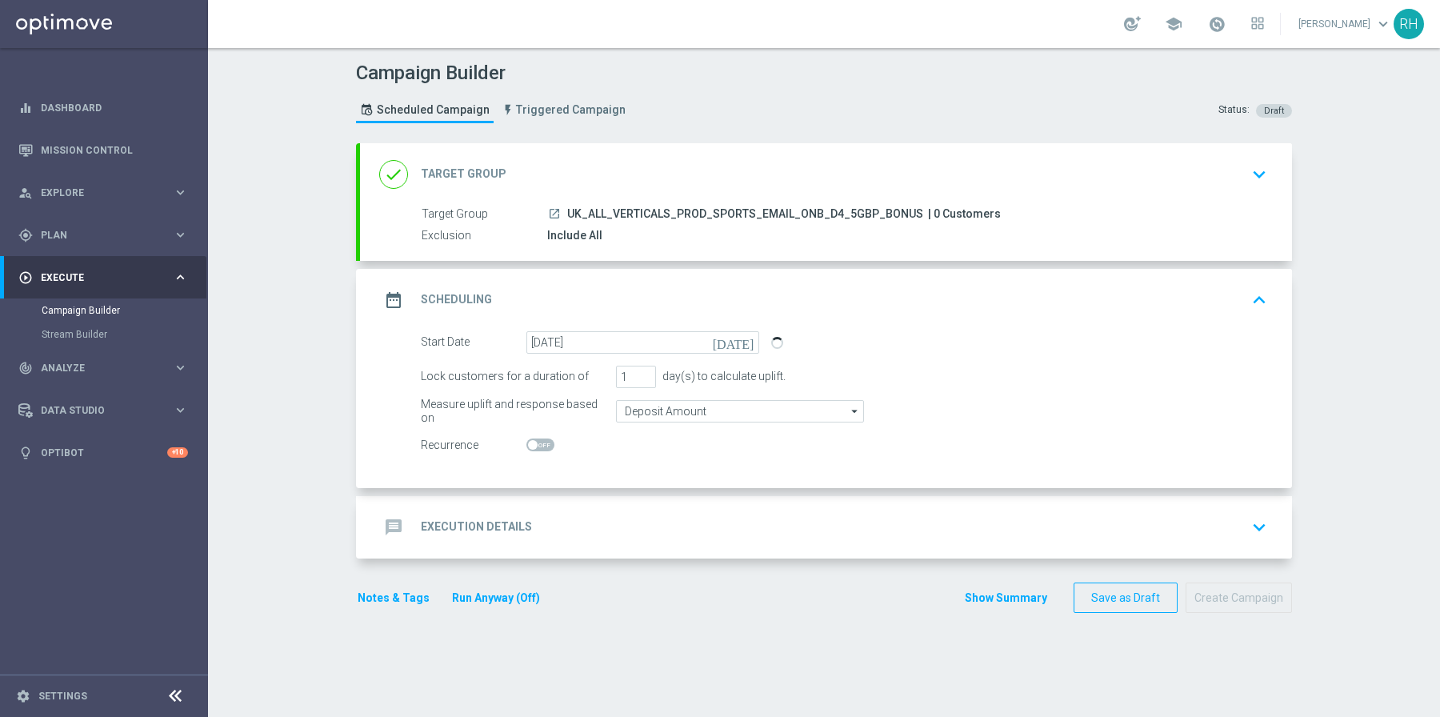
click at [699, 515] on div "message Execution Details keyboard_arrow_down" at bounding box center [826, 527] width 894 height 30
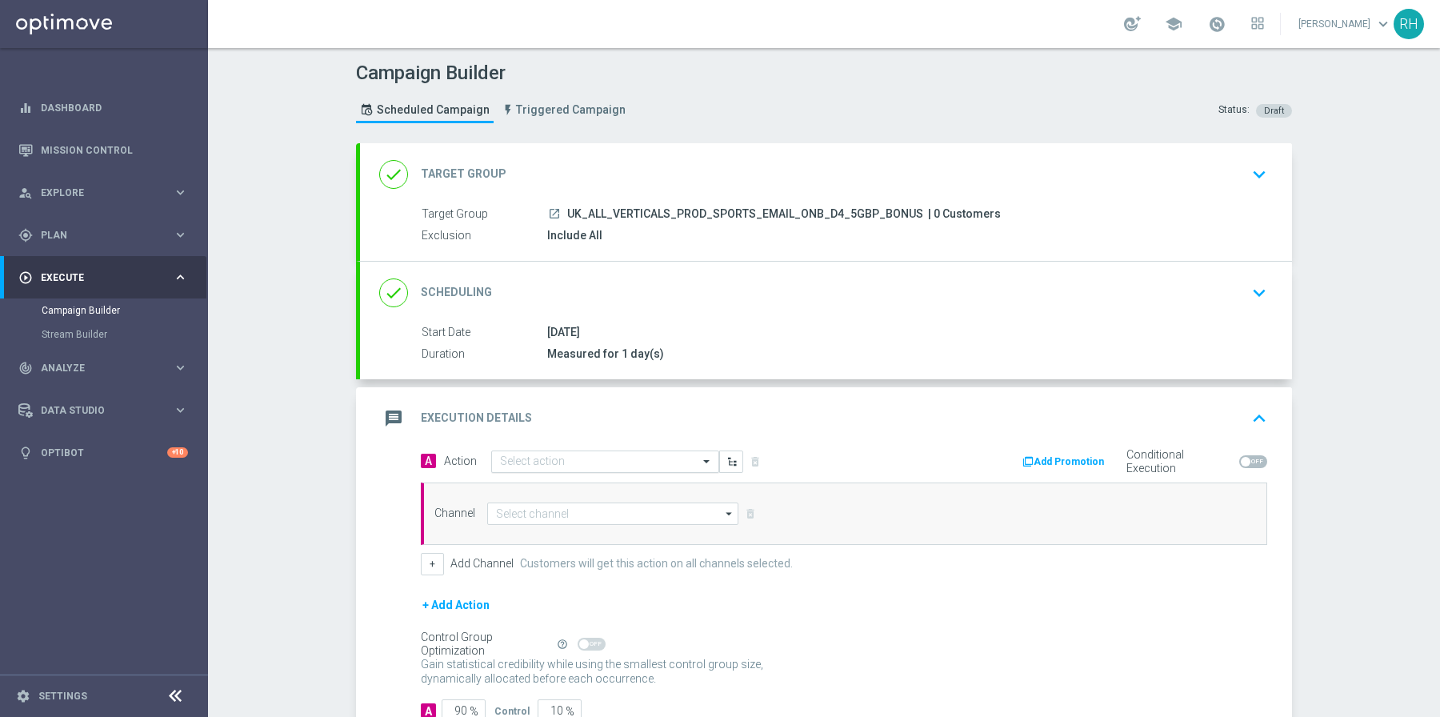
click at [643, 462] on input "text" at bounding box center [589, 462] width 178 height 14
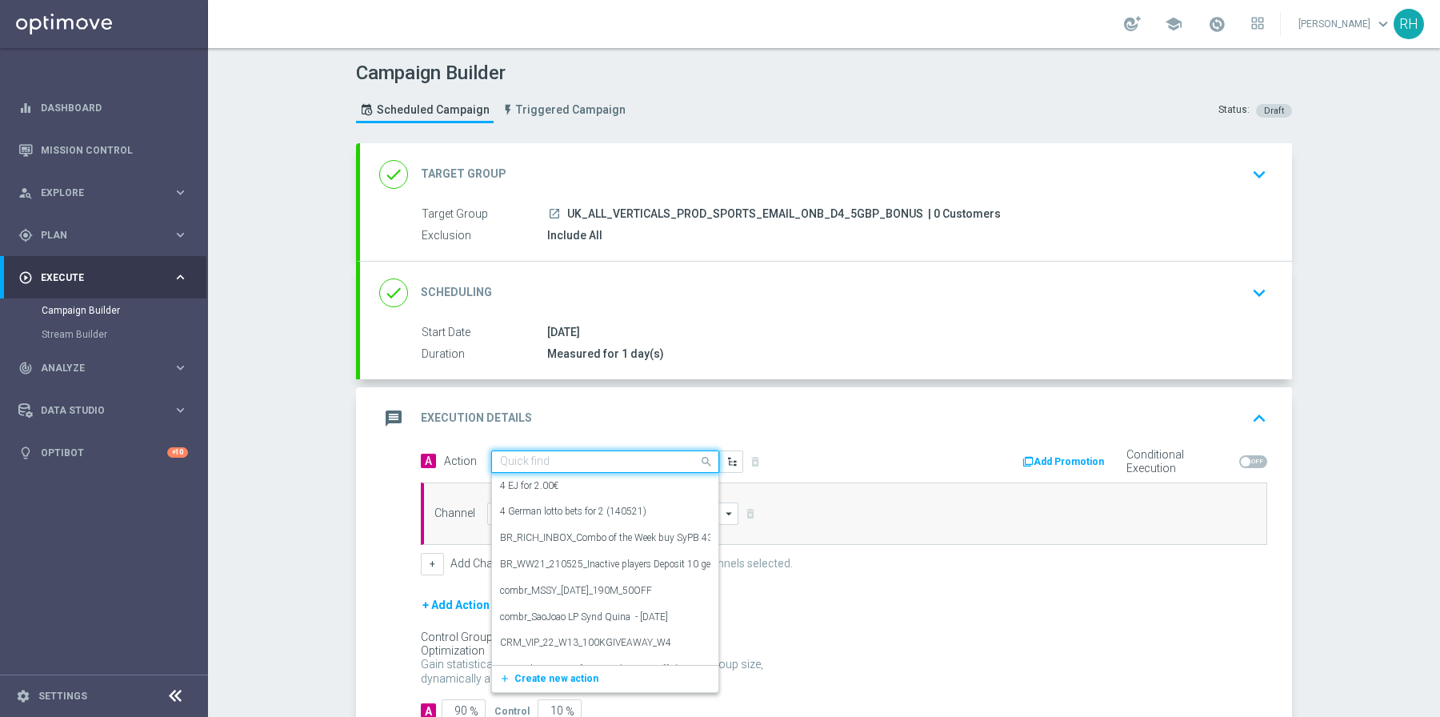
paste input "UK_ALL_VERTICALS_PROD_SPORTS_EMAIL_ONB_D4_5GBP_FREE_BET"
type input "UK_ALL_VERTICALS_PROD_SPORTS_EMAIL_ONB_D4_5GBP_FREE_BET"
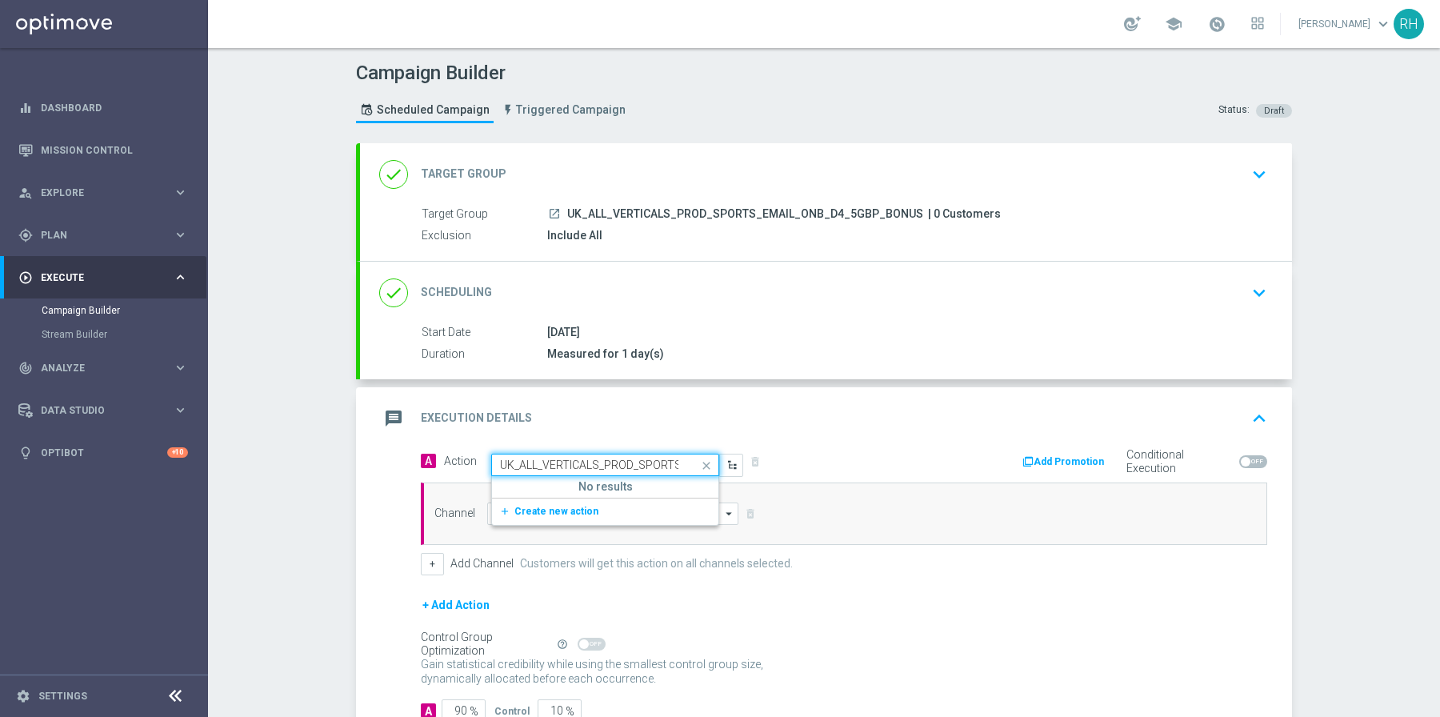
scroll to position [0, 170]
click at [579, 506] on span "Create new action" at bounding box center [557, 511] width 84 height 11
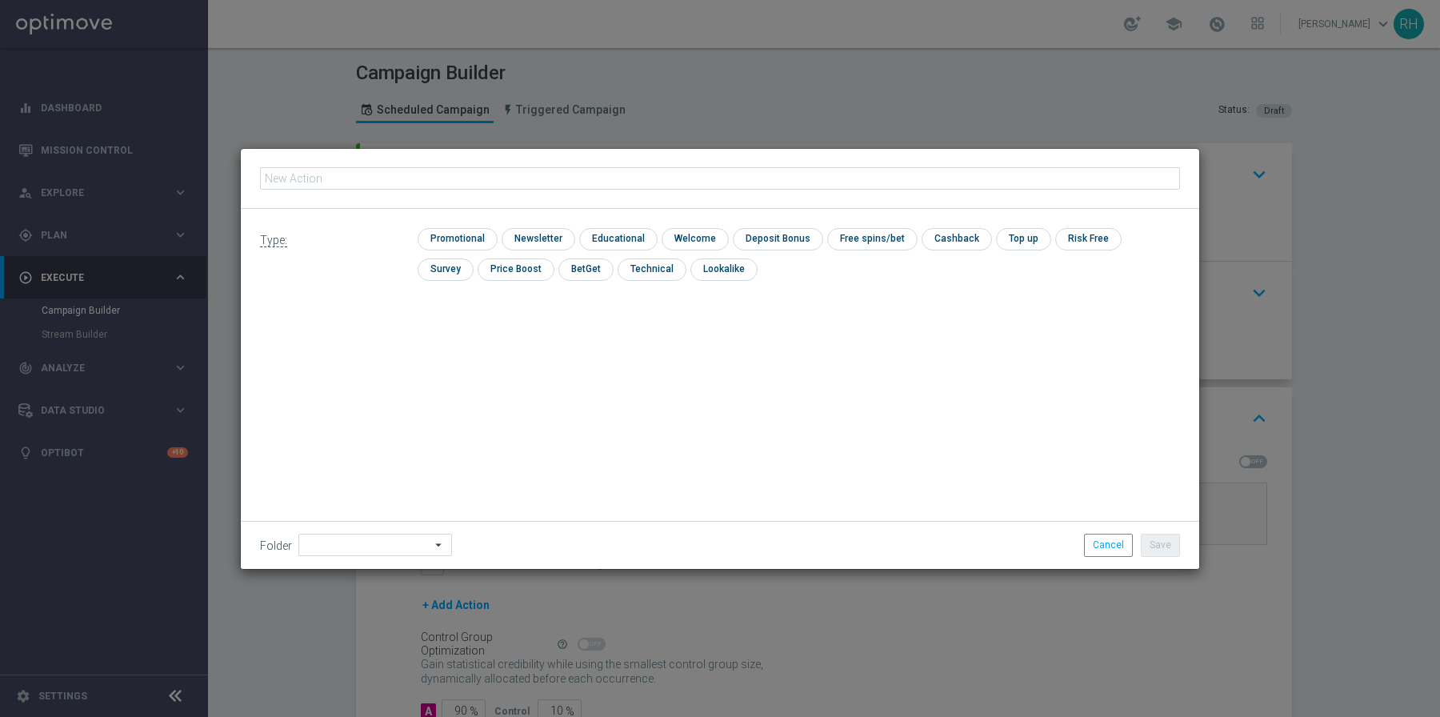
type input "UK_ALL_VERTICALS_PROD_SPORTS_EMAIL_ONB_D4_5GBP_FREE_BET"
click at [470, 228] on input "checkbox" at bounding box center [456, 239] width 76 height 22
checkbox input "true"
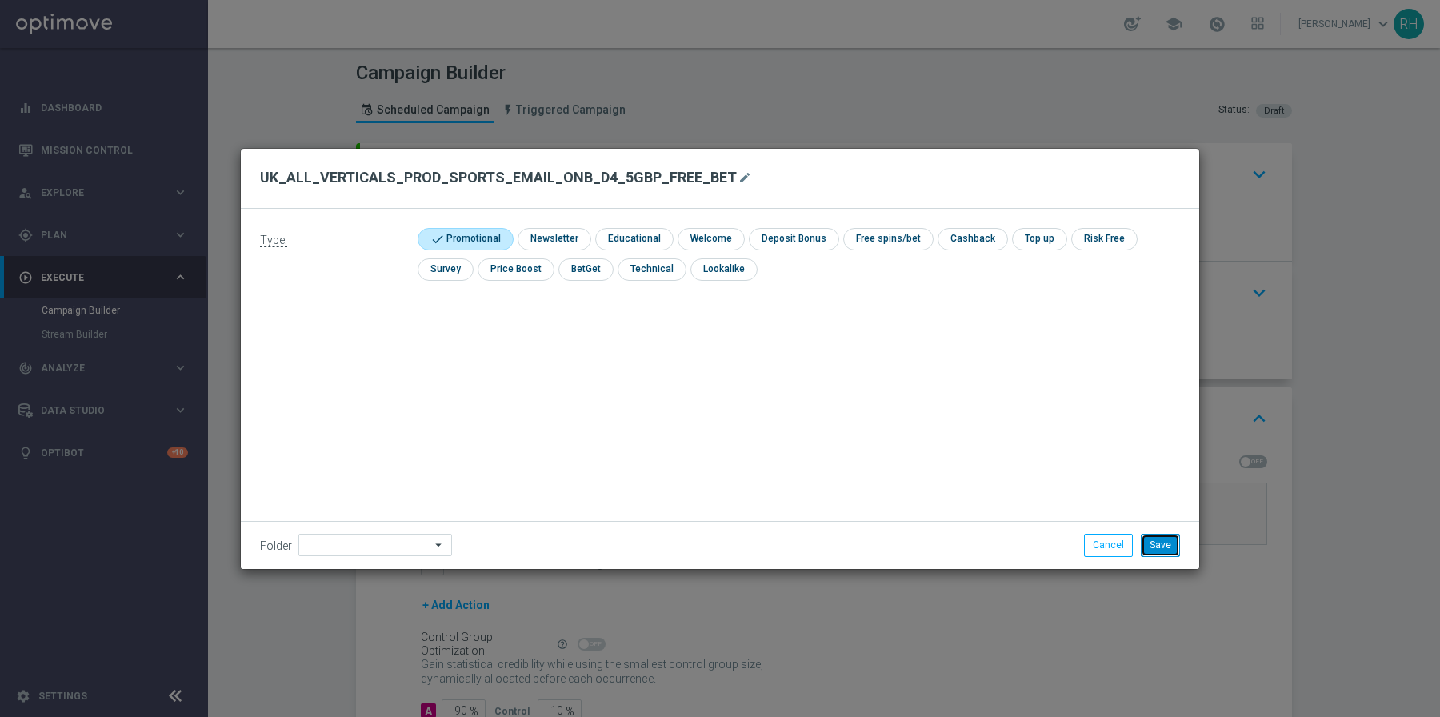
click at [1168, 538] on button "Save" at bounding box center [1160, 545] width 39 height 22
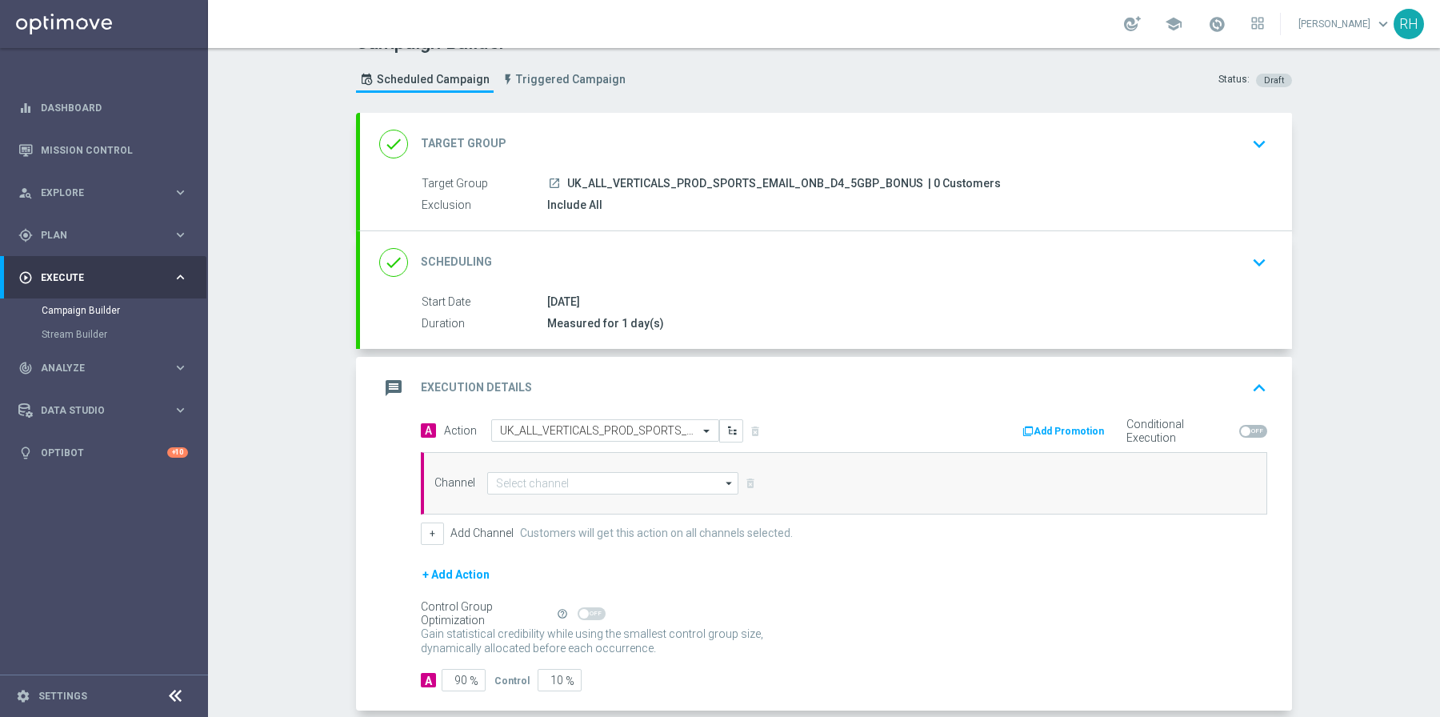
scroll to position [46, 0]
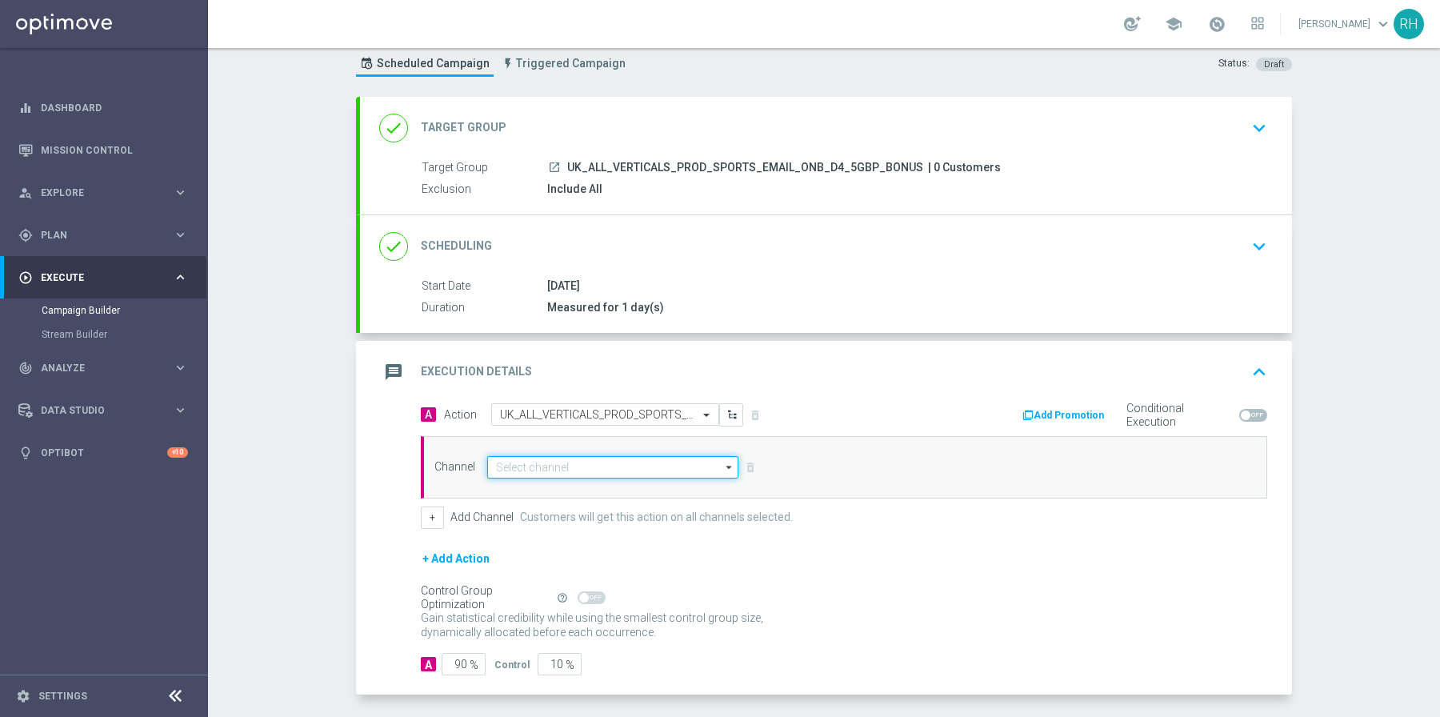
click at [664, 469] on input at bounding box center [612, 467] width 251 height 22
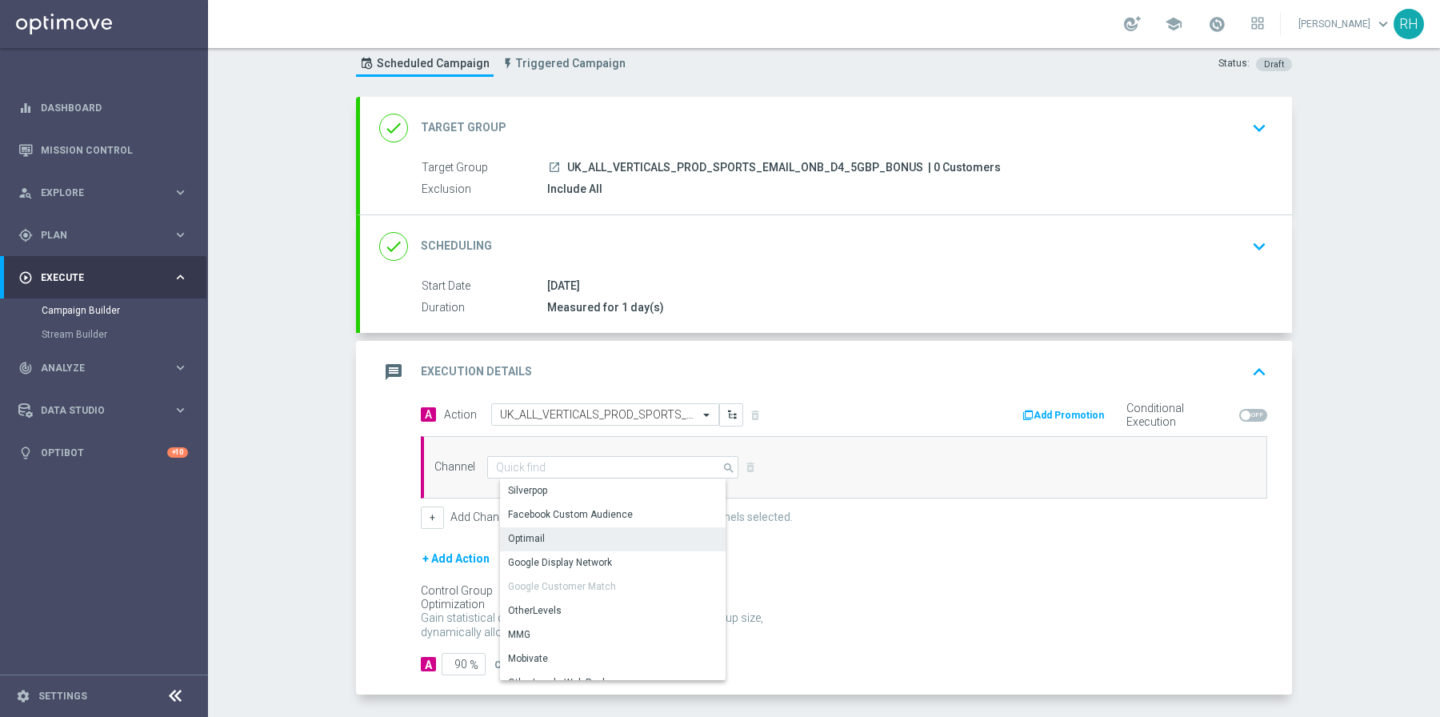
click at [644, 528] on div "Optimail" at bounding box center [619, 538] width 239 height 22
type input "Optimail"
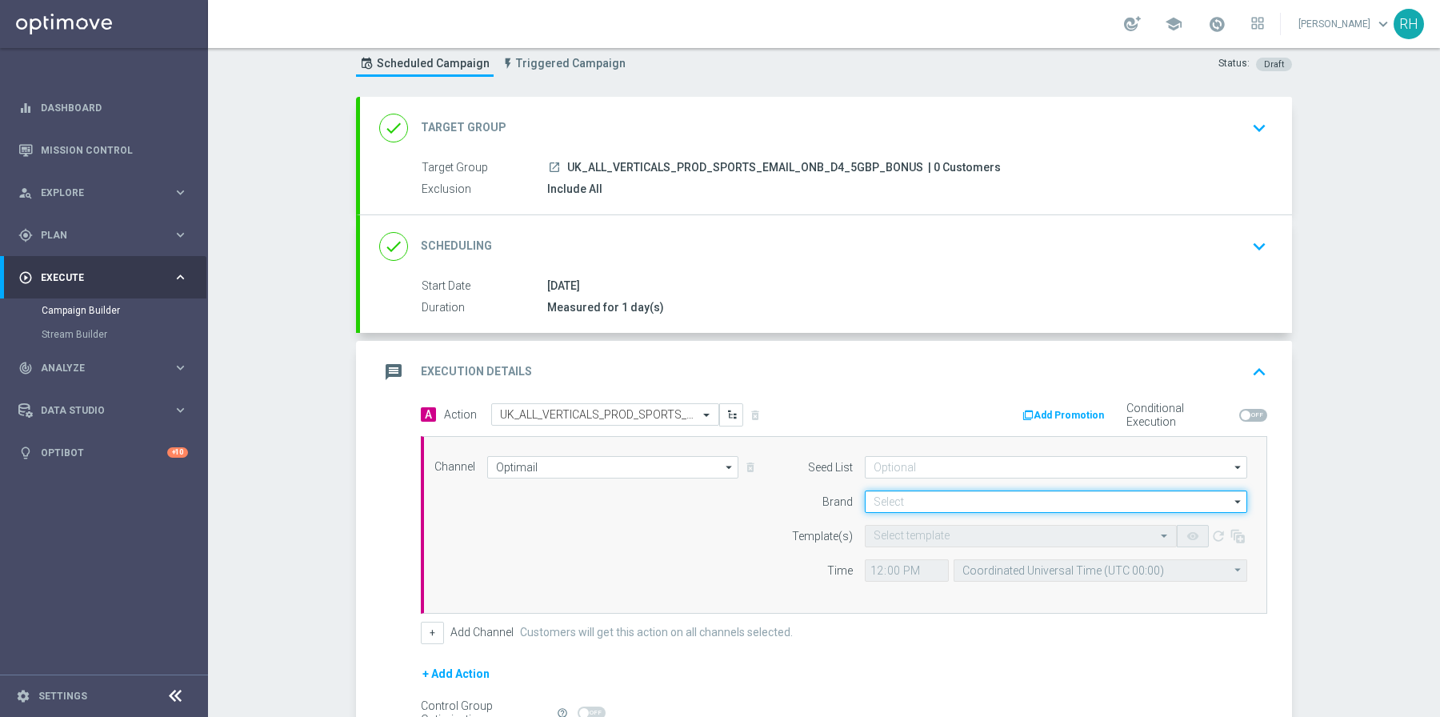
click at [923, 491] on input at bounding box center [1056, 502] width 383 height 22
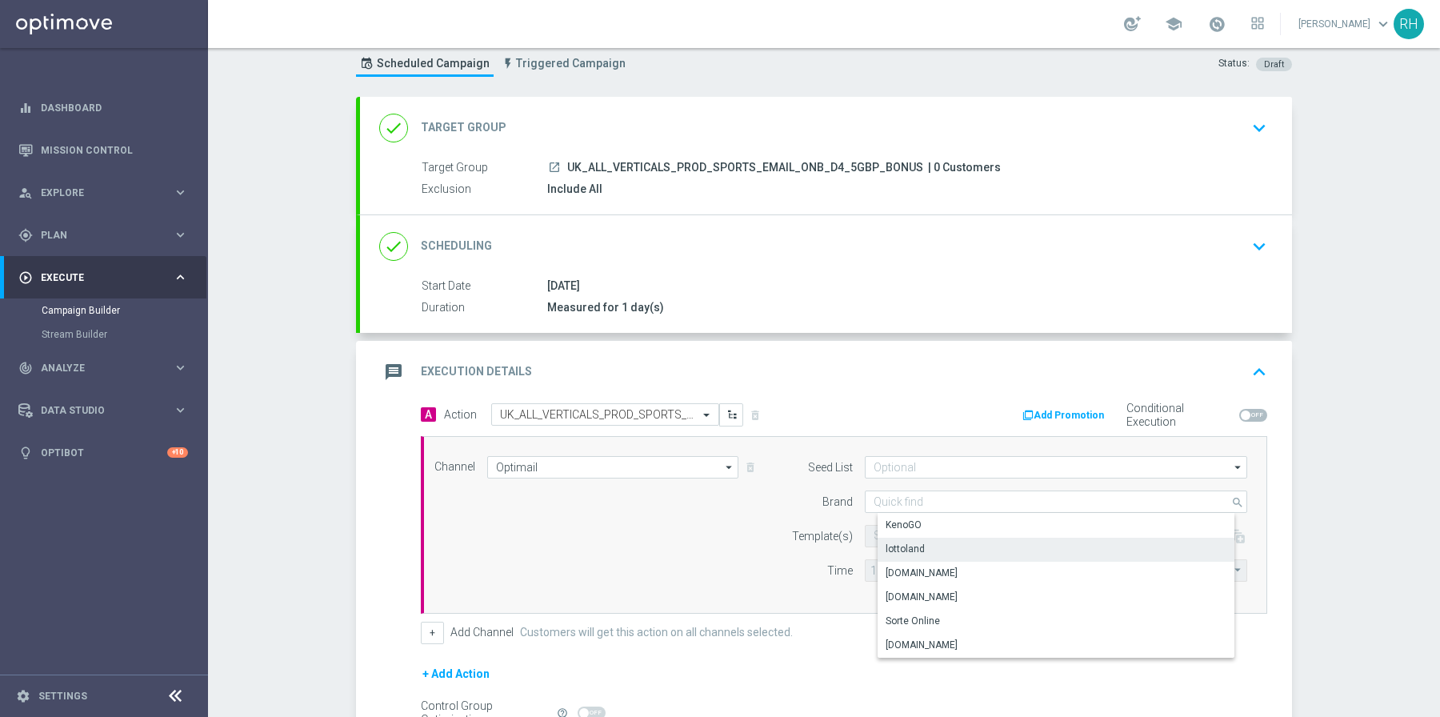
click at [929, 541] on div "lottoland" at bounding box center [1069, 549] width 383 height 22
type input "lottoland"
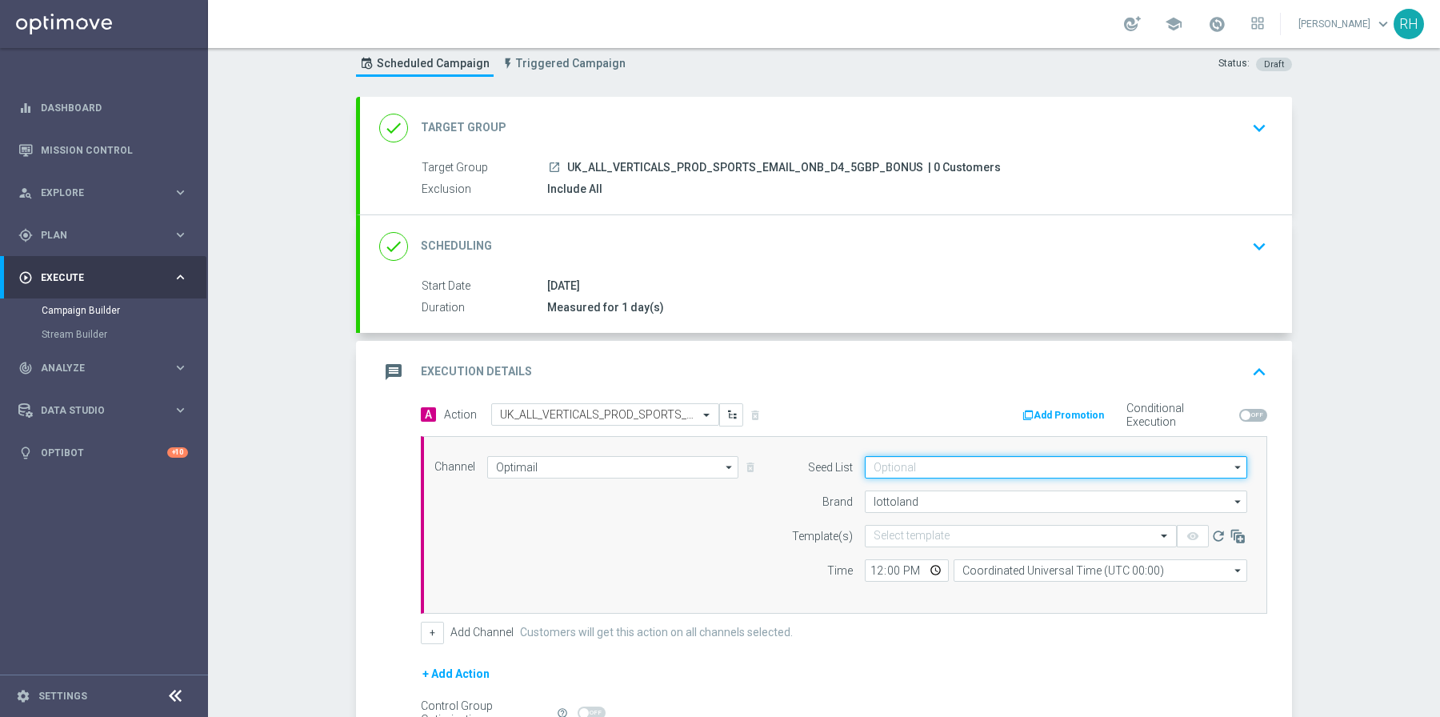
click at [929, 459] on input at bounding box center [1056, 467] width 383 height 22
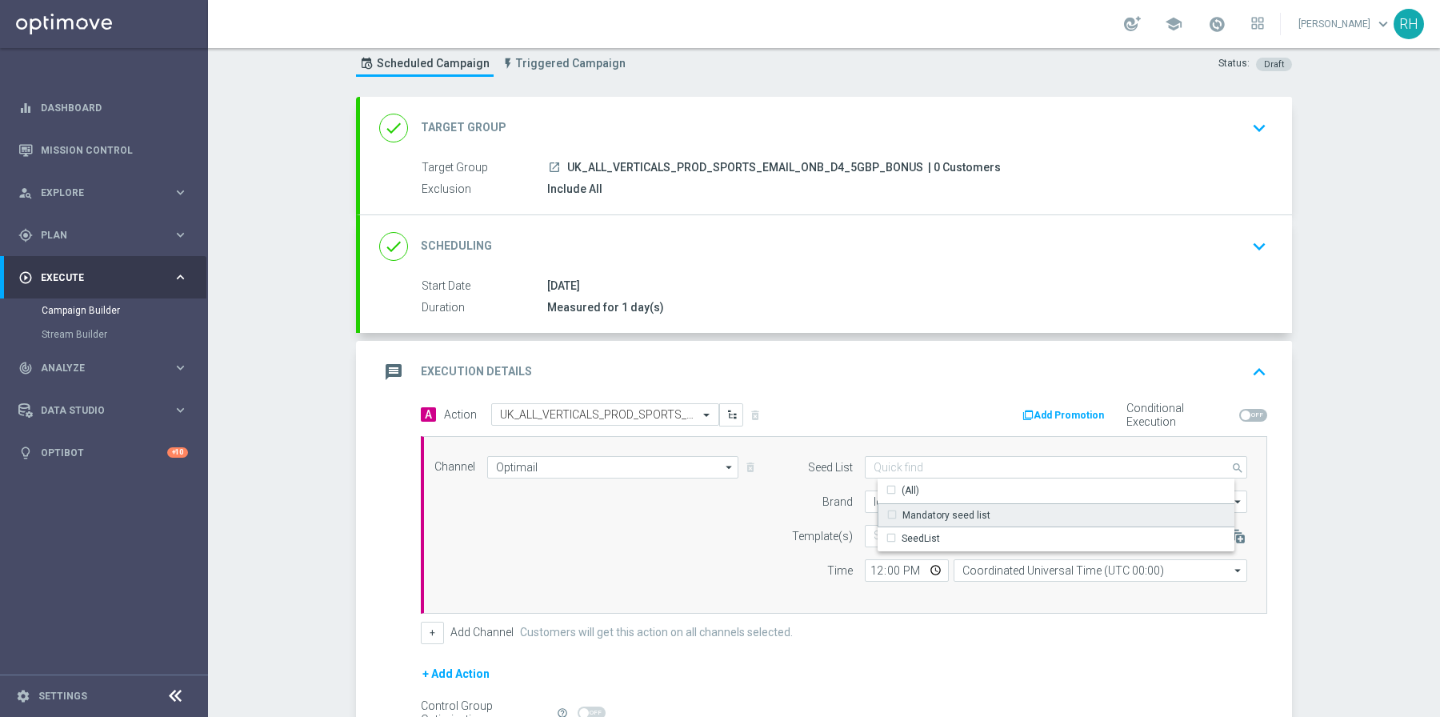
click at [934, 508] on div "Mandatory seed list" at bounding box center [947, 515] width 88 height 14
click at [805, 535] on label "Template(s)" at bounding box center [822, 537] width 61 height 14
type input "Mandatory seed list"
click at [924, 532] on input "text" at bounding box center [1005, 537] width 262 height 14
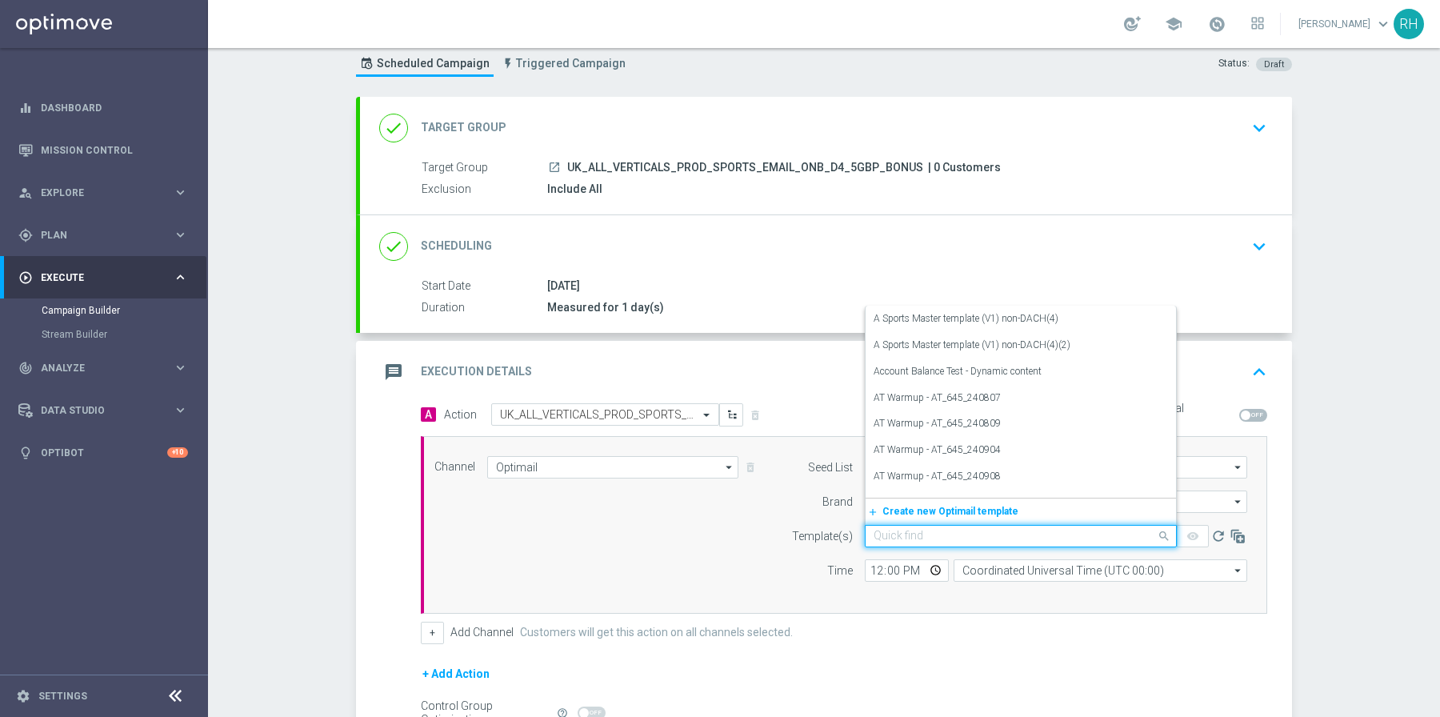
paste input "en_GB__ONBOARDING_DAY4_SPORTS_5_FREE_BET__ALL_EMA_AUT_SP_REBRANDED"
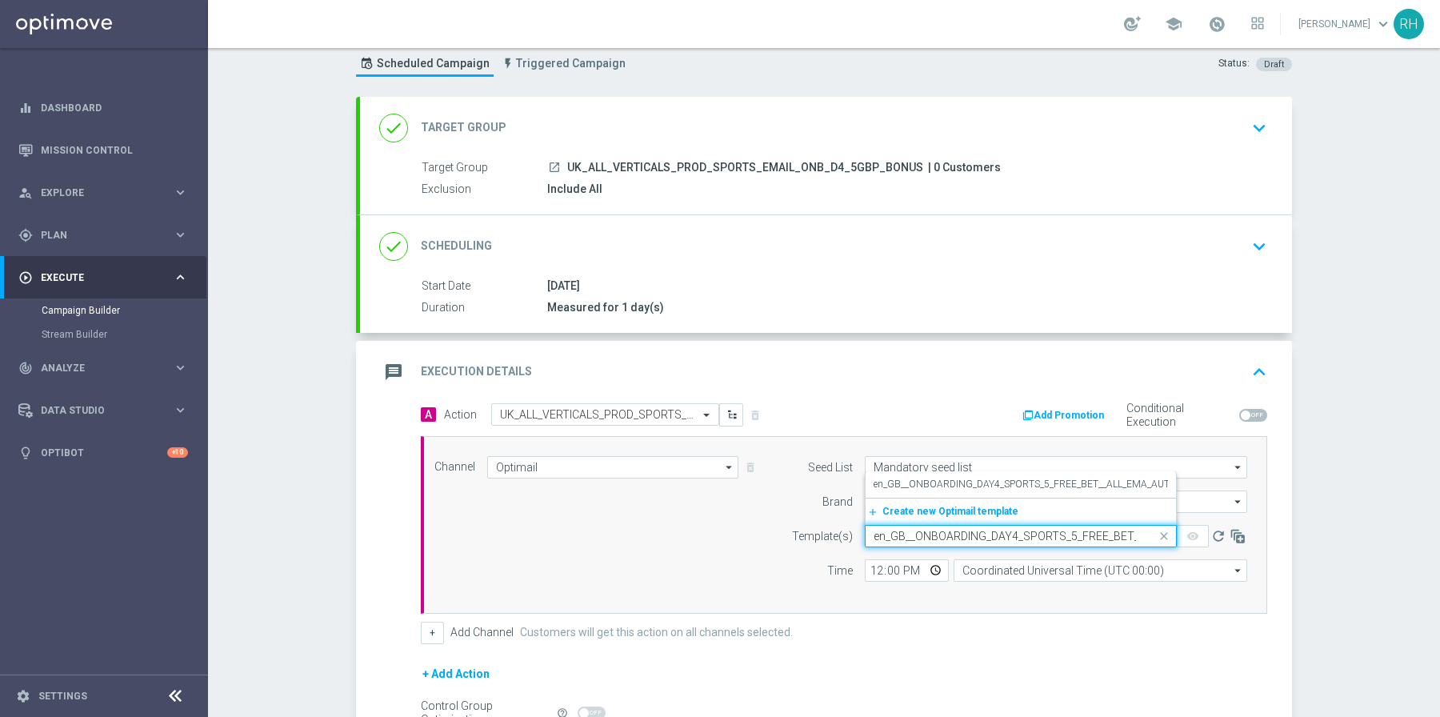
scroll to position [0, 158]
click at [963, 485] on label "en_GB__ONBOARDING_DAY4_SPORTS_5_FREE_BET__ALL_EMA_AUT_SP_REBRANDED" at bounding box center [1060, 485] width 372 height 14
type input "en_GB__ONBOARDING_DAY4_SPORTS_5_FREE_BET__ALL_EMA_AUT_SP_REBRANDED"
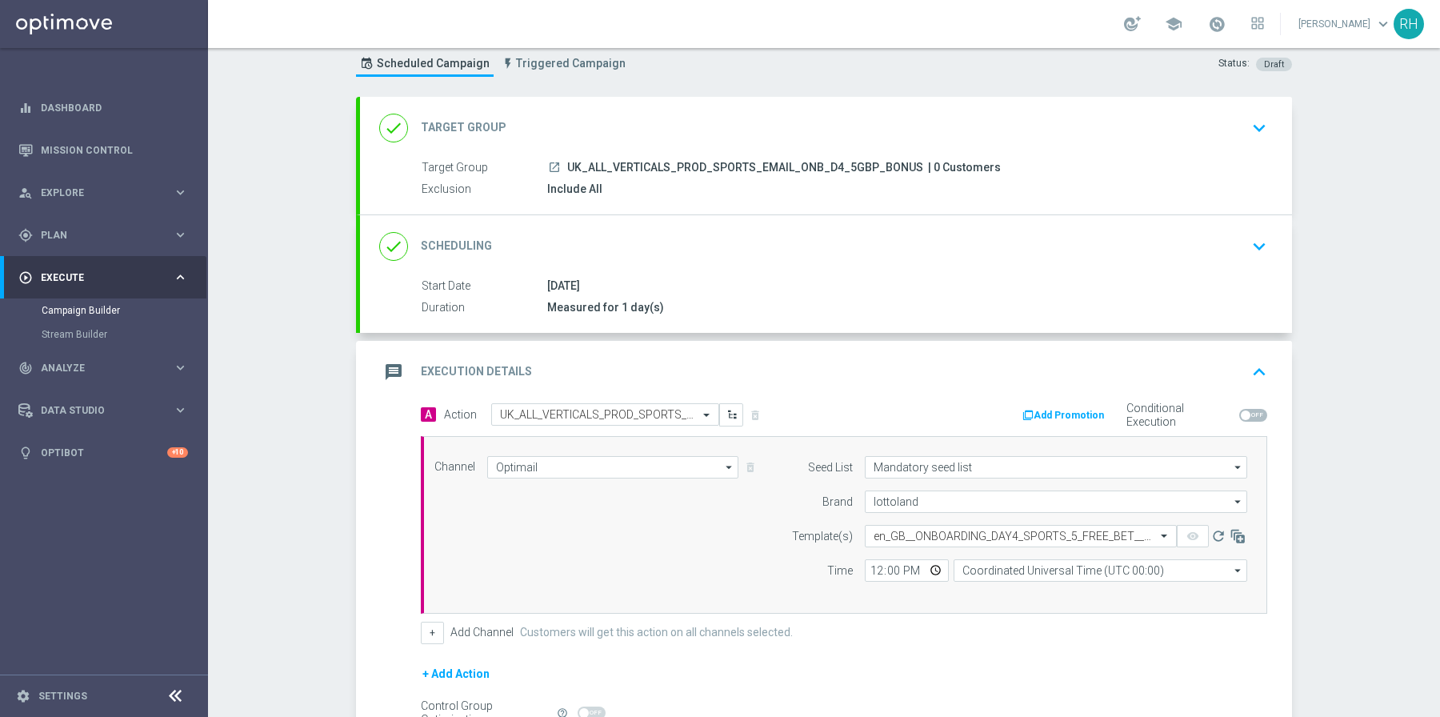
scroll to position [0, 0]
click at [1011, 245] on div "done Scheduling keyboard_arrow_down" at bounding box center [826, 246] width 894 height 30
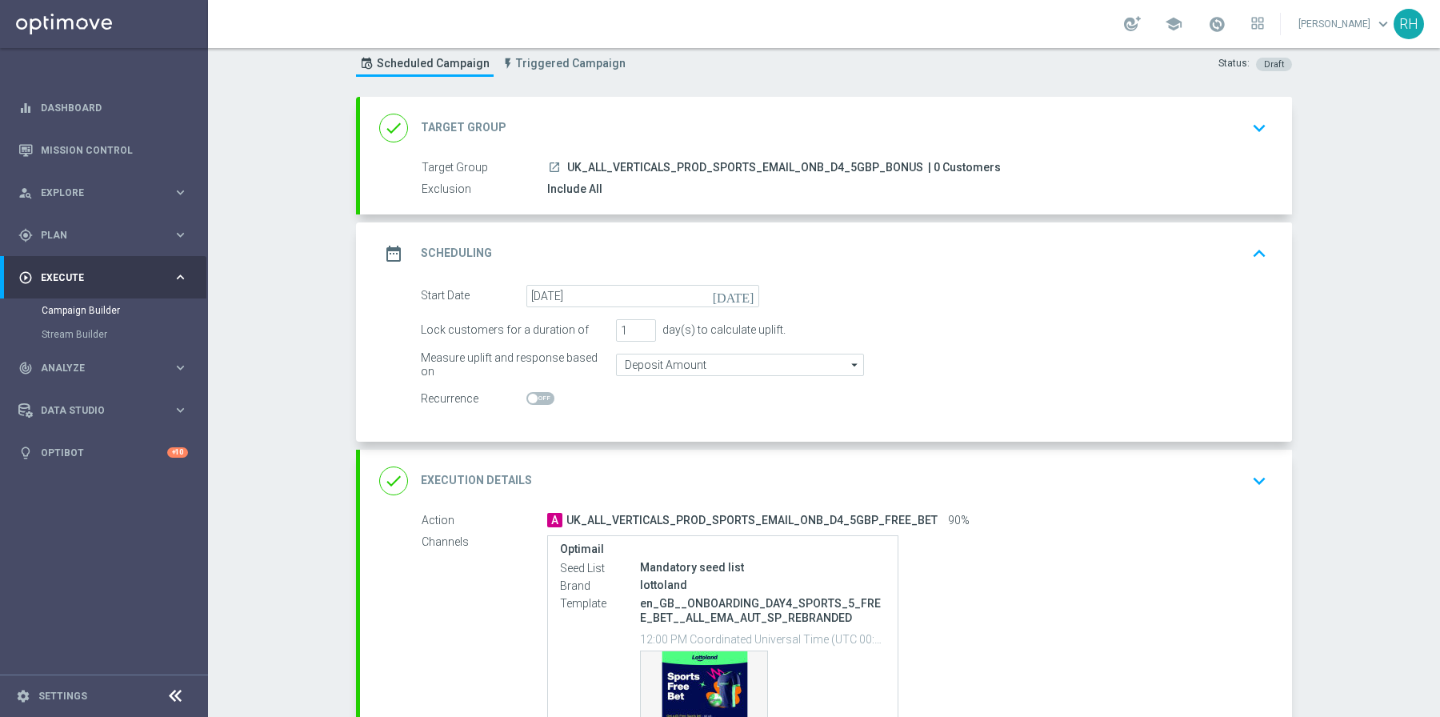
click at [535, 392] on span at bounding box center [541, 398] width 28 height 13
click at [535, 392] on input "checkbox" at bounding box center [541, 398] width 28 height 13
checkbox input "true"
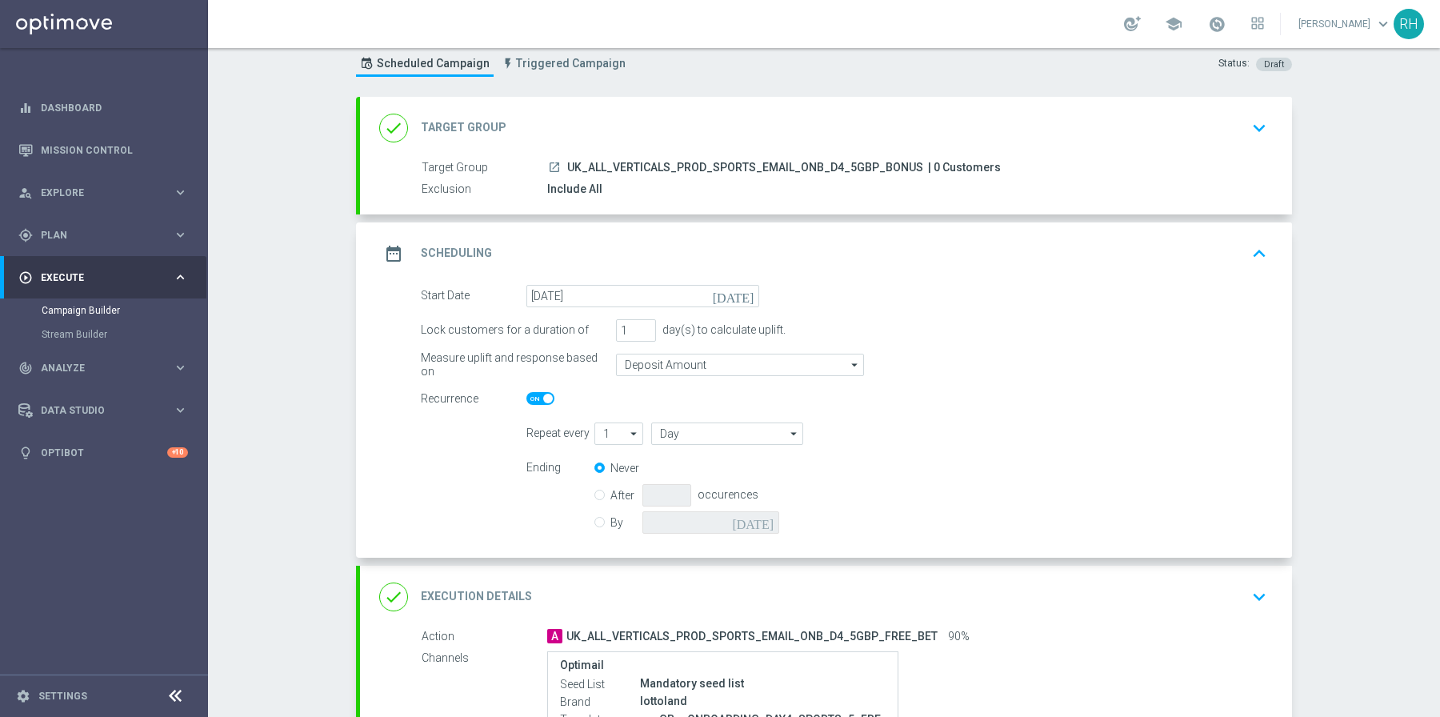
click at [1223, 269] on div "date_range Scheduling keyboard_arrow_up" at bounding box center [826, 253] width 932 height 62
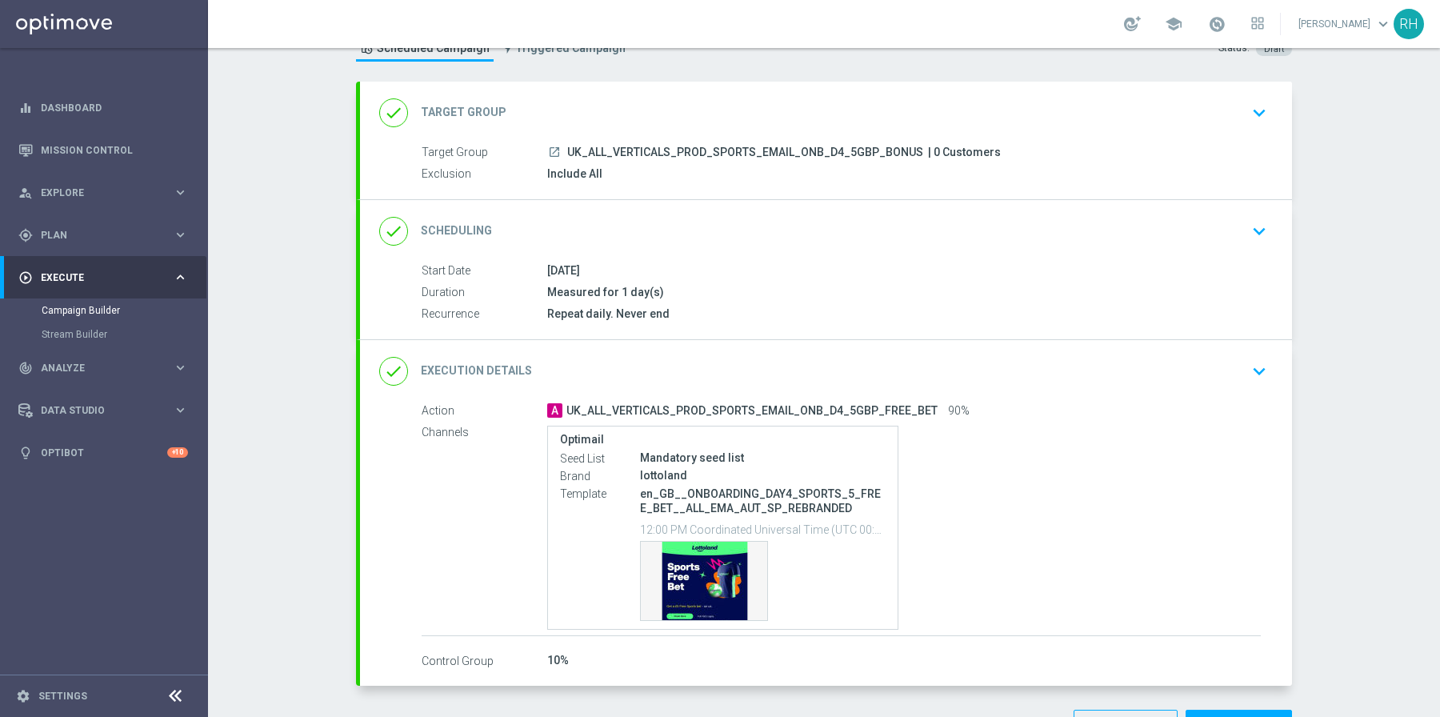
scroll to position [82, 0]
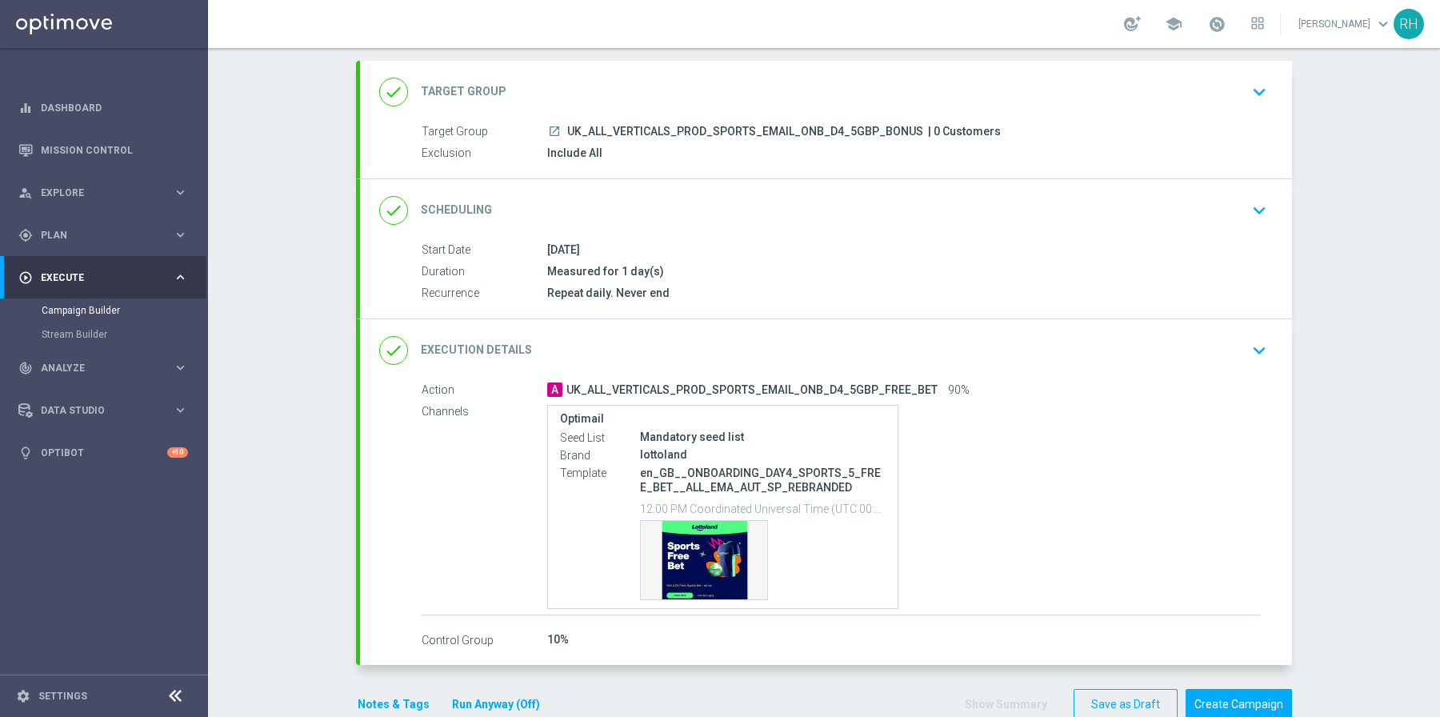
click at [1256, 349] on icon "keyboard_arrow_down" at bounding box center [1260, 350] width 24 height 24
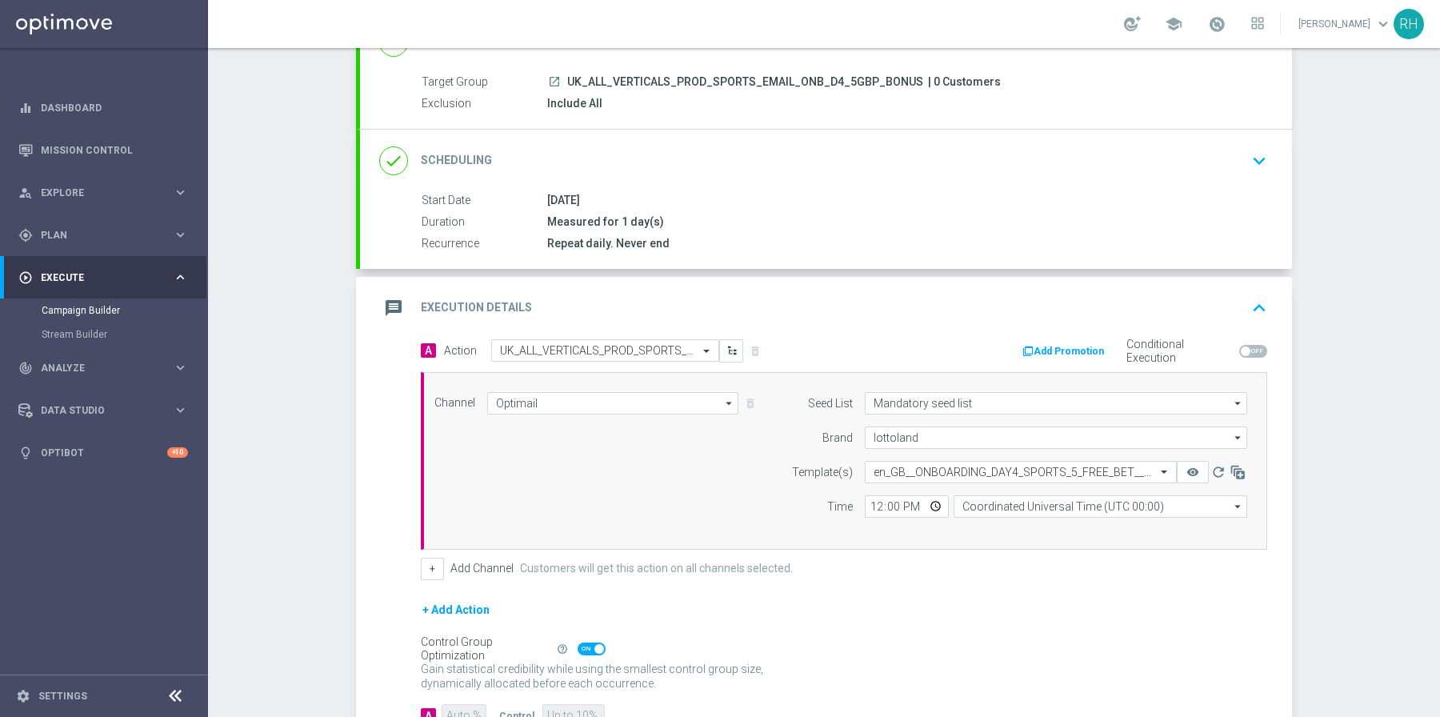
scroll to position [242, 0]
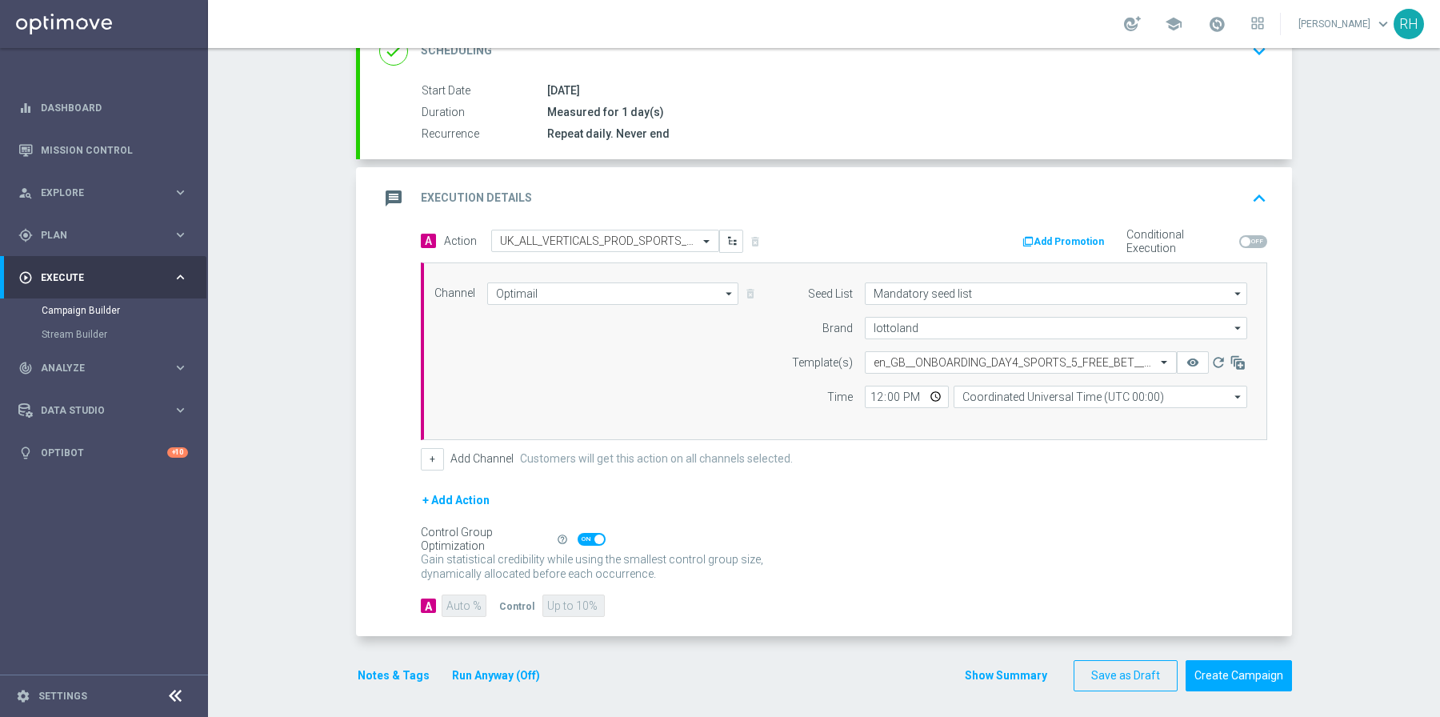
click at [578, 533] on span at bounding box center [592, 539] width 28 height 13
click at [578, 533] on input "checkbox" at bounding box center [592, 539] width 28 height 13
checkbox input "false"
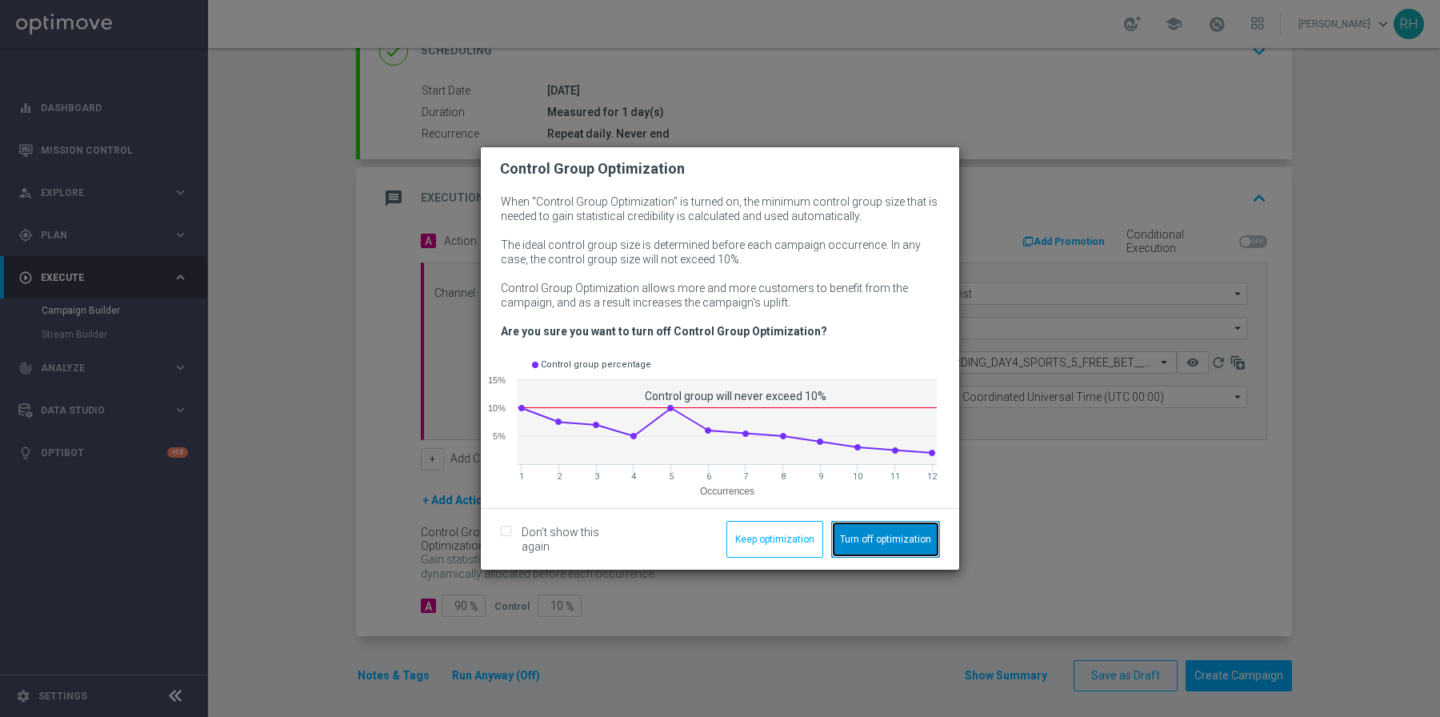
click at [851, 537] on button "Turn off optimization" at bounding box center [885, 539] width 109 height 37
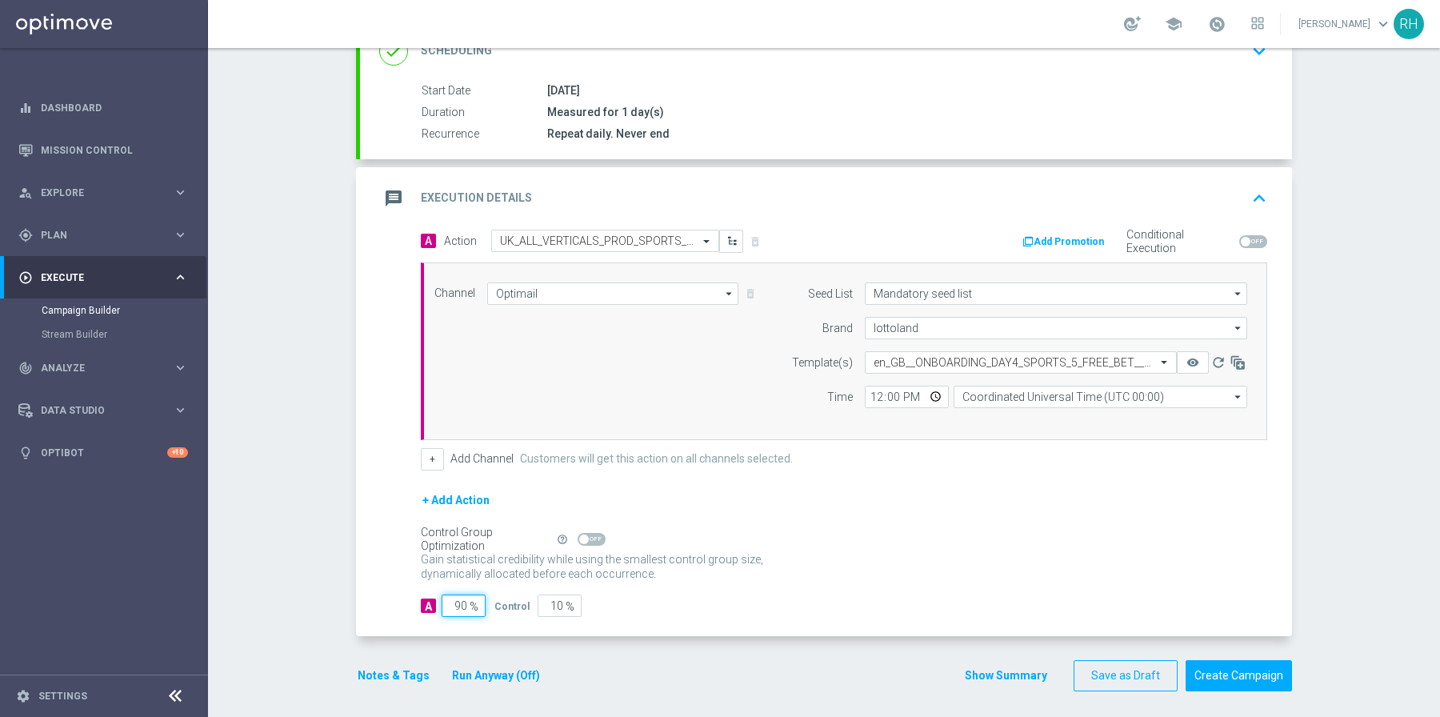
click at [458, 595] on input "90" at bounding box center [464, 606] width 44 height 22
type input "9"
type input "91"
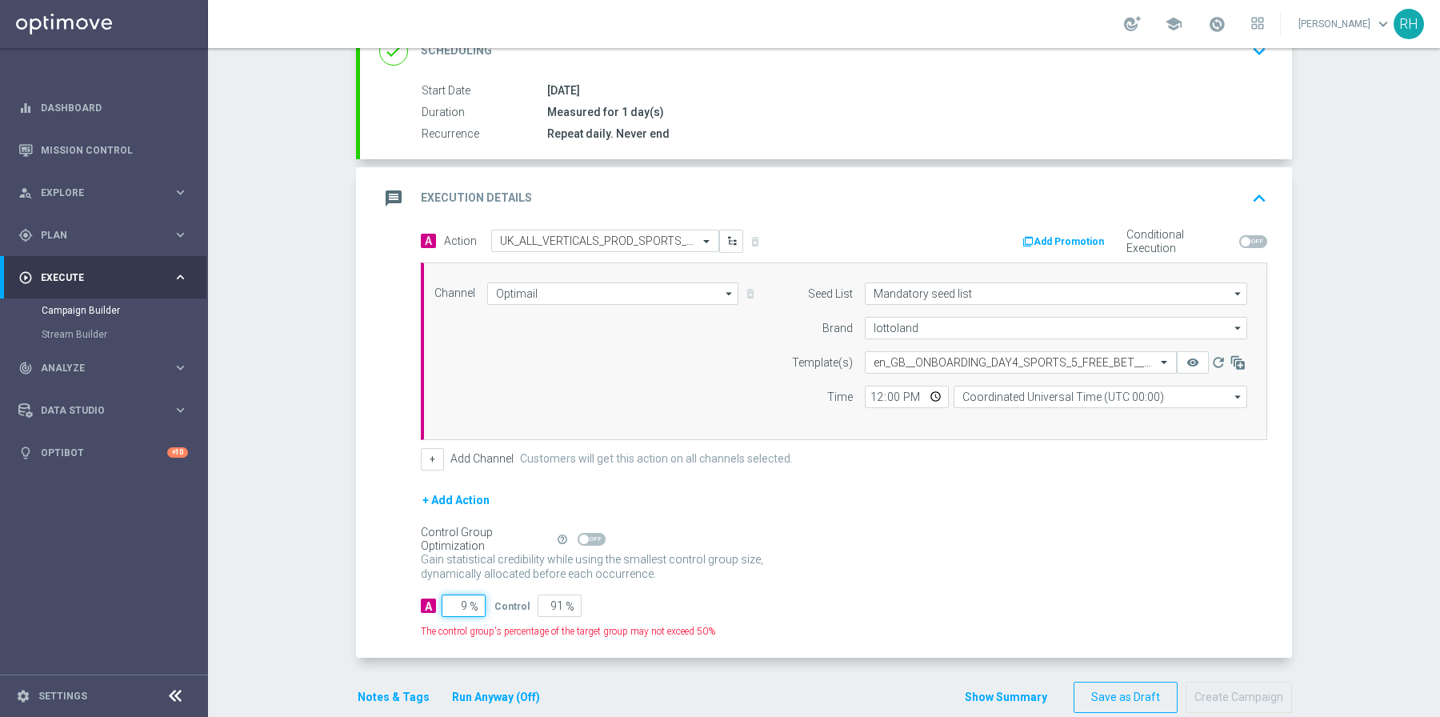
type input "95"
type input "5"
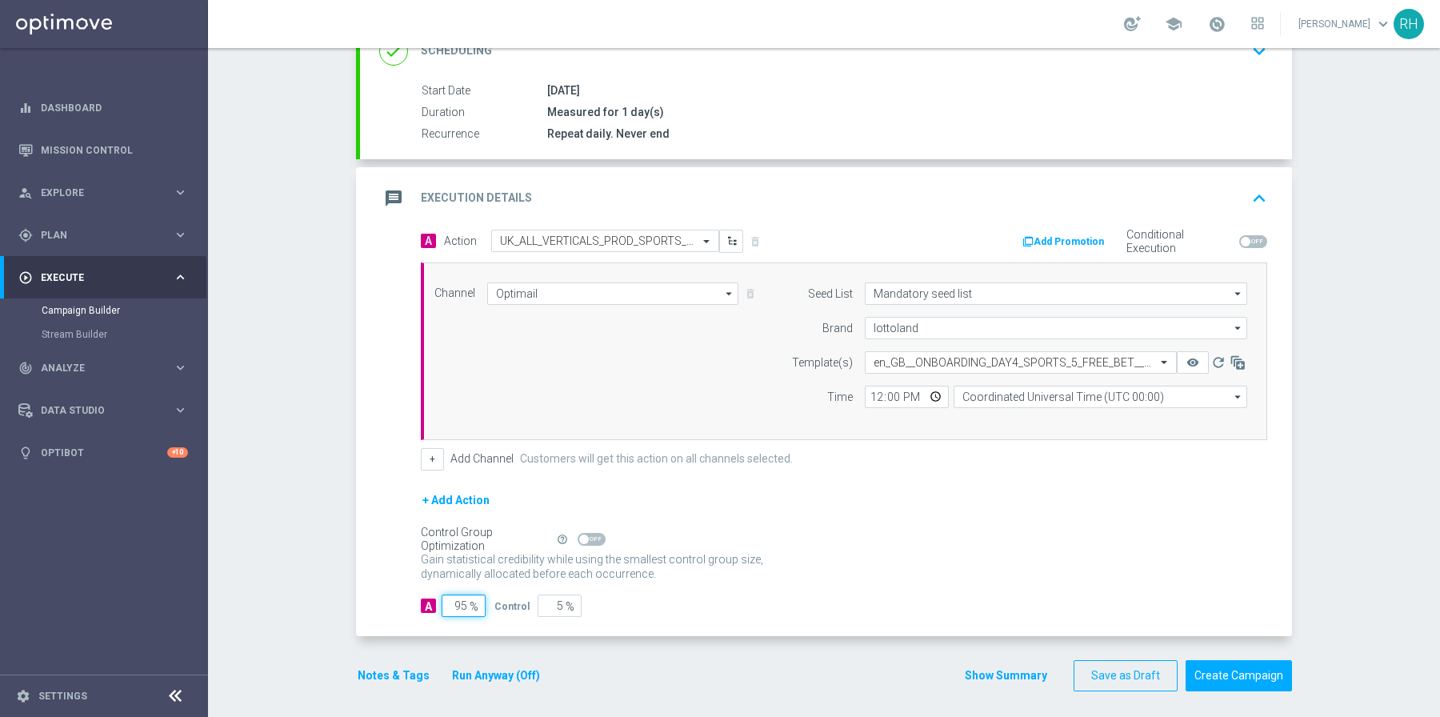
type input "95"
click at [815, 595] on div "A 95 % Control 5 %" at bounding box center [844, 606] width 847 height 22
click at [401, 666] on button "Notes & Tags" at bounding box center [393, 676] width 75 height 20
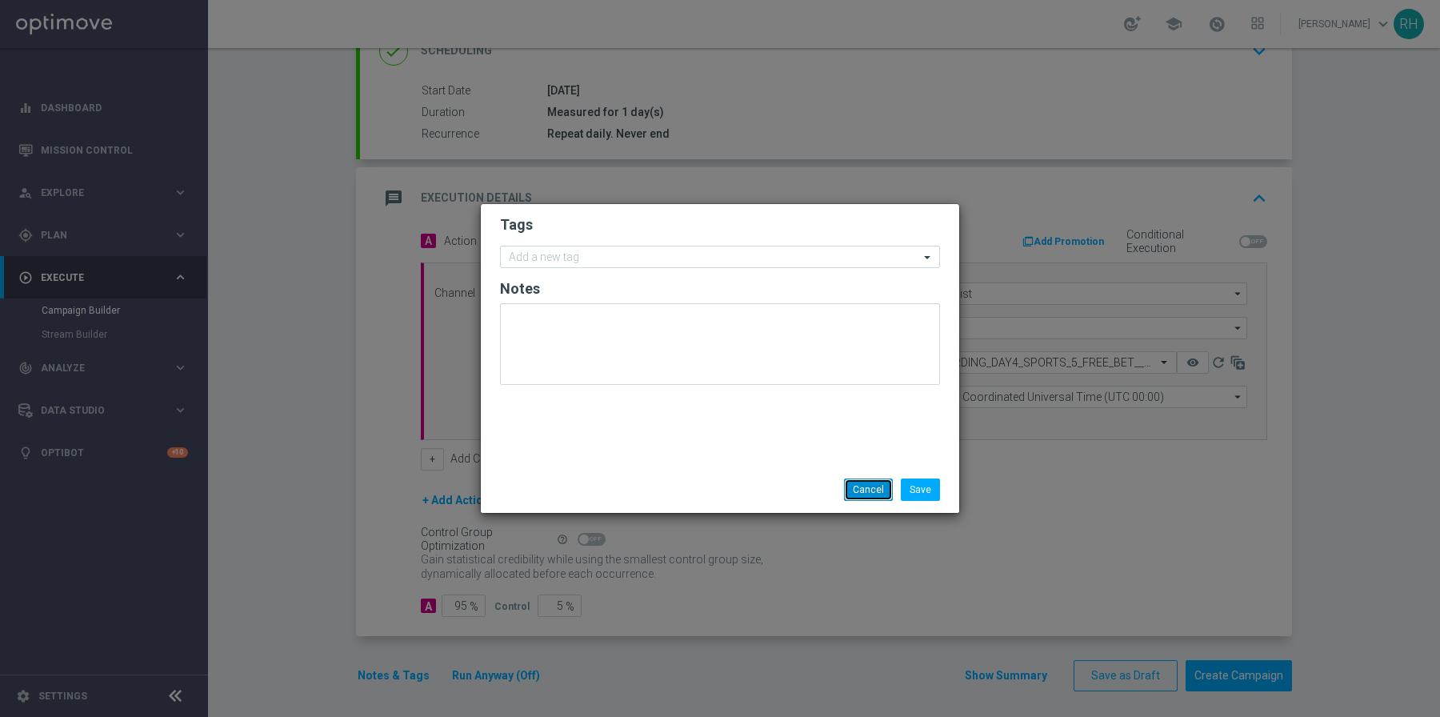
click at [875, 495] on button "Cancel" at bounding box center [868, 490] width 49 height 22
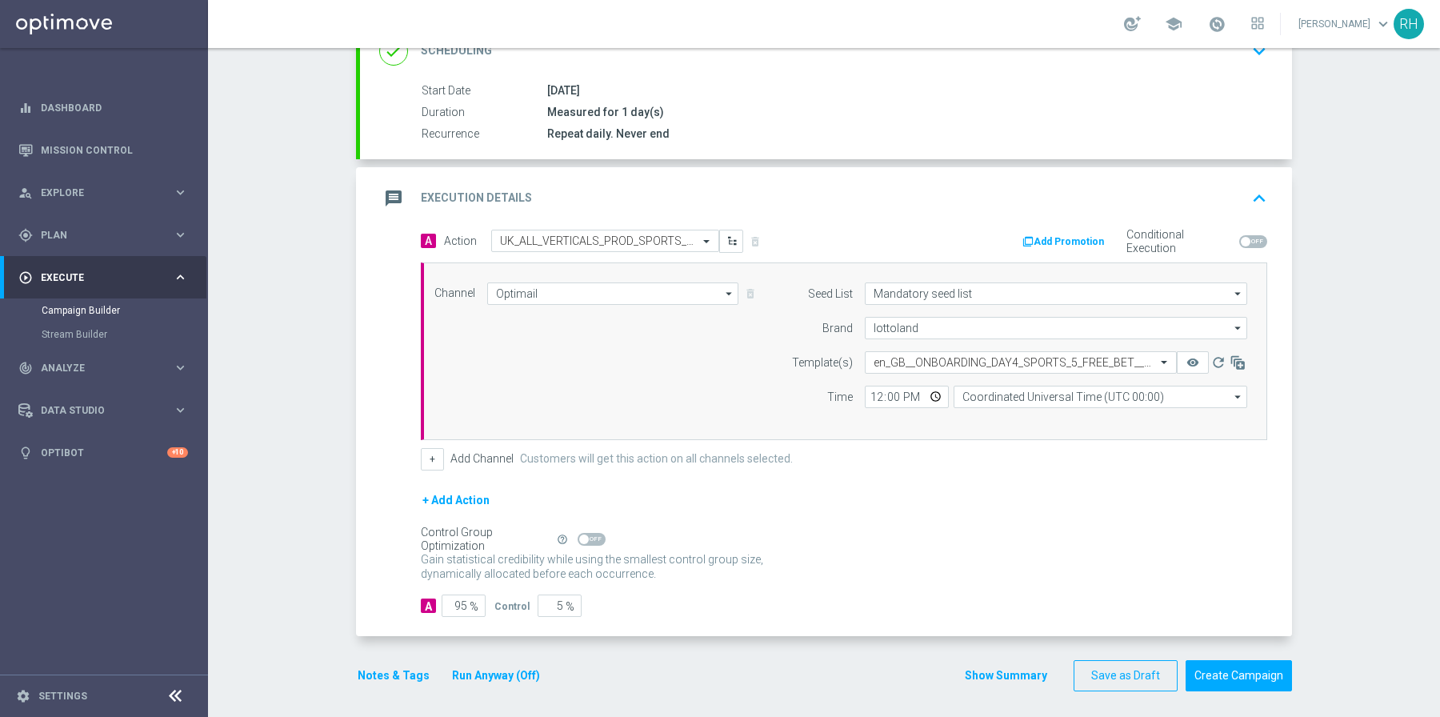
click at [856, 531] on div "Control Group Optimization Self Optimizing Campaign help_outline" at bounding box center [844, 540] width 847 height 18
click at [846, 531] on div "Control Group Optimization Self Optimizing Campaign help_outline" at bounding box center [844, 540] width 847 height 18
click at [1079, 244] on button "Add Promotion" at bounding box center [1065, 242] width 89 height 18
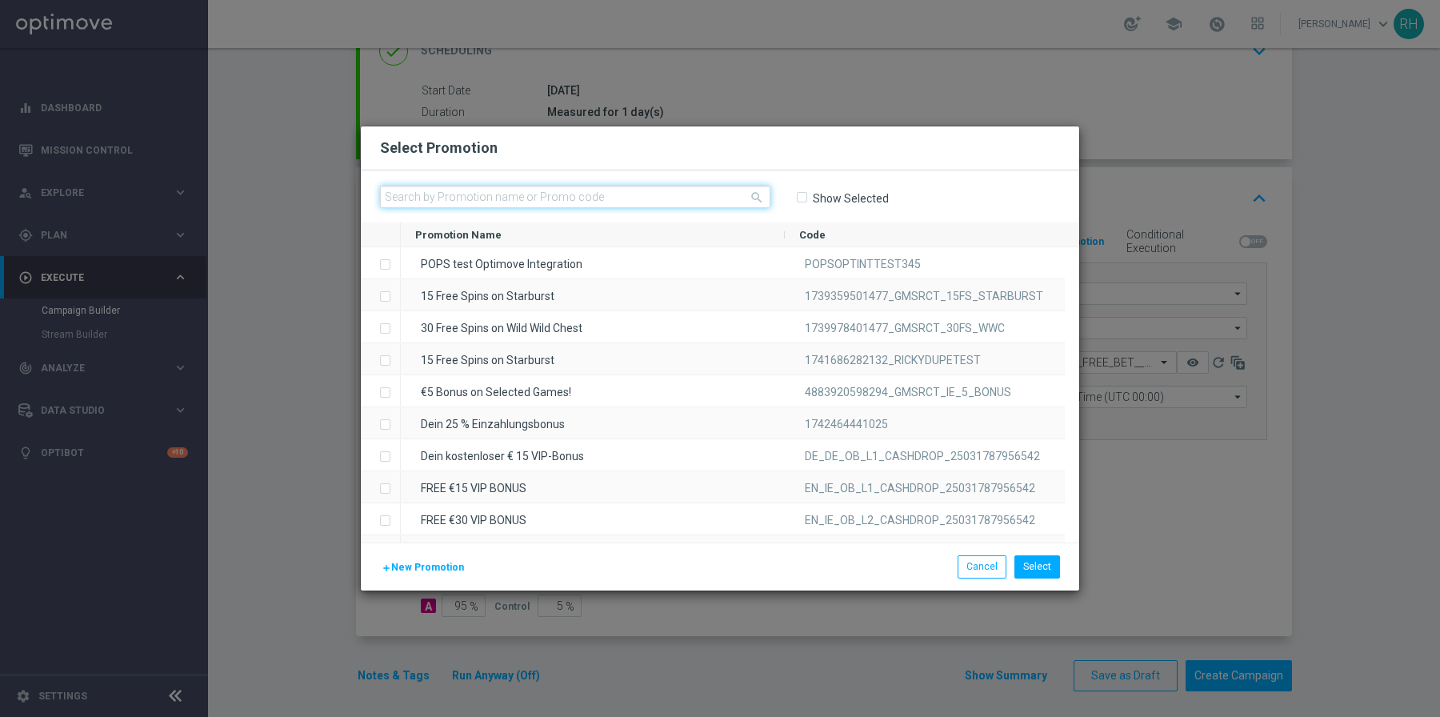
click at [674, 197] on input "text" at bounding box center [575, 197] width 391 height 22
paste input "1745230648857_UKONB_SB_02"
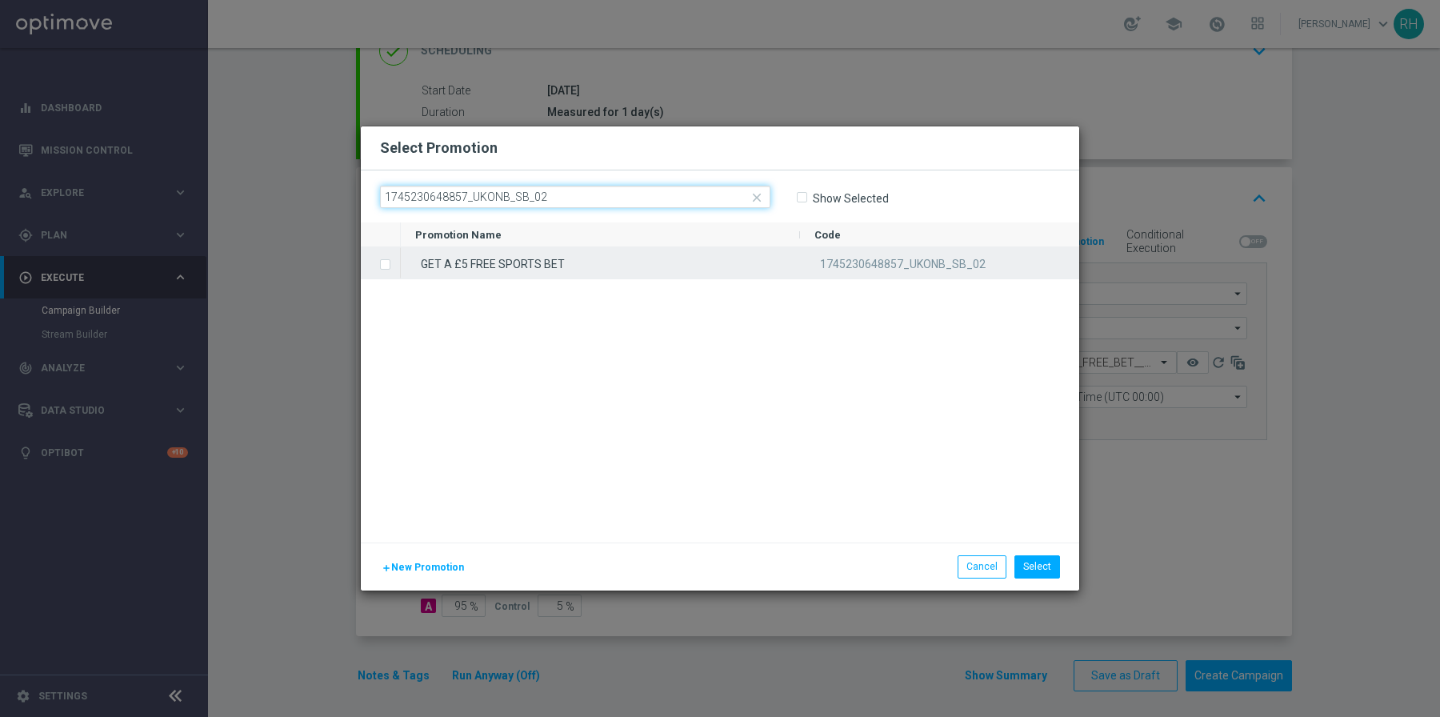
type input "1745230648857_UKONB_SB_02"
click at [650, 259] on div "GET A £5 FREE SPORTS BET" at bounding box center [600, 262] width 399 height 31
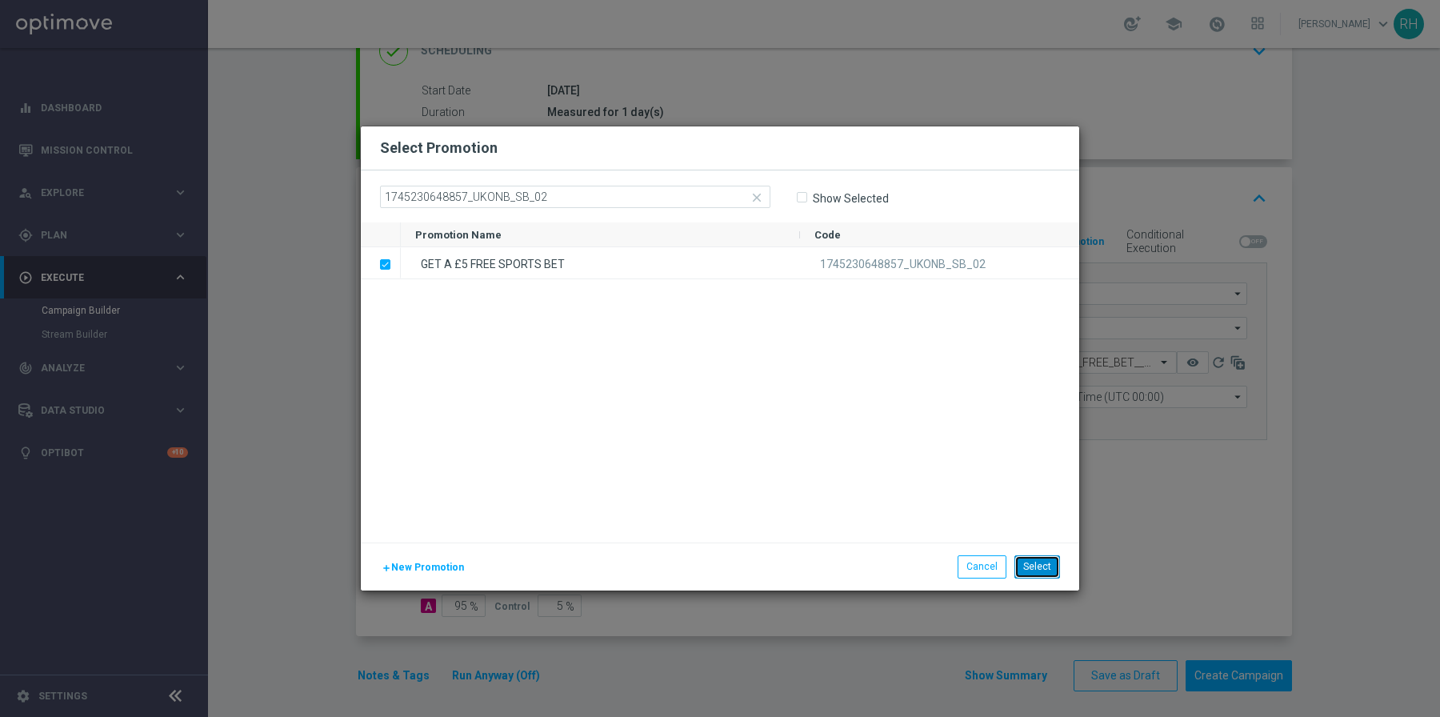
click at [1035, 563] on button "Select" at bounding box center [1038, 566] width 46 height 22
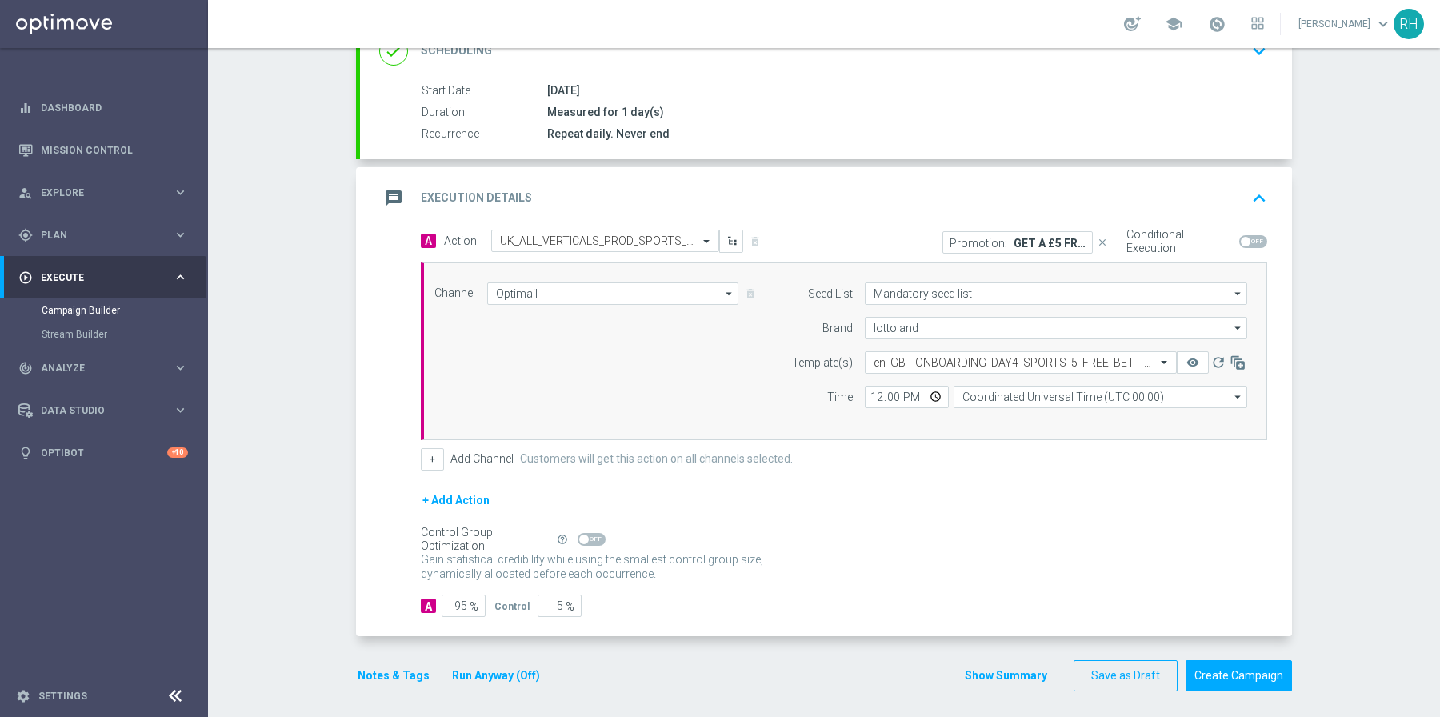
click at [1255, 242] on span at bounding box center [1254, 241] width 28 height 13
click at [1255, 242] on input "checkbox" at bounding box center [1254, 241] width 28 height 13
checkbox input "true"
click at [867, 393] on input "12:00" at bounding box center [907, 397] width 84 height 22
type input "18:00"
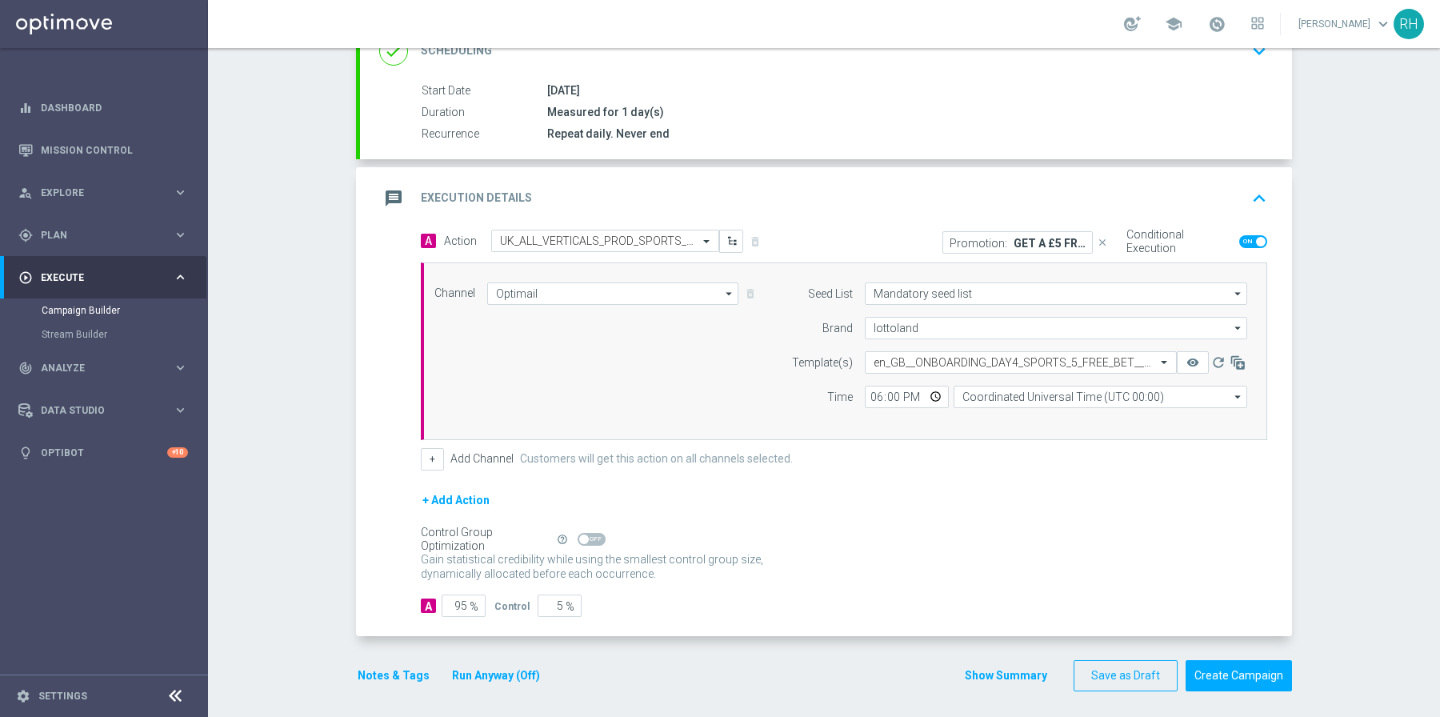
click at [914, 435] on div "Channel Optimail Optimail arrow_drop_down Show Selected 1 of 26 Silverpop" at bounding box center [844, 351] width 847 height 178
click at [1041, 397] on input "Coordinated Universal Time (UTC 00:00)" at bounding box center [1101, 397] width 294 height 22
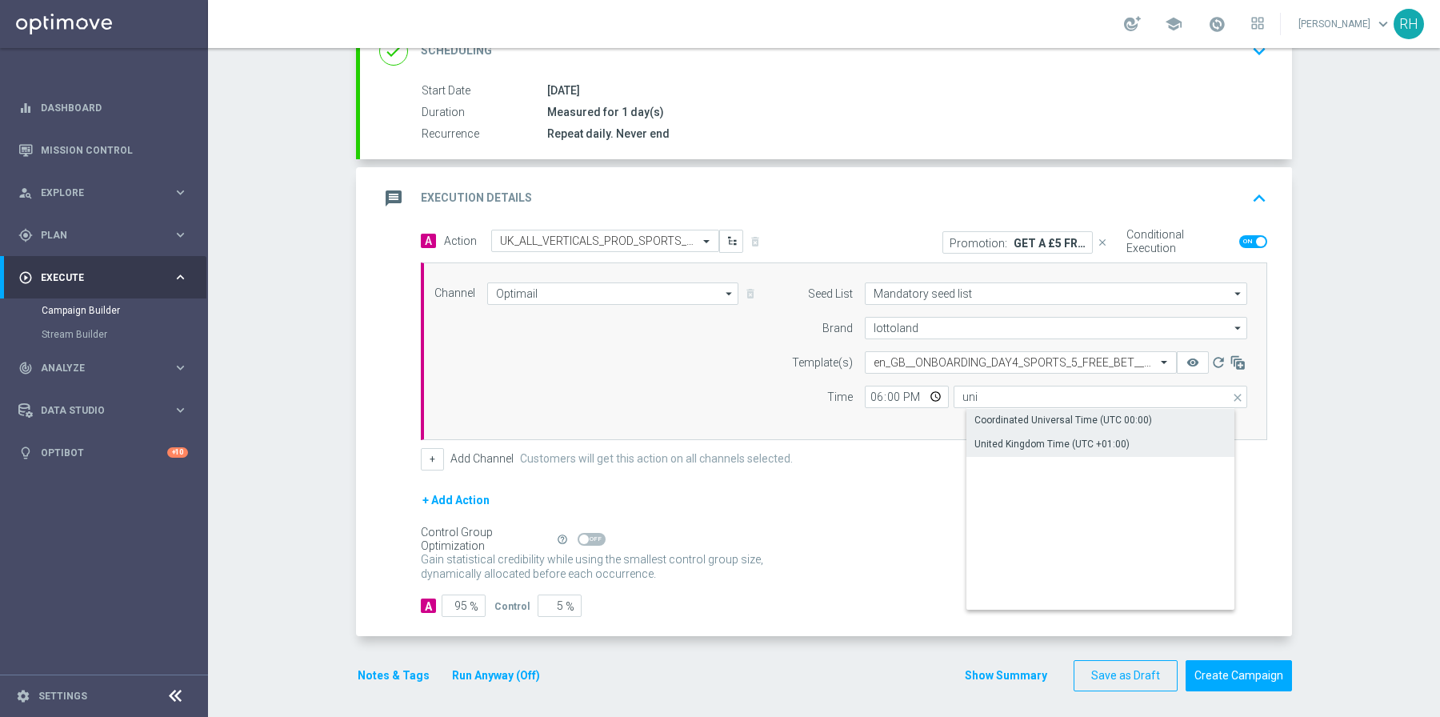
click at [1056, 433] on div "United Kingdom Time (UTC +01:00)" at bounding box center [1114, 444] width 294 height 22
type input "United Kingdom Time (UTC +01:00)"
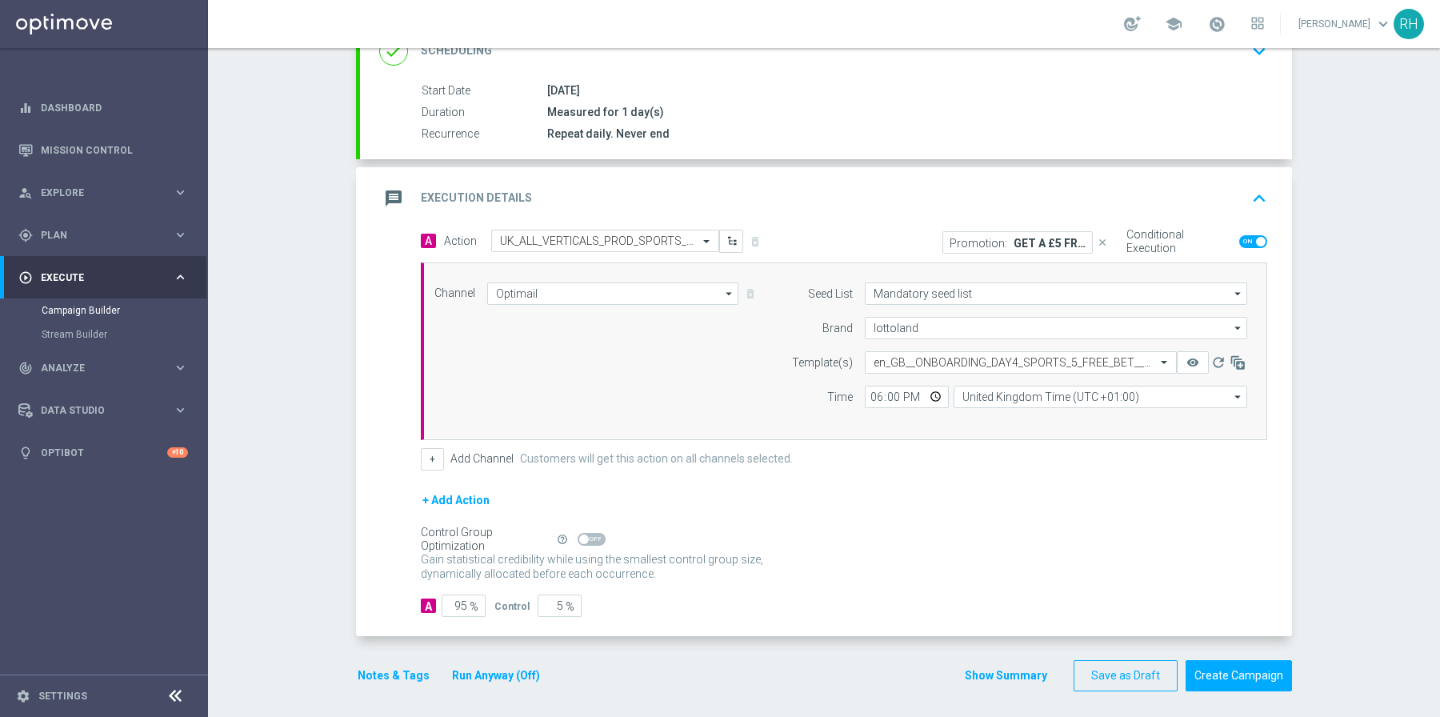
click at [1096, 511] on div "+ Add Action" at bounding box center [844, 511] width 847 height 40
click at [1025, 667] on button "Show Summary" at bounding box center [1006, 676] width 84 height 18
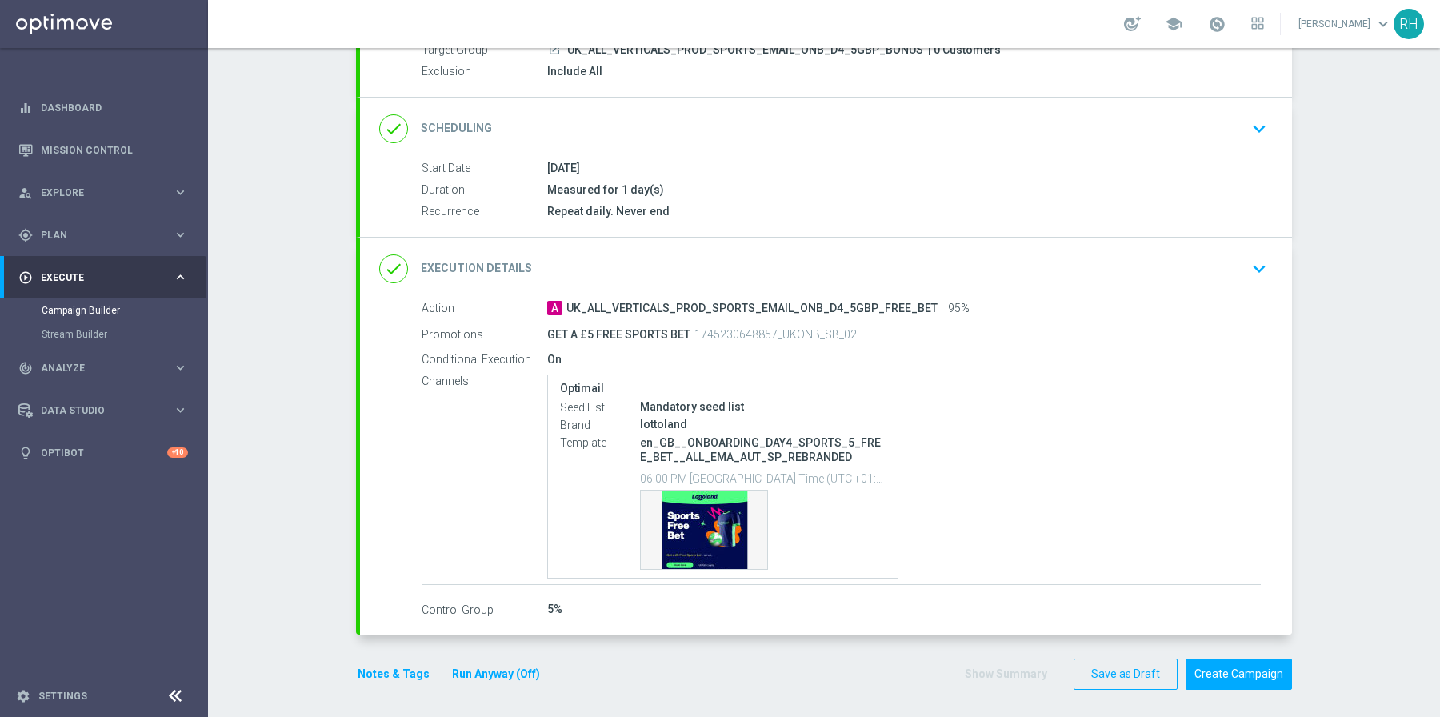
scroll to position [144, 0]
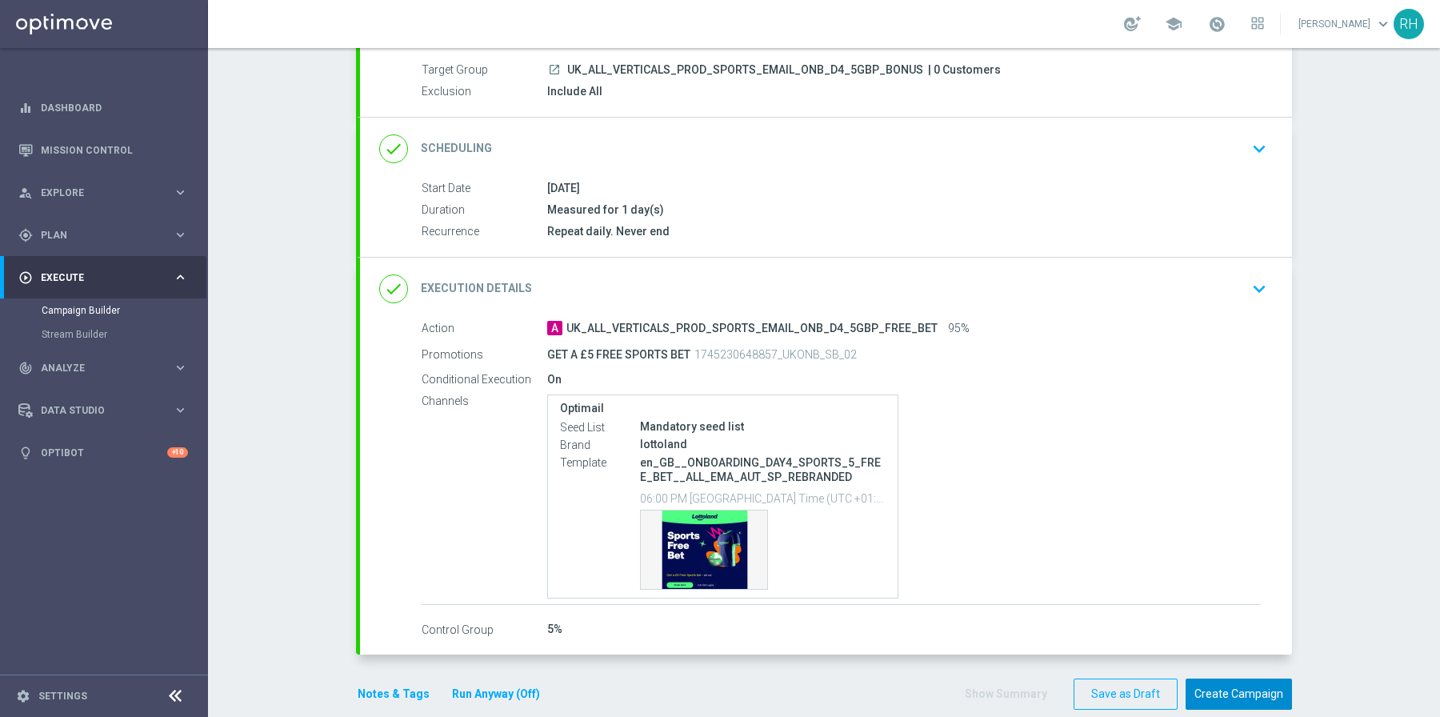
click at [1224, 680] on button "Create Campaign" at bounding box center [1239, 694] width 106 height 31
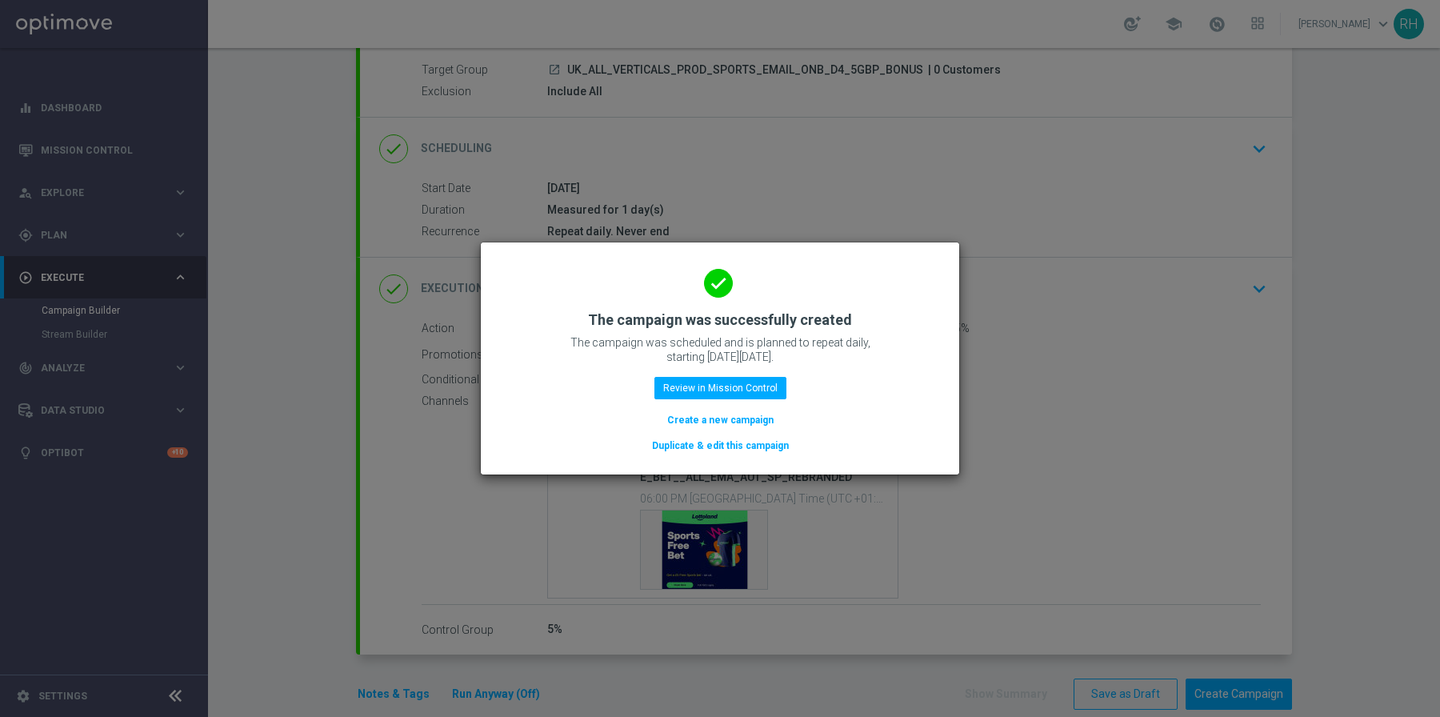
click at [753, 443] on button "Duplicate & edit this campaign" at bounding box center [721, 446] width 140 height 18
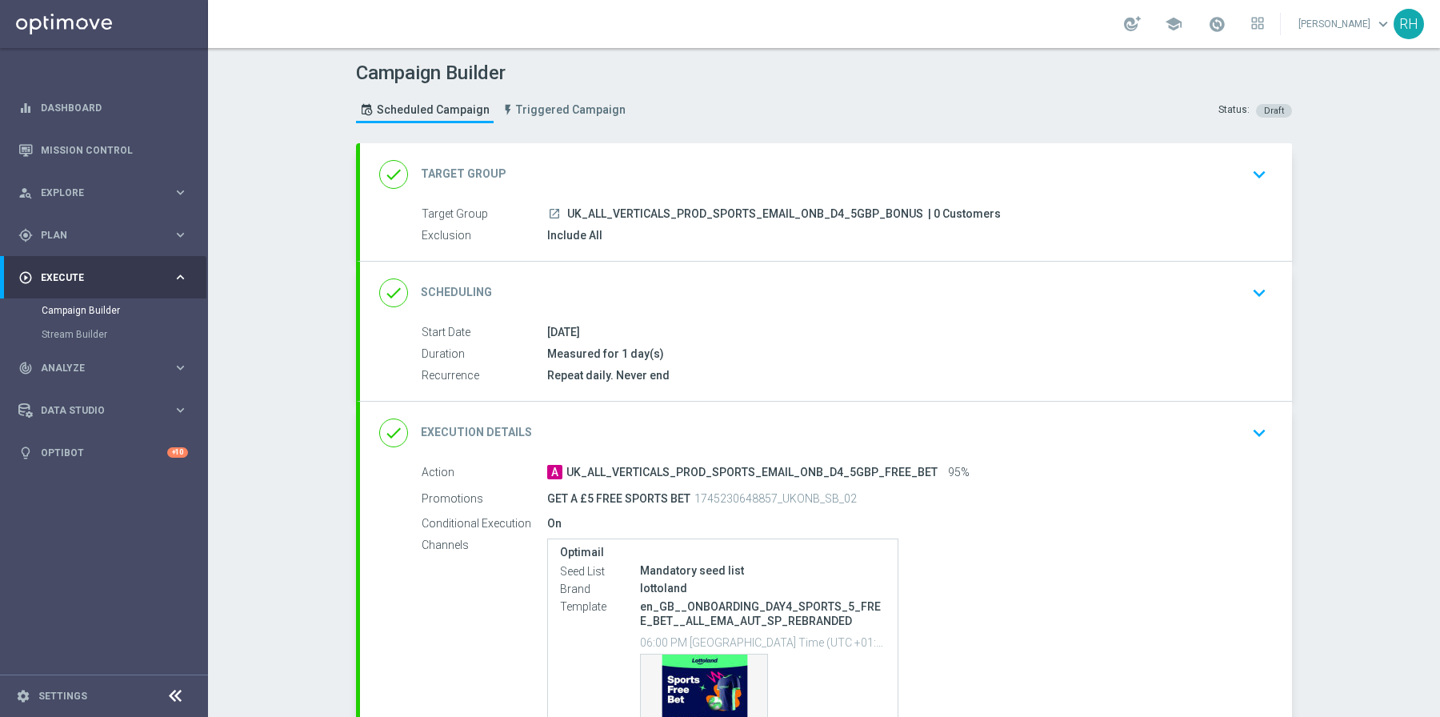
click at [742, 153] on div "done Target Group keyboard_arrow_down" at bounding box center [826, 174] width 932 height 62
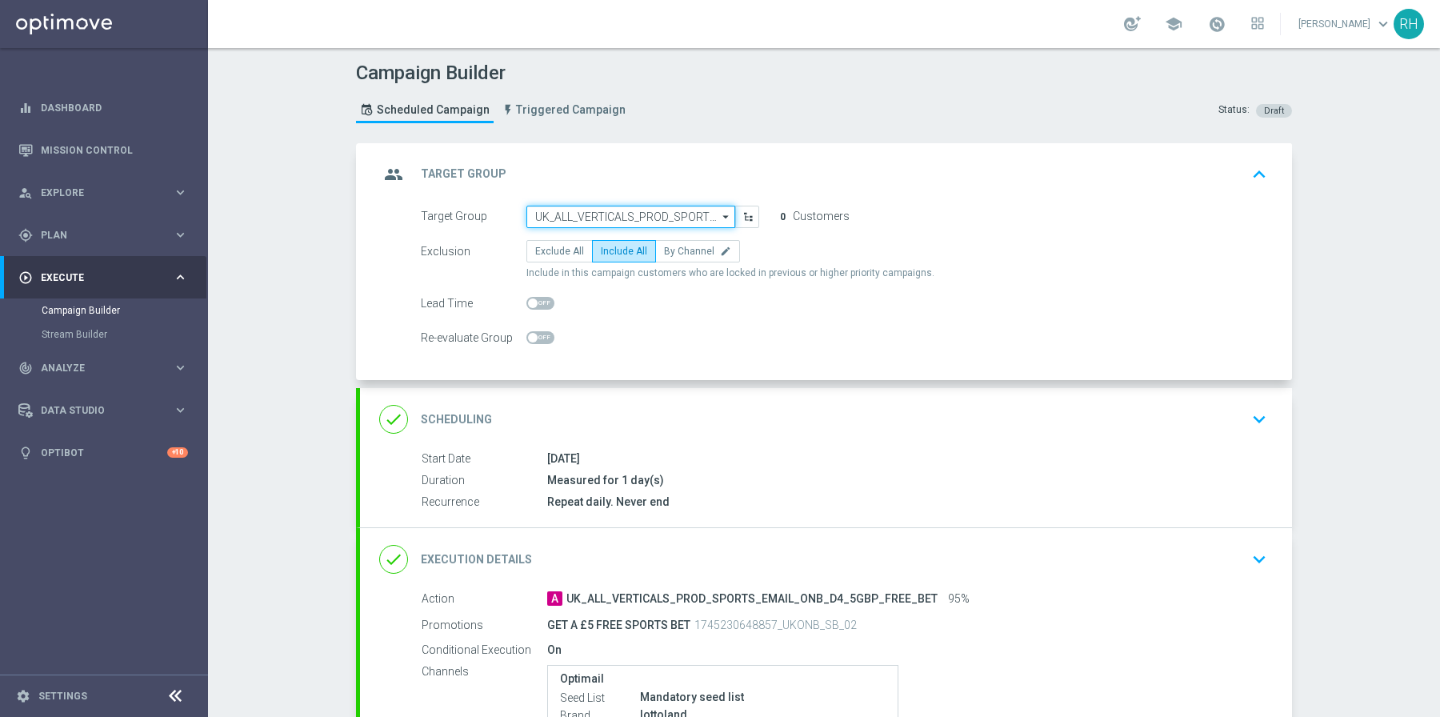
click at [684, 207] on input "UK_ALL_VERTICALS_PROD_SPORTS_EMAIL_ONB_D4_5GBP_BONUS" at bounding box center [631, 217] width 209 height 22
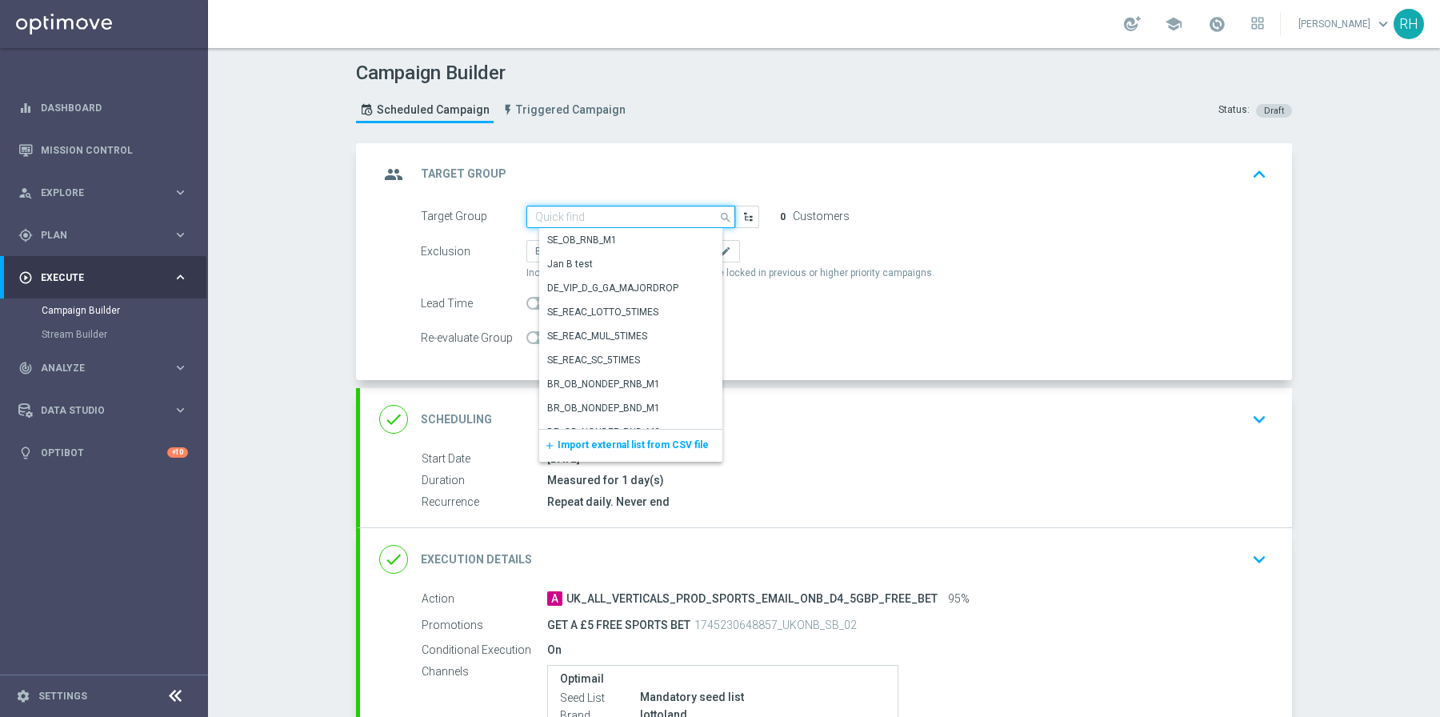
paste input "UK_ALL_VERTICALS_PROD_SPORTS_EMAIL_ONB_D4_10GBP_BONUS"
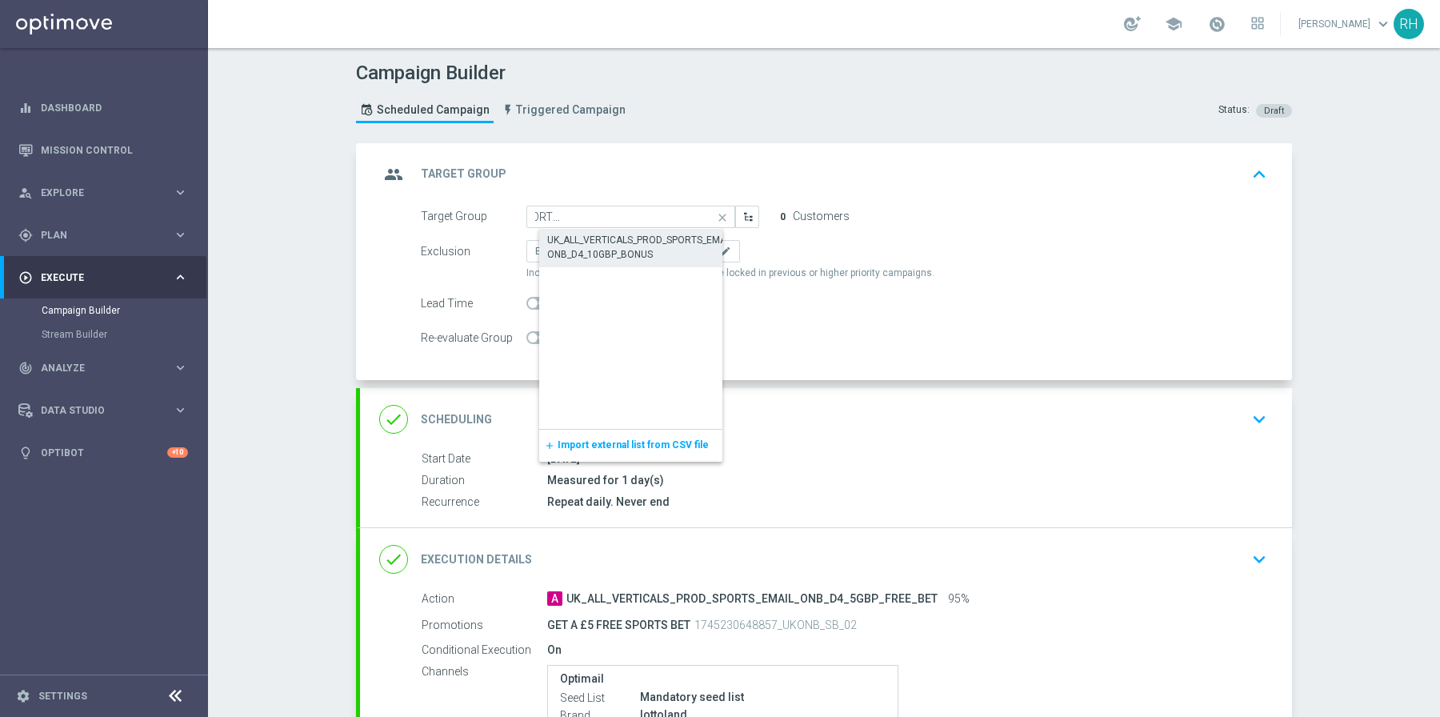
click at [620, 246] on div "UK_ALL_VERTICALS_PROD_SPORTS_EMAIL_ONB_D4_10GBP_BONUS" at bounding box center [643, 247] width 193 height 29
type input "UK_ALL_VERTICALS_PROD_SPORTS_EMAIL_ONB_D4_10GBP_BONUS"
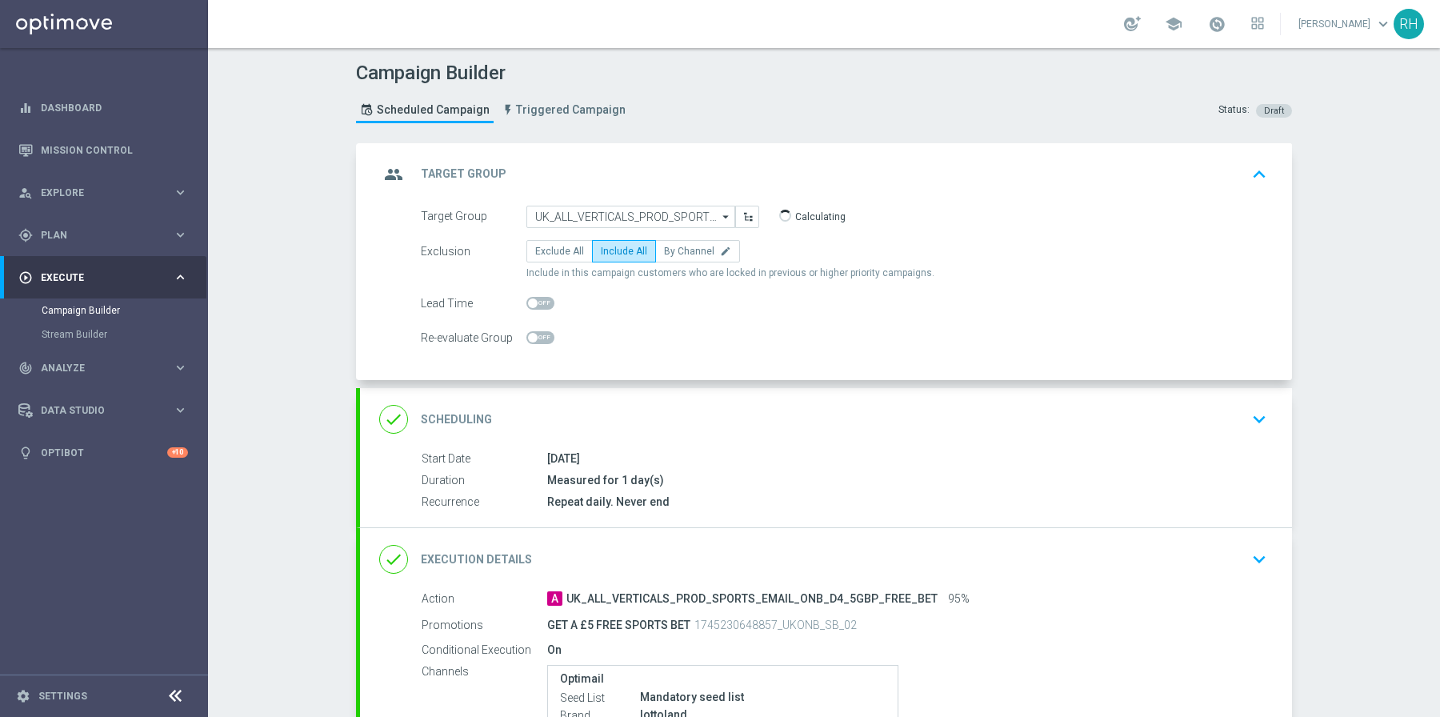
click at [1177, 161] on div "group Target Group keyboard_arrow_up" at bounding box center [826, 174] width 894 height 30
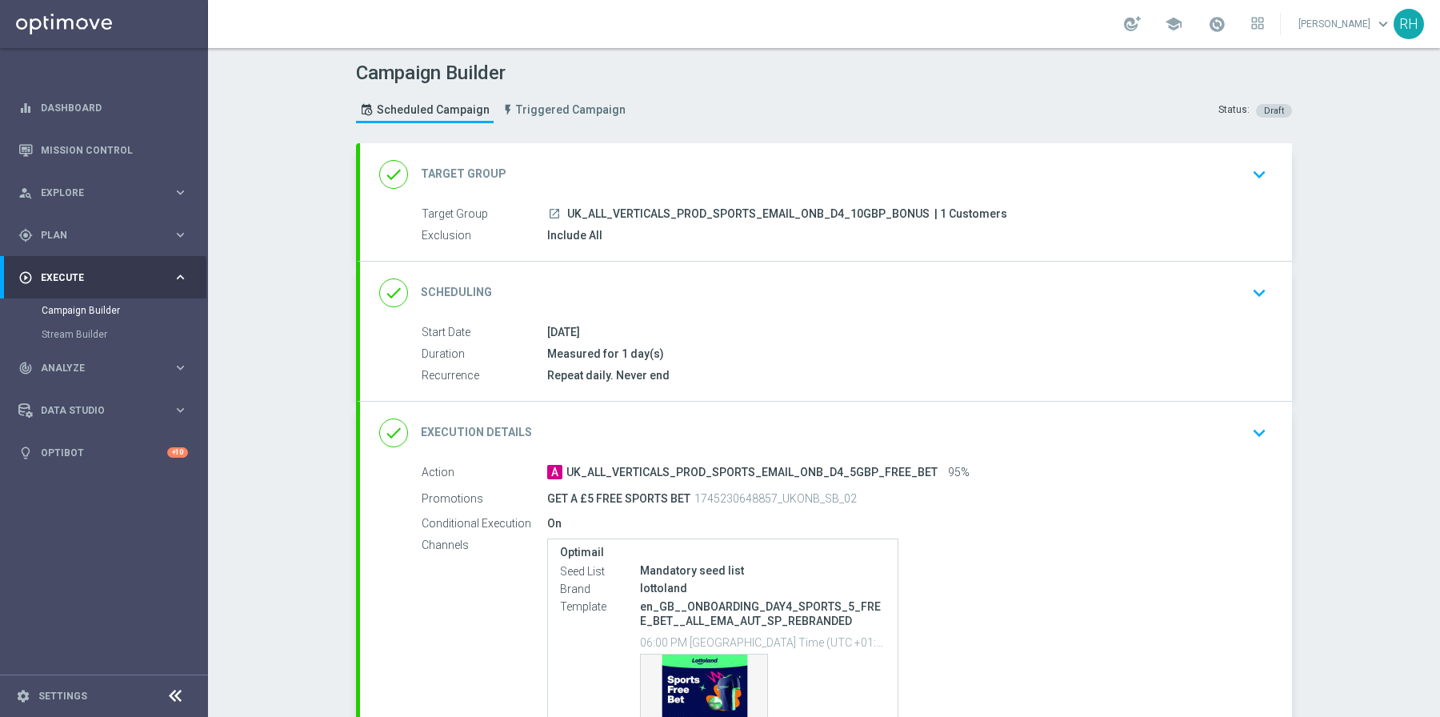
click at [1248, 437] on icon "keyboard_arrow_down" at bounding box center [1260, 433] width 24 height 24
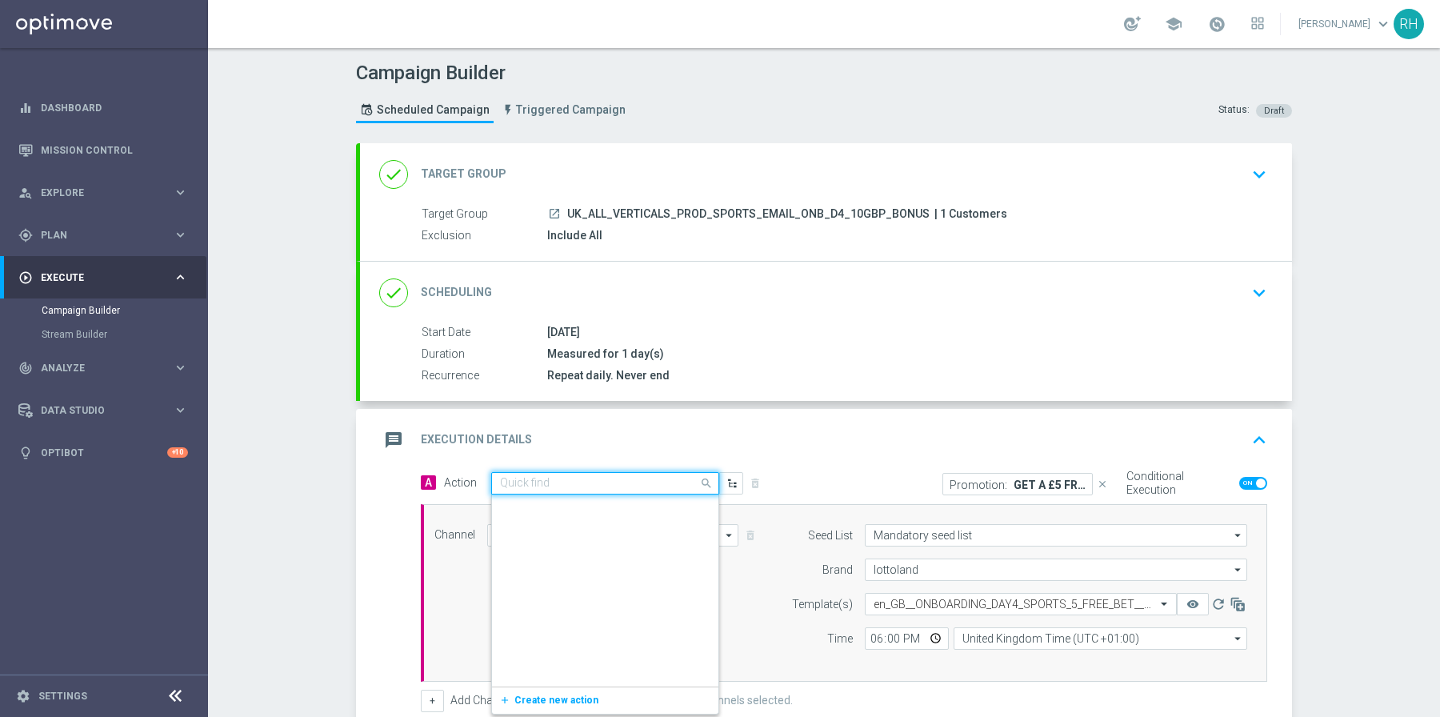
click at [638, 479] on input "text" at bounding box center [589, 484] width 178 height 14
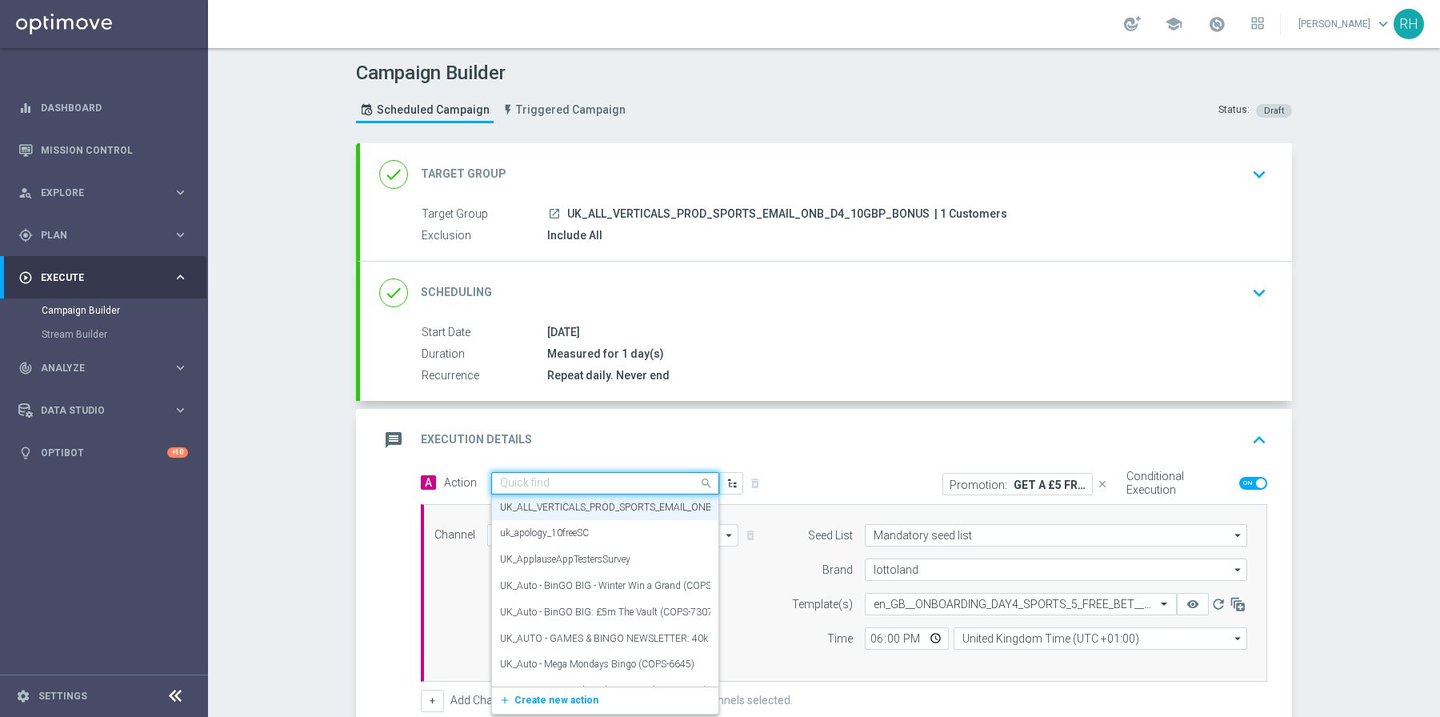
paste input "UK_ALL_VERTICALS_PROD_SPORTS_EMAIL_ONB_D4_10GBP_FREE_BET"
type input "UK_ALL_VERTICALS_PROD_SPORTS_EMAIL_ONB_D4_10GBP_FREE_BET"
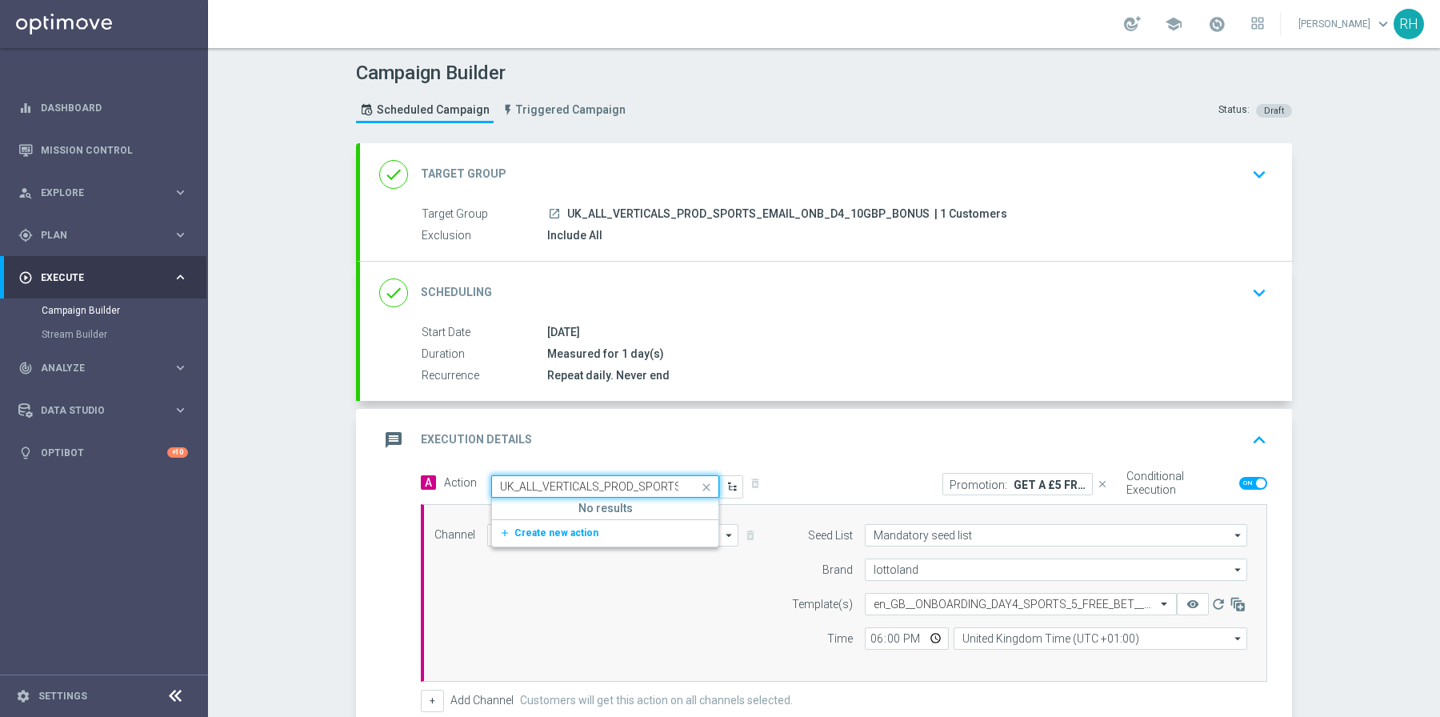
scroll to position [0, 177]
click at [562, 532] on span "Create new action" at bounding box center [557, 532] width 84 height 11
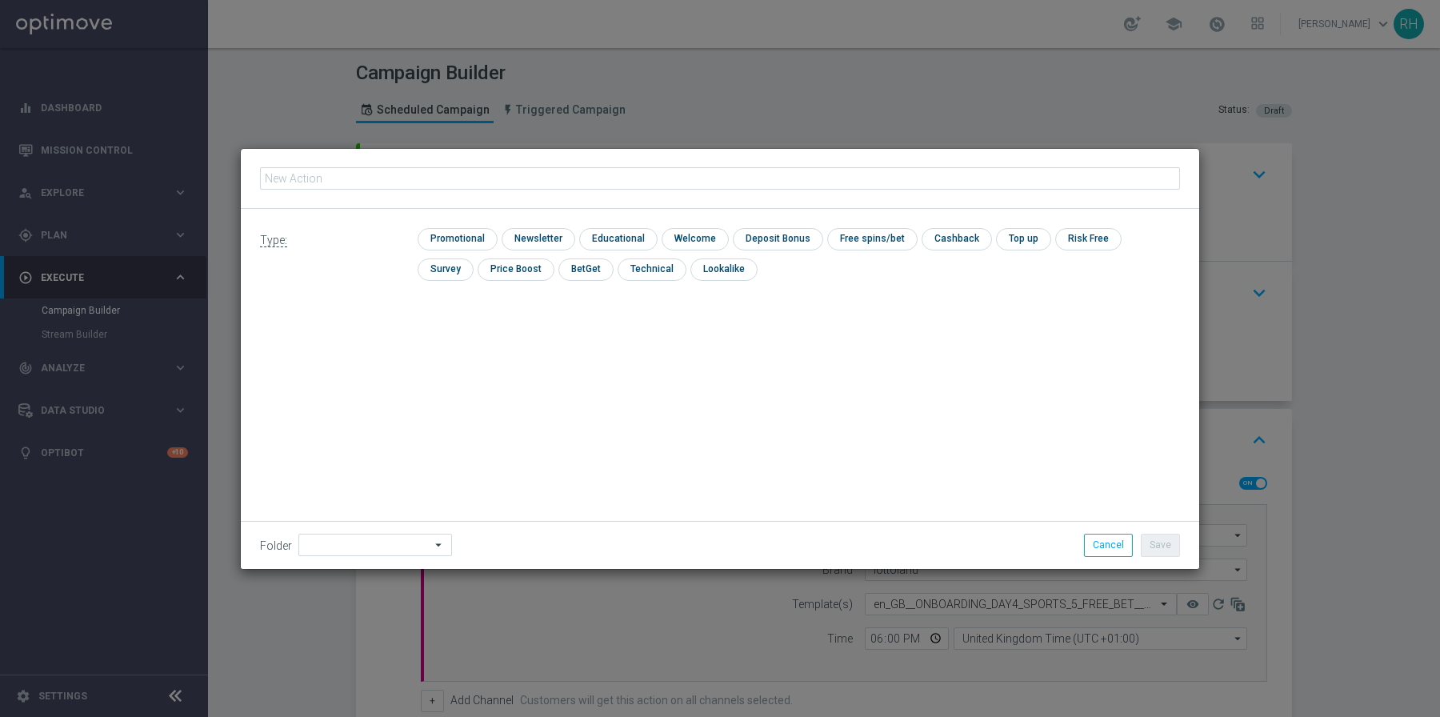
type input "UK_ALL_VERTICALS_PROD_SPORTS_EMAIL_ONB_D4_10GBP_FREE_BET"
click at [468, 235] on input "checkbox" at bounding box center [456, 239] width 76 height 22
checkbox input "true"
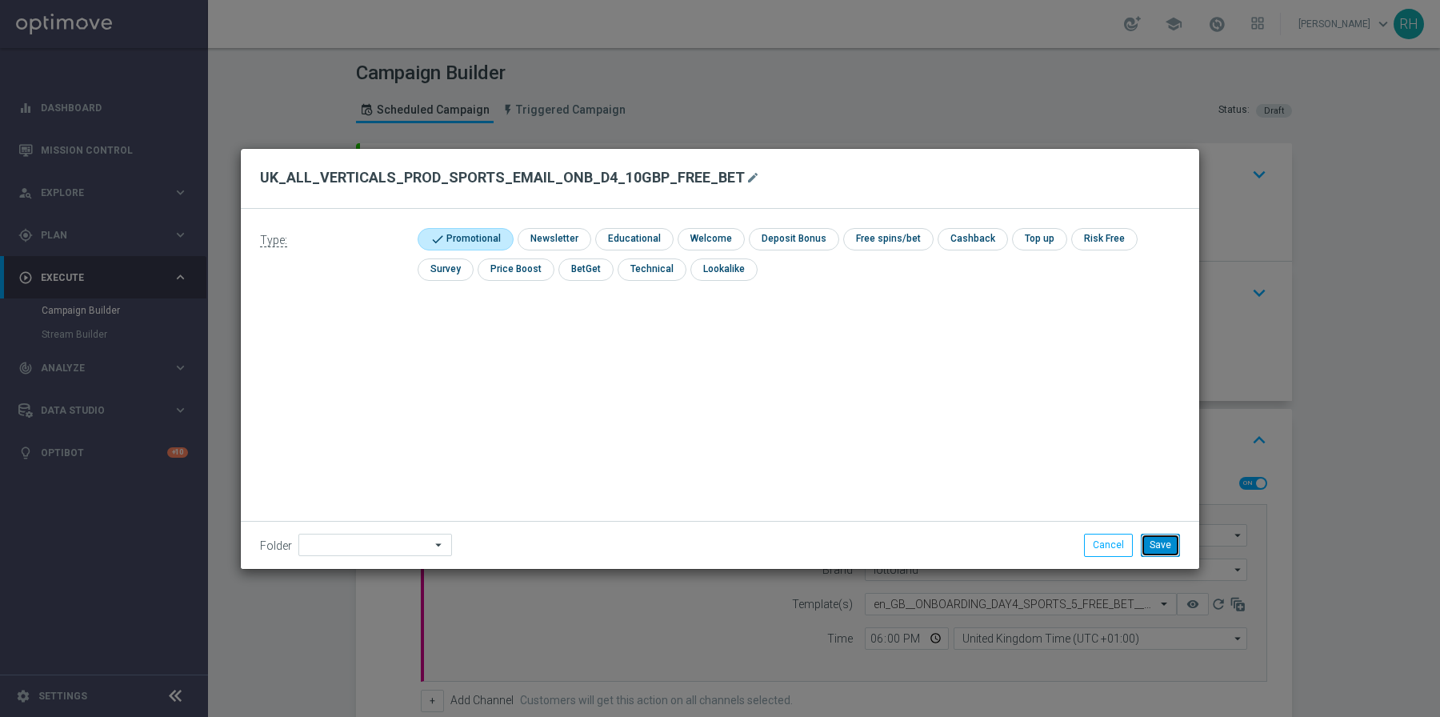
click at [1176, 547] on button "Save" at bounding box center [1160, 545] width 39 height 22
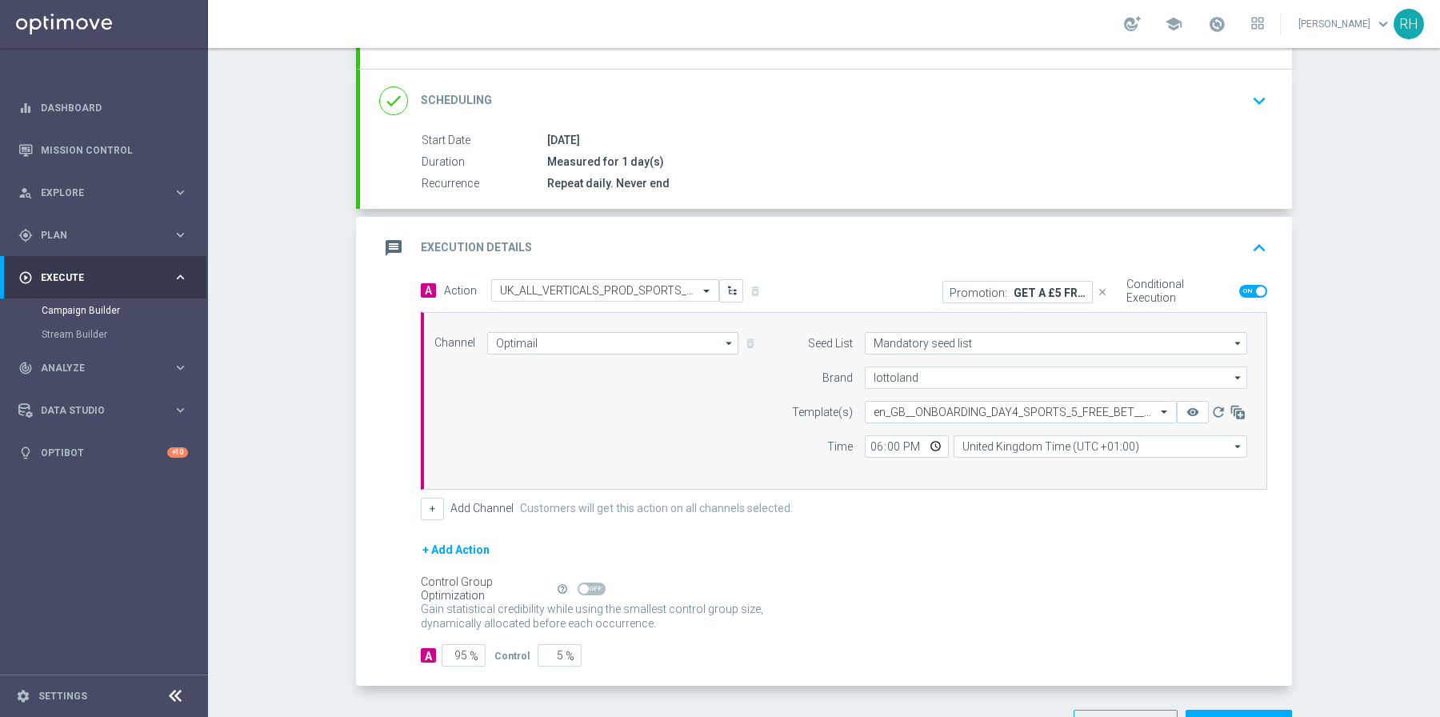
scroll to position [238, 0]
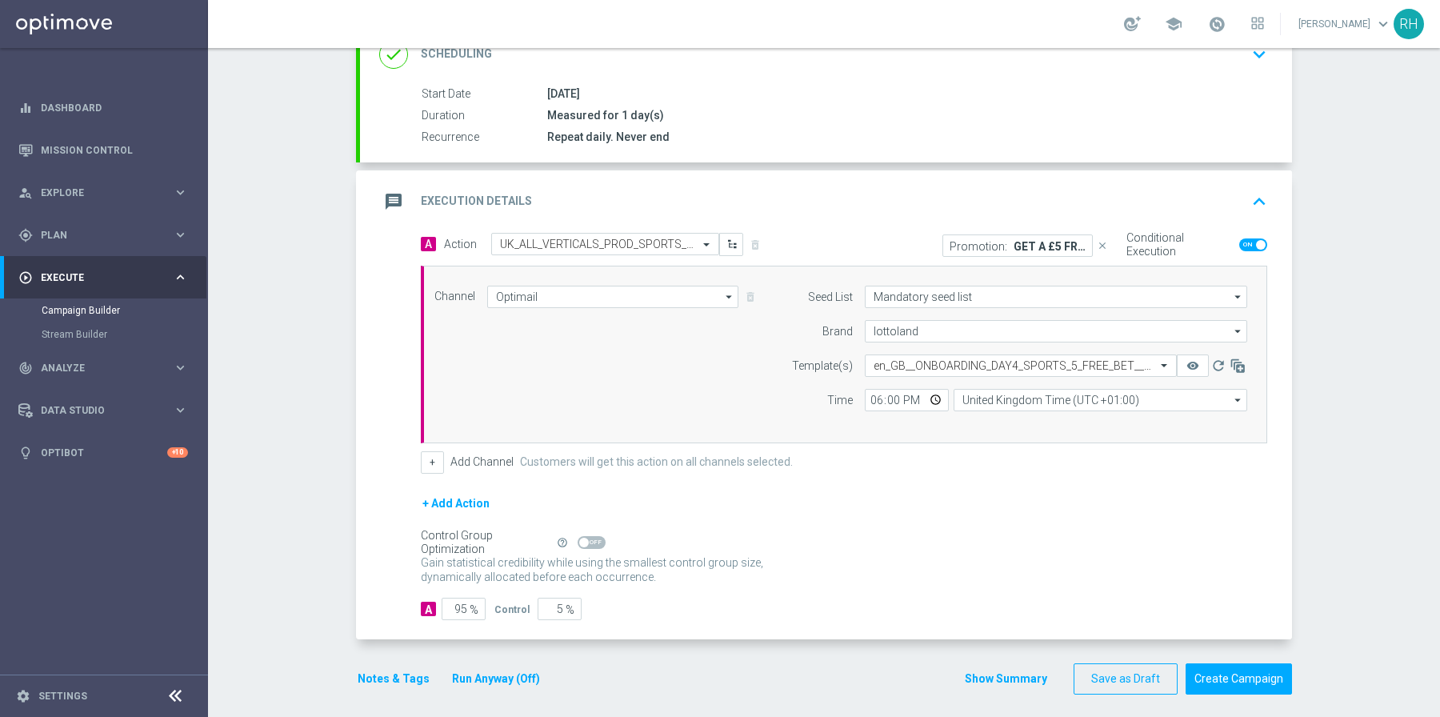
click at [1100, 242] on icon "close" at bounding box center [1102, 245] width 11 height 11
click at [1088, 359] on input "text" at bounding box center [1005, 366] width 262 height 14
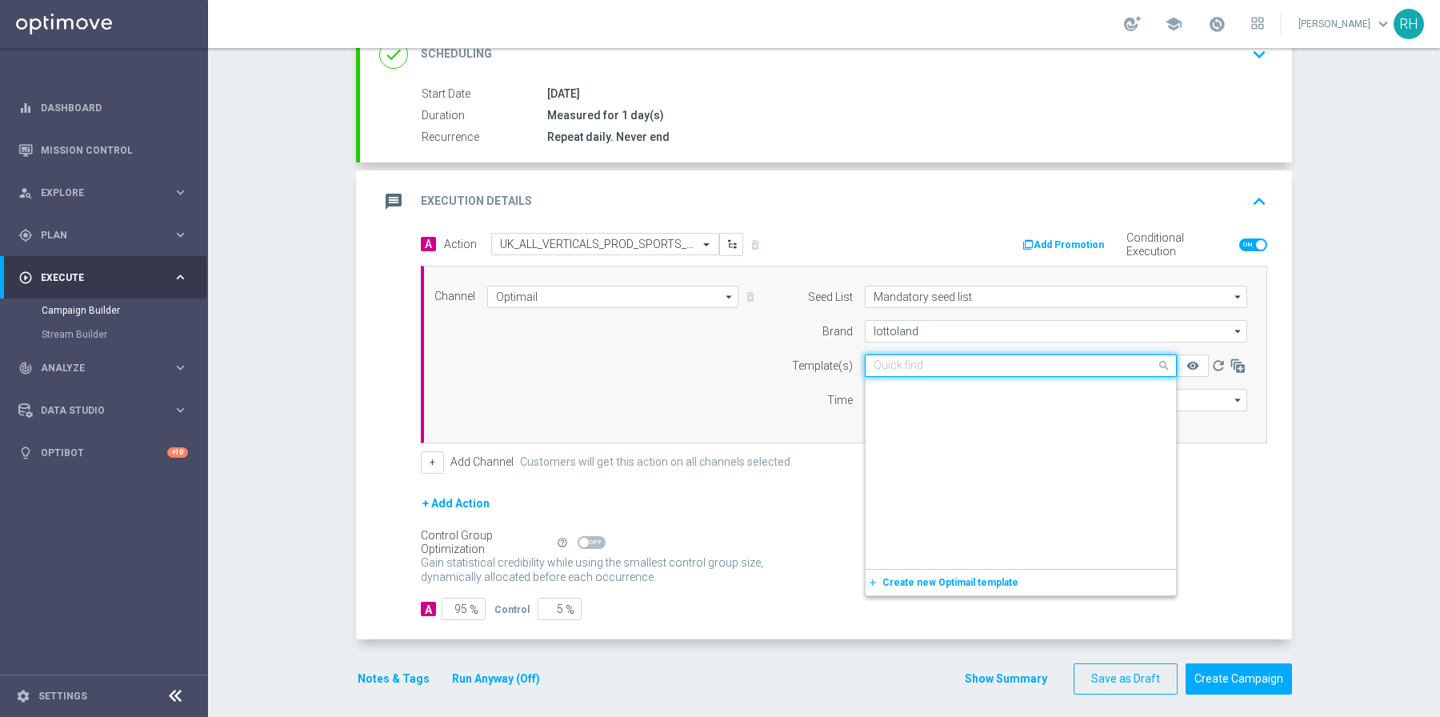
paste input "en_GB__ONBOARDING_DAY4_SPORTS_10_FREE_BET__ALL_EMA_AUT_SP_REBRANDED"
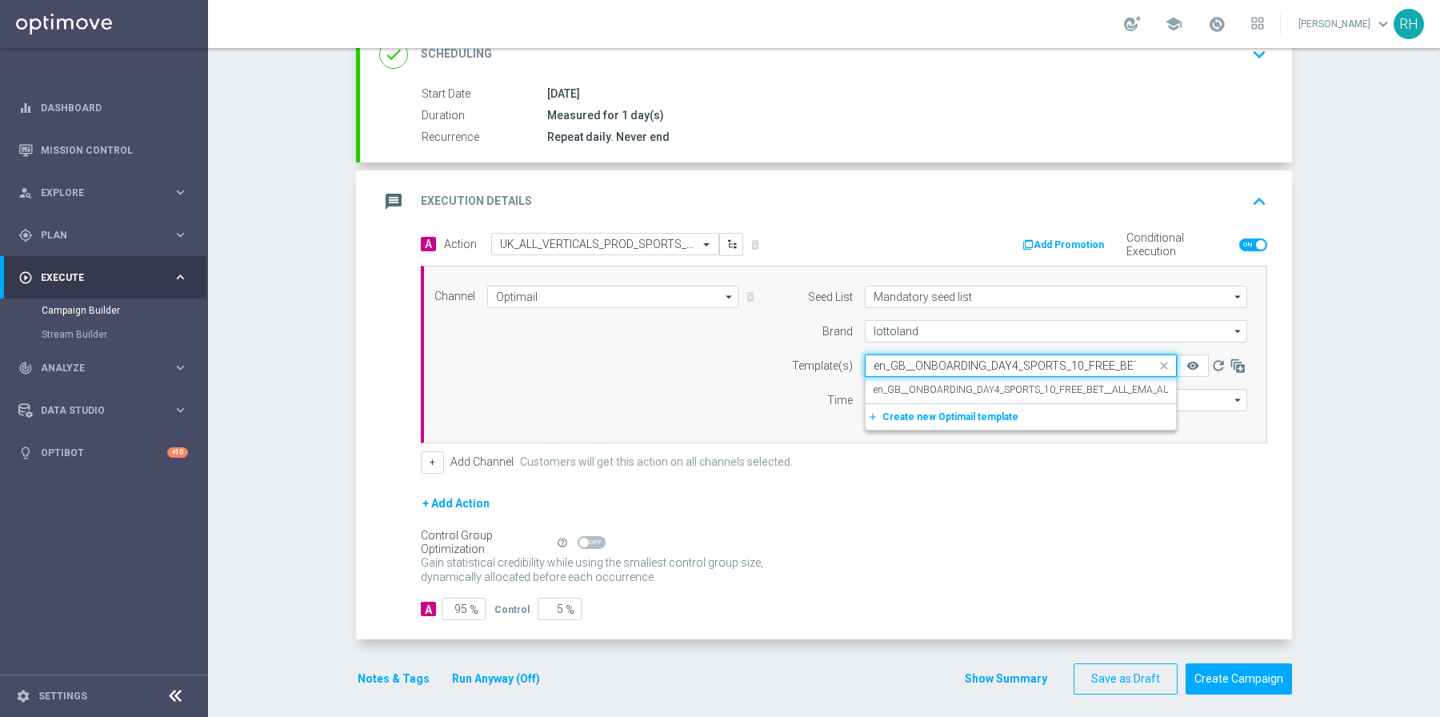
scroll to position [0, 165]
click at [1080, 383] on label "en_GB__ONBOARDING_DAY4_SPORTS_10_FREE_BET__ALL_EMA_AUT_SP_REBRANDED" at bounding box center [1063, 390] width 378 height 14
type input "en_GB__ONBOARDING_DAY4_SPORTS_10_FREE_BET__ALL_EMA_AUT_SP_REBRANDED"
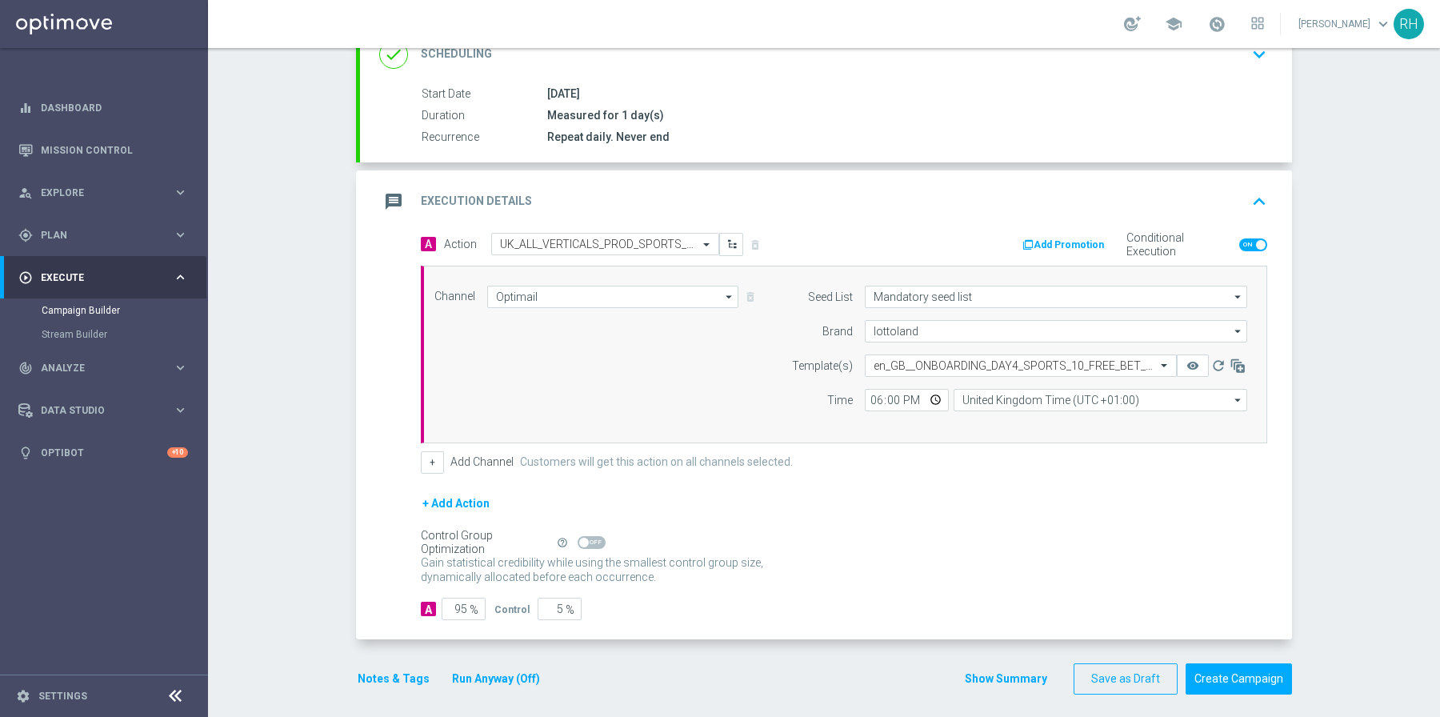
scroll to position [0, 0]
click at [1059, 234] on div "Add Promotion" at bounding box center [1068, 245] width 94 height 23
click at [1059, 240] on button "Add Promotion" at bounding box center [1065, 245] width 89 height 18
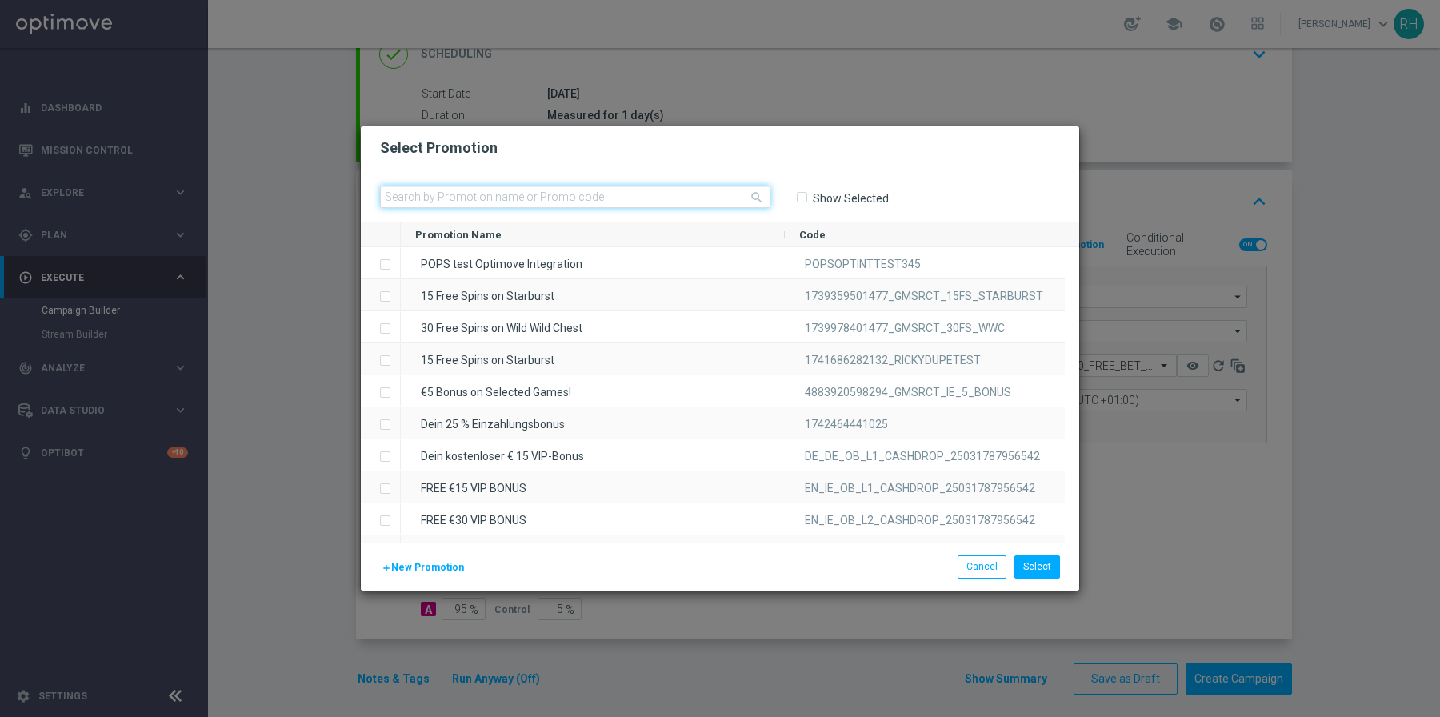
click at [620, 194] on input "text" at bounding box center [575, 197] width 391 height 22
paste input "1745230648857_UKONB_SB_03"
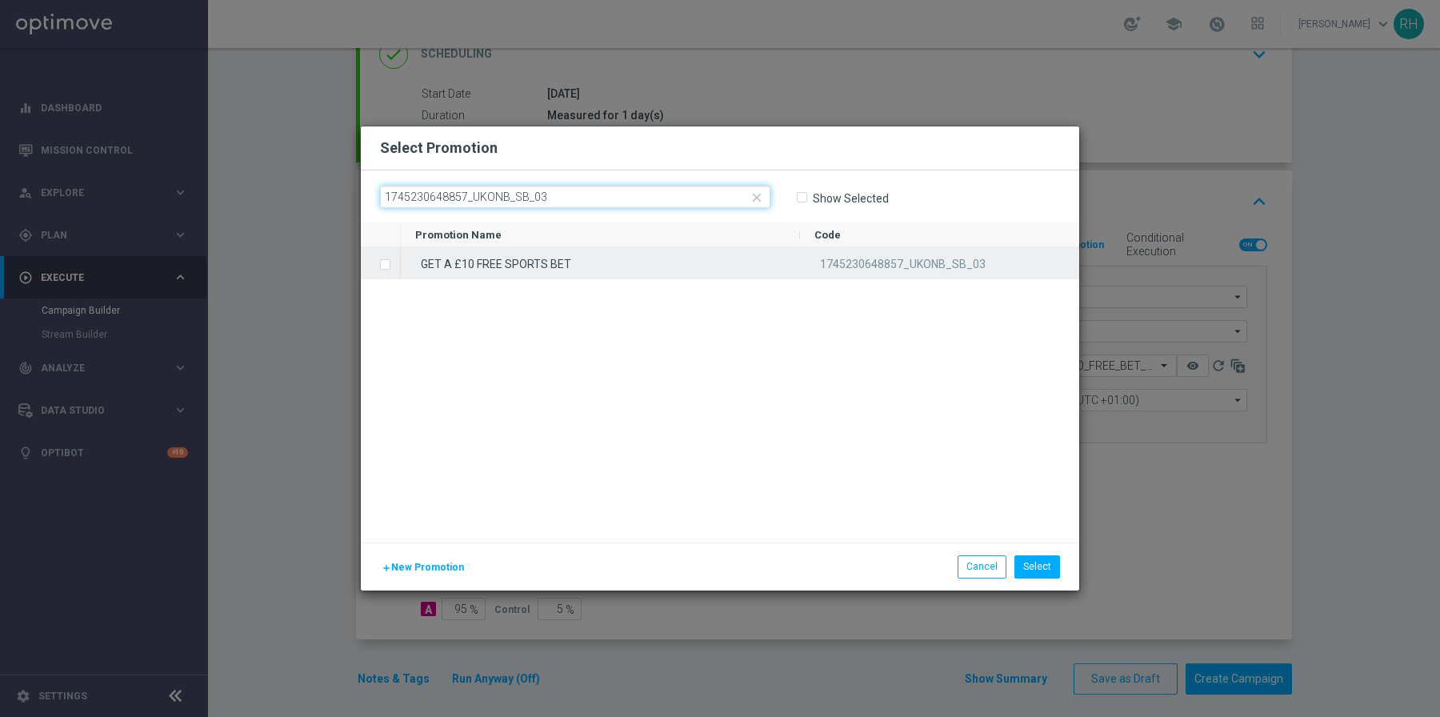
type input "1745230648857_UKONB_SB_03"
click at [606, 262] on div "GET A £10 FREE SPORTS BET" at bounding box center [600, 262] width 399 height 31
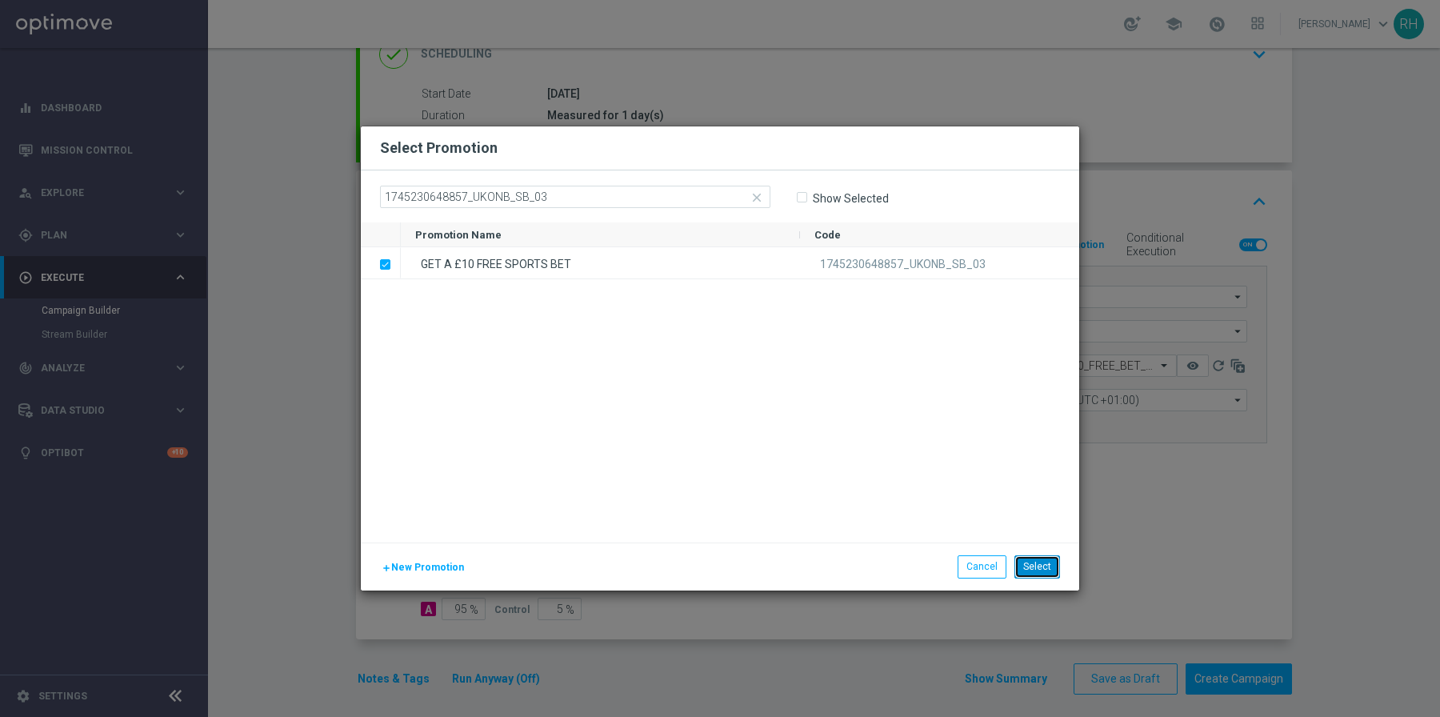
click at [1047, 567] on button "Select" at bounding box center [1038, 566] width 46 height 22
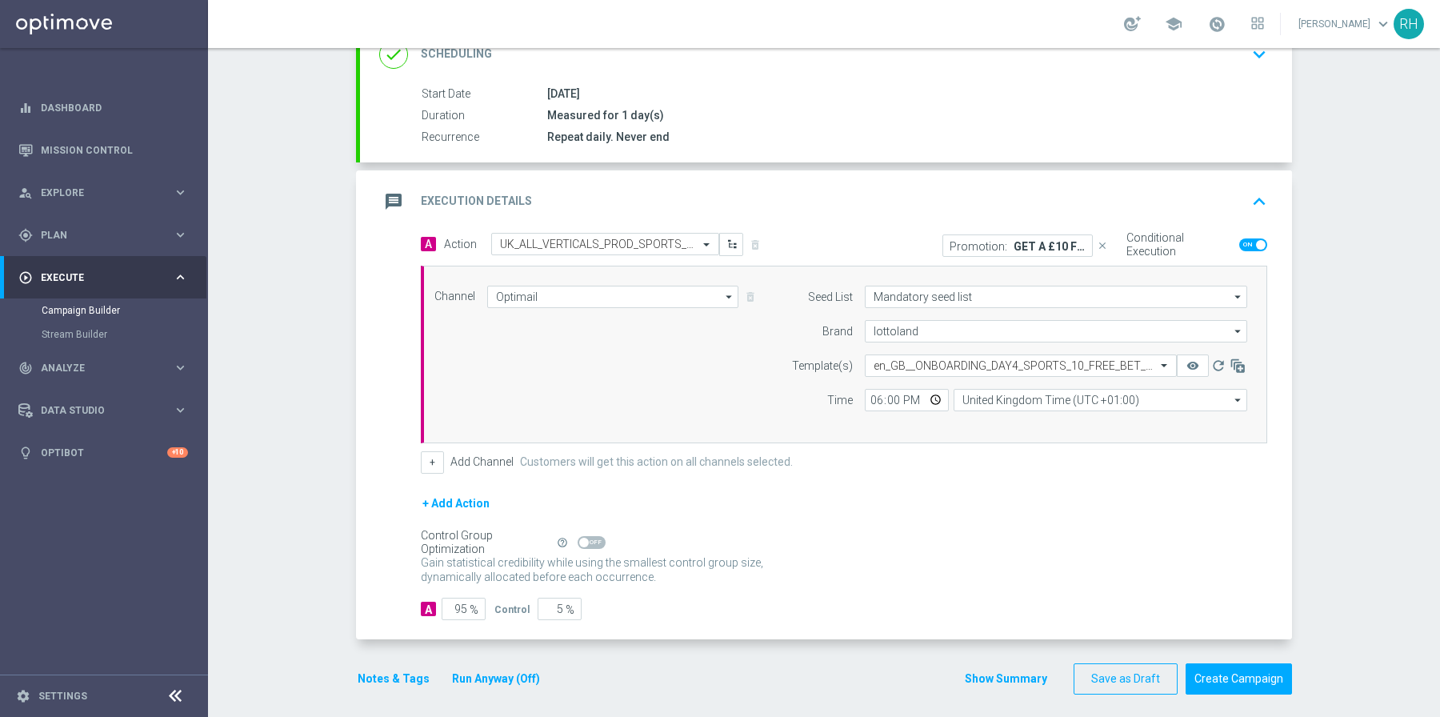
click at [1256, 202] on icon "keyboard_arrow_up" at bounding box center [1260, 202] width 24 height 24
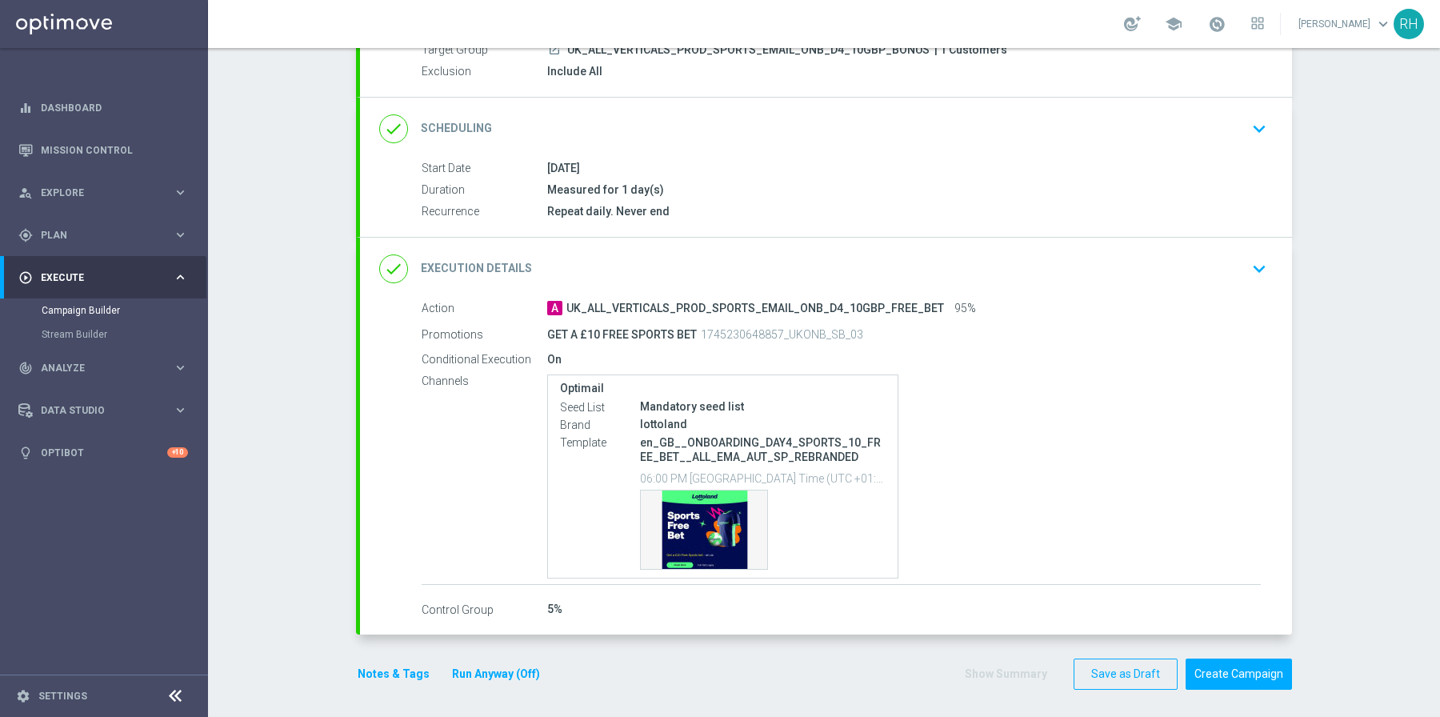
scroll to position [164, 0]
click at [666, 521] on div "Template preview" at bounding box center [704, 530] width 126 height 78
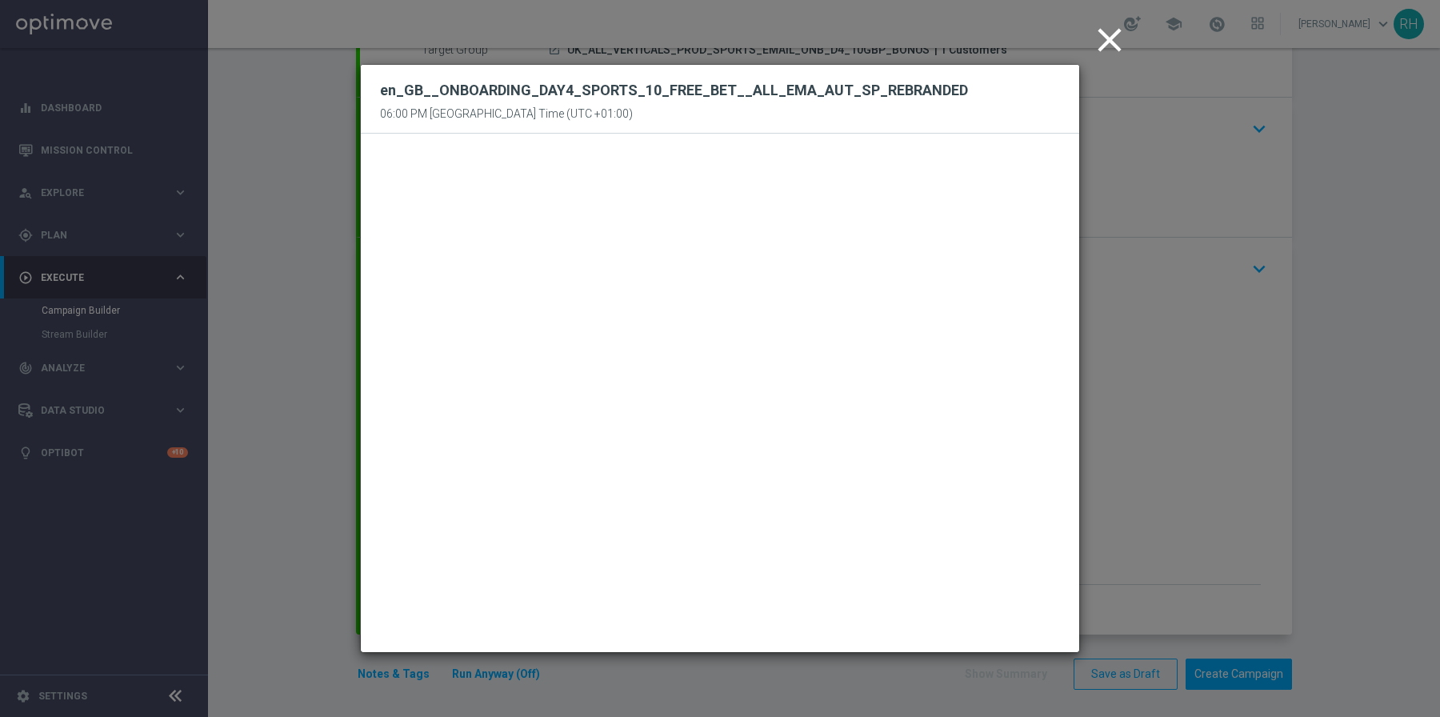
click at [1100, 51] on icon "close" at bounding box center [1110, 40] width 40 height 40
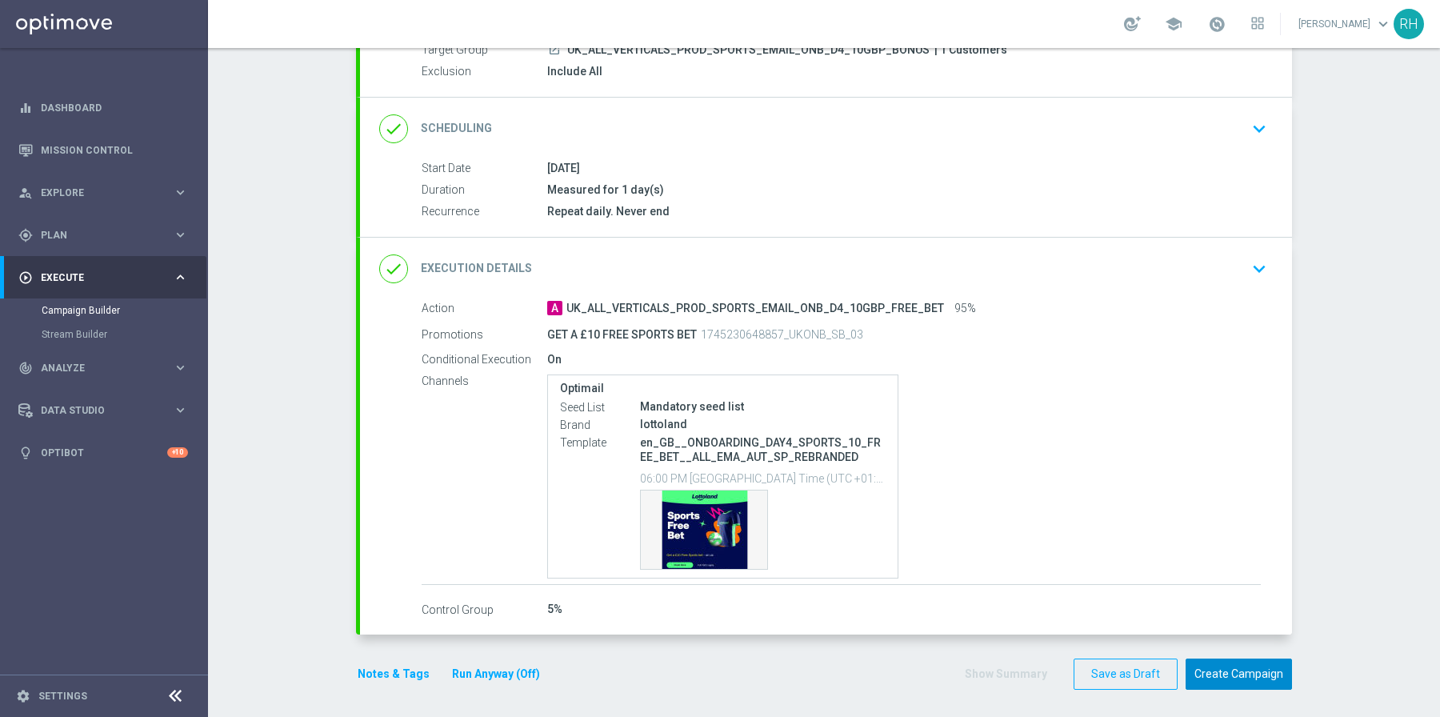
click at [1244, 671] on button "Create Campaign" at bounding box center [1239, 674] width 106 height 31
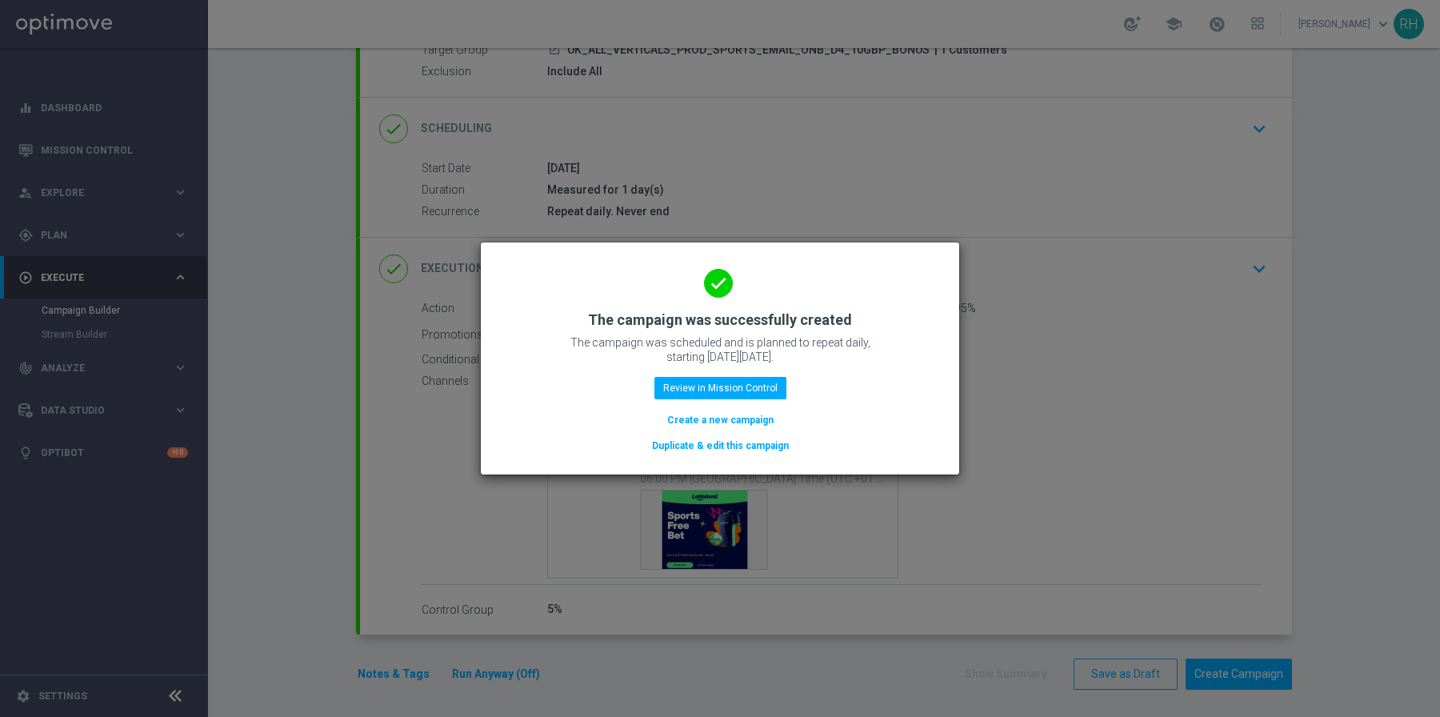
click at [687, 415] on button "Create a new campaign" at bounding box center [721, 420] width 110 height 18
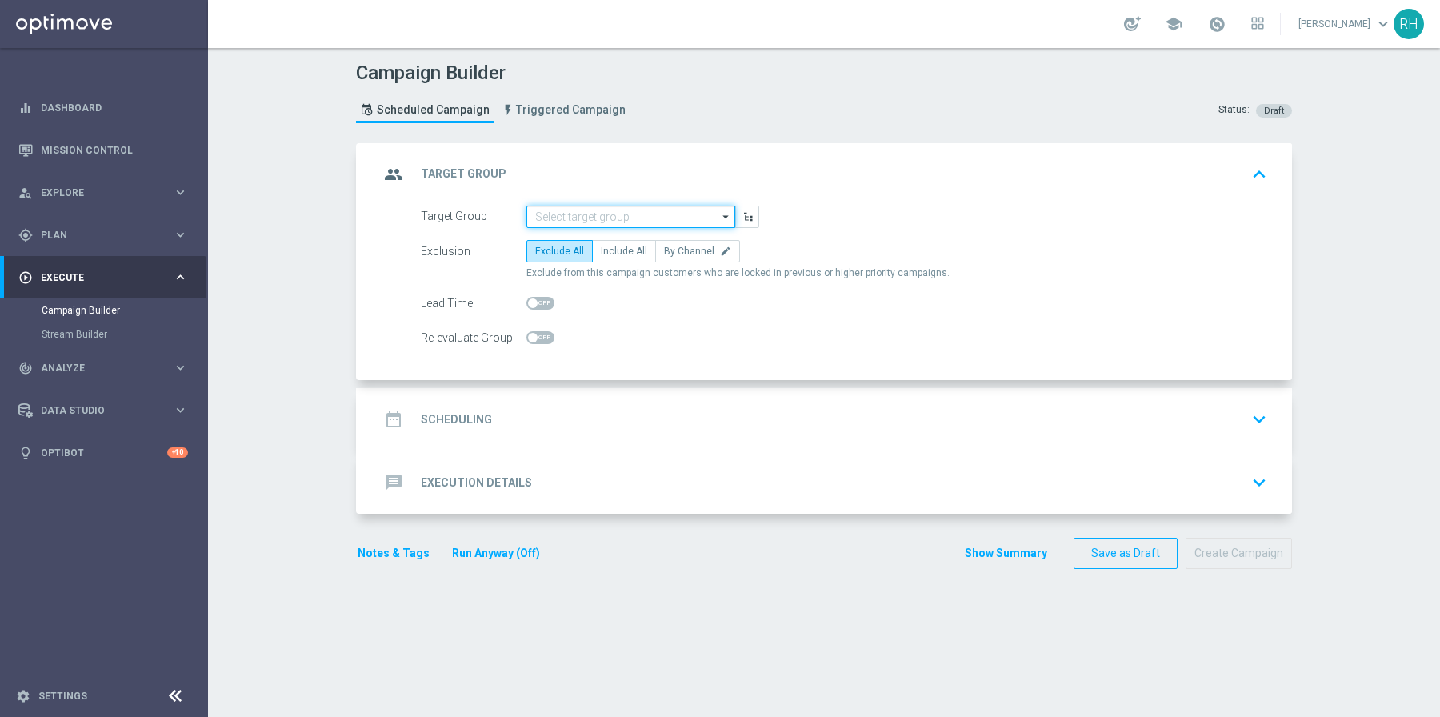
click at [609, 218] on input at bounding box center [631, 217] width 209 height 22
paste input "UK_ALL_VERTICALS_PROD_SPORTS_EMAIL_ONB_D4_25GBP_BONUS"
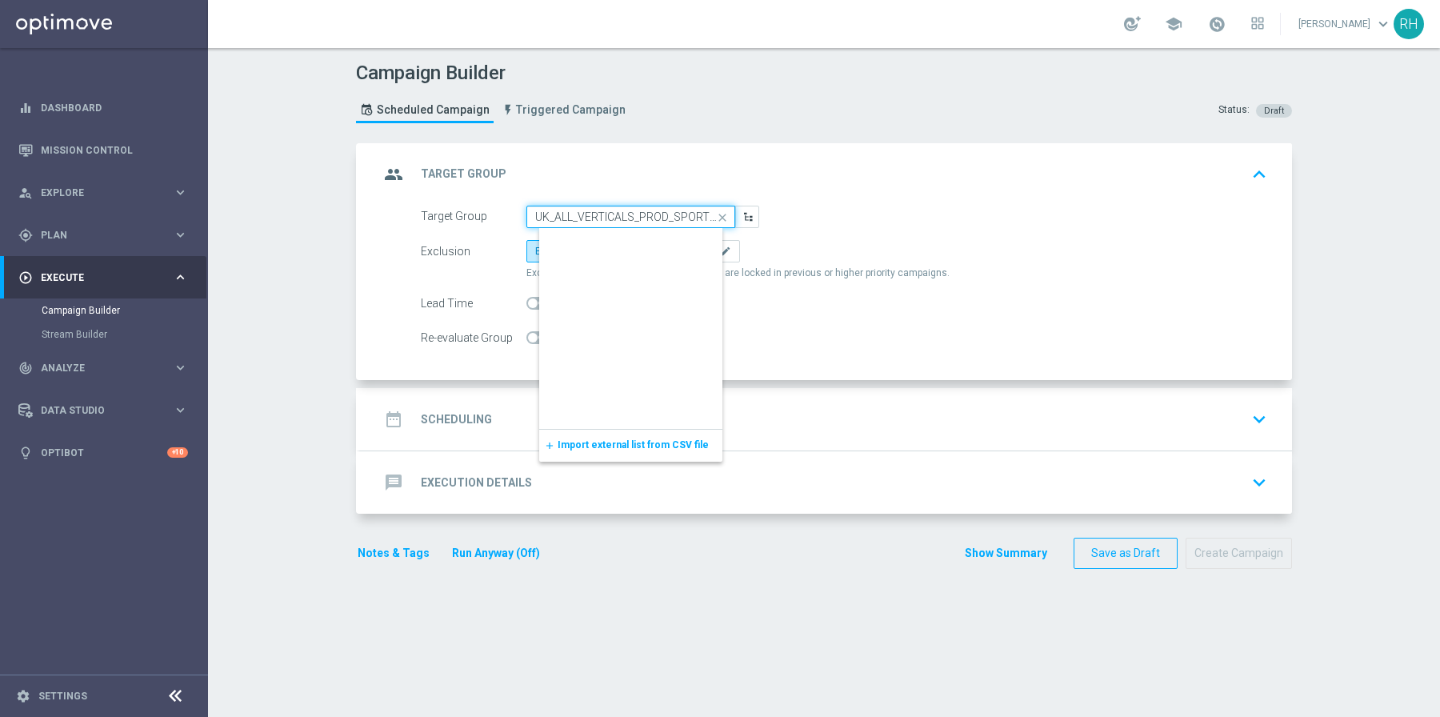
scroll to position [0, 157]
click at [611, 229] on div "UK_ALL_VERTICALS_PROD_SPORTS_EMAIL_ONB_D4_25GBP_BONUS" at bounding box center [643, 247] width 209 height 37
type input "UK_ALL_VERTICALS_PROD_SPORTS_EMAIL_ONB_D4_25GBP_BONUS"
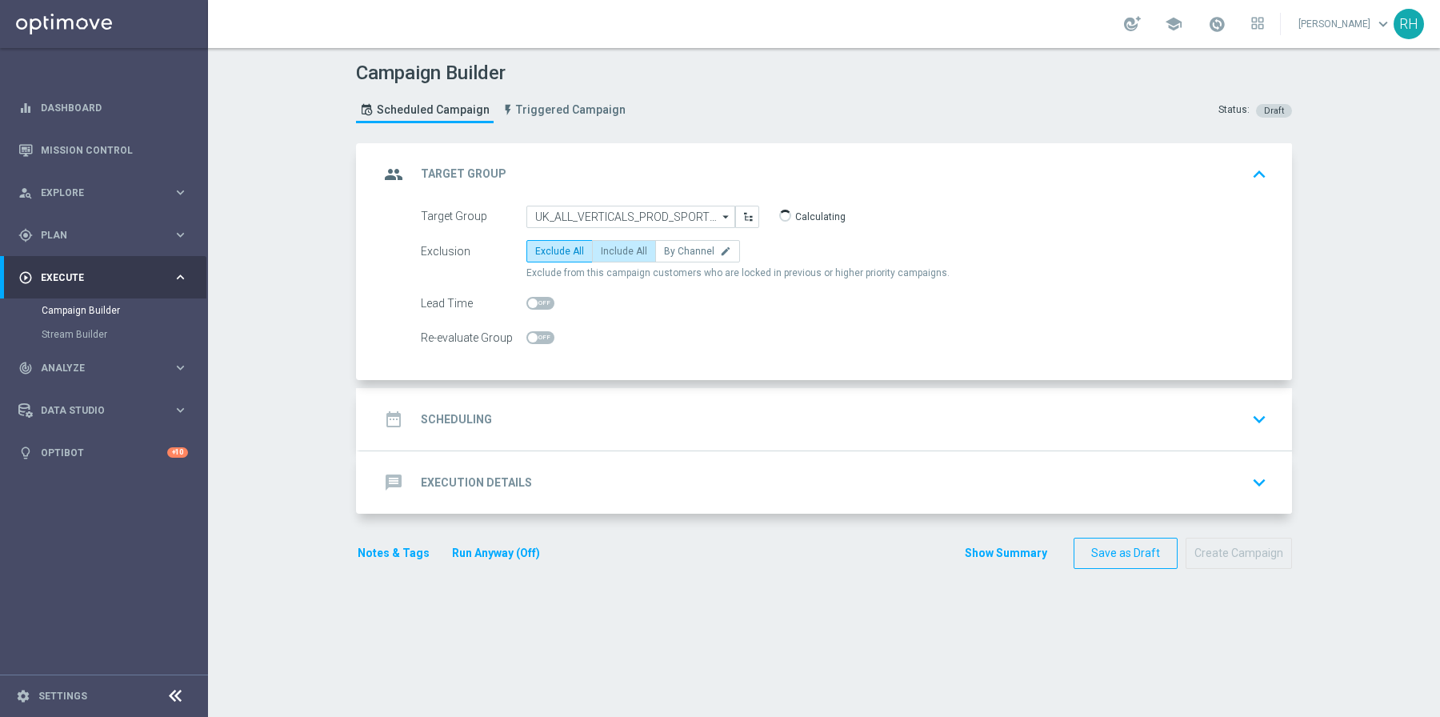
click at [612, 240] on label "Include All" at bounding box center [624, 251] width 64 height 22
click at [611, 249] on input "Include All" at bounding box center [606, 254] width 10 height 10
radio input "true"
click at [639, 404] on div "date_range Scheduling keyboard_arrow_down" at bounding box center [826, 419] width 894 height 30
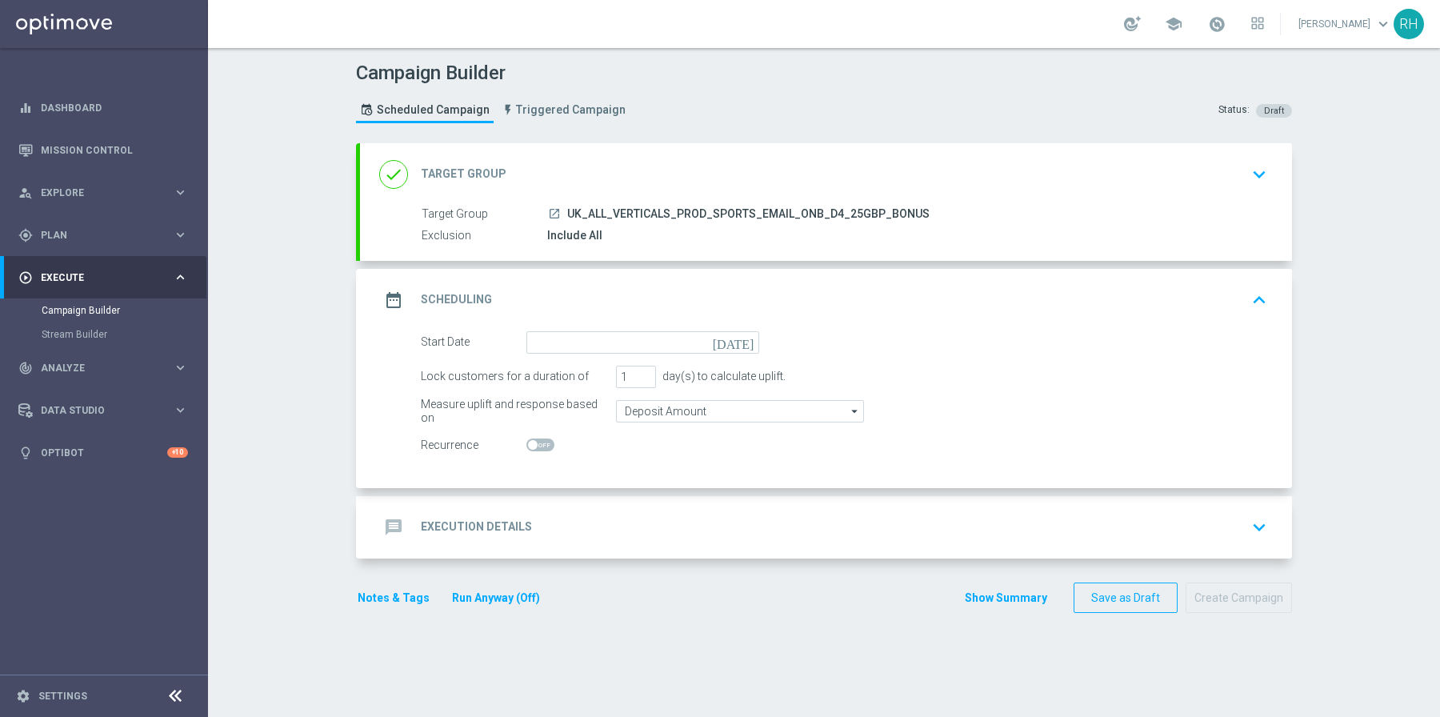
click at [743, 338] on icon "[DATE]" at bounding box center [736, 340] width 47 height 18
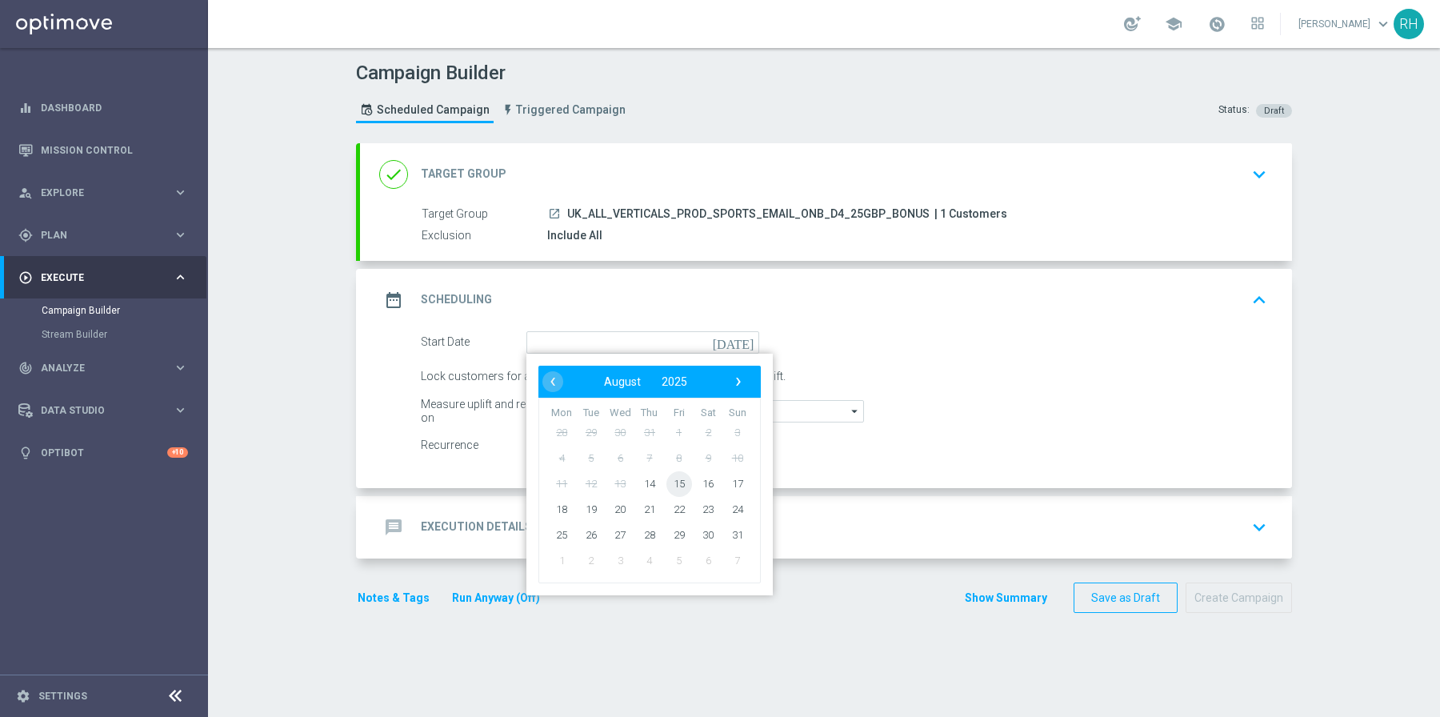
click at [668, 482] on span "15" at bounding box center [680, 484] width 26 height 26
type input "15 Aug 2025"
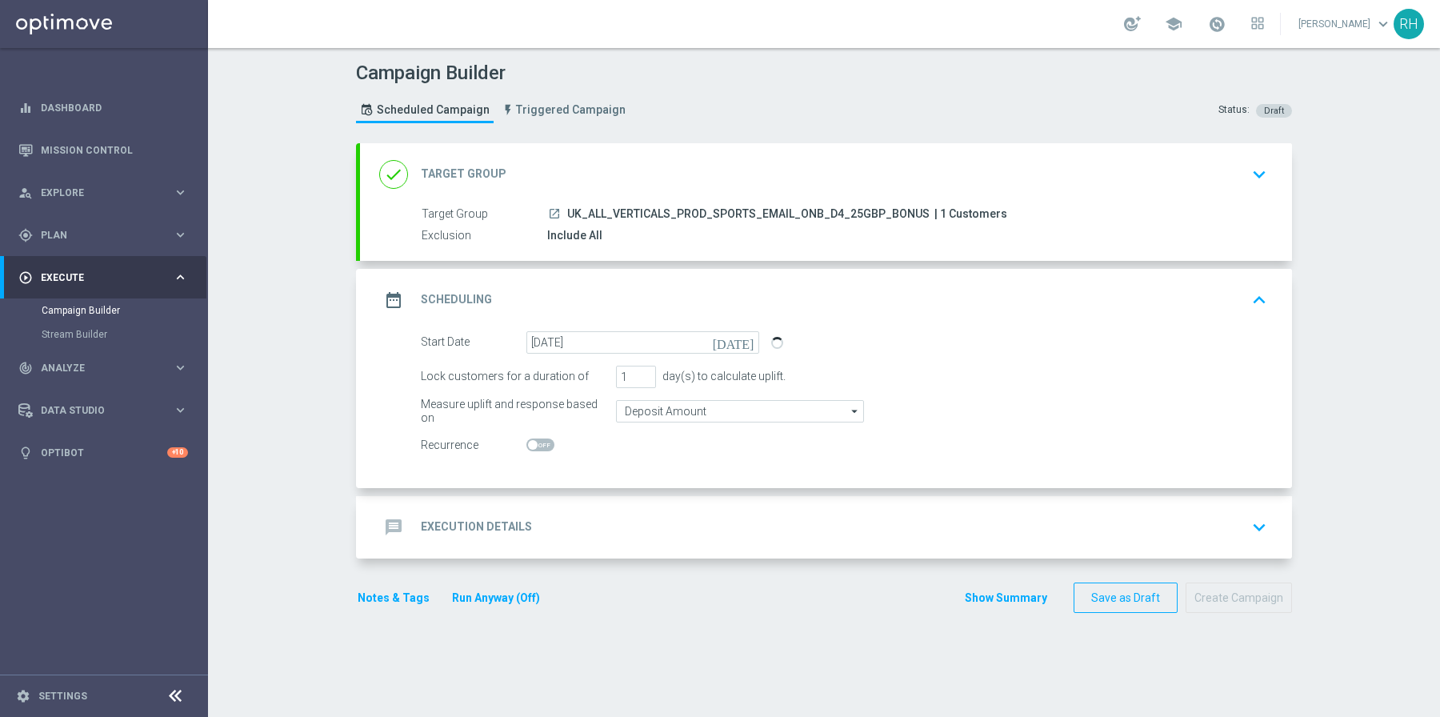
click at [529, 439] on span at bounding box center [541, 445] width 28 height 13
click at [529, 439] on input "checkbox" at bounding box center [541, 445] width 28 height 13
checkbox input "true"
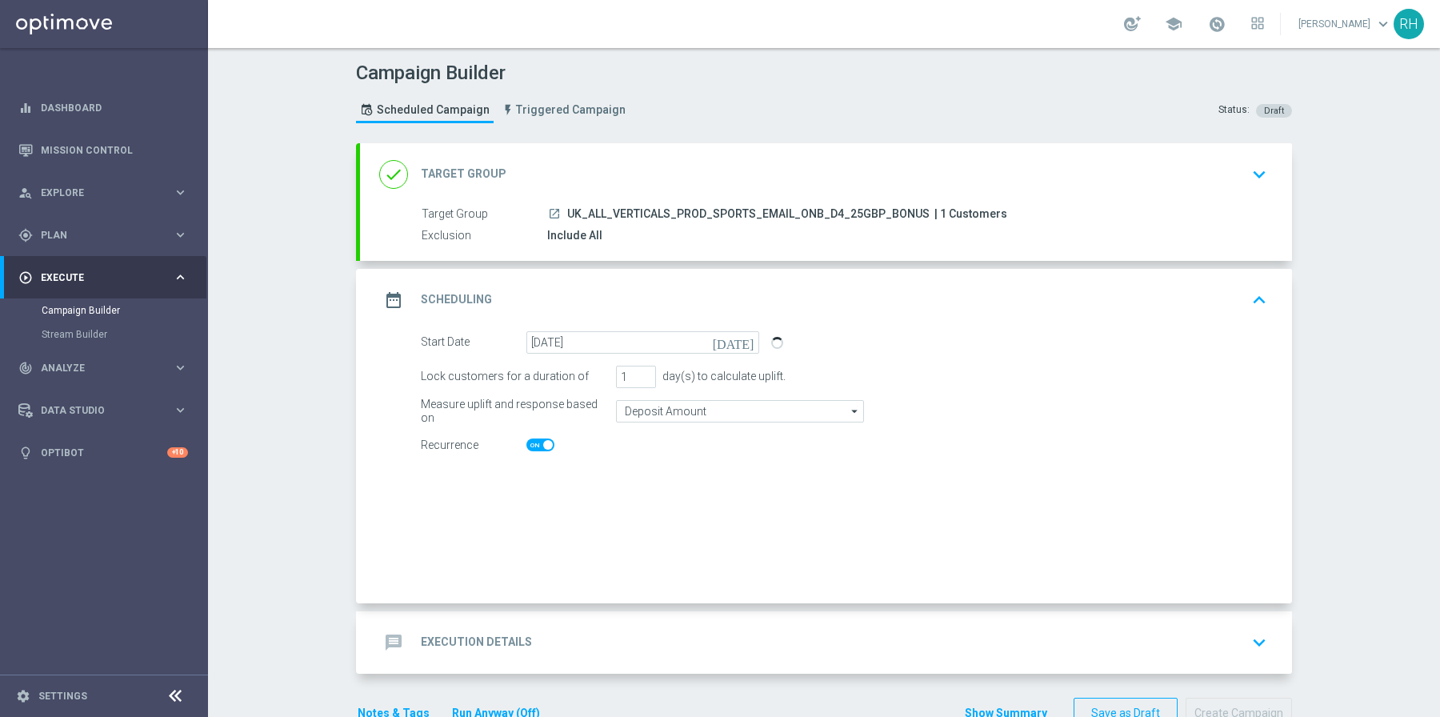
checkbox input "true"
click at [1077, 294] on div "date_range Scheduling keyboard_arrow_up" at bounding box center [826, 300] width 894 height 30
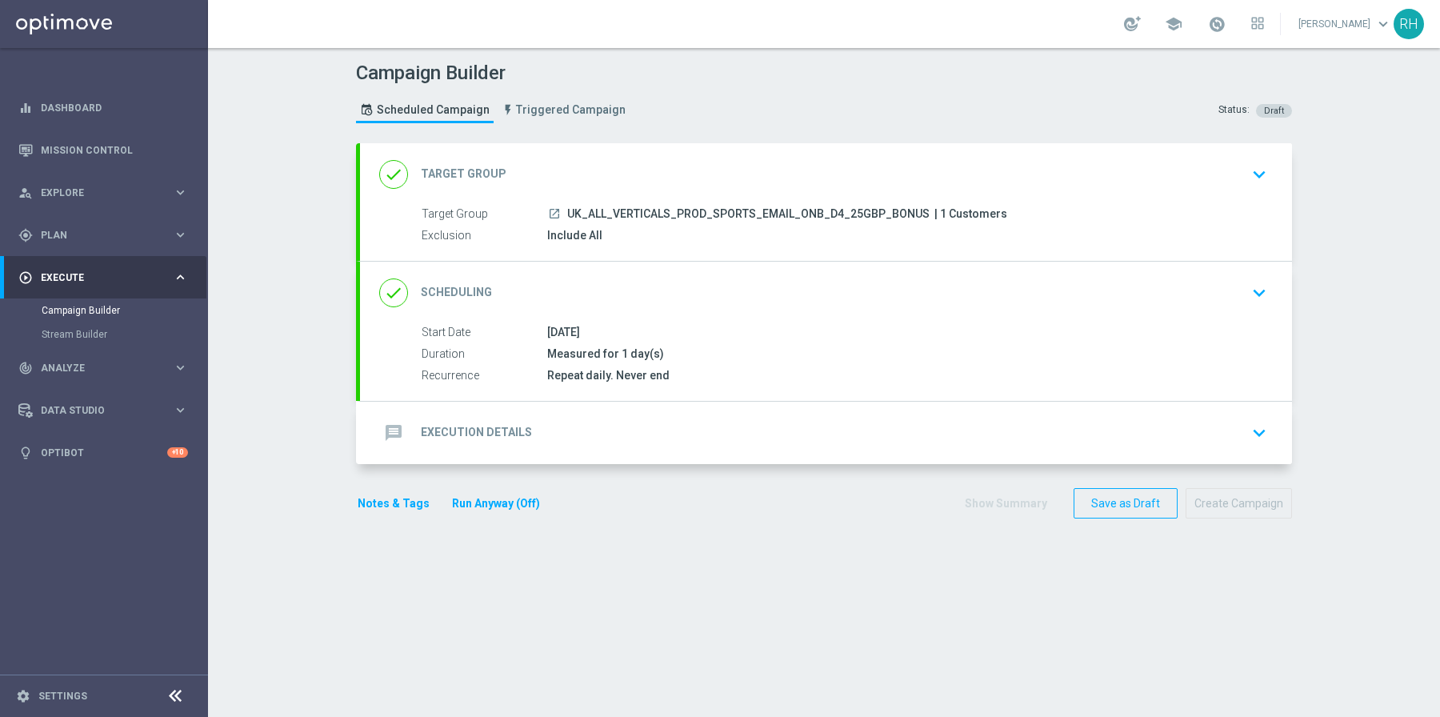
click at [1090, 439] on div "message Execution Details keyboard_arrow_down" at bounding box center [826, 433] width 894 height 30
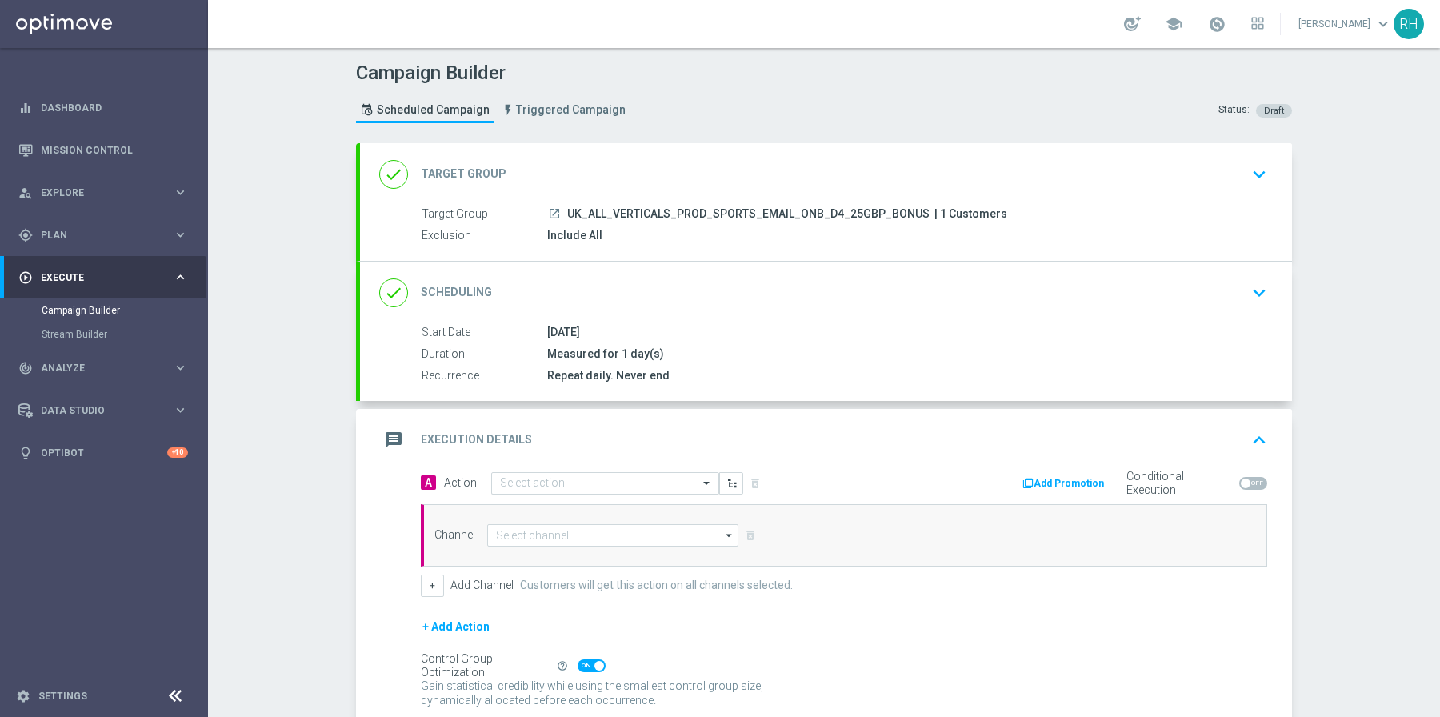
click at [587, 482] on input "text" at bounding box center [589, 484] width 178 height 14
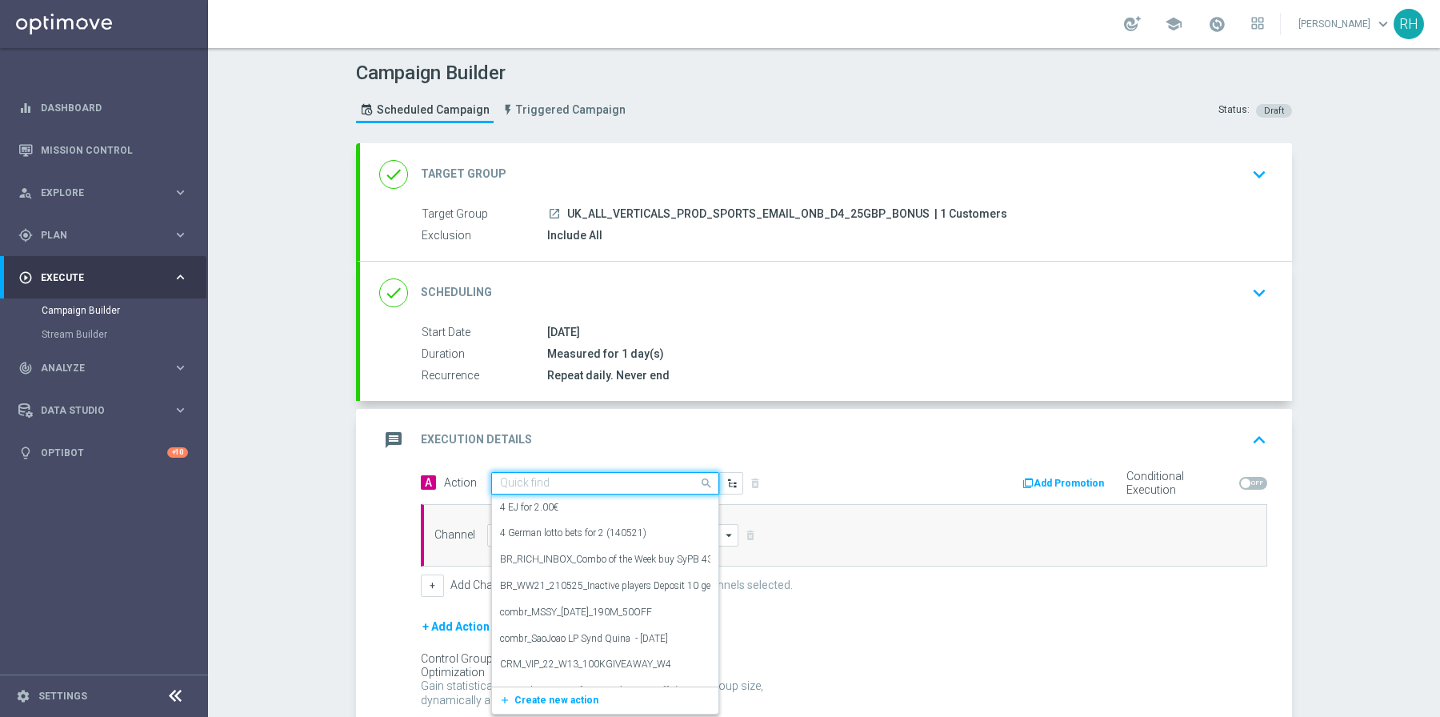
paste input "UK_ALL_VERTICALS_PROD_SPORTS_EMAIL_ONB_D4_25GBP_FREE_BET"
type input "UK_ALL_VERTICALS_PROD_SPORTS_EMAIL_ONB_D4_25GBP_FREE_BET"
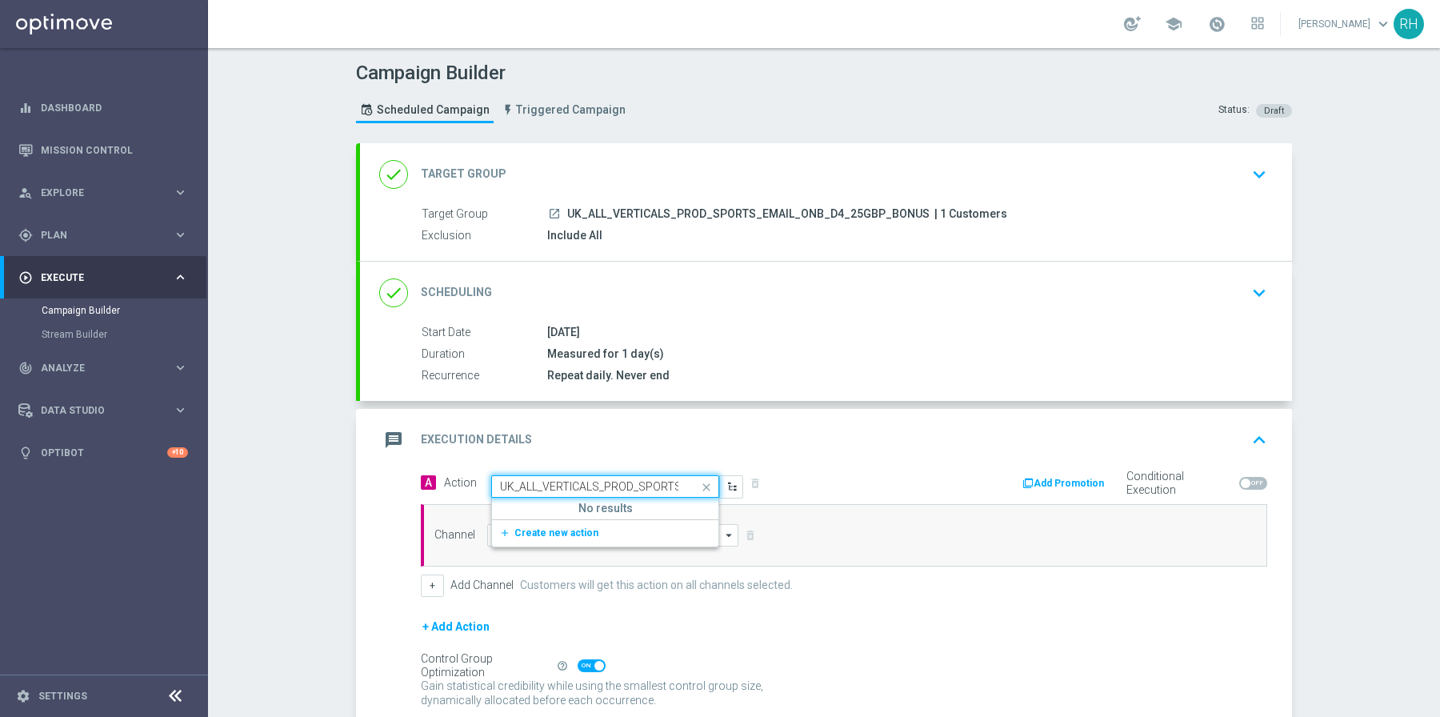
scroll to position [0, 177]
click at [562, 529] on span "Create new action" at bounding box center [557, 532] width 84 height 11
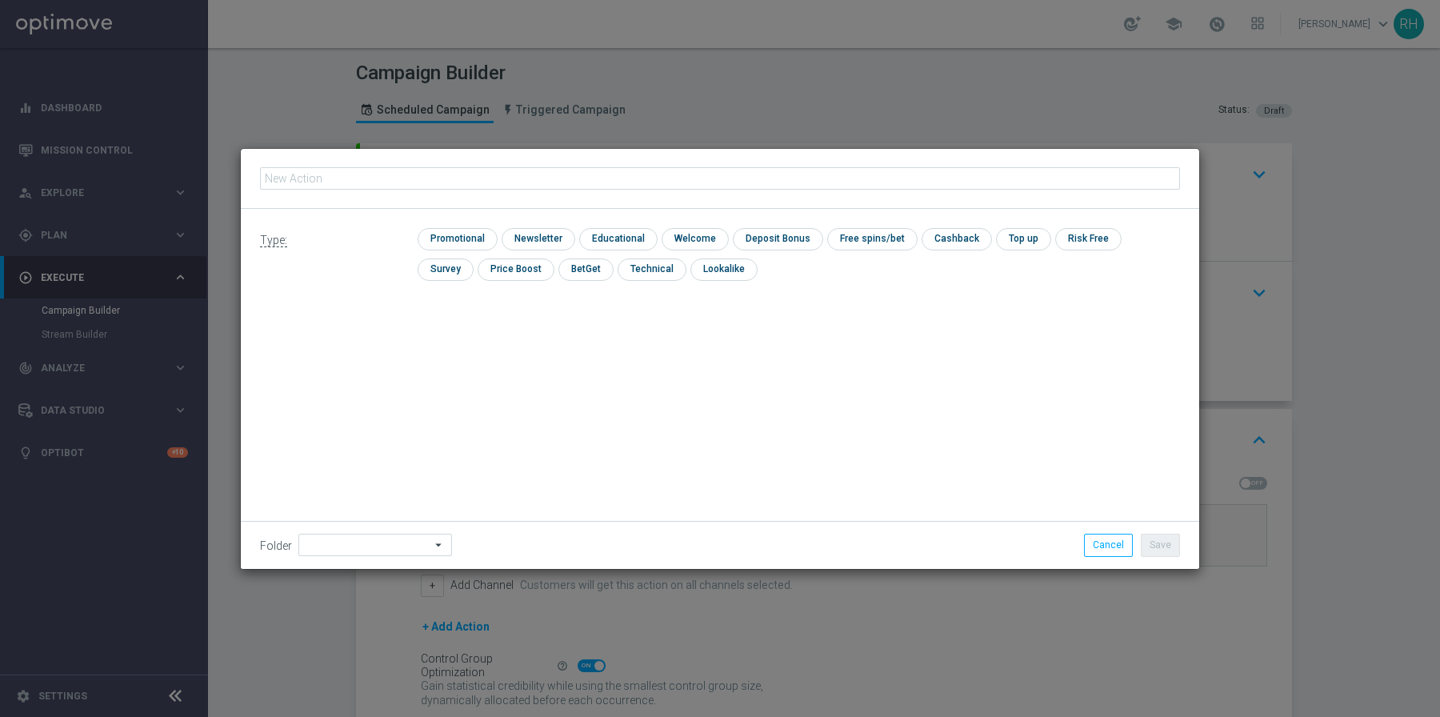
type input "UK_ALL_VERTICALS_PROD_SPORTS_EMAIL_ONB_D4_25GBP_FREE_BET"
click at [465, 234] on input "checkbox" at bounding box center [456, 239] width 76 height 22
checkbox input "true"
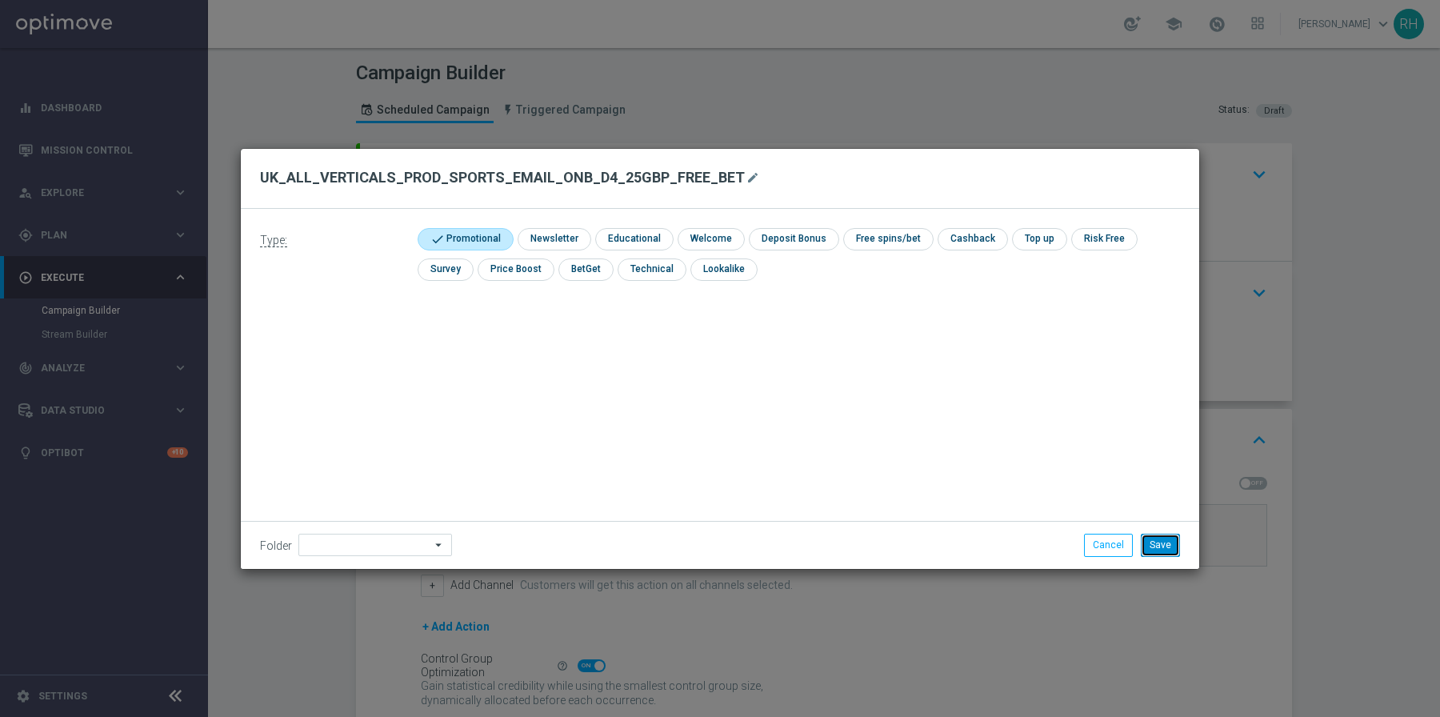
click at [1151, 534] on button "Save" at bounding box center [1160, 545] width 39 height 22
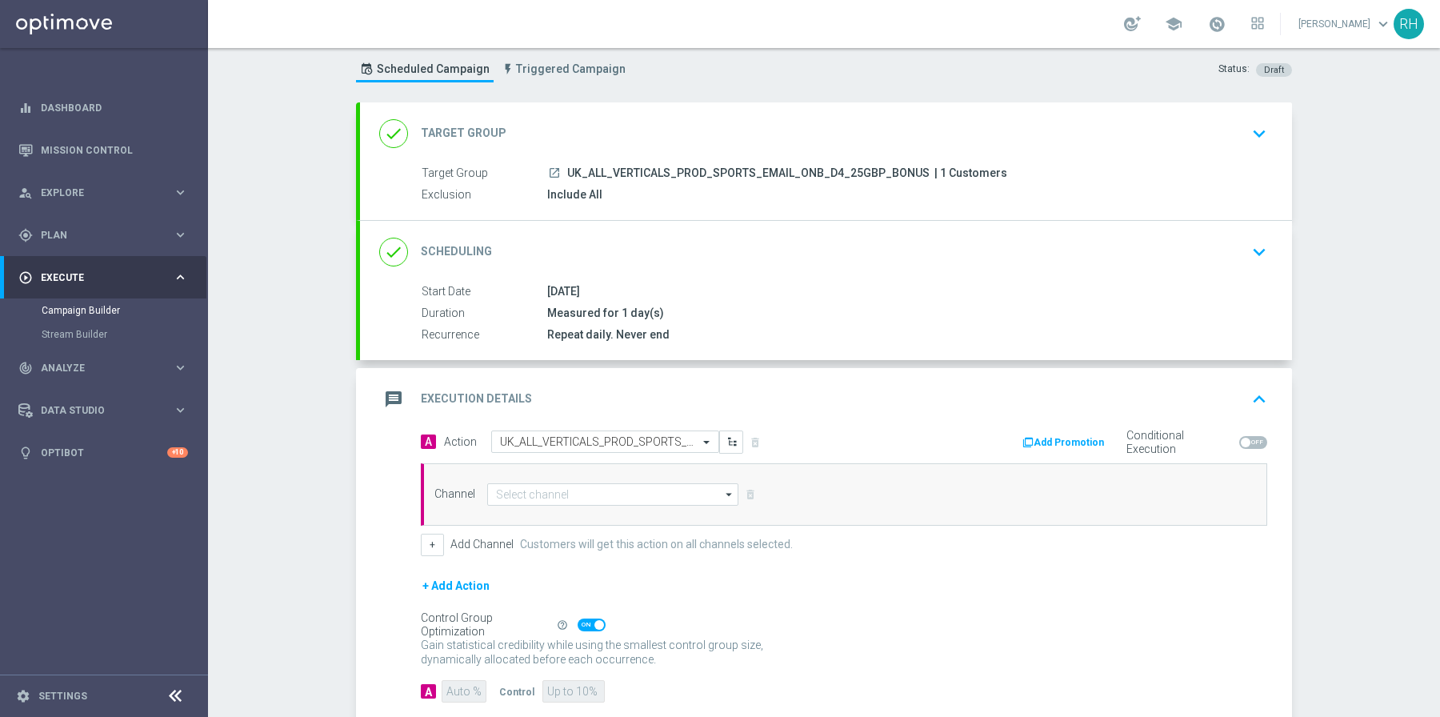
scroll to position [126, 0]
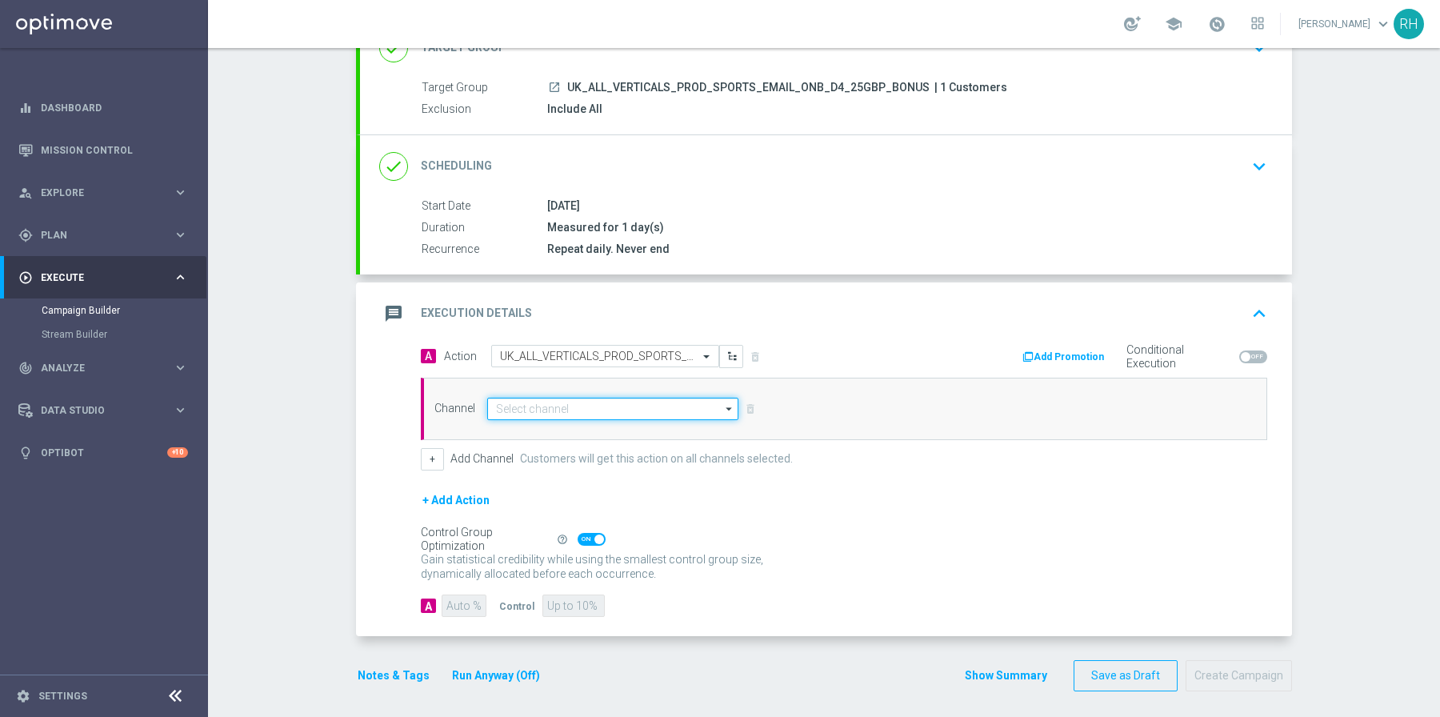
click at [681, 412] on input at bounding box center [612, 409] width 251 height 22
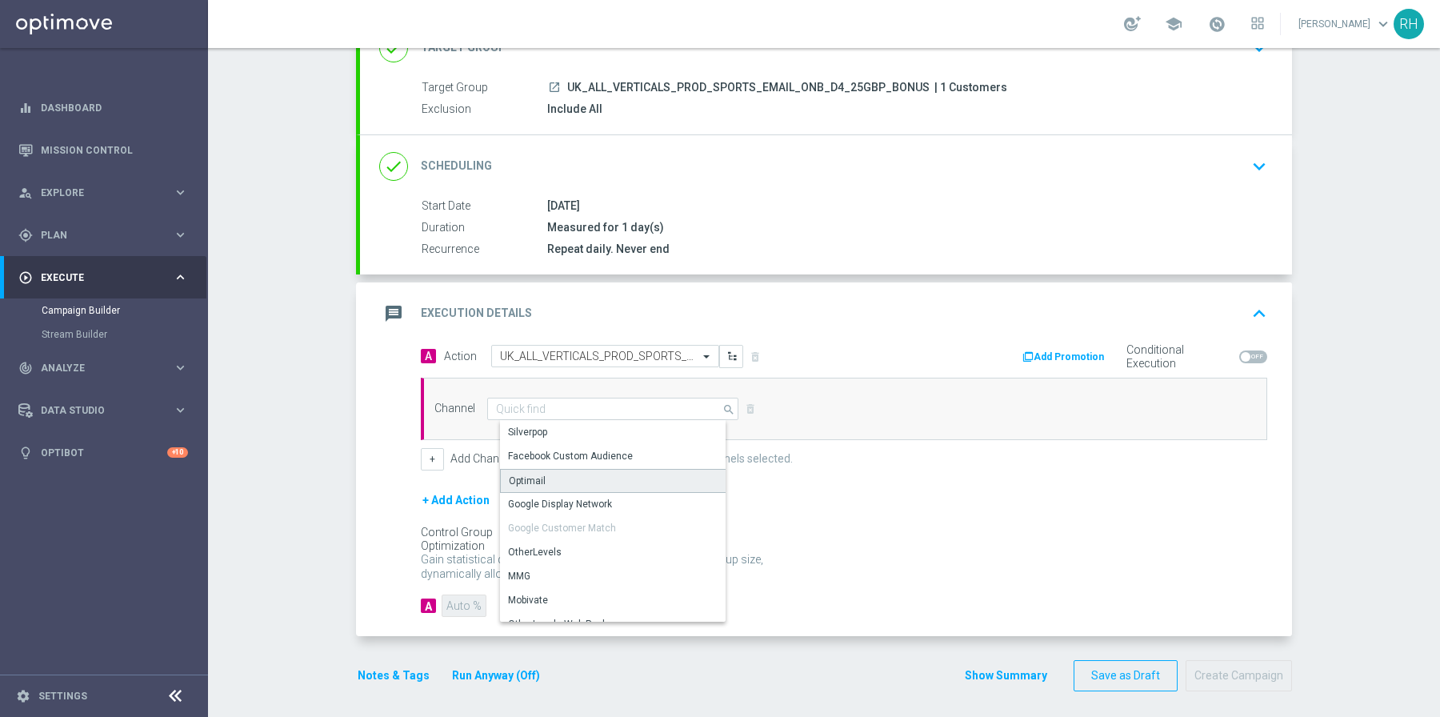
click at [662, 473] on div "Optimail" at bounding box center [619, 481] width 239 height 24
type input "Optimail"
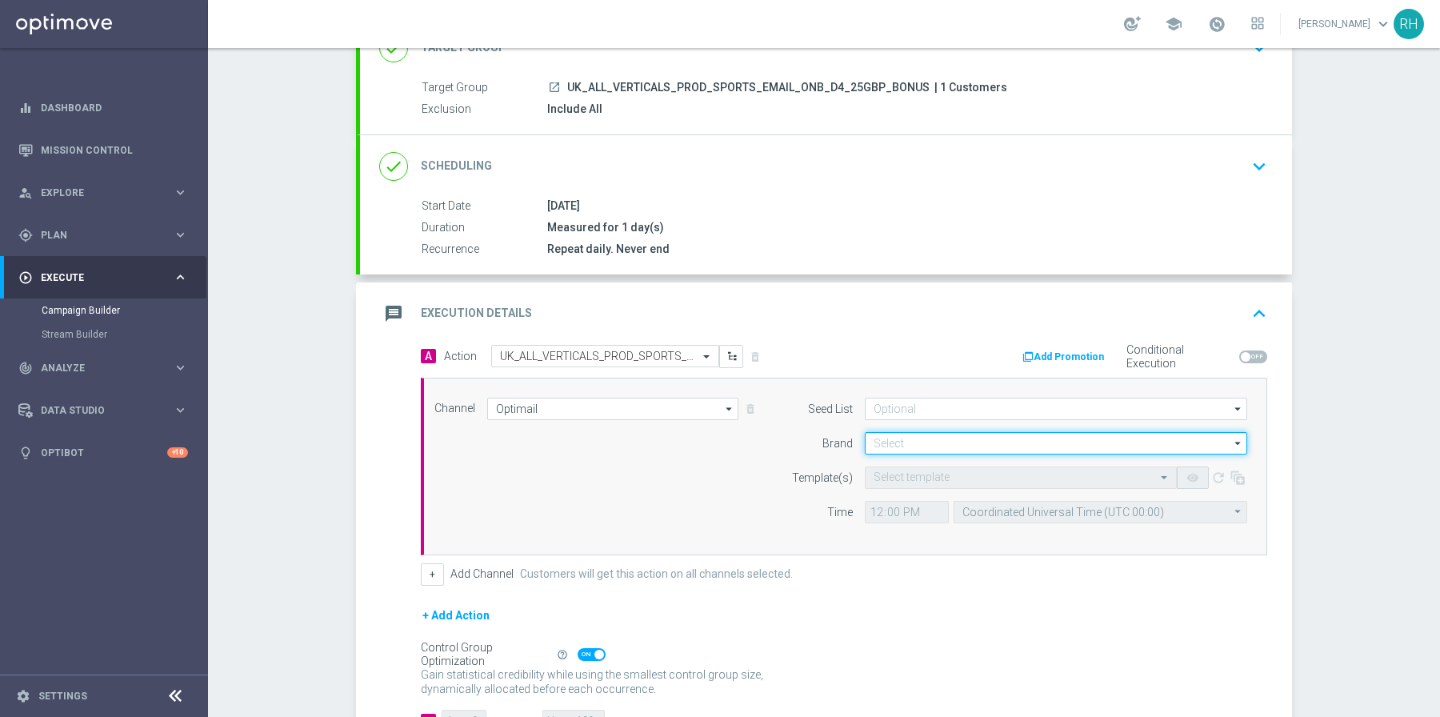
click at [910, 433] on input at bounding box center [1056, 443] width 383 height 22
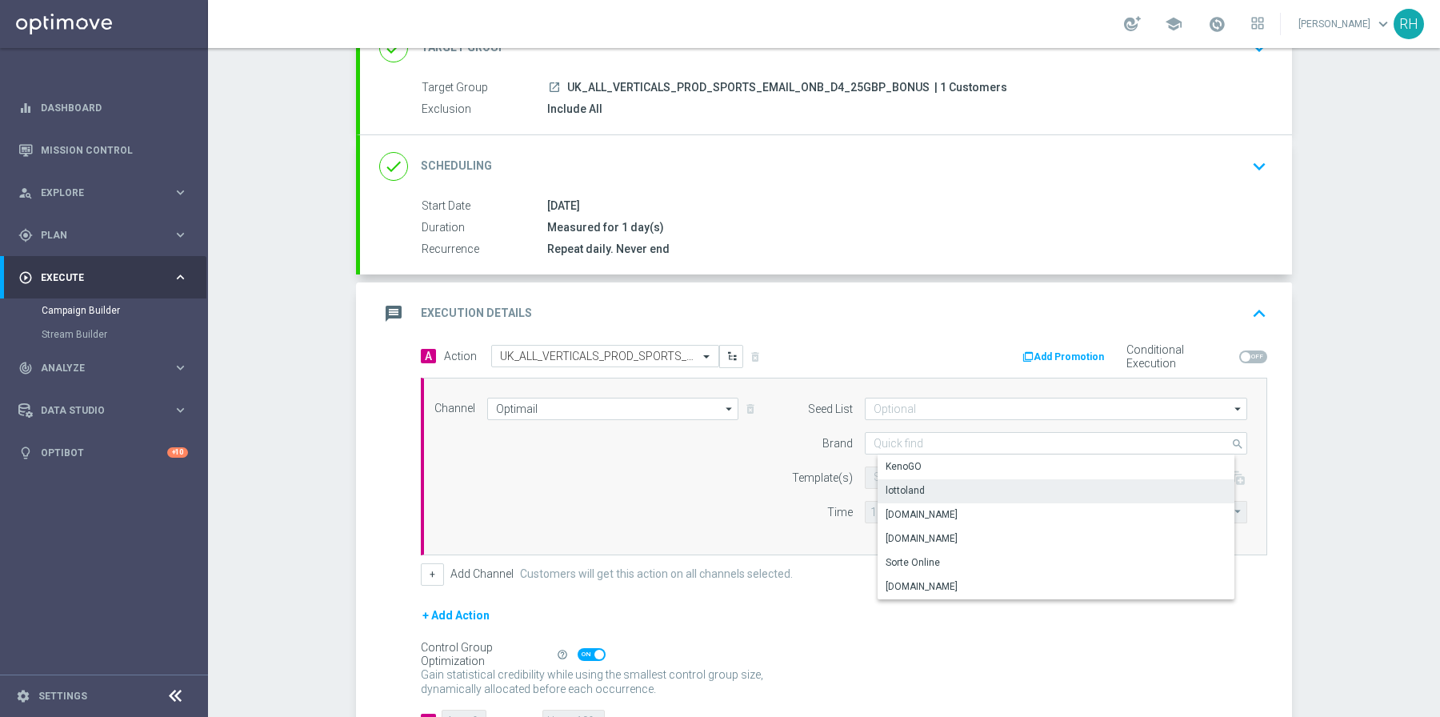
click at [901, 483] on div "lottoland" at bounding box center [905, 490] width 39 height 14
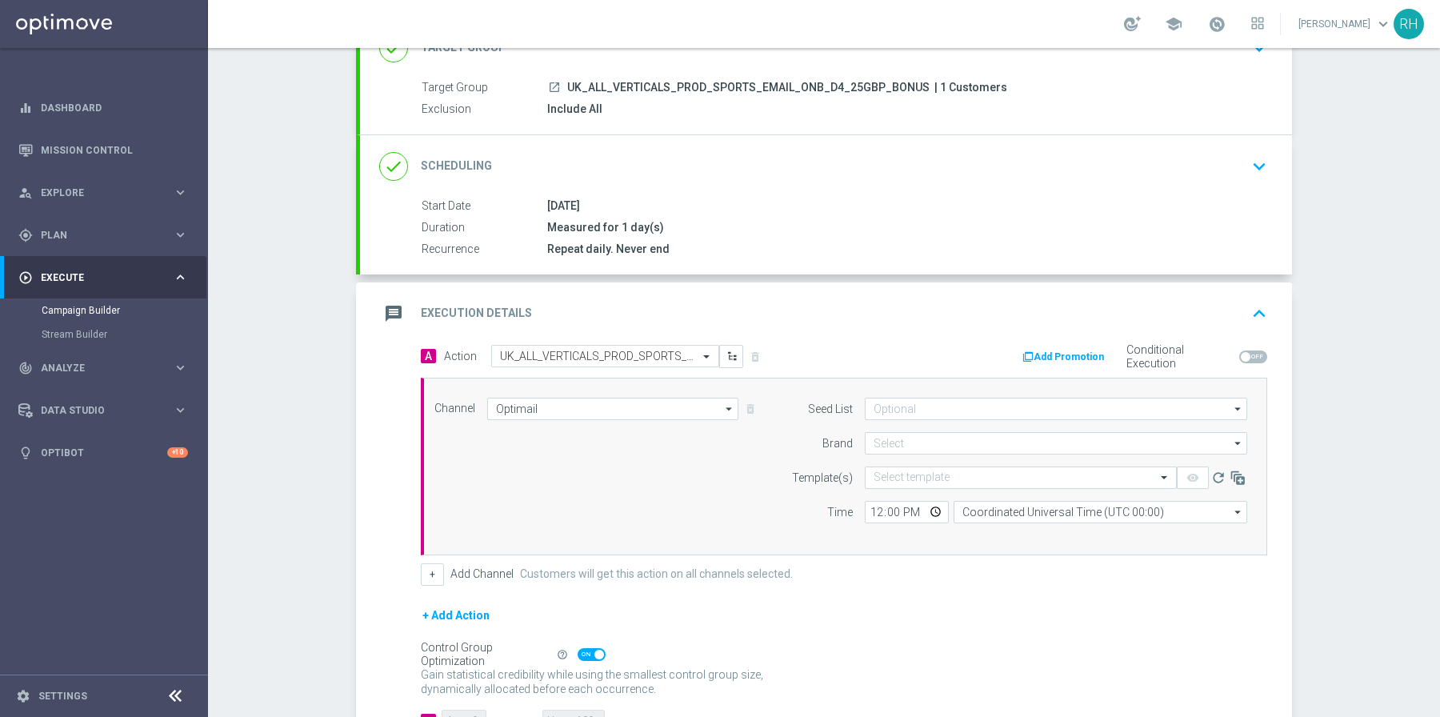
type input "lottoland"
click at [914, 475] on input "text" at bounding box center [1005, 478] width 262 height 14
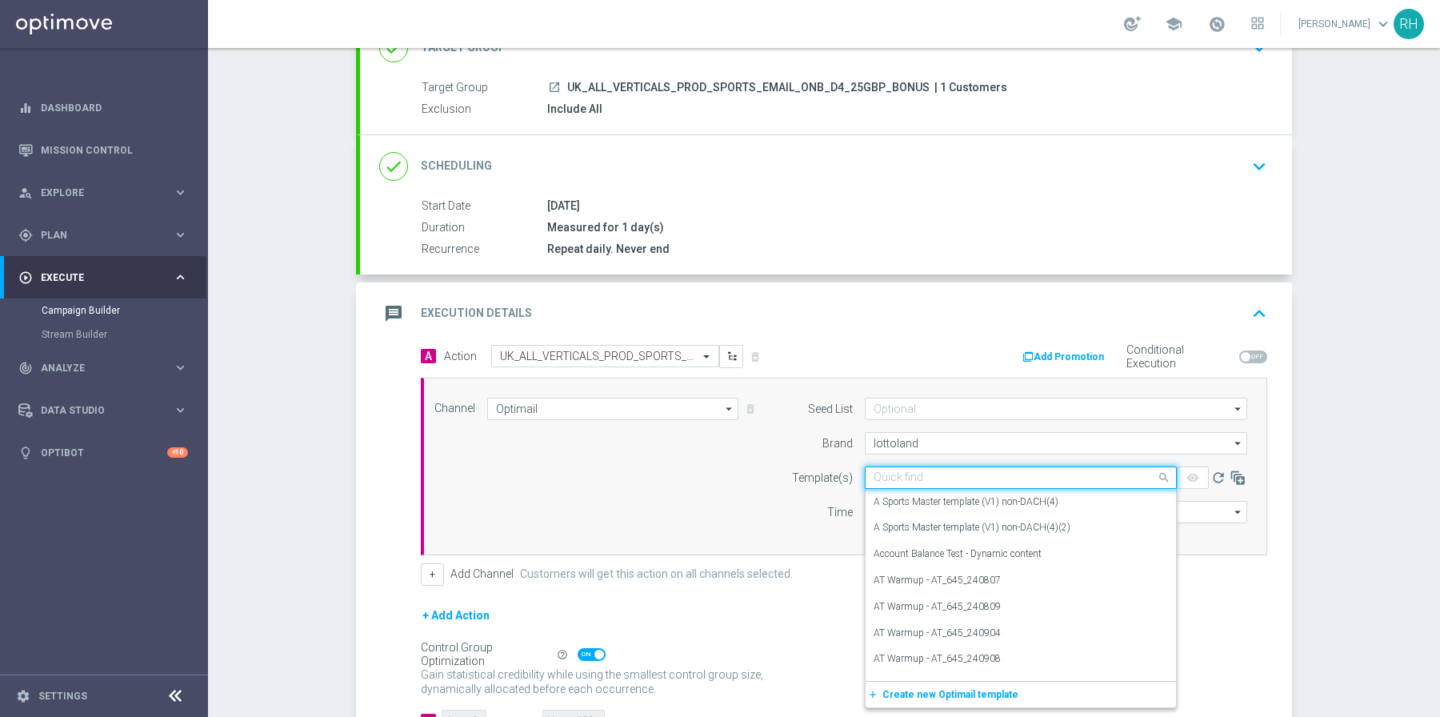
paste input "en_GB__ONBOARDING_DAY4_SPORTS_25_FREE_BET__ALL_EMA_AUT_SP_REBRANDED"
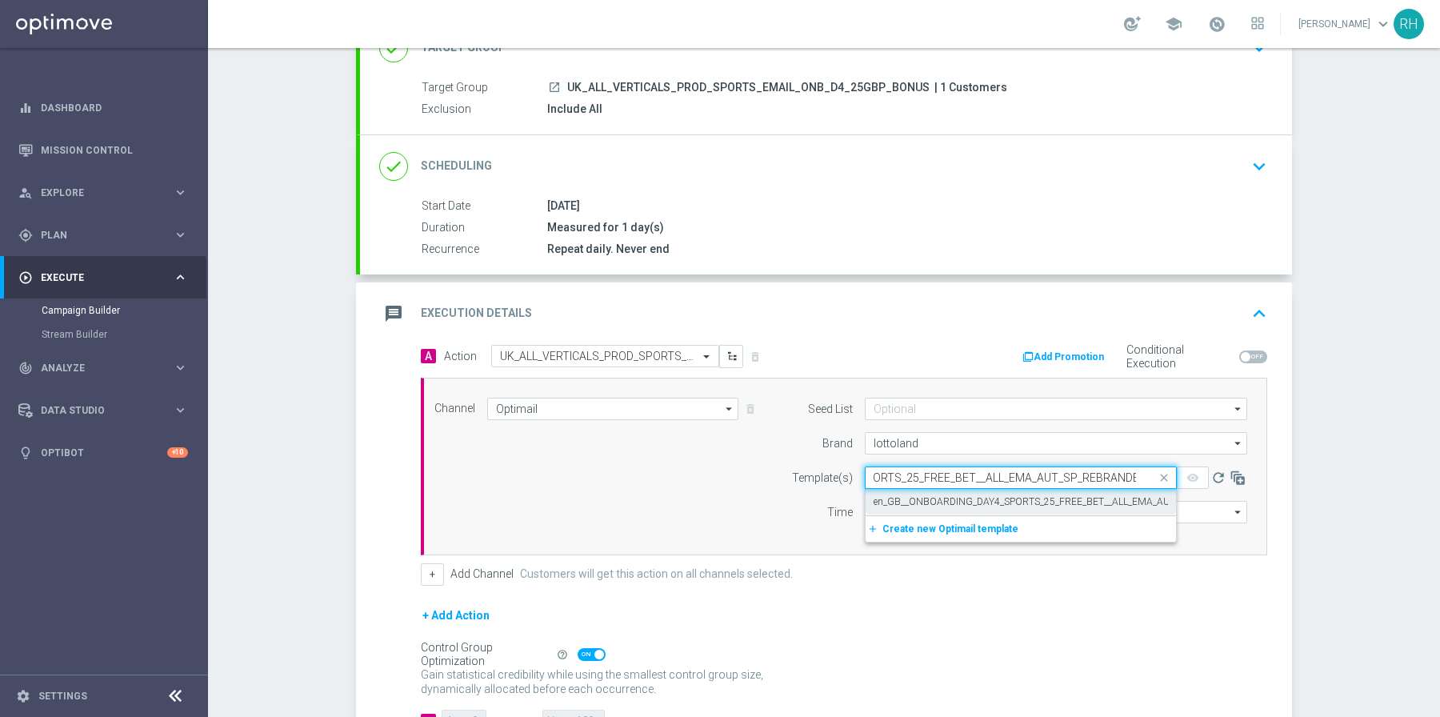
click at [915, 495] on label "en_GB__ONBOARDING_DAY4_SPORTS_25_FREE_BET__ALL_EMA_AUT_SP_REBRANDED" at bounding box center [1063, 502] width 378 height 14
type input "en_GB__ONBOARDING_DAY4_SPORTS_25_FREE_BET__ALL_EMA_AUT_SP_REBRANDED"
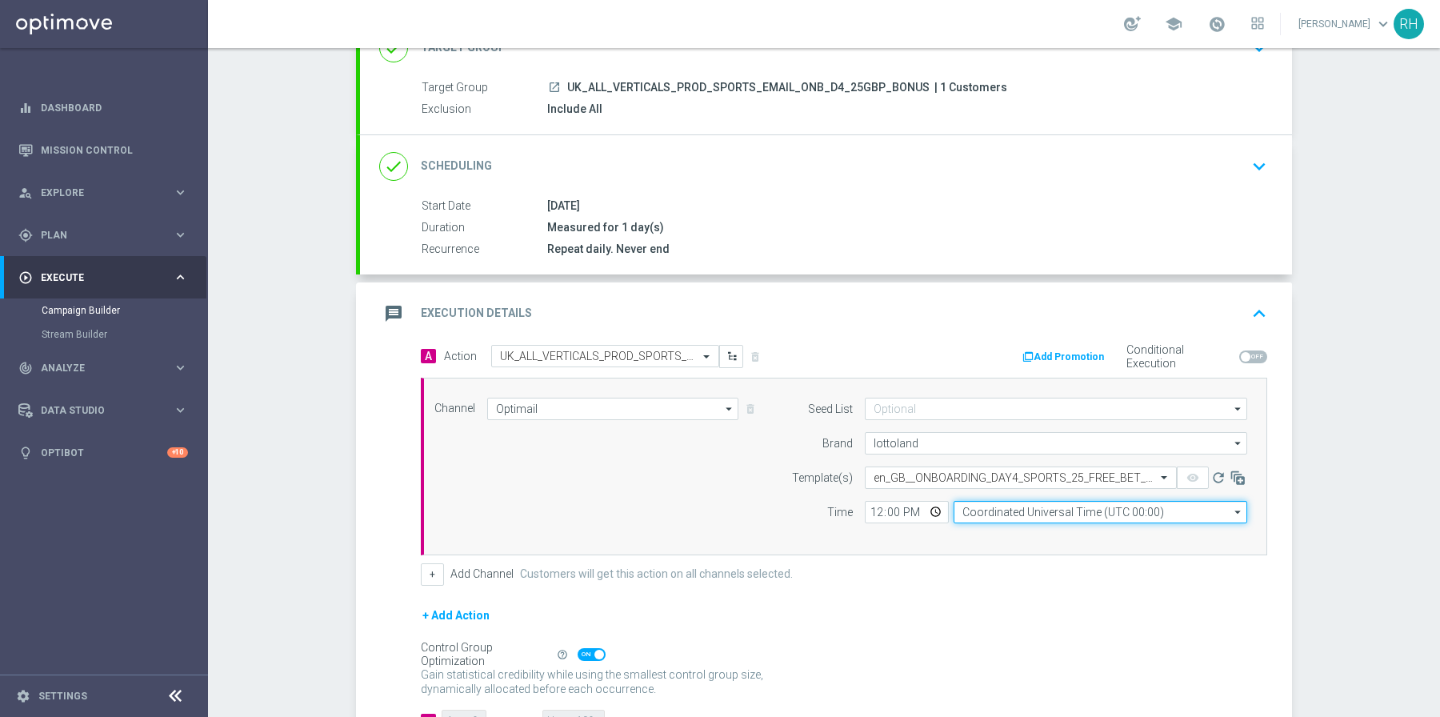
click at [974, 514] on input "Coordinated Universal Time (UTC 00:00)" at bounding box center [1101, 512] width 294 height 22
click at [975, 537] on div "United Kingdom Time (UTC +01:00)" at bounding box center [1052, 535] width 155 height 14
type input "United Kingdom Time (UTC +01:00)"
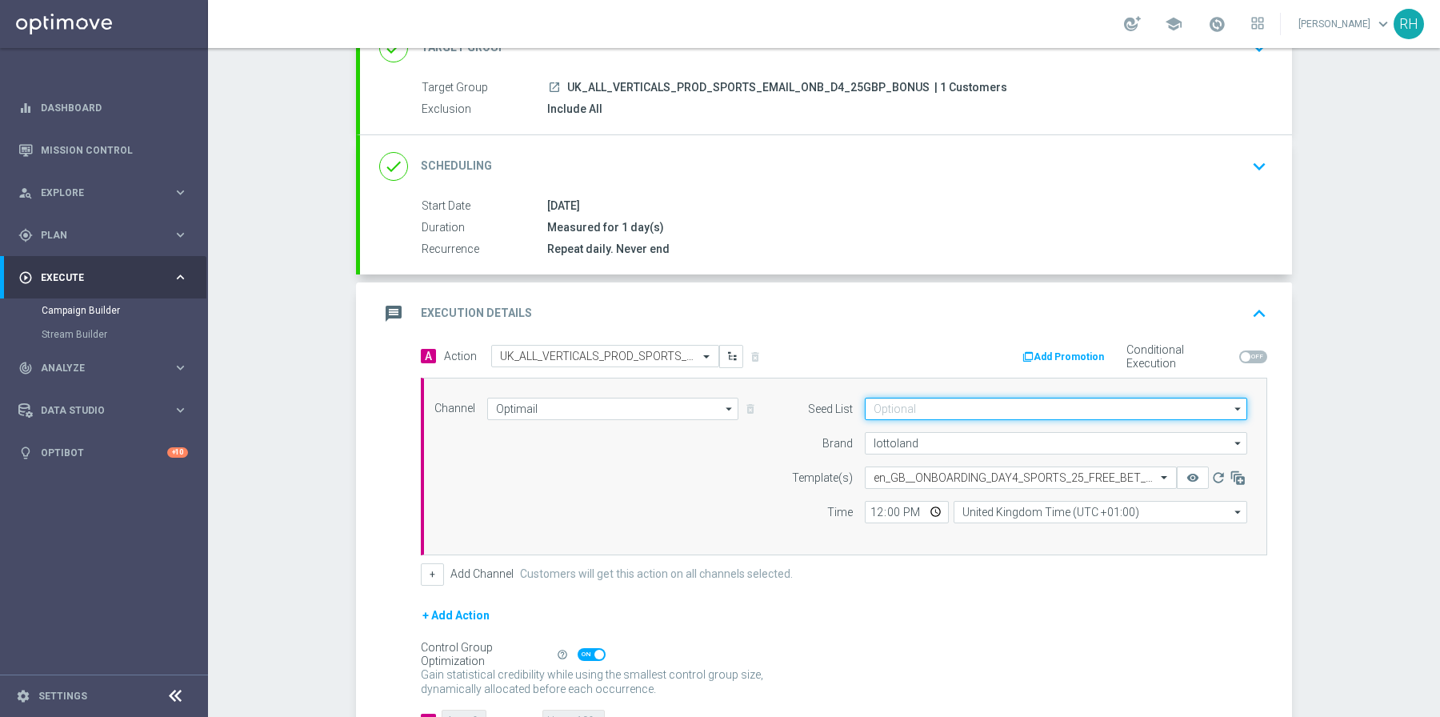
click at [963, 411] on input at bounding box center [1056, 409] width 383 height 22
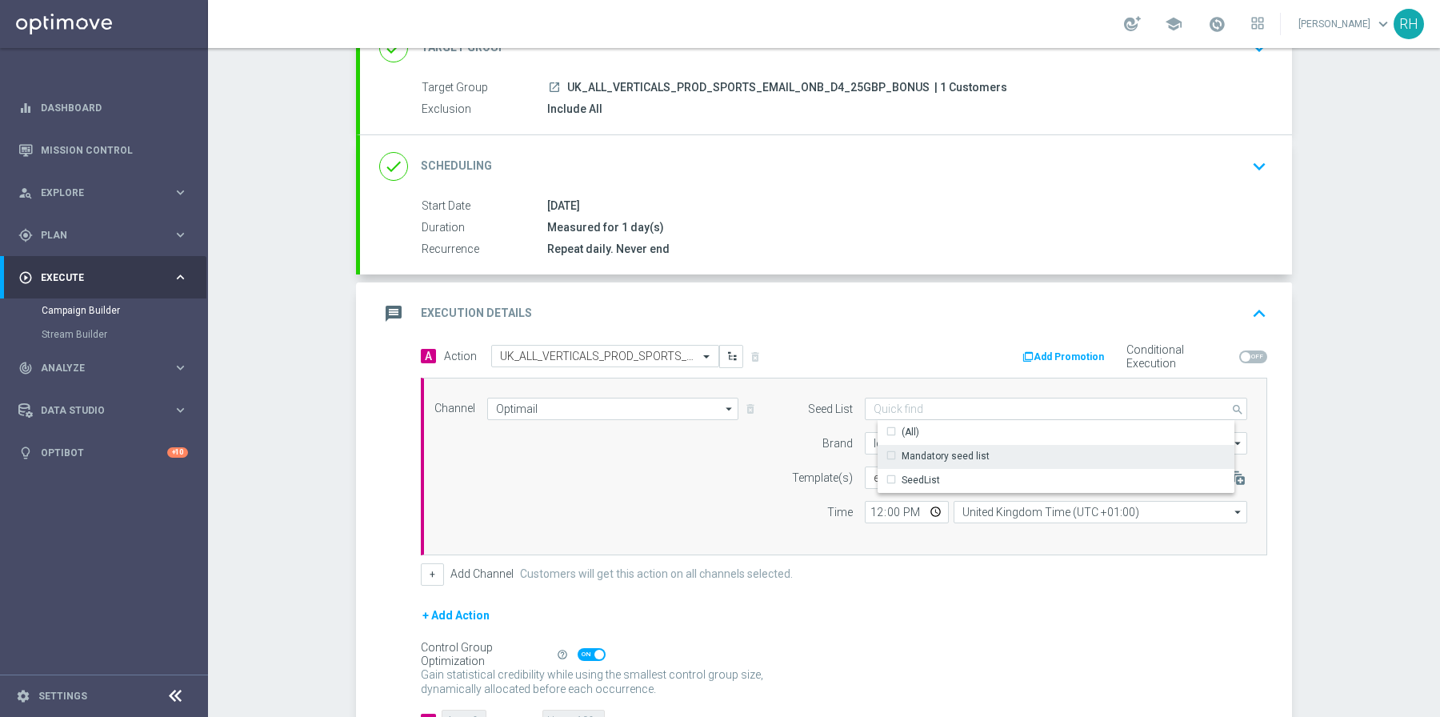
click at [956, 449] on div "Mandatory seed list" at bounding box center [946, 456] width 88 height 14
click at [763, 463] on div "Channel Optimail Optimail arrow_drop_down Show Selected 1 of 26 Silverpop" at bounding box center [841, 467] width 837 height 138
type input "Mandatory seed list"
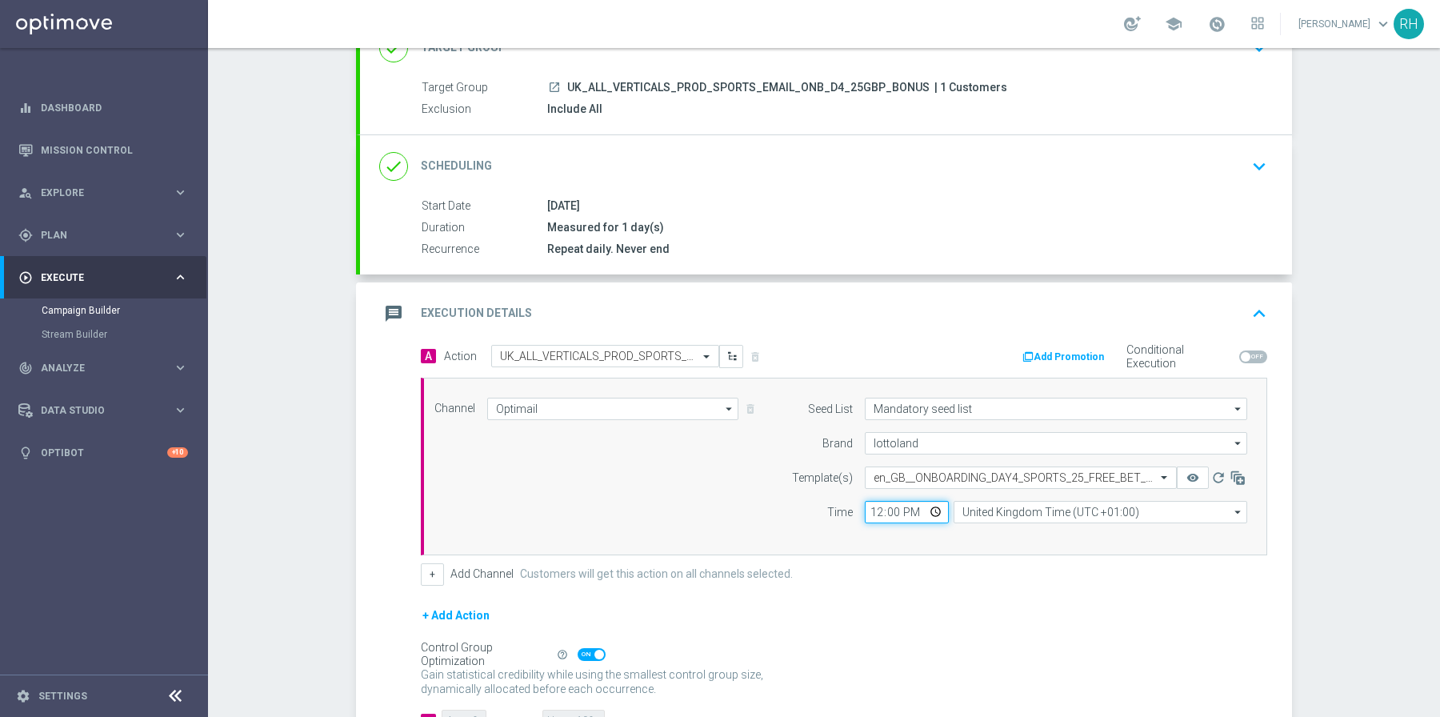
click at [868, 505] on input "12:00" at bounding box center [907, 512] width 84 height 22
type input "18:00"
click at [850, 578] on div "+ Add Channel Customers will get this action on all channels selected." at bounding box center [844, 574] width 847 height 22
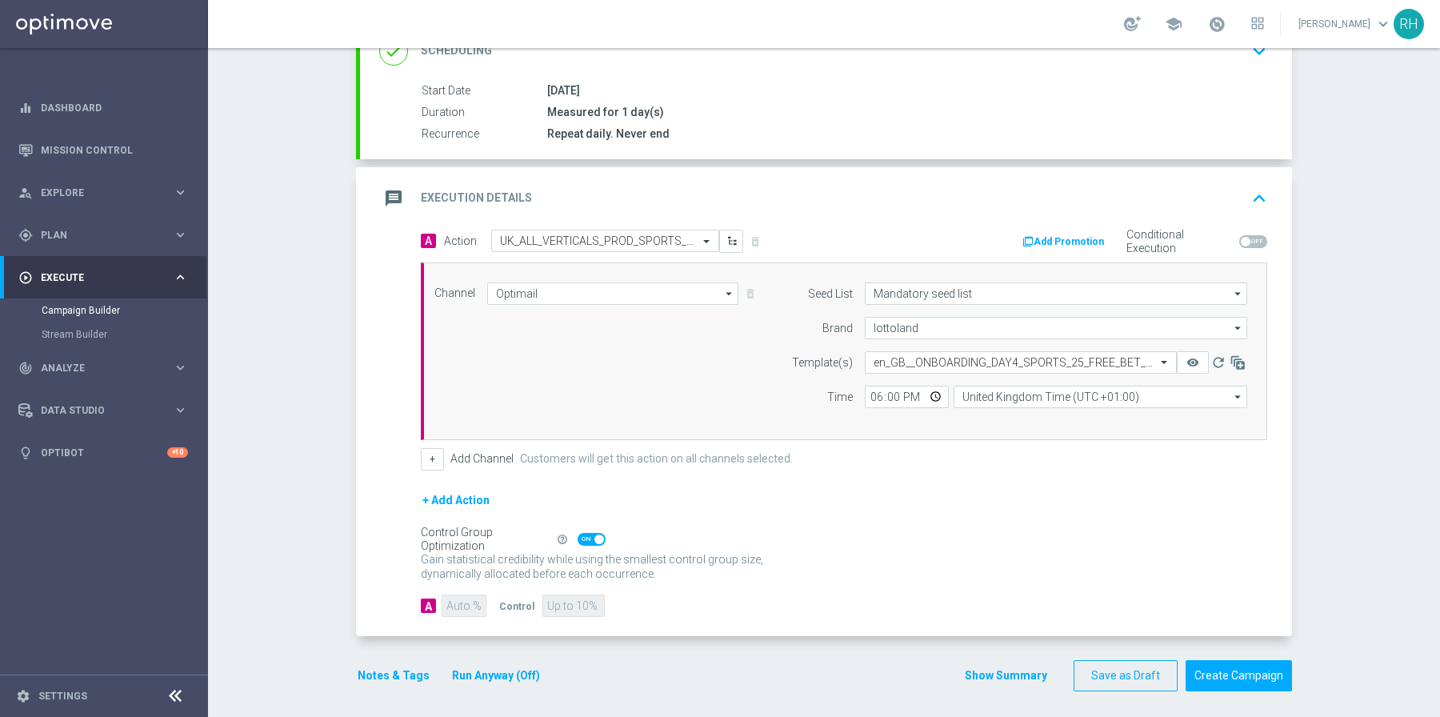
click at [595, 535] on span at bounding box center [600, 540] width 10 height 10
click at [587, 533] on input "checkbox" at bounding box center [592, 539] width 28 height 13
checkbox input "false"
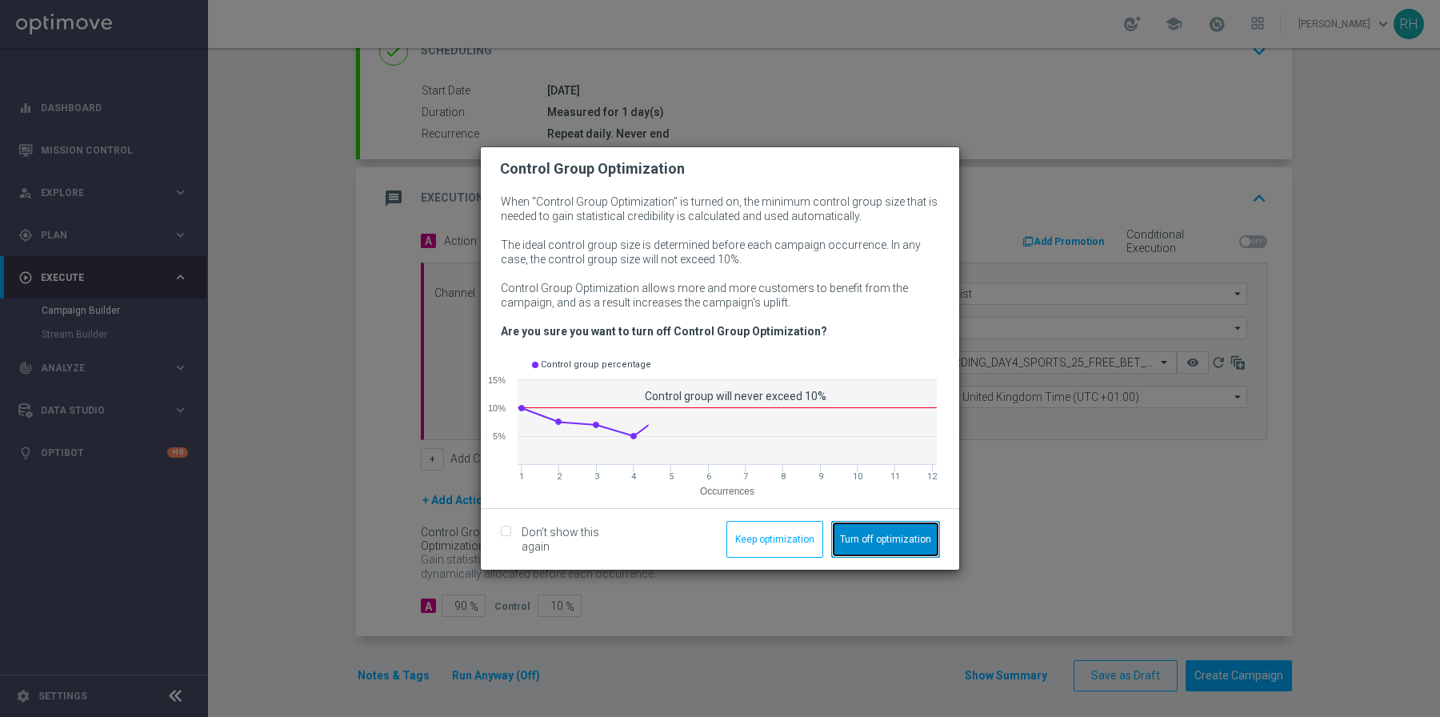
click at [895, 539] on button "Turn off optimization" at bounding box center [885, 539] width 109 height 37
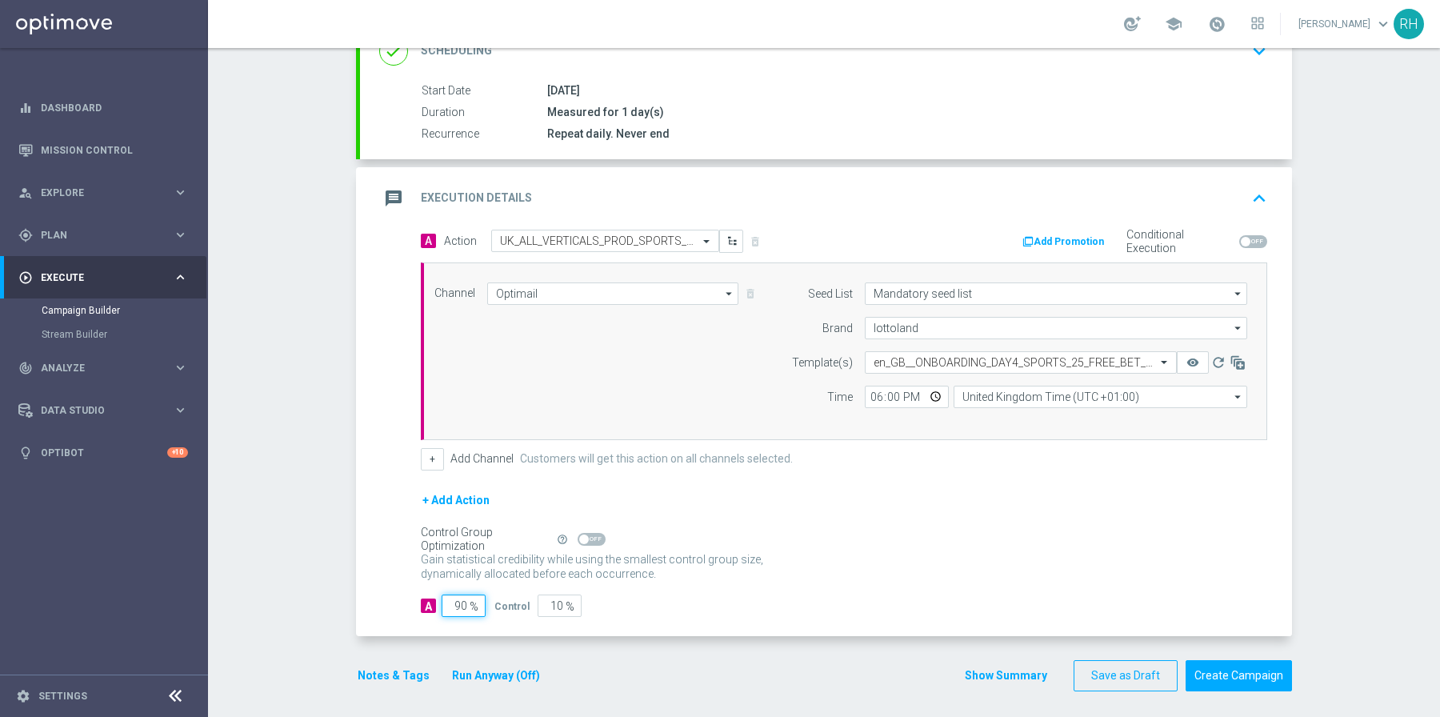
click at [459, 601] on input "90" at bounding box center [464, 606] width 44 height 22
type input "9"
type input "91"
type input "95"
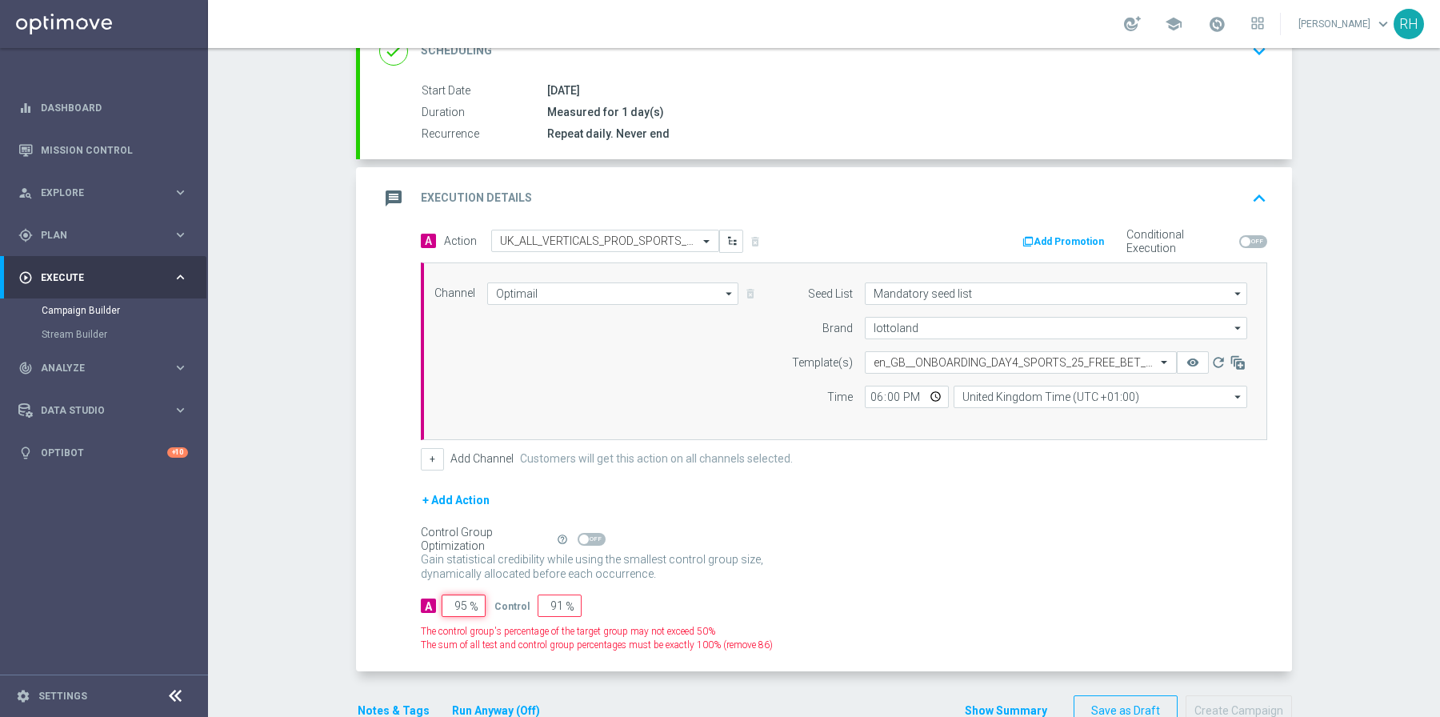
type input "5"
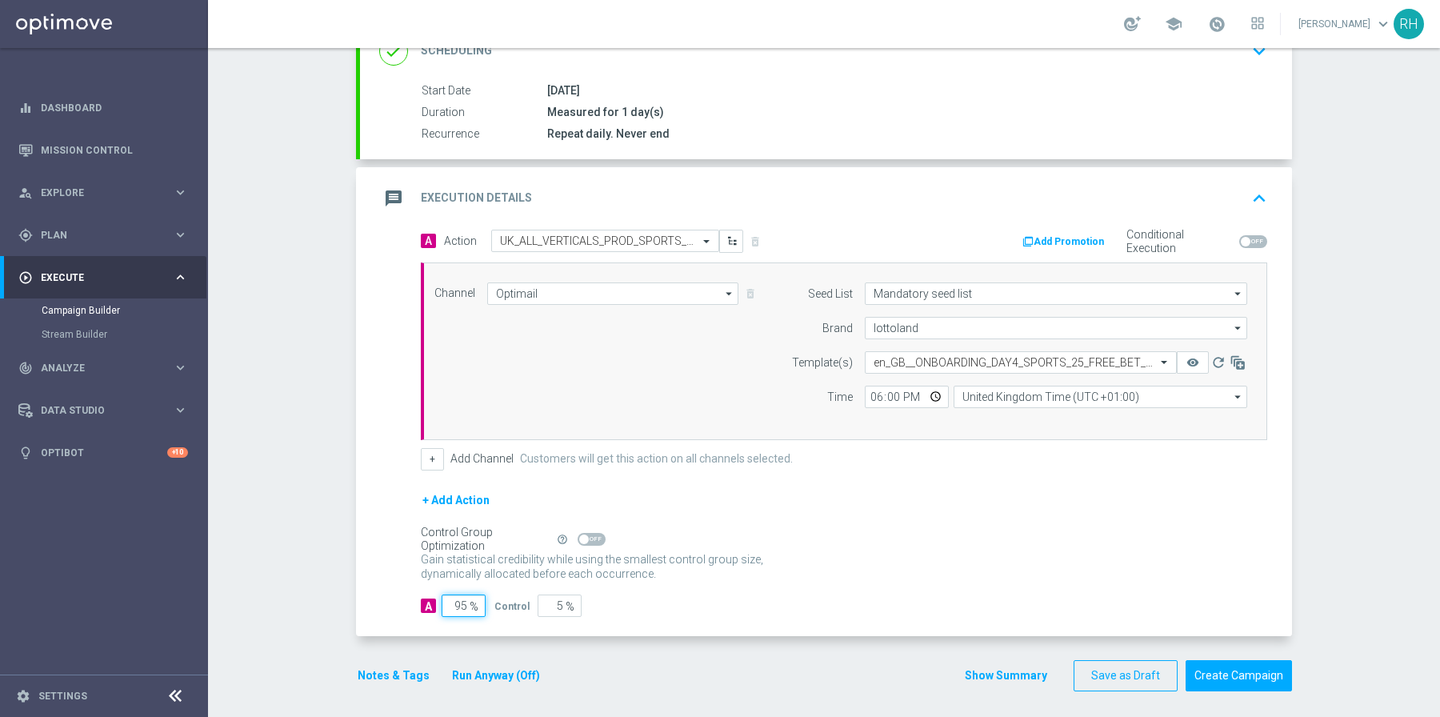
type input "95"
click at [709, 579] on div "Gain statistical credibility while using the smallest control group size, dynam…" at bounding box center [844, 567] width 847 height 38
click at [1256, 237] on span at bounding box center [1254, 241] width 28 height 13
click at [1256, 237] on input "checkbox" at bounding box center [1254, 241] width 28 height 13
checkbox input "true"
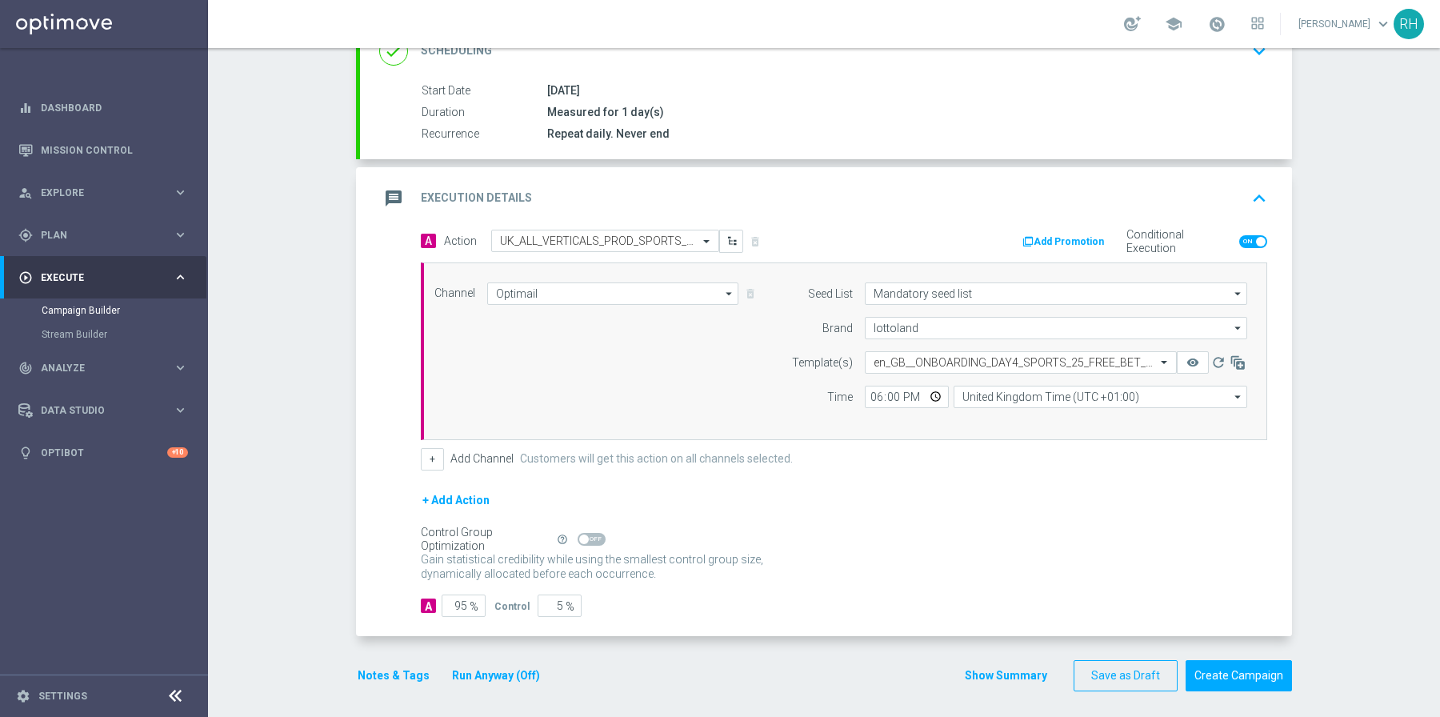
click at [1060, 244] on button "Add Promotion" at bounding box center [1065, 242] width 89 height 18
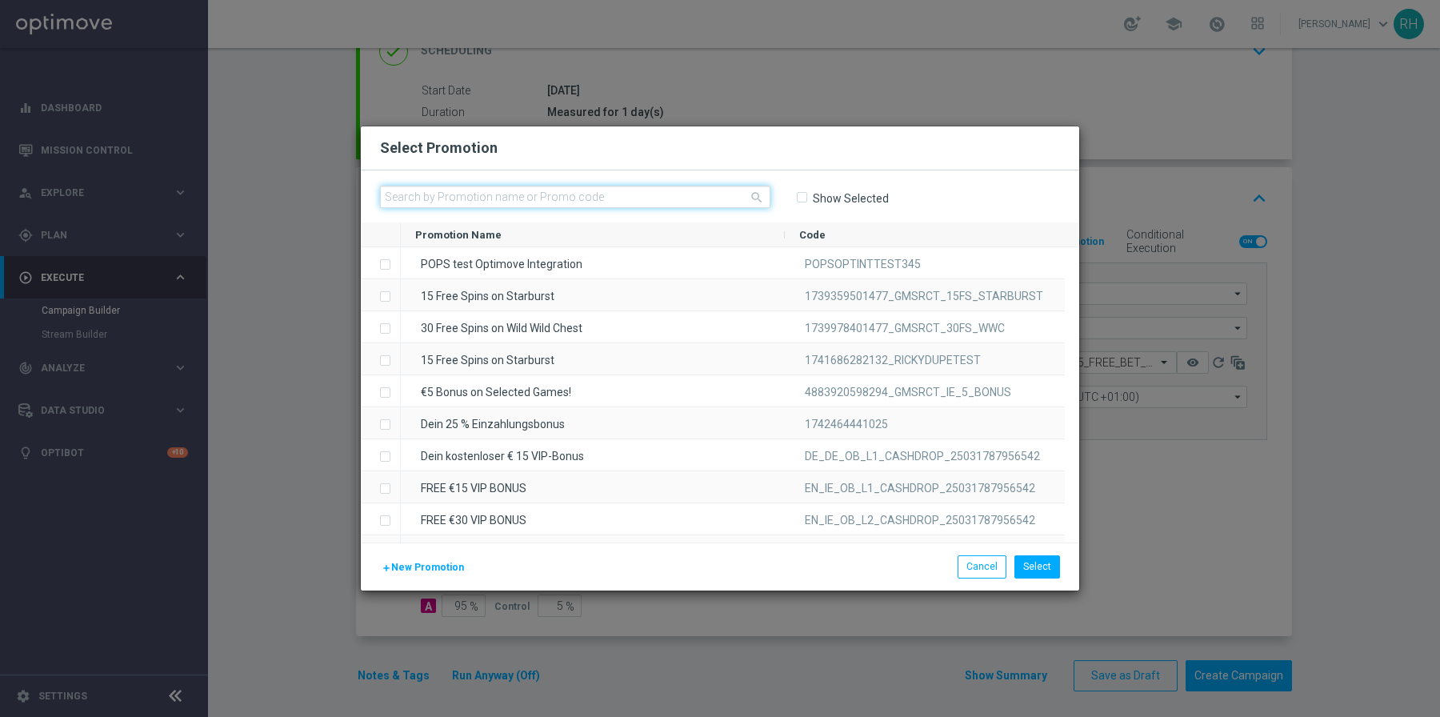
click at [651, 190] on input "text" at bounding box center [575, 197] width 391 height 22
paste input "1745230648857_UKONB_SB_04"
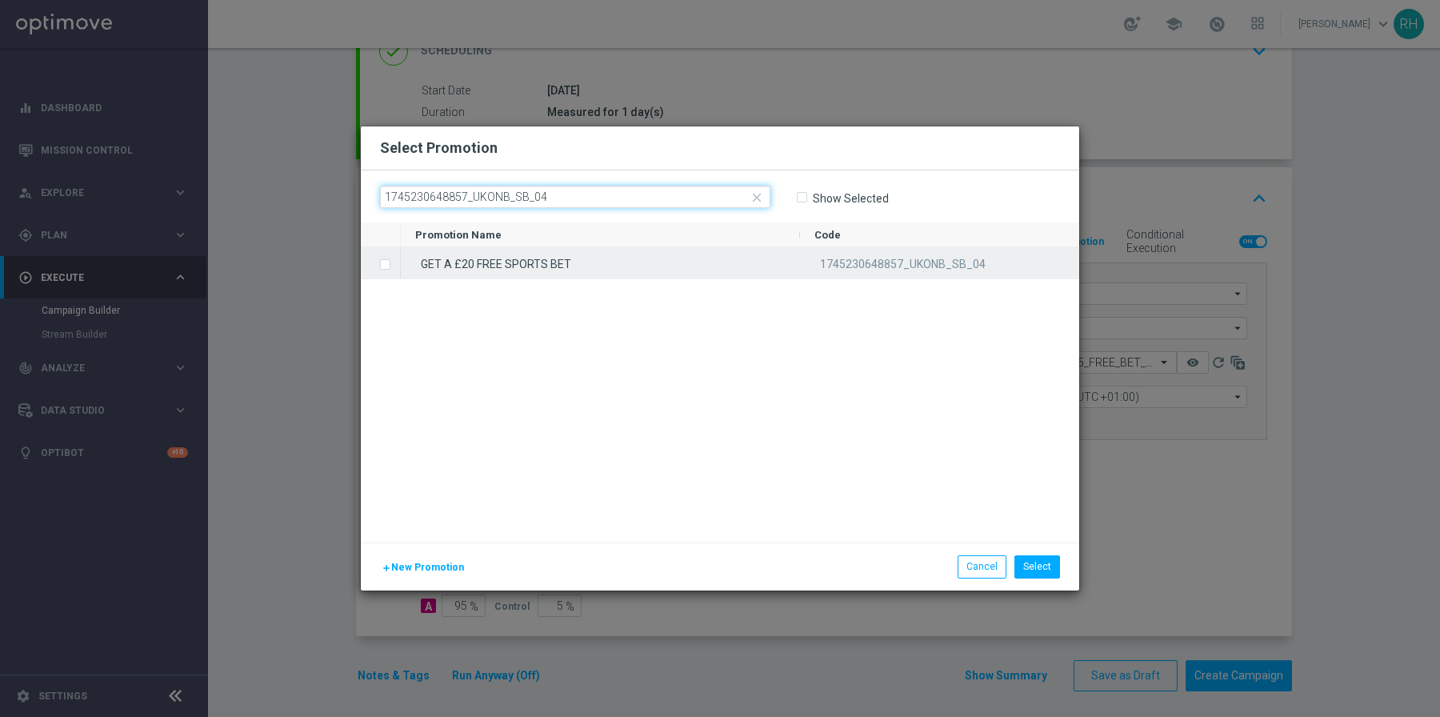
type input "1745230648857_UKONB_SB_04"
click at [630, 258] on div "GET A £20 FREE SPORTS BET" at bounding box center [600, 262] width 399 height 31
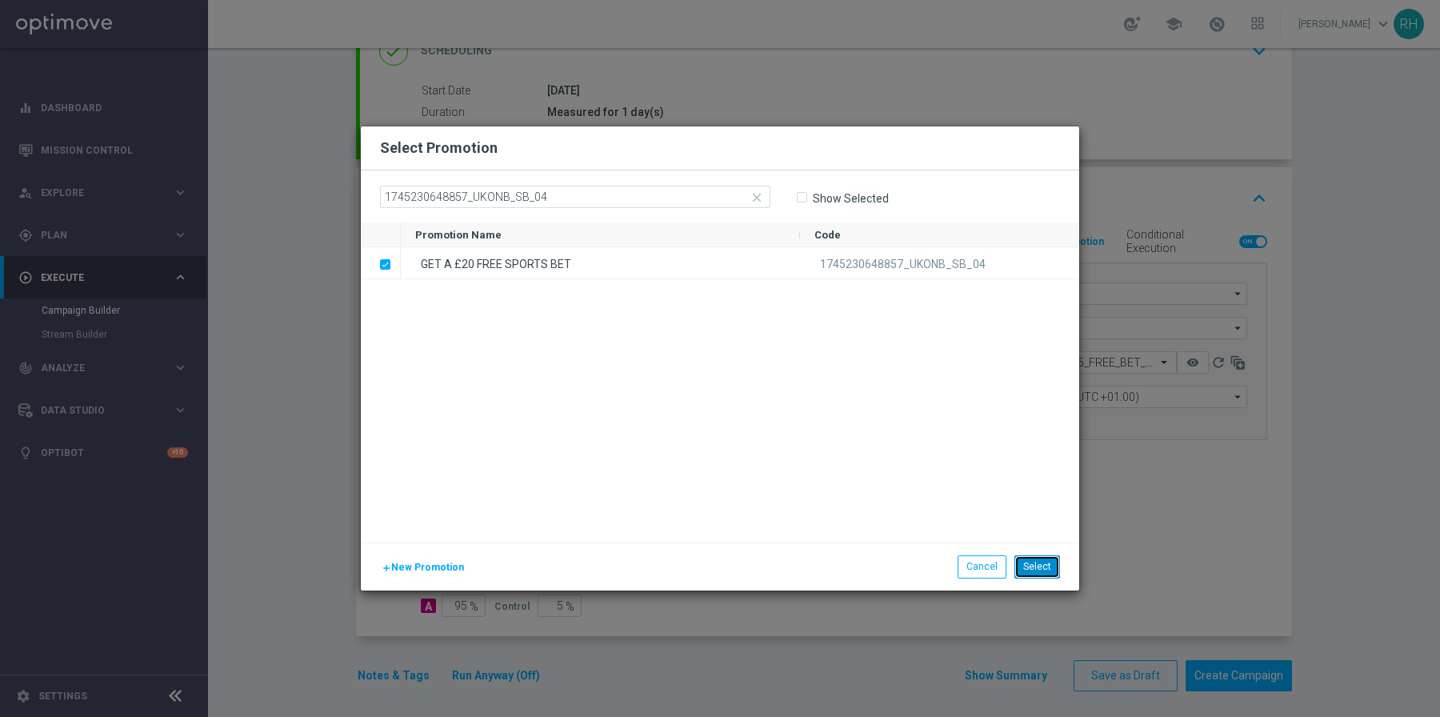
click at [1047, 567] on button "Select" at bounding box center [1038, 566] width 46 height 22
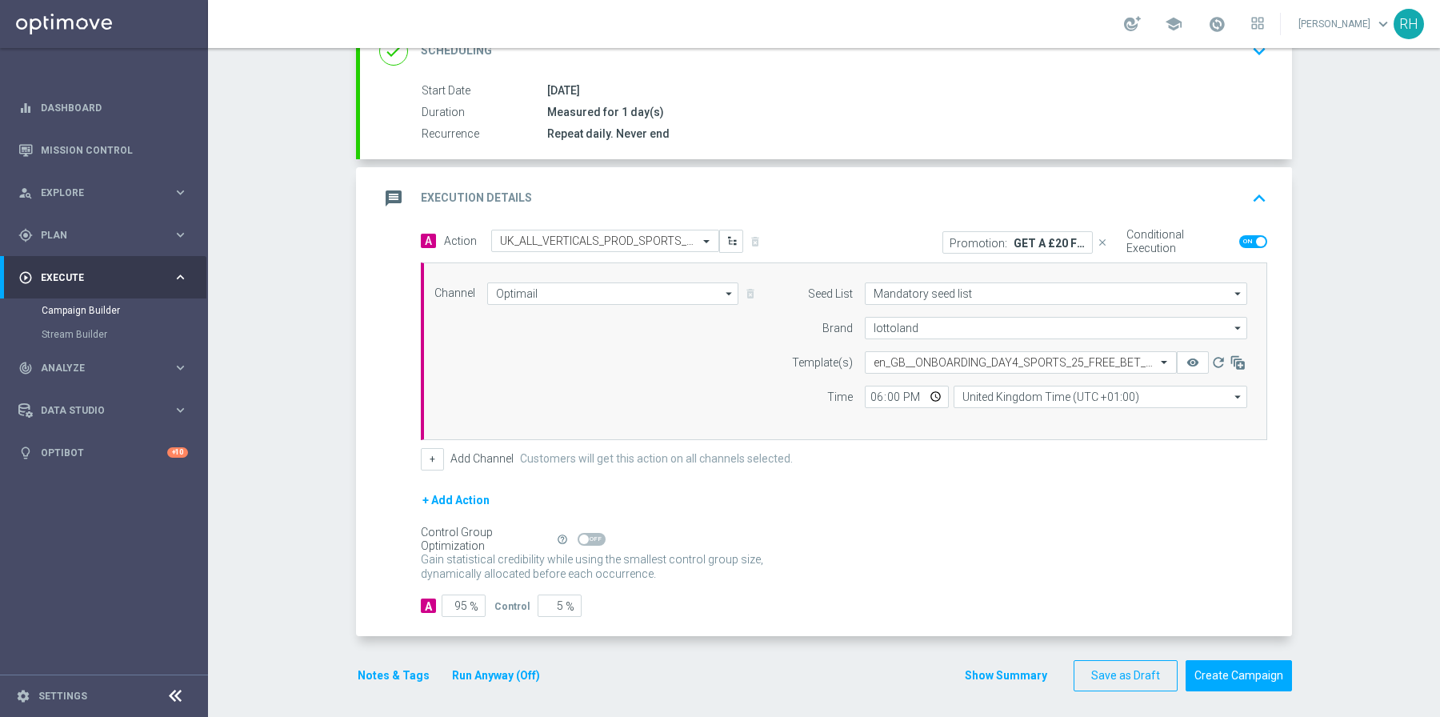
click at [374, 671] on button "Notes & Tags" at bounding box center [393, 676] width 75 height 20
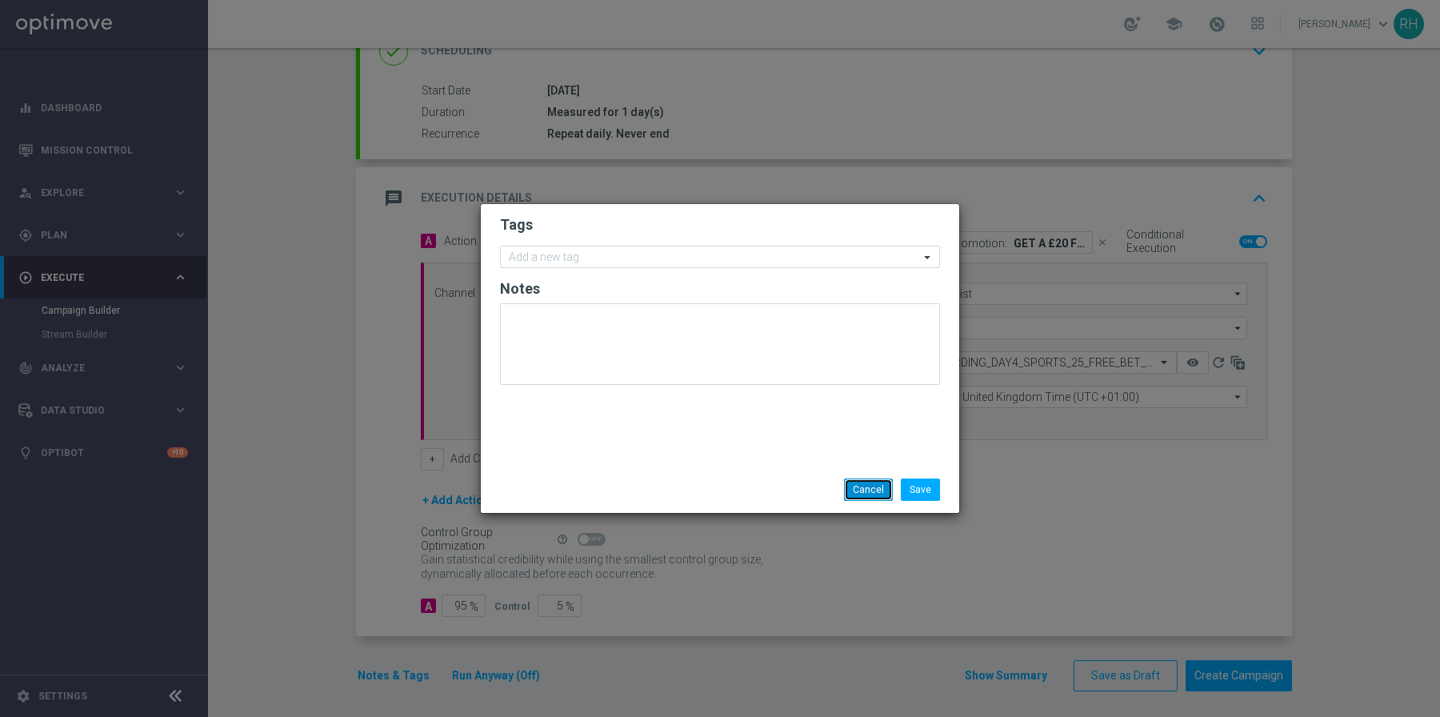
click at [859, 481] on button "Cancel" at bounding box center [868, 490] width 49 height 22
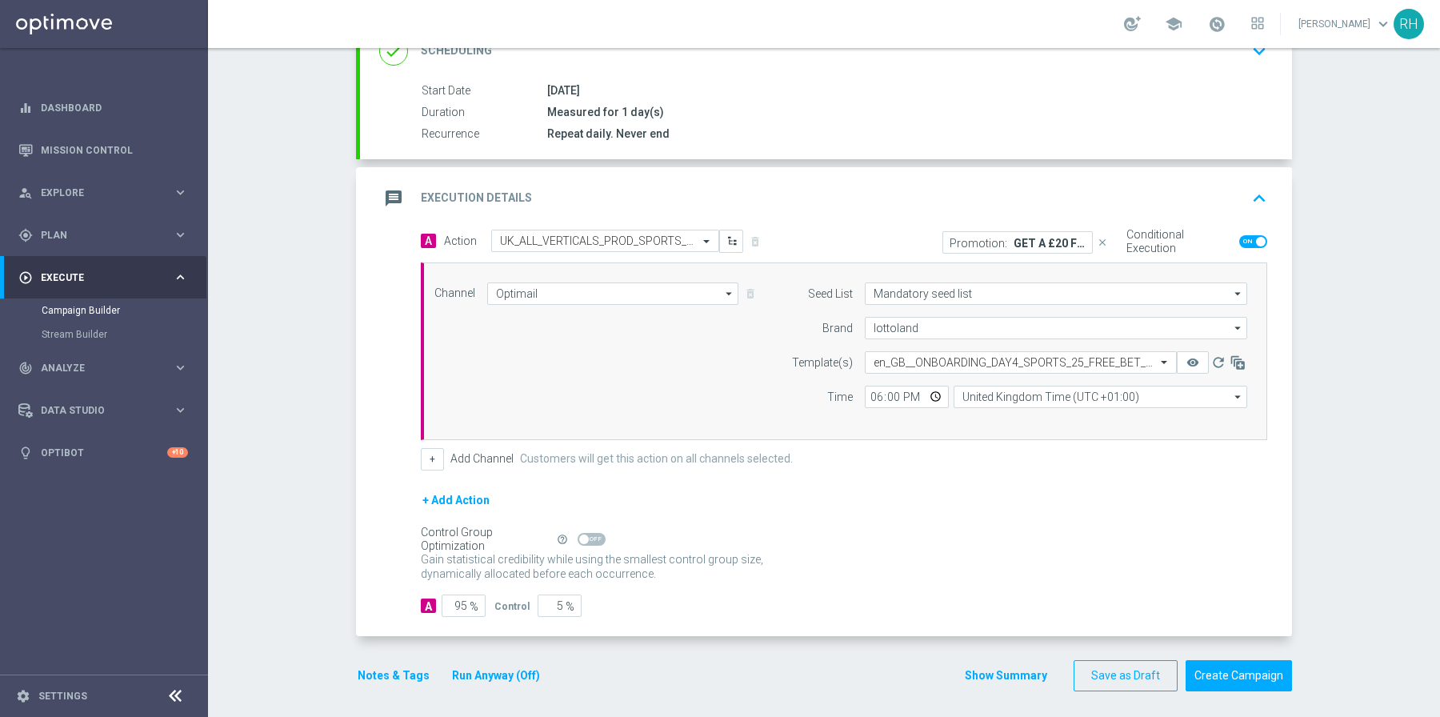
click at [1023, 667] on button "Show Summary" at bounding box center [1006, 676] width 84 height 18
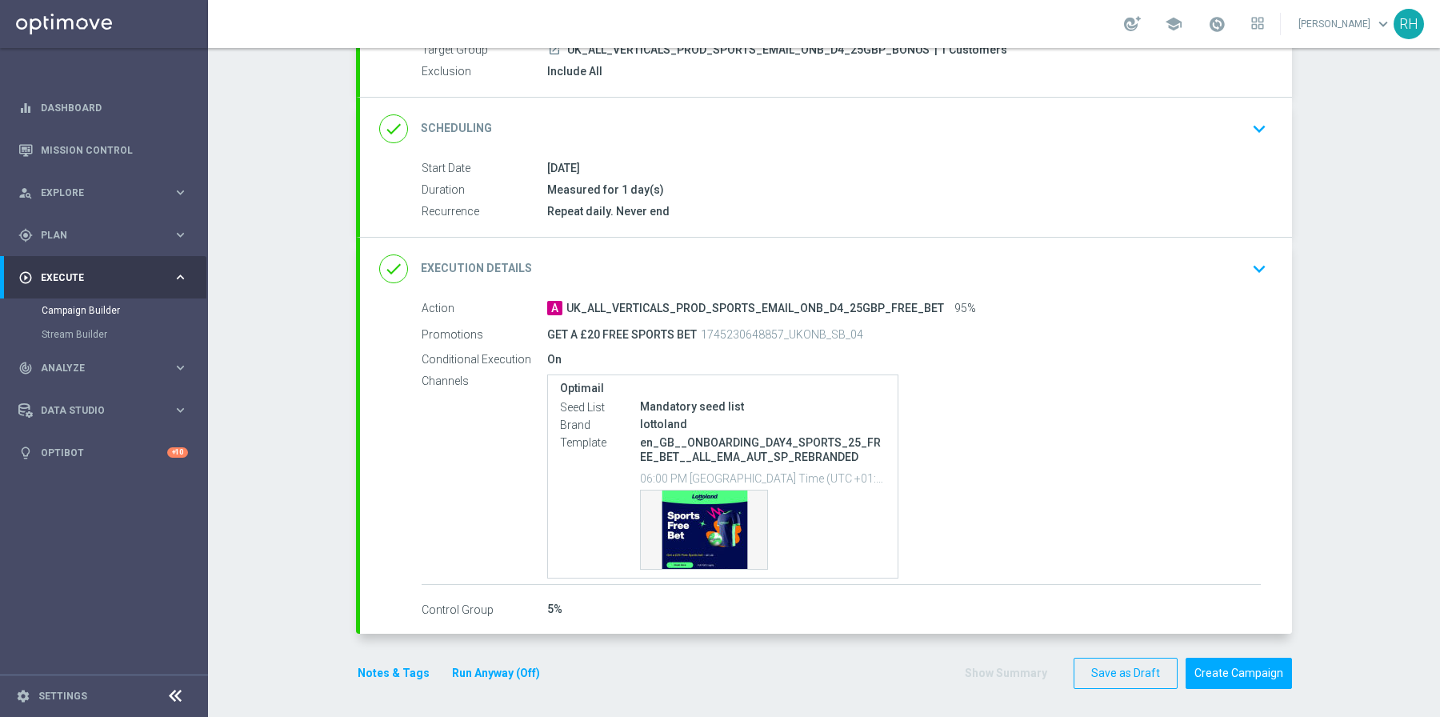
scroll to position [164, 0]
click at [678, 515] on div "Template preview" at bounding box center [704, 530] width 126 height 78
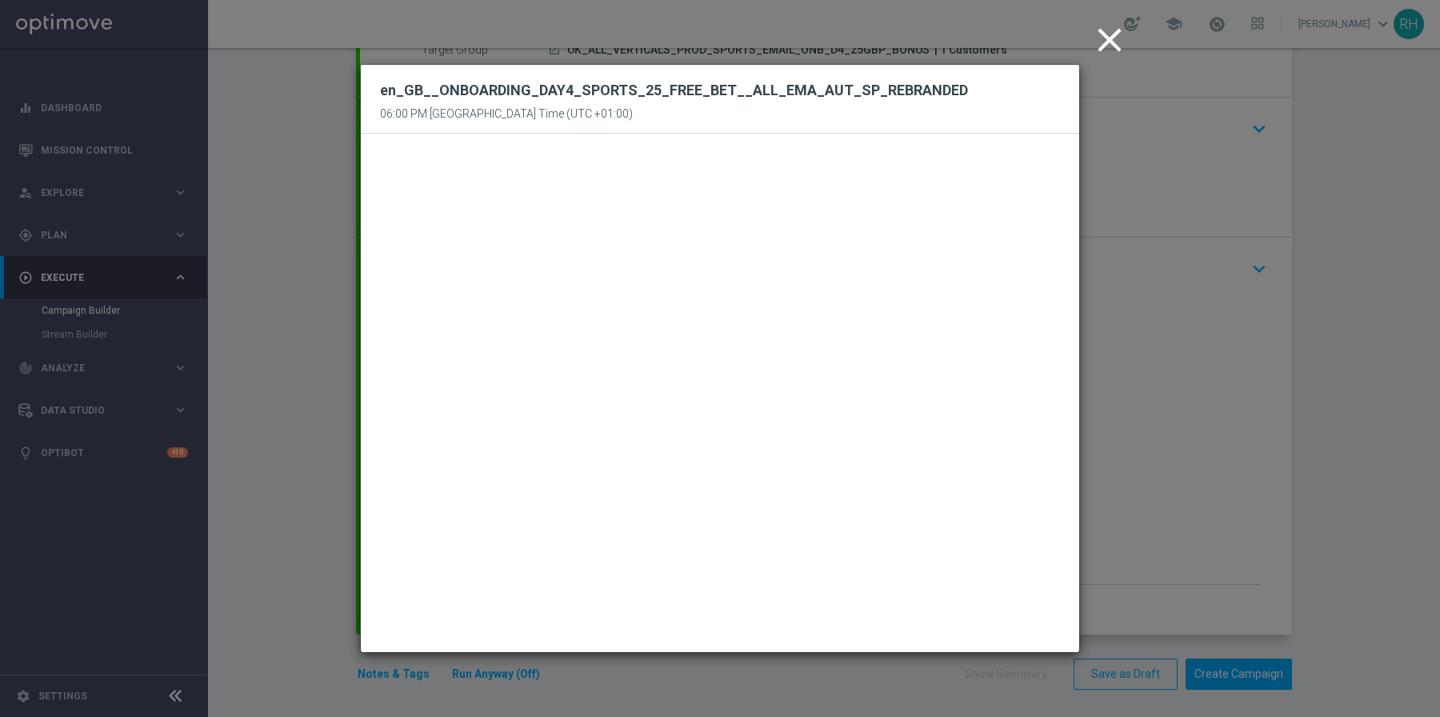
click at [1093, 41] on icon "close" at bounding box center [1110, 40] width 40 height 40
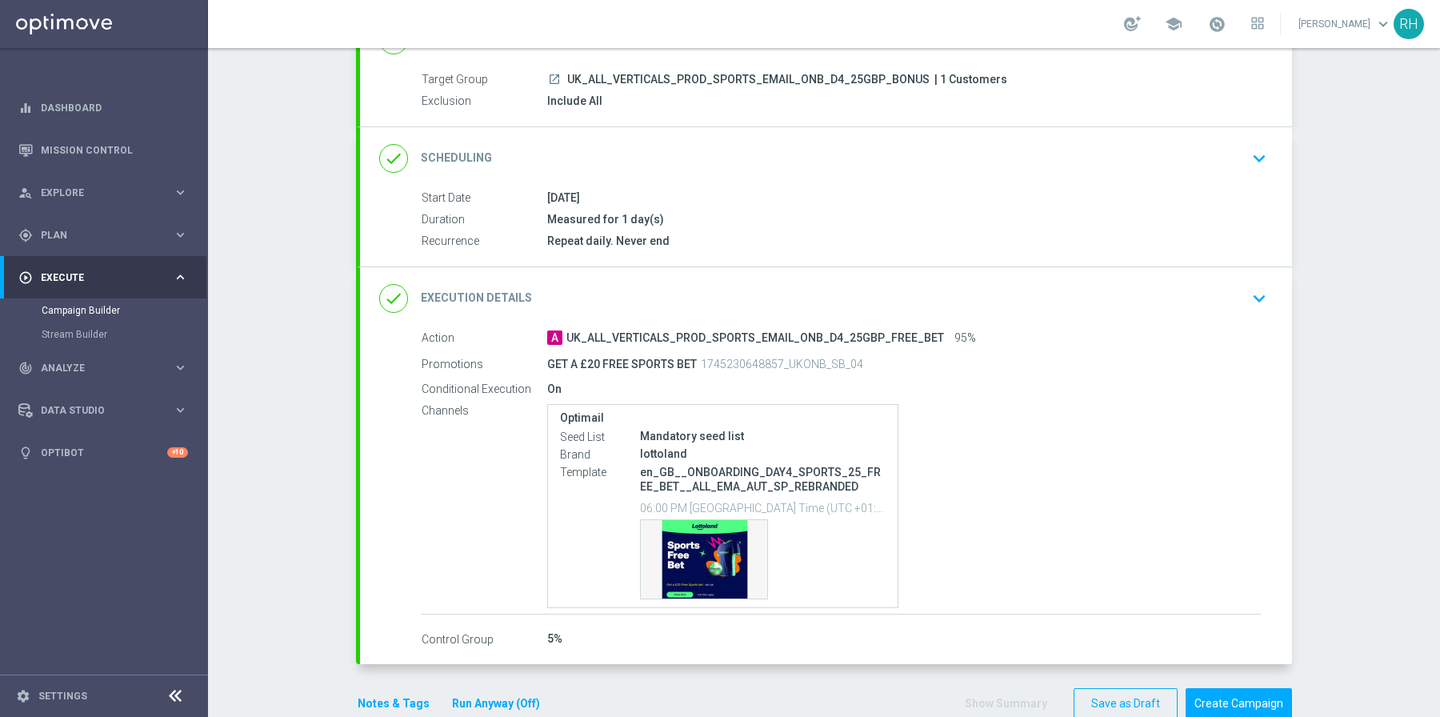
scroll to position [132, 0]
click at [1233, 691] on button "Create Campaign" at bounding box center [1239, 706] width 106 height 31
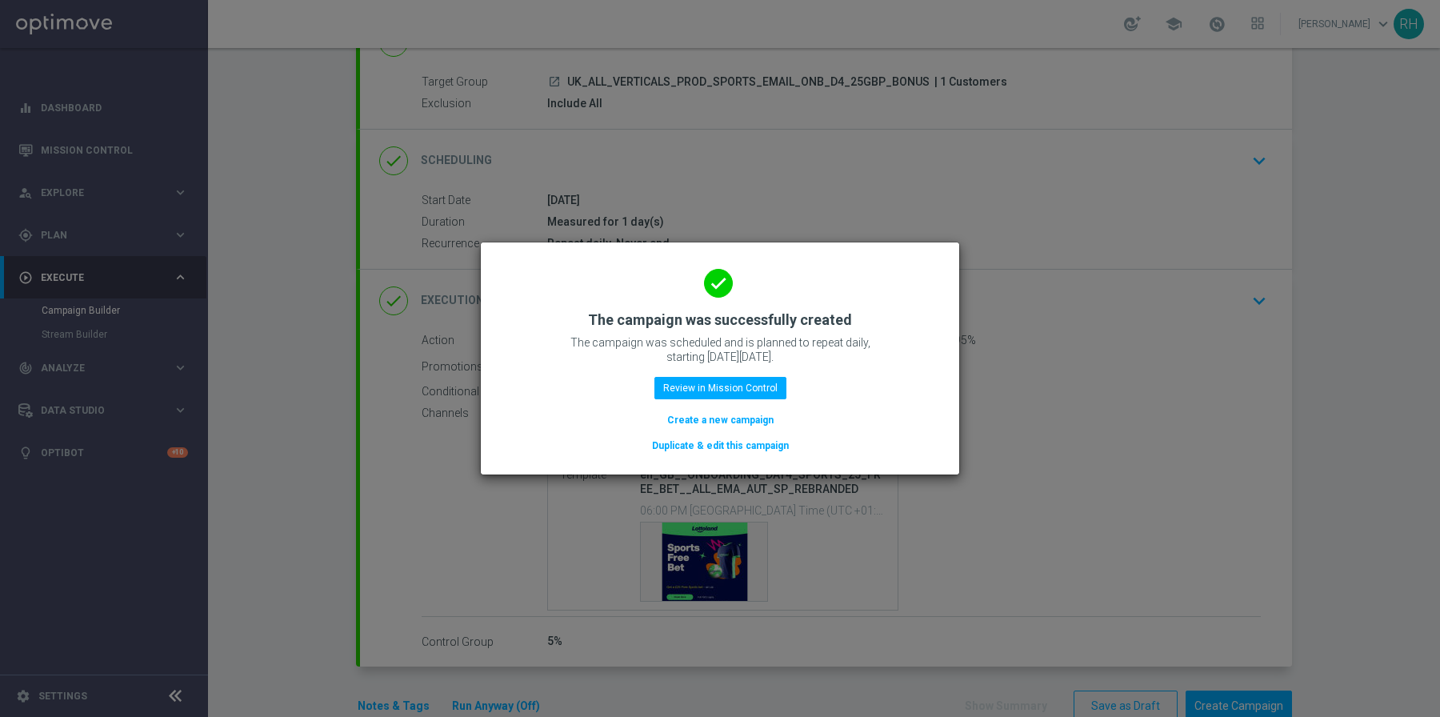
click at [786, 453] on button "Duplicate & edit this campaign" at bounding box center [721, 446] width 140 height 18
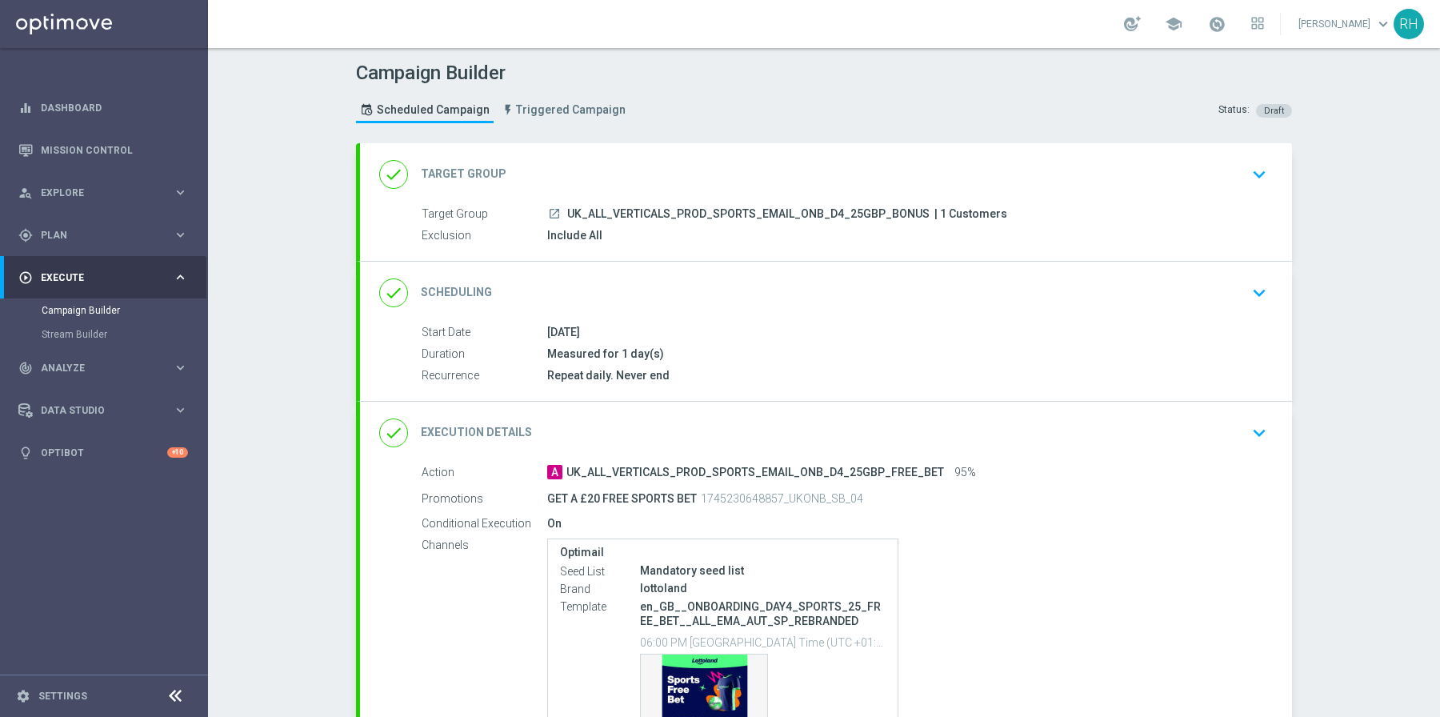
click at [721, 160] on div "done Target Group keyboard_arrow_down" at bounding box center [826, 174] width 894 height 30
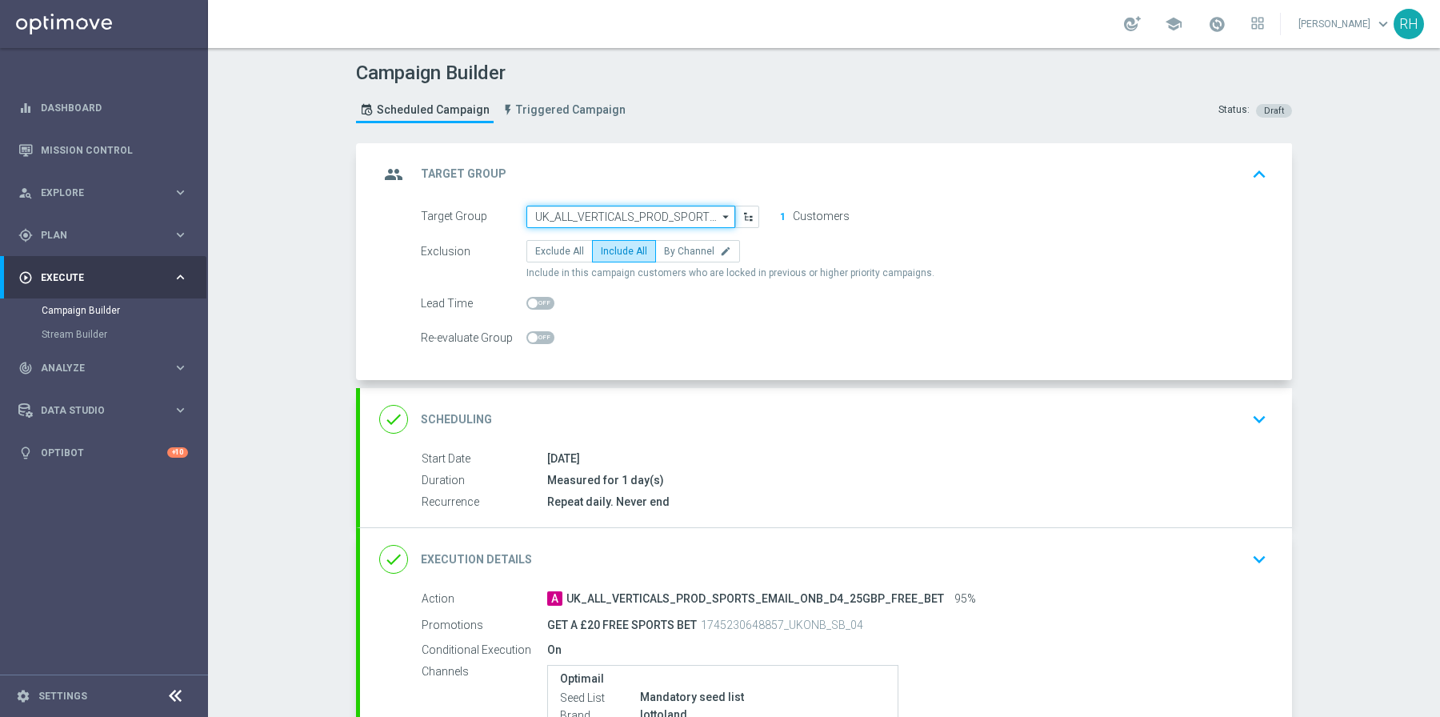
click at [619, 214] on input "UK_ALL_VERTICALS_PROD_SPORTS_EMAIL_ONB_D4_25GBP_BONUS" at bounding box center [631, 217] width 209 height 22
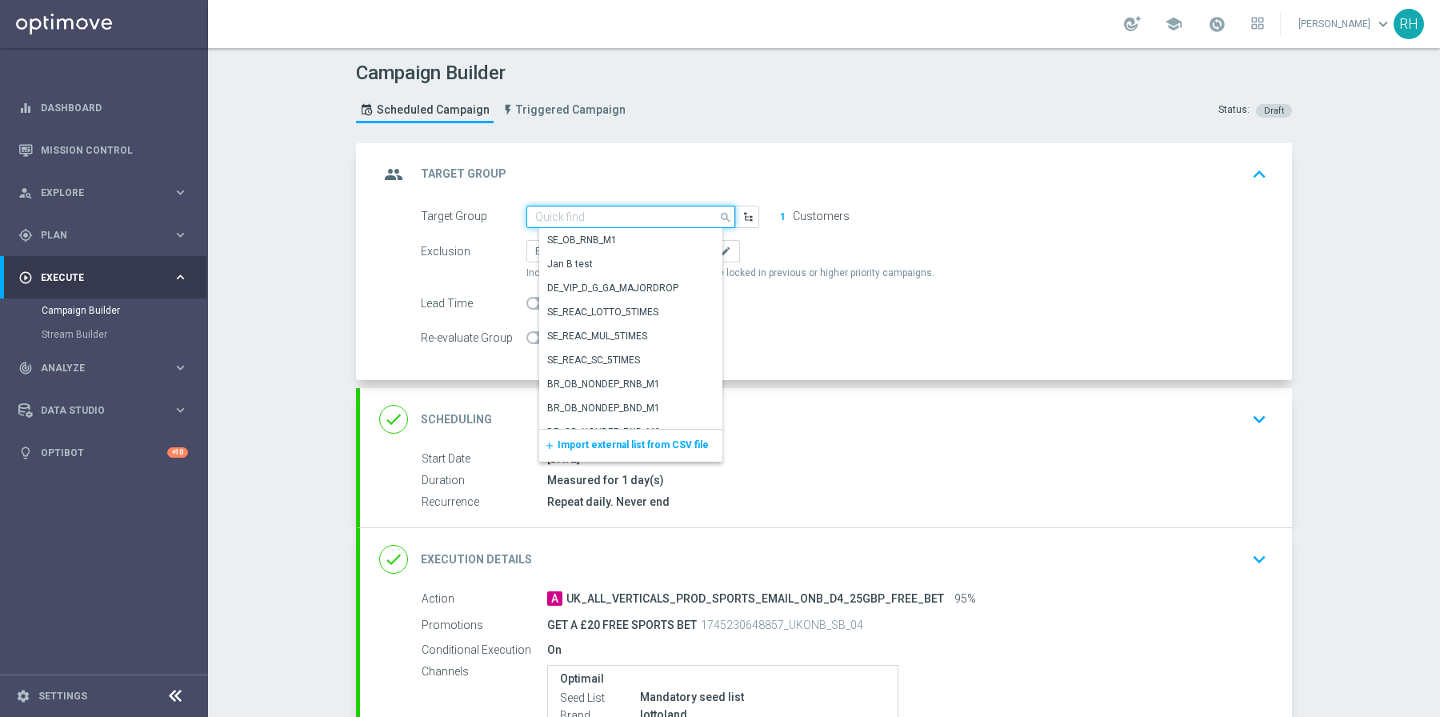
paste input "UK_ALL_VERTICALS_PROD_SPORTS_EMAIL_ONB_D4_50GBP_BONUS"
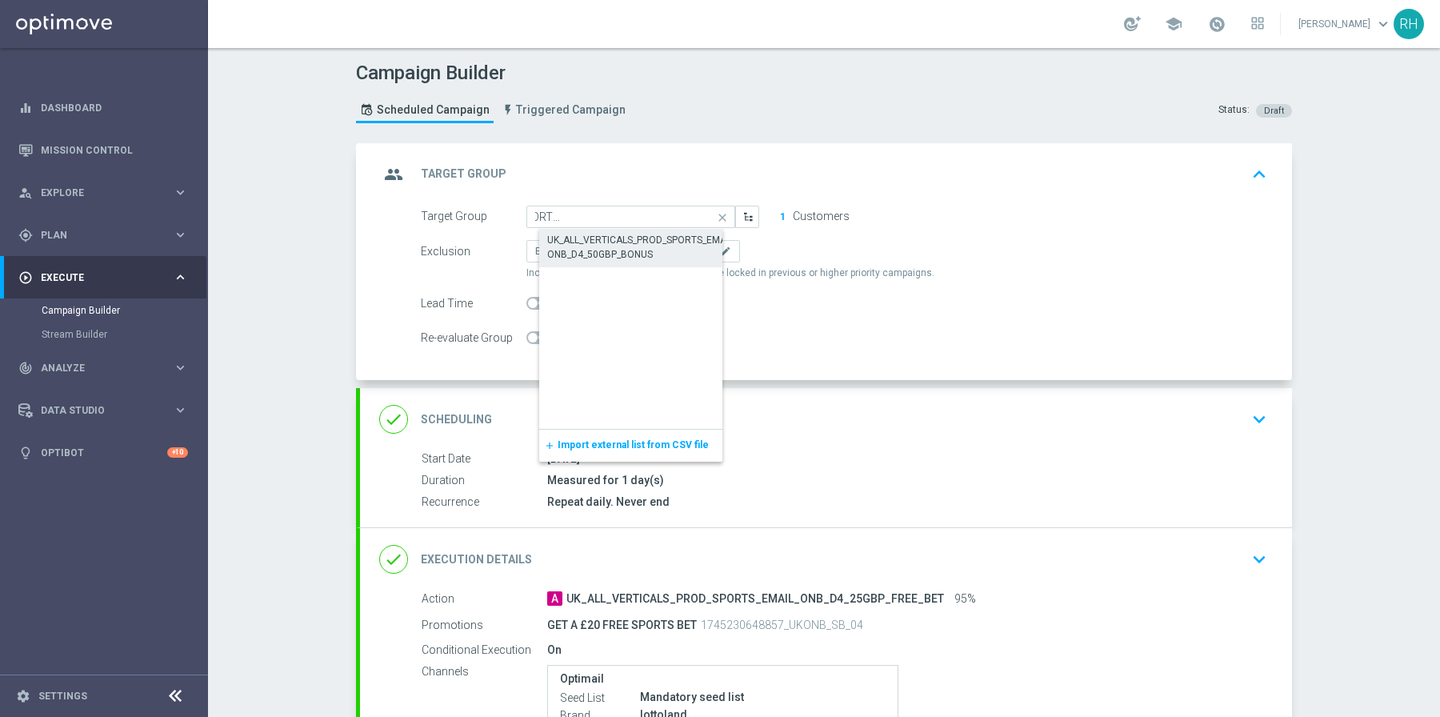
click at [618, 233] on div "UK_ALL_VERTICALS_PROD_SPORTS_EMAIL_ONB_D4_50GBP_BONUS" at bounding box center [643, 247] width 193 height 29
type input "UK_ALL_VERTICALS_PROD_SPORTS_EMAIL_ONB_D4_50GBP_BONUS"
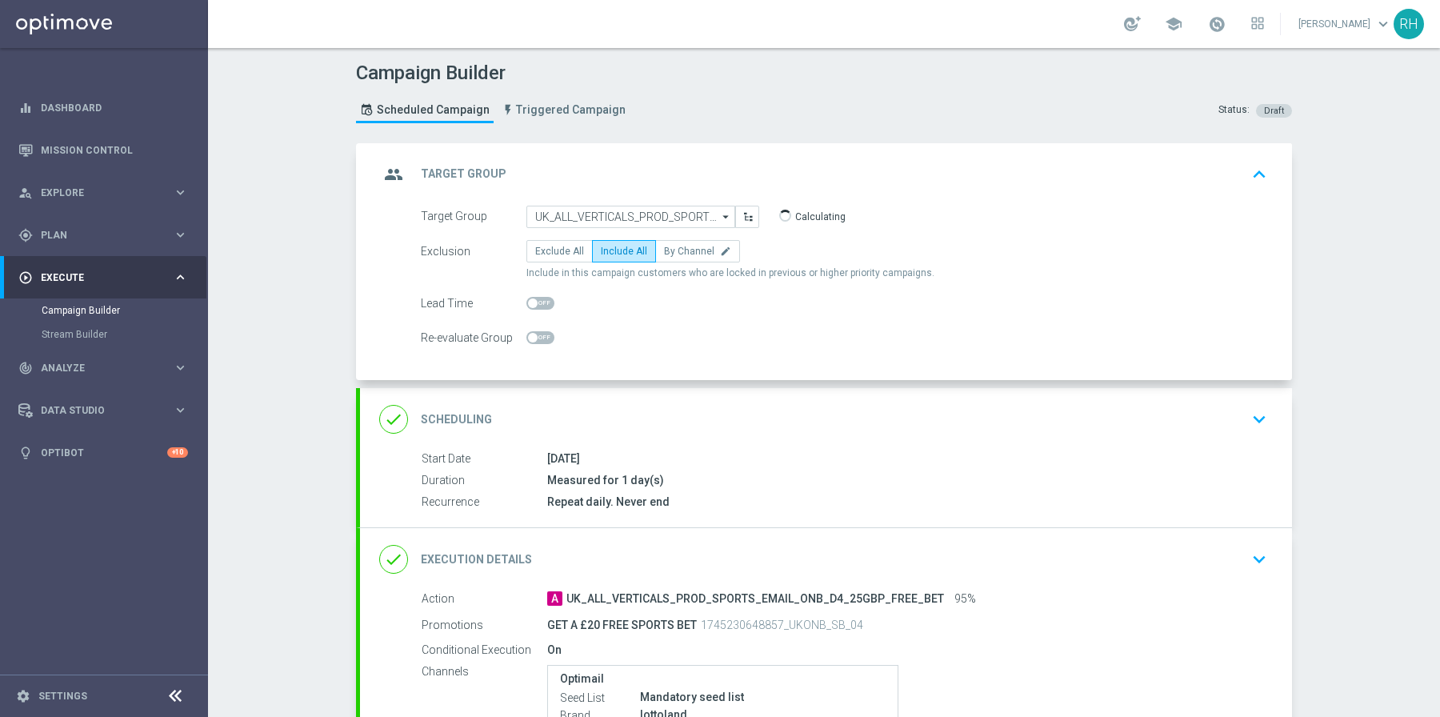
click at [1185, 177] on div "group Target Group keyboard_arrow_up" at bounding box center [826, 174] width 894 height 30
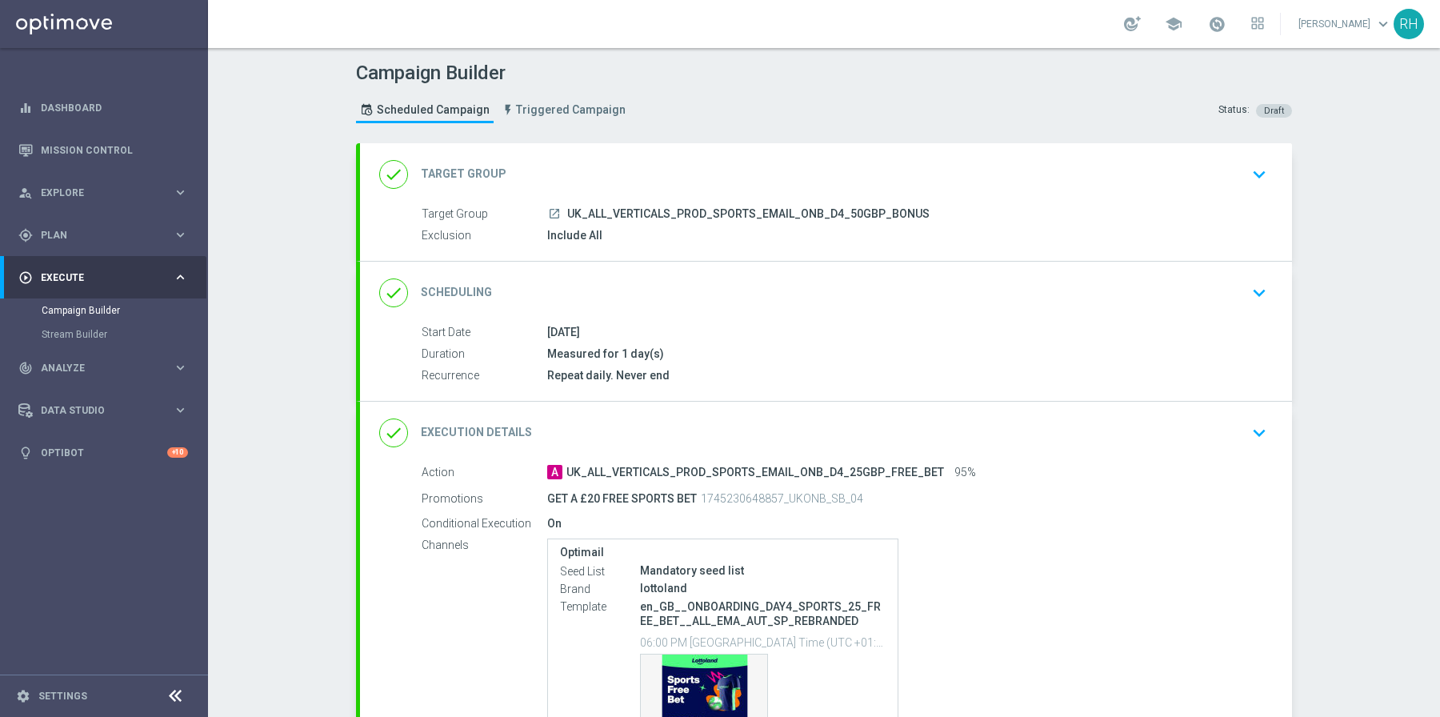
click at [1050, 439] on div "done Execution Details keyboard_arrow_down" at bounding box center [826, 433] width 894 height 30
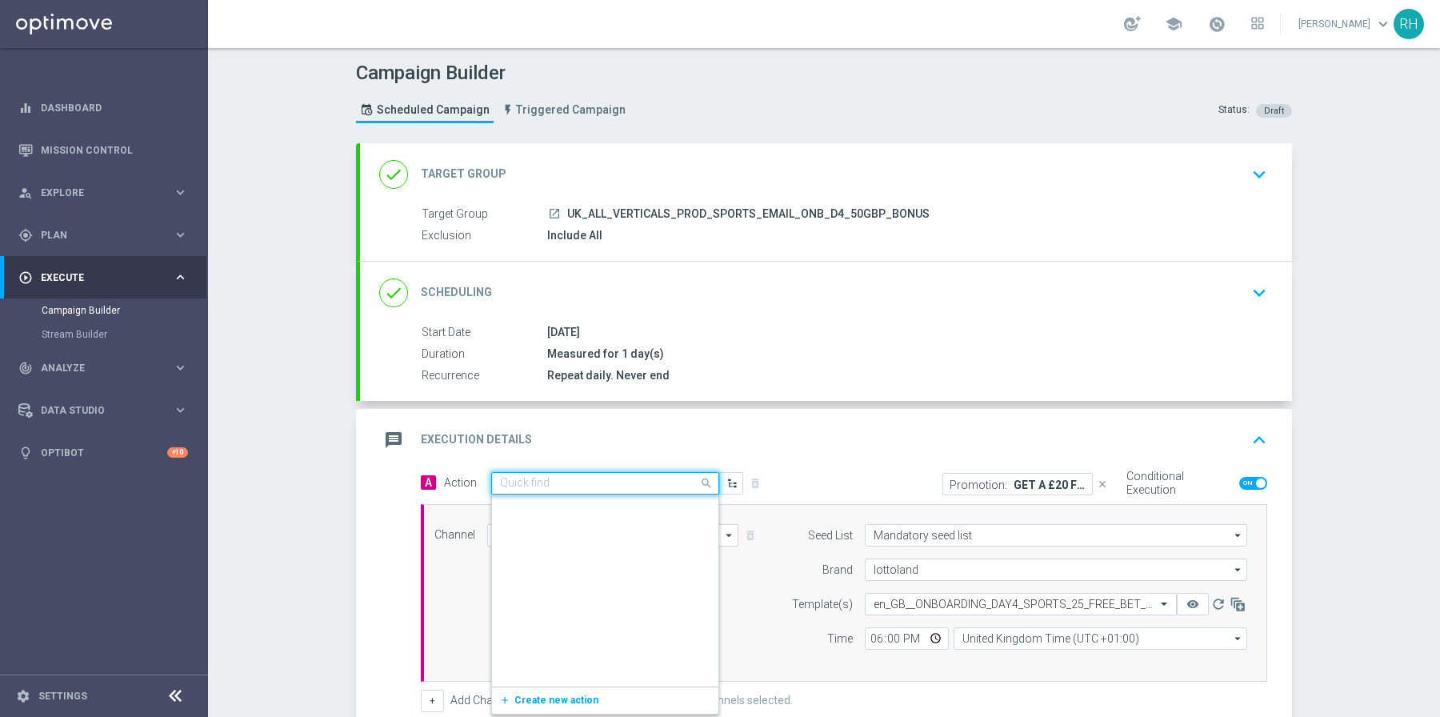
click at [599, 480] on input "text" at bounding box center [589, 484] width 178 height 14
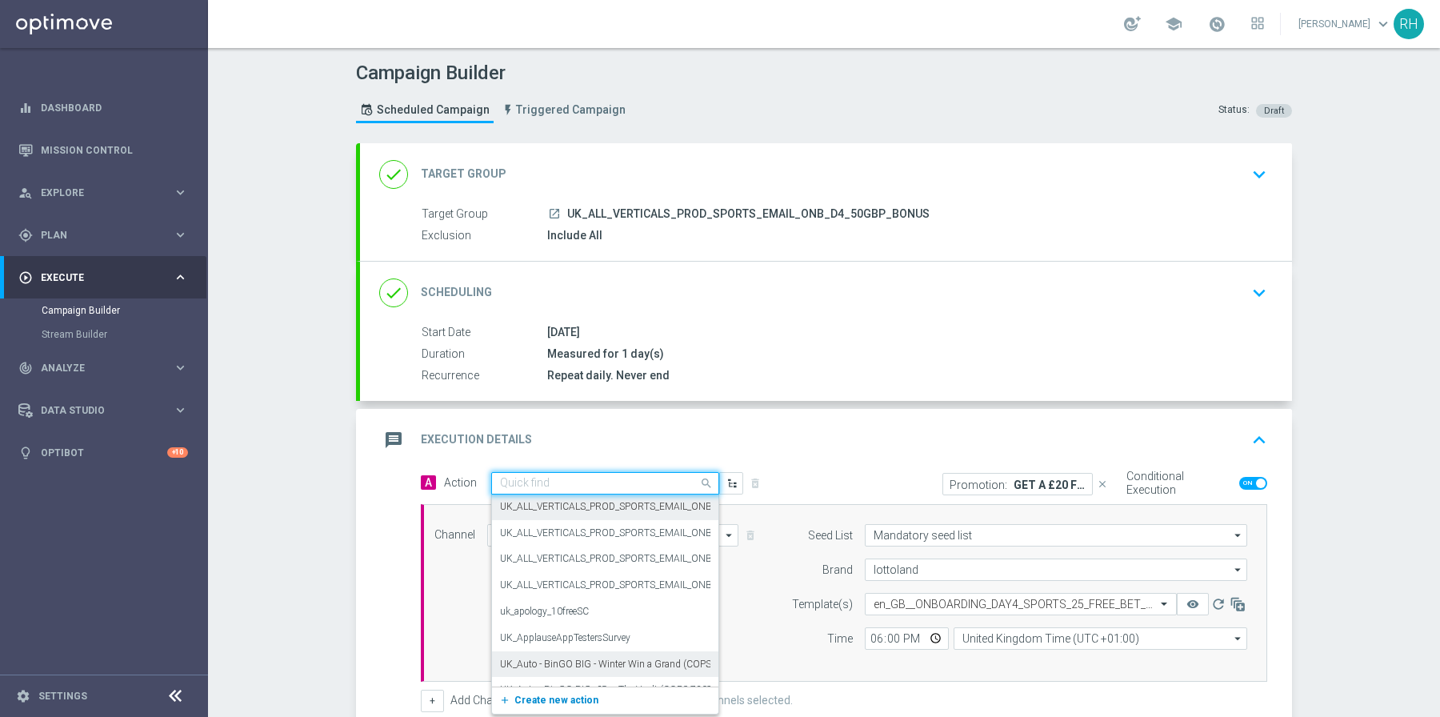
click at [552, 698] on span "Create new action" at bounding box center [557, 700] width 84 height 11
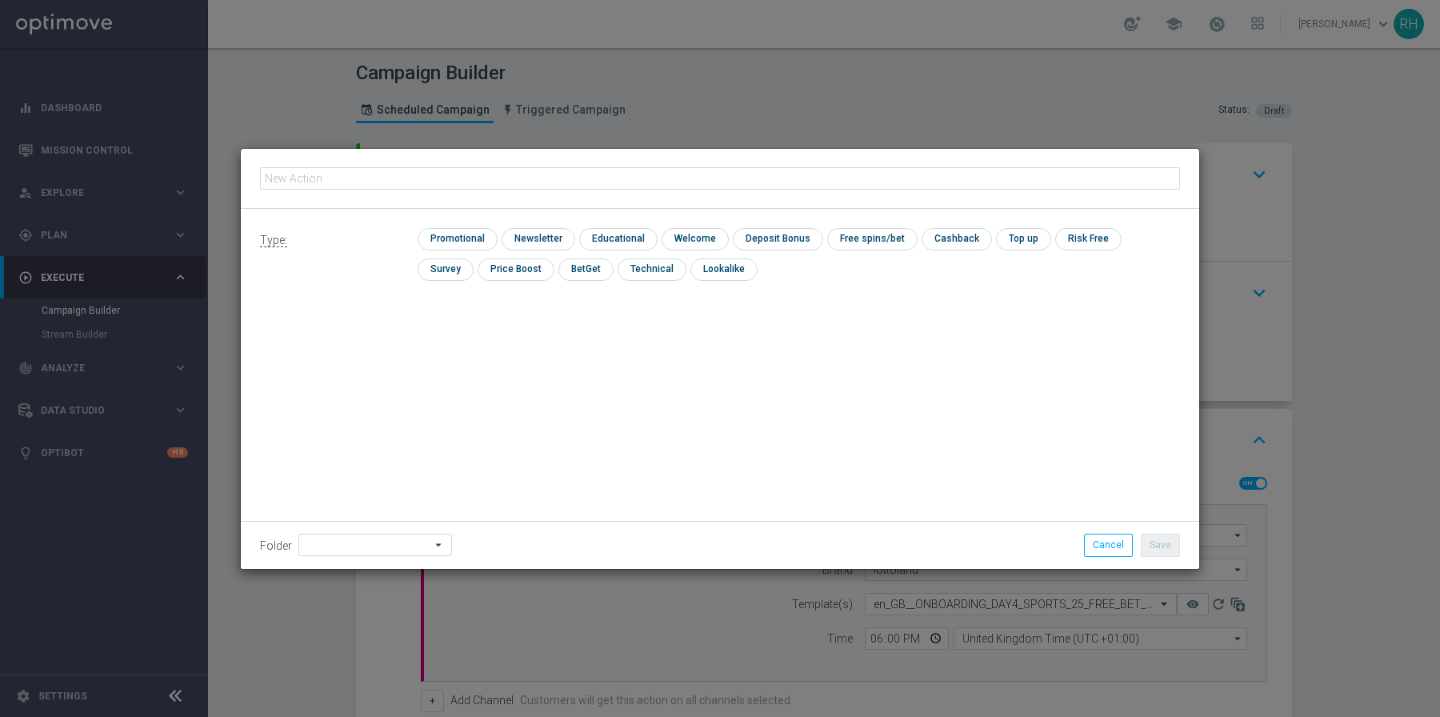
type input "UK_ALL_VERTICALS_PROD_SPORTS_EMAIL_ONB_D4_50GBP_FREE_BET"
click at [460, 234] on input "checkbox" at bounding box center [456, 239] width 76 height 22
checkbox input "true"
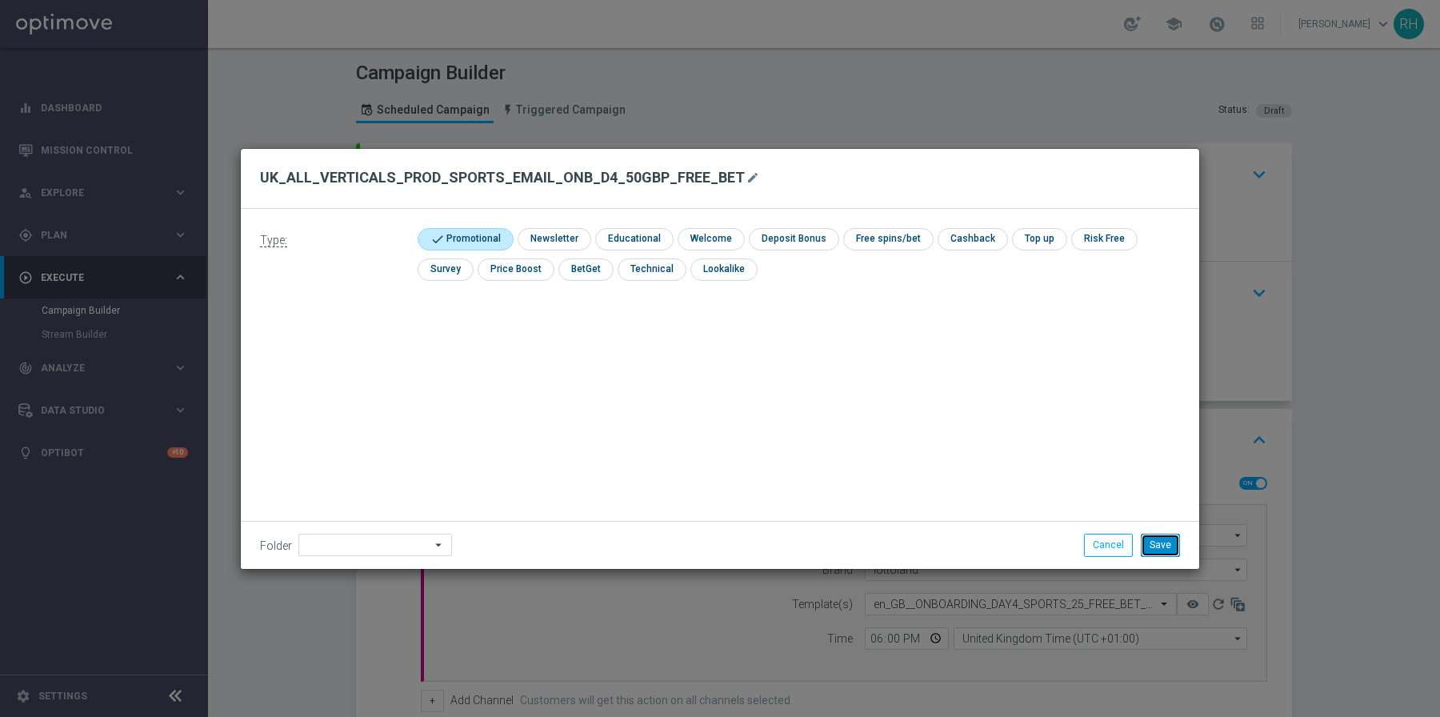
click at [1169, 543] on button "Save" at bounding box center [1160, 545] width 39 height 22
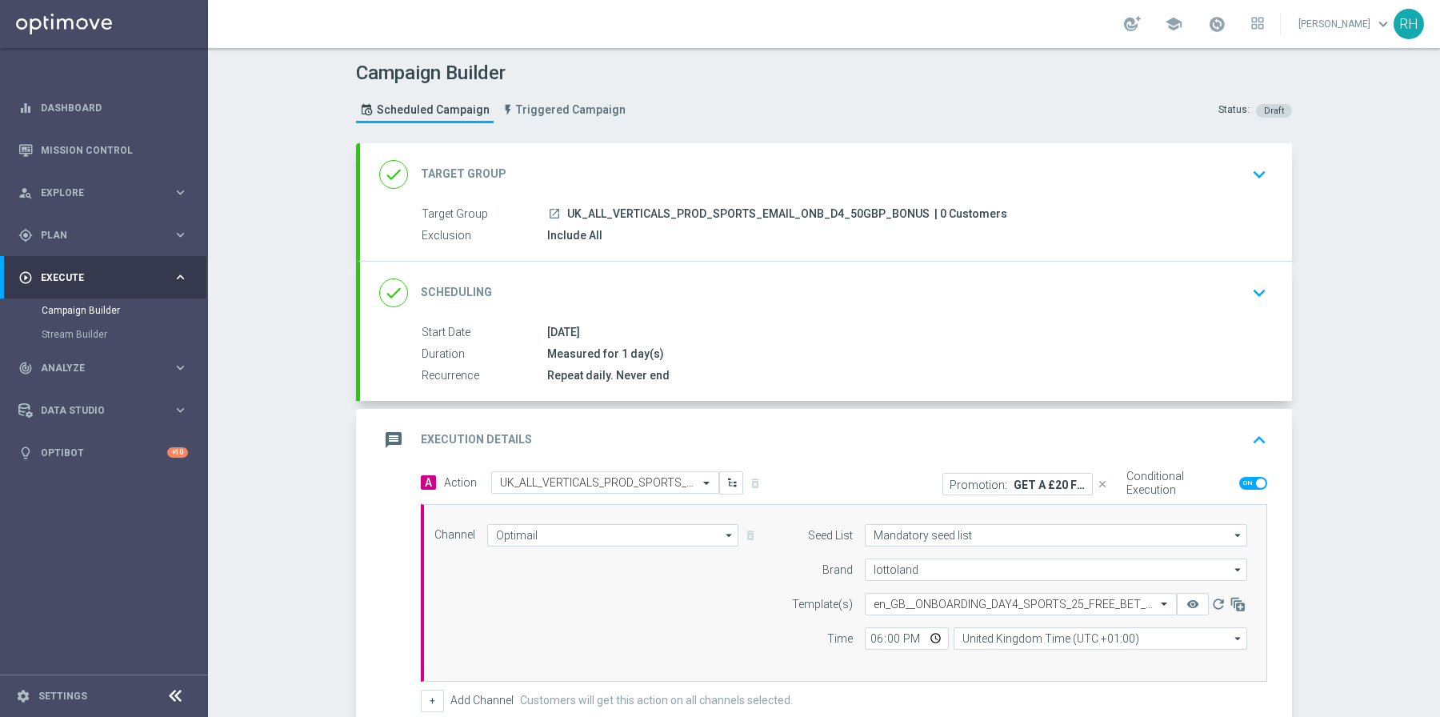
click at [1252, 444] on icon "keyboard_arrow_up" at bounding box center [1260, 440] width 24 height 24
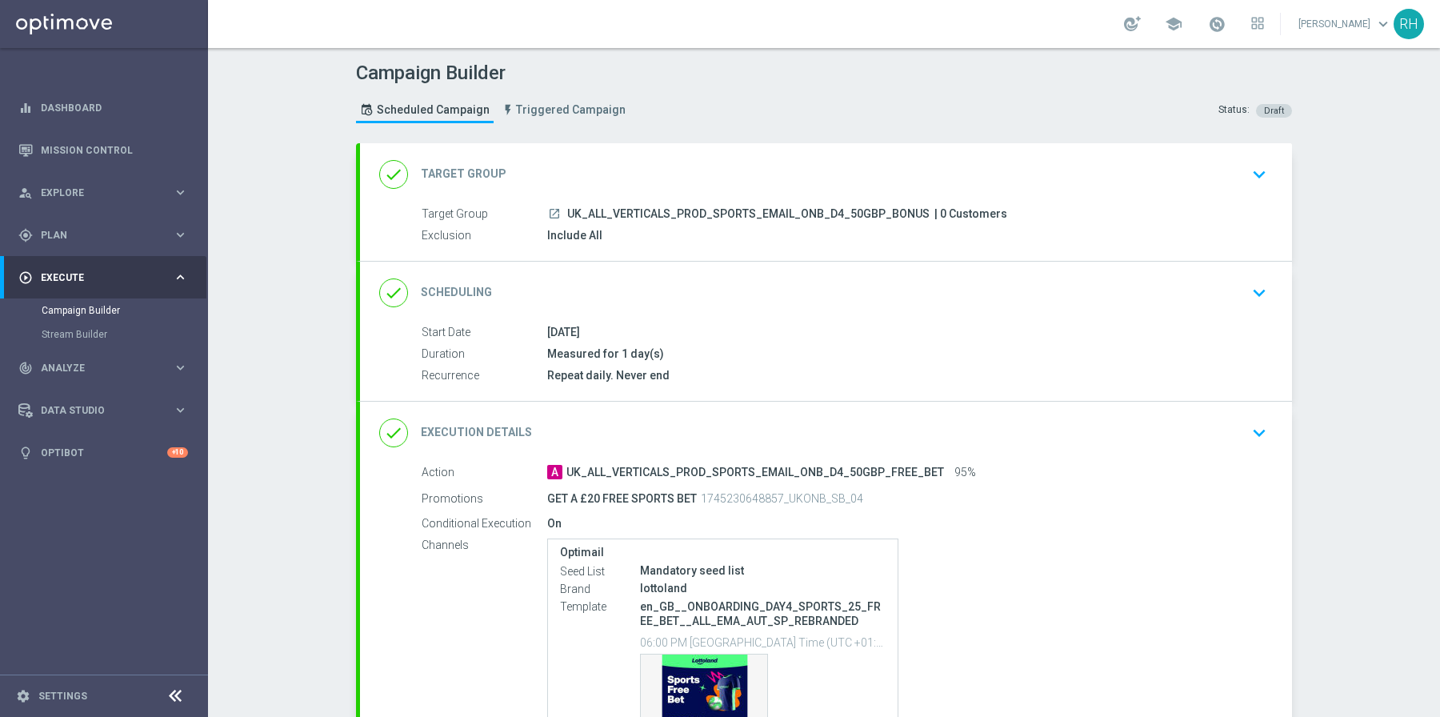
click at [1252, 444] on button "keyboard_arrow_down" at bounding box center [1259, 433] width 27 height 30
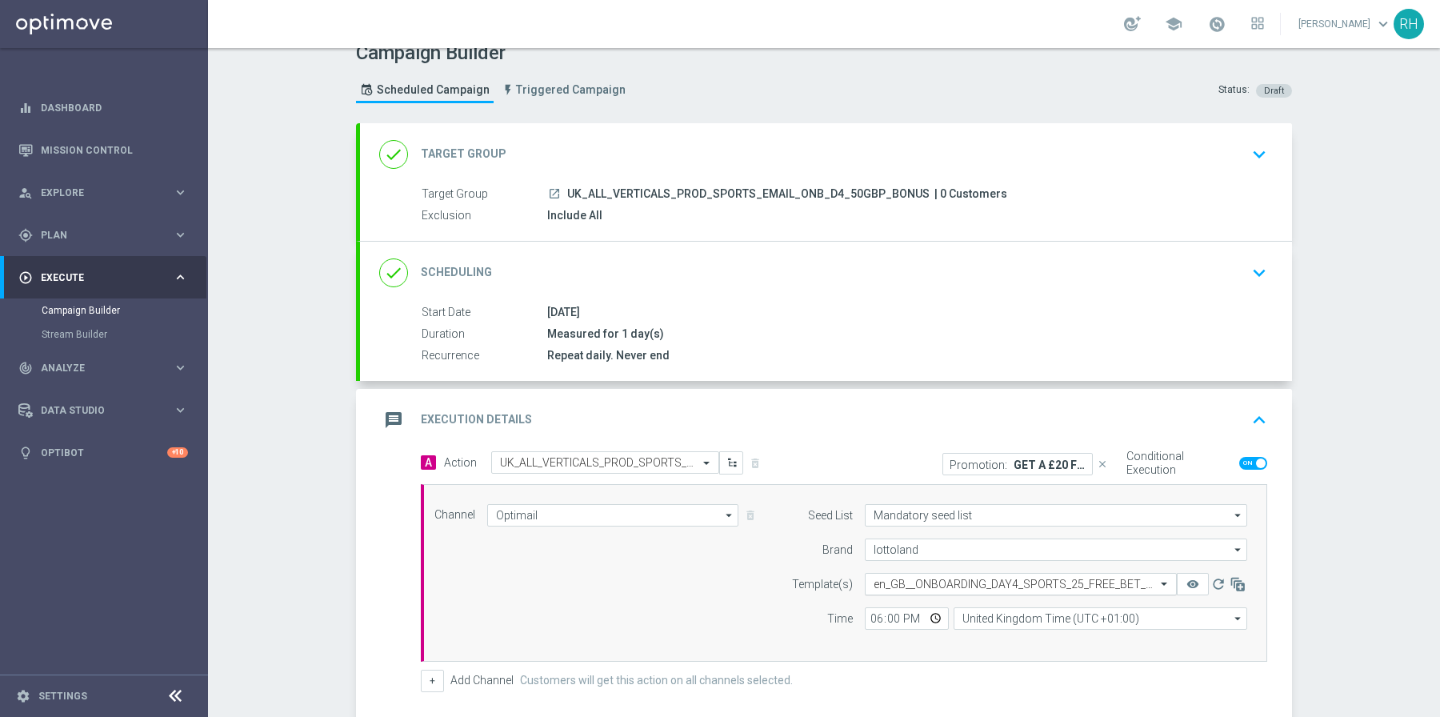
scroll to position [42, 0]
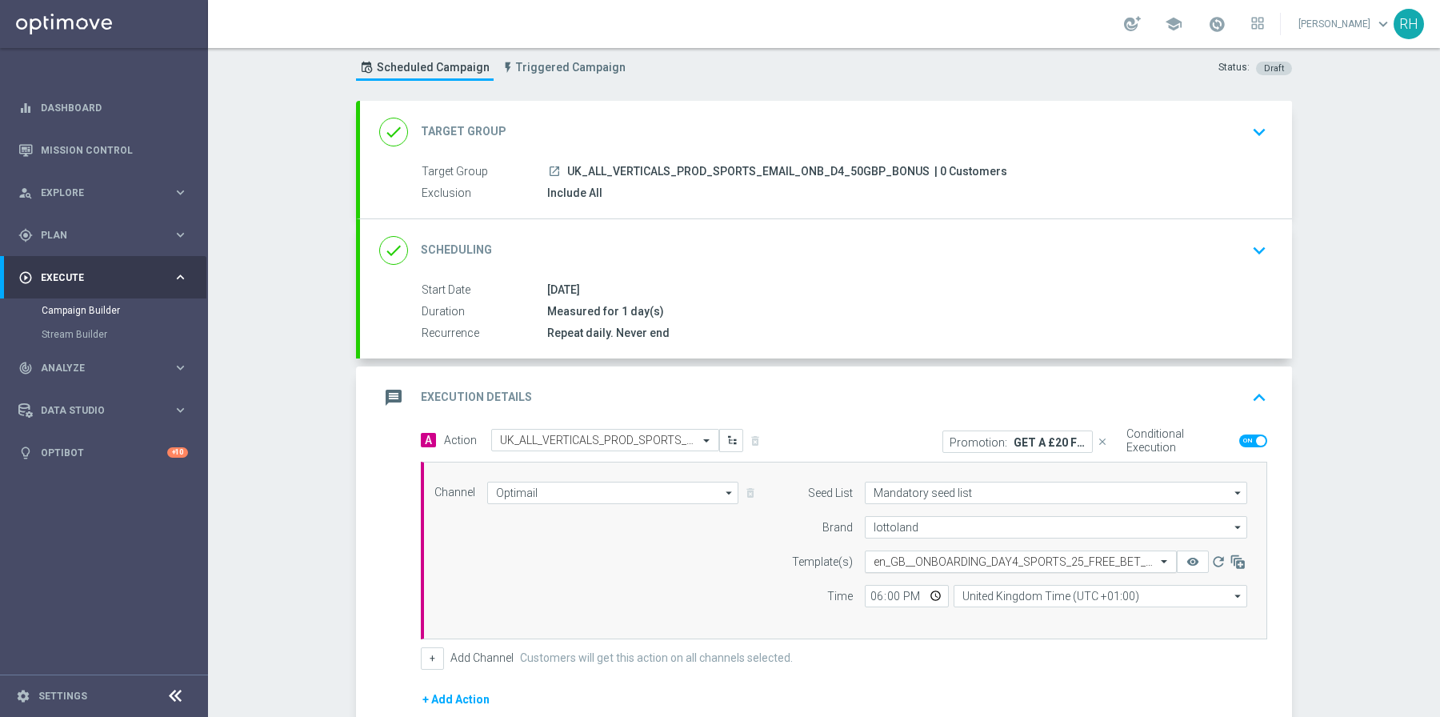
click at [1046, 560] on input "text" at bounding box center [1005, 562] width 262 height 14
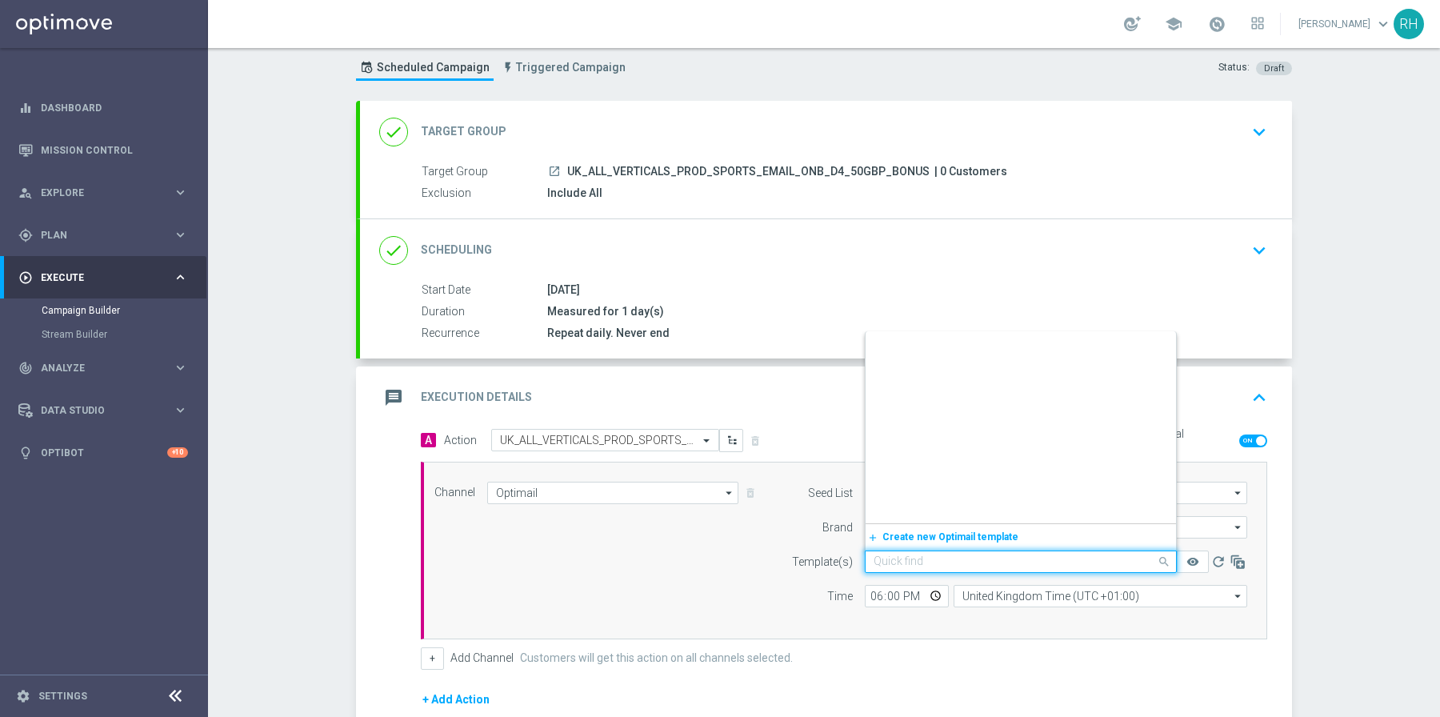
scroll to position [67656, 0]
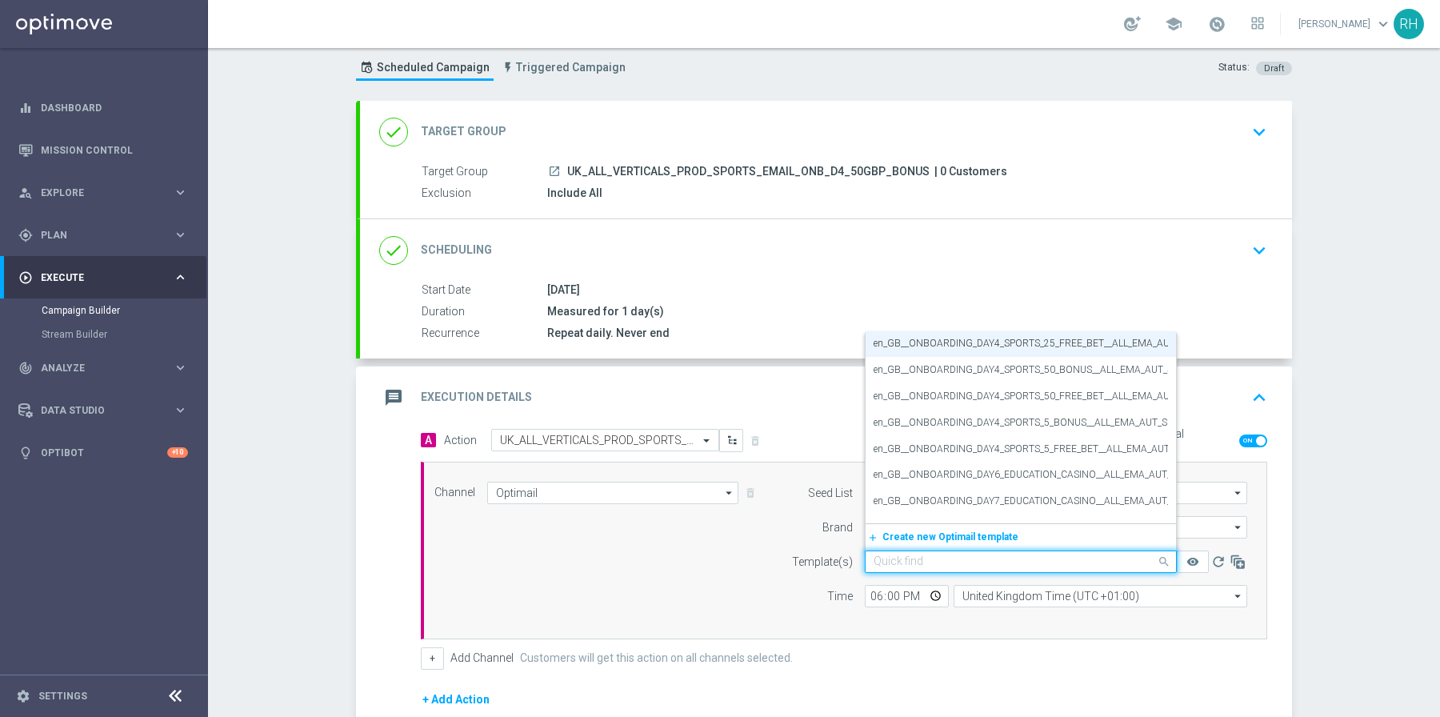
paste input "en_GB__ONBOARDING_DAY4_SPORTS_50_FREE_BET__ALL_EMA_AUT_SP_REBRANDED"
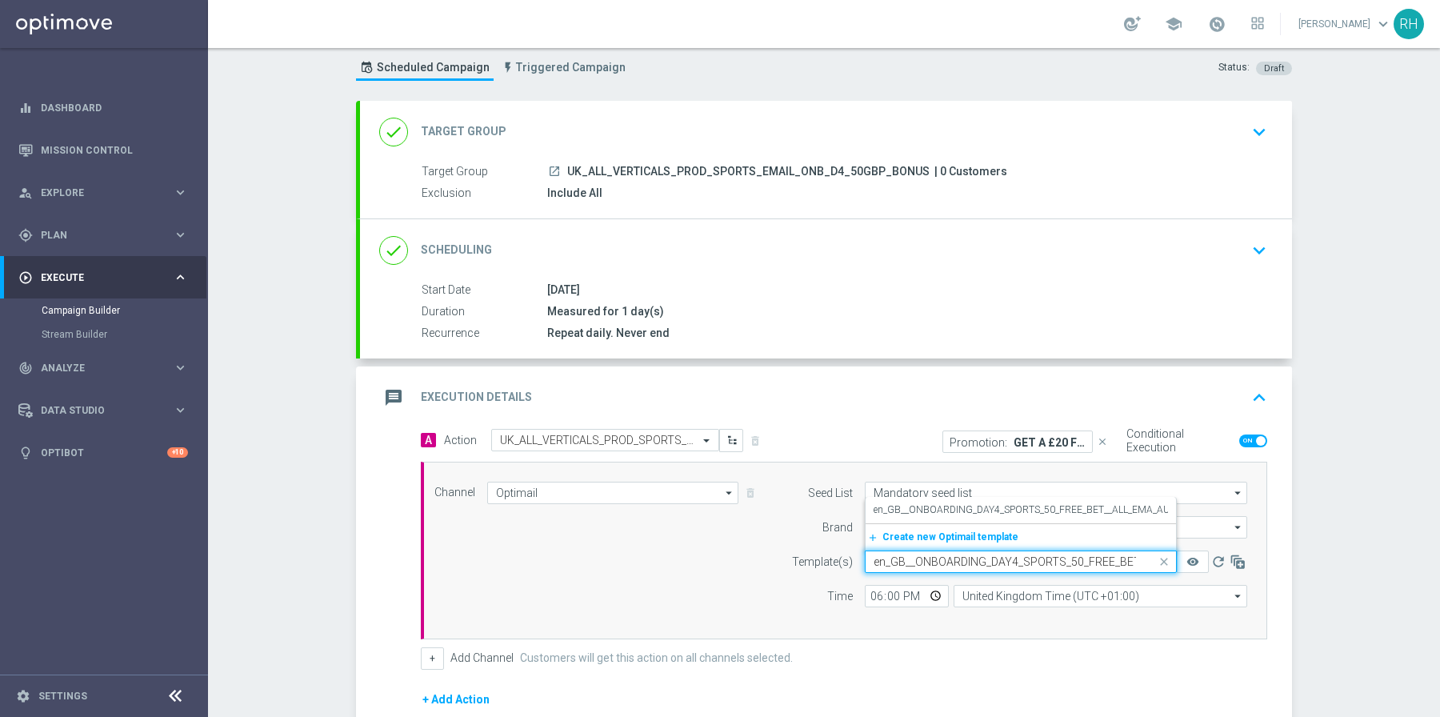
scroll to position [0, 165]
click at [1061, 510] on label "en_GB__ONBOARDING_DAY4_SPORTS_50_FREE_BET__ALL_EMA_AUT_SP_REBRANDED" at bounding box center [1063, 510] width 378 height 14
type input "en_GB__ONBOARDING_DAY4_SPORTS_50_FREE_BET__ALL_EMA_AUT_SP_REBRANDED"
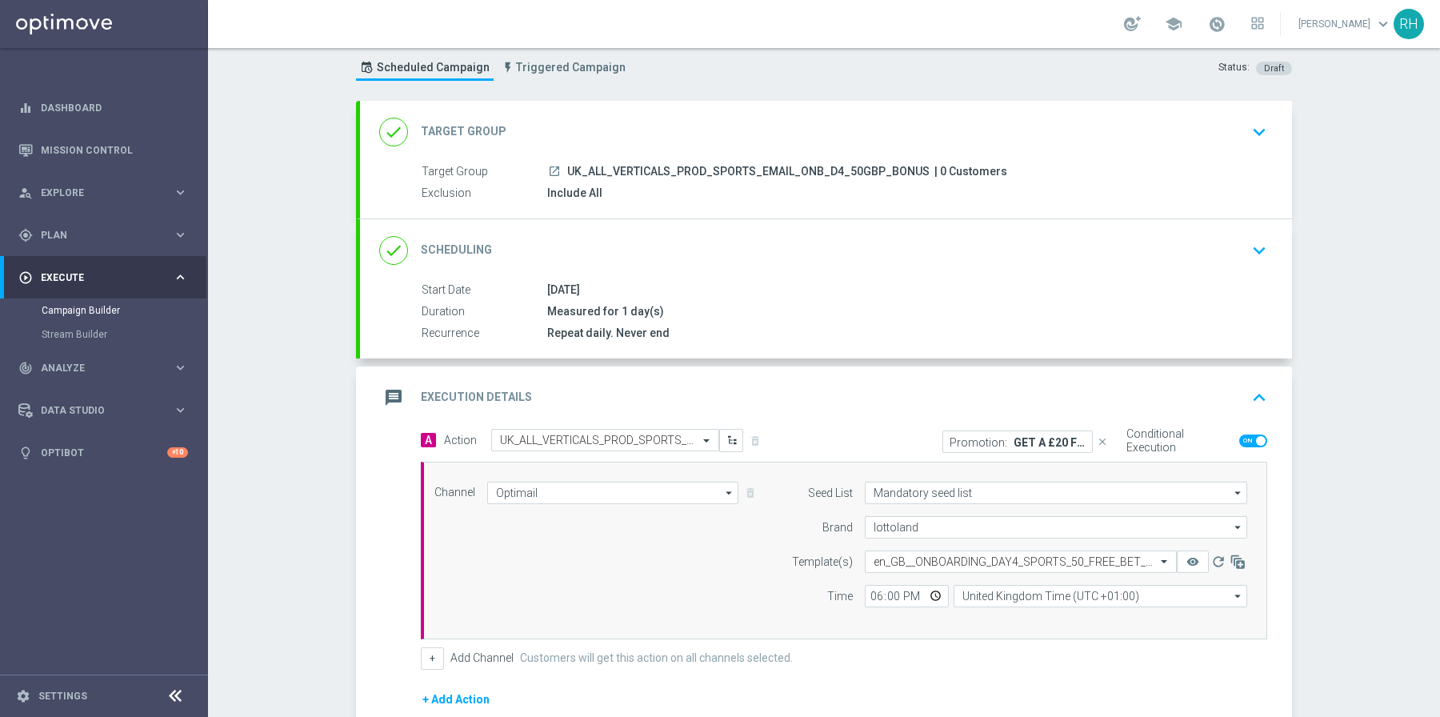
scroll to position [0, 0]
click at [1097, 441] on icon "close" at bounding box center [1102, 441] width 11 height 11
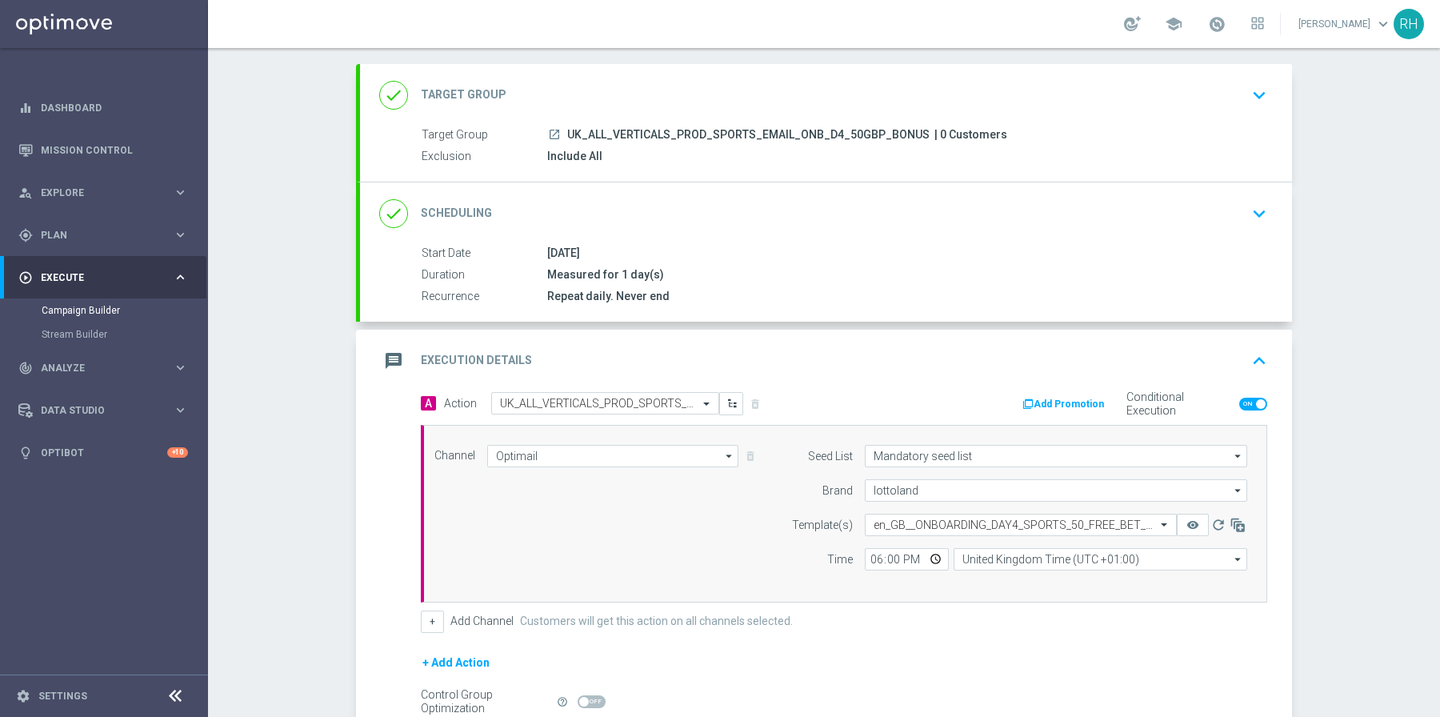
scroll to position [222, 0]
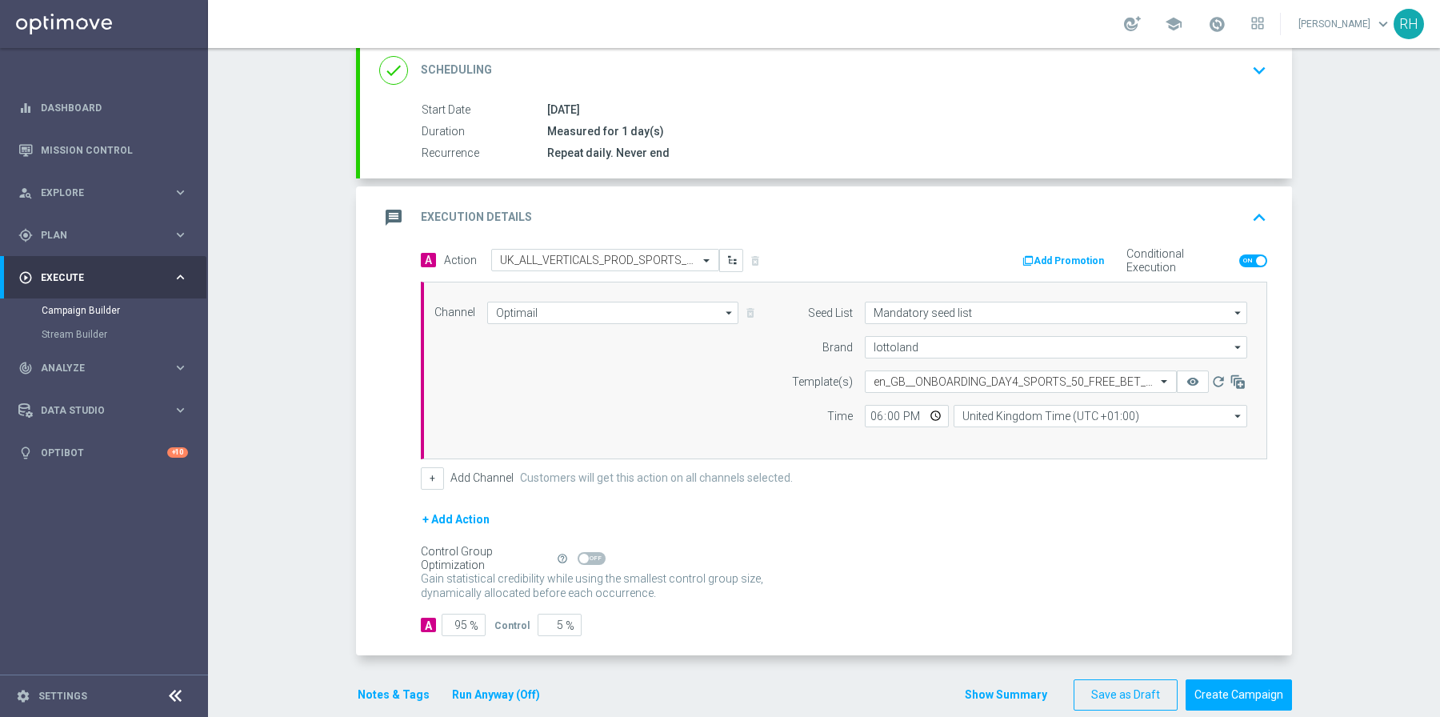
click at [1053, 252] on button "Add Promotion" at bounding box center [1065, 261] width 89 height 18
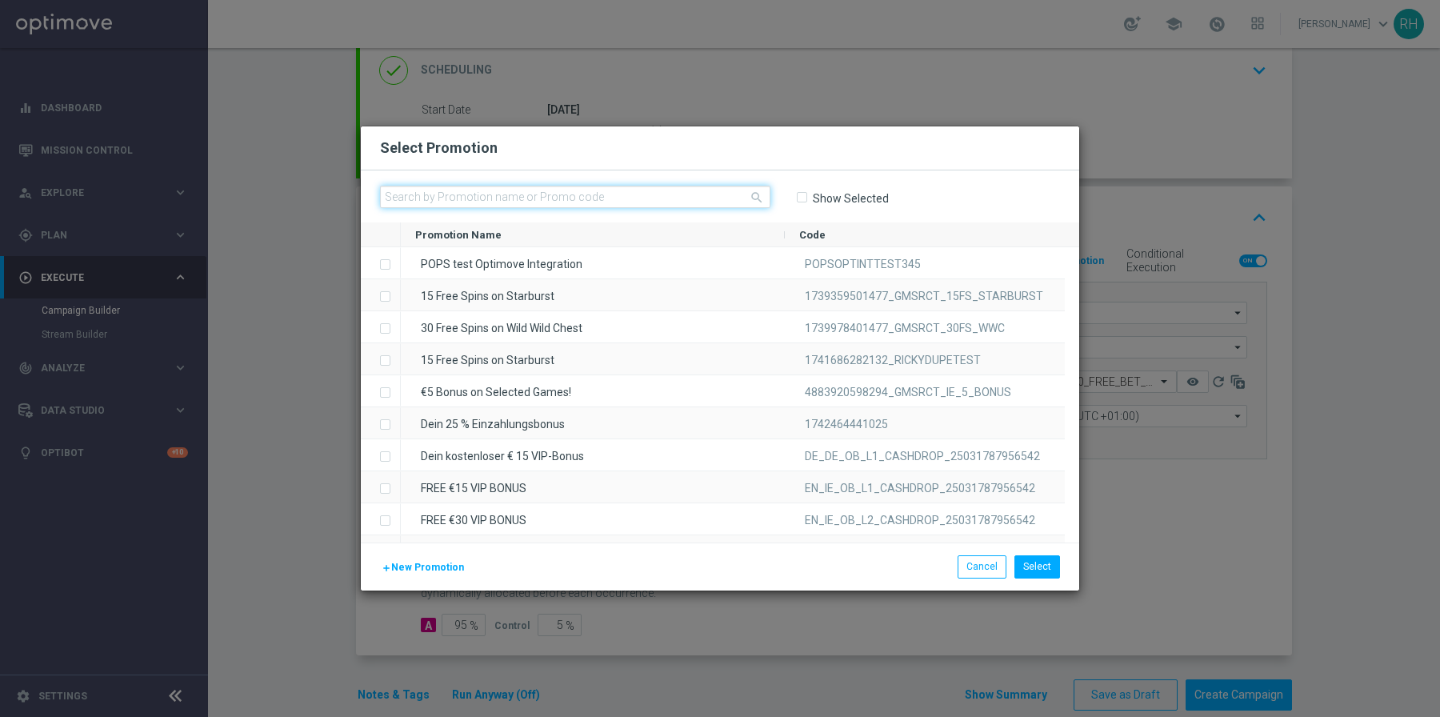
click at [628, 199] on input "text" at bounding box center [575, 197] width 391 height 22
paste input "1745230648857_UKONB_SB_05"
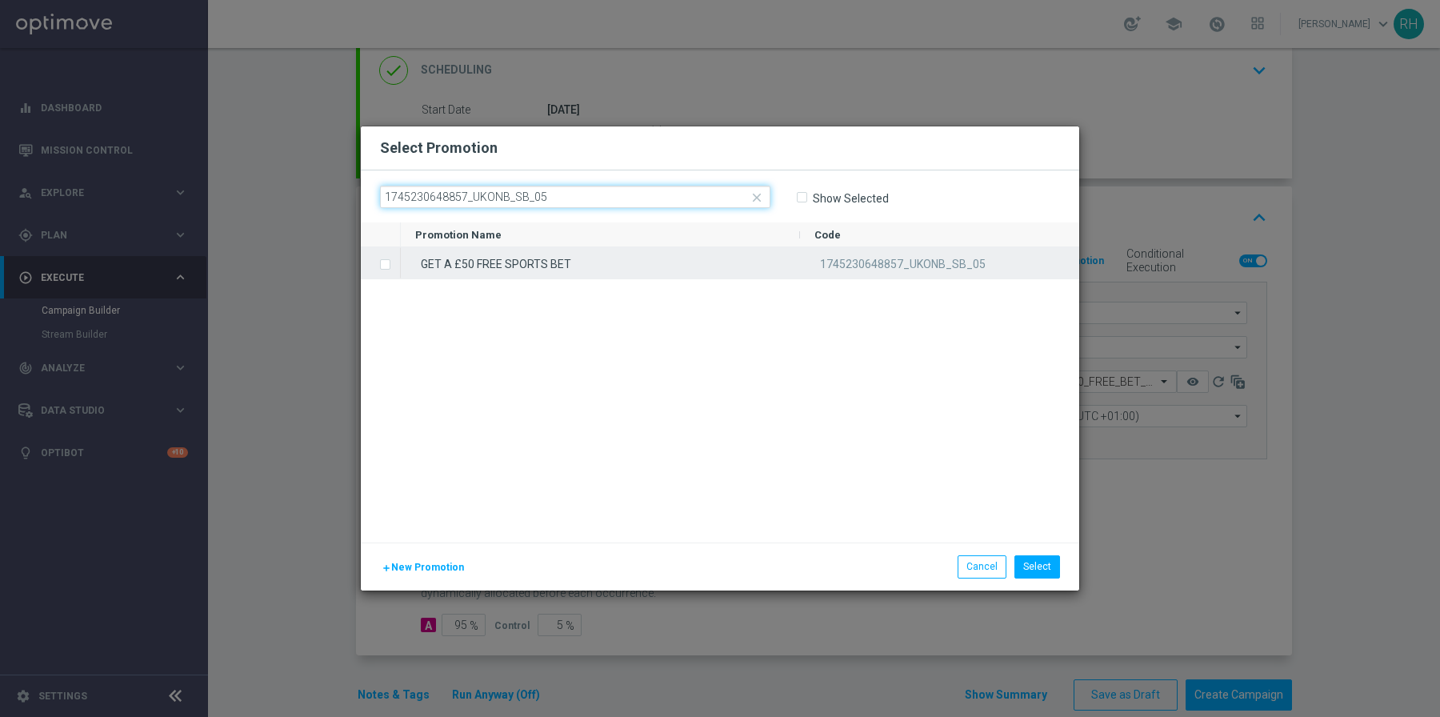
type input "1745230648857_UKONB_SB_05"
click at [613, 259] on div "GET A £50 FREE SPORTS BET" at bounding box center [600, 262] width 399 height 31
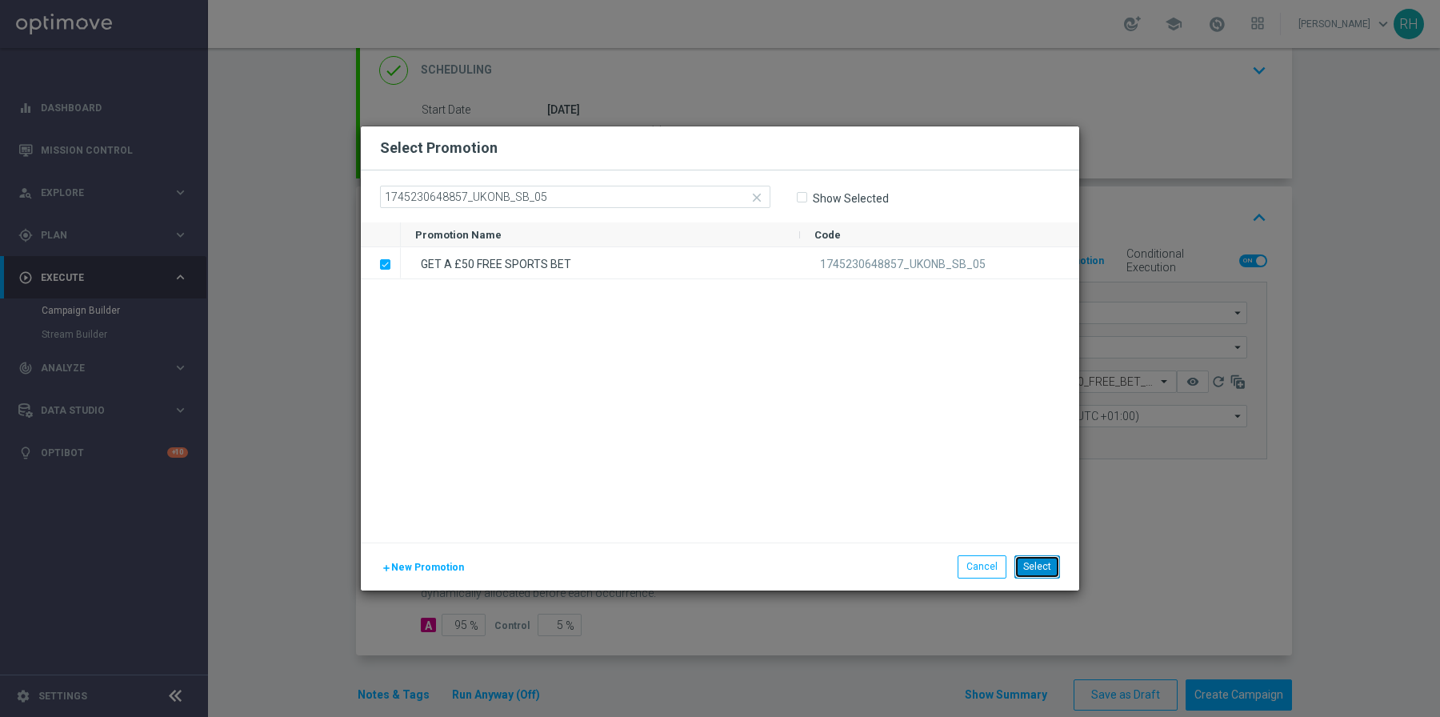
click at [1052, 564] on button "Select" at bounding box center [1038, 566] width 46 height 22
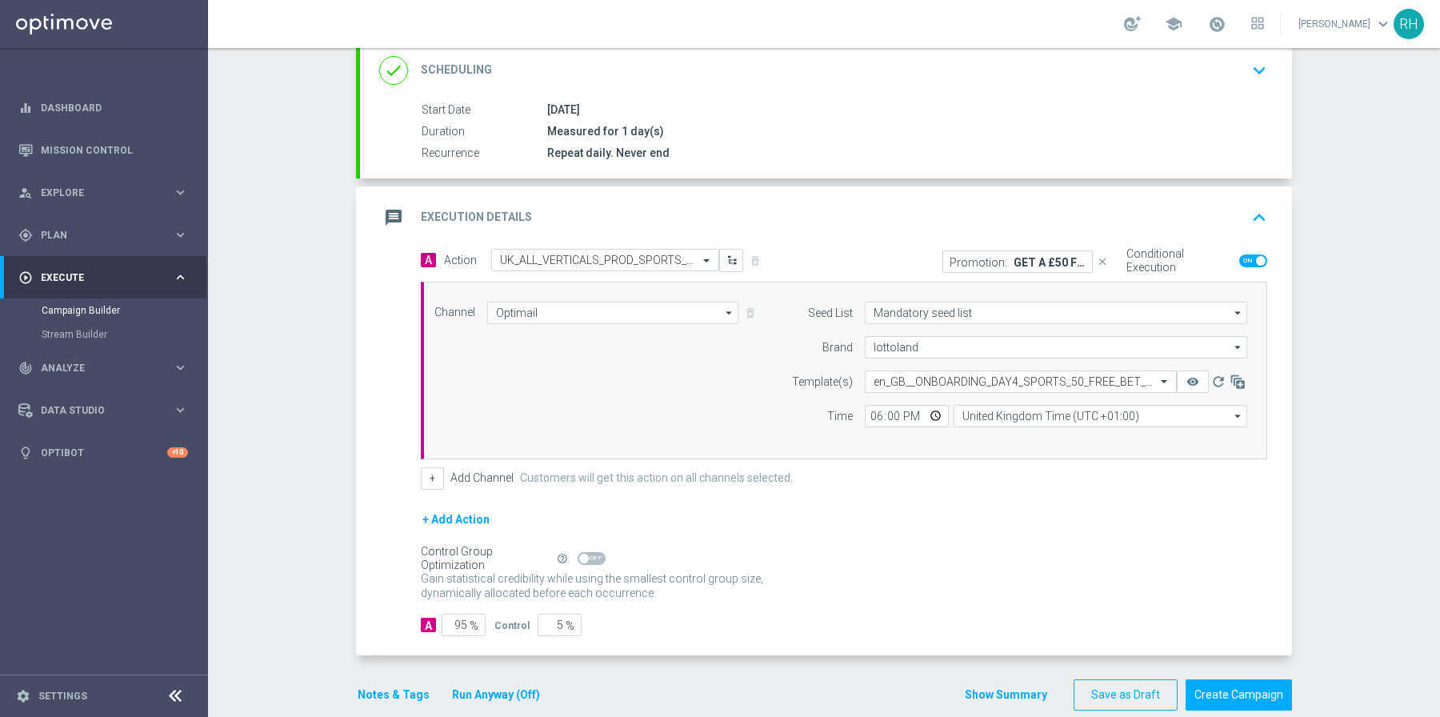
click at [1052, 567] on div "Gain statistical credibility while using the smallest control group size, dynam…" at bounding box center [844, 586] width 847 height 38
click at [379, 685] on button "Notes & Tags" at bounding box center [393, 695] width 75 height 20
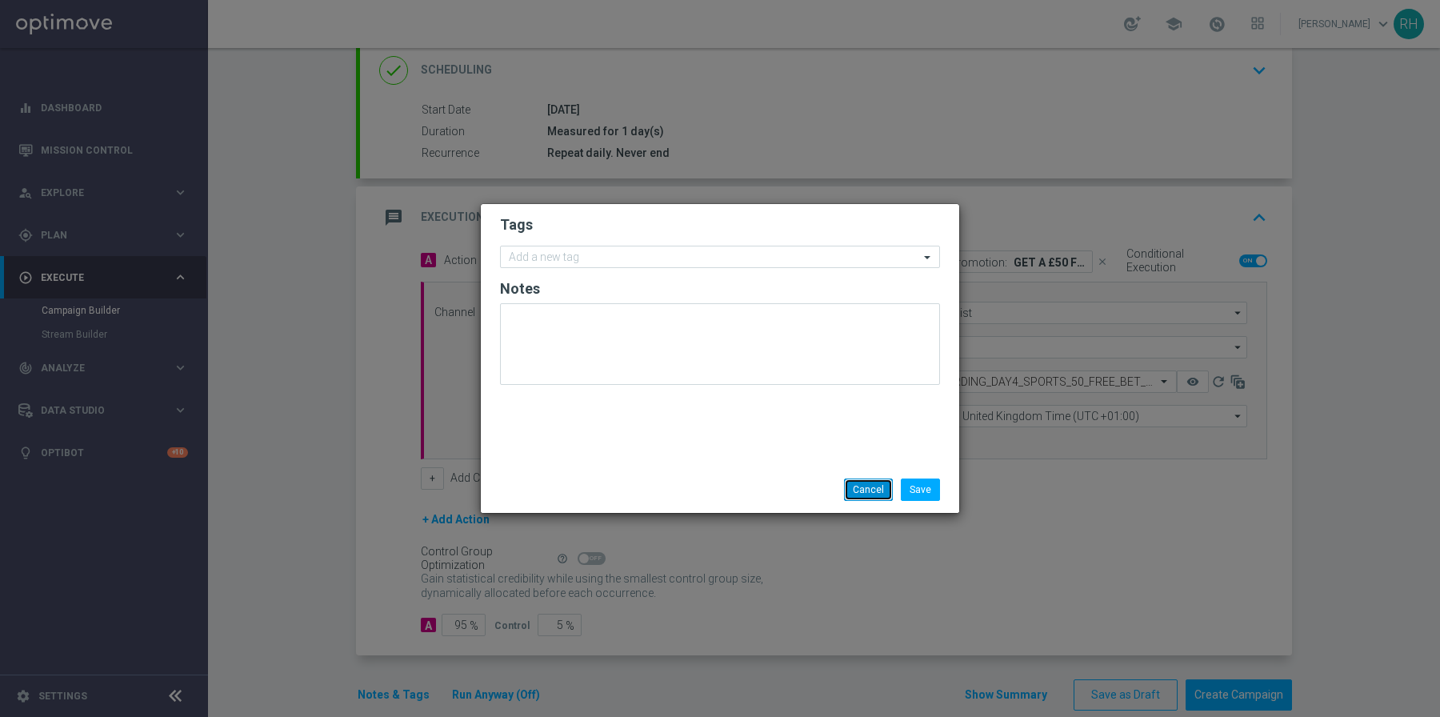
click at [855, 491] on button "Cancel" at bounding box center [868, 490] width 49 height 22
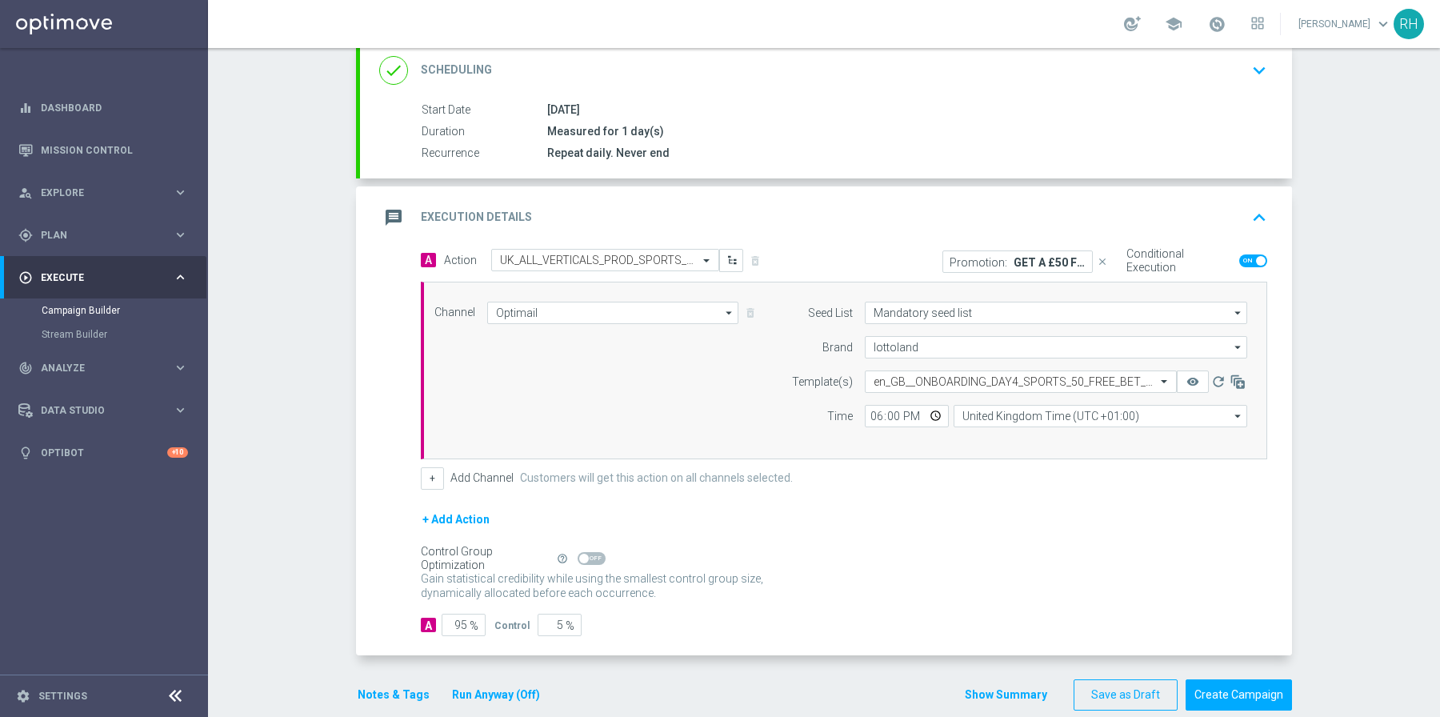
click at [1027, 686] on button "Show Summary" at bounding box center [1006, 695] width 84 height 18
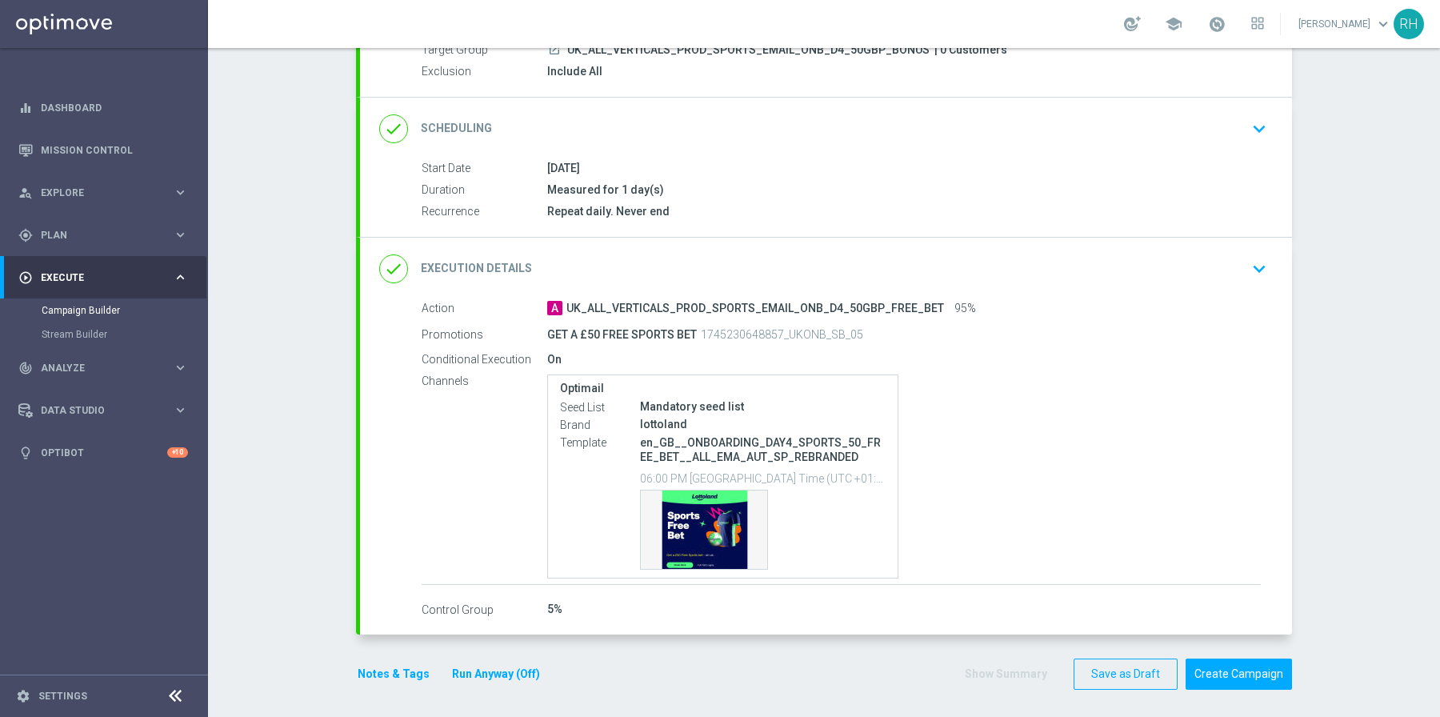
scroll to position [164, 0]
click at [708, 537] on div "Template preview" at bounding box center [704, 530] width 126 height 78
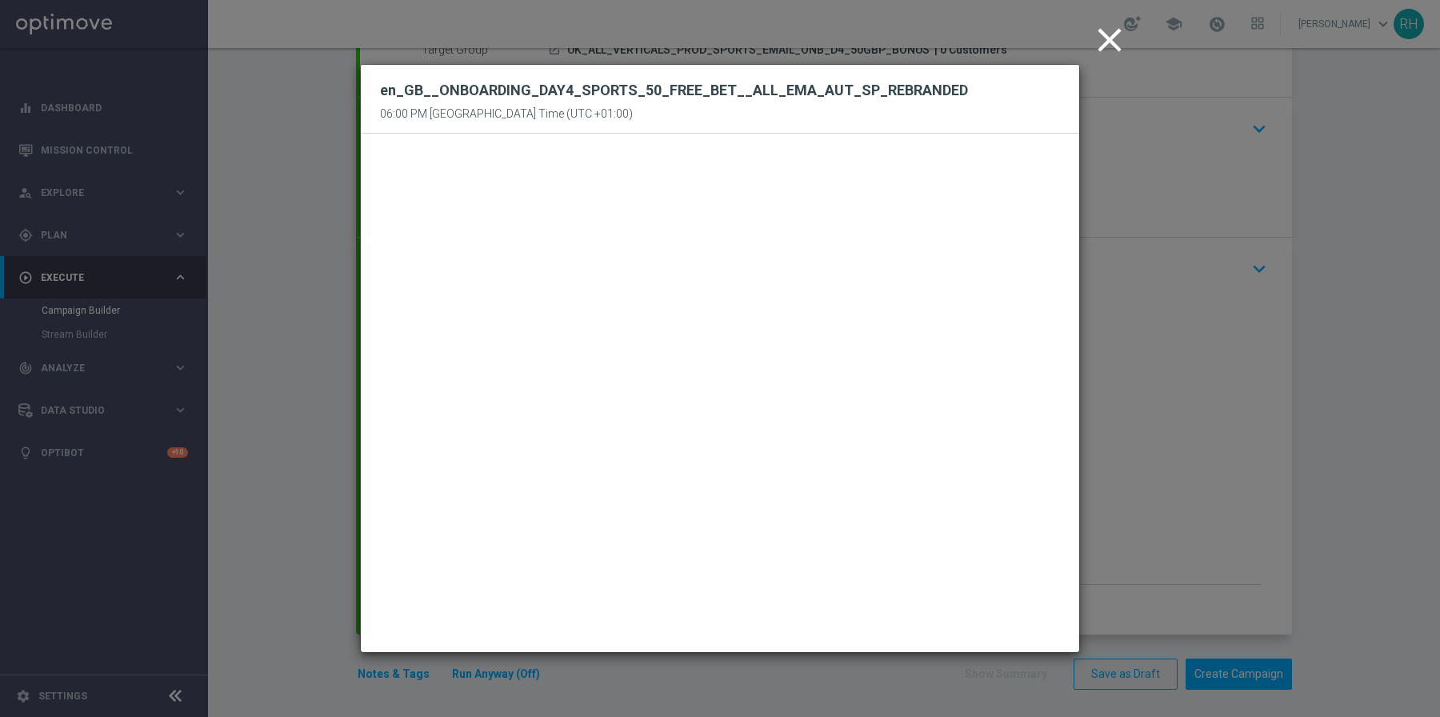
click at [1103, 38] on icon "close" at bounding box center [1110, 40] width 40 height 40
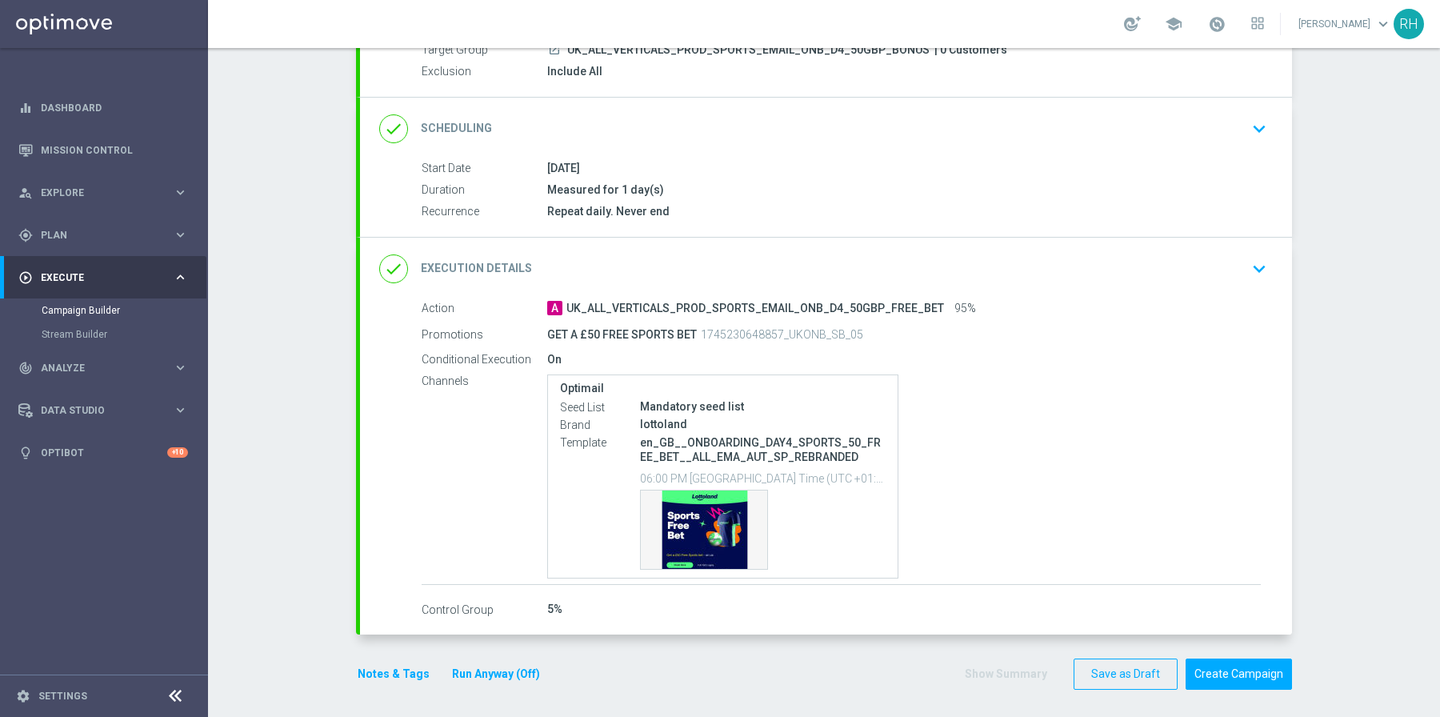
click at [371, 675] on button "Notes & Tags" at bounding box center [393, 674] width 75 height 20
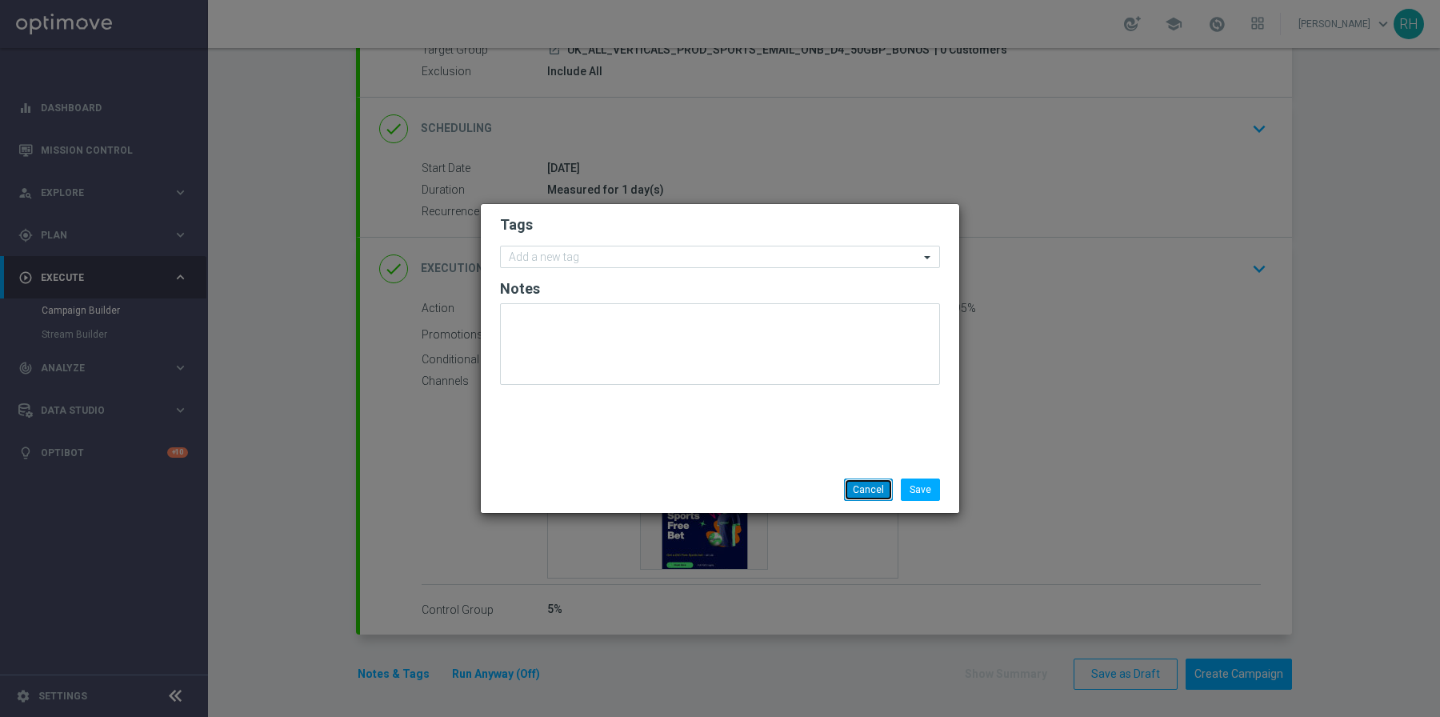
click at [863, 491] on button "Cancel" at bounding box center [868, 490] width 49 height 22
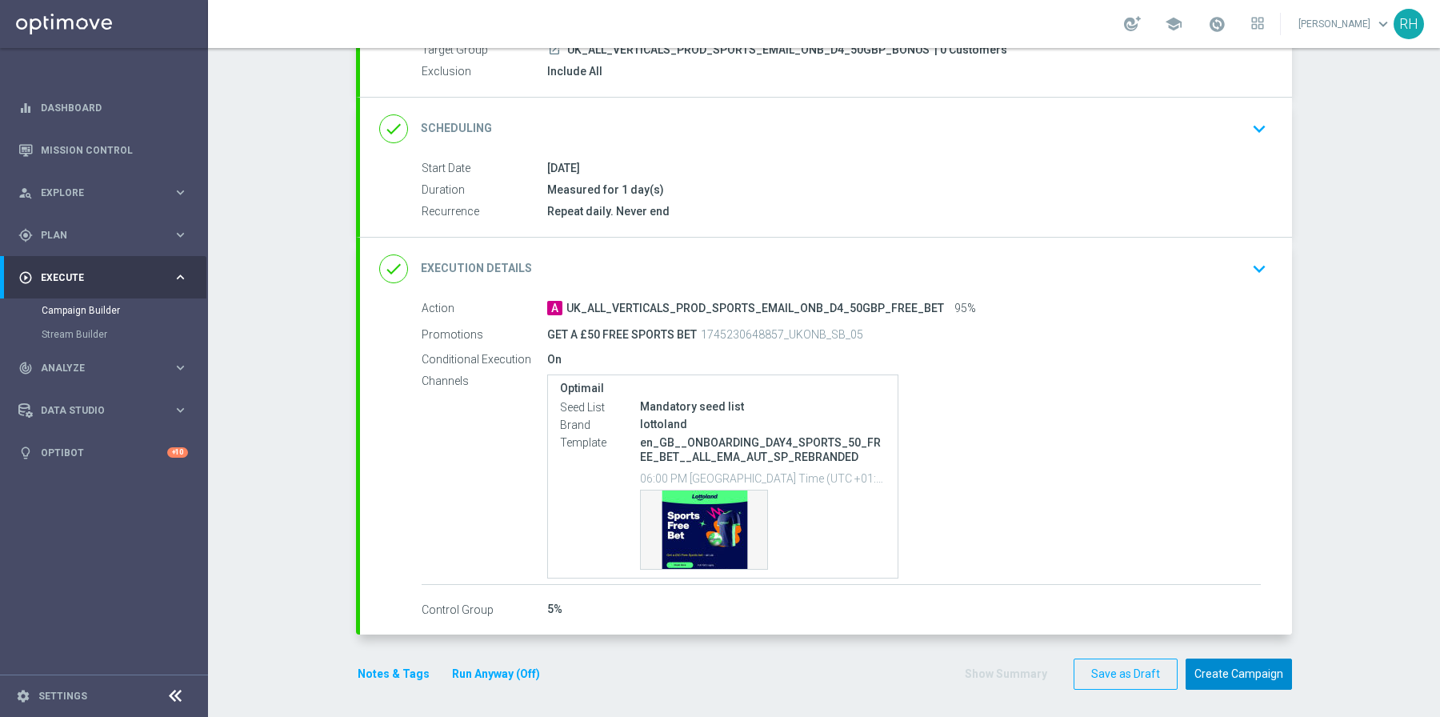
click at [1243, 670] on button "Create Campaign" at bounding box center [1239, 674] width 106 height 31
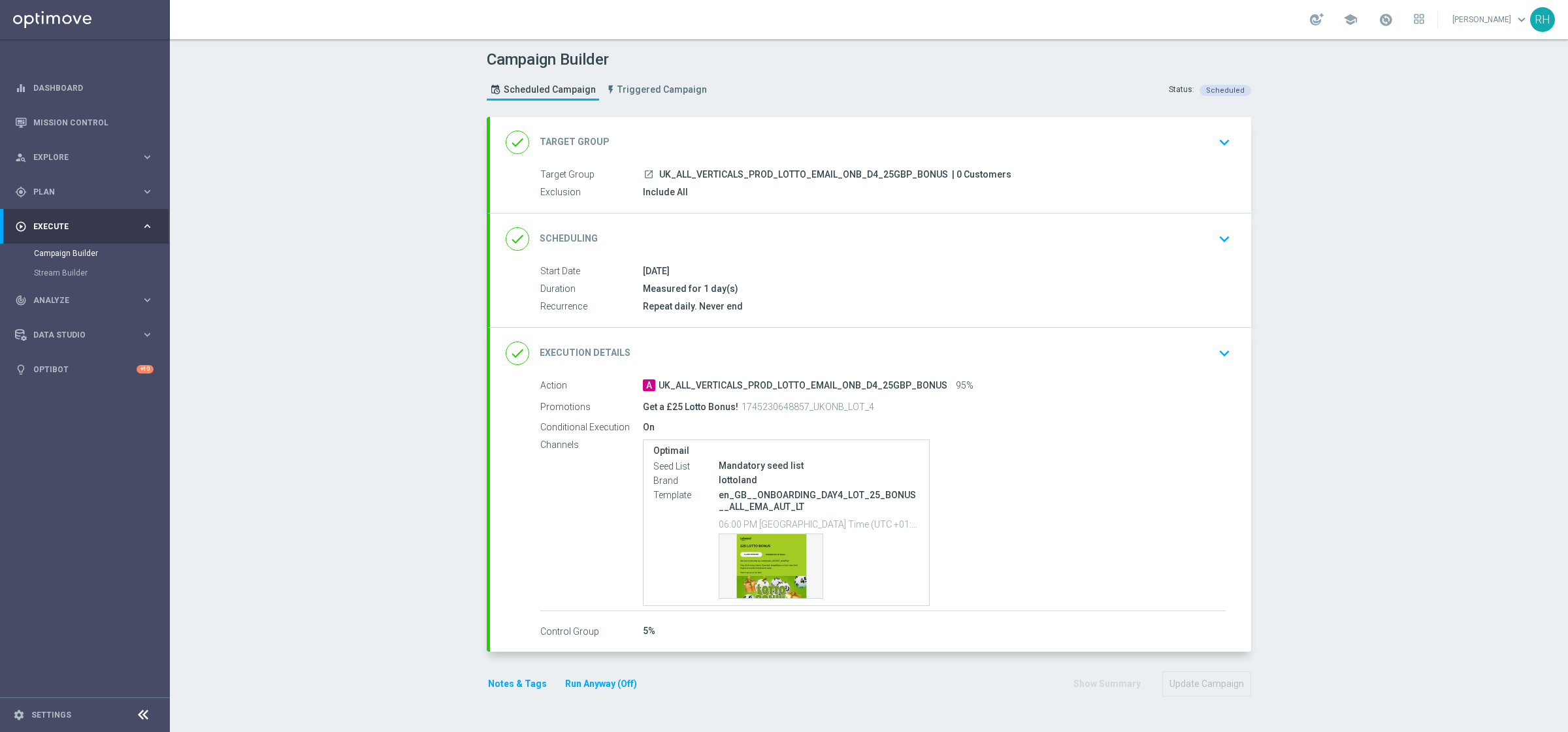
click at [1221, 345] on icon "keyboard_arrow_down" at bounding box center [1224, 353] width 20 height 20
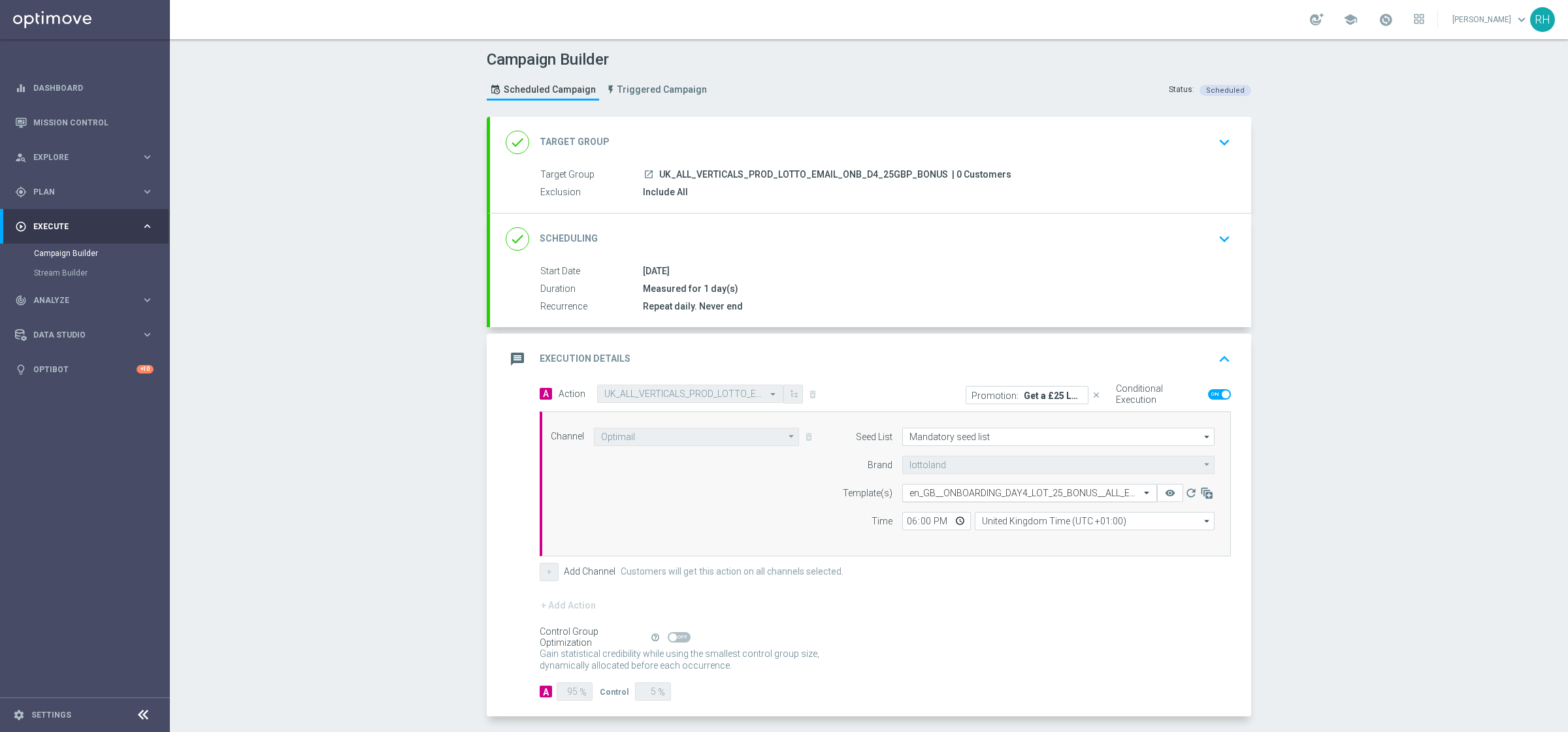
click at [1072, 492] on input "text" at bounding box center [1016, 494] width 214 height 11
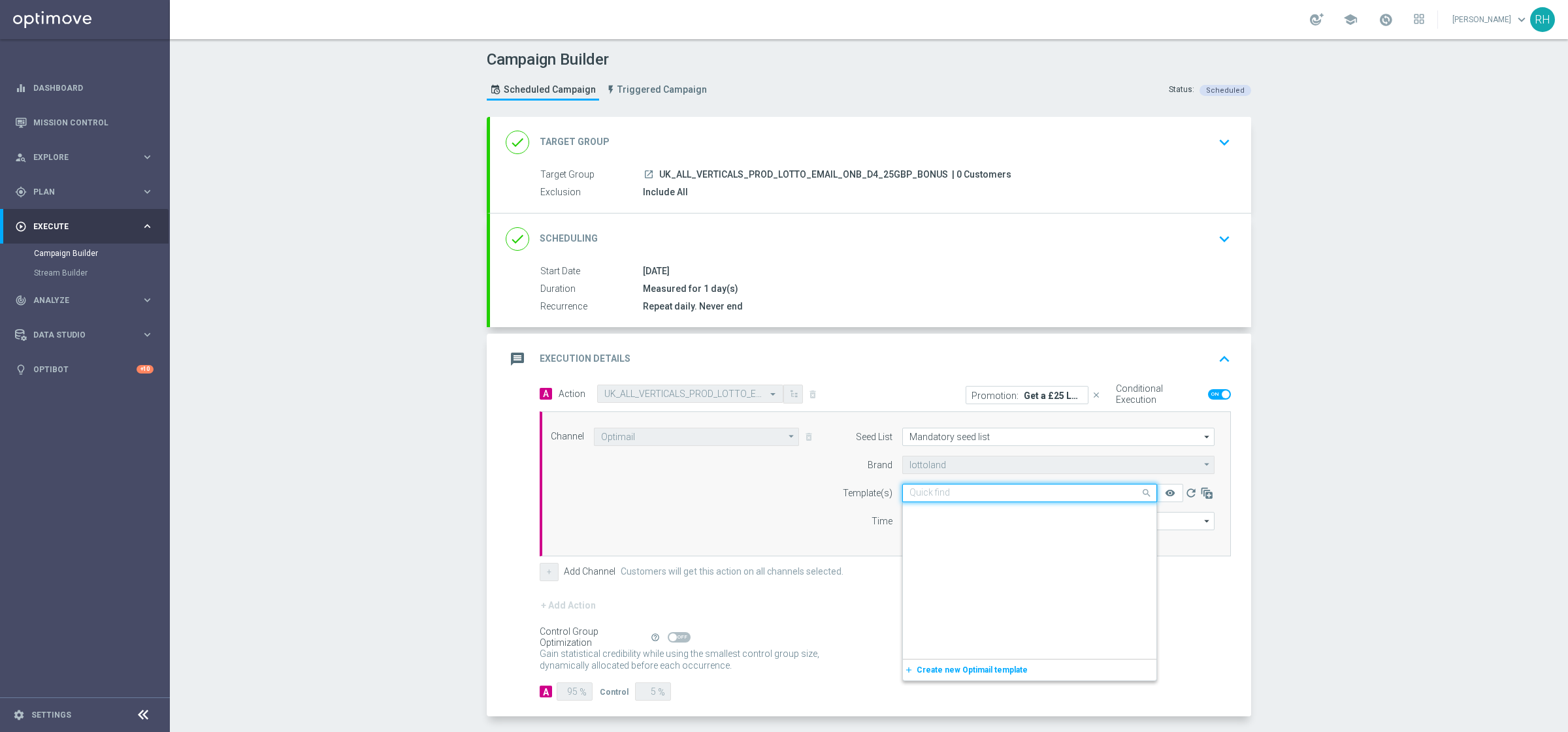
scroll to position [54973, 0]
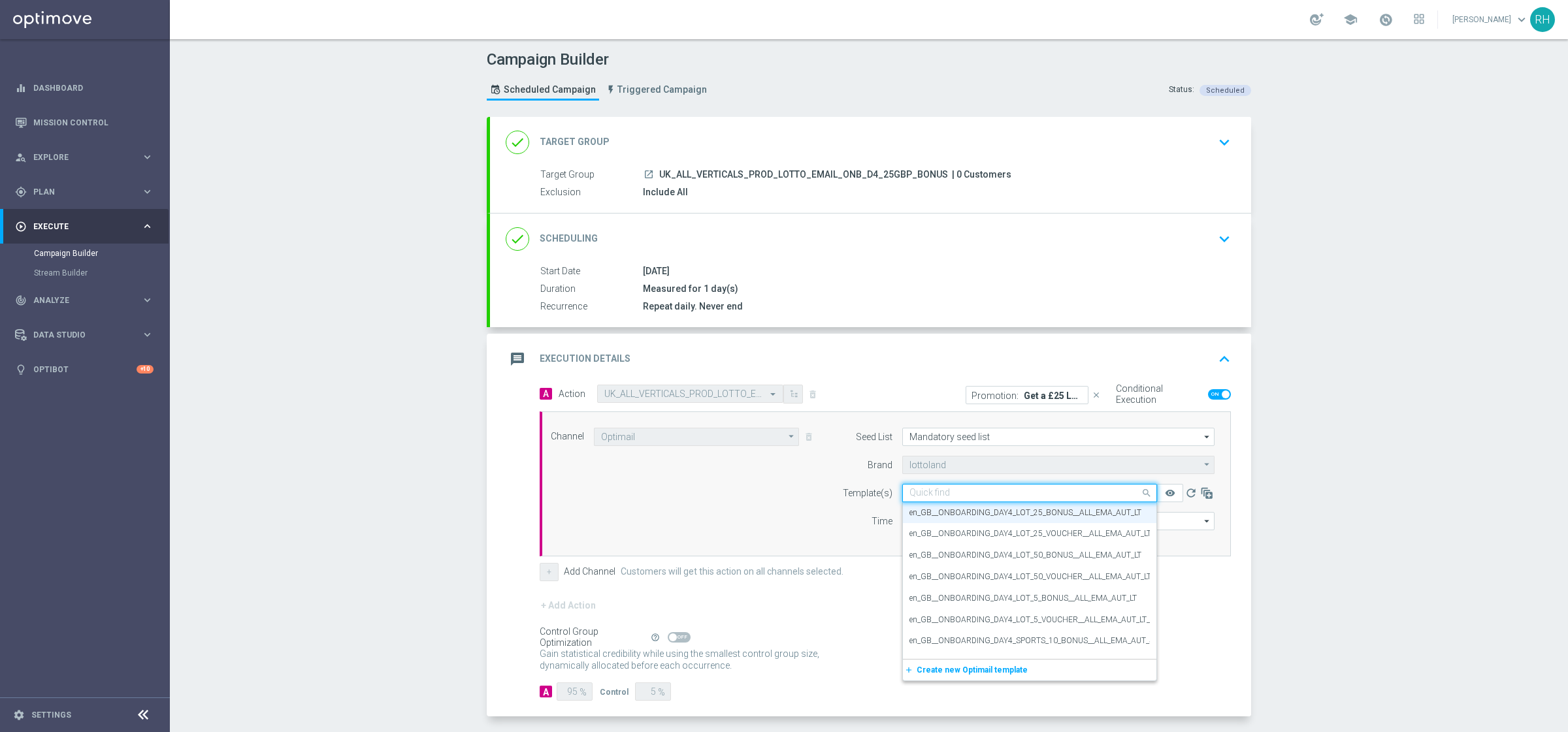
paste input "en_GB__ONBOARDING_DAY4_LOT_25_VOUCHER__ALL_EMA_AUT_LT_REBRANDED"
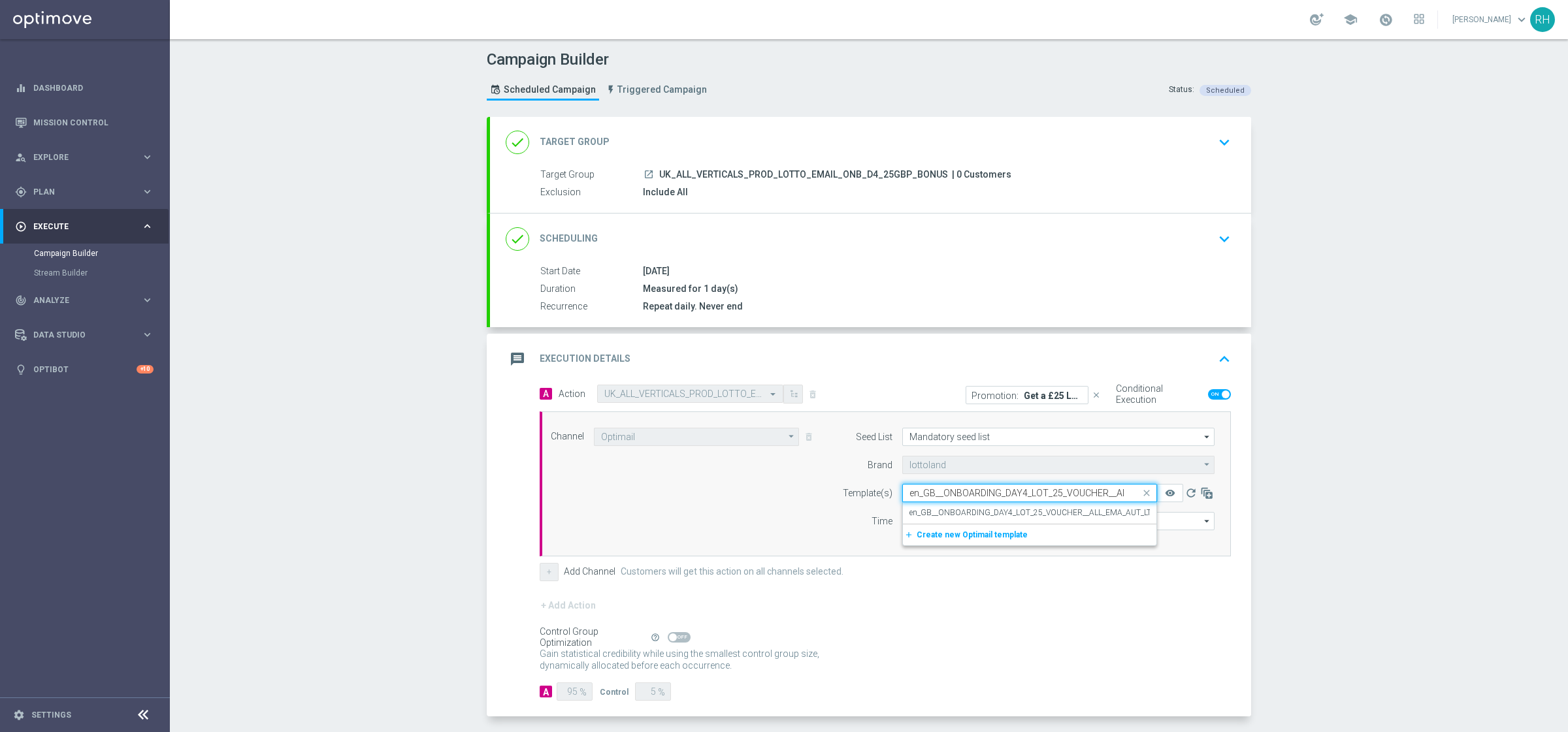
scroll to position [0, 118]
click at [1068, 506] on div "en_GB__ONBOARDING_DAY4_LOT_25_VOUCHER__ALL_EMA_AUT_LT_REBRANDED" at bounding box center [1029, 512] width 240 height 21
type input "en_GB__ONBOARDING_DAY4_LOT_25_VOUCHER__ALL_EMA_AUT_LT_REBRANDED"
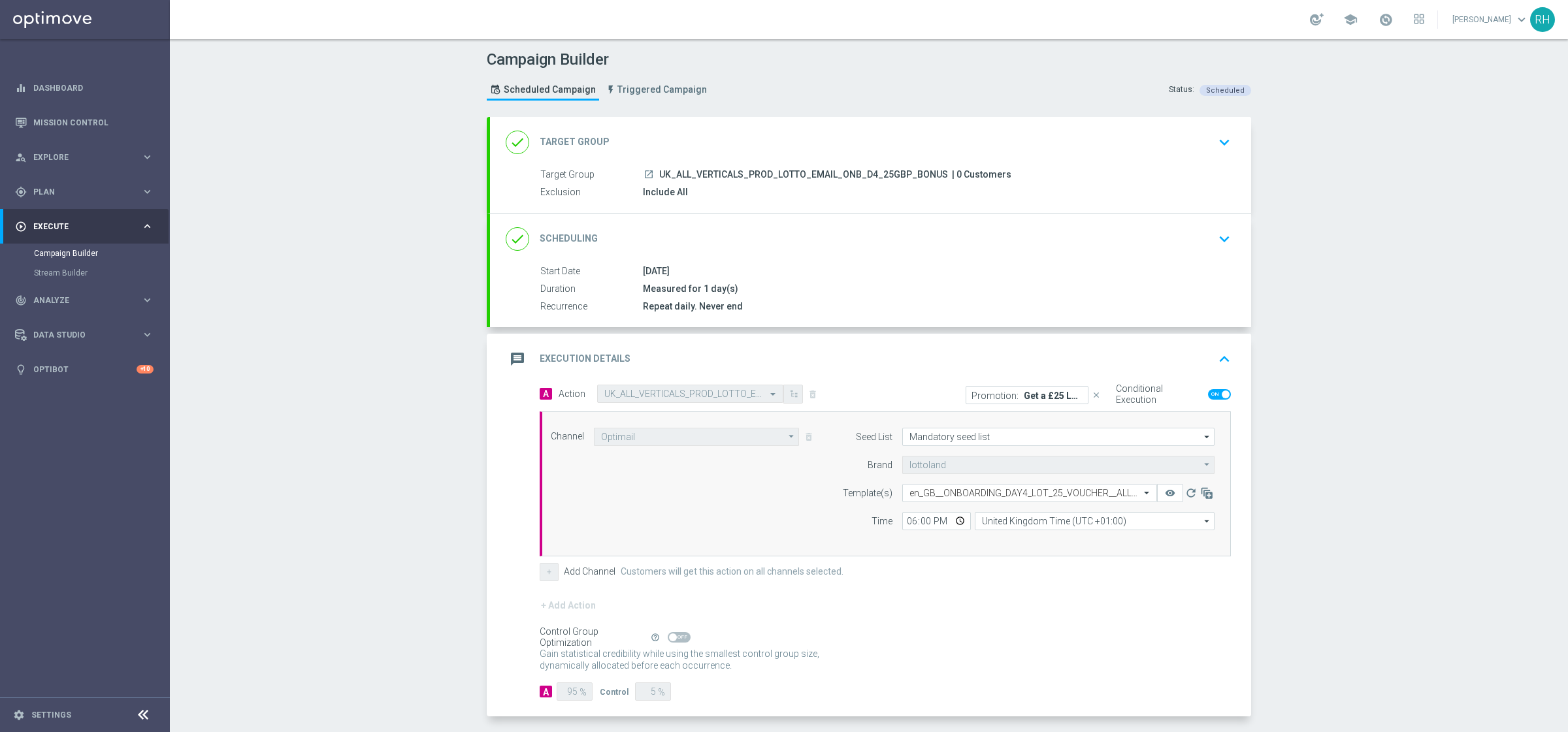
click at [1219, 343] on div "message Execution Details keyboard_arrow_up" at bounding box center [870, 359] width 761 height 51
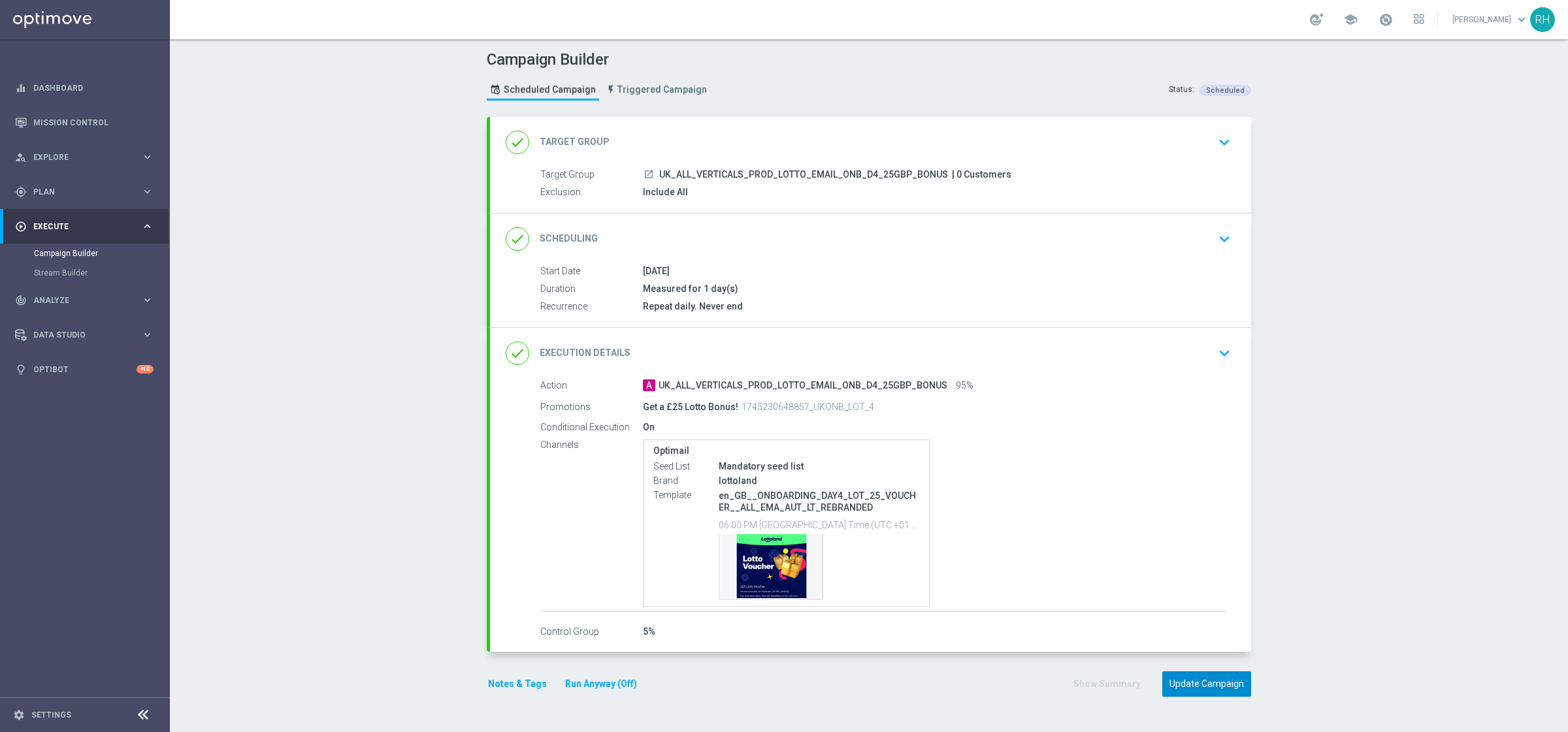
click at [1187, 681] on button "Update Campaign" at bounding box center [1206, 684] width 89 height 25
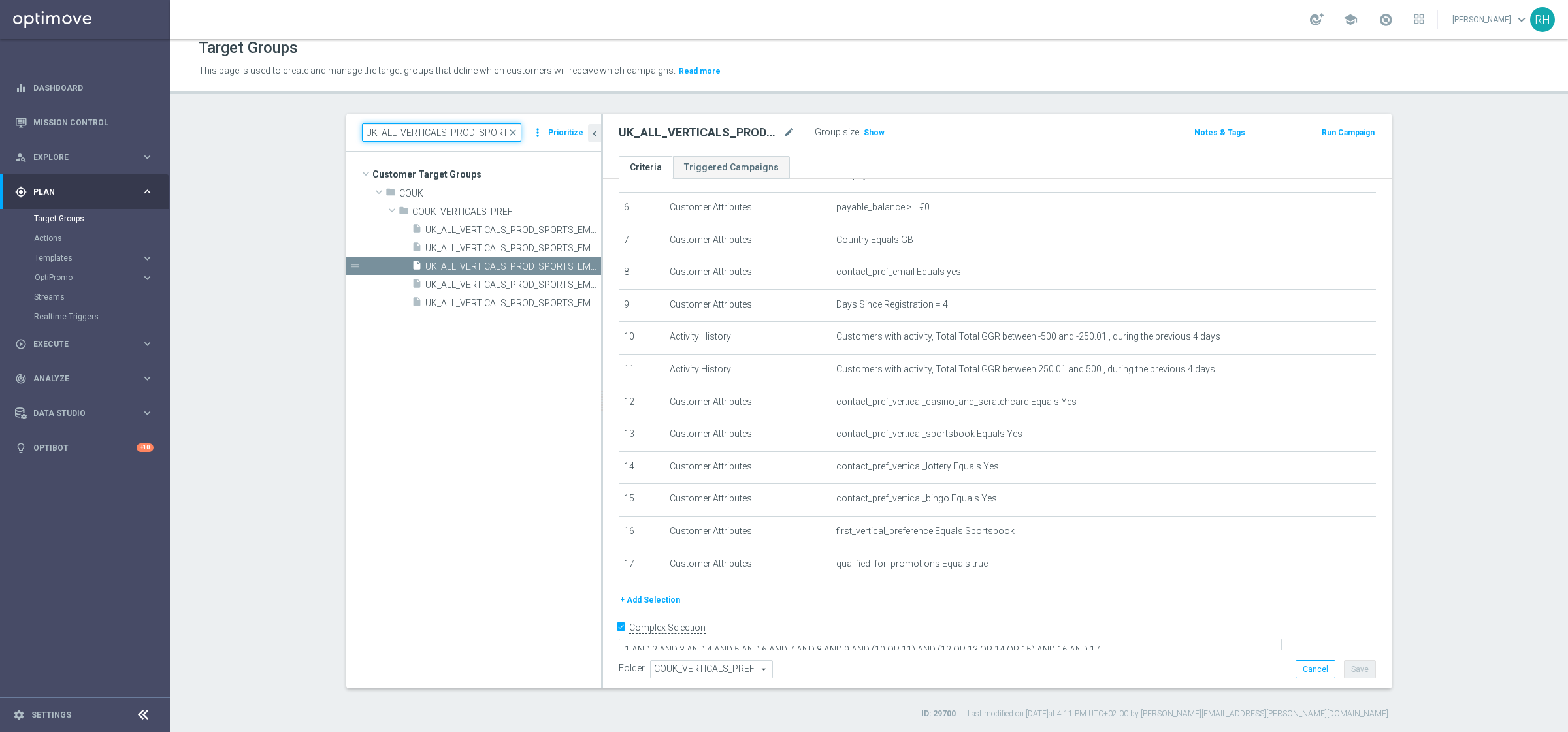
scroll to position [0, 72]
drag, startPoint x: 361, startPoint y: 132, endPoint x: 500, endPoint y: 135, distance: 139.0
click at [500, 135] on input "UK_ALL_VERTICALS_PROD_SPORTS_EMAIL_ONB_D4_" at bounding box center [441, 132] width 159 height 18
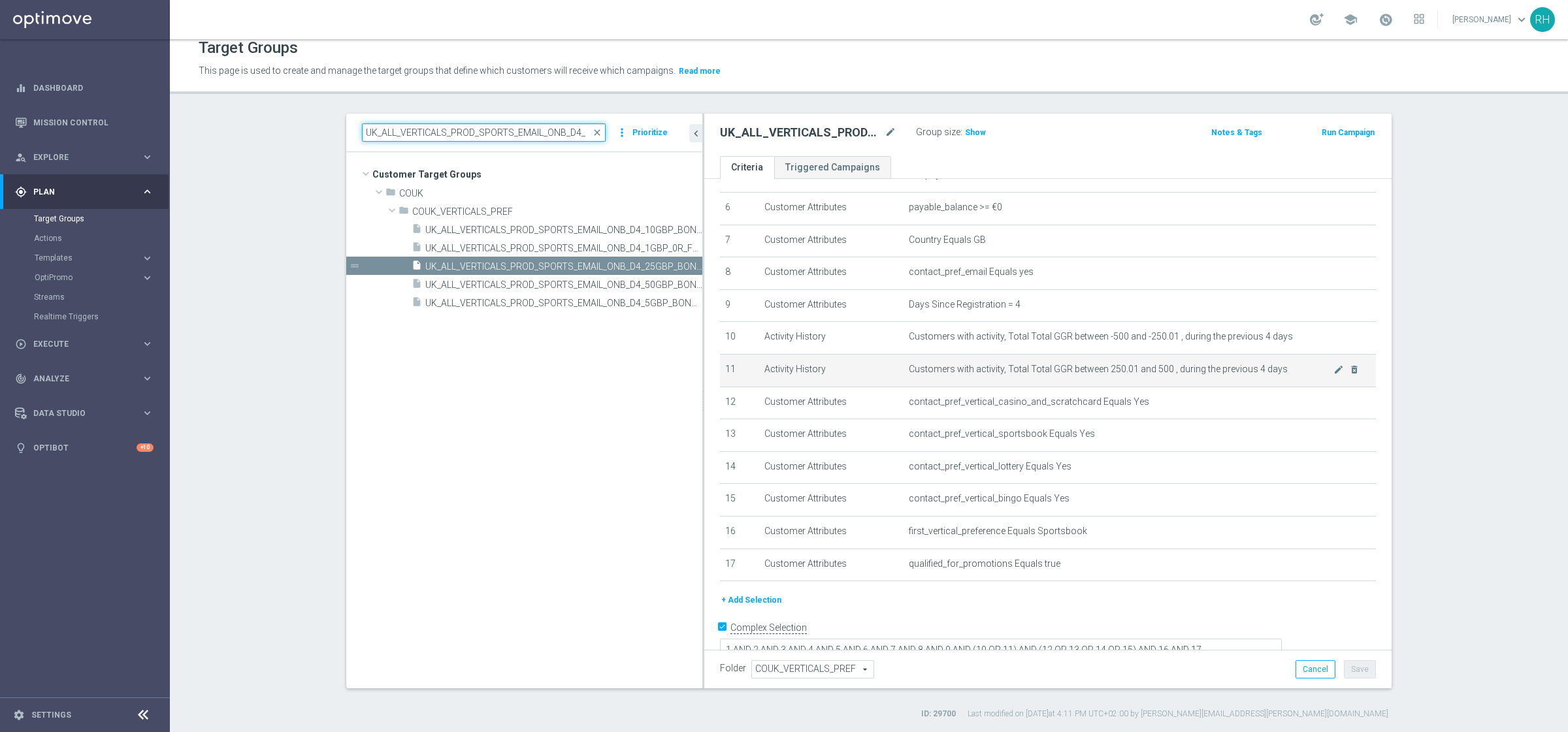
drag, startPoint x: 594, startPoint y: 368, endPoint x: 924, endPoint y: 368, distance: 330.0
click at [924, 368] on as-split "UK_ALL_VERTICALS_PROD_SPORTS_EMAIL_ONB_D4_ close more_vert Prioritize Customer …" at bounding box center [868, 401] width 1045 height 575
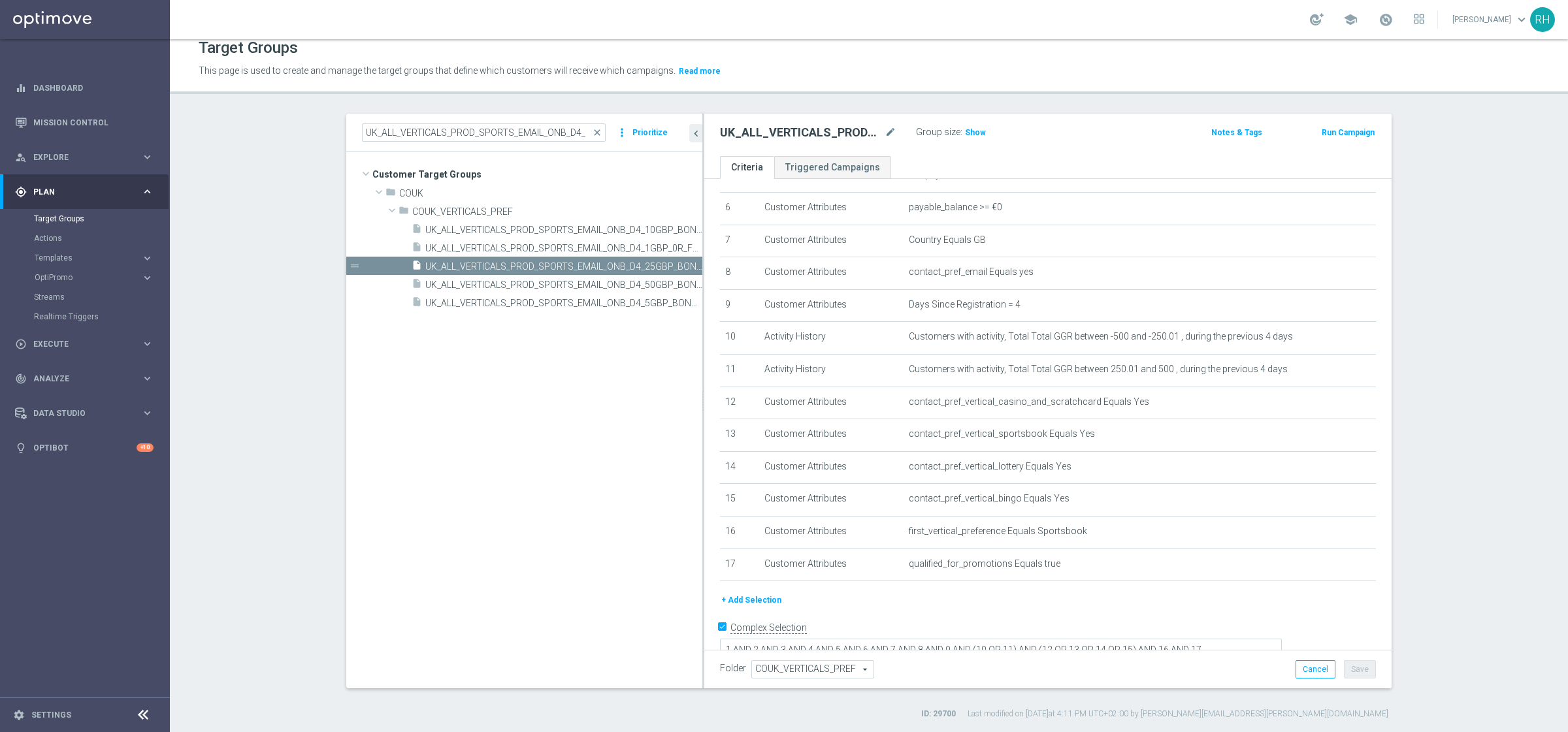
drag, startPoint x: 856, startPoint y: 122, endPoint x: 871, endPoint y: 131, distance: 17.5
click at [864, 129] on div "UK_ALL_VERTICALS_PROD_SPORTS_EMAIL_ONB_D4_25GBP_BONUS mode_edit Group size : Sh…" at bounding box center [1048, 135] width 687 height 42
click at [885, 132] on icon "mode_edit" at bounding box center [891, 132] width 11 height 16
click at [847, 133] on input "UK_ALL_VERTICALS_PROD_SPORTS_EMAIL_ONB_D4_25GBP_BONUS" at bounding box center [808, 134] width 176 height 18
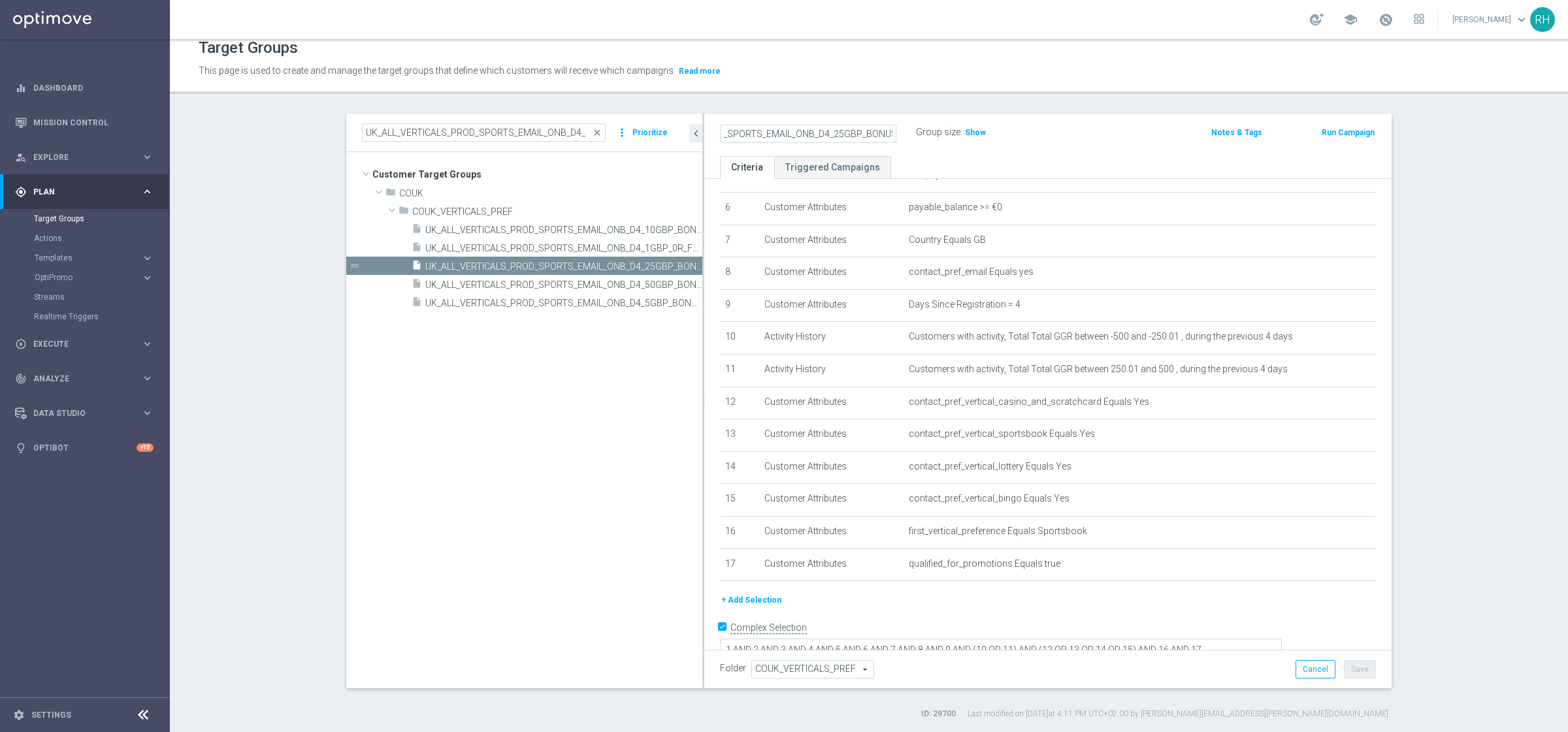
click at [831, 137] on input "UK_ALL_VERTICALS_PROD_SPORTS_EMAIL_ONB_D4_25GBP_BONUS" at bounding box center [808, 134] width 176 height 18
type input "UK_ALL_VERTICALS_PROD_SPORTS_EMAIL_ONB_D4_20GBP_BONUS"
click at [850, 107] on div "Target Groups This page is used to create and manage the target groups that def…" at bounding box center [868, 385] width 1397 height 693
click at [842, 134] on h2 "UK_ALL_VERTICALS_PROD_SPORTS_EMAIL_ONB_D4_20GBP_BONUS" at bounding box center [801, 132] width 162 height 16
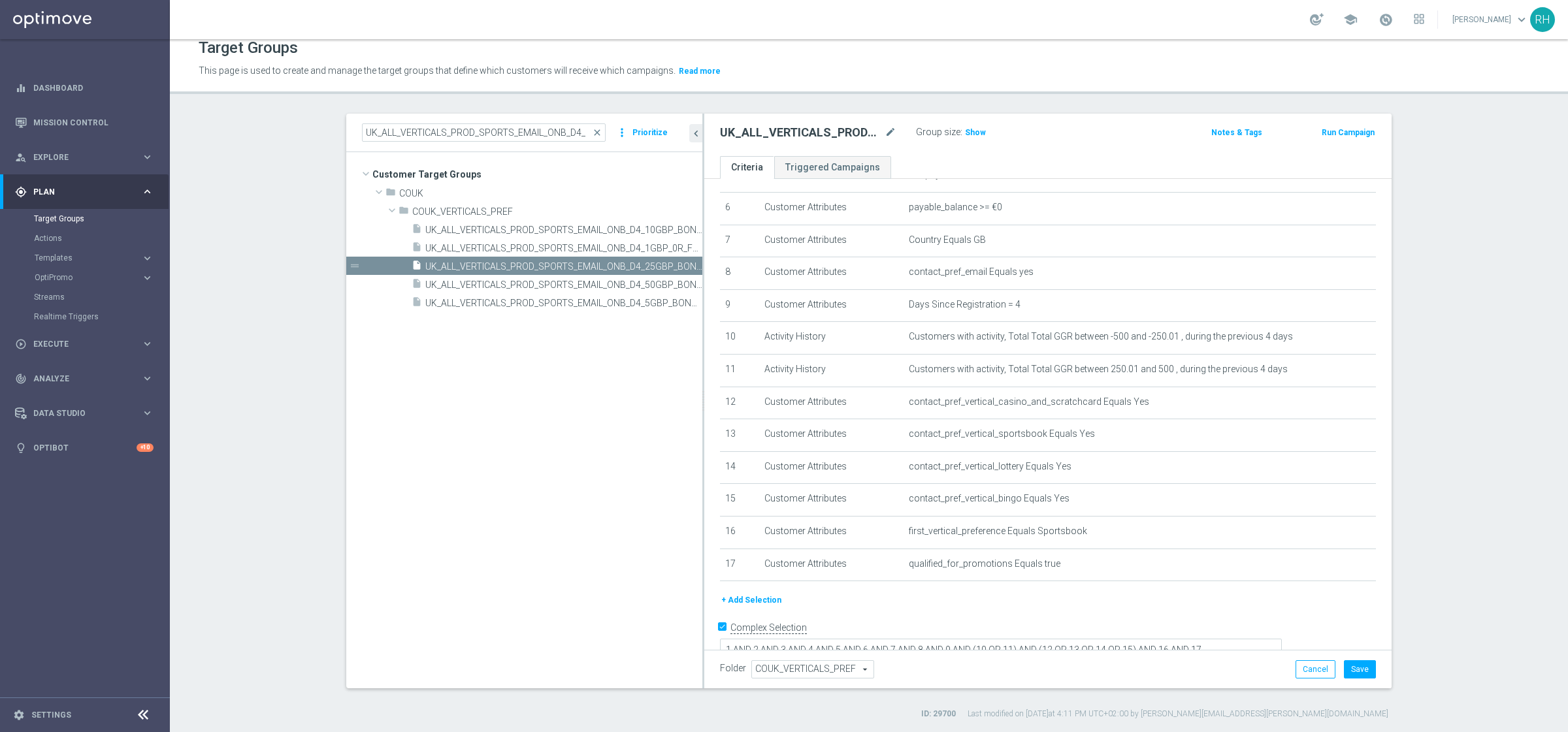
click at [842, 134] on h2 "UK_ALL_VERTICALS_PROD_SPORTS_EMAIL_ONB_D4_20GBP_BONUS" at bounding box center [801, 132] width 162 height 16
copy div "UK_ALL_VERTICALS_PROD_SPORTS_EMAIL_ONB_D4_20GBP_BONUS"
click at [1352, 655] on div "Folder COUK_VERTICALS_PREF COUK_VERTICALS_PREF arrow_drop_down search Cancel Sa…" at bounding box center [1048, 668] width 687 height 38
click at [1353, 665] on button "Save" at bounding box center [1359, 669] width 32 height 18
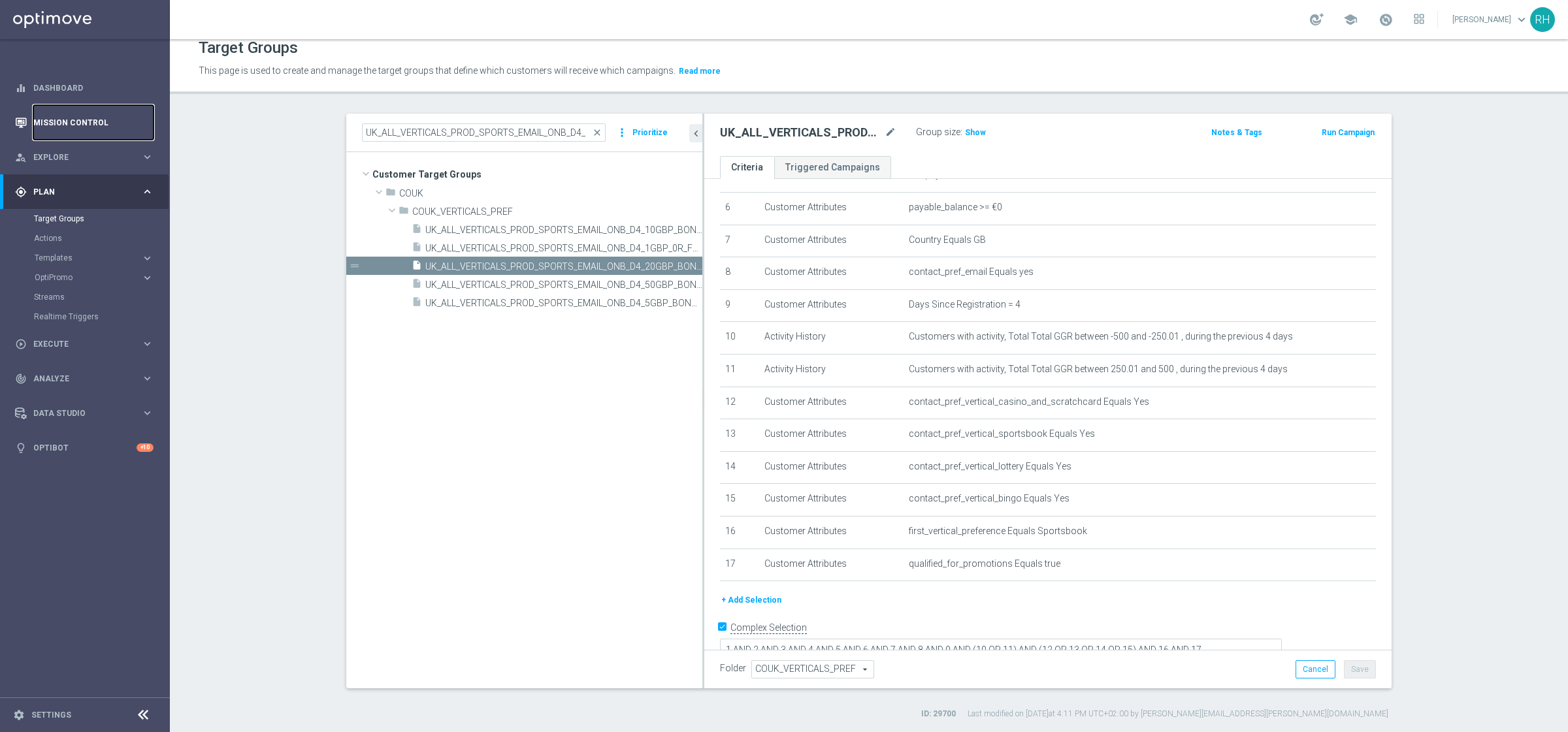
click at [100, 119] on link "Mission Control" at bounding box center [93, 122] width 120 height 34
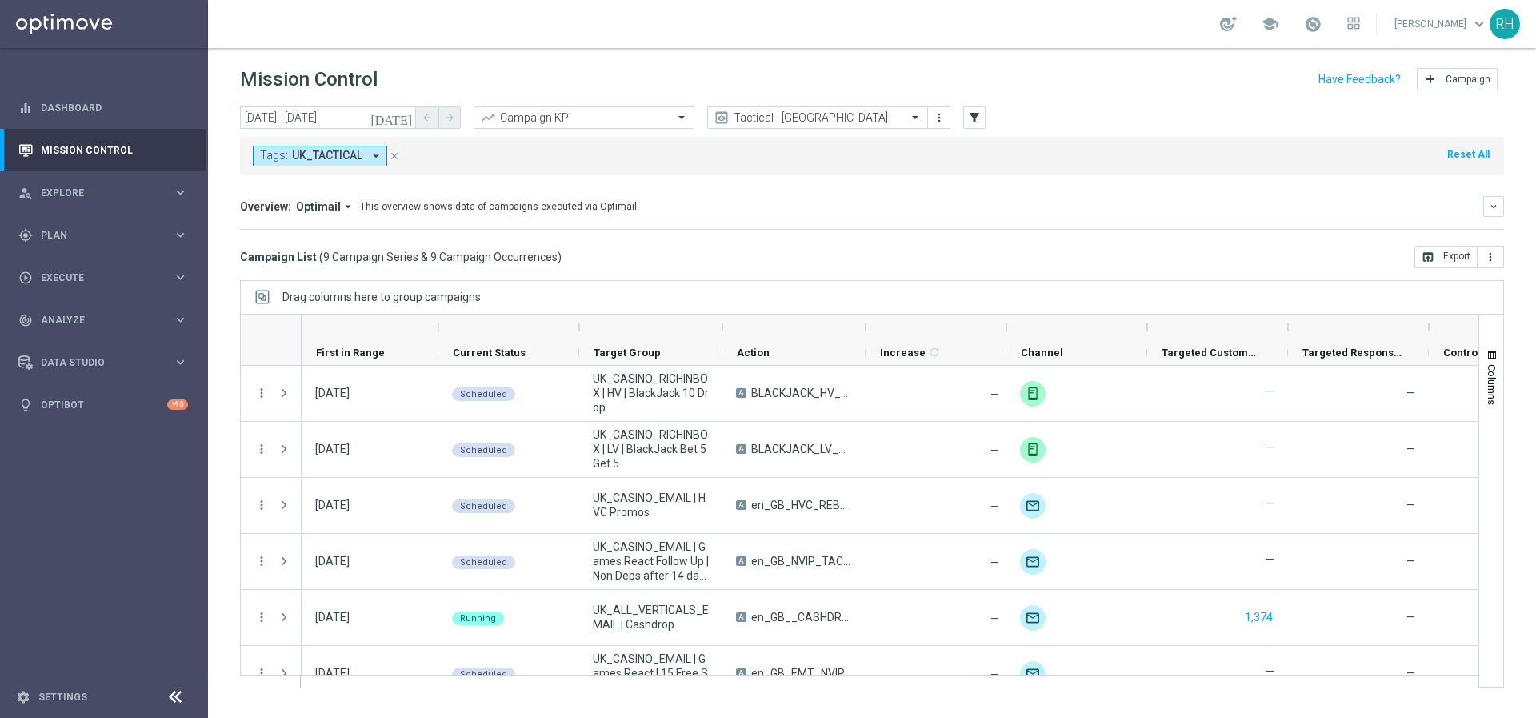
click at [348, 151] on span "UK_TACTICAL" at bounding box center [327, 156] width 70 height 14
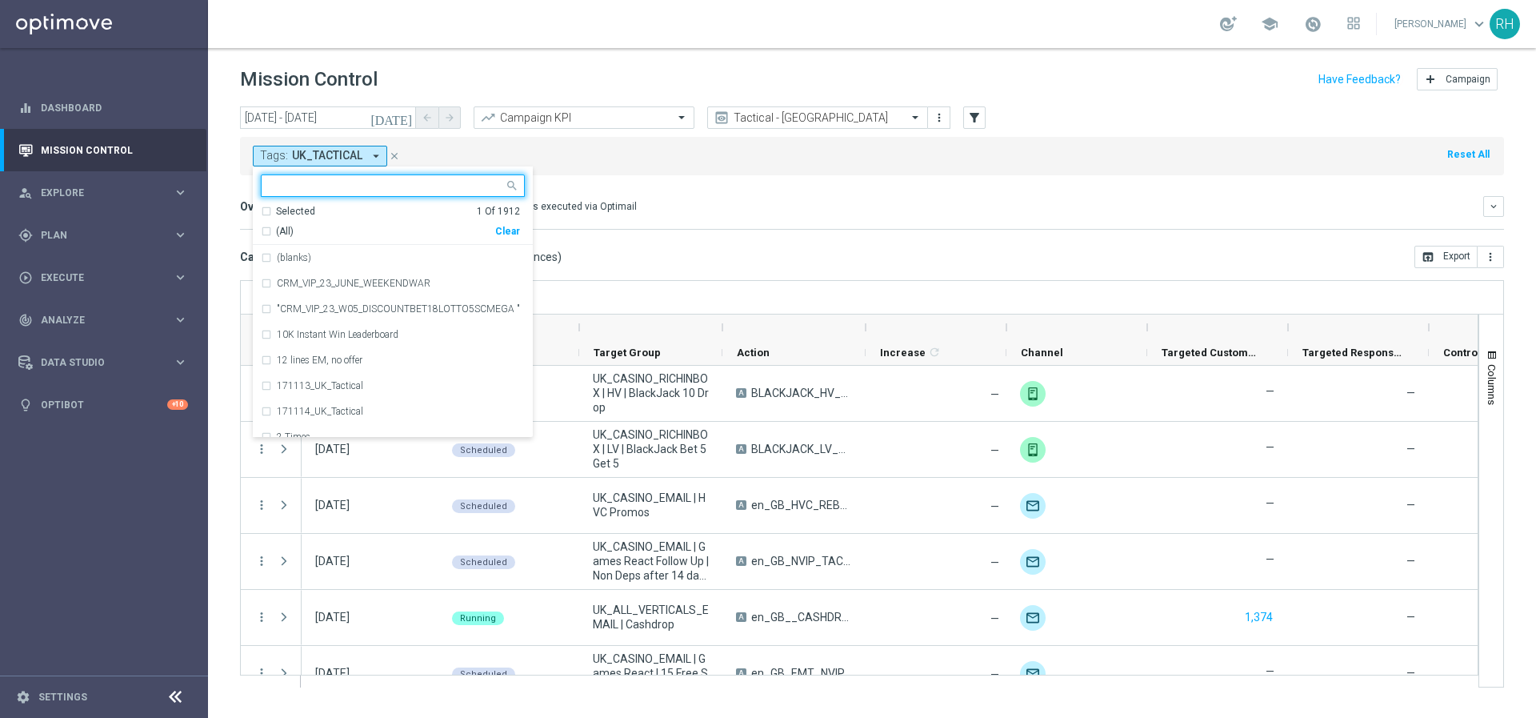
click at [348, 151] on span "UK_TACTICAL" at bounding box center [327, 156] width 70 height 14
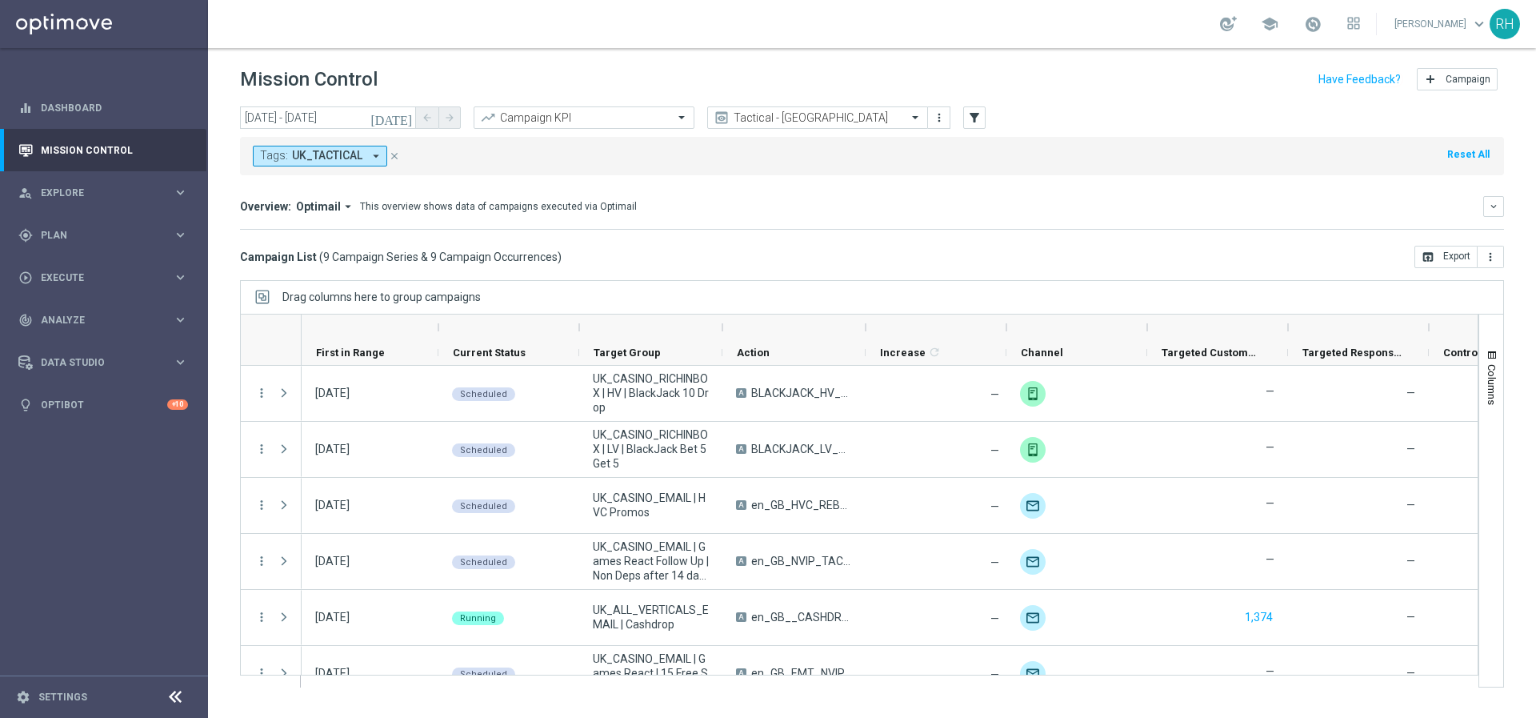
click at [722, 151] on div "Tags: UK_TACTICAL arrow_drop_down close Reset All" at bounding box center [872, 156] width 1264 height 38
click at [748, 119] on input "text" at bounding box center [801, 118] width 171 height 14
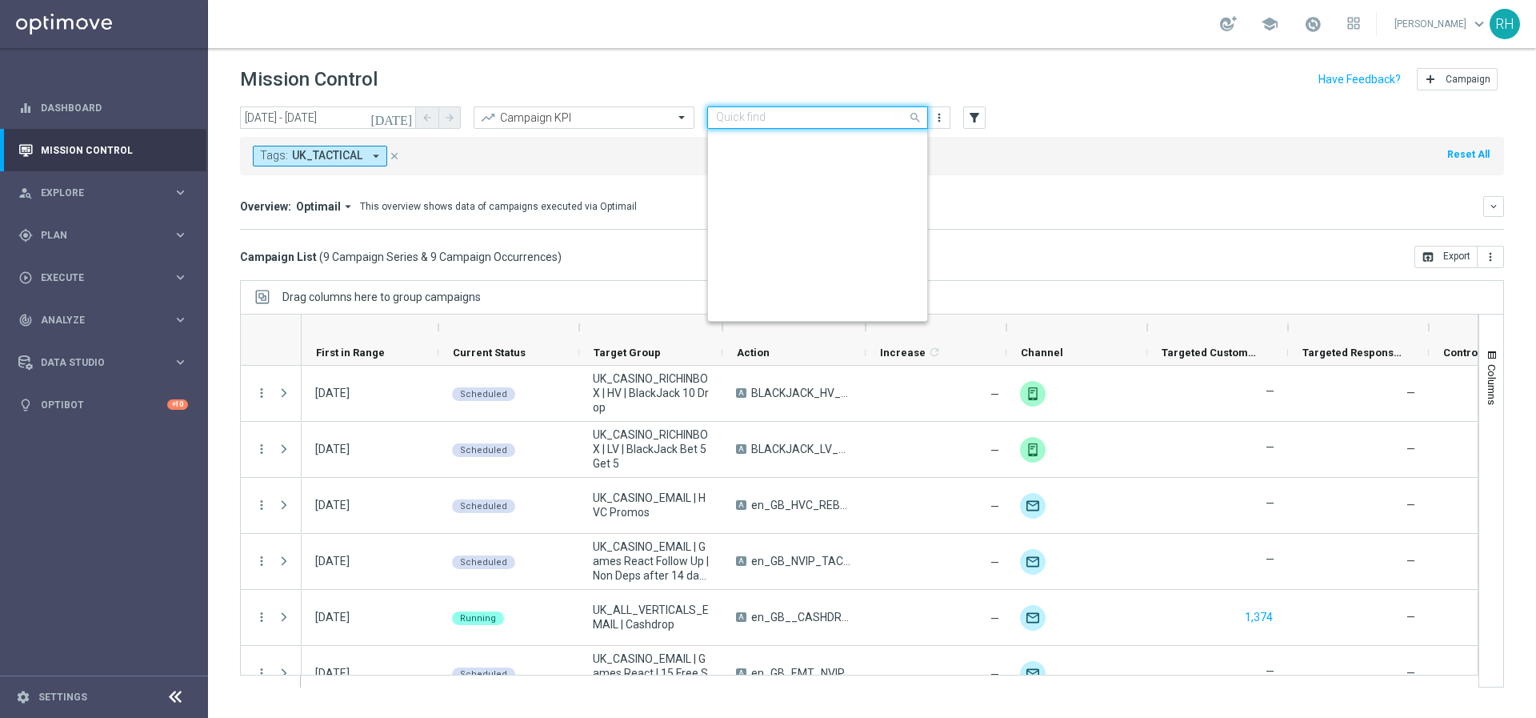
scroll to position [370, 0]
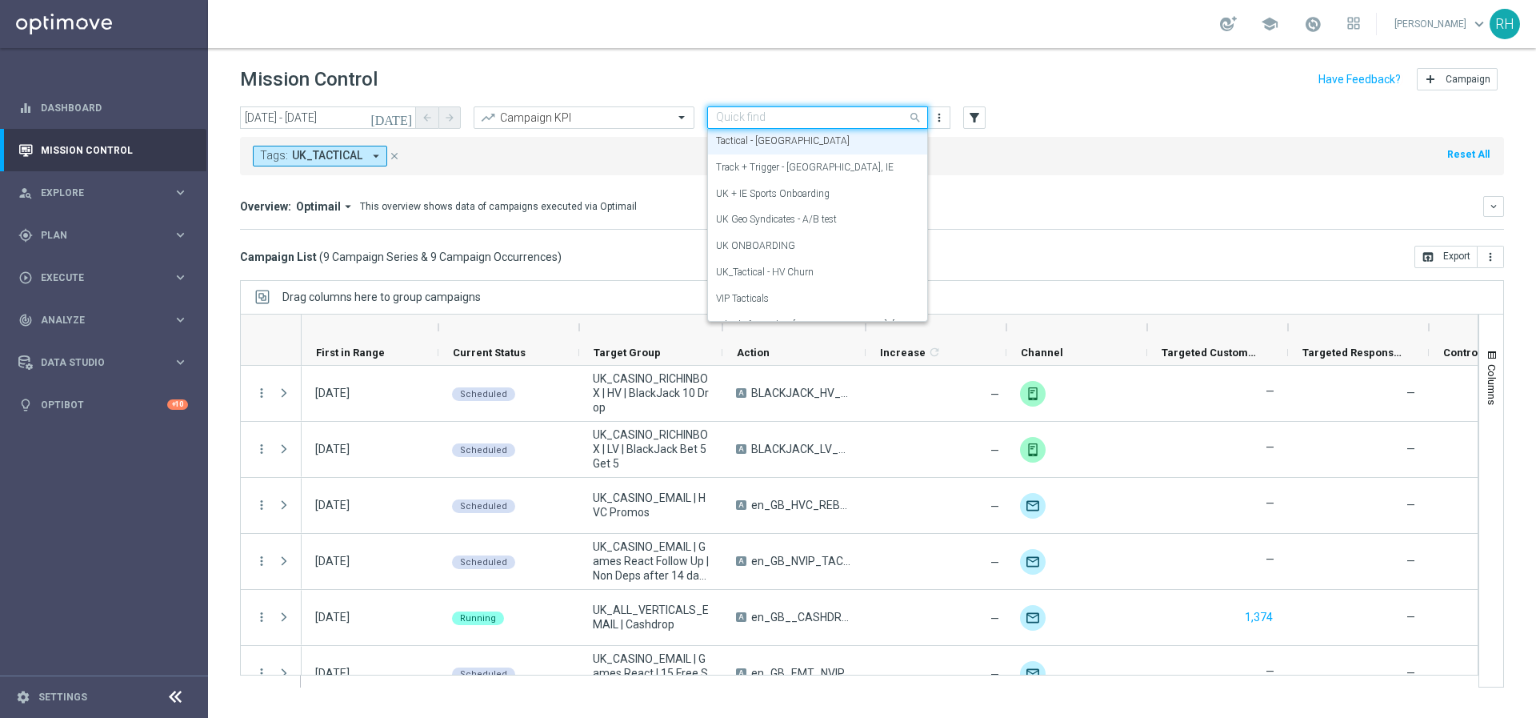
click at [405, 113] on icon "[DATE]" at bounding box center [392, 117] width 43 height 14
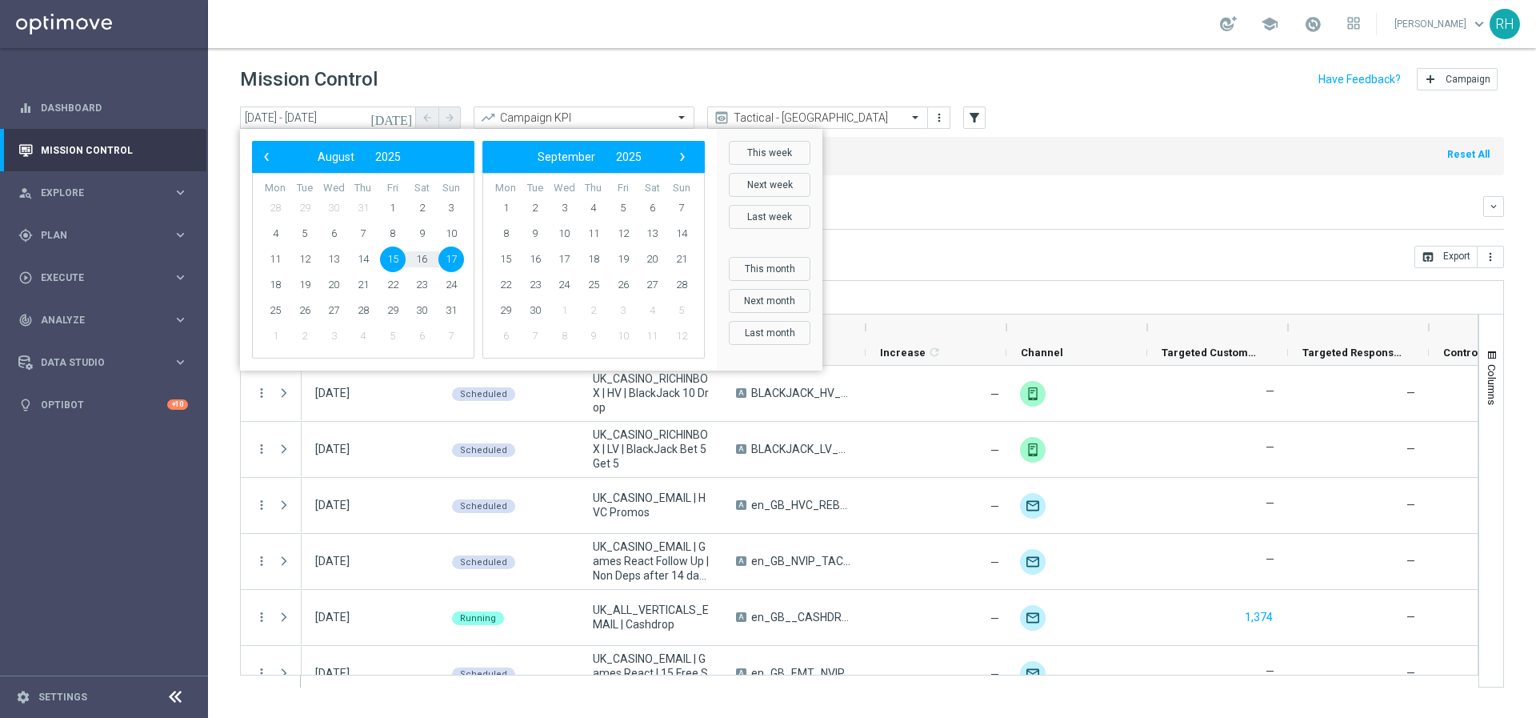
click at [390, 261] on span "15" at bounding box center [393, 259] width 26 height 26
type input "[DATE] - [DATE]"
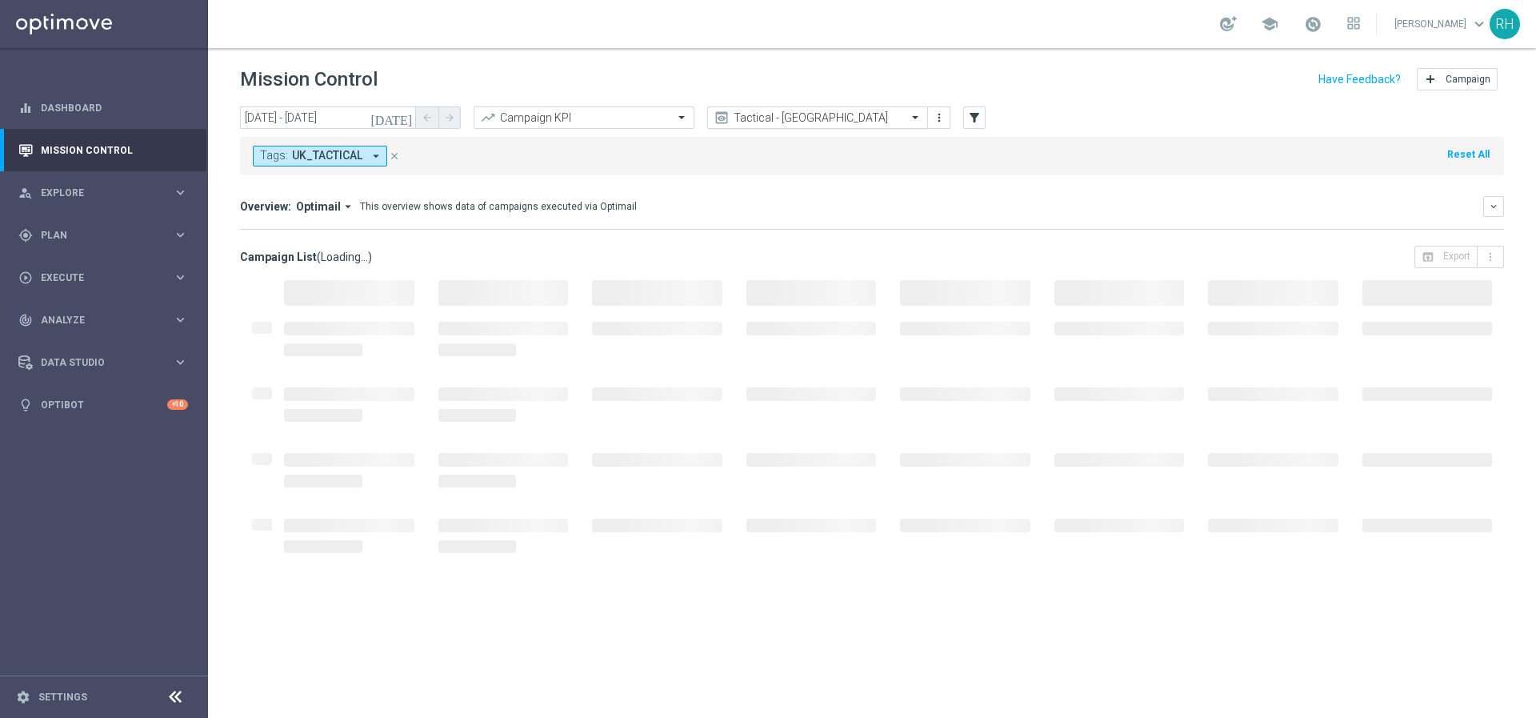
click at [853, 113] on input "text" at bounding box center [801, 118] width 171 height 14
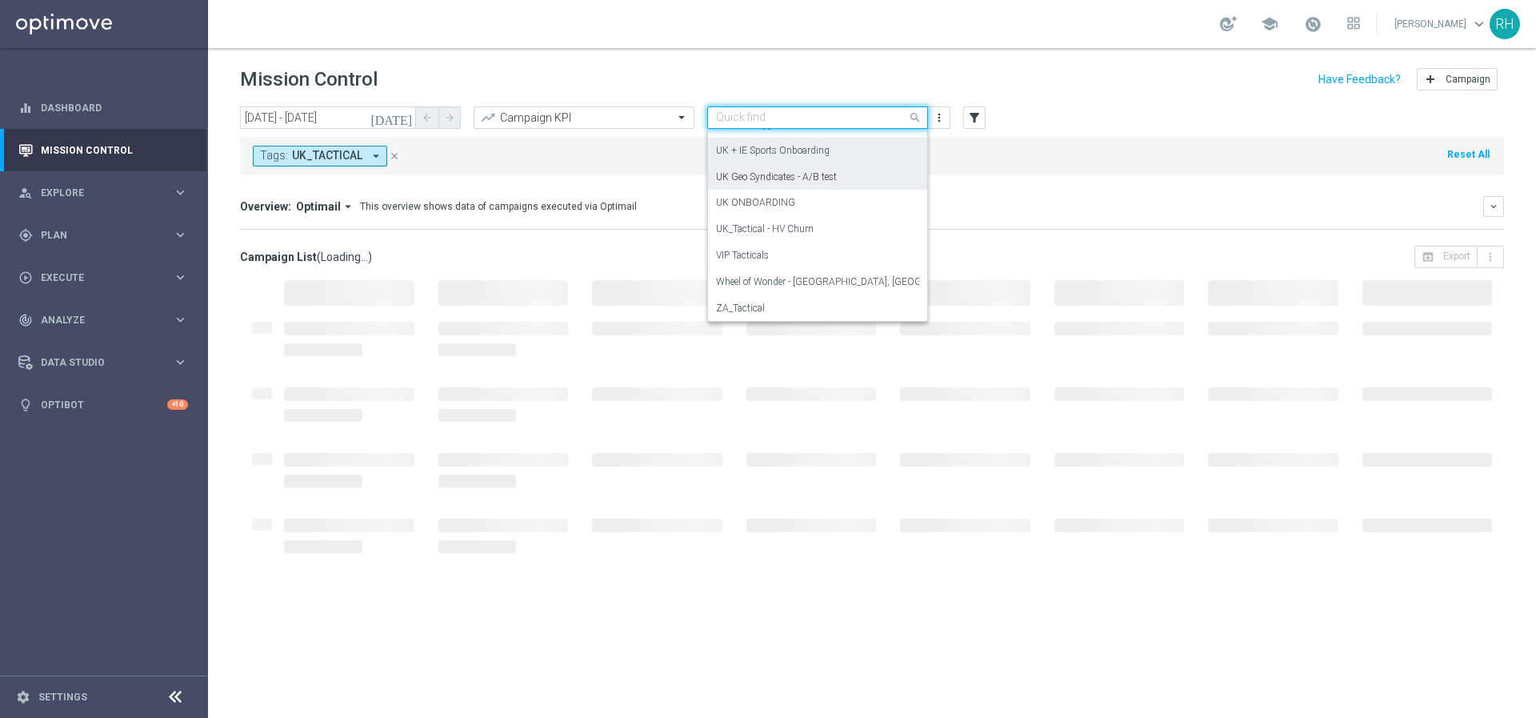
scroll to position [415, 0]
click at [832, 207] on div "UK ONBOARDING" at bounding box center [817, 200] width 203 height 26
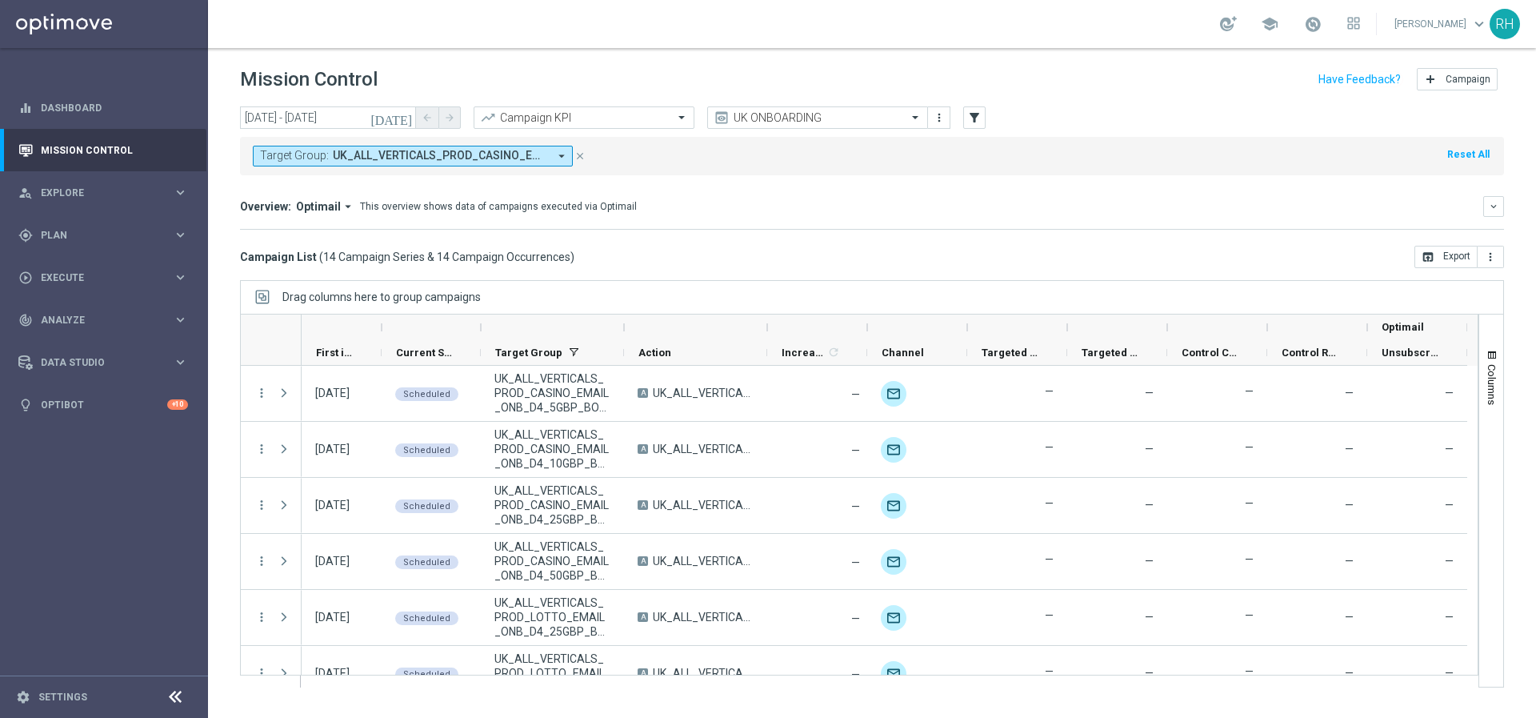
click at [507, 162] on button "Target Group: UK_ALL_VERTICALS_PROD_CASINO_EMAIL_ONB_D4_10GBP_BONUS, UK_ALL_VER…" at bounding box center [413, 156] width 320 height 21
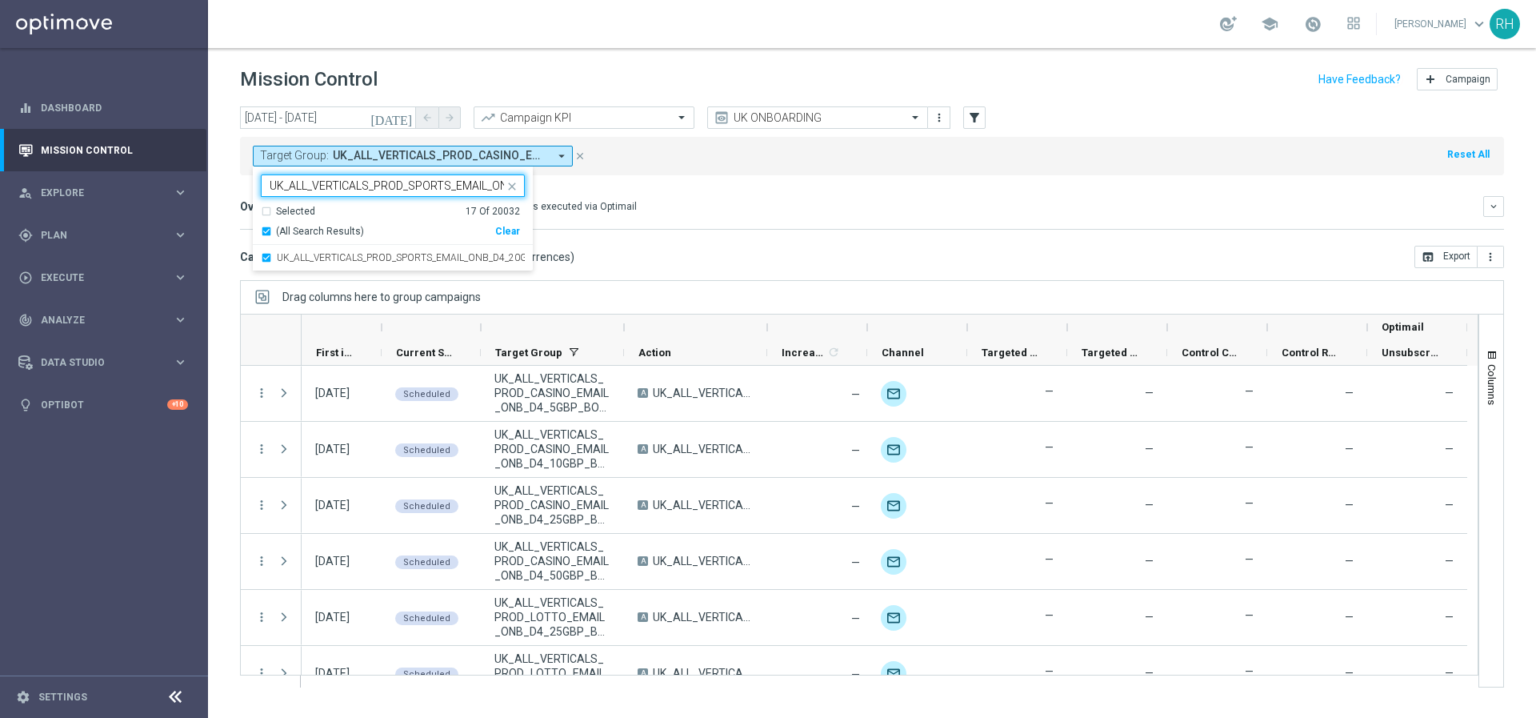
scroll to position [0, 106]
type input "UK_ALL_VERTICALS_PROD_SPORTS_EMAIL_ONB_D4_20GBP_BONUS"
click at [667, 203] on div "Overview: Optimail arrow_drop_down This overview shows data of campaigns execut…" at bounding box center [862, 206] width 1244 height 14
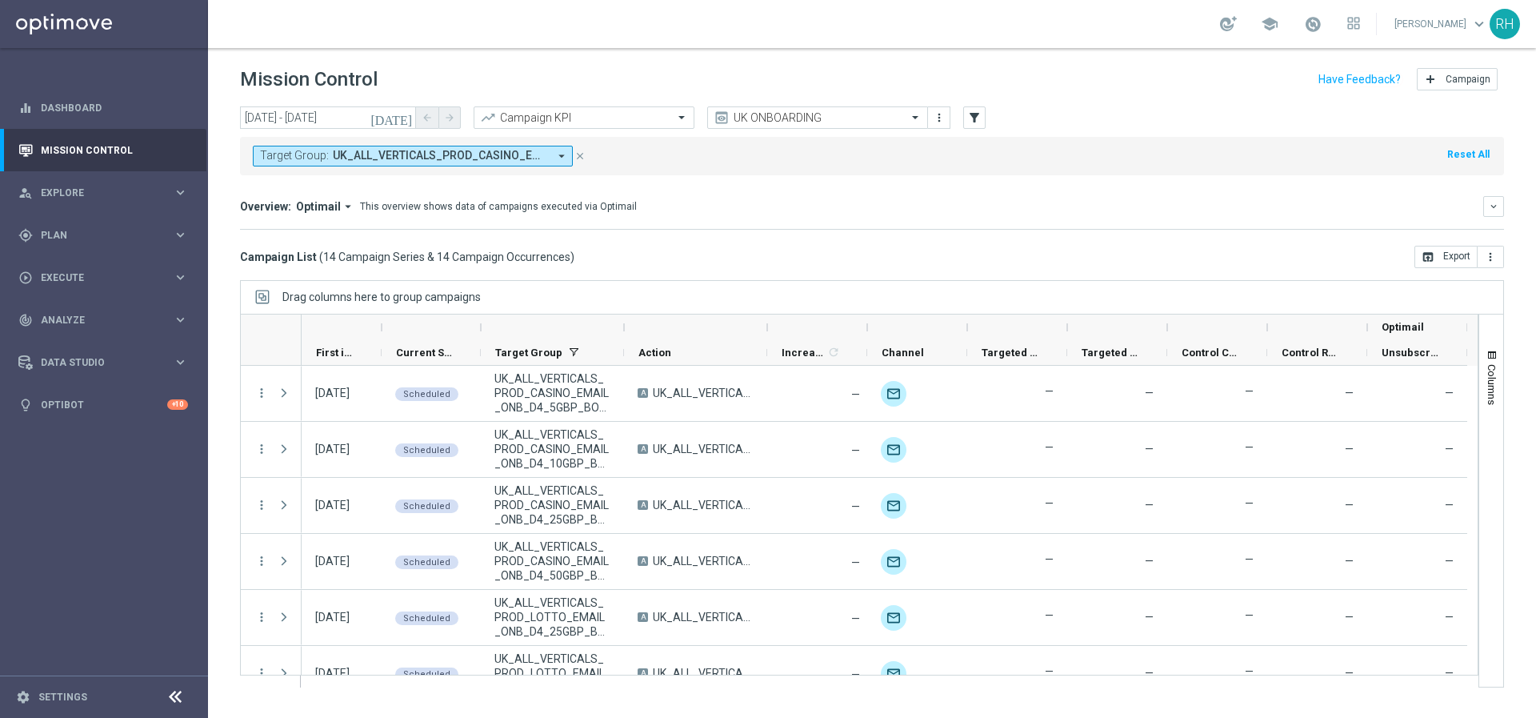
scroll to position [475, 0]
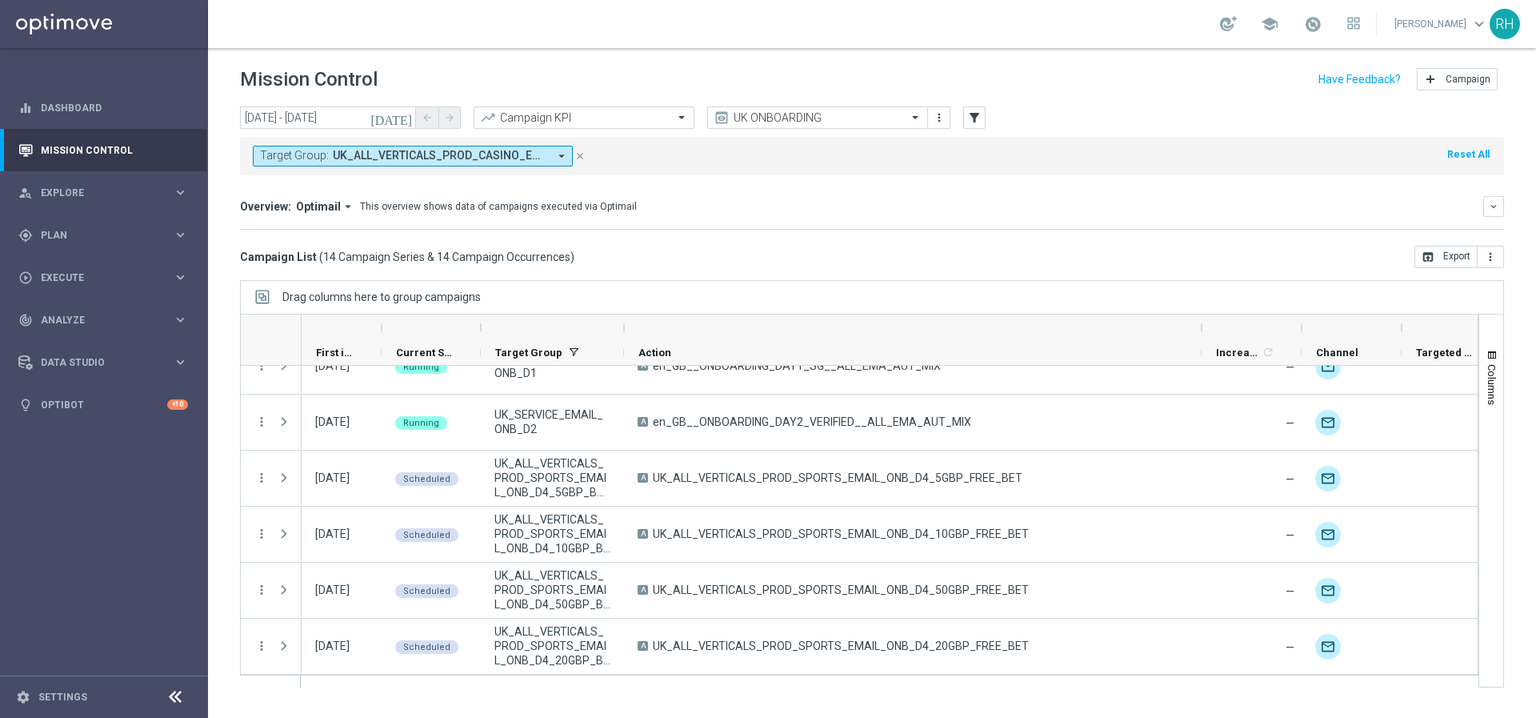
drag, startPoint x: 767, startPoint y: 326, endPoint x: 1204, endPoint y: 310, distance: 437.2
click at [1204, 310] on div "Drag columns here to group campaigns Drag here to set column labels" at bounding box center [872, 483] width 1264 height 407
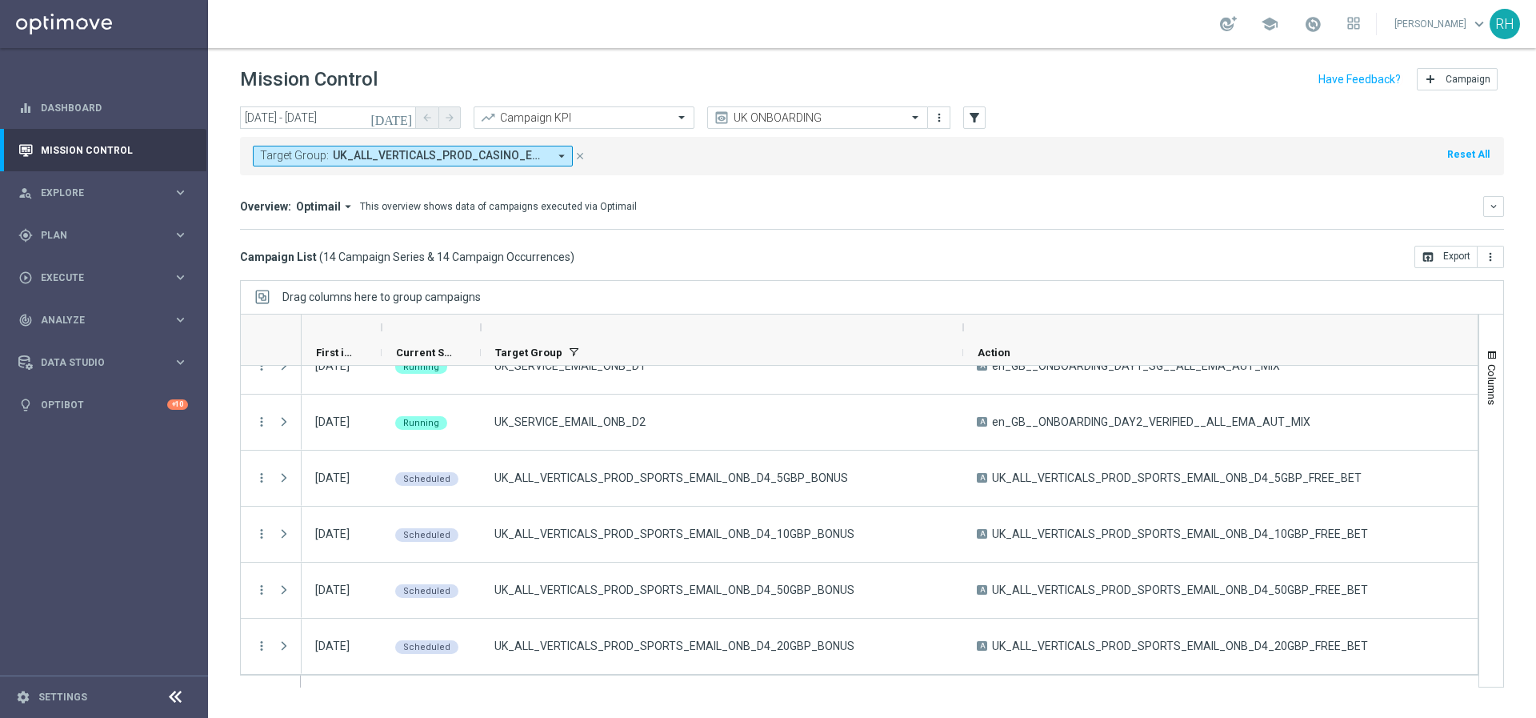
drag, startPoint x: 622, startPoint y: 325, endPoint x: 961, endPoint y: 329, distance: 339.3
click at [961, 329] on div at bounding box center [963, 327] width 6 height 26
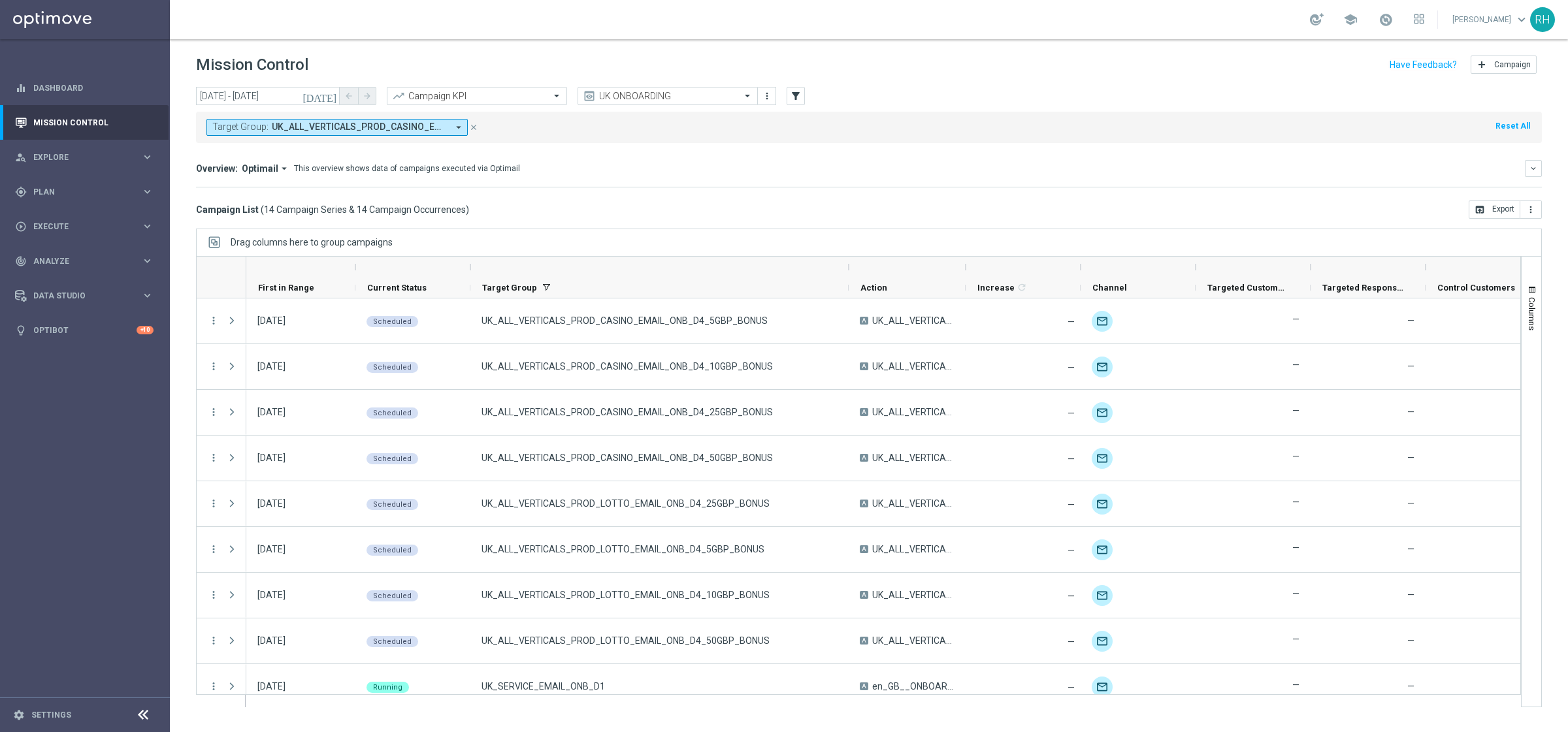
drag, startPoint x: 587, startPoint y: 268, endPoint x: 891, endPoint y: 267, distance: 304.0
click at [851, 267] on div at bounding box center [848, 267] width 5 height 21
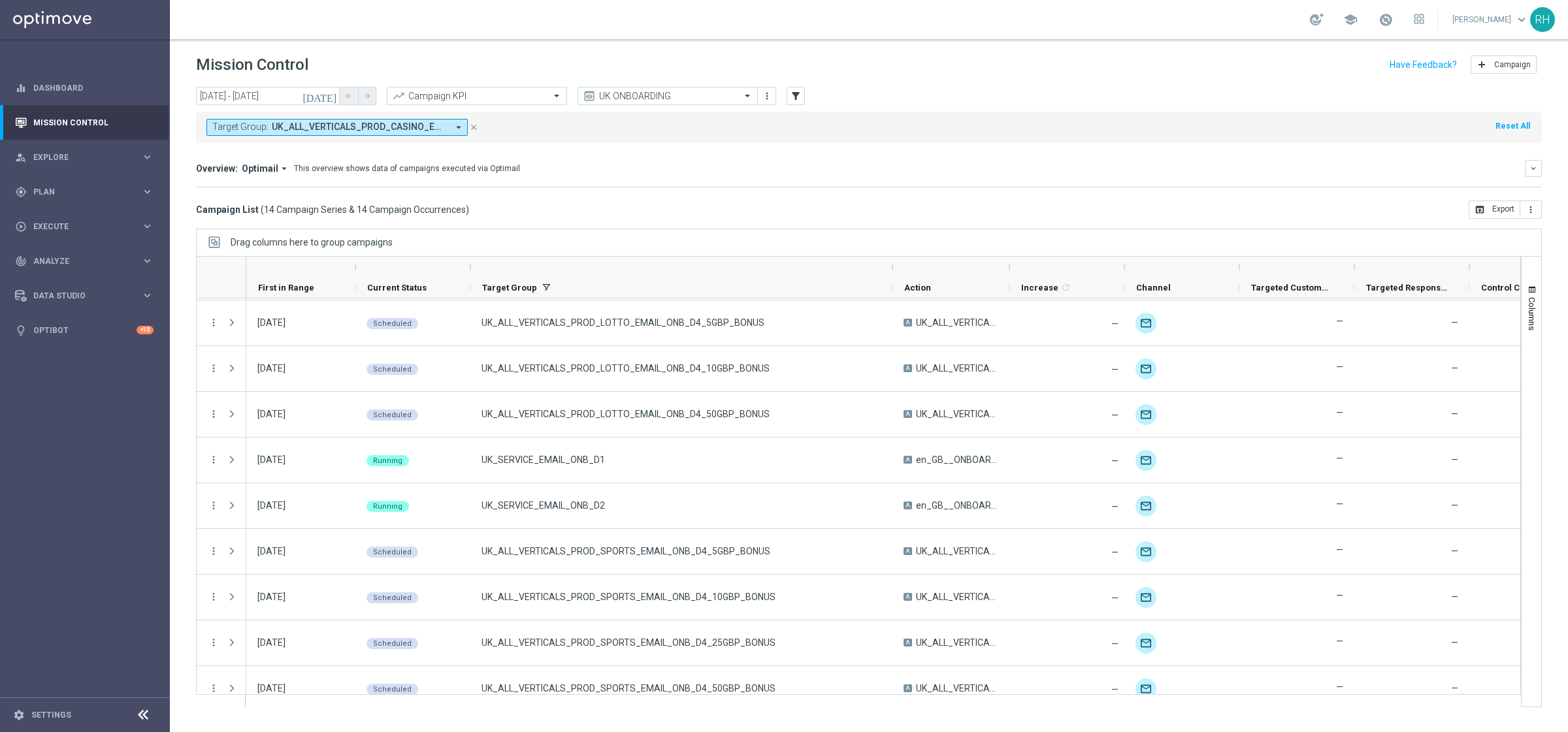
scroll to position [245, 0]
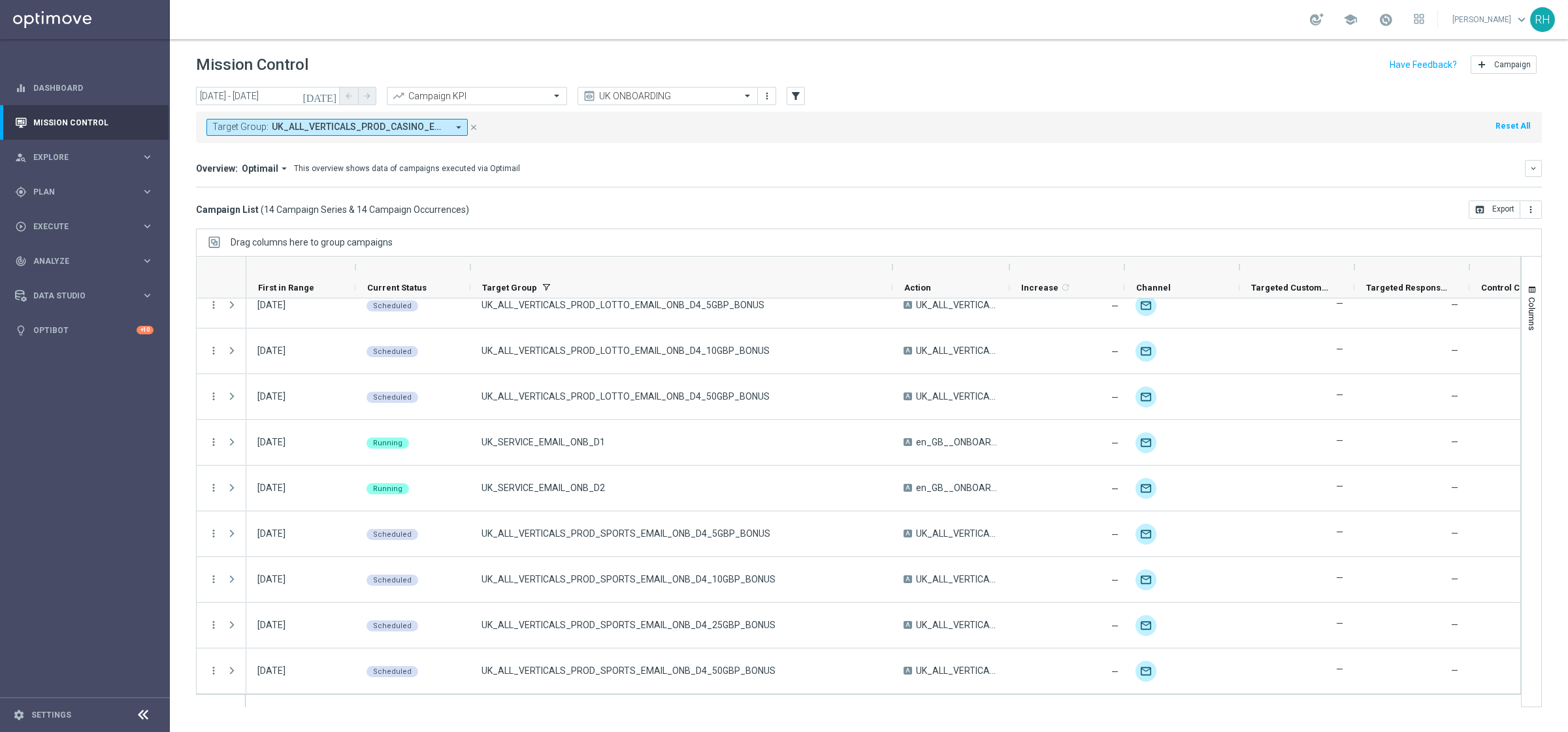
click at [327, 95] on icon "[DATE]" at bounding box center [320, 95] width 35 height 11
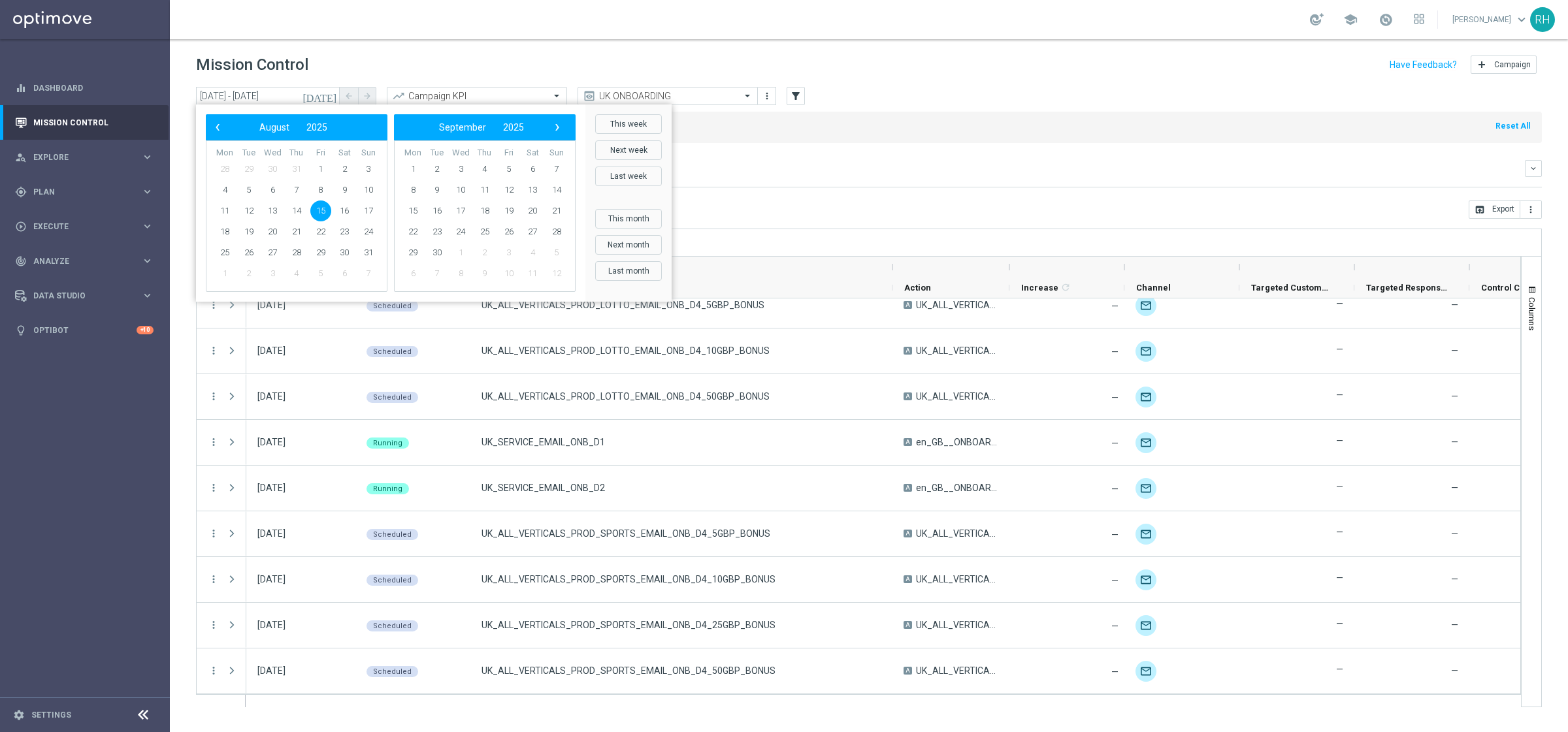
click at [326, 215] on span "15" at bounding box center [321, 211] width 21 height 21
click at [365, 215] on span "17" at bounding box center [369, 211] width 21 height 21
type input "[DATE] - [DATE]"
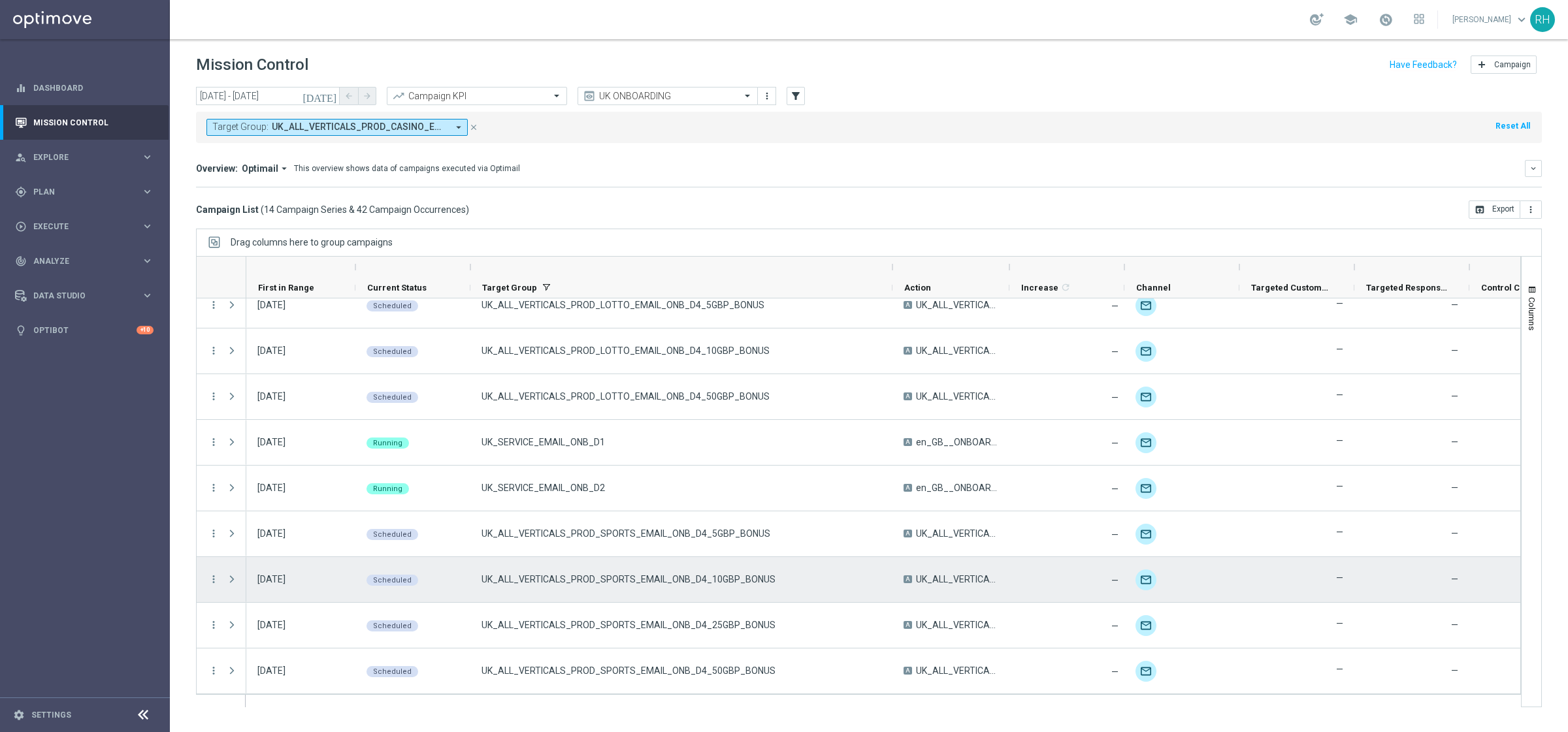
scroll to position [0, 0]
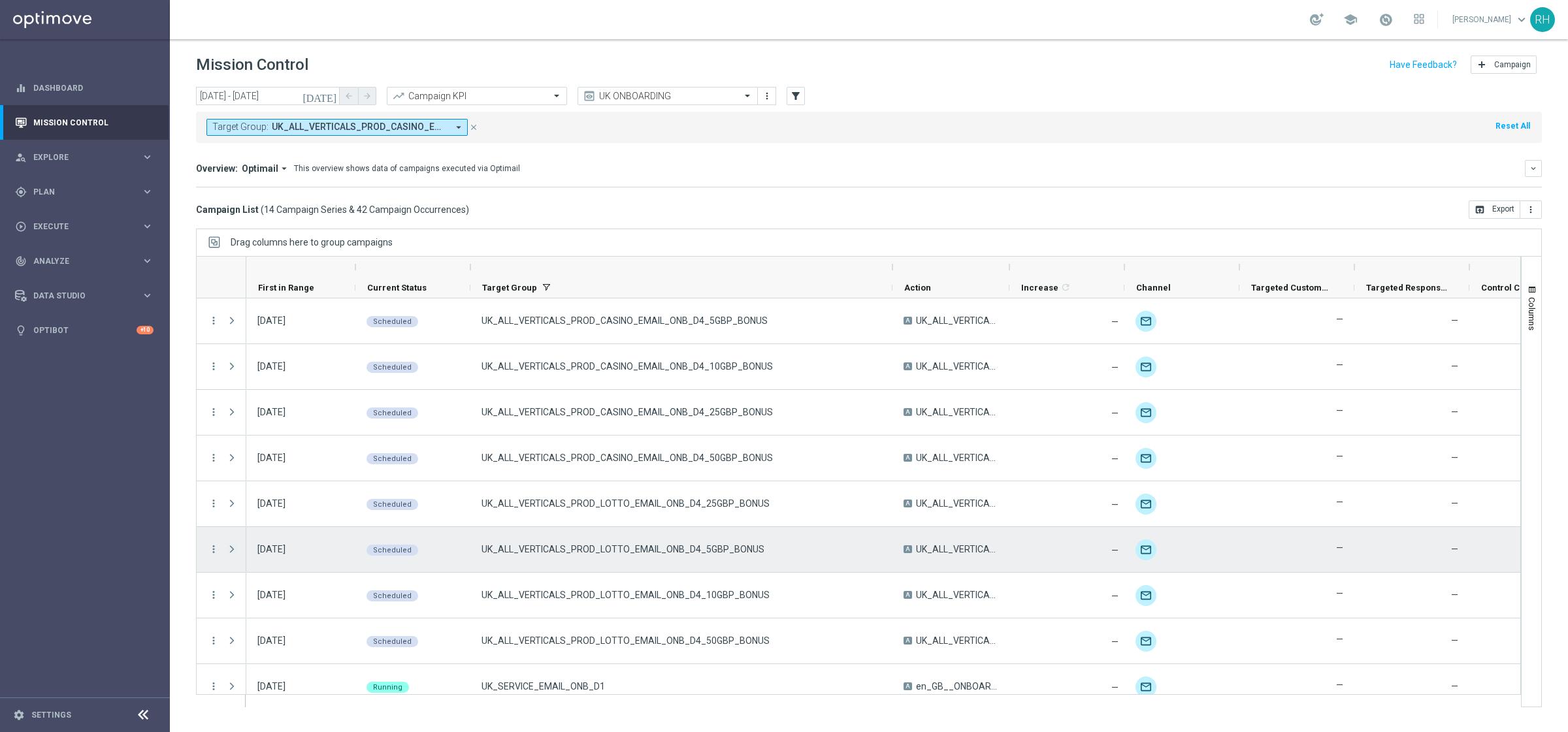
click at [230, 548] on span "Press SPACE to select this row." at bounding box center [232, 549] width 11 height 11
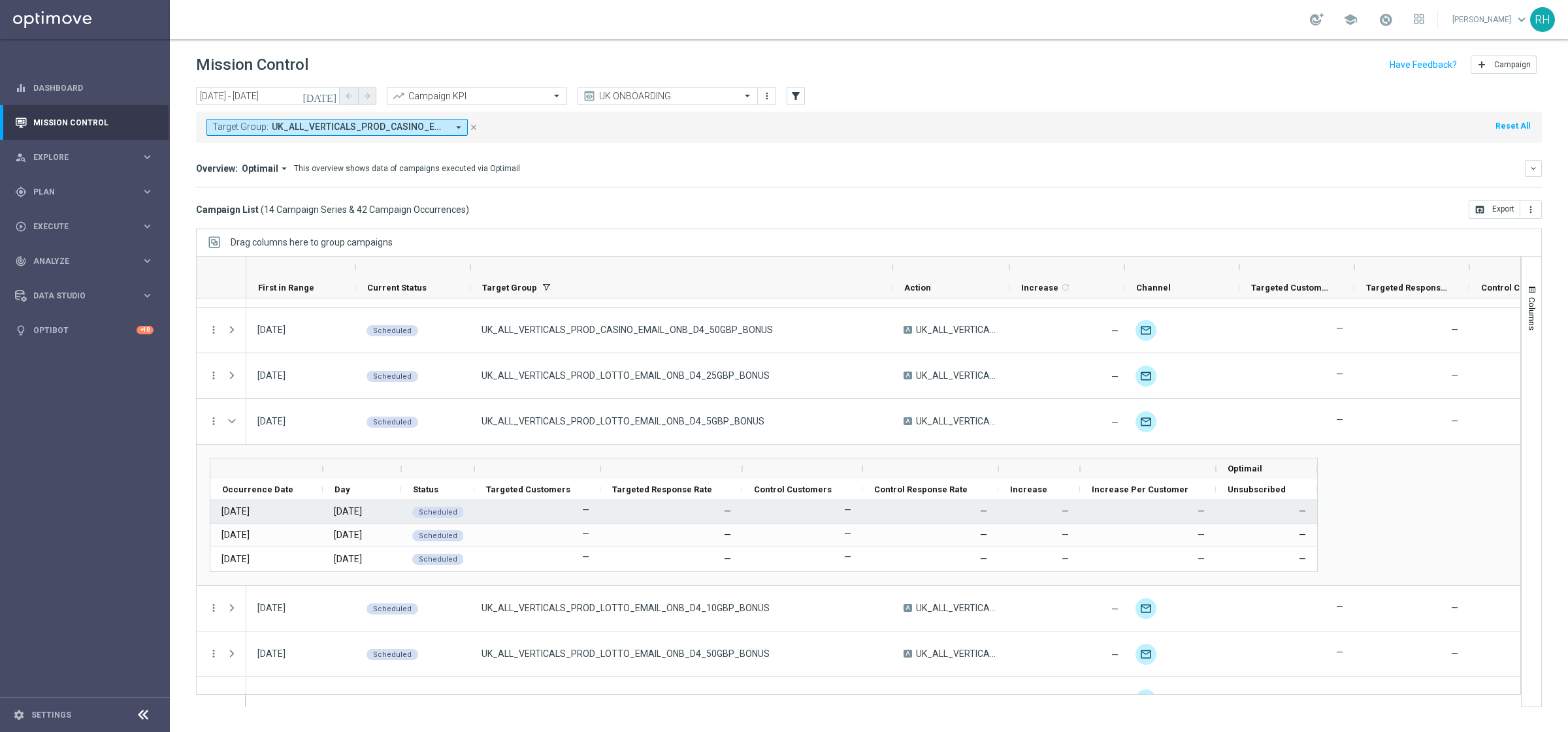
scroll to position [132, 0]
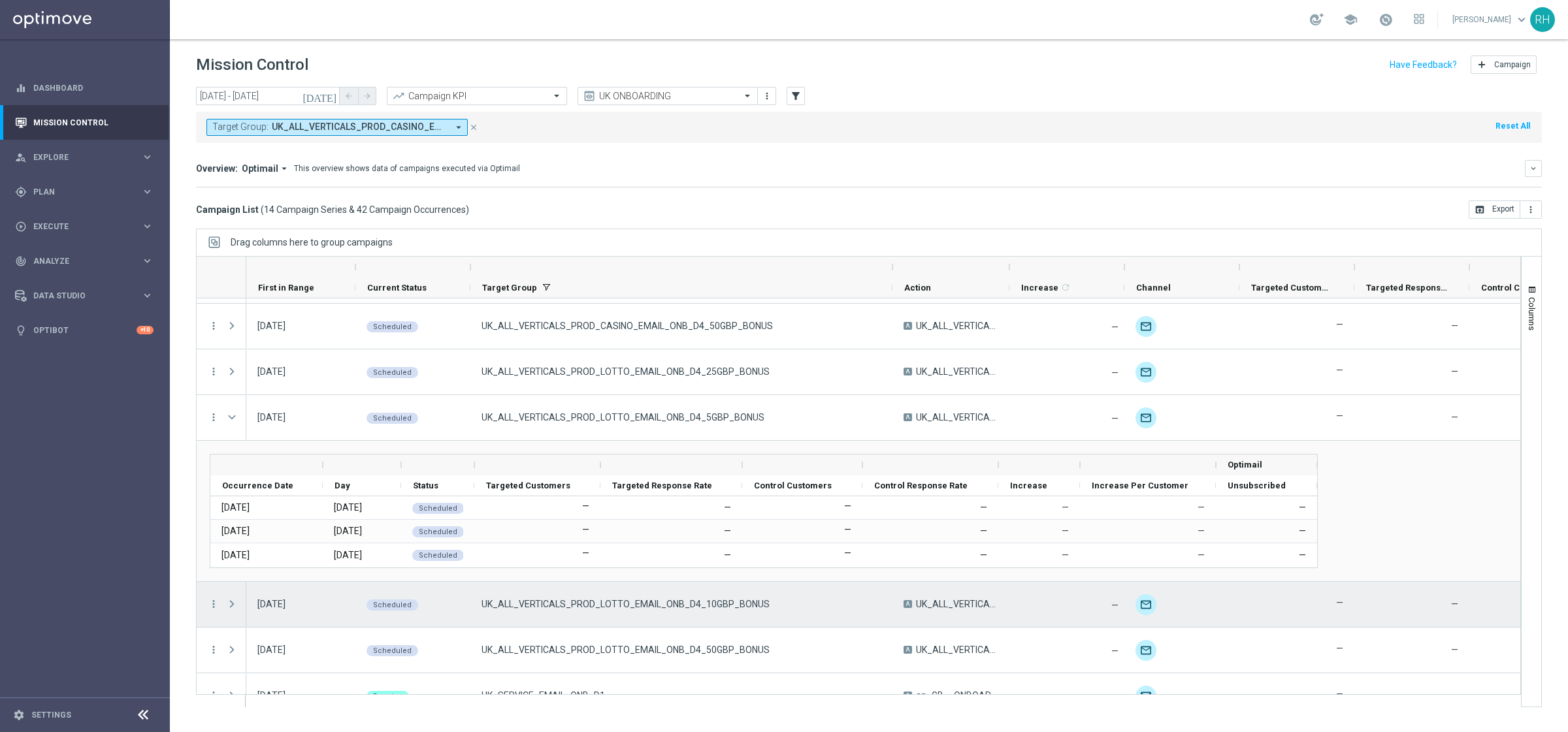
click at [233, 608] on span "Press SPACE to select this row." at bounding box center [232, 604] width 11 height 11
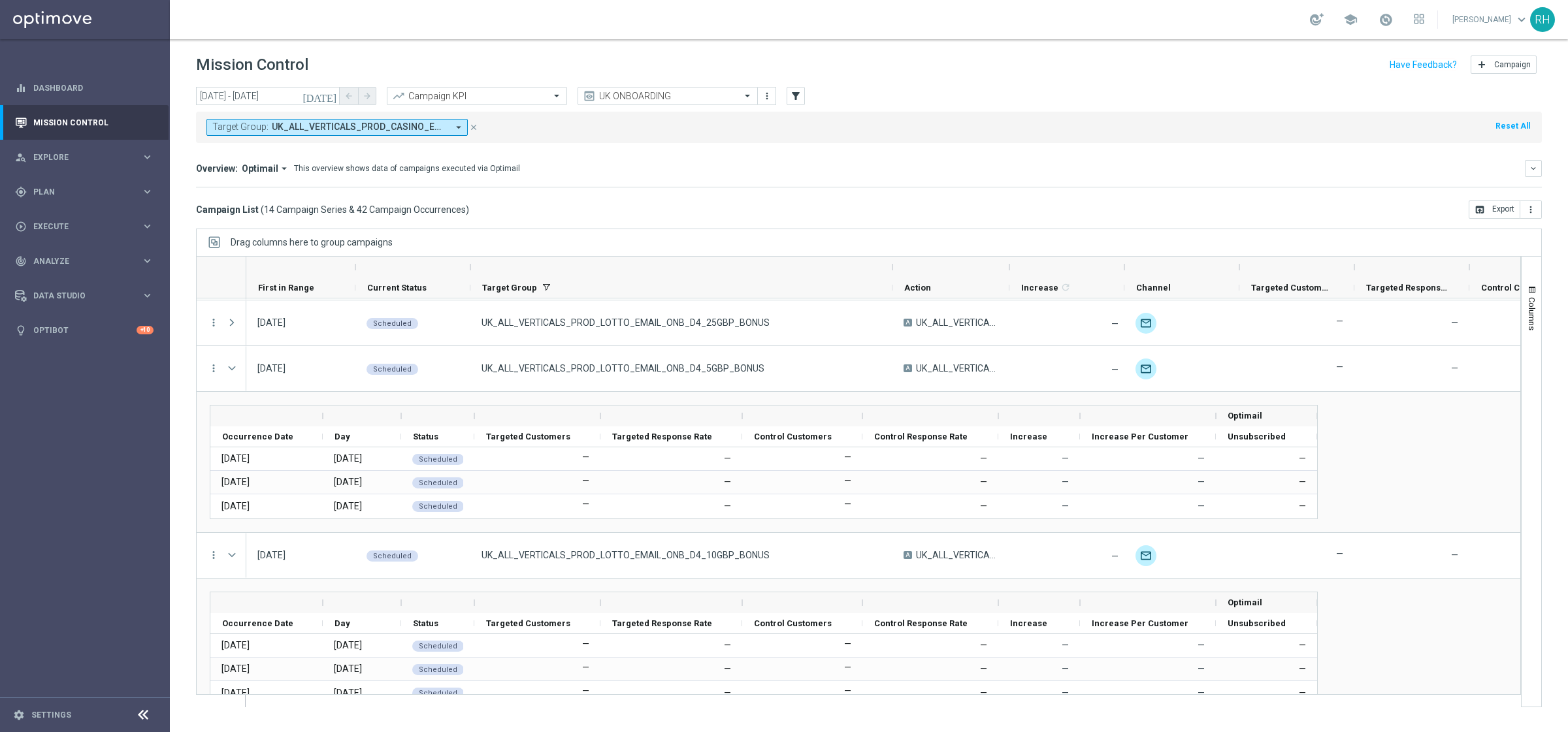
scroll to position [167, 0]
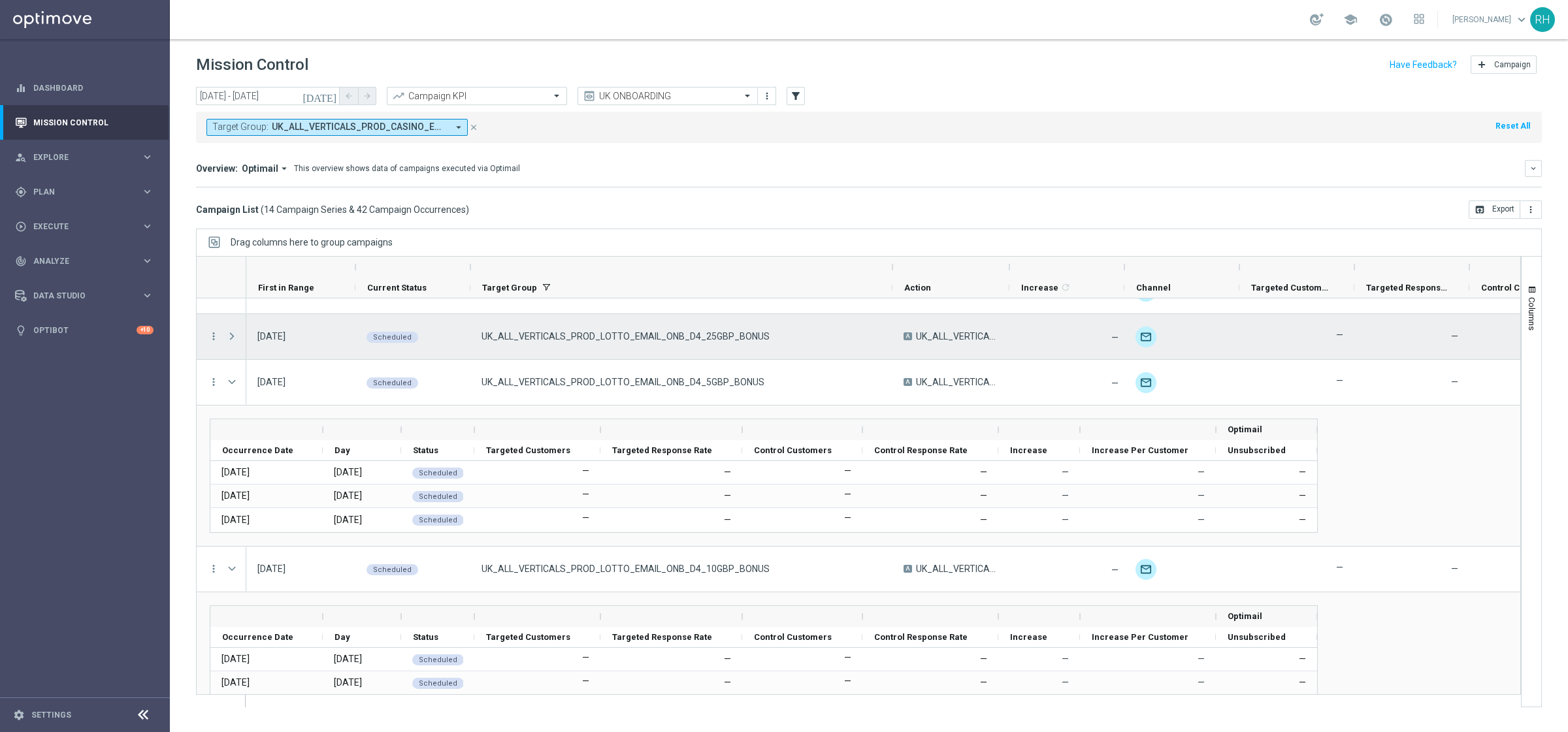
click at [234, 335] on span "Press SPACE to select this row." at bounding box center [232, 336] width 11 height 11
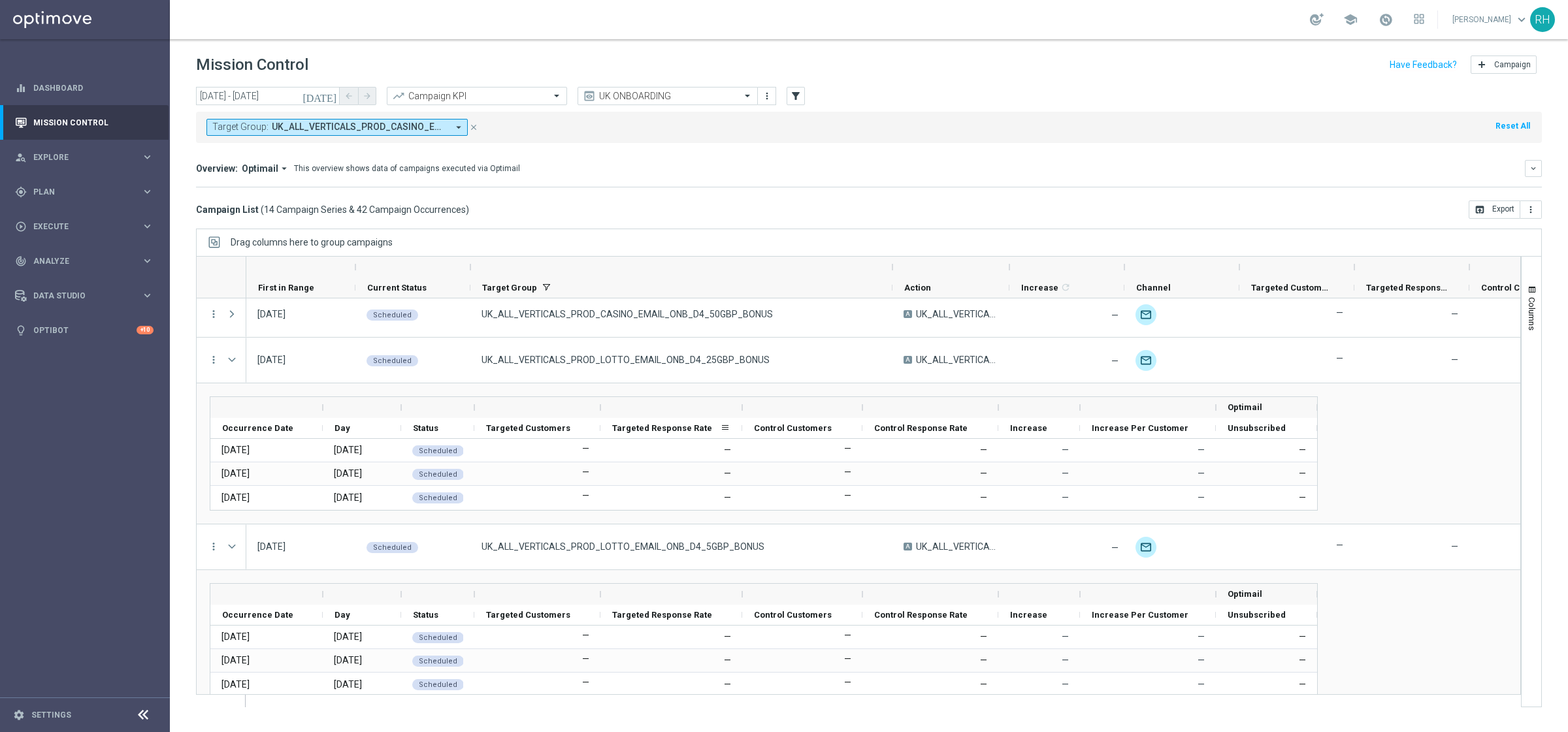
scroll to position [147, 0]
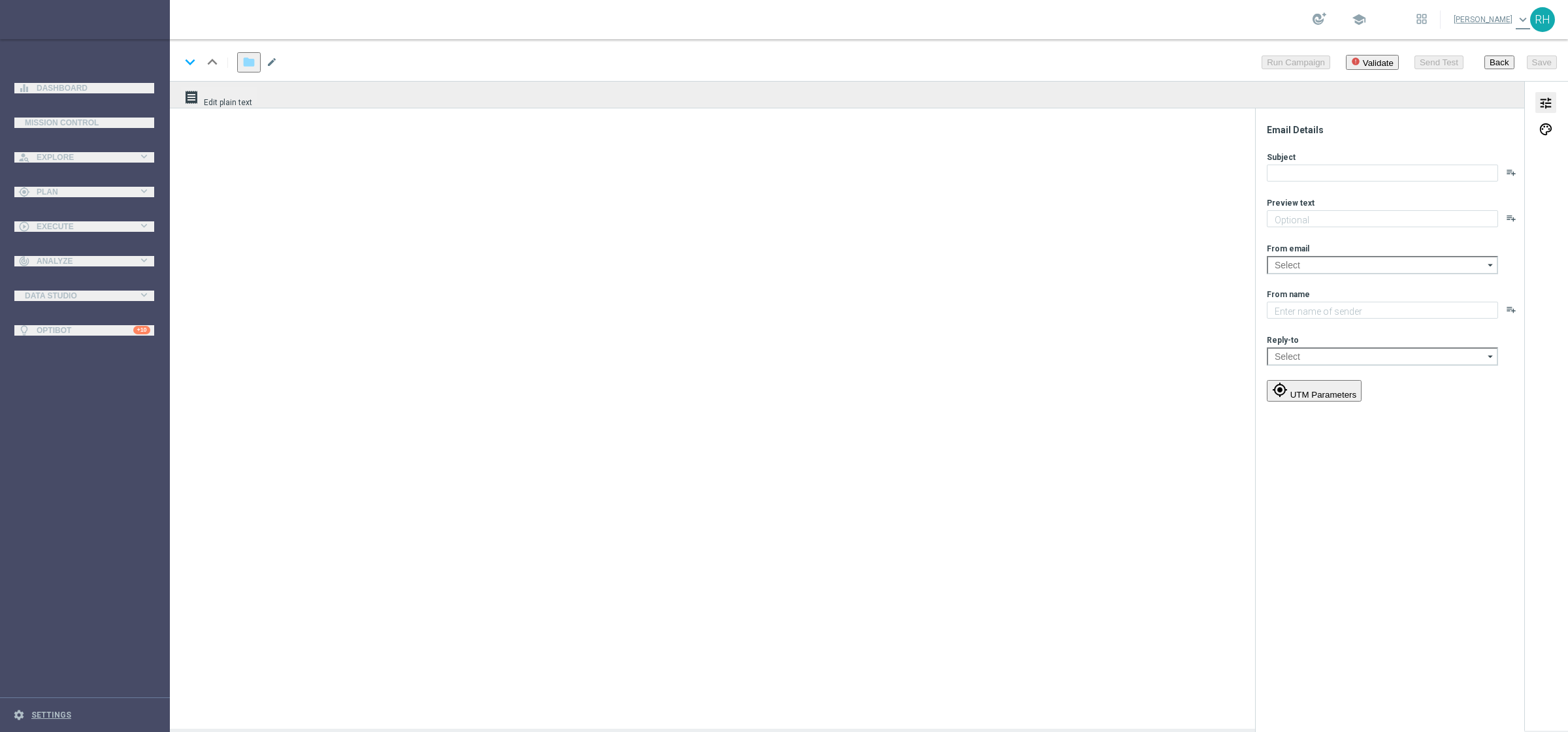
type textarea "Get your bets on your favourite sports with this exclusive freebie."
type textarea "Lottoland"
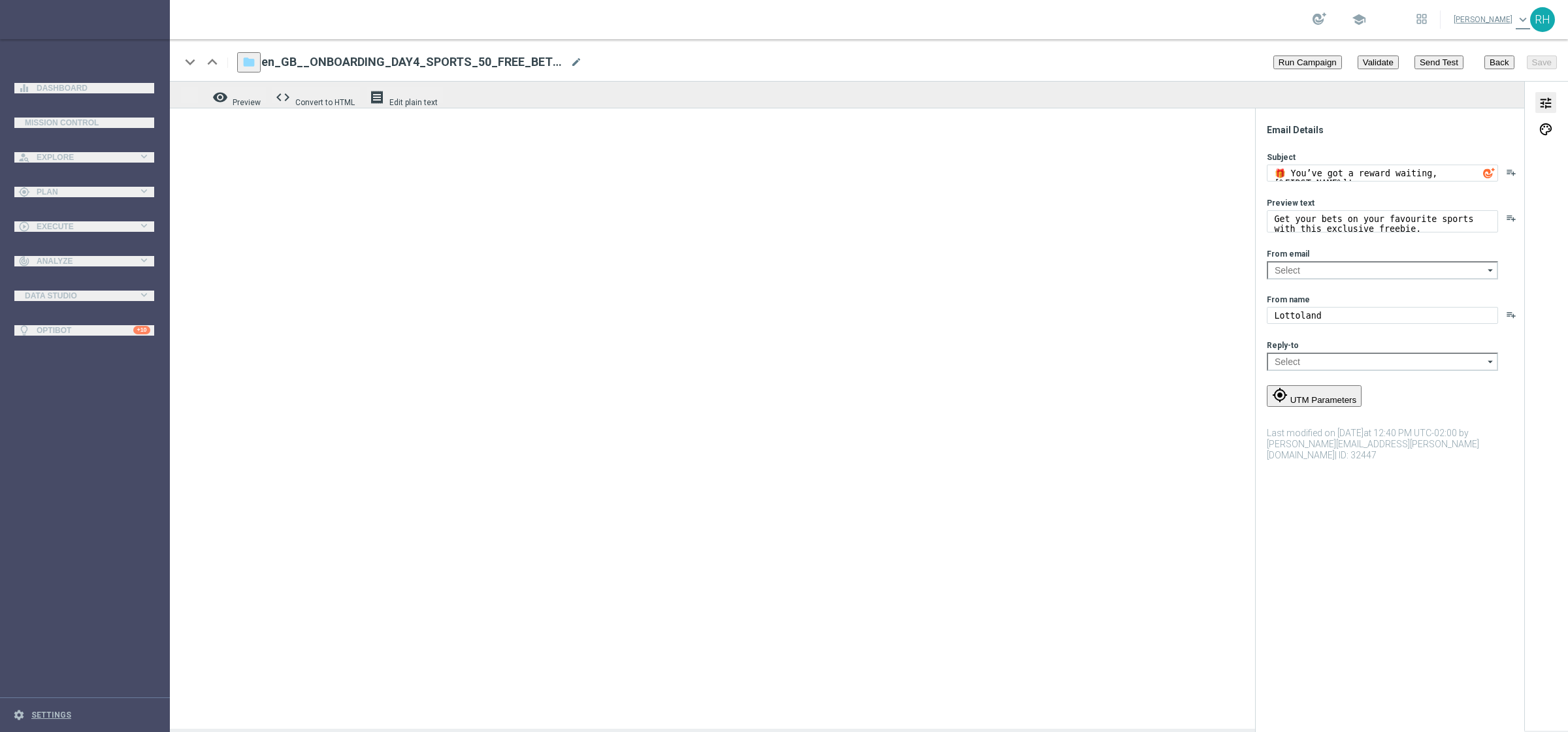
type input "[EMAIL_ADDRESS][DOMAIN_NAME]"
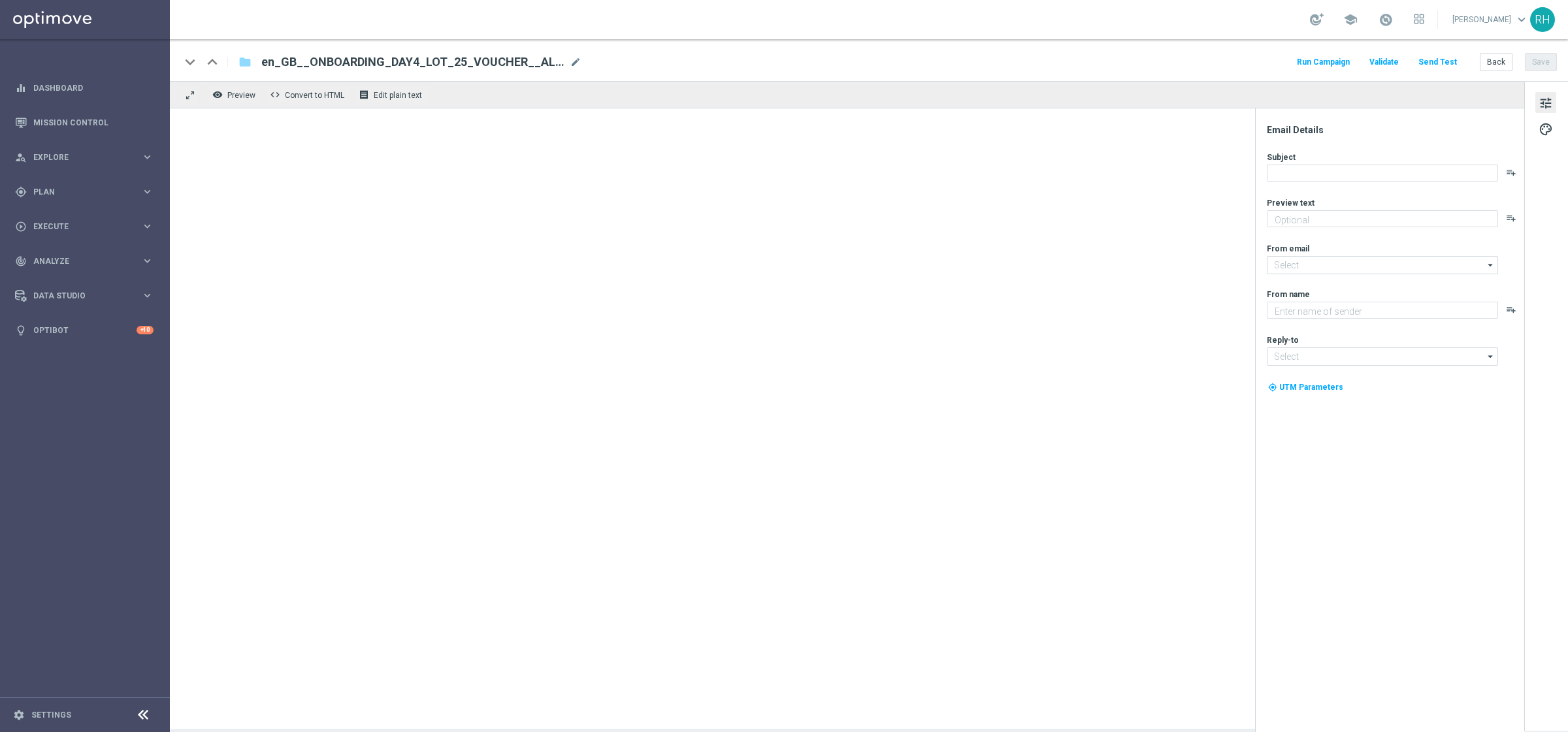
type textarea "Try your luck on worldwide lottos with this exclusive freebie."
type input "[EMAIL_ADDRESS][DOMAIN_NAME]"
type textarea "Lottoland"
type input "[EMAIL_ADDRESS][DOMAIN_NAME]"
type textarea "Get your bets on your favourite sports with this exclusive freebie."
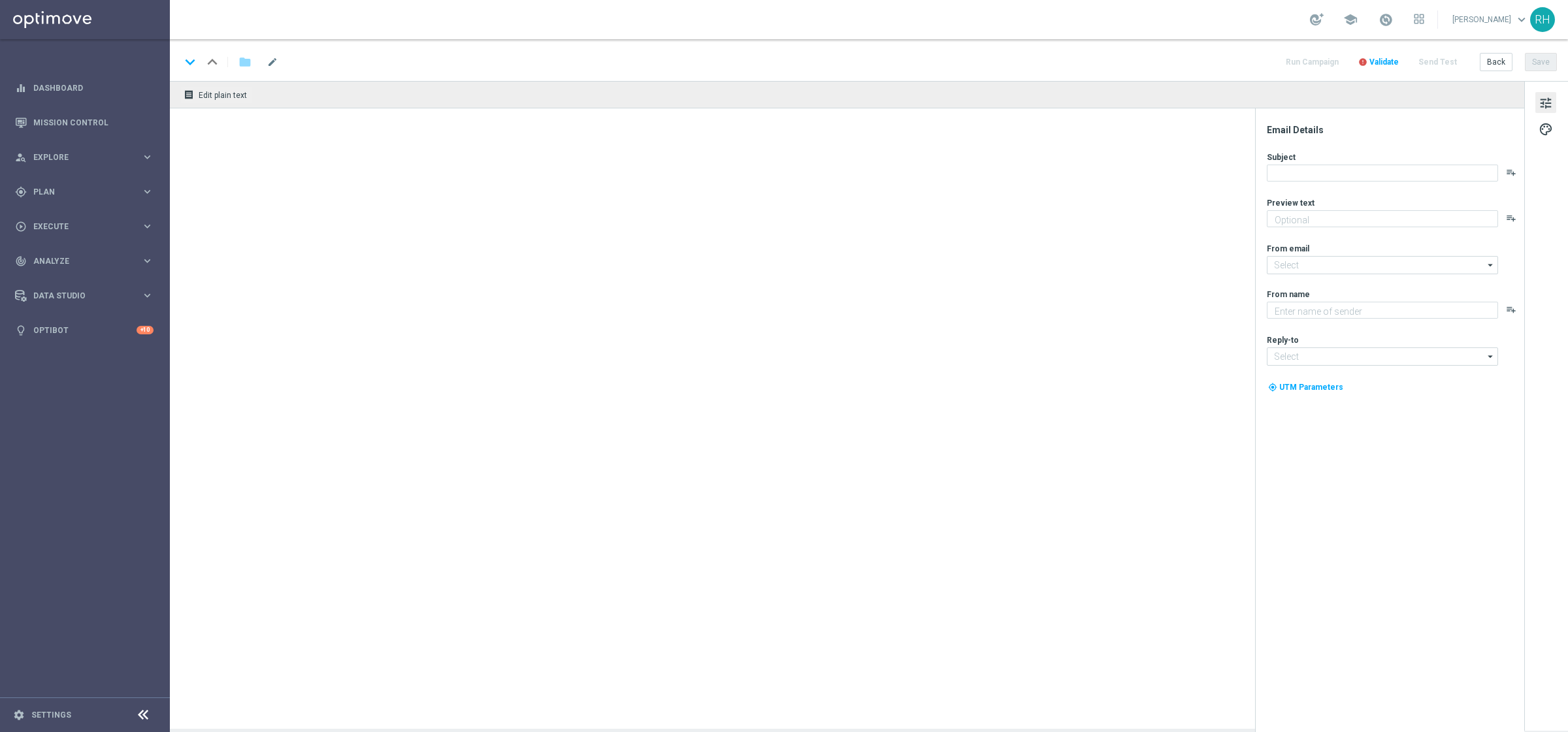
type input "[EMAIL_ADDRESS][DOMAIN_NAME]"
type textarea "Lottoland"
type input "[EMAIL_ADDRESS][DOMAIN_NAME]"
type textarea "Get your bets on your favourite sports with this exclusive freebie."
type textarea "Lottoland"
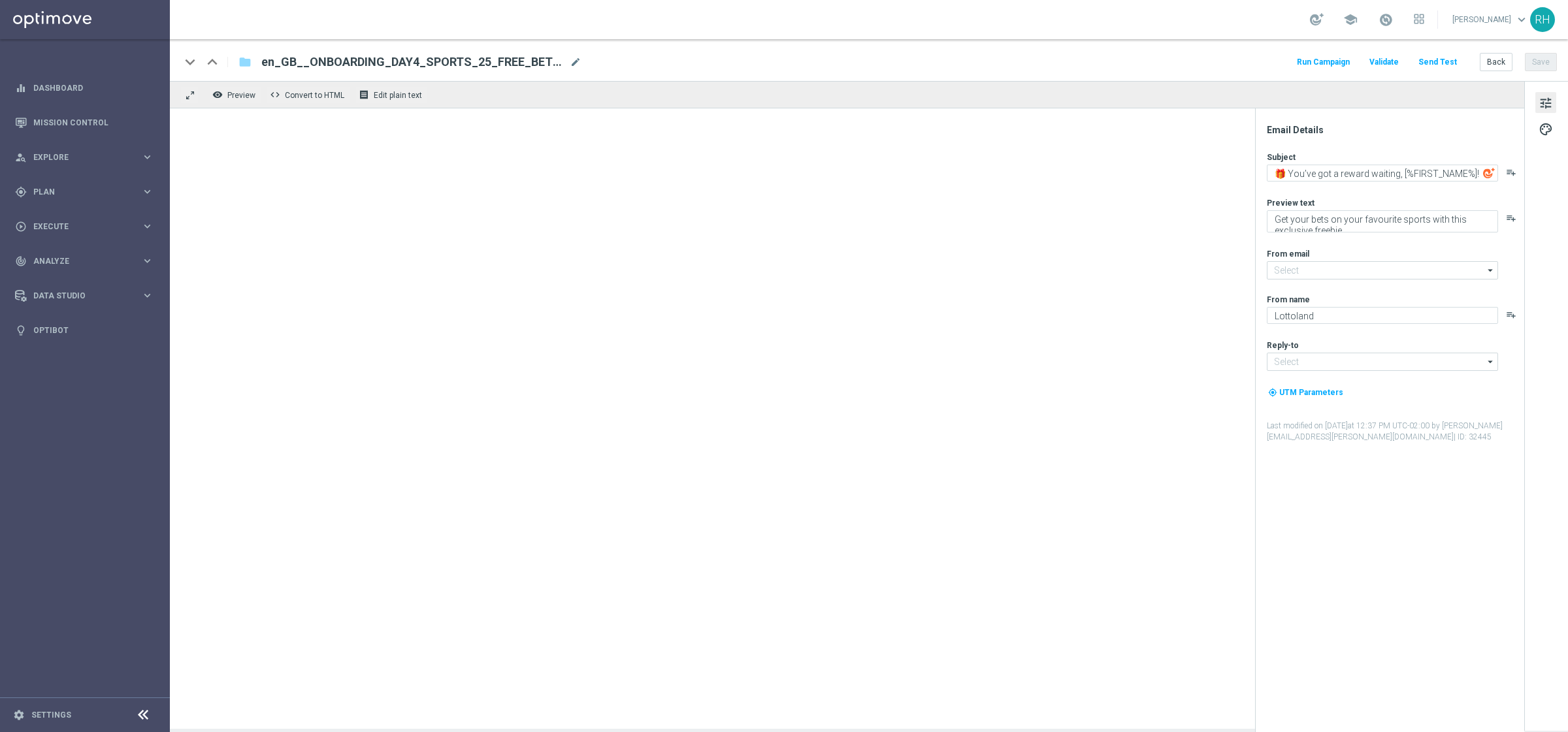
type input "[EMAIL_ADDRESS][DOMAIN_NAME]"
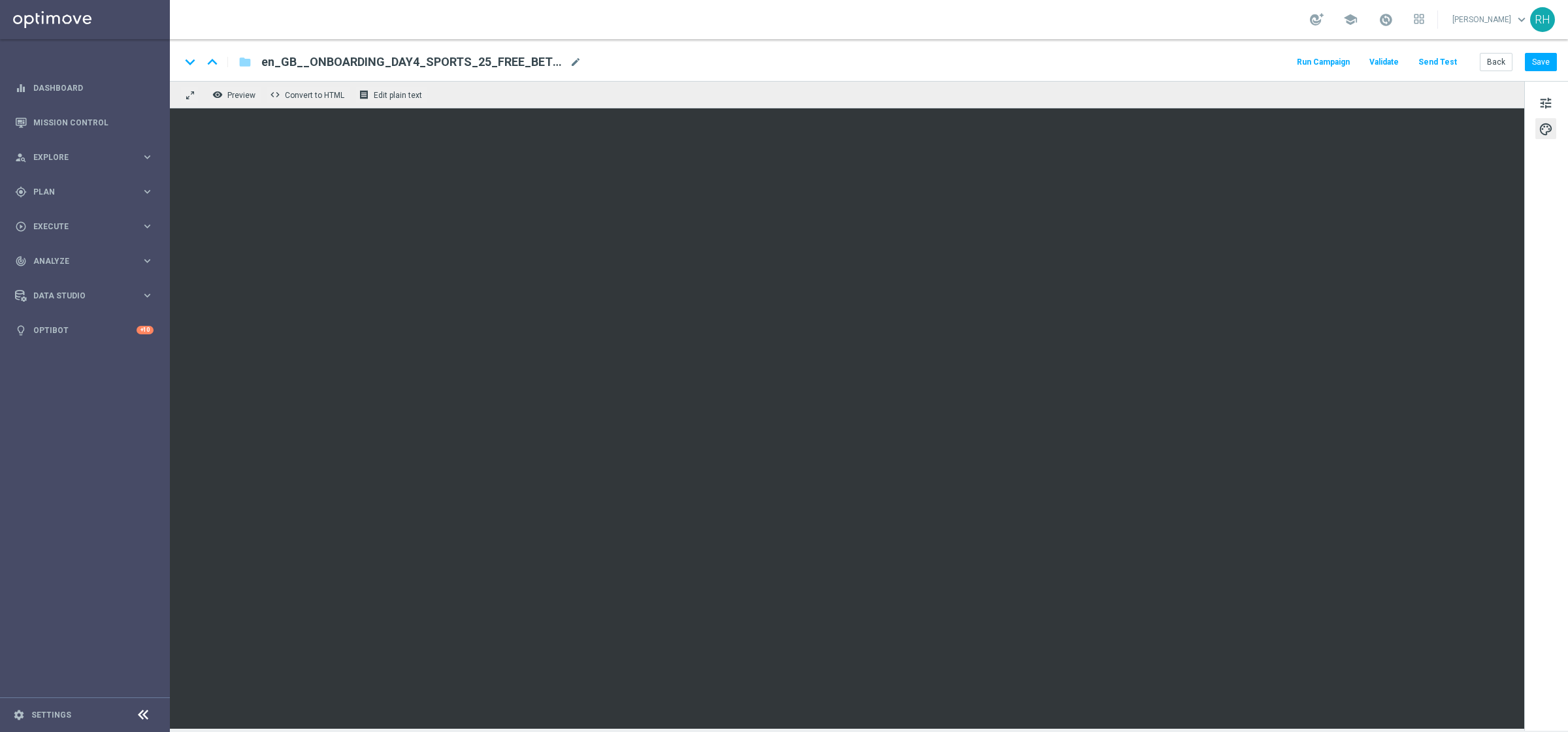
click at [1214, 57] on div "keyboard_arrow_down keyboard_arrow_up folder en_GB__ONBOARDING_DAY4_SPORTS_25_F…" at bounding box center [868, 62] width 1376 height 17
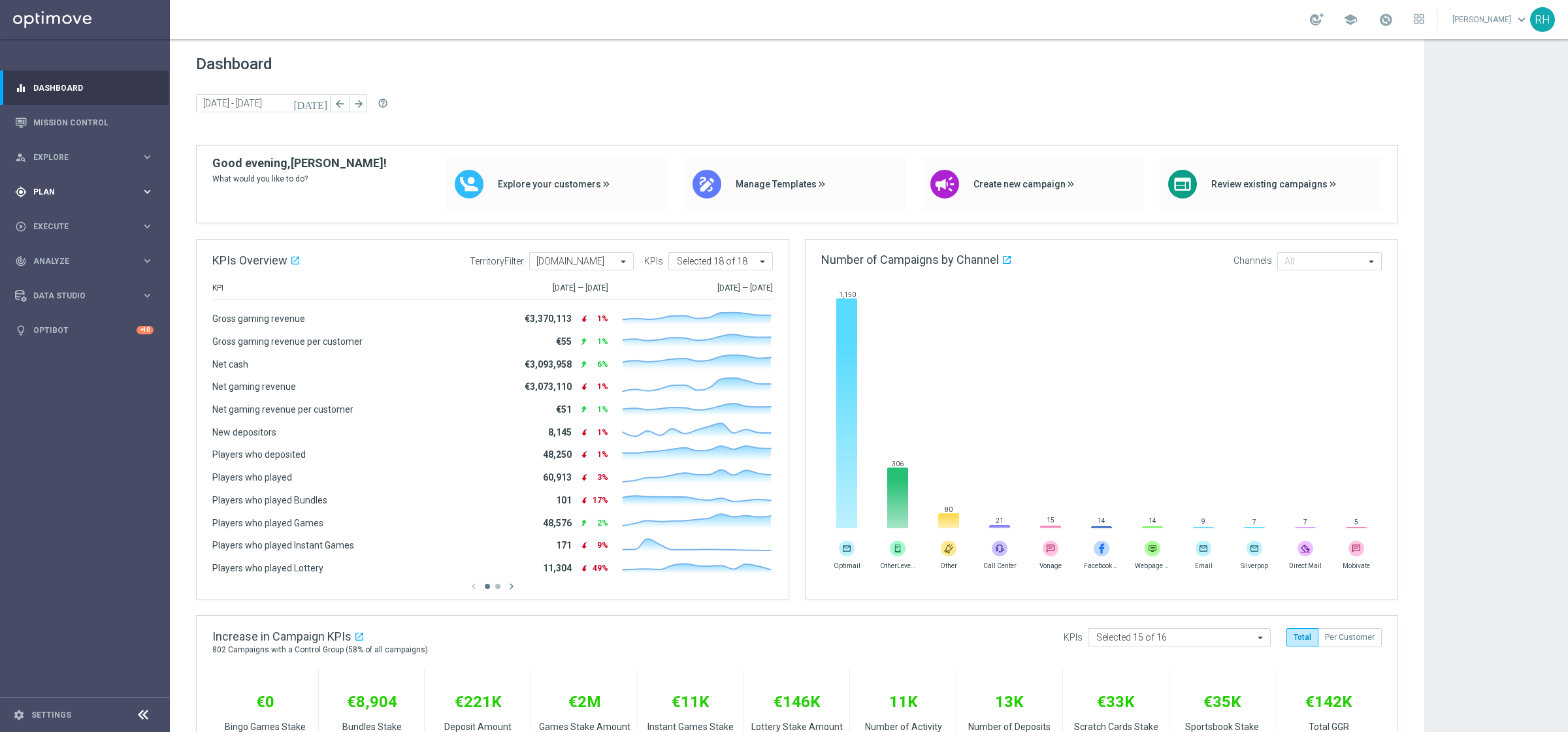
click at [78, 195] on div "gps_fixed Plan" at bounding box center [78, 192] width 126 height 11
click at [76, 214] on link "Target Groups" at bounding box center [85, 219] width 102 height 11
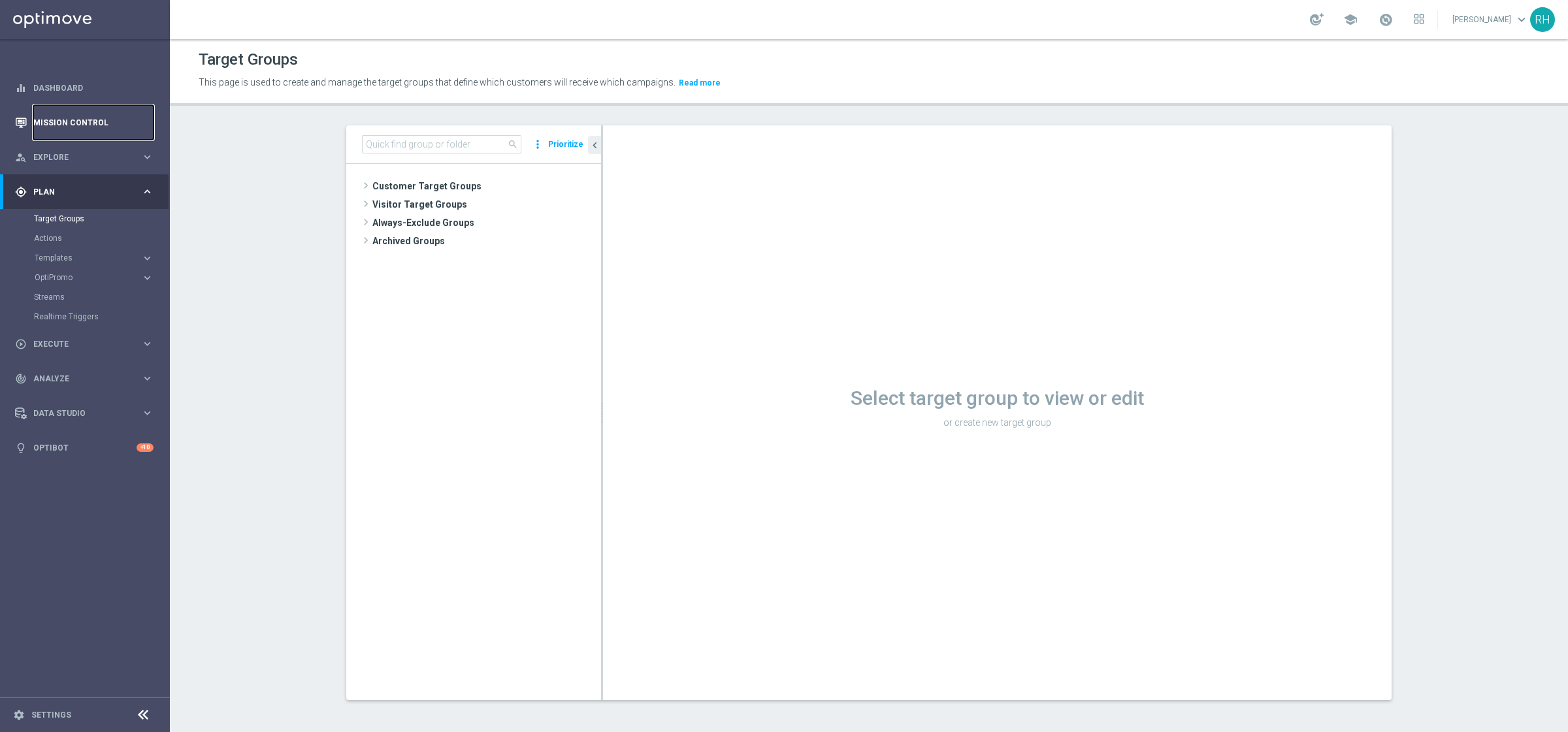
click at [110, 130] on link "Mission Control" at bounding box center [93, 122] width 120 height 34
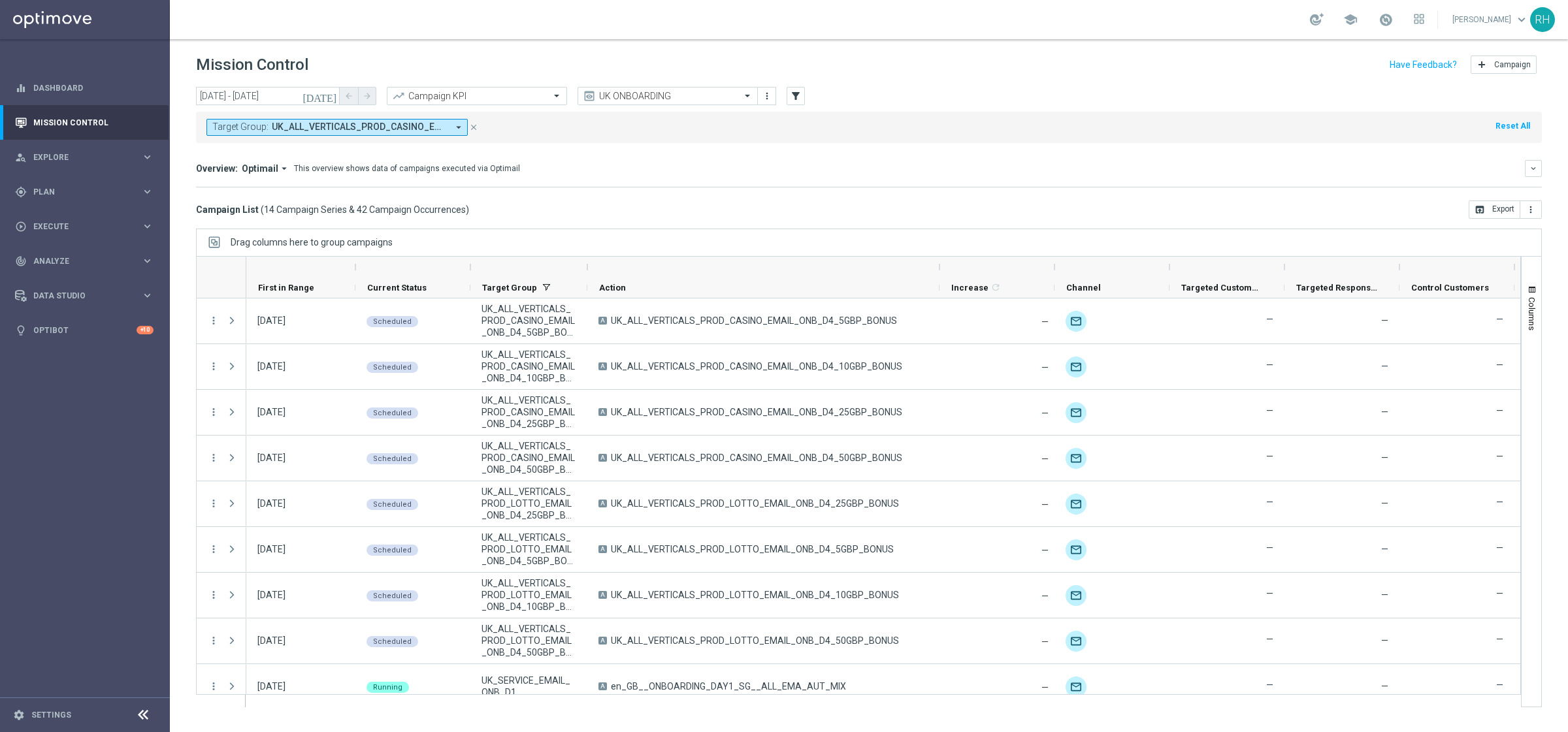
drag, startPoint x: 704, startPoint y: 264, endPoint x: 888, endPoint y: 266, distance: 184.0
click at [939, 263] on div at bounding box center [939, 267] width 5 height 21
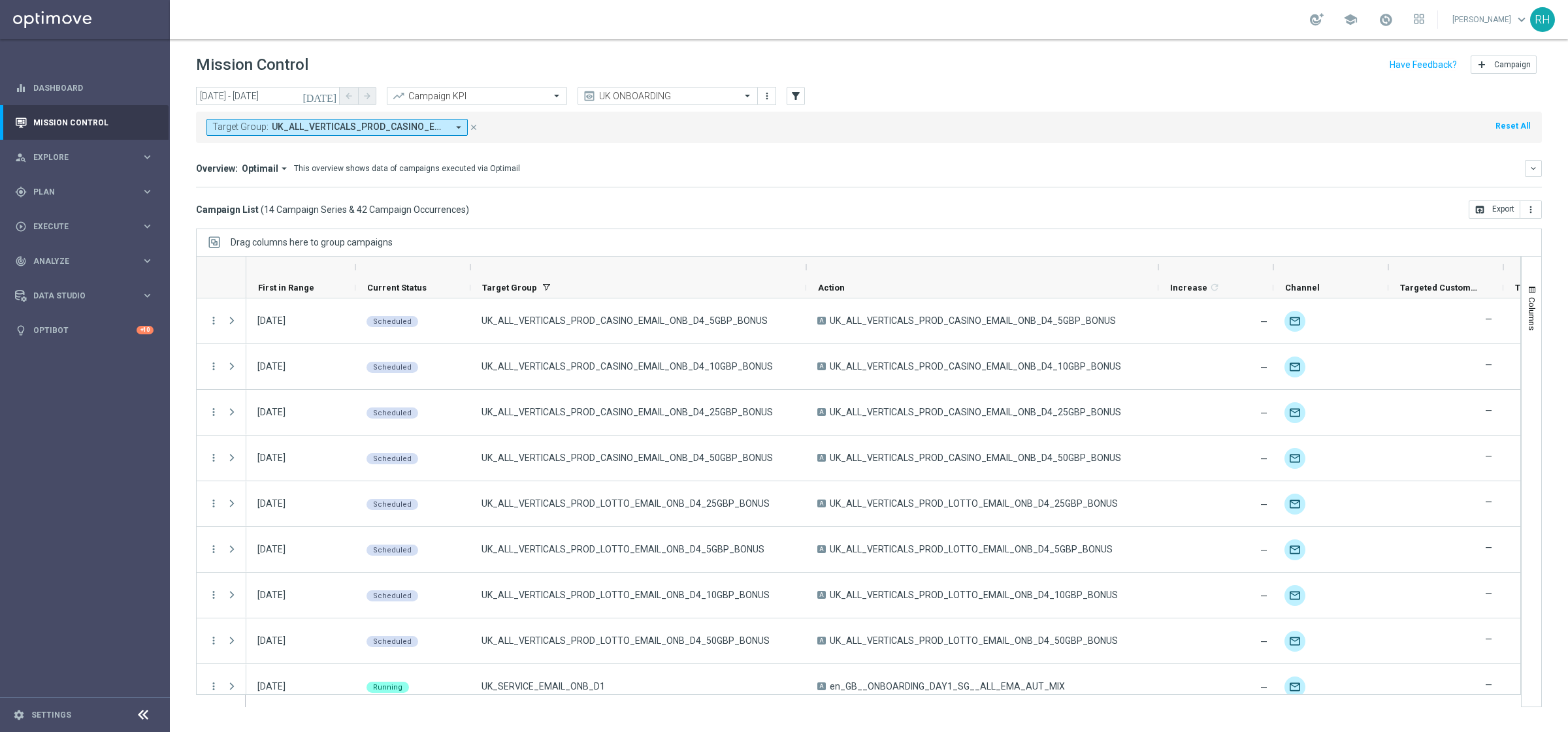
drag, startPoint x: 587, startPoint y: 273, endPoint x: 806, endPoint y: 271, distance: 219.0
click at [806, 271] on div at bounding box center [806, 267] width 5 height 21
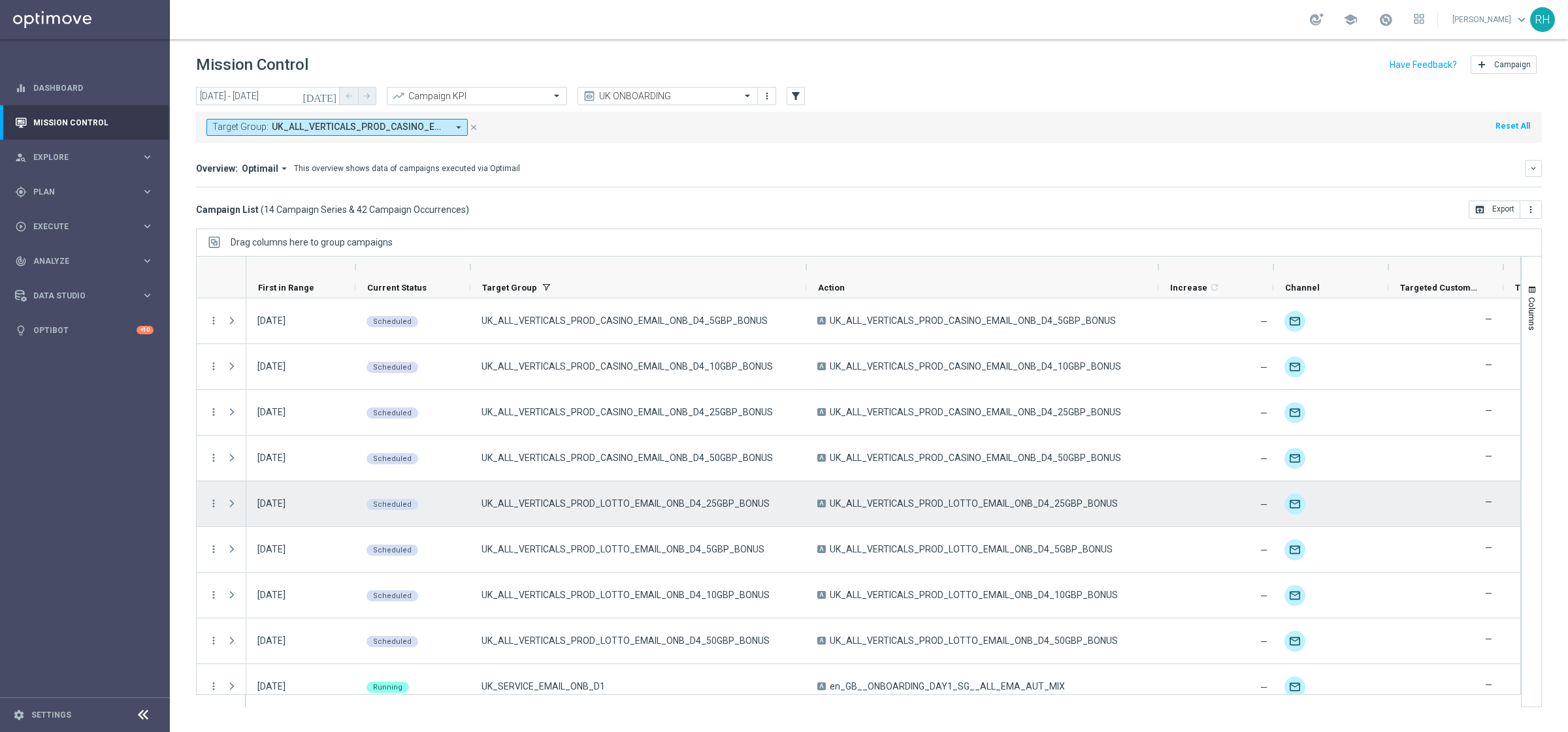
scroll to position [245, 0]
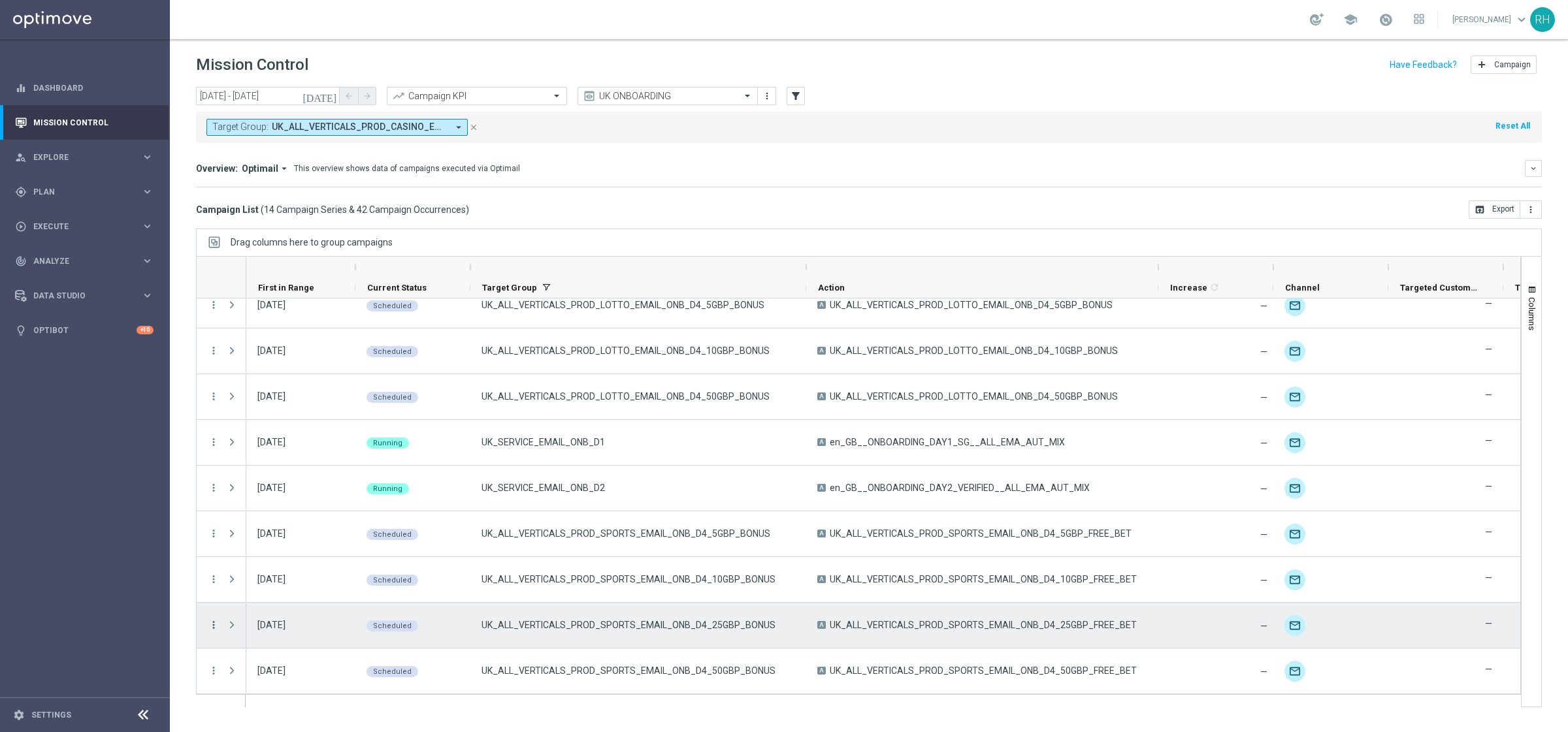
click at [214, 628] on icon "more_vert" at bounding box center [213, 625] width 11 height 11
click at [262, 492] on span "Campaign Details" at bounding box center [272, 488] width 66 height 9
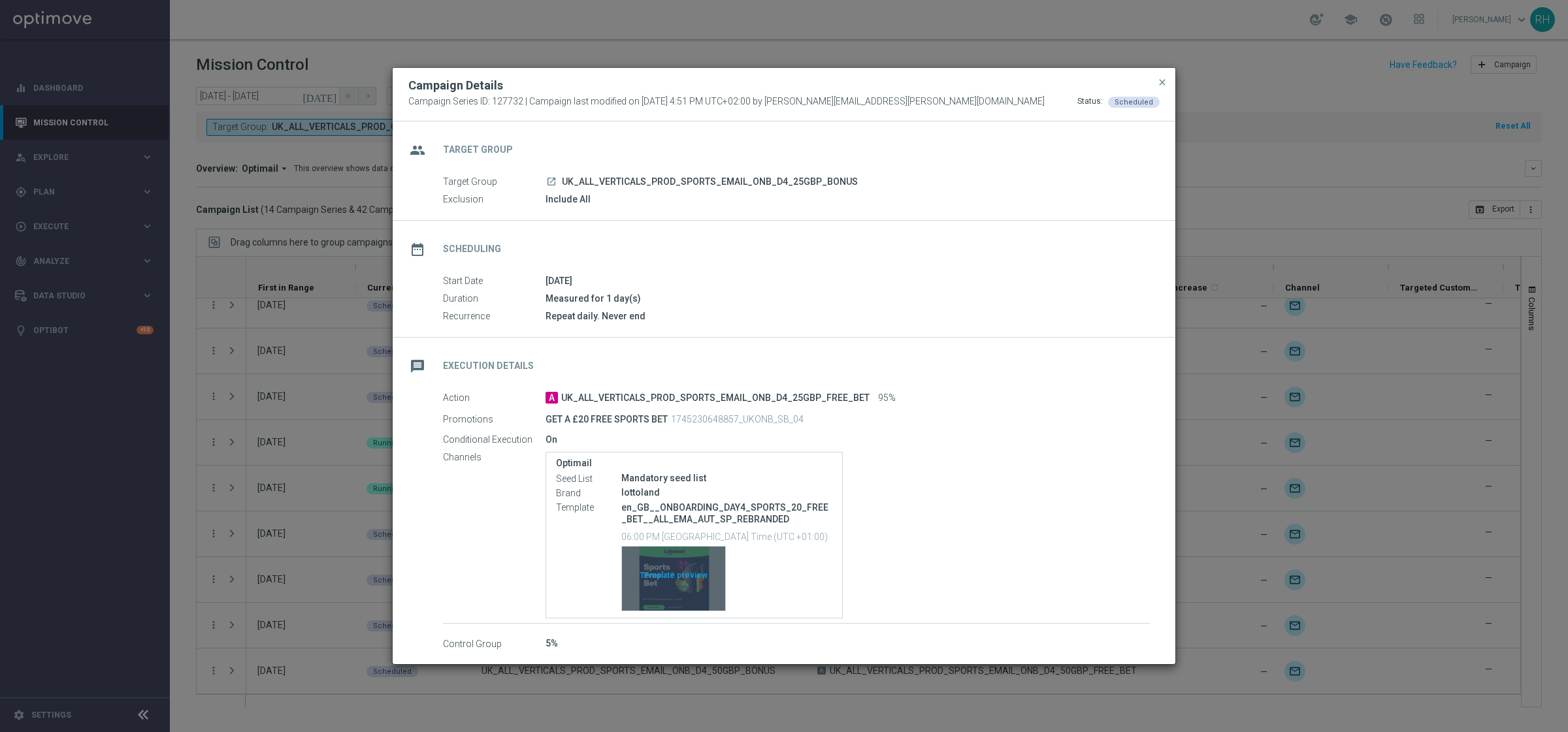
click at [689, 586] on div "Template preview" at bounding box center [673, 579] width 103 height 64
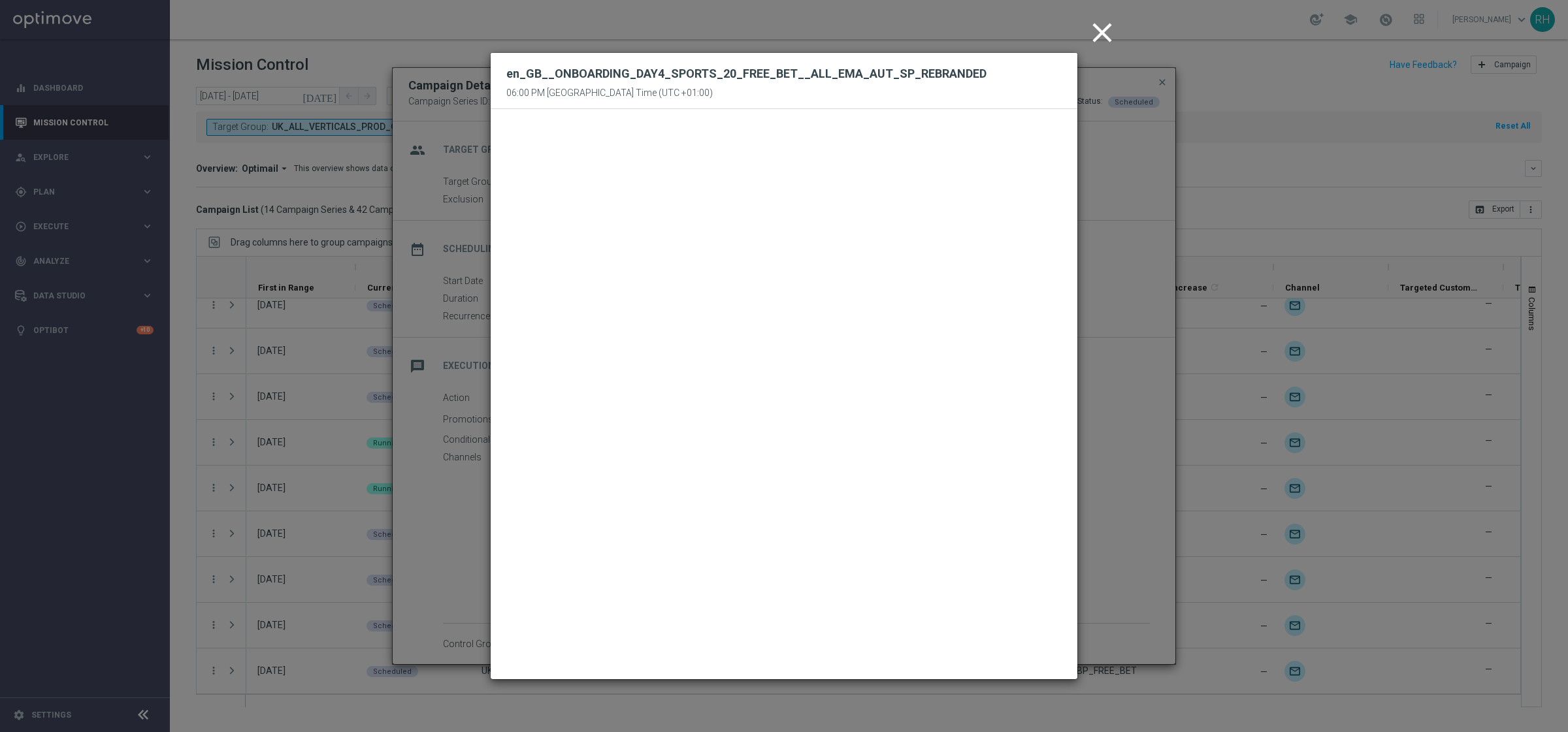
drag, startPoint x: 1096, startPoint y: 29, endPoint x: 1176, endPoint y: 80, distance: 94.9
click at [1099, 31] on icon "close" at bounding box center [1102, 33] width 33 height 33
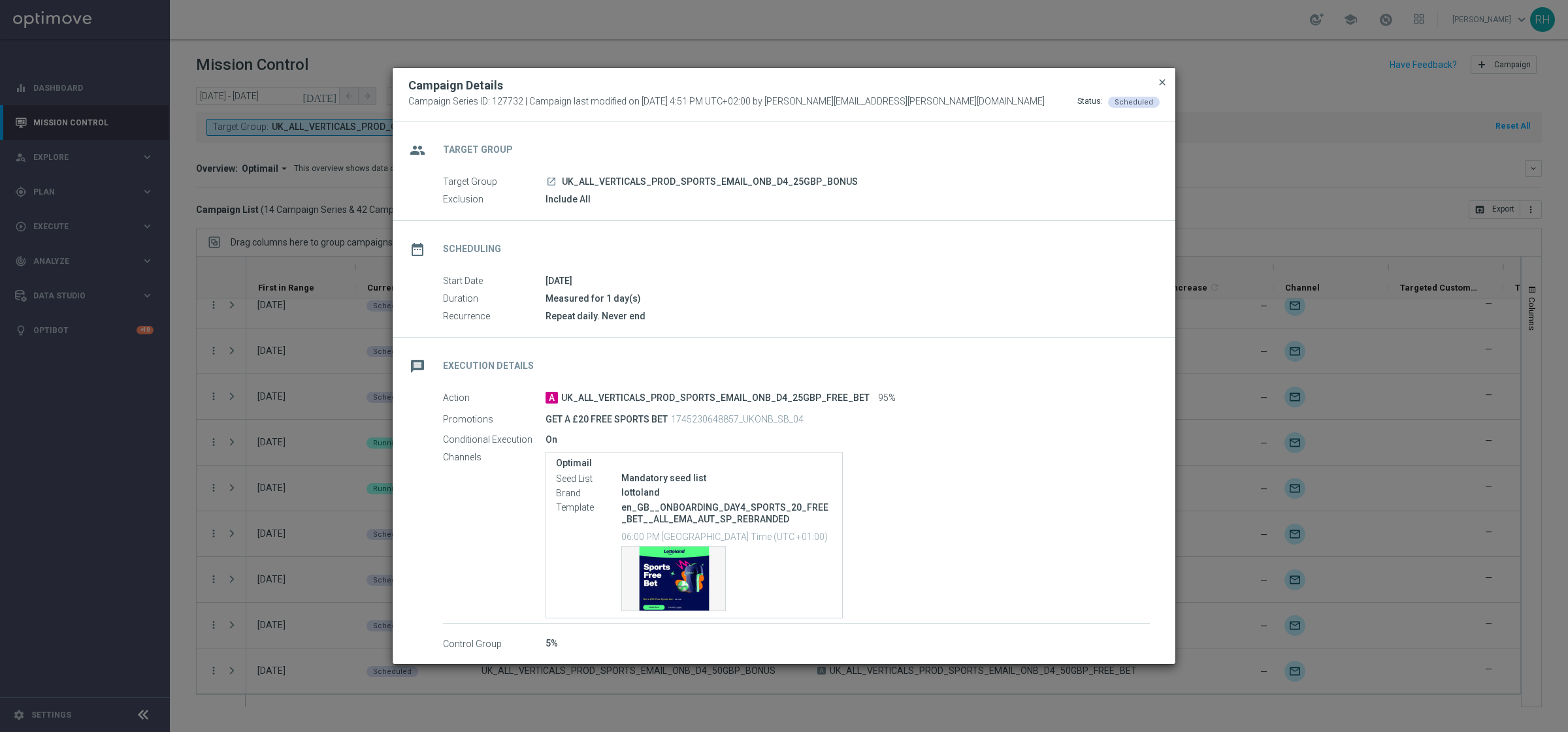
click at [1165, 82] on span "close" at bounding box center [1162, 82] width 11 height 11
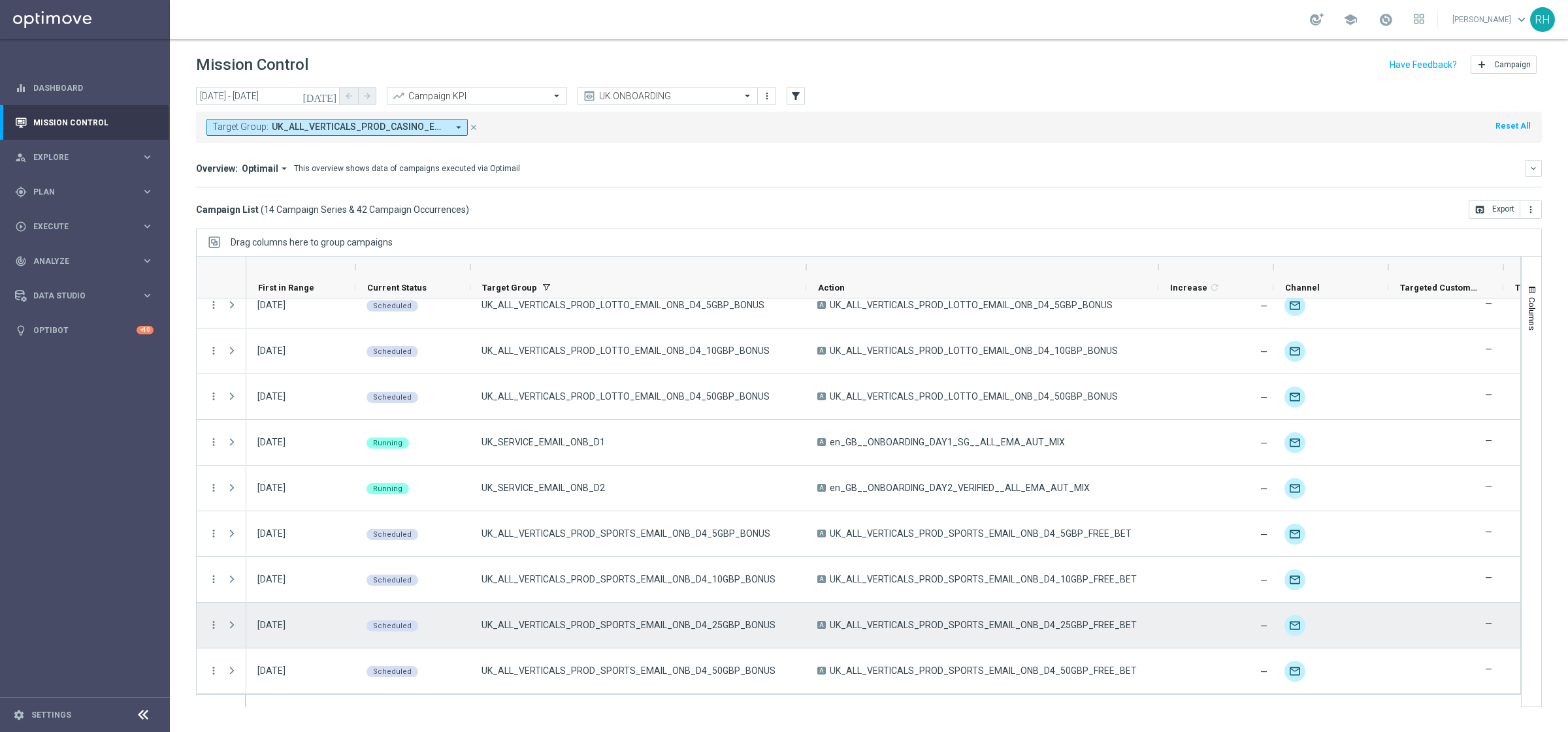
click at [721, 626] on span "UK_ALL_VERTICALS_PROD_SPORTS_EMAIL_ONB_D4_25GBP_BONUS" at bounding box center [629, 625] width 294 height 11
click at [211, 626] on icon "more_vert" at bounding box center [213, 625] width 11 height 11
click at [256, 607] on span "Delete" at bounding box center [251, 604] width 24 height 9
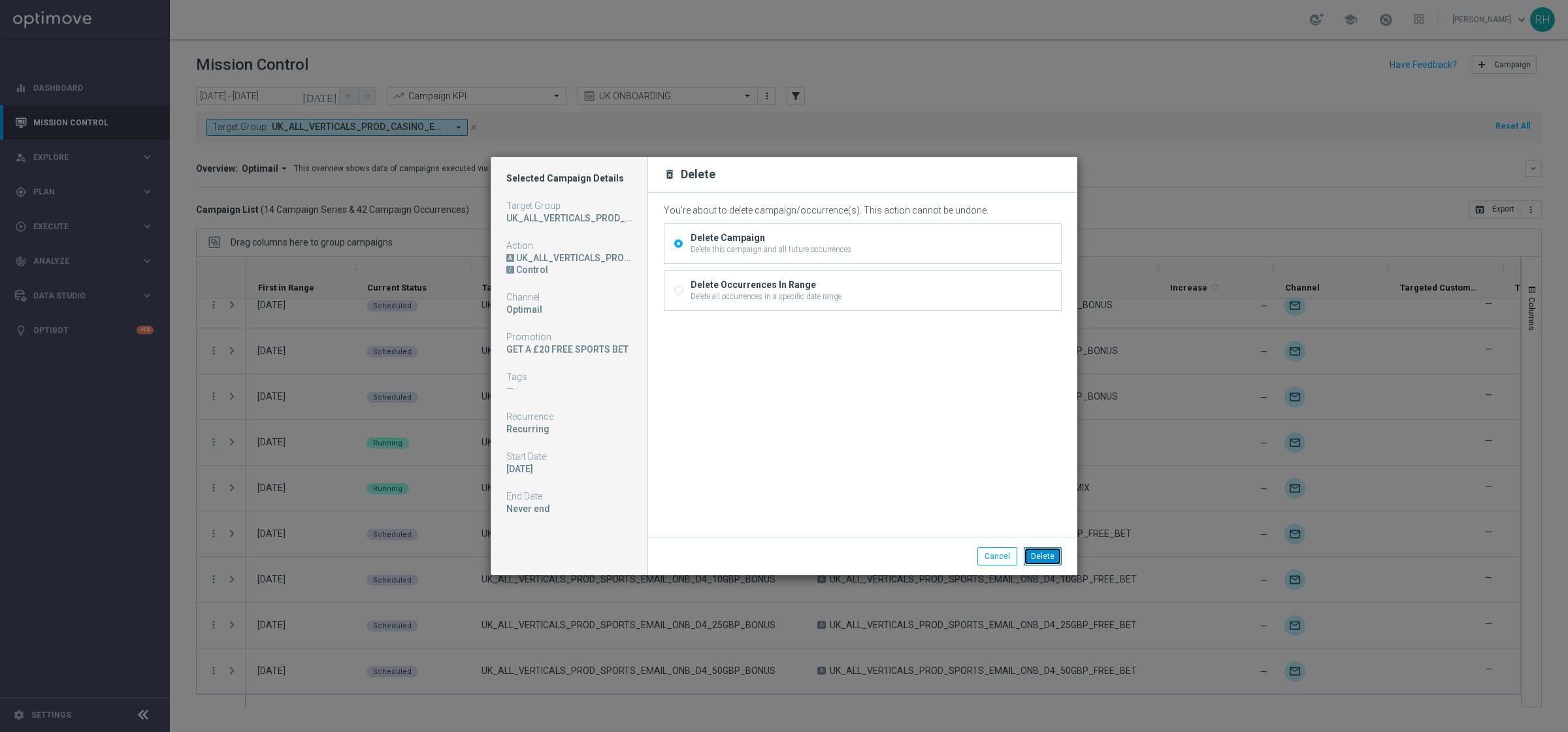
click at [1042, 561] on button "Delete" at bounding box center [1042, 557] width 38 height 18
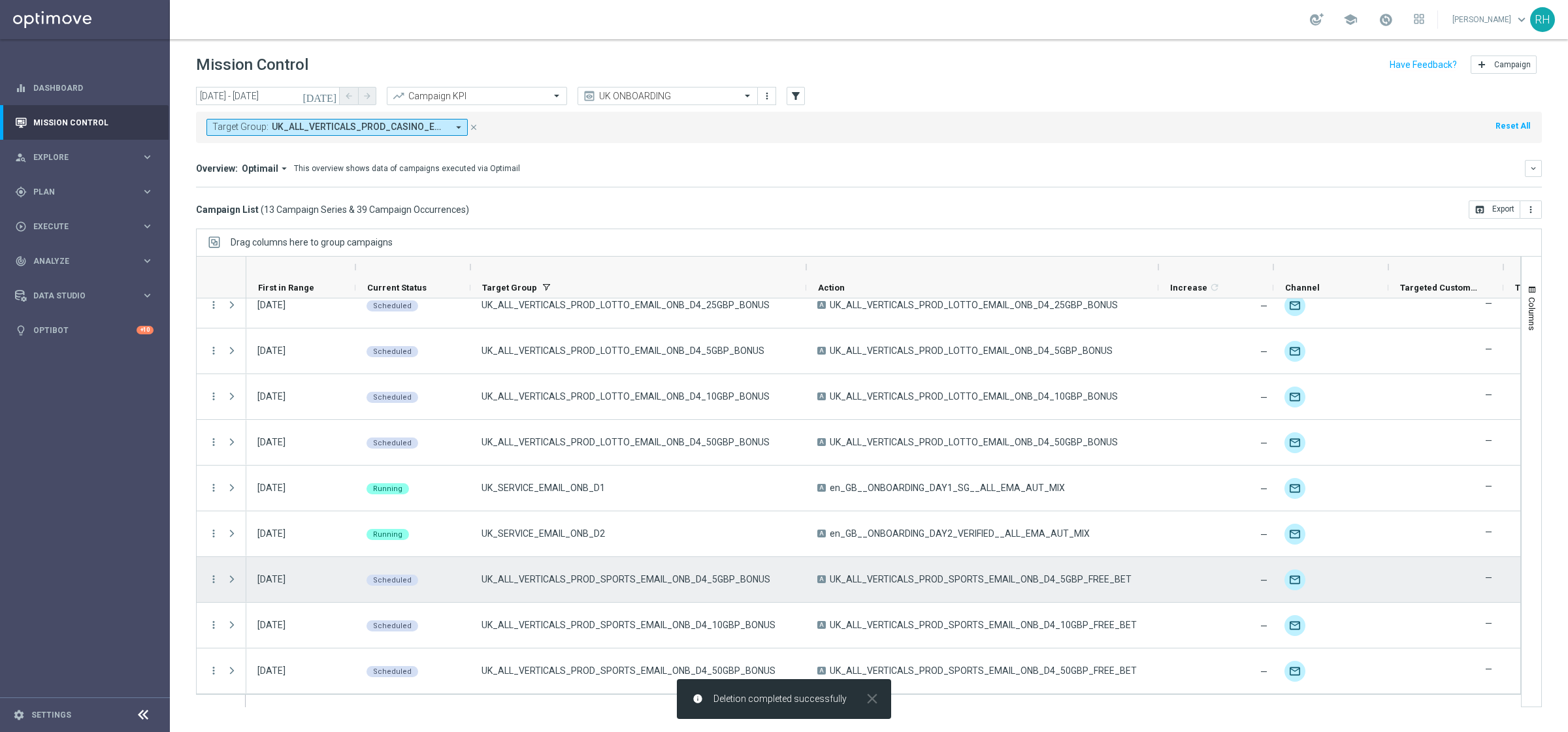
scroll to position [199, 0]
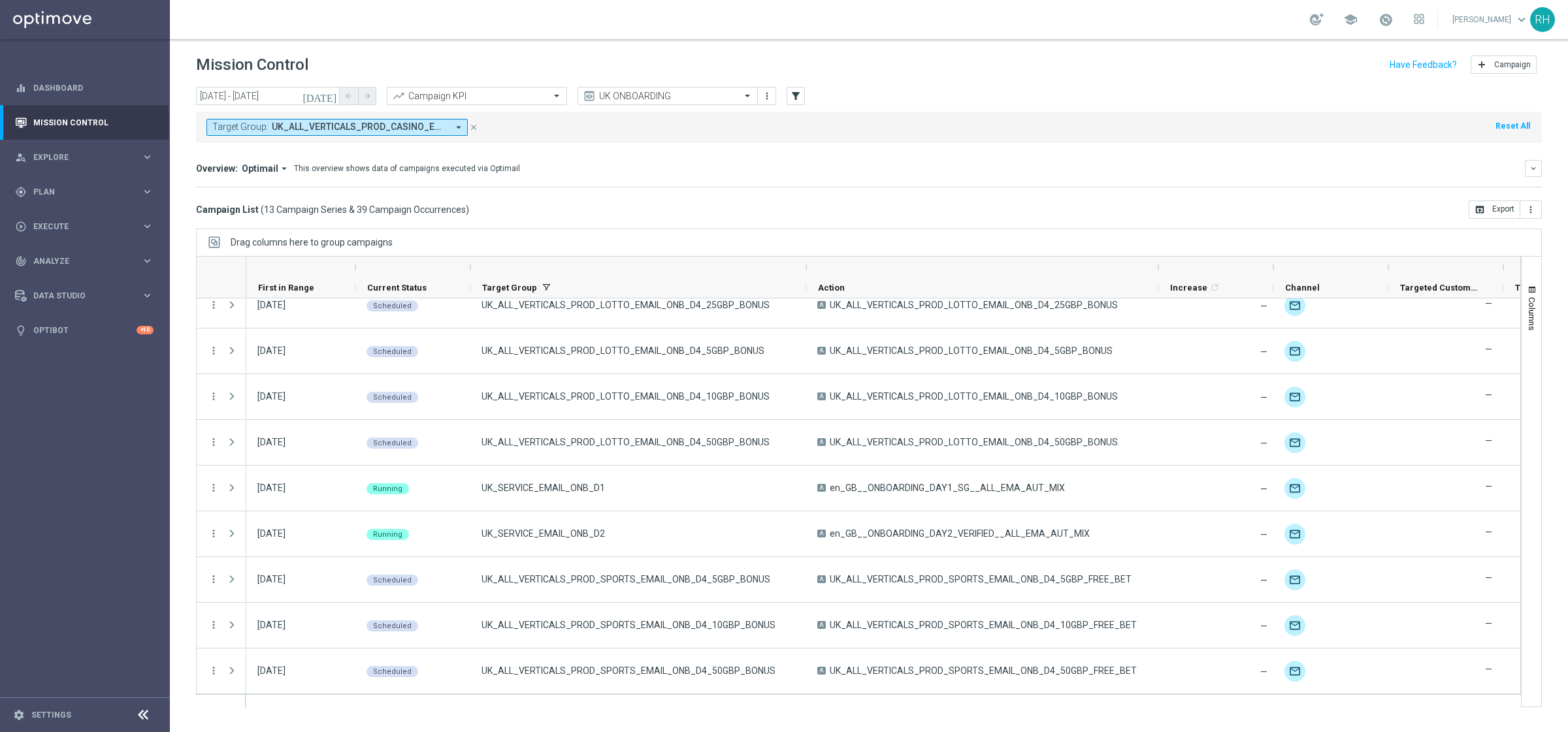
click at [960, 85] on header "Mission Control add Campaign" at bounding box center [868, 63] width 1397 height 47
click at [731, 194] on mini-dashboard "Overview: Optimail arrow_drop_down This overview shows data of campaigns execut…" at bounding box center [868, 171] width 1345 height 57
click at [87, 230] on div "play_circle_outline Execute" at bounding box center [78, 226] width 126 height 11
click at [107, 251] on link "Campaign Builder" at bounding box center [85, 253] width 102 height 11
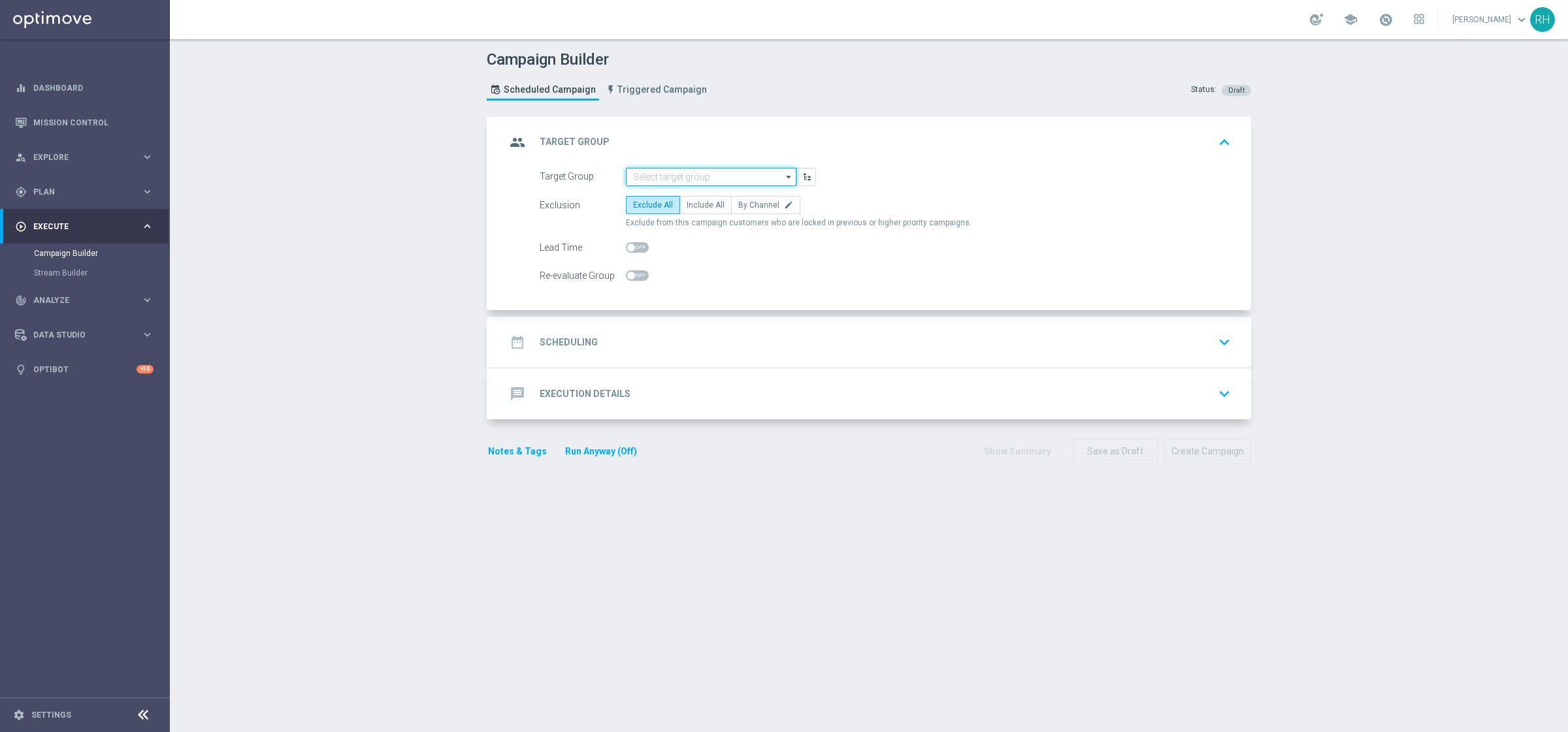
click at [704, 179] on input at bounding box center [711, 177] width 171 height 18
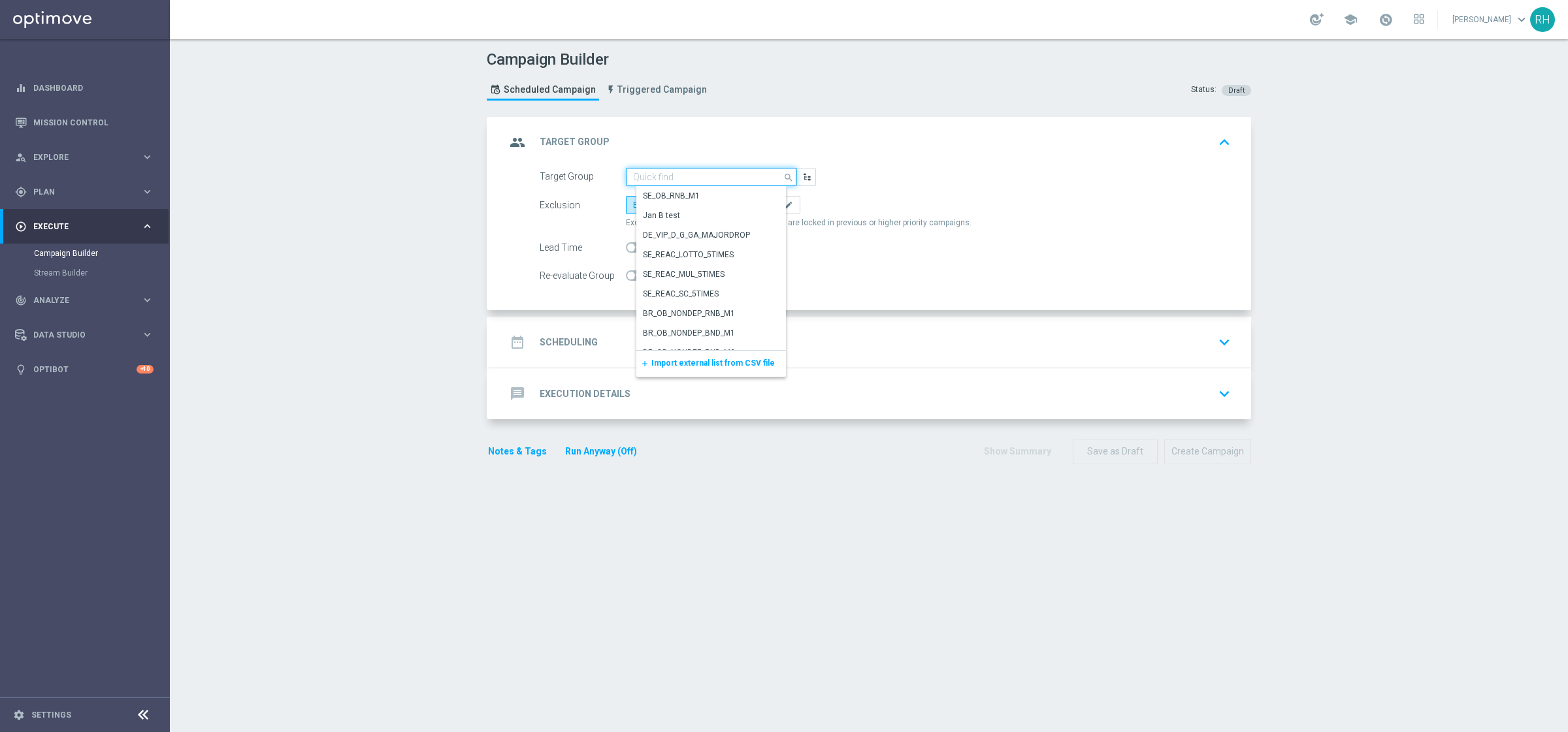
paste input "UK_ALL_VERTICALS_PROD_SPORTS_EMAIL_ONB_D4_20GBP_BONUS"
type input "UK_ALL_VERTICALS_PROD_SPORTS_EMAIL_ONB_D4_20GBP_BONUS"
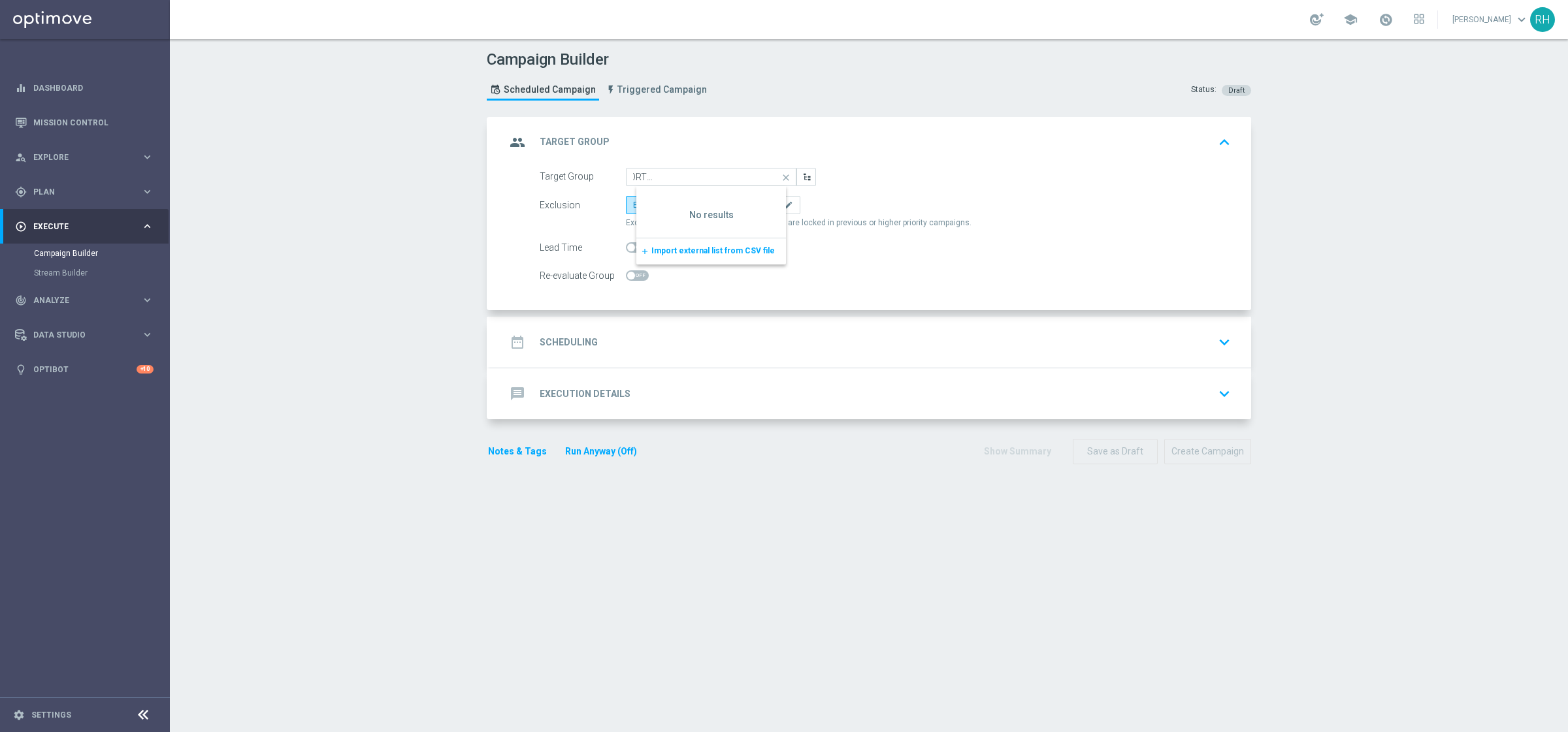
click at [885, 196] on div "Exclusion Exclude All Include All By Channel edit" at bounding box center [885, 205] width 691 height 18
click at [694, 180] on input at bounding box center [711, 177] width 171 height 18
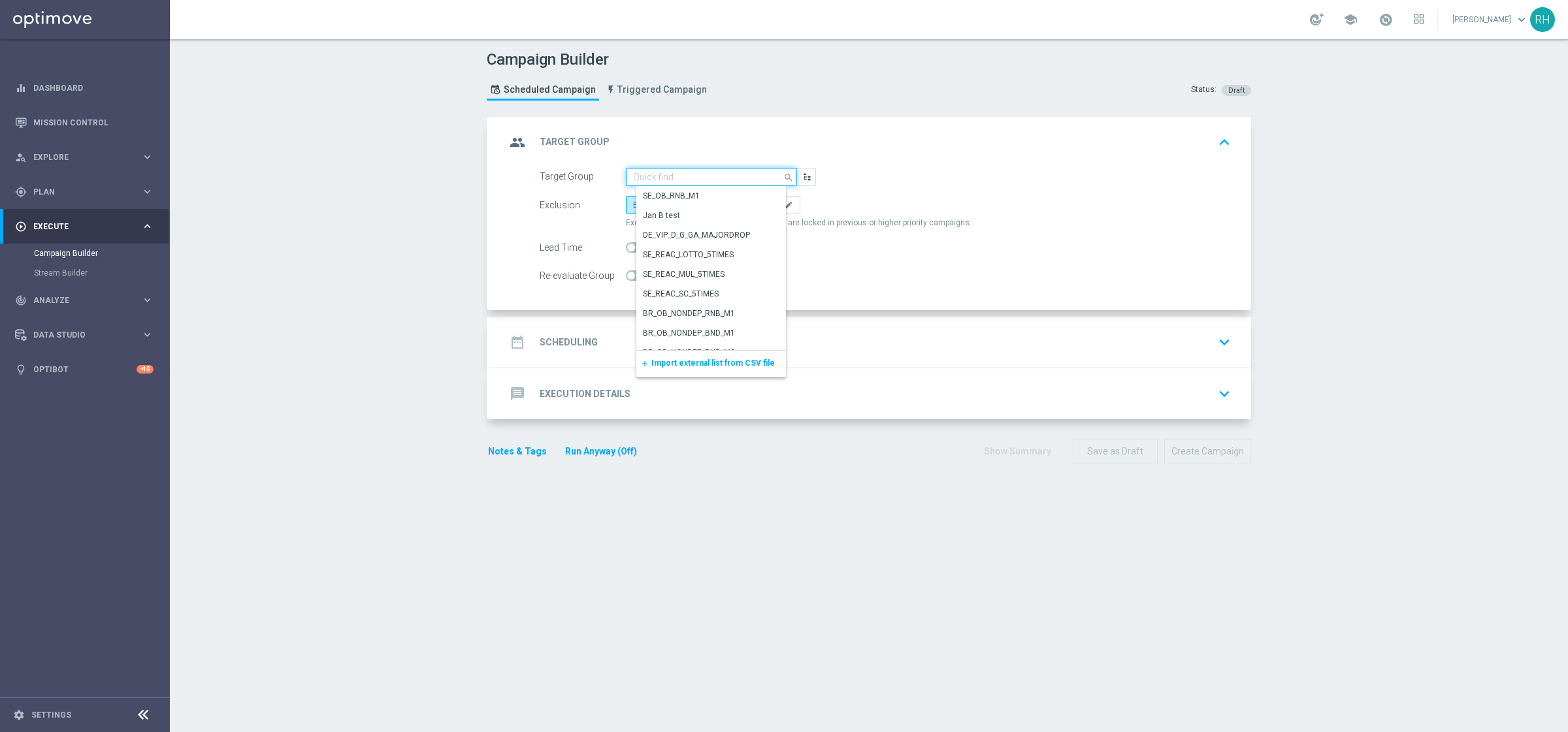
paste input "UK_ALL_VERTICALS_PROD_SPORTS_EMAIL_ONB_D4_20GBP_BONUS"
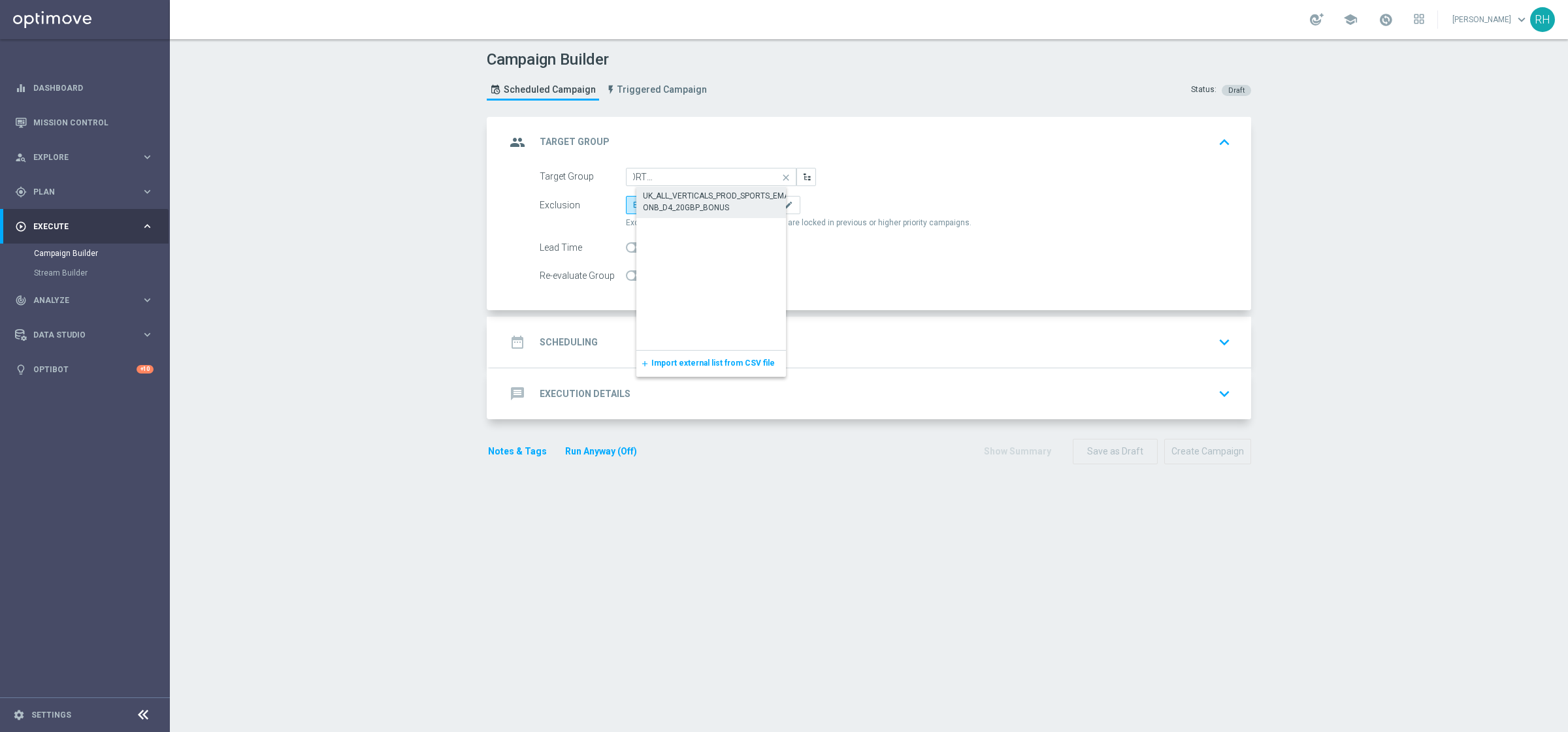
click at [695, 191] on div "UK_ALL_VERTICALS_PROD_SPORTS_EMAIL_ONB_D4_20GBP_BONUS" at bounding box center [721, 202] width 158 height 24
type input "UK_ALL_VERTICALS_PROD_SPORTS_EMAIL_ONB_D4_20GBP_BONUS"
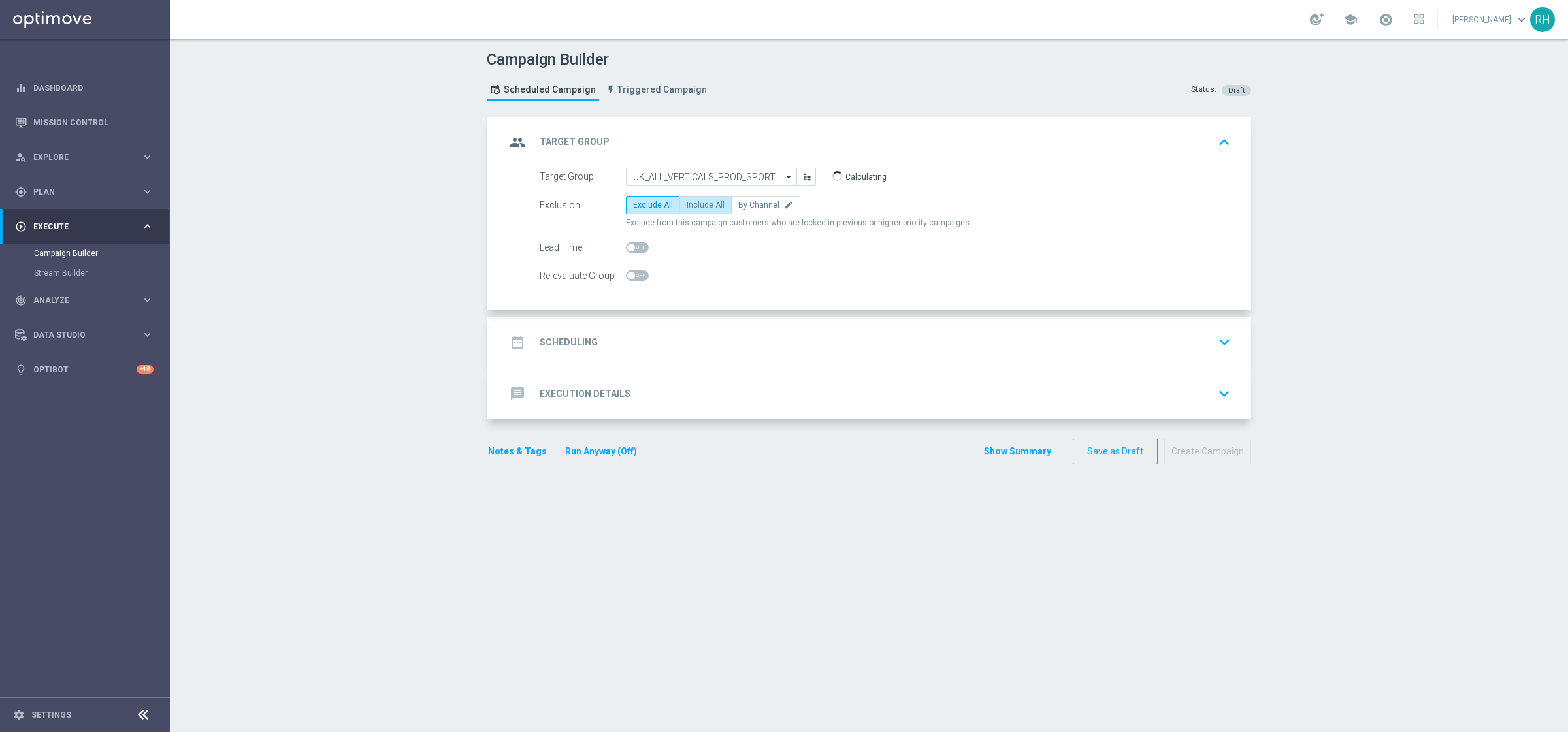
click at [694, 203] on span "Include All" at bounding box center [705, 205] width 38 height 9
click at [694, 203] on input "Include All" at bounding box center [691, 207] width 8 height 8
radio input "true"
click at [721, 326] on div "date_range Scheduling keyboard_arrow_down" at bounding box center [870, 342] width 761 height 51
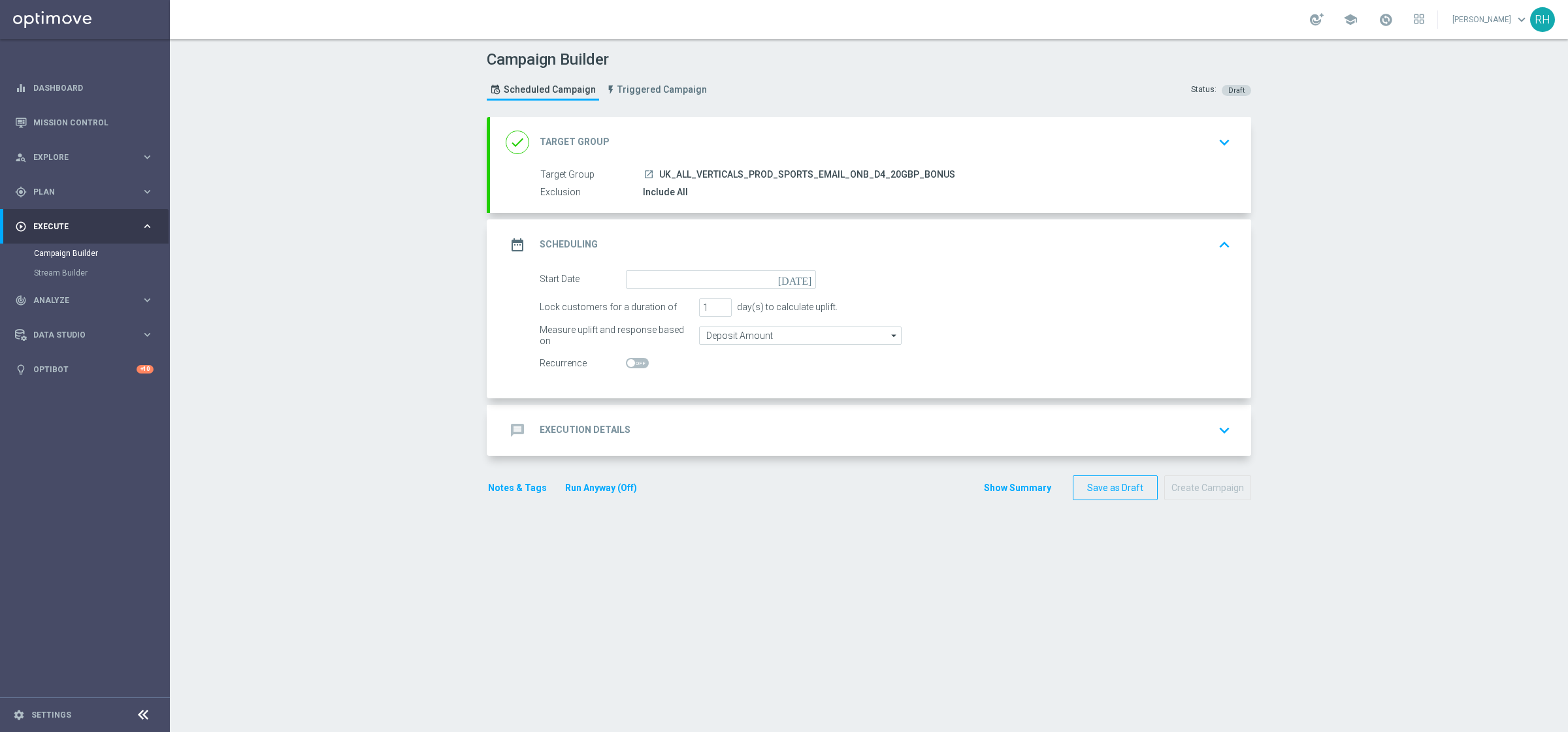
click at [799, 282] on icon "[DATE]" at bounding box center [797, 277] width 38 height 15
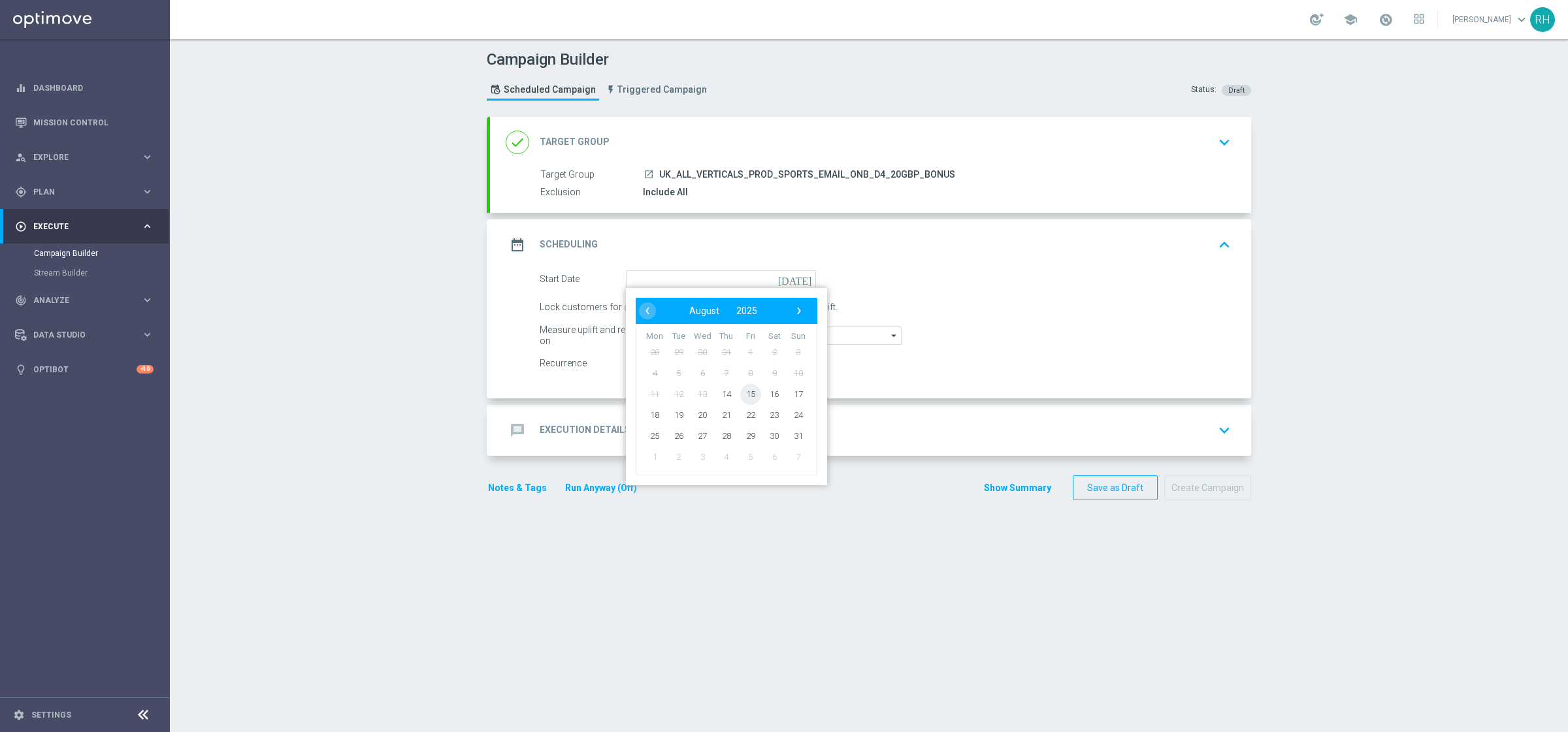
click at [749, 393] on span "15" at bounding box center [751, 394] width 21 height 21
type input "[DATE]"
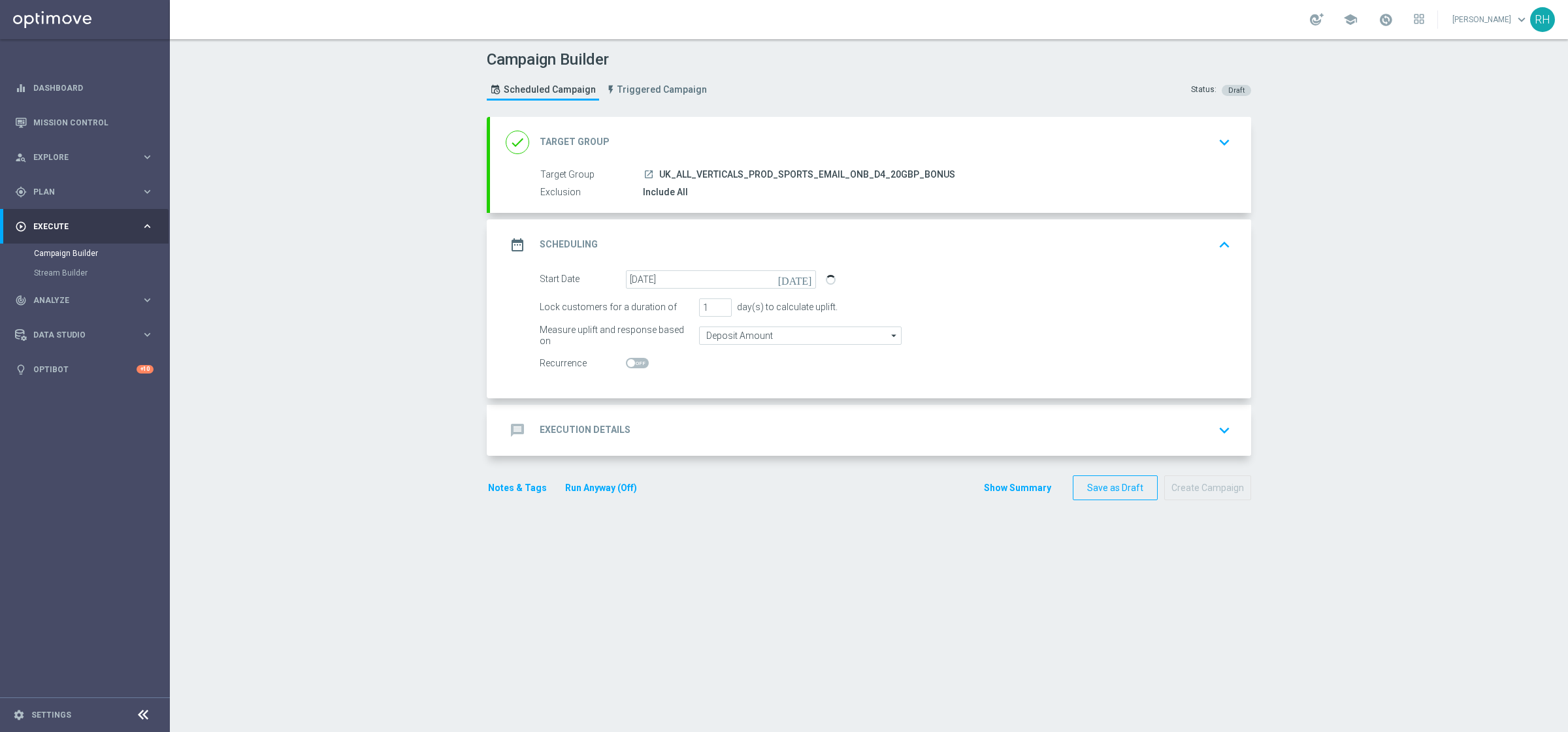
click at [774, 445] on div "message Execution Details keyboard_arrow_down" at bounding box center [870, 430] width 761 height 51
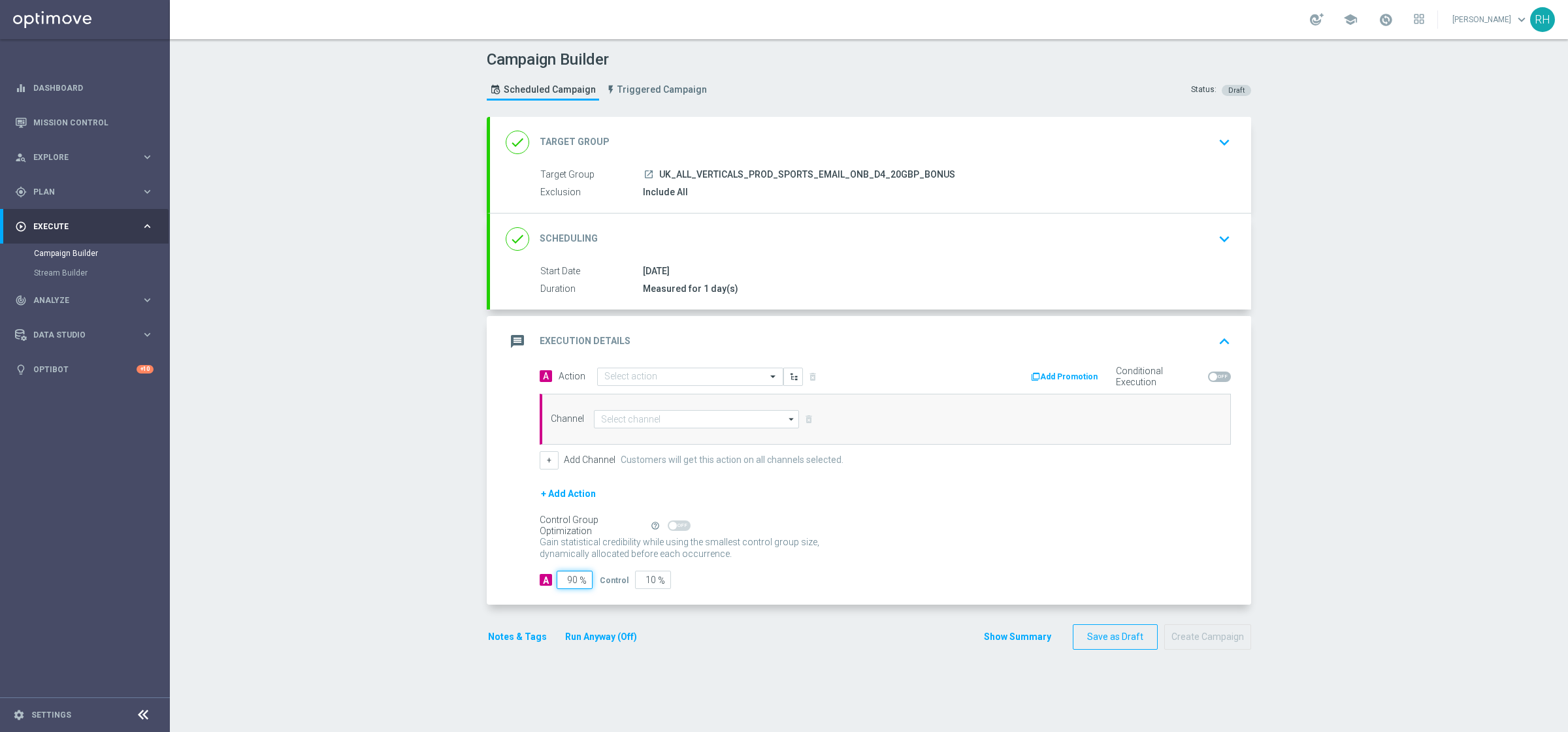
click at [561, 583] on input "90" at bounding box center [575, 579] width 36 height 18
type input "95"
type input "5"
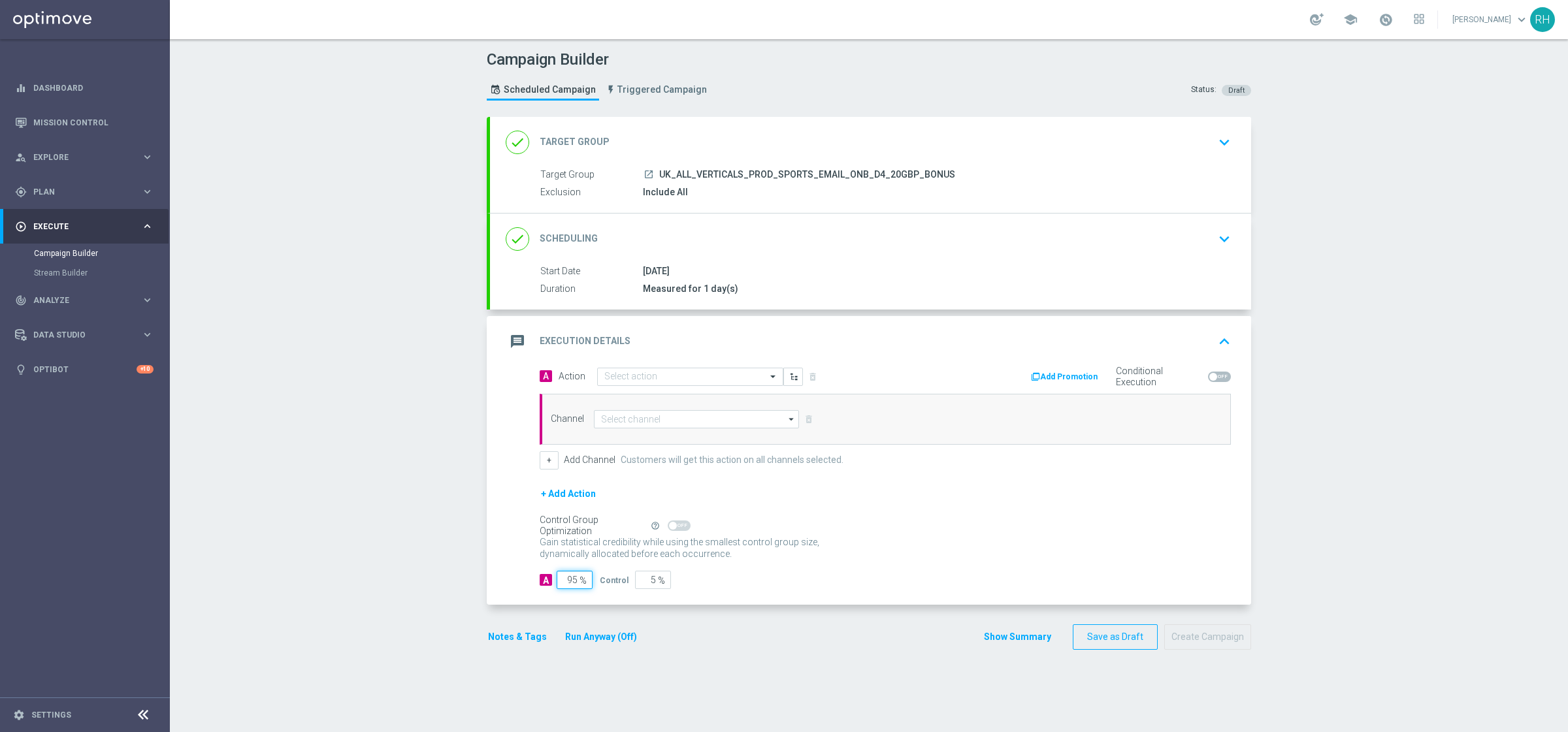
type input "95"
click at [1011, 427] on div "Channel arrow_drop_down Show Selected 0 of 26 Silverpop Facebook Custom Audience" at bounding box center [882, 419] width 683 height 18
click at [704, 415] on input at bounding box center [695, 419] width 205 height 18
click at [699, 472] on div "Optimail" at bounding box center [701, 477] width 194 height 18
type input "Optimail"
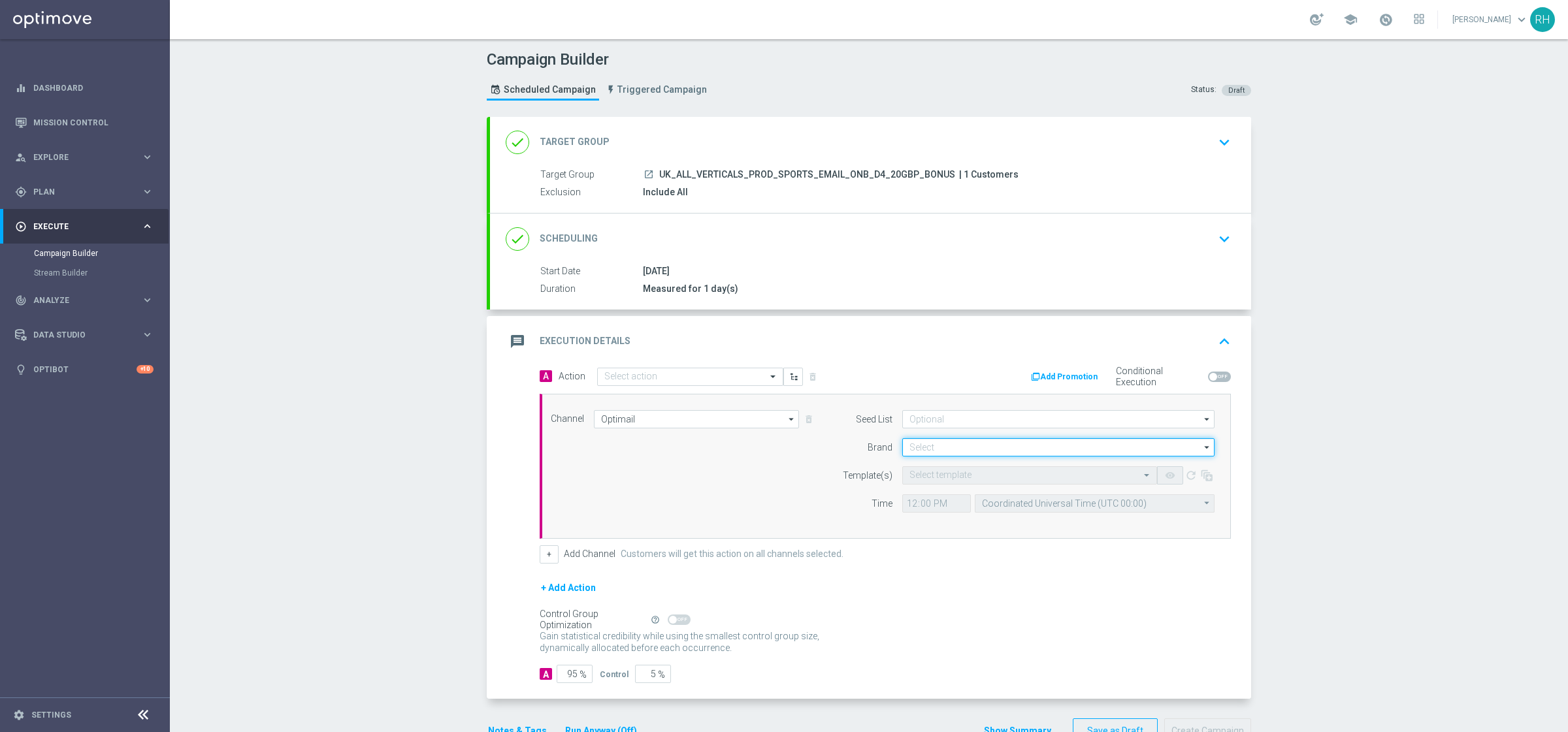
click at [969, 446] on input at bounding box center [1058, 447] width 313 height 18
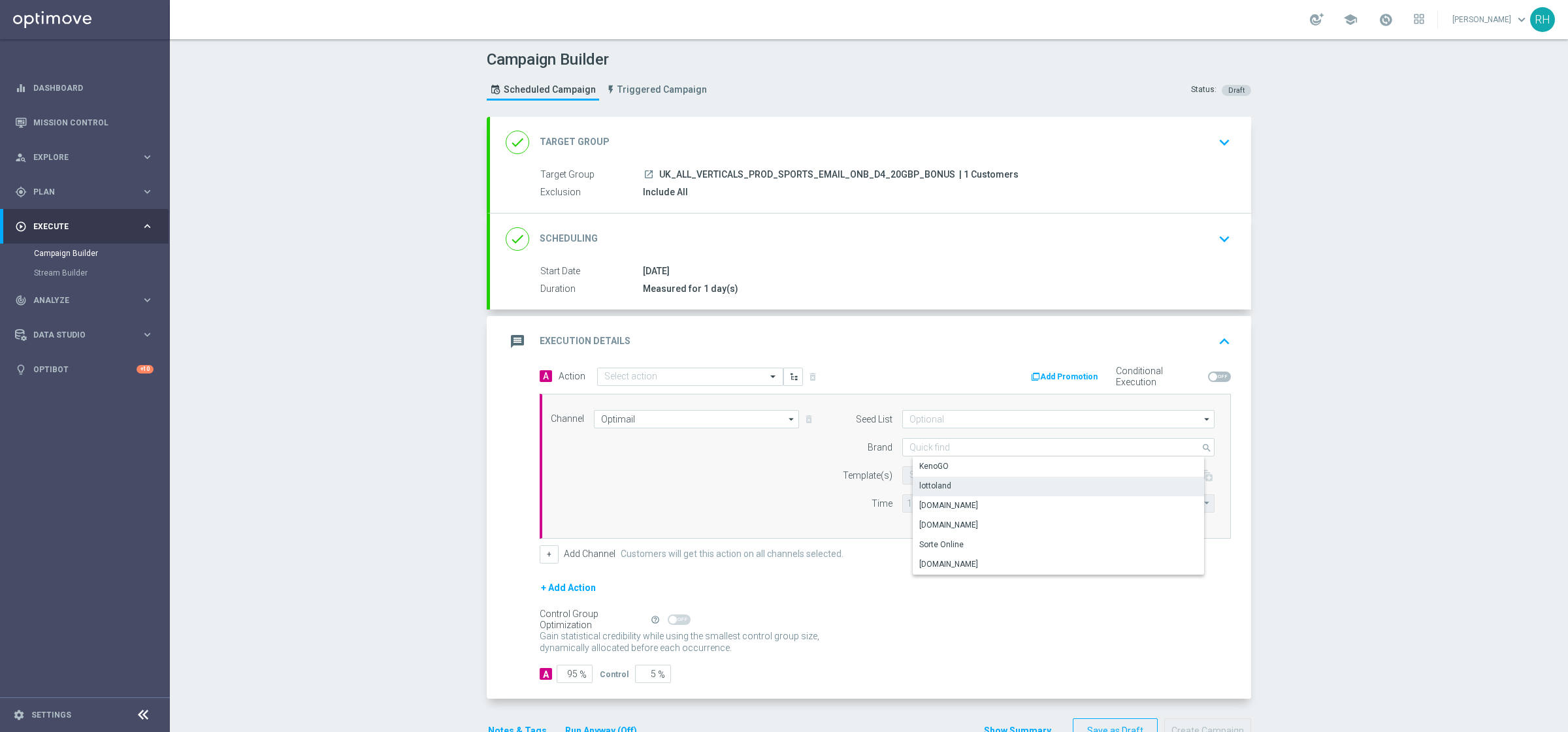
click at [979, 488] on div "lottoland" at bounding box center [1068, 486] width 313 height 18
type input "lottoland"
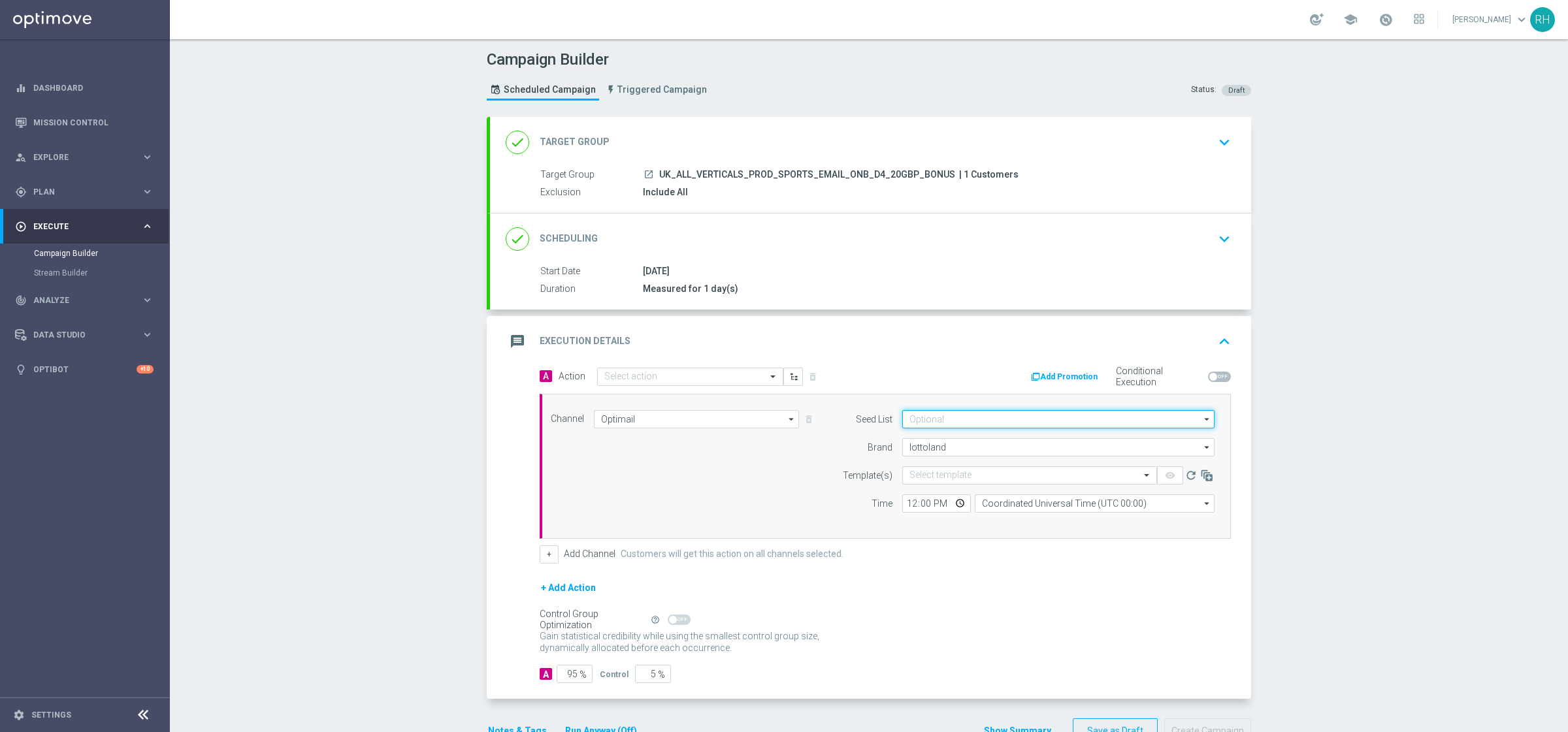
click at [964, 420] on input at bounding box center [1058, 419] width 313 height 18
click at [972, 457] on div "Mandatory seed list" at bounding box center [968, 458] width 72 height 11
click at [949, 532] on div "Channel Optimail Optimail arrow_drop_down Show Selected 1 of 26 Silverpop" at bounding box center [885, 467] width 691 height 145
type input "Mandatory seed list"
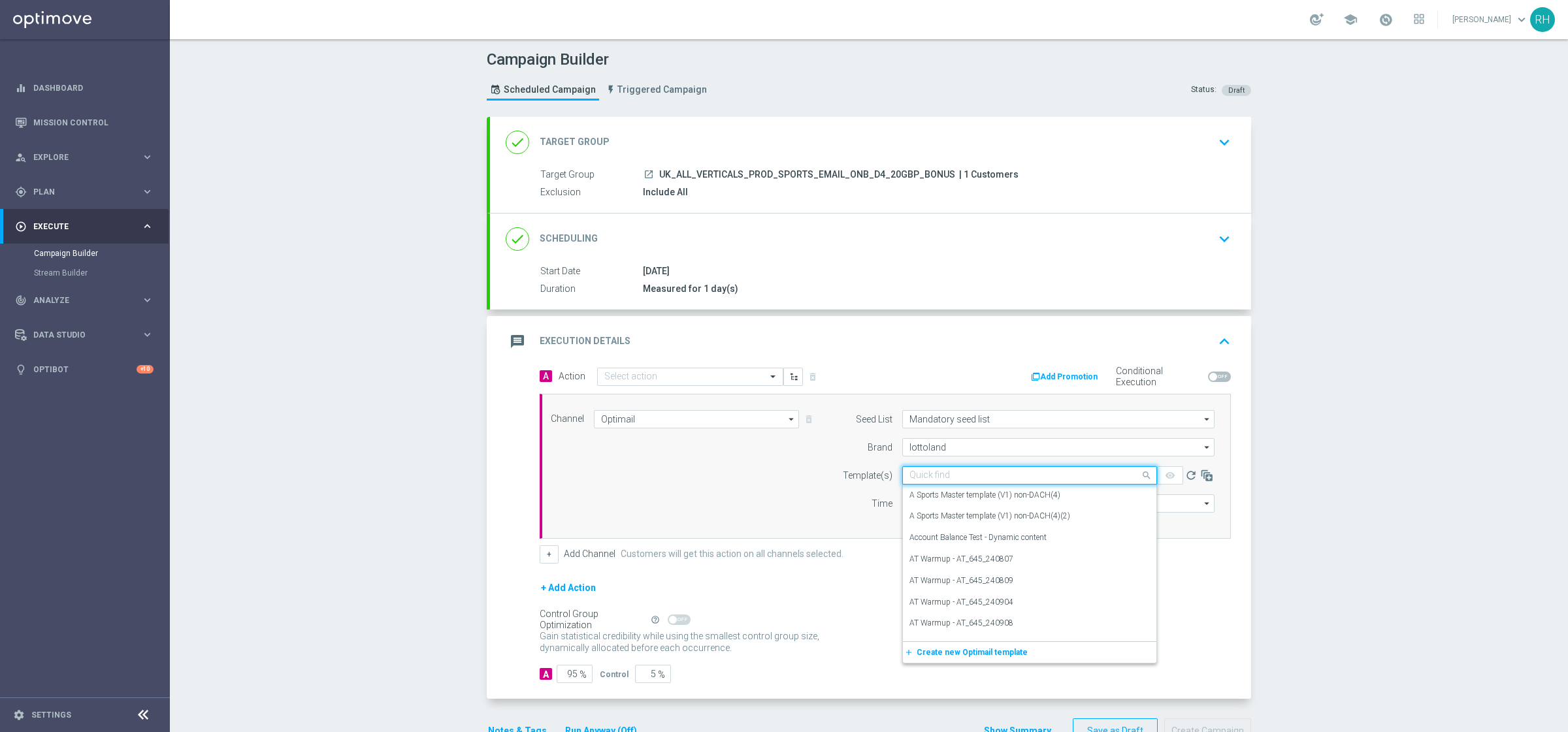
click at [937, 477] on input "text" at bounding box center [1016, 476] width 214 height 11
paste input "en_GB__ONBOARDING_DAY4_SPORTS_20_FREE_BET__ALL_EMA_AUT_SP_REBRANDED"
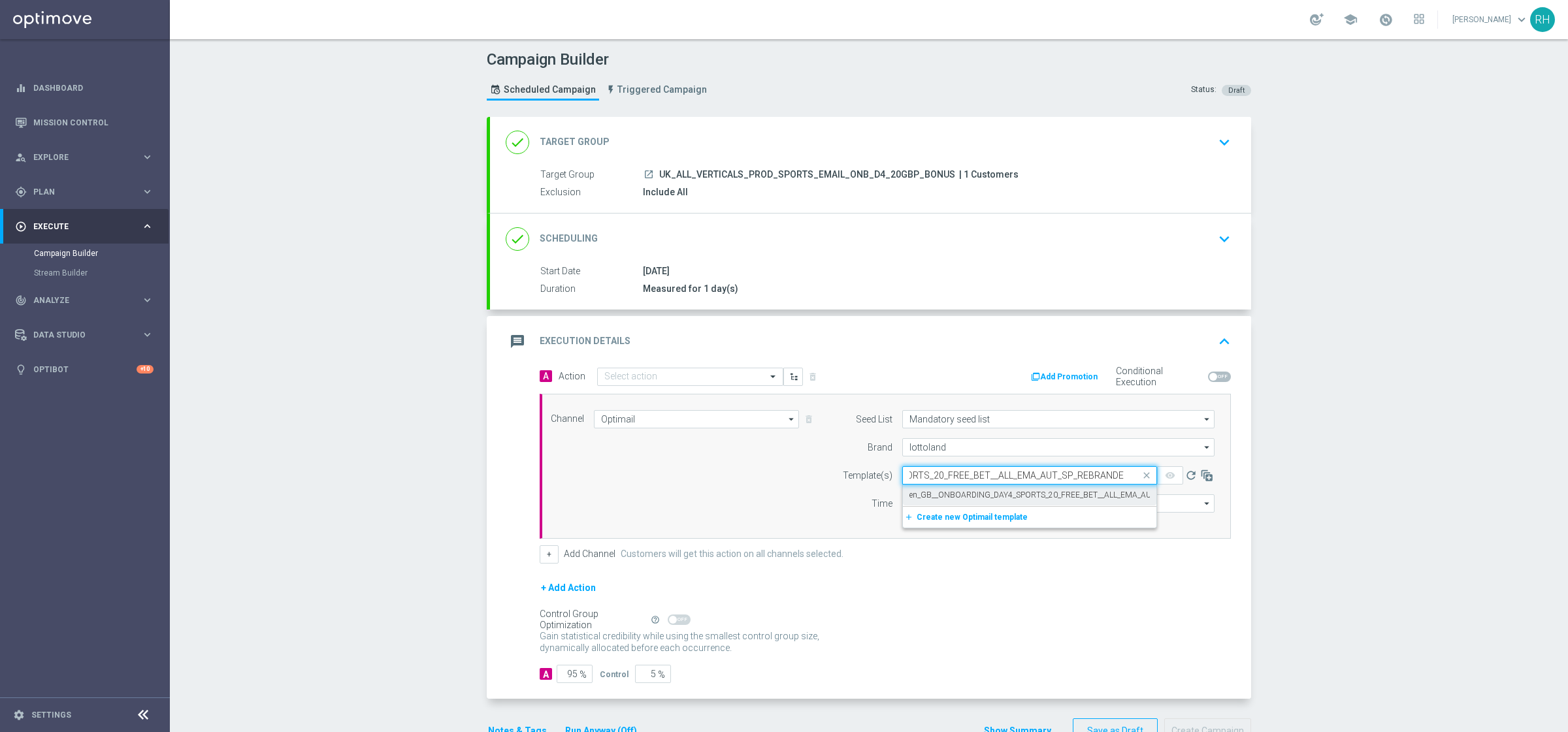
click at [947, 490] on label "en_GB__ONBOARDING_DAY4_SPORTS_20_FREE_BET__ALL_EMA_AUT_SP_REBRANDED" at bounding box center [1064, 495] width 309 height 11
type input "en_GB__ONBOARDING_DAY4_SPORTS_20_FREE_BET__ALL_EMA_AUT_SP_REBRANDED"
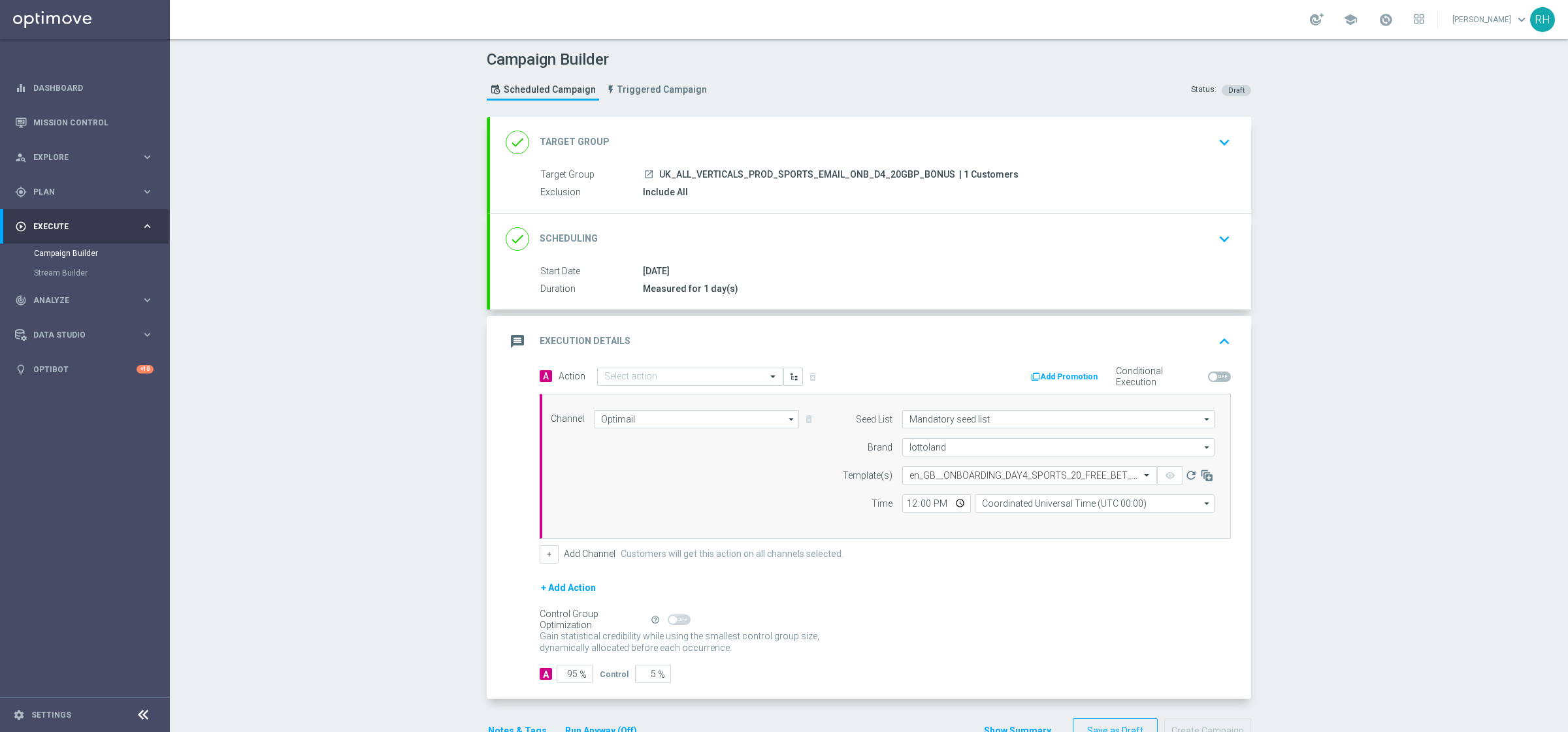
click at [935, 575] on form "A Action Select action delete_forever Add Promotion Conditional Execution Chann…" at bounding box center [885, 526] width 691 height 317
click at [1000, 508] on input "Coordinated Universal Time (UTC 00:00)" at bounding box center [1095, 504] width 240 height 18
click at [1008, 521] on div "United Kingdom Time (UTC +01:00)" at bounding box center [1055, 522] width 127 height 11
type input "United Kingdom Time (UTC +01:00)"
click at [911, 508] on input "12:00" at bounding box center [936, 504] width 69 height 18
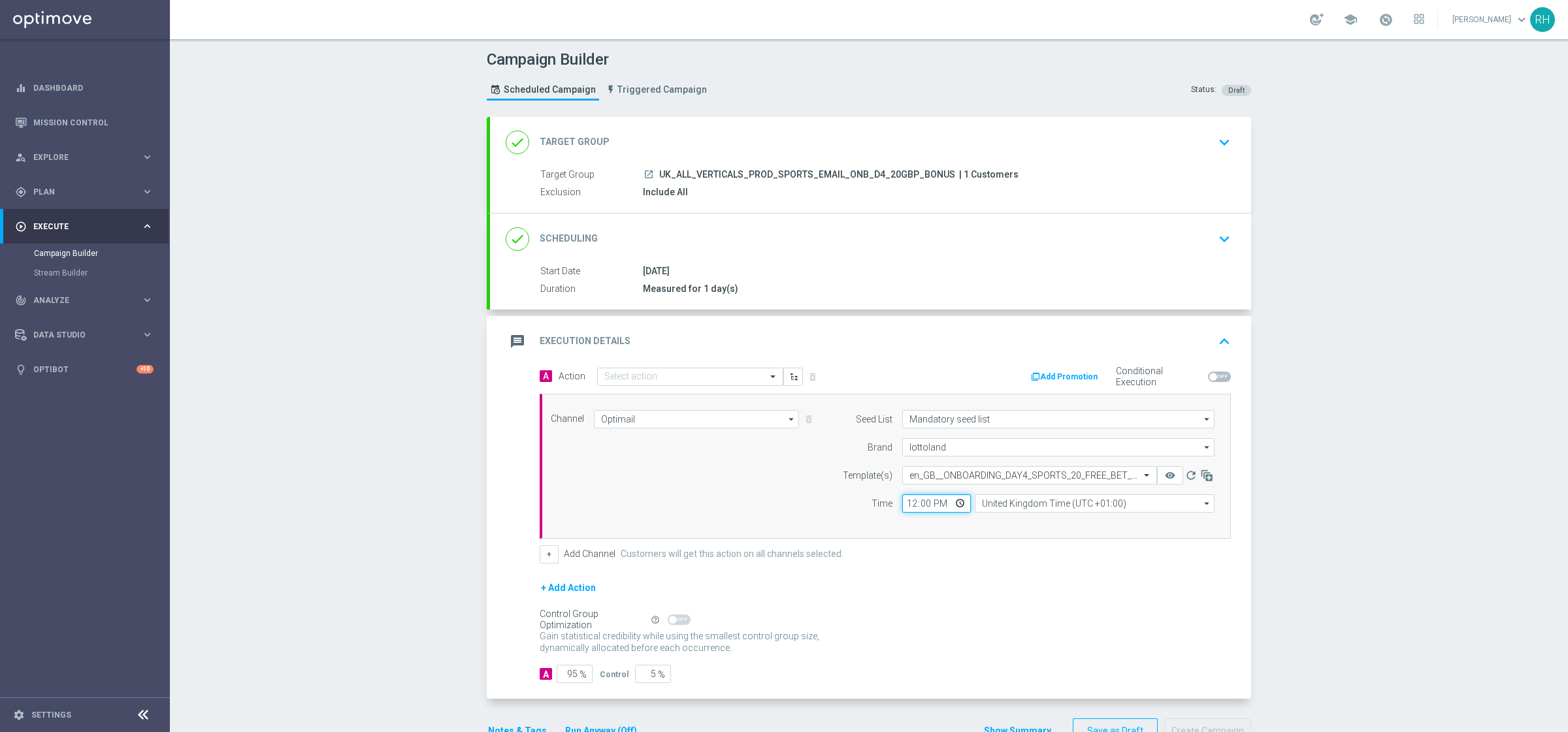
type input "18:00"
click at [914, 619] on div "Control Group Optimization Self Optimizing Campaign help_outline" at bounding box center [885, 620] width 691 height 15
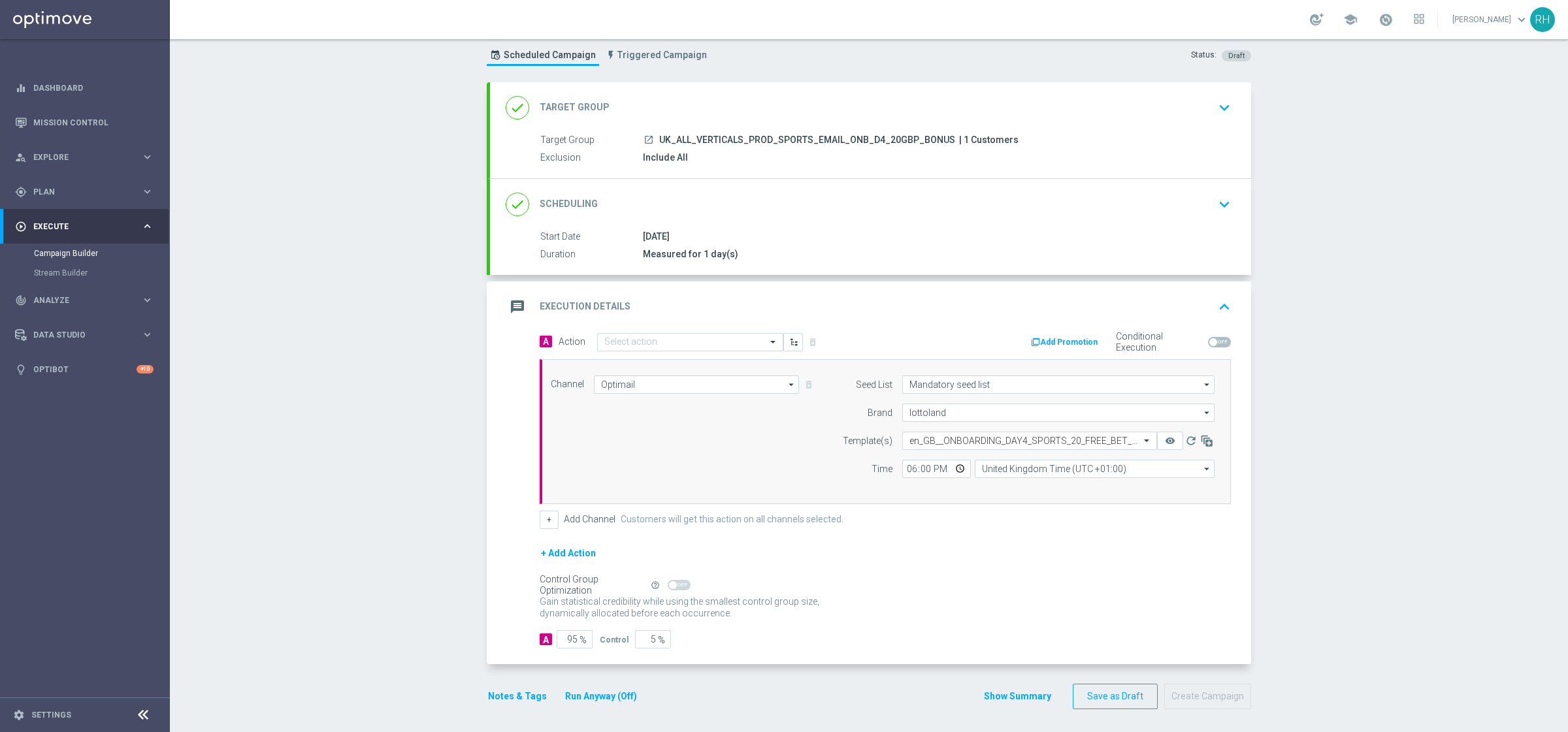
scroll to position [40, 0]
click at [733, 334] on input "text" at bounding box center [677, 339] width 145 height 11
paste input "UK_ALL_VERTICALS_PROD_SPORTS_EMAIL_ONB_D4_20GBP_FREE_BET"
type input "UK_ALL_VERTICALS_PROD_SPORTS_EMAIL_ONB_D4_20GBP_FREE_BET"
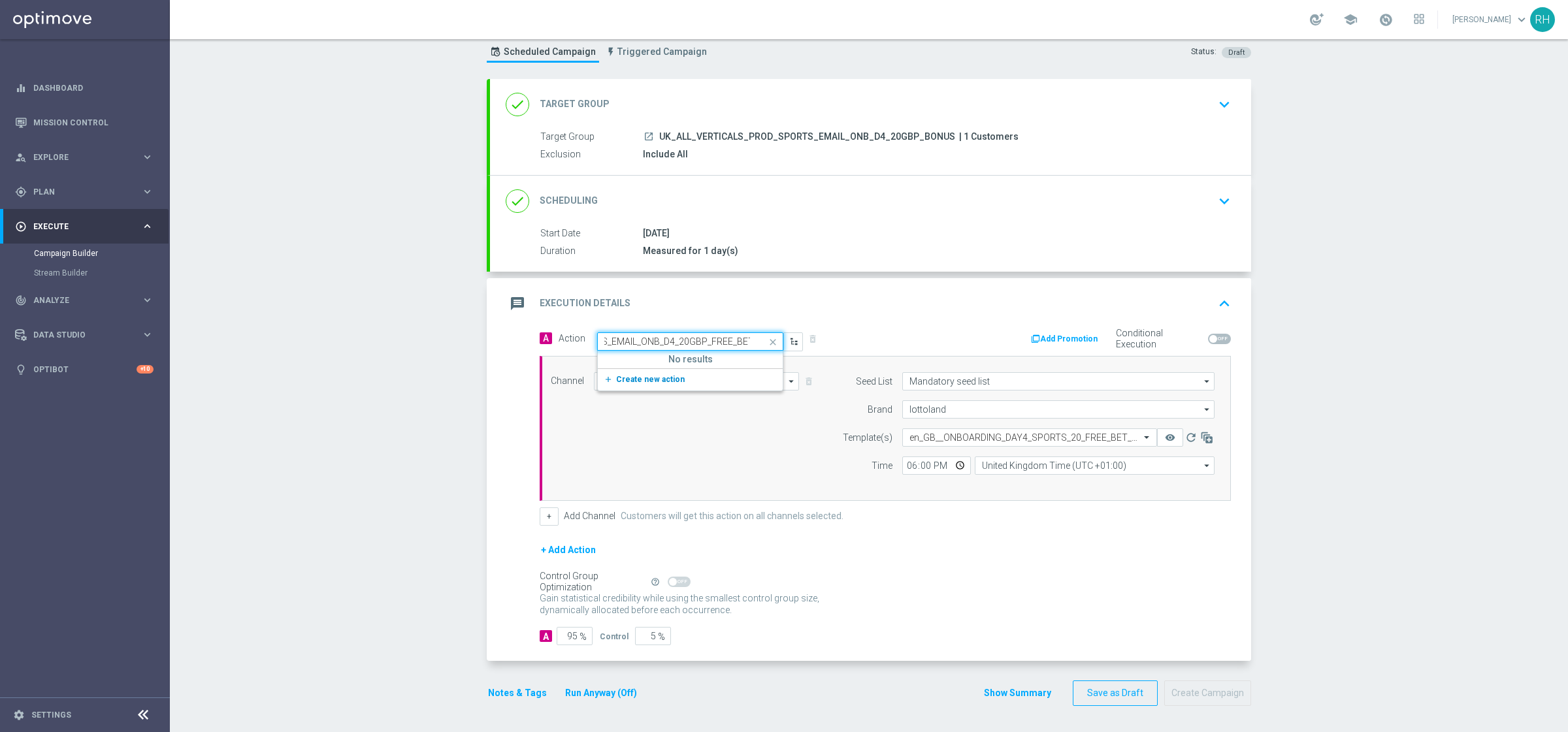
click at [626, 375] on span "Create new action" at bounding box center [651, 379] width 69 height 9
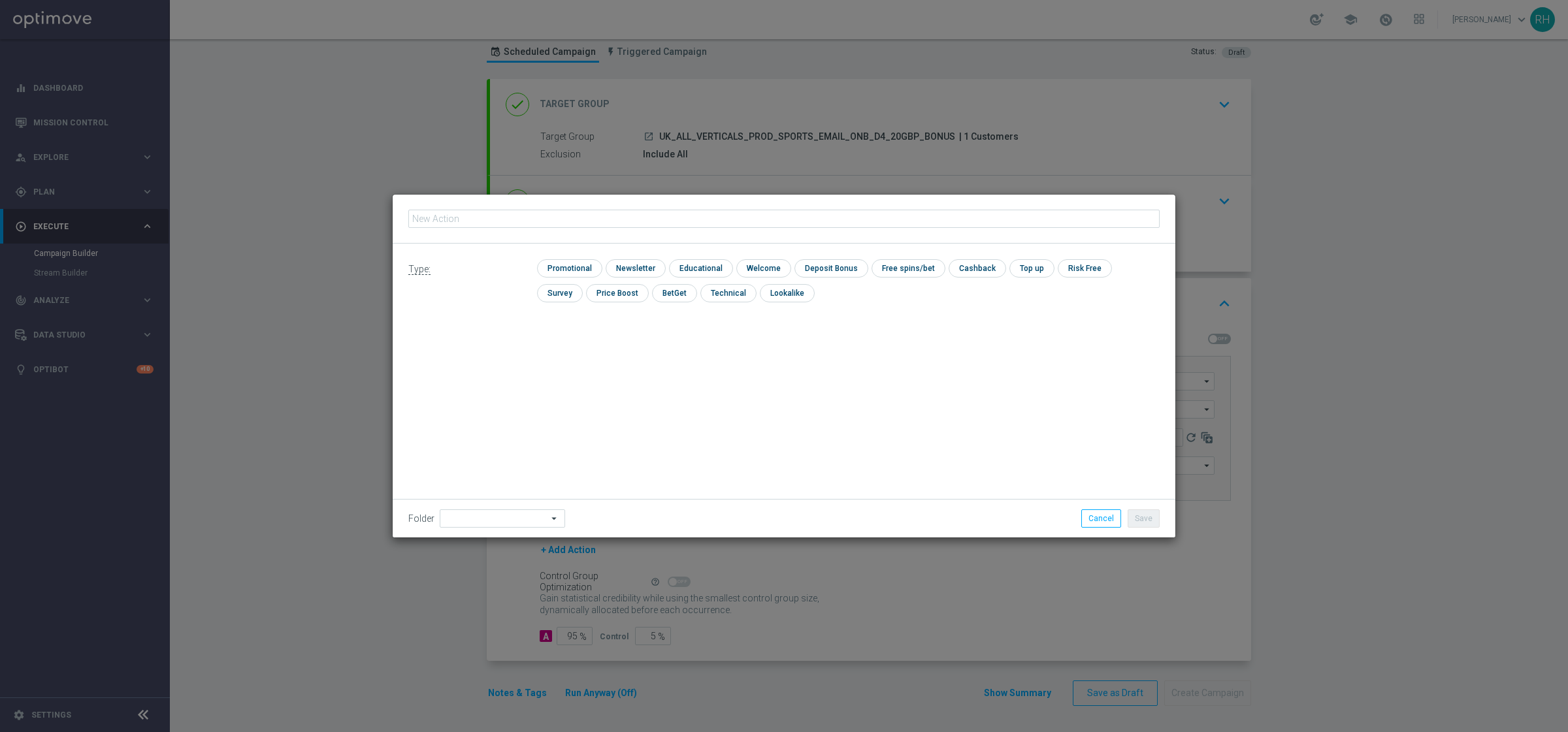
type input "UK_ALL_VERTICALS_PROD_SPORTS_EMAIL_ONB_D4_20GBP_FREE_BET"
click at [568, 264] on input "checkbox" at bounding box center [568, 268] width 62 height 18
checkbox input "true"
click at [1144, 515] on button "Save" at bounding box center [1143, 518] width 32 height 18
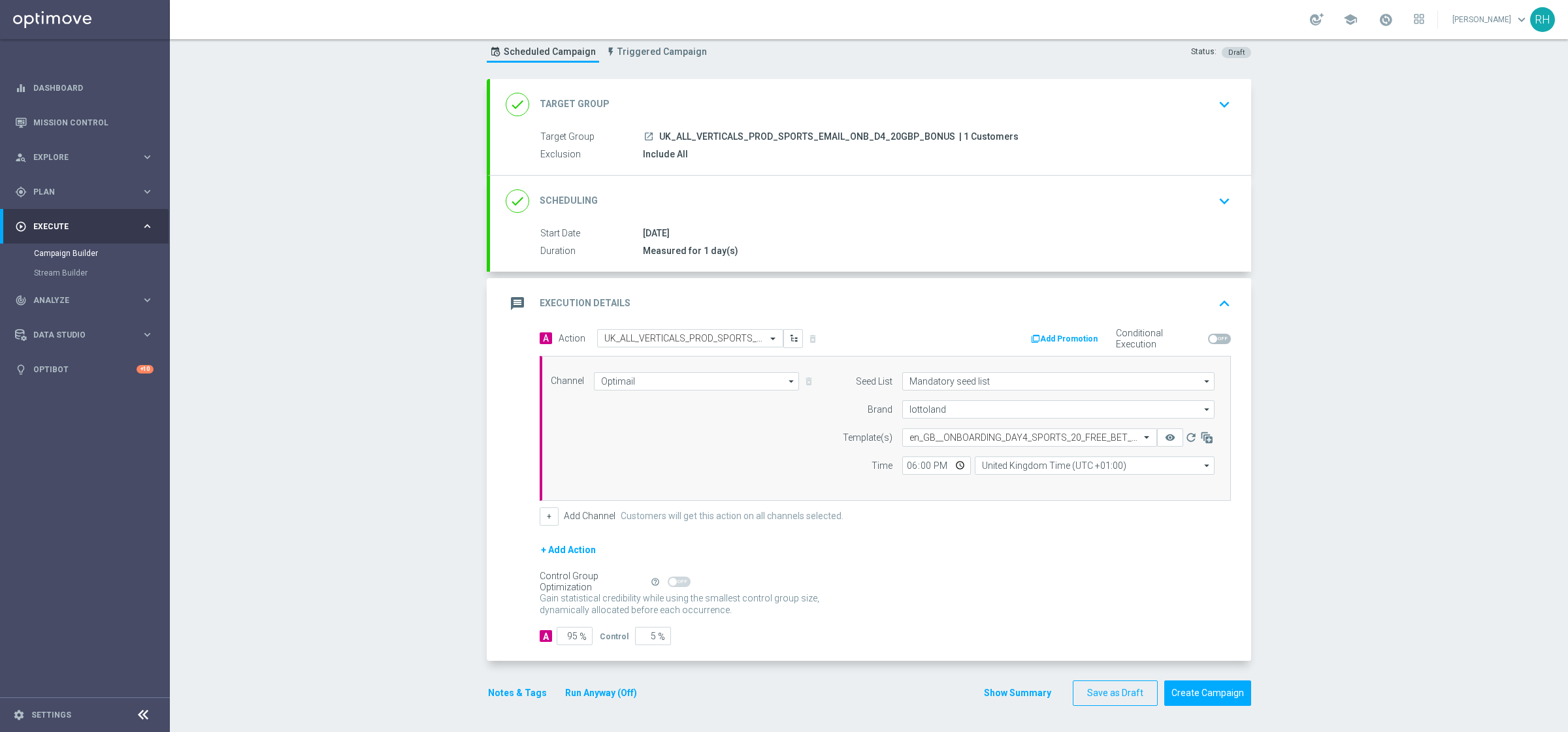
click at [1215, 342] on span at bounding box center [1219, 339] width 23 height 11
click at [1215, 342] on input "checkbox" at bounding box center [1219, 339] width 23 height 11
checkbox input "true"
click at [1056, 338] on button "Add Promotion" at bounding box center [1065, 339] width 73 height 15
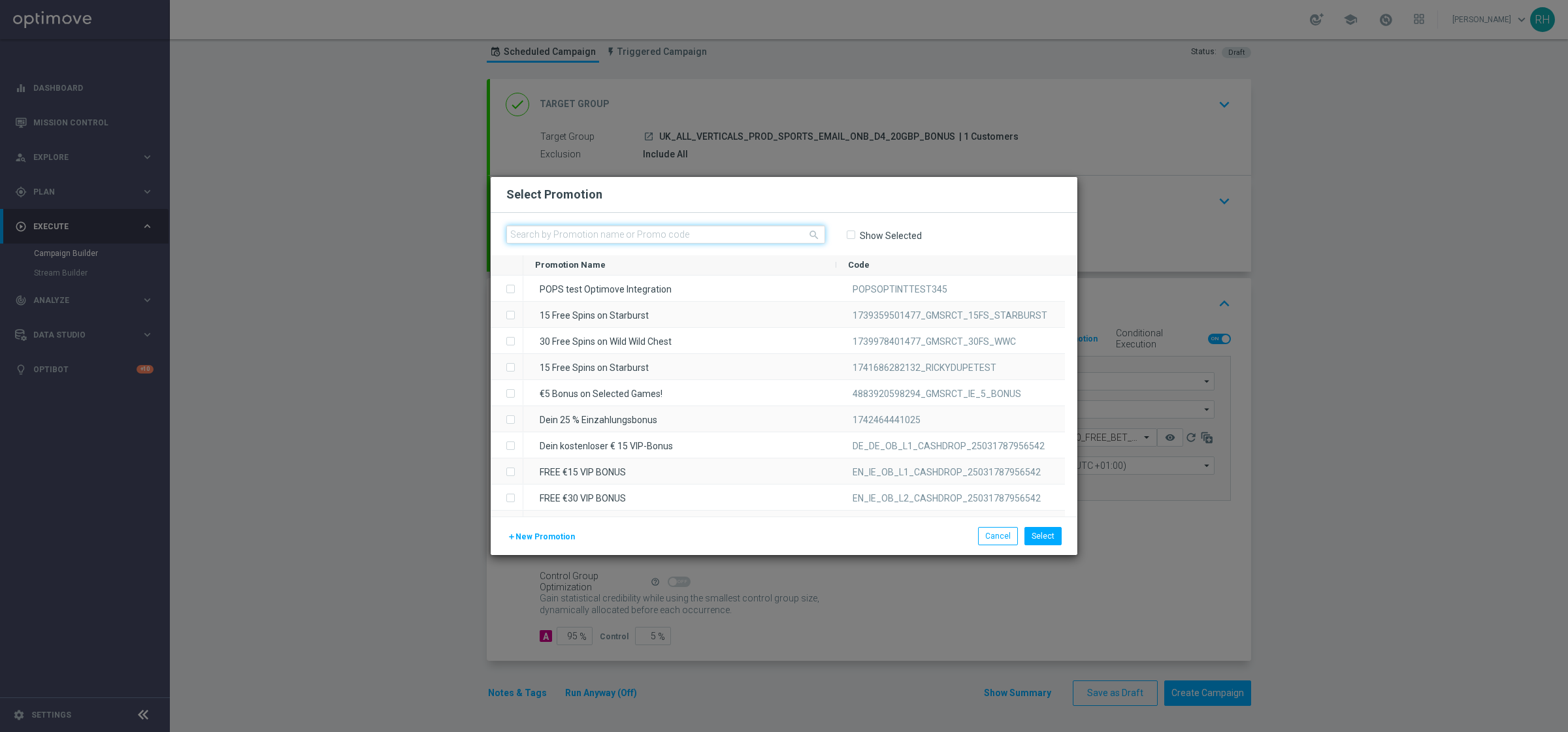
click at [700, 228] on input "text" at bounding box center [665, 234] width 319 height 18
paste input "1745230648857_UKONB_SB_04"
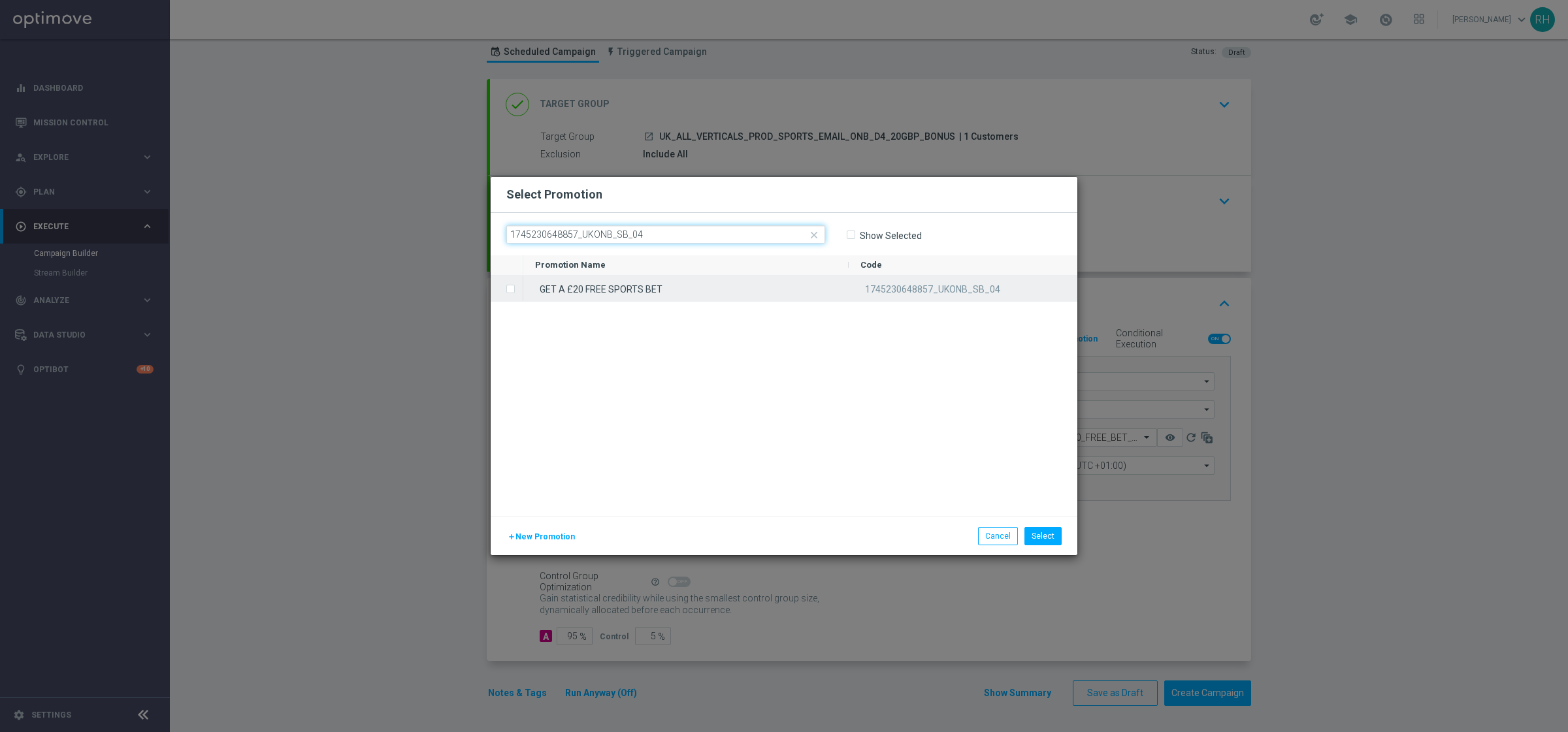
type input "1745230648857_UKONB_SB_04"
click at [705, 276] on div "GET A £20 FREE SPORTS BET" at bounding box center [686, 288] width 326 height 25
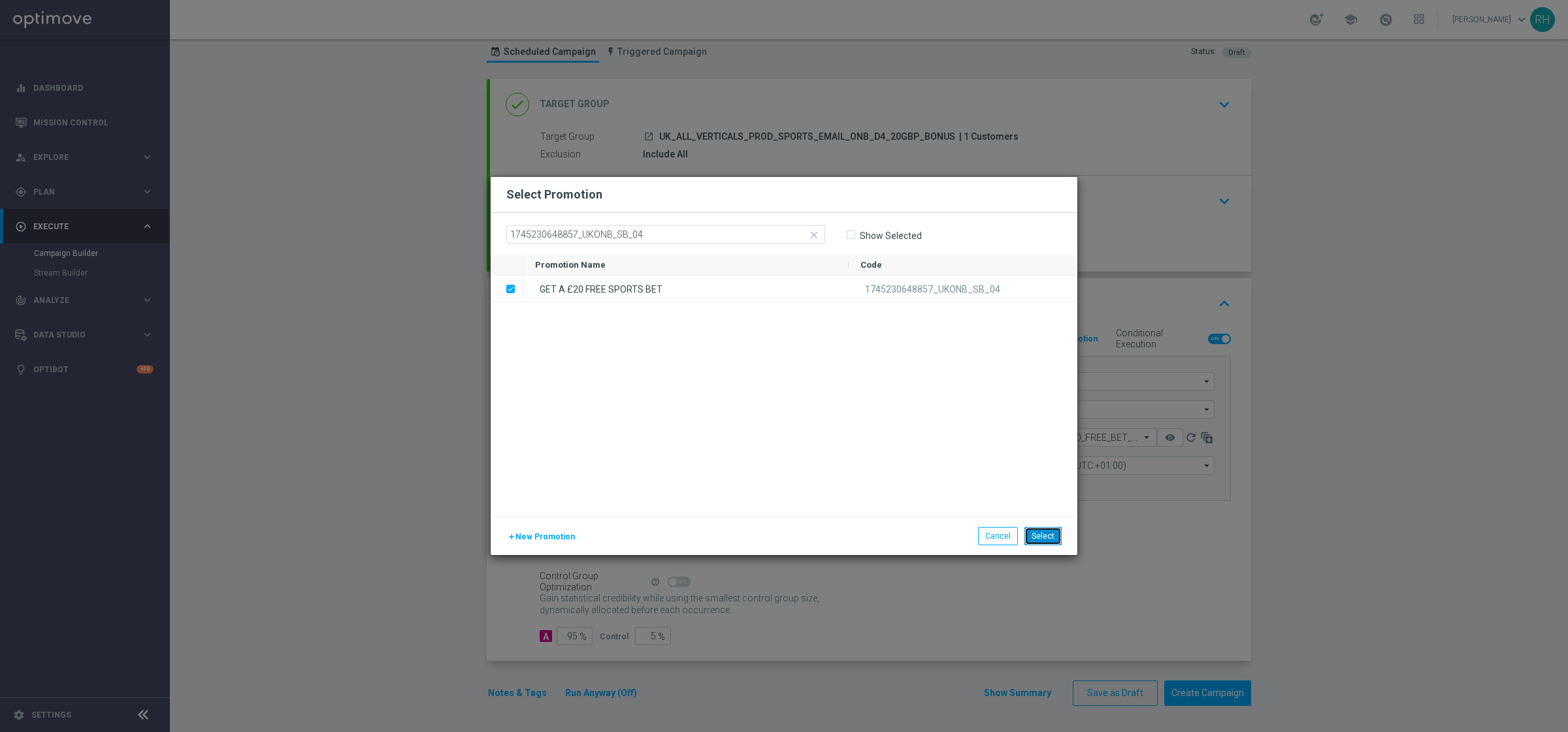
click at [1055, 542] on button "Select" at bounding box center [1043, 536] width 38 height 18
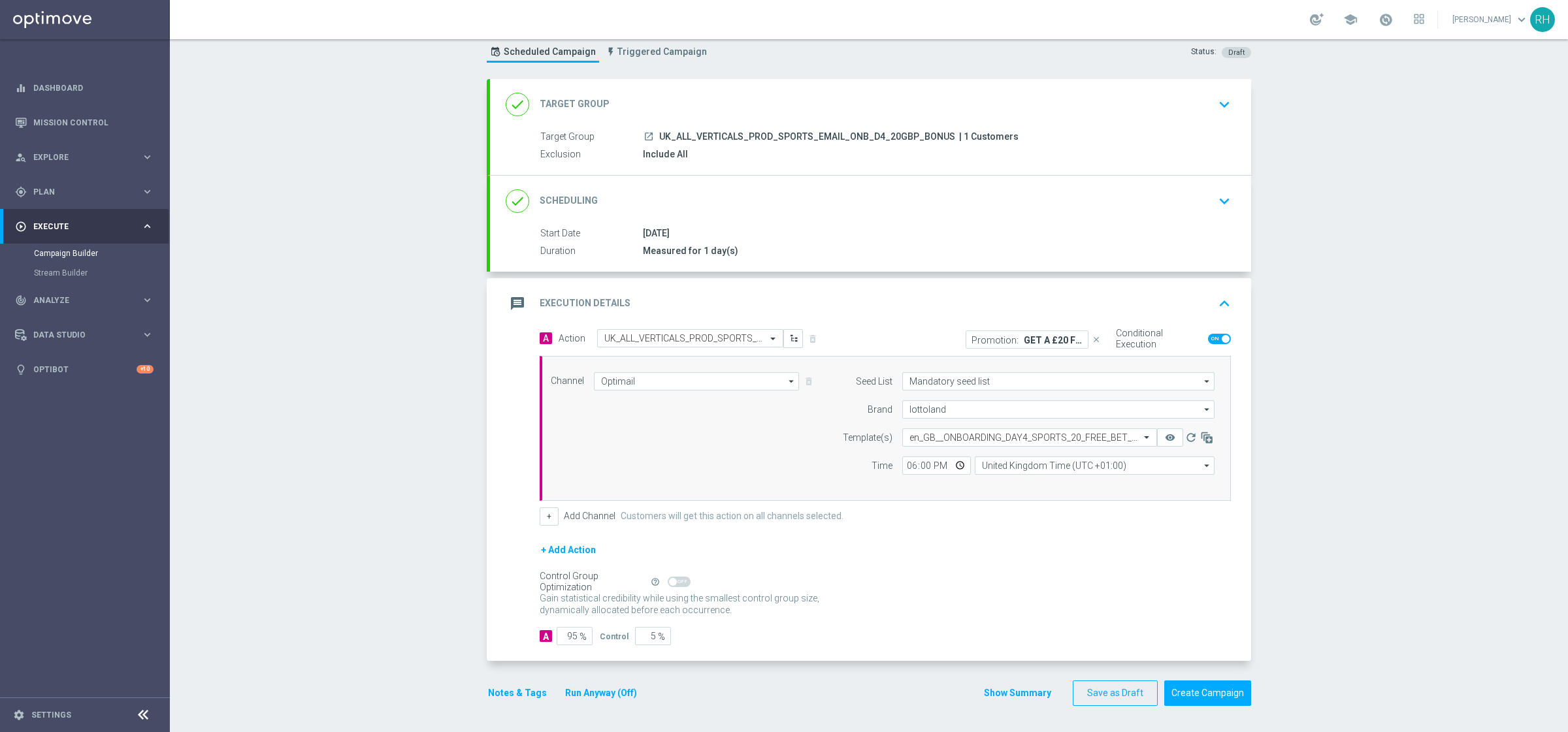
click at [1055, 542] on div "+ Add Action" at bounding box center [885, 558] width 691 height 33
click at [866, 122] on div "done Target Group keyboard_arrow_down" at bounding box center [870, 104] width 761 height 51
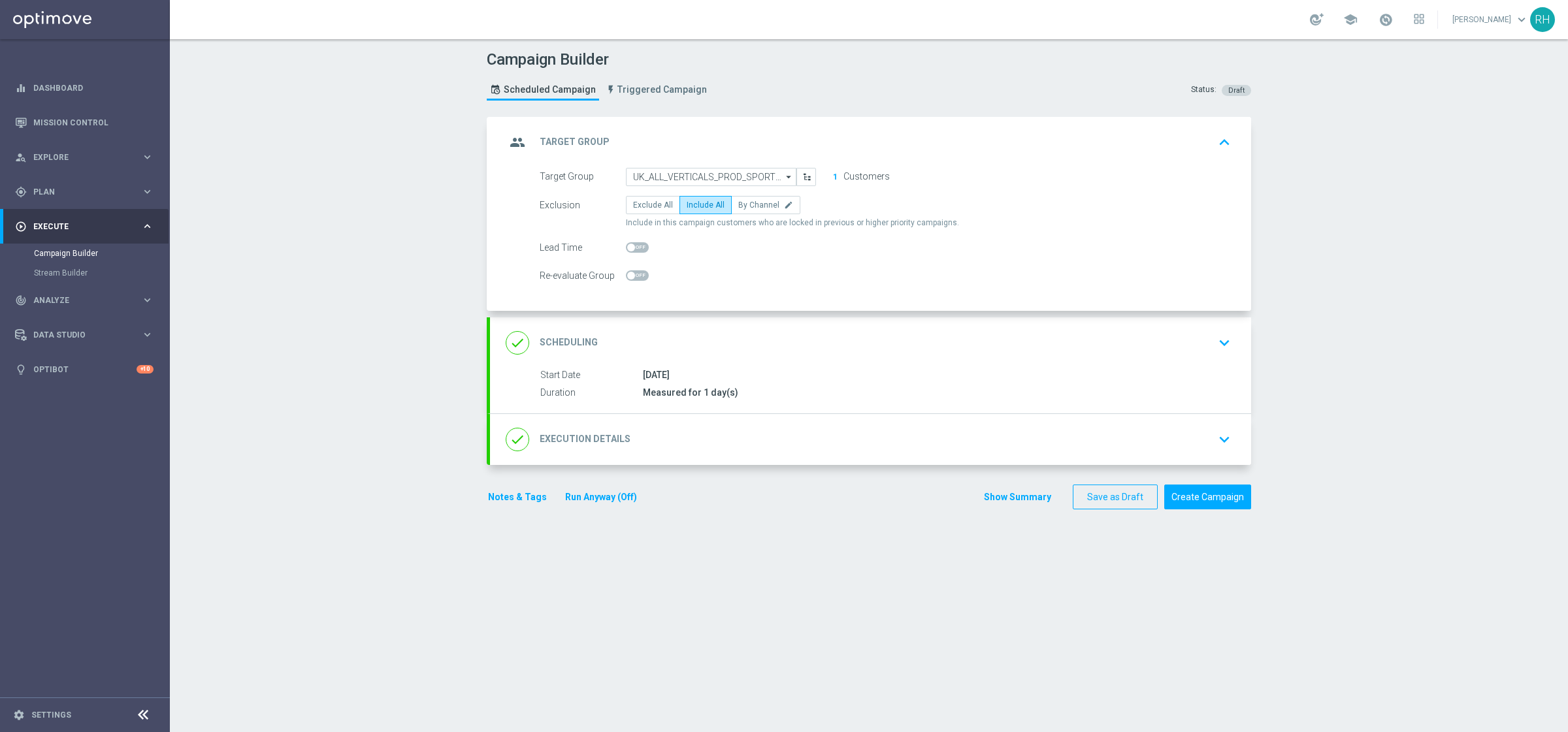
scroll to position [40, 0]
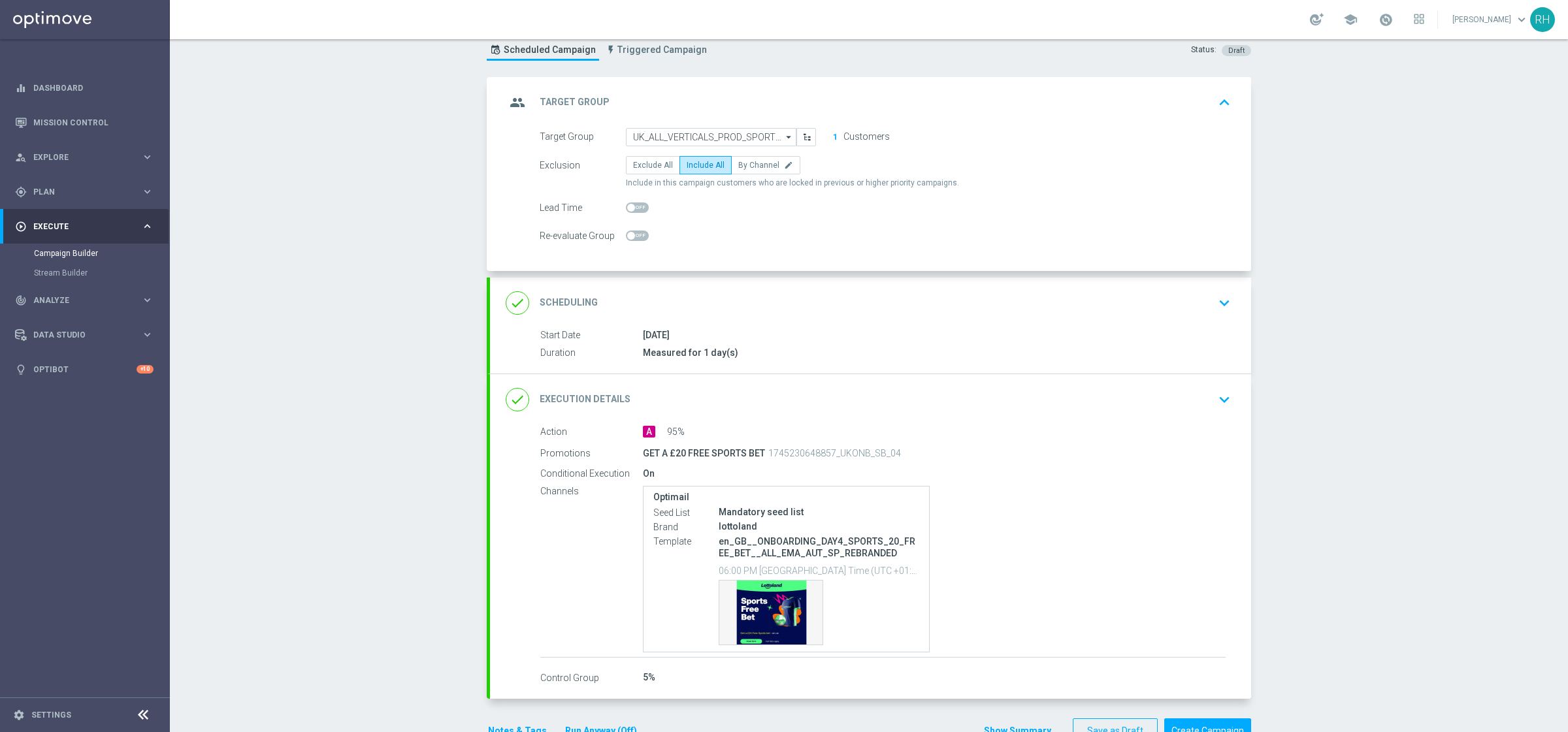
click at [866, 122] on div "group Target Group keyboard_arrow_up Target Group launch UK_ALL_VERTICALS_PROD_…" at bounding box center [870, 174] width 761 height 194
click at [993, 119] on div "group Target Group keyboard_arrow_up" at bounding box center [870, 102] width 761 height 51
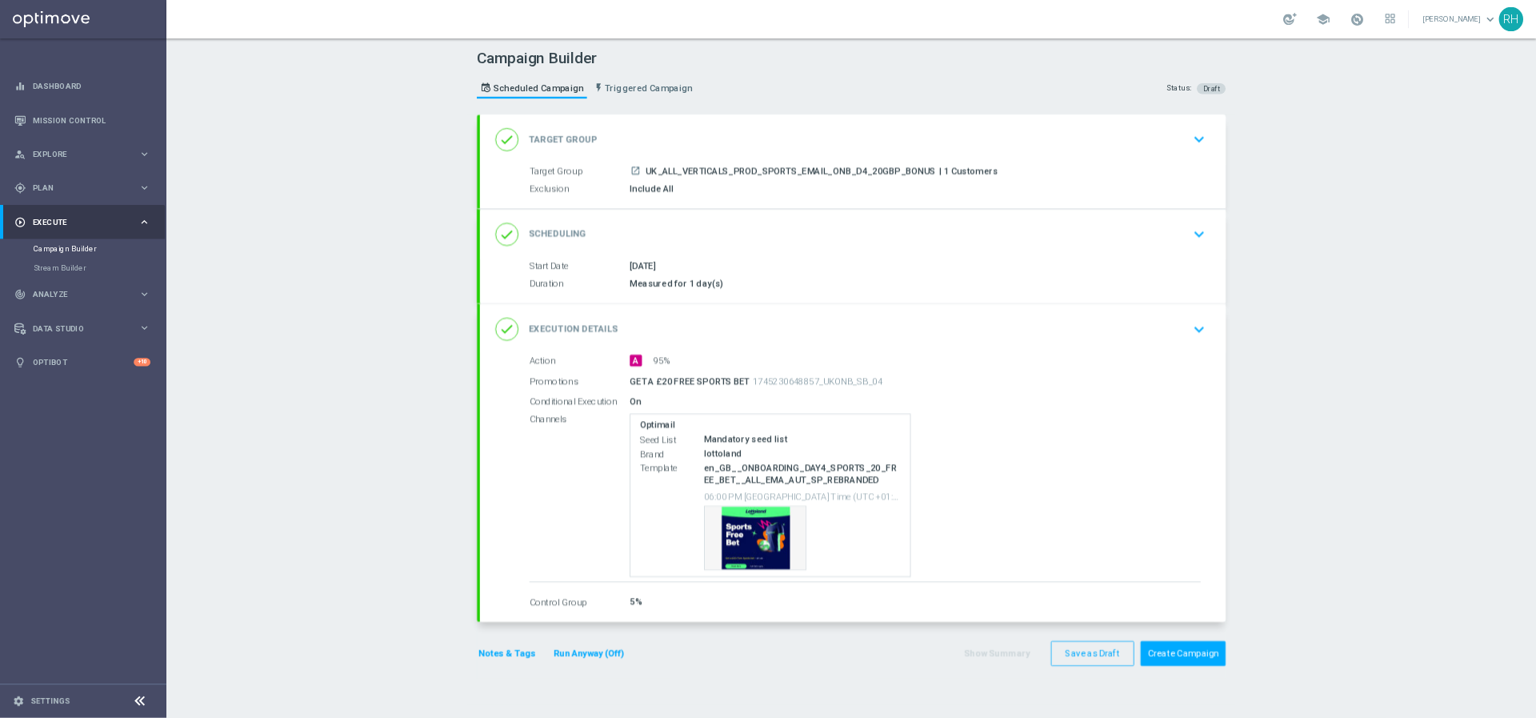
scroll to position [0, 0]
click at [841, 214] on span "UK_ALL_VERTICALS_PROD_SPORTS_EMAIL_ONB_D4_20GBP_BONUS" at bounding box center [988, 214] width 363 height 14
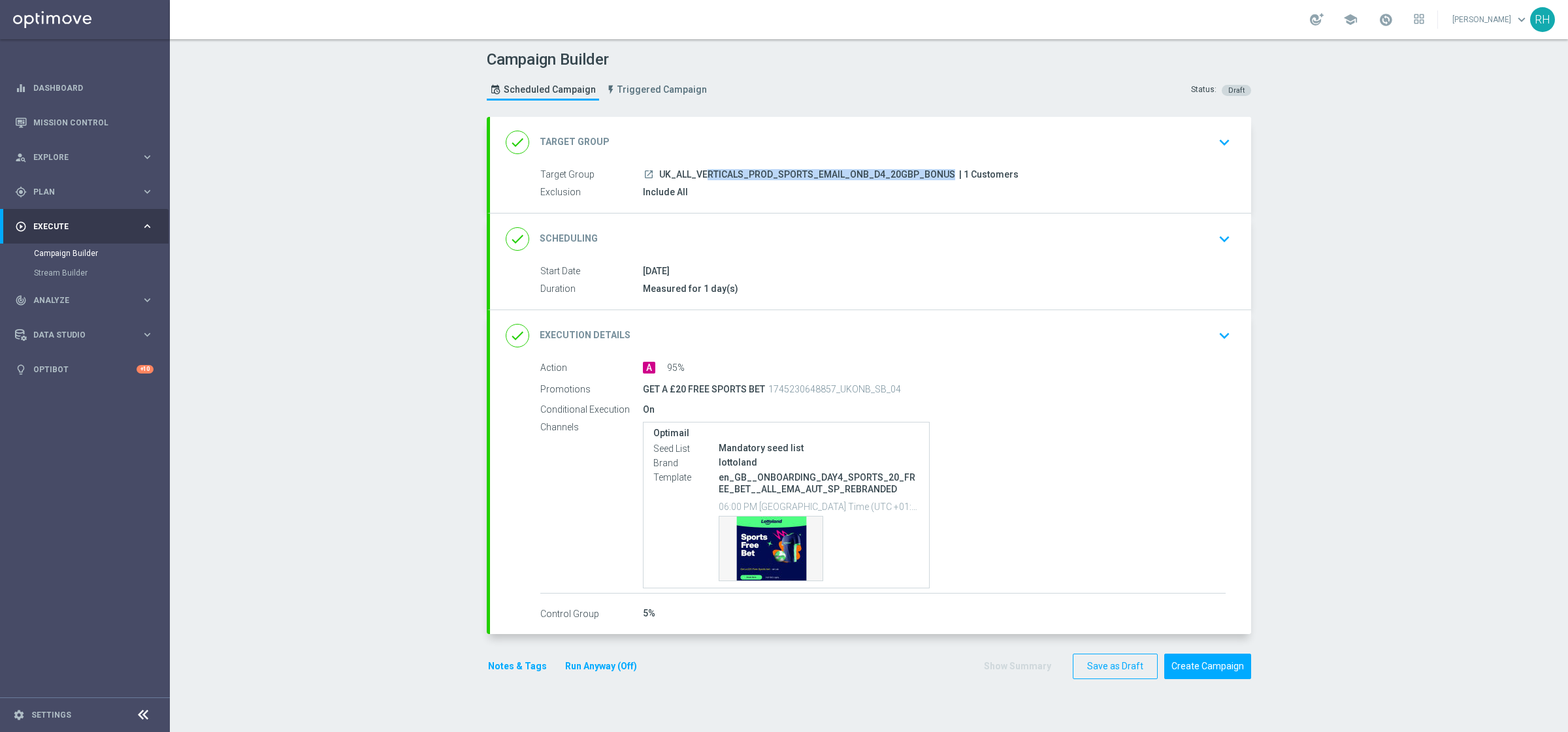
click at [686, 175] on span "UK_ALL_VERTICALS_PROD_SPORTS_EMAIL_ONB_D4_20GBP_BONUS" at bounding box center [806, 175] width 296 height 11
copy div "UK_ALL_VERTICALS_PROD_SPORTS_EMAIL_ONB_D4_20GBP_BONUS"
click at [1375, 315] on div "Campaign Builder Scheduled Campaign Triggered Campaign Status: Draft done Targe…" at bounding box center [868, 385] width 1397 height 693
click at [1202, 242] on div "done Scheduling keyboard_arrow_down" at bounding box center [870, 239] width 730 height 24
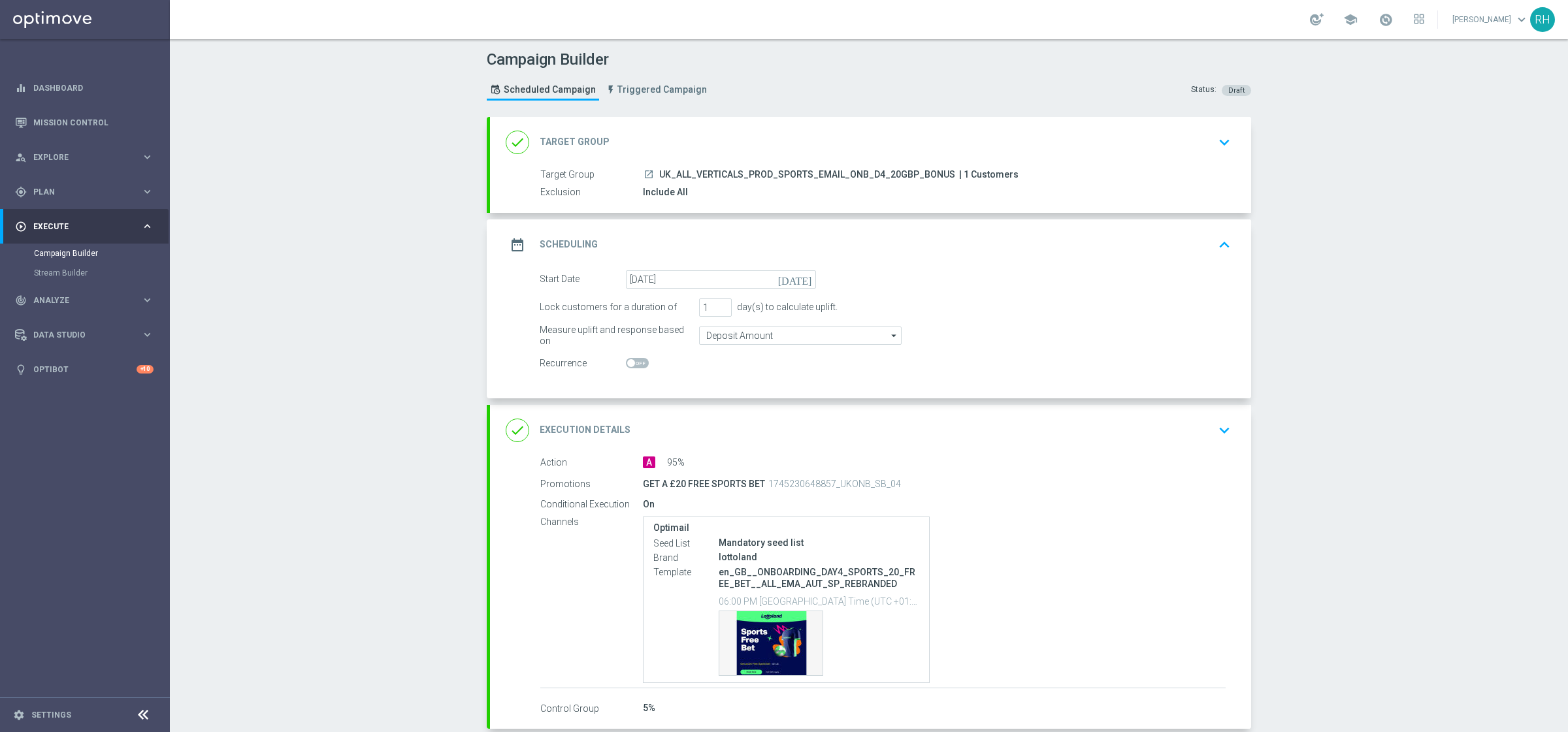
click at [626, 371] on div at bounding box center [721, 364] width 190 height 18
click at [631, 362] on span at bounding box center [637, 363] width 23 height 11
click at [631, 362] on input "checkbox" at bounding box center [637, 363] width 23 height 11
checkbox input "true"
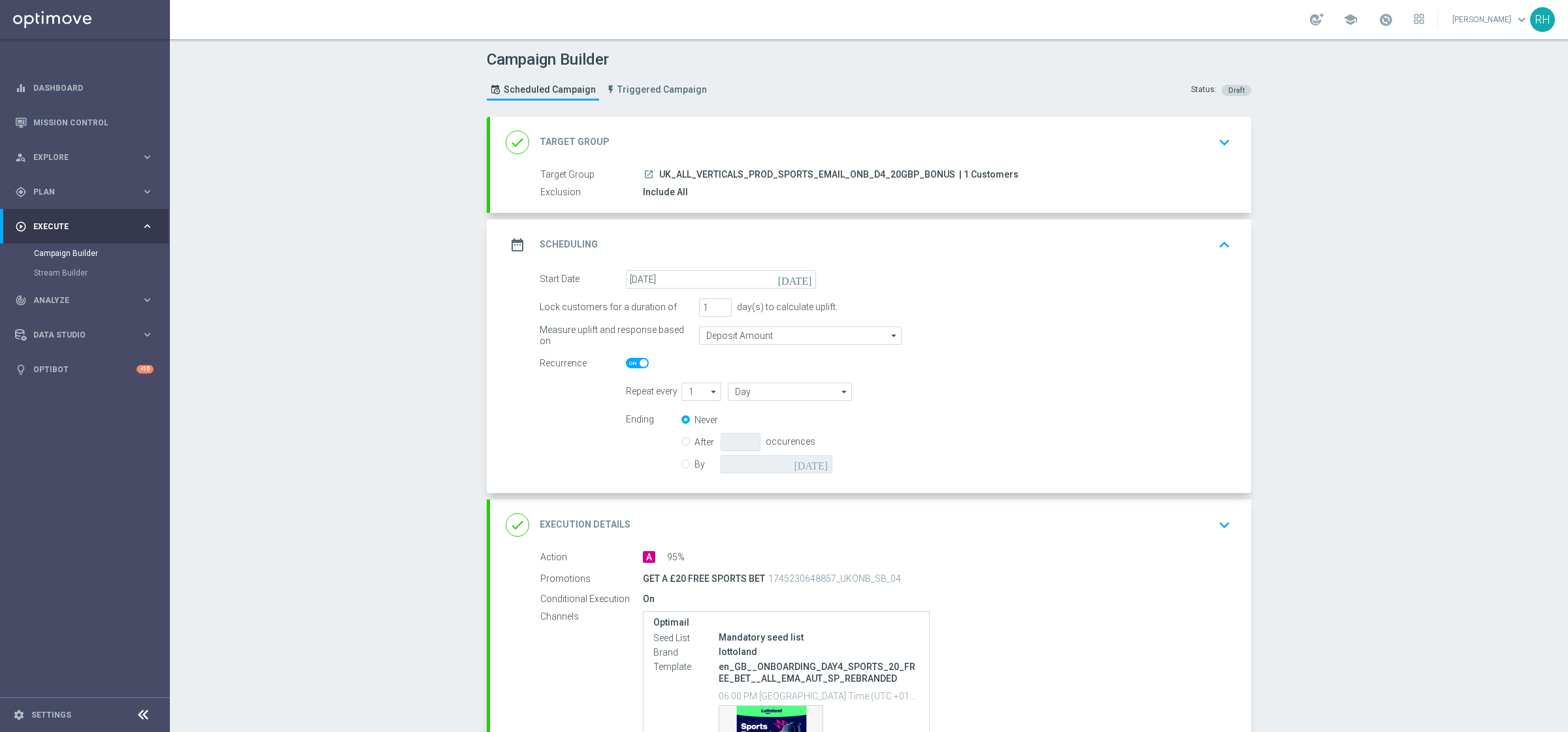
click at [1215, 246] on icon "keyboard_arrow_up" at bounding box center [1224, 245] width 20 height 20
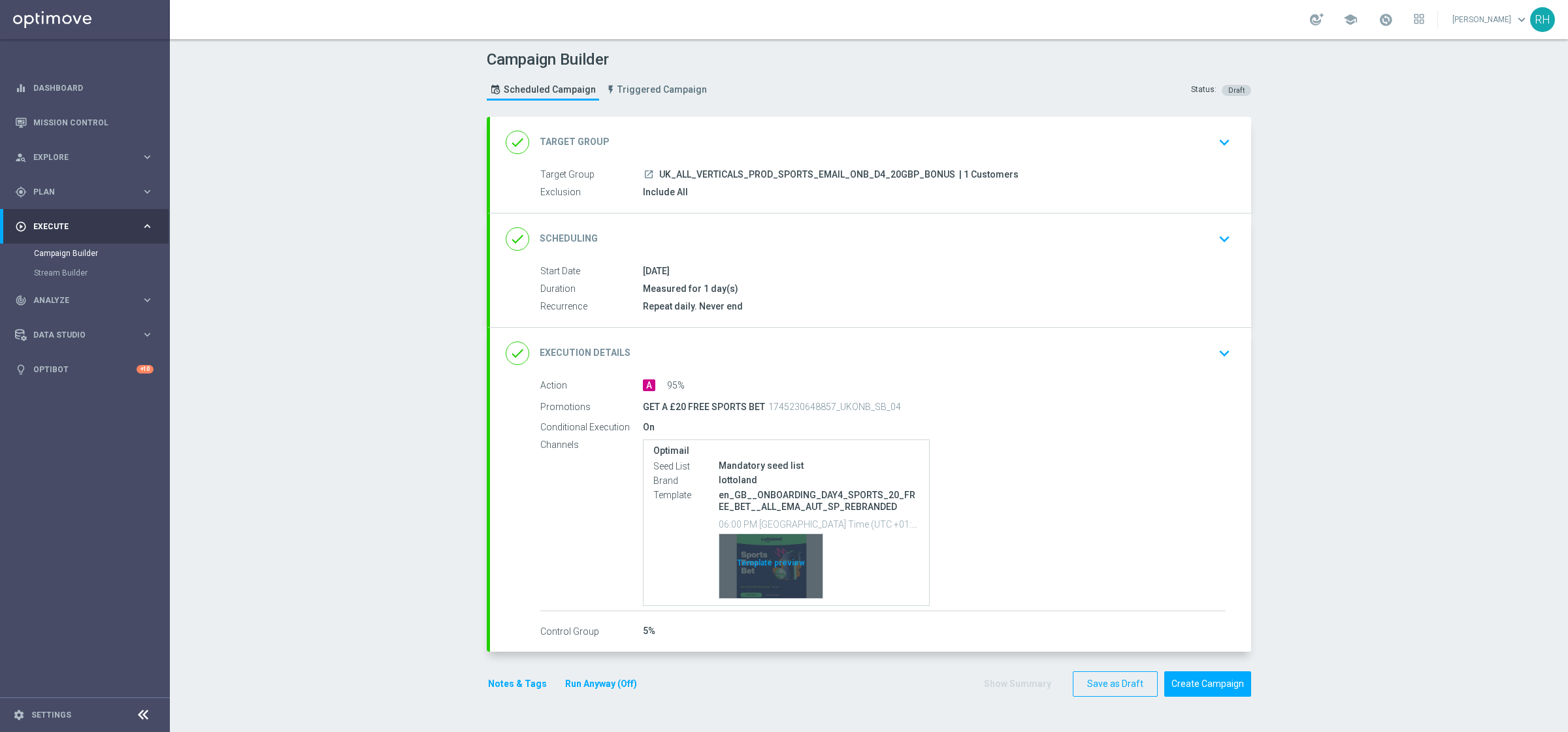
click at [723, 570] on div "Template preview" at bounding box center [771, 566] width 103 height 64
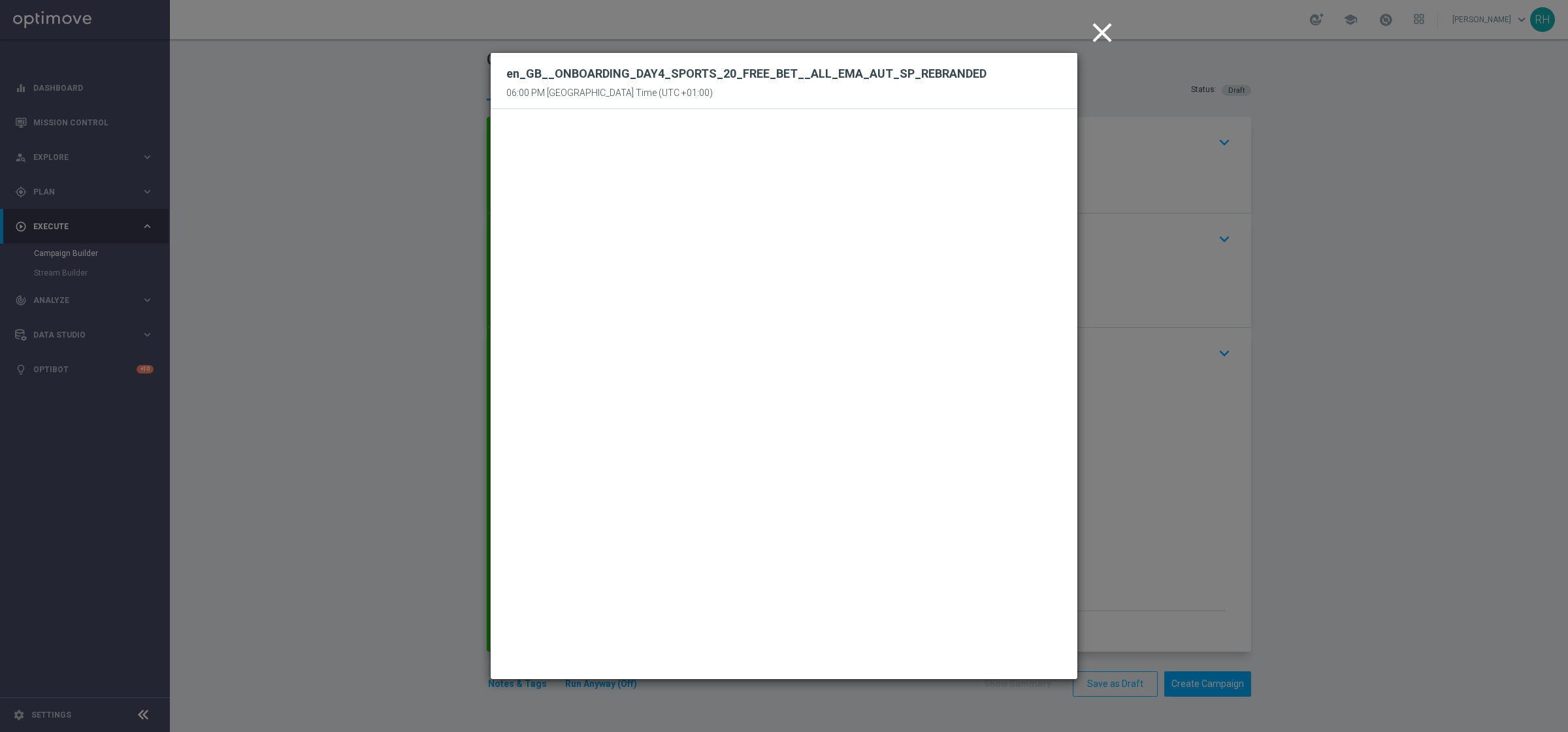
click at [1099, 51] on button "close" at bounding box center [1104, 33] width 40 height 41
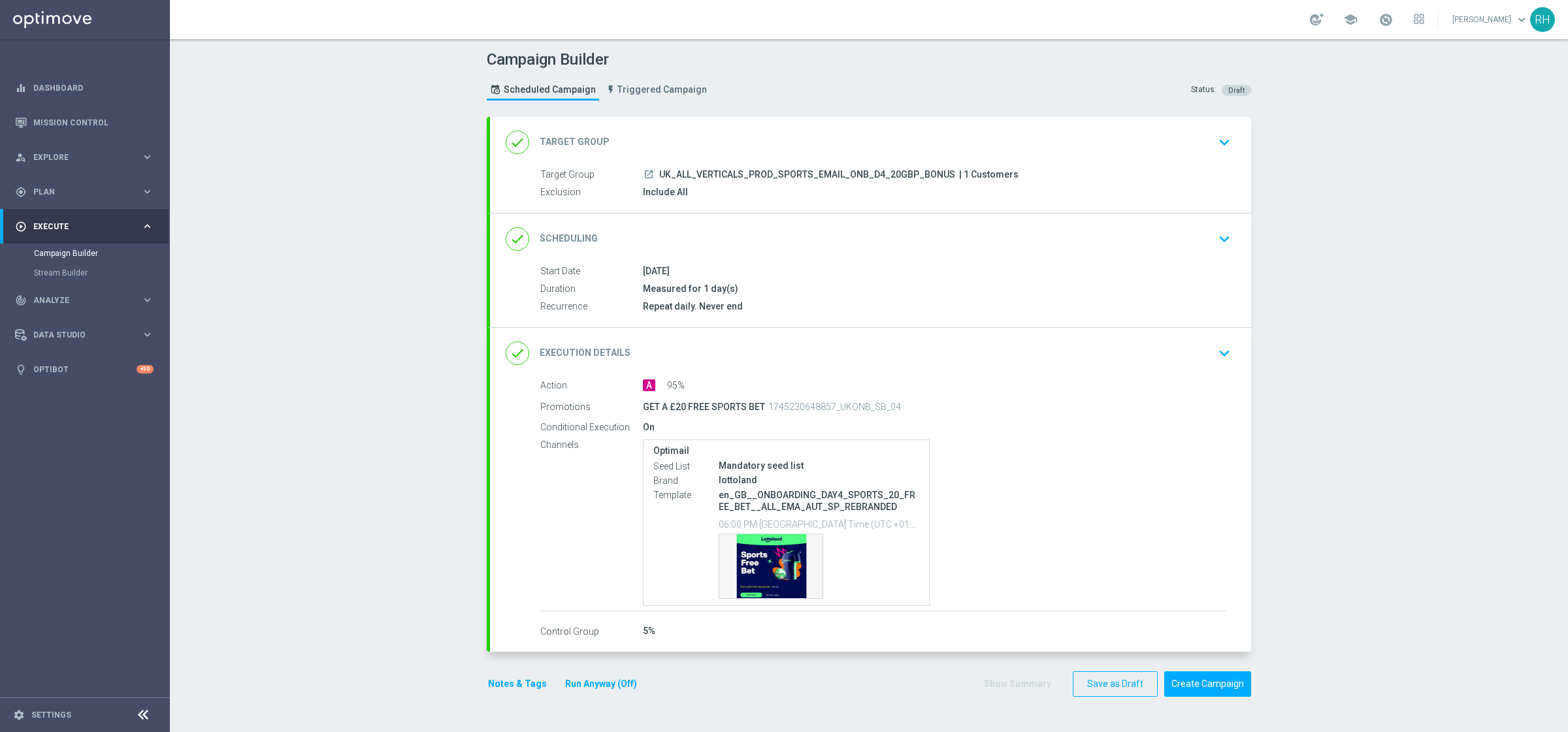
click at [1375, 388] on div "Campaign Builder Scheduled Campaign Triggered Campaign Status: Draft done Targe…" at bounding box center [868, 385] width 1397 height 693
click at [1215, 349] on icon "keyboard_arrow_down" at bounding box center [1224, 353] width 20 height 20
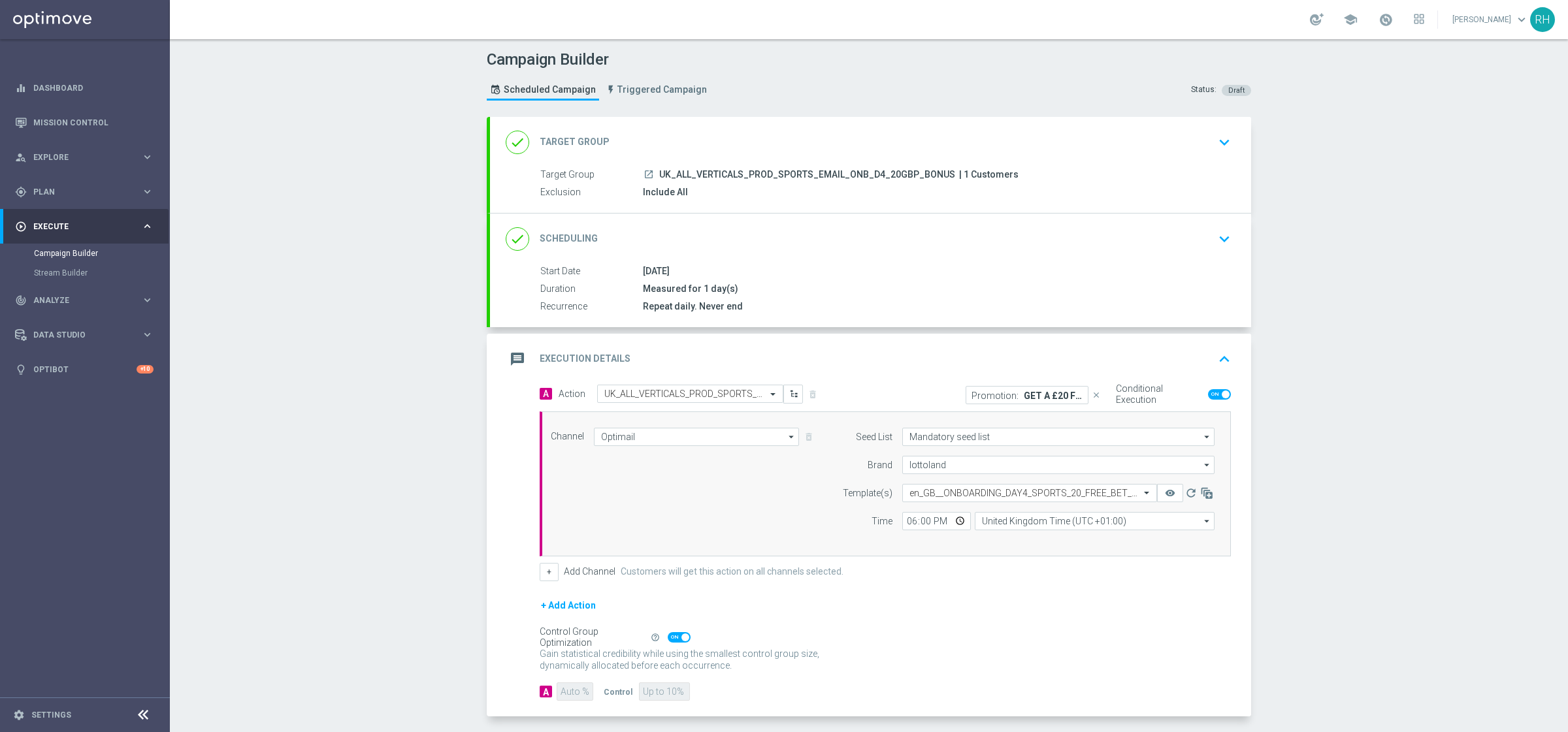
click at [1227, 353] on icon "keyboard_arrow_up" at bounding box center [1224, 359] width 20 height 20
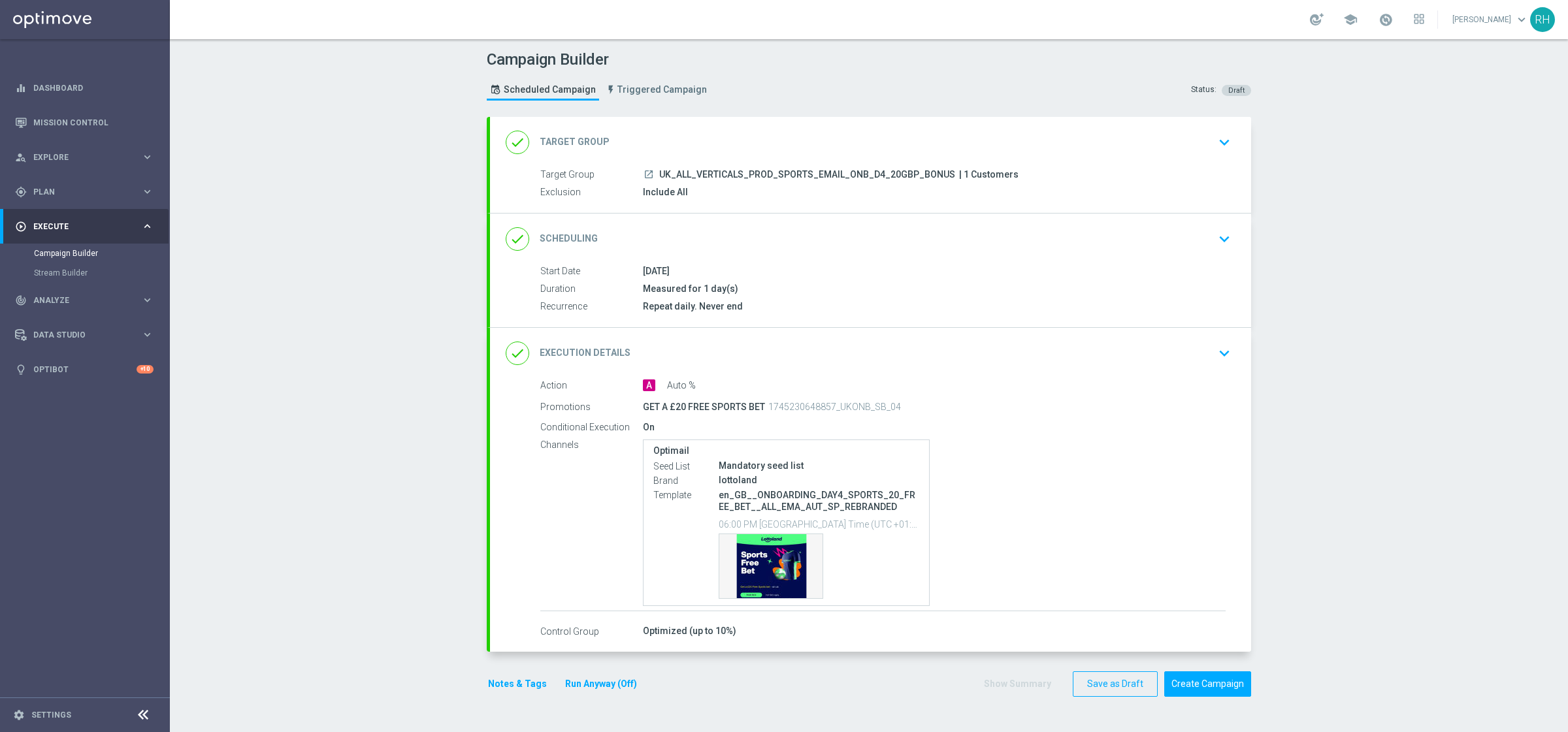
click at [1184, 354] on div "done Execution Details keyboard_arrow_down" at bounding box center [870, 353] width 730 height 24
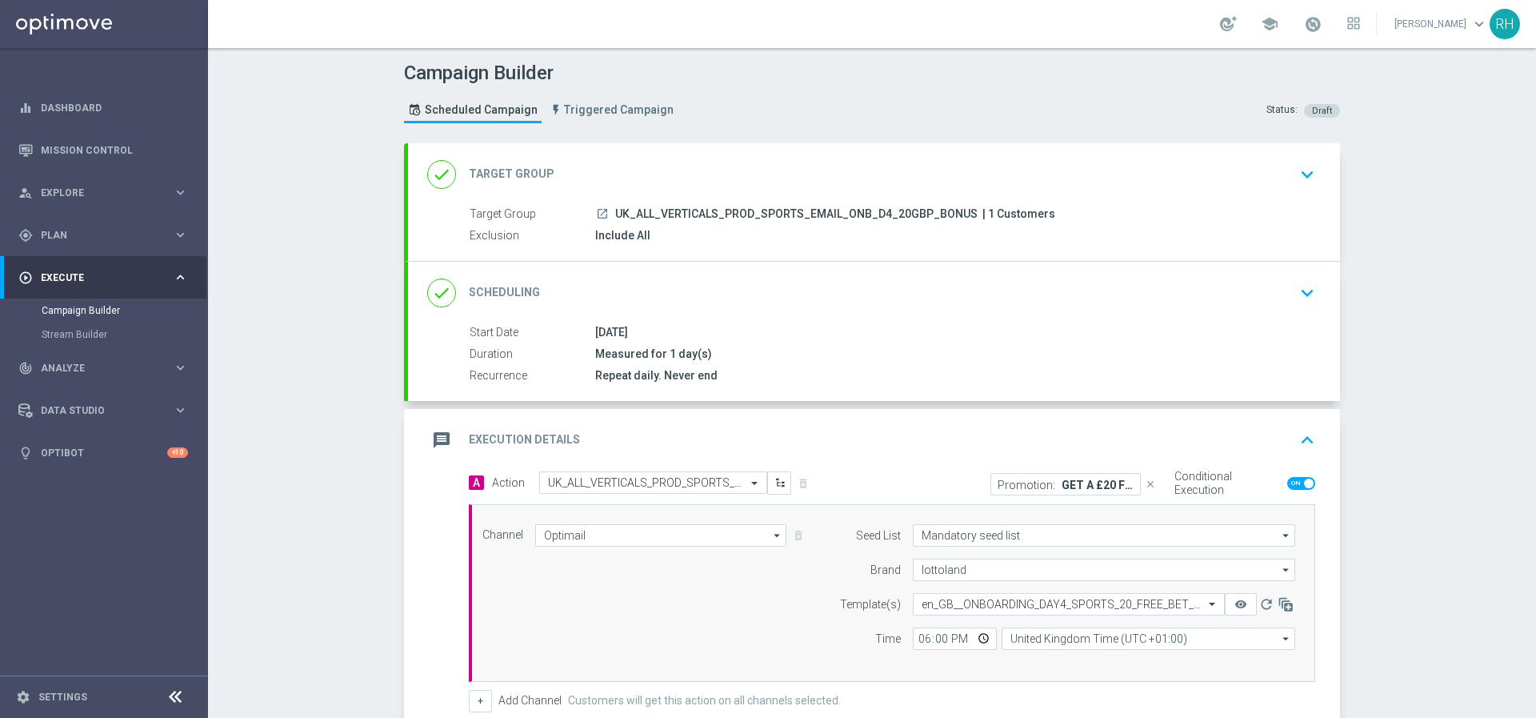
click at [1281, 452] on div "message Execution Details keyboard_arrow_up" at bounding box center [874, 440] width 894 height 30
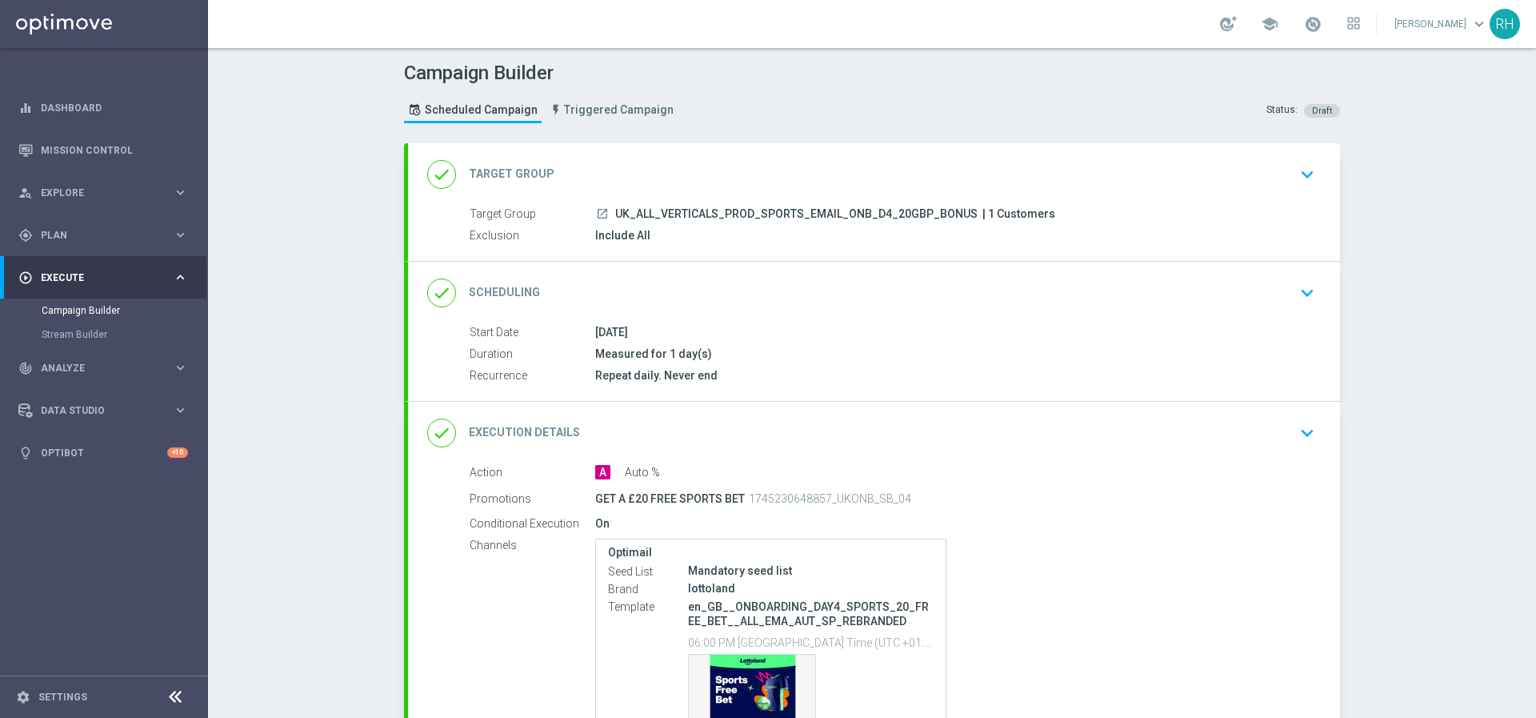
click at [1281, 452] on div "done Execution Details keyboard_arrow_down" at bounding box center [874, 433] width 932 height 62
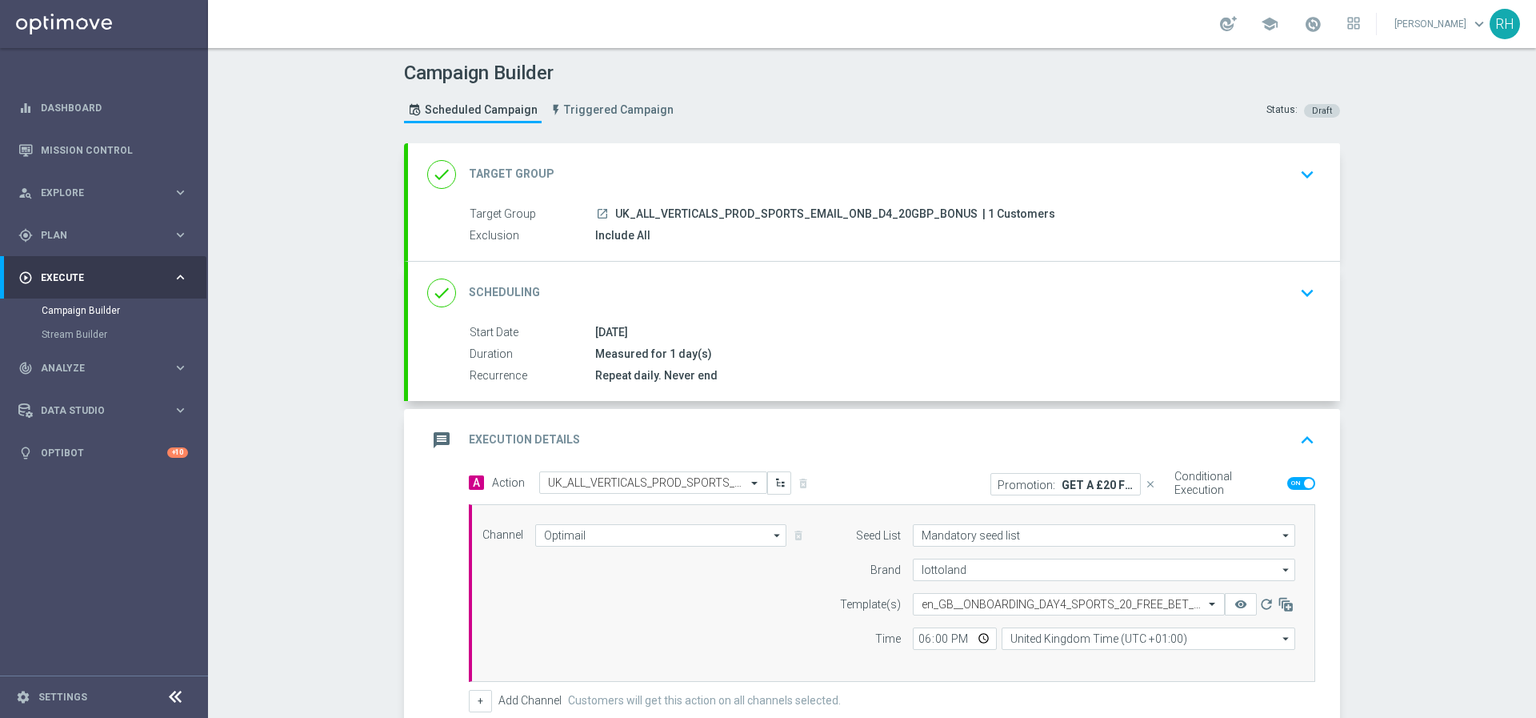
scroll to position [247, 0]
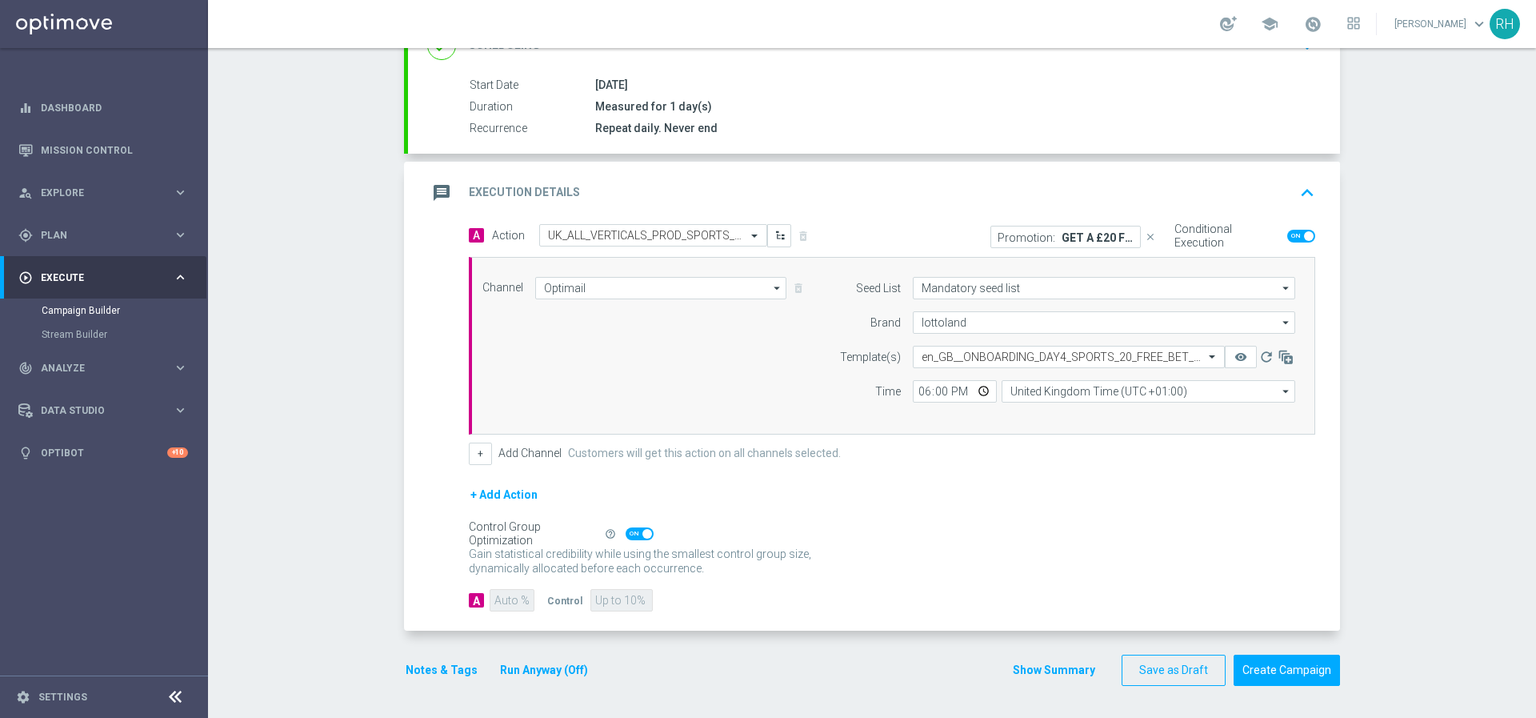
click at [635, 537] on span at bounding box center [640, 533] width 28 height 13
click at [635, 537] on input "checkbox" at bounding box center [640, 533] width 28 height 13
checkbox input "false"
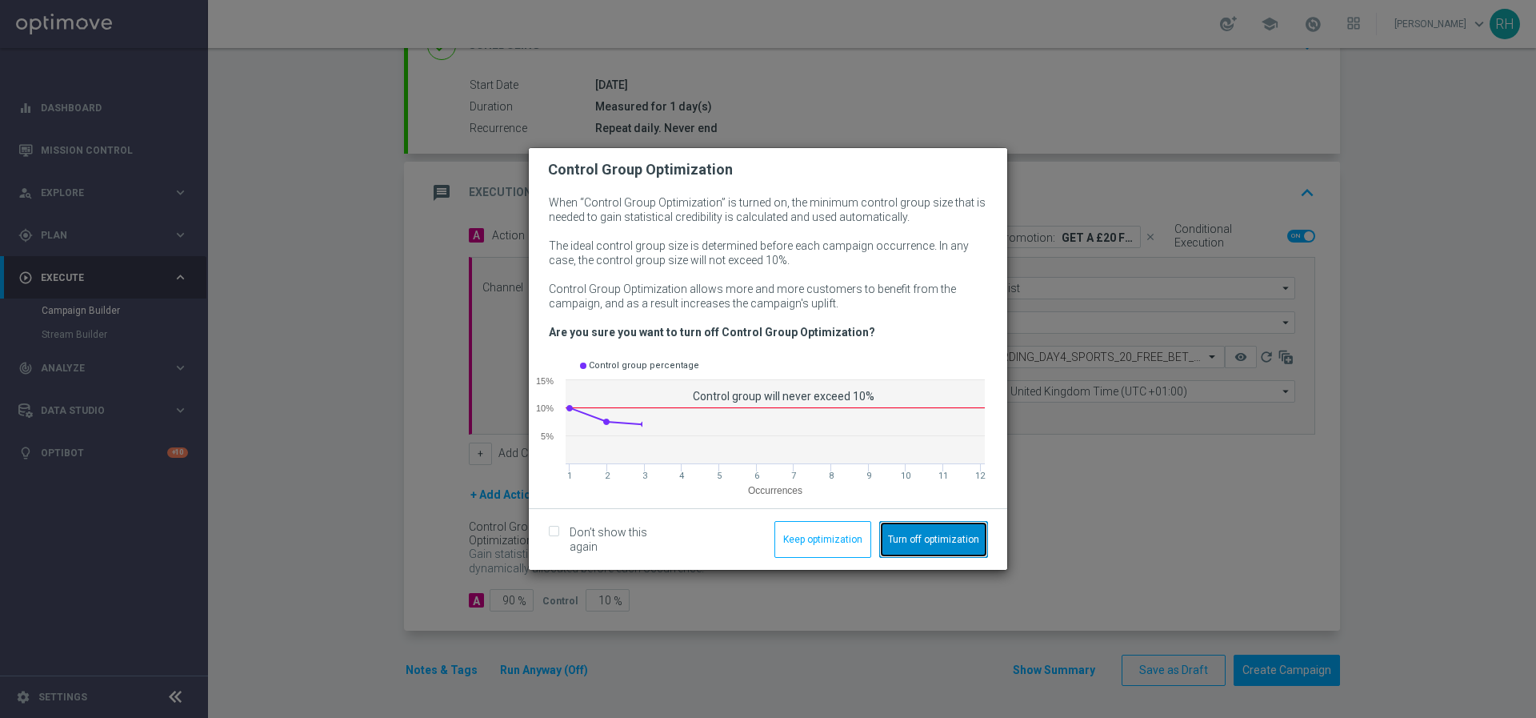
click at [943, 537] on button "Turn off optimization" at bounding box center [933, 539] width 109 height 37
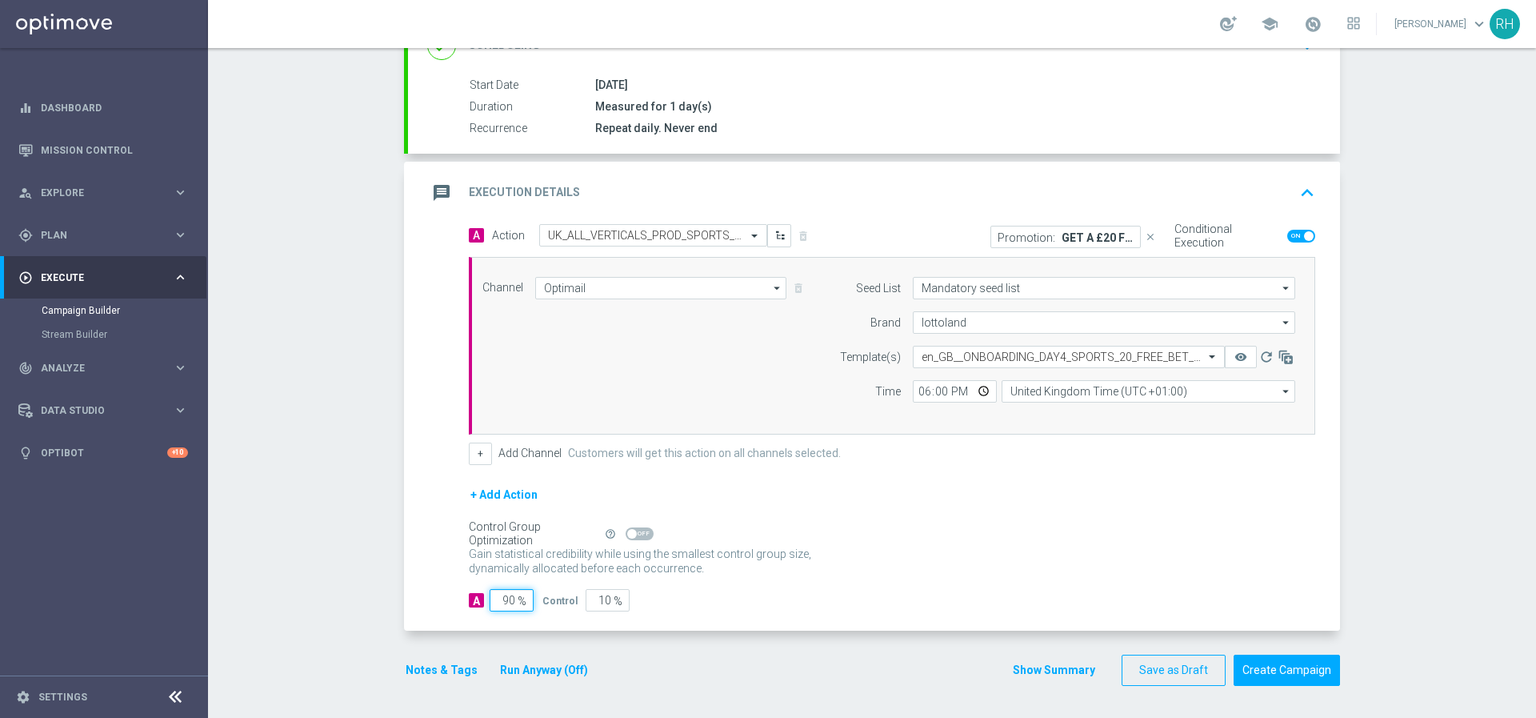
click at [506, 603] on input "90" at bounding box center [512, 600] width 44 height 22
type input "9"
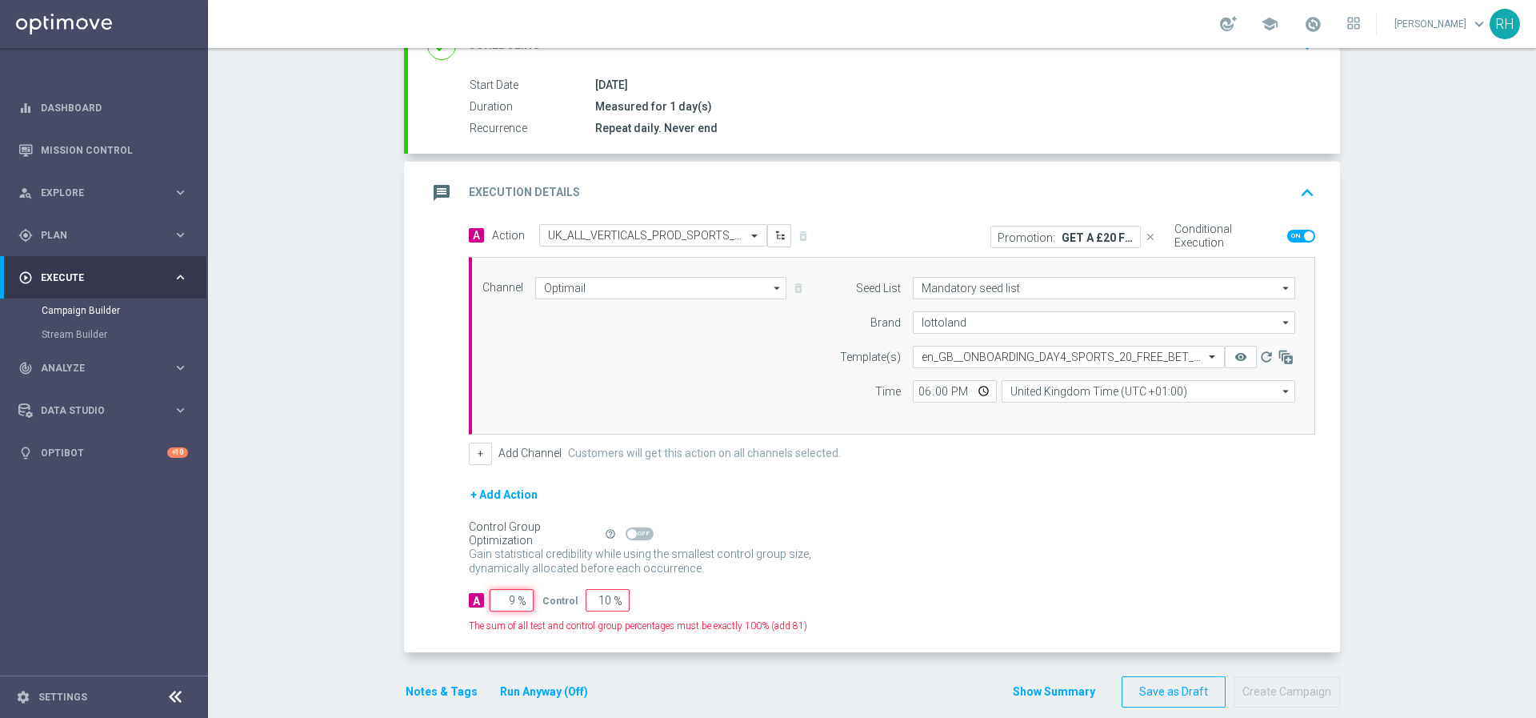
type input "91"
type input "95"
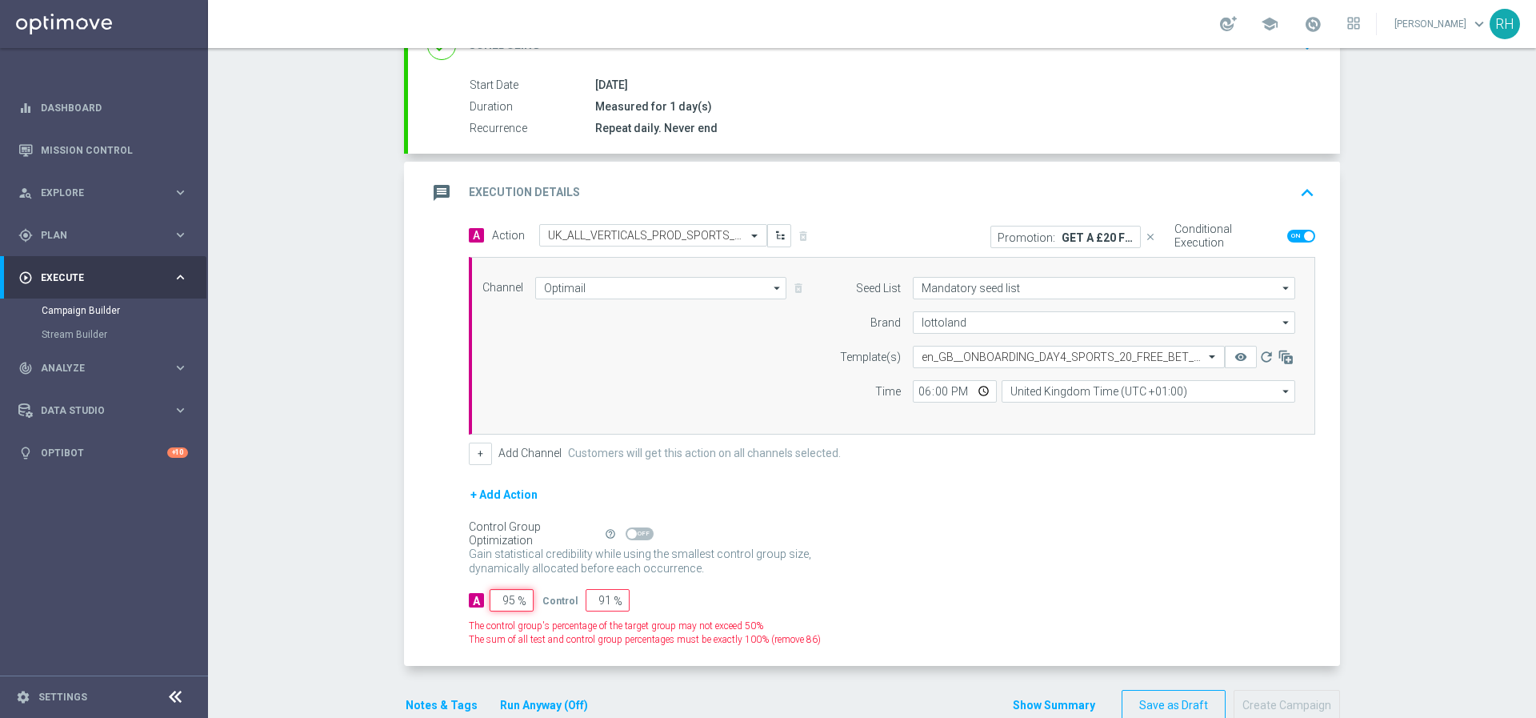
type input "5"
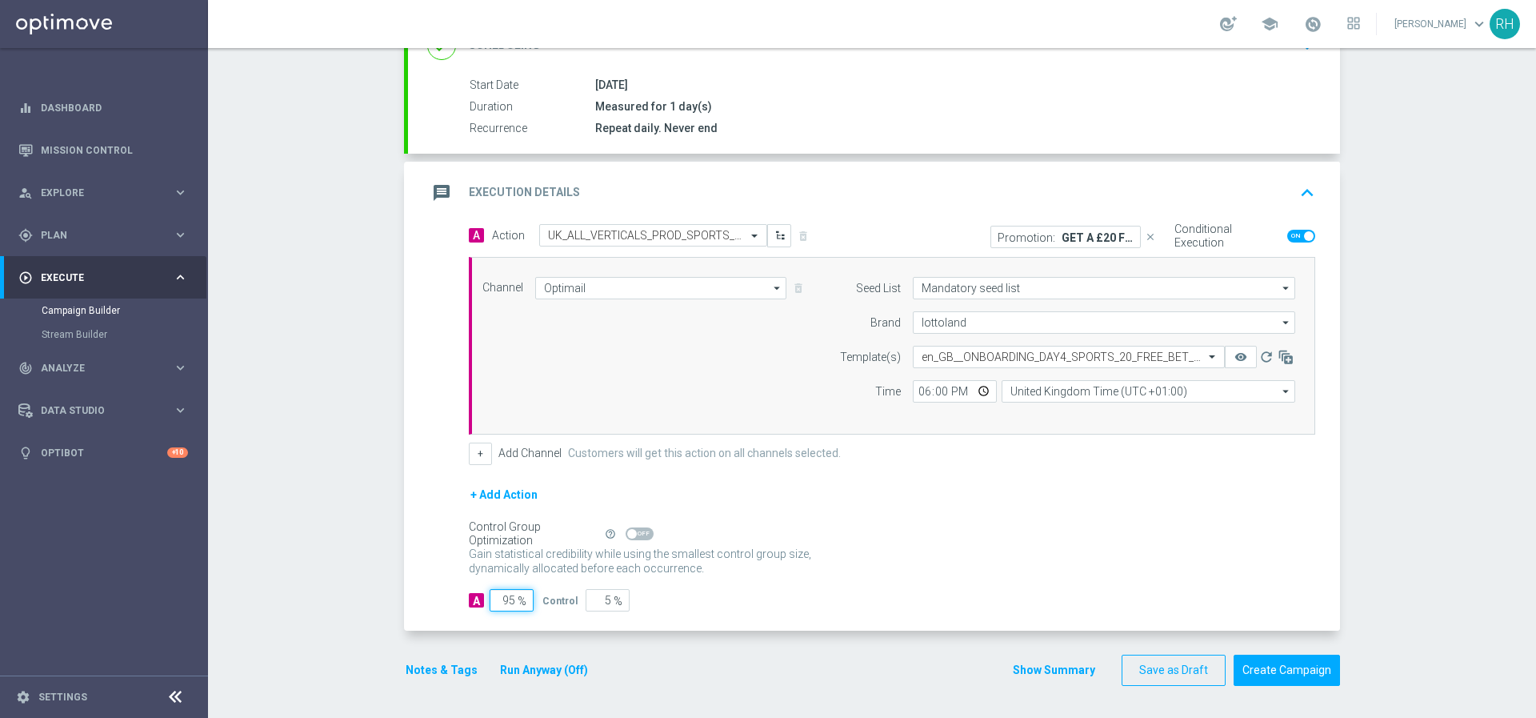
type input "95"
click at [668, 617] on div "A Action Select action UK_ALL_VERTICALS_PROD_SPORTS_EMAIL_ONB_D4_20GBP_FREE_BET…" at bounding box center [874, 427] width 932 height 407
click at [1076, 665] on button "Show Summary" at bounding box center [1054, 670] width 84 height 18
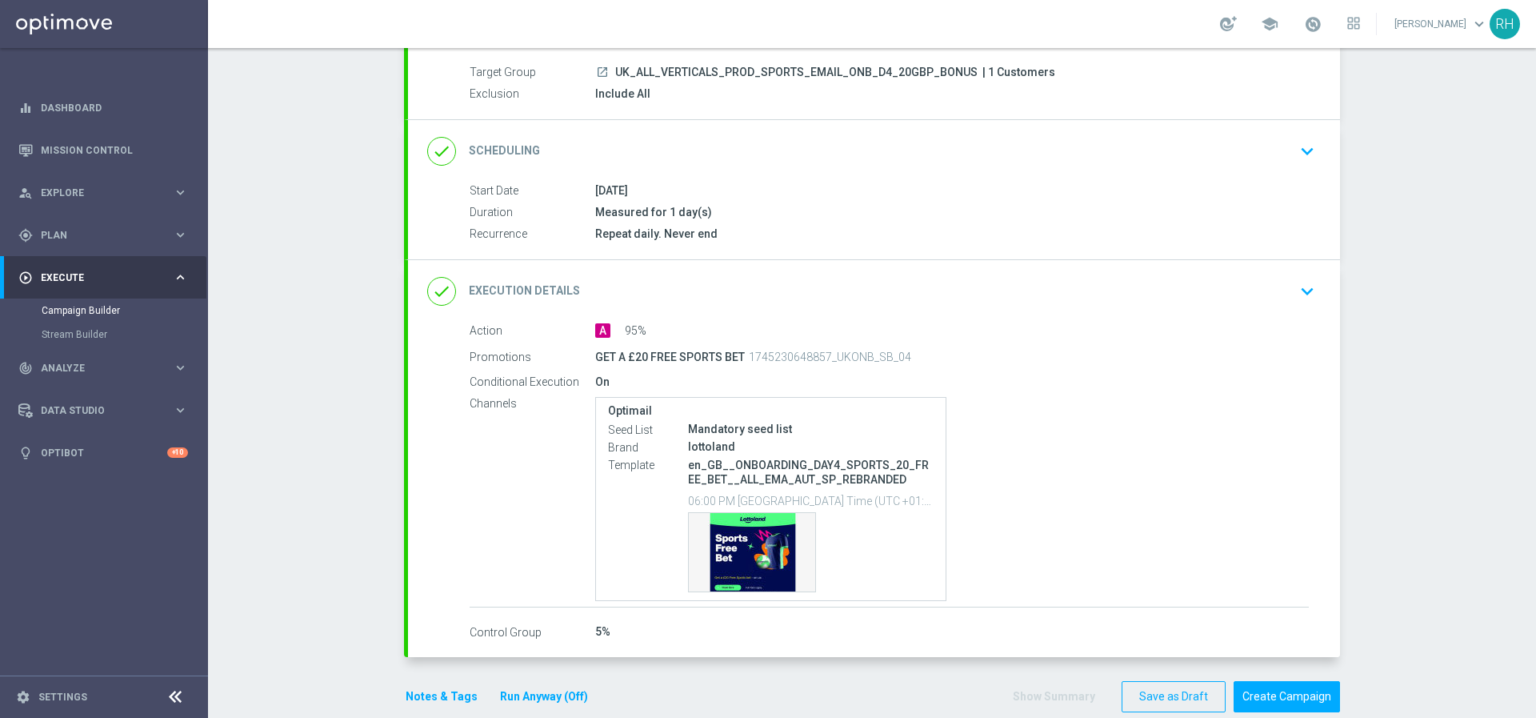
scroll to position [139, 0]
click at [431, 699] on button "Notes & Tags" at bounding box center [441, 699] width 75 height 20
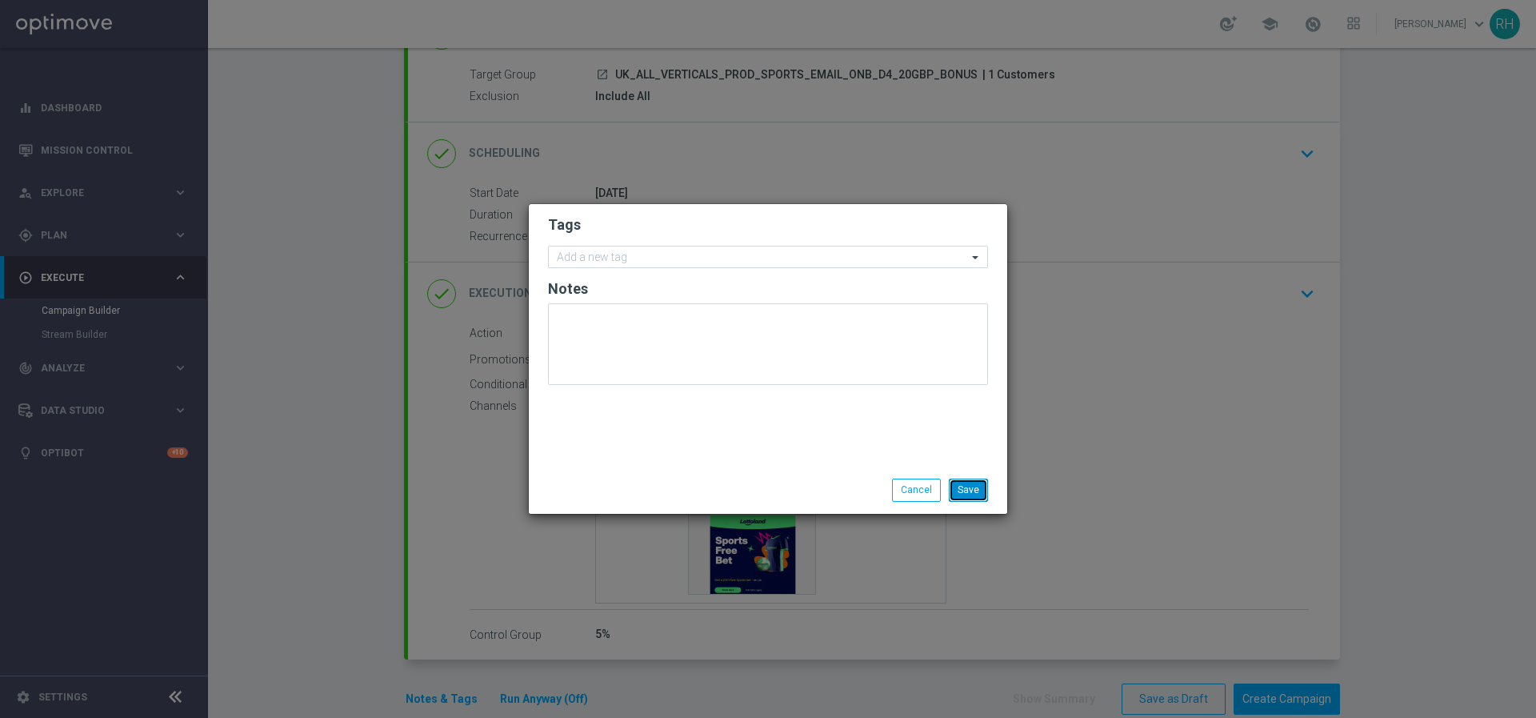
click at [950, 482] on button "Save" at bounding box center [968, 490] width 39 height 22
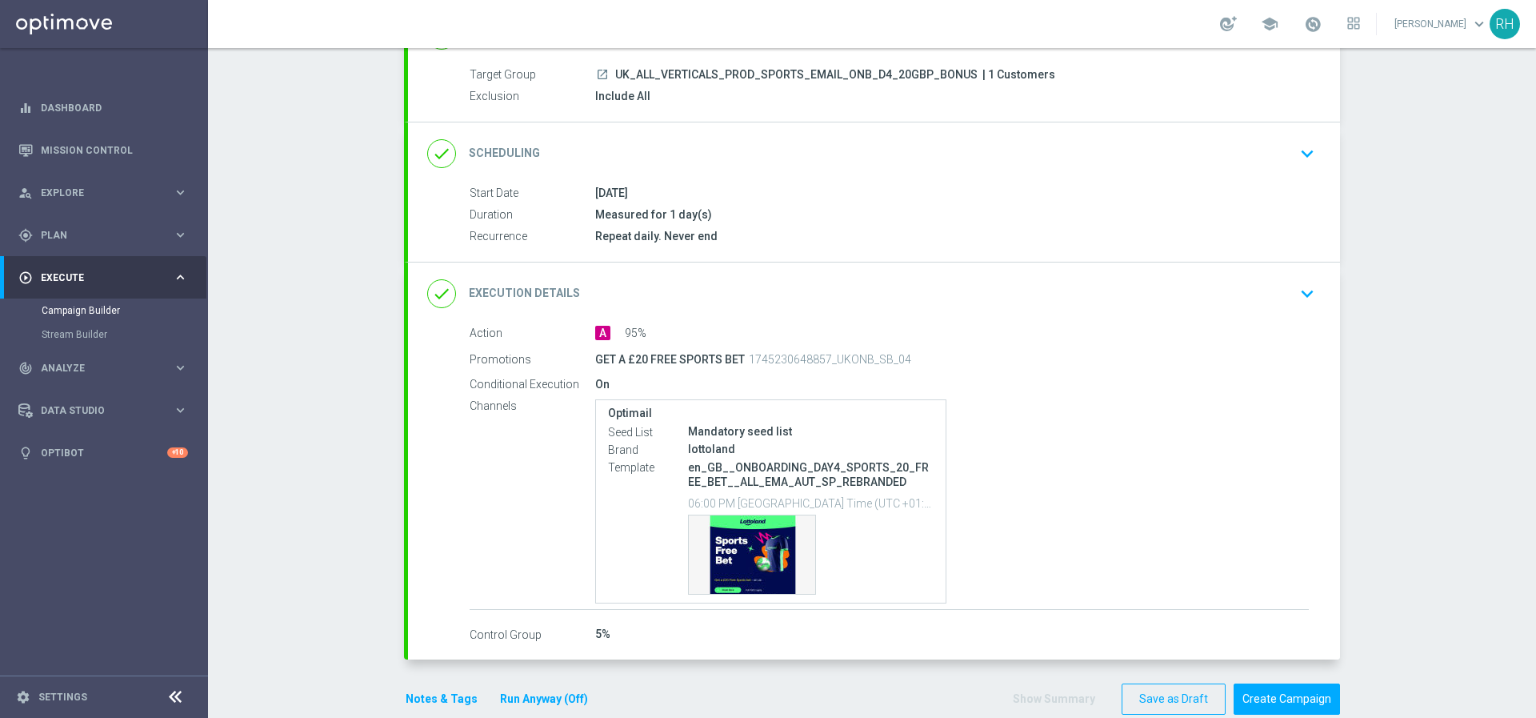
click at [950, 482] on div "Optimail Seed List Mandatory seed list Brand lottoland Template en_GB__ONBOARDI…" at bounding box center [952, 501] width 714 height 205
click at [1265, 690] on button "Create Campaign" at bounding box center [1287, 698] width 106 height 31
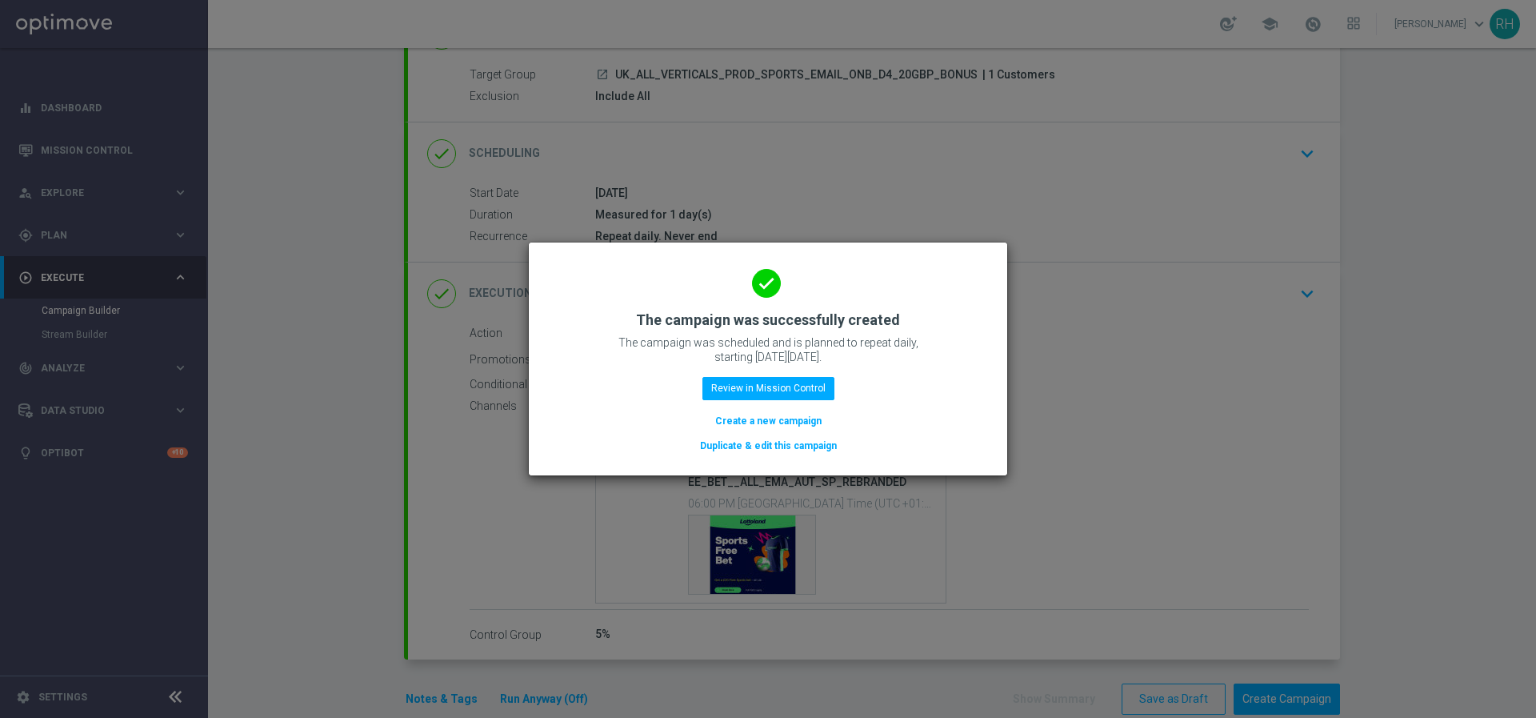
click at [956, 342] on div "done The campaign was successfully created The campaign was scheduled and is pl…" at bounding box center [768, 356] width 440 height 197
click at [794, 383] on button "Review in Mission Control" at bounding box center [769, 388] width 132 height 22
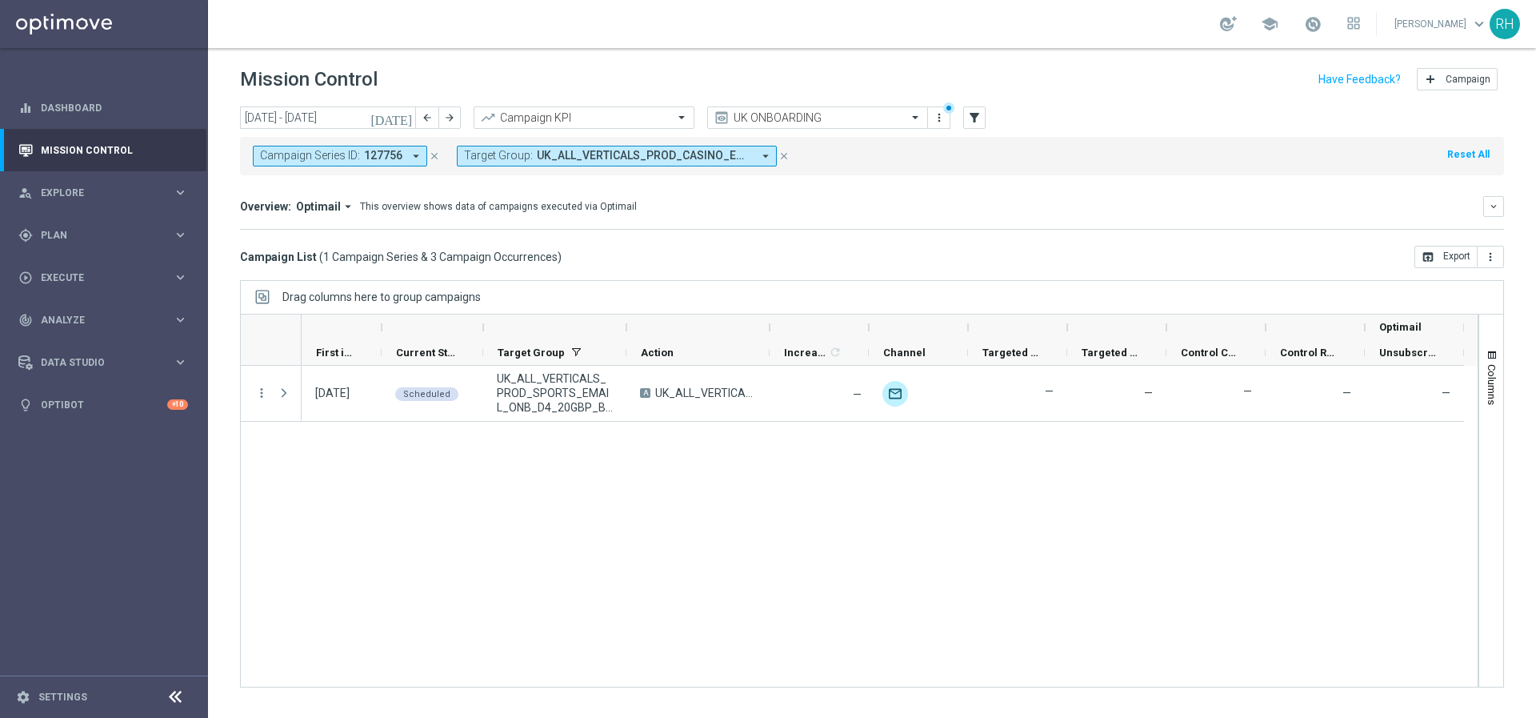
click at [381, 471] on div "[DATE] Scheduled UK_ALL_VERTICALS_PROD_SPORTS_EMAIL_ONB_D4_20GBP_BONUS A UK_ALL…" at bounding box center [890, 526] width 1176 height 321
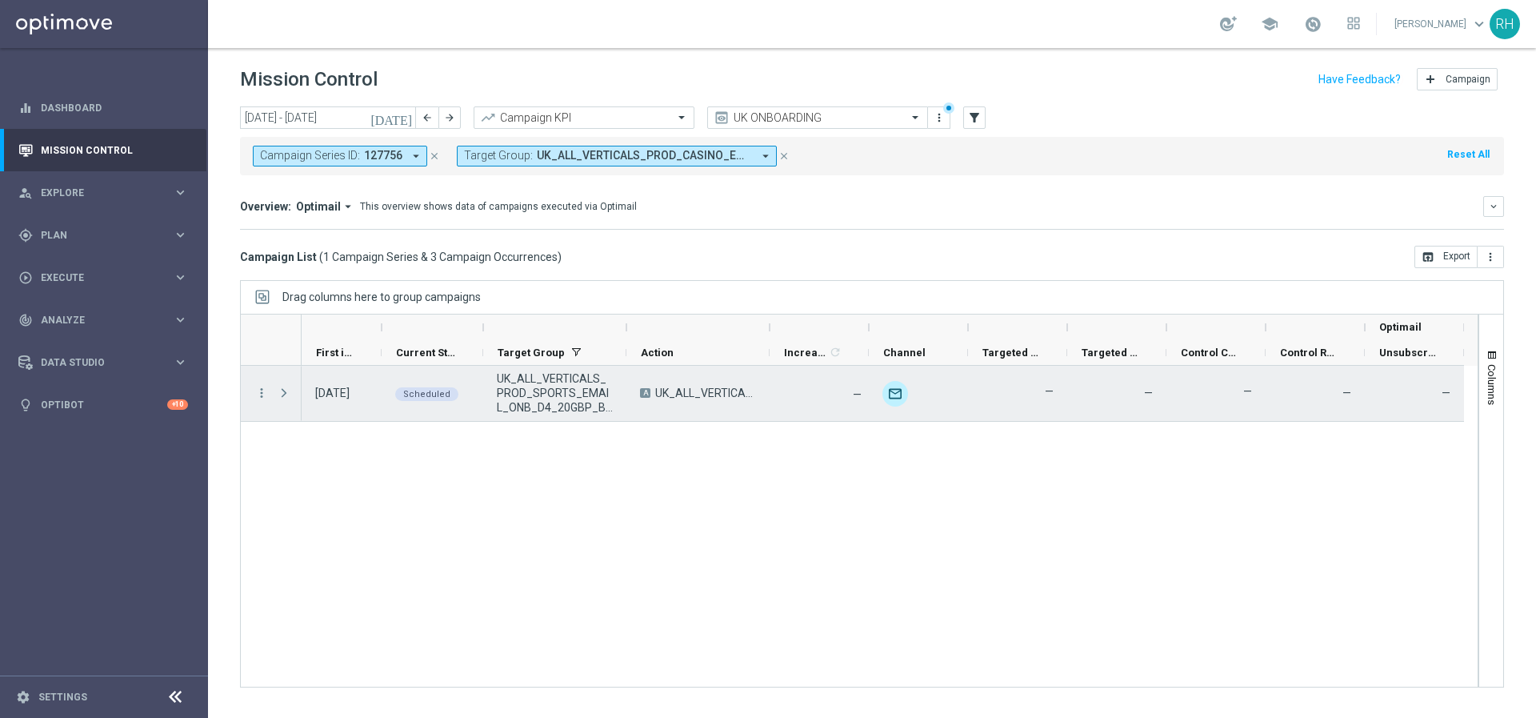
click at [531, 407] on span "UK_ALL_VERTICALS_PROD_SPORTS_EMAIL_ONB_D4_20GBP_BONUS" at bounding box center [555, 392] width 116 height 43
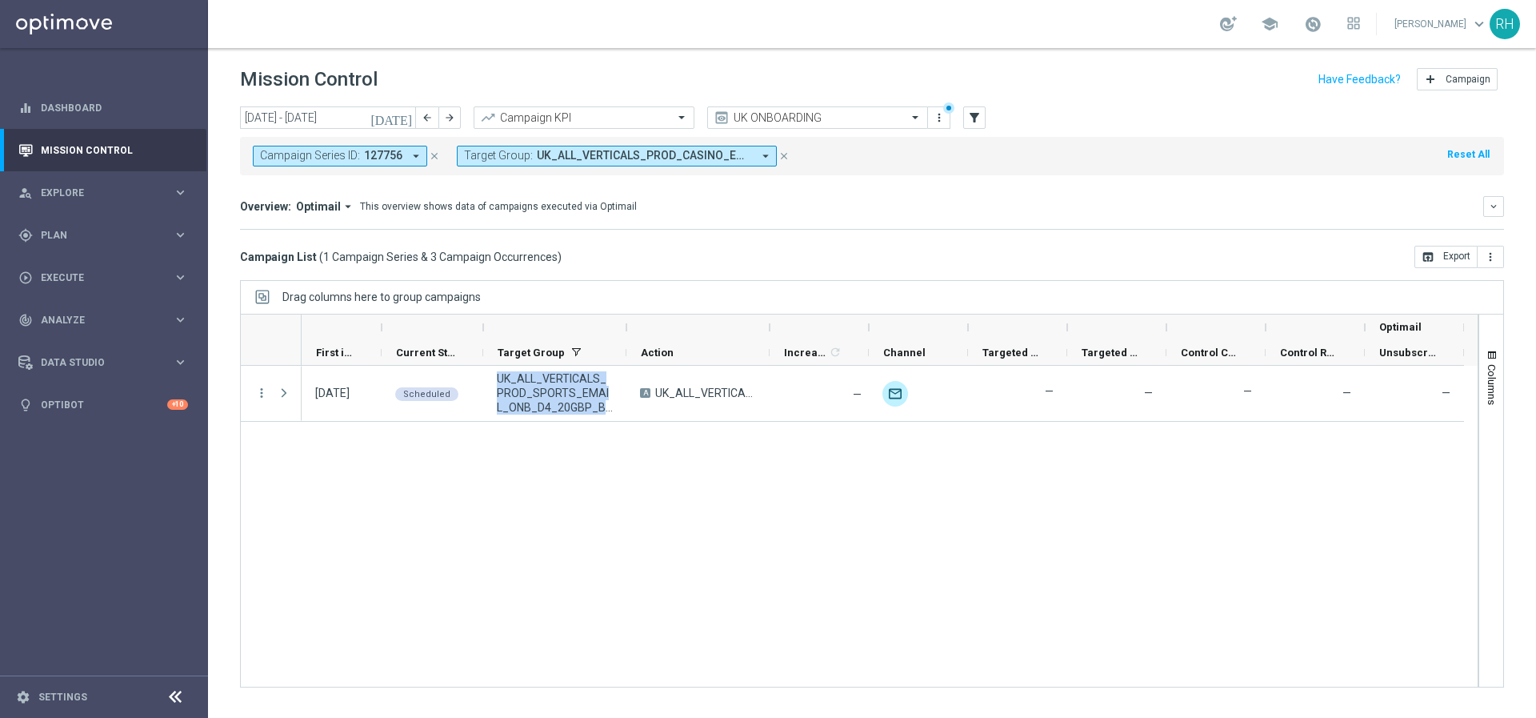
click at [846, 577] on div "[DATE] Scheduled UK_ALL_VERTICALS_PROD_SPORTS_EMAIL_ONB_D4_20GBP_BONUS A UK_ALL…" at bounding box center [890, 526] width 1176 height 321
click at [563, 518] on div "[DATE] Scheduled UK_ALL_VERTICALS_PROD_SPORTS_EMAIL_ONB_D4_20GBP_BONUS A UK_ALL…" at bounding box center [890, 526] width 1176 height 321
click at [737, 233] on mini-dashboard "Overview: Optimail arrow_drop_down This overview shows data of campaigns execut…" at bounding box center [872, 210] width 1264 height 70
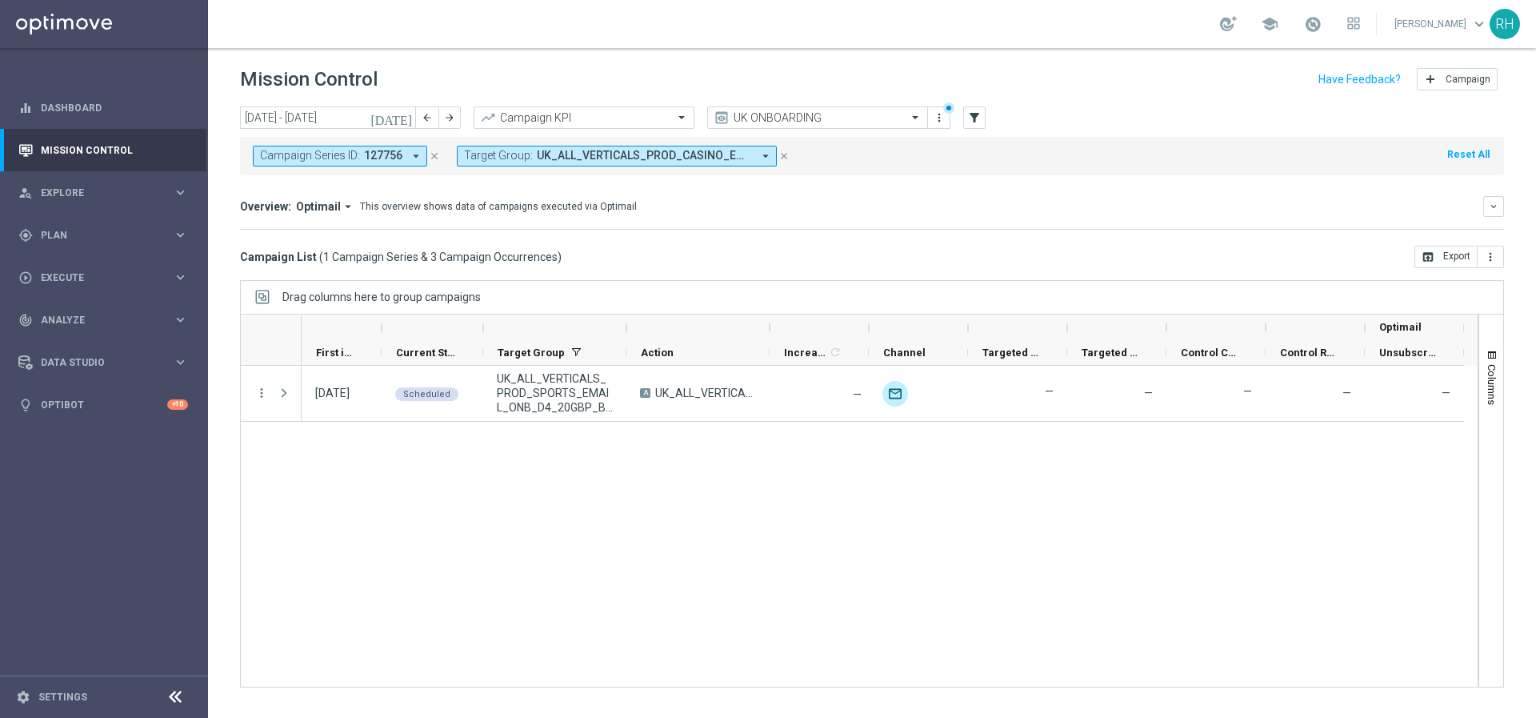
click at [737, 233] on mini-dashboard "Overview: Optimail arrow_drop_down This overview shows data of campaigns execut…" at bounding box center [872, 210] width 1264 height 70
click at [97, 286] on div "play_circle_outline Execute keyboard_arrow_right" at bounding box center [103, 277] width 206 height 42
click at [97, 302] on div "Campaign Builder" at bounding box center [124, 310] width 165 height 24
click at [904, 562] on div "[DATE] Scheduled UK_ALL_VERTICALS_PROD_SPORTS_EMAIL_ONB_D4_20GBP_BONUS A UK_ALL…" at bounding box center [890, 526] width 1176 height 321
click at [887, 583] on div "[DATE] Scheduled UK_ALL_VERTICALS_PROD_SPORTS_EMAIL_ONB_D4_20GBP_BONUS A UK_ALL…" at bounding box center [890, 526] width 1176 height 321
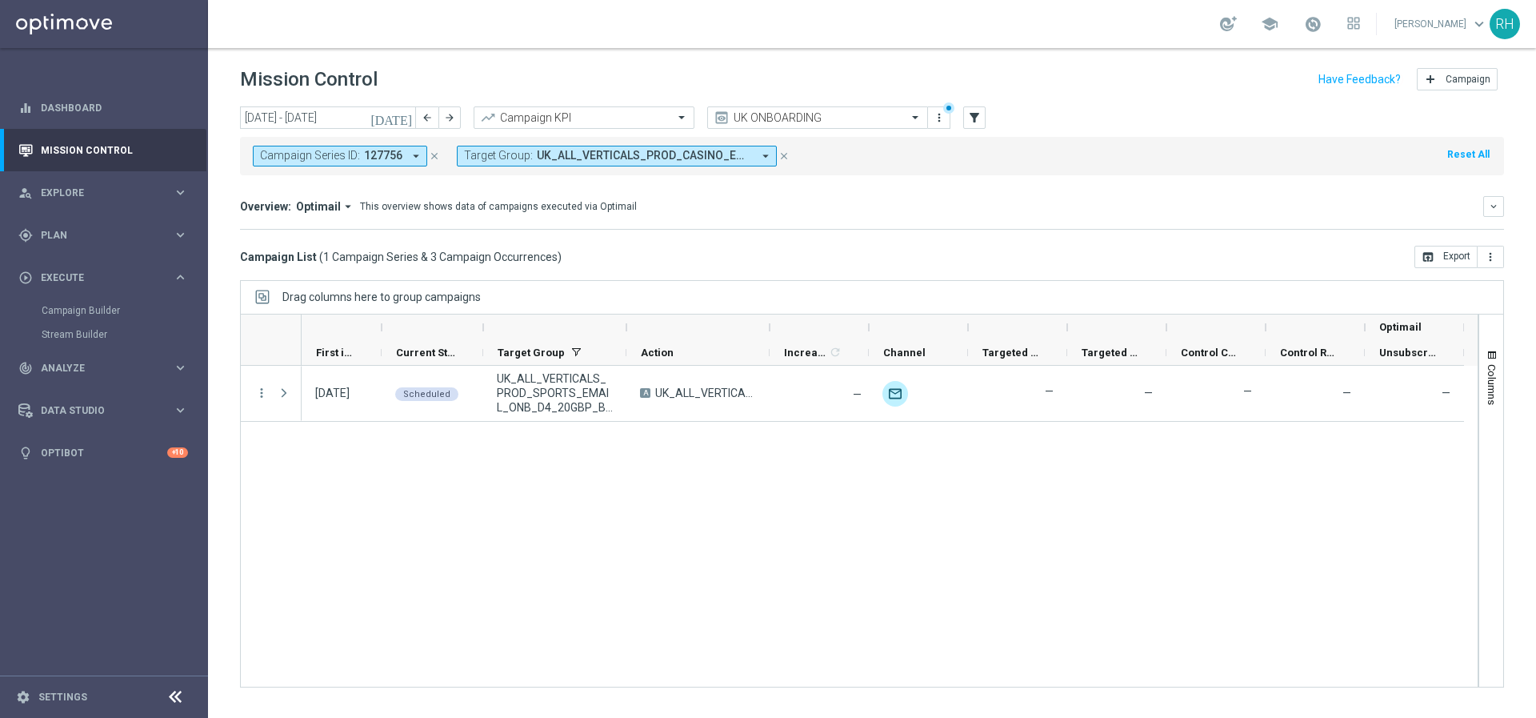
drag, startPoint x: 961, startPoint y: 257, endPoint x: 1031, endPoint y: 427, distance: 183.7
click at [961, 257] on div "Campaign List ( 1 Campaign Series & 3 Campaign Occurrences ) open_in_browser Ex…" at bounding box center [872, 257] width 1264 height 22
click at [1057, 520] on div "[DATE] Scheduled UK_ALL_VERTICALS_PROD_SPORTS_EMAIL_ONB_D4_20GBP_BONUS A UK_ALL…" at bounding box center [890, 526] width 1176 height 321
click at [899, 207] on div "Overview: Optimail arrow_drop_down This overview shows data of campaigns execut…" at bounding box center [862, 206] width 1244 height 14
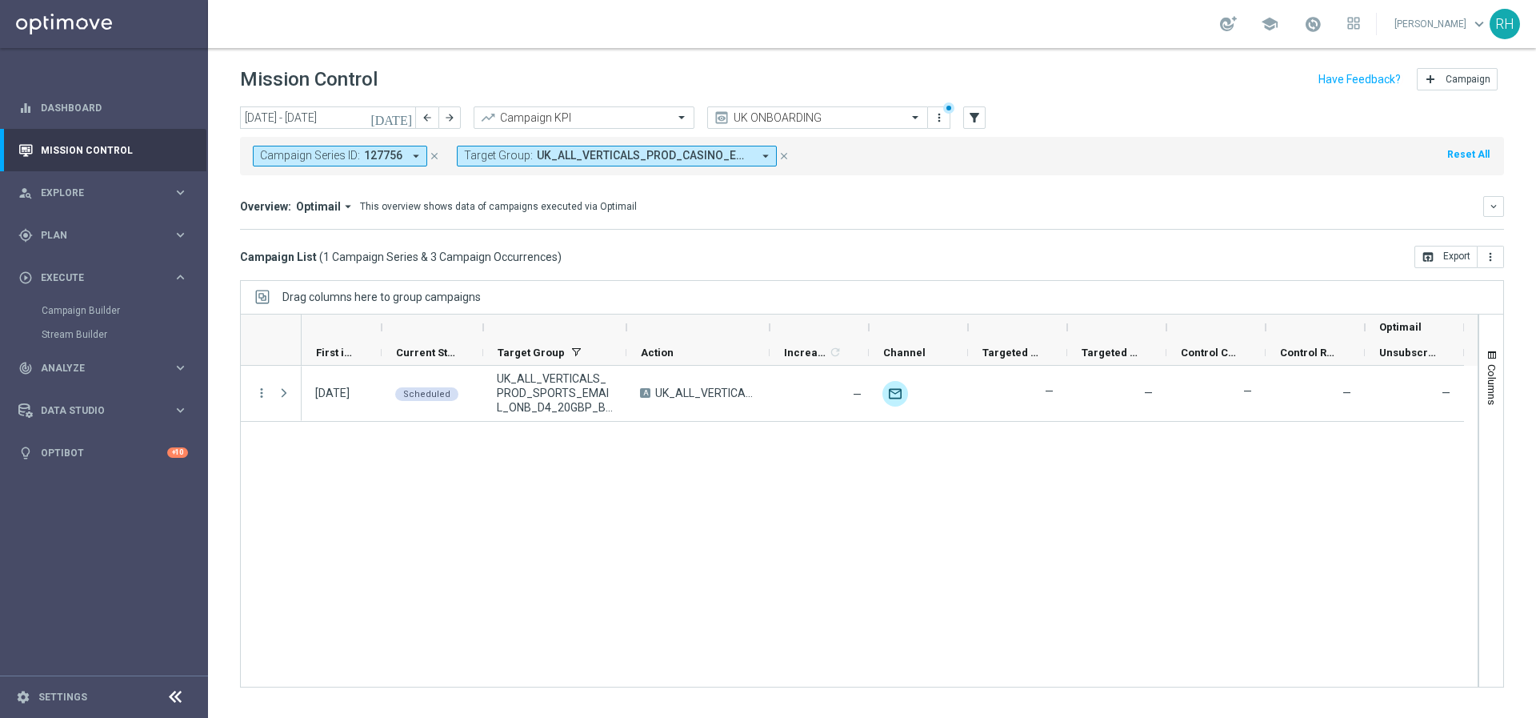
click at [899, 207] on div "Overview: Optimail arrow_drop_down This overview shows data of campaigns execut…" at bounding box center [862, 206] width 1244 height 14
click at [786, 158] on icon "close" at bounding box center [784, 155] width 11 height 11
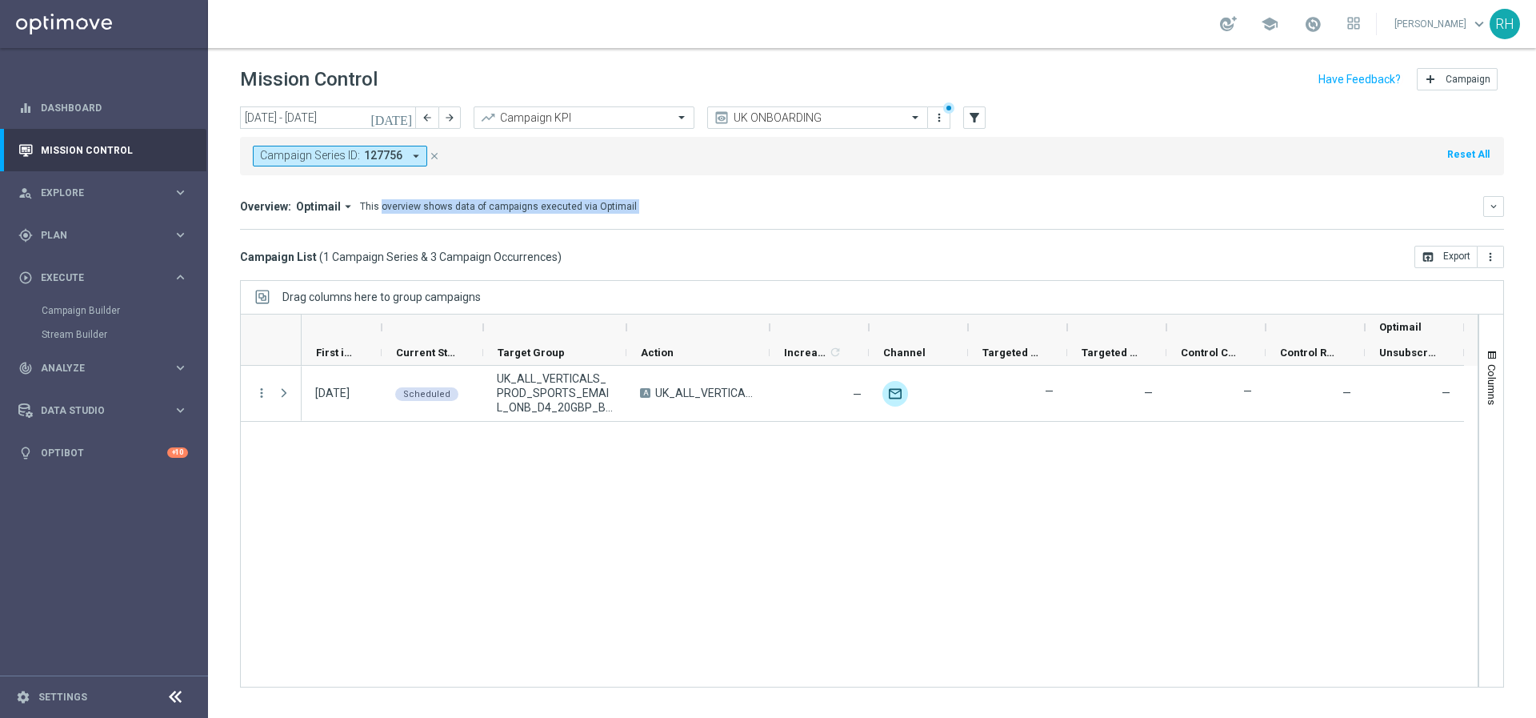
click at [1068, 210] on div "Overview: Optimail arrow_drop_down This overview shows data of campaigns execut…" at bounding box center [862, 206] width 1244 height 14
click at [1069, 208] on div "Overview: Optimail arrow_drop_down This overview shows data of campaigns execut…" at bounding box center [862, 206] width 1244 height 14
click at [935, 455] on div "[DATE] Scheduled UK_ALL_VERTICALS_PROD_SPORTS_EMAIL_ONB_D4_20GBP_BONUS A UK_ALL…" at bounding box center [890, 526] width 1176 height 321
drag, startPoint x: 922, startPoint y: 255, endPoint x: 814, endPoint y: 7, distance: 270.6
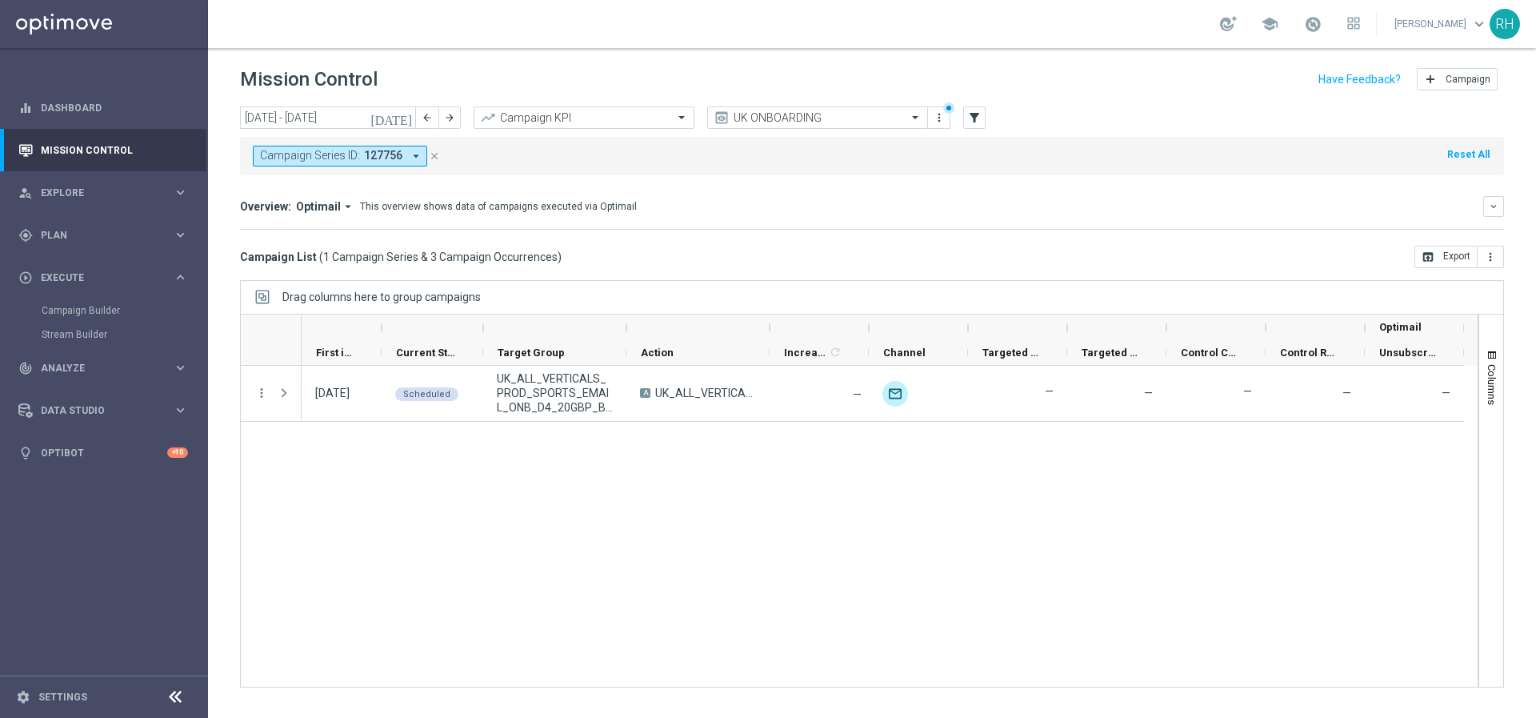
click at [922, 254] on div "Campaign List ( 1 Campaign Series & 3 Campaign Occurrences ) open_in_browser Ex…" at bounding box center [872, 257] width 1264 height 22
